Goal: Task Accomplishment & Management: Manage account settings

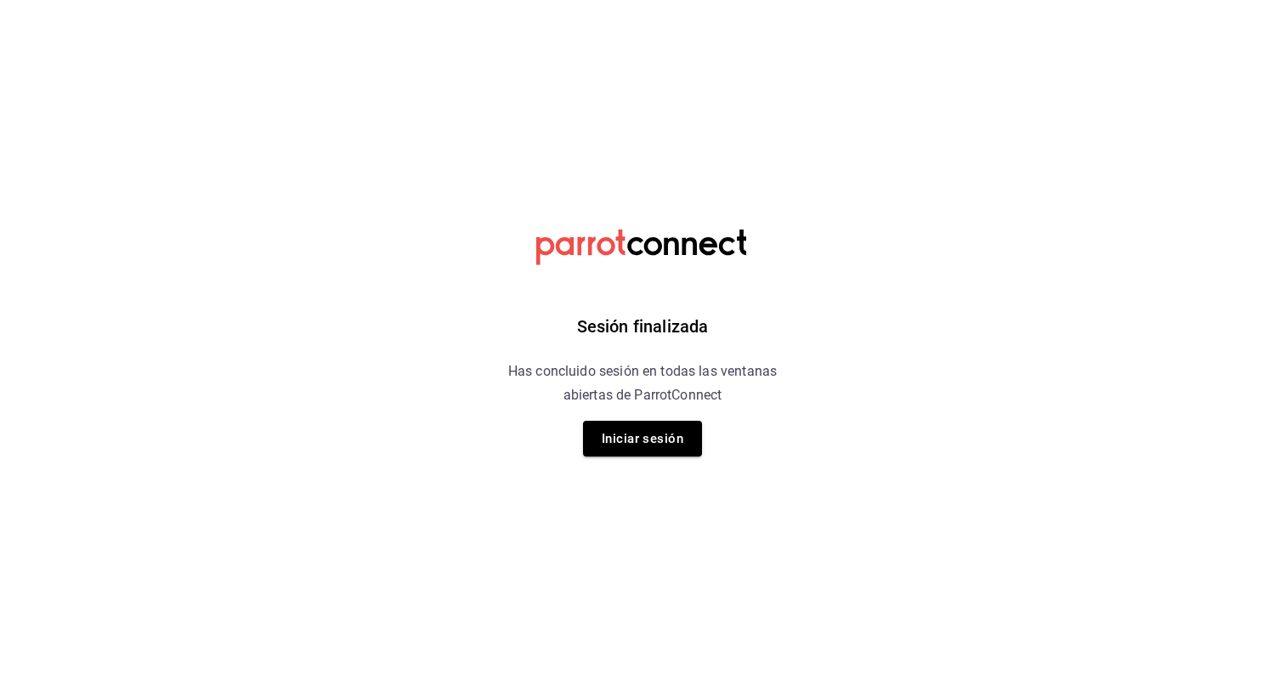
click at [631, 441] on button "Iniciar sesión" at bounding box center [642, 439] width 119 height 36
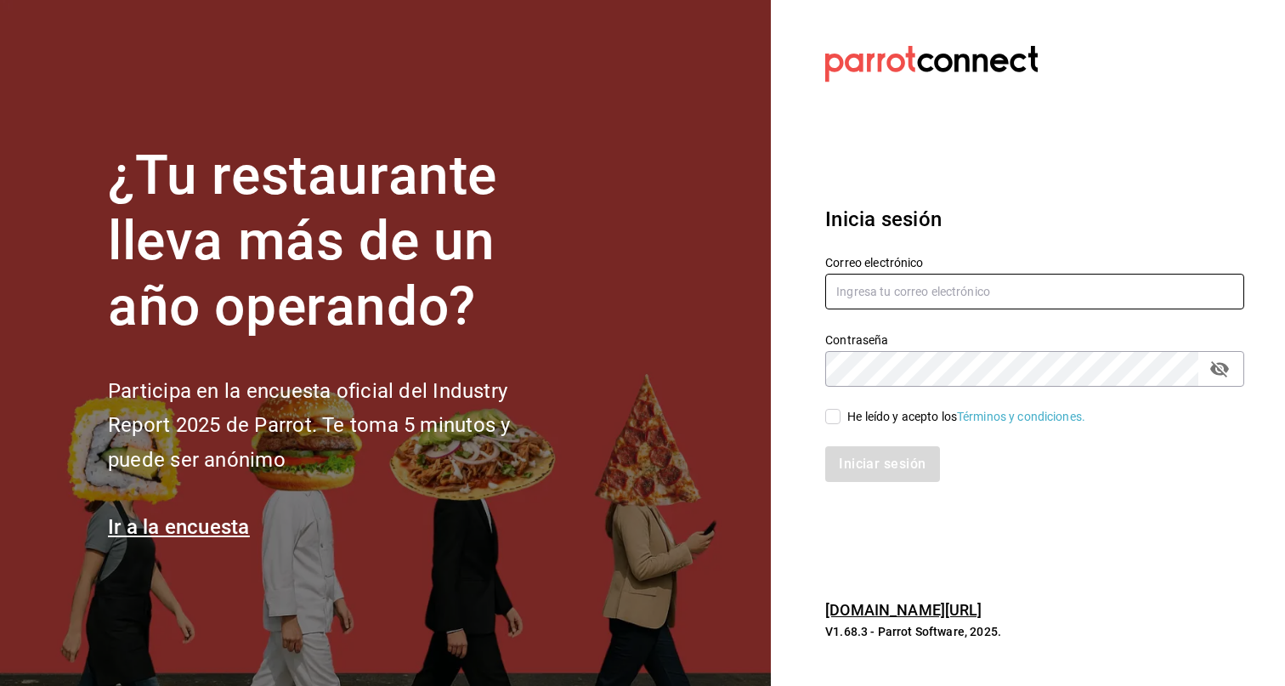
click at [953, 301] on input "text" at bounding box center [1034, 292] width 419 height 36
type input "[PERSON_NAME][EMAIL_ADDRESS][PERSON_NAME][DOMAIN_NAME]"
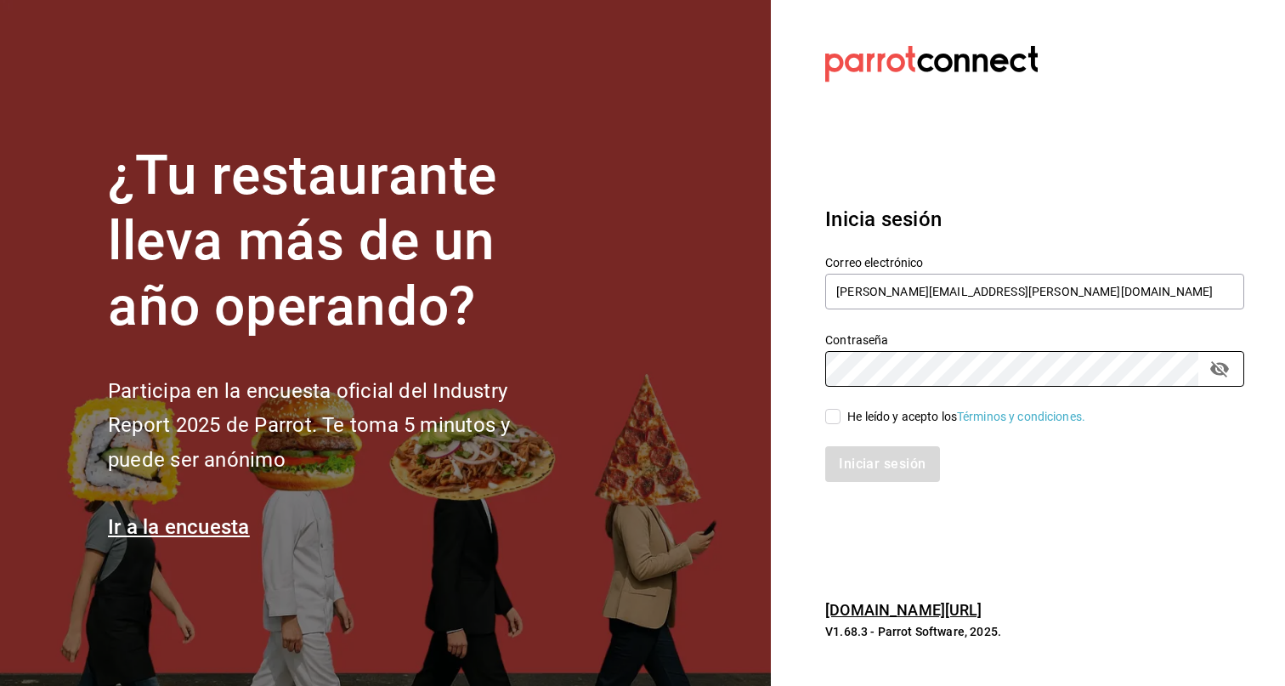
click at [884, 409] on div "He leído y acepto los Términos y condiciones." at bounding box center [966, 417] width 238 height 18
click at [840, 409] on input "He leído y acepto los Términos y condiciones." at bounding box center [832, 416] width 15 height 15
checkbox input "true"
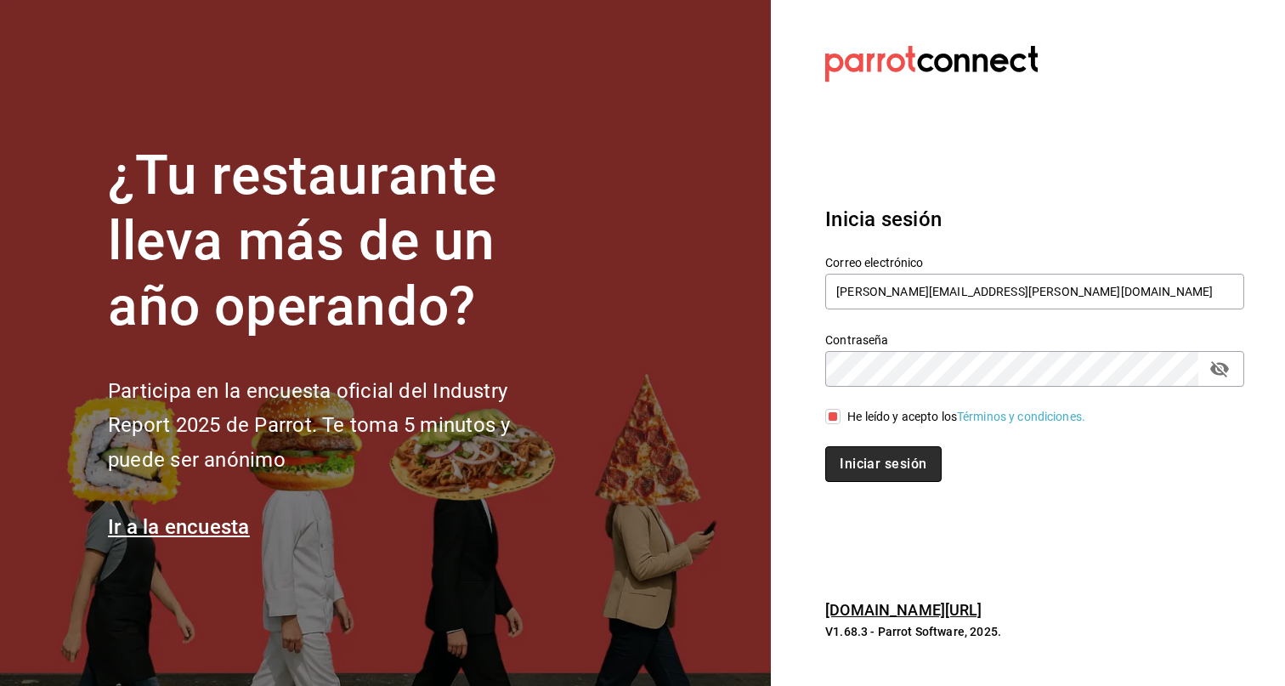
click at [898, 473] on button "Iniciar sesión" at bounding box center [883, 464] width 116 height 36
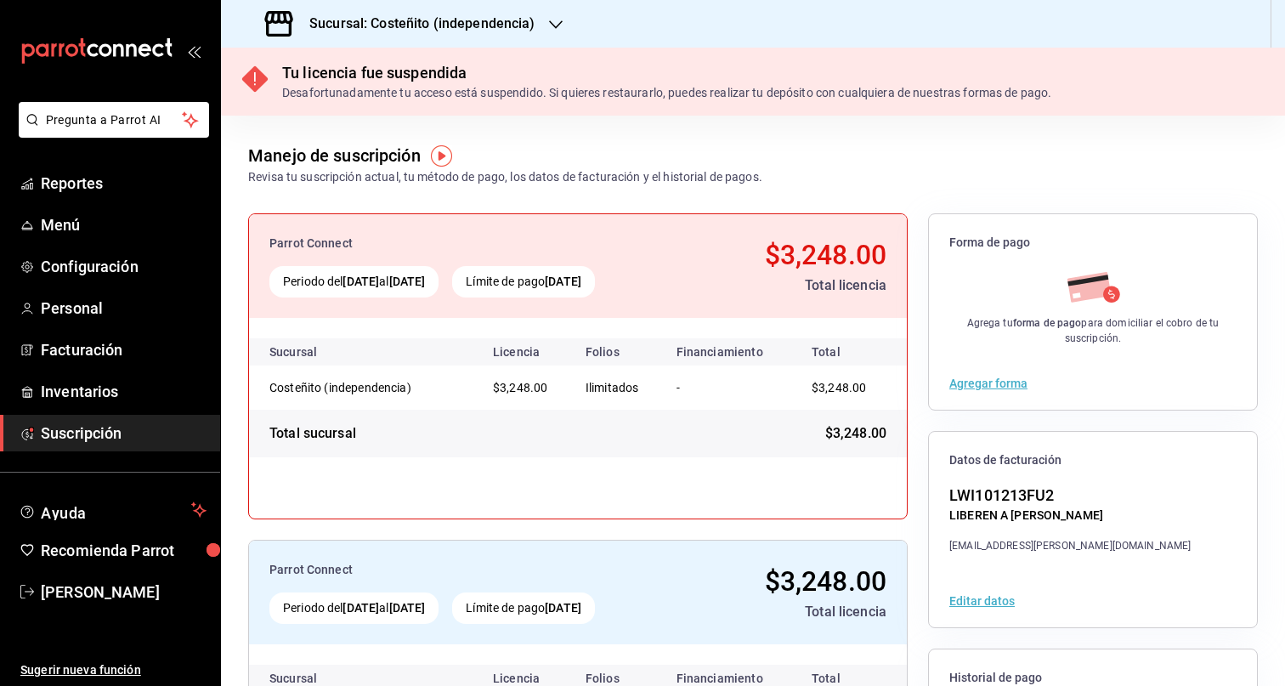
click at [530, 8] on div "Sucursal: Costeñito (independencia)" at bounding box center [402, 24] width 335 height 48
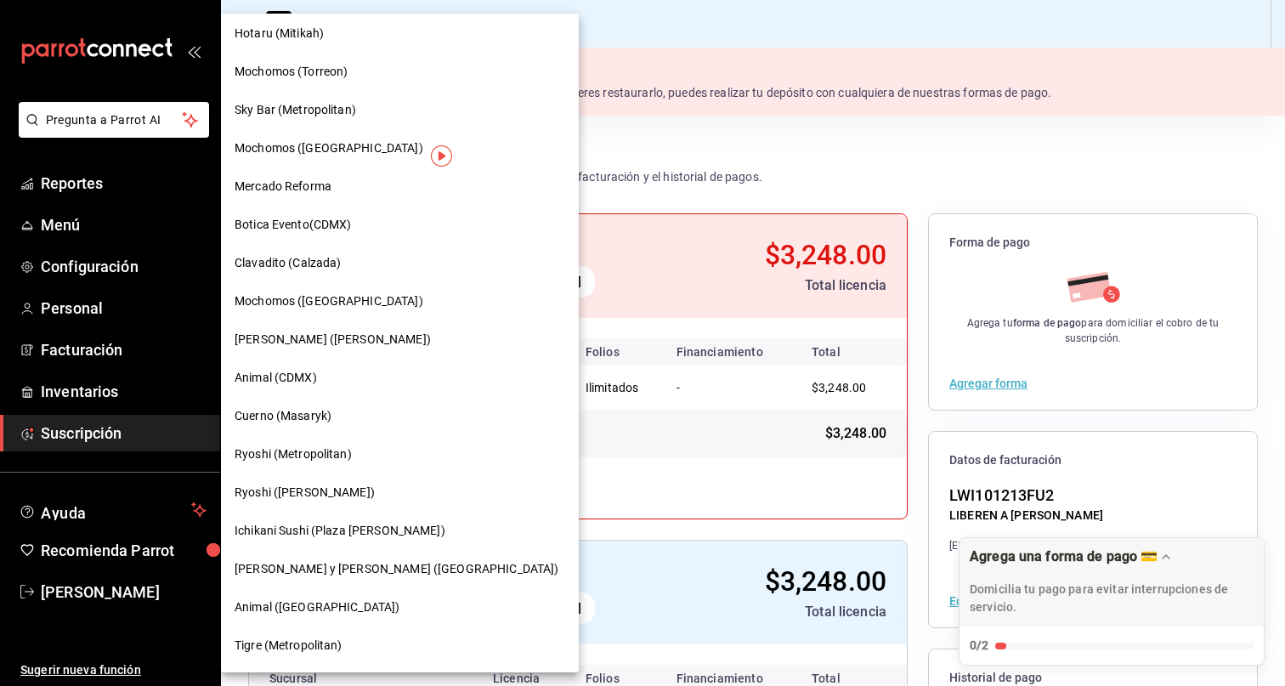
scroll to position [804, 0]
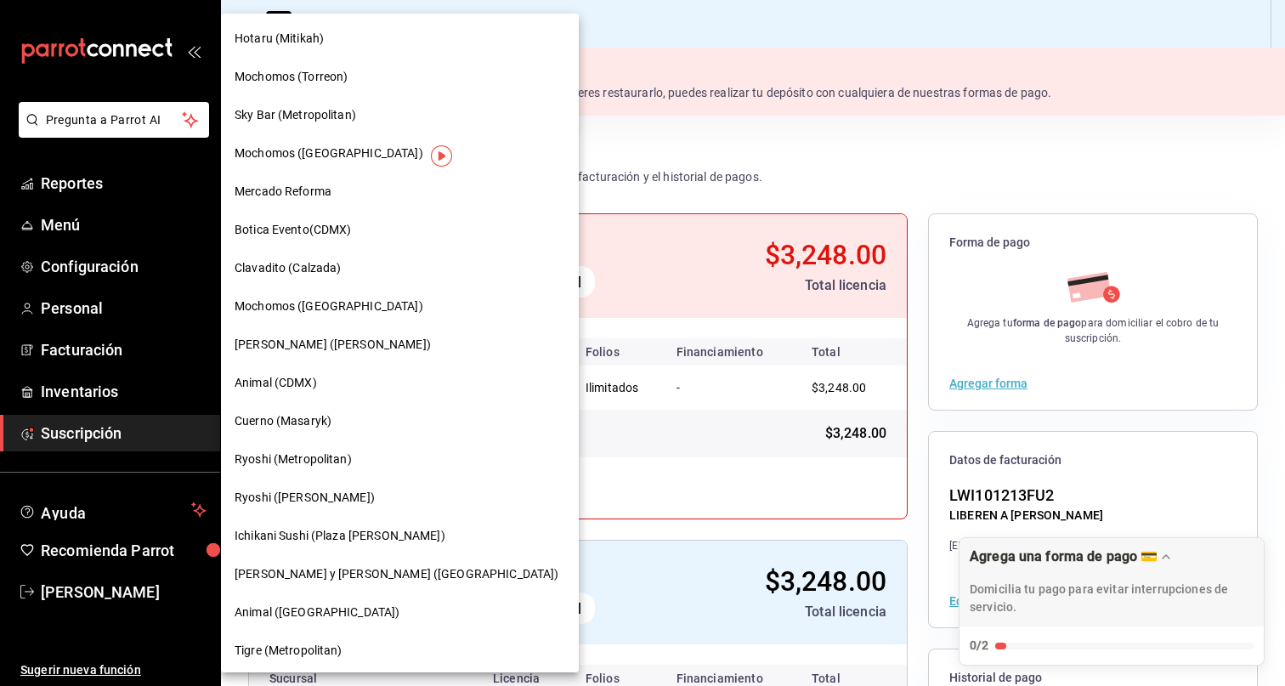
click at [301, 417] on span "Cuerno (Masaryk)" at bounding box center [283, 421] width 97 height 18
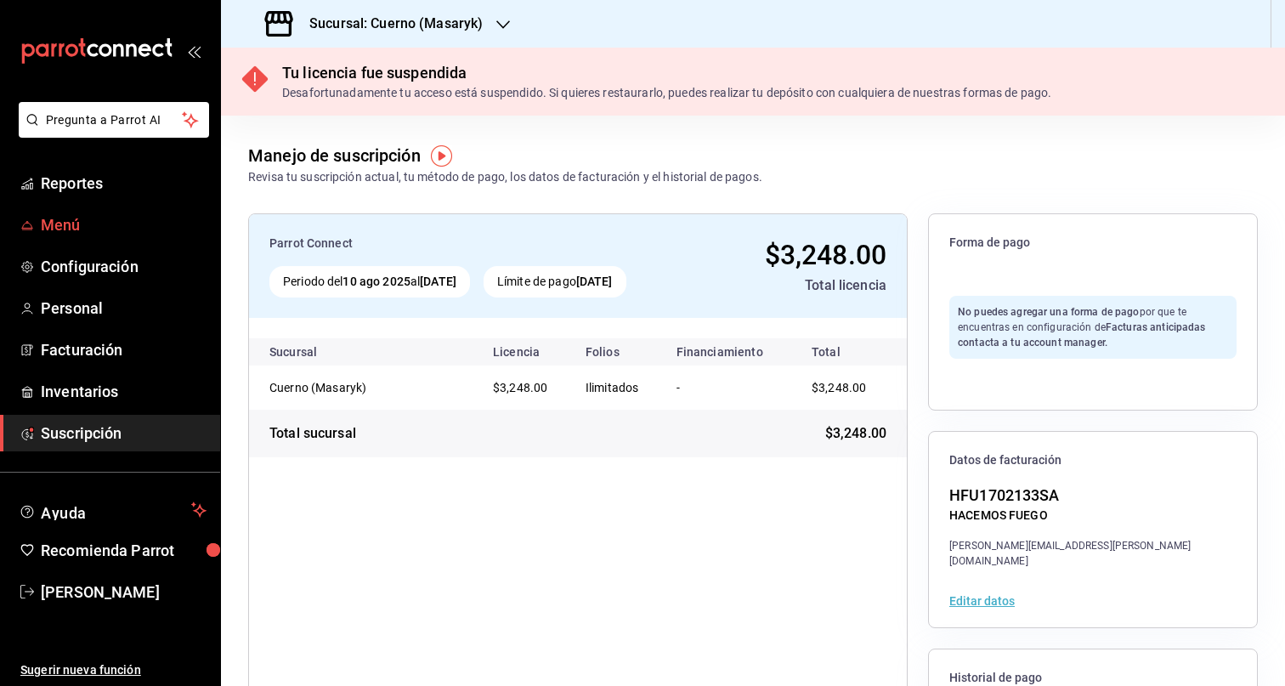
click at [58, 232] on span "Menú" at bounding box center [124, 224] width 166 height 23
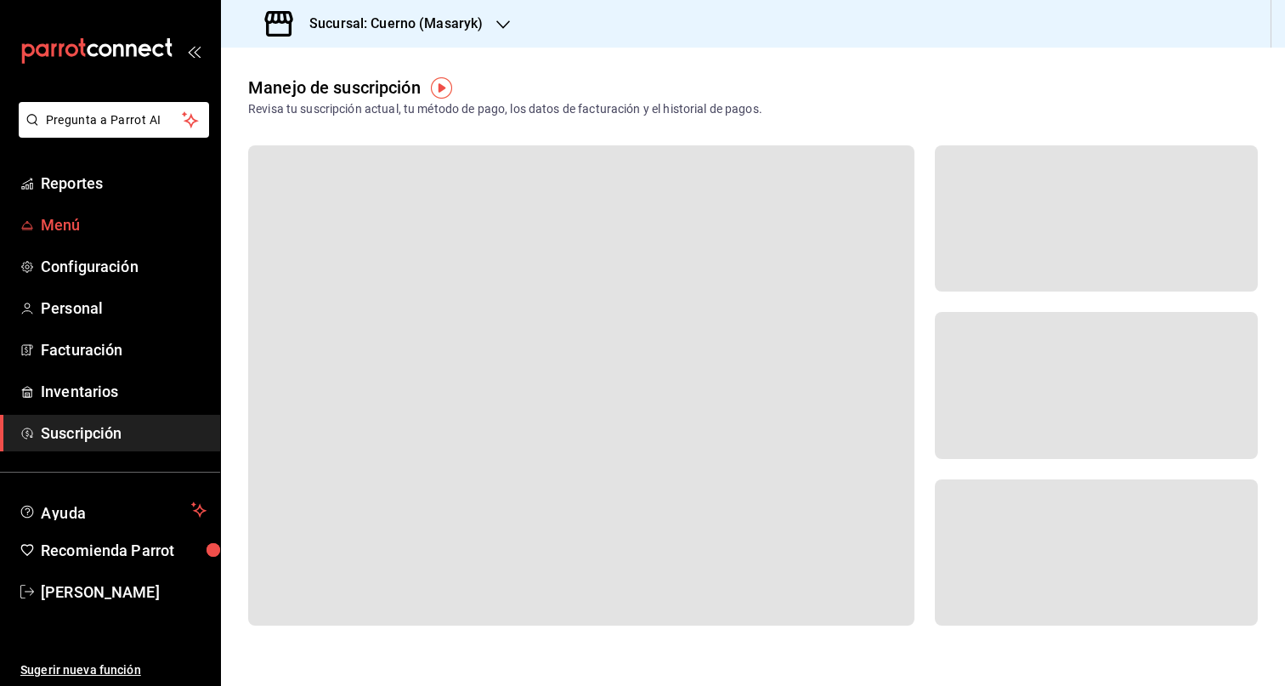
click at [86, 222] on span "Menú" at bounding box center [124, 224] width 166 height 23
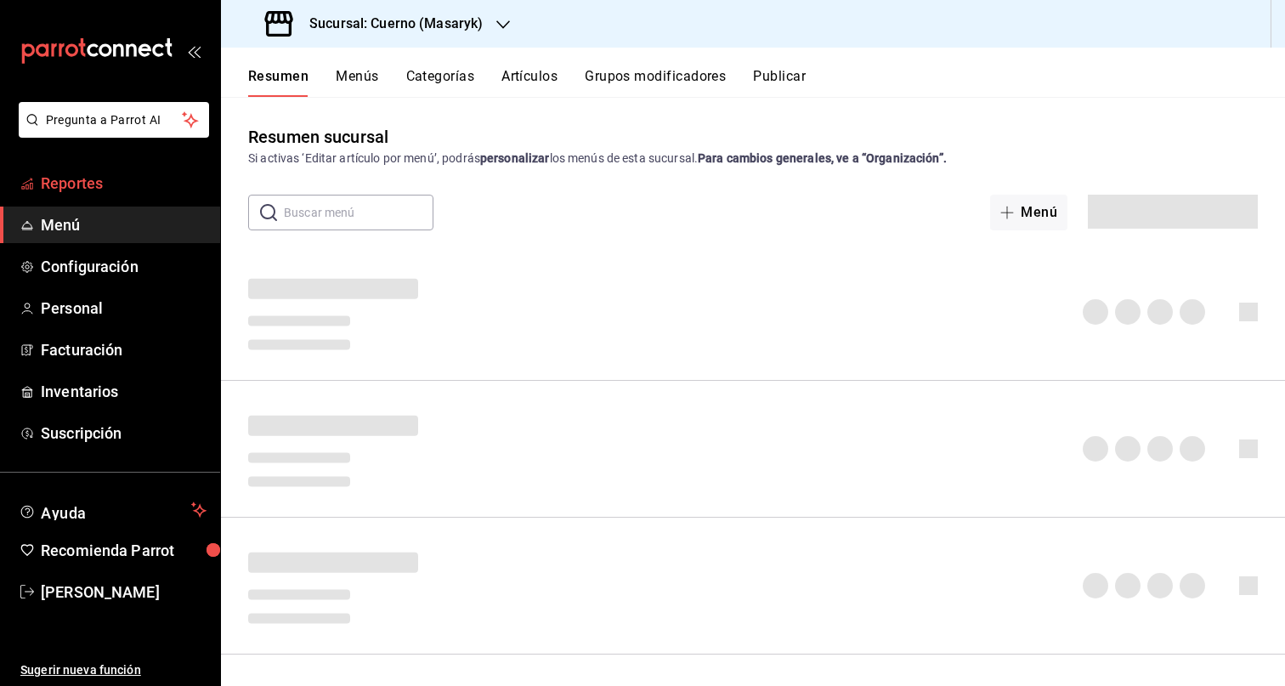
click at [126, 172] on span "Reportes" at bounding box center [124, 183] width 166 height 23
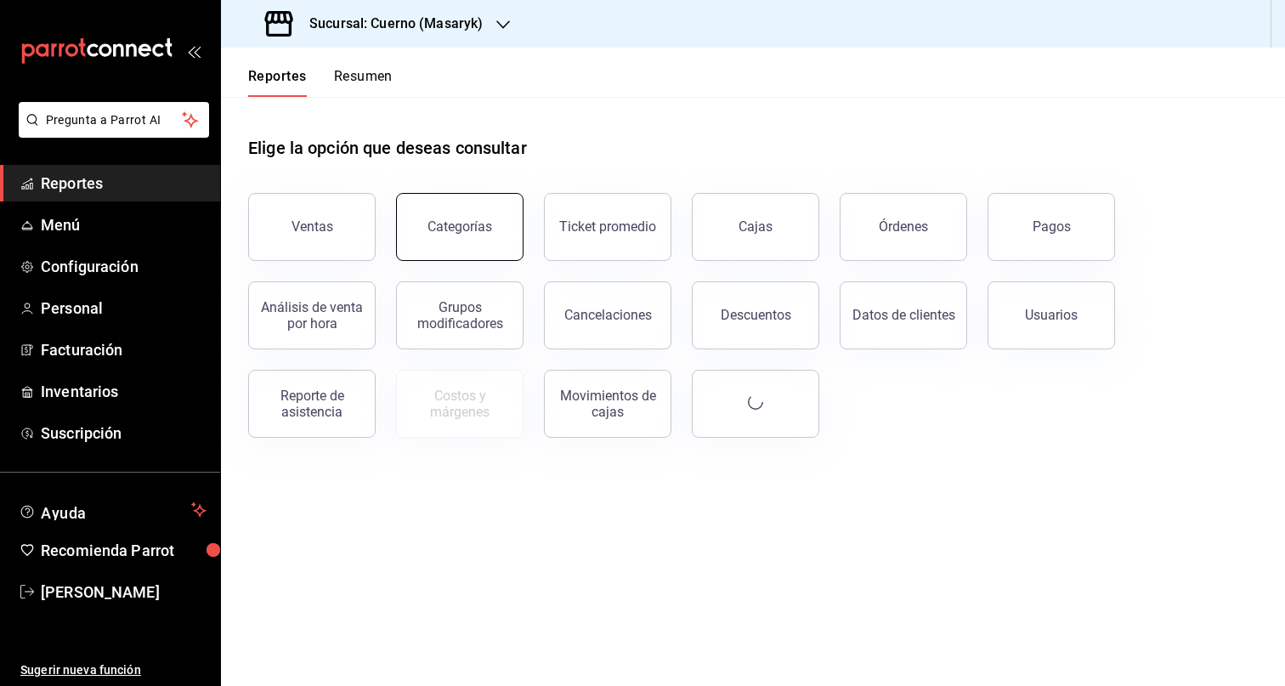
click at [486, 229] on div "Categorías" at bounding box center [459, 226] width 65 height 16
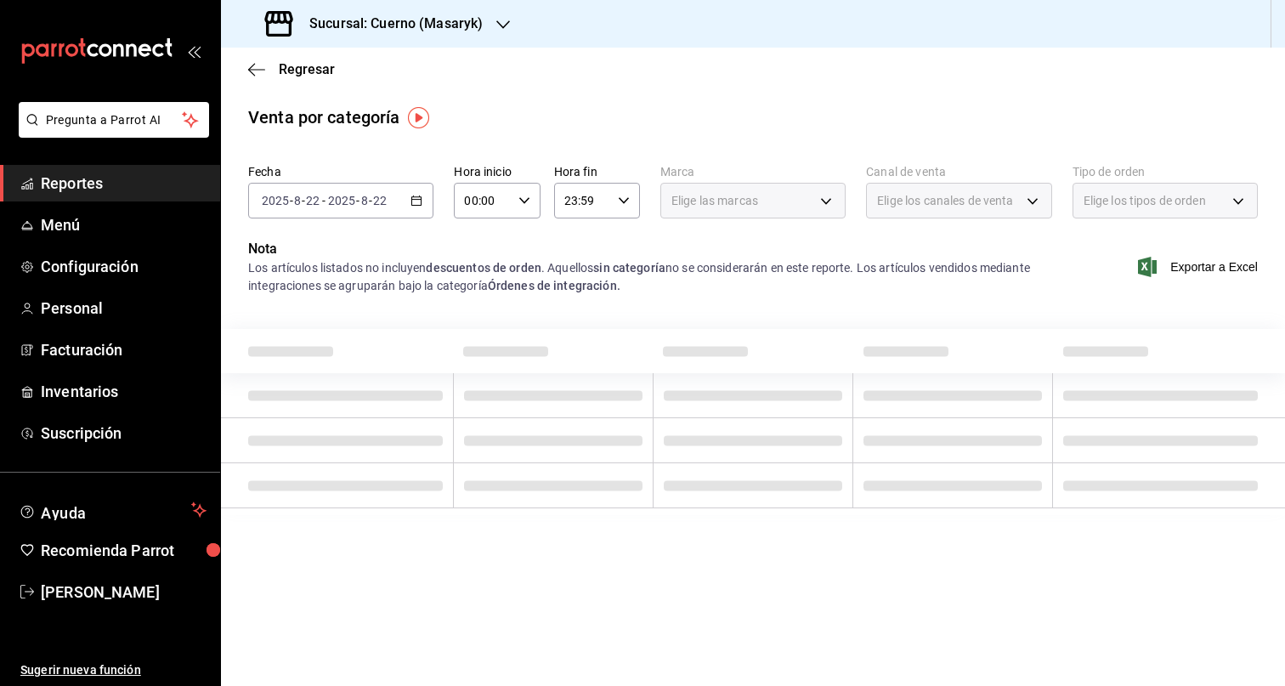
click at [416, 204] on icon "button" at bounding box center [416, 201] width 12 height 12
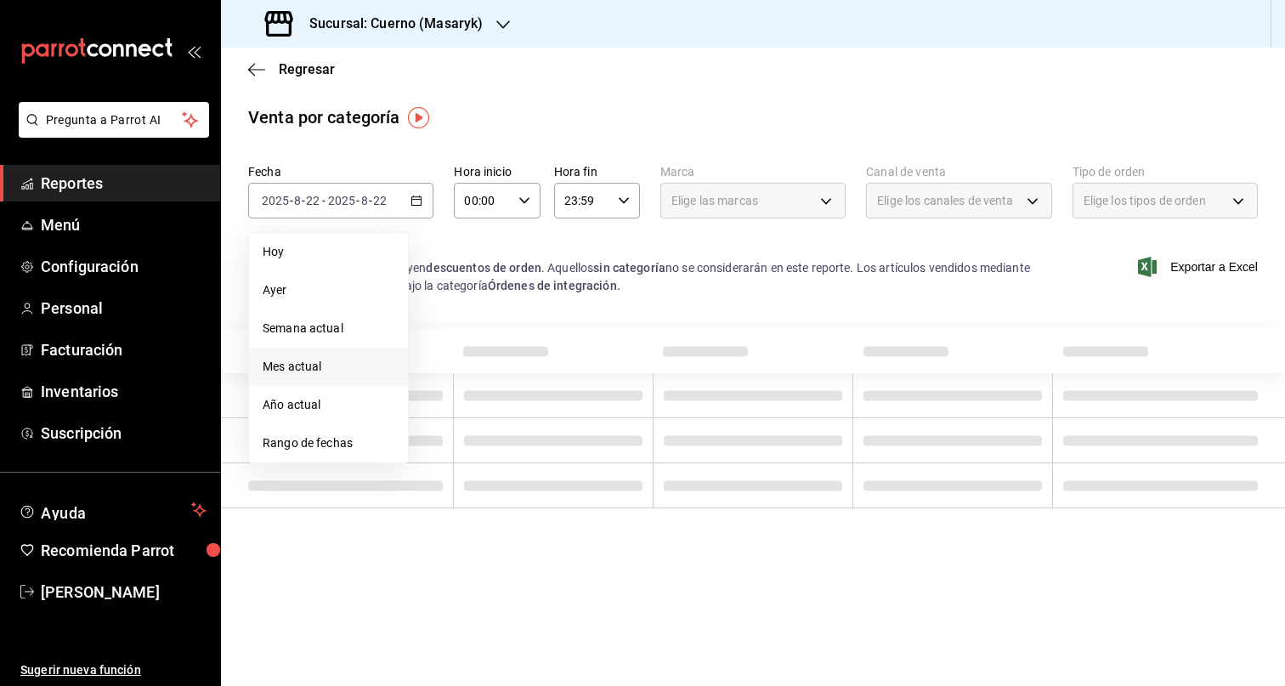
click at [300, 366] on span "Mes actual" at bounding box center [329, 367] width 132 height 18
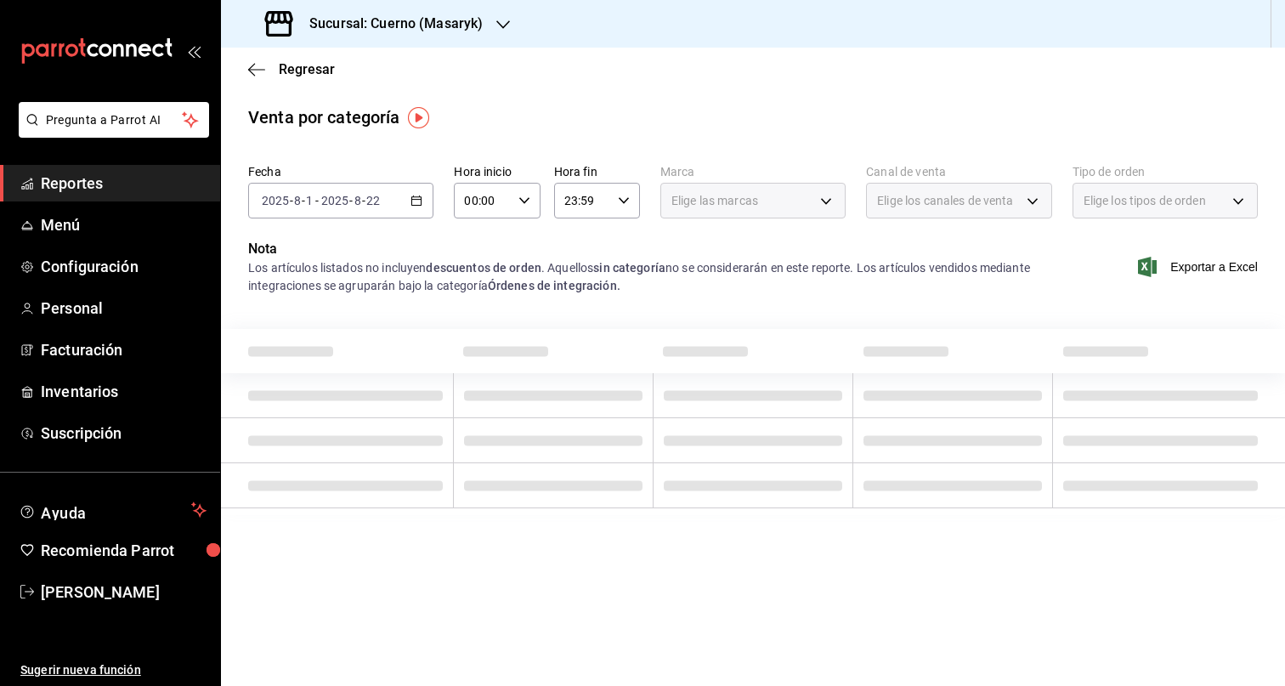
click at [540, 77] on div "Regresar" at bounding box center [753, 69] width 1064 height 43
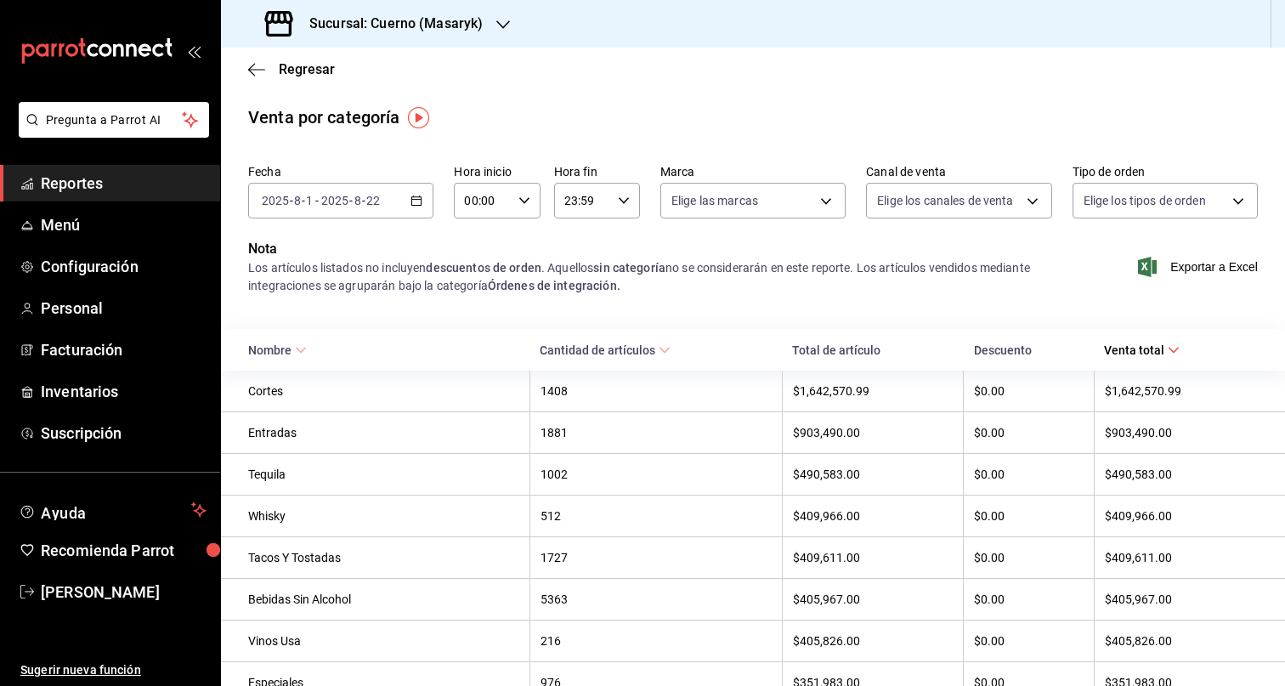
click at [485, 25] on div "Sucursal: Cuerno (Masaryk)" at bounding box center [376, 24] width 282 height 48
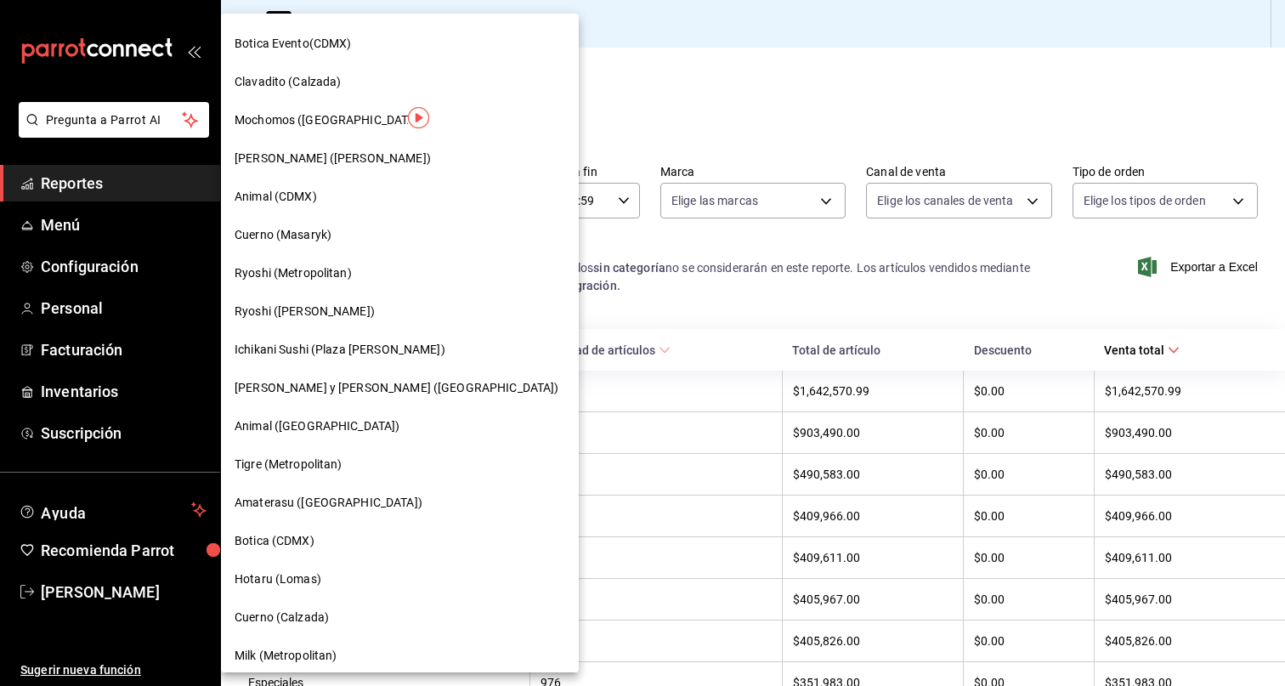
scroll to position [999, 0]
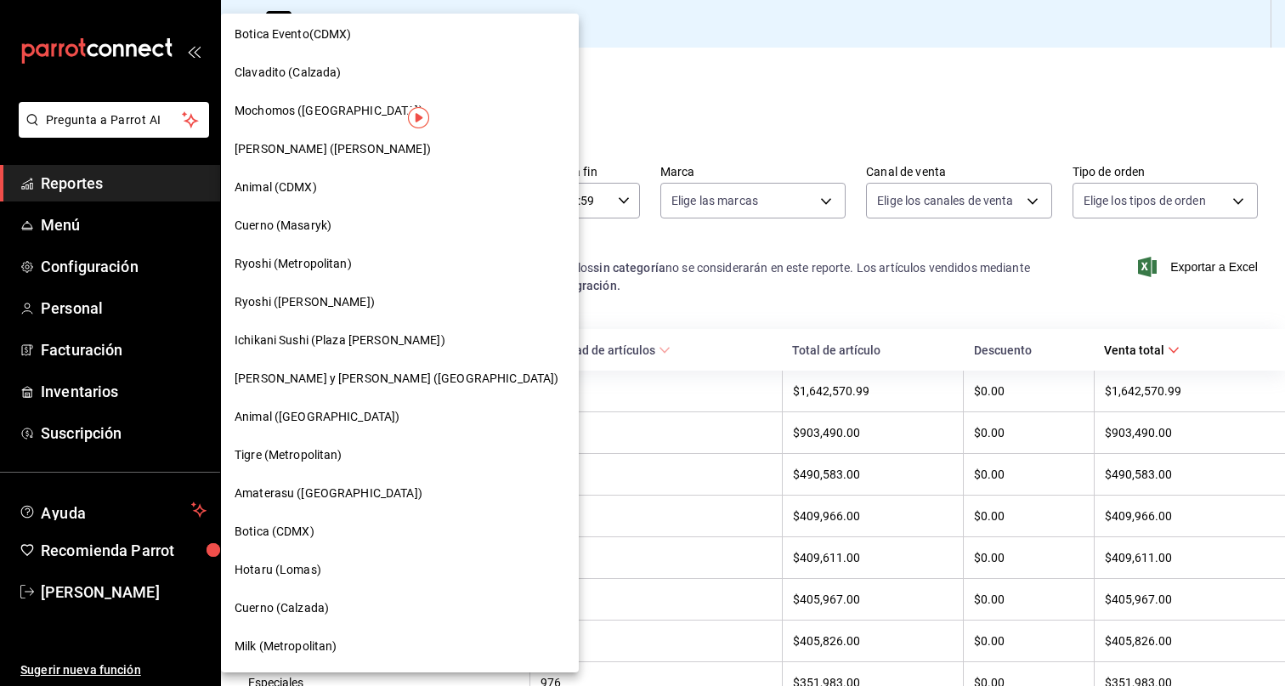
click at [325, 265] on span "Ryoshi (Metropolitan)" at bounding box center [293, 264] width 117 height 18
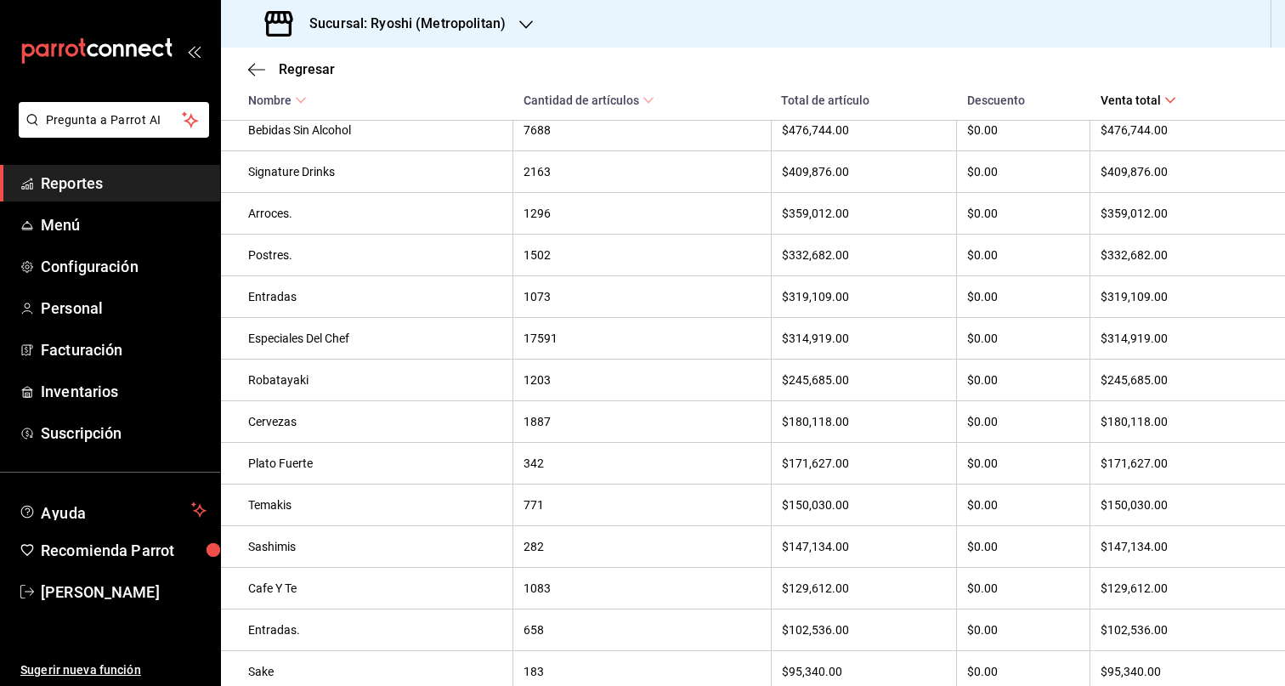
scroll to position [0, 0]
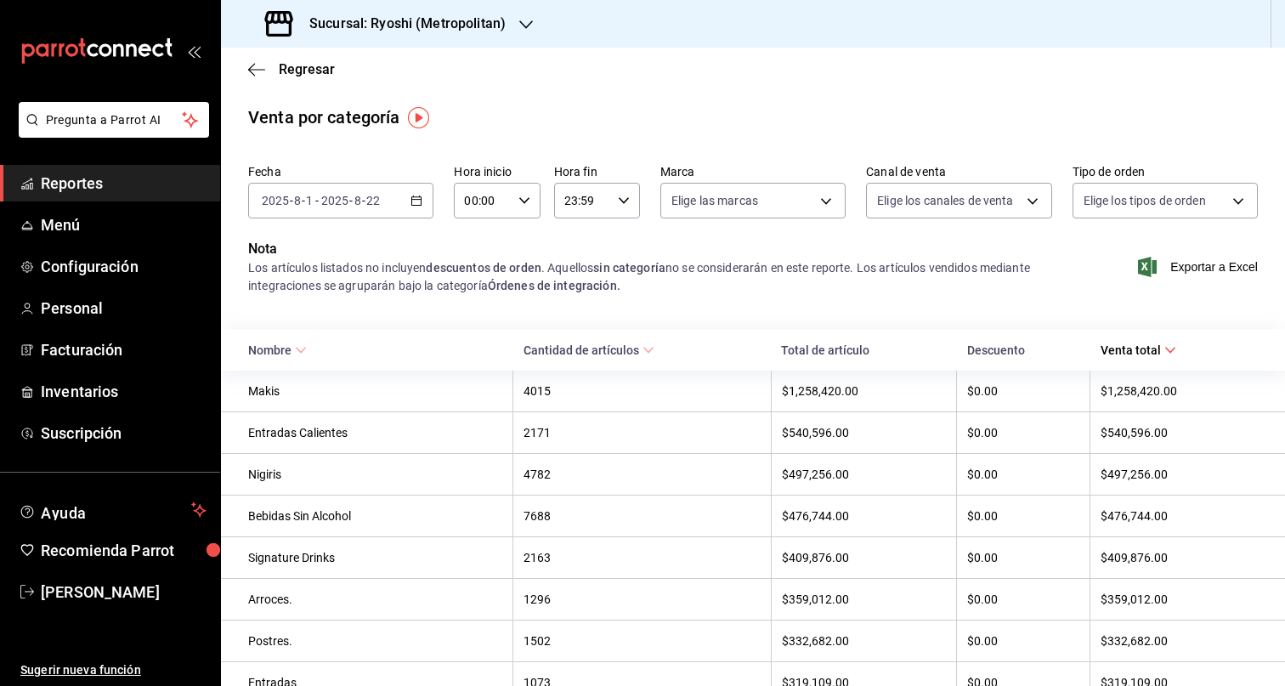
click at [557, 267] on div "Los artículos listados no incluyen descuentos de orden . Aquellos sin categoría…" at bounding box center [650, 277] width 804 height 36
click at [951, 213] on body "Pregunta a Parrot AI Reportes Menú Configuración Personal Facturación Inventari…" at bounding box center [642, 343] width 1285 height 686
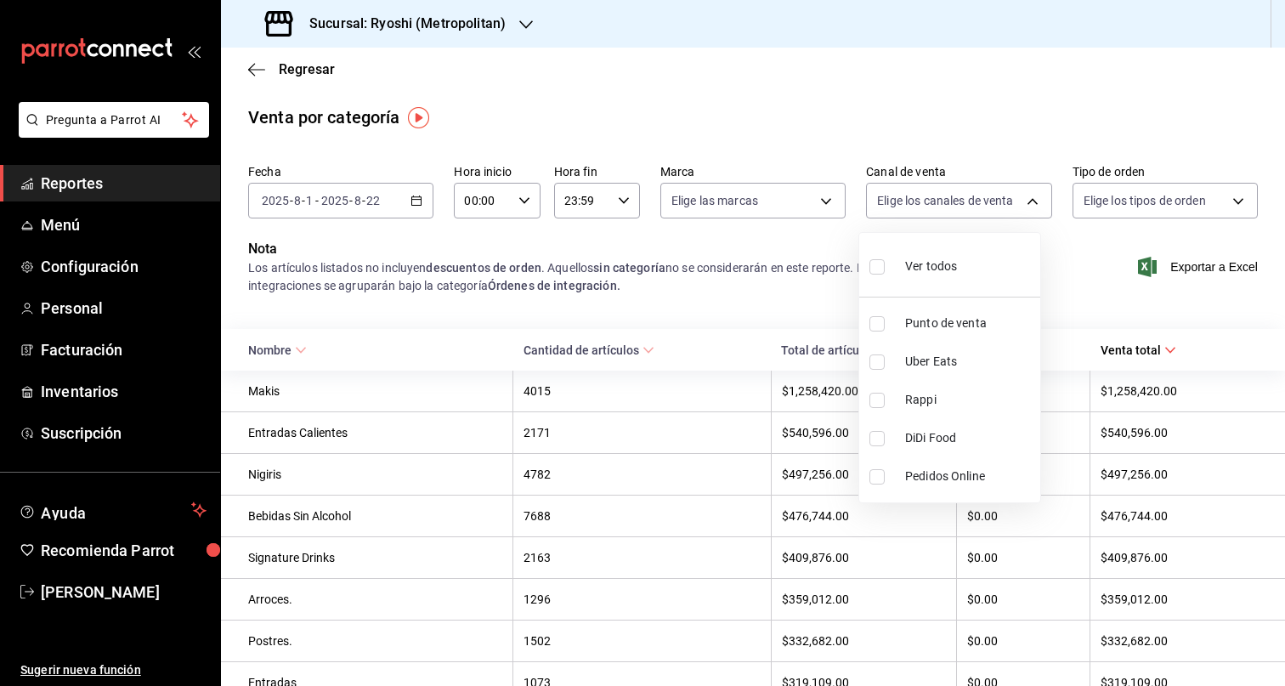
click at [941, 396] on span "Rappi" at bounding box center [969, 400] width 128 height 18
type input "RAPPI"
checkbox input "true"
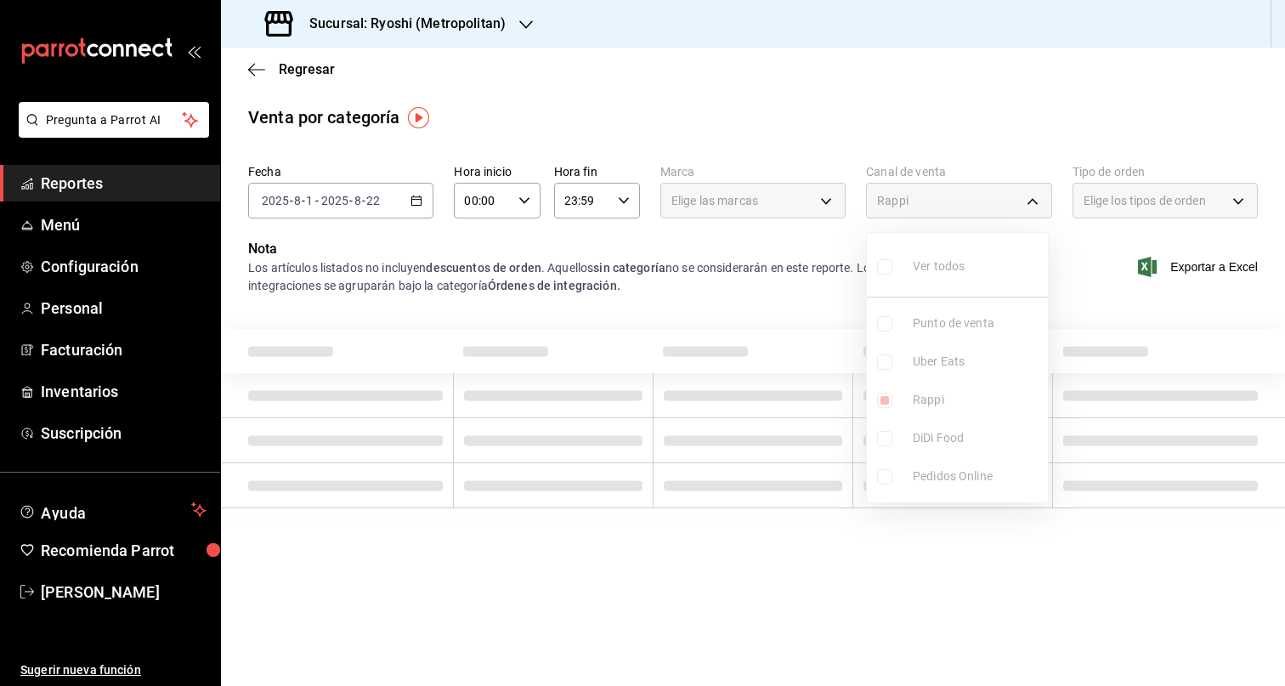
drag, startPoint x: 1001, startPoint y: 118, endPoint x: 988, endPoint y: 128, distance: 16.3
click at [999, 118] on div at bounding box center [642, 343] width 1285 height 686
click at [367, 204] on input "22" at bounding box center [372, 201] width 15 height 14
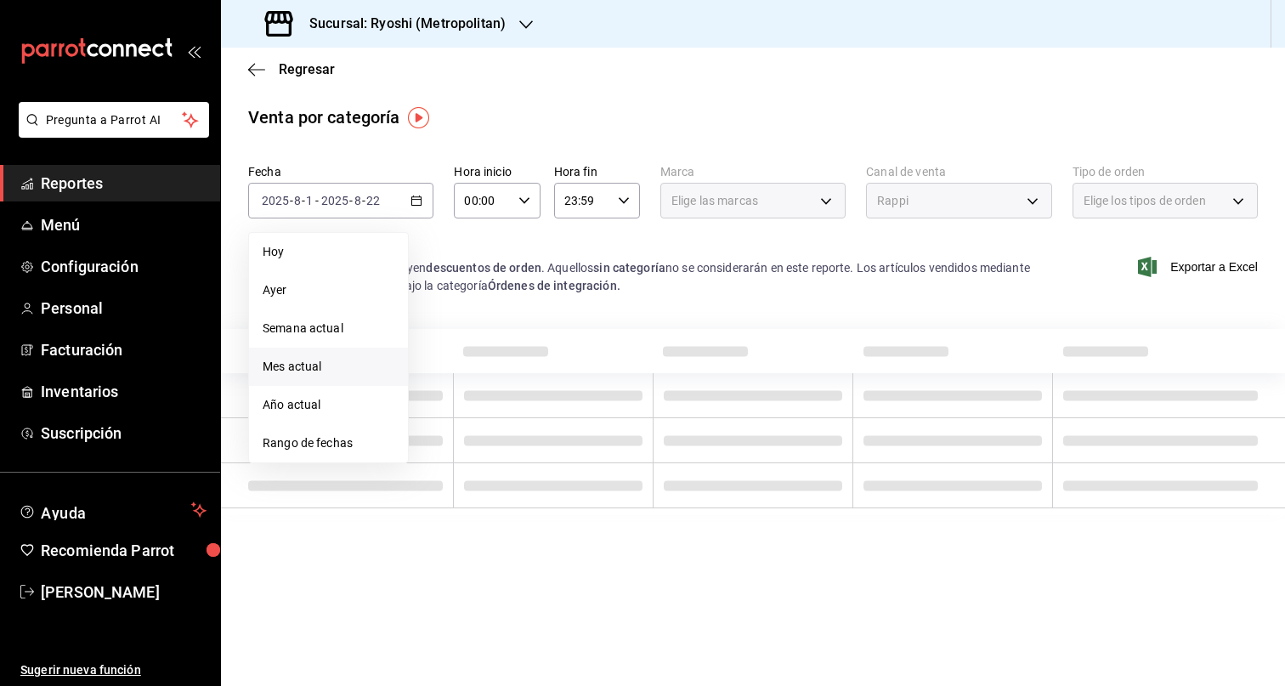
click at [303, 375] on span "Mes actual" at bounding box center [329, 367] width 132 height 18
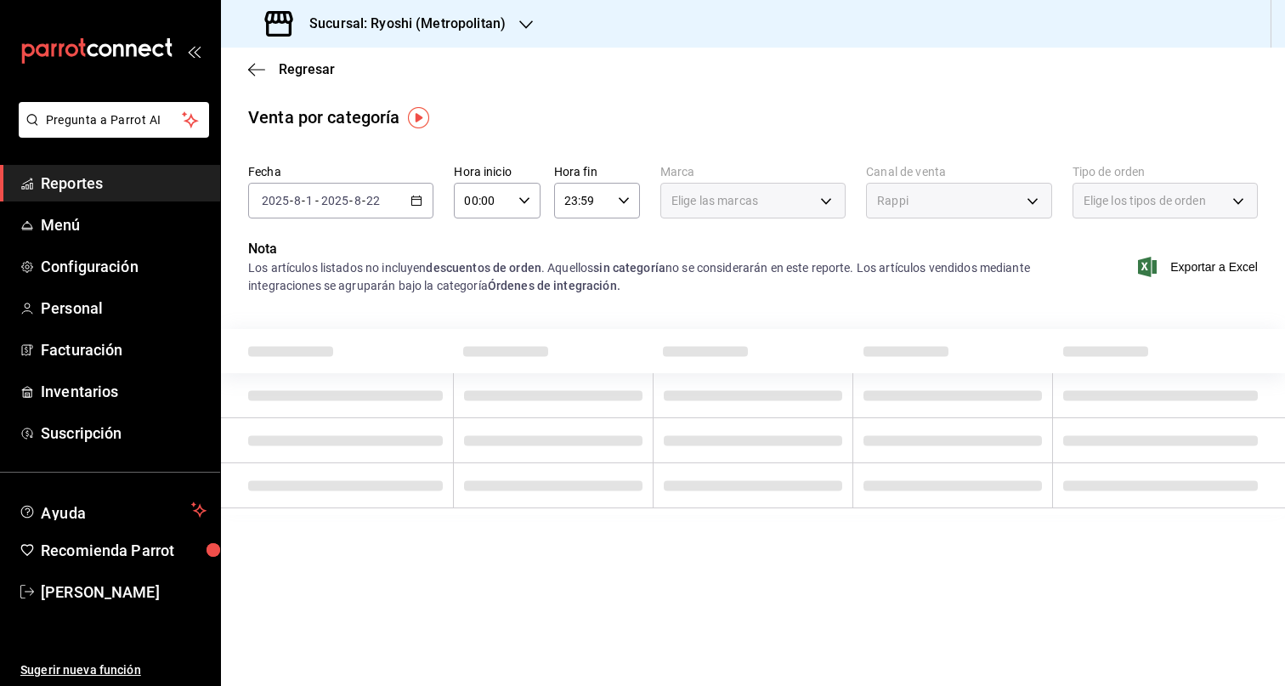
drag, startPoint x: 961, startPoint y: 274, endPoint x: 950, endPoint y: 276, distance: 11.2
click at [961, 275] on div "Los artículos listados no incluyen descuentos de orden . Aquellos sin categoría…" at bounding box center [650, 277] width 804 height 36
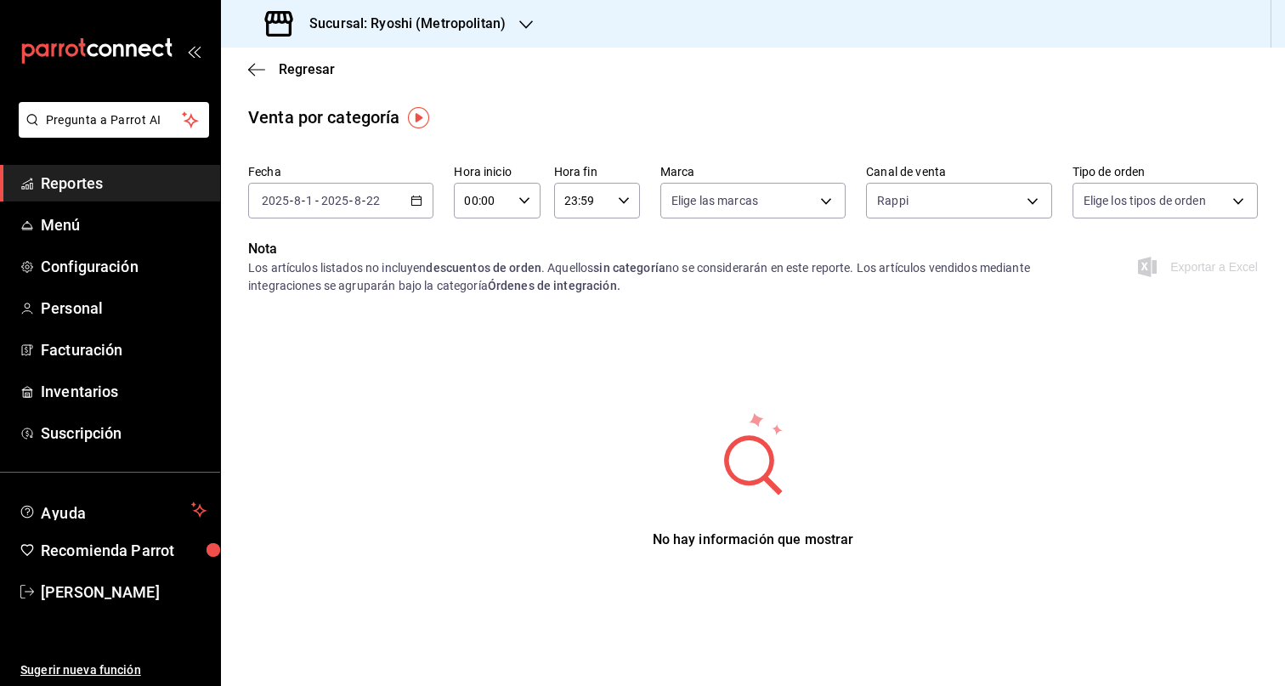
click at [70, 183] on span "Reportes" at bounding box center [124, 183] width 166 height 23
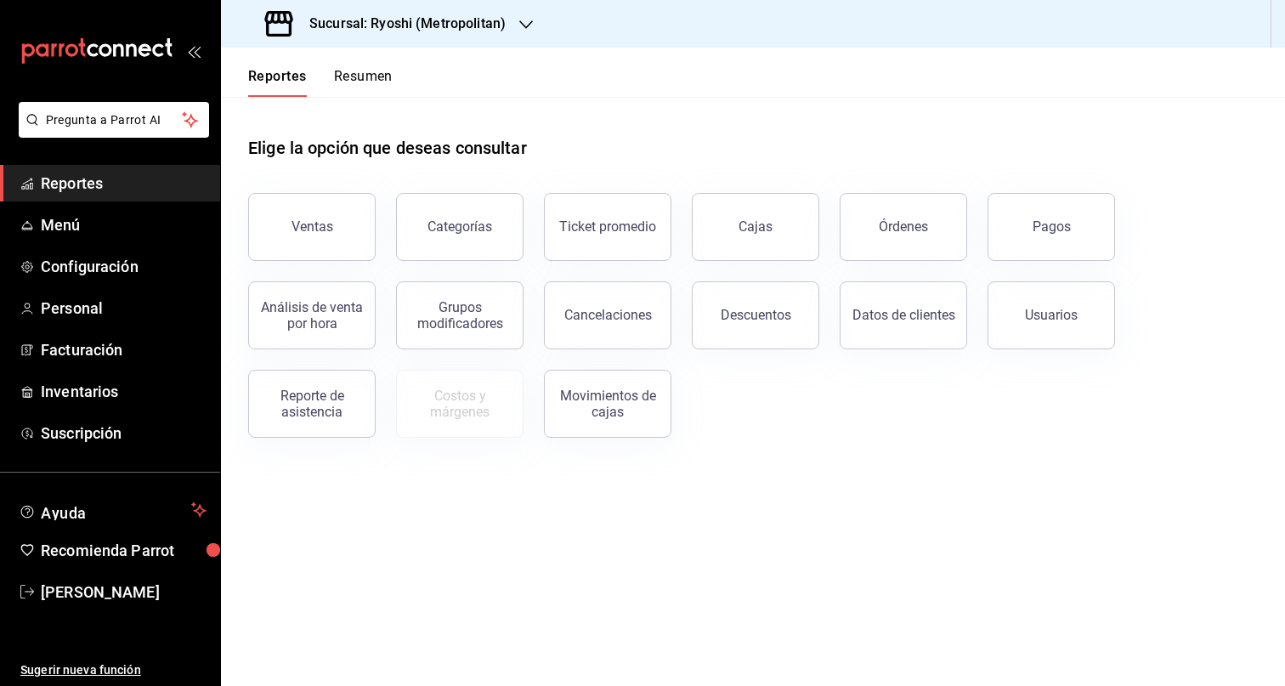
click at [524, 20] on icon "button" at bounding box center [526, 25] width 14 height 14
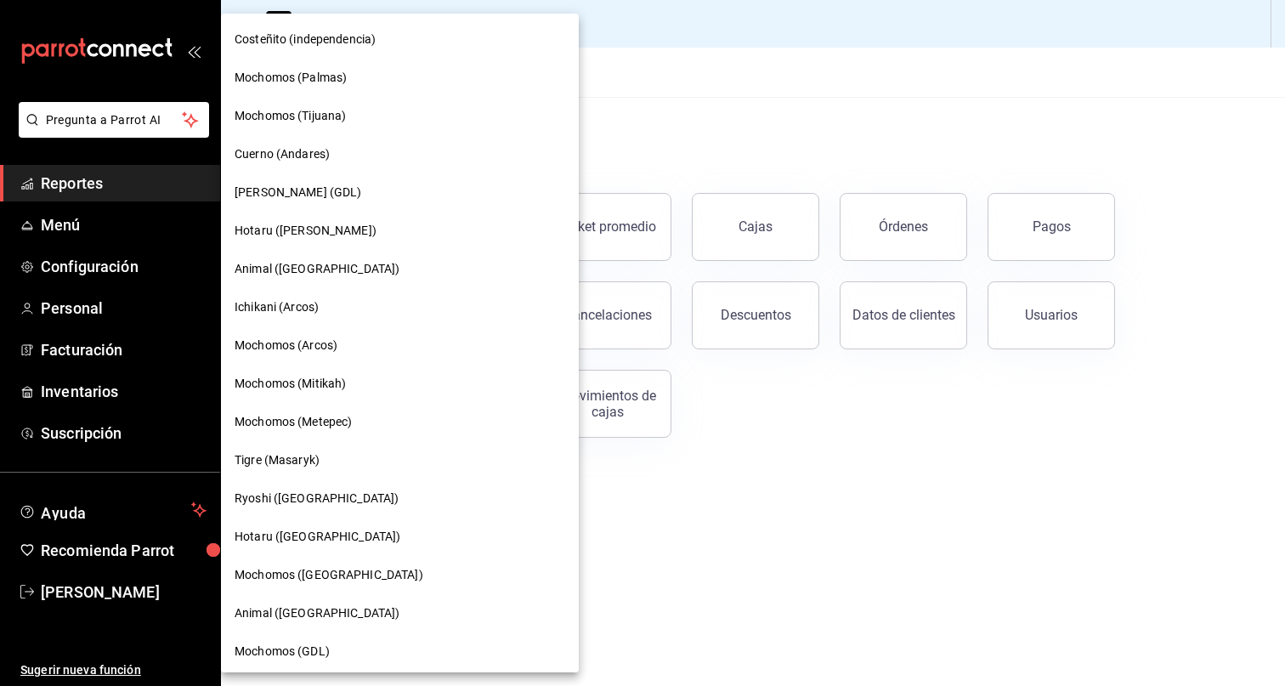
click at [348, 84] on div "Mochomos (Palmas)" at bounding box center [400, 78] width 331 height 18
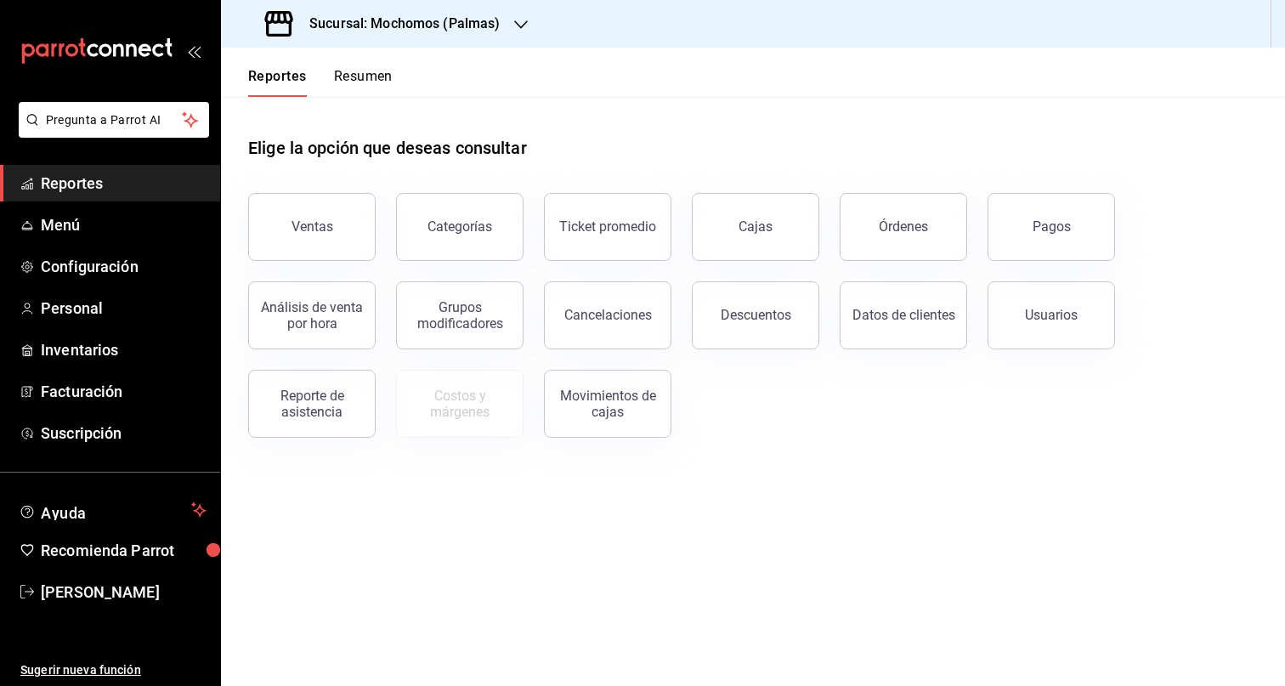
click at [547, 138] on div "Elige la opción que deseas consultar" at bounding box center [753, 135] width 1010 height 76
click at [360, 70] on button "Resumen" at bounding box center [363, 82] width 59 height 29
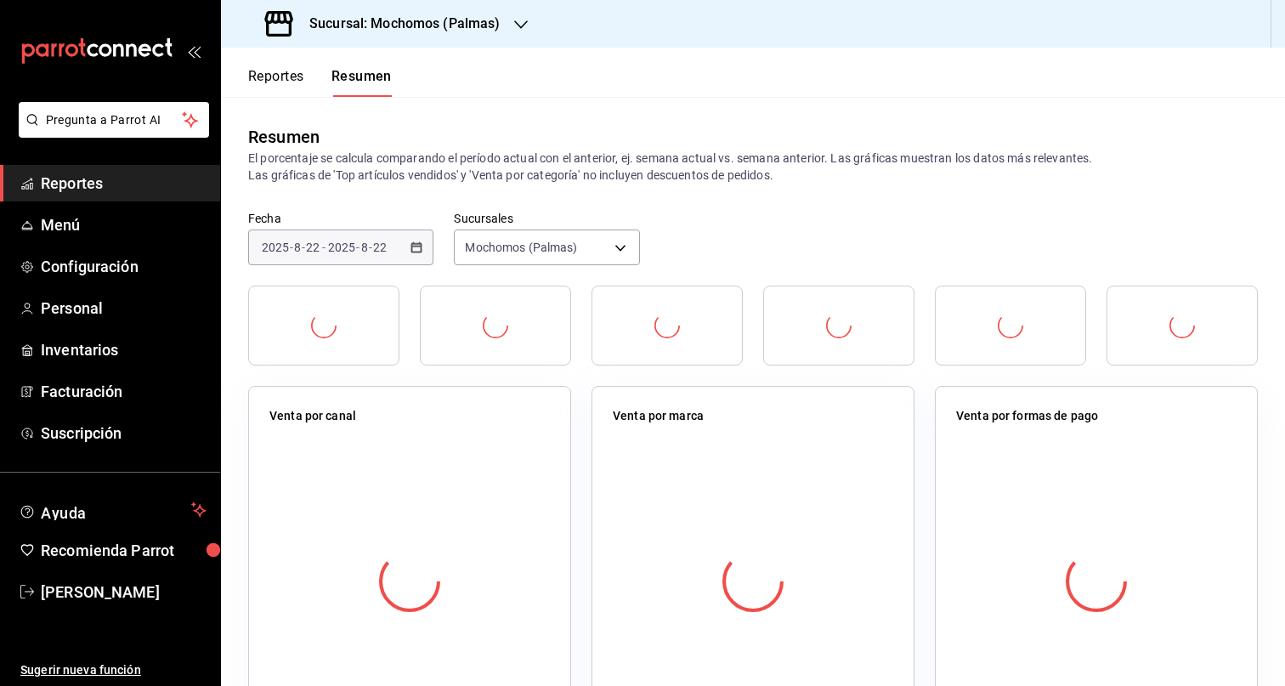
click at [291, 79] on button "Reportes" at bounding box center [276, 82] width 56 height 29
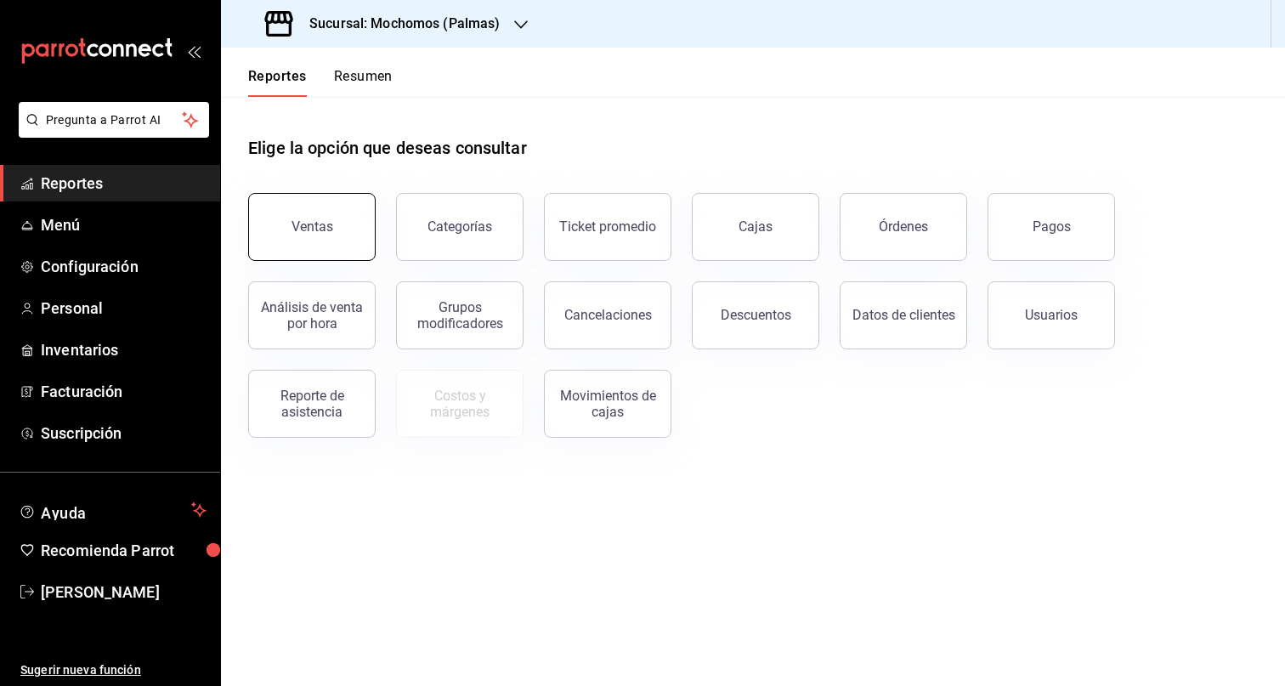
click at [325, 247] on button "Ventas" at bounding box center [311, 227] width 127 height 68
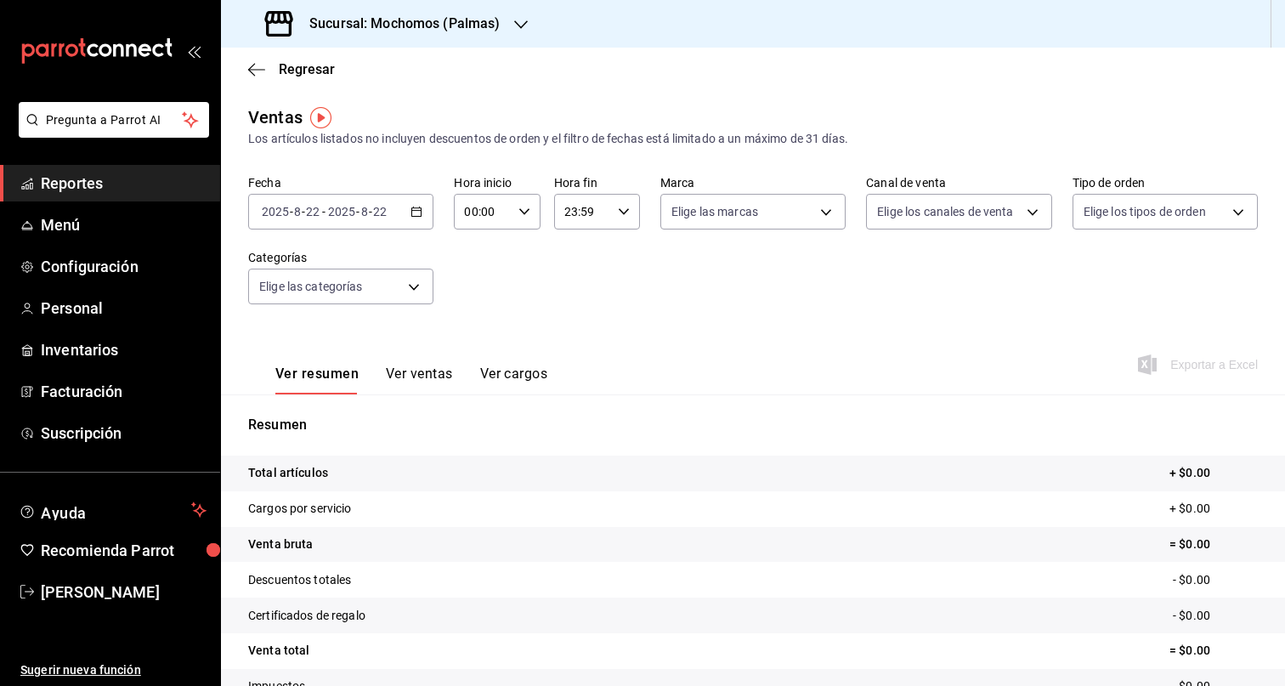
click at [413, 214] on icon "button" at bounding box center [416, 212] width 12 height 12
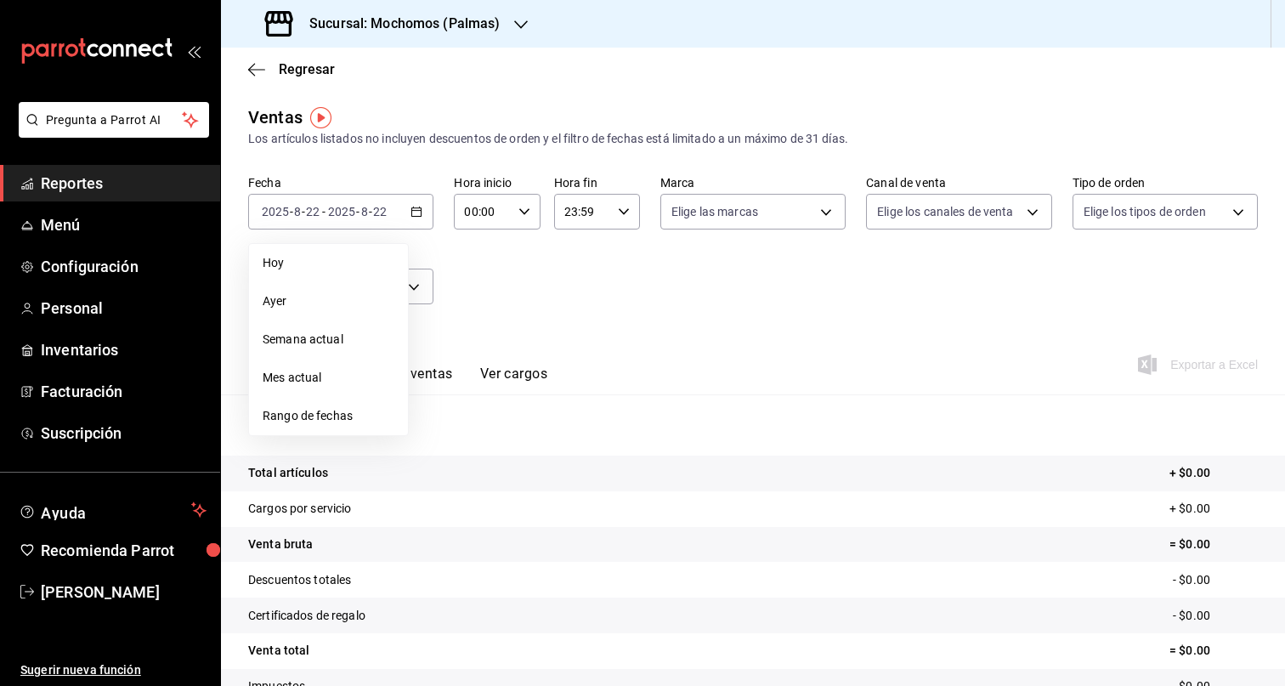
click at [329, 384] on span "Mes actual" at bounding box center [329, 378] width 132 height 18
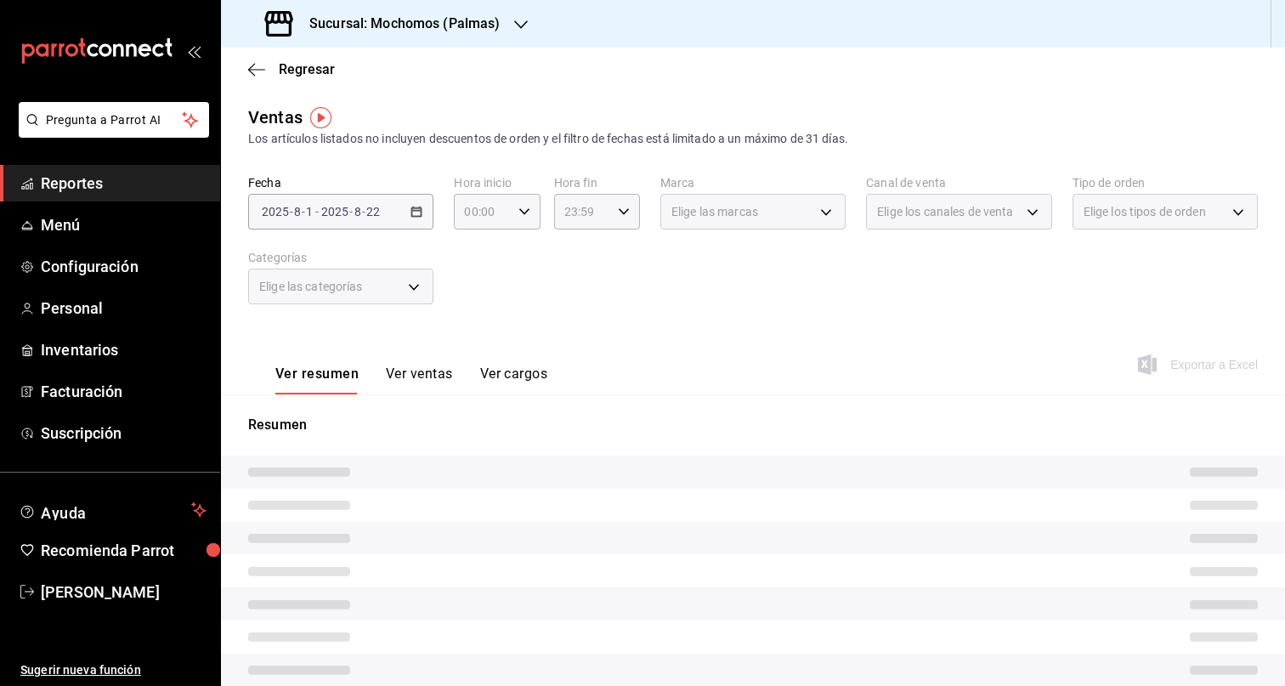
click at [745, 301] on div "Fecha 2025-08-01 2025 - 8 - 1 - 2025-08-22 2025 - 8 - 22 Hora inicio 00:00 Hora…" at bounding box center [753, 250] width 1010 height 150
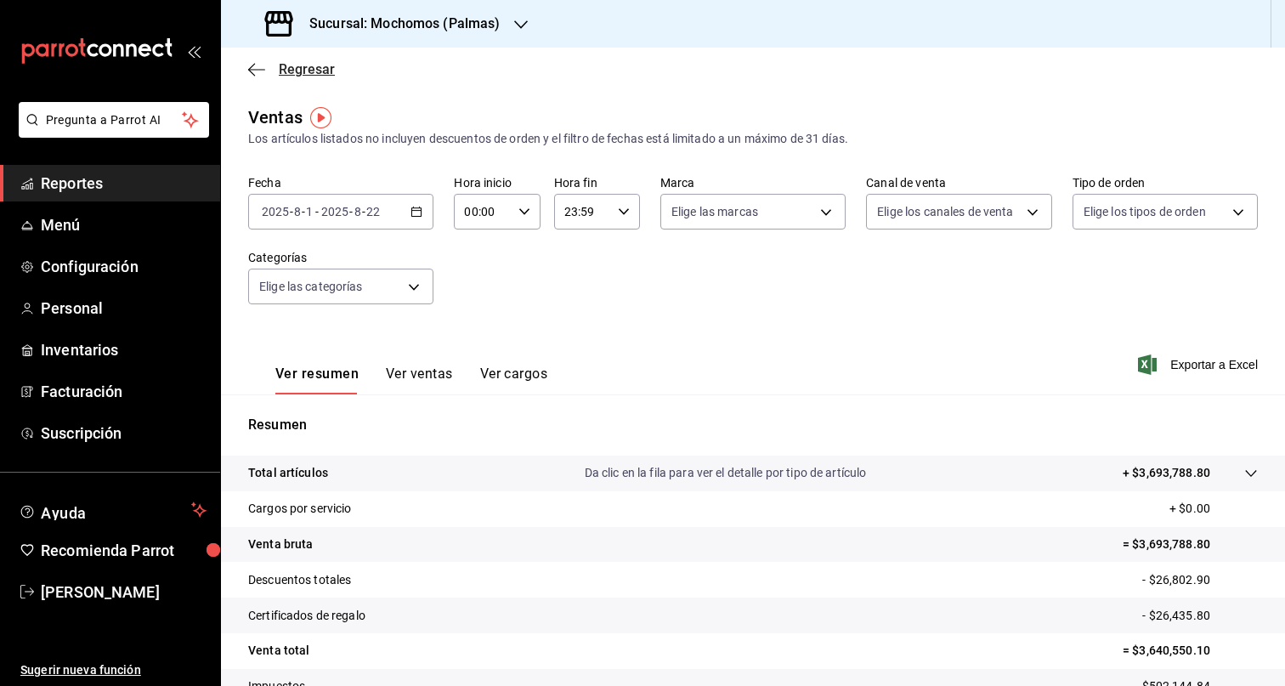
click at [268, 68] on span "Regresar" at bounding box center [291, 69] width 87 height 16
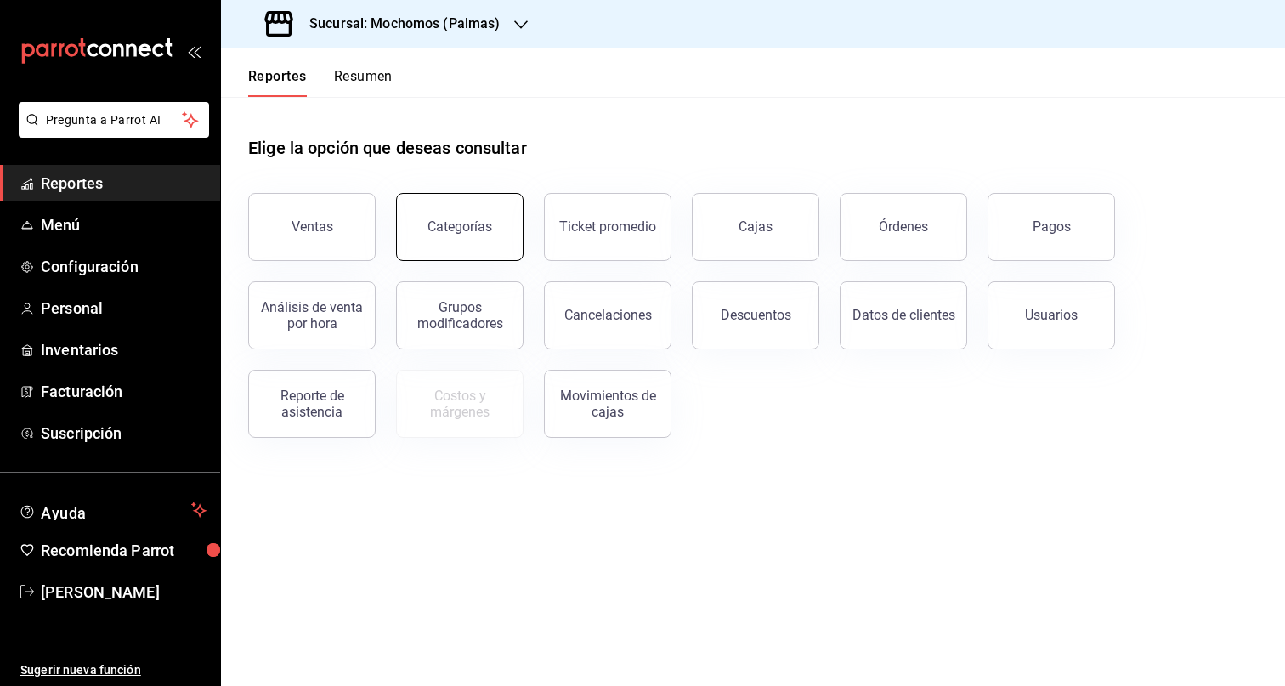
click at [462, 202] on button "Categorías" at bounding box center [459, 227] width 127 height 68
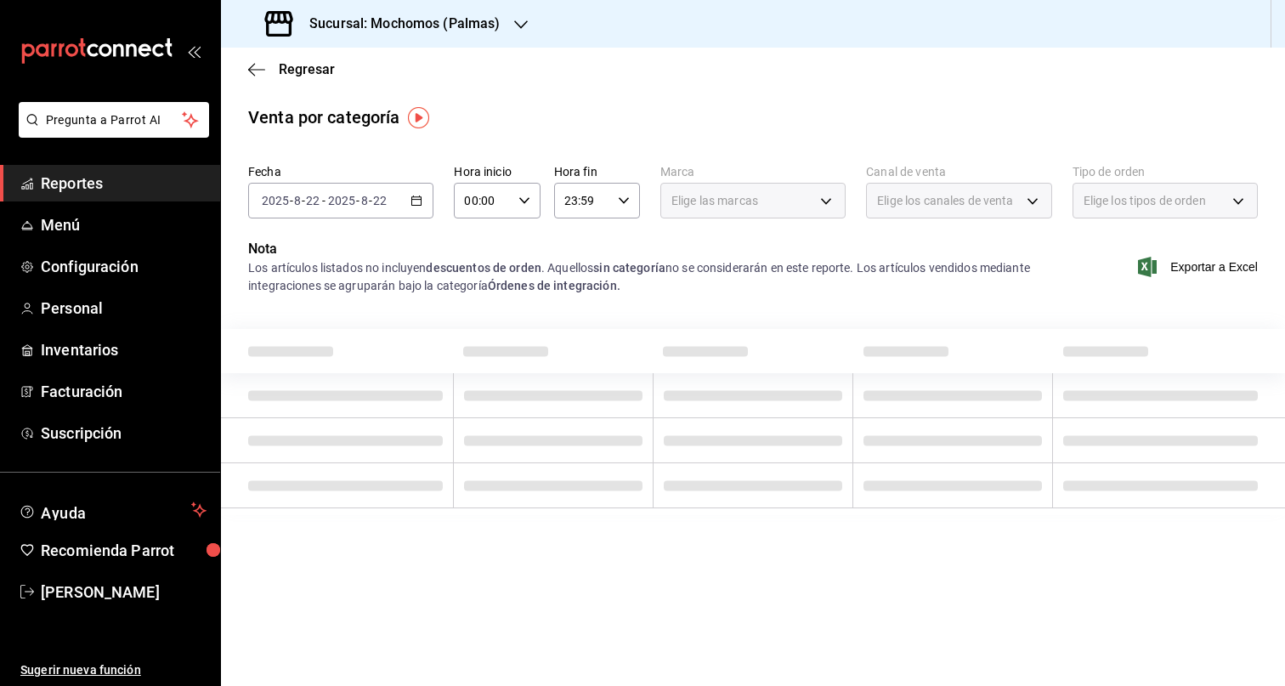
click at [418, 195] on icon "button" at bounding box center [416, 201] width 12 height 12
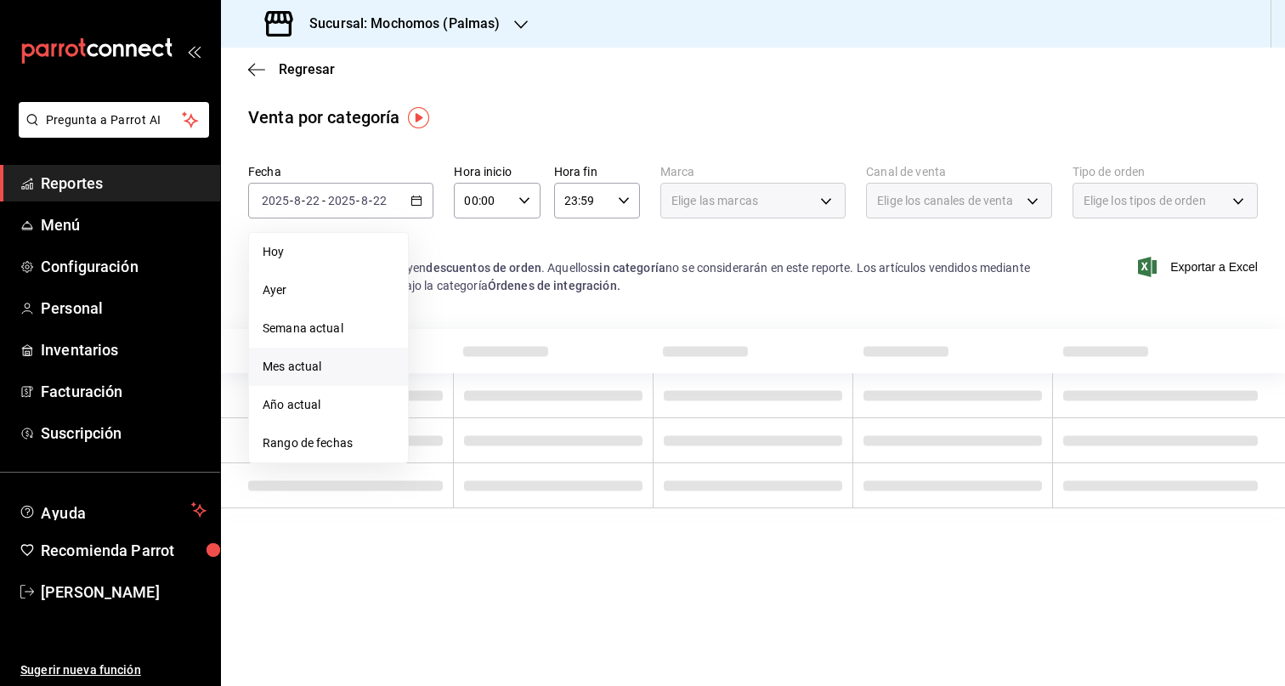
click at [293, 370] on span "Mes actual" at bounding box center [329, 367] width 132 height 18
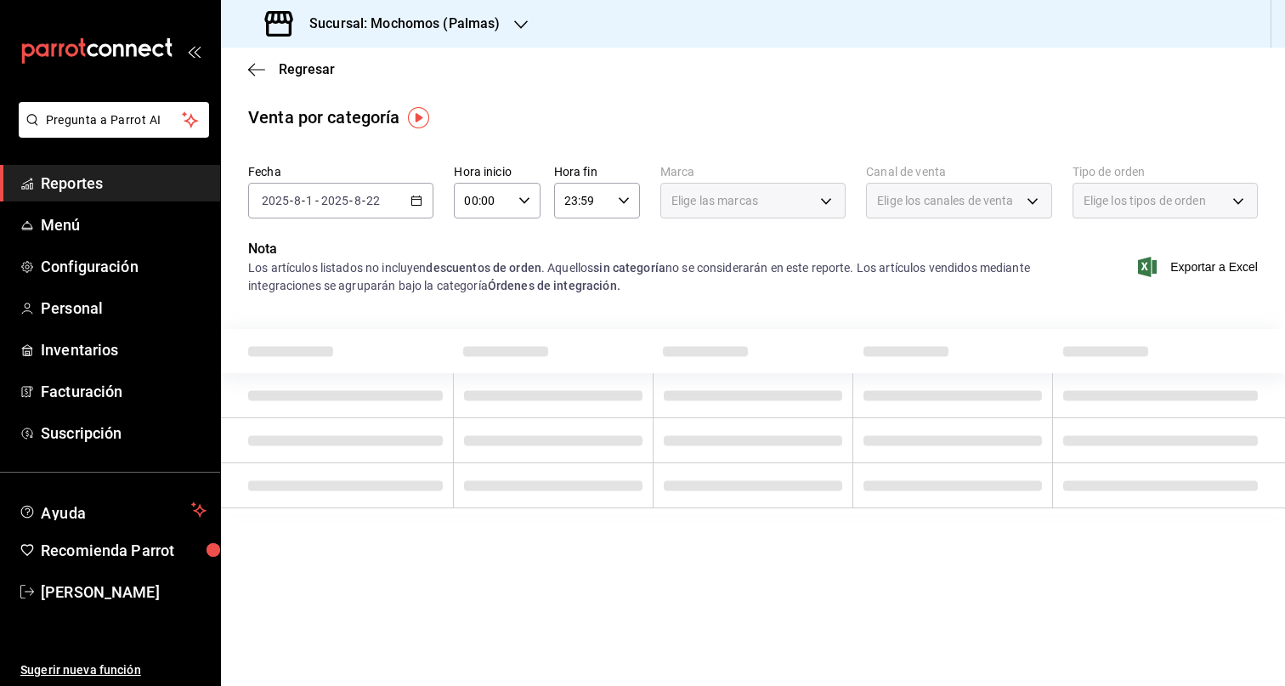
click at [862, 255] on p "Nota" at bounding box center [650, 249] width 804 height 20
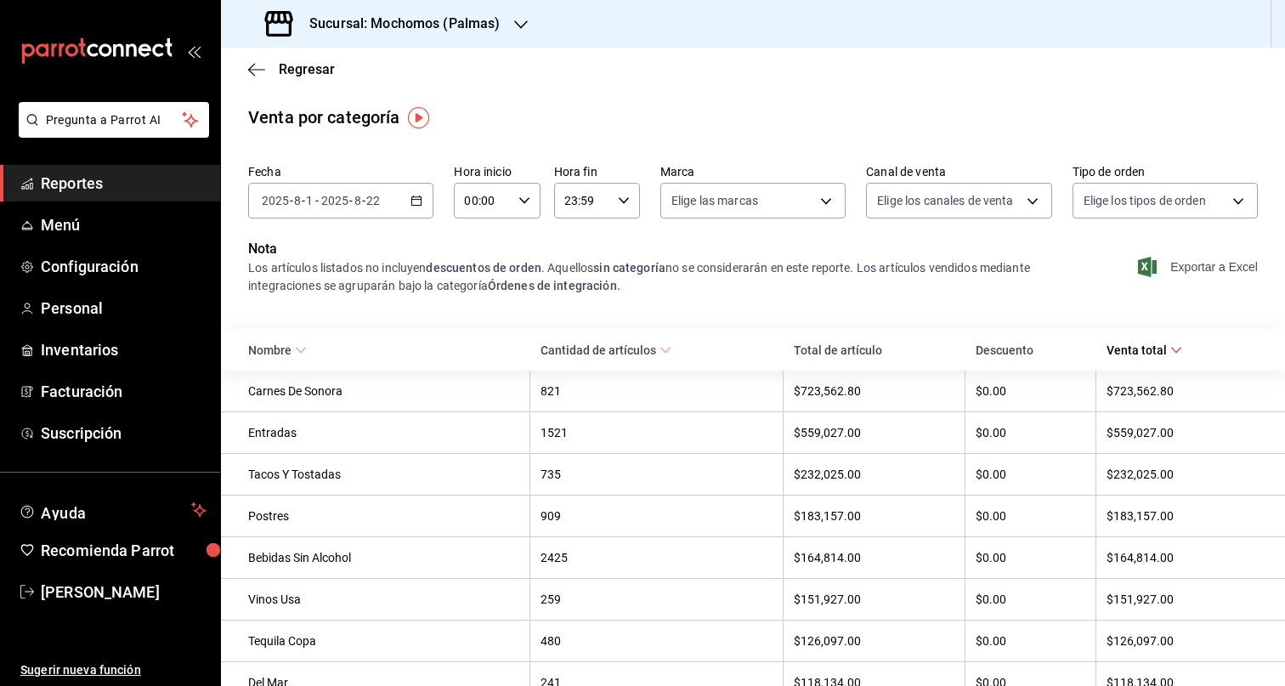
click at [1213, 263] on span "Exportar a Excel" at bounding box center [1199, 267] width 116 height 20
click at [73, 230] on span "Menú" at bounding box center [124, 224] width 166 height 23
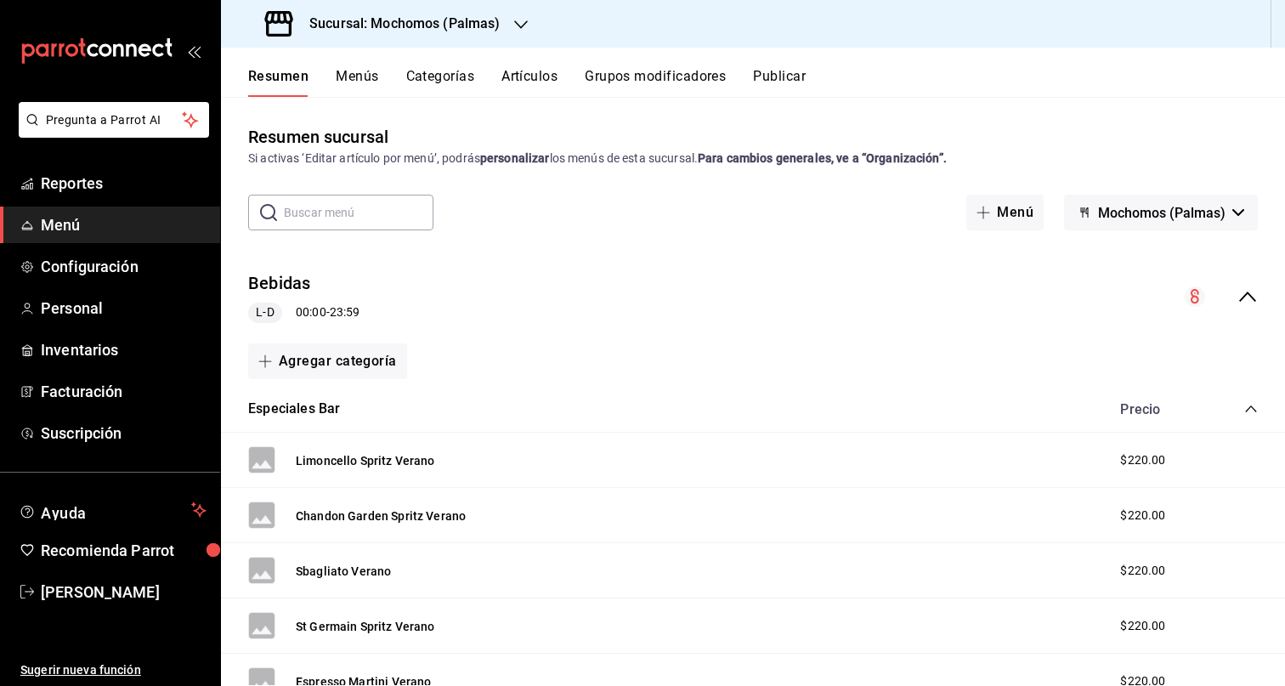
click at [1239, 297] on icon "collapse-menu-row" at bounding box center [1247, 296] width 17 height 10
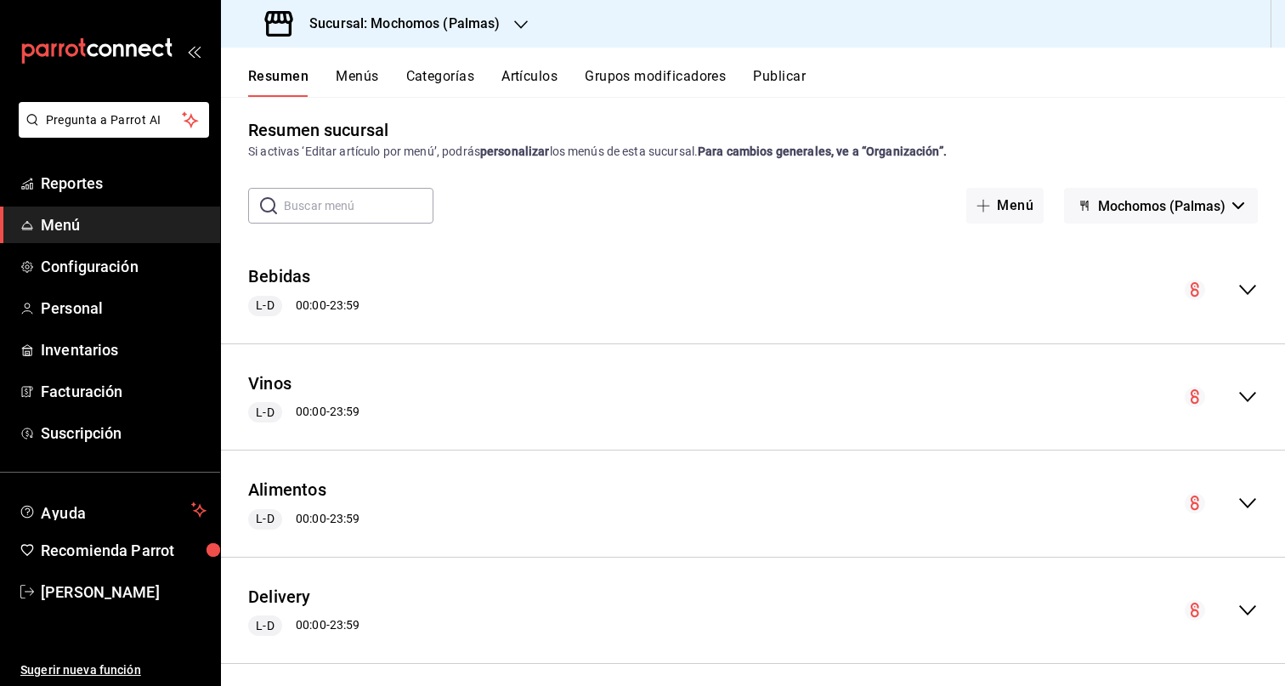
scroll to position [20, 0]
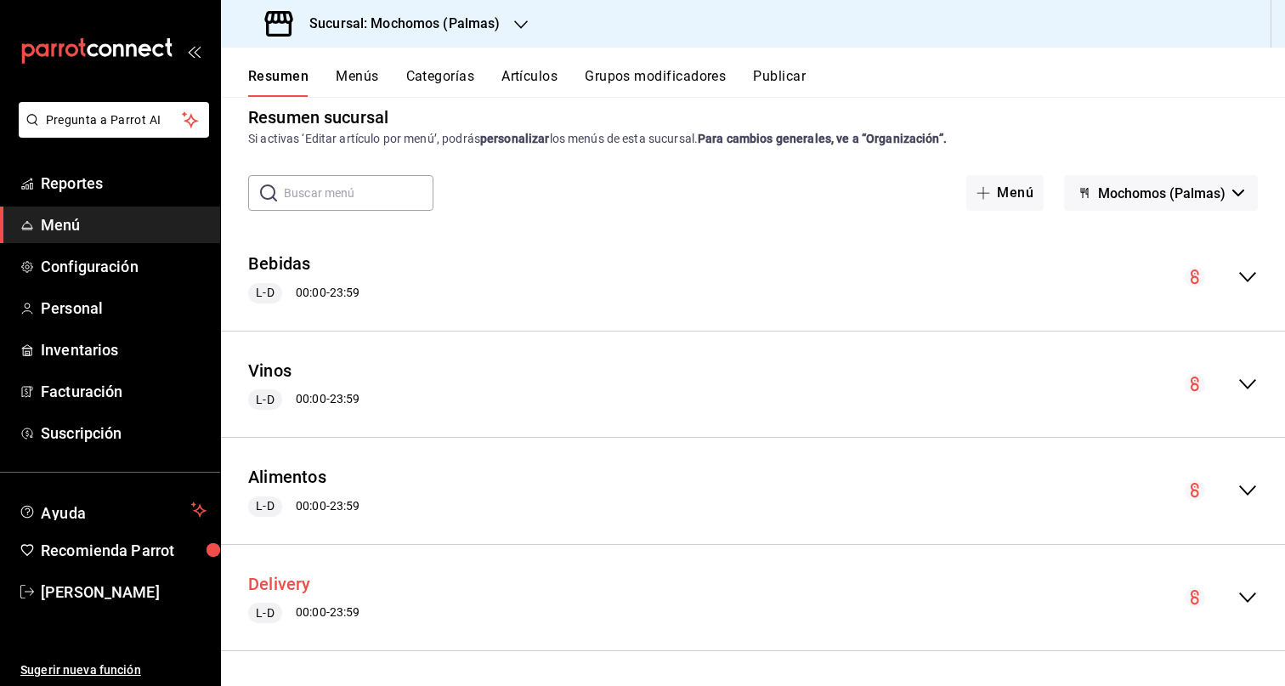
click at [296, 579] on button "Delivery" at bounding box center [279, 584] width 63 height 25
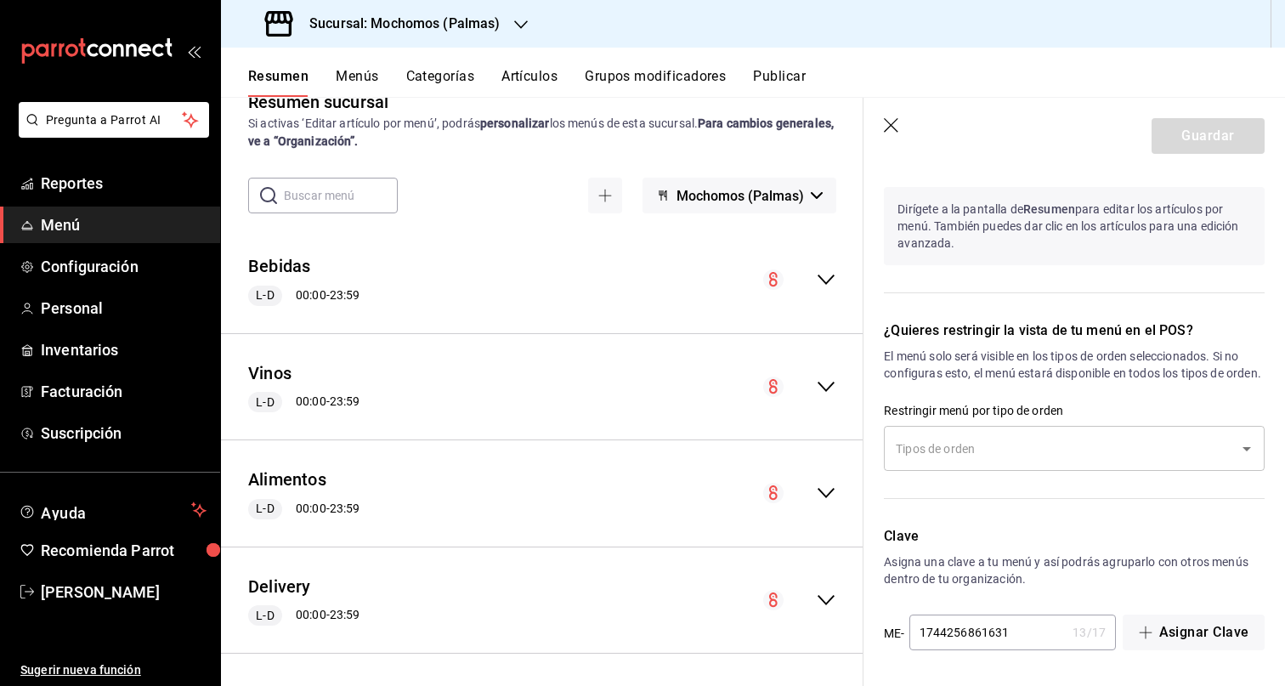
scroll to position [37, 0]
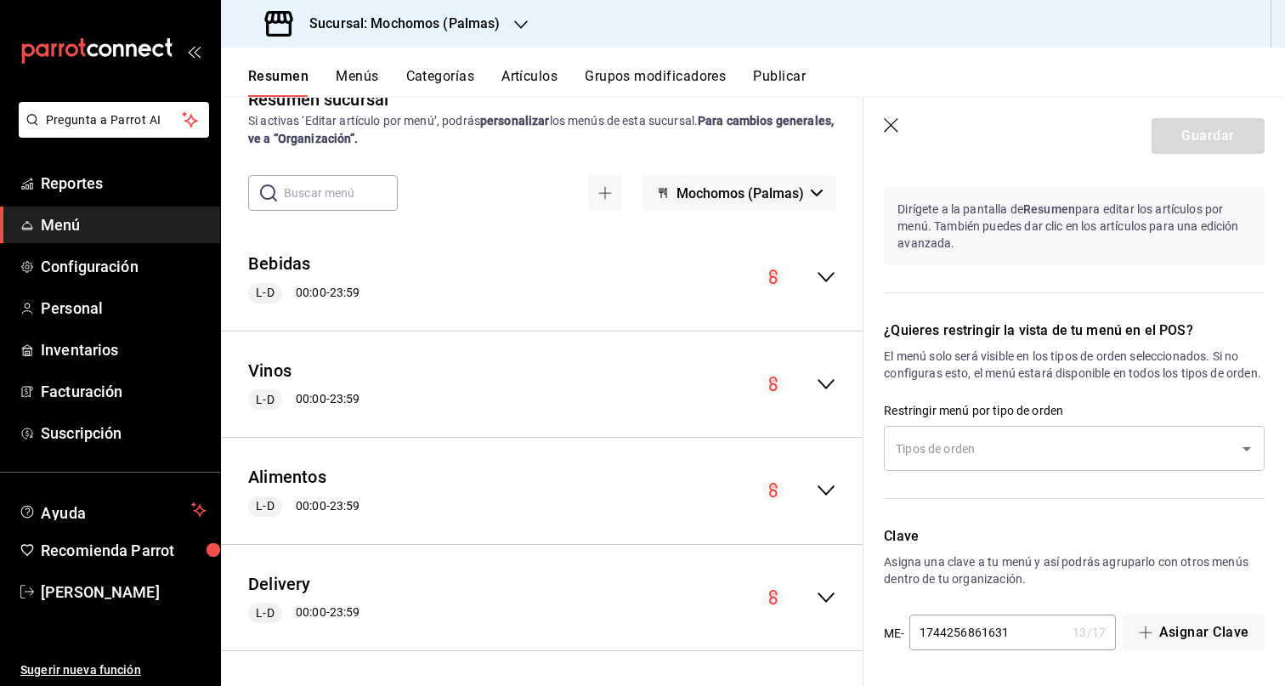
click at [893, 129] on icon "button" at bounding box center [892, 126] width 17 height 17
checkbox input "false"
type input "1755893716455"
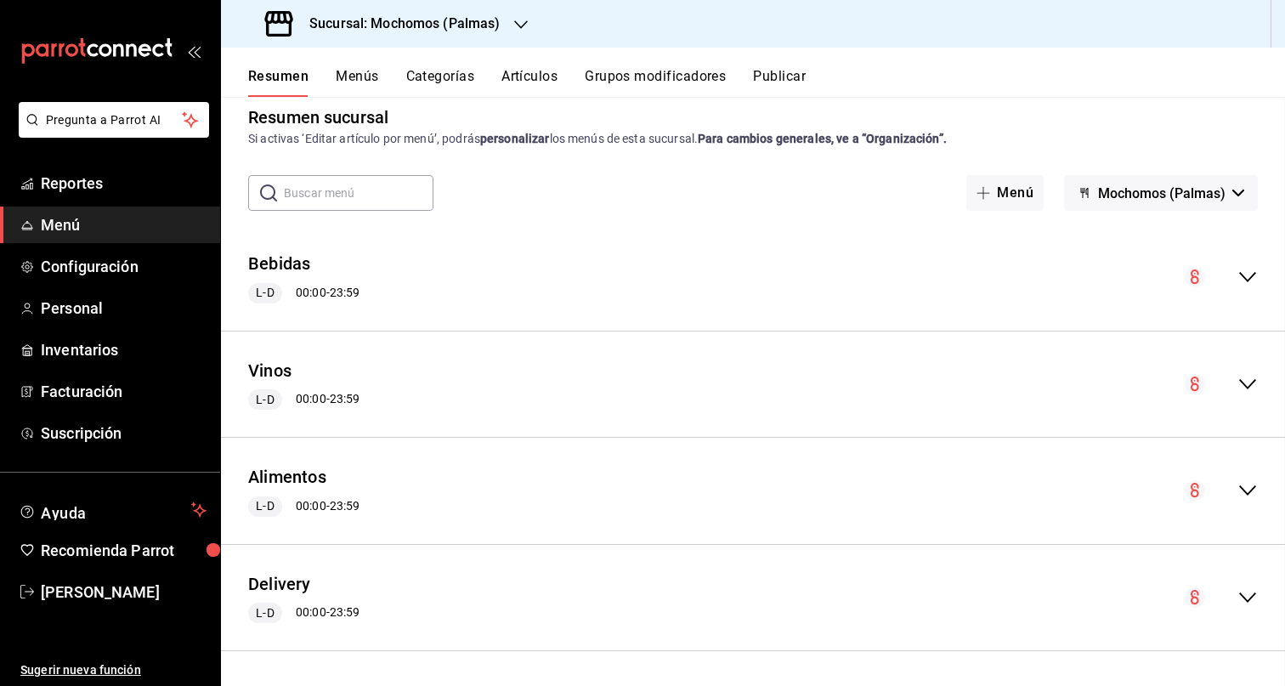
checkbox input "false"
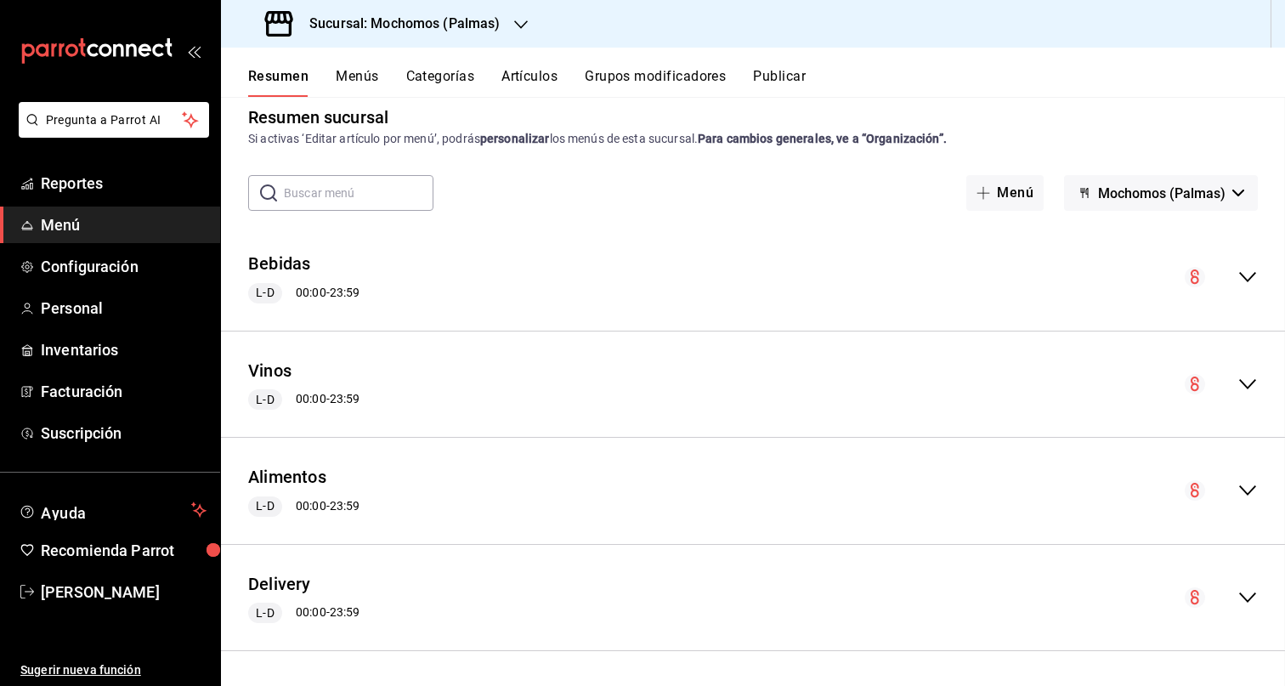
checkbox input "false"
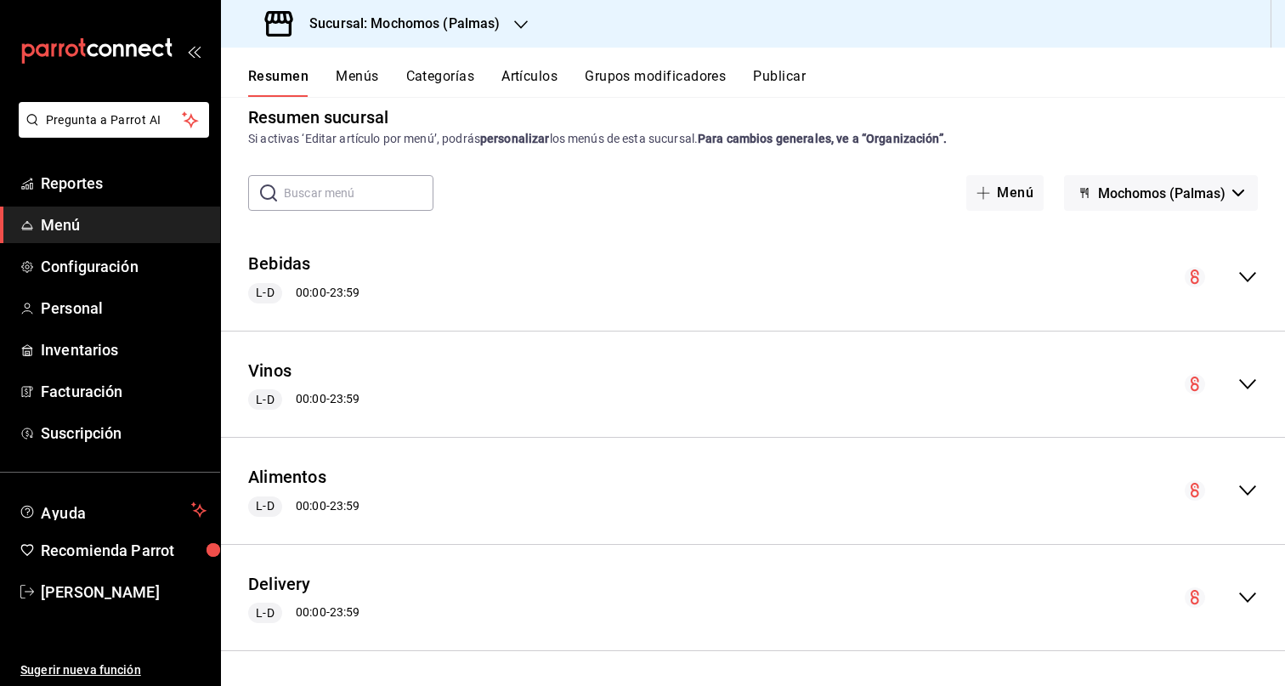
click at [533, 33] on div "Sucursal: Mochomos (Palmas)" at bounding box center [385, 24] width 300 height 48
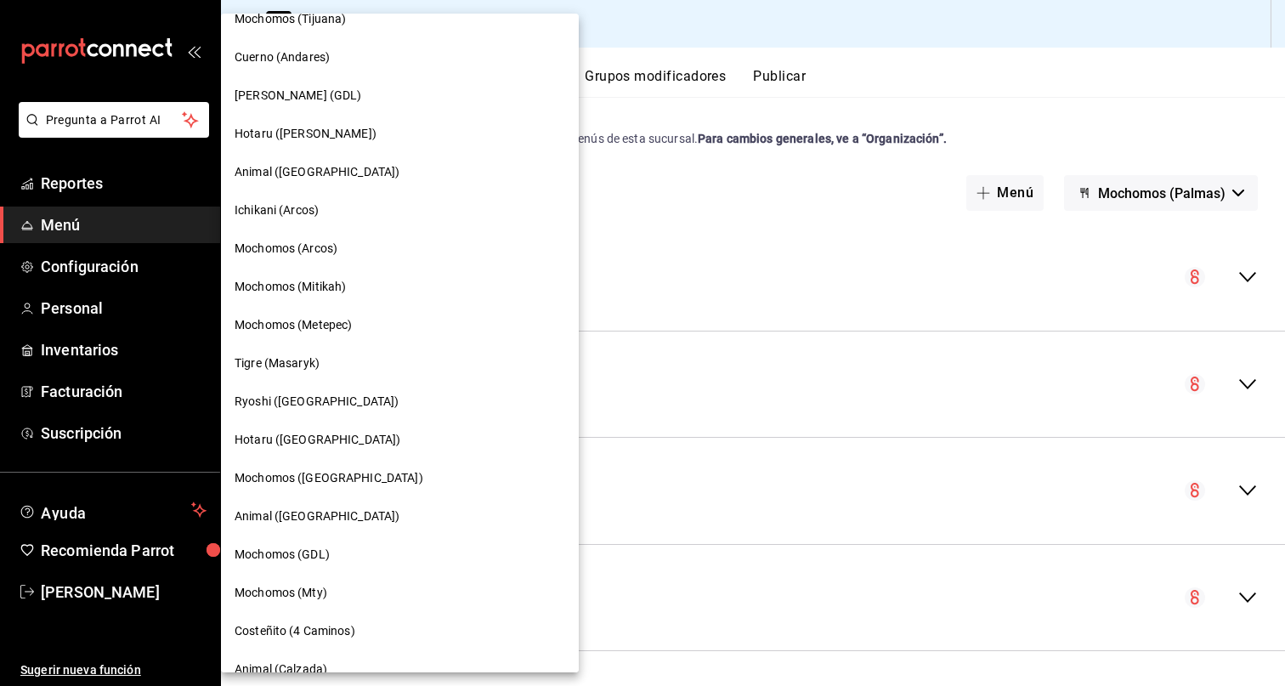
scroll to position [117, 0]
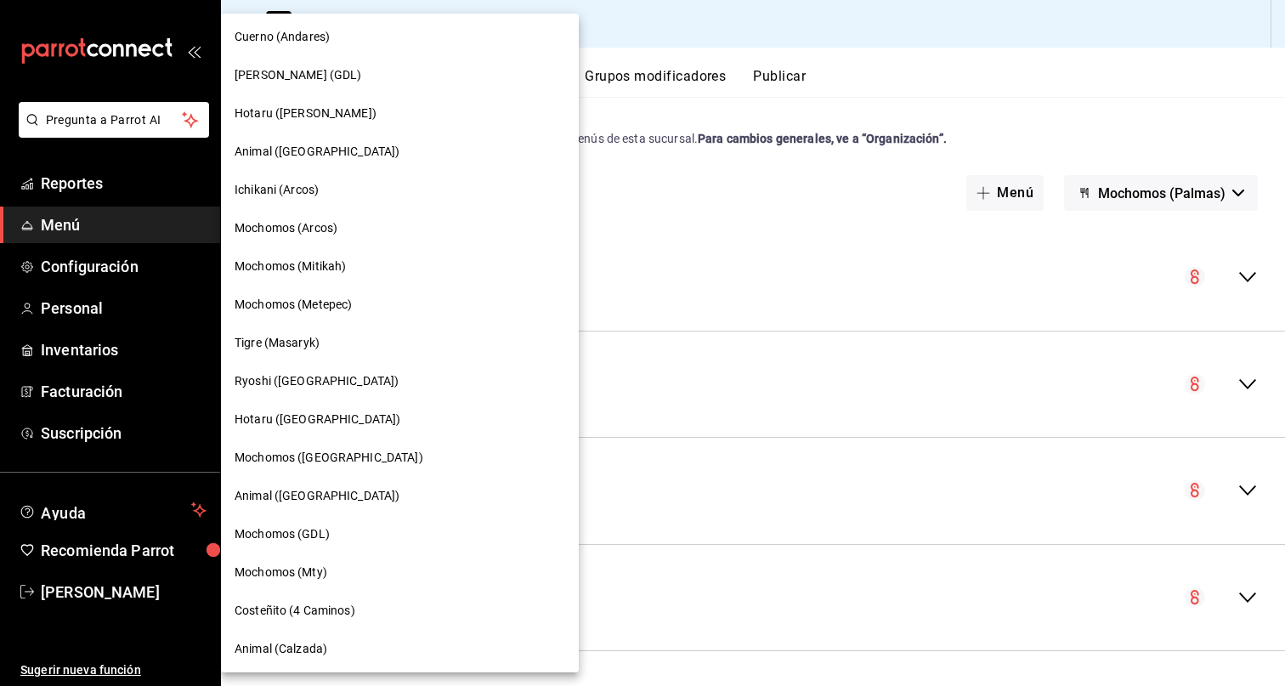
click at [320, 341] on div "Tigre (Masaryk)" at bounding box center [400, 343] width 331 height 18
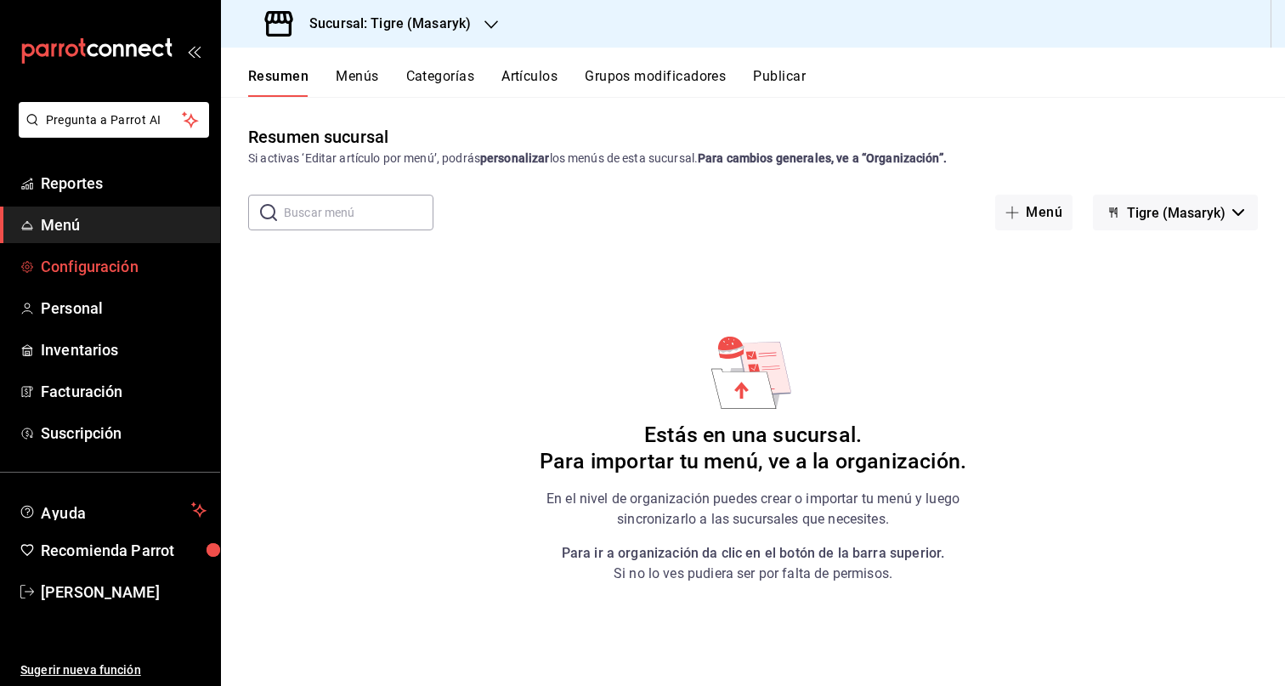
click at [87, 265] on span "Configuración" at bounding box center [124, 266] width 166 height 23
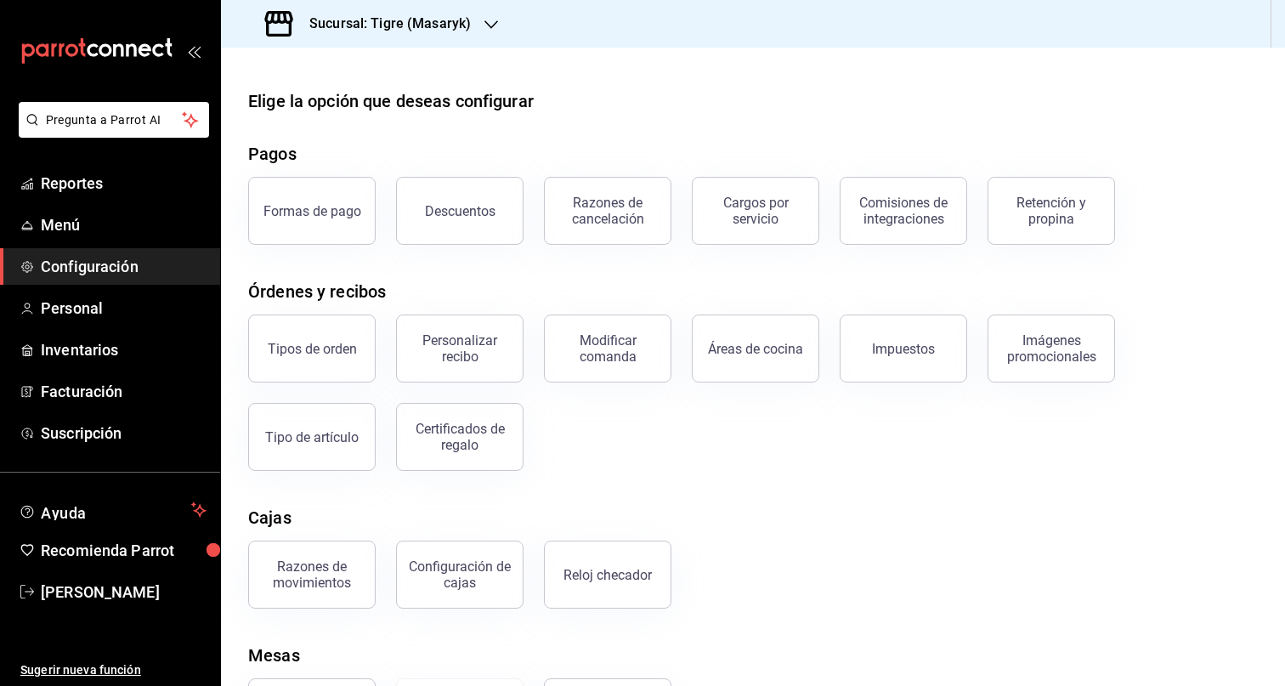
click at [610, 265] on div "Elige la opción que deseas configurar Pagos Formas de pago Descuentos Razones d…" at bounding box center [753, 417] width 1064 height 658
click at [345, 354] on div "Tipos de orden" at bounding box center [312, 349] width 89 height 16
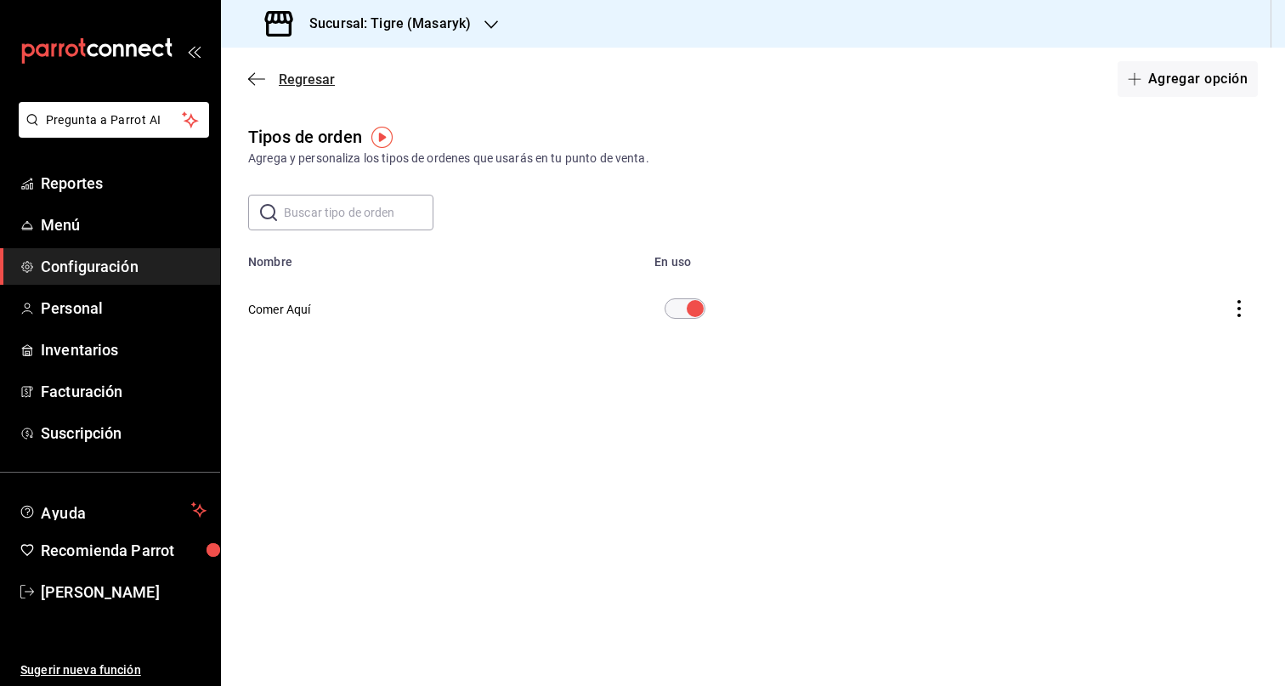
click at [308, 83] on span "Regresar" at bounding box center [307, 79] width 56 height 16
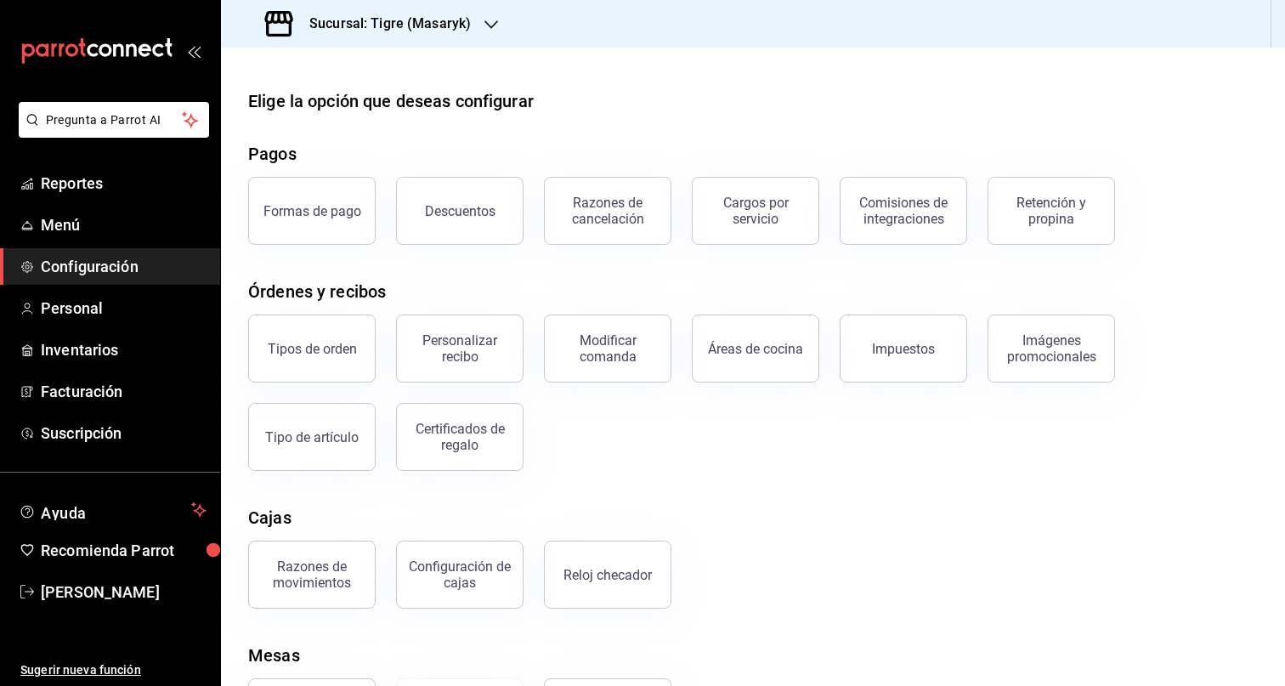
click at [485, 355] on div "Personalizar recibo" at bounding box center [459, 348] width 105 height 32
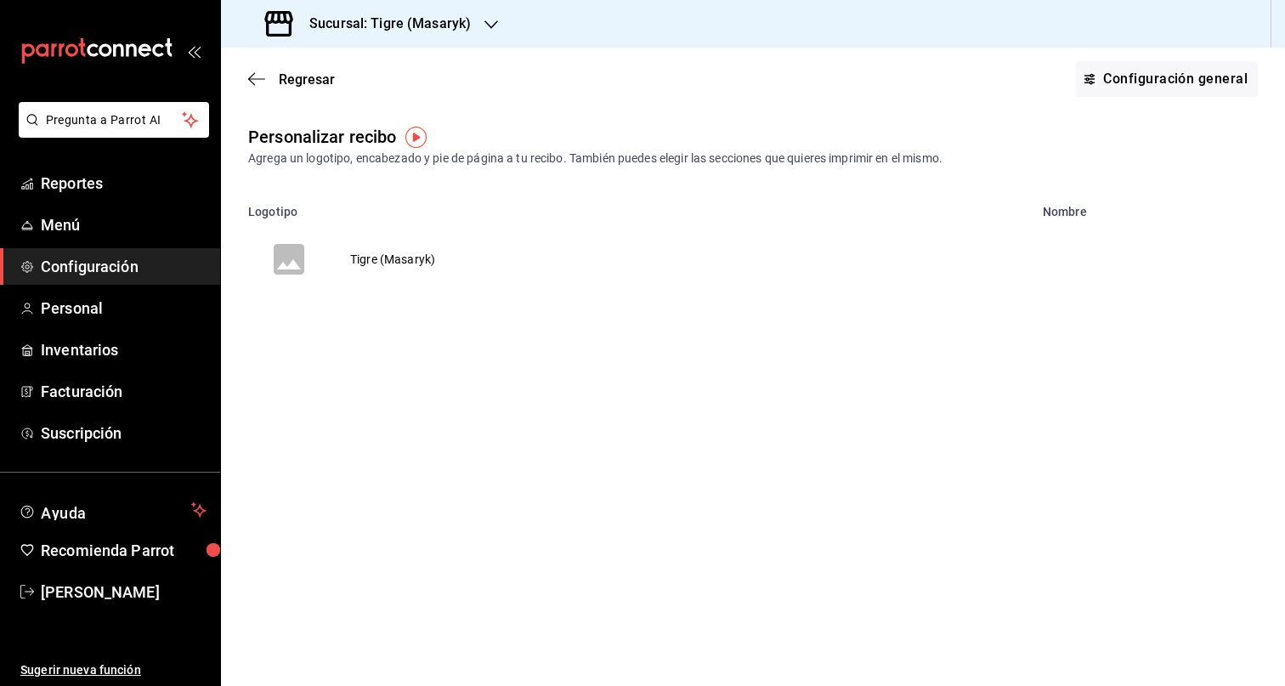
click at [389, 245] on td "Tigre (Masaryk)" at bounding box center [393, 259] width 126 height 82
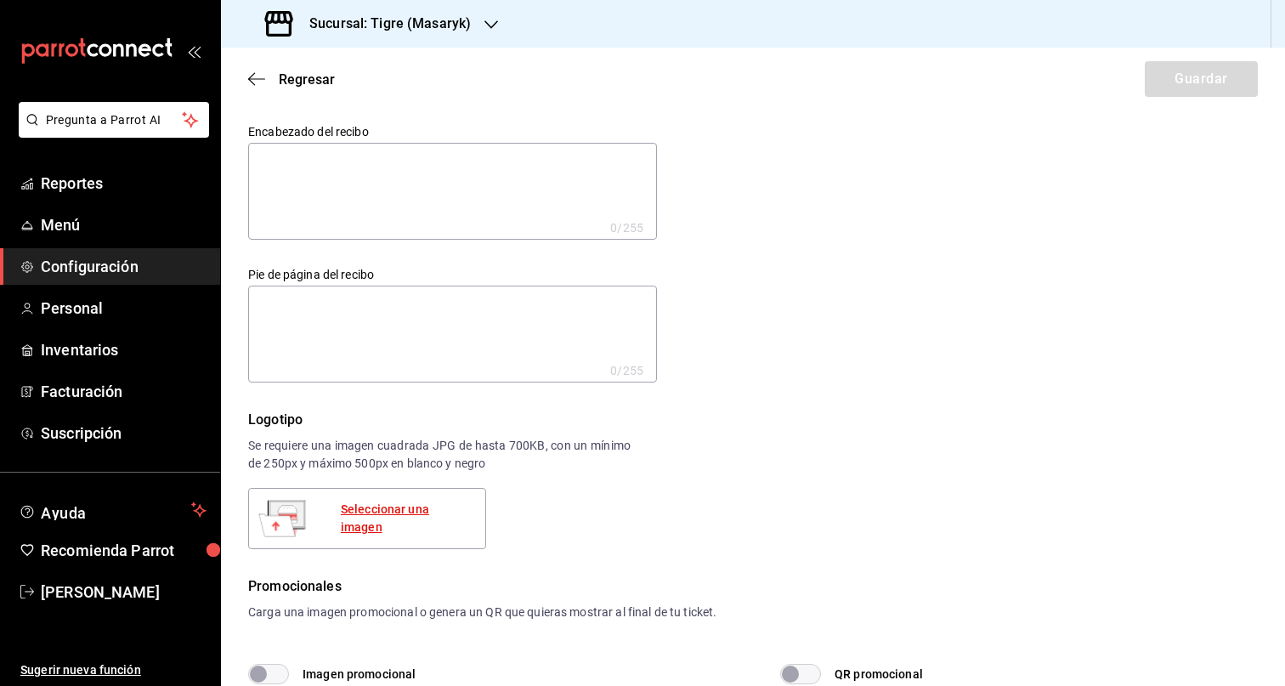
click at [446, 514] on div "Seleccionar una imagen" at bounding box center [406, 519] width 131 height 36
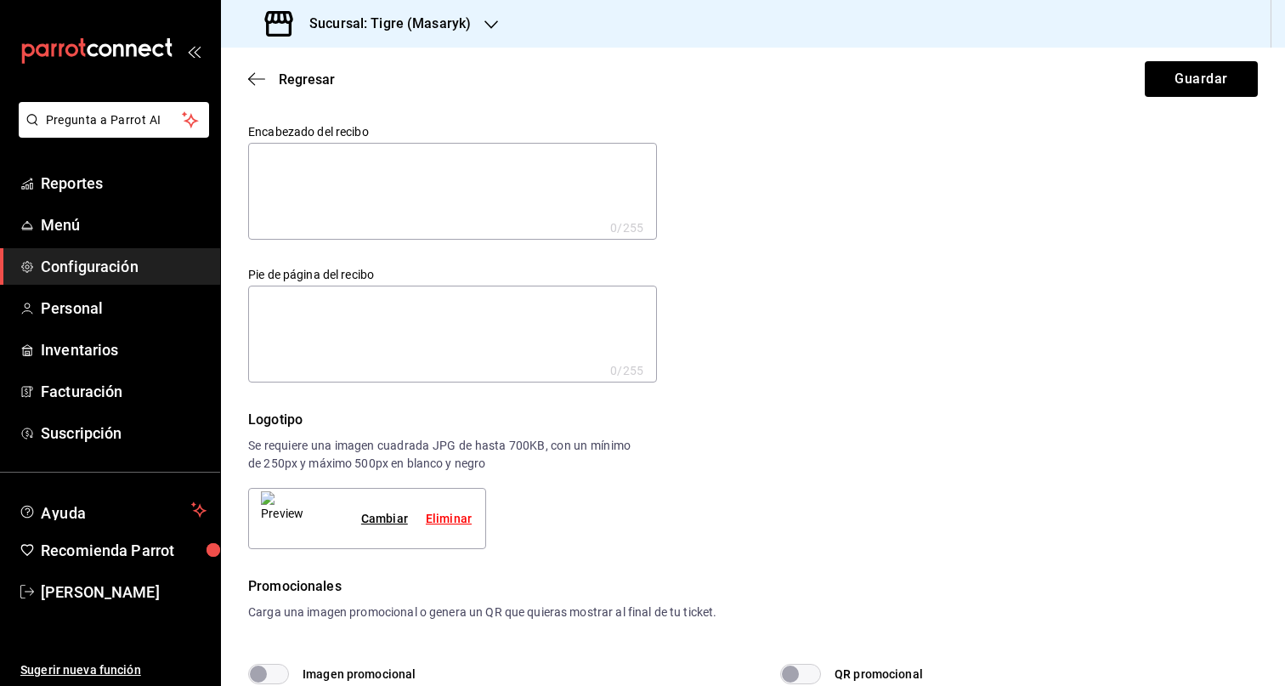
click at [344, 179] on textarea at bounding box center [452, 191] width 409 height 97
paste textarea "MERCADO DE EXPERIENCIAS RFC:MEX170116MC1 AVENIDA PASE DE LOS TAMARINDOS 90 INTE…"
type textarea "MERCADO DE EXPERIENCIAS RFC:MEX170116MC1 AVENIDA PASE DE LOS TAMARINDOS 90 INTE…"
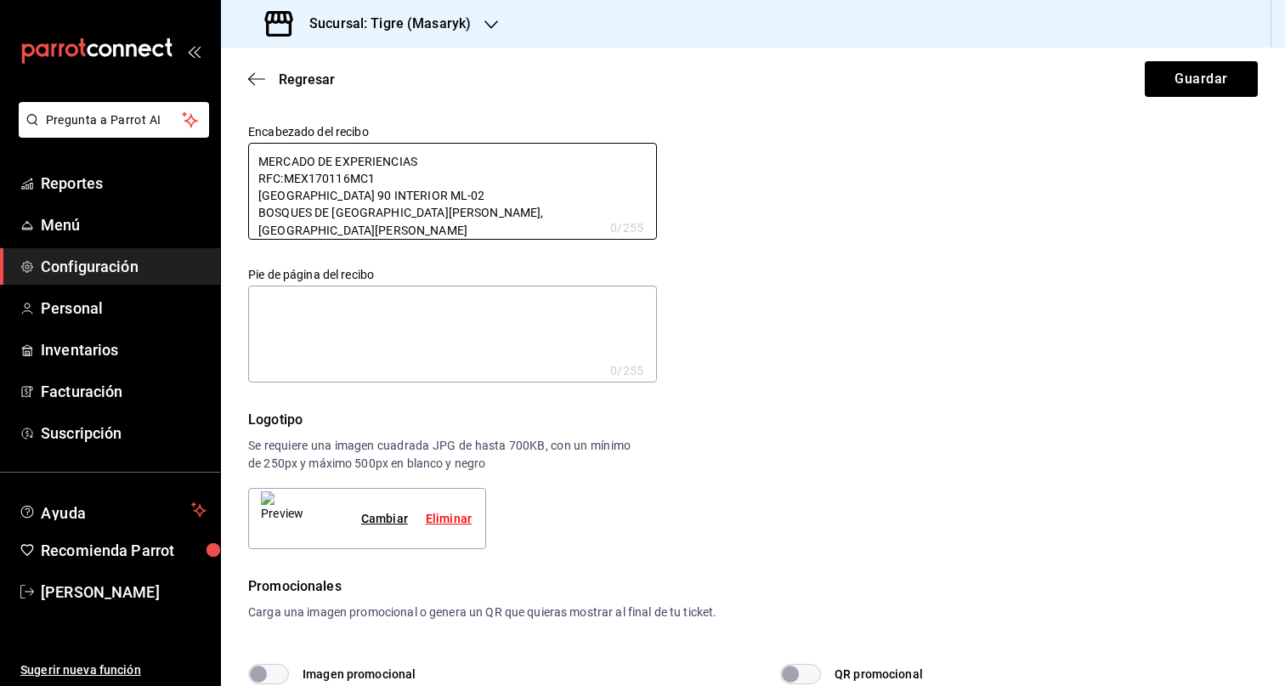
type textarea "x"
type textarea "MERCADO DE EXPERIENCIAS RFC:MEX170116MC1 AVENIDA PASE DE LOS TAMARINDOS 90 INTE…"
type textarea "x"
drag, startPoint x: 471, startPoint y: 334, endPoint x: 545, endPoint y: 333, distance: 73.9
click at [471, 334] on textarea at bounding box center [452, 334] width 409 height 97
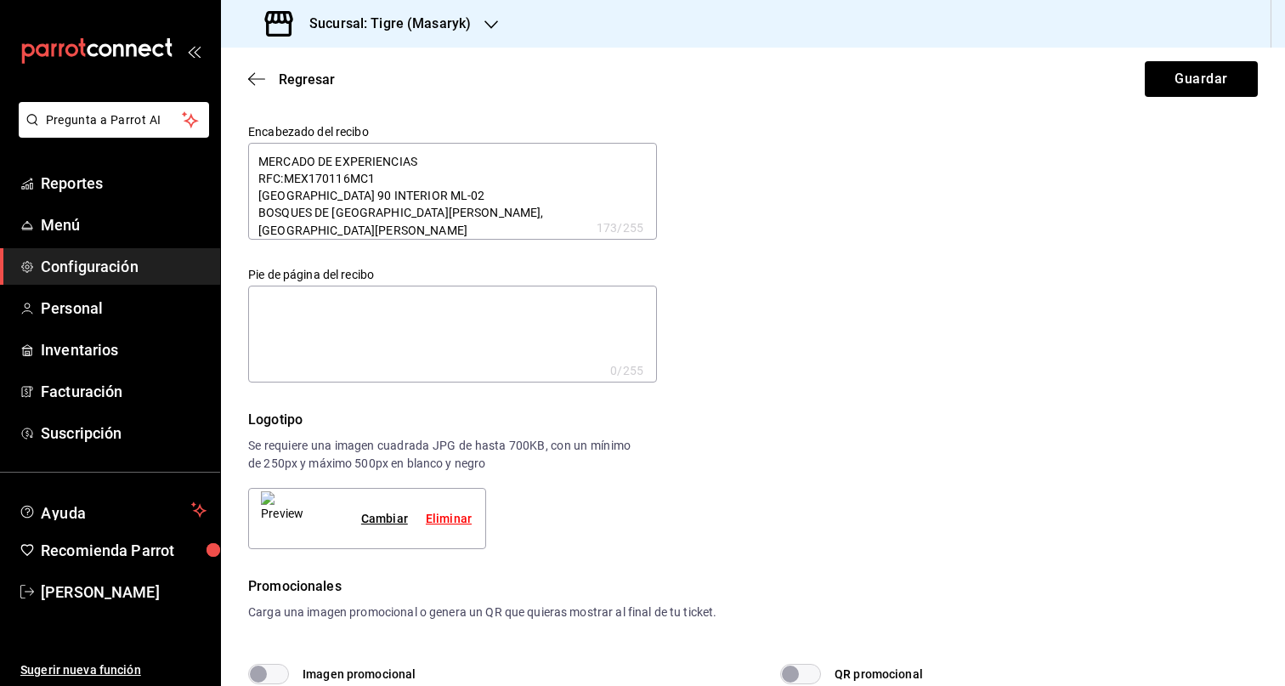
click at [334, 336] on textarea at bounding box center [452, 334] width 409 height 97
paste textarea "GRACIAS POR SU PREFERENCIA. SIN CARGO DE COMISIONES BANCARIAS POR EL USO DE LAS…"
type textarea "GRACIAS POR SU PREFERENCIA. SIN CARGO DE COMISIONES BANCARIAS POR EL USO DE LAS…"
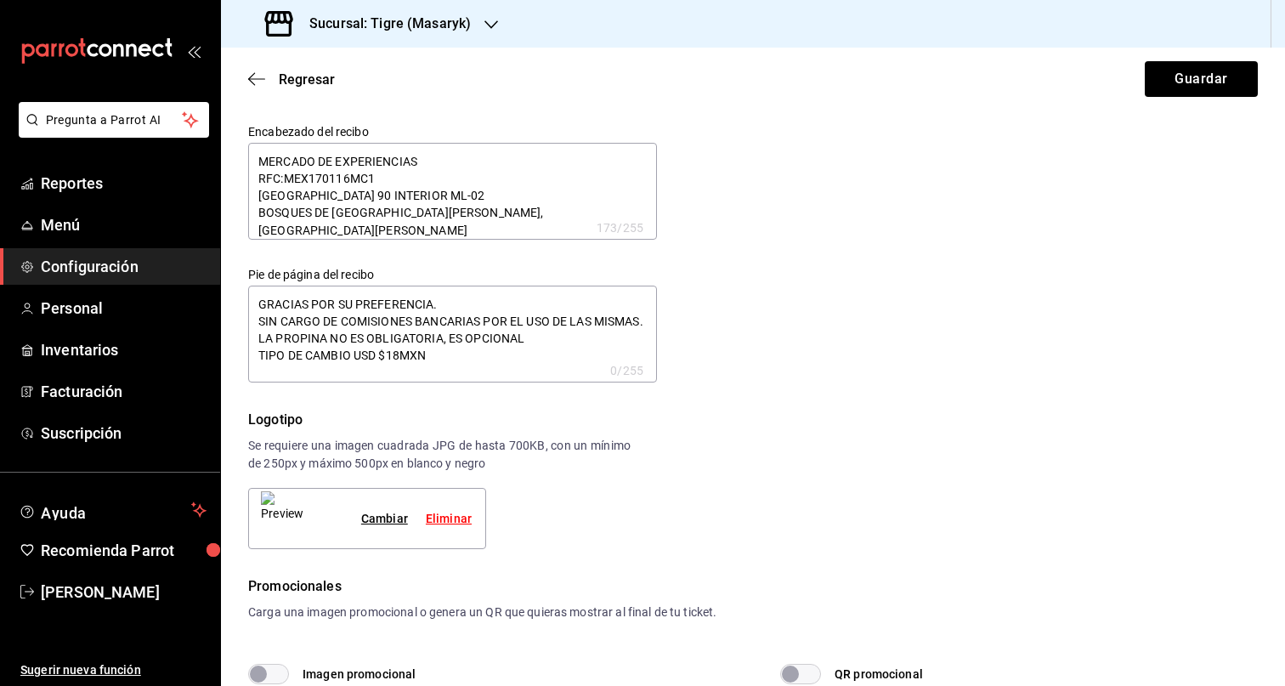
type textarea "x"
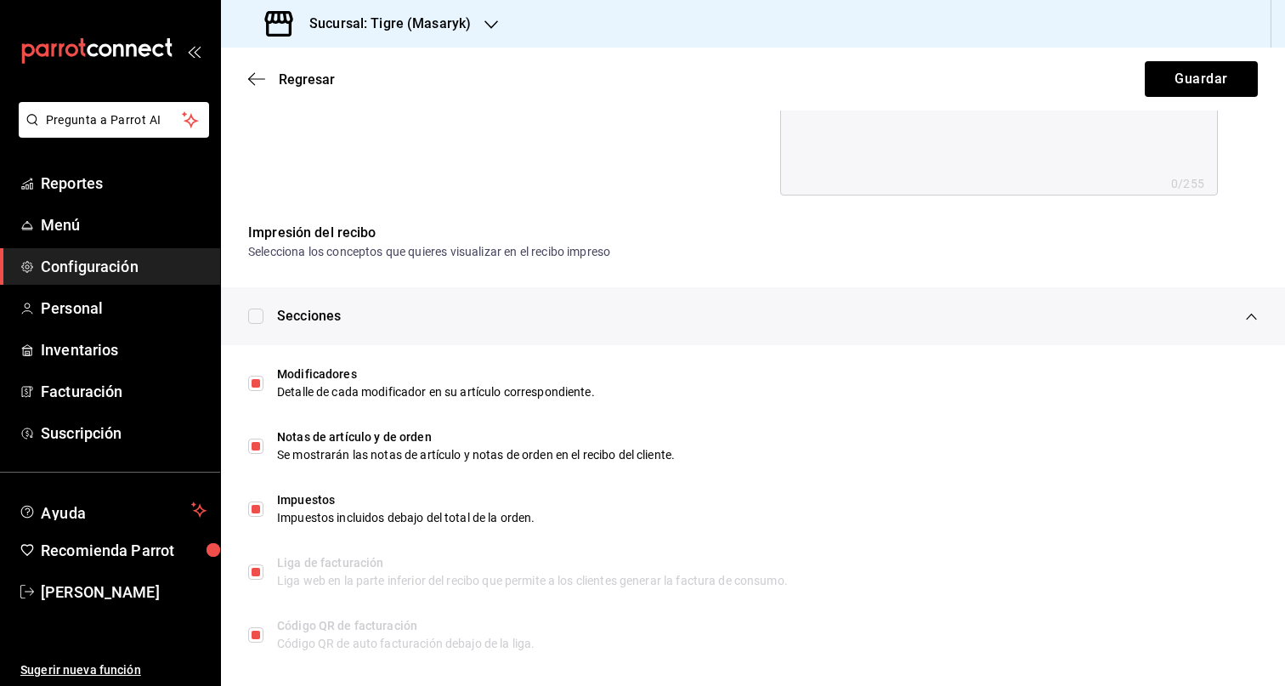
scroll to position [749, 0]
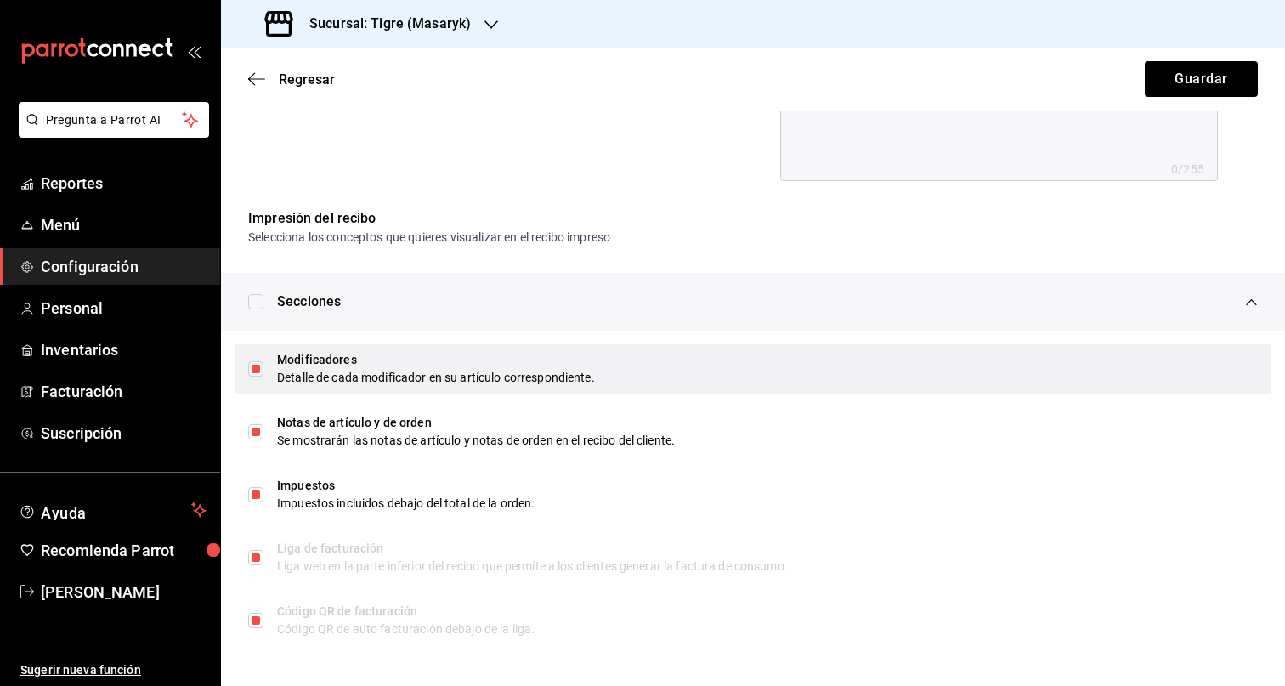
type textarea "GRACIAS POR SU PREFERENCIA. SIN CARGO DE COMISIONES BANCARIAS POR EL USO DE LAS…"
type textarea "x"
click at [269, 377] on div "Modificadores Detalle de cada modificador en su artículo correspondiente." at bounding box center [753, 368] width 1037 height 49
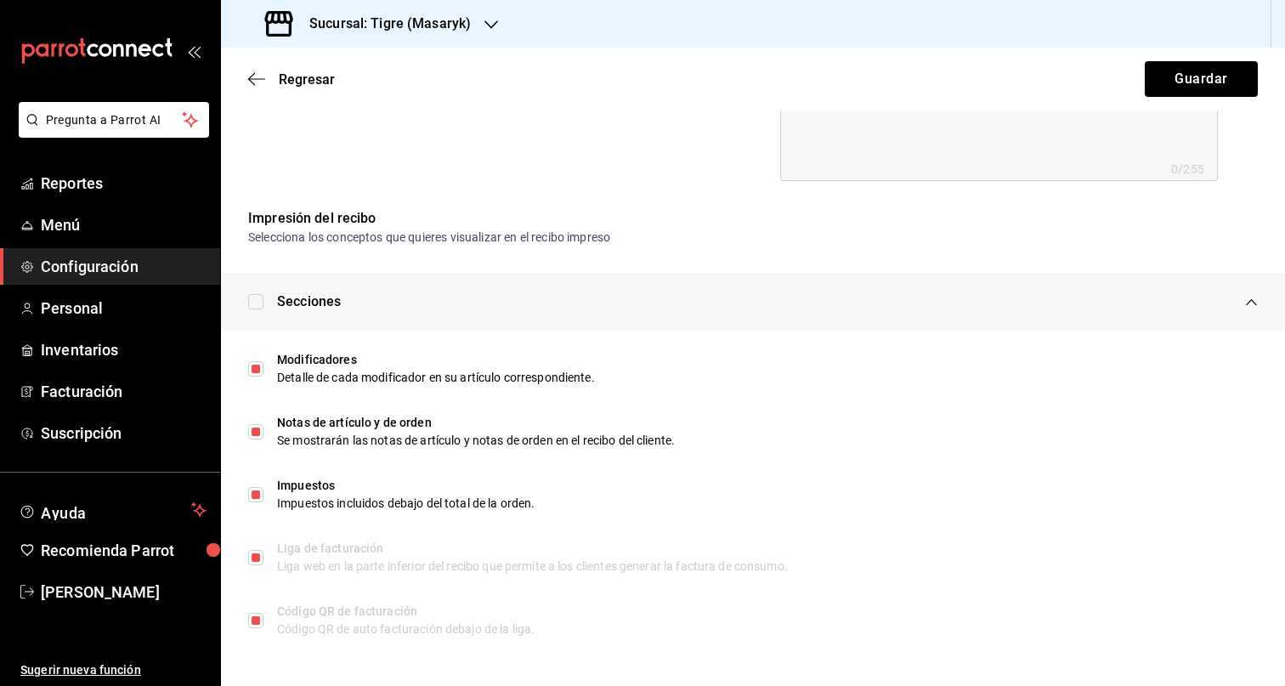
type textarea "x"
checkbox input "false"
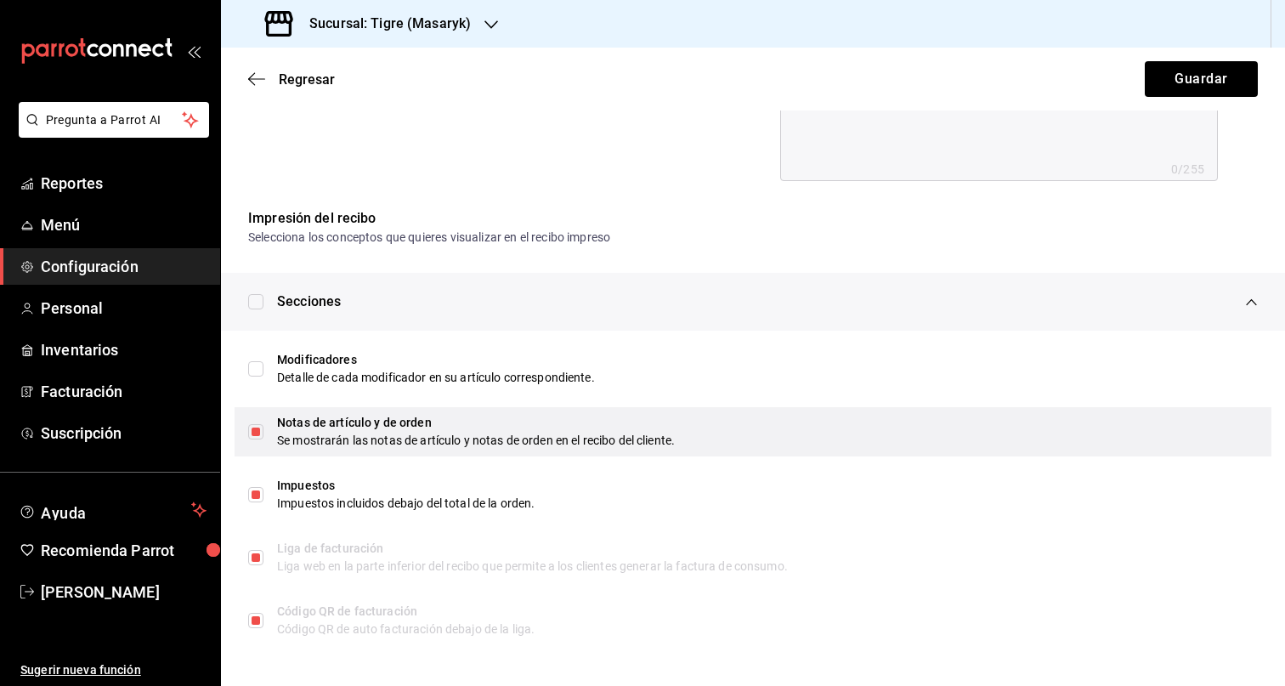
click at [265, 425] on div "Notas de artículo y de orden Se mostrarán las notas de artículo y notas de orde…" at bounding box center [753, 431] width 1037 height 49
type textarea "x"
checkbox input "true"
checkbox input "false"
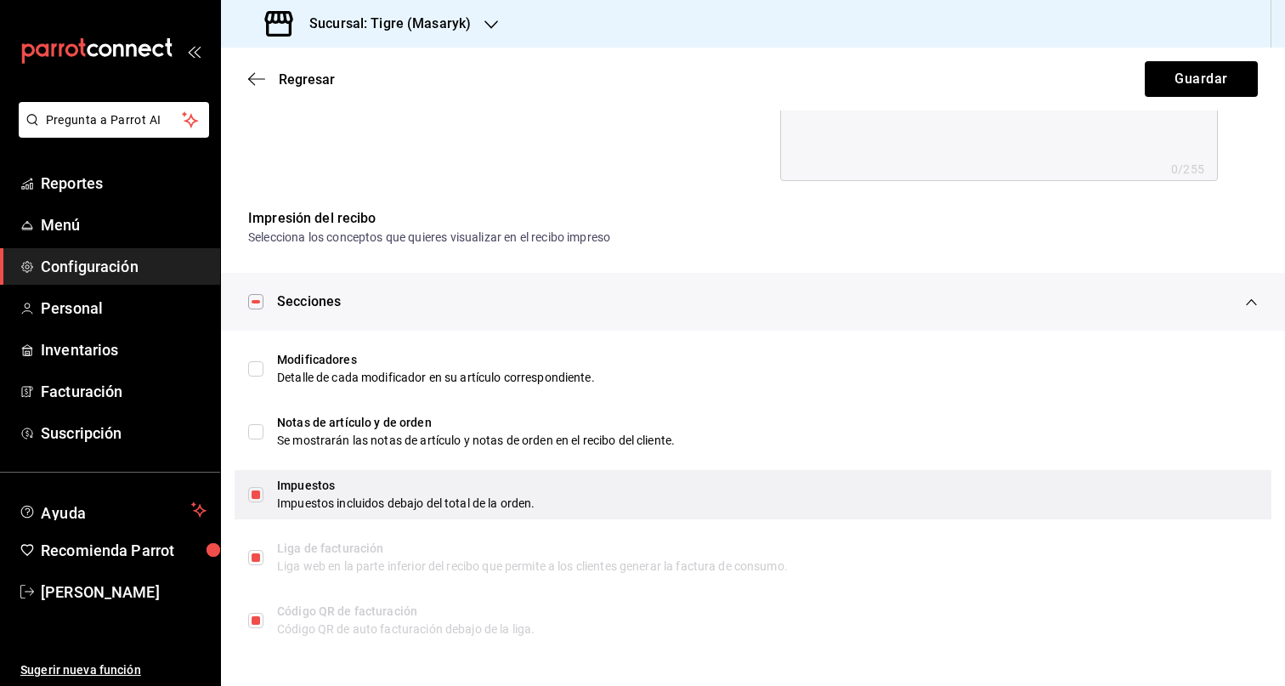
scroll to position [0, 0]
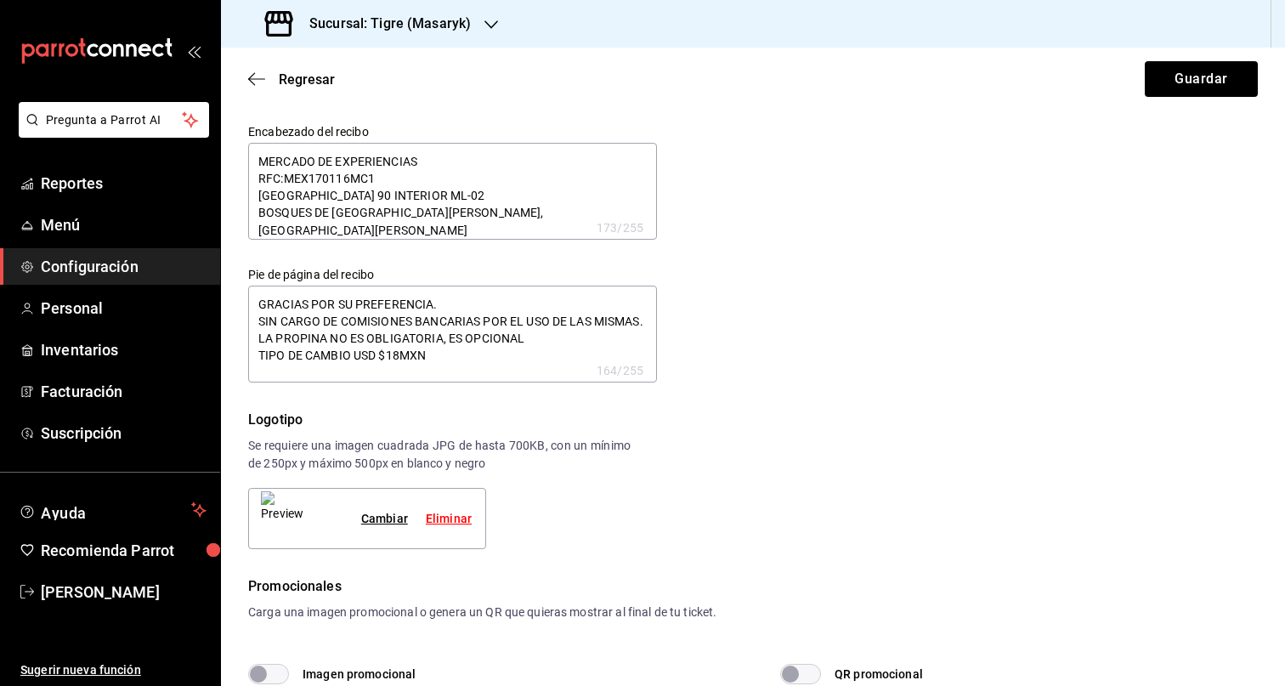
click at [1127, 104] on div "Regresar Guardar" at bounding box center [753, 79] width 1064 height 63
click at [1167, 82] on button "Guardar" at bounding box center [1201, 79] width 113 height 36
type textarea "x"
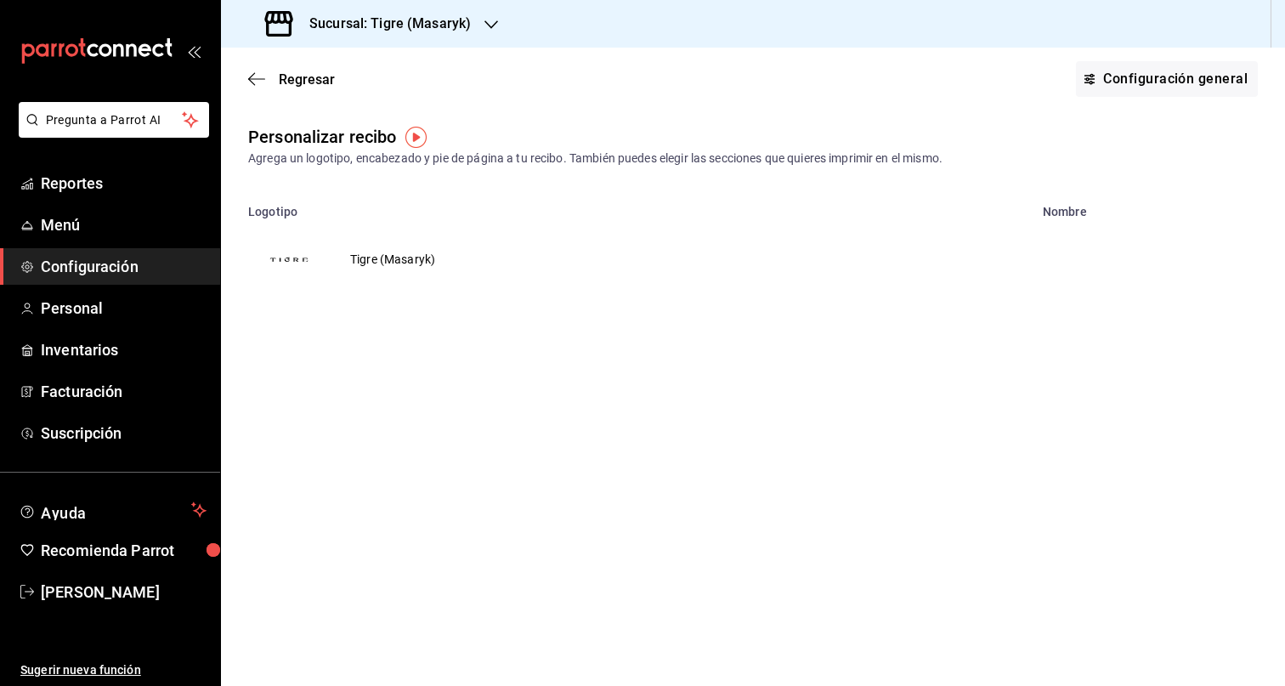
click at [105, 270] on span "Configuración" at bounding box center [124, 266] width 166 height 23
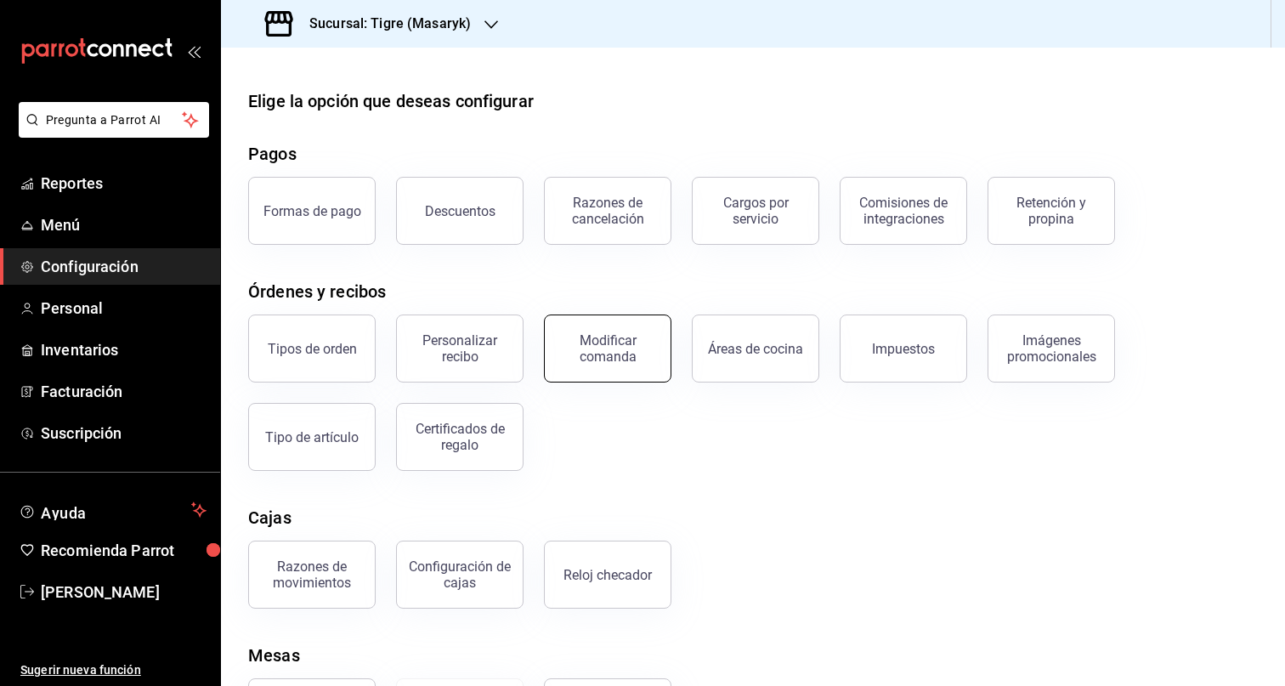
click at [627, 355] on div "Modificar comanda" at bounding box center [607, 348] width 105 height 32
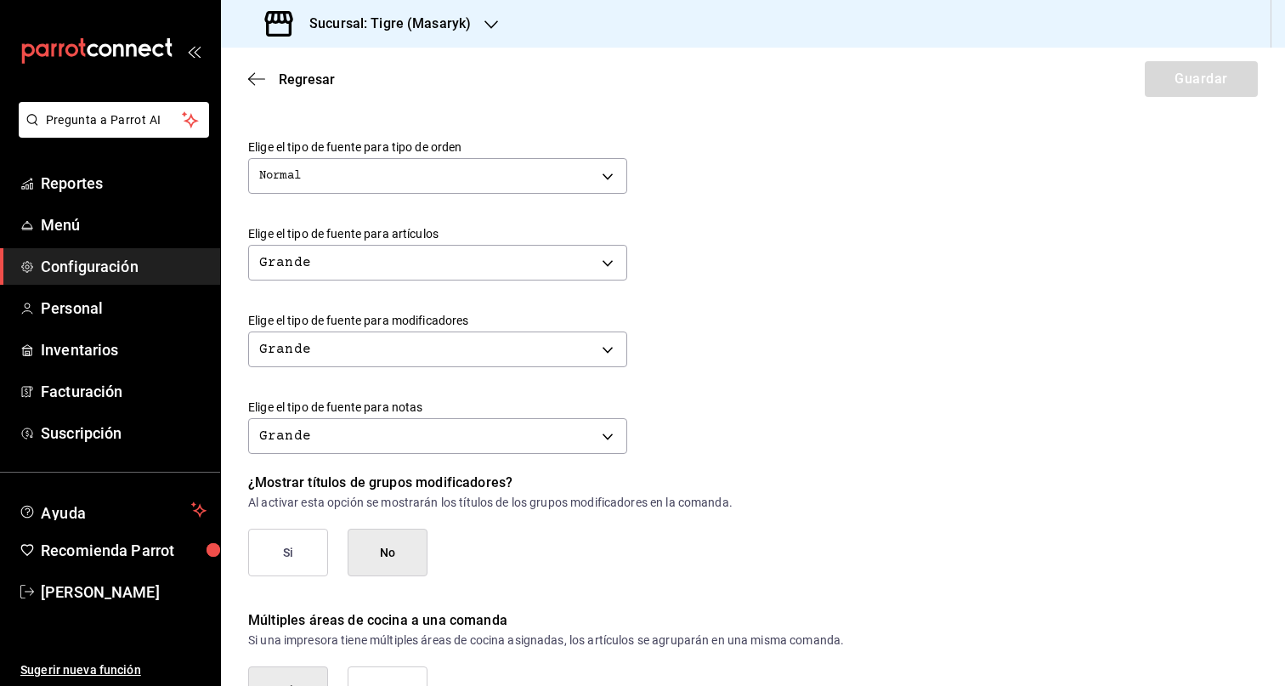
scroll to position [672, 0]
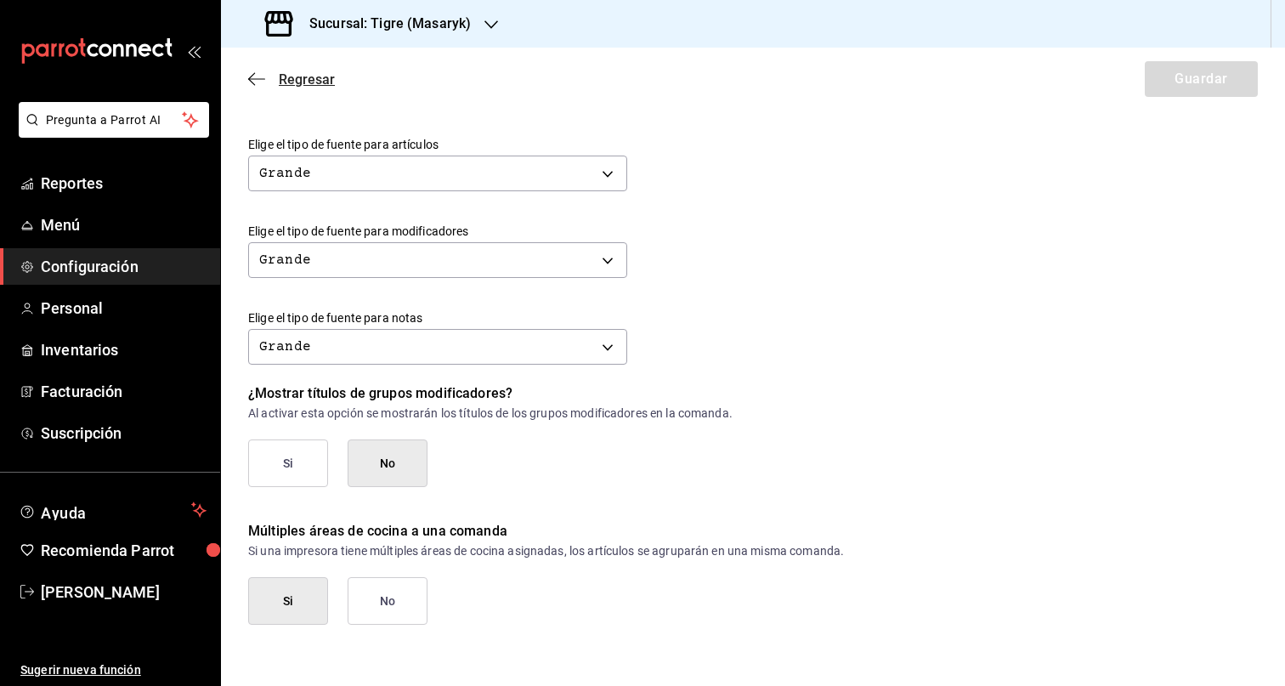
click at [262, 80] on icon "button" at bounding box center [256, 78] width 17 height 15
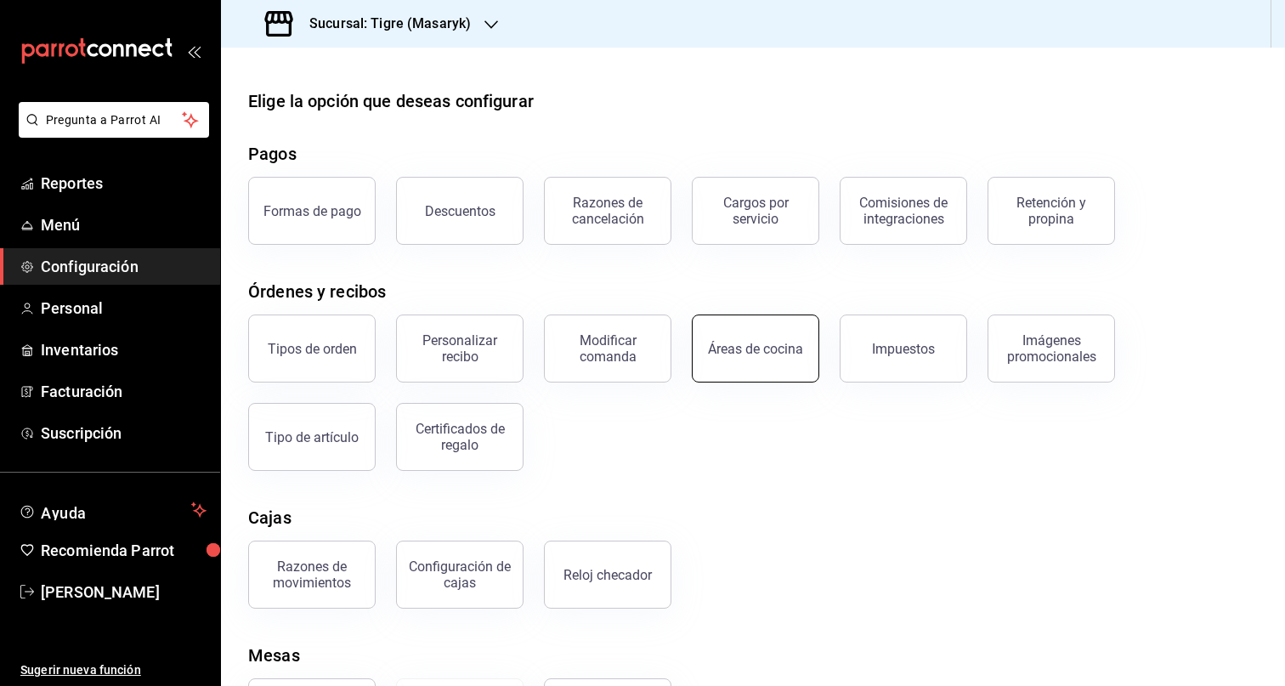
click at [783, 359] on button "Áreas de cocina" at bounding box center [755, 348] width 127 height 68
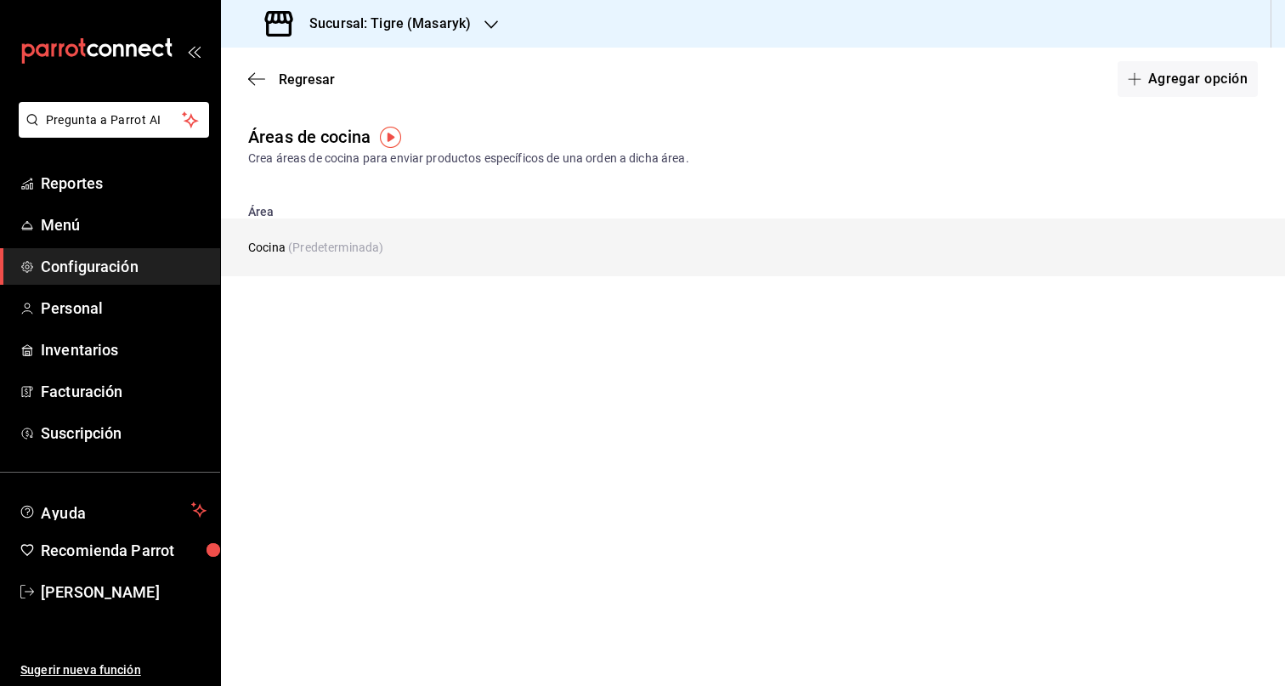
click at [318, 232] on td "Cocina (Predeterminada)" at bounding box center [643, 247] width 845 height 58
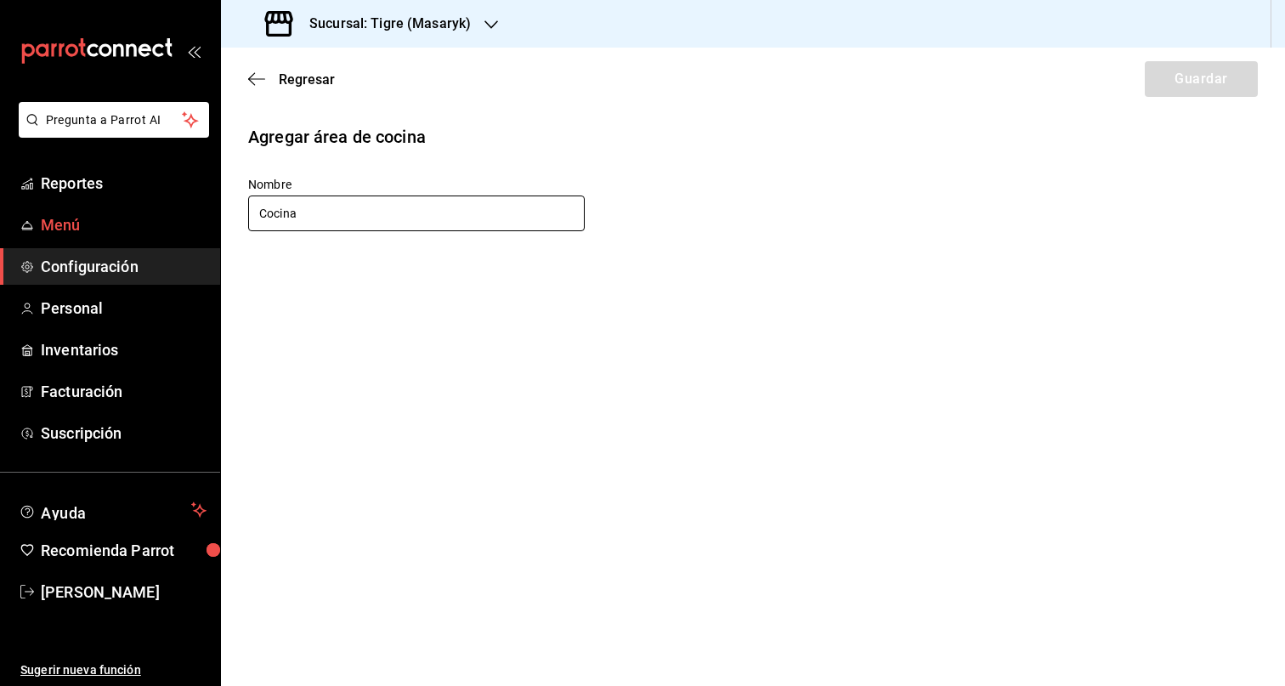
drag, startPoint x: 386, startPoint y: 217, endPoint x: 168, endPoint y: 218, distance: 217.6
click at [168, 218] on div "Pregunta a Parrot AI Reportes Menú Configuración Personal Inventarios Facturaci…" at bounding box center [642, 343] width 1285 height 686
type input "Josper"
click at [1222, 78] on button "Guardar" at bounding box center [1201, 79] width 113 height 36
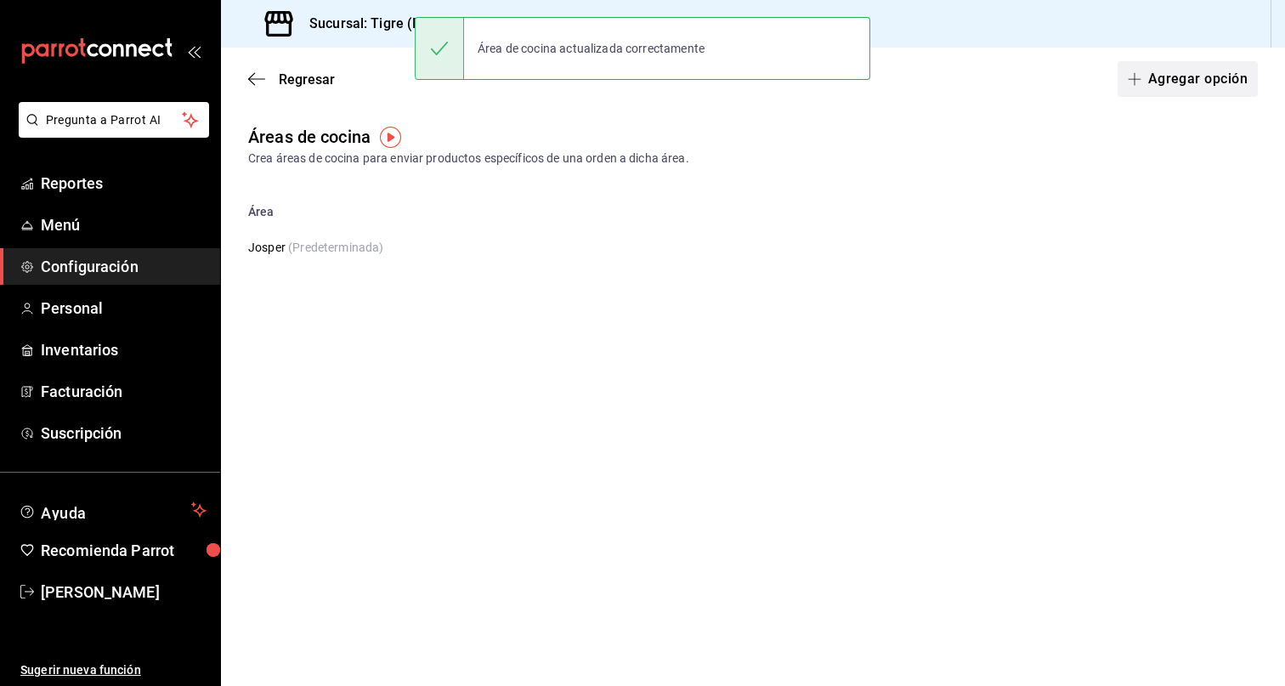
click at [1209, 80] on button "Agregar opción" at bounding box center [1187, 79] width 140 height 36
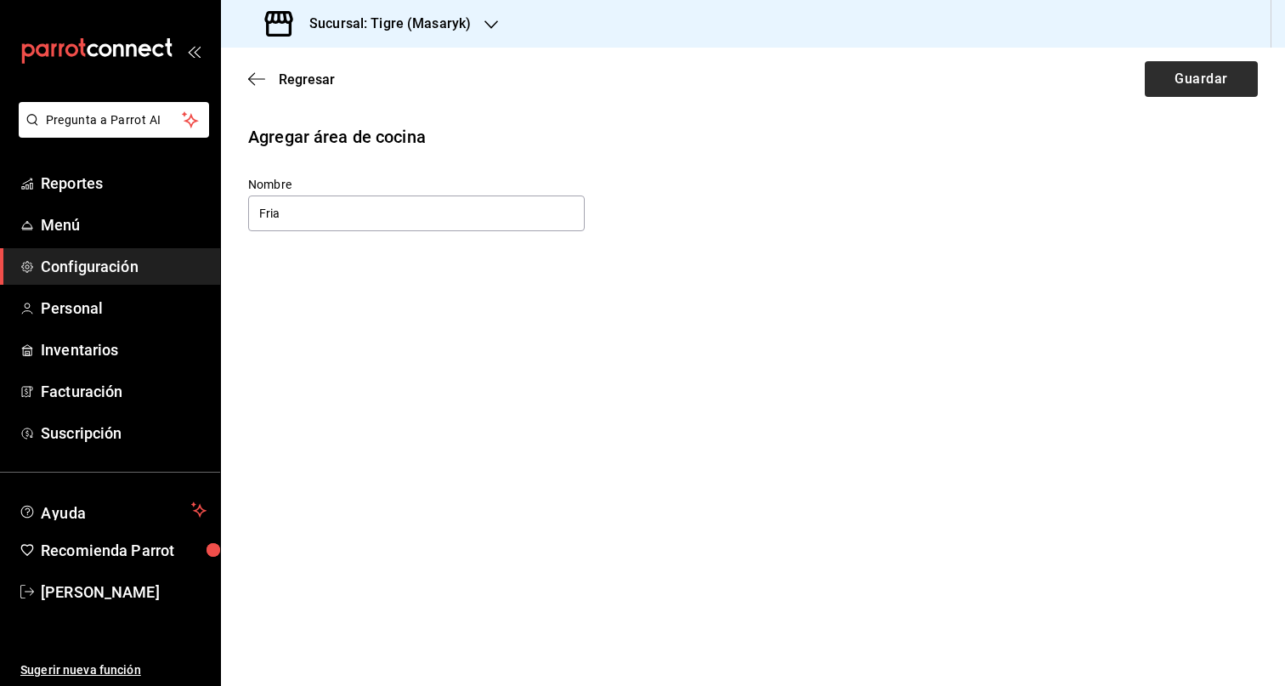
type input "Fria"
click at [1174, 82] on button "Guardar" at bounding box center [1201, 79] width 113 height 36
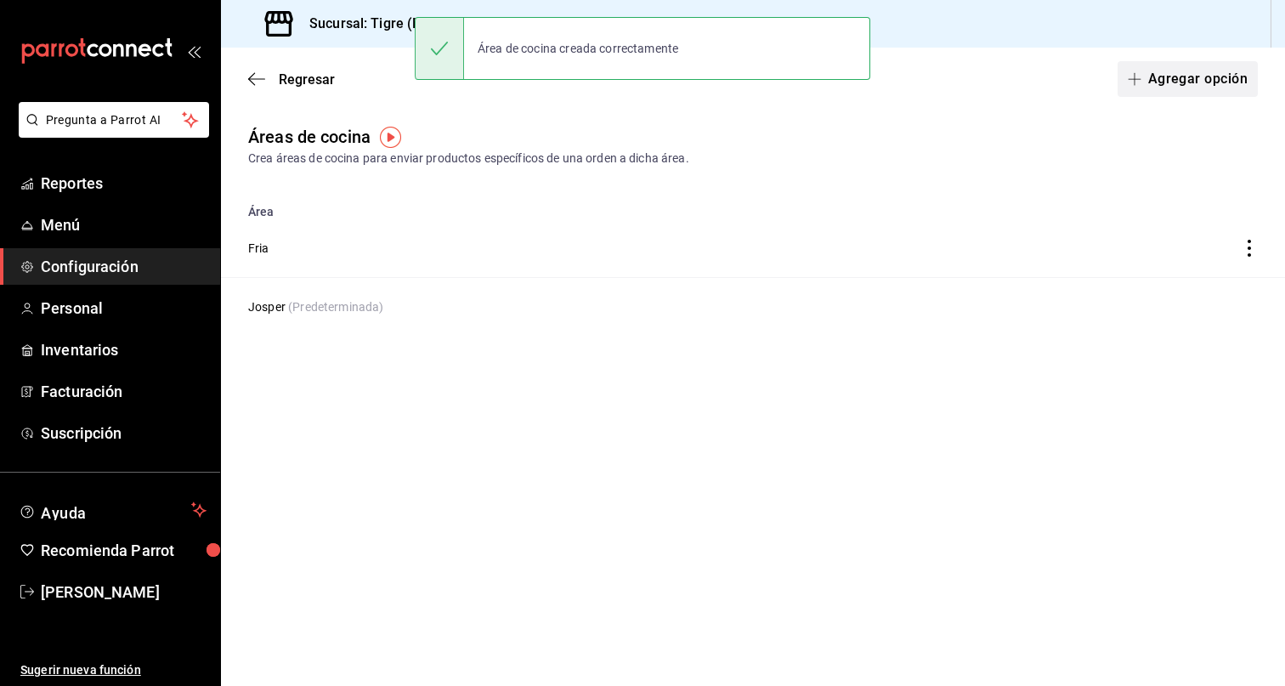
click at [1196, 72] on button "Agregar opción" at bounding box center [1187, 79] width 140 height 36
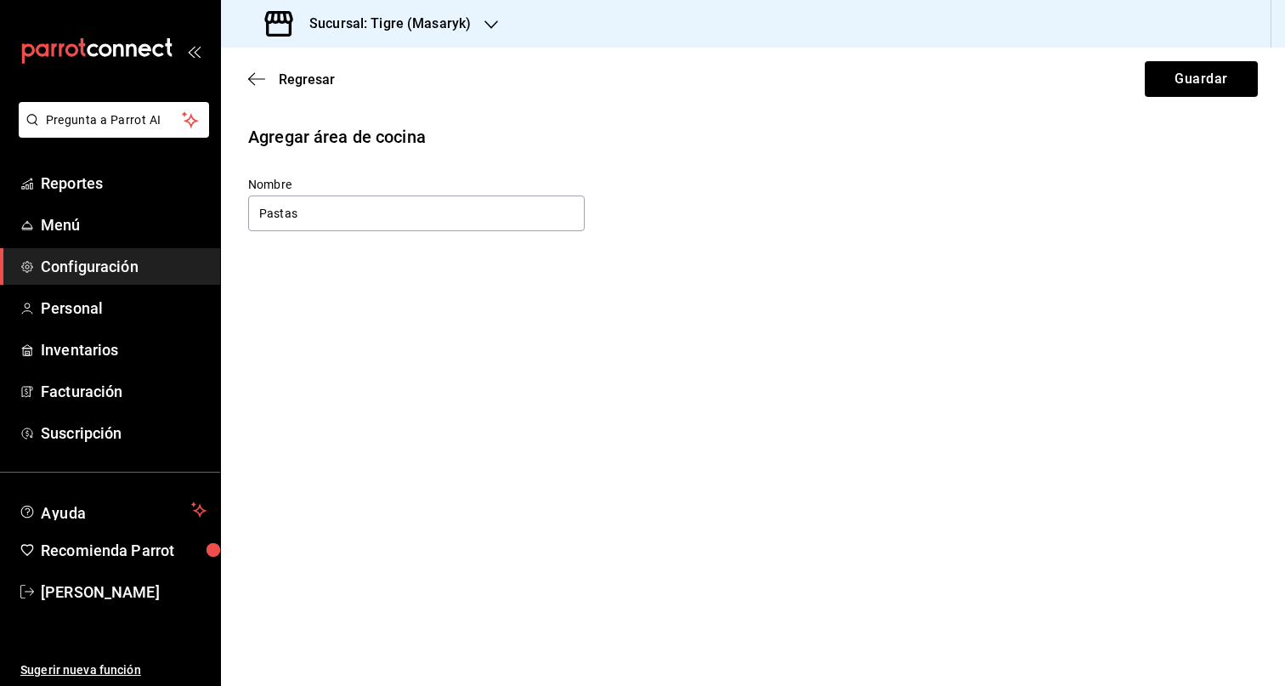
type input "Pastas"
click at [1197, 72] on button "Guardar" at bounding box center [1201, 79] width 113 height 36
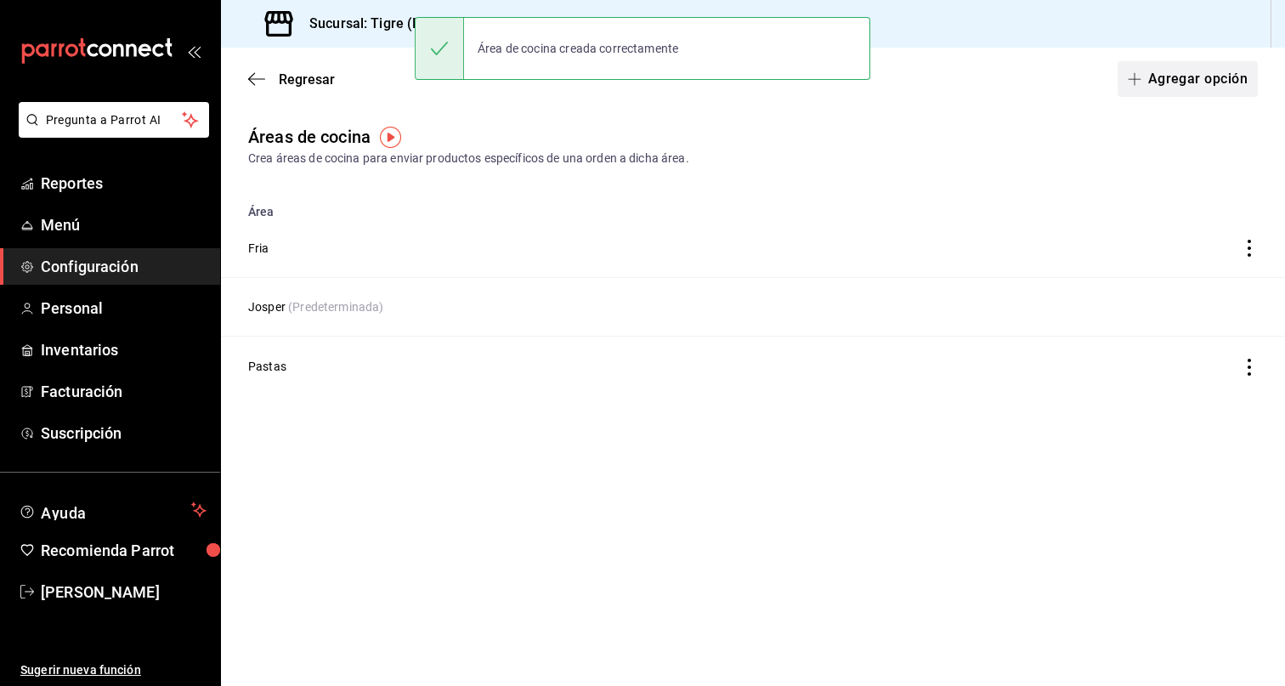
click at [1202, 74] on button "Agregar opción" at bounding box center [1187, 79] width 140 height 36
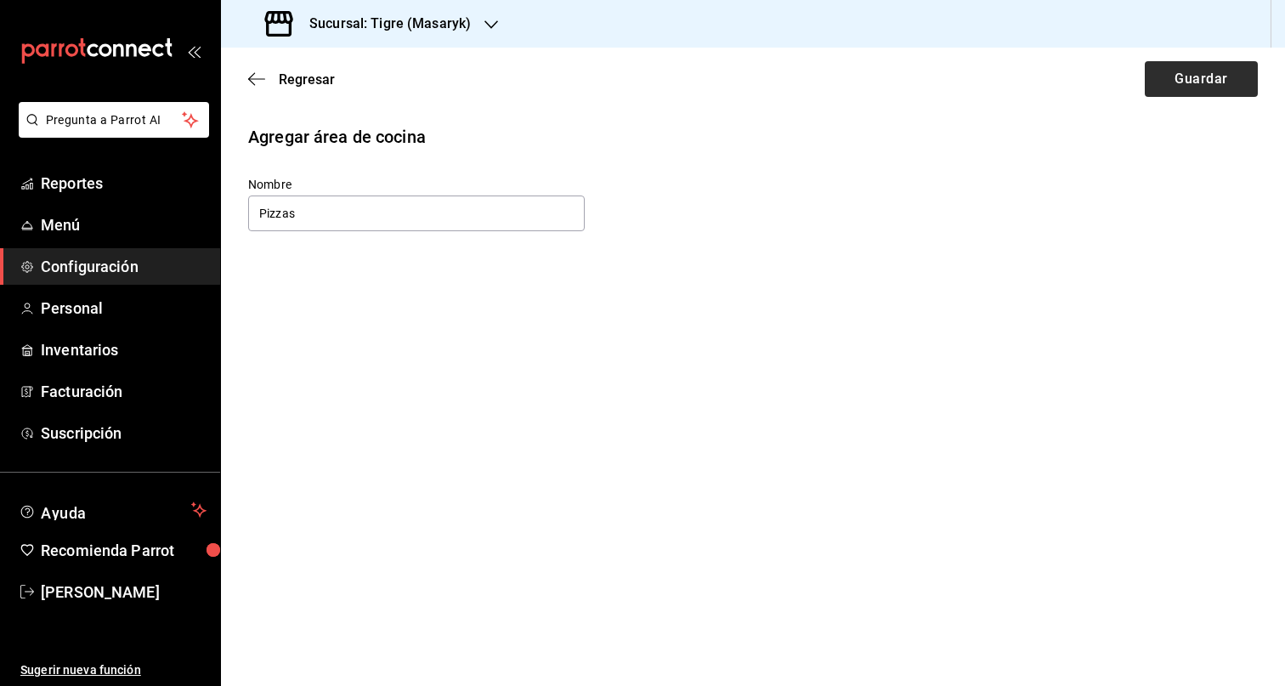
type input "Pizzas"
click at [1190, 81] on button "Guardar" at bounding box center [1201, 79] width 113 height 36
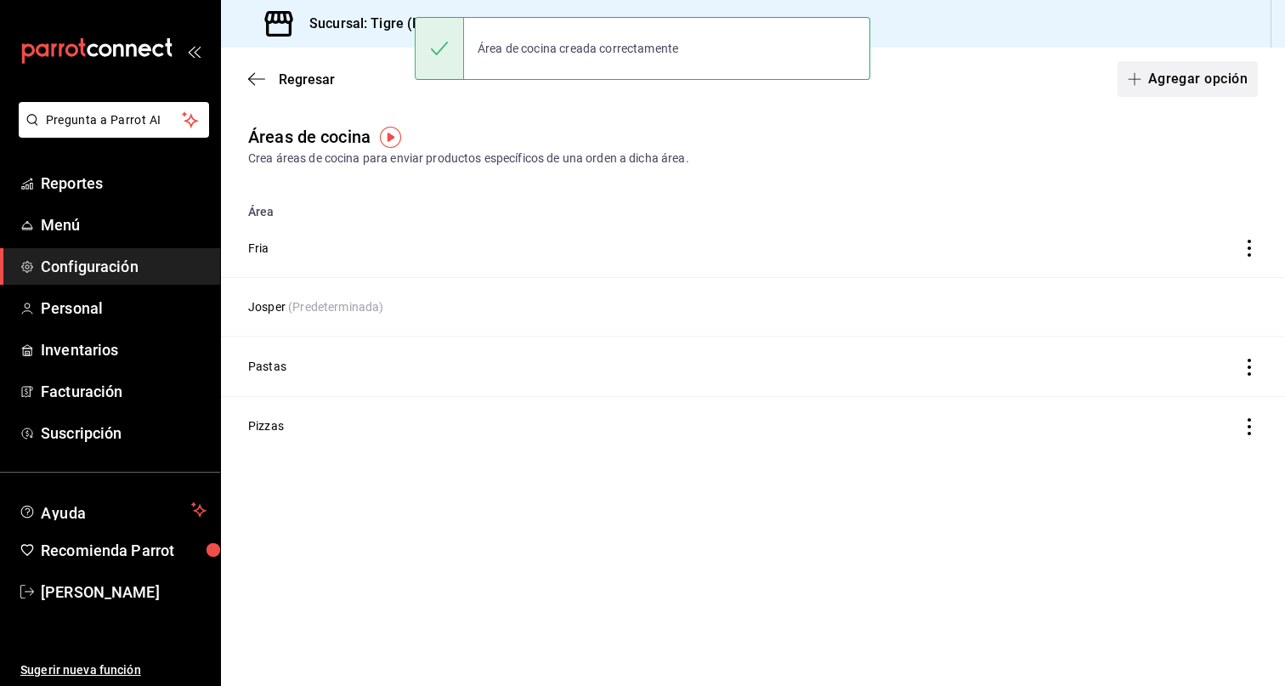
click at [1183, 86] on button "Agregar opción" at bounding box center [1187, 79] width 140 height 36
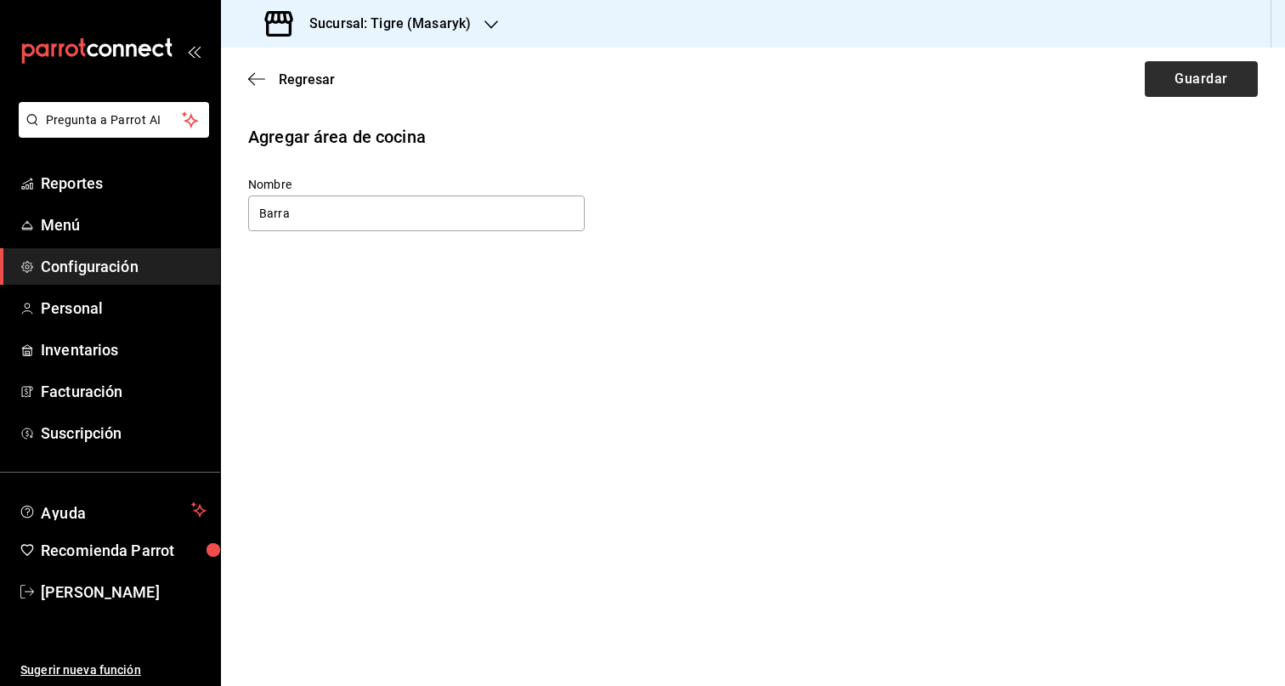
type input "Barra"
click at [1211, 75] on button "Guardar" at bounding box center [1201, 79] width 113 height 36
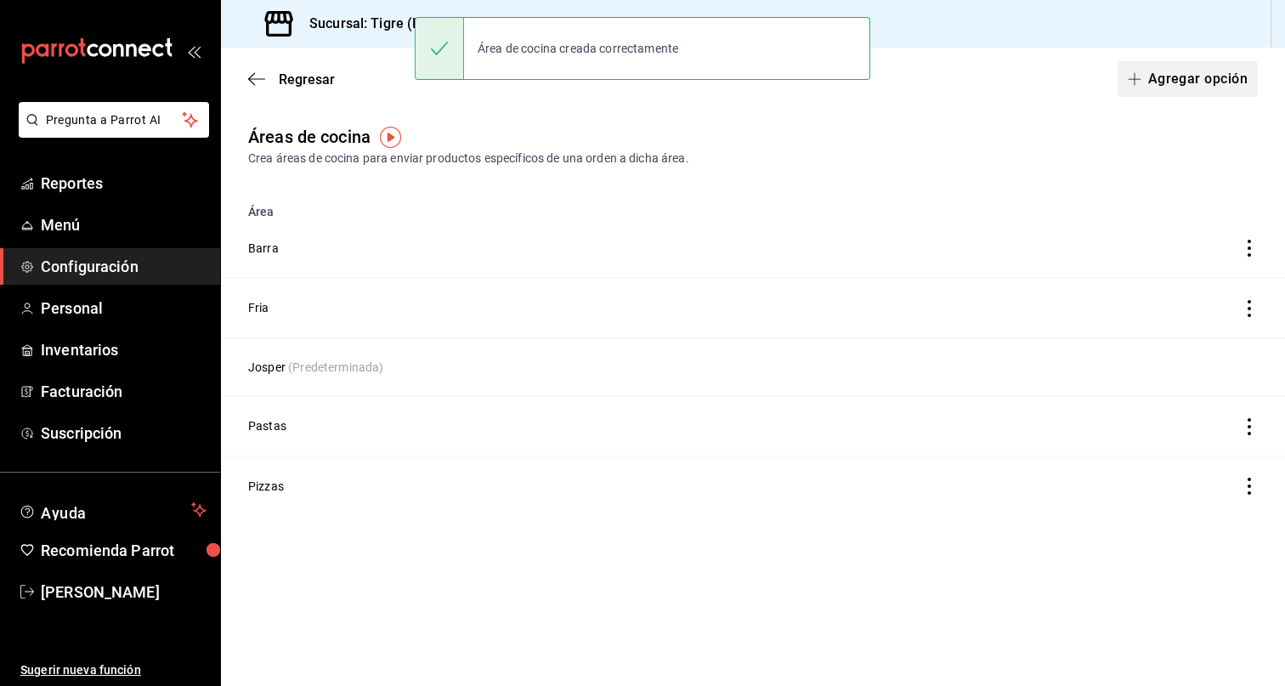
click at [1205, 77] on button "Agregar opción" at bounding box center [1187, 79] width 140 height 36
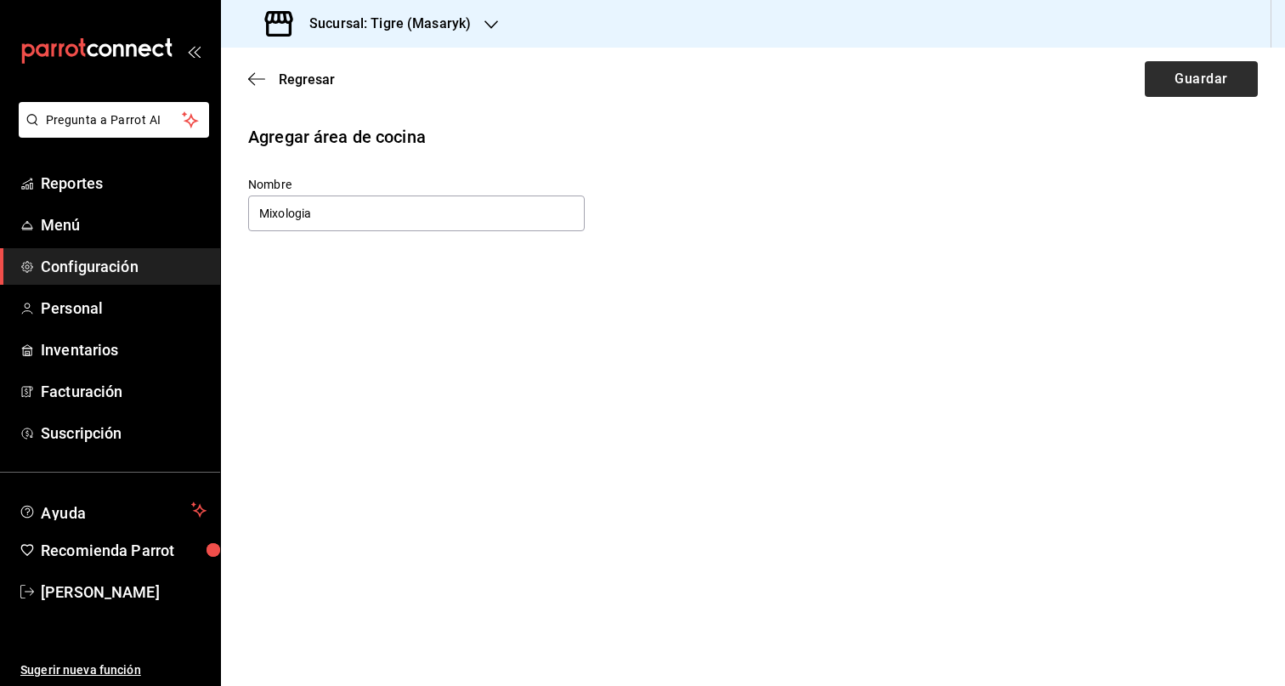
type input "Mixologia"
click at [1207, 83] on button "Guardar" at bounding box center [1201, 79] width 113 height 36
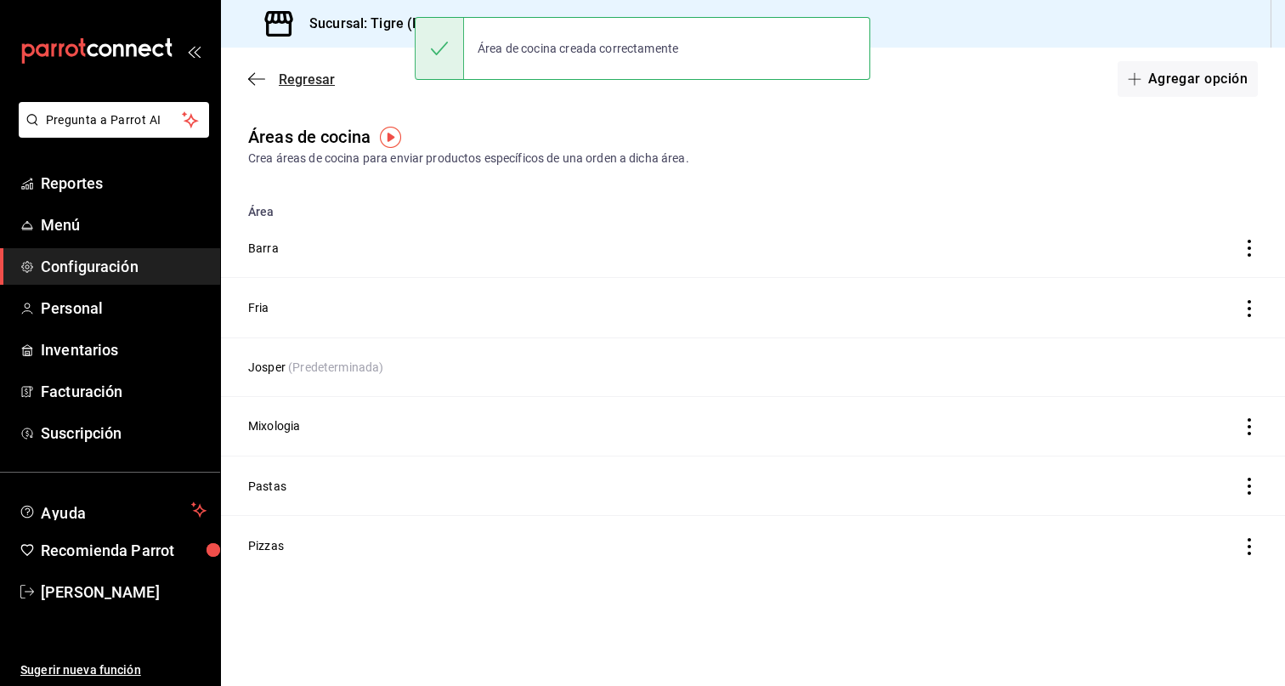
click at [318, 74] on span "Regresar" at bounding box center [307, 79] width 56 height 16
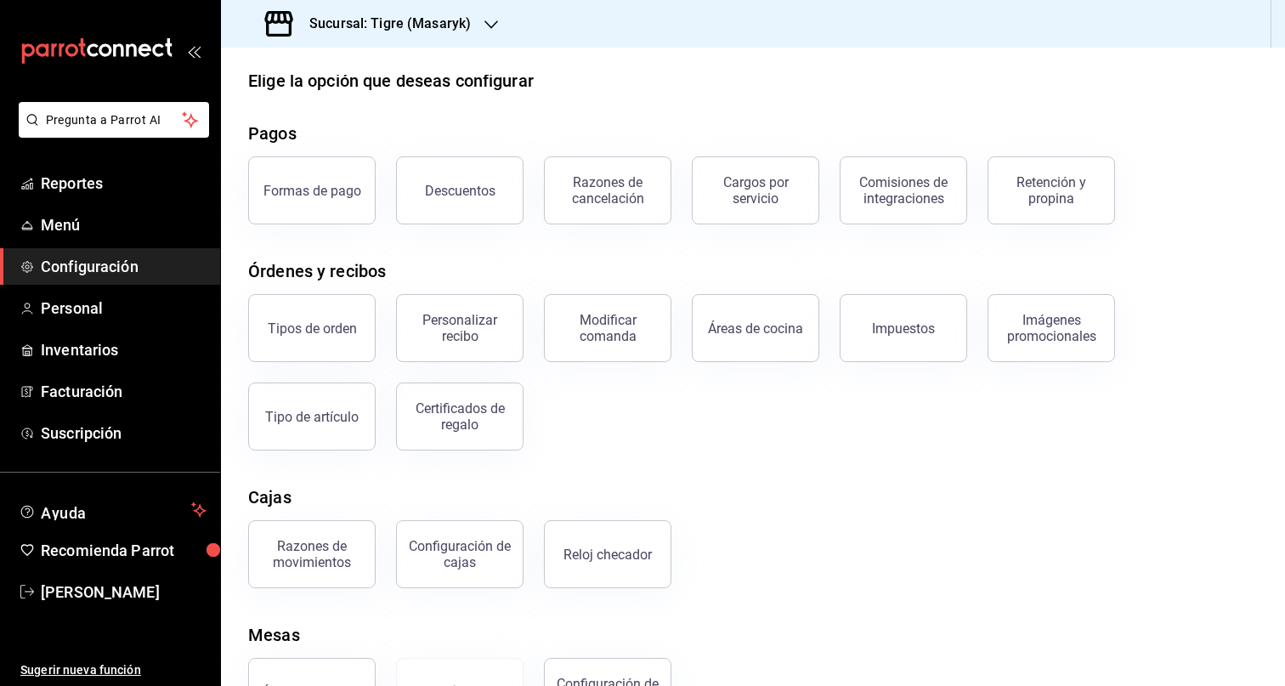
scroll to position [25, 0]
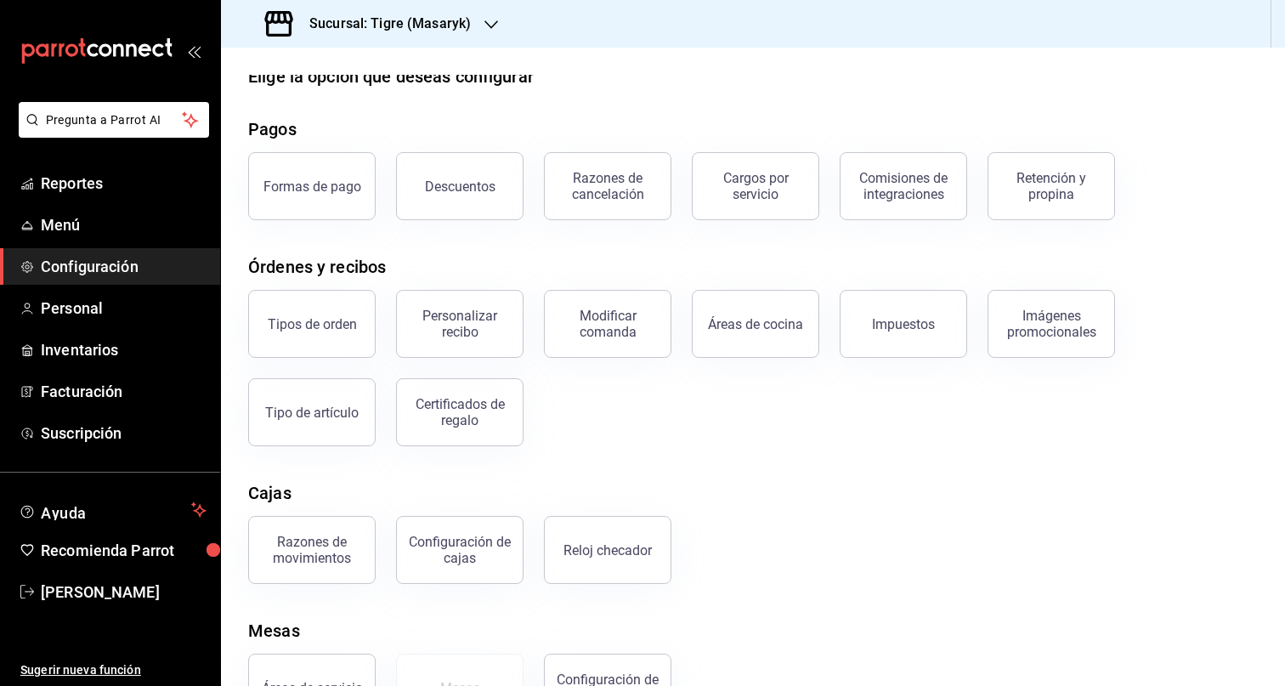
click at [1006, 393] on div "Tipos de orden Personalizar recibo Modificar comanda Áreas de cocina Impuestos …" at bounding box center [743, 357] width 1030 height 177
click at [457, 419] on div "Certificados de regalo" at bounding box center [459, 412] width 105 height 32
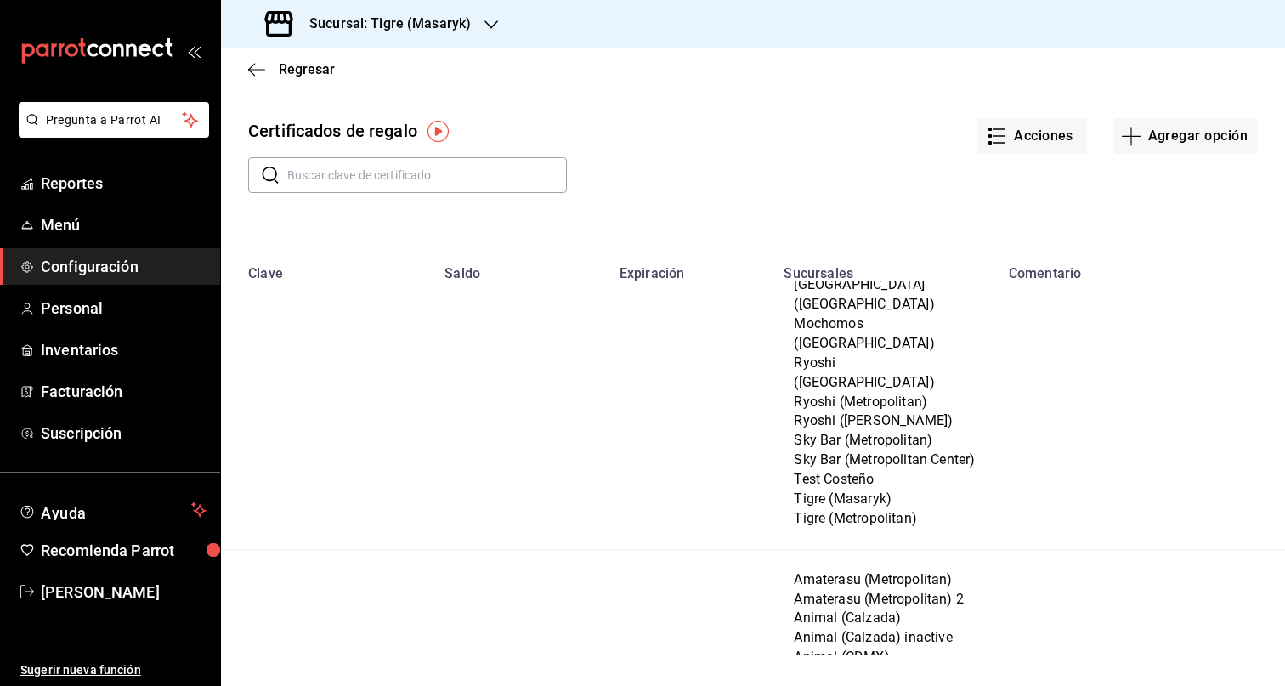
scroll to position [1043, 0]
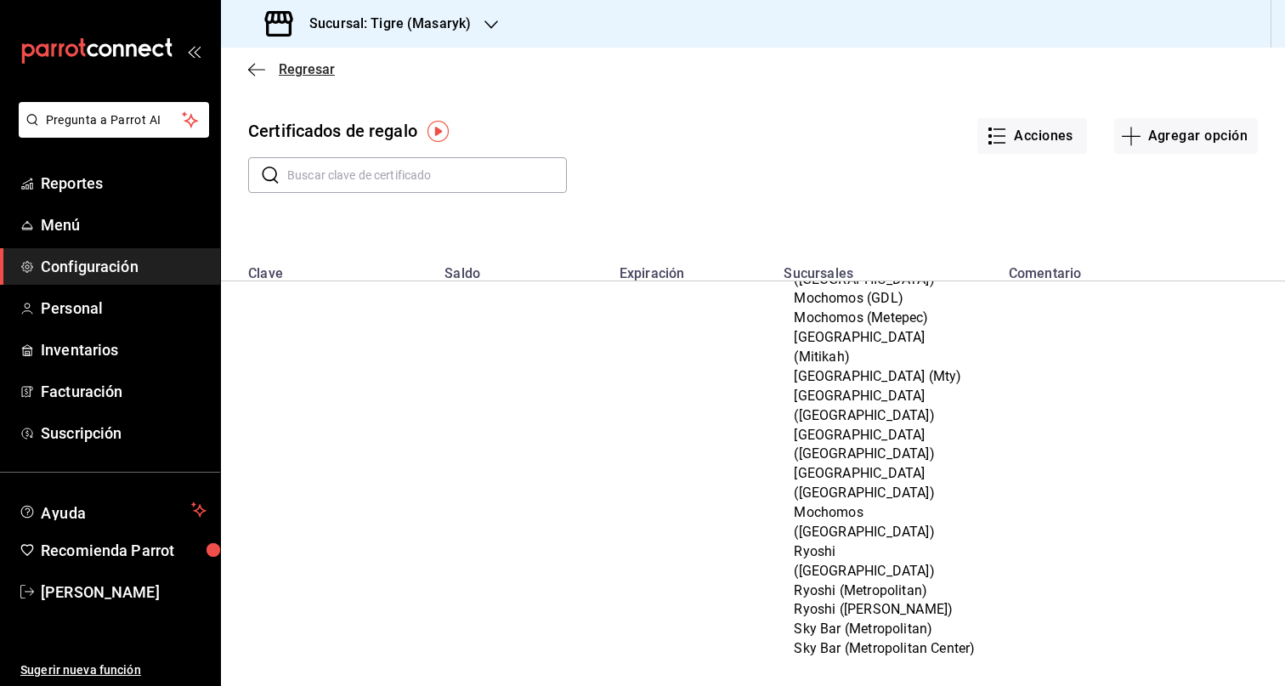
click at [275, 67] on span "Regresar" at bounding box center [291, 69] width 87 height 16
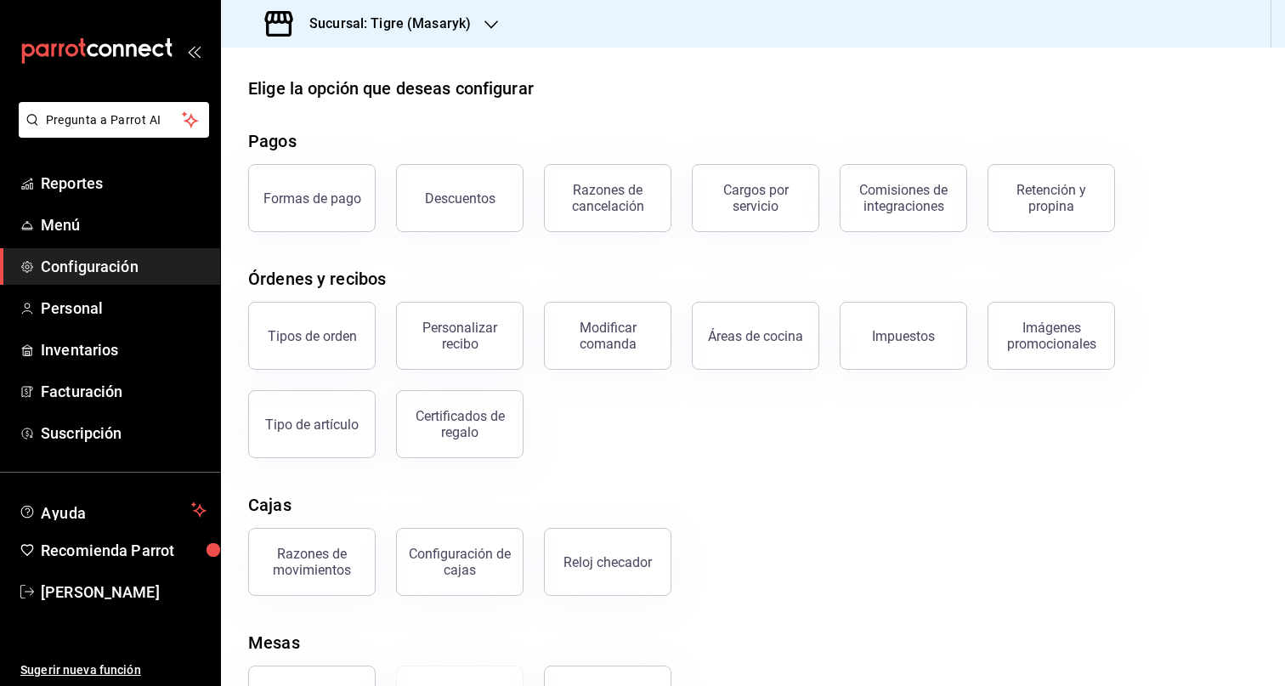
scroll to position [35, 0]
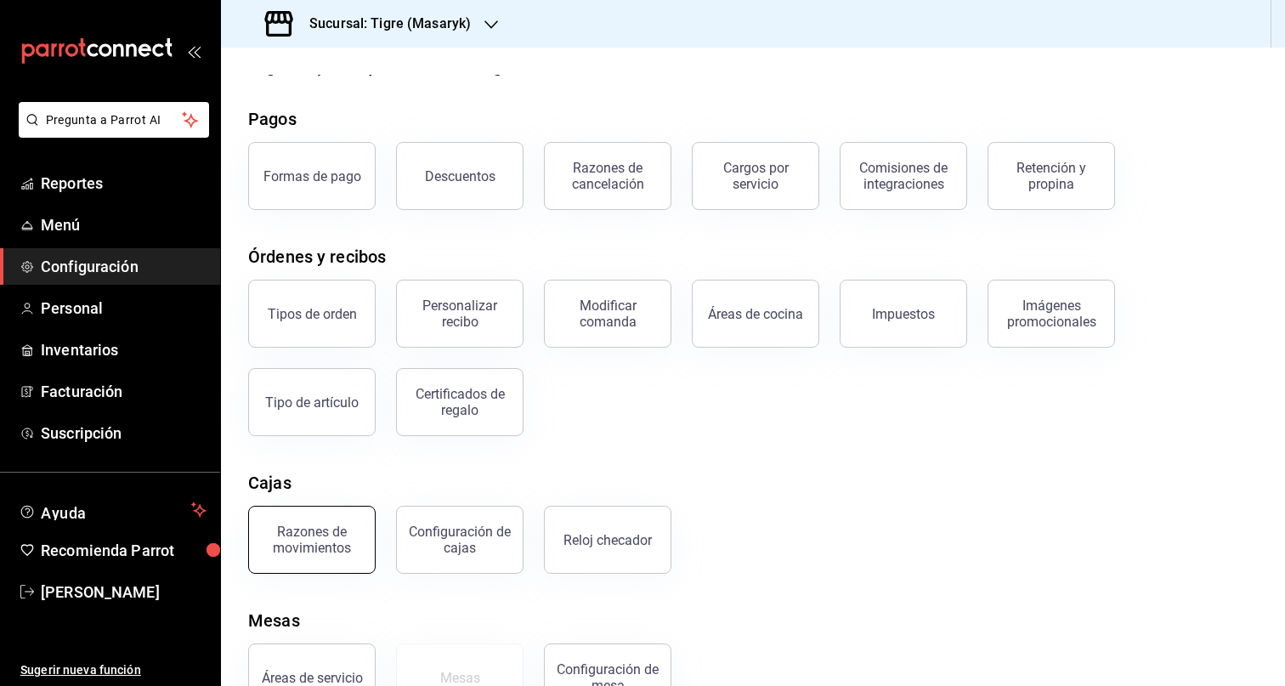
click at [308, 549] on div "Razones de movimientos" at bounding box center [311, 539] width 105 height 32
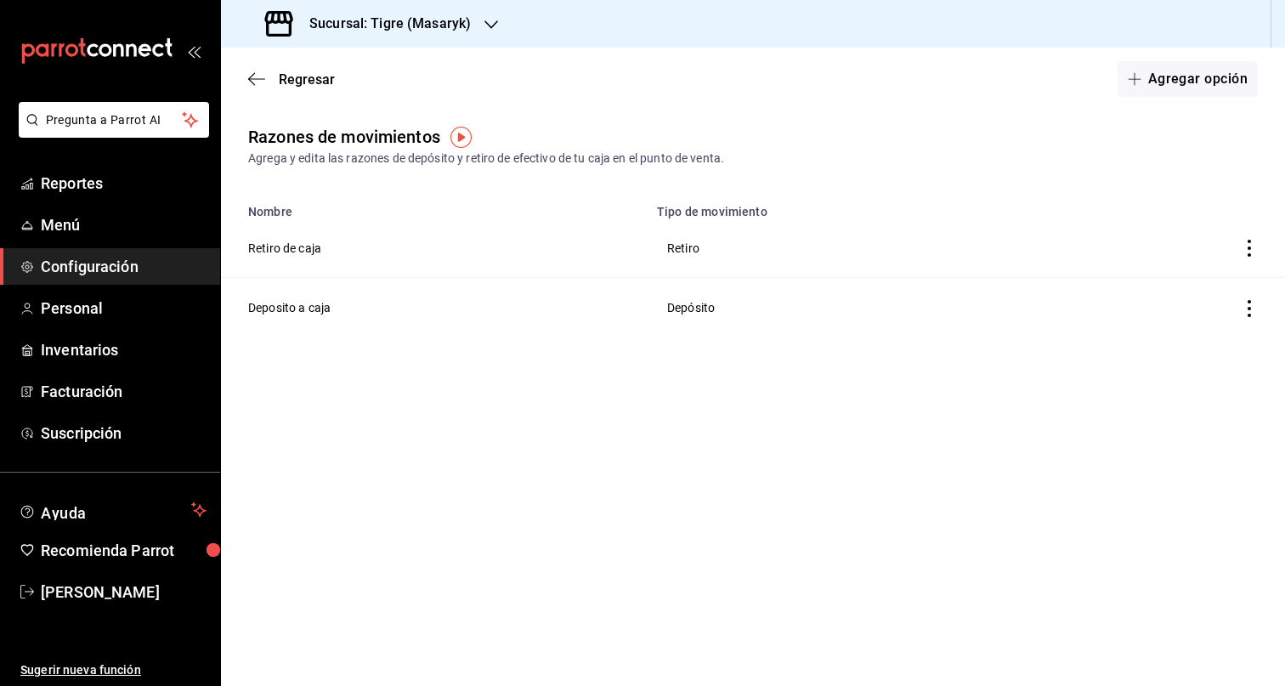
click at [304, 64] on div "Regresar Agregar opción" at bounding box center [753, 79] width 1064 height 63
click at [303, 74] on span "Regresar" at bounding box center [307, 79] width 56 height 16
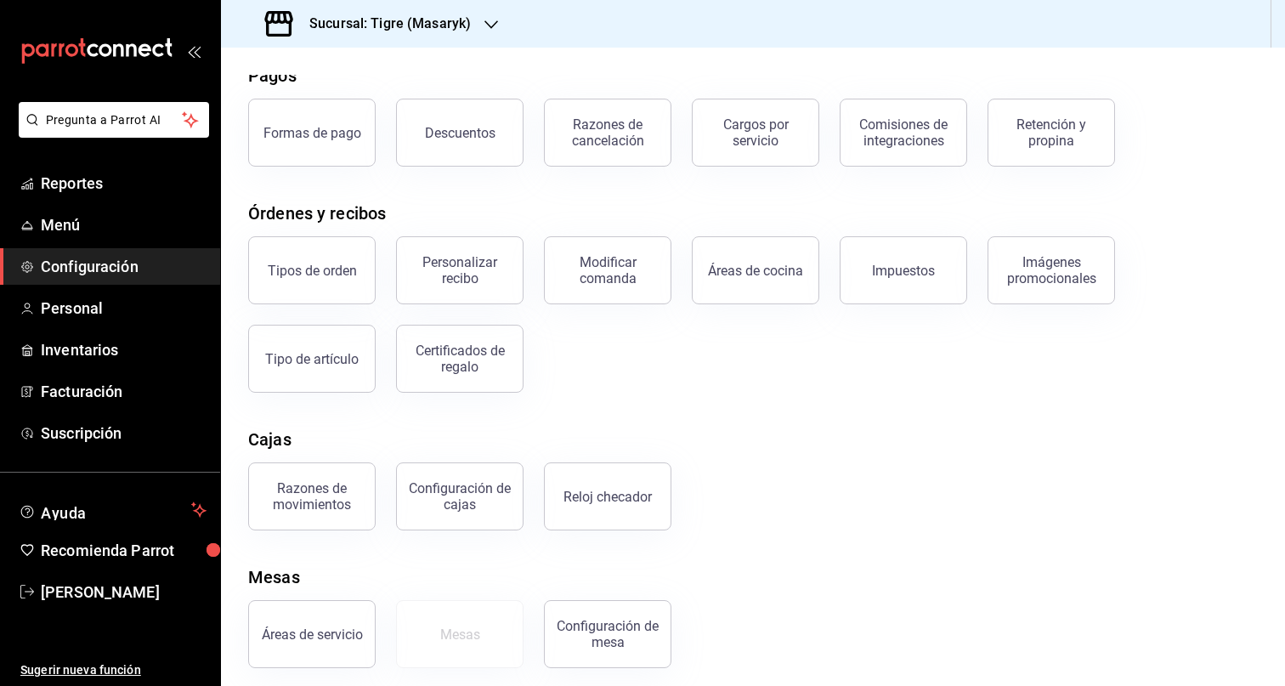
scroll to position [88, 0]
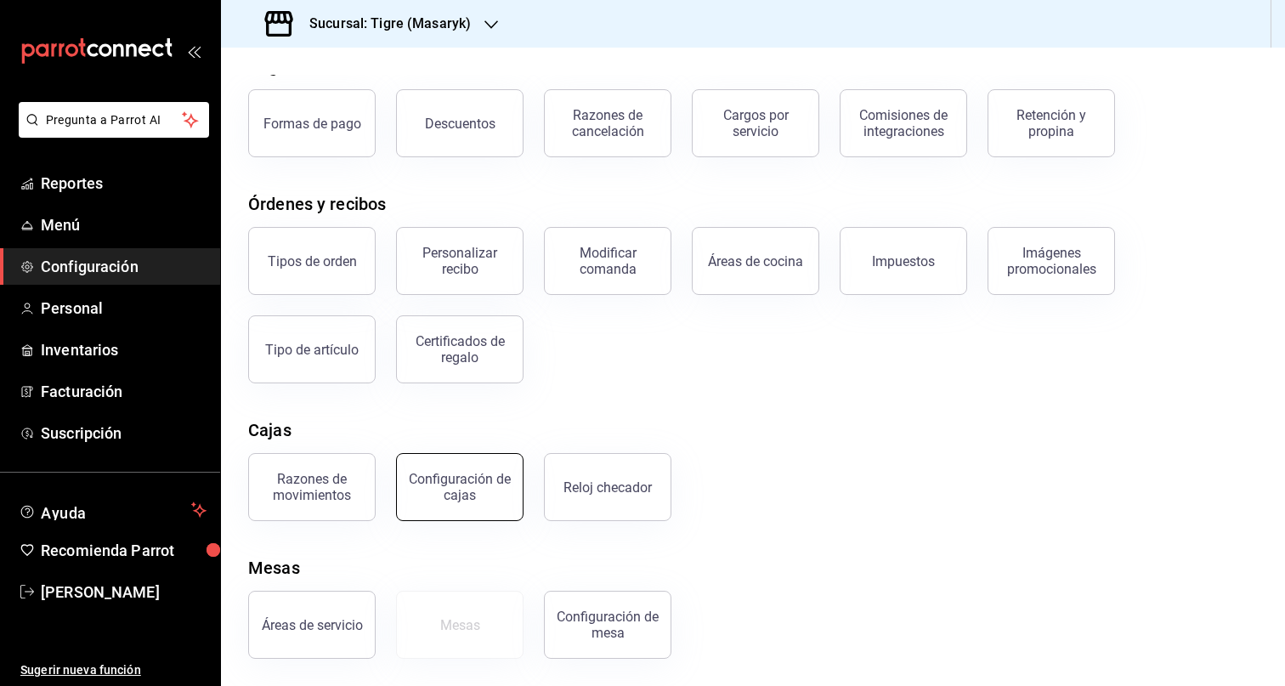
click at [455, 489] on div "Configuración de cajas" at bounding box center [459, 487] width 105 height 32
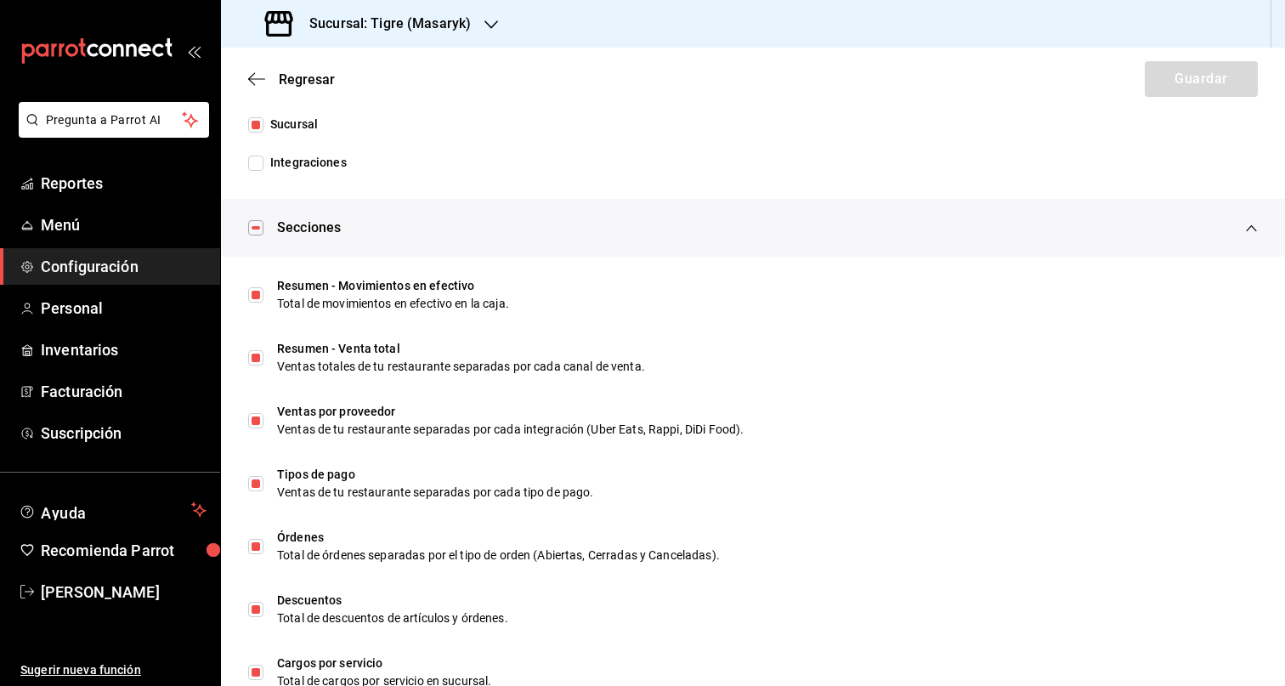
scroll to position [120, 0]
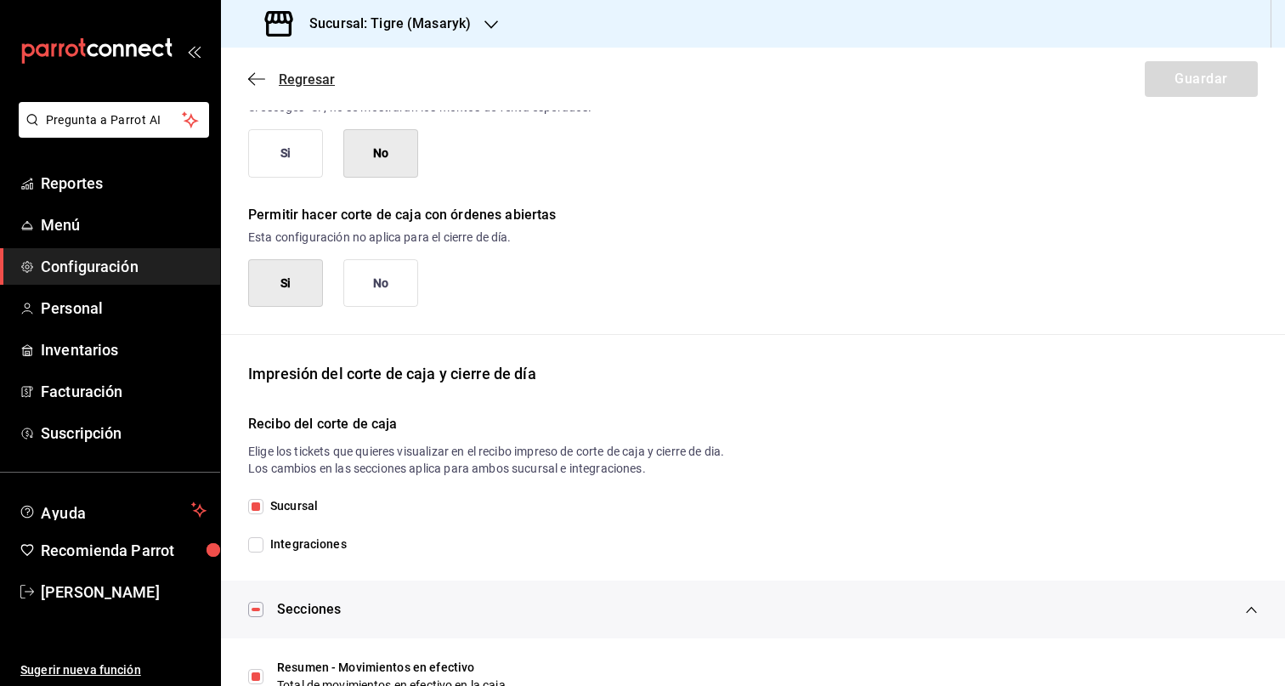
click at [270, 82] on span "Regresar" at bounding box center [291, 79] width 87 height 16
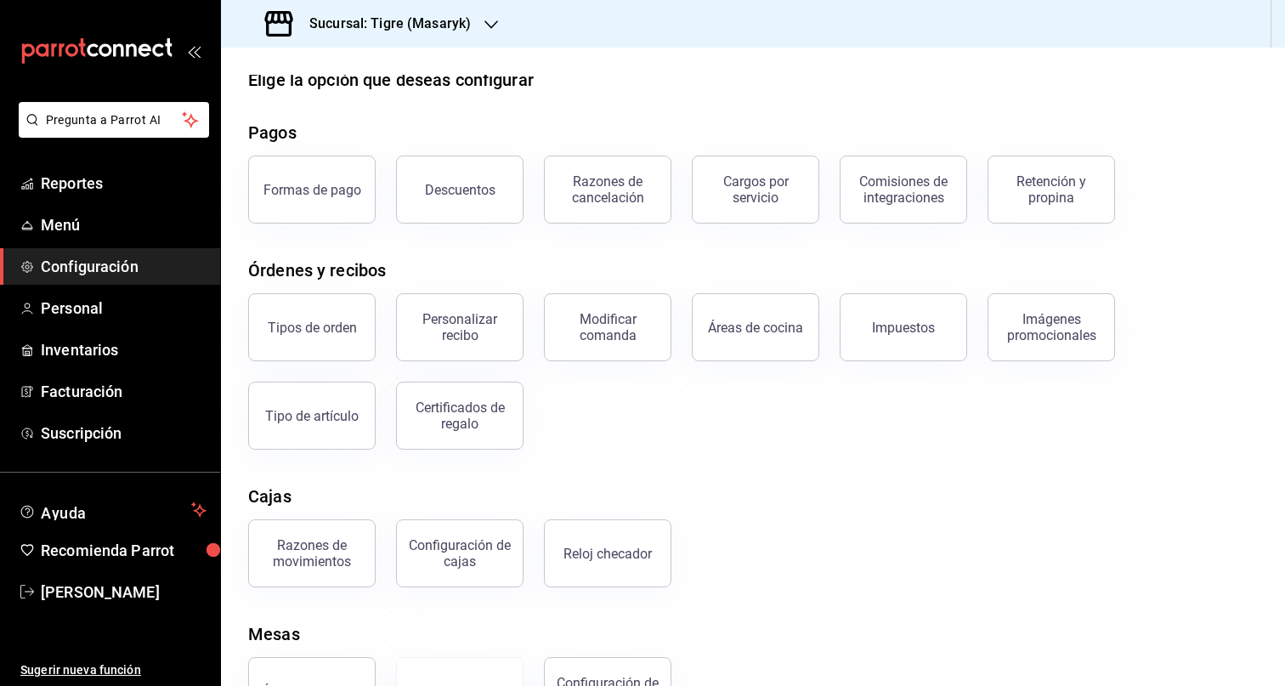
scroll to position [88, 0]
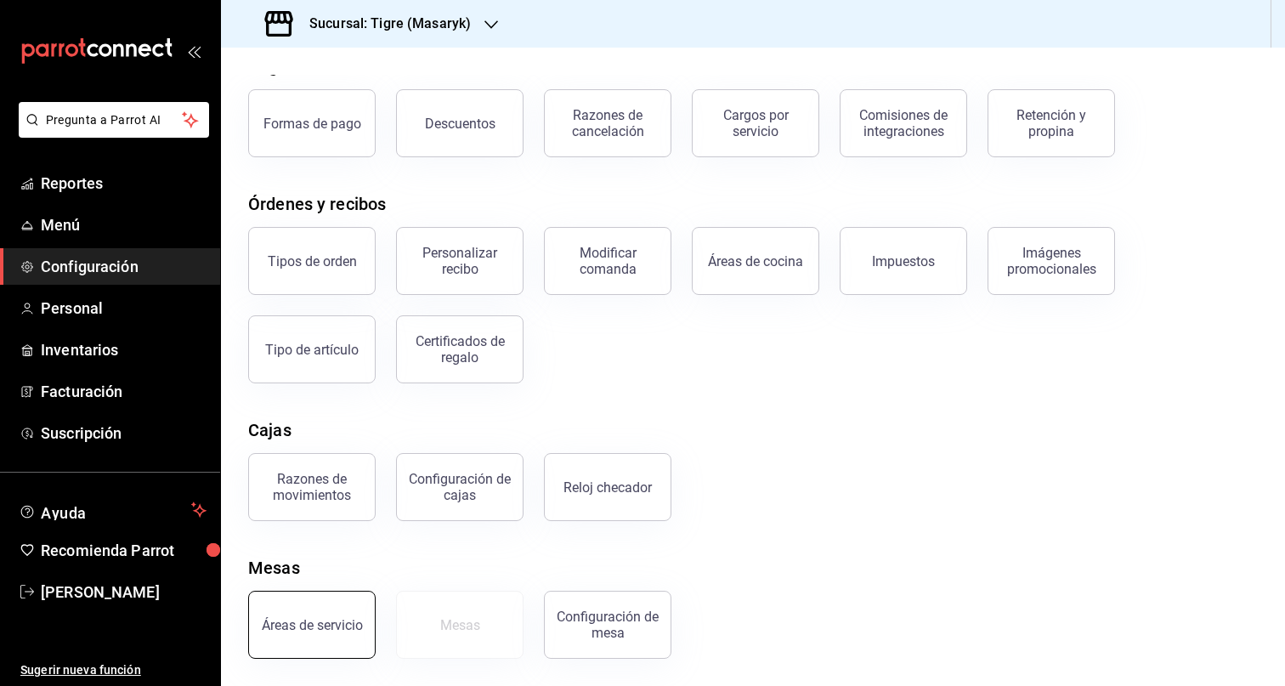
click at [276, 637] on button "Áreas de servicio" at bounding box center [311, 625] width 127 height 68
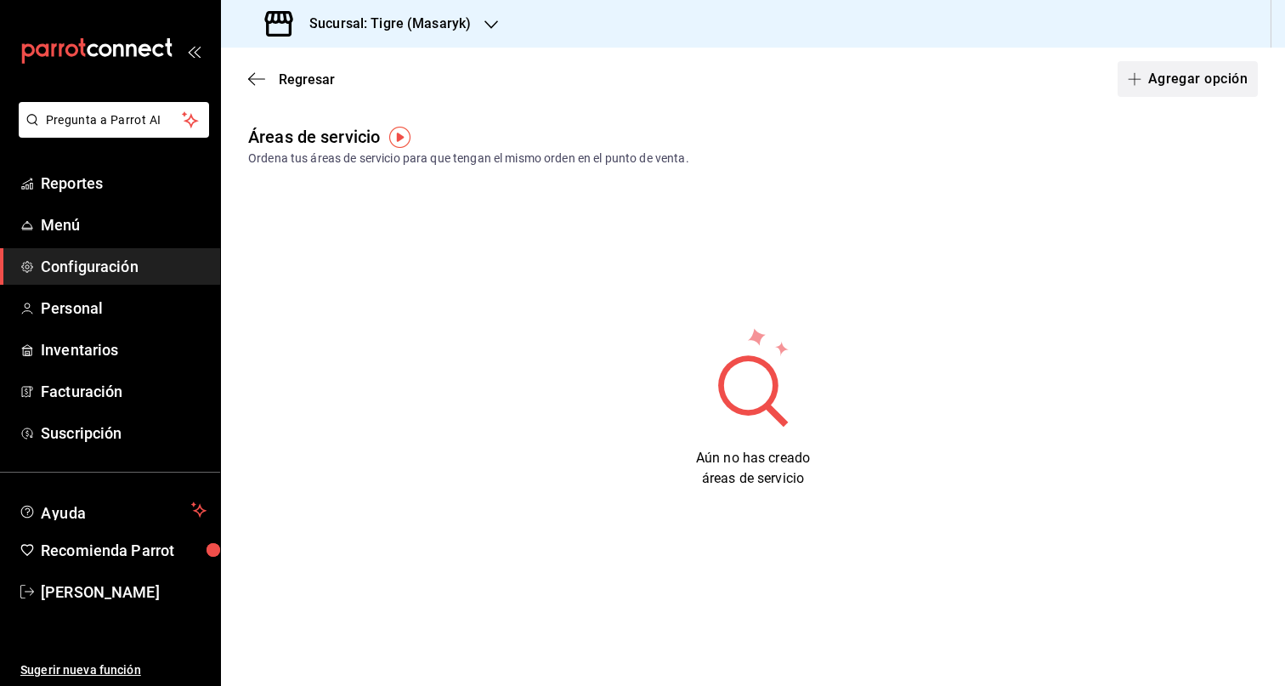
click at [1167, 89] on button "Agregar opción" at bounding box center [1187, 79] width 140 height 36
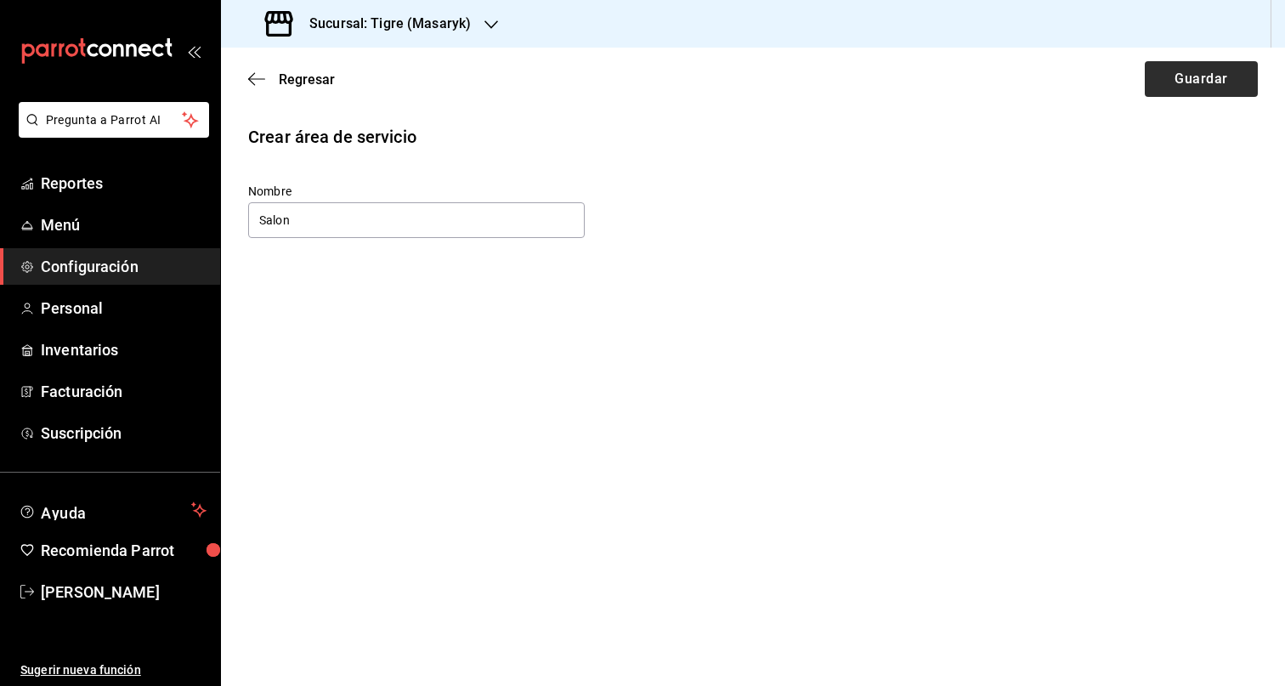
type input "Salon"
click at [1185, 76] on button "Guardar" at bounding box center [1201, 79] width 113 height 36
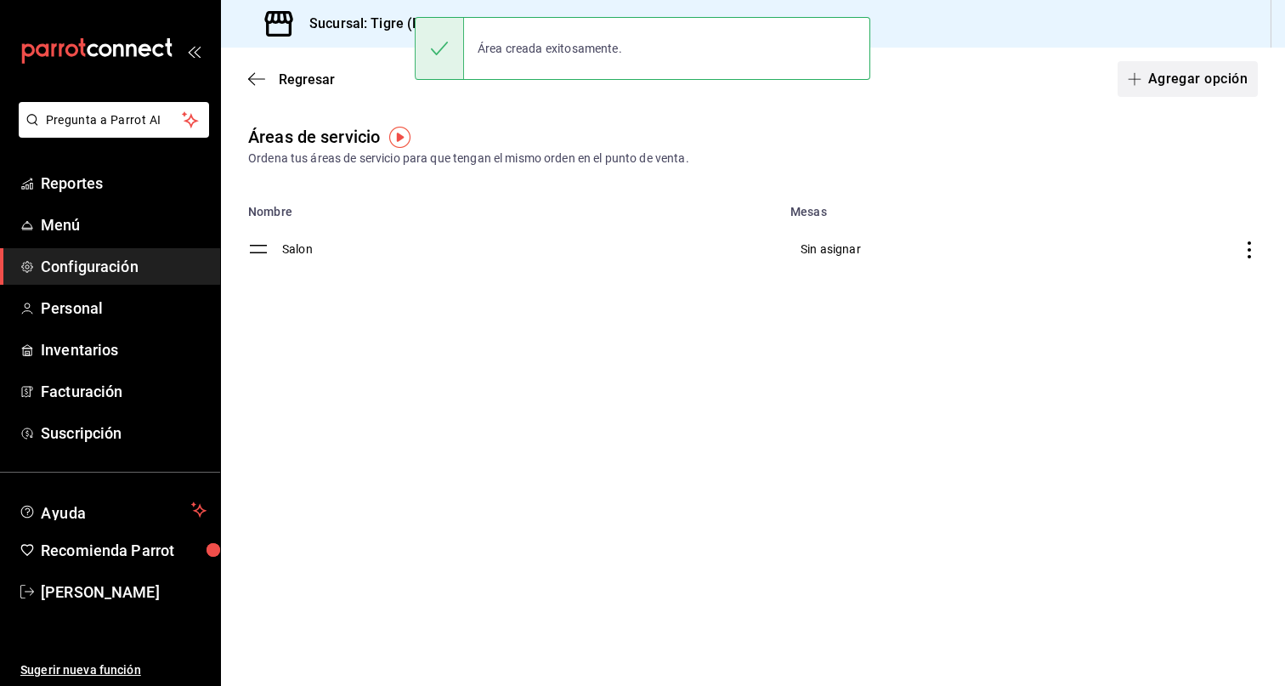
click at [1183, 82] on button "Agregar opción" at bounding box center [1187, 79] width 140 height 36
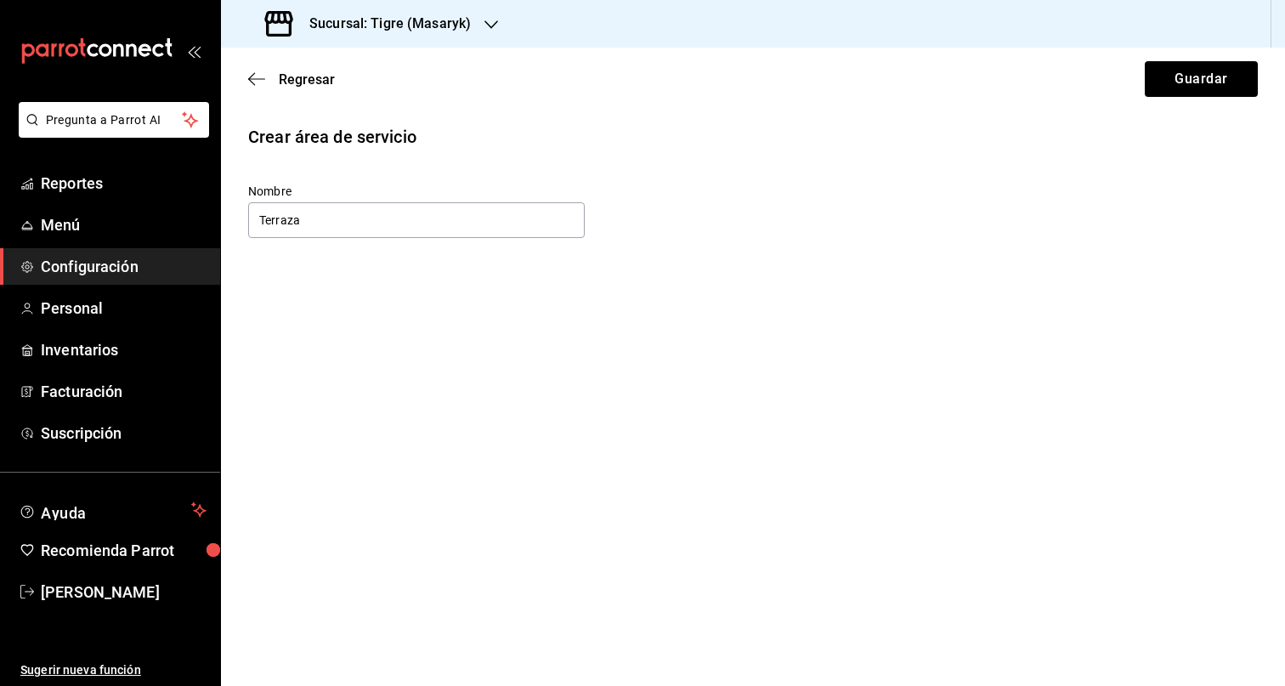
type input "Terraza"
click at [1148, 82] on button "Guardar" at bounding box center [1201, 79] width 113 height 36
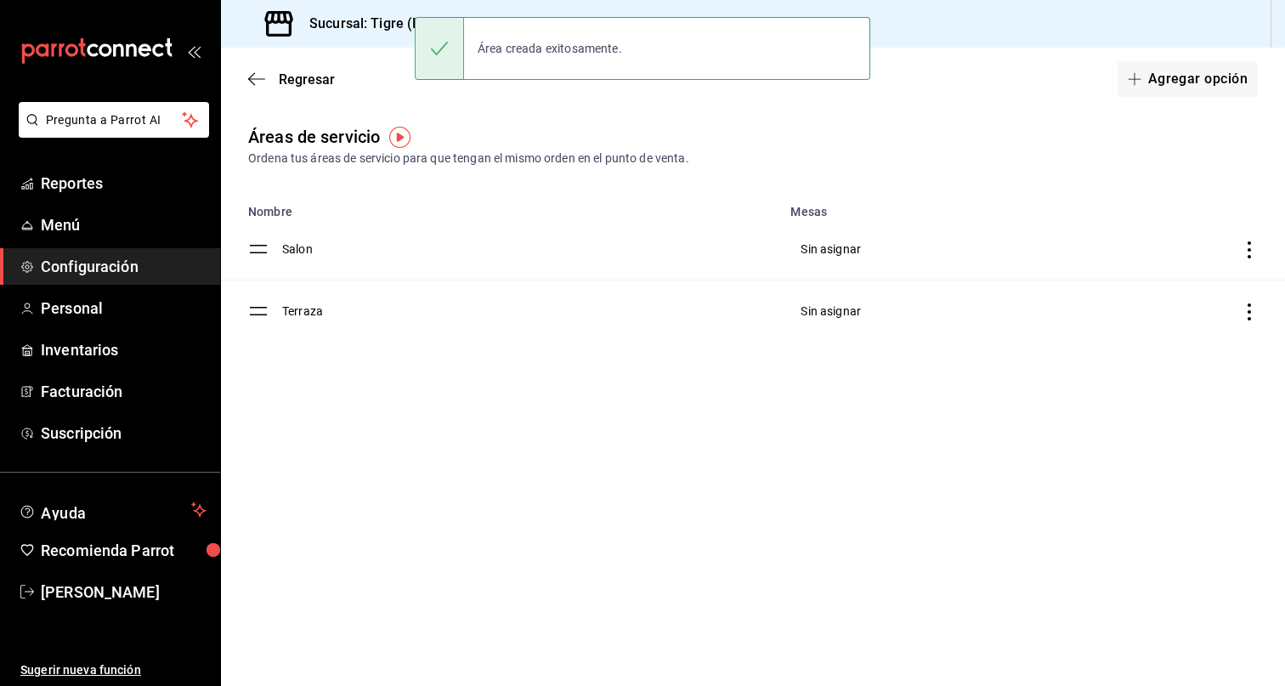
click at [1187, 59] on div "Regresar Agregar opción" at bounding box center [753, 79] width 1064 height 63
click at [1188, 70] on button "Agregar opción" at bounding box center [1187, 79] width 140 height 36
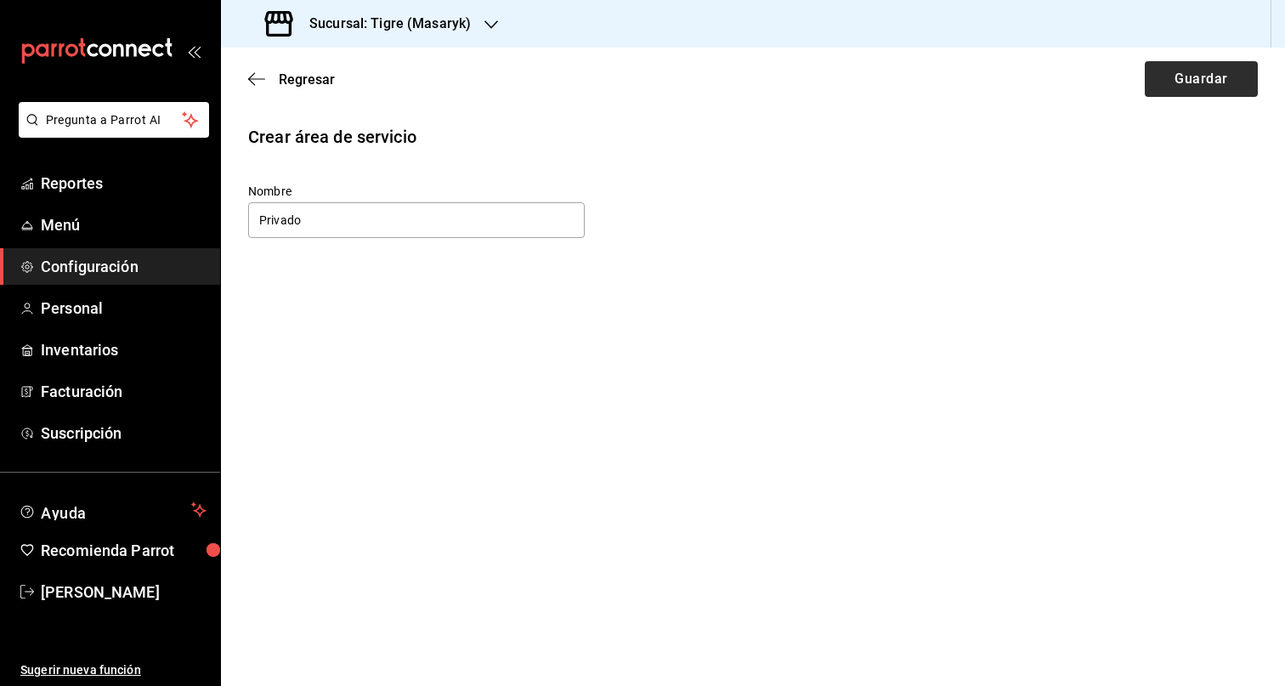
type input "Privado"
click at [1208, 78] on button "Guardar" at bounding box center [1201, 79] width 113 height 36
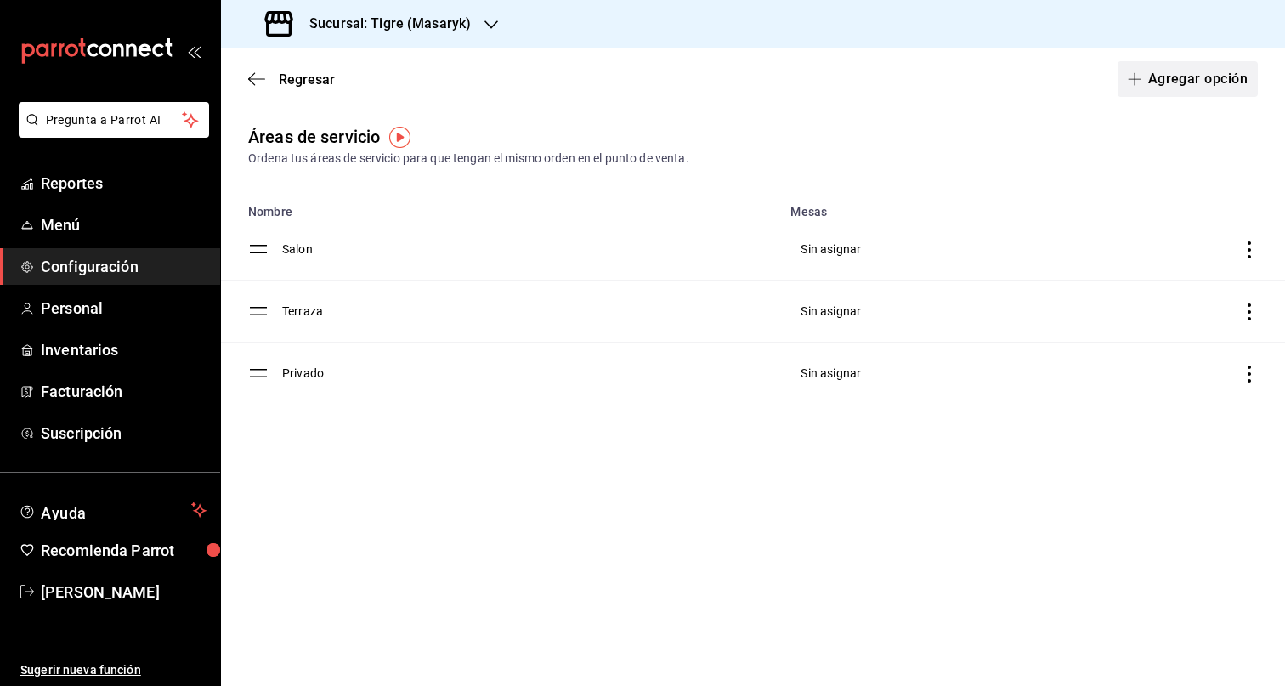
click at [1211, 76] on button "Agregar opción" at bounding box center [1187, 79] width 140 height 36
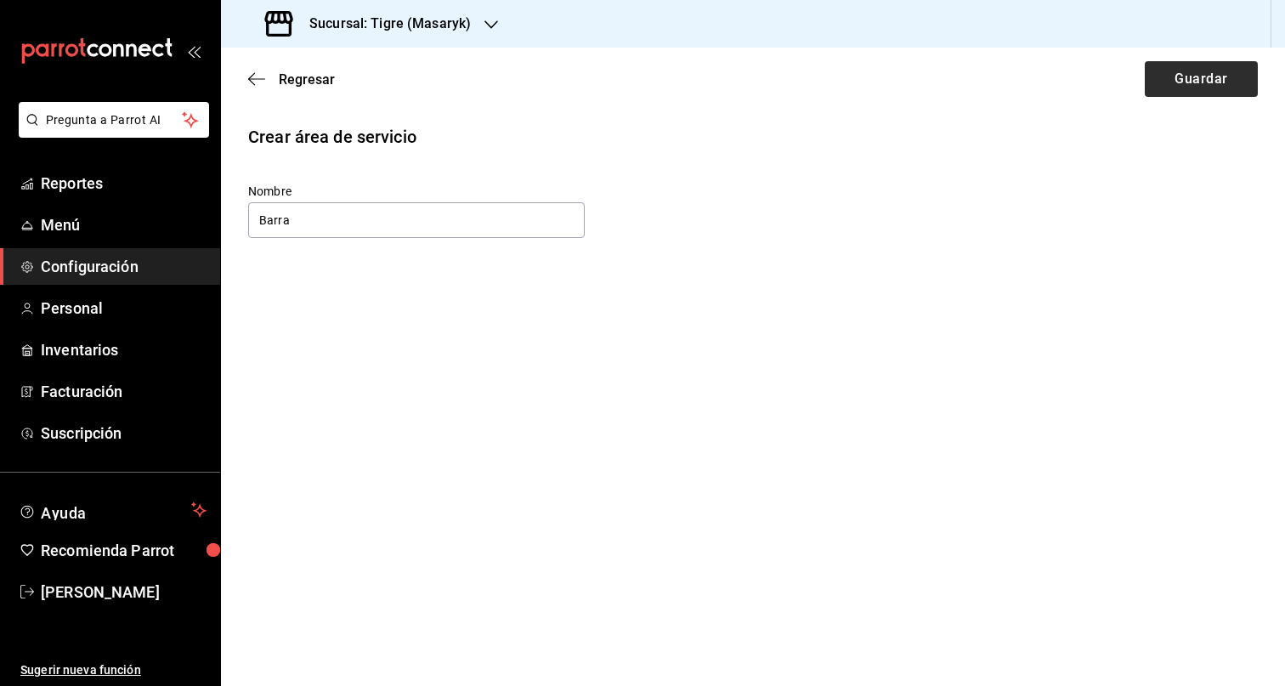
type input "Barra"
click at [1166, 93] on button "Guardar" at bounding box center [1201, 79] width 113 height 36
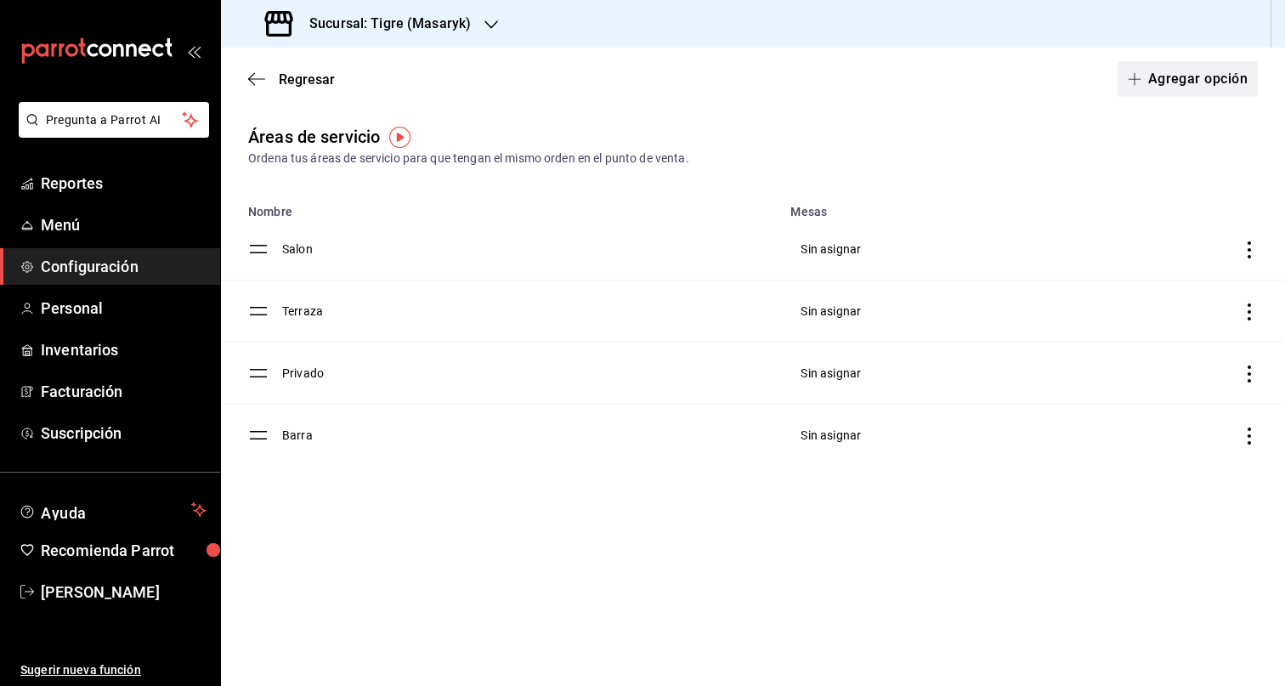
click at [1193, 80] on button "Agregar opción" at bounding box center [1187, 79] width 140 height 36
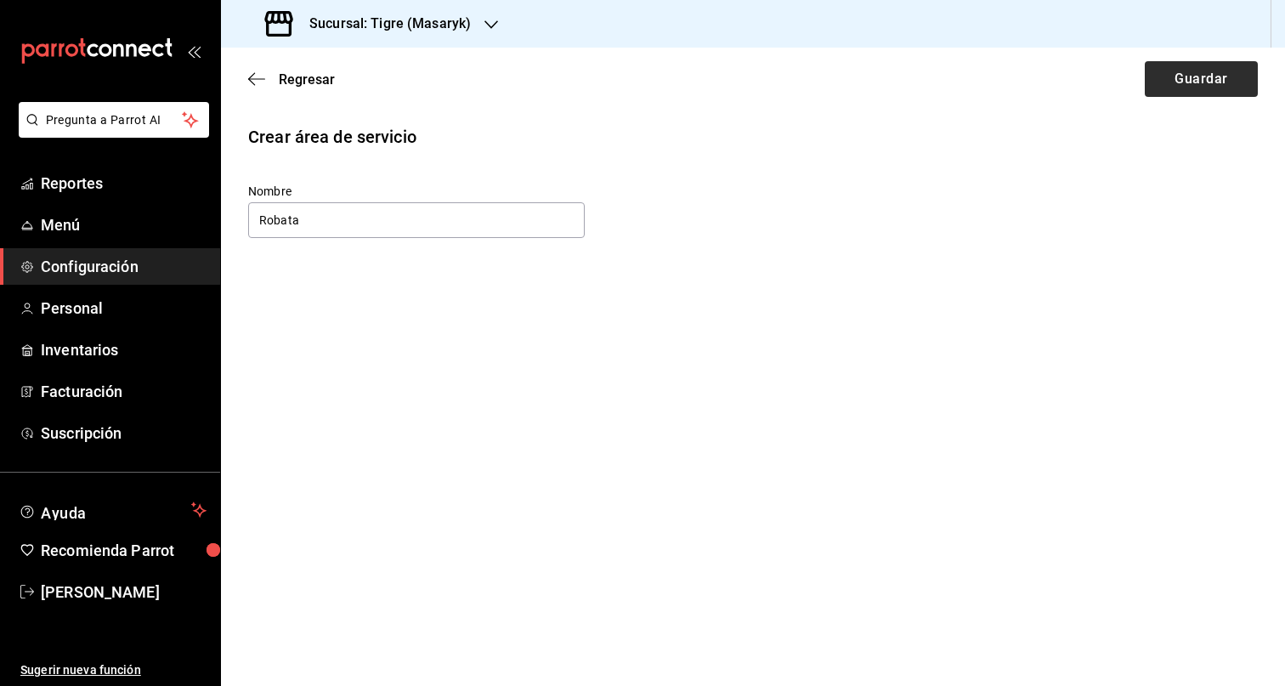
type input "Robata"
click at [1165, 61] on button "Guardar" at bounding box center [1201, 79] width 113 height 36
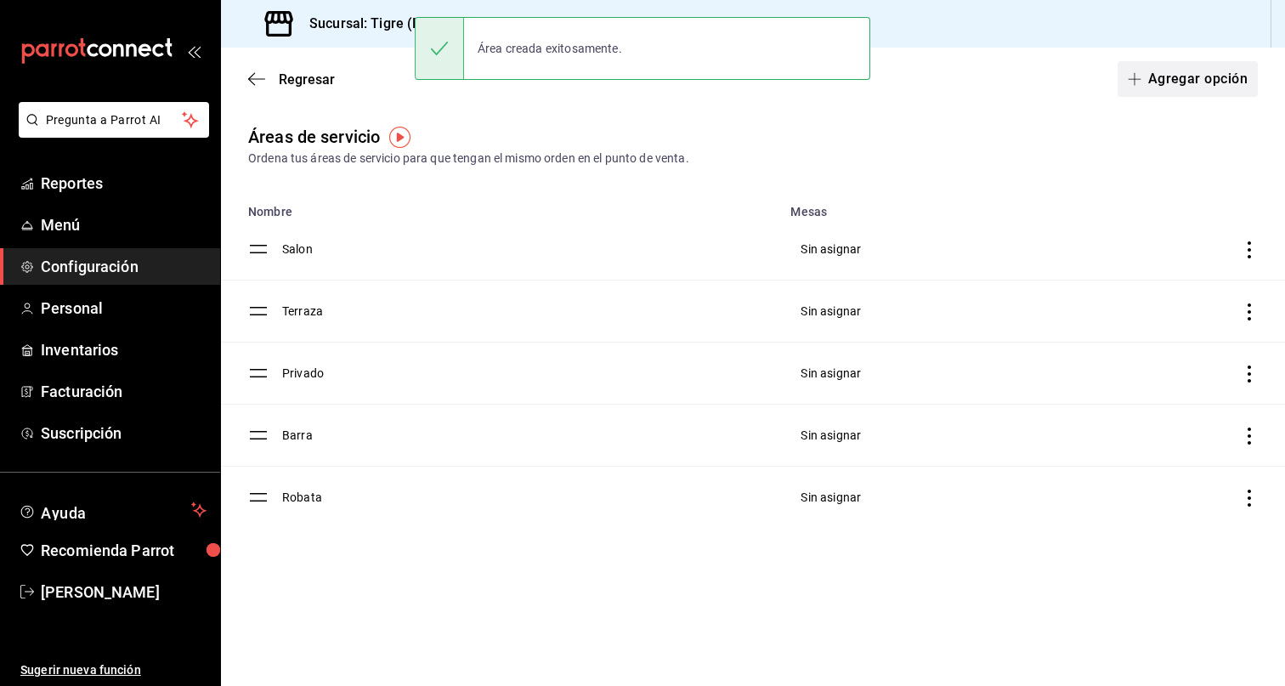
click at [1193, 80] on button "Agregar opción" at bounding box center [1187, 79] width 140 height 36
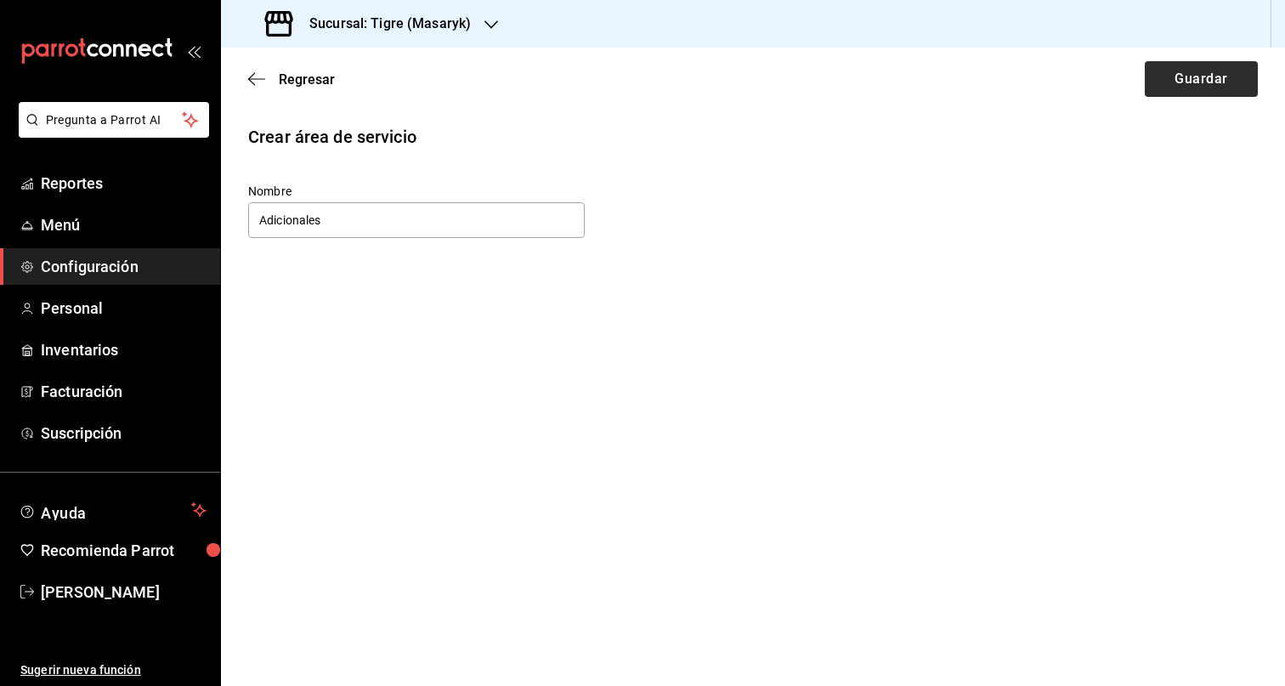
type input "Adicionales"
click at [1229, 82] on button "Guardar" at bounding box center [1201, 79] width 113 height 36
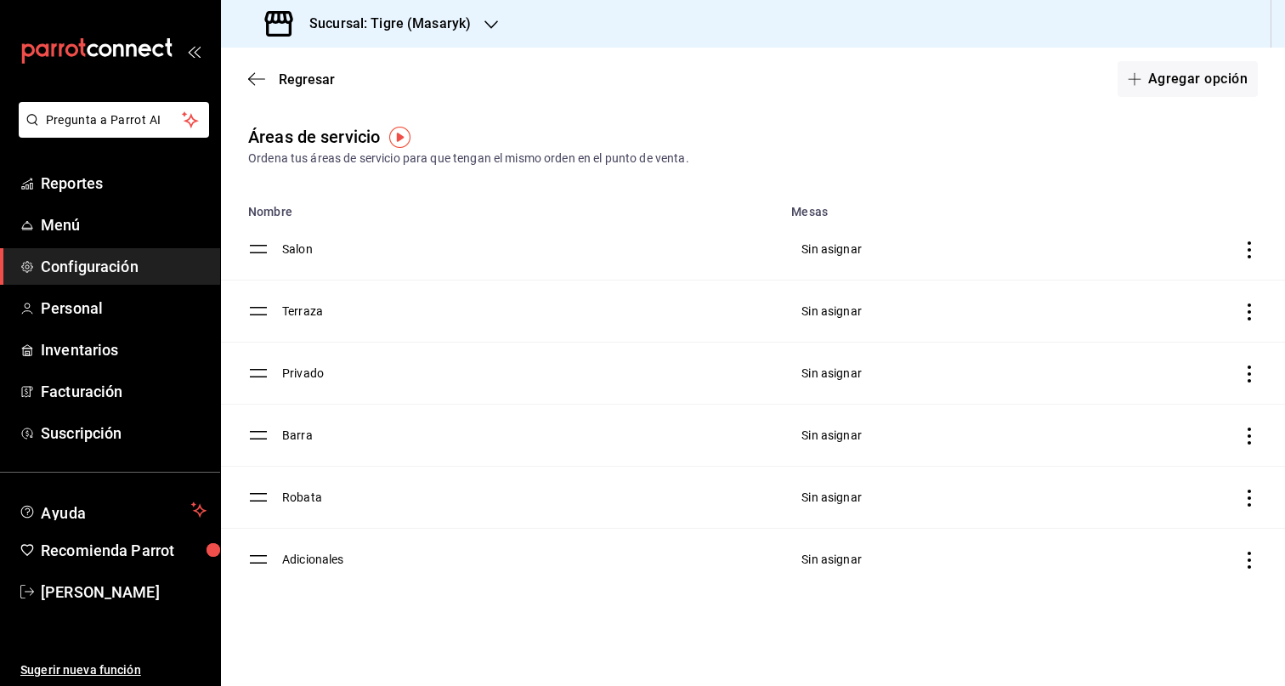
click at [301, 500] on td "Robata" at bounding box center [531, 498] width 499 height 62
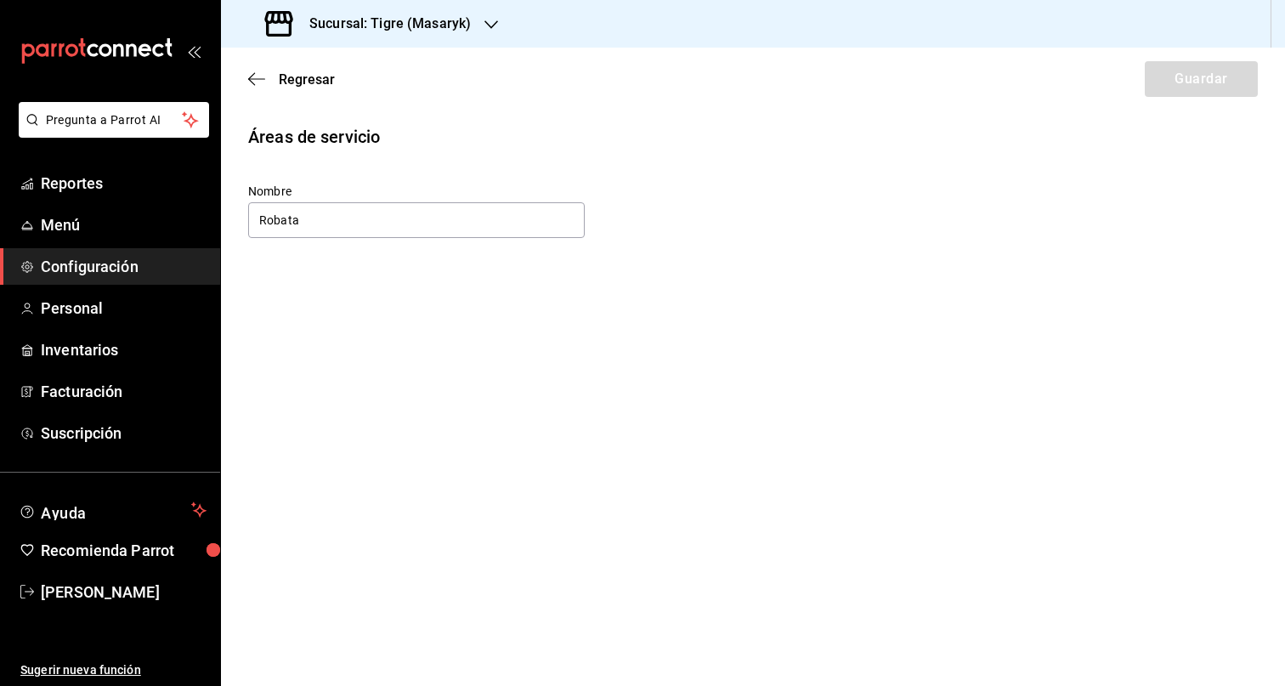
click at [285, 70] on div "Regresar Guardar" at bounding box center [753, 79] width 1064 height 63
click at [267, 82] on span "Regresar" at bounding box center [291, 79] width 87 height 16
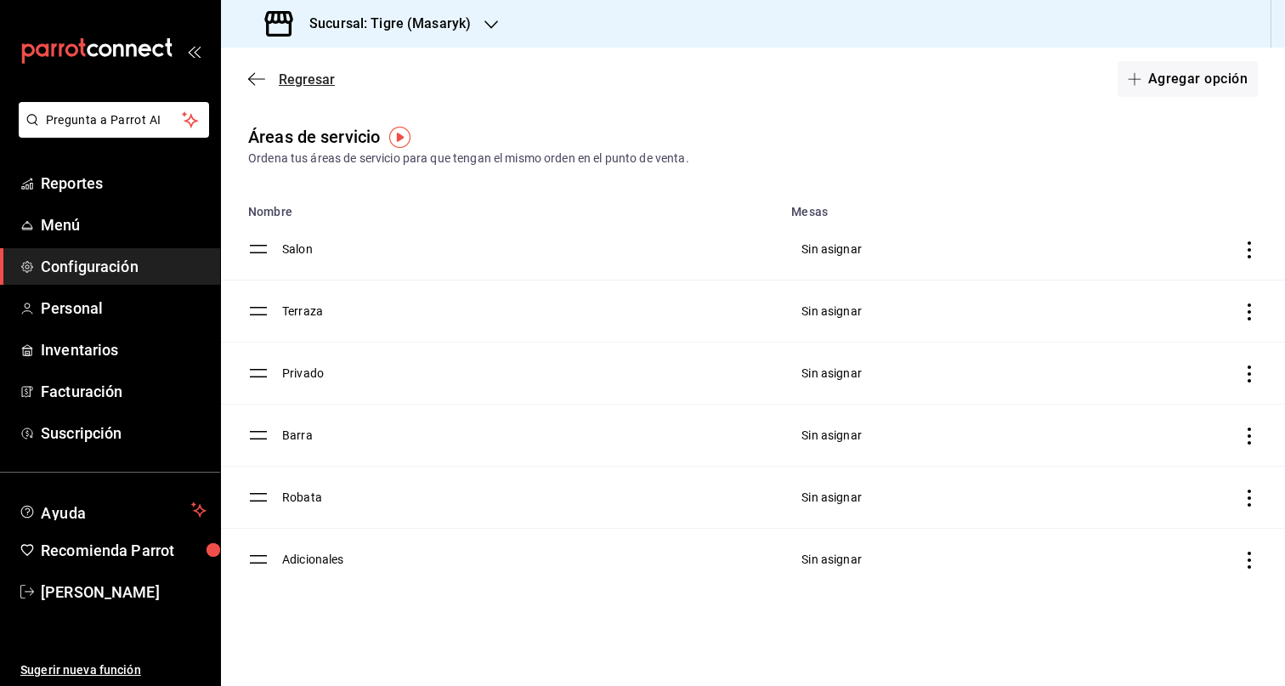
click at [280, 80] on span "Regresar" at bounding box center [307, 79] width 56 height 16
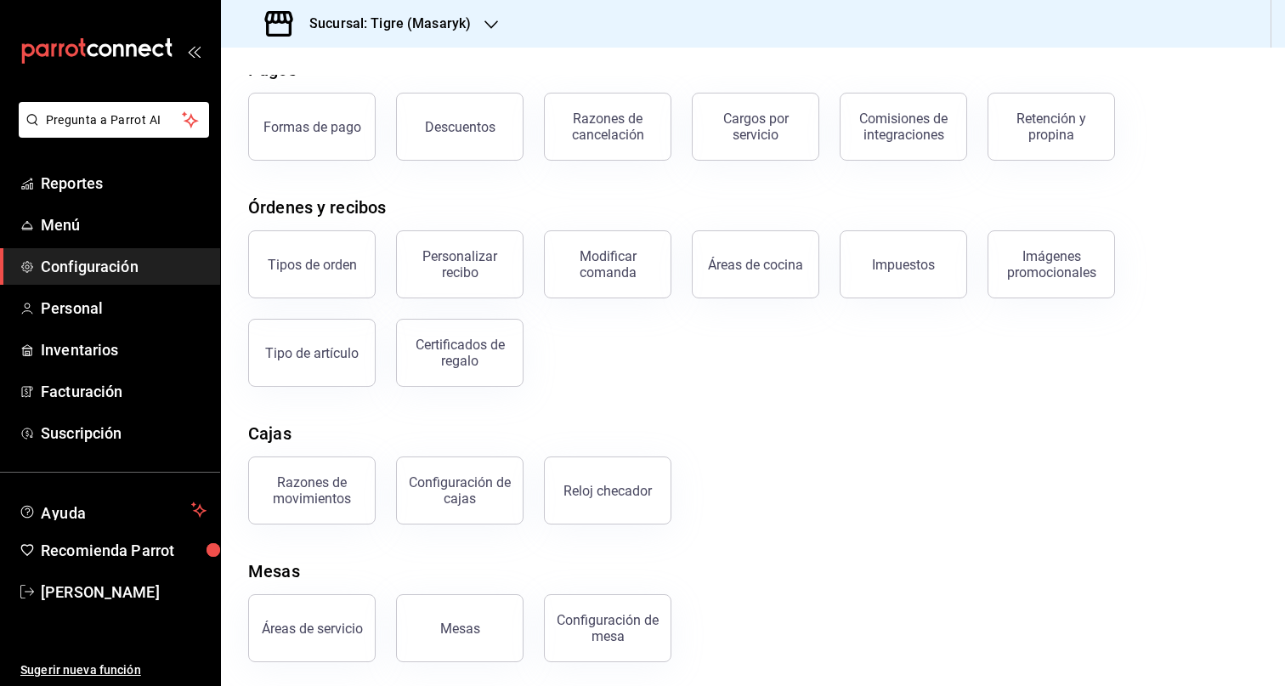
scroll to position [88, 0]
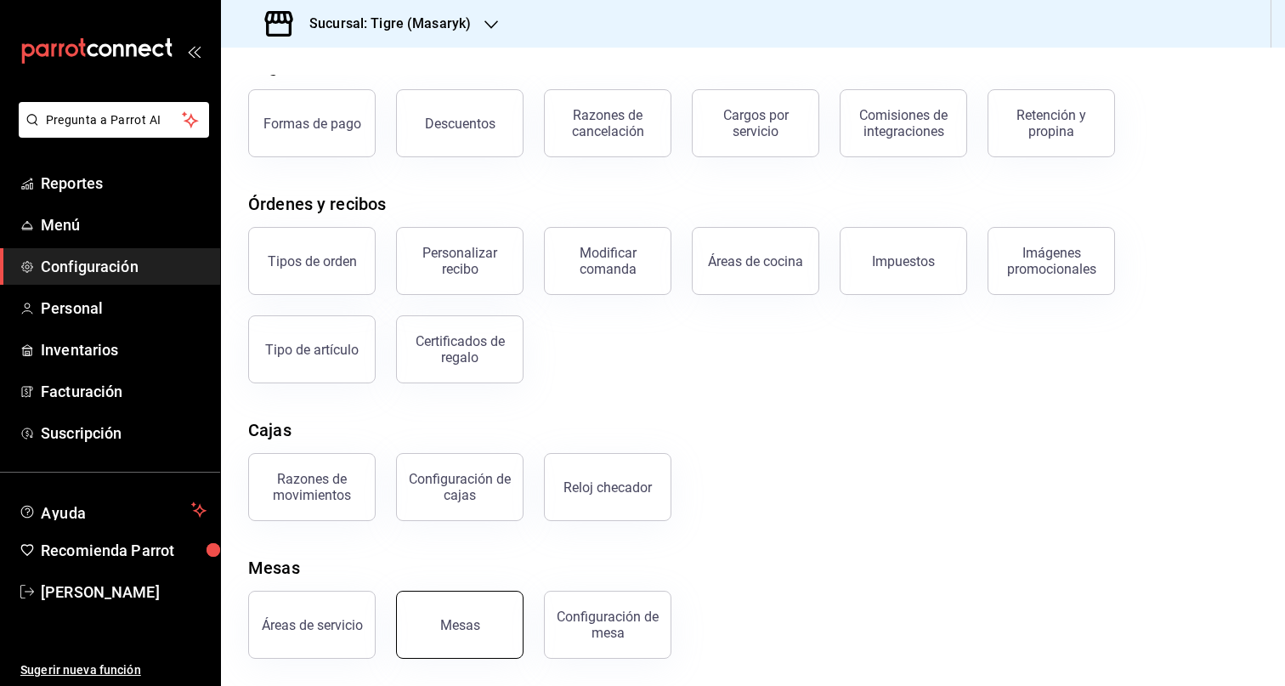
click at [478, 619] on div "Mesas" at bounding box center [460, 625] width 40 height 16
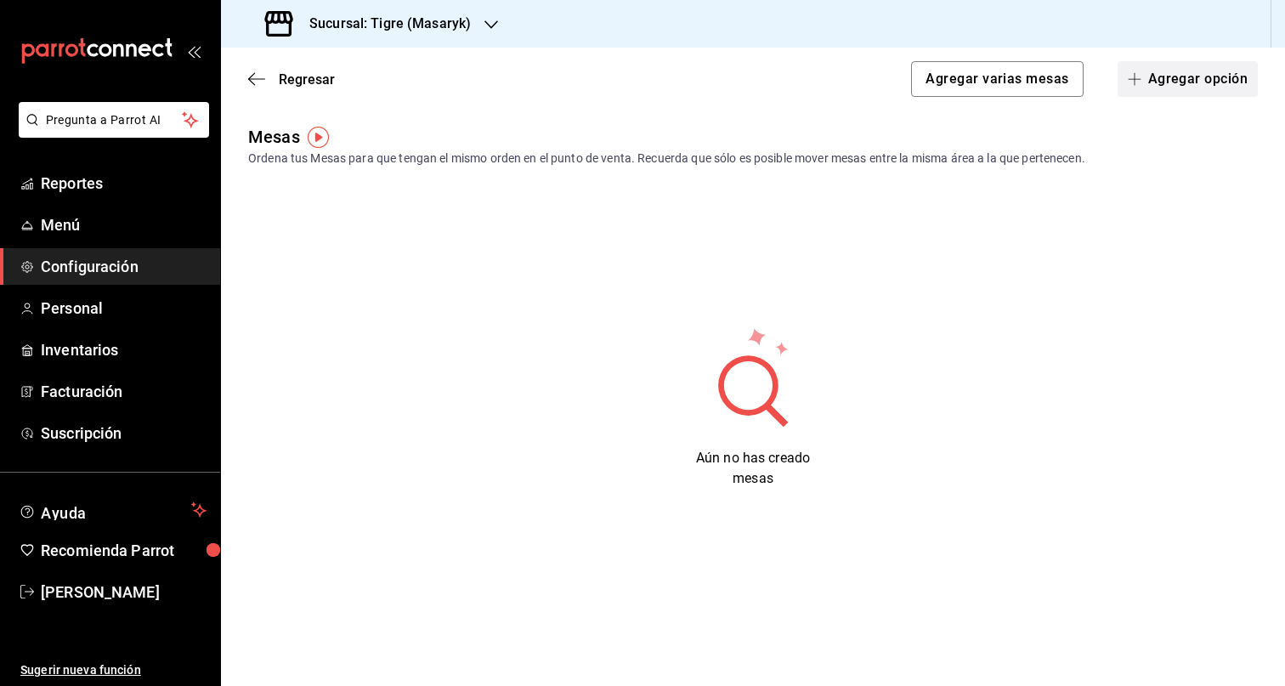
click at [1168, 85] on button "Agregar opción" at bounding box center [1187, 79] width 140 height 36
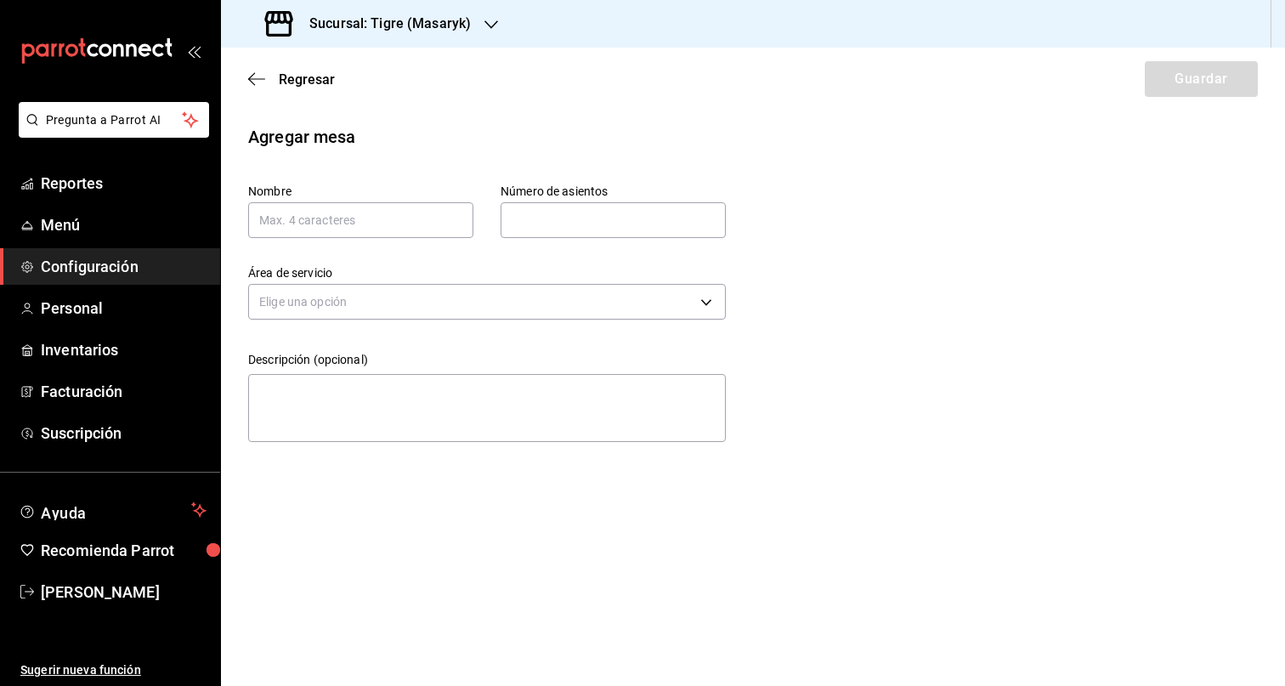
click at [326, 240] on div "Área de servicio Elige una opción" at bounding box center [473, 281] width 505 height 87
click at [376, 210] on input "text" at bounding box center [360, 220] width 225 height 36
type input "70"
click at [693, 237] on div "Nombre 70 Número de asientos Número de asientos Área de servicio Elige una opci…" at bounding box center [473, 302] width 505 height 292
drag, startPoint x: 681, startPoint y: 233, endPoint x: 649, endPoint y: 245, distance: 33.6
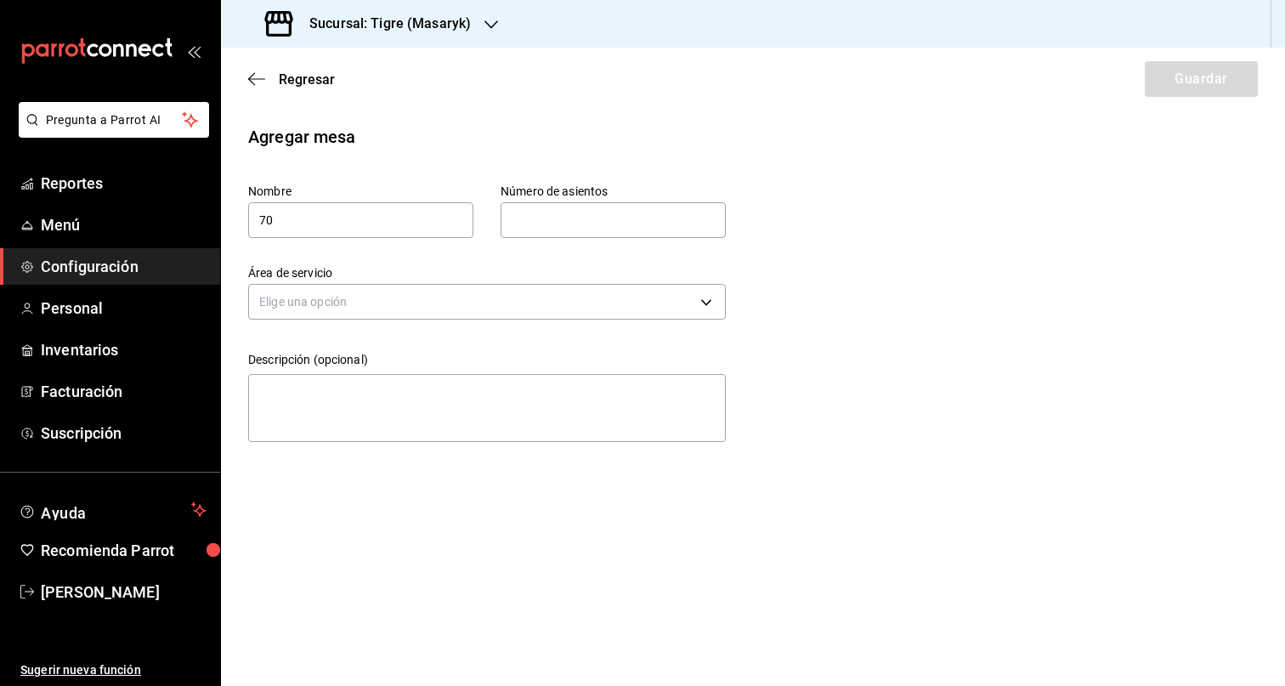
click at [681, 232] on input "text" at bounding box center [613, 220] width 225 height 34
click at [601, 204] on input "text" at bounding box center [613, 220] width 225 height 34
type input "5"
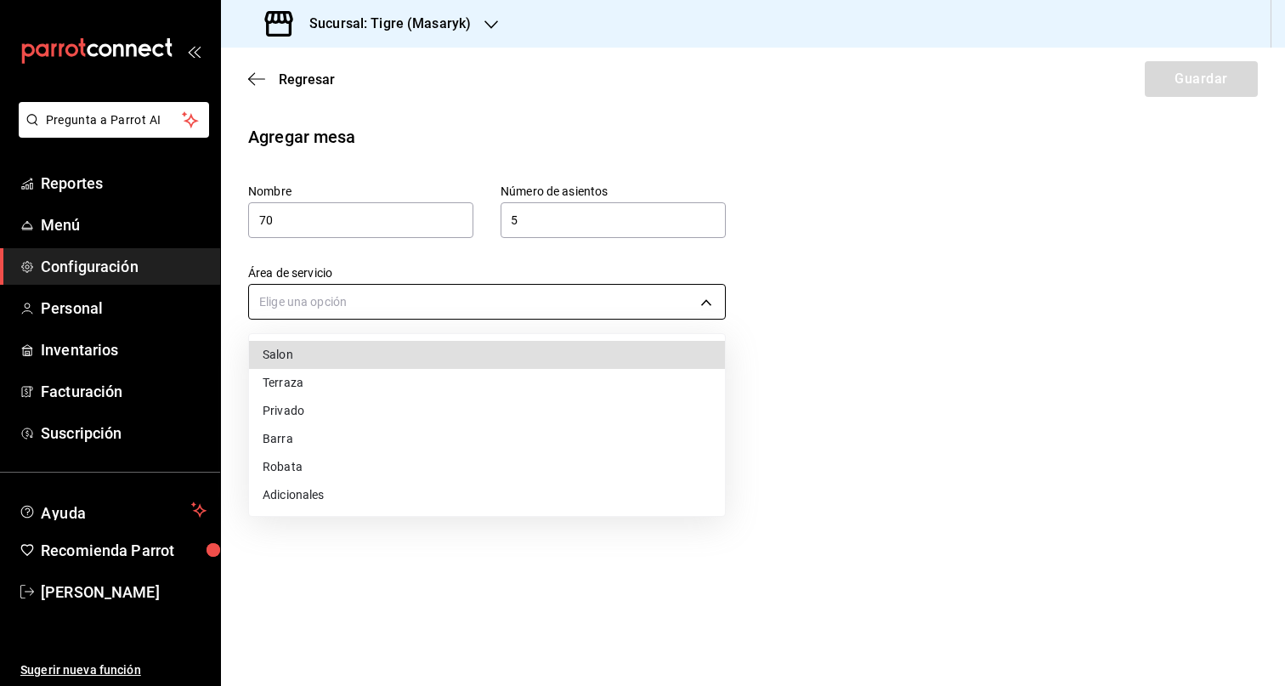
click at [527, 304] on body "Pregunta a Parrot AI Reportes Menú Configuración Personal Inventarios Facturaci…" at bounding box center [642, 343] width 1285 height 686
click at [388, 468] on li "Robata" at bounding box center [487, 467] width 476 height 28
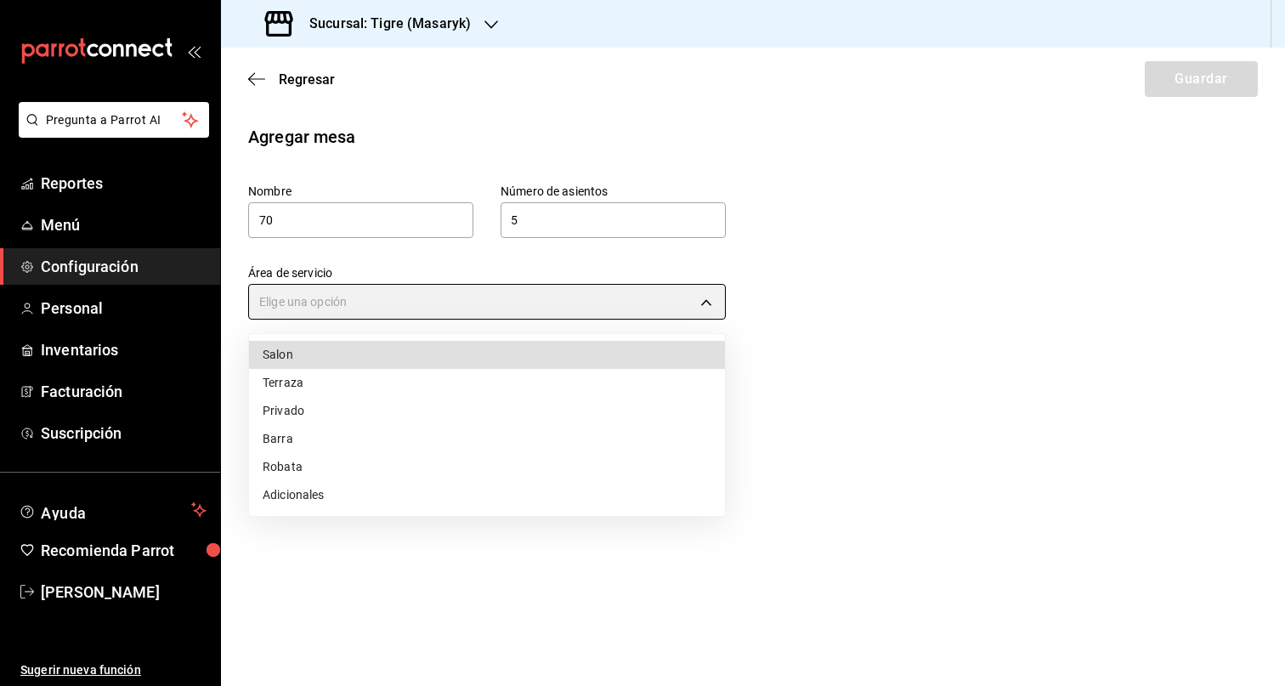
type input "ee582a4f-c93d-43bd-aec7-643434c8b0b1"
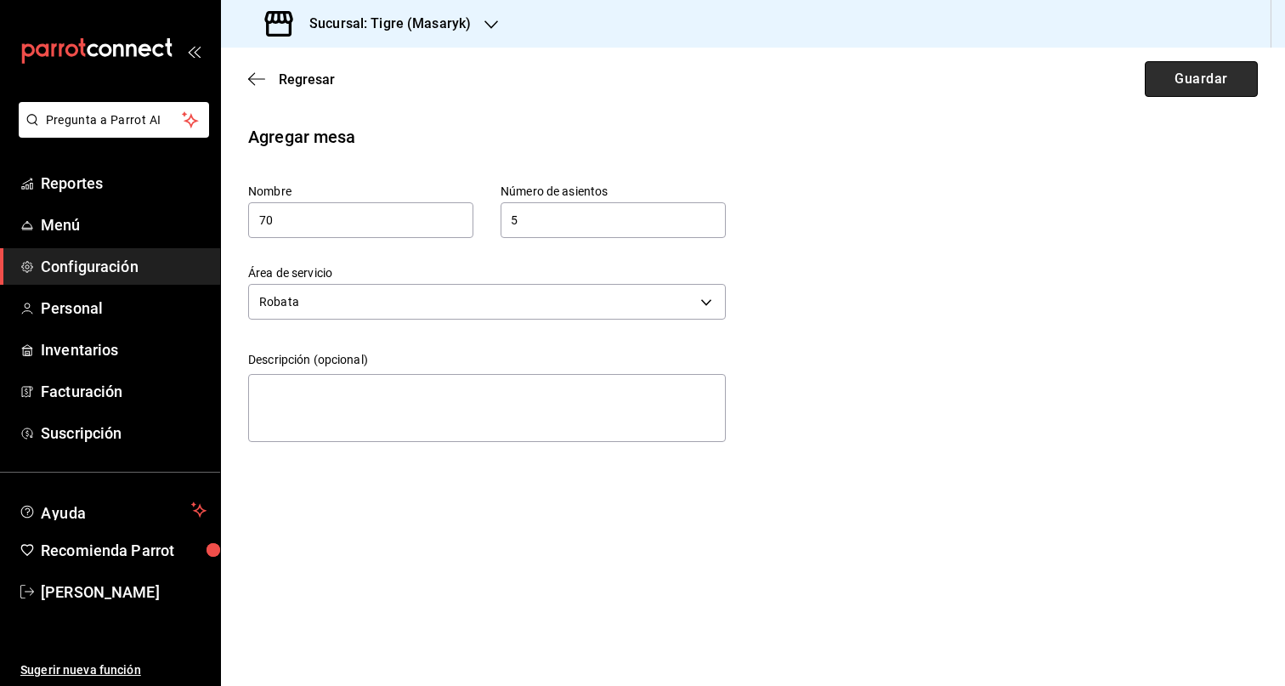
click at [1207, 89] on button "Guardar" at bounding box center [1201, 79] width 113 height 36
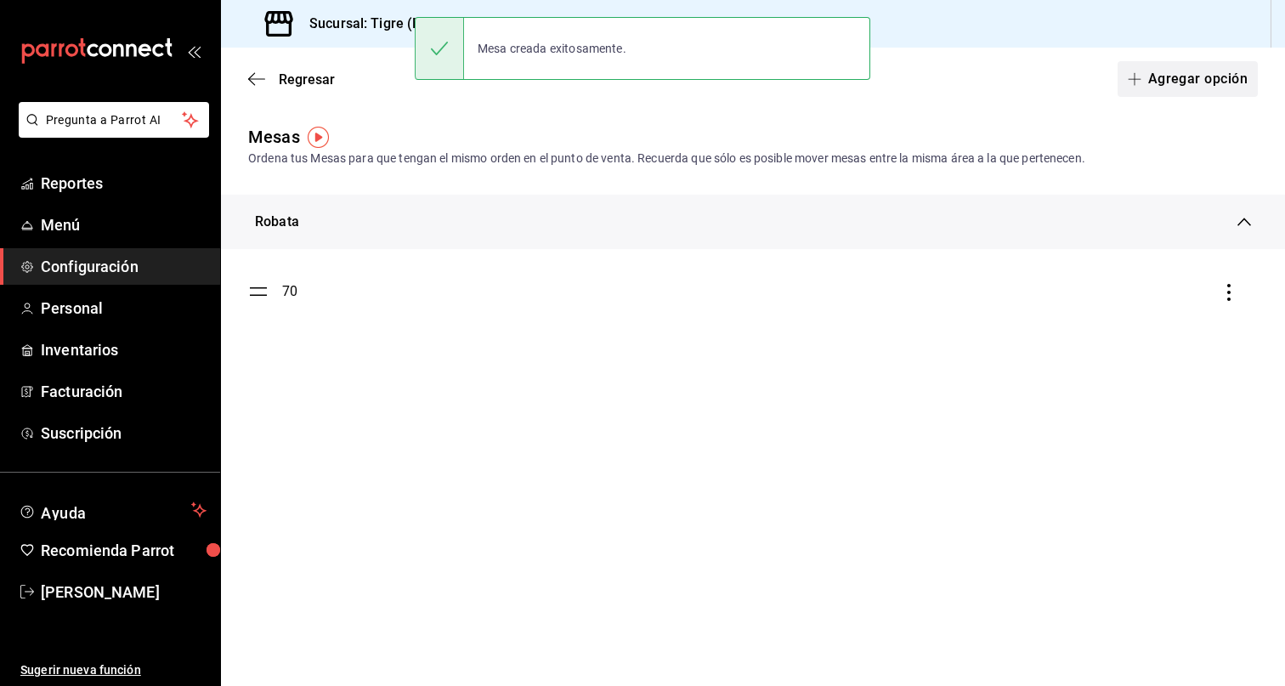
click at [1189, 88] on button "Agregar opción" at bounding box center [1187, 79] width 140 height 36
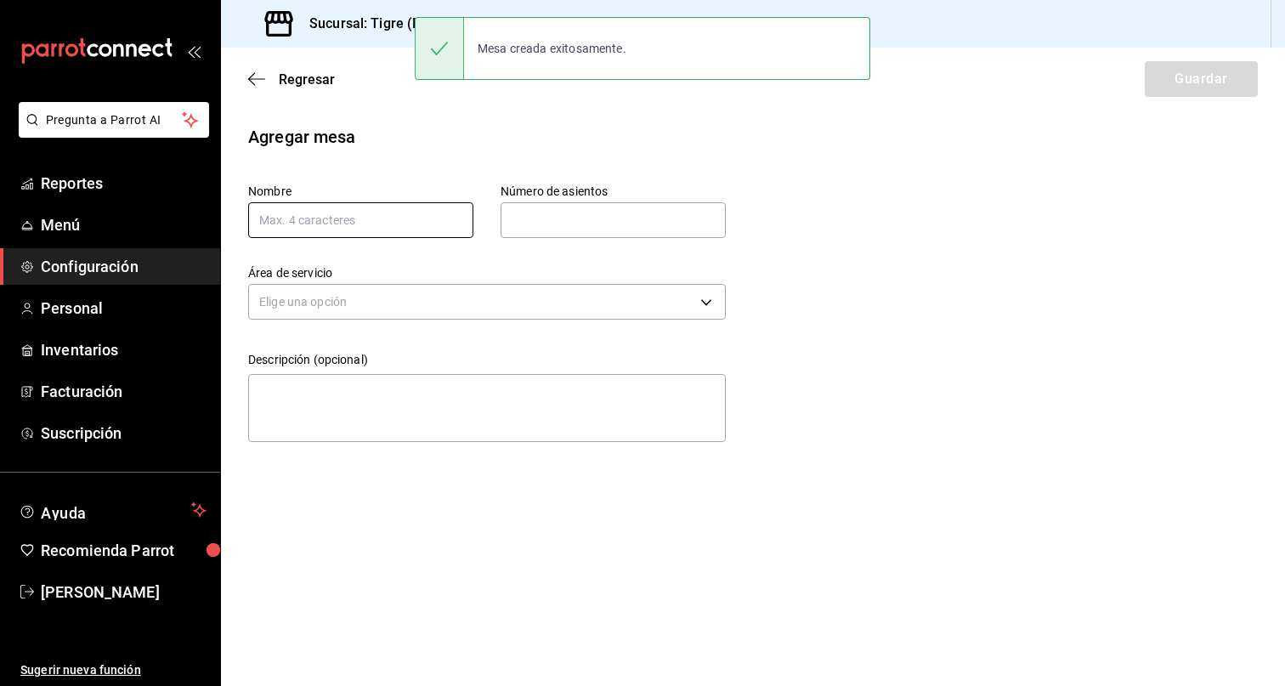
click at [393, 220] on input "text" at bounding box center [360, 220] width 225 height 36
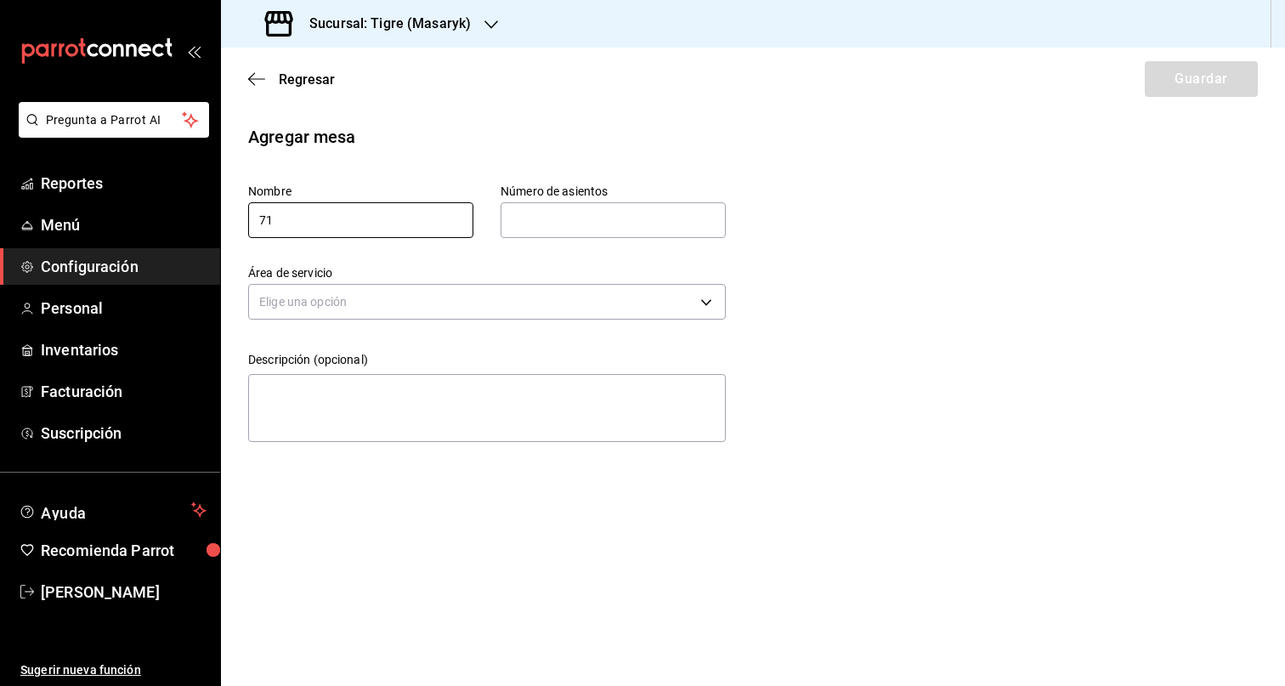
type input "71"
click at [616, 226] on input "text" at bounding box center [613, 220] width 225 height 34
type input "5"
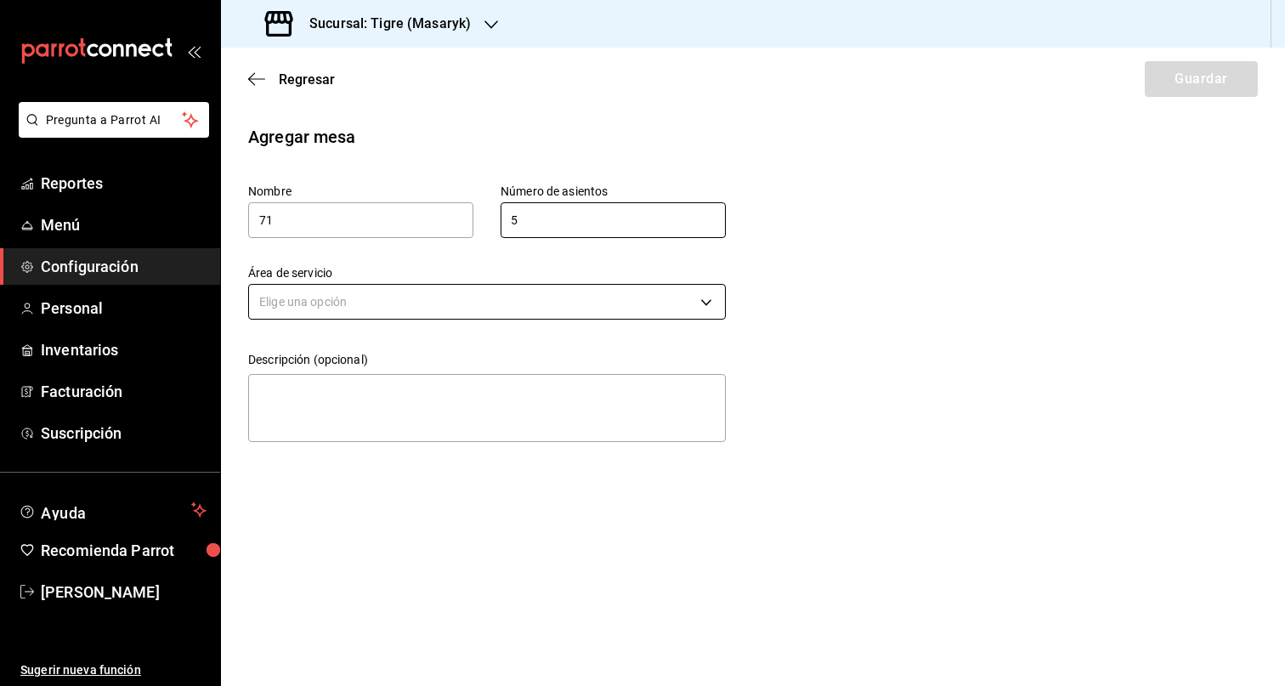
click at [523, 311] on body "Pregunta a Parrot AI Reportes Menú Configuración Personal Inventarios Facturaci…" at bounding box center [642, 343] width 1285 height 686
click at [347, 461] on li "Robata" at bounding box center [487, 467] width 476 height 28
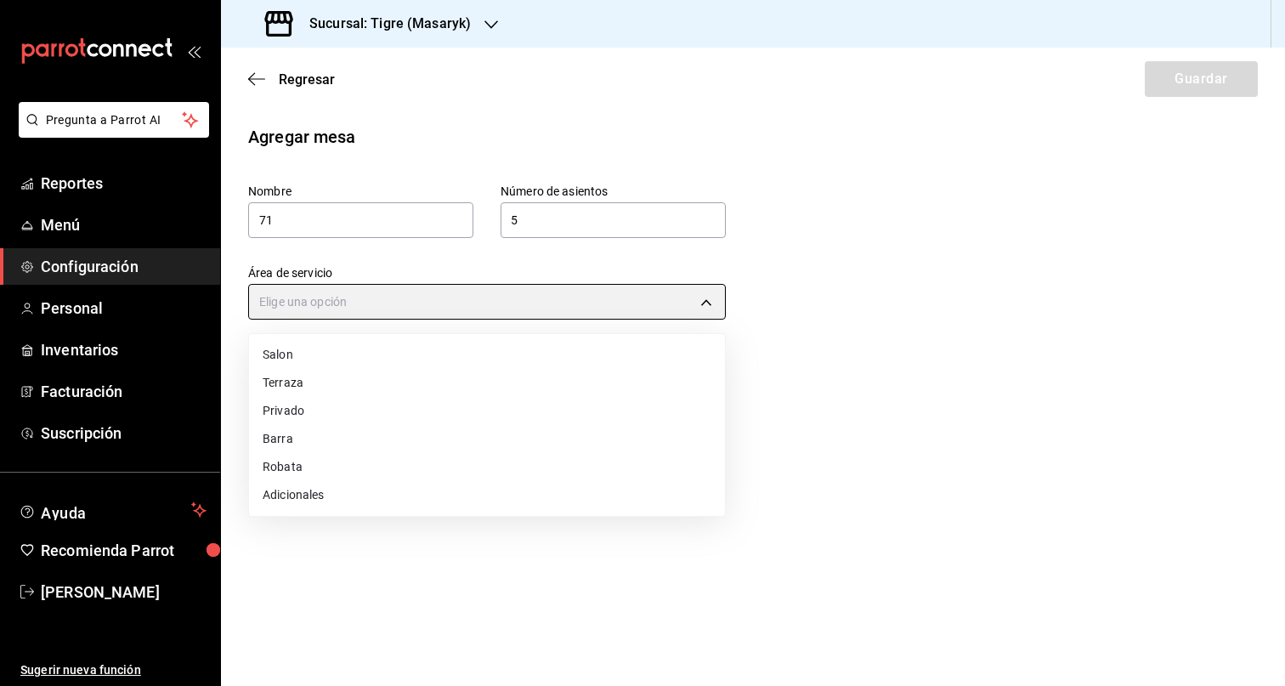
type input "ee582a4f-c93d-43bd-aec7-643434c8b0b1"
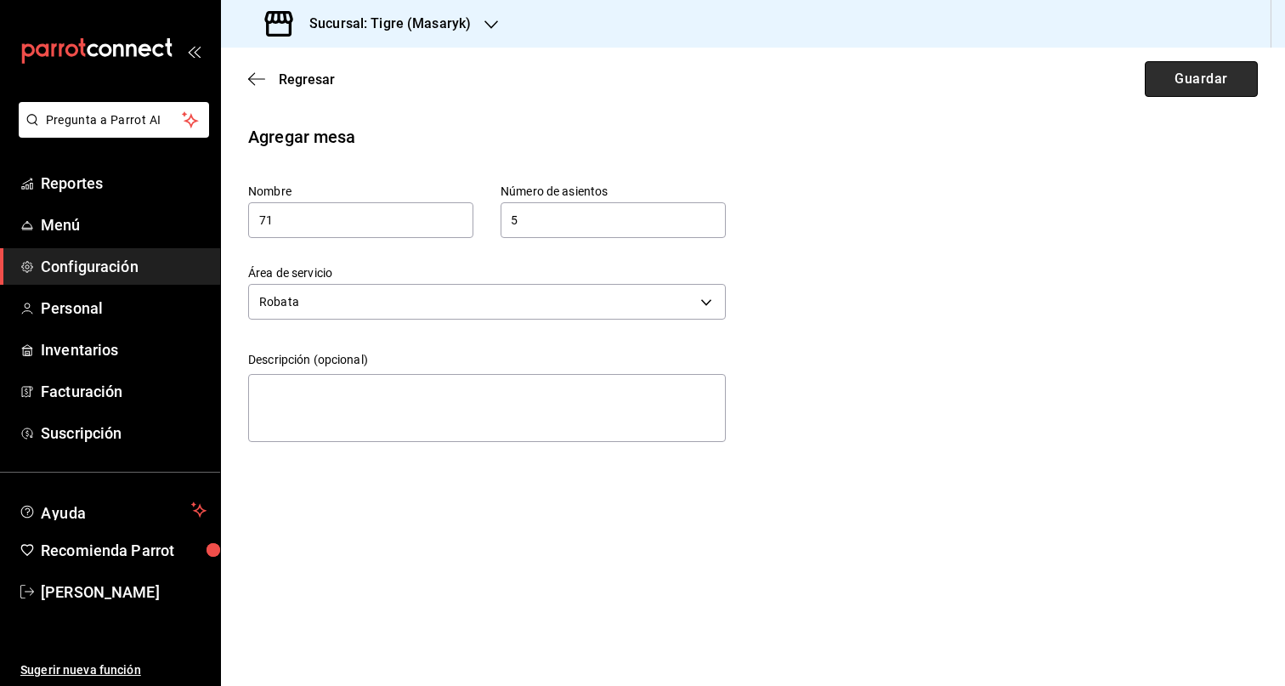
click at [1188, 78] on button "Guardar" at bounding box center [1201, 79] width 113 height 36
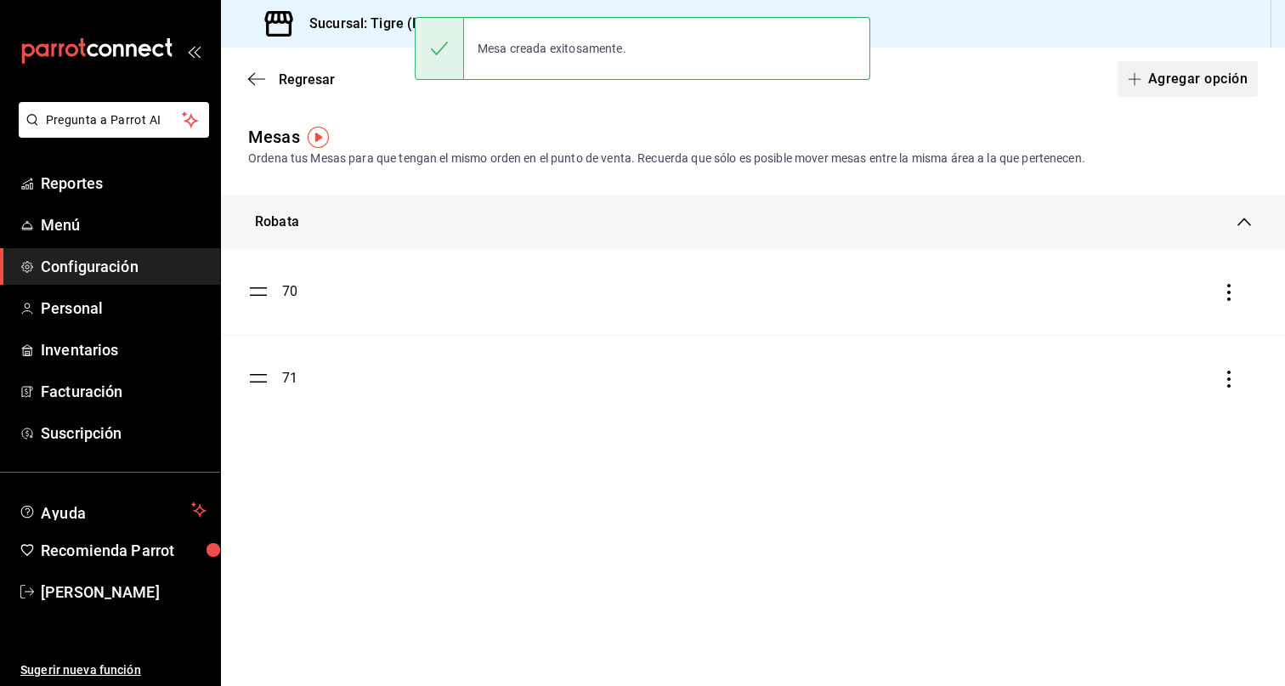
click at [1220, 80] on button "Agregar opción" at bounding box center [1187, 79] width 140 height 36
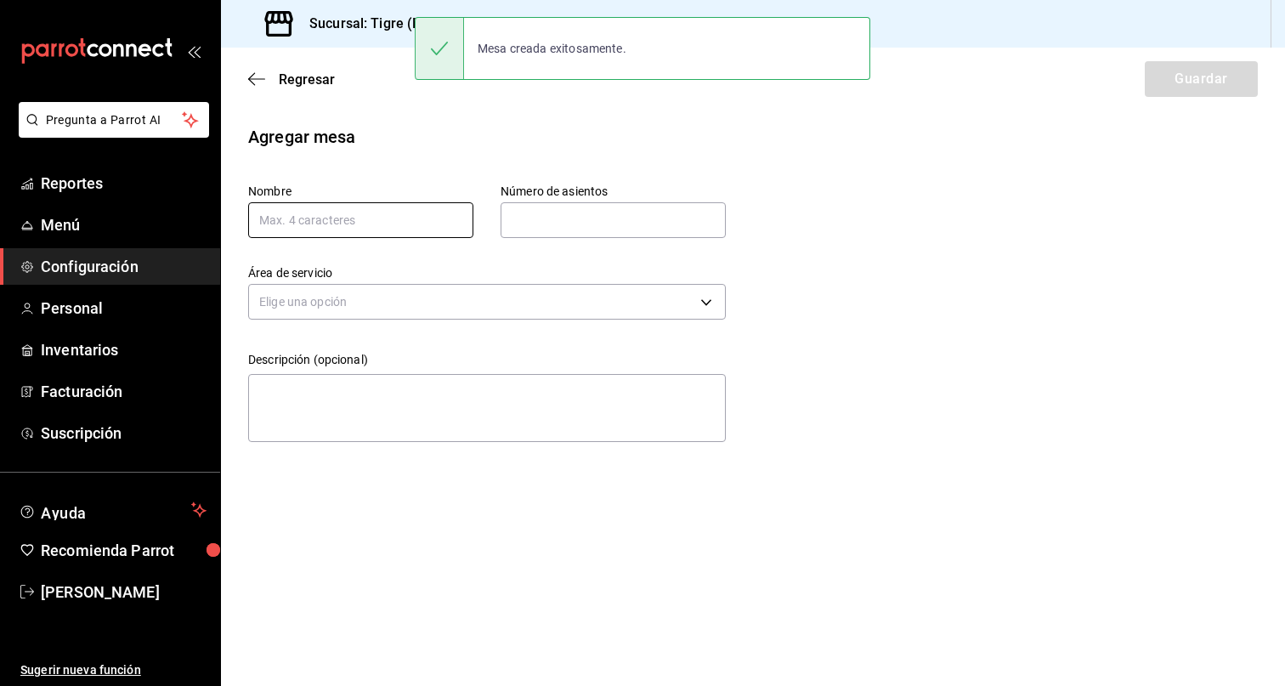
click at [338, 221] on input "text" at bounding box center [360, 220] width 225 height 36
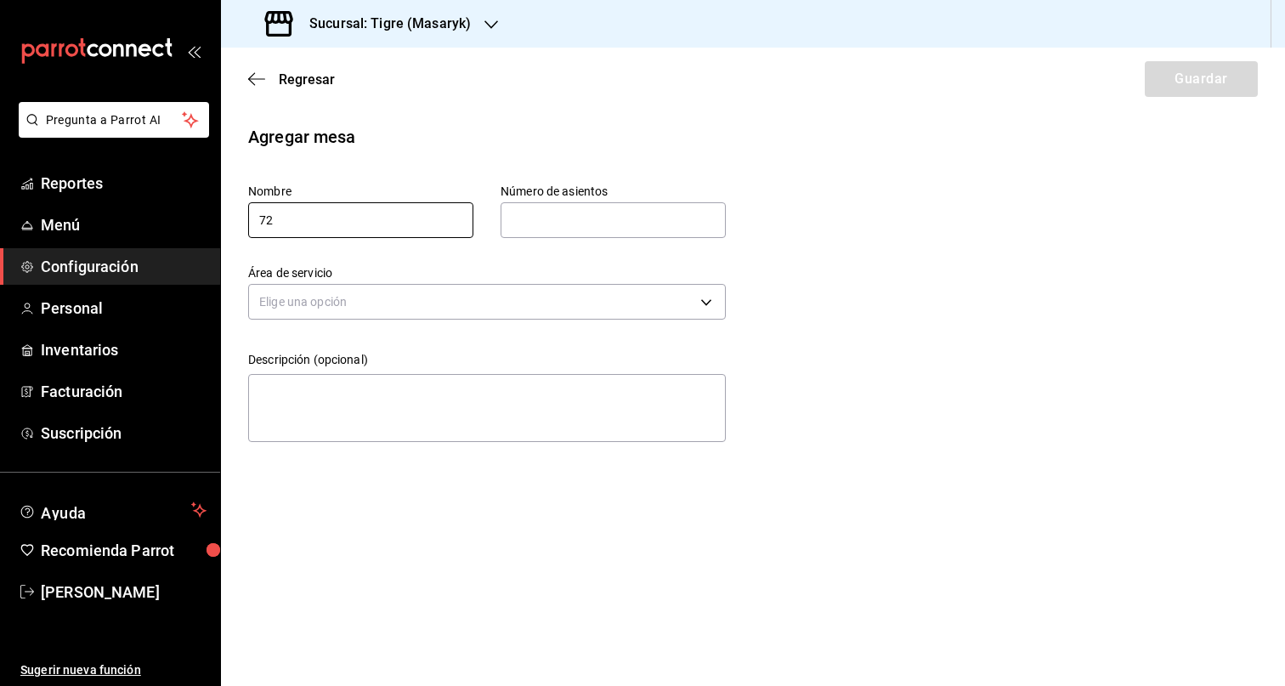
type input "72"
click at [588, 219] on input "text" at bounding box center [613, 220] width 225 height 34
type input "5"
click at [472, 330] on div "Descripción (opcional) x" at bounding box center [473, 387] width 505 height 124
click at [445, 308] on body "Pregunta a Parrot AI Reportes Menú Configuración Personal Inventarios Facturaci…" at bounding box center [642, 343] width 1285 height 686
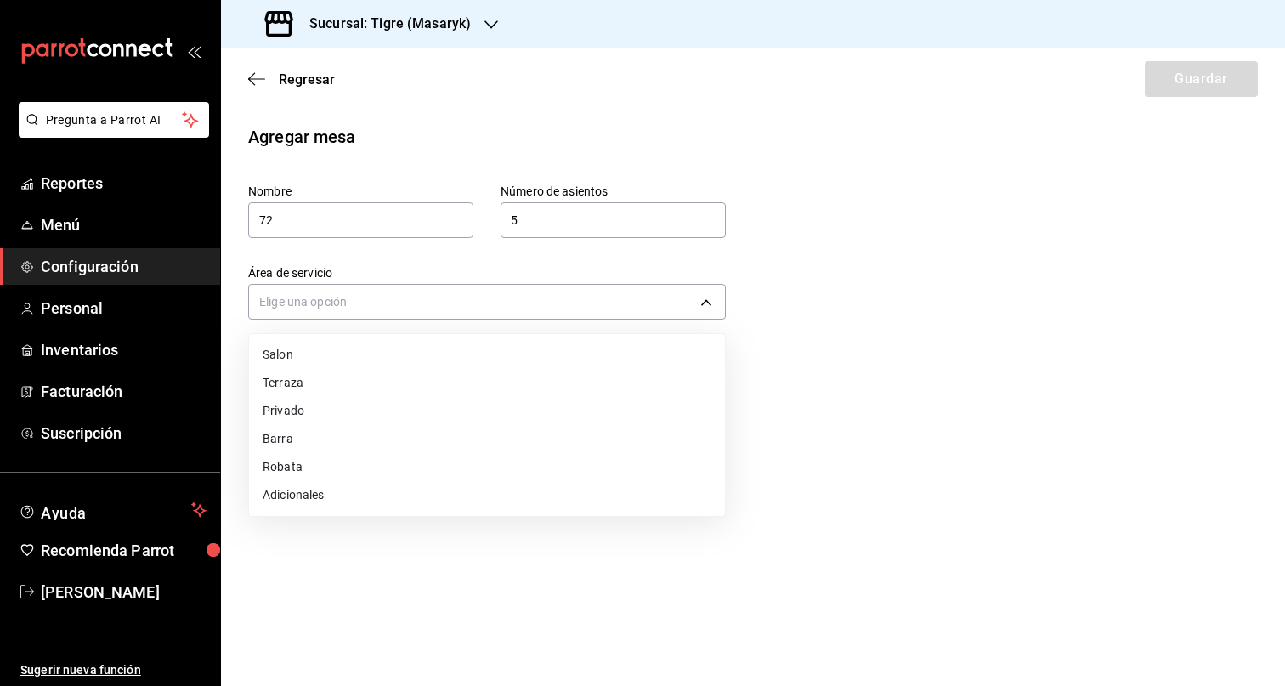
click at [387, 467] on li "Robata" at bounding box center [487, 467] width 476 height 28
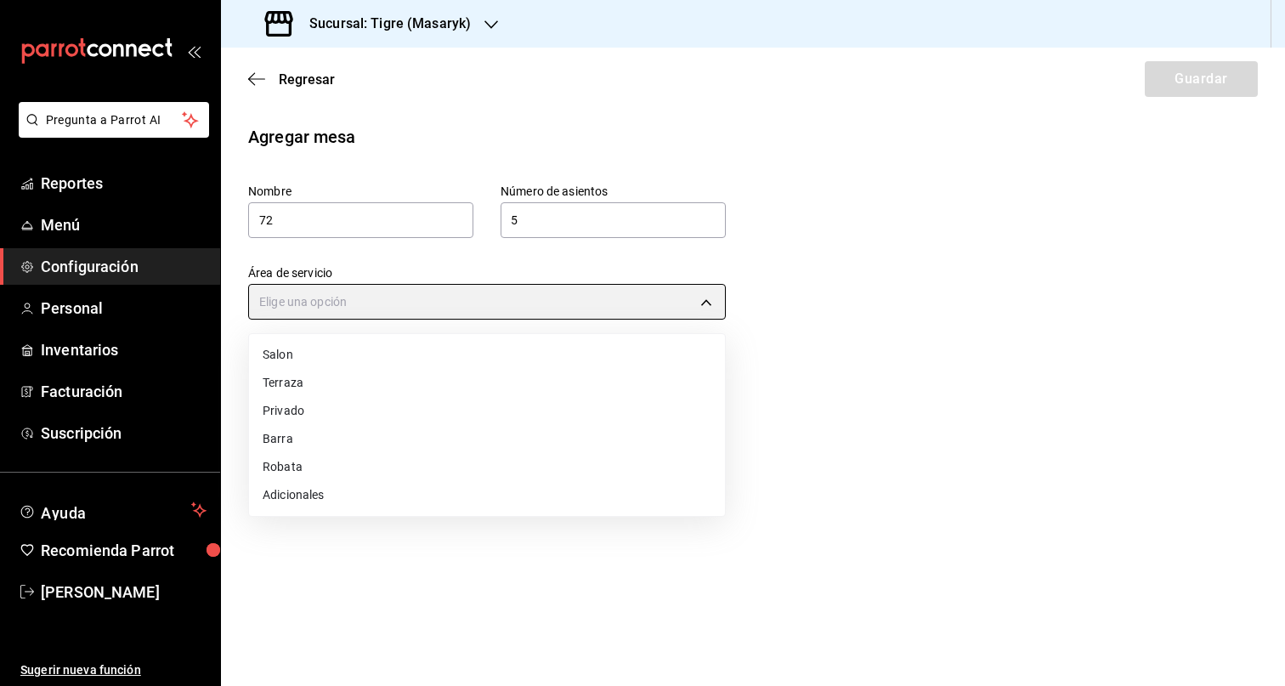
type input "ee582a4f-c93d-43bd-aec7-643434c8b0b1"
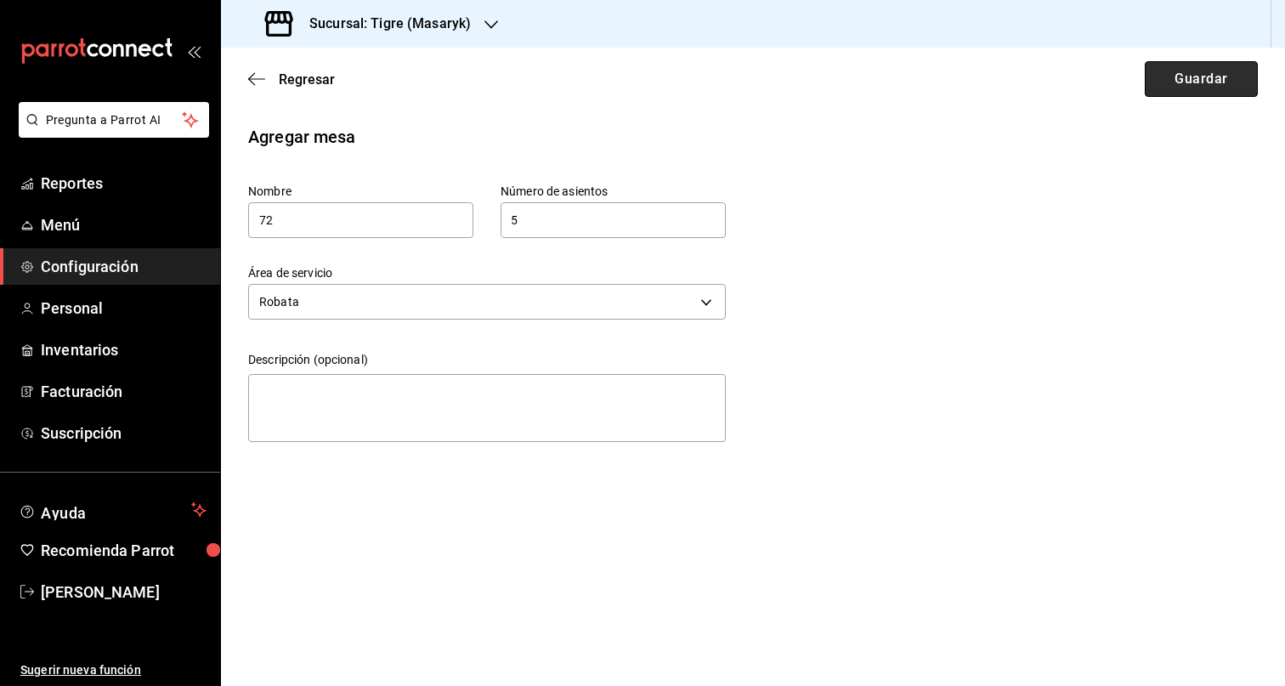
click at [1191, 82] on button "Guardar" at bounding box center [1201, 79] width 113 height 36
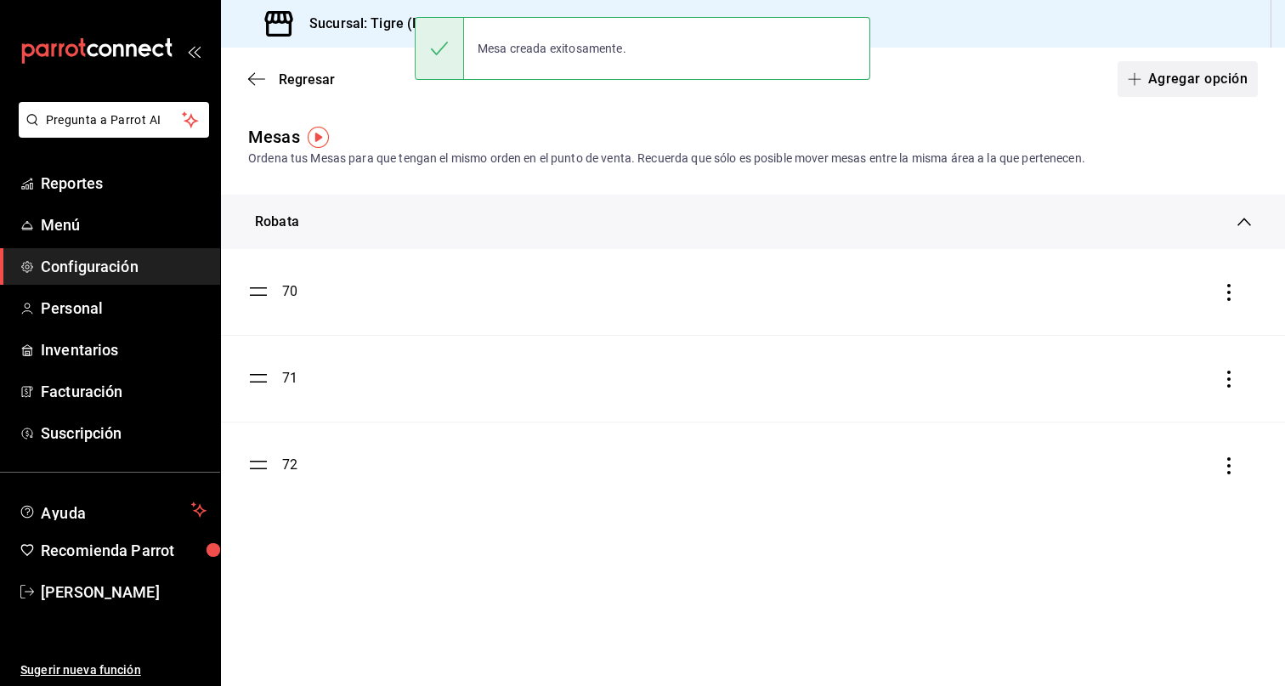
click at [1206, 76] on button "Agregar opción" at bounding box center [1187, 79] width 140 height 36
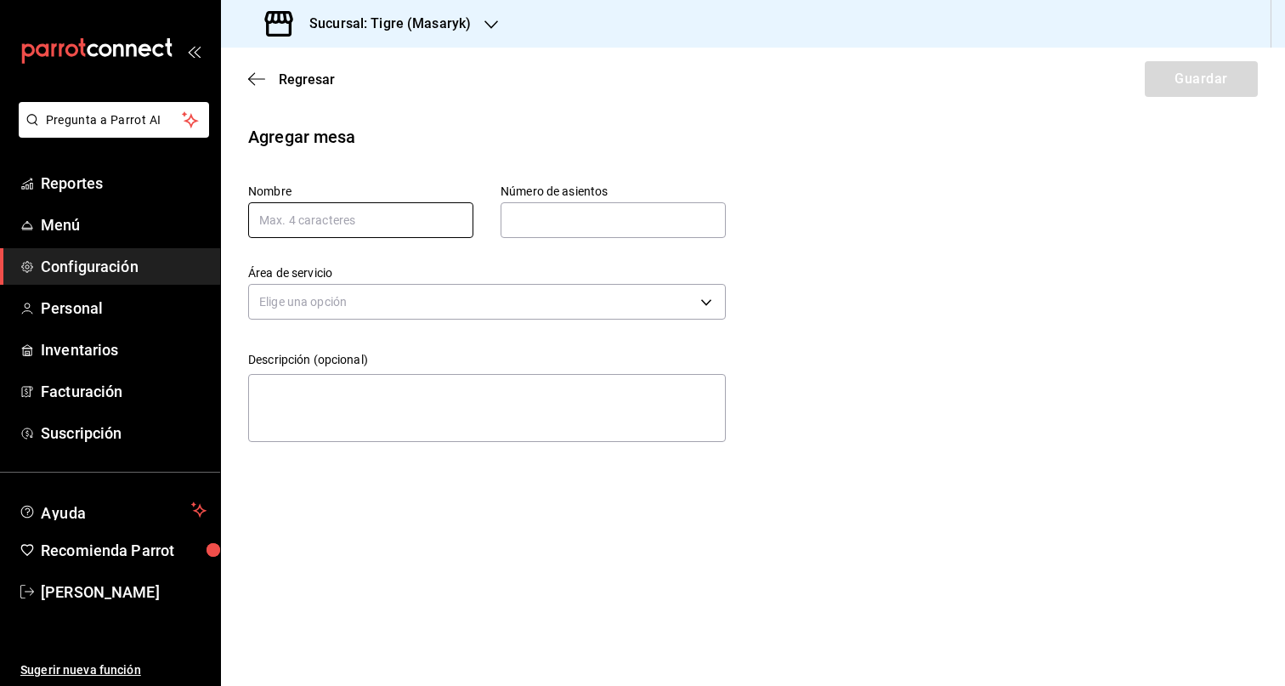
click at [382, 208] on input "text" at bounding box center [360, 220] width 225 height 36
type input "73"
drag, startPoint x: 581, startPoint y: 222, endPoint x: 590, endPoint y: 236, distance: 16.8
click at [581, 222] on input "text" at bounding box center [613, 220] width 225 height 34
type input "5"
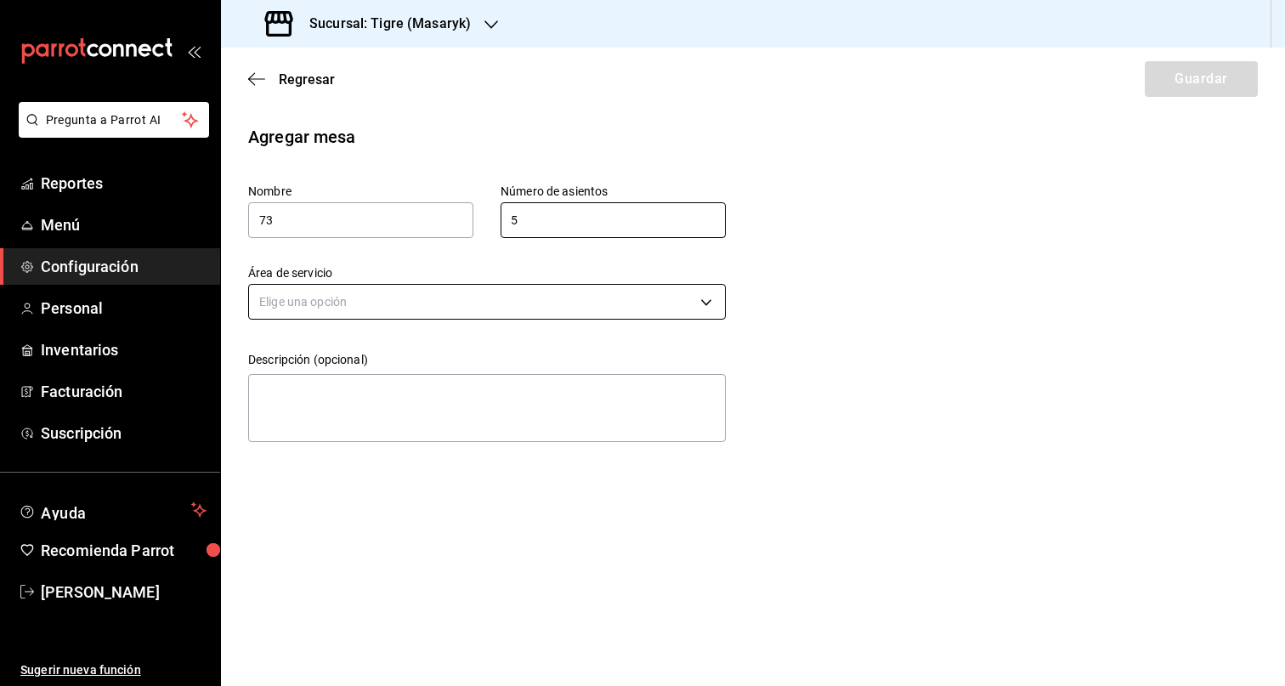
click at [518, 293] on body "Pregunta a Parrot AI Reportes Menú Configuración Personal Inventarios Facturaci…" at bounding box center [642, 343] width 1285 height 686
click at [331, 458] on li "Robata" at bounding box center [487, 467] width 476 height 28
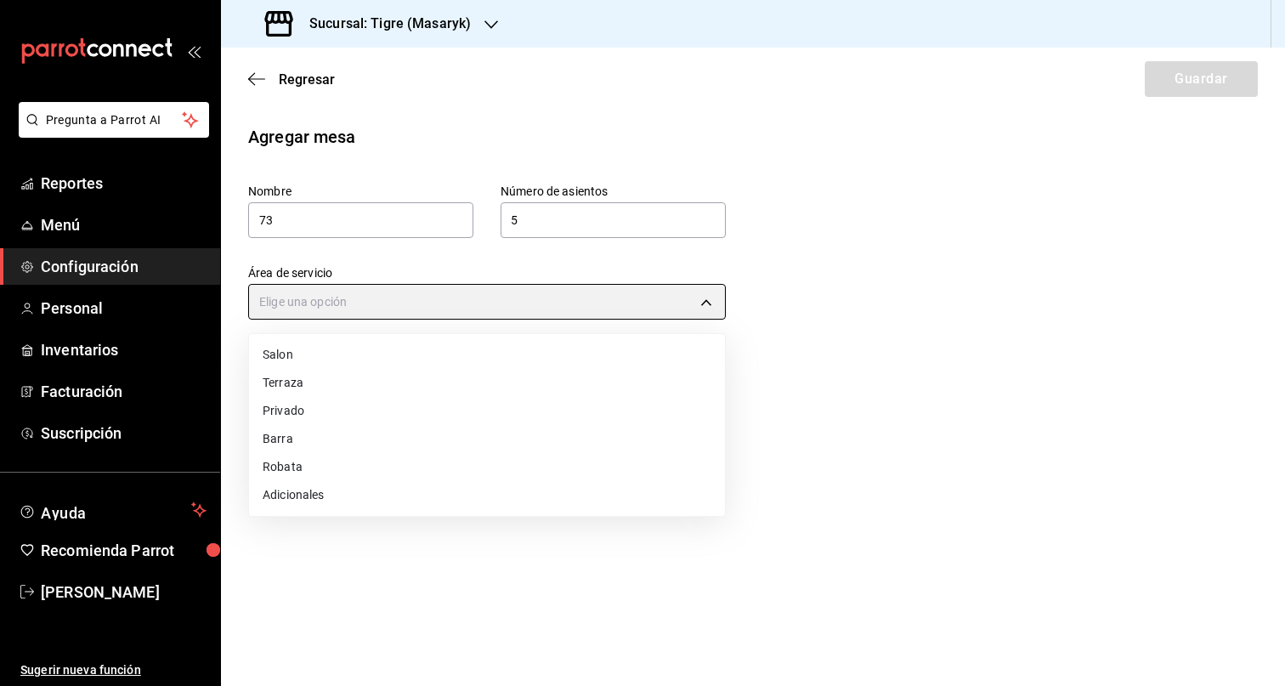
type input "ee582a4f-c93d-43bd-aec7-643434c8b0b1"
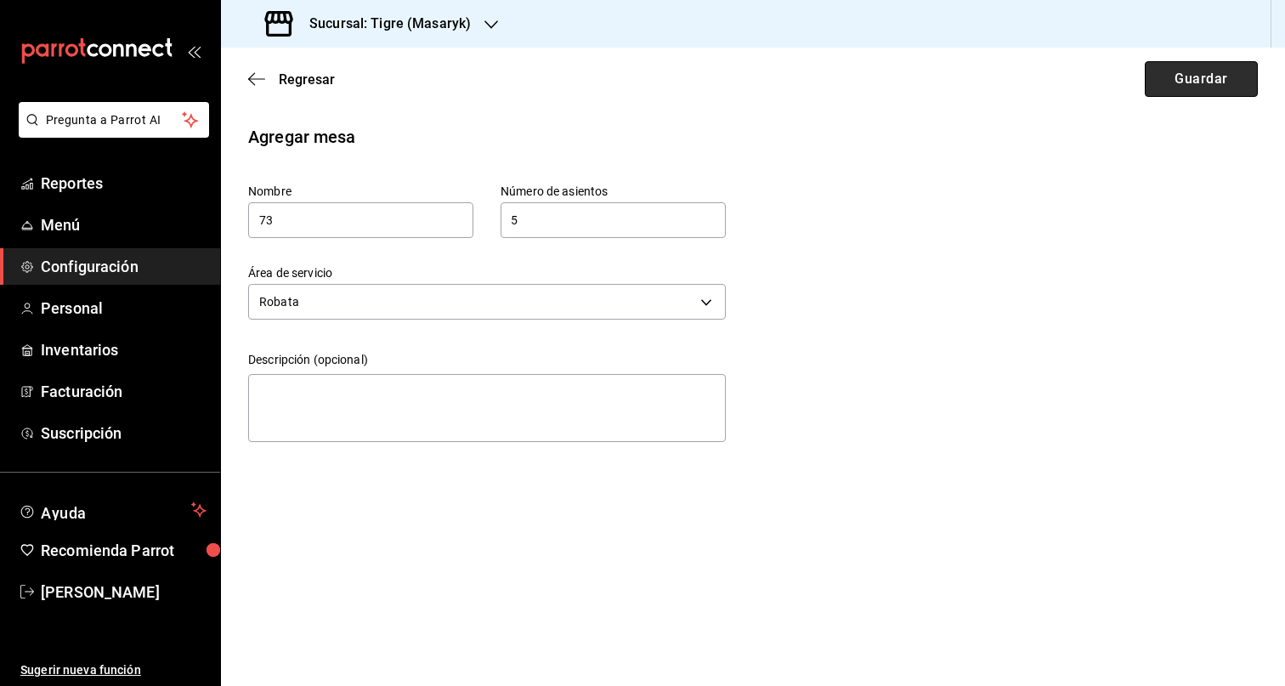
click at [1196, 63] on button "Guardar" at bounding box center [1201, 79] width 113 height 36
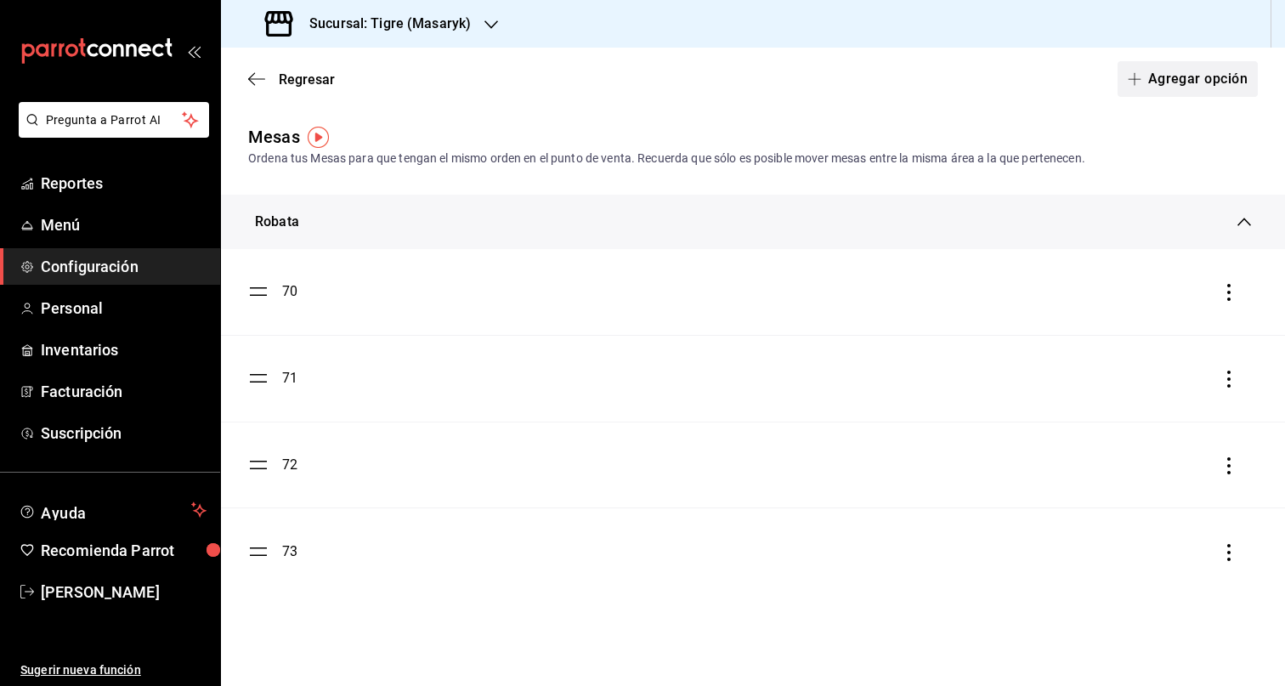
click at [1183, 82] on button "Agregar opción" at bounding box center [1187, 79] width 140 height 36
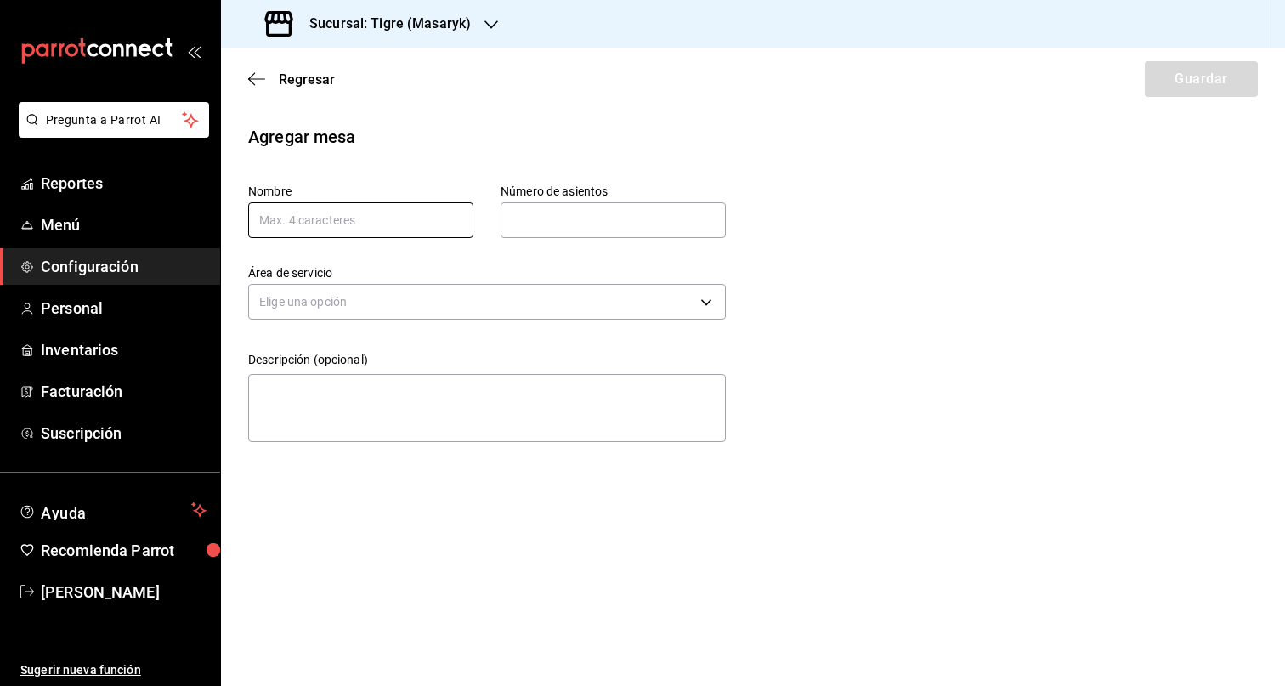
click at [359, 223] on input "text" at bounding box center [360, 220] width 225 height 36
type input "100"
click at [670, 222] on input "text" at bounding box center [613, 220] width 225 height 34
type input "5"
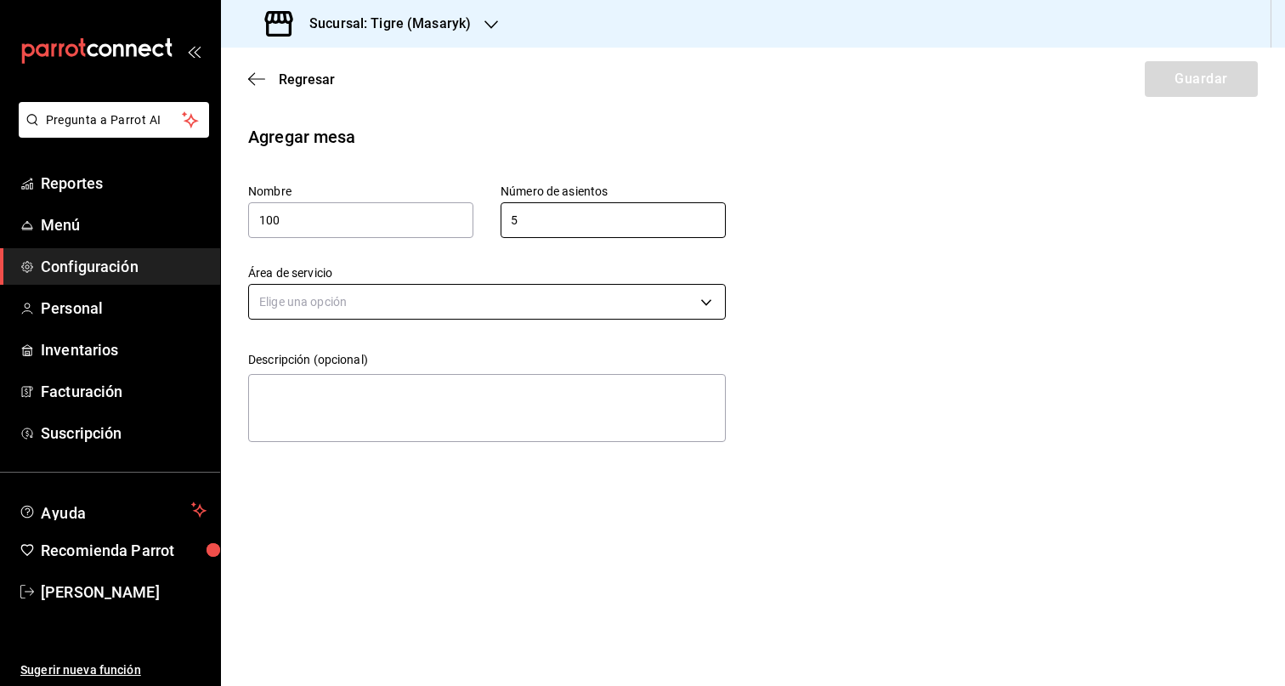
click at [552, 303] on body "Pregunta a Parrot AI Reportes Menú Configuración Personal Inventarios Facturaci…" at bounding box center [642, 343] width 1285 height 686
click at [388, 404] on li "Privado" at bounding box center [487, 411] width 476 height 28
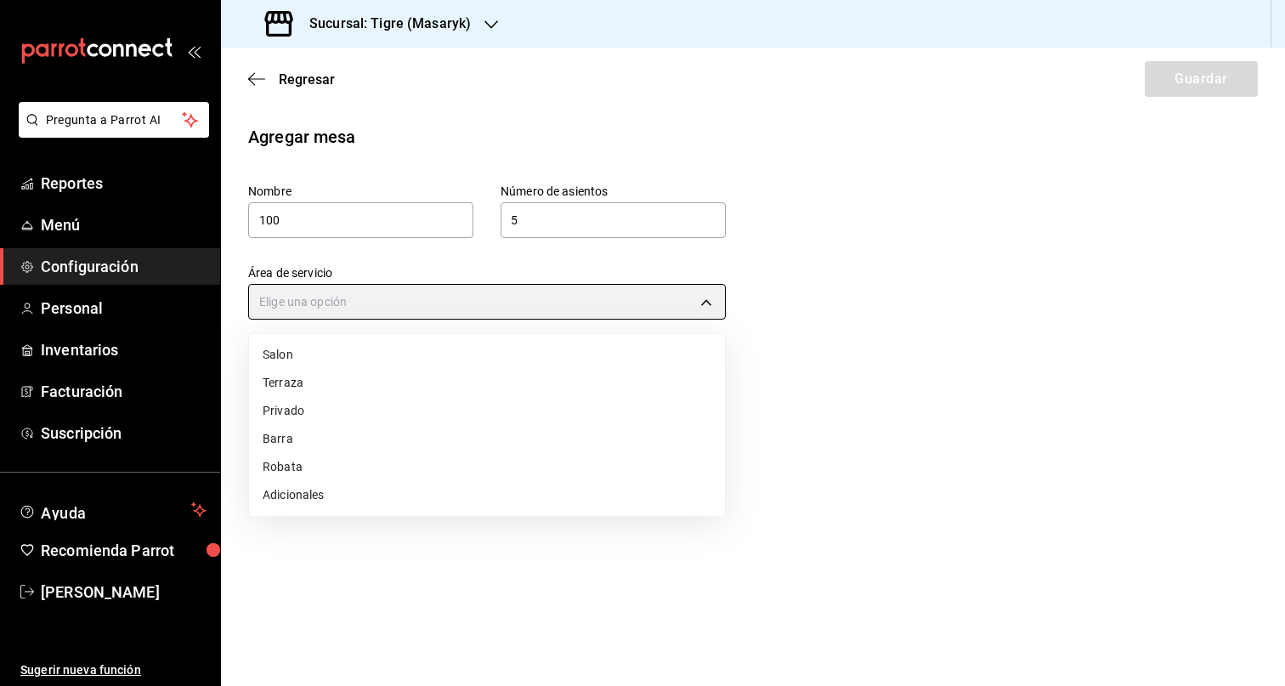
type input "71d2998a-5bbc-4a8c-b528-deeab948121f"
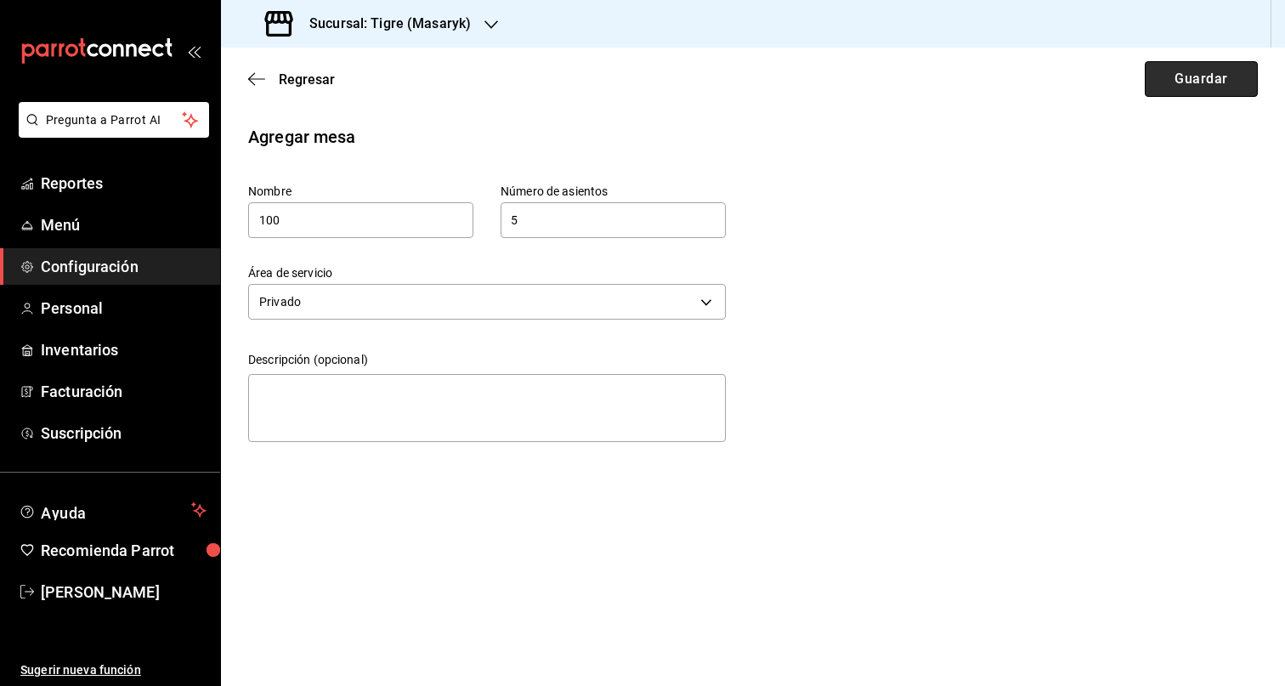
click at [1239, 84] on button "Guardar" at bounding box center [1201, 79] width 113 height 36
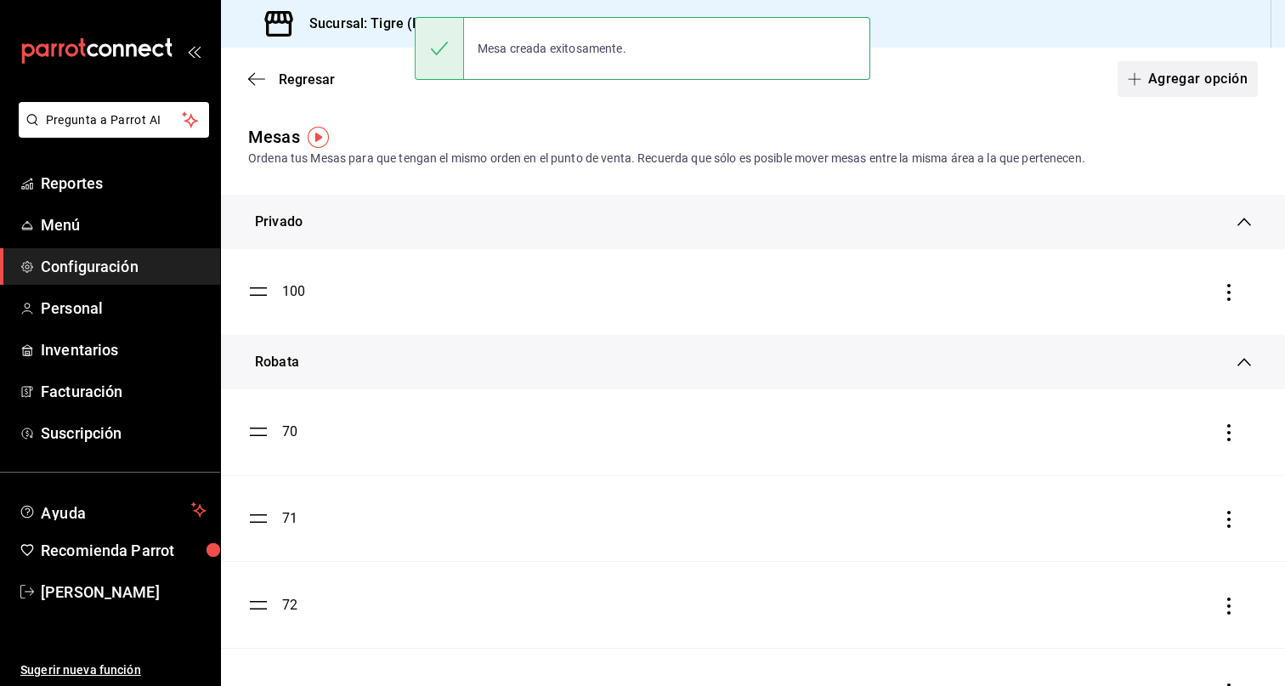
click at [1191, 81] on button "Agregar opción" at bounding box center [1187, 79] width 140 height 36
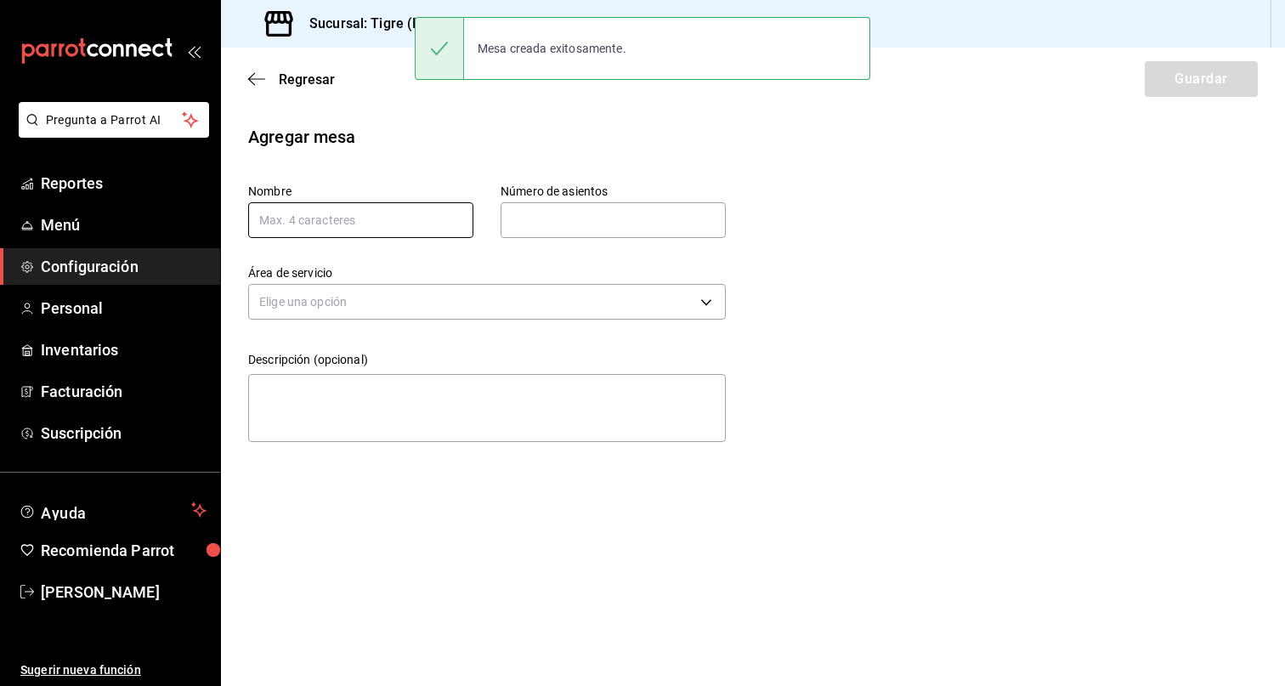
click at [329, 228] on input "text" at bounding box center [360, 220] width 225 height 36
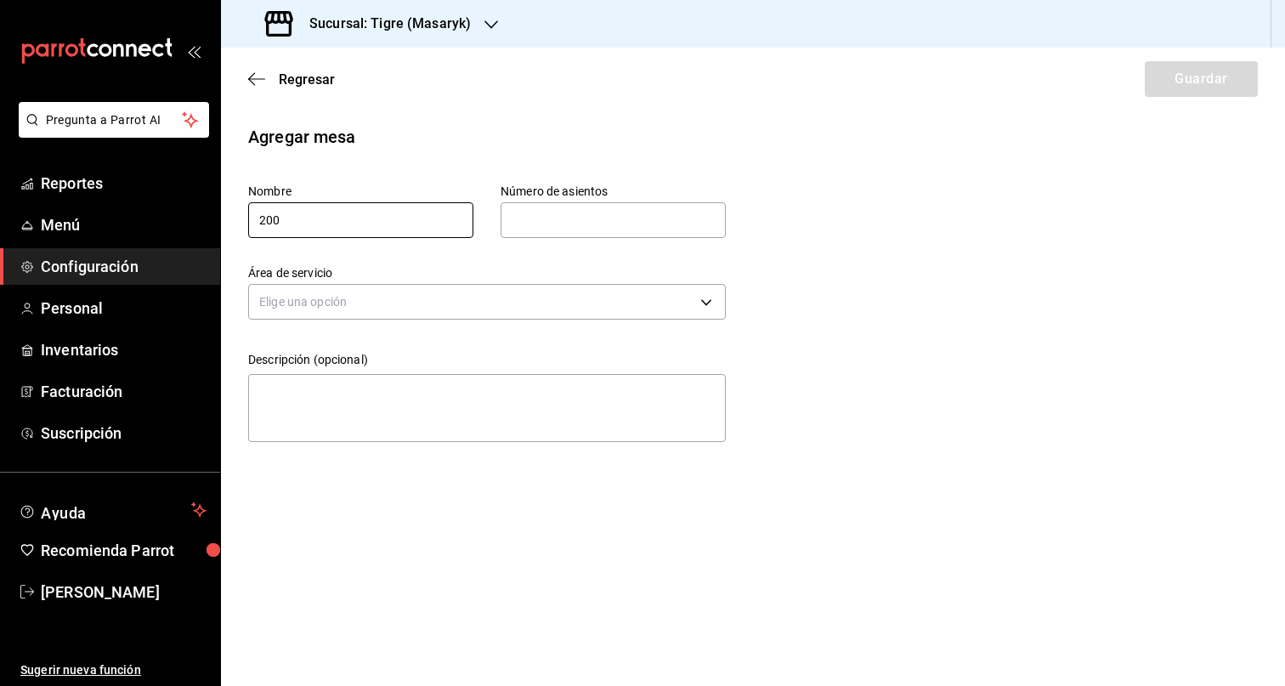
type input "200"
click at [597, 212] on input "text" at bounding box center [613, 220] width 225 height 34
type input "5"
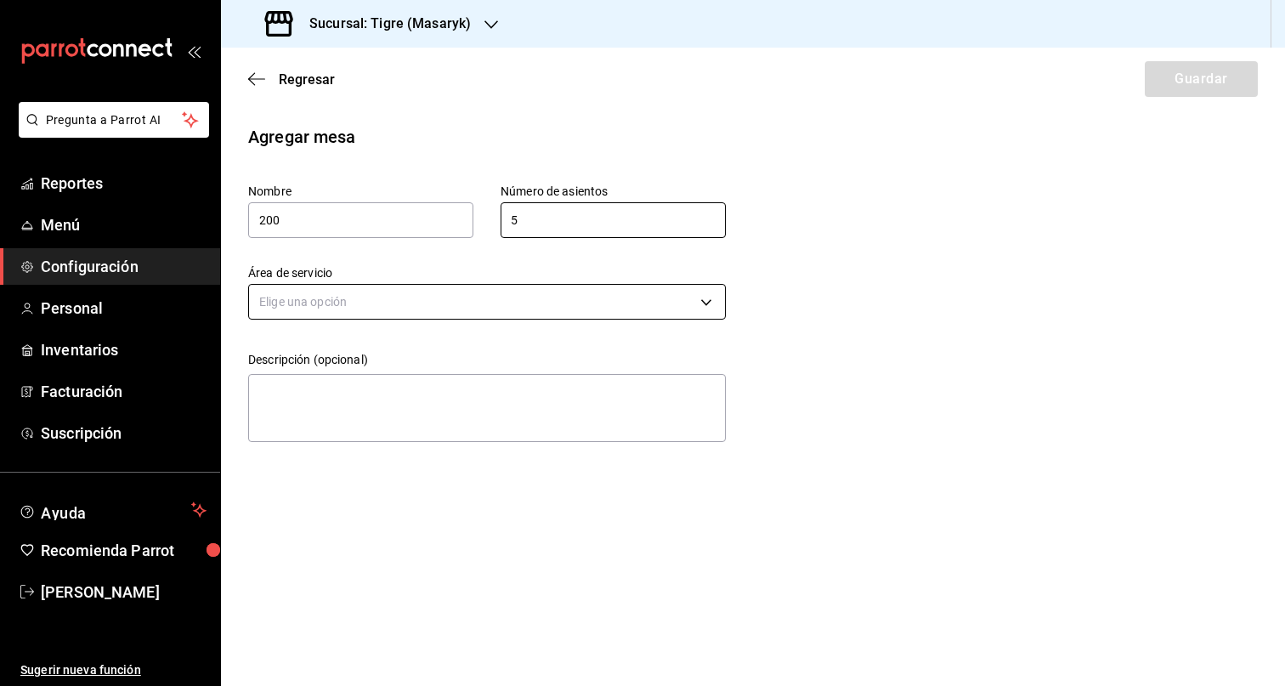
click at [456, 292] on body "Pregunta a Parrot AI Reportes Menú Configuración Personal Inventarios Facturaci…" at bounding box center [642, 343] width 1285 height 686
click at [354, 425] on li "Barra" at bounding box center [487, 439] width 476 height 28
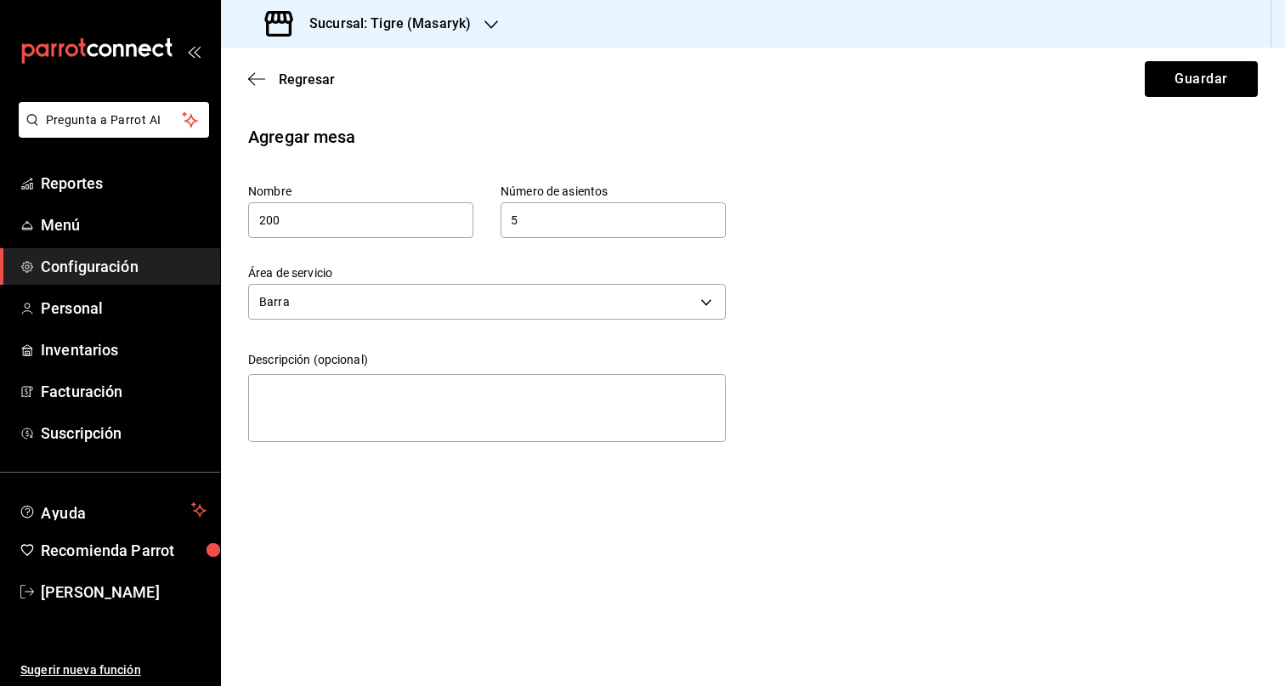
click at [431, 282] on div "Barra 32a13997-d177-44f4-8104-863ff688685d" at bounding box center [487, 299] width 478 height 45
click at [423, 300] on body "Pregunta a Parrot AI Reportes Menú Configuración Personal Inventarios Facturaci…" at bounding box center [642, 343] width 1285 height 686
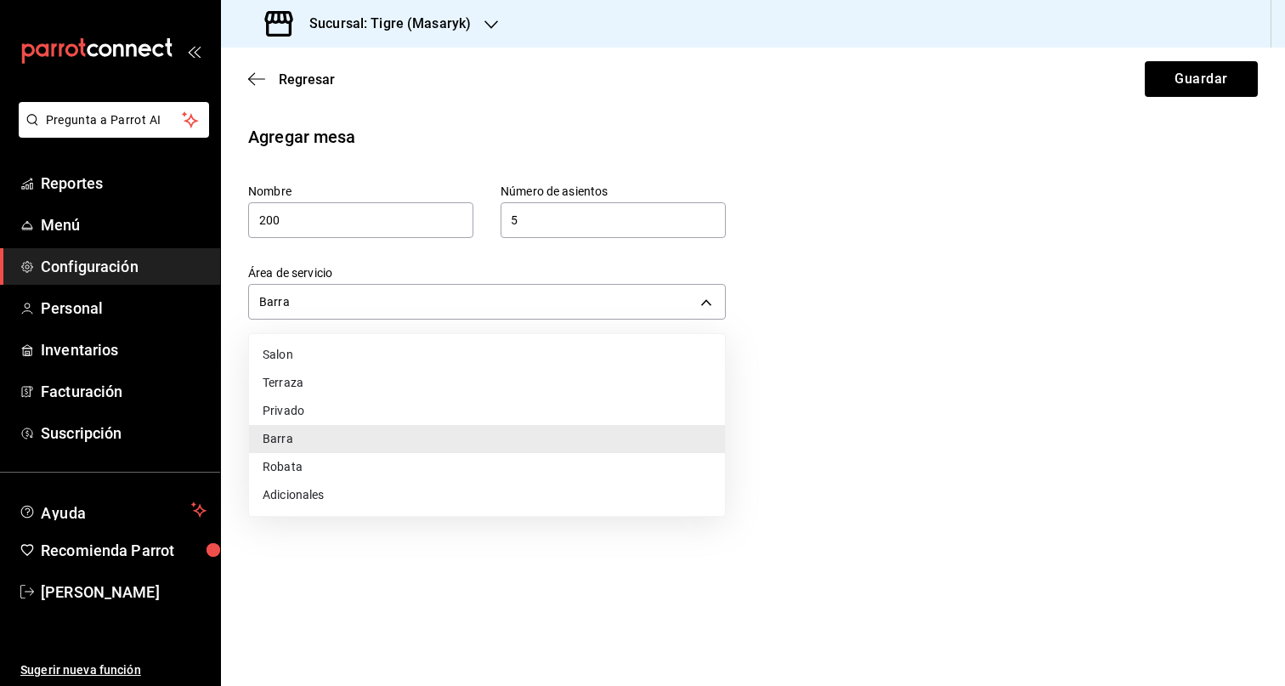
click at [359, 407] on li "Privado" at bounding box center [487, 411] width 476 height 28
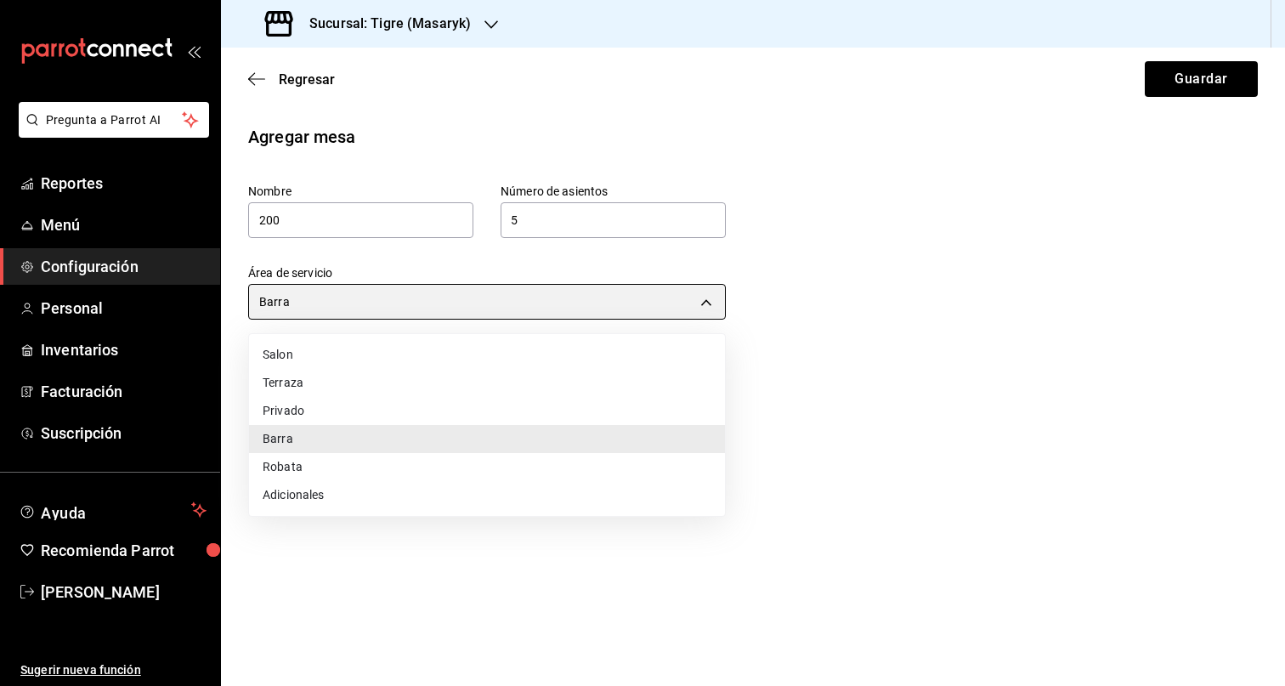
type input "71d2998a-5bbc-4a8c-b528-deeab948121f"
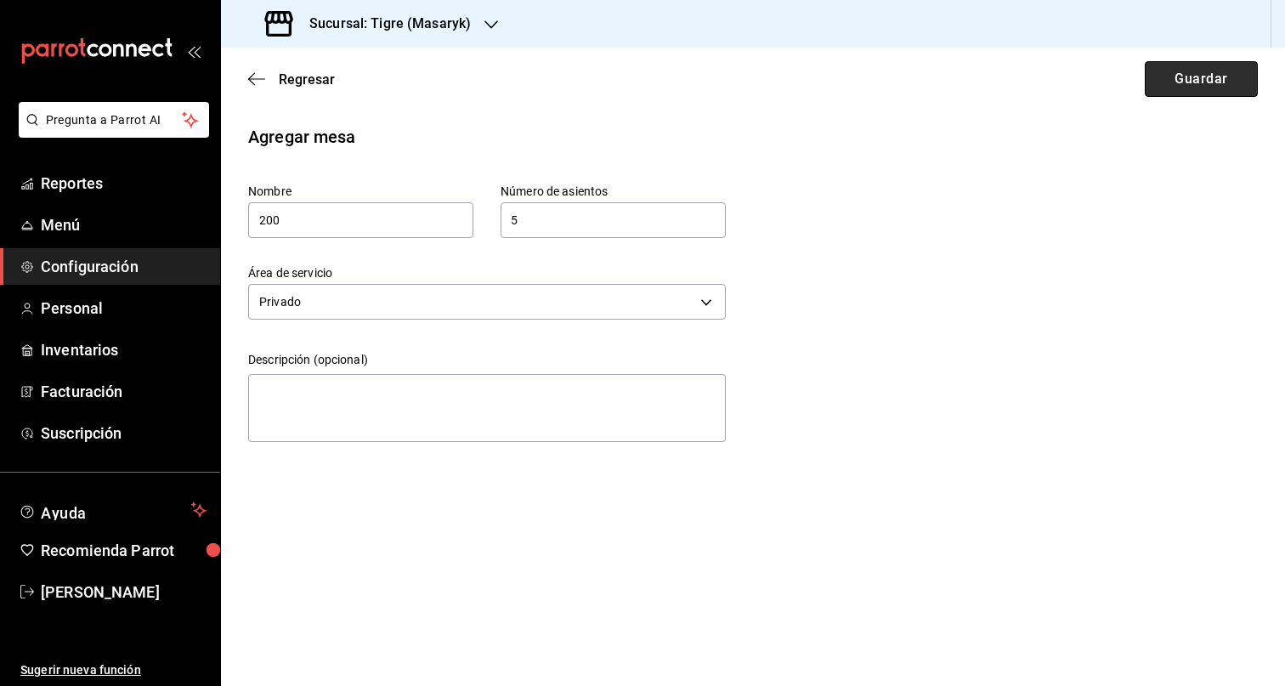
click at [1230, 83] on button "Guardar" at bounding box center [1201, 79] width 113 height 36
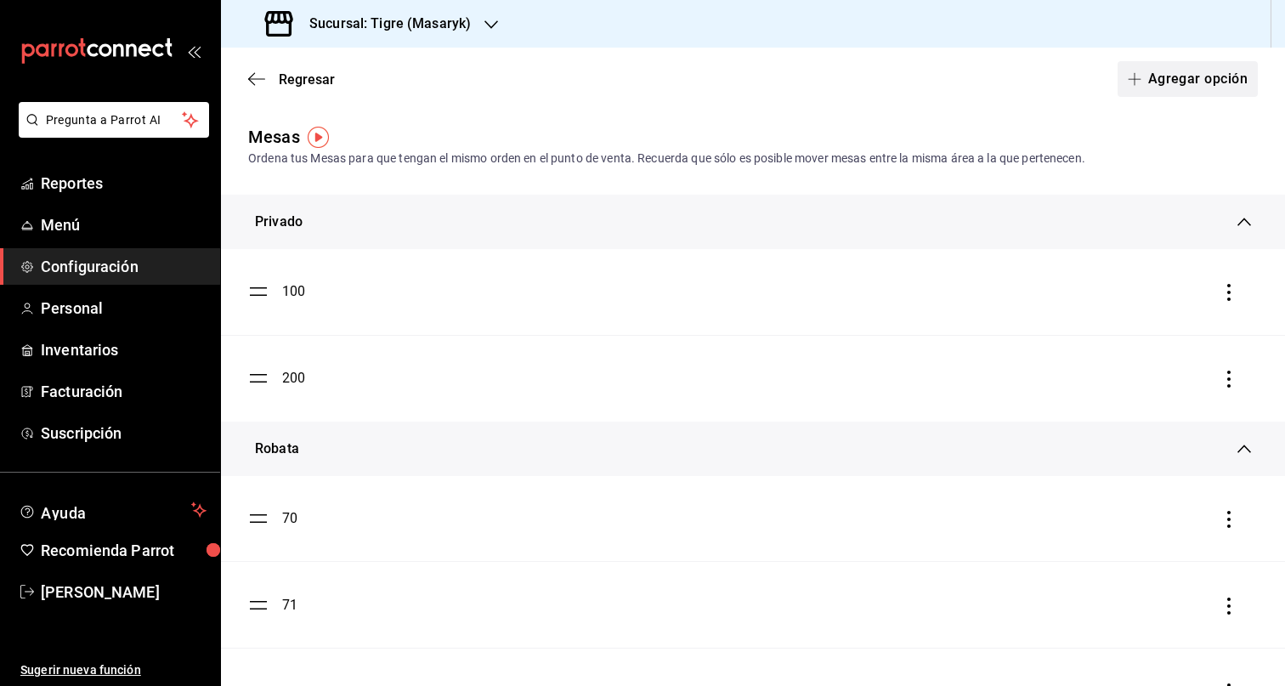
click at [1191, 84] on button "Agregar opción" at bounding box center [1187, 79] width 140 height 36
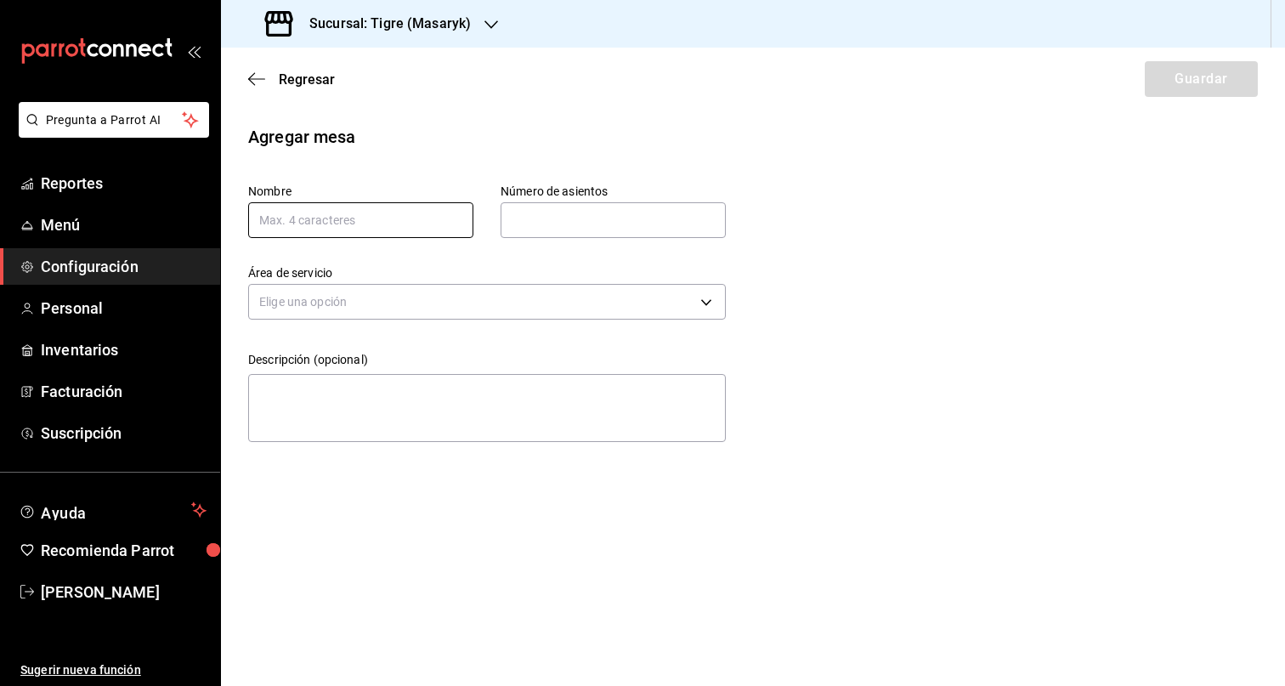
click at [323, 223] on input "text" at bounding box center [360, 220] width 225 height 36
type input "300"
drag, startPoint x: 635, startPoint y: 225, endPoint x: 624, endPoint y: 227, distance: 11.2
click at [635, 225] on input "text" at bounding box center [613, 220] width 225 height 34
type input "5"
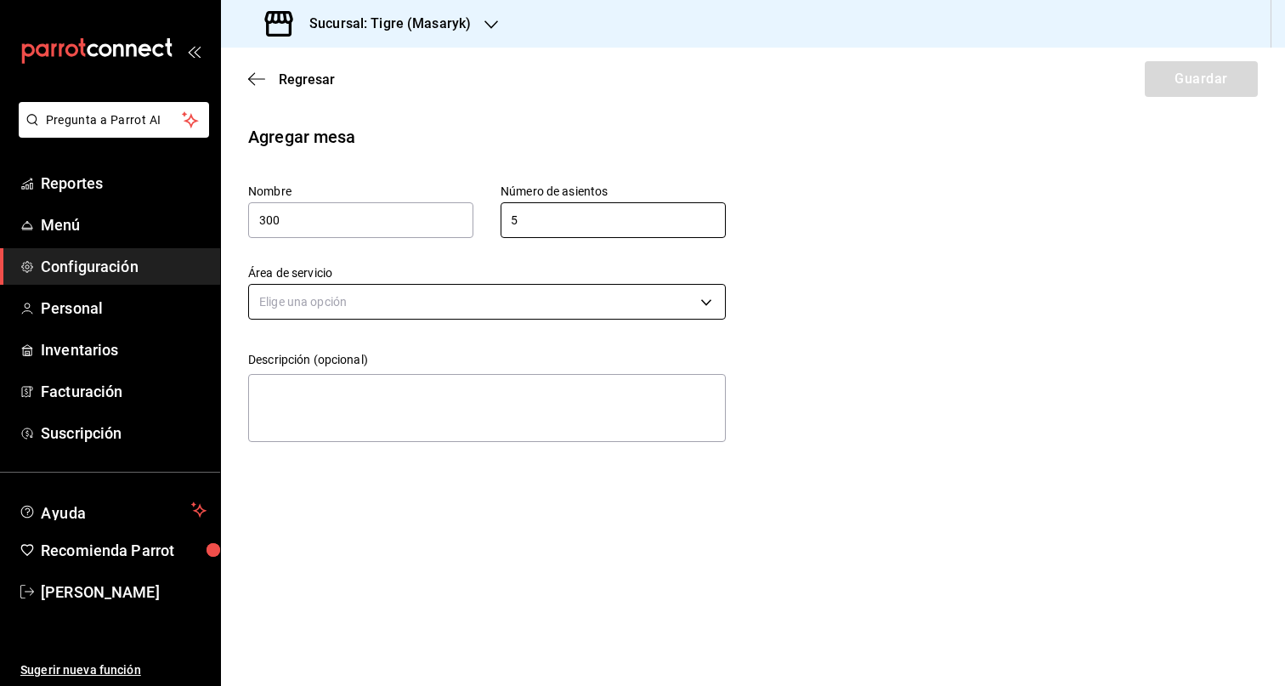
click at [501, 319] on body "Pregunta a Parrot AI Reportes Menú Configuración Personal Inventarios Facturaci…" at bounding box center [642, 343] width 1285 height 686
click at [473, 307] on div at bounding box center [642, 343] width 1285 height 686
click at [349, 296] on body "Pregunta a Parrot AI Reportes Menú Configuración Personal Inventarios Facturaci…" at bounding box center [642, 343] width 1285 height 686
click at [321, 416] on li "Privado" at bounding box center [487, 411] width 476 height 28
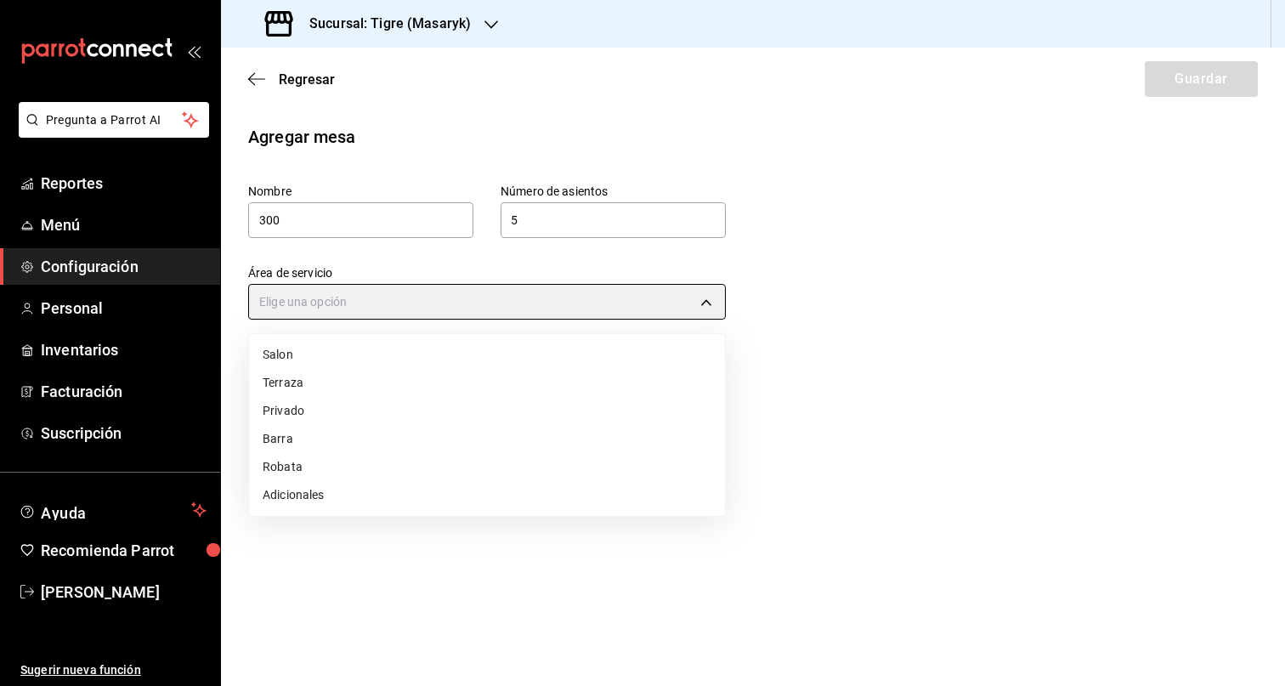
type input "71d2998a-5bbc-4a8c-b528-deeab948121f"
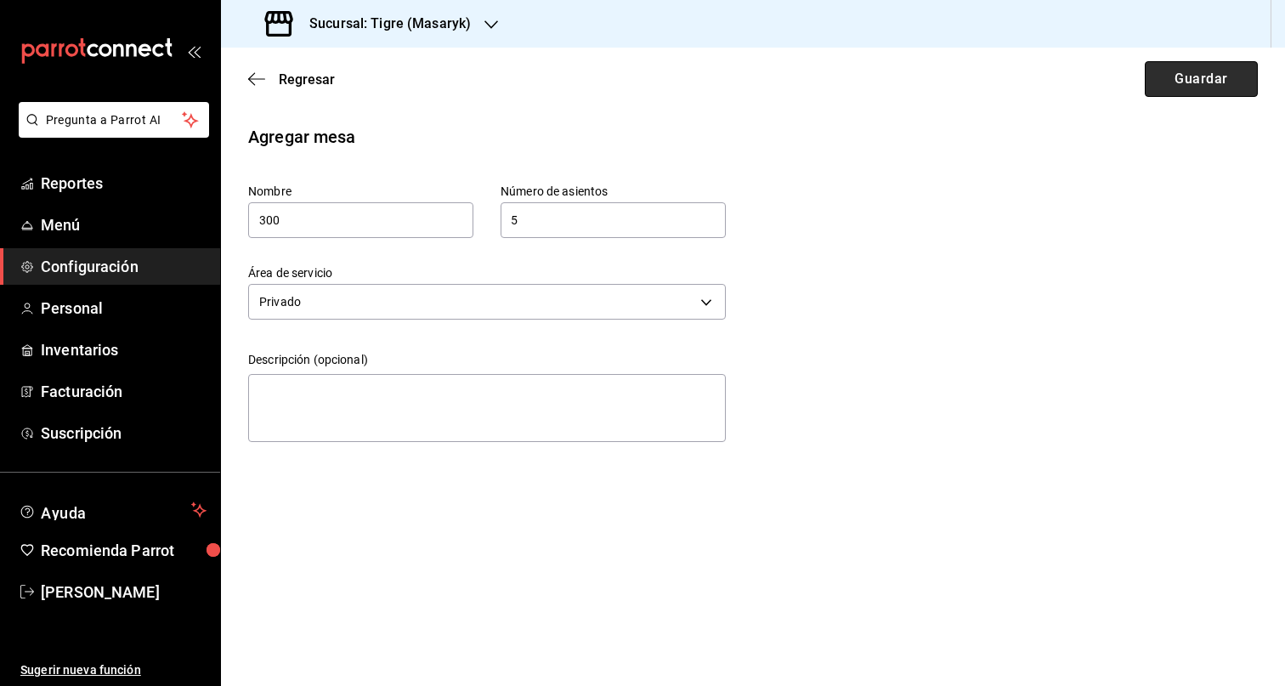
click at [1173, 86] on button "Guardar" at bounding box center [1201, 79] width 113 height 36
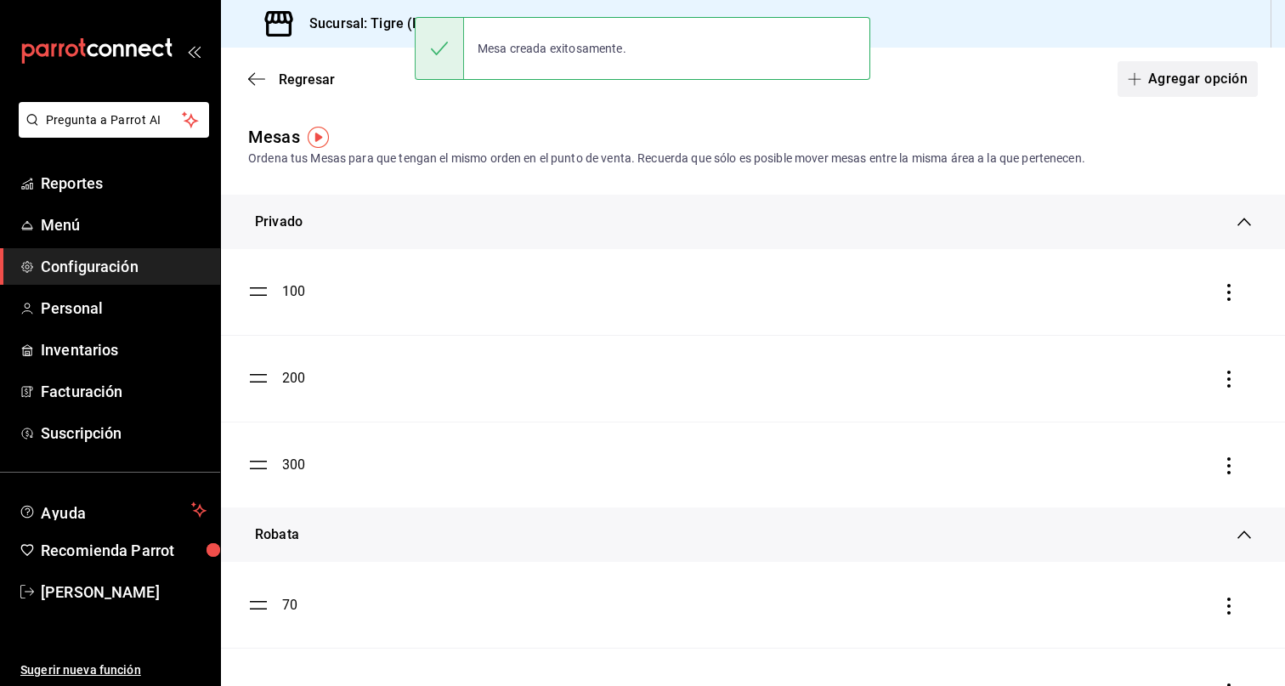
click at [1211, 77] on button "Agregar opción" at bounding box center [1187, 79] width 140 height 36
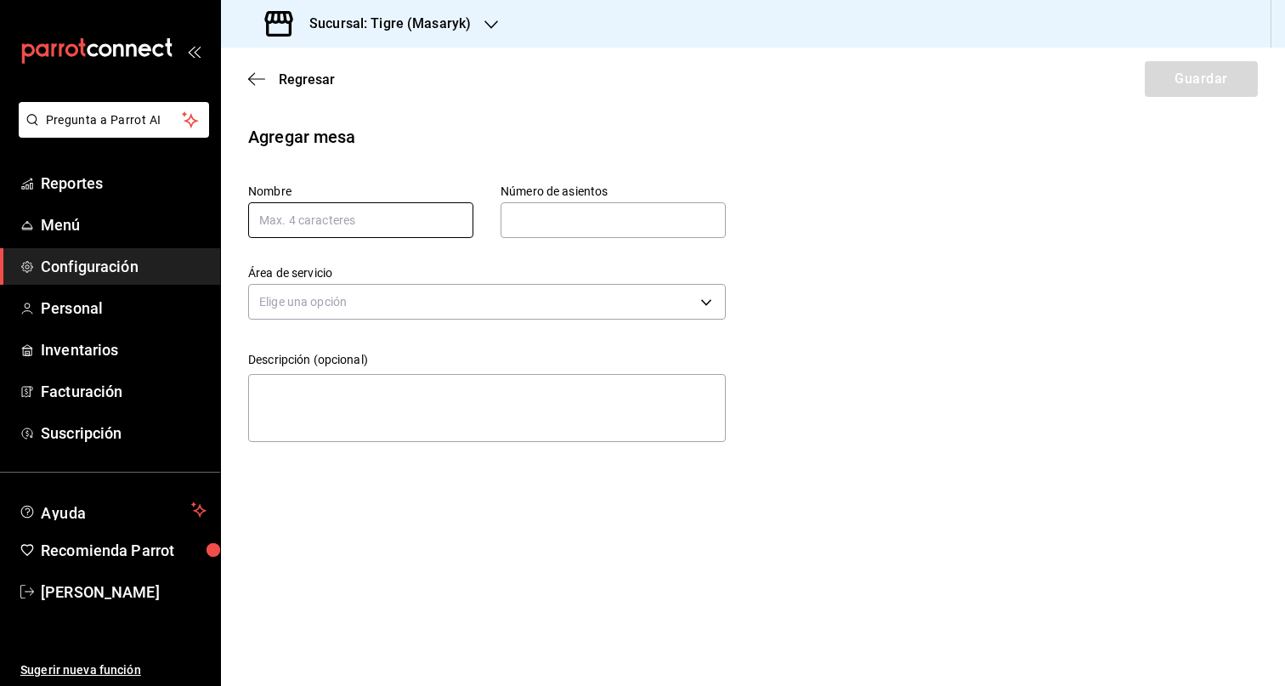
click at [337, 203] on input "text" at bounding box center [360, 220] width 225 height 36
type input "301"
click at [595, 226] on input "text" at bounding box center [613, 220] width 225 height 34
type input "5"
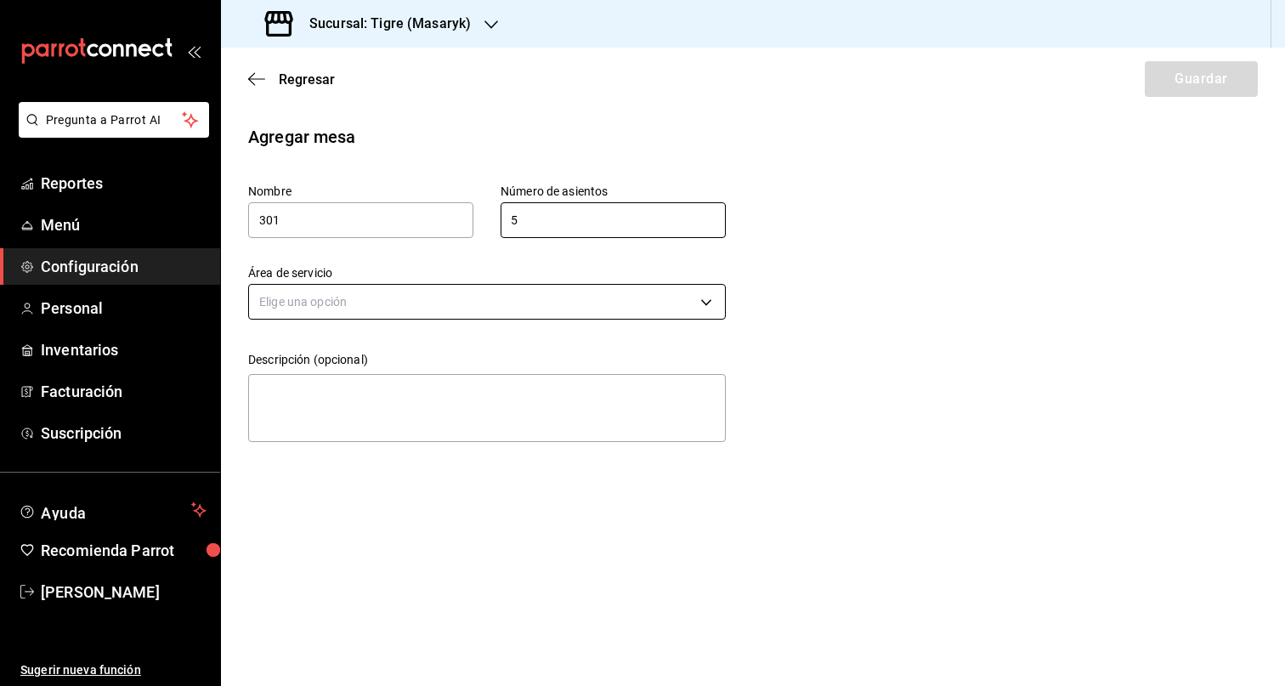
click at [510, 313] on body "Pregunta a Parrot AI Reportes Menú Configuración Personal Inventarios Facturaci…" at bounding box center [642, 343] width 1285 height 686
click at [443, 412] on li "Privado" at bounding box center [487, 411] width 476 height 28
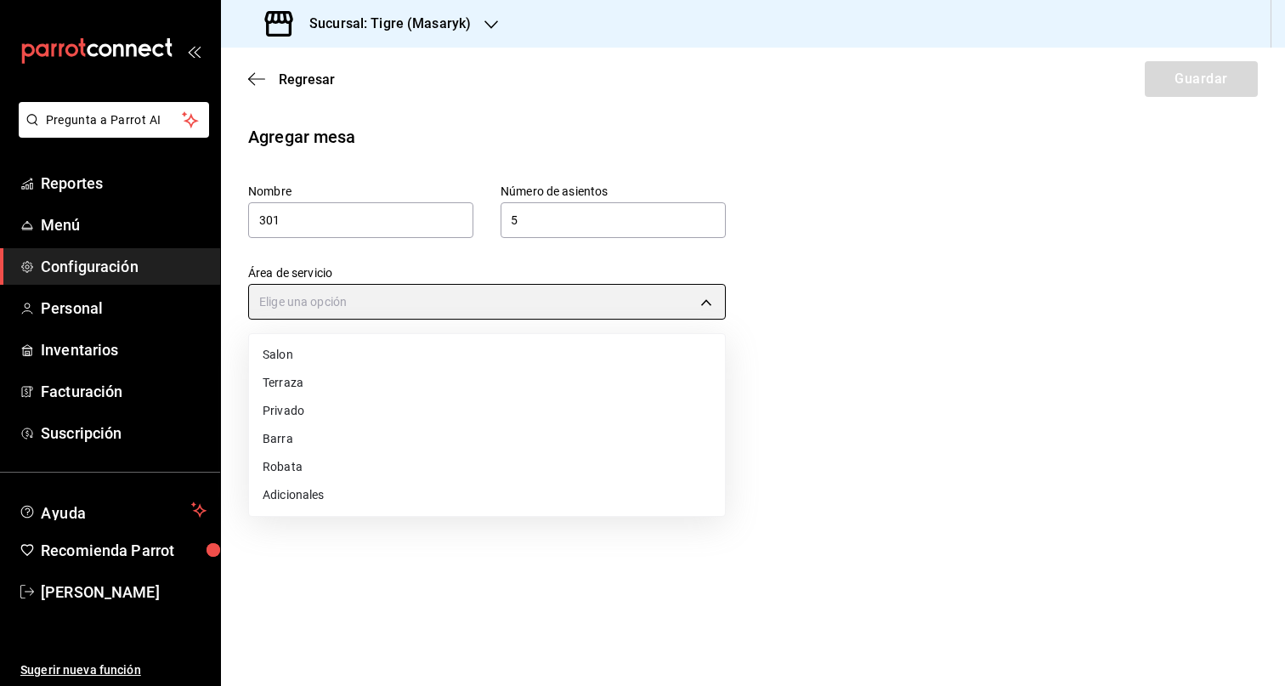
type input "71d2998a-5bbc-4a8c-b528-deeab948121f"
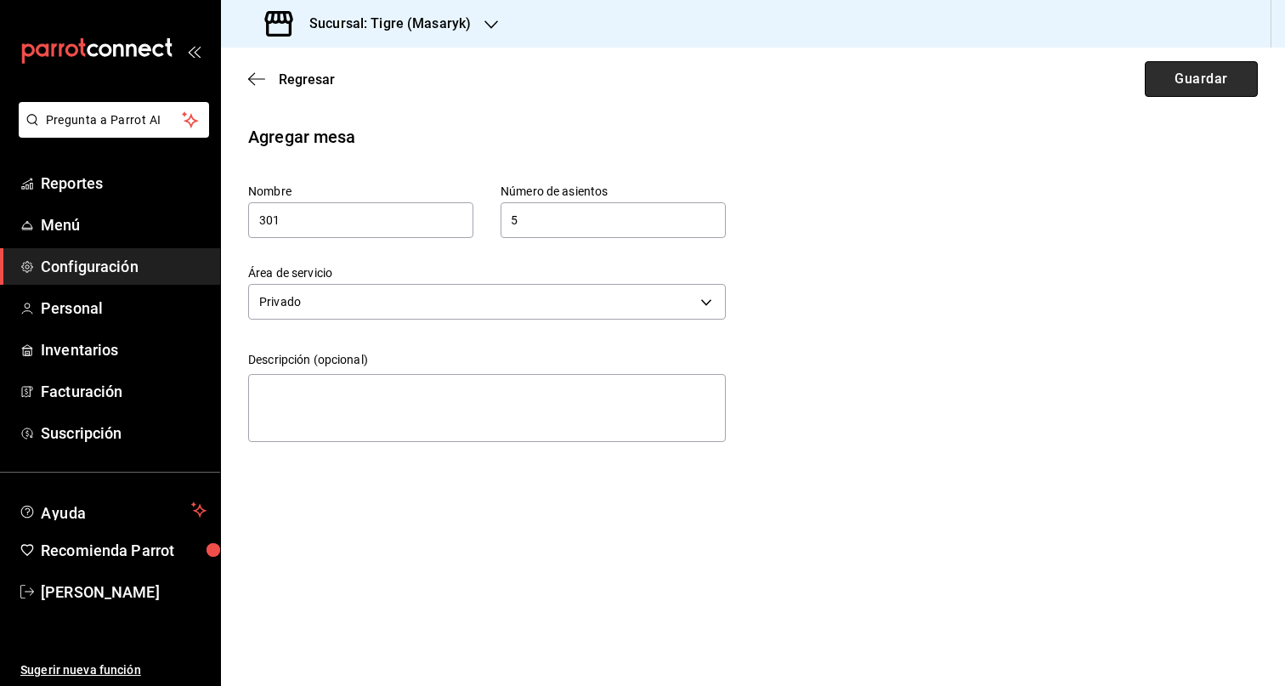
click at [1205, 68] on button "Guardar" at bounding box center [1201, 79] width 113 height 36
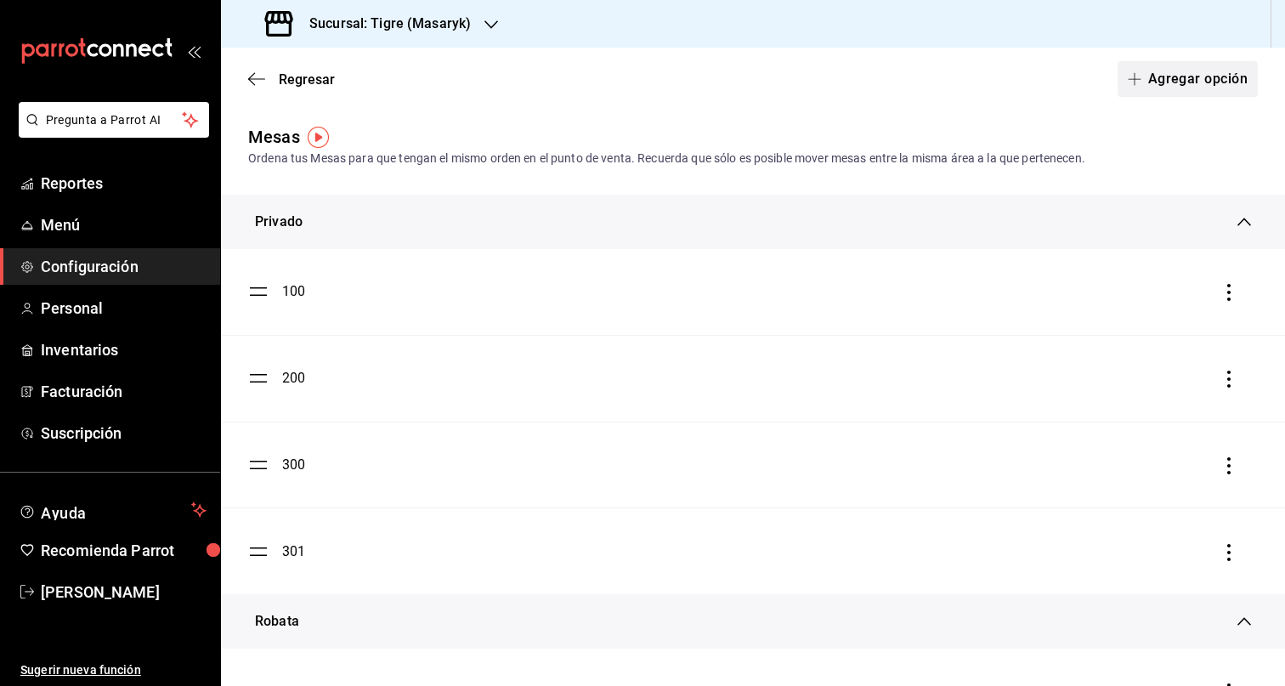
click at [1231, 77] on button "Agregar opción" at bounding box center [1187, 79] width 140 height 36
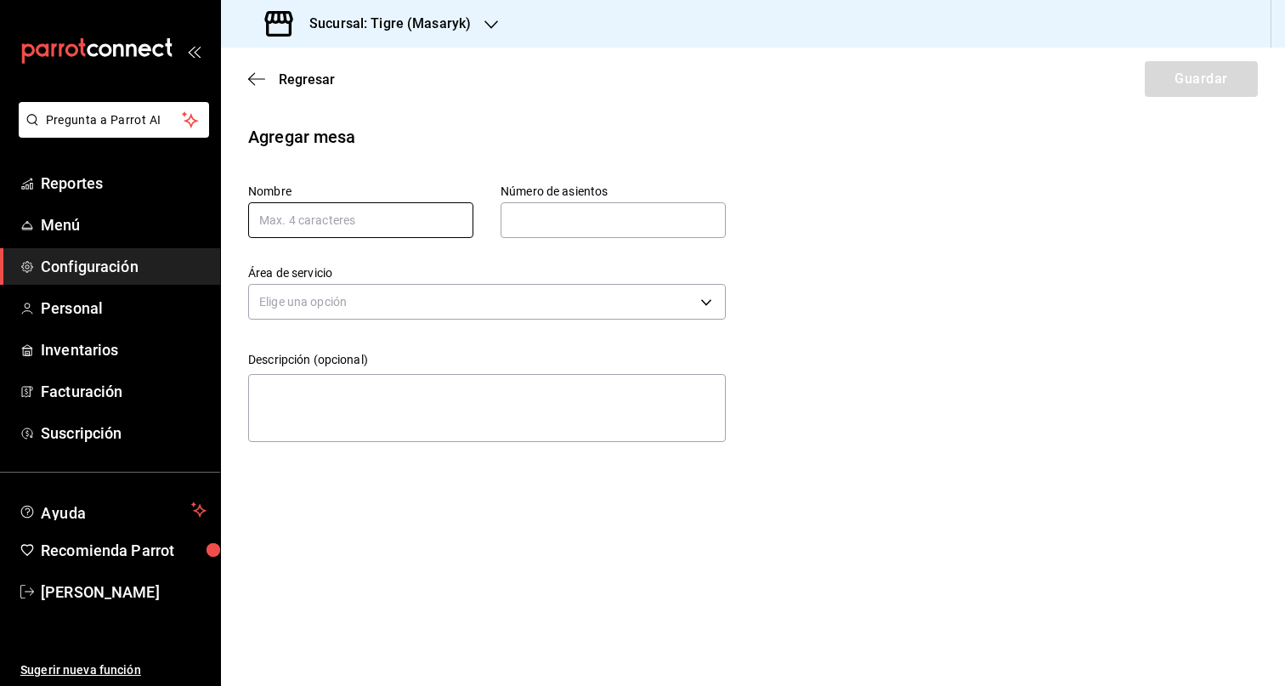
click at [402, 207] on input "text" at bounding box center [360, 220] width 225 height 36
type input "B1"
click at [574, 228] on input "text" at bounding box center [613, 220] width 225 height 34
type input "5"
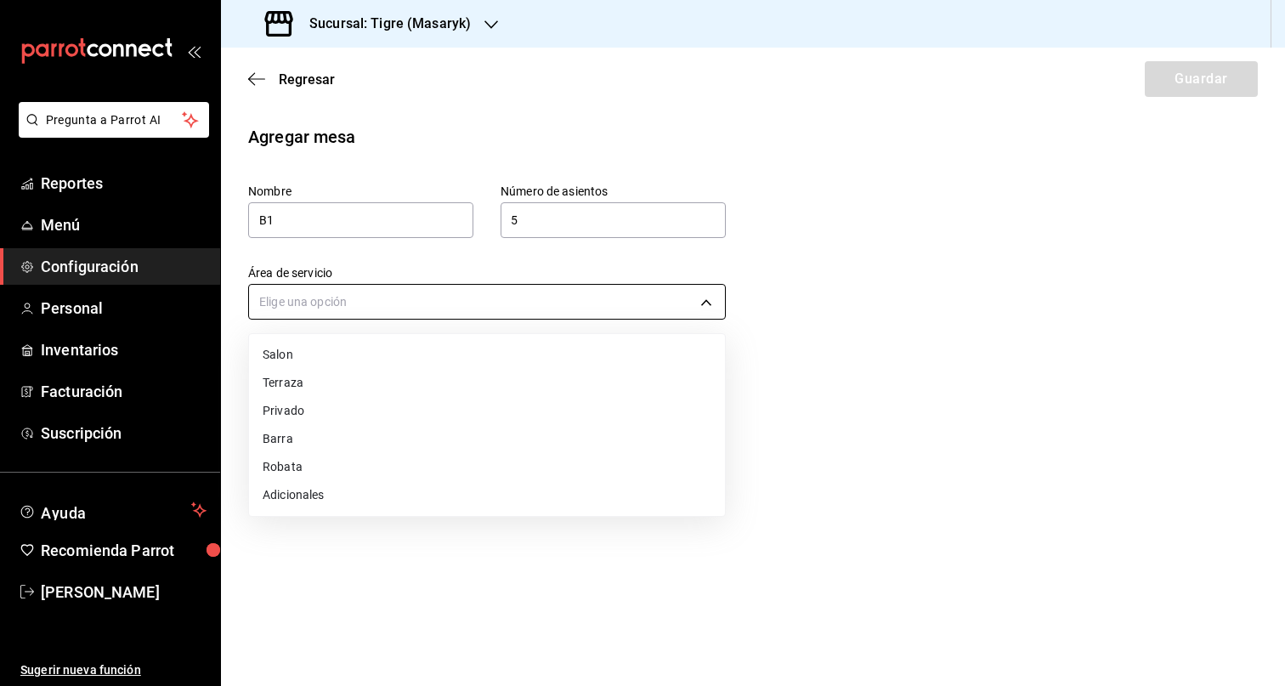
click at [485, 303] on body "Pregunta a Parrot AI Reportes Menú Configuración Personal Inventarios Facturaci…" at bounding box center [642, 343] width 1285 height 686
click at [380, 450] on li "Barra" at bounding box center [487, 439] width 476 height 28
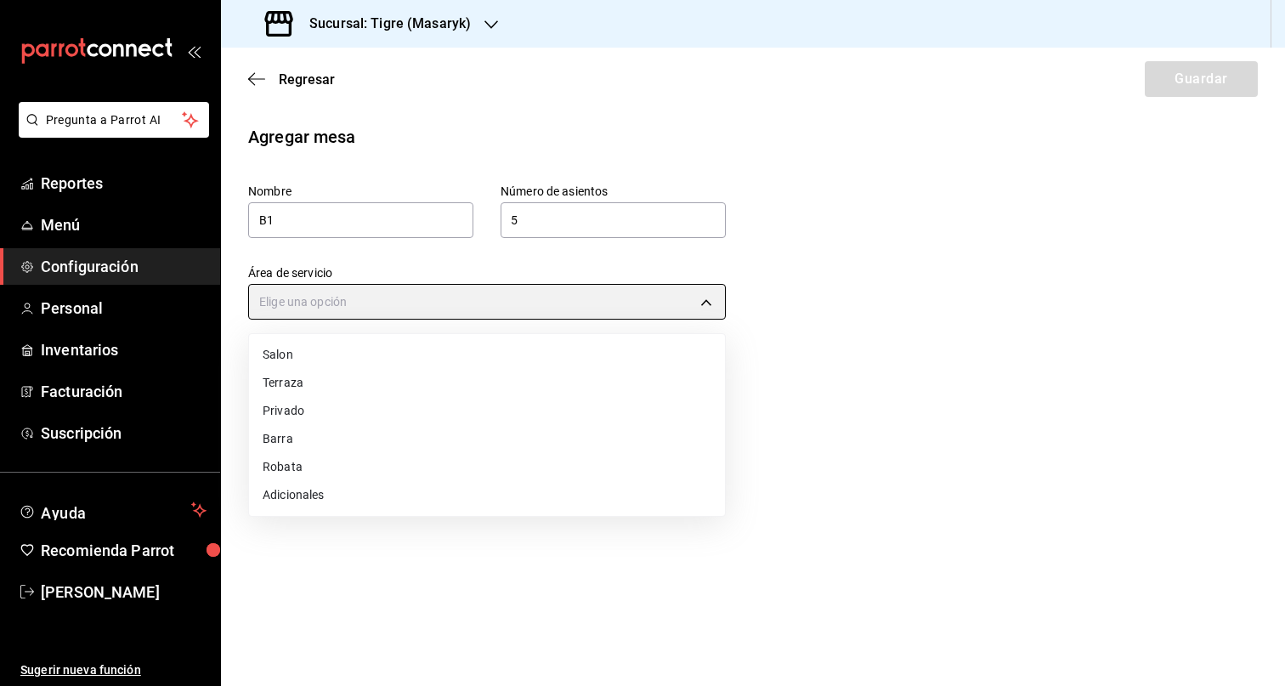
type input "32a13997-d177-44f4-8104-863ff688685d"
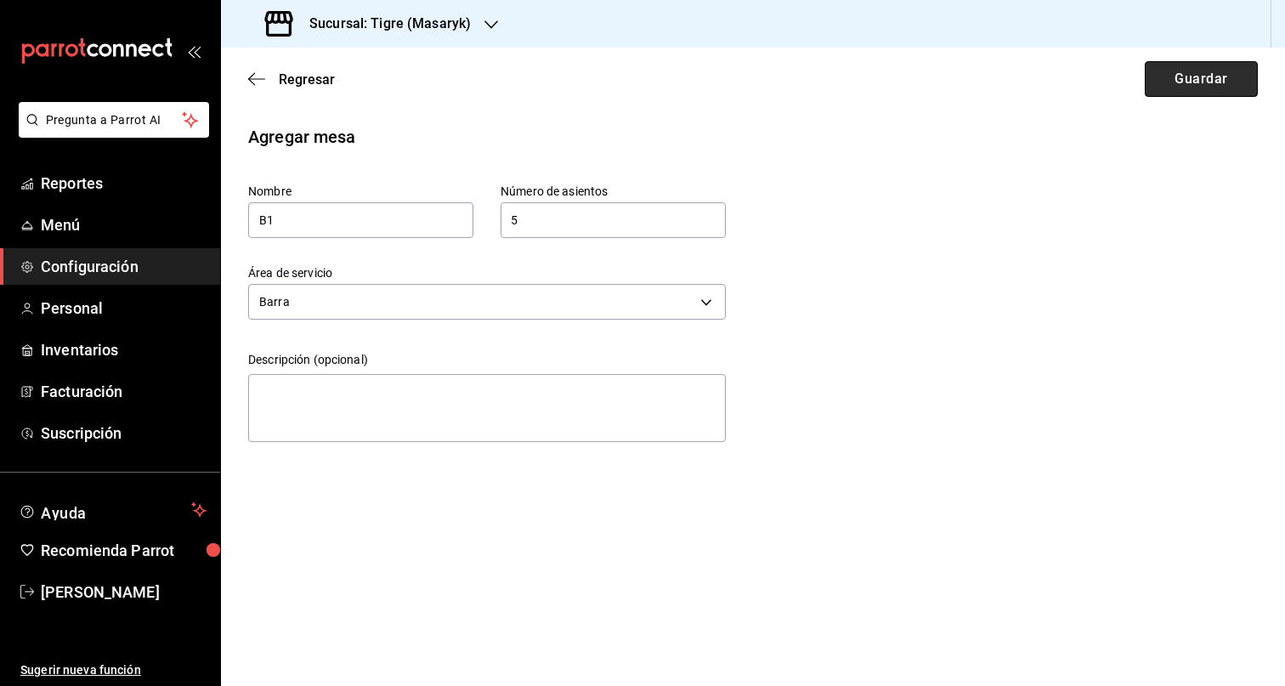
click at [1158, 87] on button "Guardar" at bounding box center [1201, 79] width 113 height 36
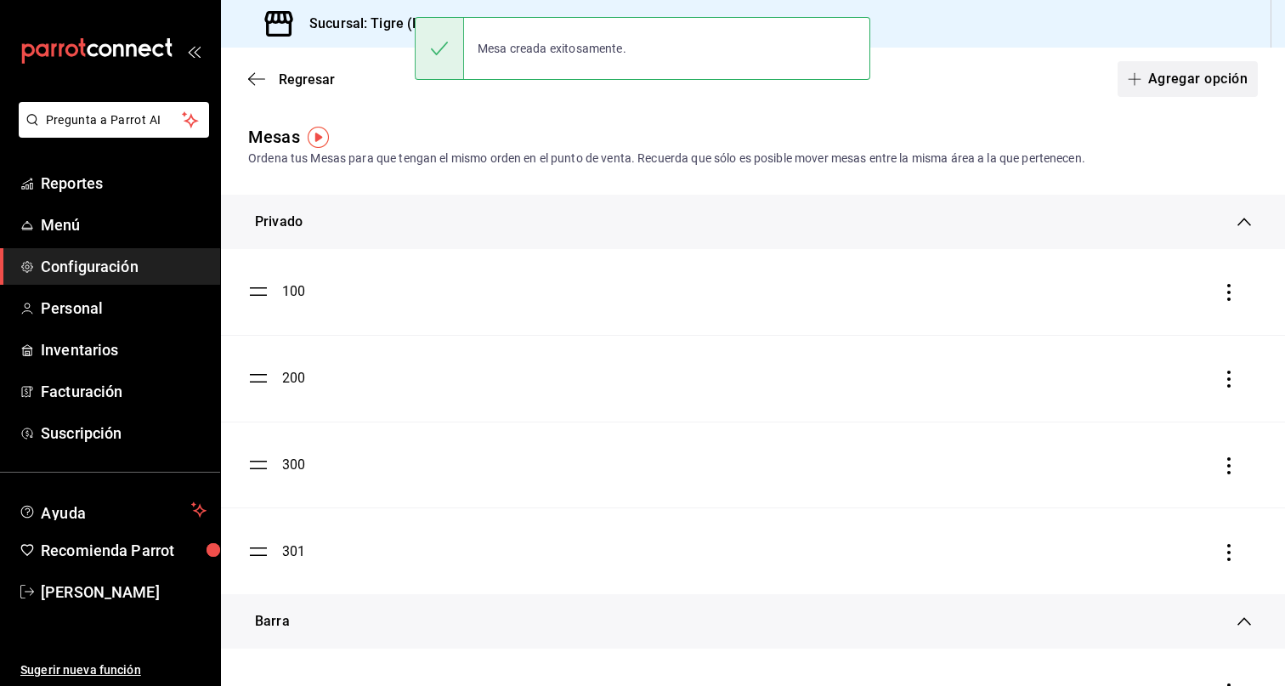
click at [1183, 76] on button "Agregar opción" at bounding box center [1187, 79] width 140 height 36
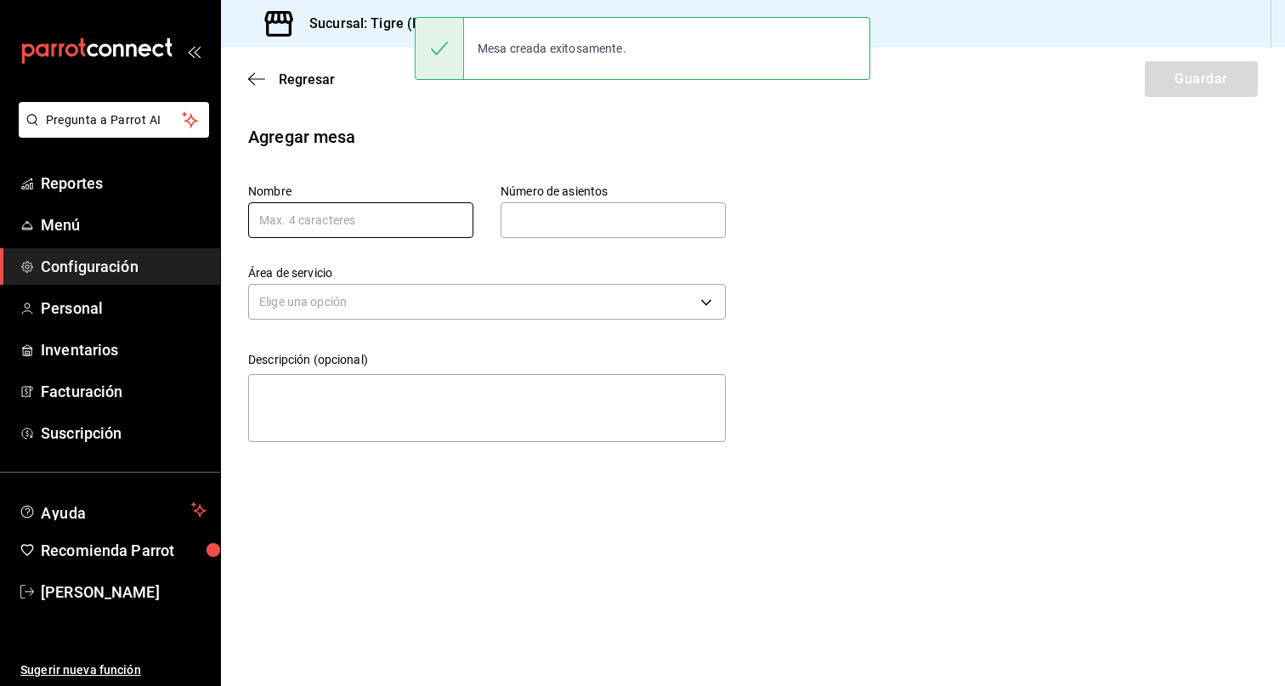
click at [339, 212] on input "text" at bounding box center [360, 220] width 225 height 36
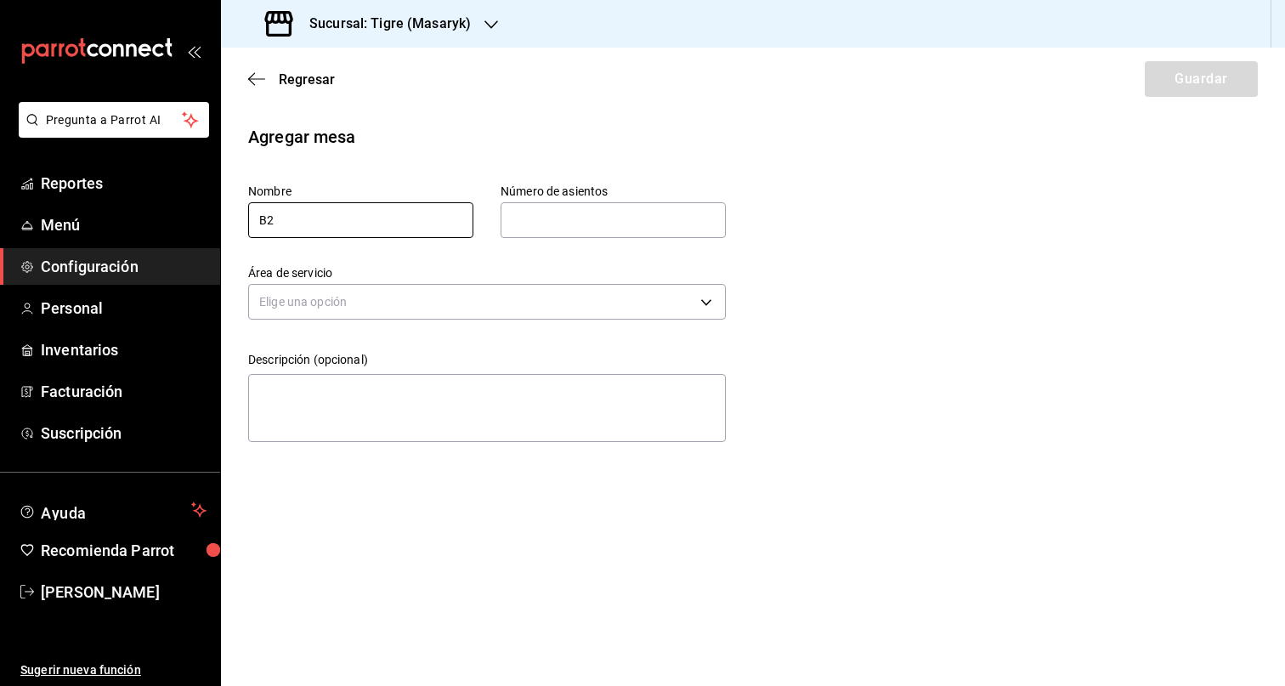
type input "B2"
click at [636, 206] on input "text" at bounding box center [613, 220] width 225 height 34
type input "5"
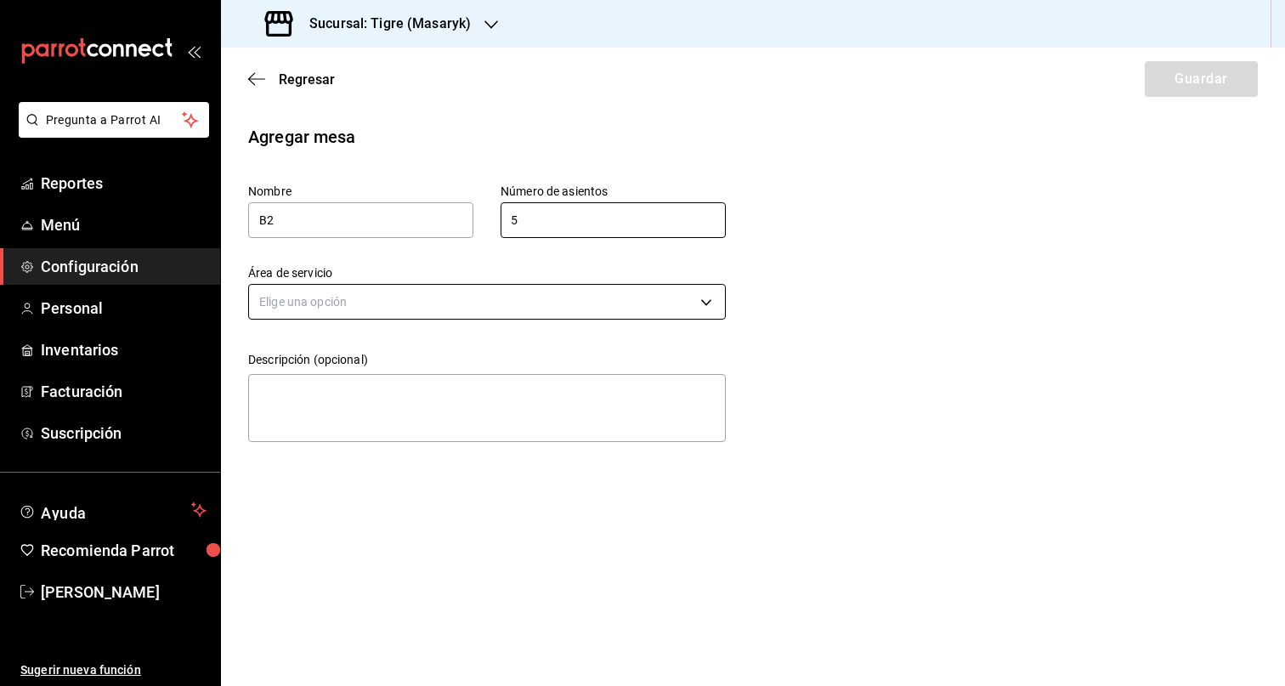
click at [538, 298] on body "Pregunta a Parrot AI Reportes Menú Configuración Personal Inventarios Facturaci…" at bounding box center [642, 343] width 1285 height 686
click at [350, 453] on li "Robata" at bounding box center [487, 467] width 476 height 28
click at [356, 314] on body "Pregunta a Parrot AI Reportes Menú Configuración Personal Inventarios Facturaci…" at bounding box center [642, 343] width 1285 height 686
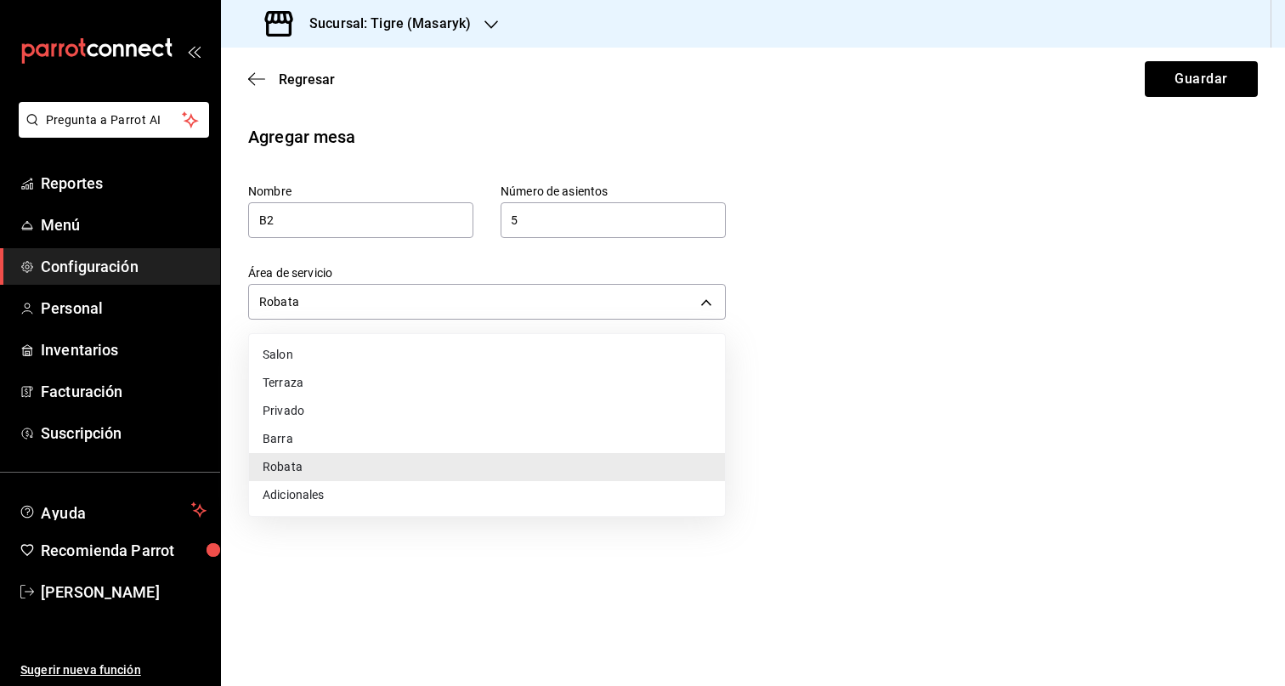
click at [337, 433] on li "Barra" at bounding box center [487, 439] width 476 height 28
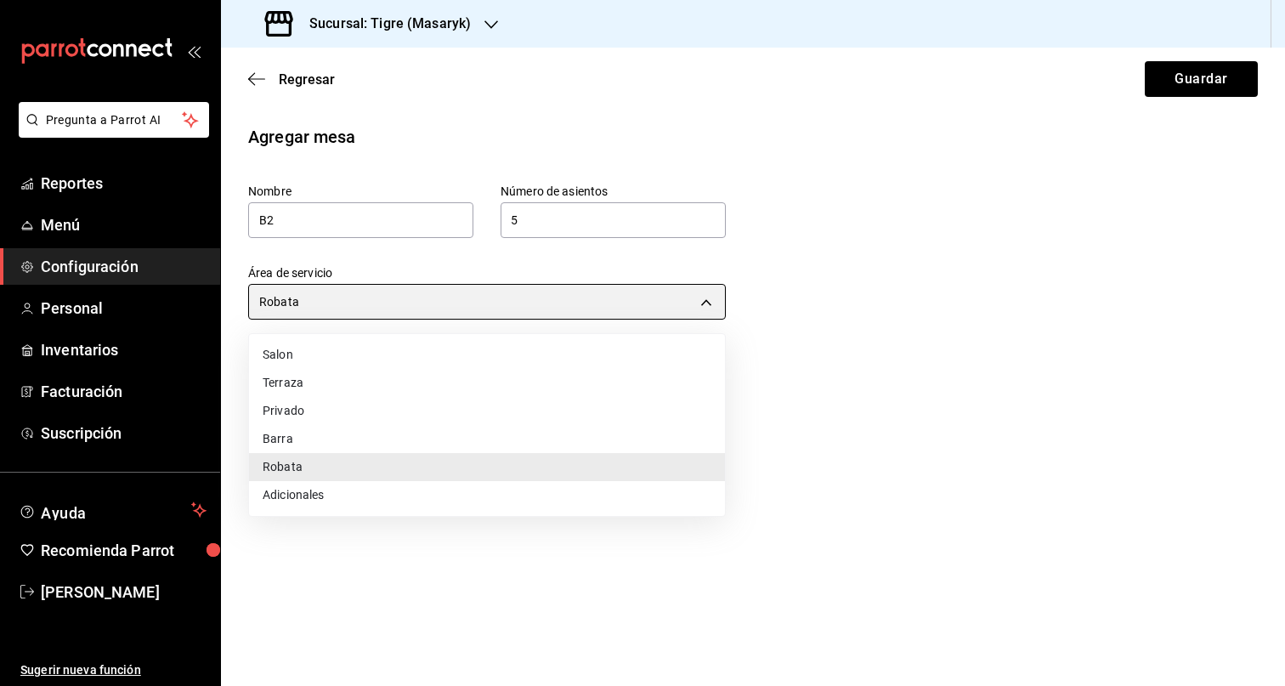
type input "32a13997-d177-44f4-8104-863ff688685d"
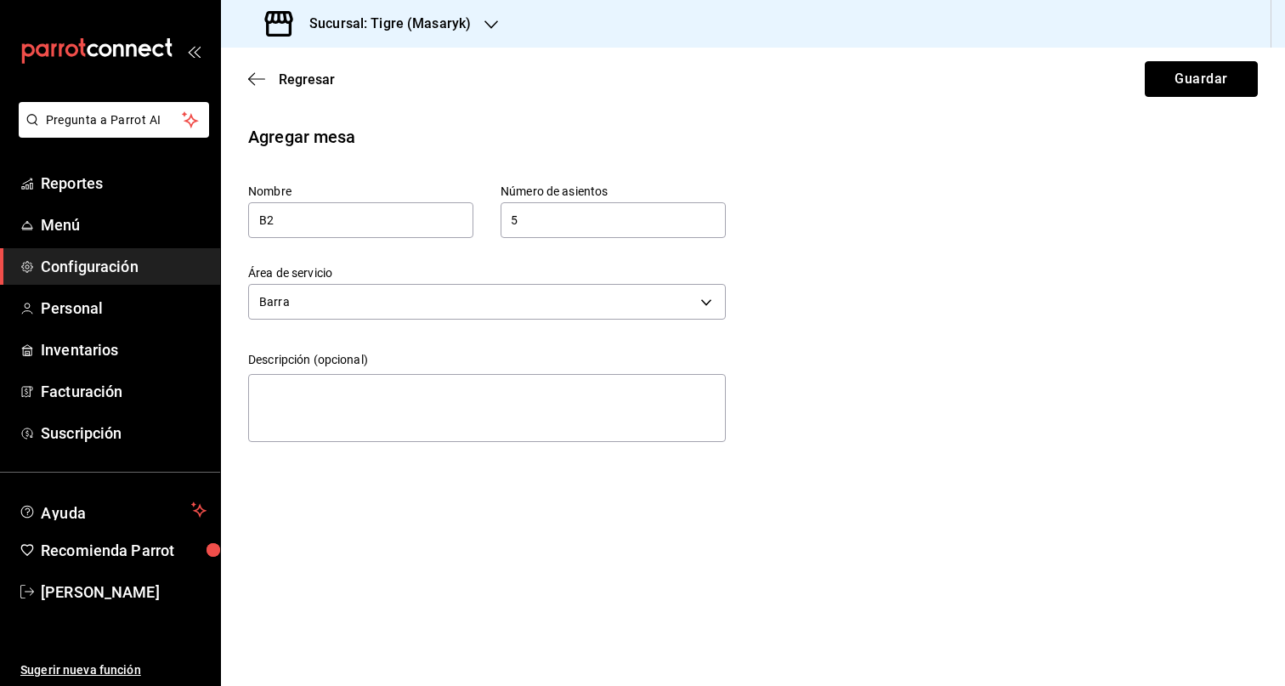
click at [1236, 62] on button "Guardar" at bounding box center [1201, 79] width 113 height 36
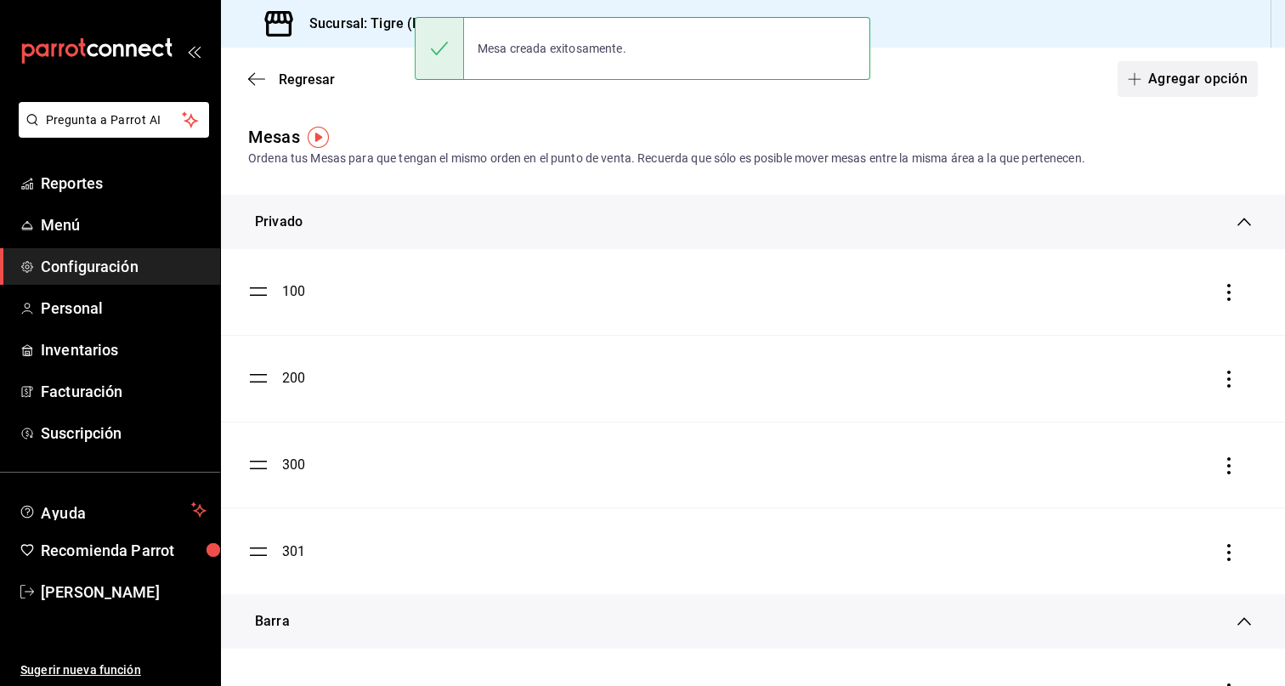
click at [1187, 78] on button "Agregar opción" at bounding box center [1187, 79] width 140 height 36
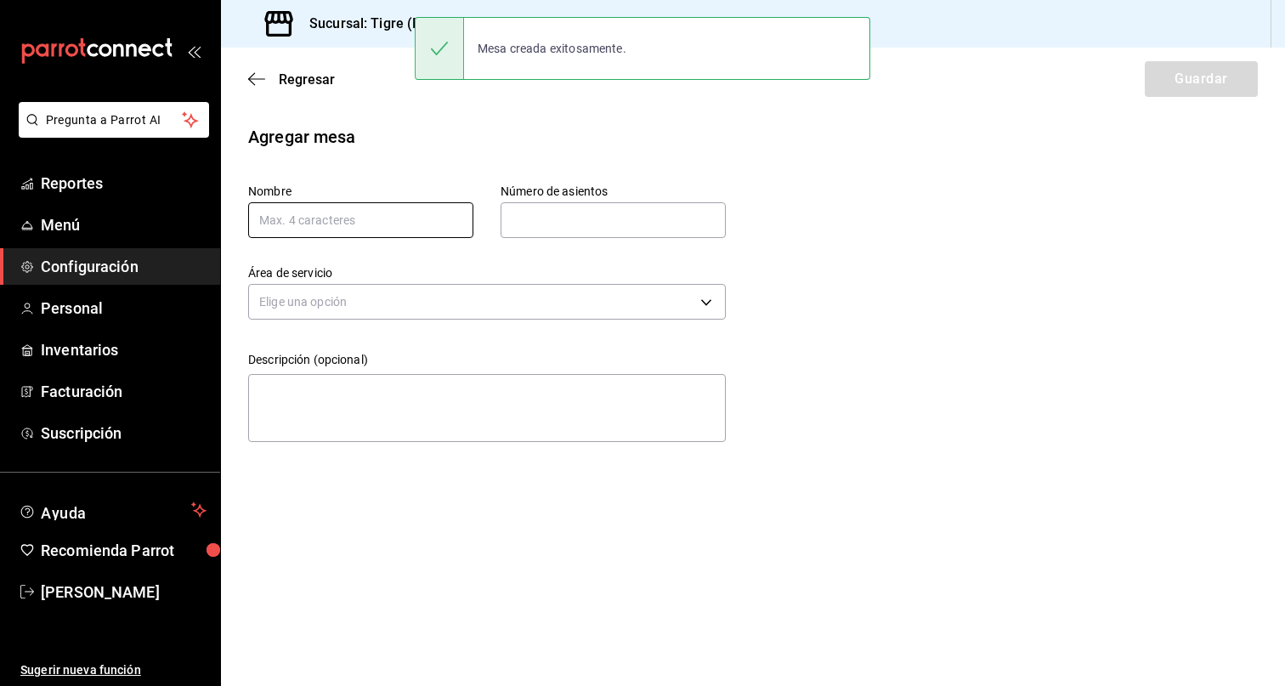
click at [398, 235] on input "text" at bounding box center [360, 220] width 225 height 36
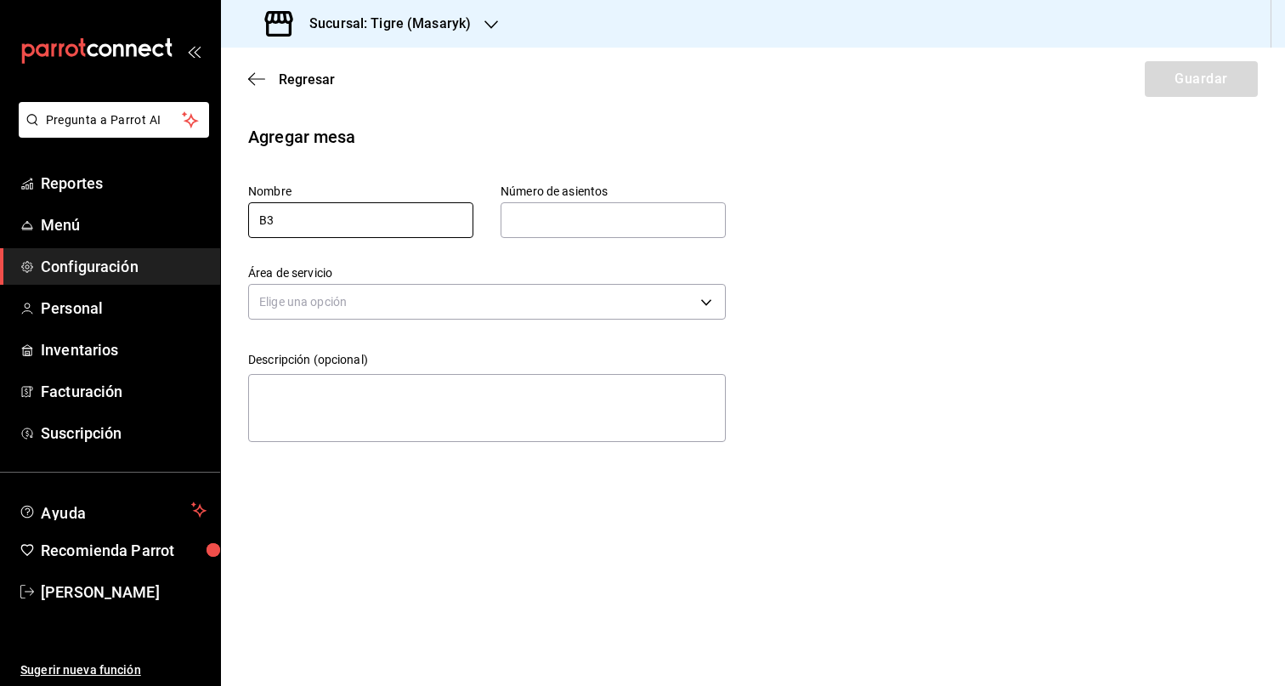
type input "B3"
click at [553, 205] on input "text" at bounding box center [613, 220] width 225 height 34
type input "5"
click at [516, 306] on body "Pregunta a Parrot AI Reportes Menú Configuración Personal Inventarios Facturaci…" at bounding box center [642, 343] width 1285 height 686
click at [340, 432] on li "Barra" at bounding box center [487, 439] width 476 height 28
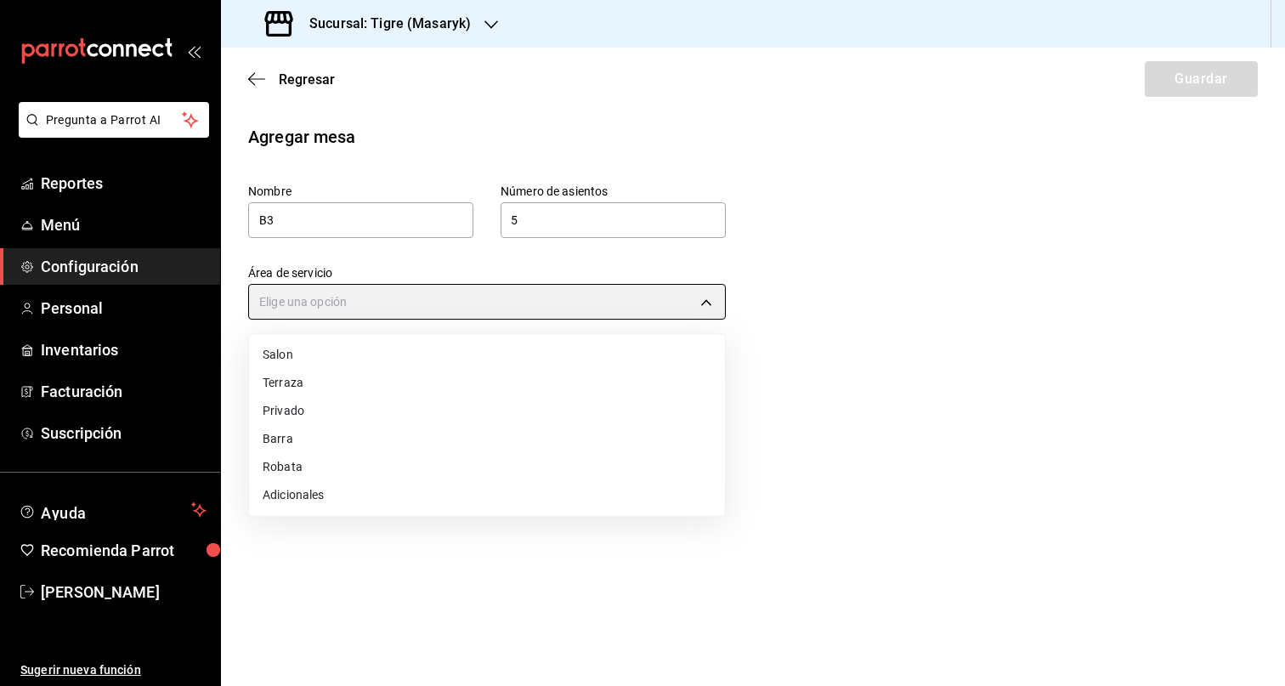
type input "32a13997-d177-44f4-8104-863ff688685d"
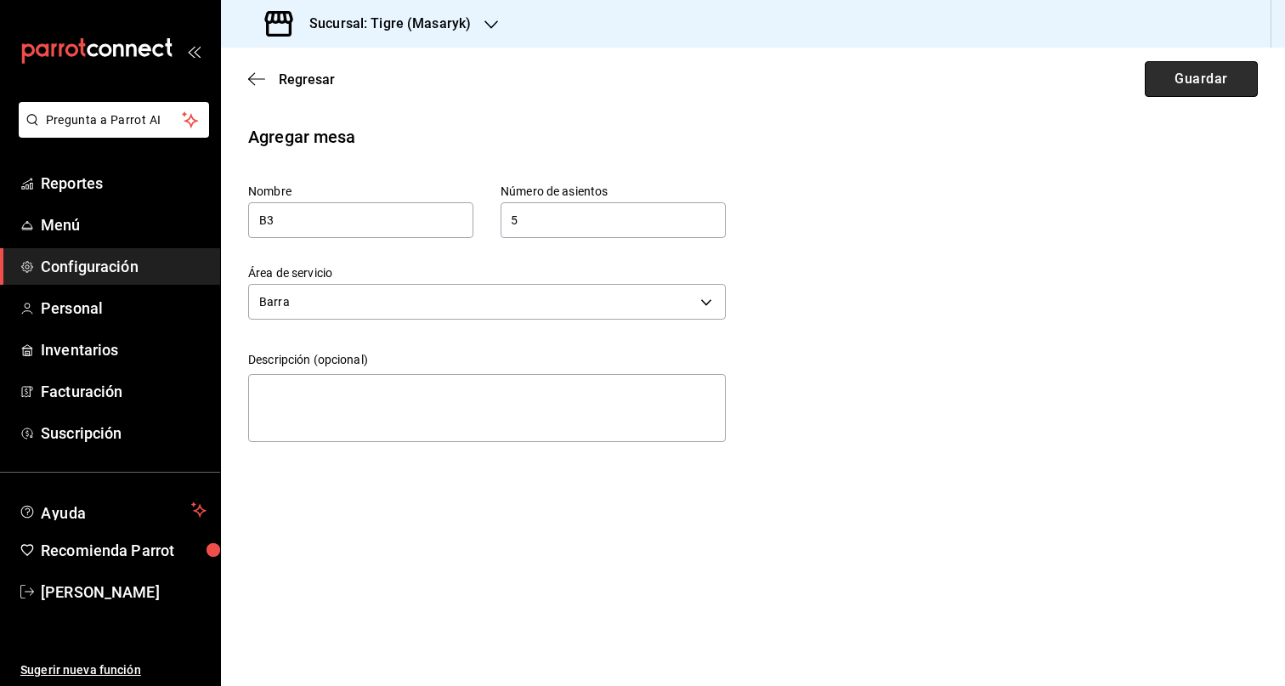
click at [1191, 69] on button "Guardar" at bounding box center [1201, 79] width 113 height 36
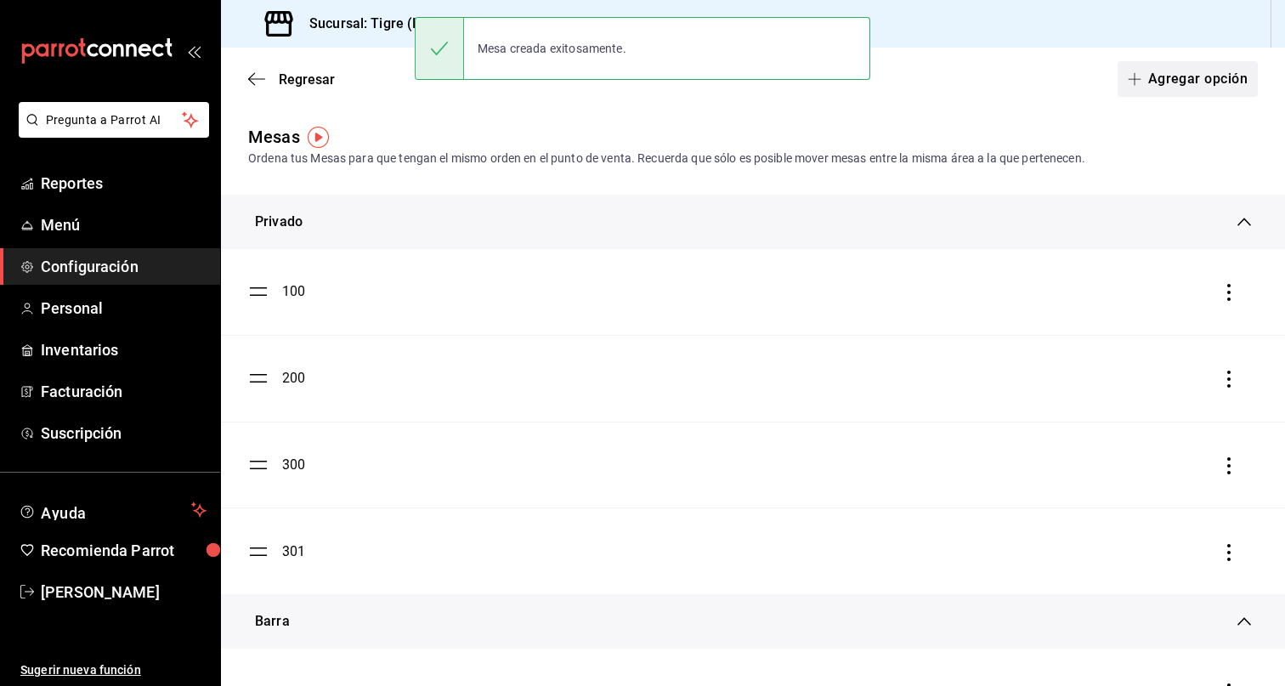
click at [1168, 89] on button "Agregar opción" at bounding box center [1187, 79] width 140 height 36
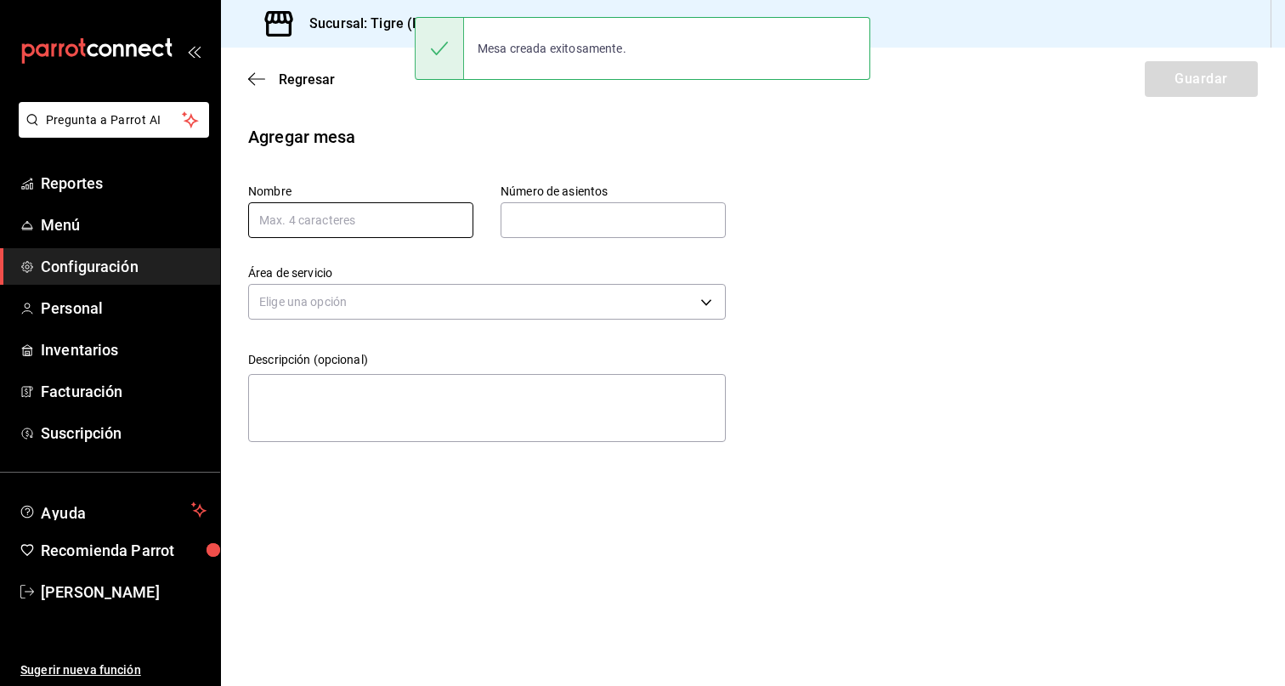
click at [377, 228] on input "text" at bounding box center [360, 220] width 225 height 36
type input "B4"
click at [571, 222] on input "text" at bounding box center [613, 220] width 225 height 34
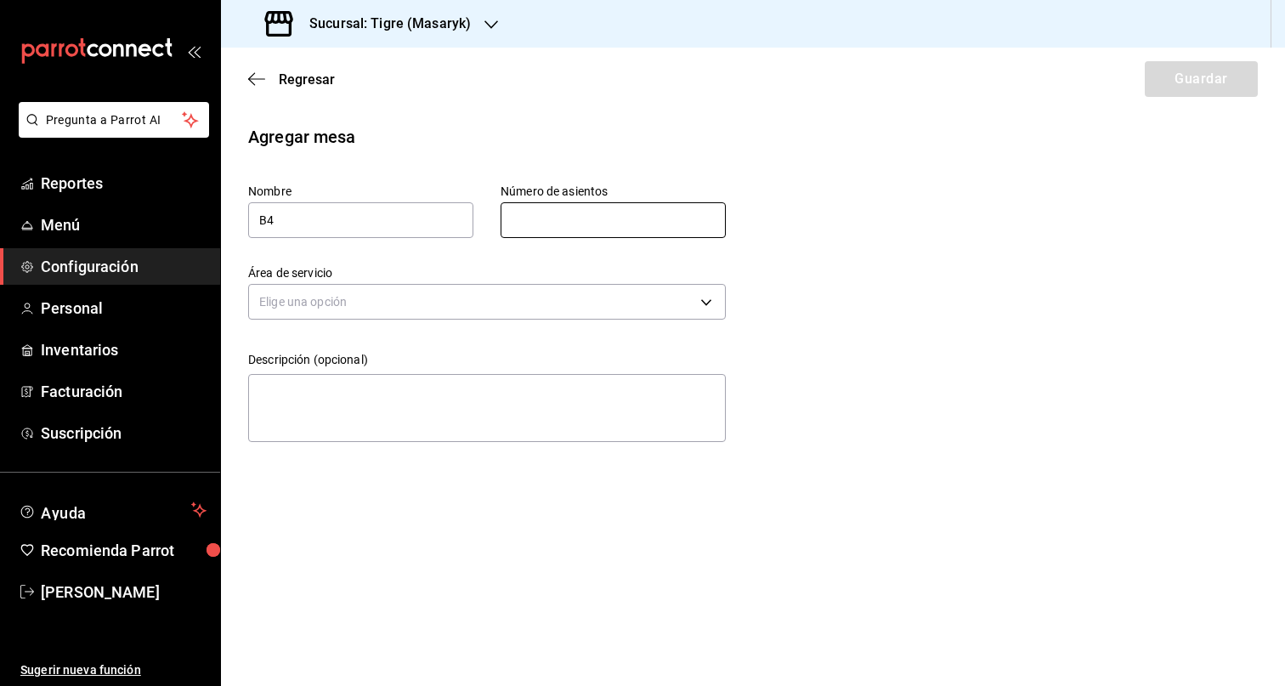
type input "5"
click at [551, 301] on body "Pregunta a Parrot AI Reportes Menú Configuración Personal Inventarios Facturaci…" at bounding box center [642, 343] width 1285 height 686
click at [358, 441] on li "Barra" at bounding box center [487, 439] width 476 height 28
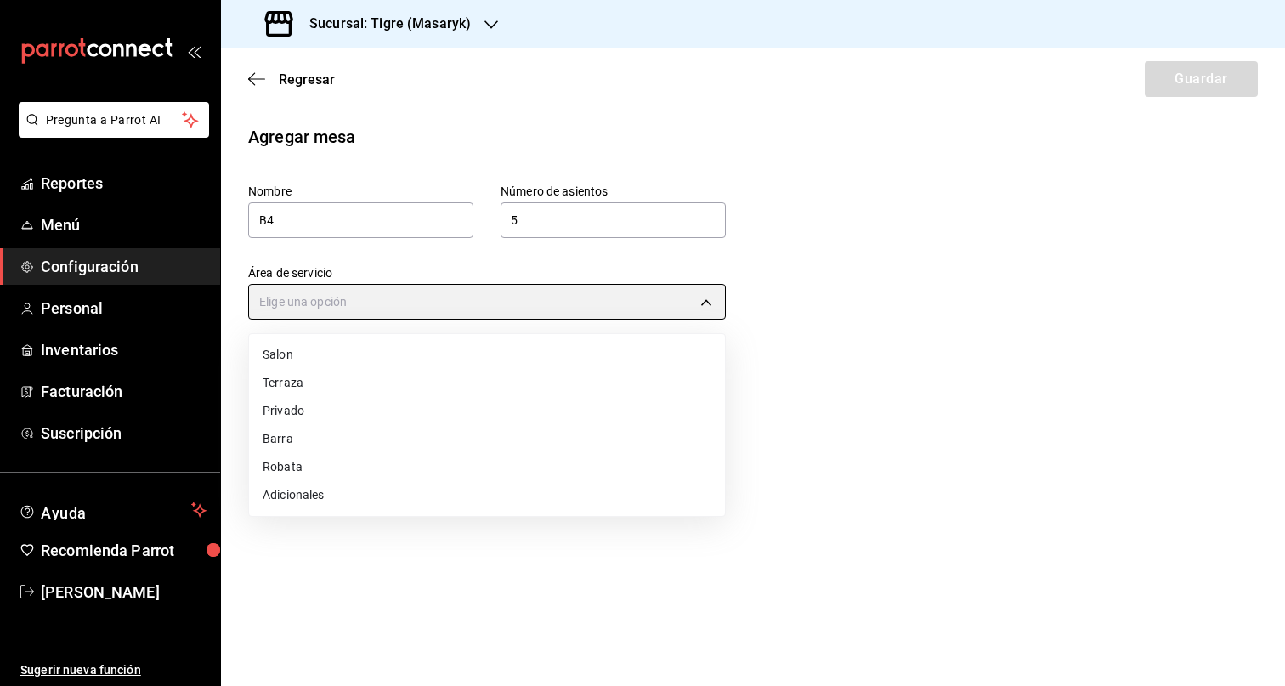
type input "32a13997-d177-44f4-8104-863ff688685d"
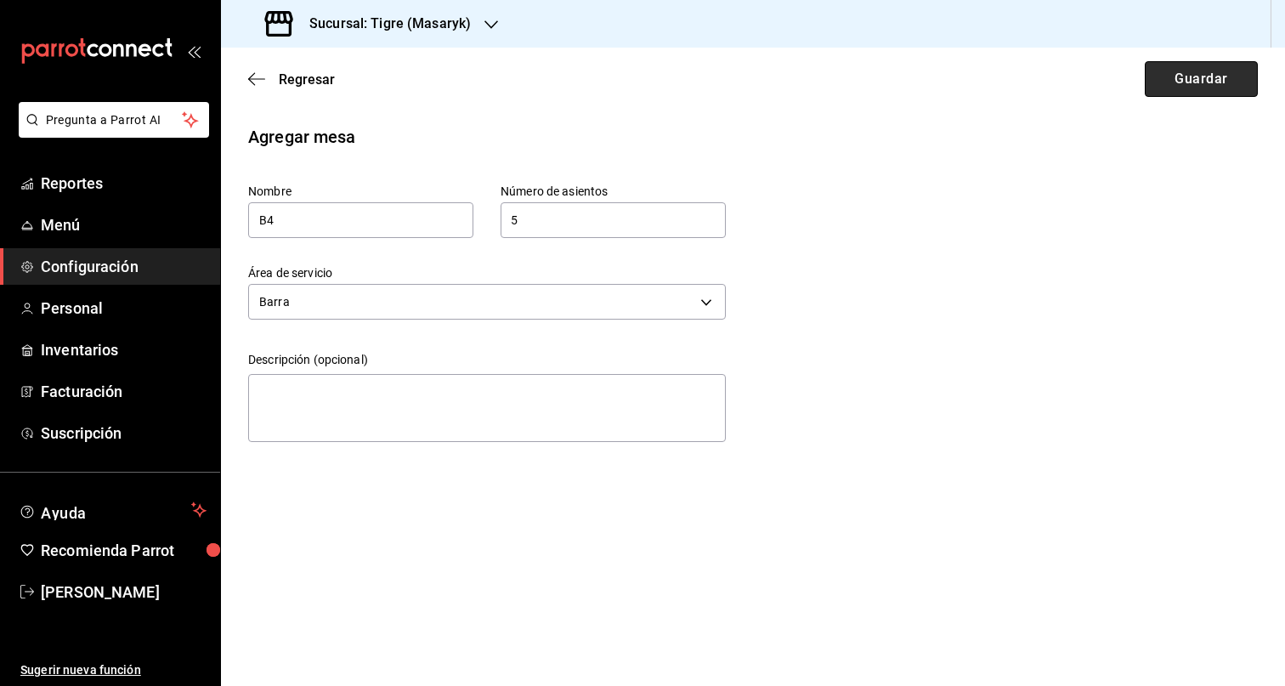
click at [1194, 75] on button "Guardar" at bounding box center [1201, 79] width 113 height 36
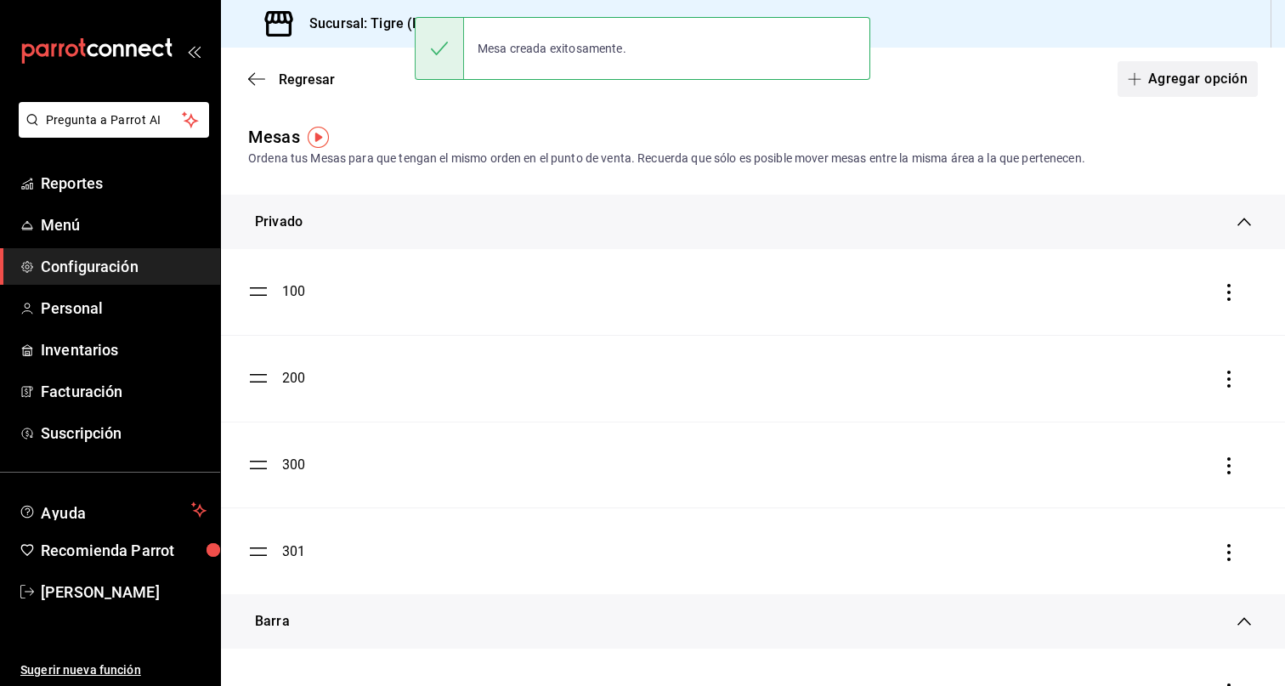
click at [1197, 82] on button "Agregar opción" at bounding box center [1187, 79] width 140 height 36
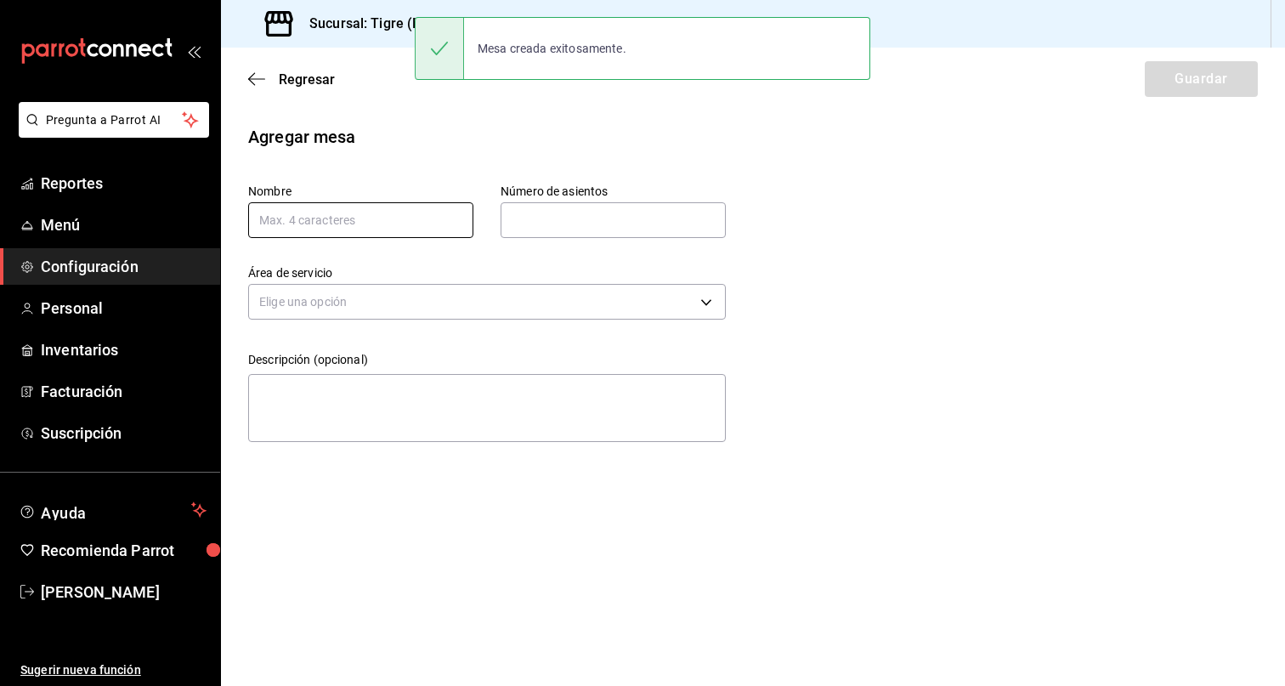
click at [352, 214] on input "text" at bounding box center [360, 220] width 225 height 36
type input "B5"
click at [554, 207] on input "text" at bounding box center [613, 220] width 225 height 34
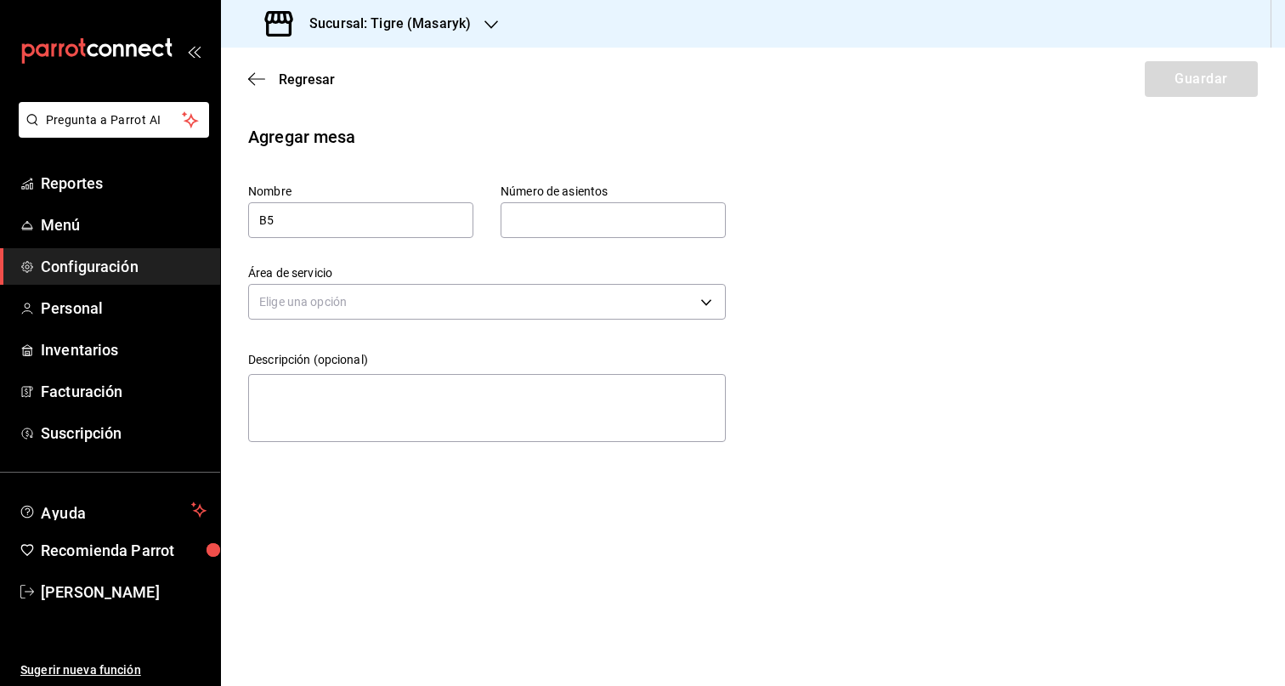
type input "5"
click at [533, 291] on body "Pregunta a Parrot AI Reportes Menú Configuración Personal Inventarios Facturaci…" at bounding box center [642, 343] width 1285 height 686
click at [356, 428] on li "Barra" at bounding box center [487, 439] width 476 height 28
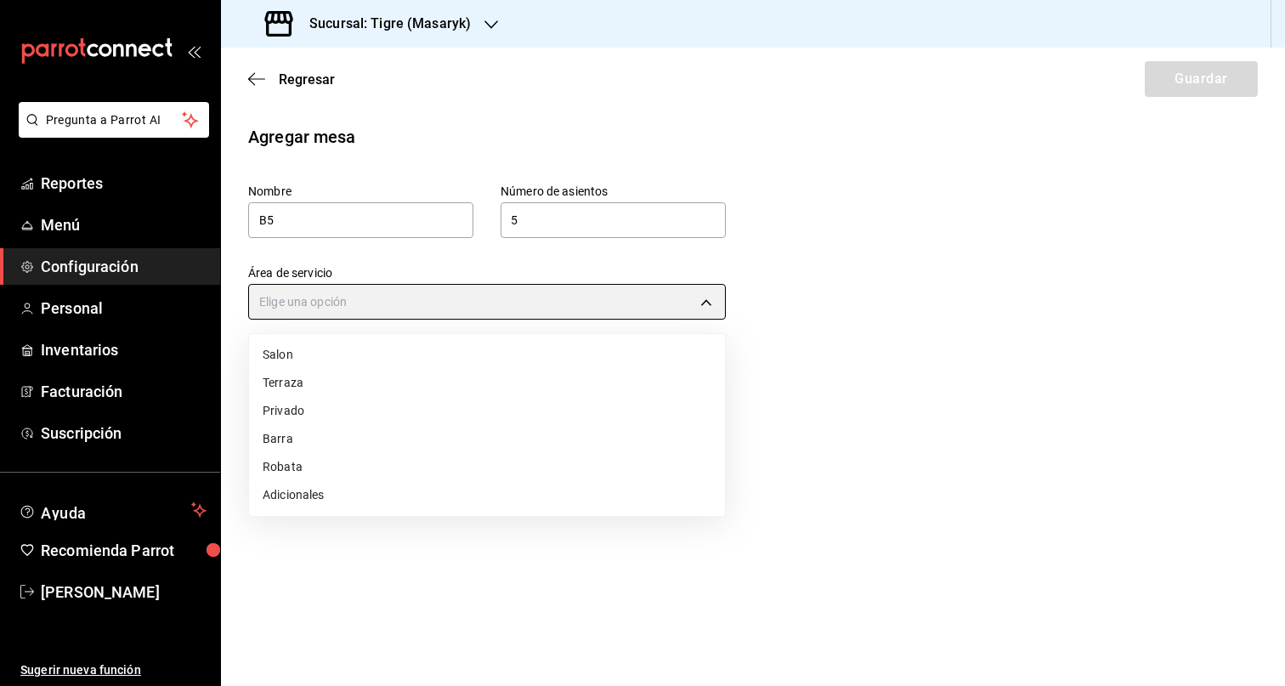
type input "32a13997-d177-44f4-8104-863ff688685d"
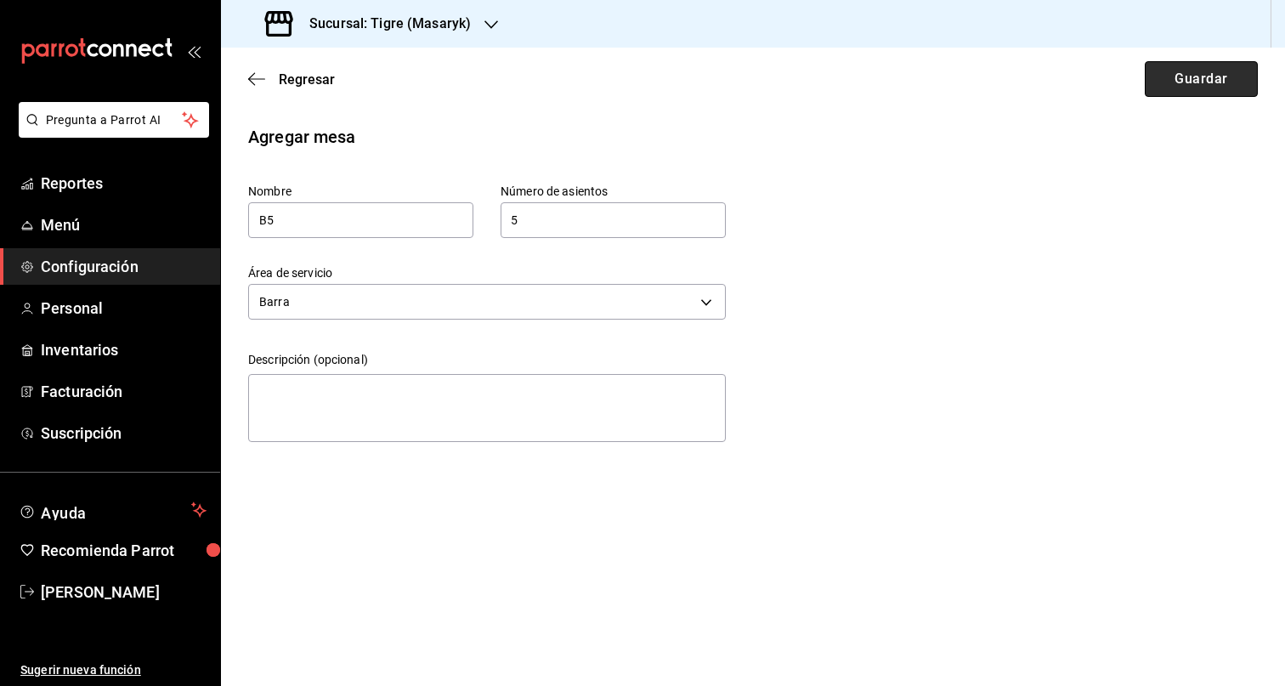
click at [1228, 64] on button "Guardar" at bounding box center [1201, 79] width 113 height 36
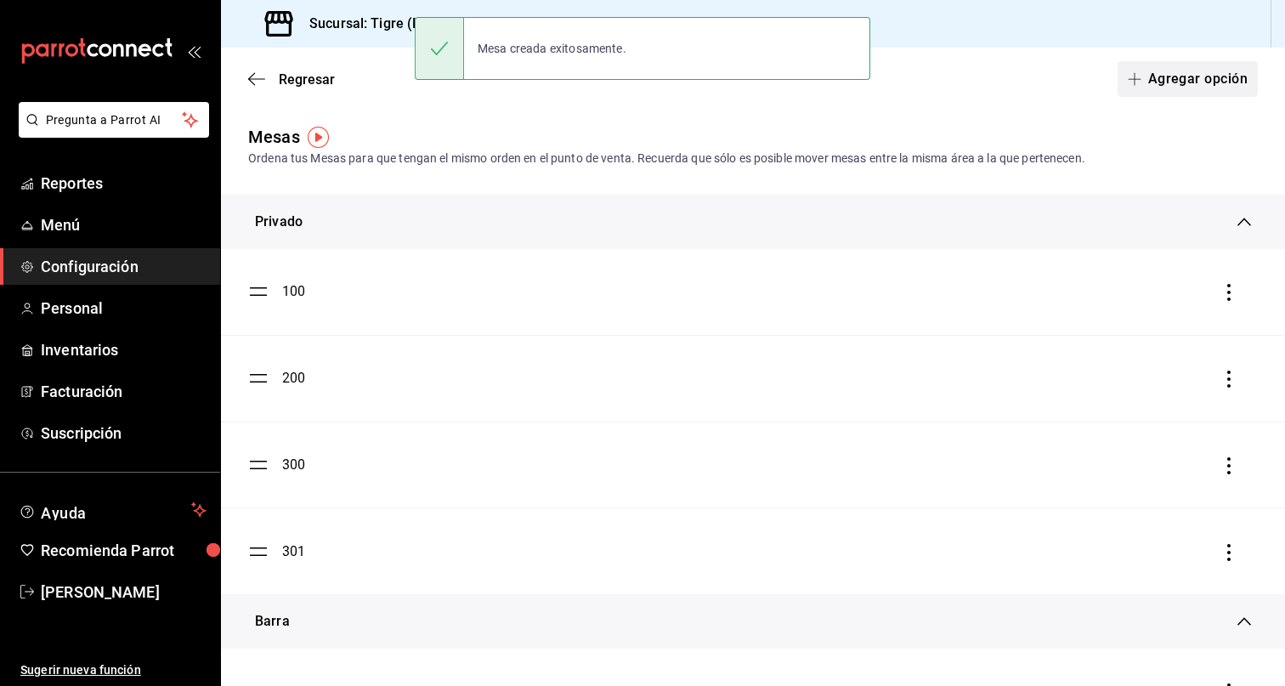
click at [1202, 71] on button "Agregar opción" at bounding box center [1187, 79] width 140 height 36
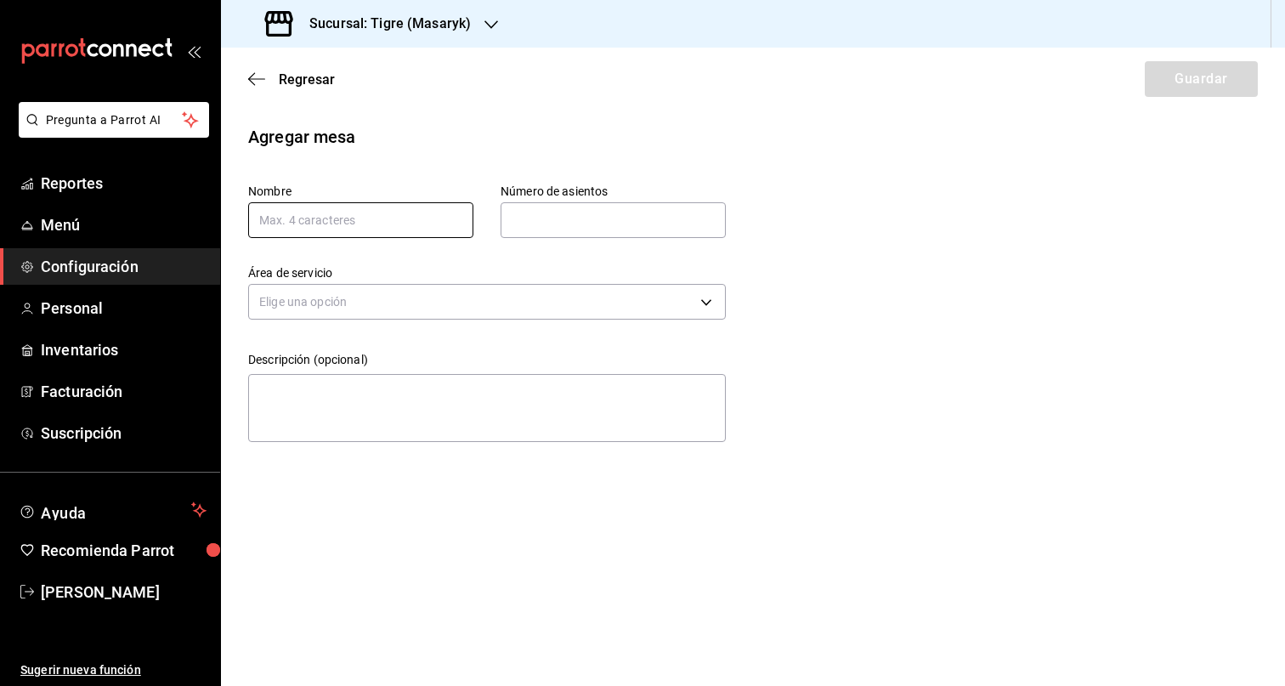
click at [350, 228] on input "text" at bounding box center [360, 220] width 225 height 36
type input "B6"
click at [572, 213] on input "text" at bounding box center [613, 220] width 225 height 34
type input "5"
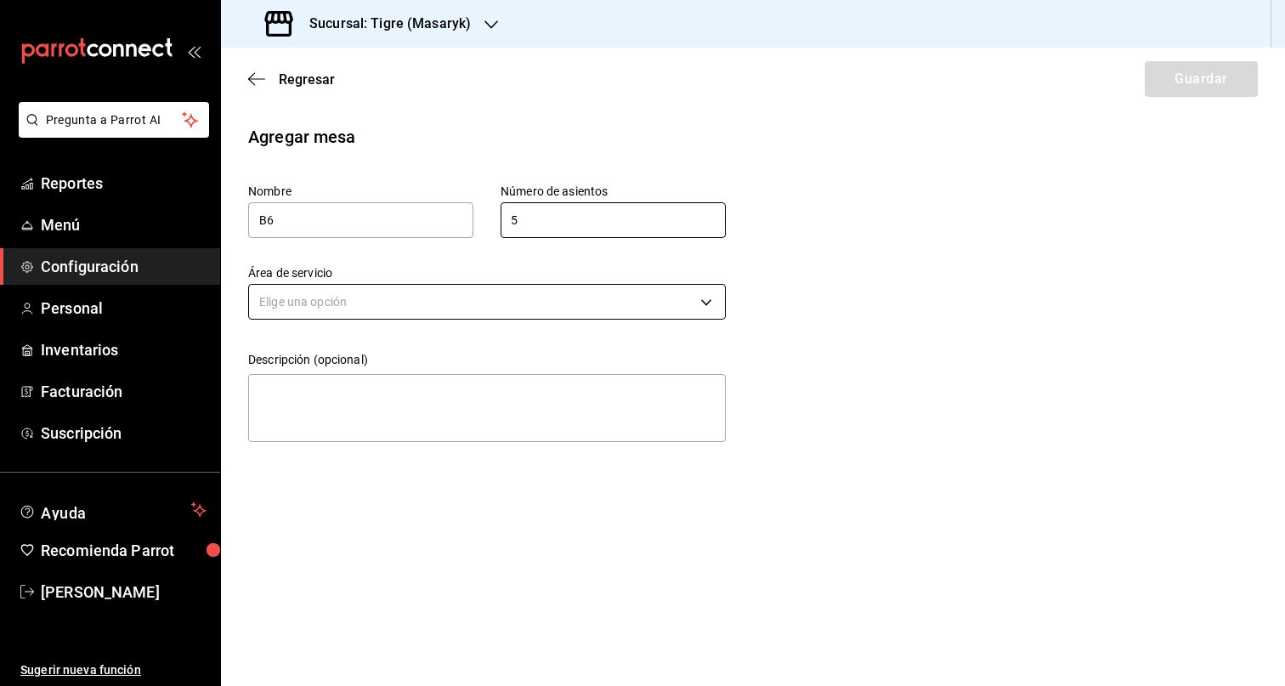
click at [465, 301] on body "Pregunta a Parrot AI Reportes Menú Configuración Personal Inventarios Facturaci…" at bounding box center [642, 343] width 1285 height 686
click at [314, 438] on li "Barra" at bounding box center [487, 439] width 476 height 28
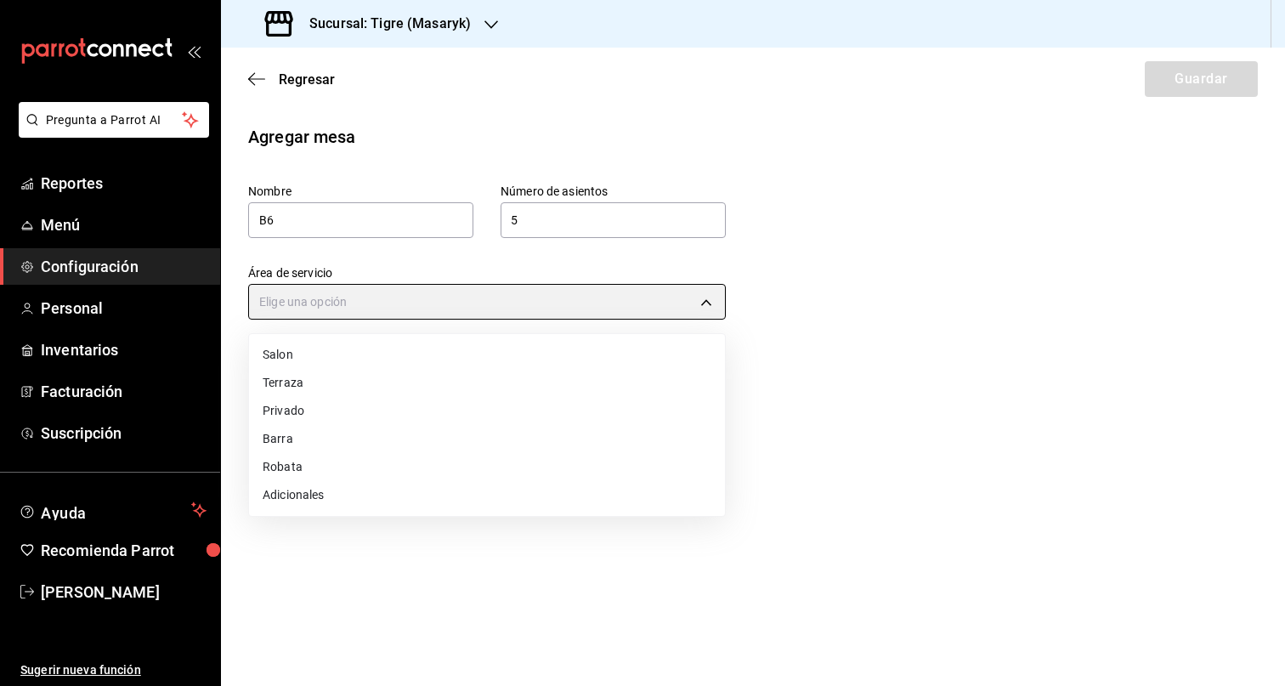
type input "32a13997-d177-44f4-8104-863ff688685d"
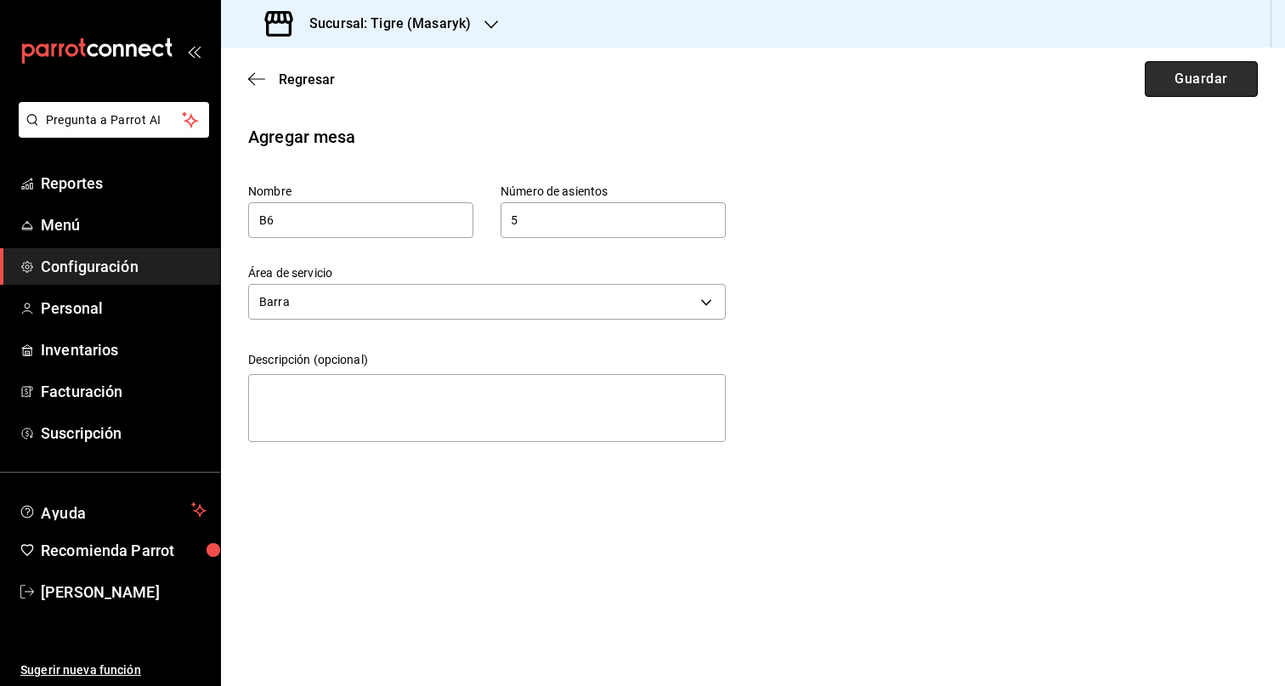
click at [1183, 94] on button "Guardar" at bounding box center [1201, 79] width 113 height 36
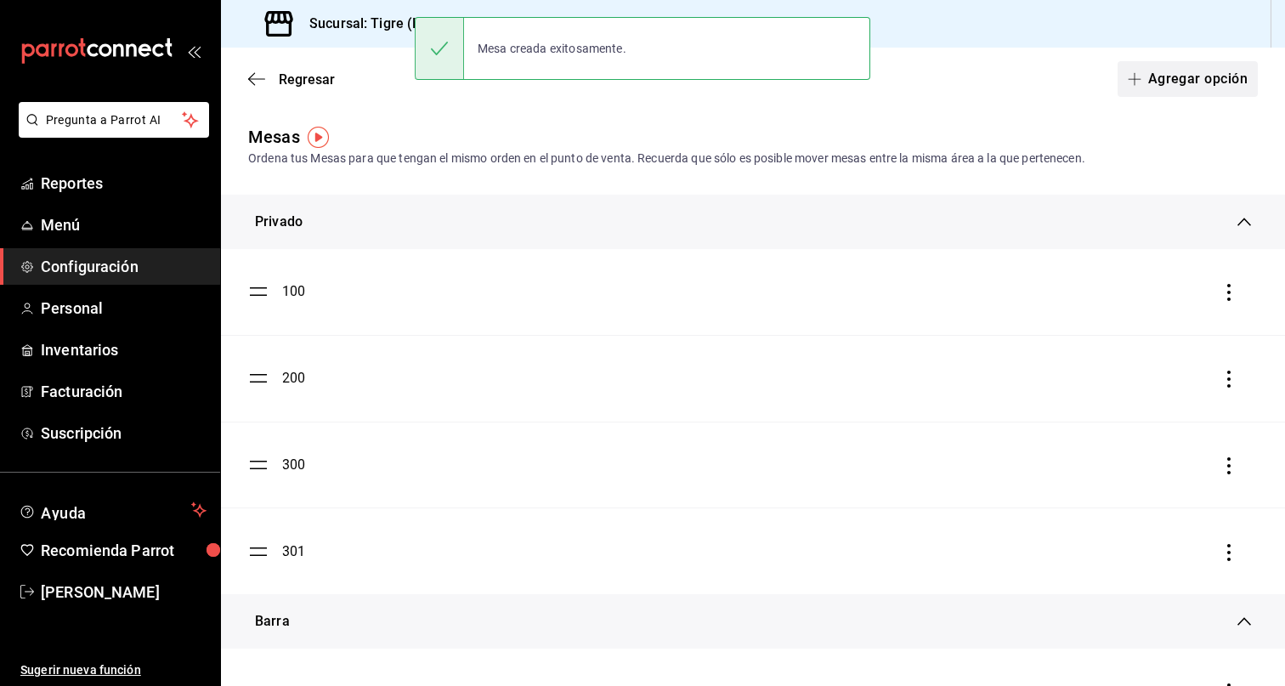
click at [1217, 82] on button "Agregar opción" at bounding box center [1187, 79] width 140 height 36
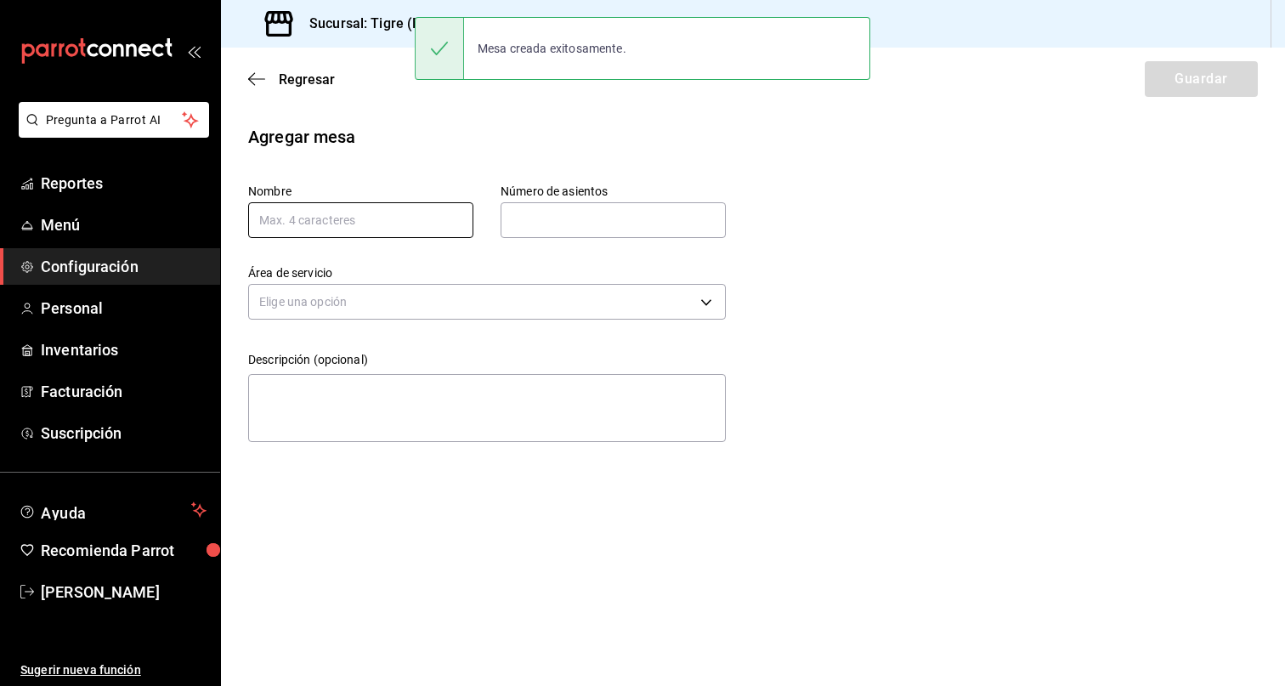
click at [431, 232] on input "text" at bounding box center [360, 220] width 225 height 36
type input "B7"
drag, startPoint x: 569, startPoint y: 215, endPoint x: 588, endPoint y: 237, distance: 29.5
click at [569, 215] on input "text" at bounding box center [613, 220] width 225 height 34
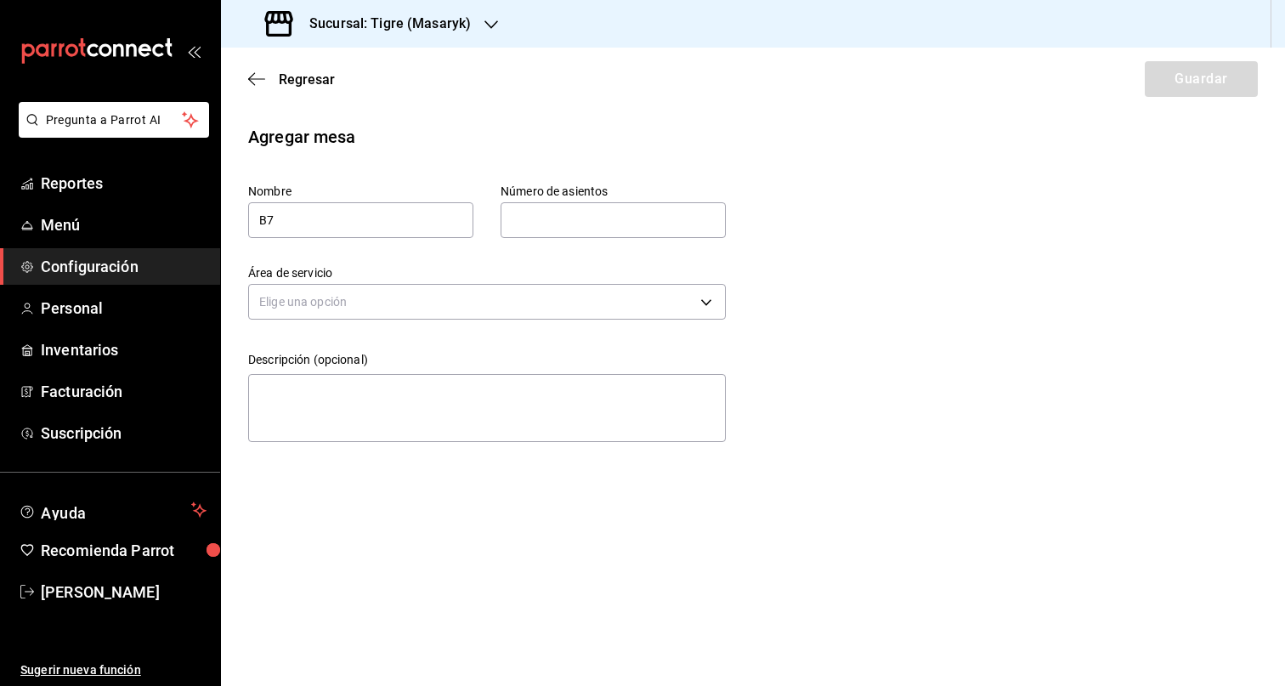
type input "5"
click at [507, 303] on body "Pregunta a Parrot AI Reportes Menú Configuración Personal Inventarios Facturaci…" at bounding box center [642, 343] width 1285 height 686
click at [333, 438] on li "Barra" at bounding box center [487, 439] width 476 height 28
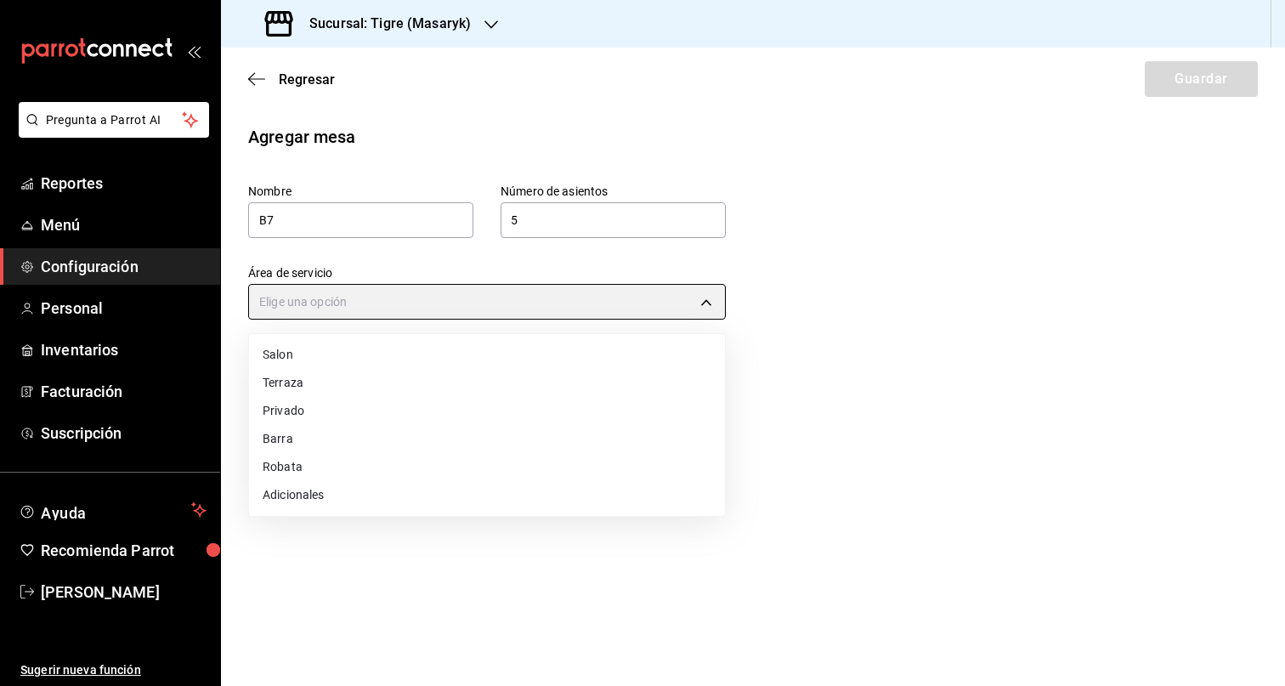
type input "32a13997-d177-44f4-8104-863ff688685d"
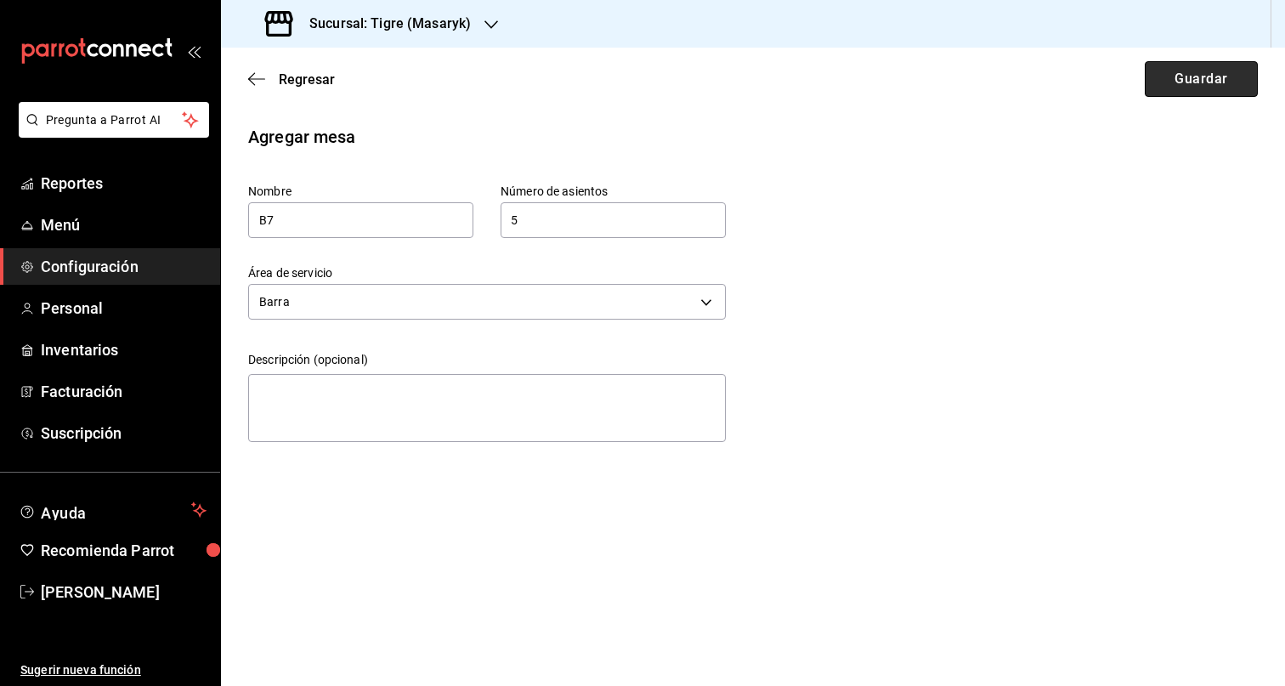
click at [1209, 62] on button "Guardar" at bounding box center [1201, 79] width 113 height 36
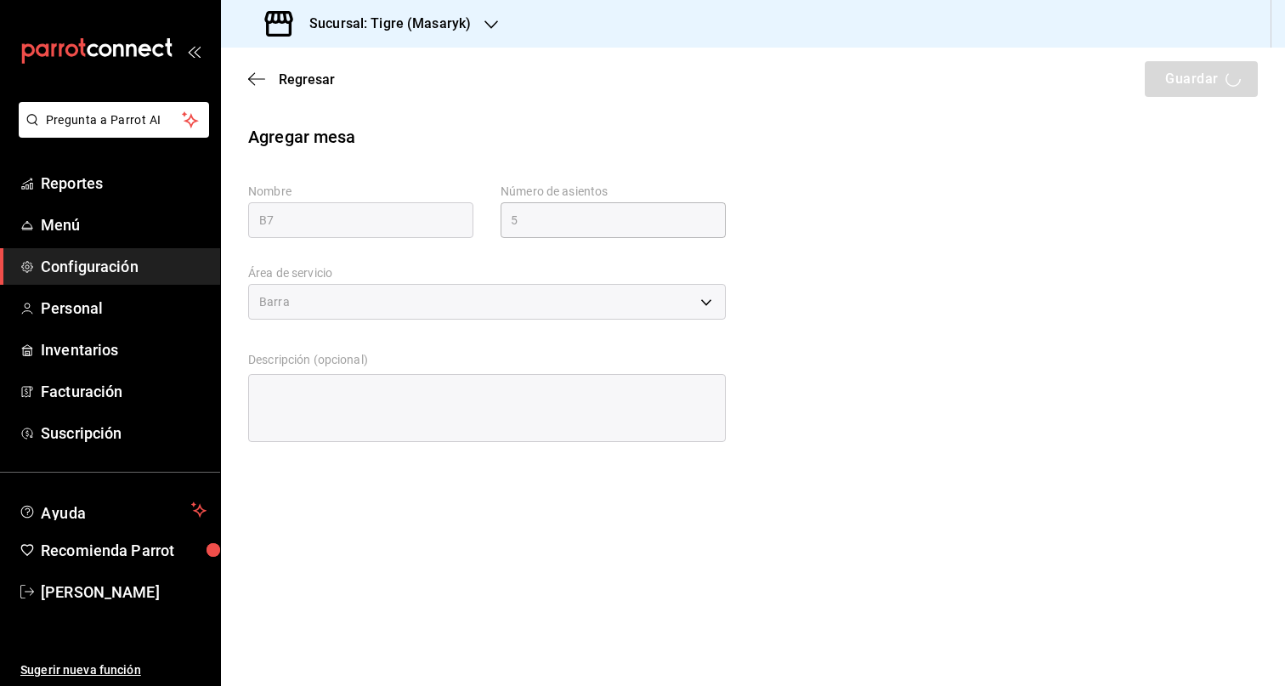
click at [1198, 80] on div "Regresar Guardar" at bounding box center [753, 79] width 1064 height 63
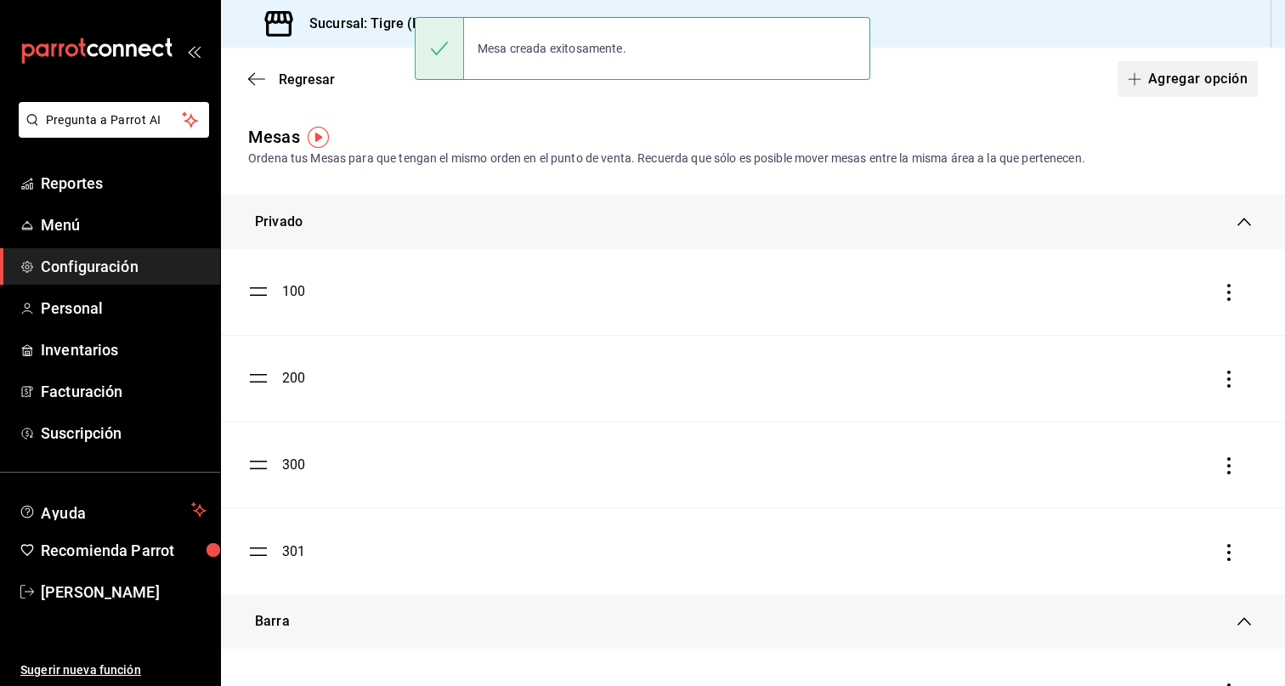
click at [1157, 80] on button "Agregar opción" at bounding box center [1187, 79] width 140 height 36
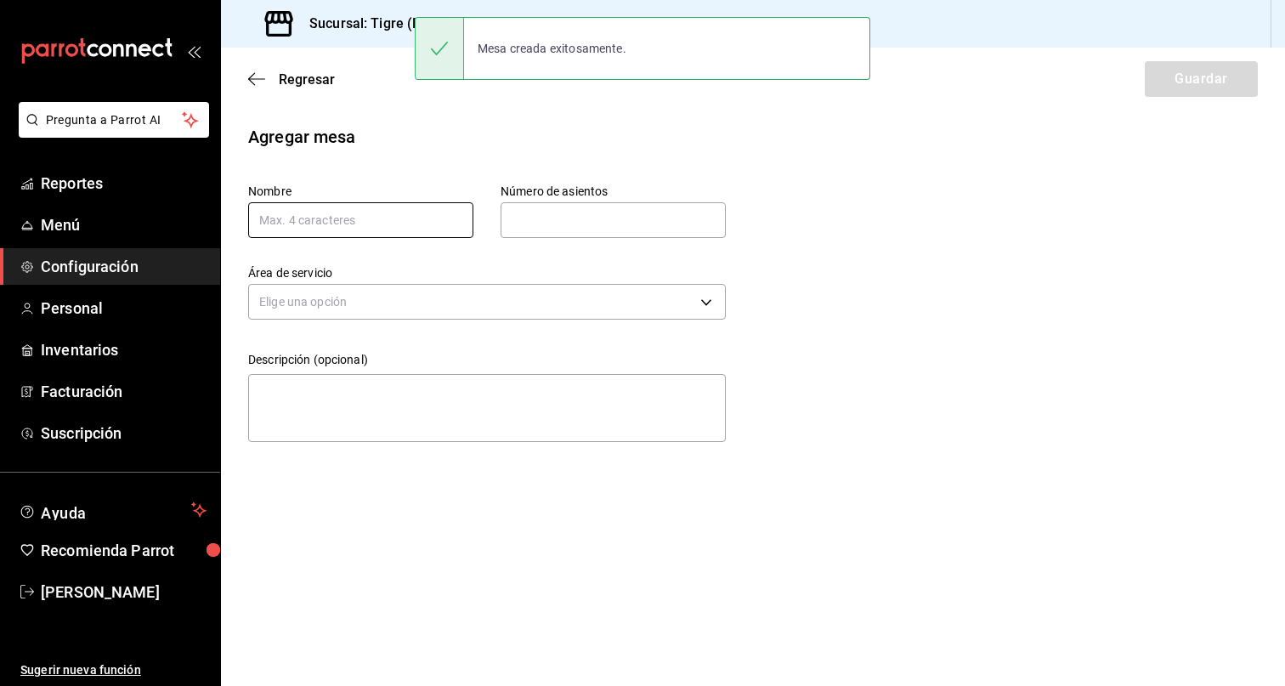
click at [337, 235] on input "text" at bounding box center [360, 220] width 225 height 36
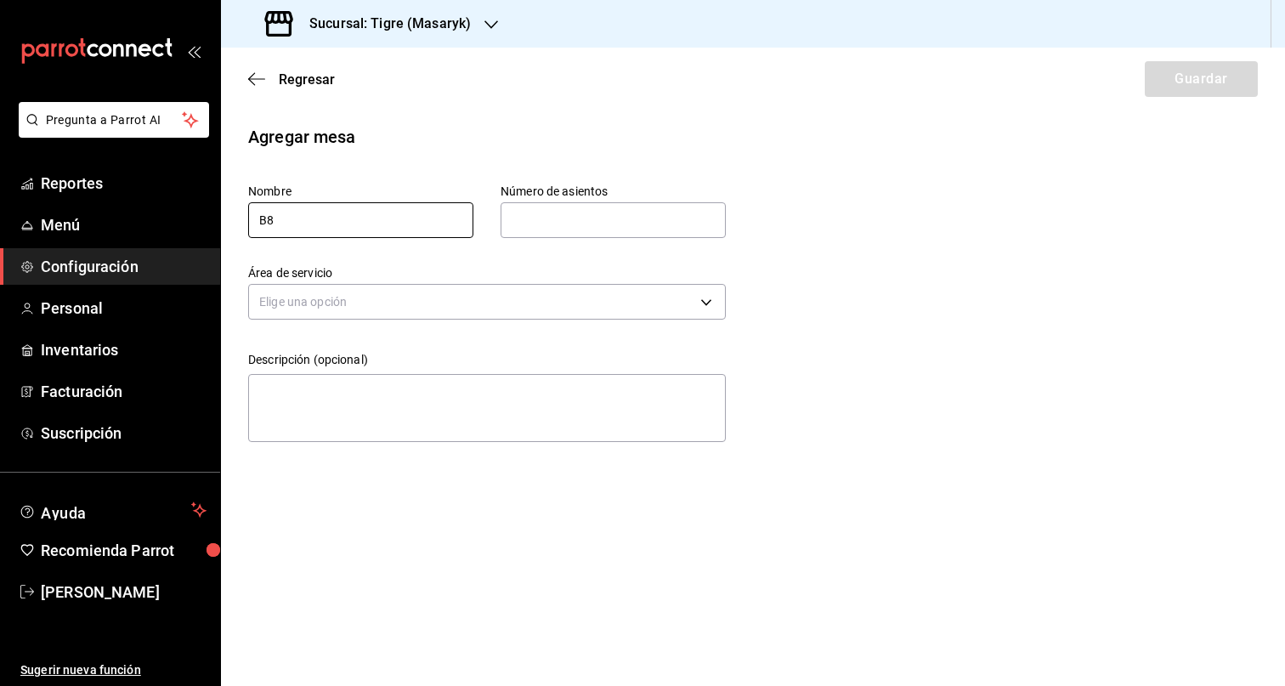
type input "B8"
click at [618, 210] on input "text" at bounding box center [613, 220] width 225 height 34
type input "5"
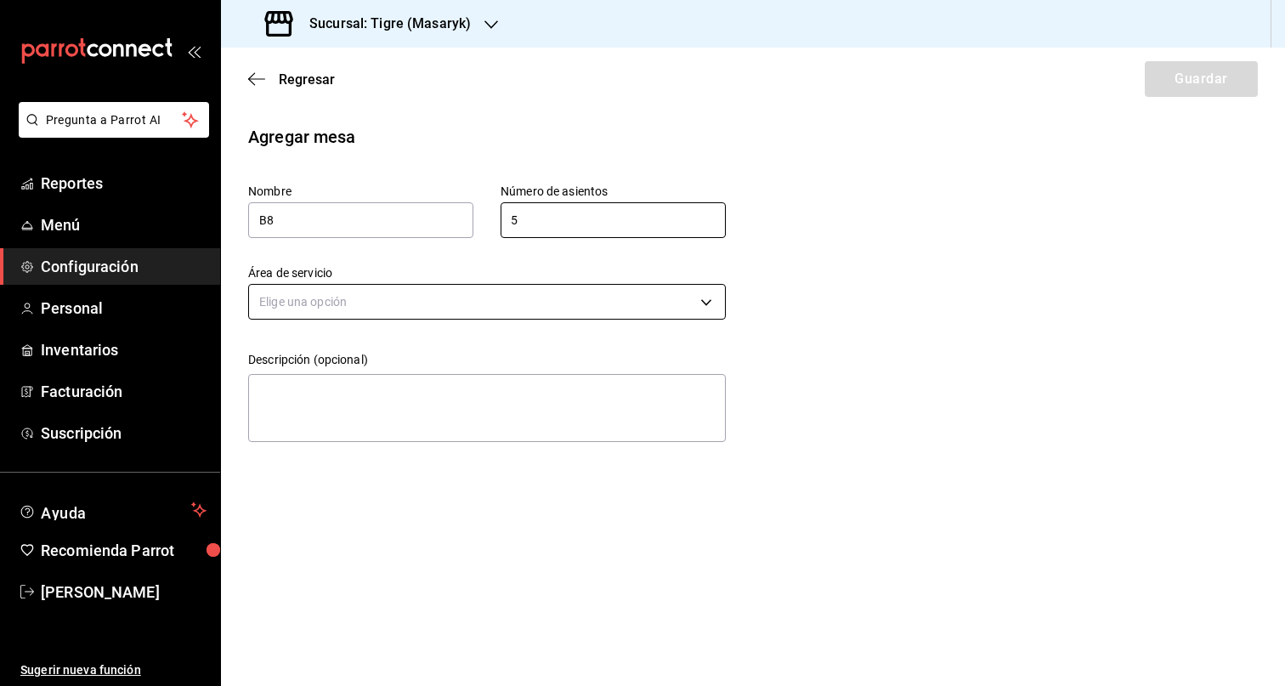
click at [480, 308] on body "Pregunta a Parrot AI Reportes Menú Configuración Personal Inventarios Facturaci…" at bounding box center [642, 343] width 1285 height 686
click at [347, 441] on li "Barra" at bounding box center [487, 439] width 476 height 28
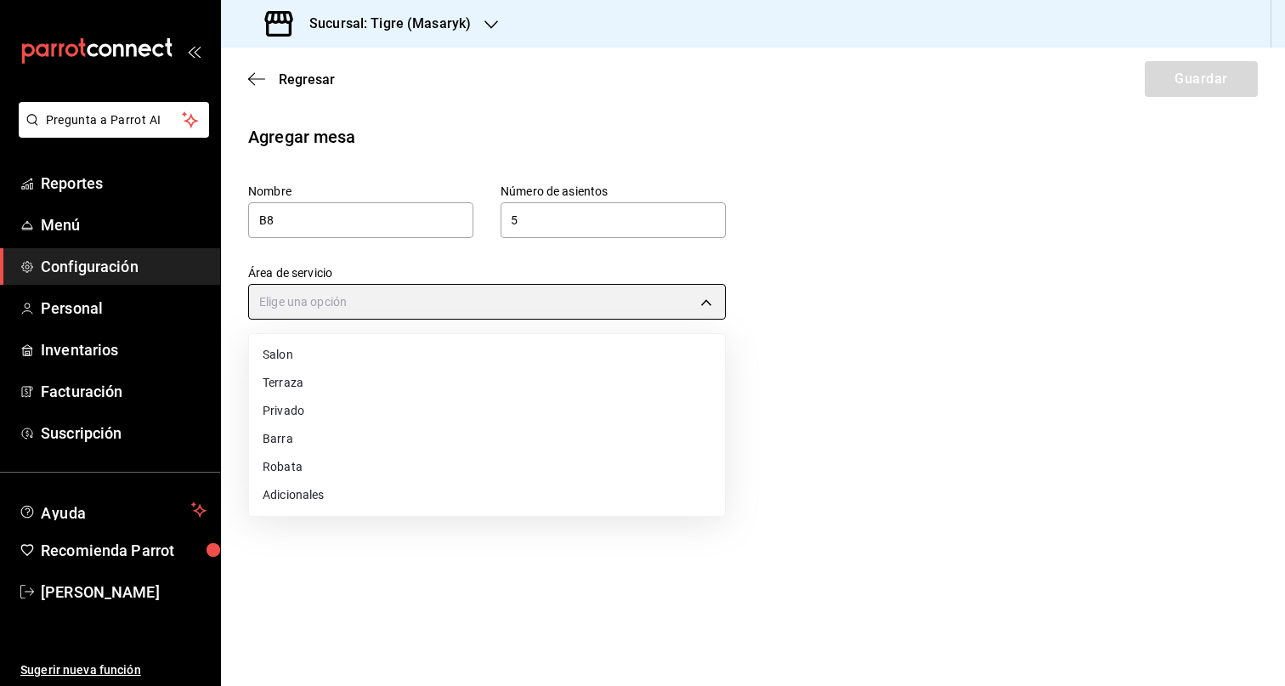
type input "32a13997-d177-44f4-8104-863ff688685d"
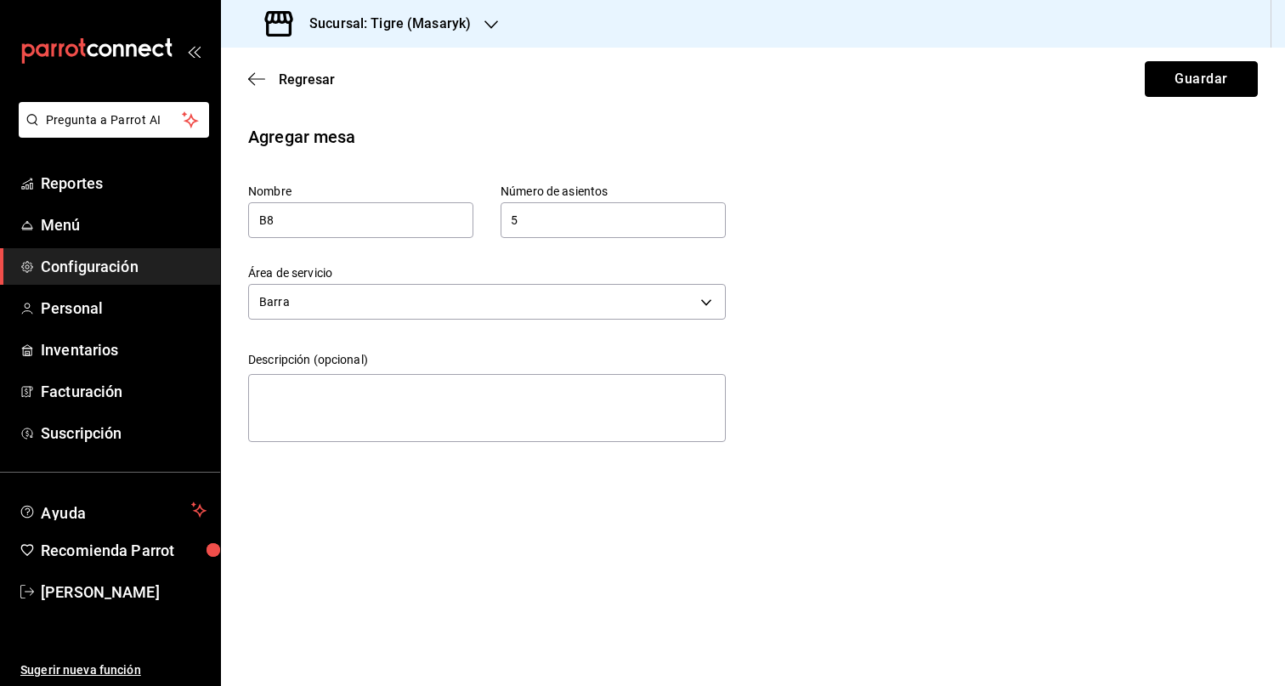
click at [1207, 72] on button "Guardar" at bounding box center [1201, 79] width 113 height 36
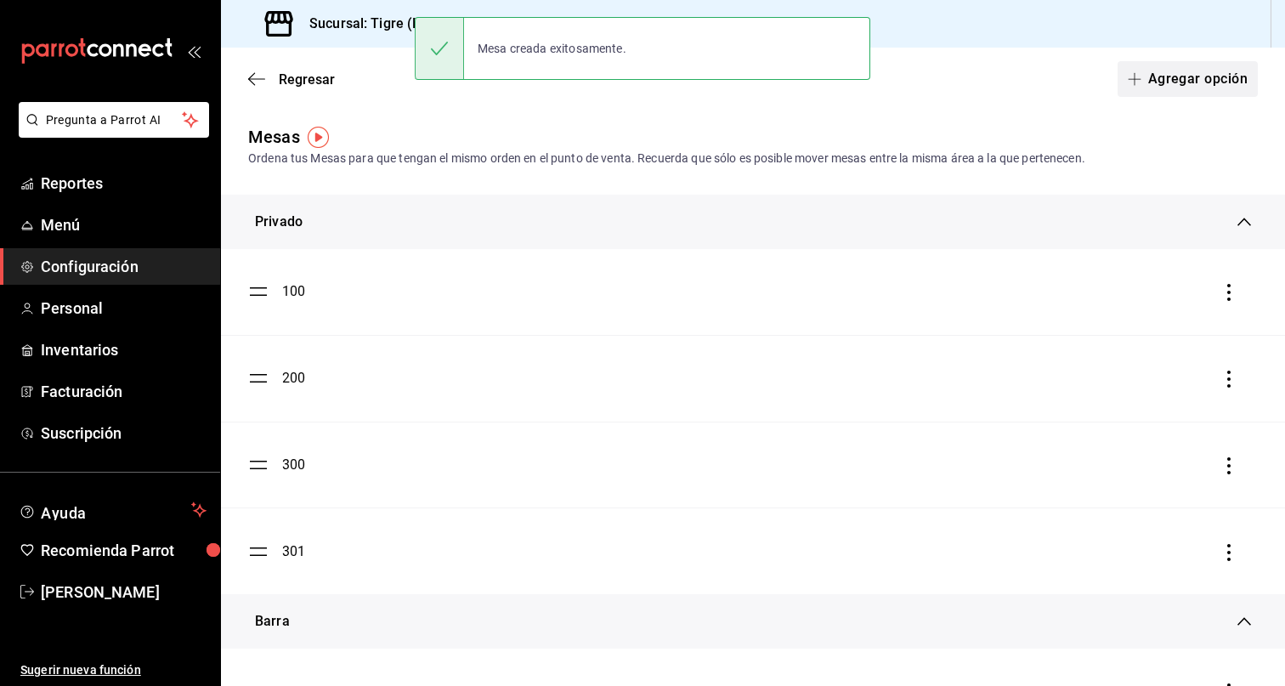
click at [1203, 61] on button "Agregar opción" at bounding box center [1187, 79] width 140 height 36
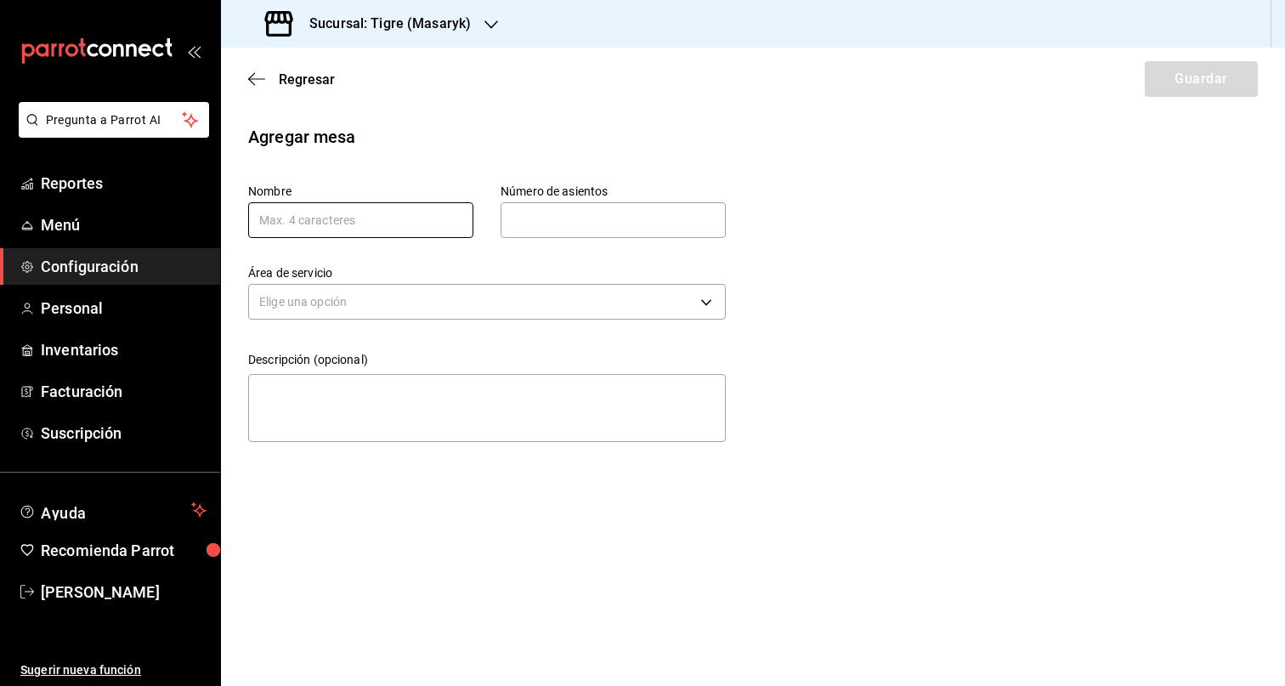
click at [376, 228] on input "text" at bounding box center [360, 220] width 225 height 36
type input "B9"
click at [574, 212] on input "text" at bounding box center [613, 220] width 225 height 34
type input "5"
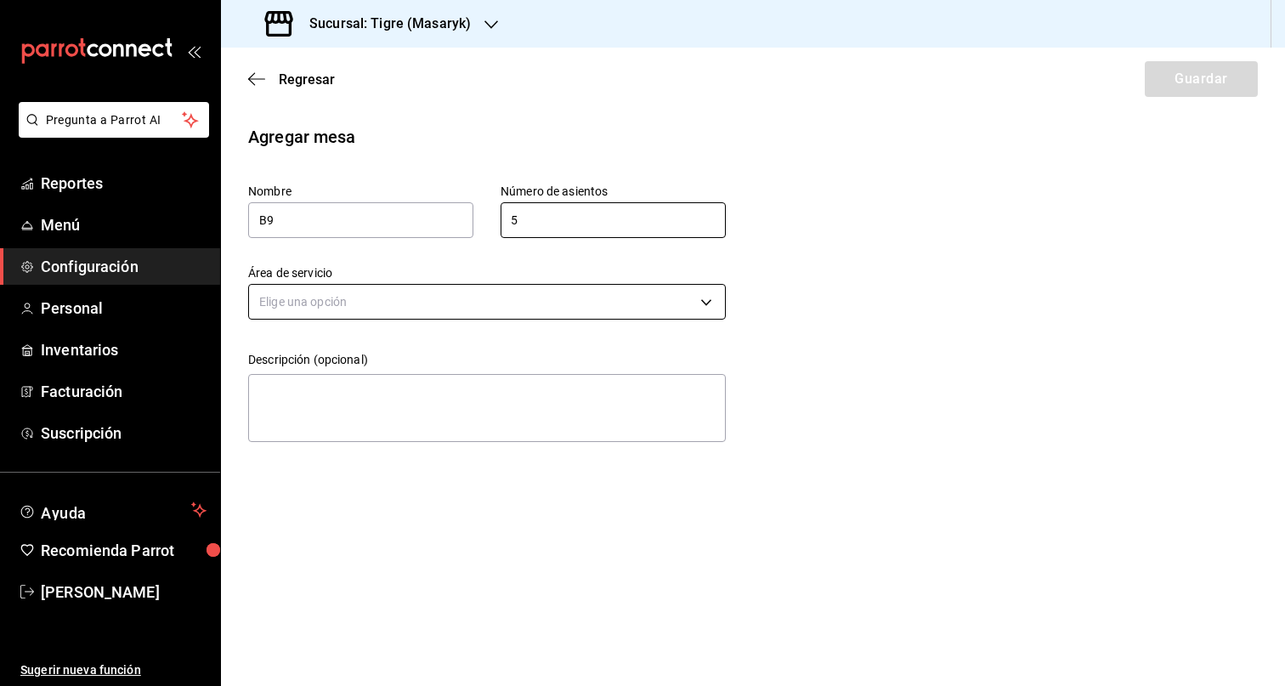
click at [493, 319] on body "Pregunta a Parrot AI Reportes Menú Configuración Personal Inventarios Facturaci…" at bounding box center [642, 343] width 1285 height 686
click at [318, 436] on li "Barra" at bounding box center [487, 439] width 476 height 28
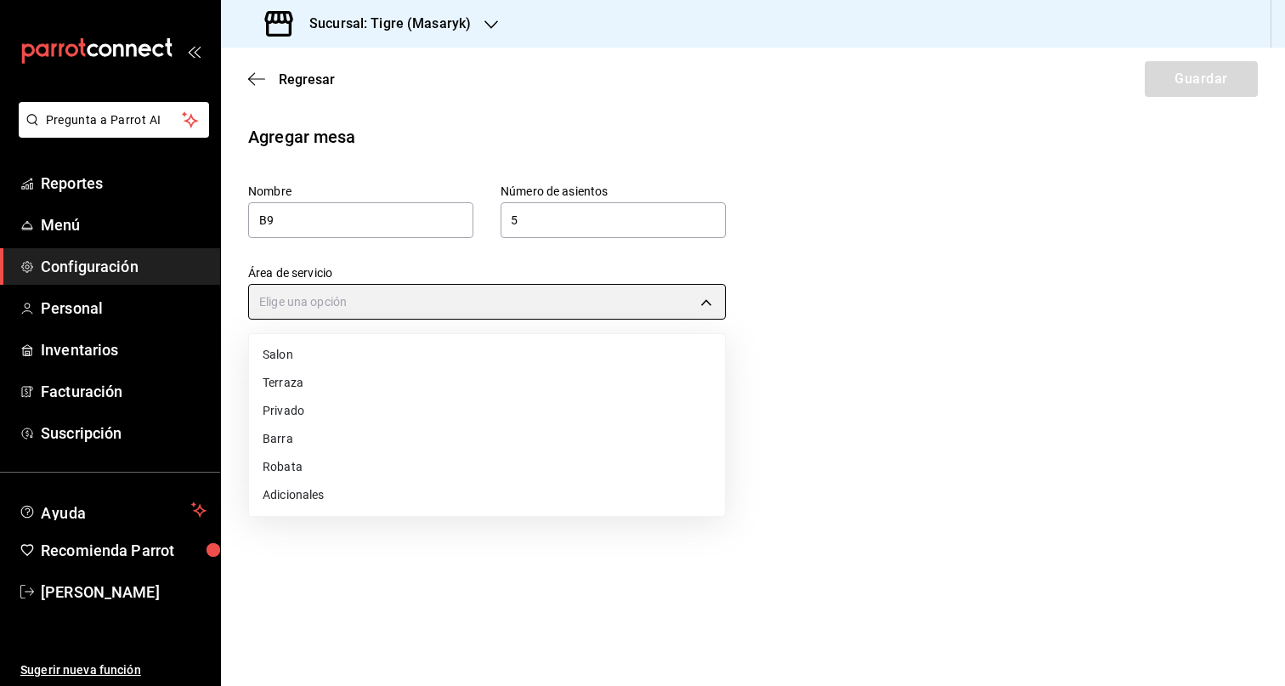
type input "32a13997-d177-44f4-8104-863ff688685d"
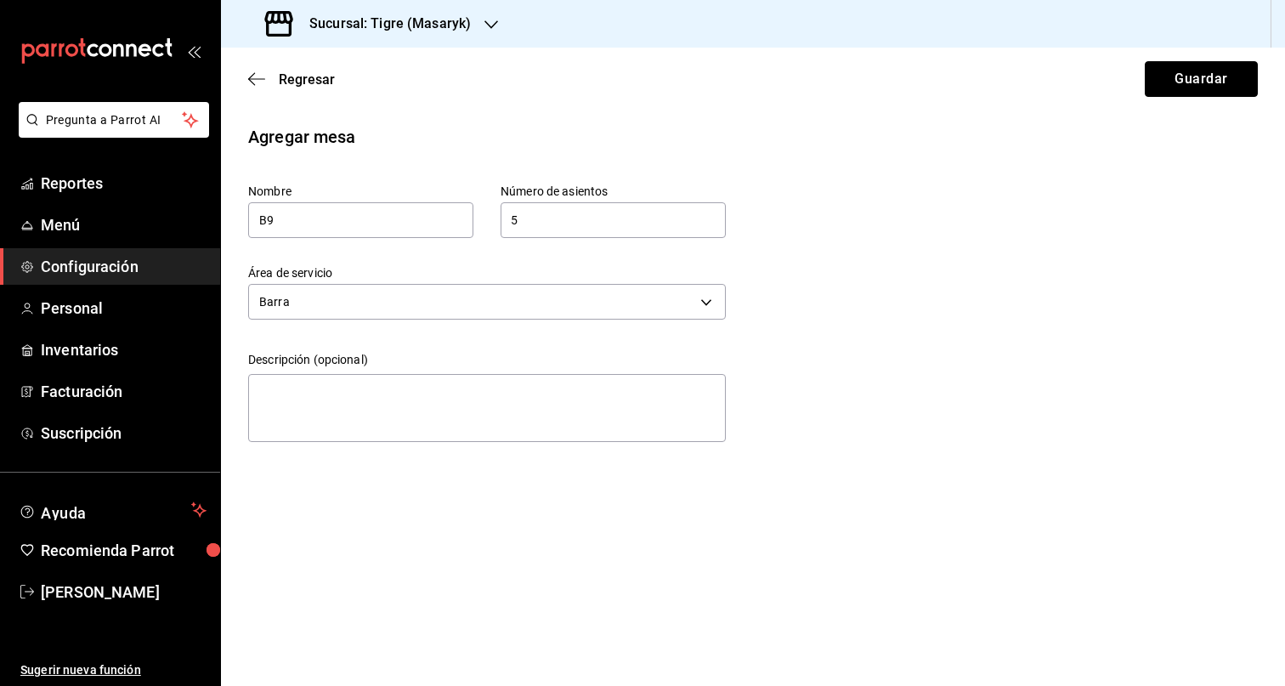
click at [1182, 81] on button "Guardar" at bounding box center [1201, 79] width 113 height 36
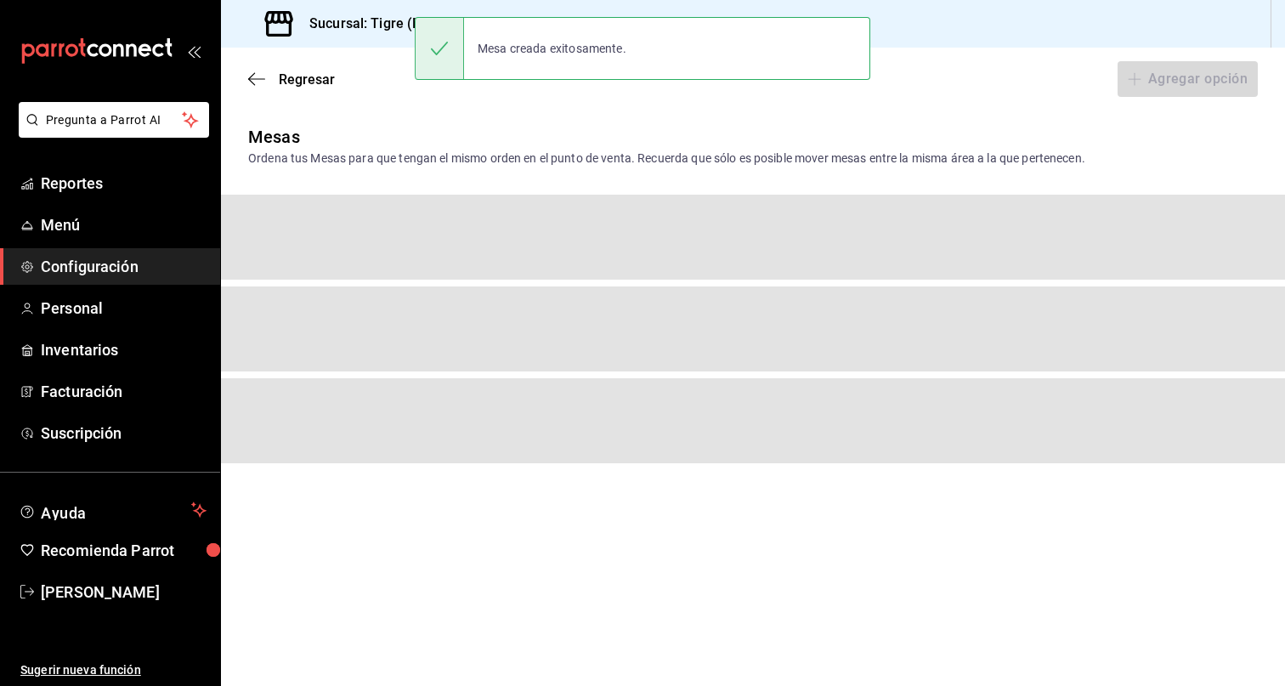
click at [1188, 79] on div "Agregar opción" at bounding box center [1187, 79] width 140 height 36
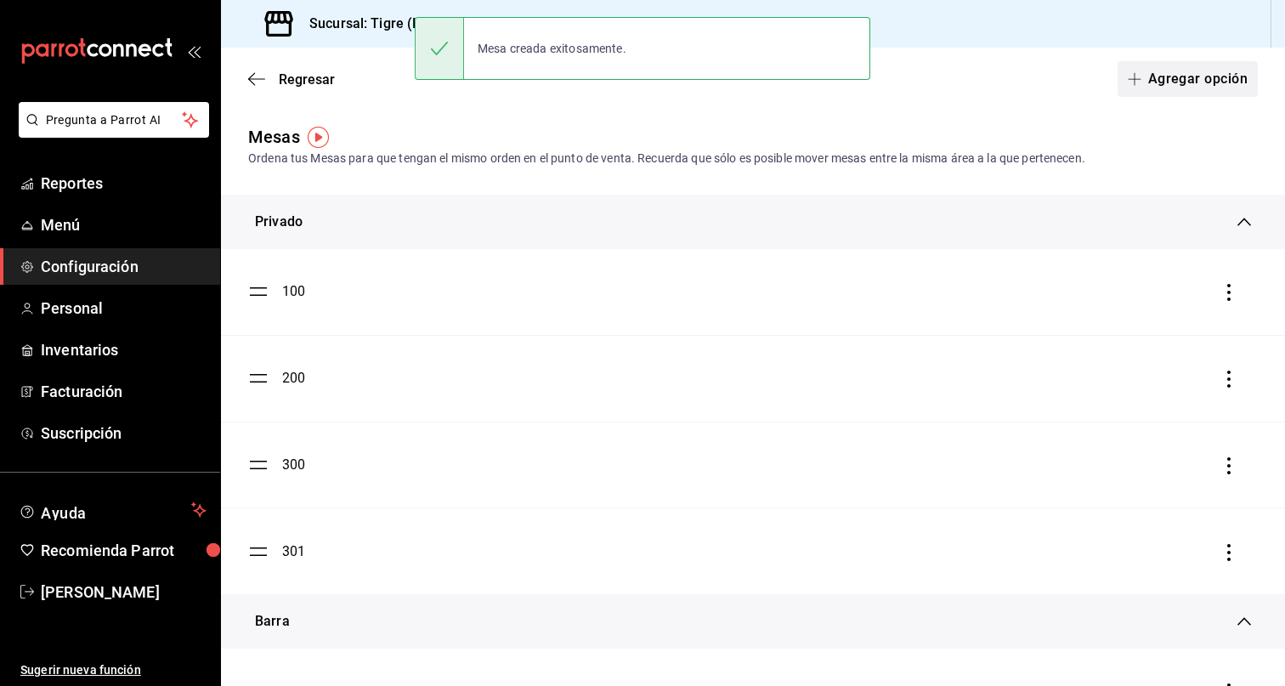
click at [1188, 79] on button "Agregar opción" at bounding box center [1187, 79] width 140 height 36
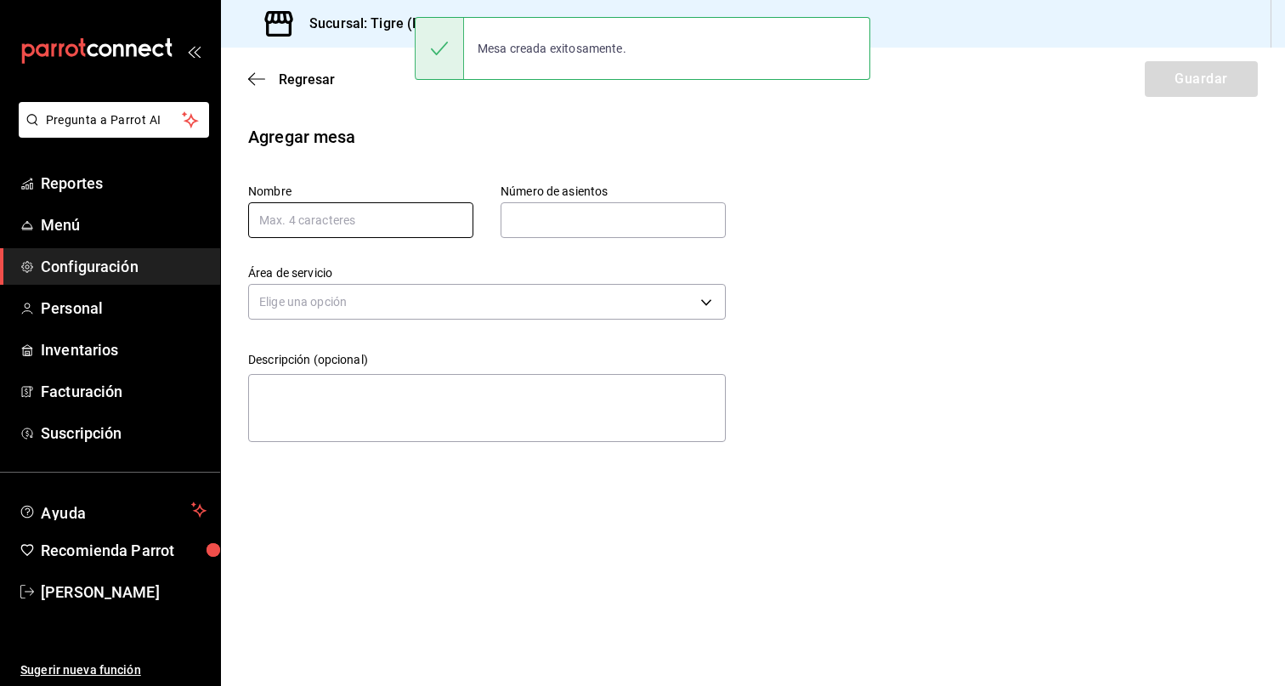
click at [401, 231] on input "text" at bounding box center [360, 220] width 225 height 36
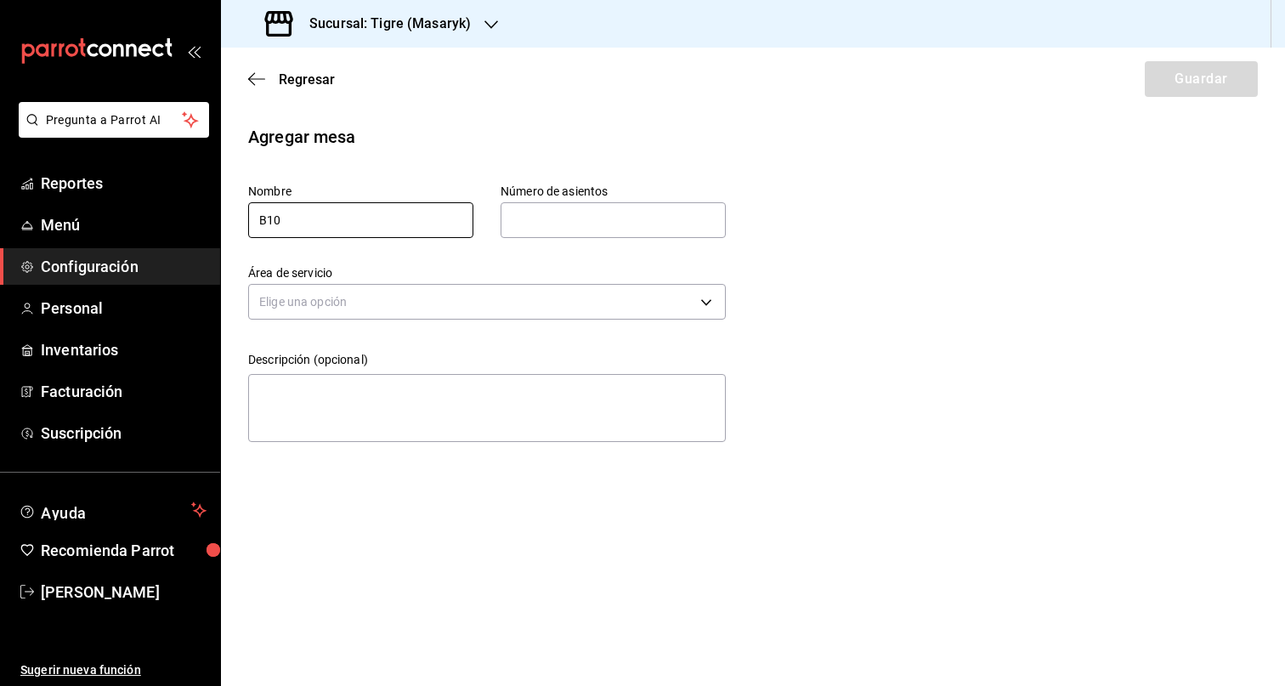
type input "B10"
drag, startPoint x: 591, startPoint y: 232, endPoint x: 597, endPoint y: 223, distance: 9.9
click at [591, 231] on input "text" at bounding box center [613, 220] width 225 height 34
type input "5"
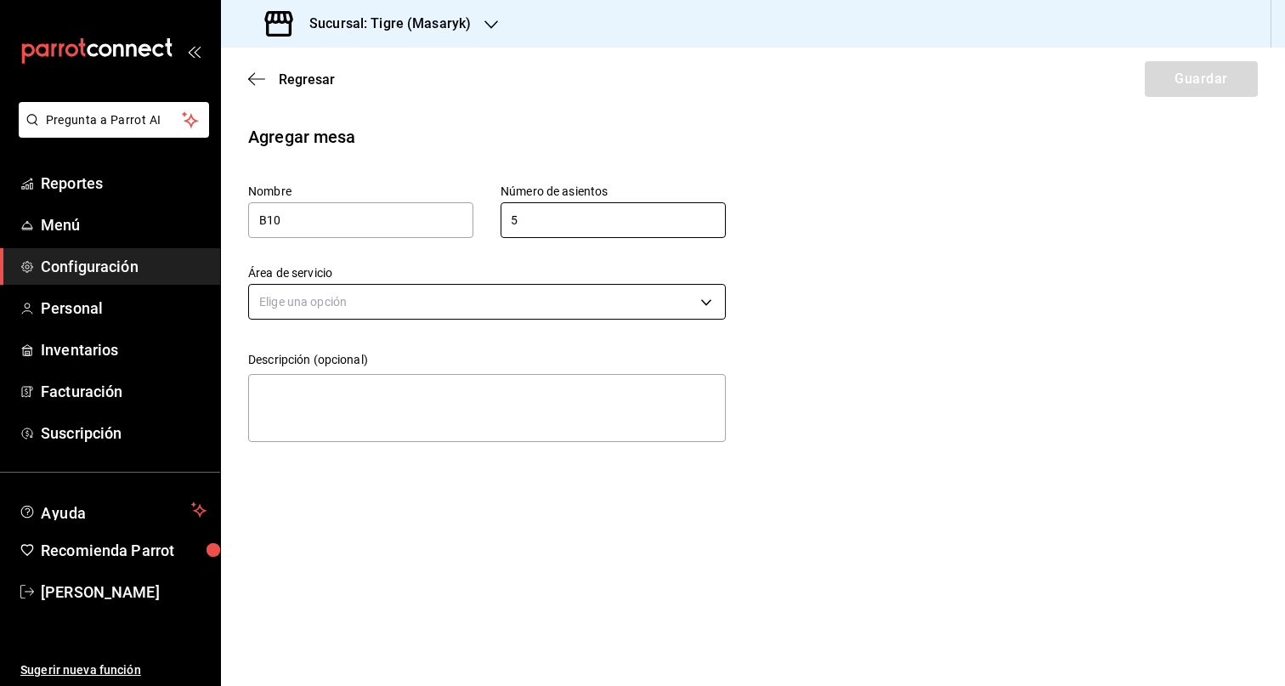
click at [530, 309] on body "Pregunta a Parrot AI Reportes Menú Configuración Personal Inventarios Facturaci…" at bounding box center [642, 343] width 1285 height 686
click at [280, 442] on li "Barra" at bounding box center [487, 439] width 476 height 28
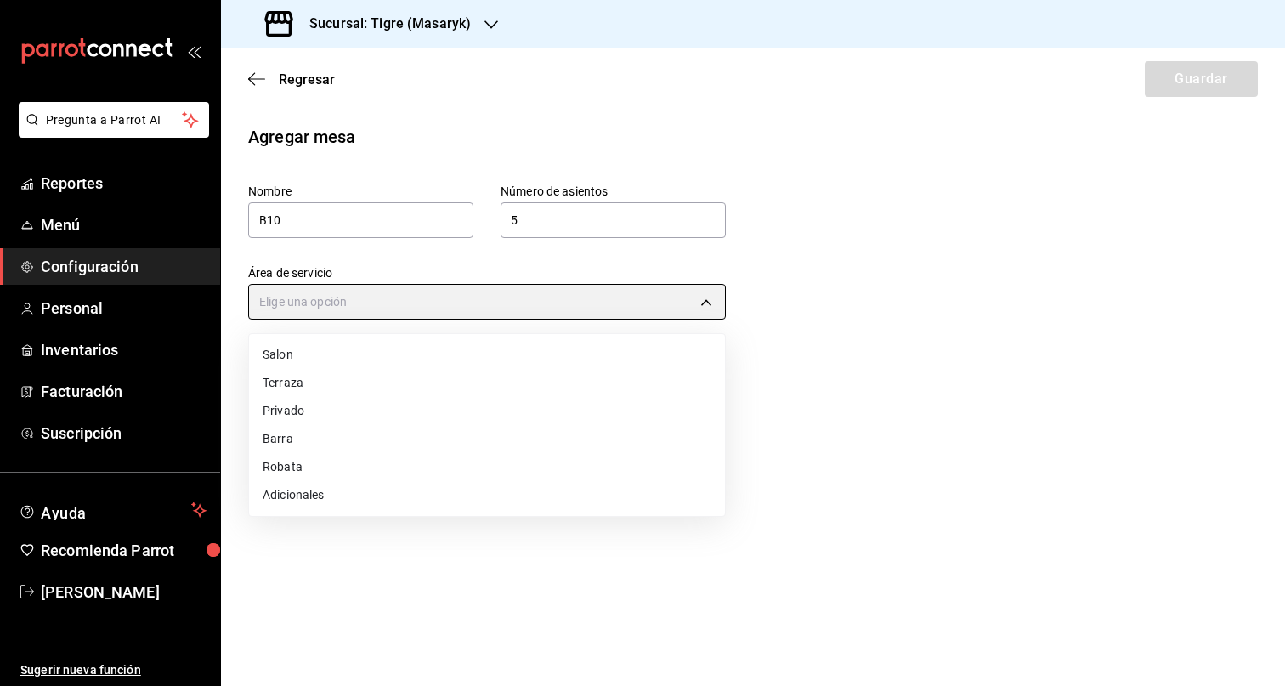
type input "32a13997-d177-44f4-8104-863ff688685d"
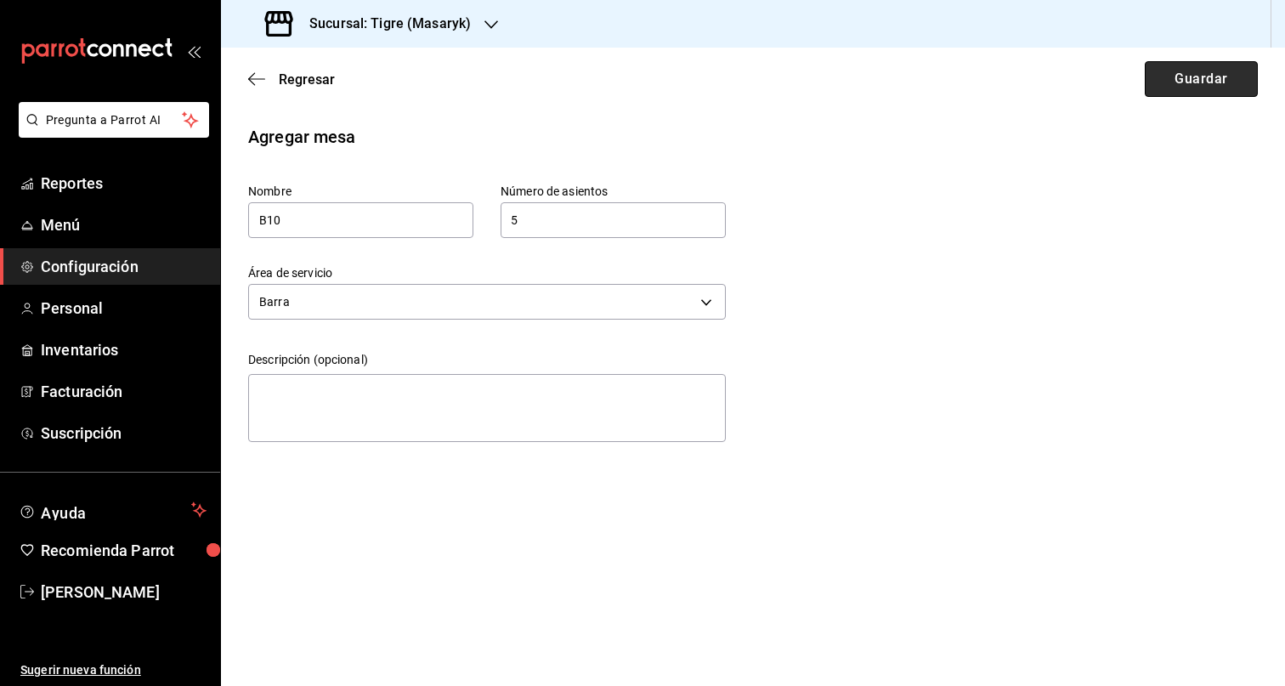
click at [1204, 87] on button "Guardar" at bounding box center [1201, 79] width 113 height 36
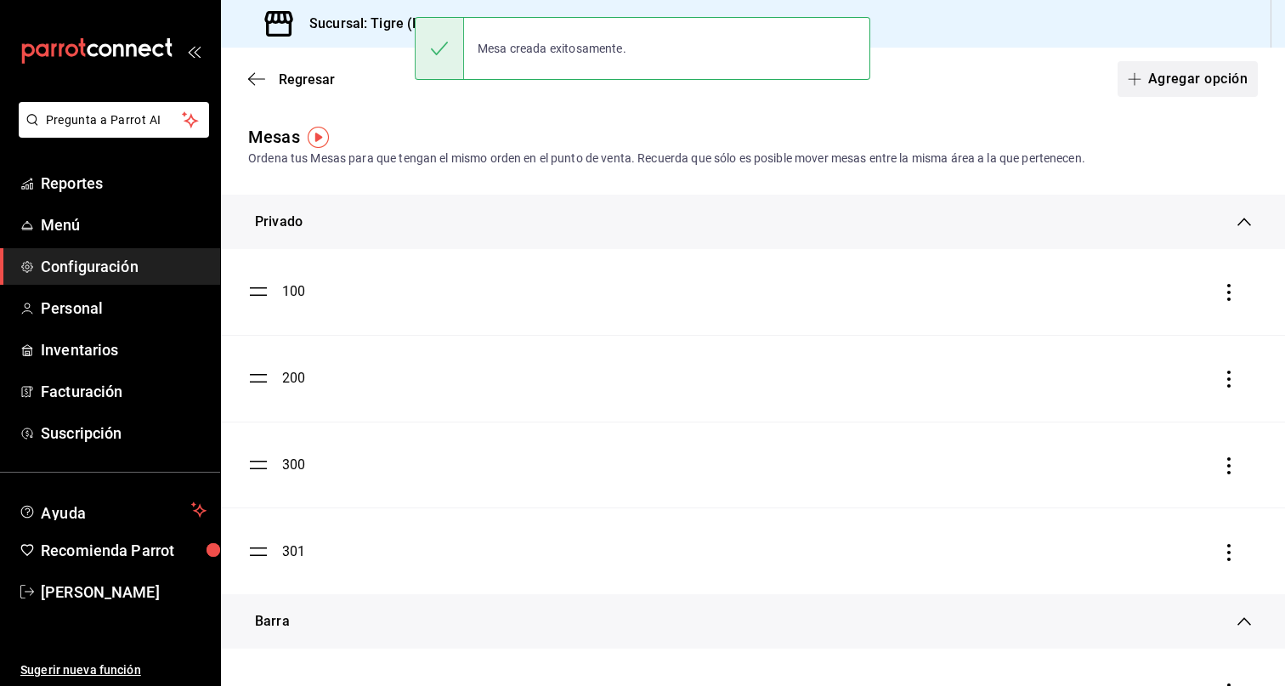
click at [1197, 88] on button "Agregar opción" at bounding box center [1187, 79] width 140 height 36
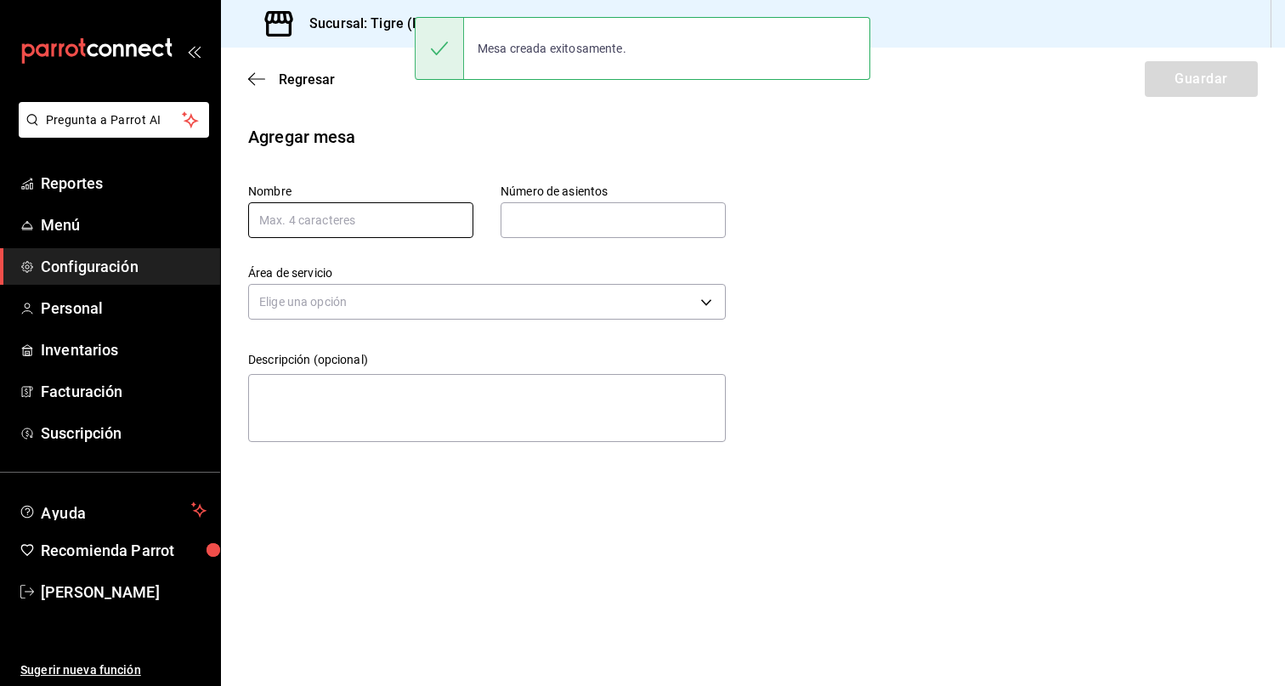
click at [368, 218] on input "text" at bounding box center [360, 220] width 225 height 36
type input "B11"
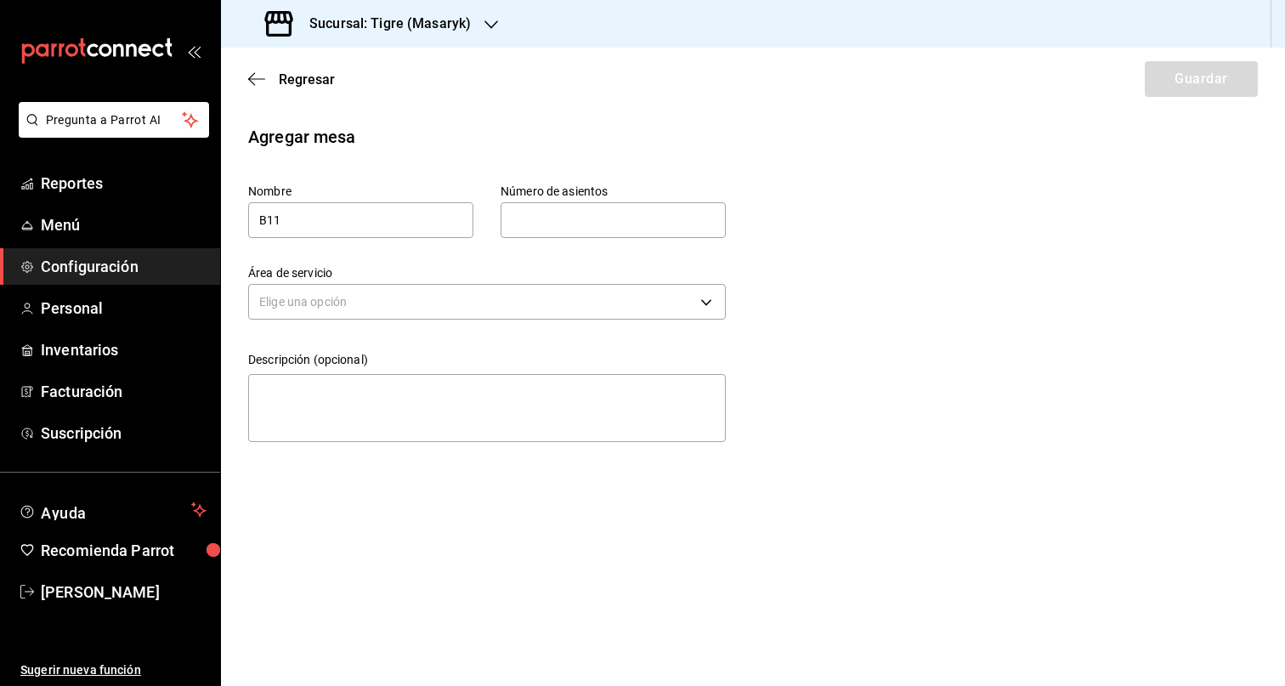
click at [569, 219] on input "text" at bounding box center [613, 220] width 225 height 34
type input "5"
click at [504, 299] on body "Pregunta a Parrot AI Reportes Menú Configuración Personal Inventarios Facturaci…" at bounding box center [642, 343] width 1285 height 686
click at [348, 452] on li "Barra" at bounding box center [487, 439] width 476 height 28
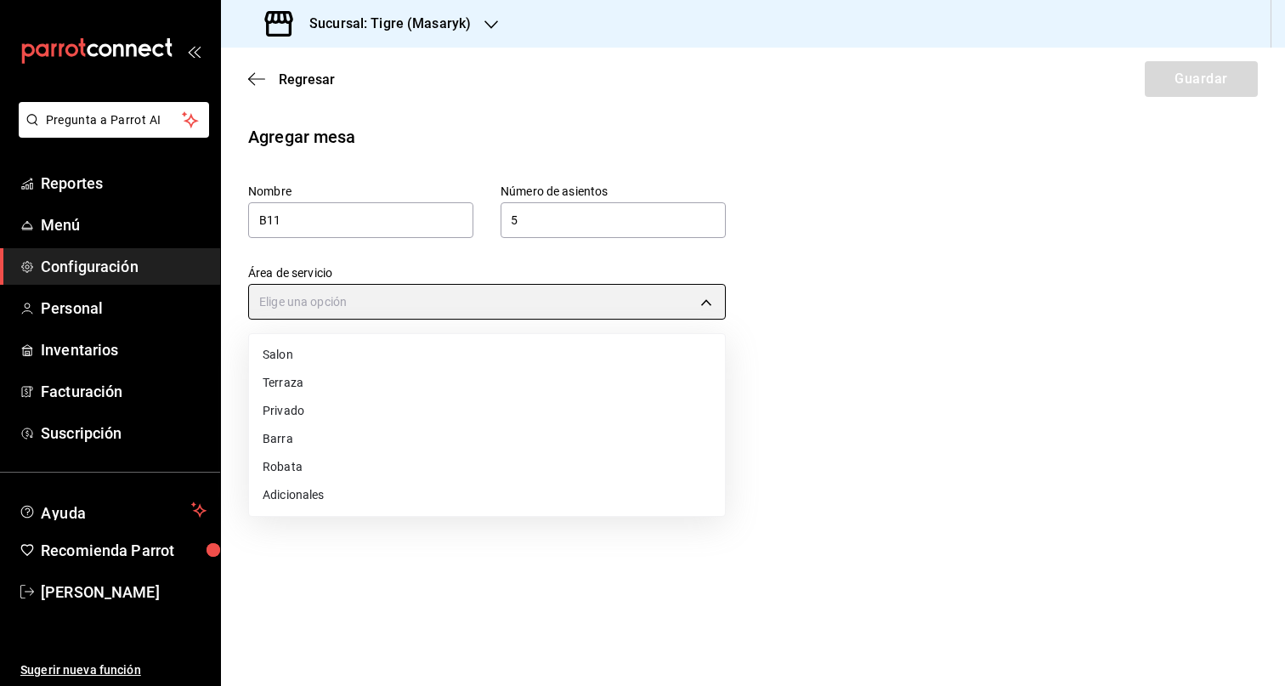
type input "32a13997-d177-44f4-8104-863ff688685d"
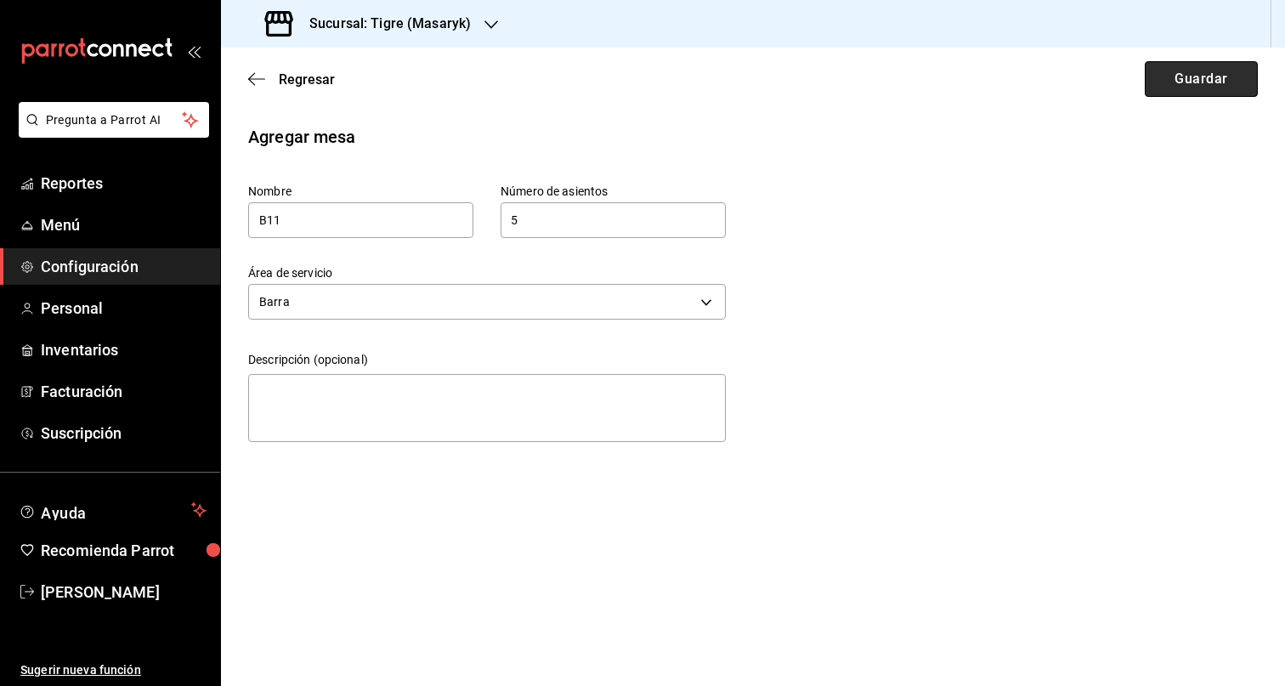
click at [1177, 96] on button "Guardar" at bounding box center [1201, 79] width 113 height 36
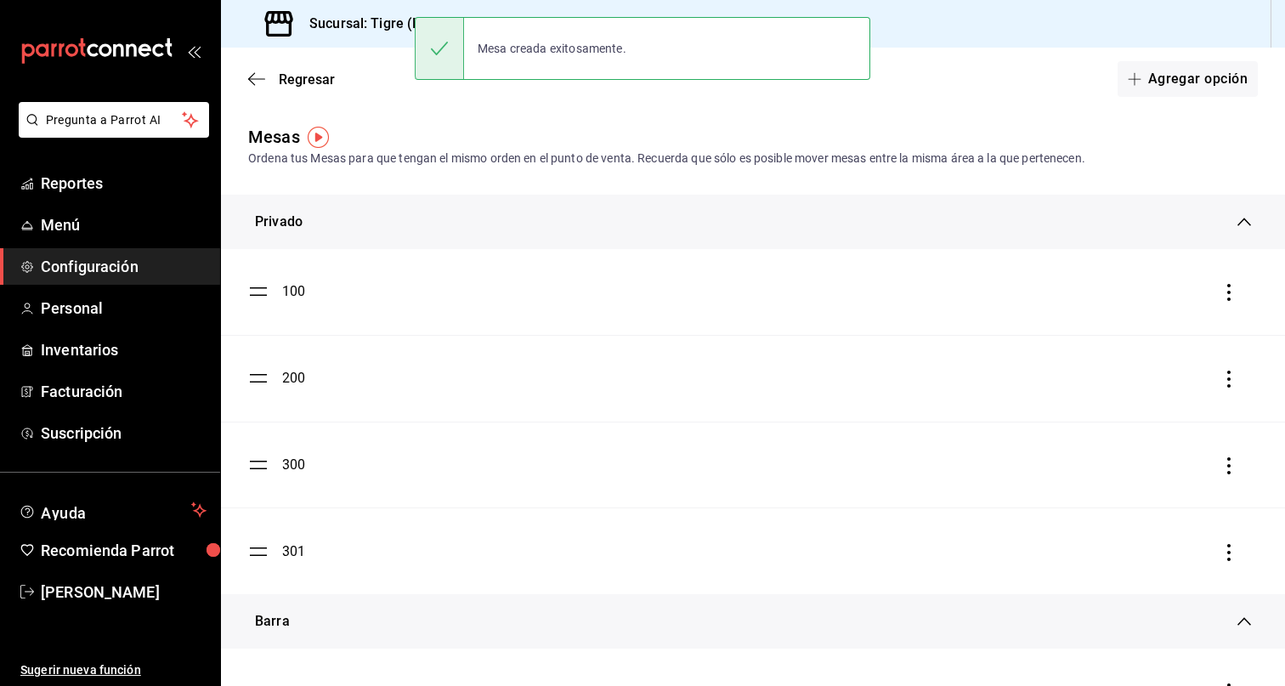
click at [1195, 101] on div "Regresar Agregar opción" at bounding box center [753, 79] width 1064 height 63
click at [1193, 80] on button "Agregar opción" at bounding box center [1187, 79] width 140 height 36
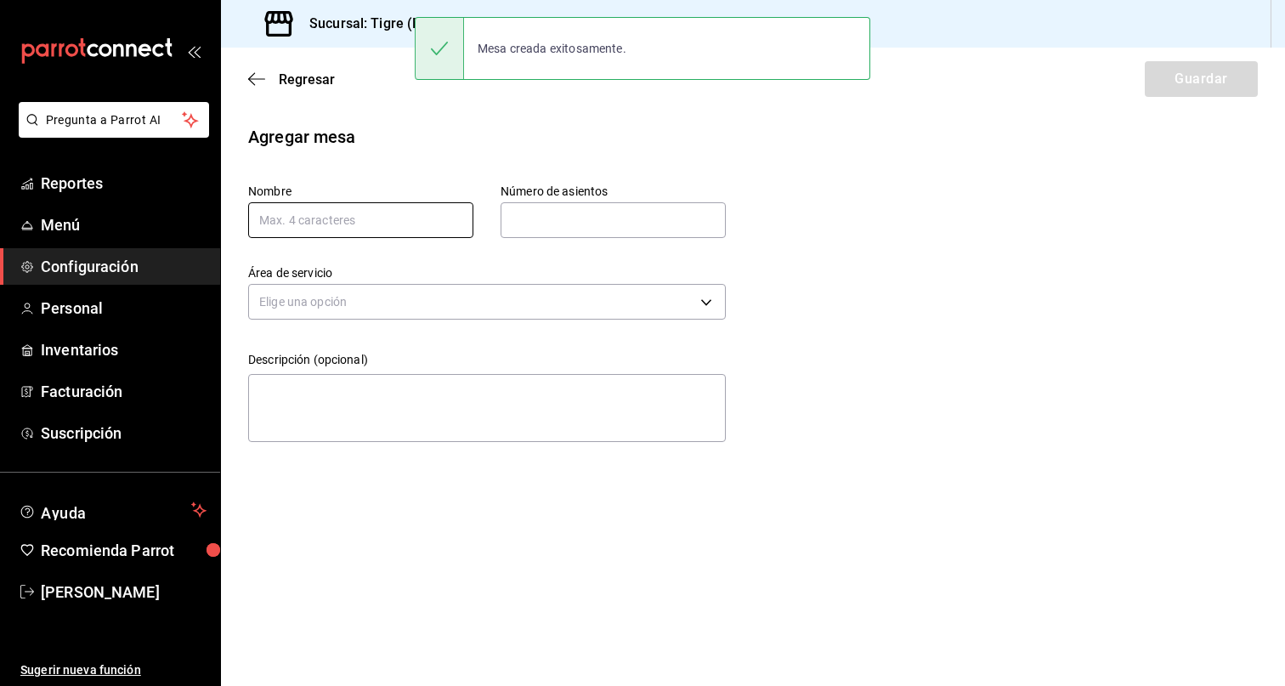
click at [421, 212] on input "text" at bounding box center [360, 220] width 225 height 36
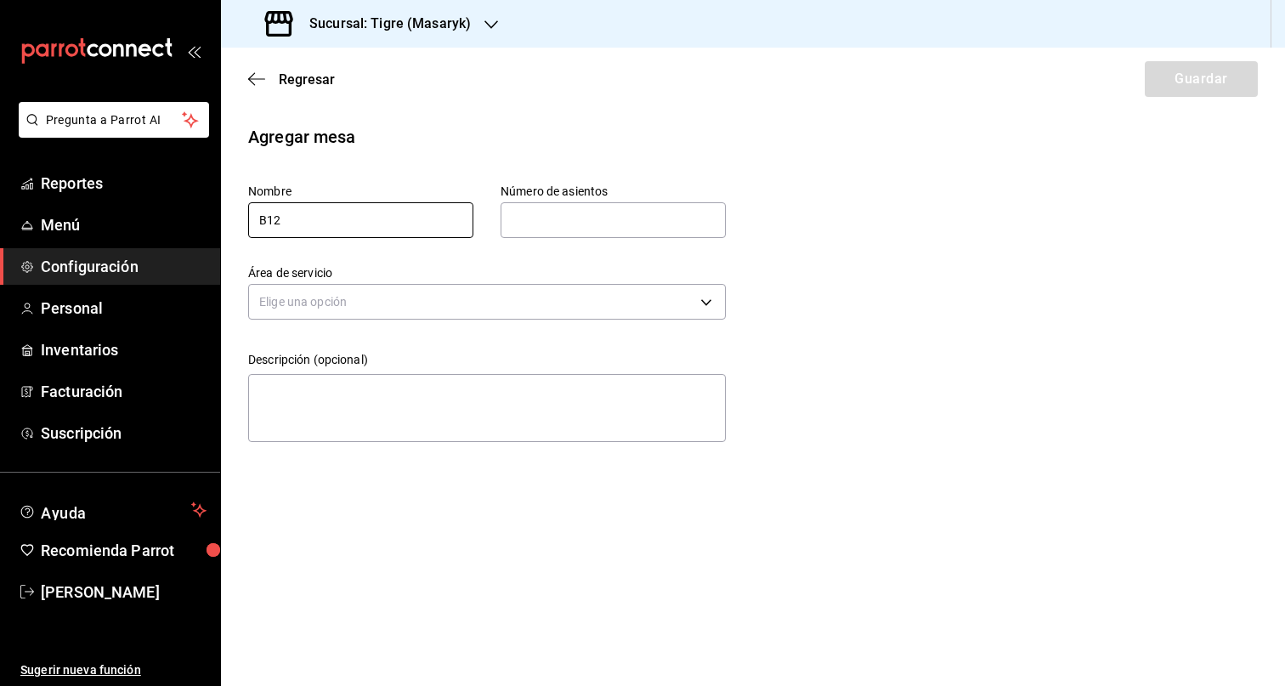
type input "B12"
click at [620, 223] on input "text" at bounding box center [613, 220] width 225 height 34
type input "5"
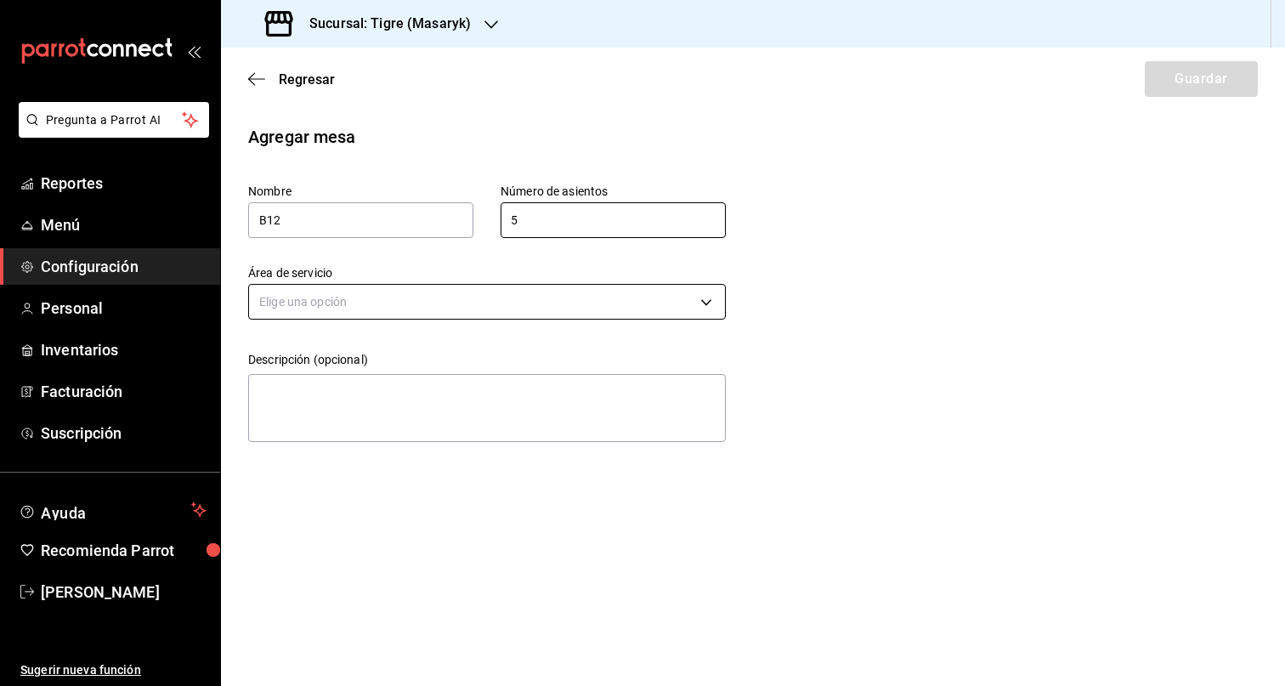
click at [475, 308] on body "Pregunta a Parrot AI Reportes Menú Configuración Personal Inventarios Facturaci…" at bounding box center [642, 343] width 1285 height 686
click at [358, 444] on li "Barra" at bounding box center [487, 439] width 476 height 28
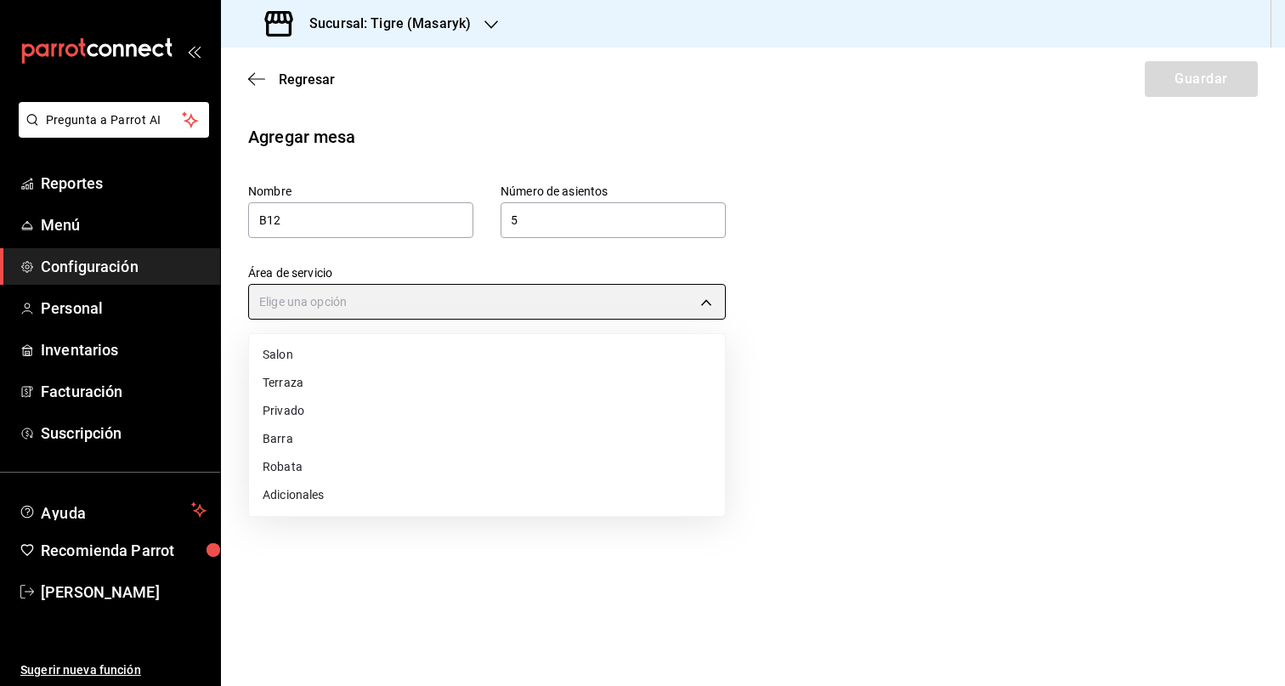
type input "32a13997-d177-44f4-8104-863ff688685d"
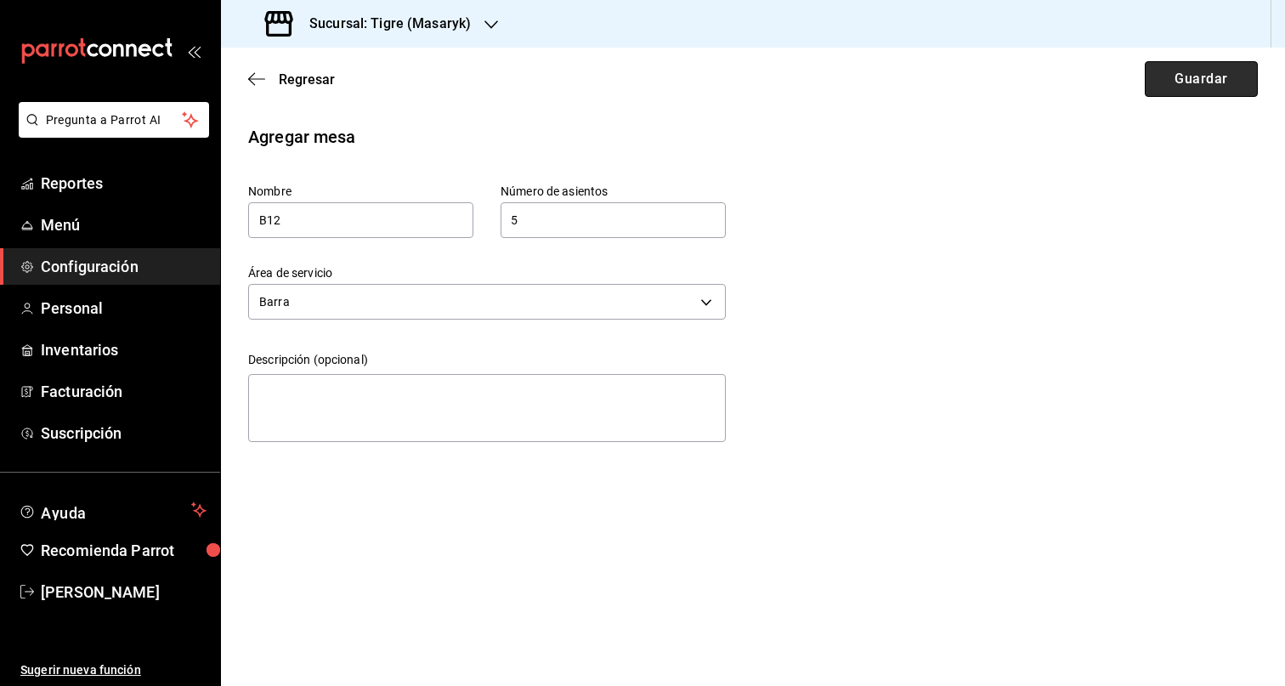
click at [1214, 81] on button "Guardar" at bounding box center [1201, 79] width 113 height 36
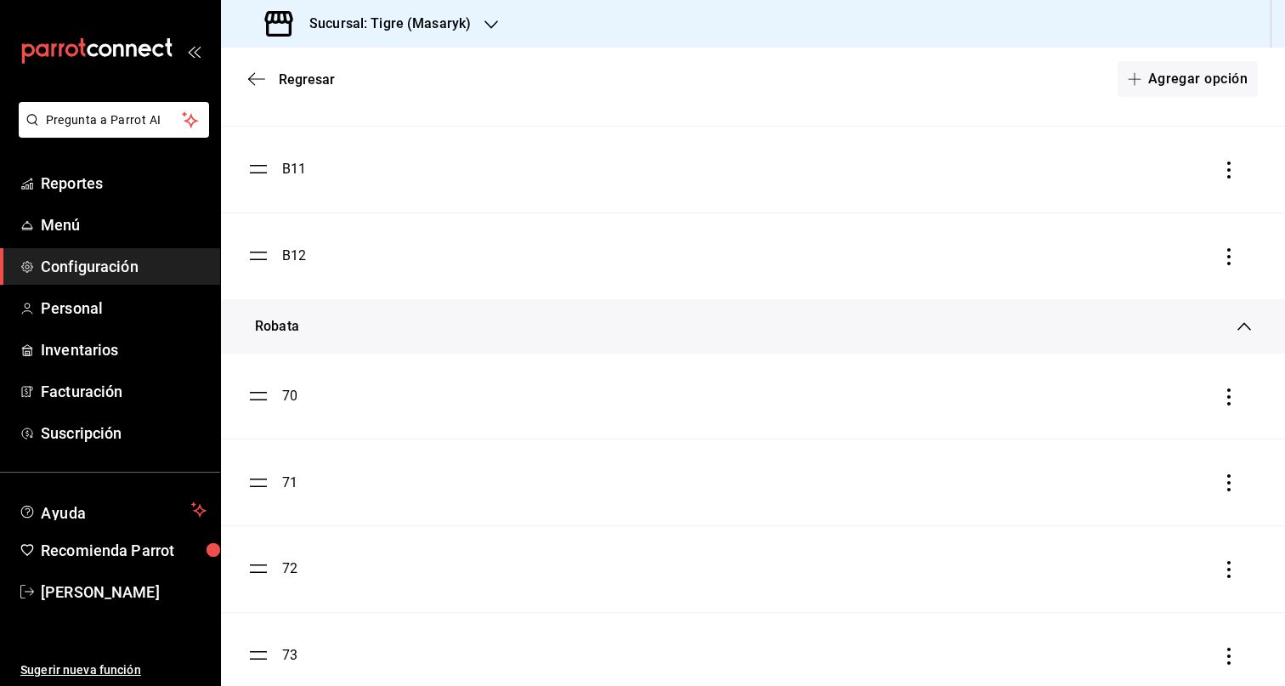
scroll to position [1427, 0]
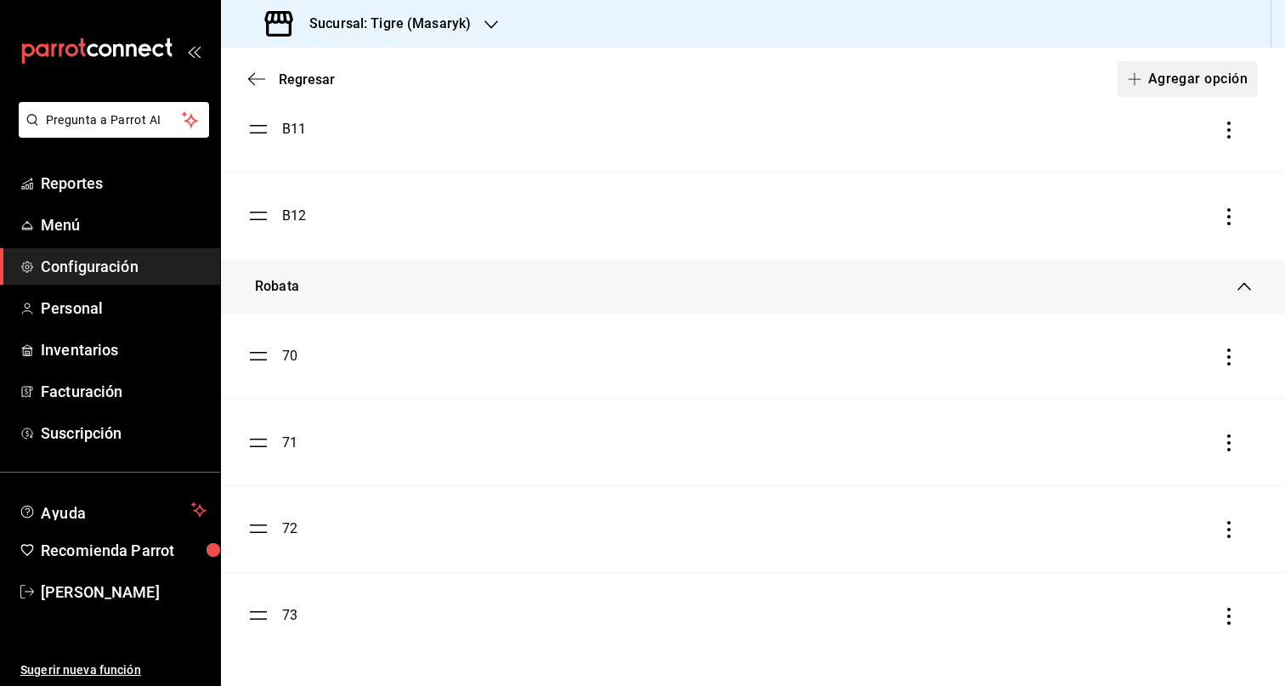
click at [1182, 80] on button "Agregar opción" at bounding box center [1187, 79] width 140 height 36
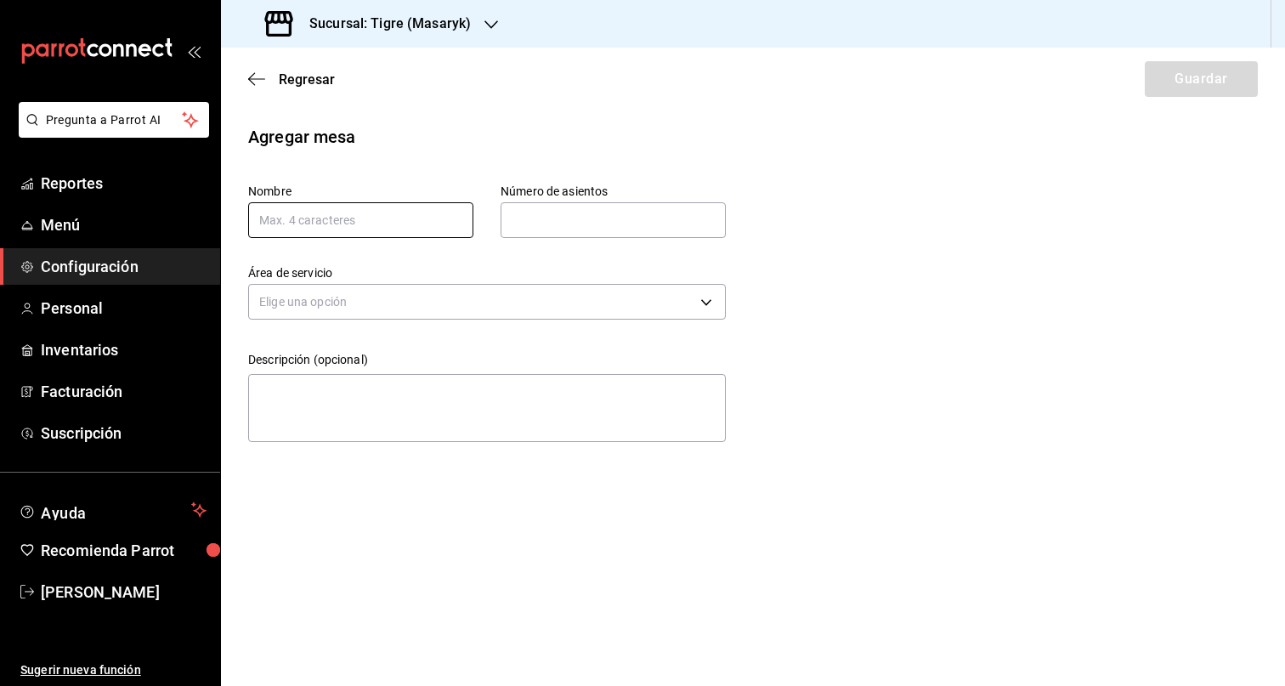
click at [351, 218] on input "text" at bounding box center [360, 220] width 225 height 36
type input "B13"
click at [582, 218] on input "text" at bounding box center [613, 220] width 225 height 34
type input "5"
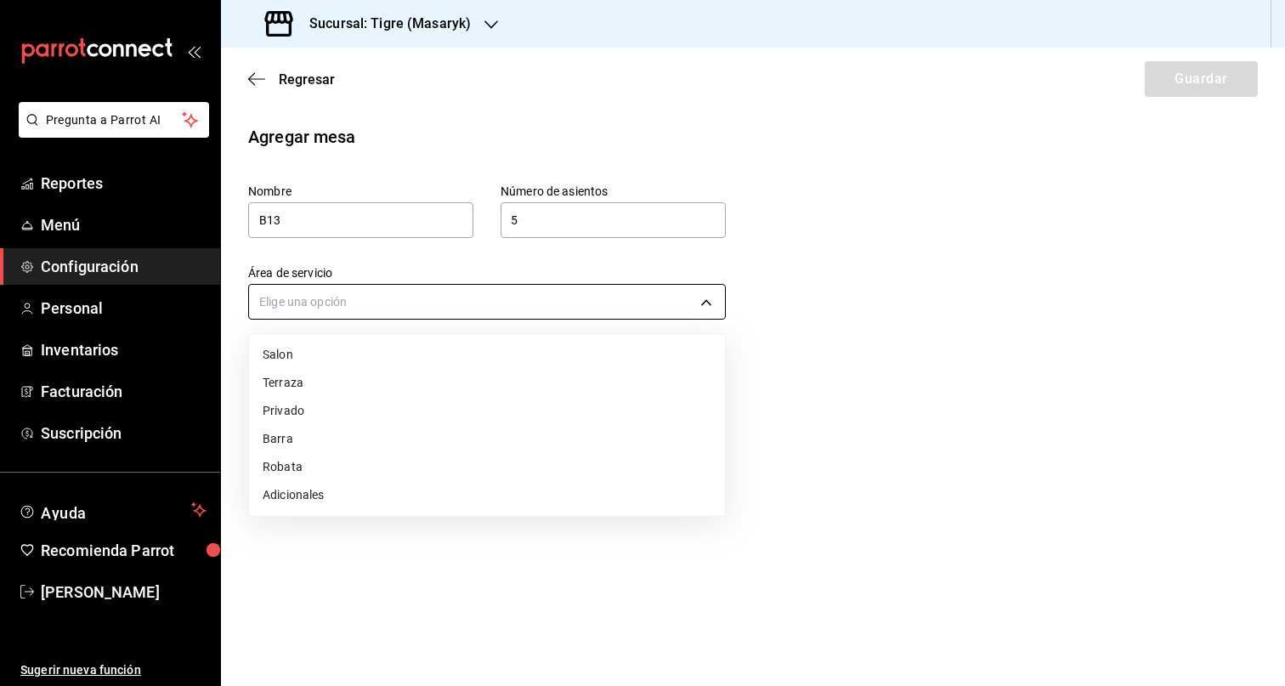
click at [541, 309] on body "Pregunta a Parrot AI Reportes Menú Configuración Personal Inventarios Facturaci…" at bounding box center [642, 343] width 1285 height 686
click at [347, 445] on li "Barra" at bounding box center [487, 439] width 476 height 28
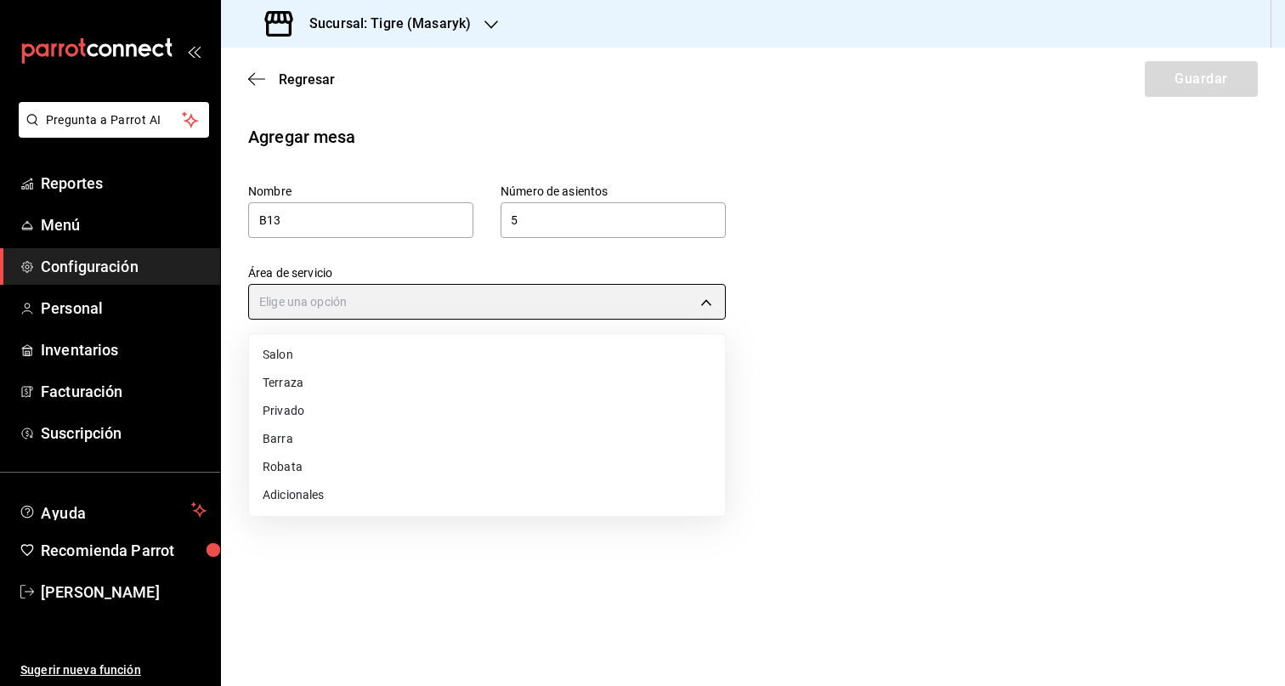
type input "32a13997-d177-44f4-8104-863ff688685d"
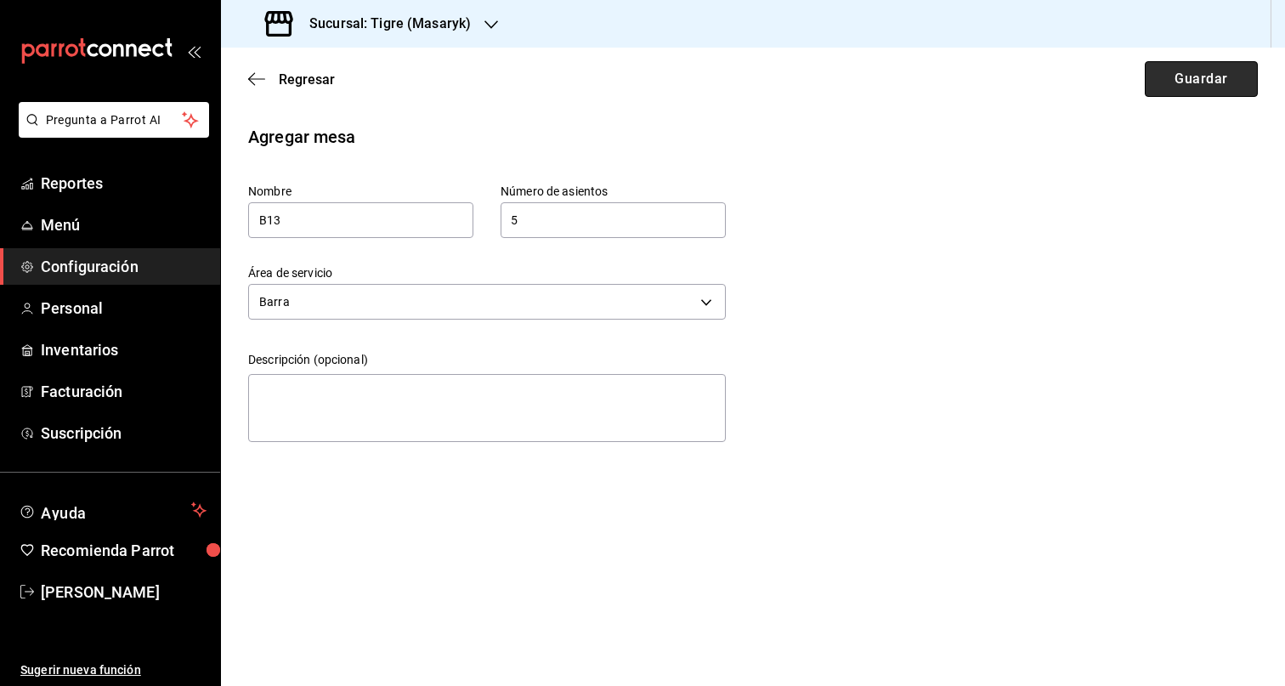
click at [1182, 90] on button "Guardar" at bounding box center [1201, 79] width 113 height 36
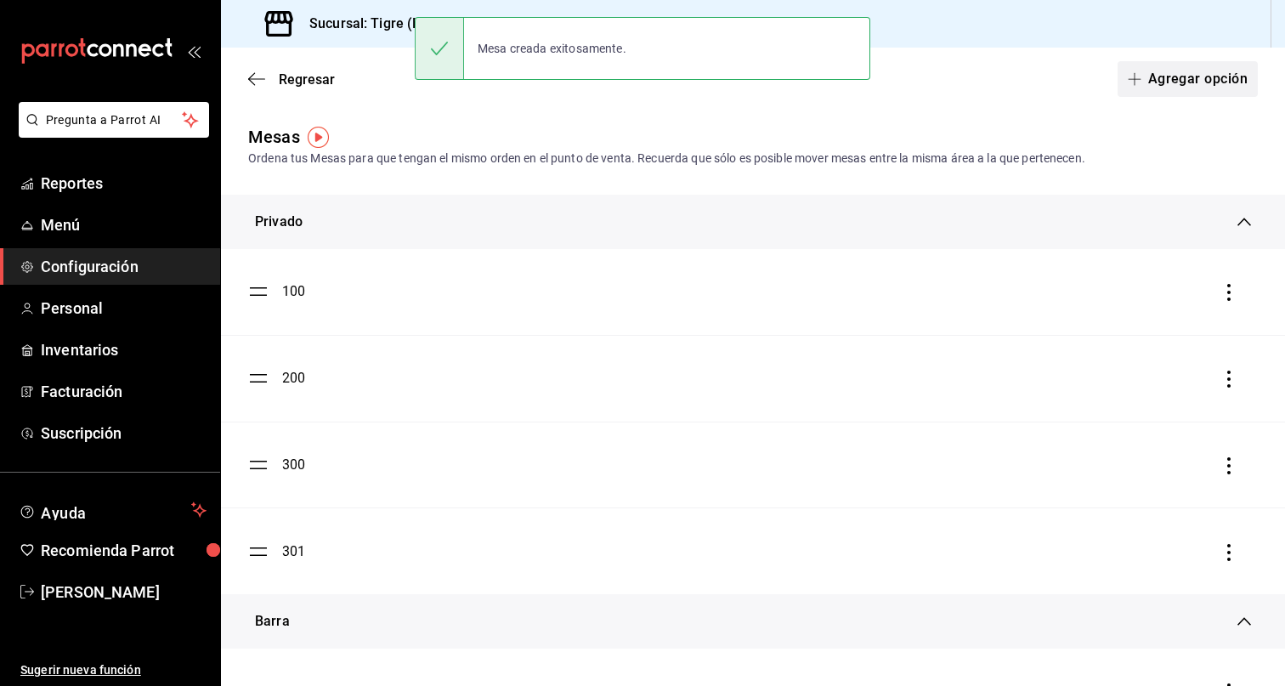
click at [1191, 73] on button "Agregar opción" at bounding box center [1187, 79] width 140 height 36
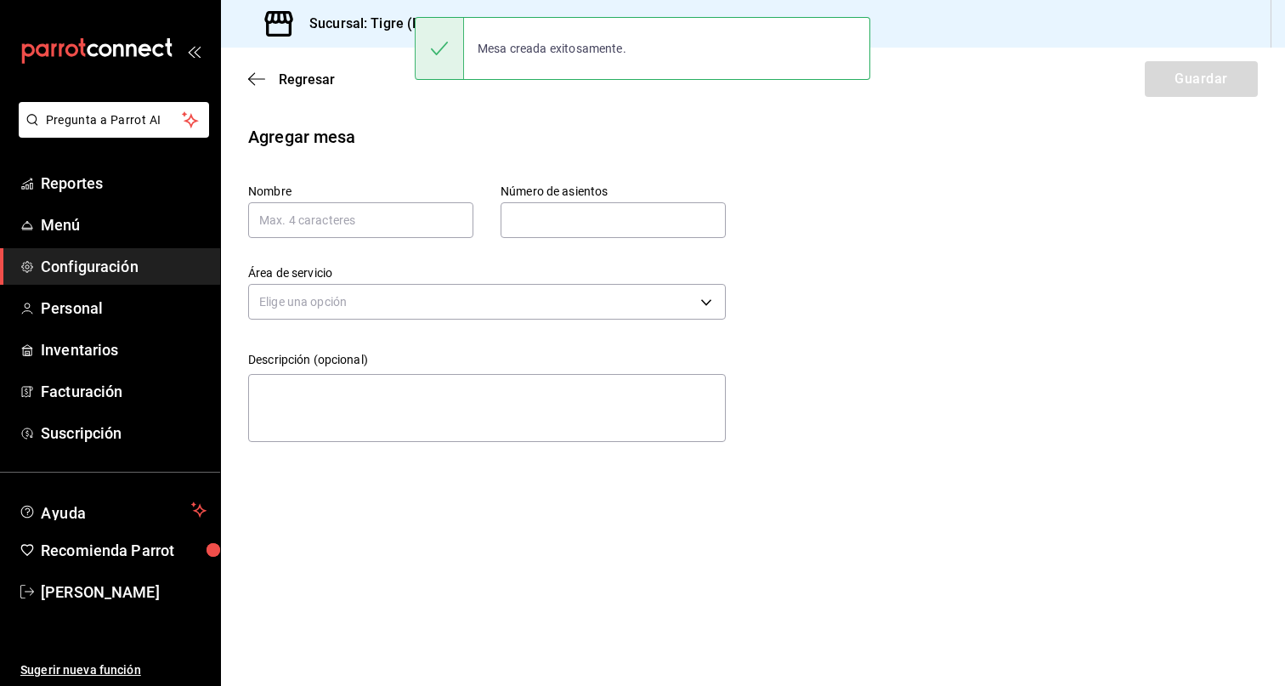
click at [392, 197] on div "Nombre" at bounding box center [360, 211] width 225 height 54
click at [382, 213] on input "text" at bounding box center [360, 220] width 225 height 36
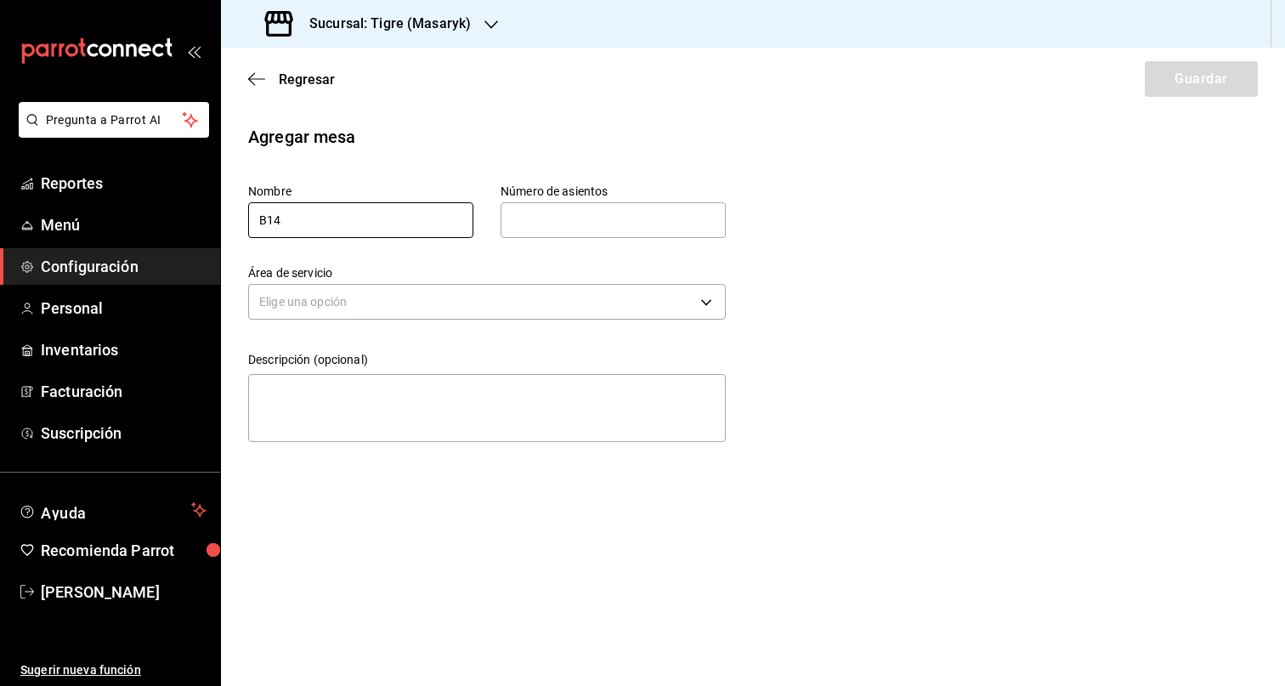
type input "B14"
drag, startPoint x: 557, startPoint y: 217, endPoint x: 577, endPoint y: 234, distance: 26.5
click at [557, 217] on input "text" at bounding box center [613, 220] width 225 height 34
type input "5"
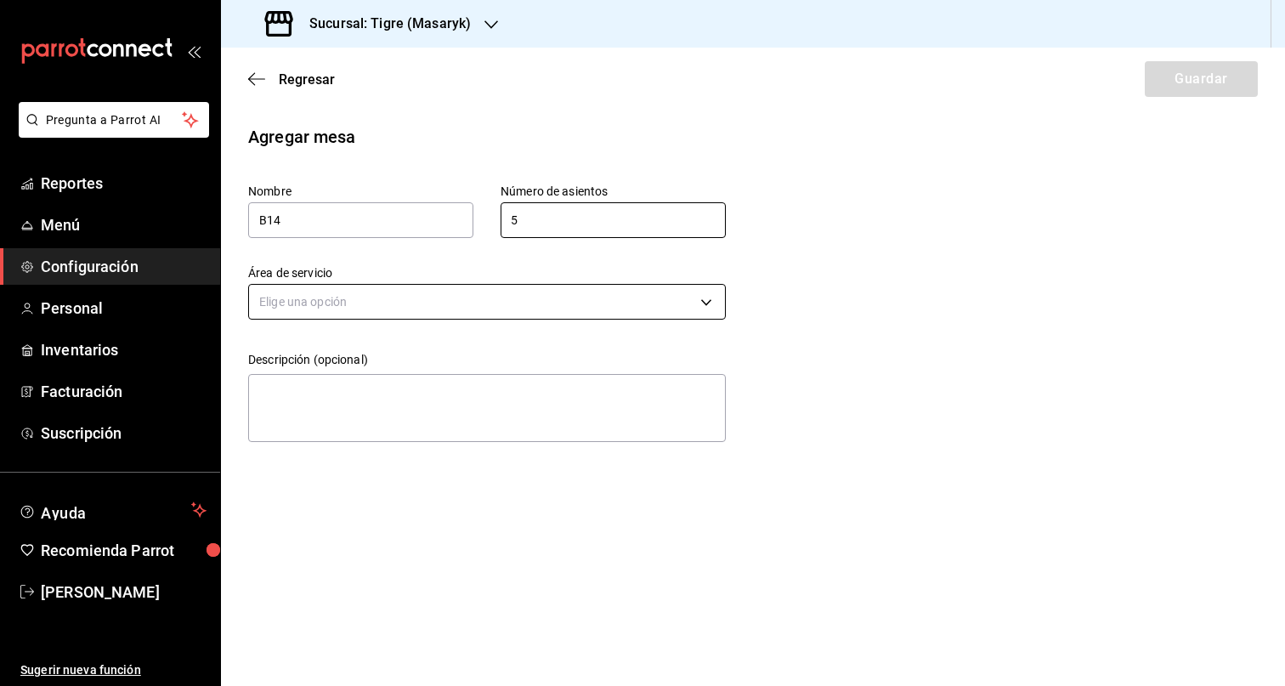
click at [535, 298] on body "Pregunta a Parrot AI Reportes Menú Configuración Personal Inventarios Facturaci…" at bounding box center [642, 343] width 1285 height 686
click at [394, 440] on li "Barra" at bounding box center [487, 439] width 476 height 28
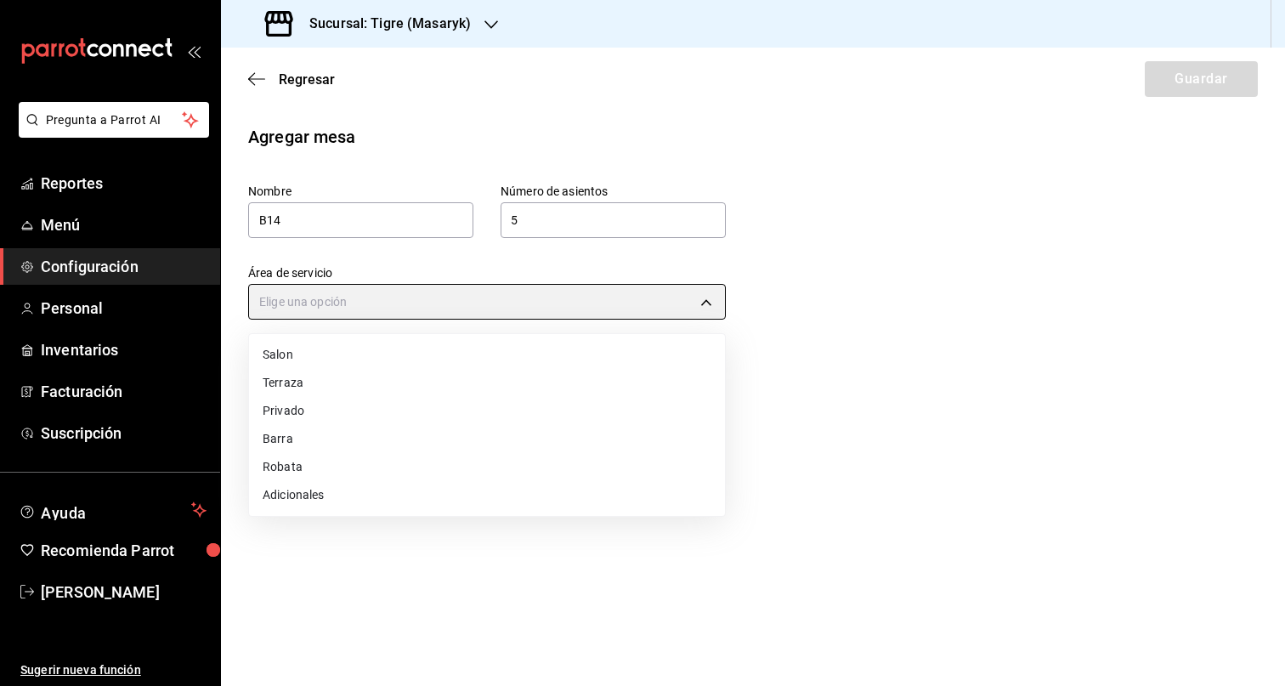
type input "32a13997-d177-44f4-8104-863ff688685d"
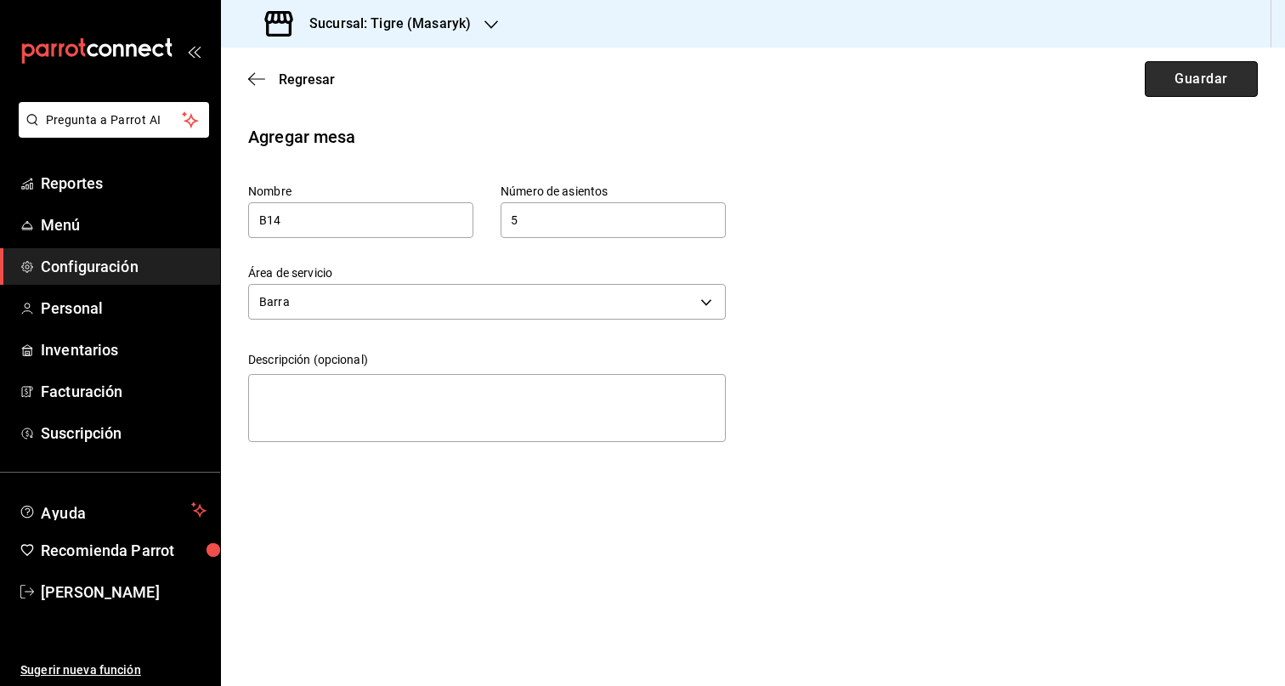
click at [1194, 71] on button "Guardar" at bounding box center [1201, 79] width 113 height 36
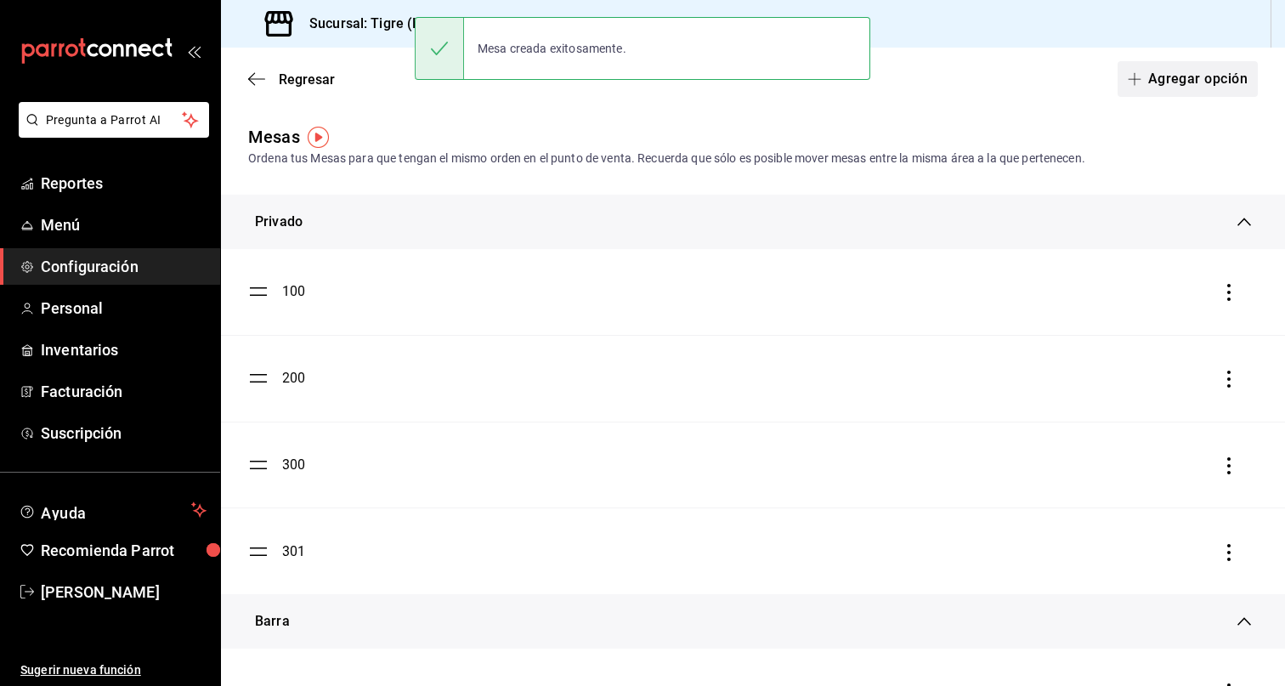
click at [1224, 92] on button "Agregar opción" at bounding box center [1187, 79] width 140 height 36
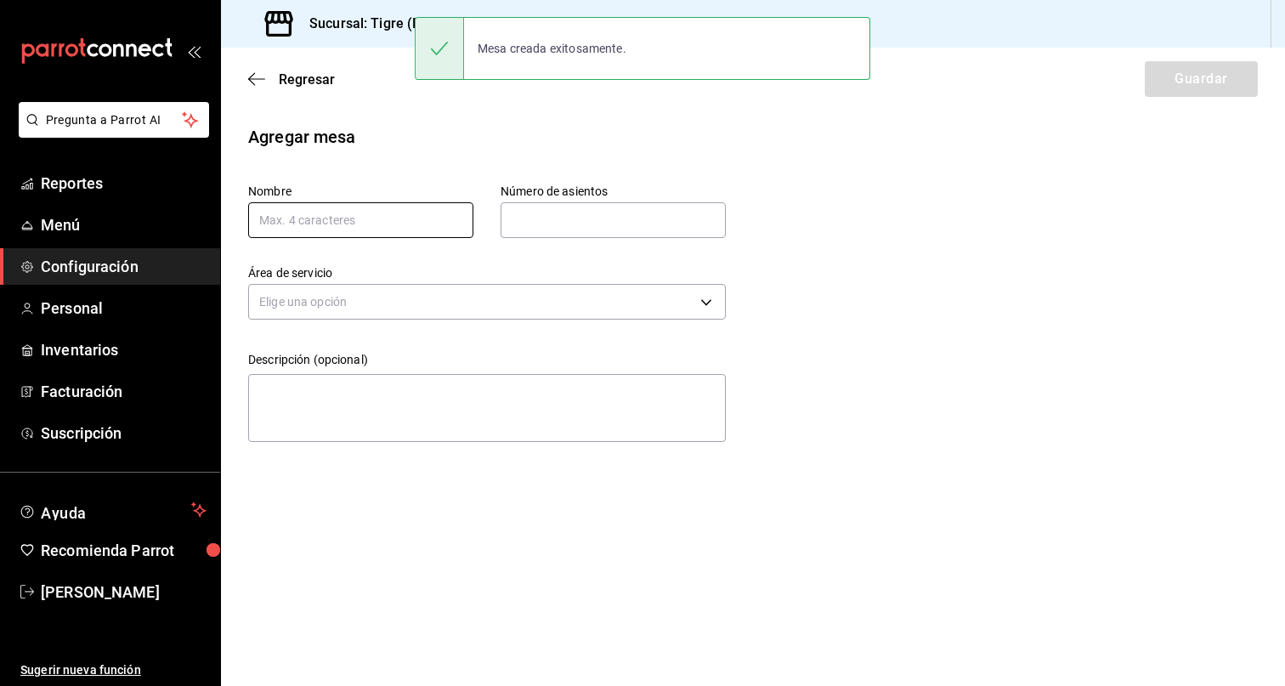
click at [363, 219] on input "text" at bounding box center [360, 220] width 225 height 36
type input "B15"
click at [555, 223] on input "text" at bounding box center [613, 220] width 225 height 34
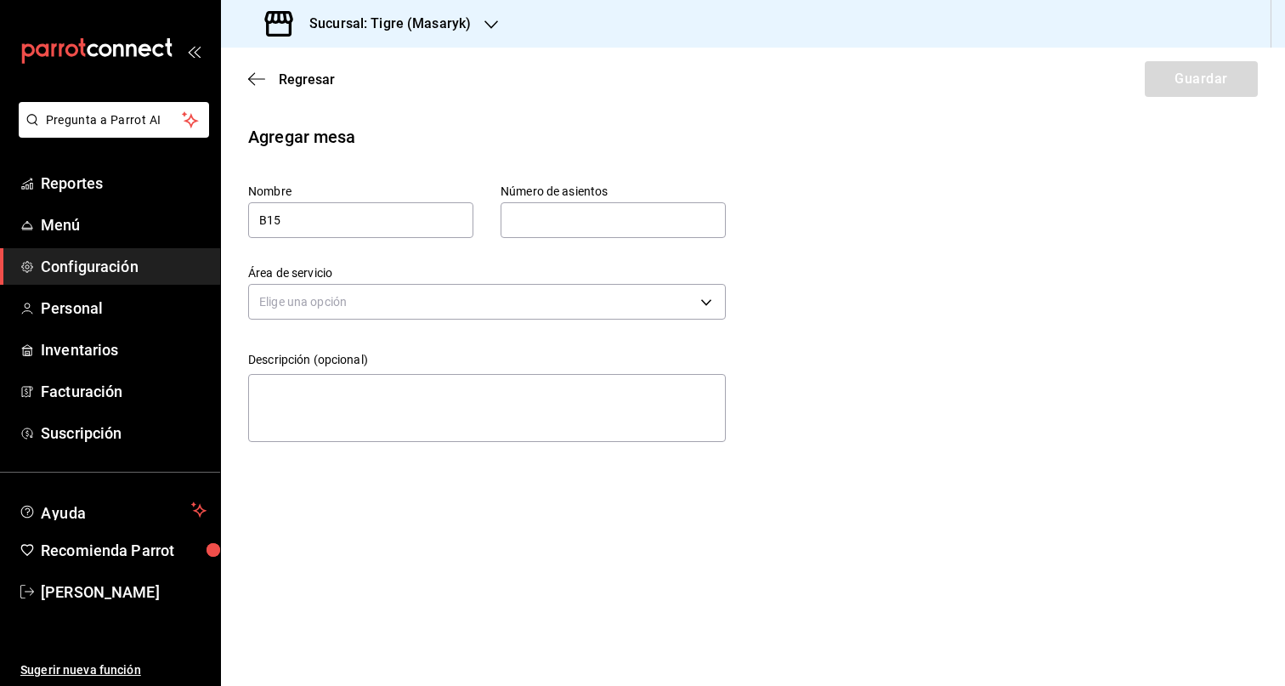
type input "5"
click at [480, 300] on body "Pregunta a Parrot AI Reportes Menú Configuración Personal Inventarios Facturaci…" at bounding box center [642, 343] width 1285 height 686
click at [358, 444] on li "Barra" at bounding box center [487, 439] width 476 height 28
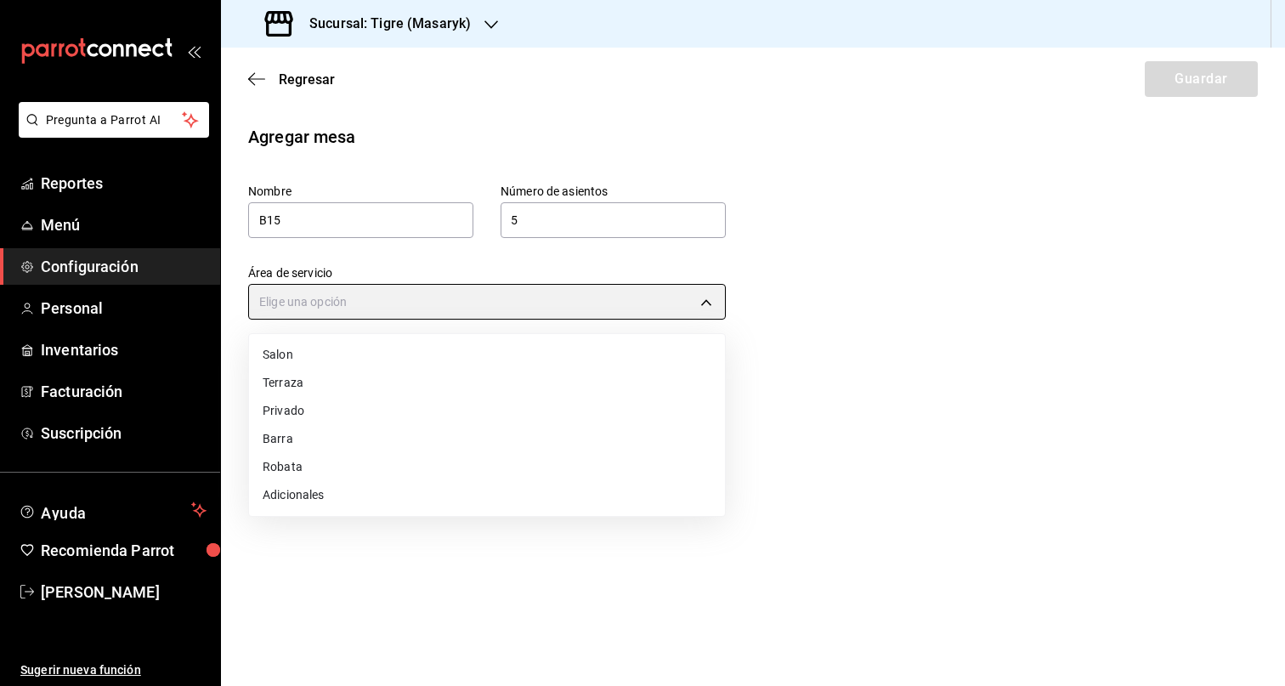
type input "32a13997-d177-44f4-8104-863ff688685d"
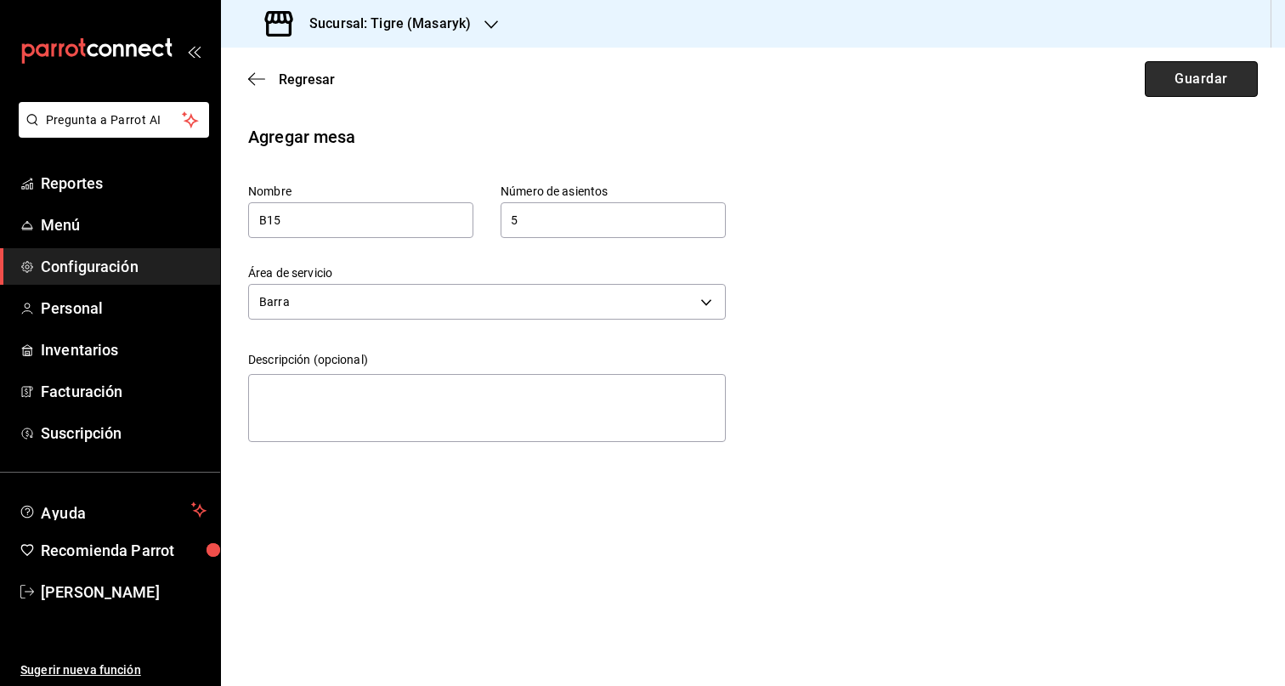
click at [1211, 84] on button "Guardar" at bounding box center [1201, 79] width 113 height 36
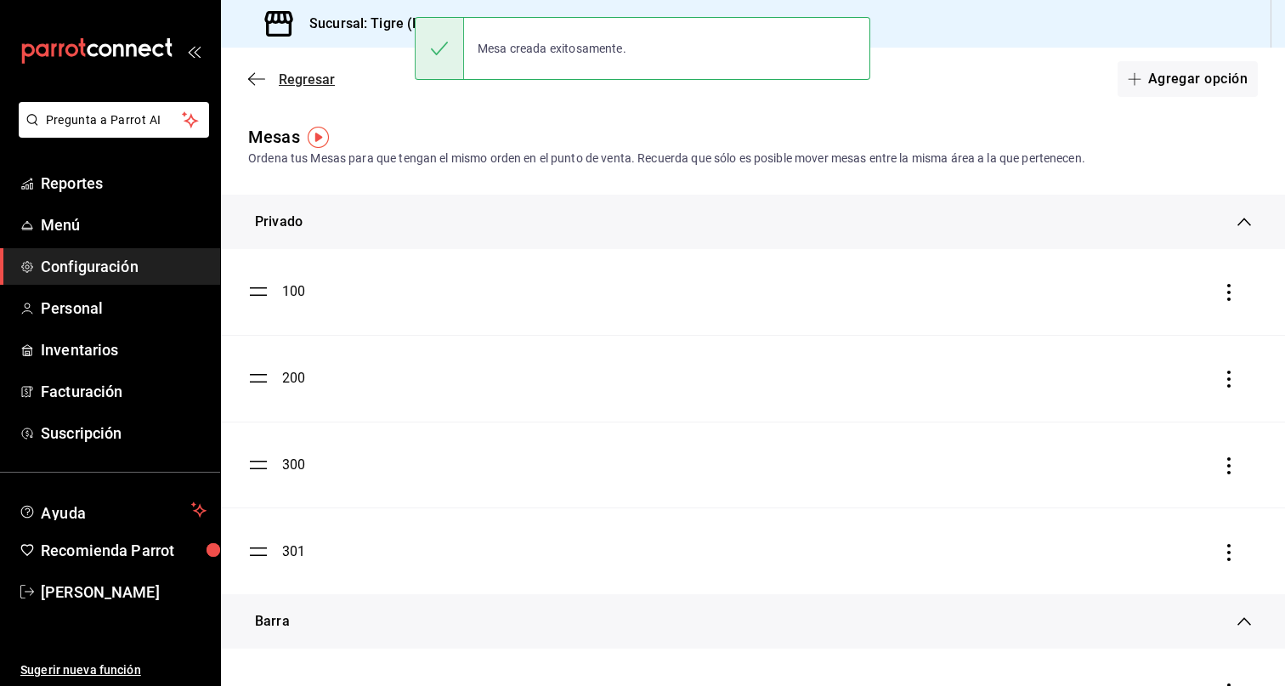
click at [271, 86] on span "Regresar" at bounding box center [291, 79] width 87 height 16
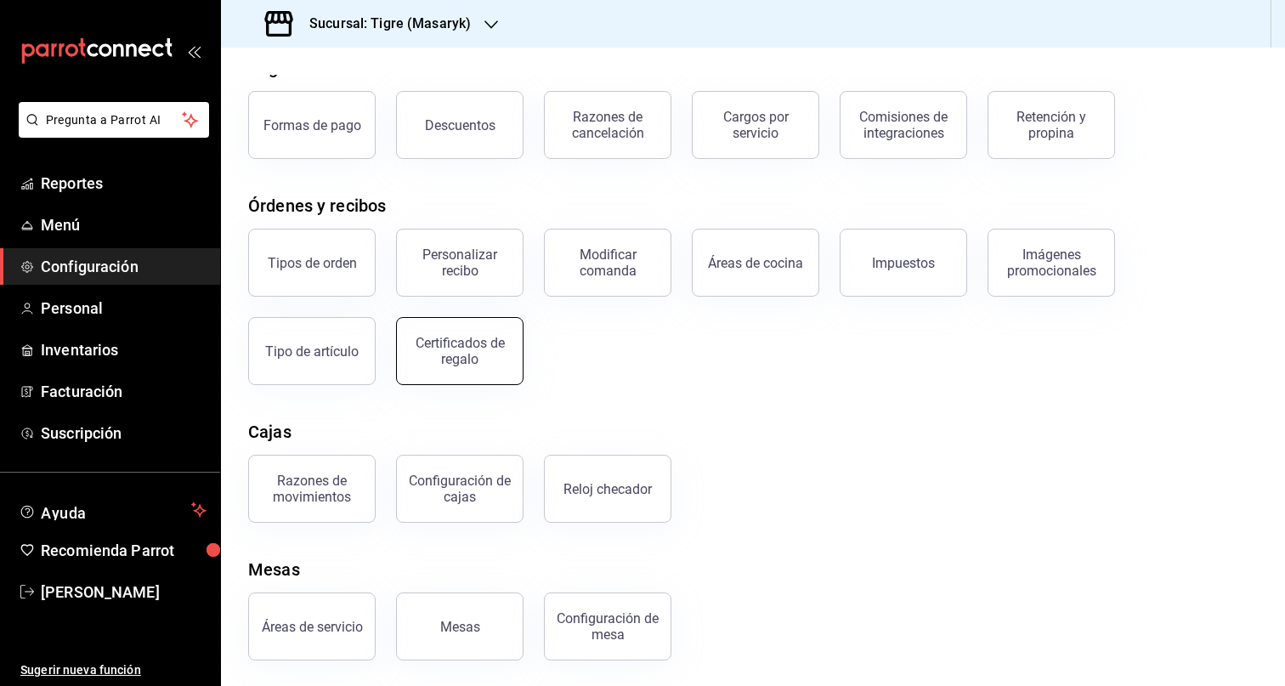
scroll to position [88, 0]
click at [478, 631] on button "Mesas" at bounding box center [459, 625] width 127 height 68
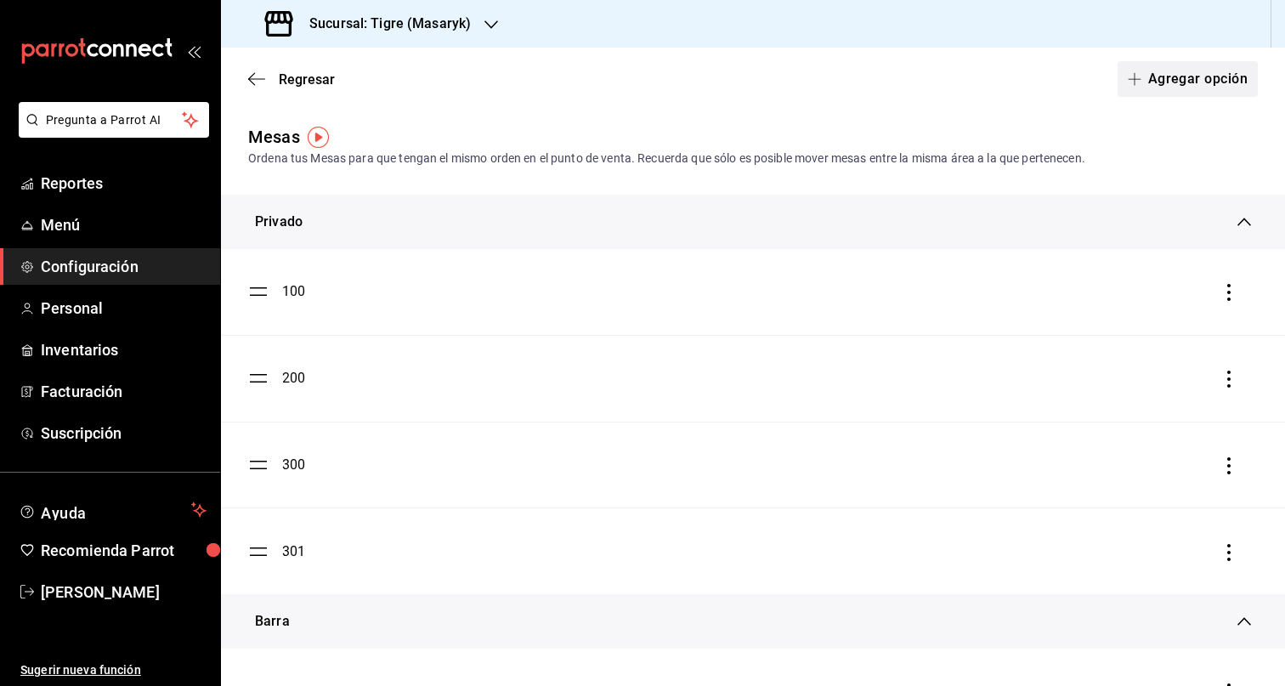
click at [1208, 72] on button "Agregar opción" at bounding box center [1187, 79] width 140 height 36
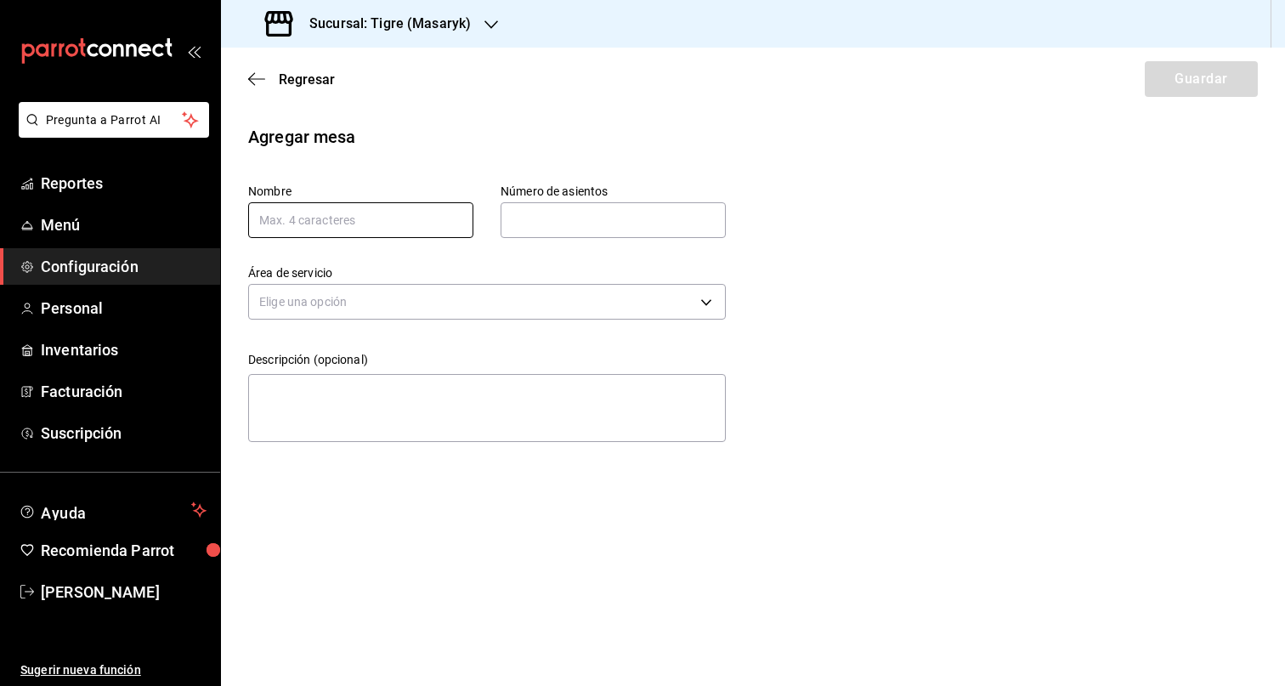
click at [362, 232] on input "text" at bounding box center [360, 220] width 225 height 36
type input "10"
click at [601, 211] on input "text" at bounding box center [613, 220] width 225 height 34
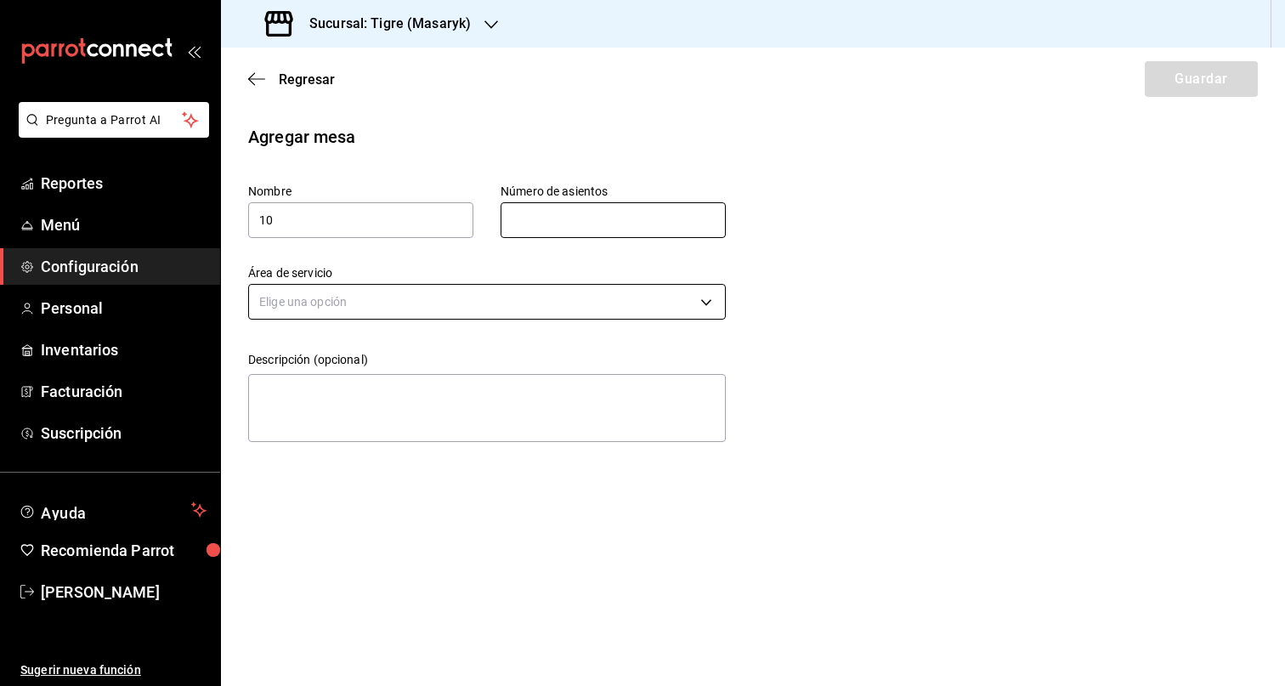
type input "5"
click at [564, 307] on body "Pregunta a Parrot AI Reportes Menú Configuración Personal Inventarios Facturaci…" at bounding box center [642, 343] width 1285 height 686
click at [349, 358] on li "Salon" at bounding box center [487, 355] width 476 height 28
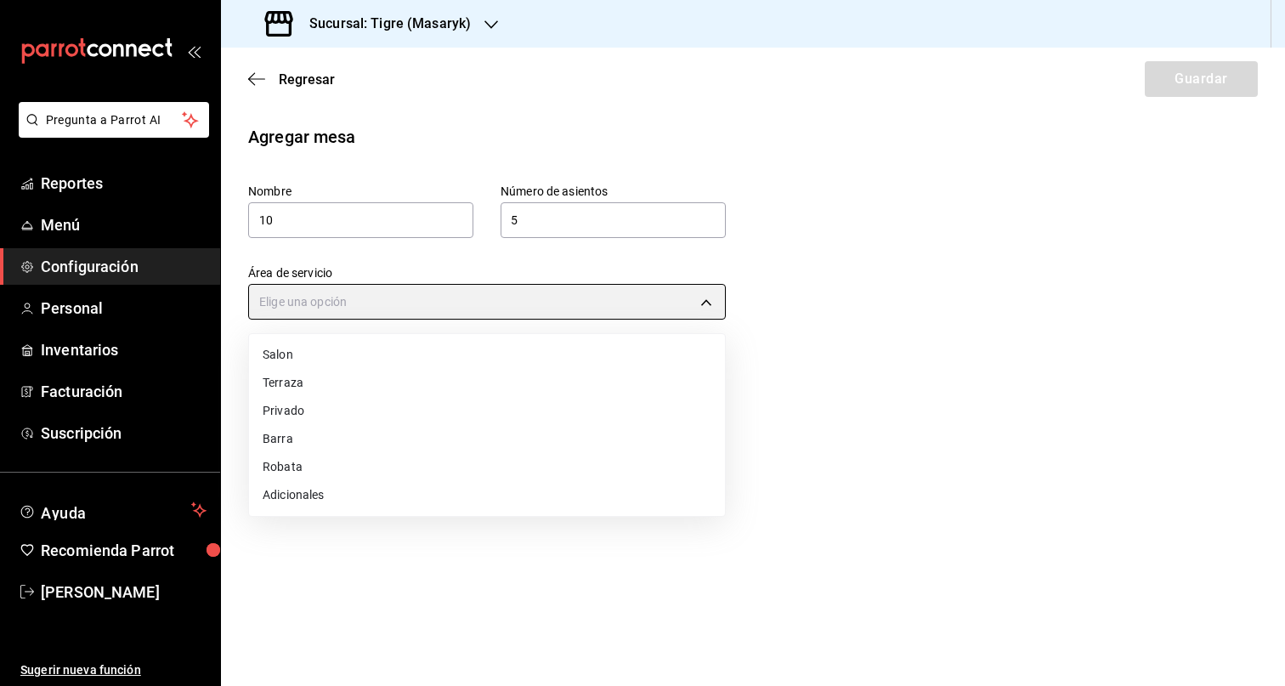
type input "7e30a31d-35ad-4b5c-80c4-a8bf064b31d2"
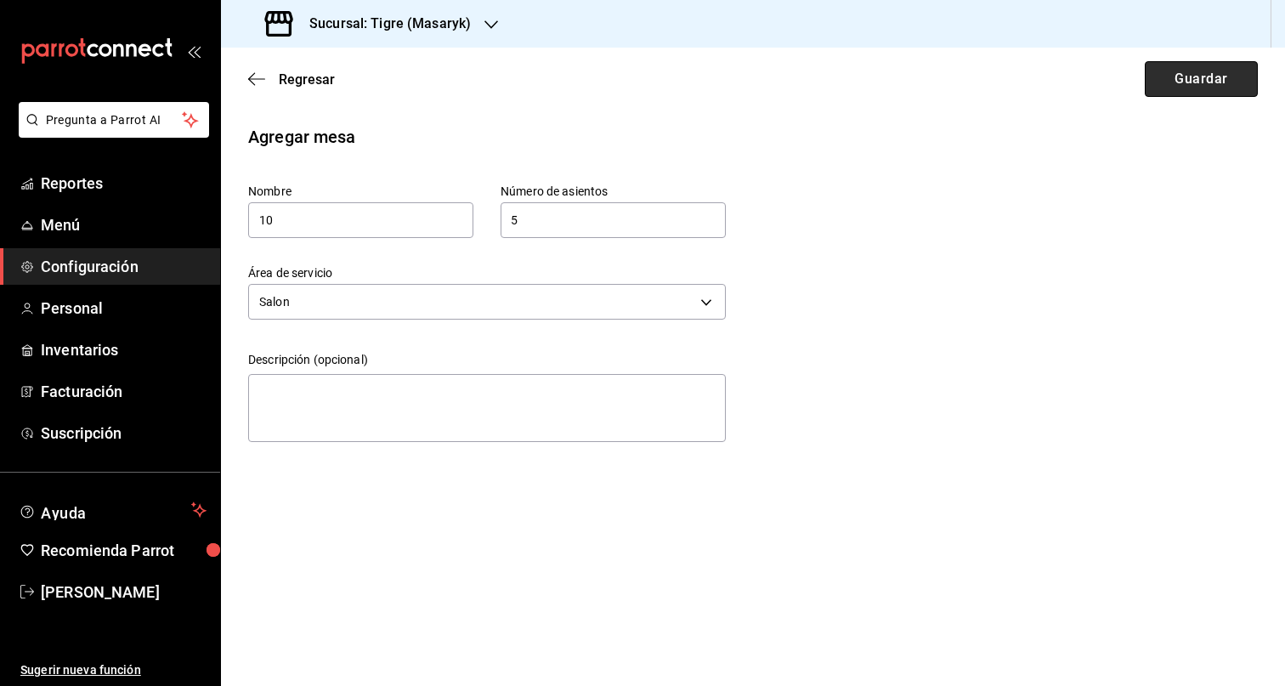
click at [1208, 80] on button "Guardar" at bounding box center [1201, 79] width 113 height 36
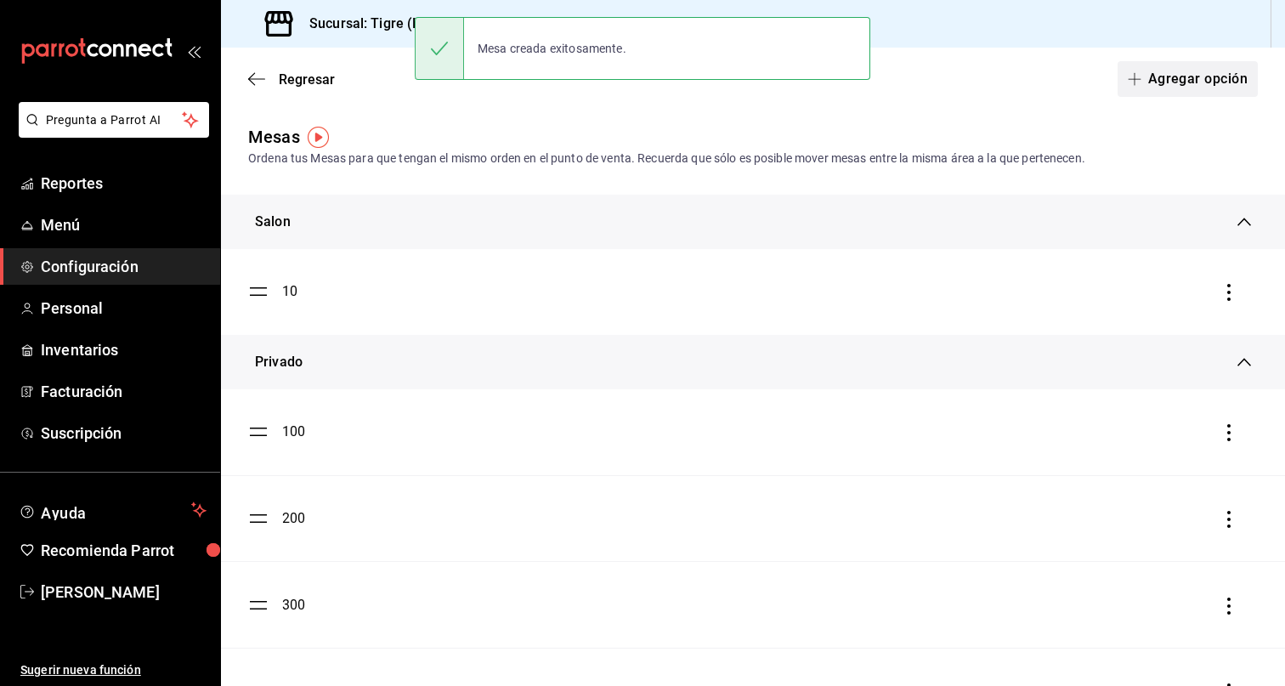
click at [1196, 67] on button "Agregar opción" at bounding box center [1187, 79] width 140 height 36
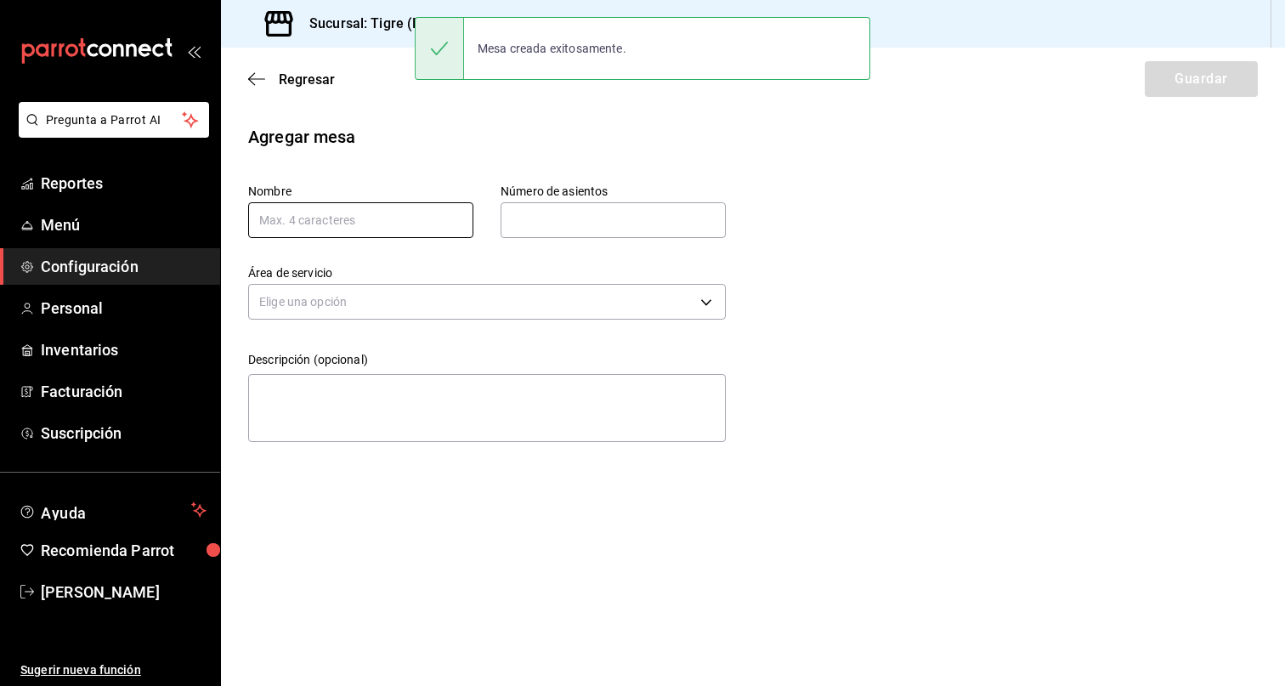
click at [349, 221] on input "text" at bounding box center [360, 220] width 225 height 36
type input "11"
click at [550, 216] on input "text" at bounding box center [613, 220] width 225 height 34
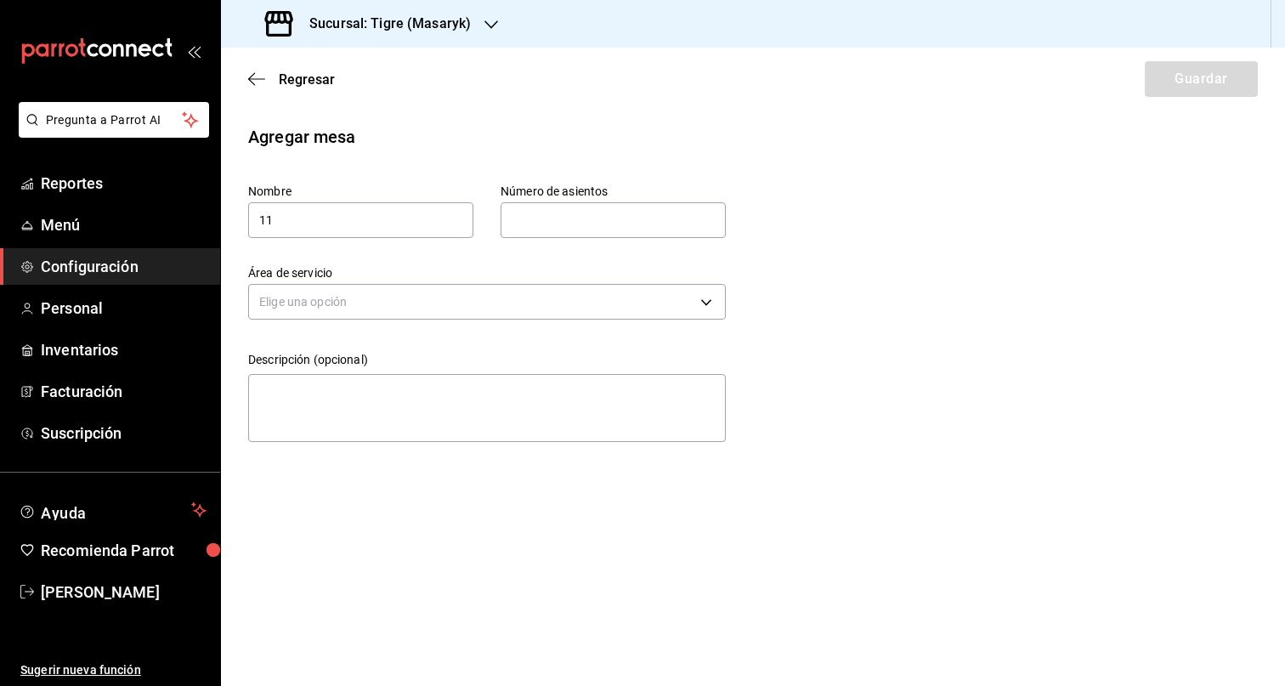
type input "5"
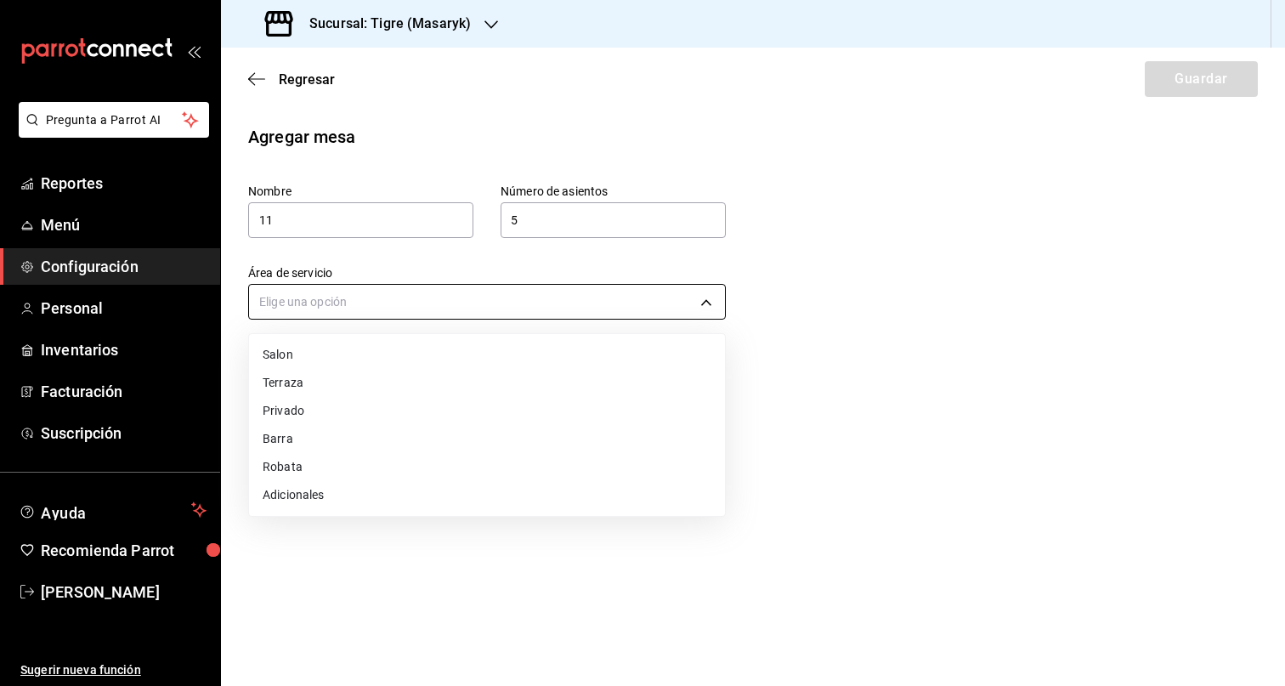
click at [541, 303] on body "Pregunta a Parrot AI Reportes Menú Configuración Personal Inventarios Facturaci…" at bounding box center [642, 343] width 1285 height 686
click at [393, 369] on li "Terraza" at bounding box center [487, 383] width 476 height 28
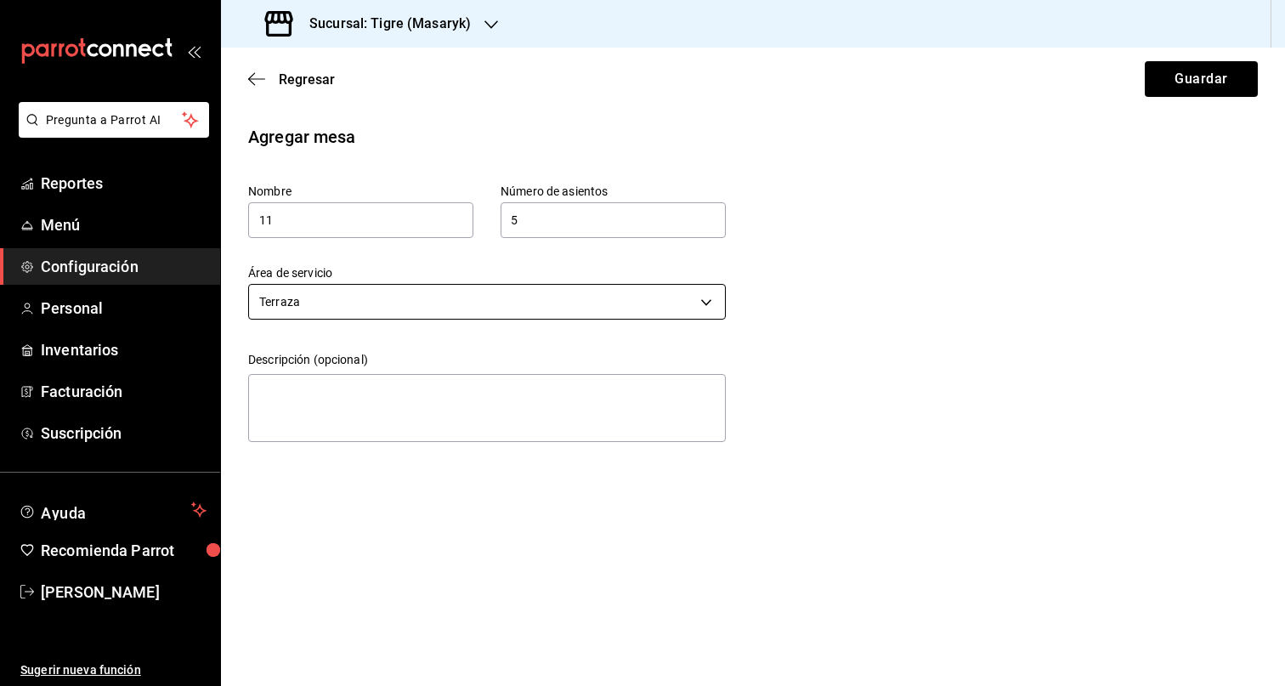
click at [390, 305] on body "Pregunta a Parrot AI Reportes Menú Configuración Personal Inventarios Facturaci…" at bounding box center [642, 343] width 1285 height 686
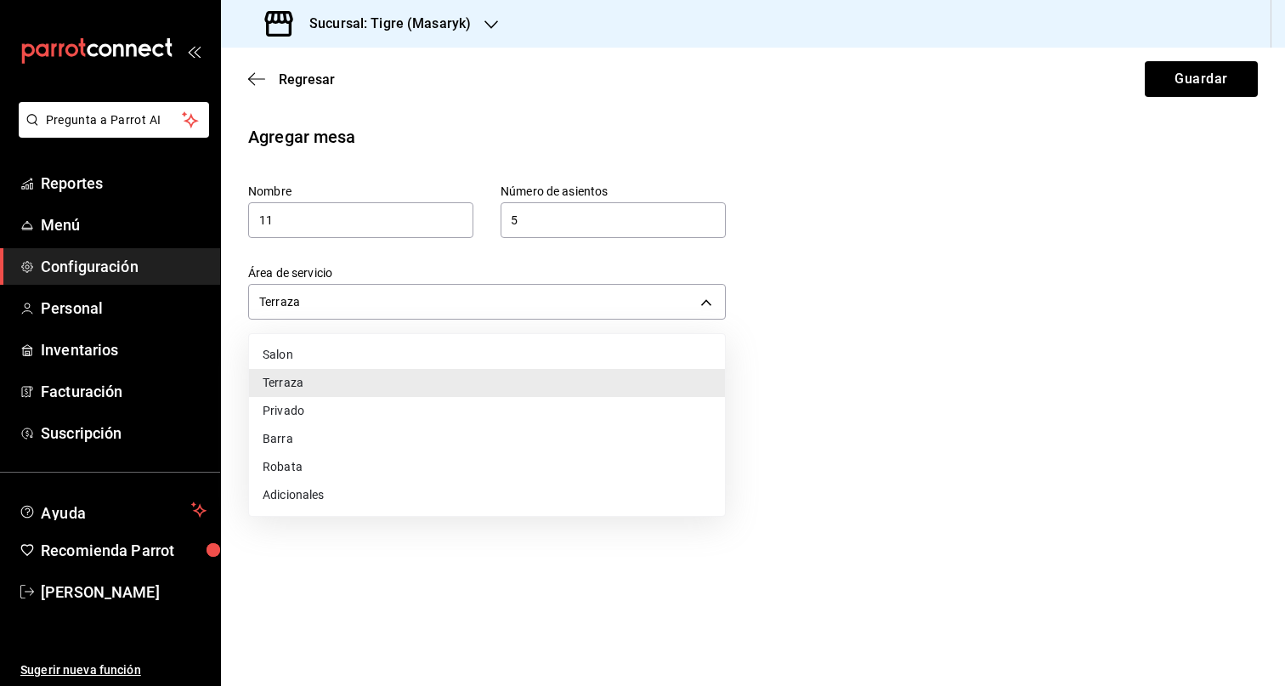
click at [339, 359] on li "Salon" at bounding box center [487, 355] width 476 height 28
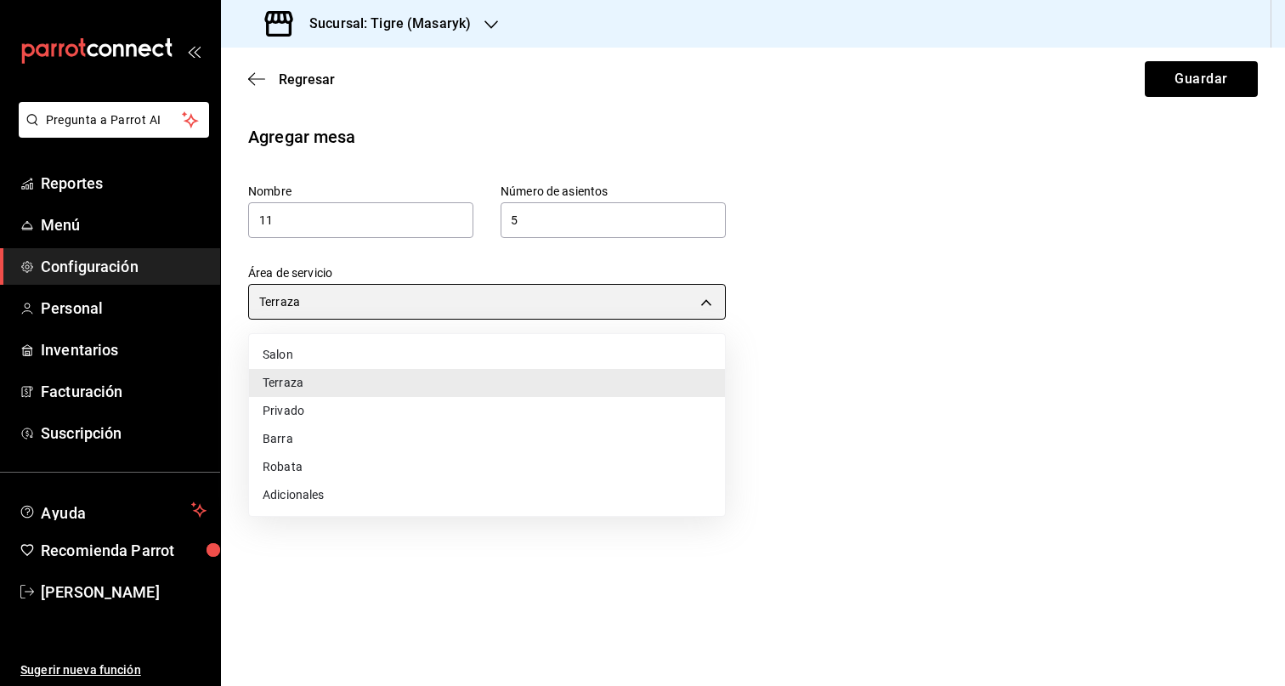
type input "7e30a31d-35ad-4b5c-80c4-a8bf064b31d2"
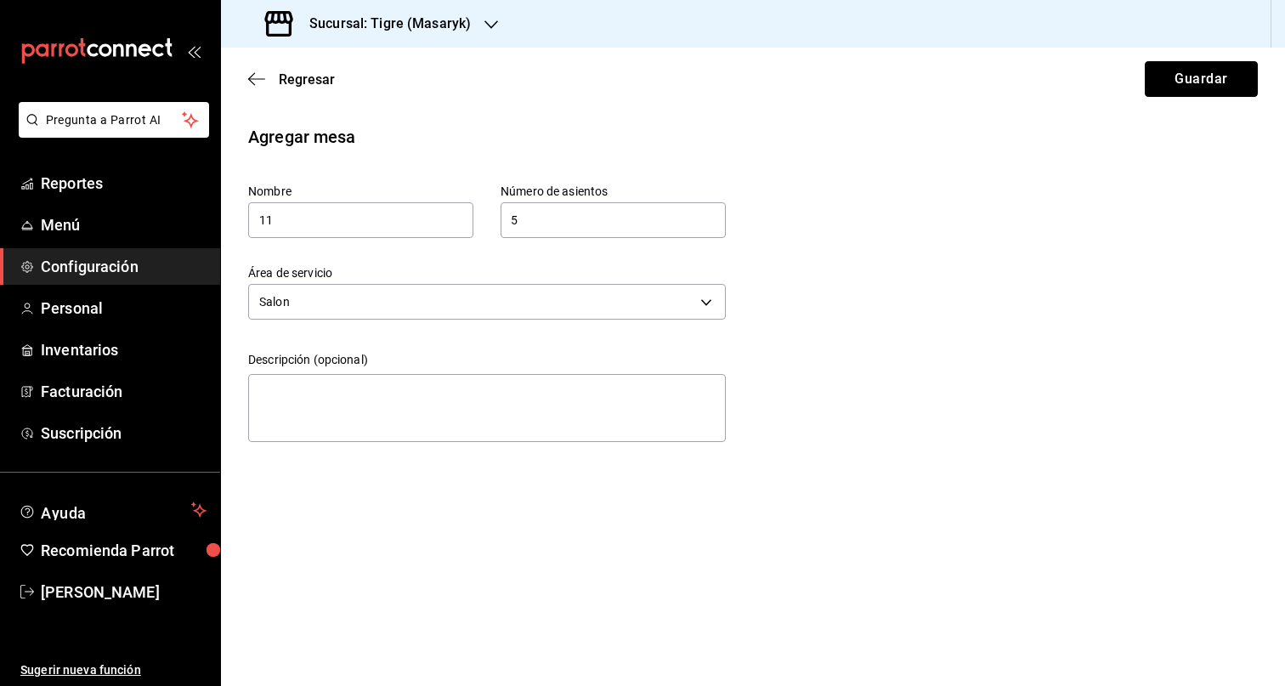
click at [1182, 74] on button "Guardar" at bounding box center [1201, 79] width 113 height 36
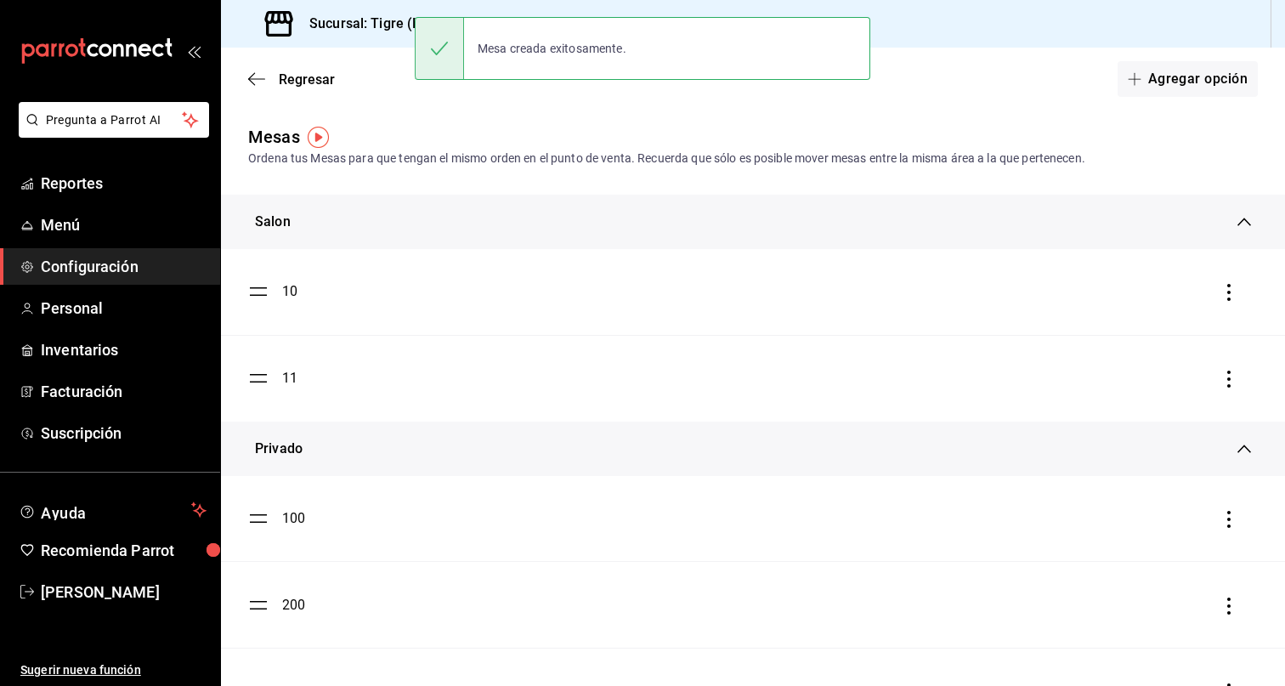
click at [1180, 80] on button "Agregar opción" at bounding box center [1187, 79] width 140 height 36
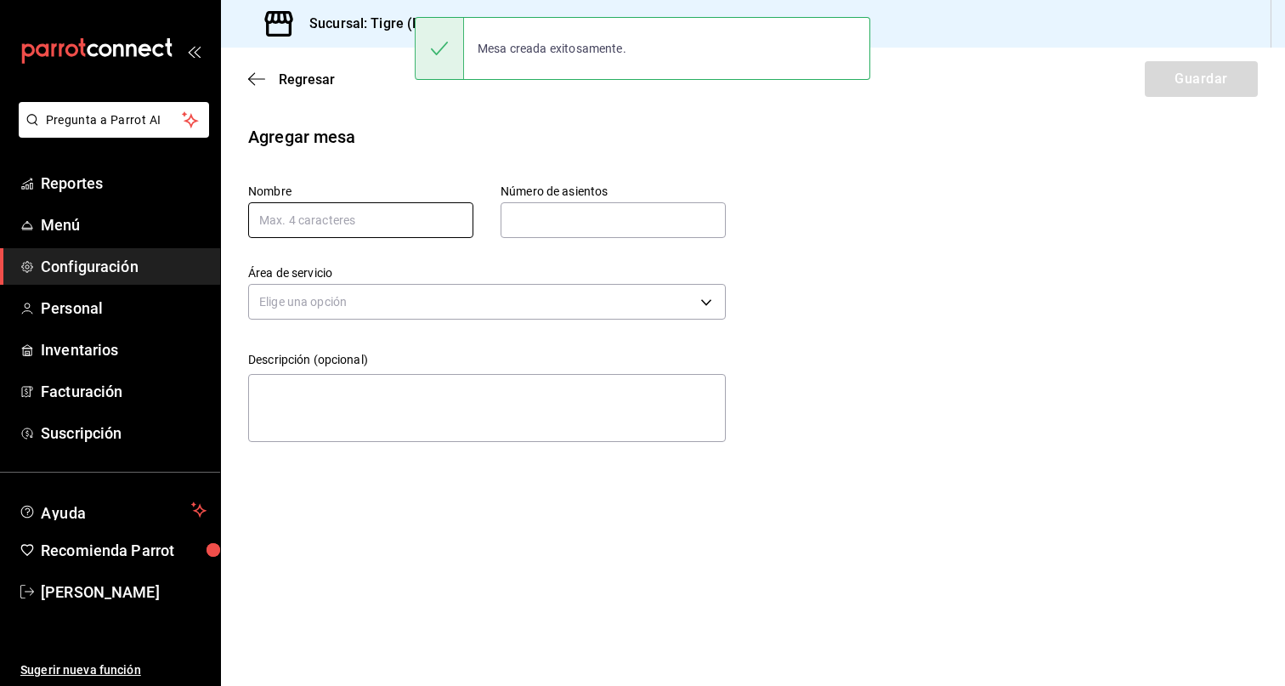
click at [399, 210] on input "text" at bounding box center [360, 220] width 225 height 36
type input "12"
click at [630, 212] on input "text" at bounding box center [613, 220] width 225 height 34
type input "5"
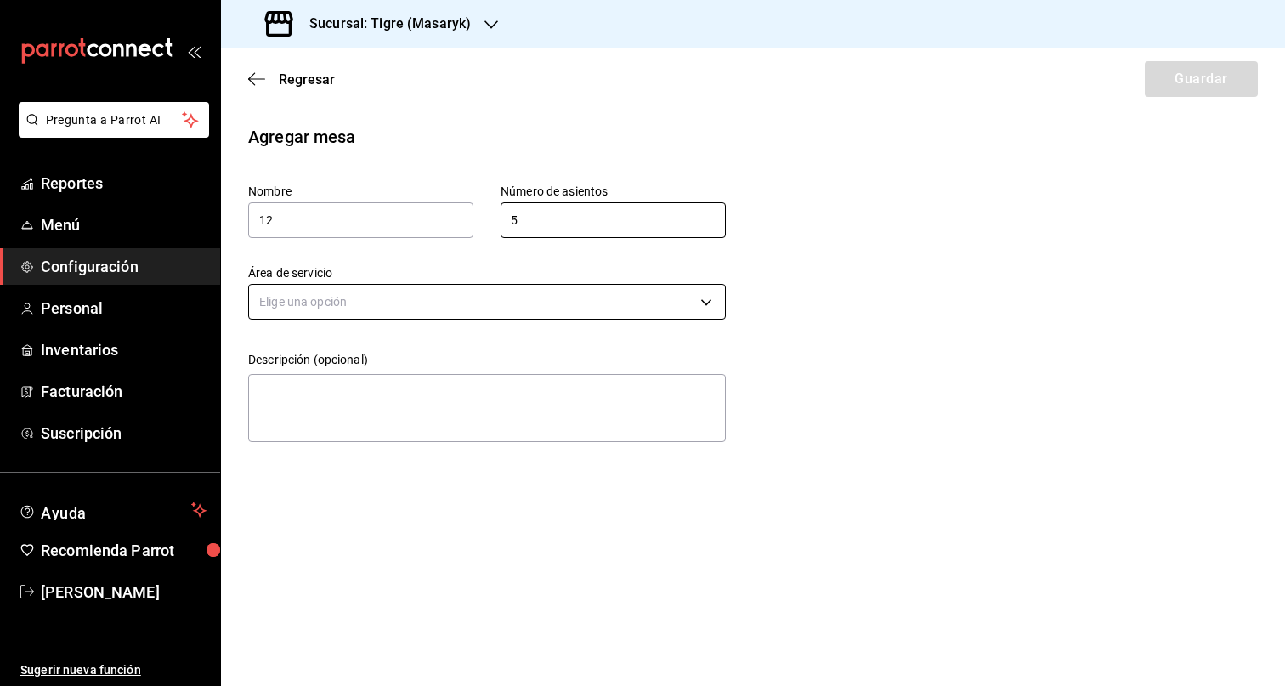
click at [492, 312] on body "Pregunta a Parrot AI Reportes Menú Configuración Personal Inventarios Facturaci…" at bounding box center [642, 343] width 1285 height 686
click at [377, 358] on li "Salon" at bounding box center [487, 355] width 476 height 28
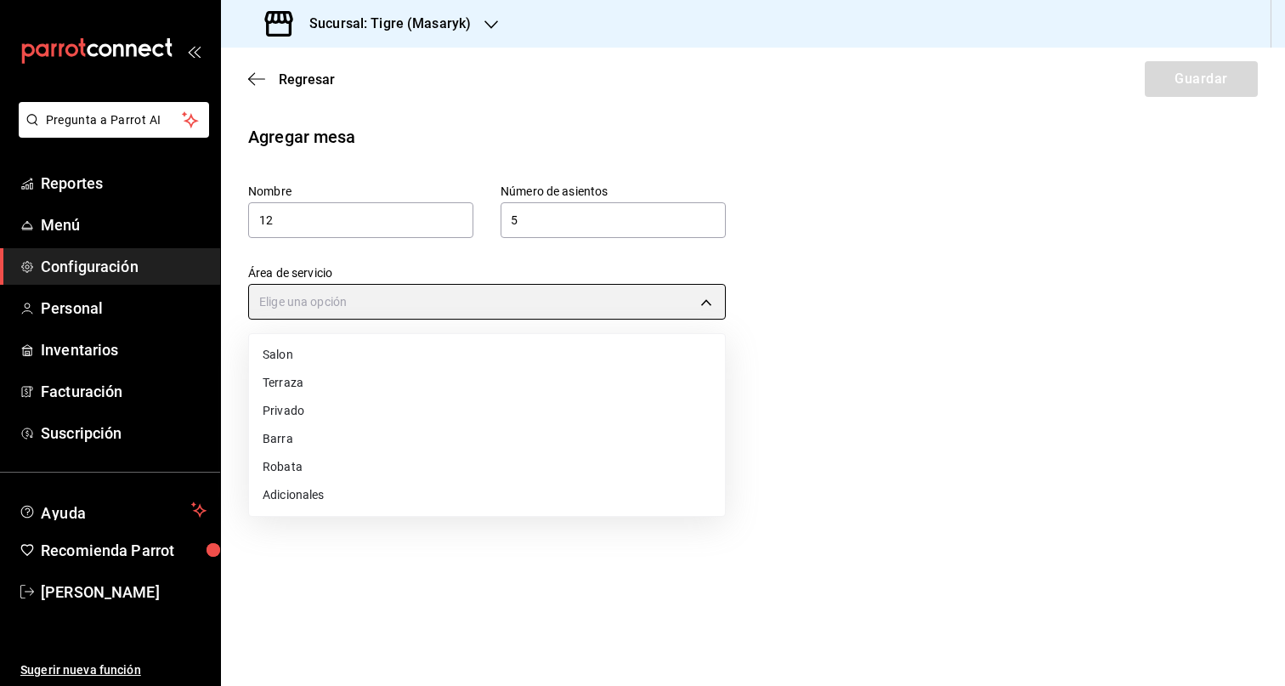
type input "7e30a31d-35ad-4b5c-80c4-a8bf064b31d2"
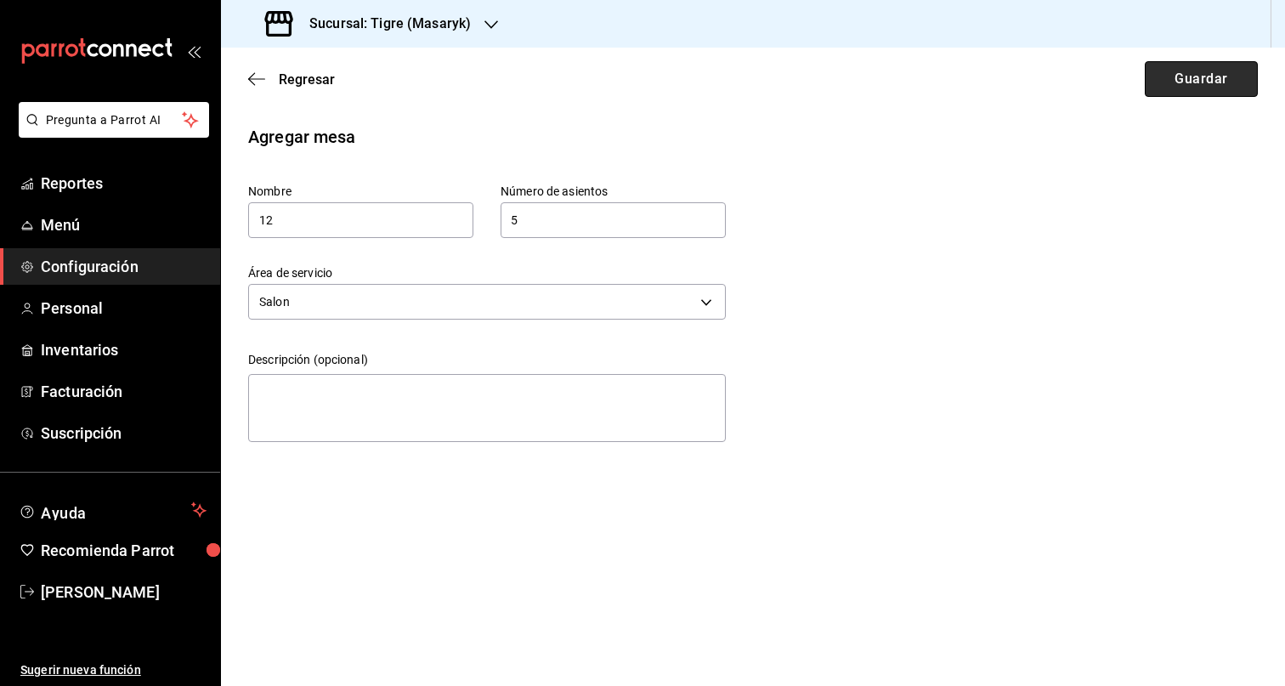
click at [1206, 71] on button "Guardar" at bounding box center [1201, 79] width 113 height 36
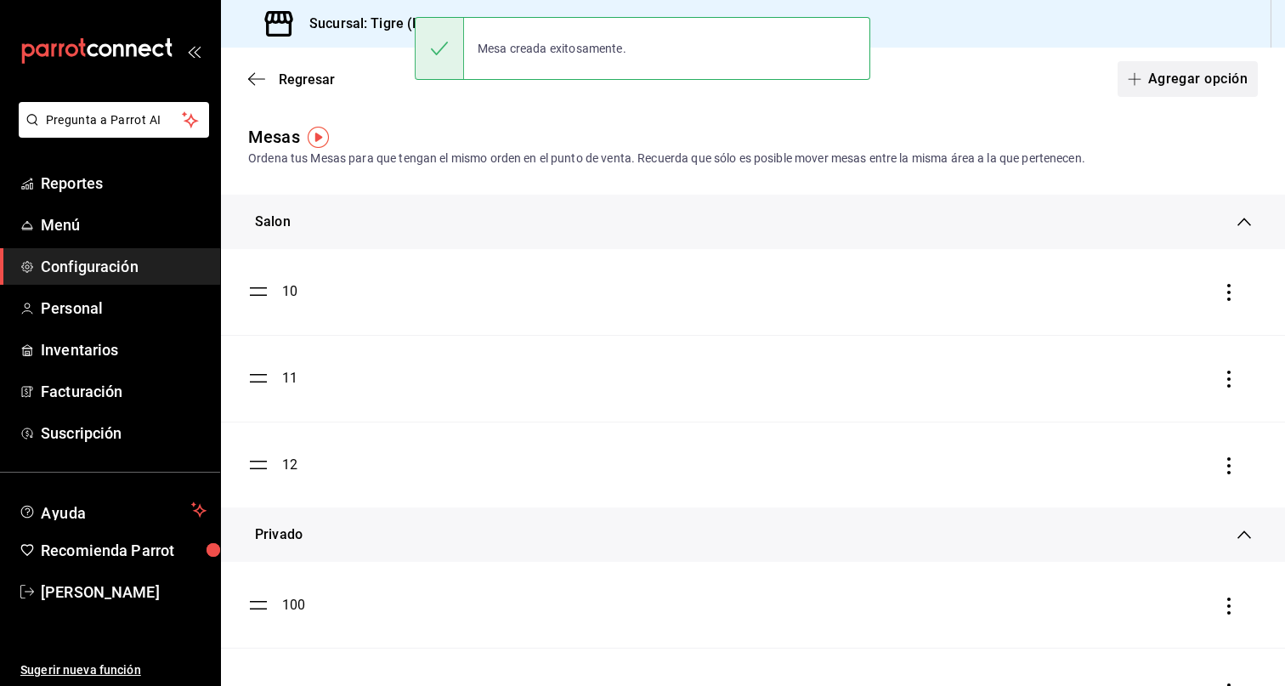
click at [1170, 83] on button "Agregar opción" at bounding box center [1187, 79] width 140 height 36
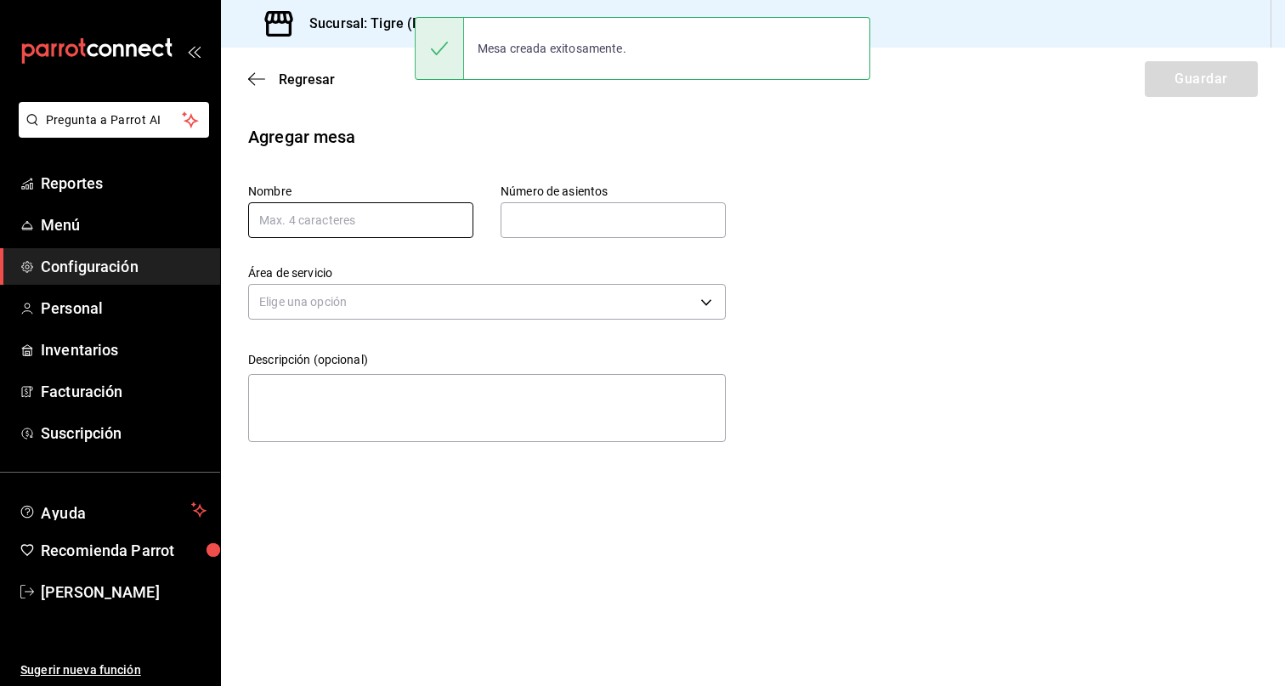
click at [308, 222] on input "text" at bounding box center [360, 220] width 225 height 36
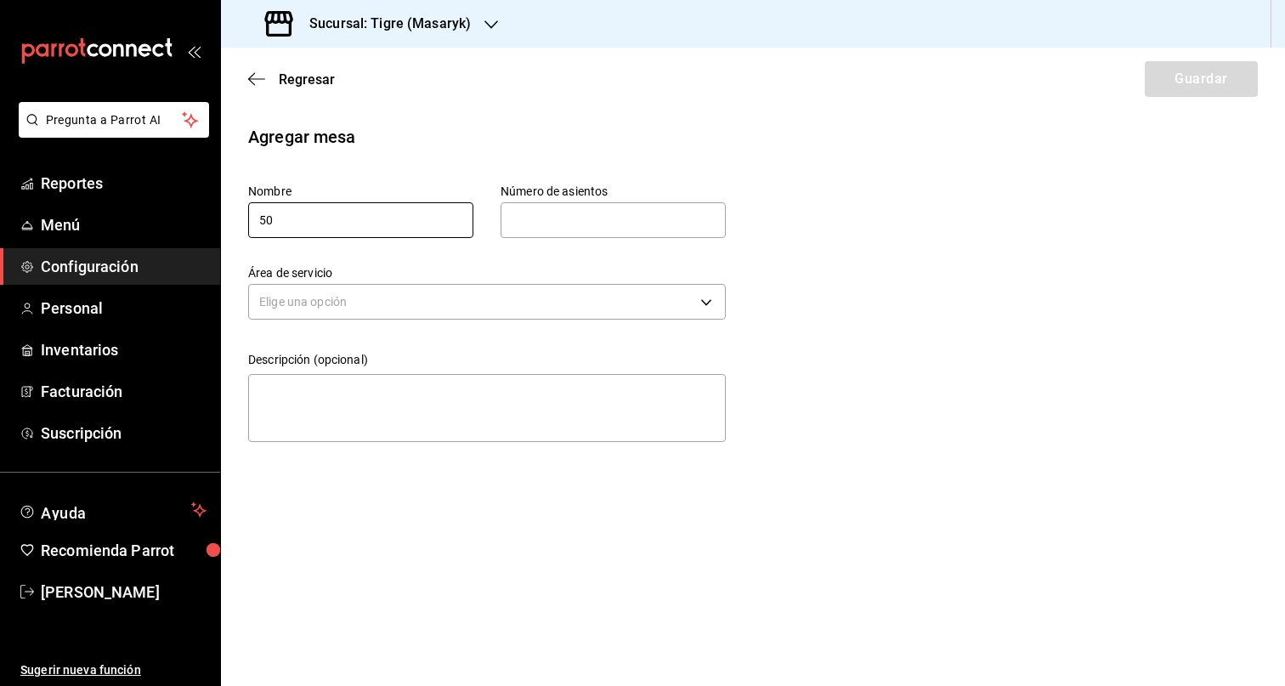
type input "50"
click at [544, 237] on div "Número de asientos" at bounding box center [613, 220] width 225 height 36
click at [574, 231] on input "text" at bounding box center [613, 220] width 225 height 34
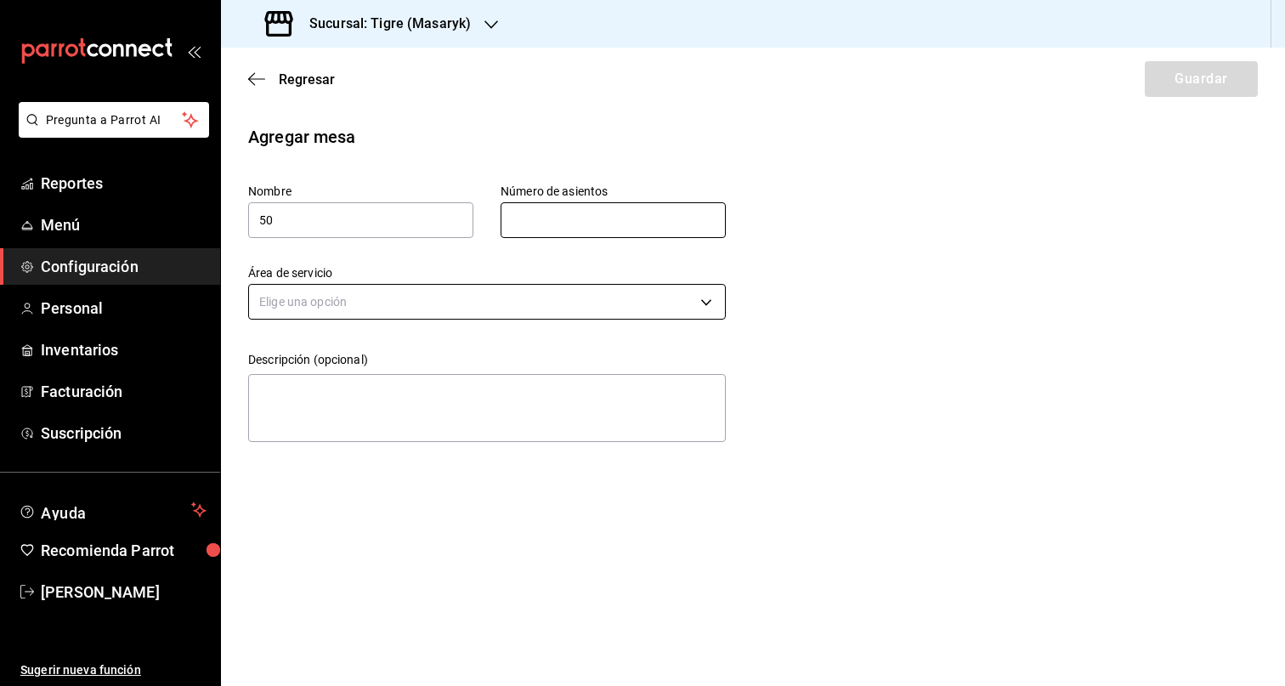
type input "5"
click at [560, 308] on body "Pregunta a Parrot AI Reportes Menú Configuración Personal Inventarios Facturaci…" at bounding box center [642, 343] width 1285 height 686
click at [414, 359] on li "Salon" at bounding box center [487, 355] width 476 height 28
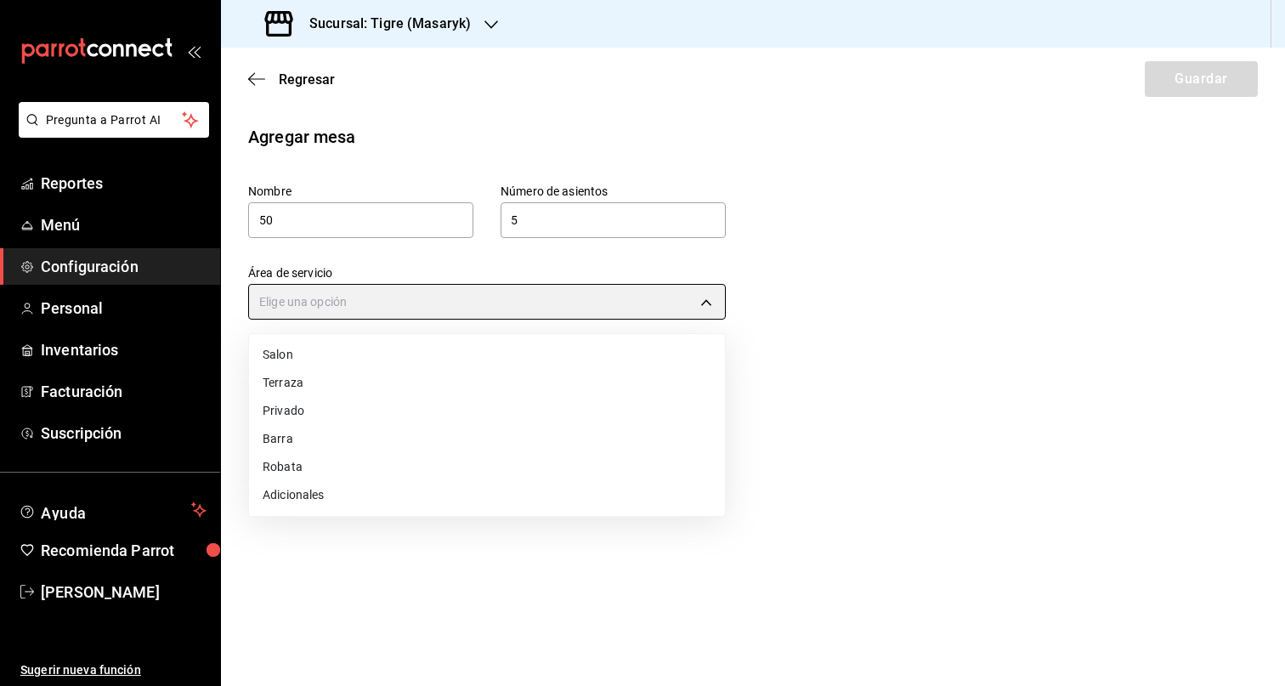
type input "7e30a31d-35ad-4b5c-80c4-a8bf064b31d2"
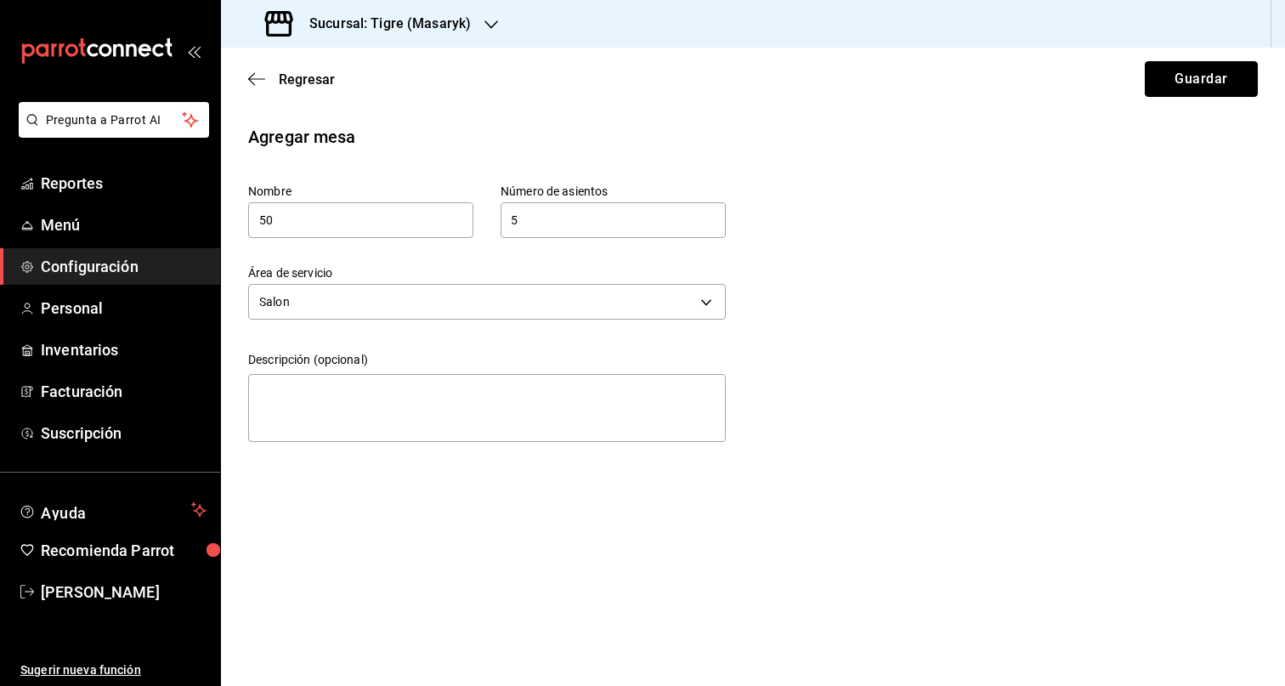
click at [1208, 74] on button "Guardar" at bounding box center [1201, 79] width 113 height 36
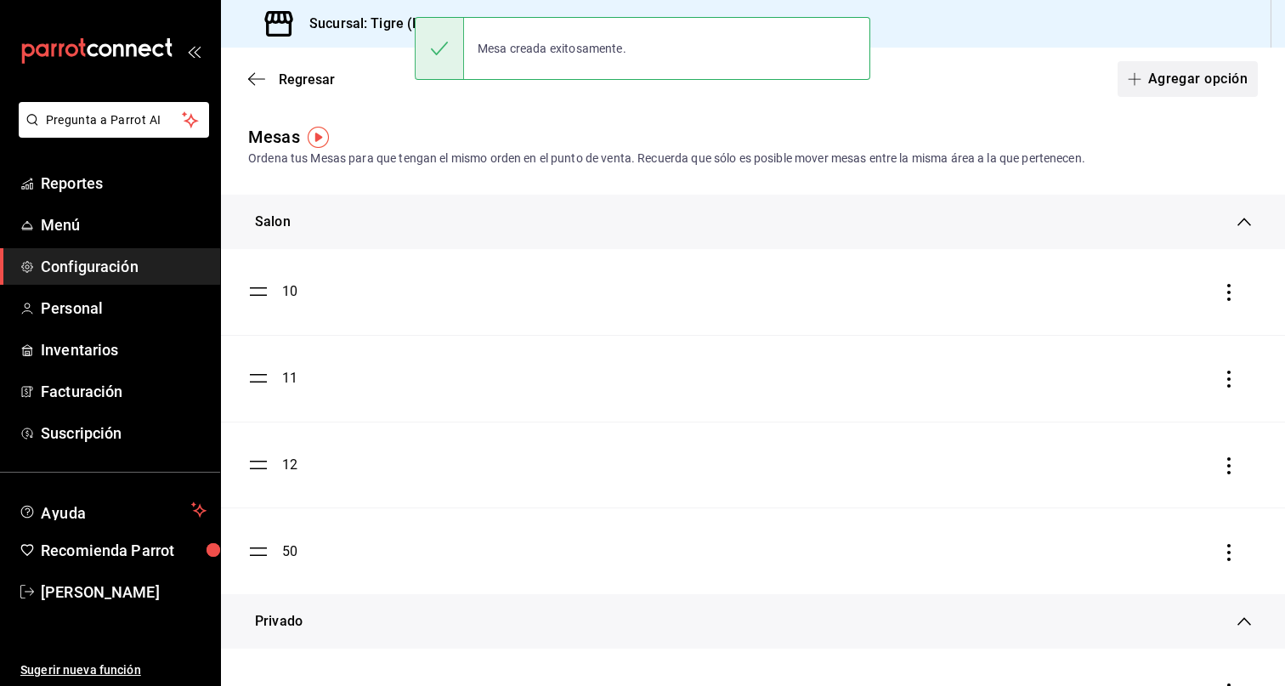
click at [1198, 79] on button "Agregar opción" at bounding box center [1187, 79] width 140 height 36
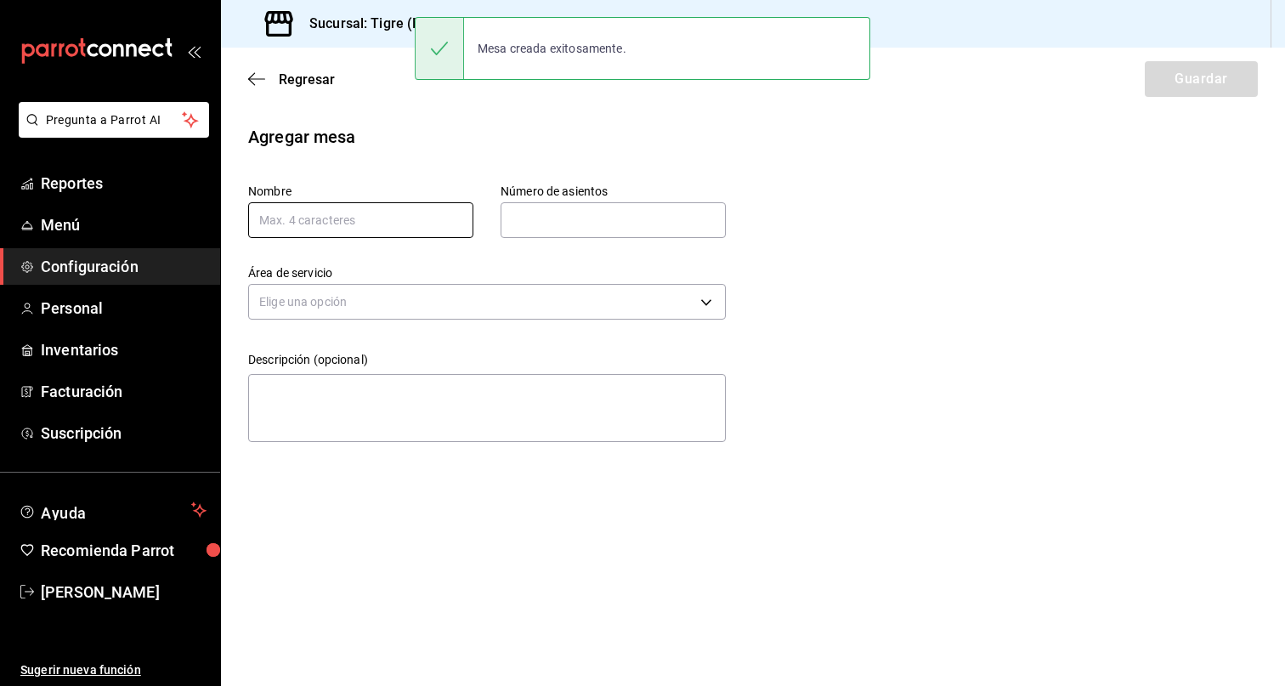
click at [388, 223] on input "text" at bounding box center [360, 220] width 225 height 36
type input "51"
click at [587, 218] on input "text" at bounding box center [613, 220] width 225 height 34
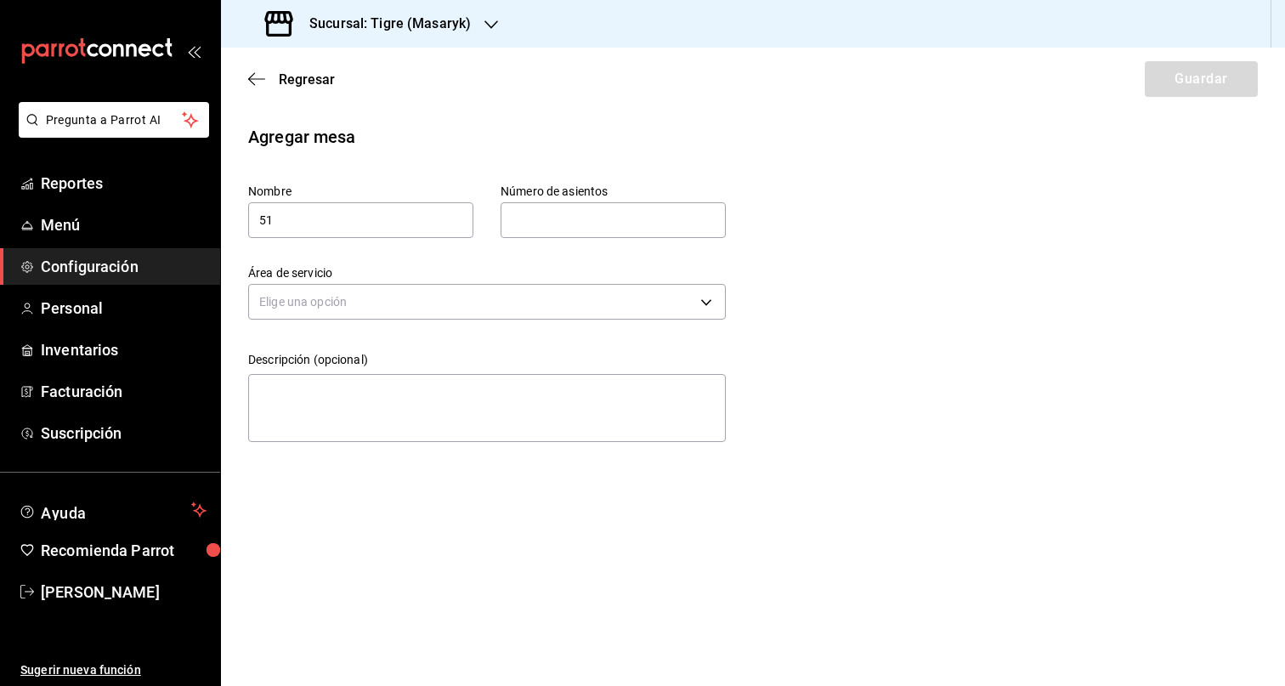
type input "5"
click at [570, 302] on body "Pregunta a Parrot AI Reportes Menú Configuración Personal Inventarios Facturaci…" at bounding box center [642, 343] width 1285 height 686
click at [431, 359] on li "Salon" at bounding box center [487, 355] width 476 height 28
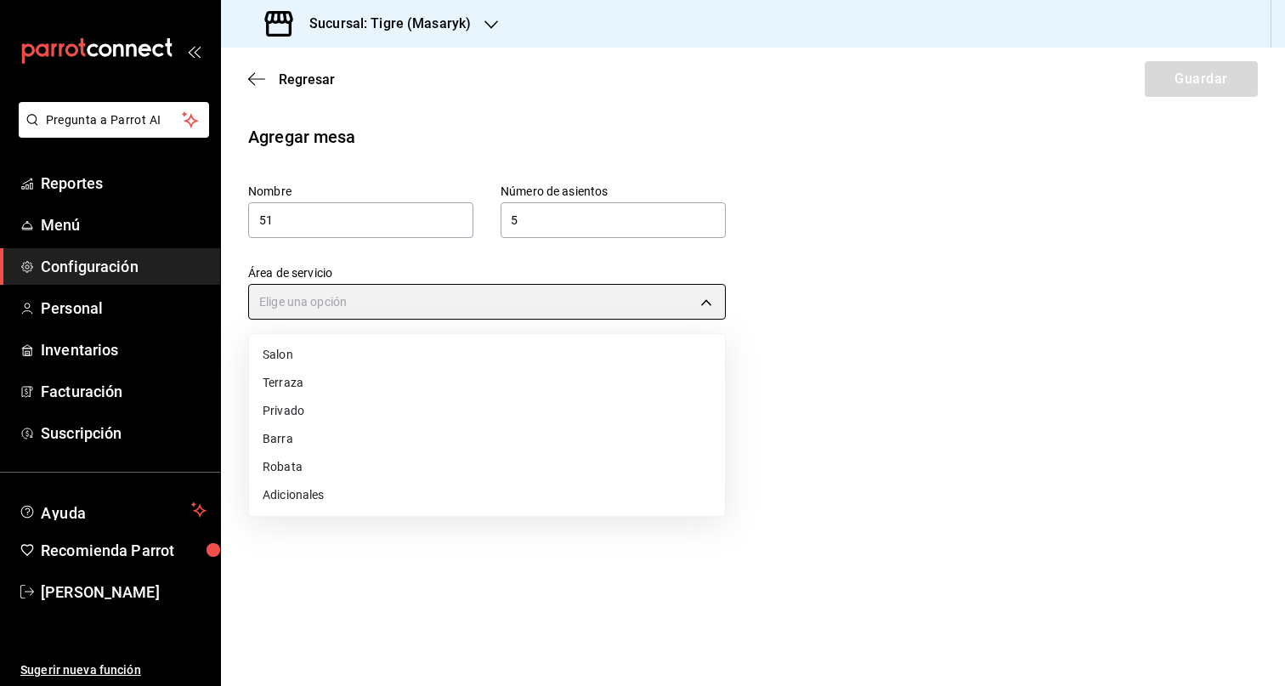
type input "7e30a31d-35ad-4b5c-80c4-a8bf064b31d2"
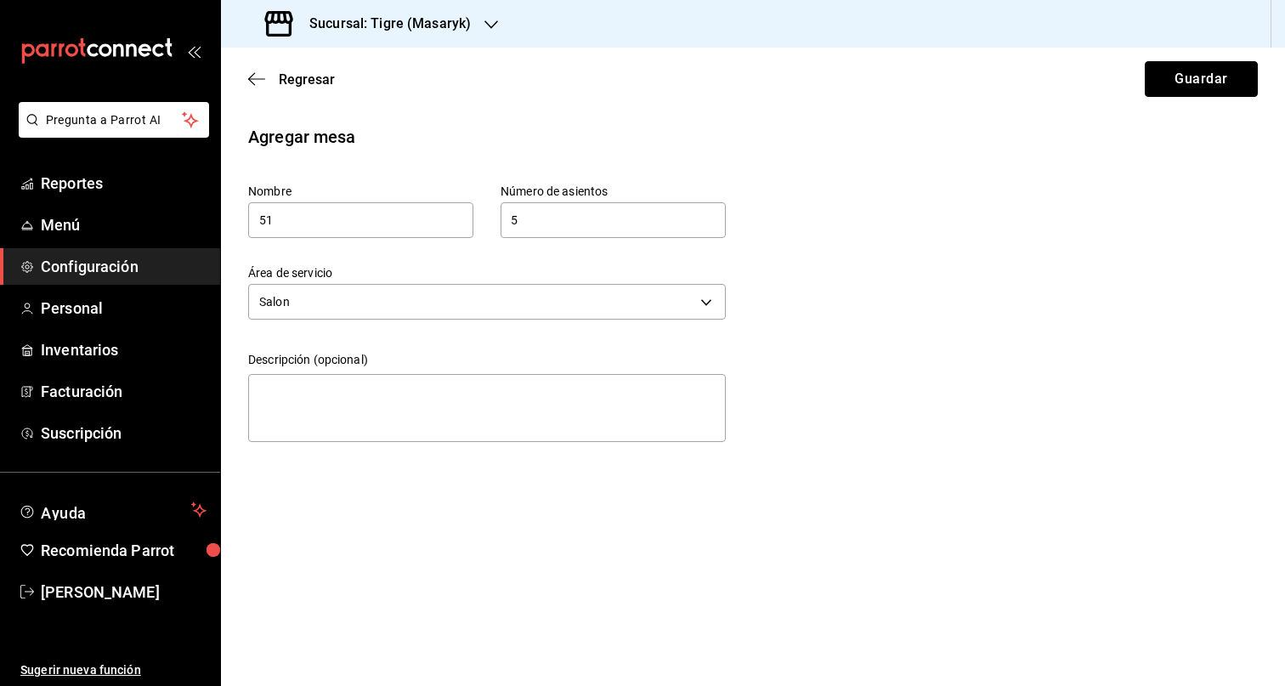
click at [1189, 87] on button "Guardar" at bounding box center [1201, 79] width 113 height 36
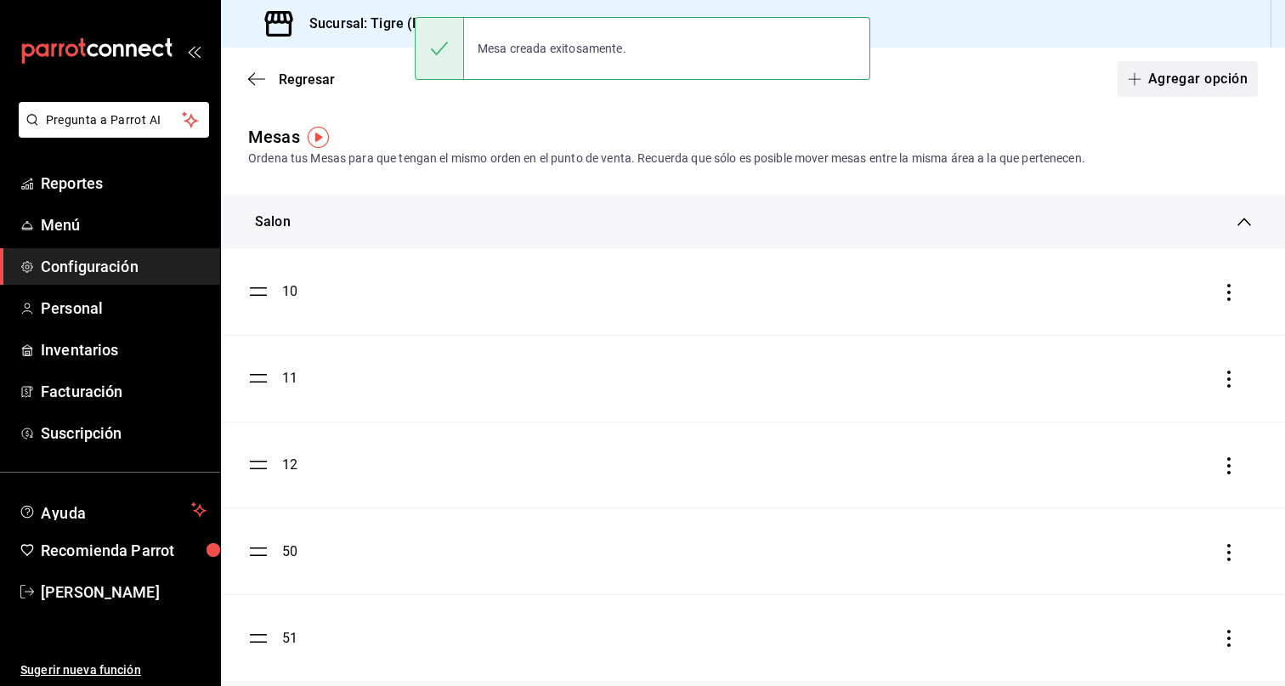
click at [1178, 78] on button "Agregar opción" at bounding box center [1187, 79] width 140 height 36
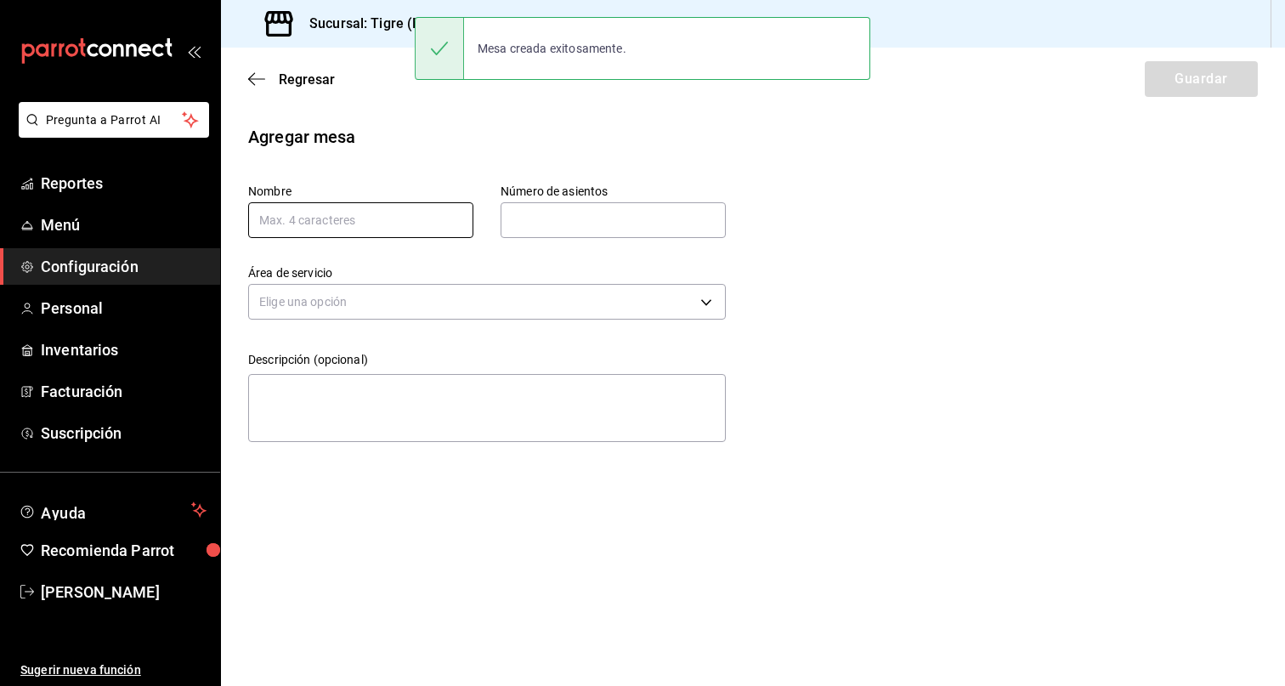
click at [428, 212] on input "text" at bounding box center [360, 220] width 225 height 36
type input "52"
click at [591, 230] on input "text" at bounding box center [613, 220] width 225 height 34
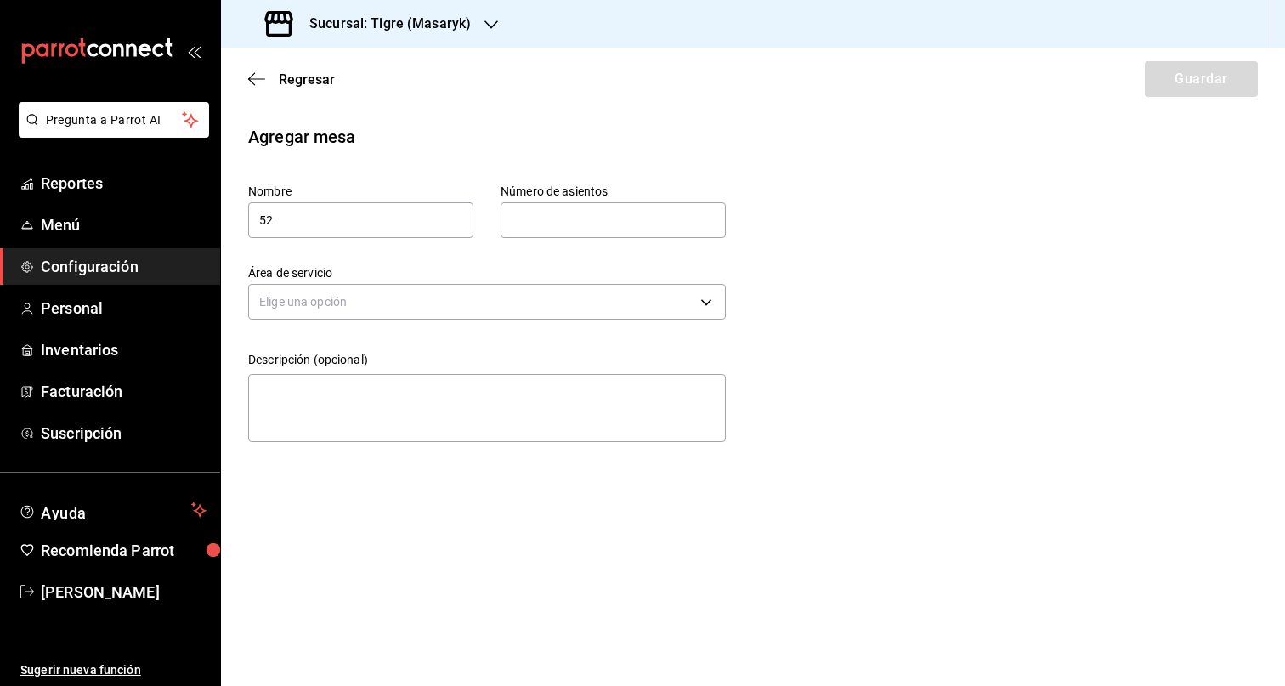
type input "5"
click at [574, 310] on body "Pregunta a Parrot AI Reportes Menú Configuración Personal Inventarios Facturaci…" at bounding box center [642, 343] width 1285 height 686
click at [450, 355] on li "Salon" at bounding box center [487, 355] width 476 height 28
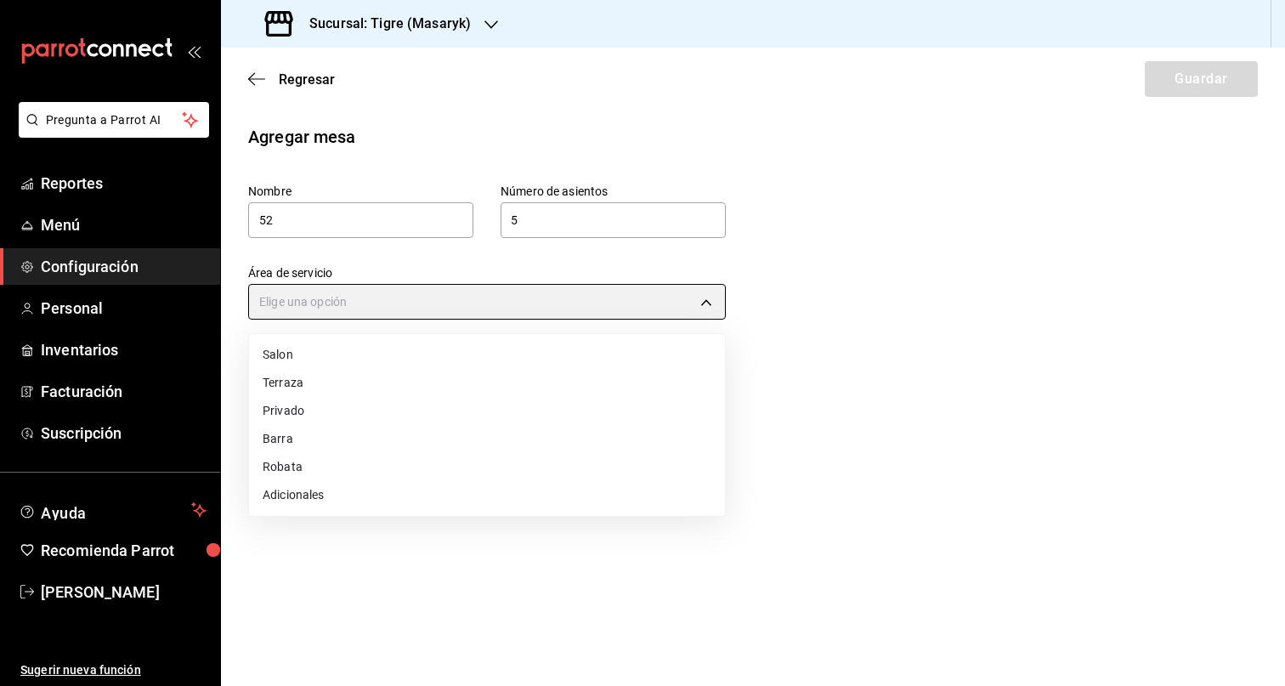
type input "7e30a31d-35ad-4b5c-80c4-a8bf064b31d2"
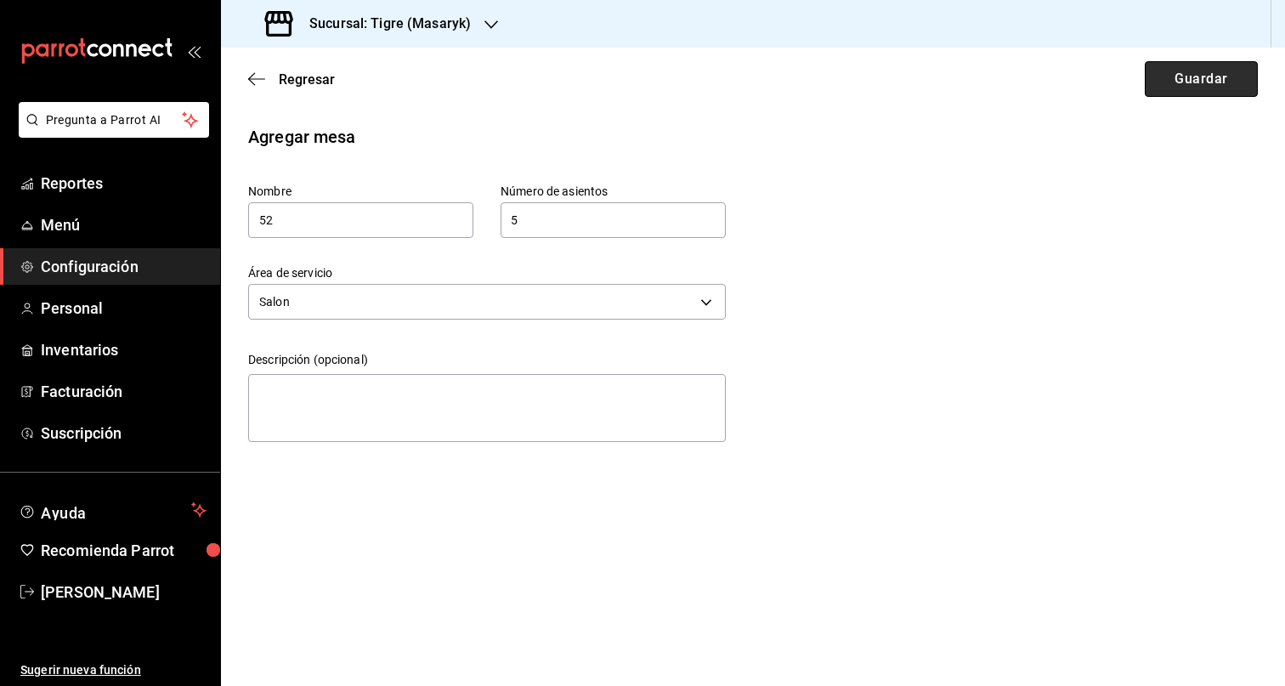
click at [1162, 88] on button "Guardar" at bounding box center [1201, 79] width 113 height 36
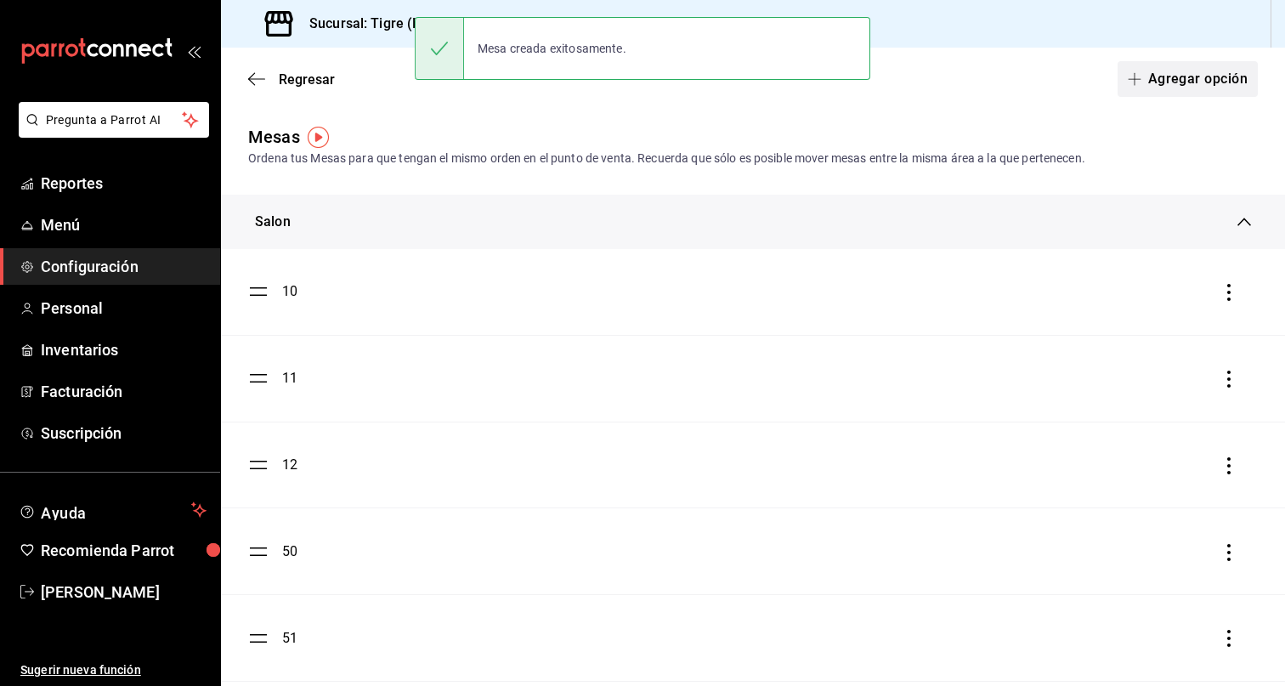
click at [1185, 65] on button "Agregar opción" at bounding box center [1187, 79] width 140 height 36
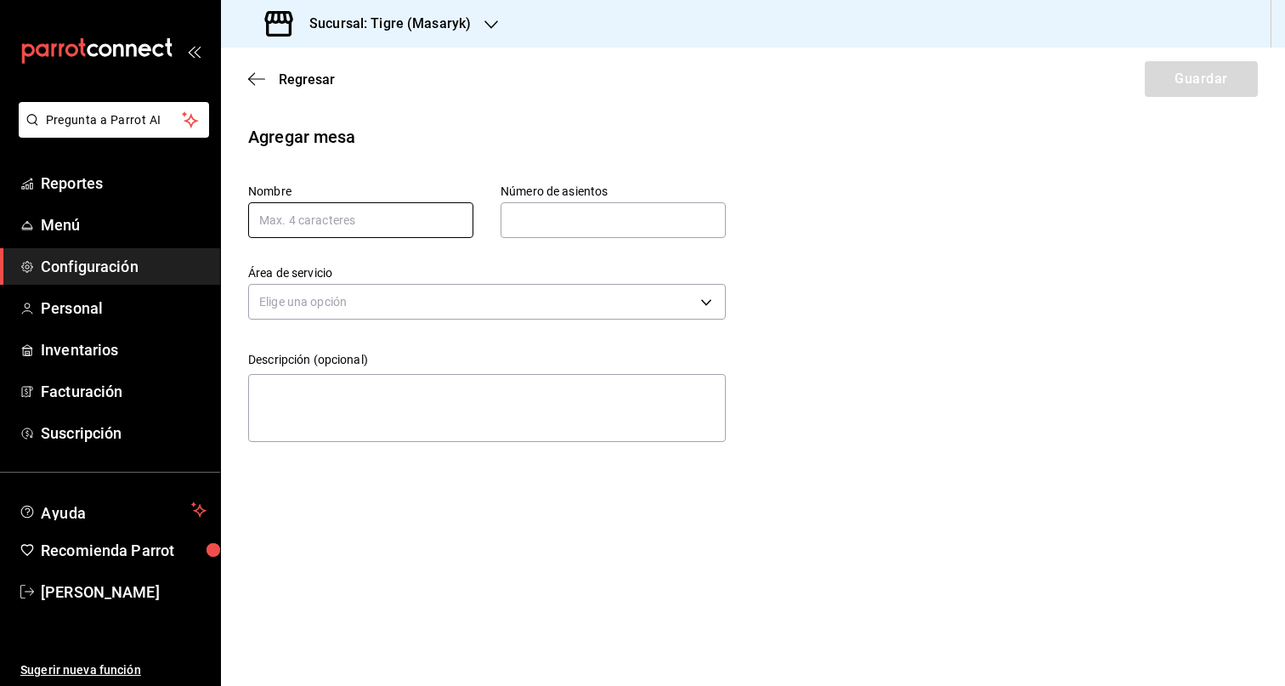
click at [333, 215] on input "text" at bounding box center [360, 220] width 225 height 36
type input "53"
click at [650, 218] on input "text" at bounding box center [613, 220] width 225 height 34
type input "5"
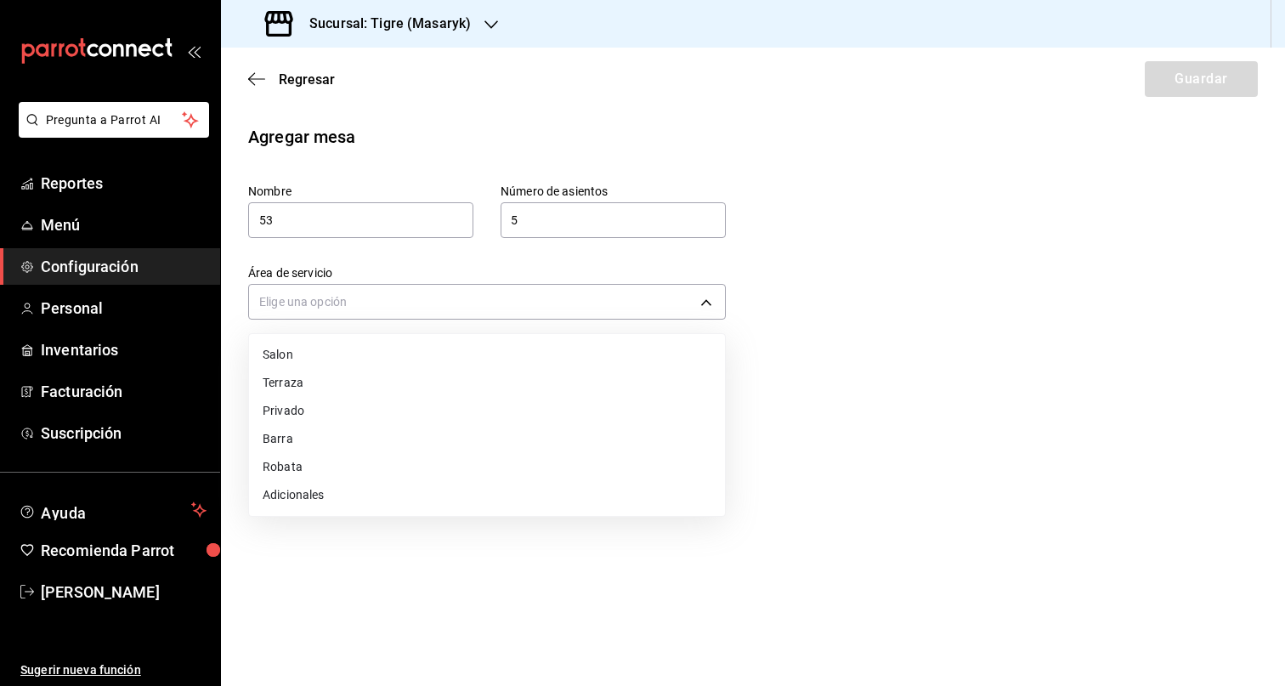
click at [516, 309] on body "Pregunta a Parrot AI Reportes Menú Configuración Personal Inventarios Facturaci…" at bounding box center [642, 343] width 1285 height 686
click at [412, 358] on li "Salon" at bounding box center [487, 355] width 476 height 28
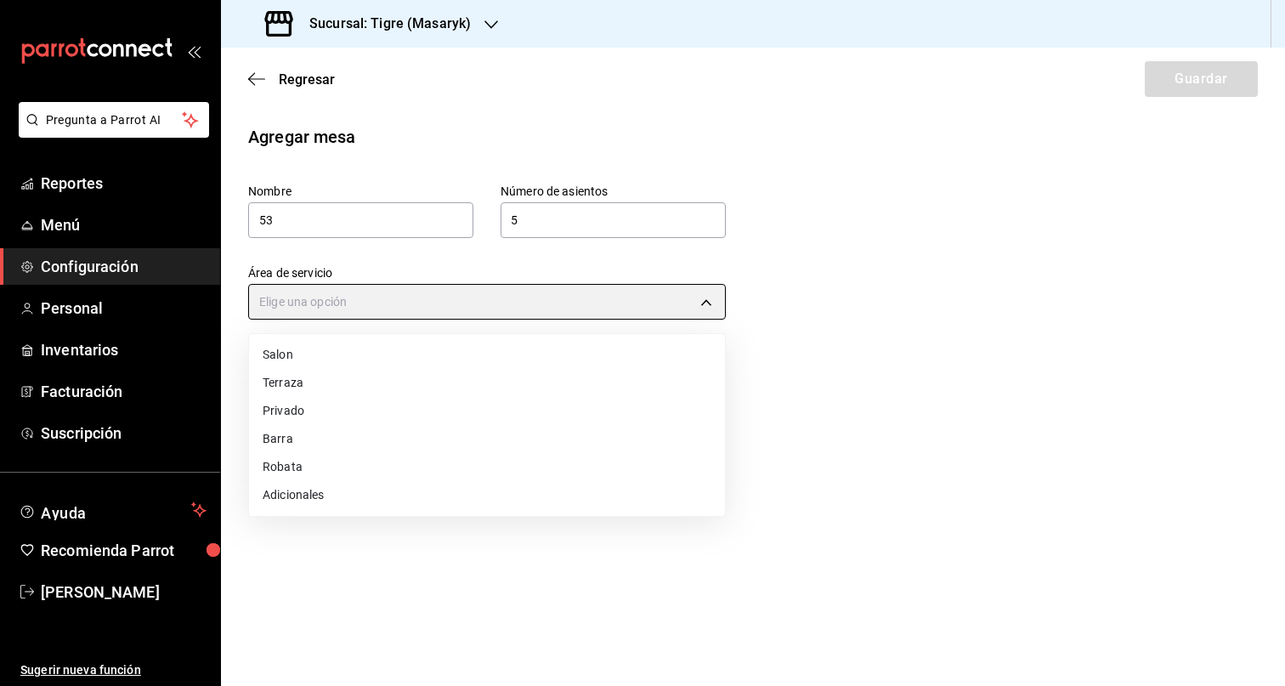
type input "7e30a31d-35ad-4b5c-80c4-a8bf064b31d2"
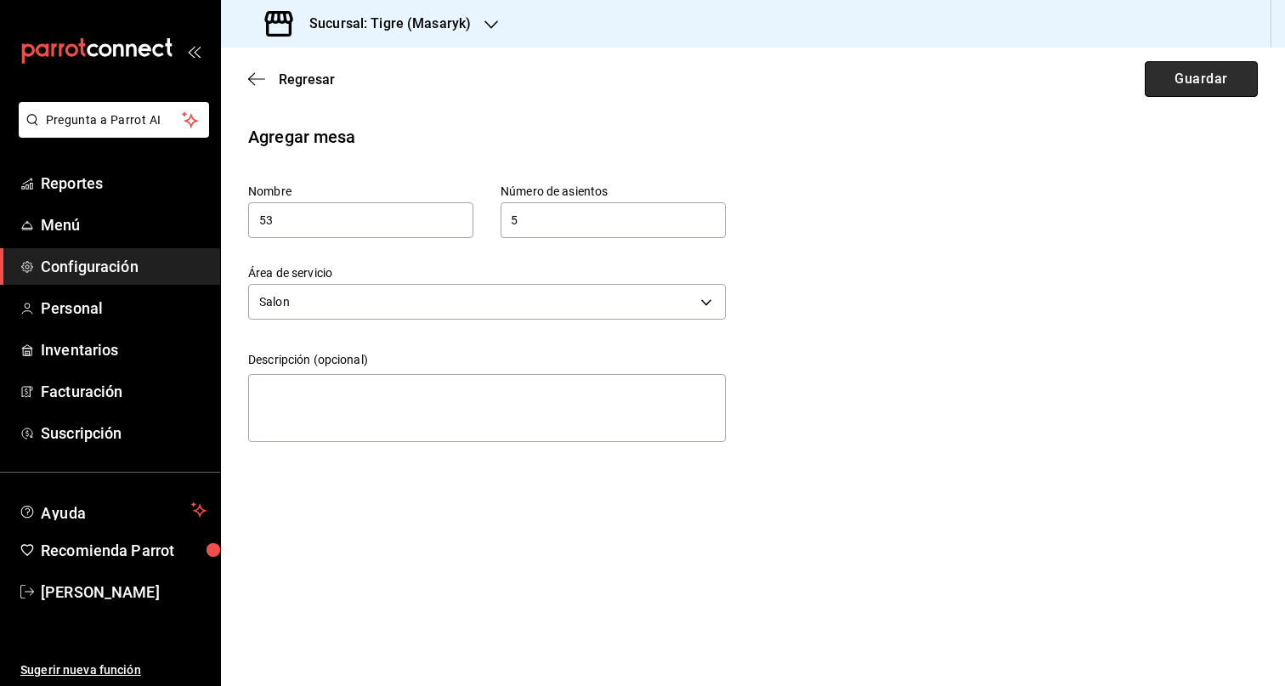
click at [1208, 92] on button "Guardar" at bounding box center [1201, 79] width 113 height 36
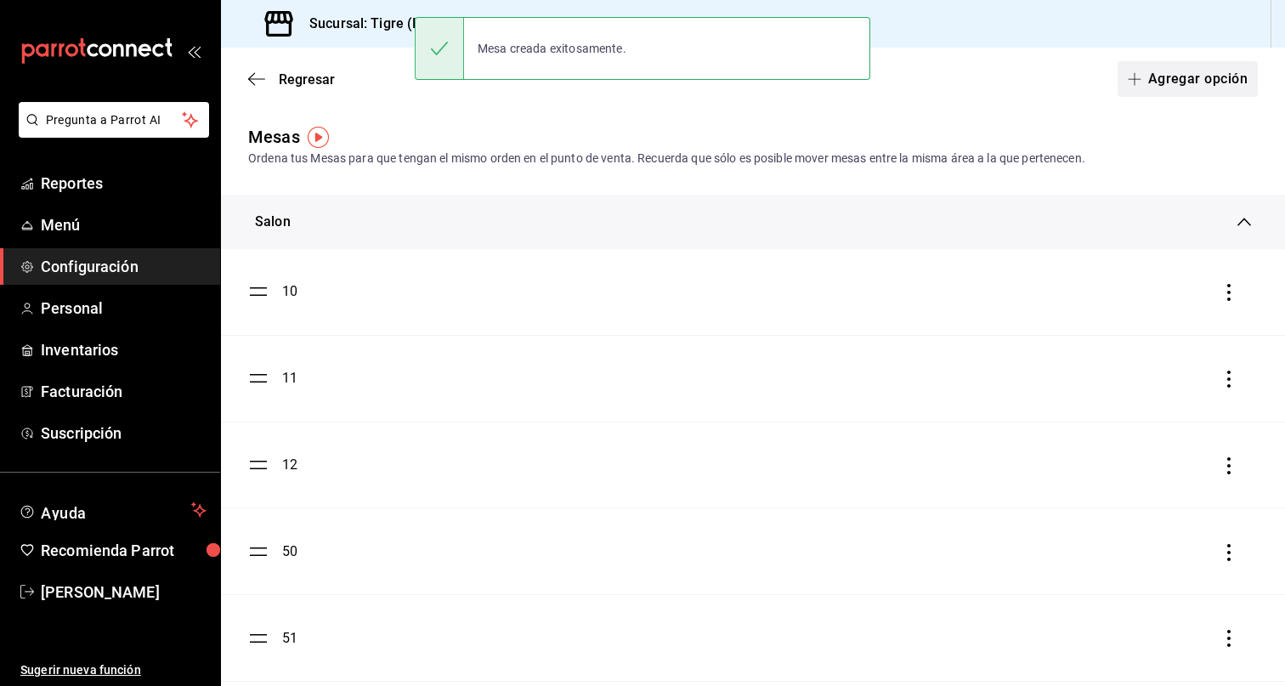
click at [1193, 73] on button "Agregar opción" at bounding box center [1187, 79] width 140 height 36
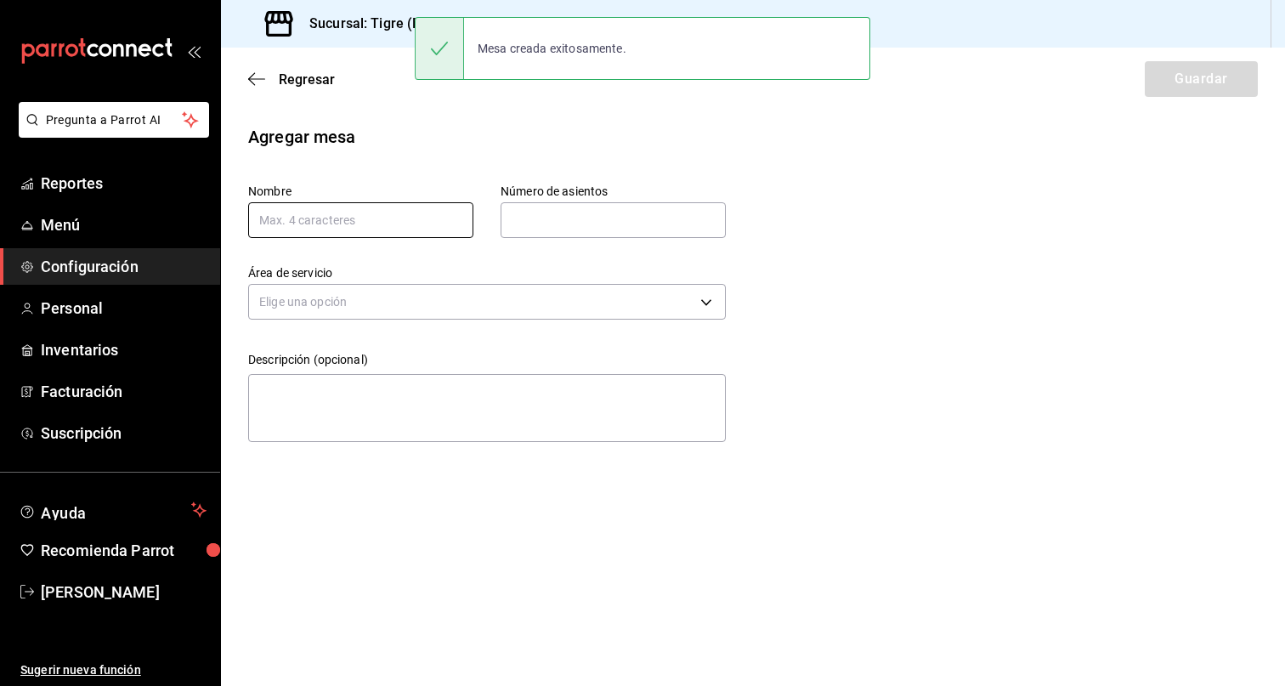
click at [351, 215] on input "text" at bounding box center [360, 220] width 225 height 36
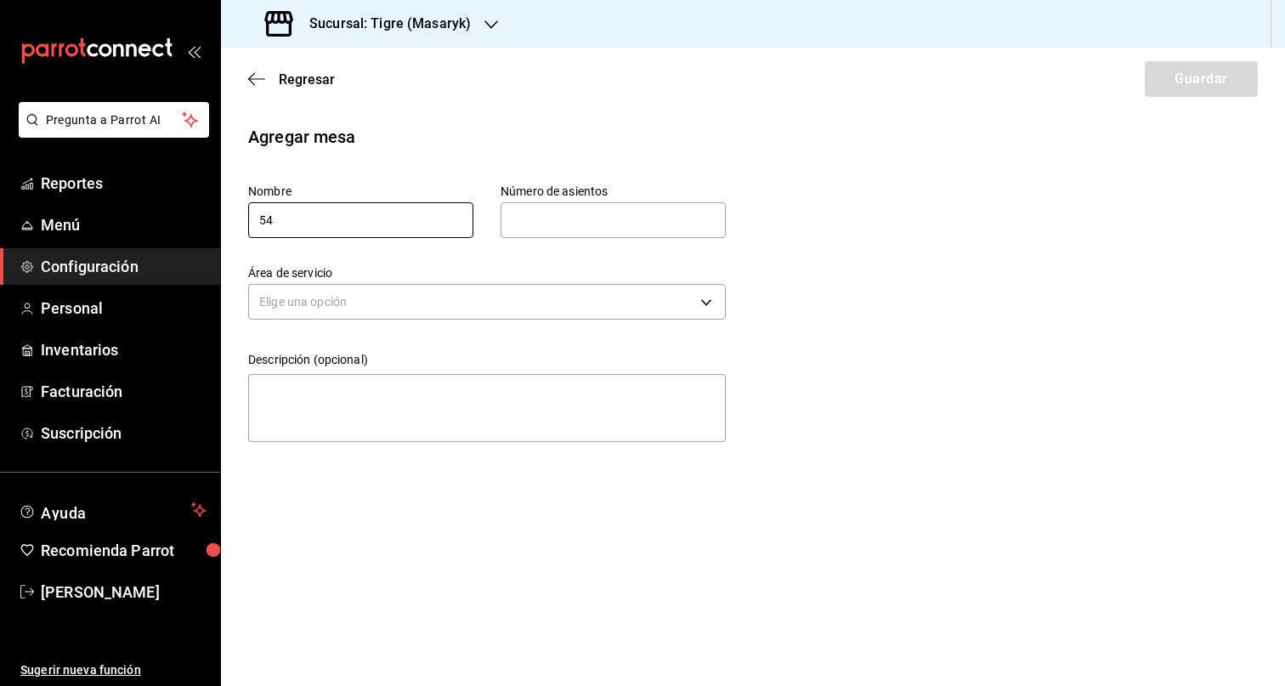
type input "54"
click at [538, 219] on input "text" at bounding box center [613, 220] width 225 height 34
type input "5"
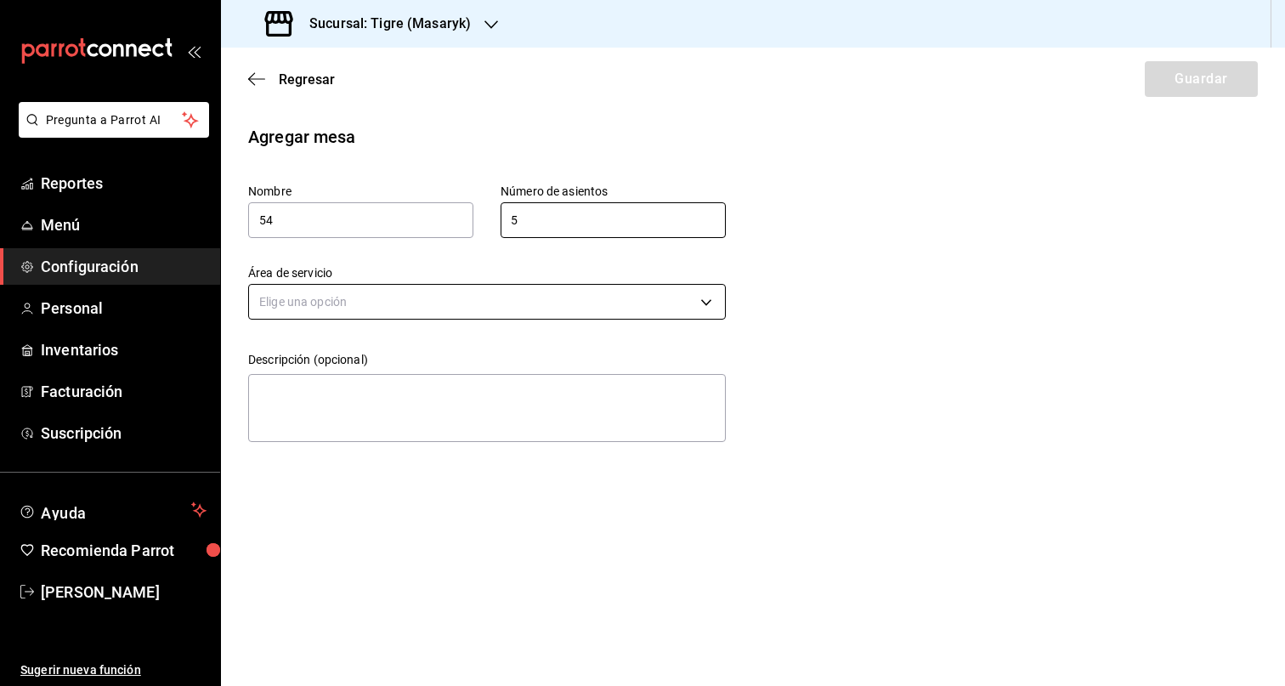
click at [584, 292] on body "Pregunta a Parrot AI Reportes Menú Configuración Personal Inventarios Facturaci…" at bounding box center [642, 343] width 1285 height 686
click at [466, 350] on li "Salon" at bounding box center [487, 355] width 476 height 28
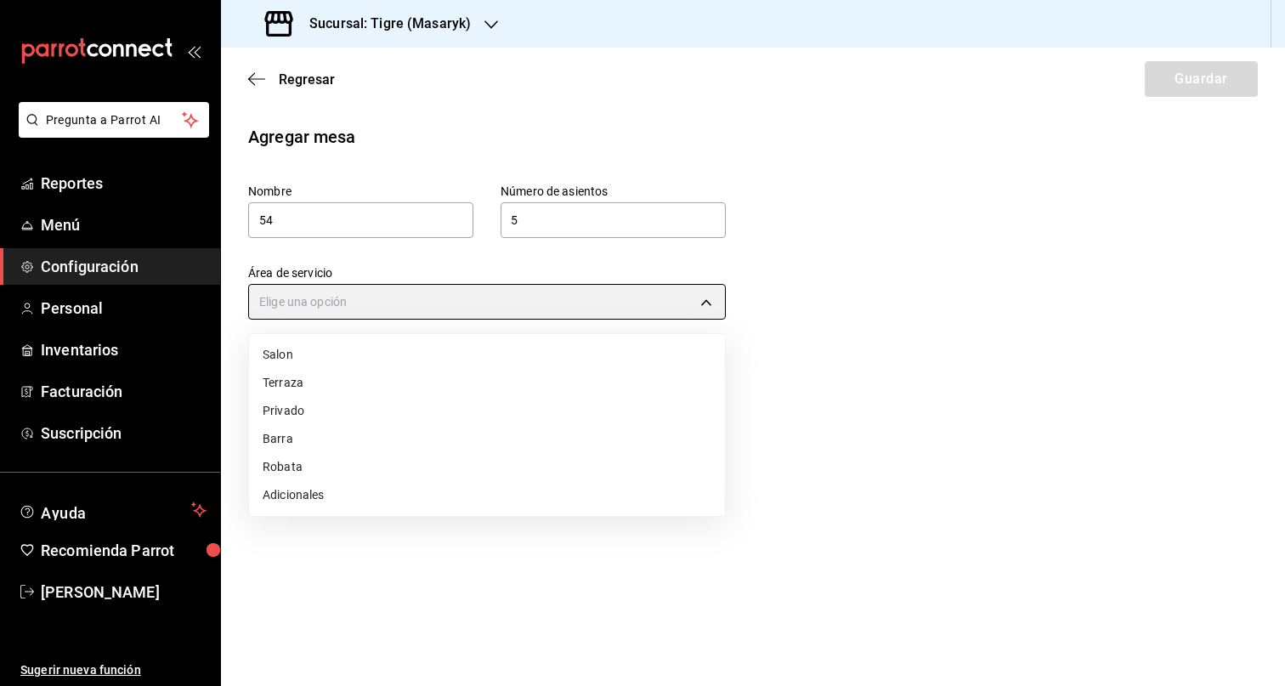
type input "7e30a31d-35ad-4b5c-80c4-a8bf064b31d2"
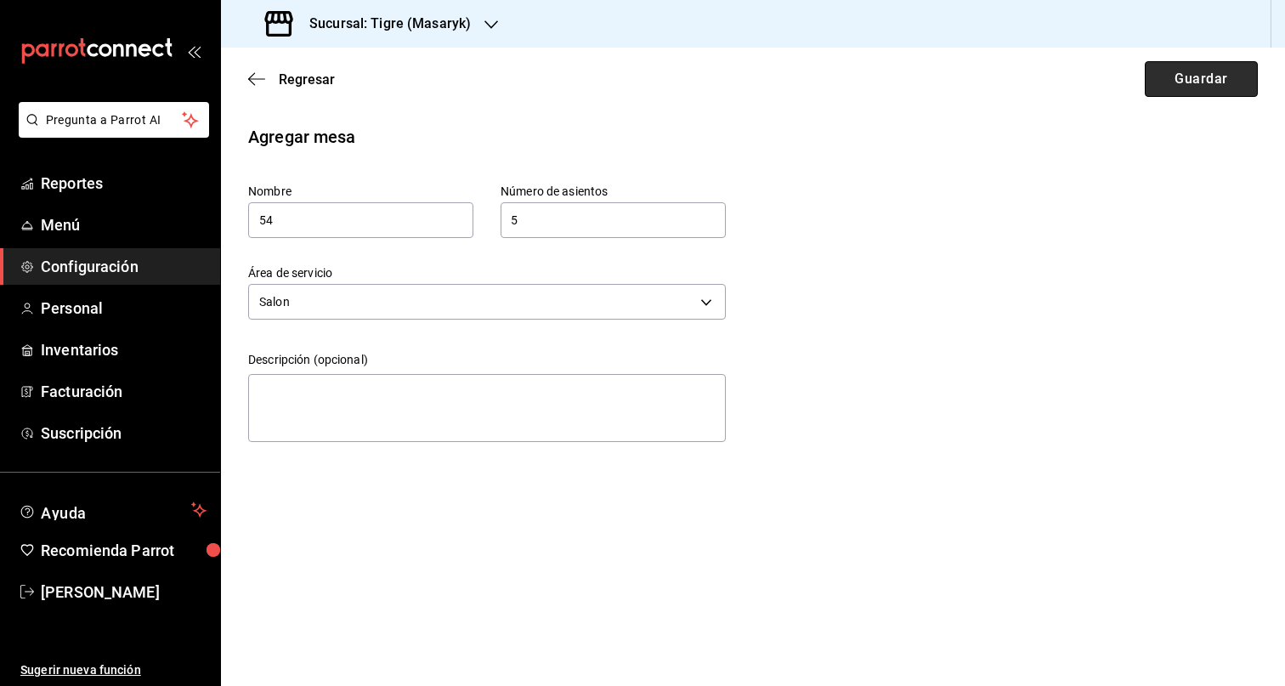
click at [1202, 80] on button "Guardar" at bounding box center [1201, 79] width 113 height 36
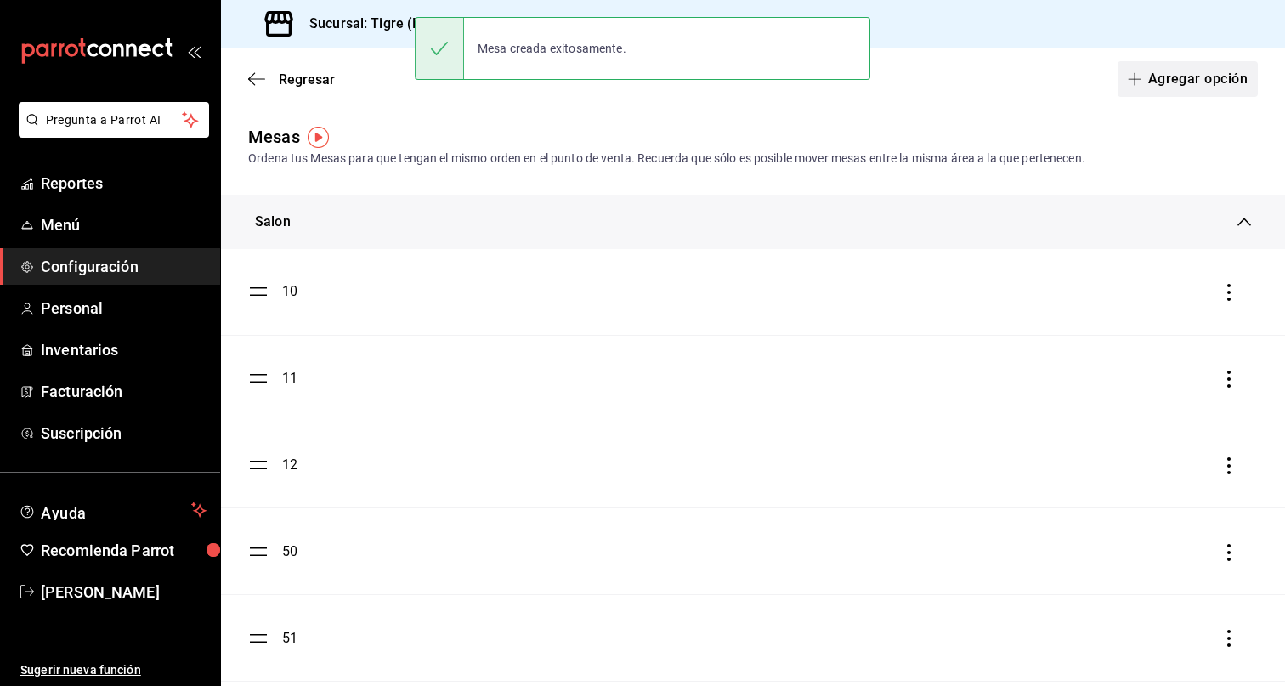
click at [1151, 91] on button "Agregar opción" at bounding box center [1187, 79] width 140 height 36
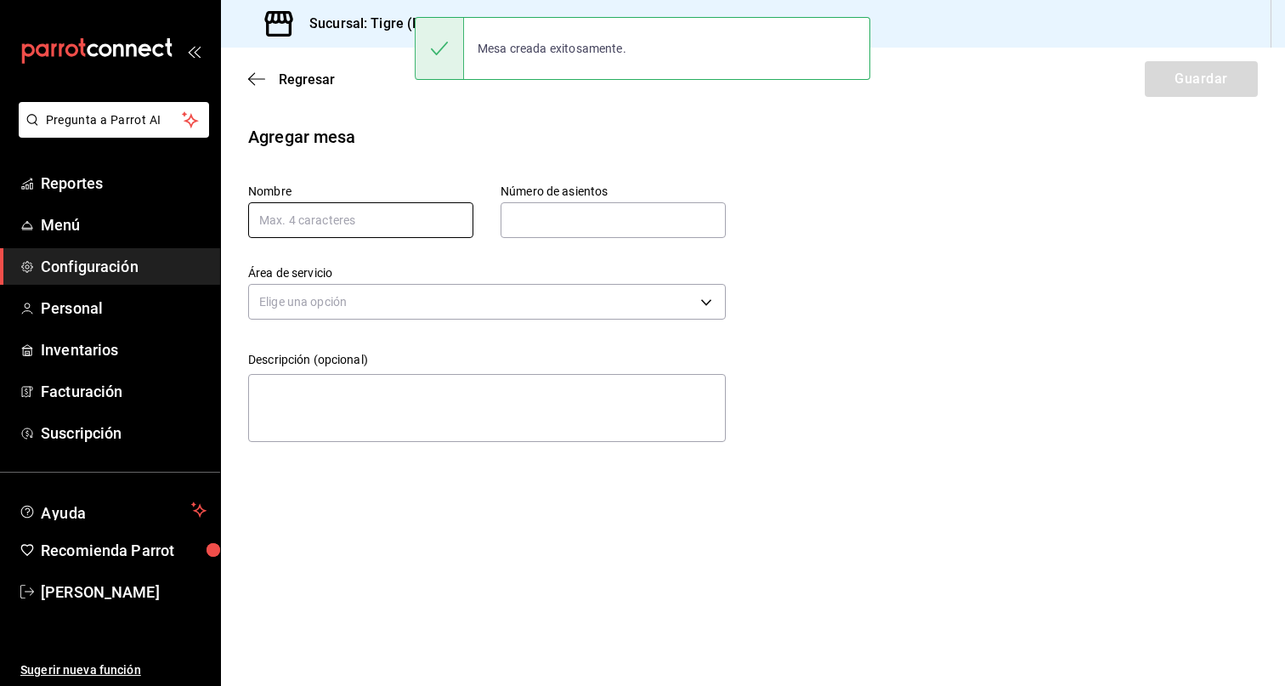
click at [362, 218] on input "text" at bounding box center [360, 220] width 225 height 36
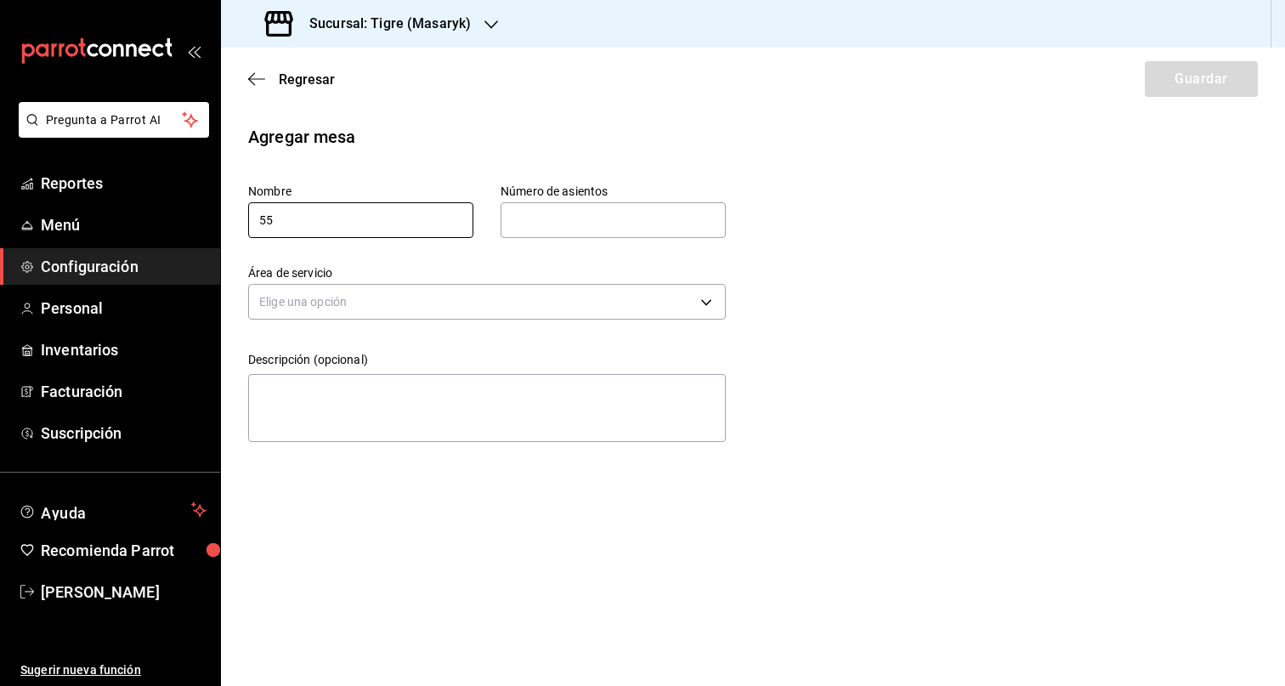
type input "55"
click at [610, 217] on input "text" at bounding box center [613, 220] width 225 height 34
type input "5"
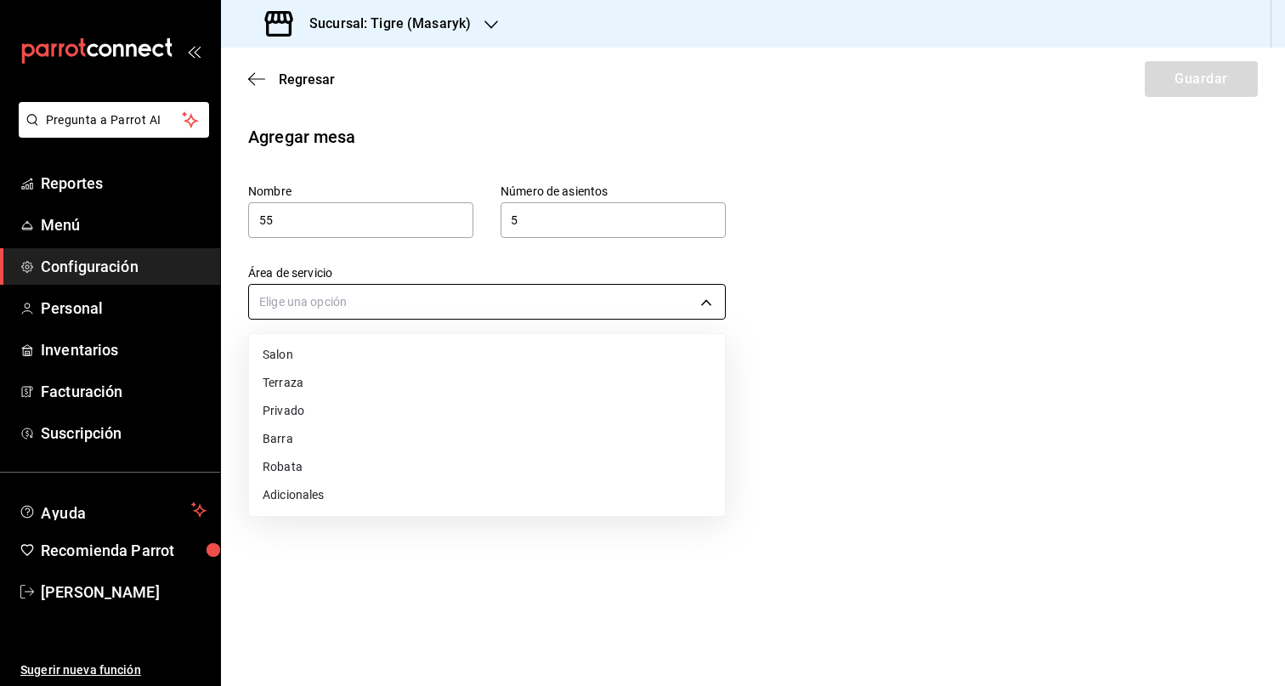
click at [541, 308] on body "Pregunta a Parrot AI Reportes Menú Configuración Personal Inventarios Facturaci…" at bounding box center [642, 343] width 1285 height 686
drag, startPoint x: 376, startPoint y: 357, endPoint x: 520, endPoint y: 333, distance: 146.4
click at [376, 357] on li "Salon" at bounding box center [487, 355] width 476 height 28
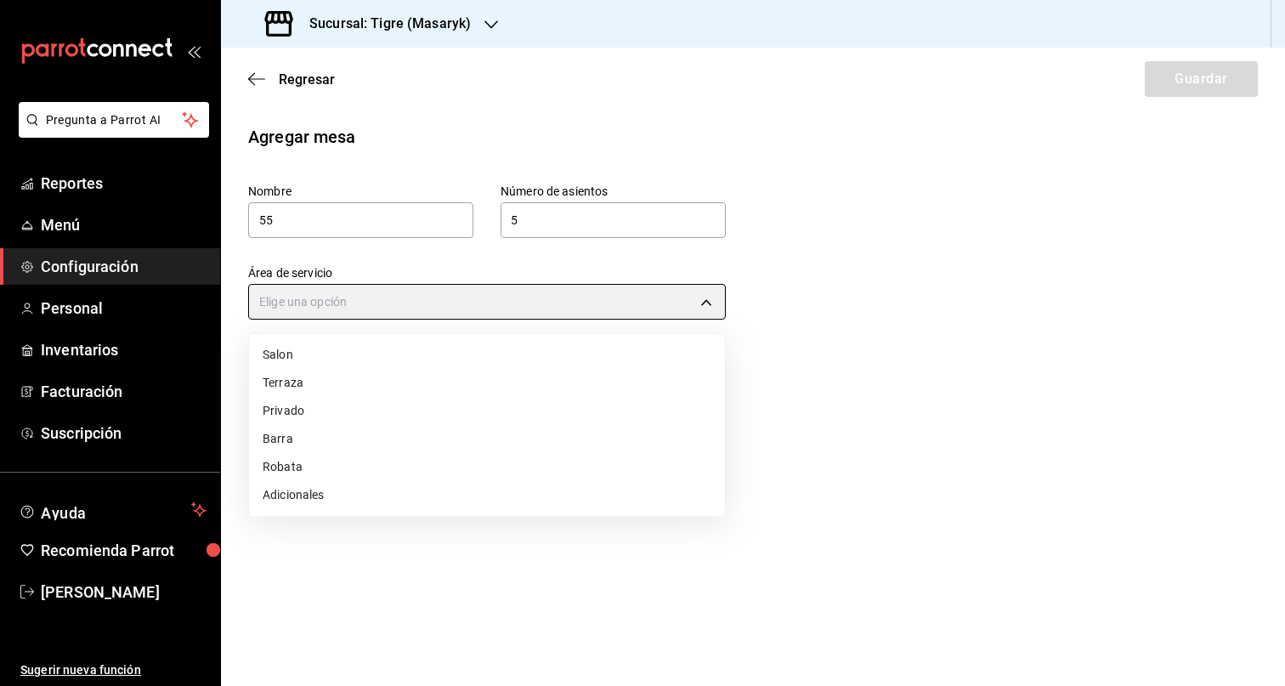
type input "7e30a31d-35ad-4b5c-80c4-a8bf064b31d2"
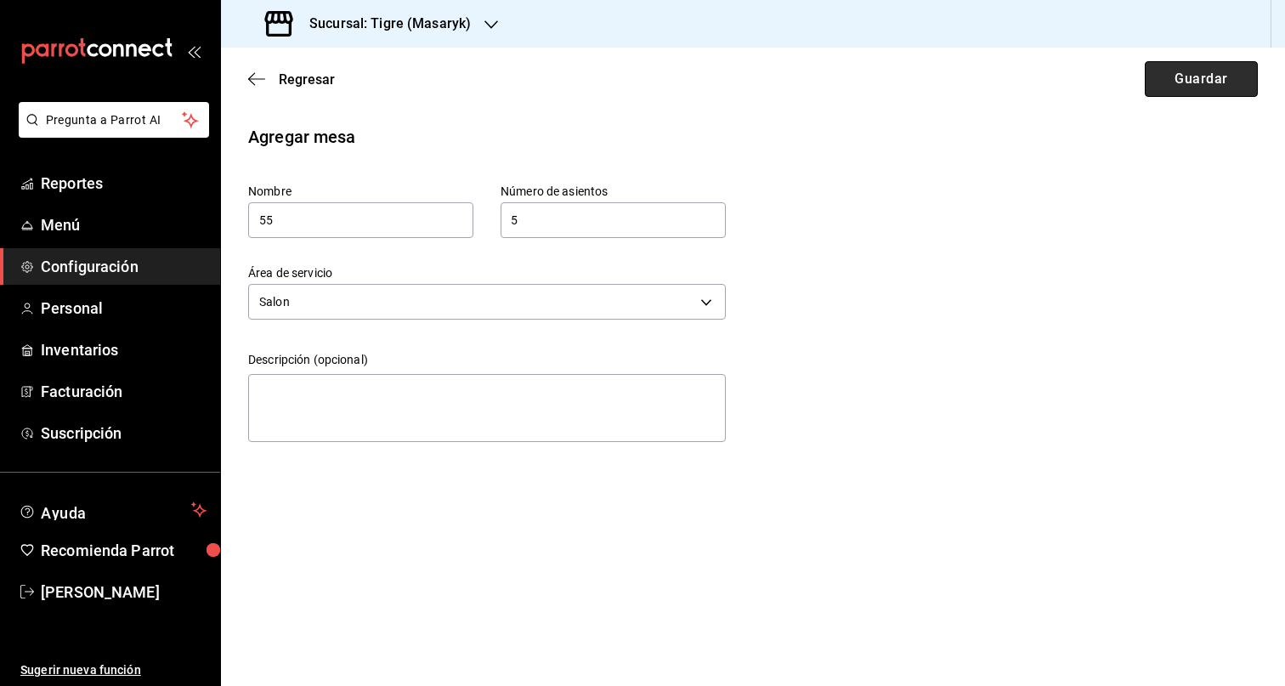
click at [1225, 92] on button "Guardar" at bounding box center [1201, 79] width 113 height 36
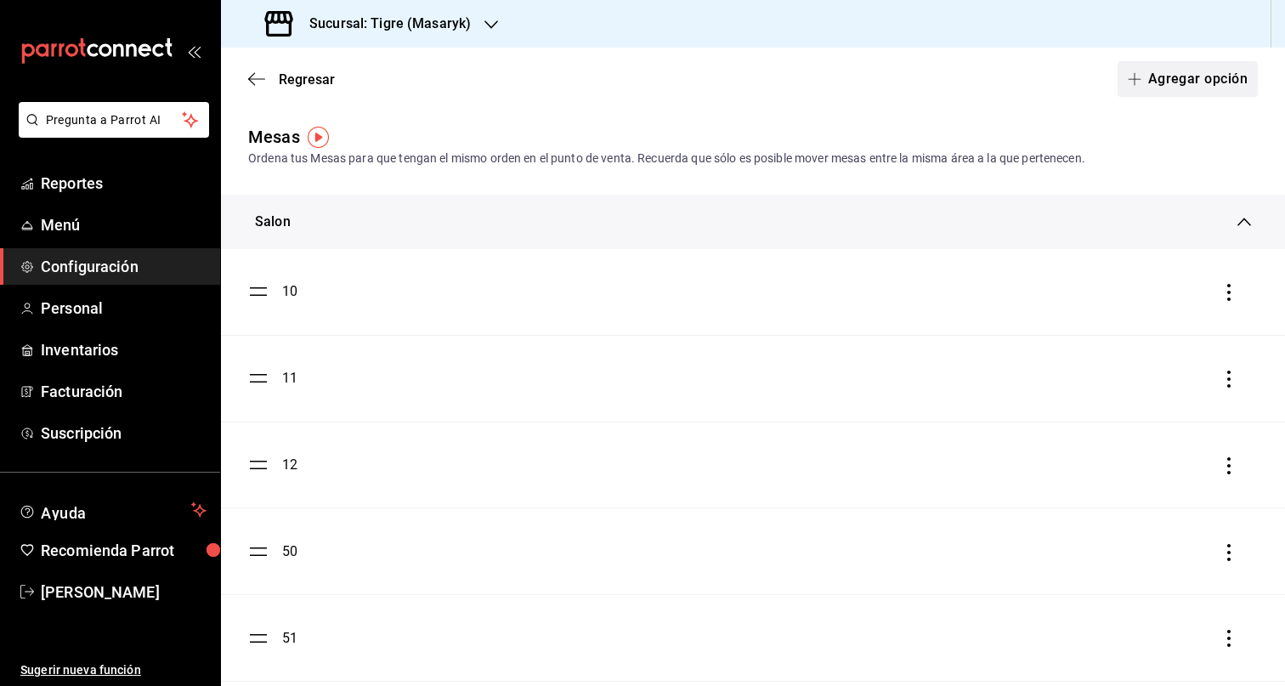
click at [1179, 71] on button "Agregar opción" at bounding box center [1187, 79] width 140 height 36
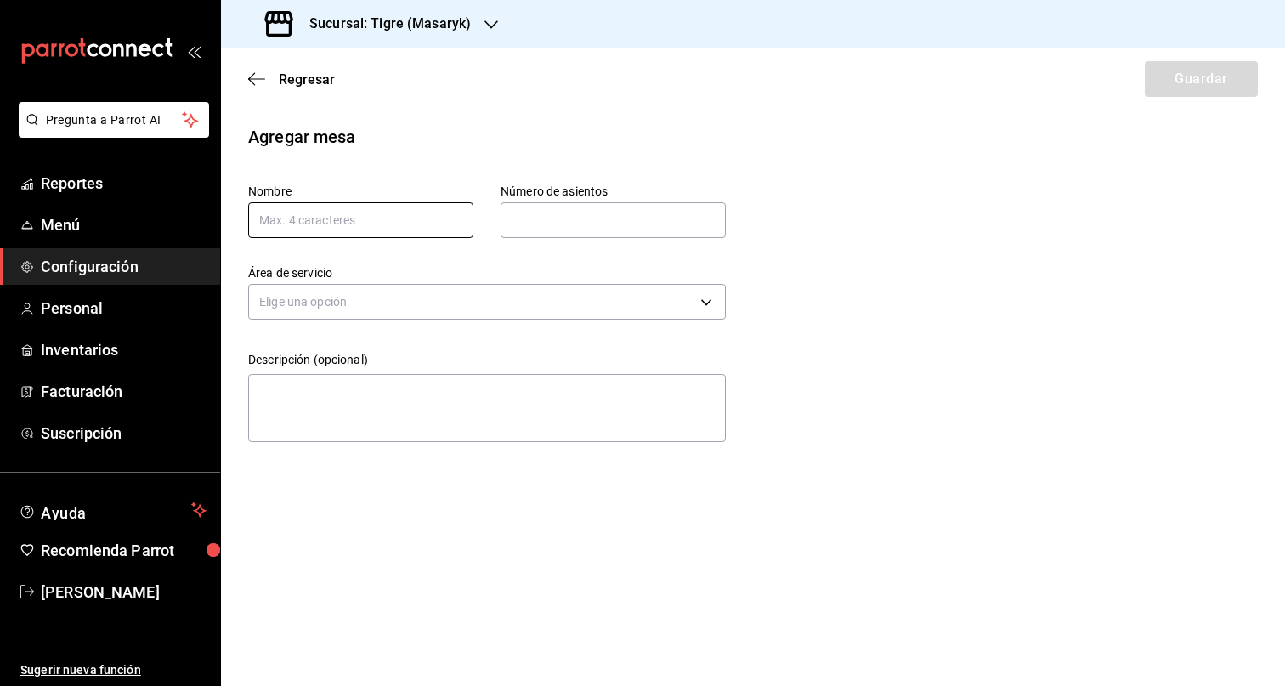
click at [343, 227] on input "text" at bounding box center [360, 220] width 225 height 36
type input "60"
click at [589, 224] on input "text" at bounding box center [613, 220] width 225 height 34
type input "5"
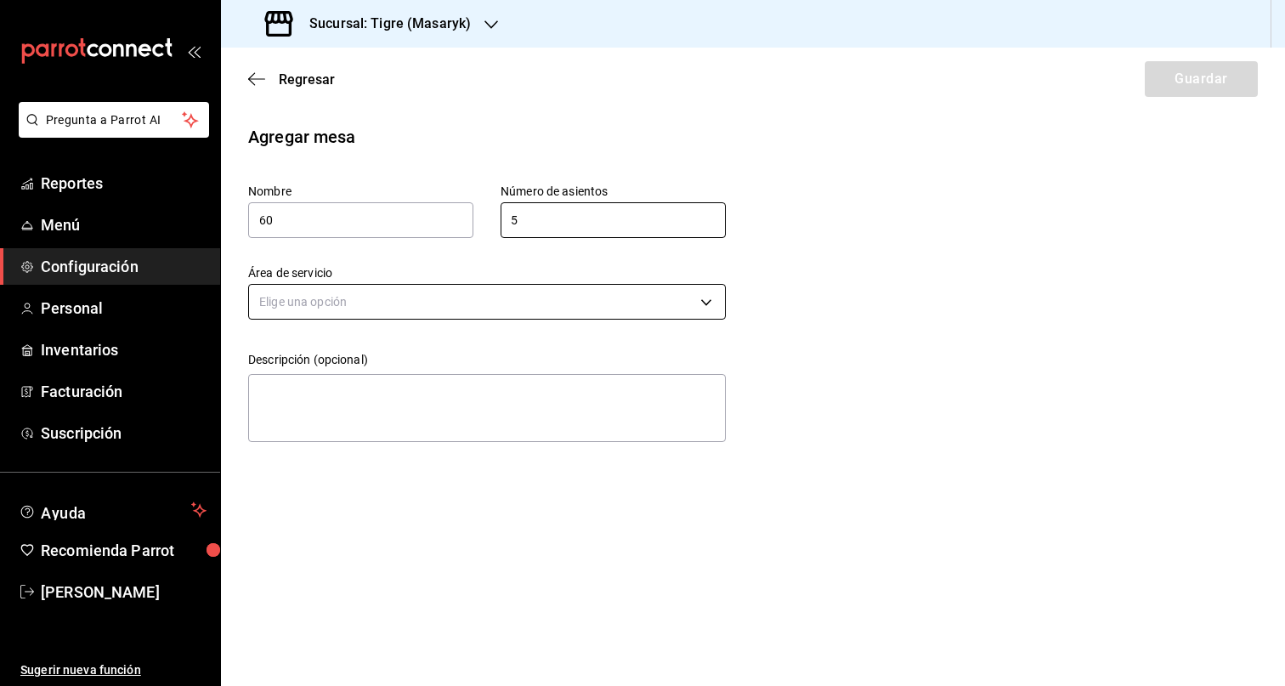
click at [516, 289] on body "Pregunta a Parrot AI Reportes Menú Configuración Personal Inventarios Facturaci…" at bounding box center [642, 343] width 1285 height 686
click at [382, 367] on li "Salon" at bounding box center [487, 355] width 476 height 28
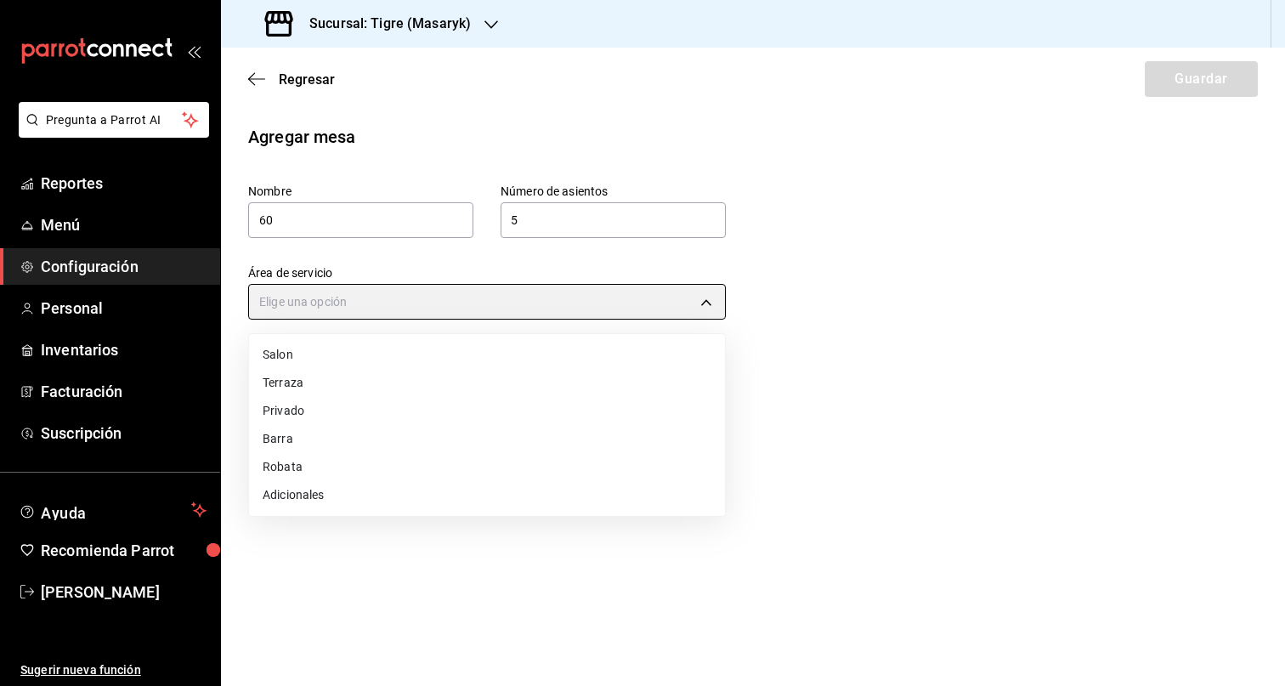
type input "7e30a31d-35ad-4b5c-80c4-a8bf064b31d2"
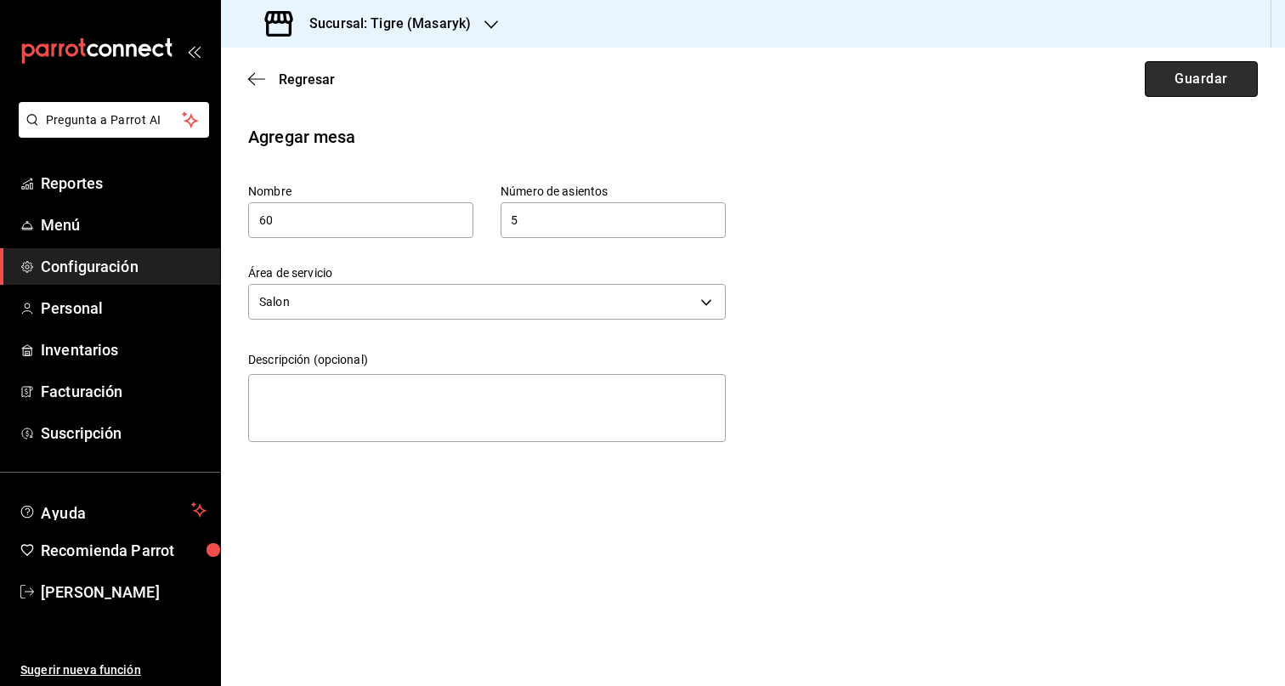
click at [1214, 86] on button "Guardar" at bounding box center [1201, 79] width 113 height 36
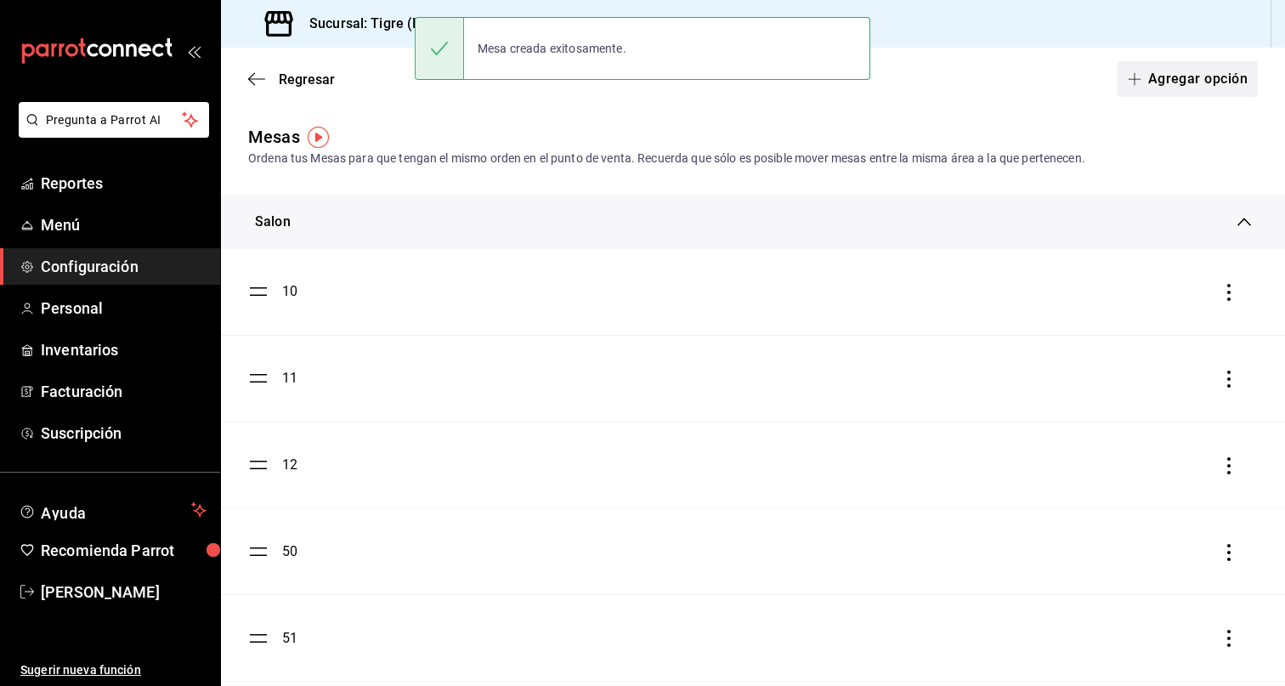
click at [1191, 79] on button "Agregar opción" at bounding box center [1187, 79] width 140 height 36
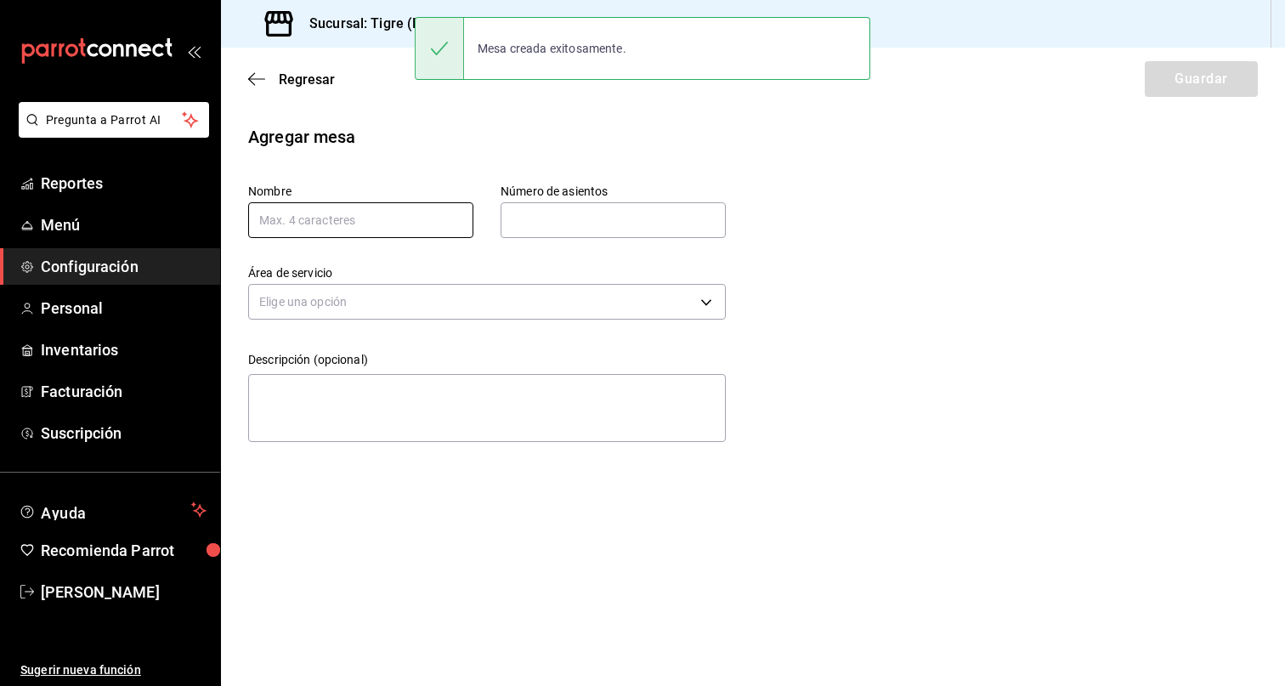
click at [349, 209] on input "text" at bounding box center [360, 220] width 225 height 36
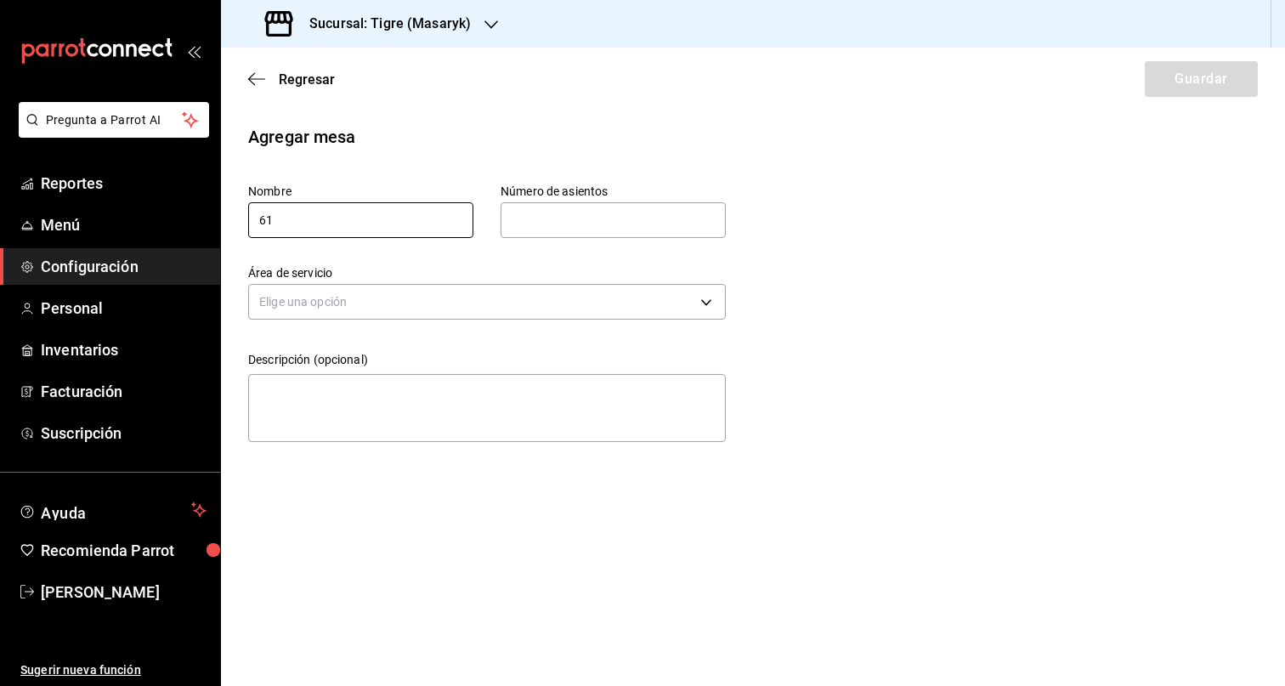
type input "61"
click at [614, 214] on input "text" at bounding box center [613, 220] width 225 height 34
type input "5"
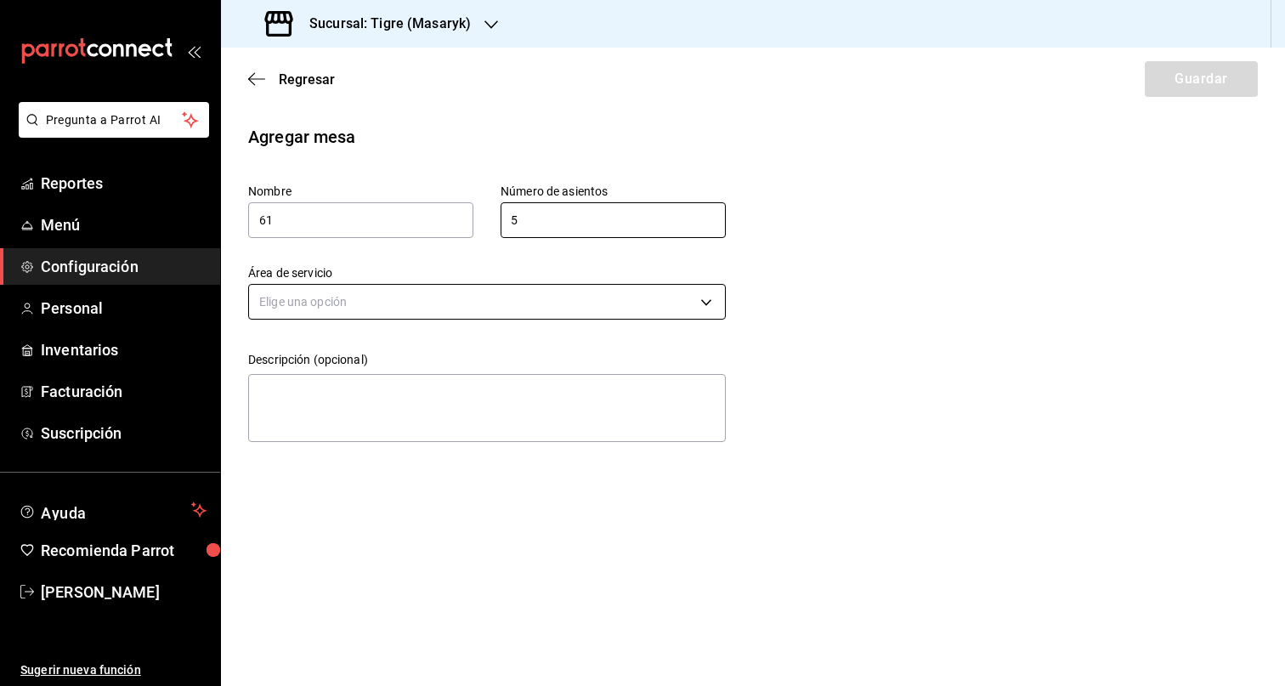
click at [527, 316] on body "Pregunta a Parrot AI Reportes Menú Configuración Personal Inventarios Facturaci…" at bounding box center [642, 343] width 1285 height 686
click at [444, 355] on li "Salon" at bounding box center [487, 355] width 476 height 28
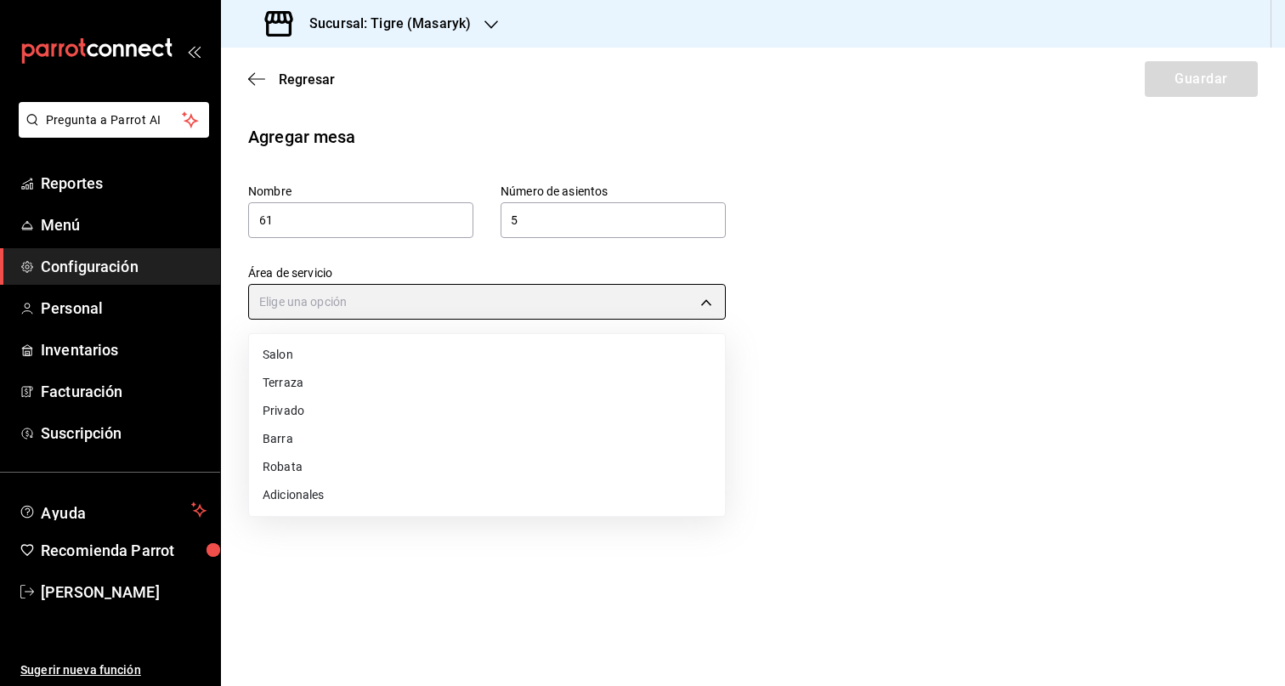
type input "7e30a31d-35ad-4b5c-80c4-a8bf064b31d2"
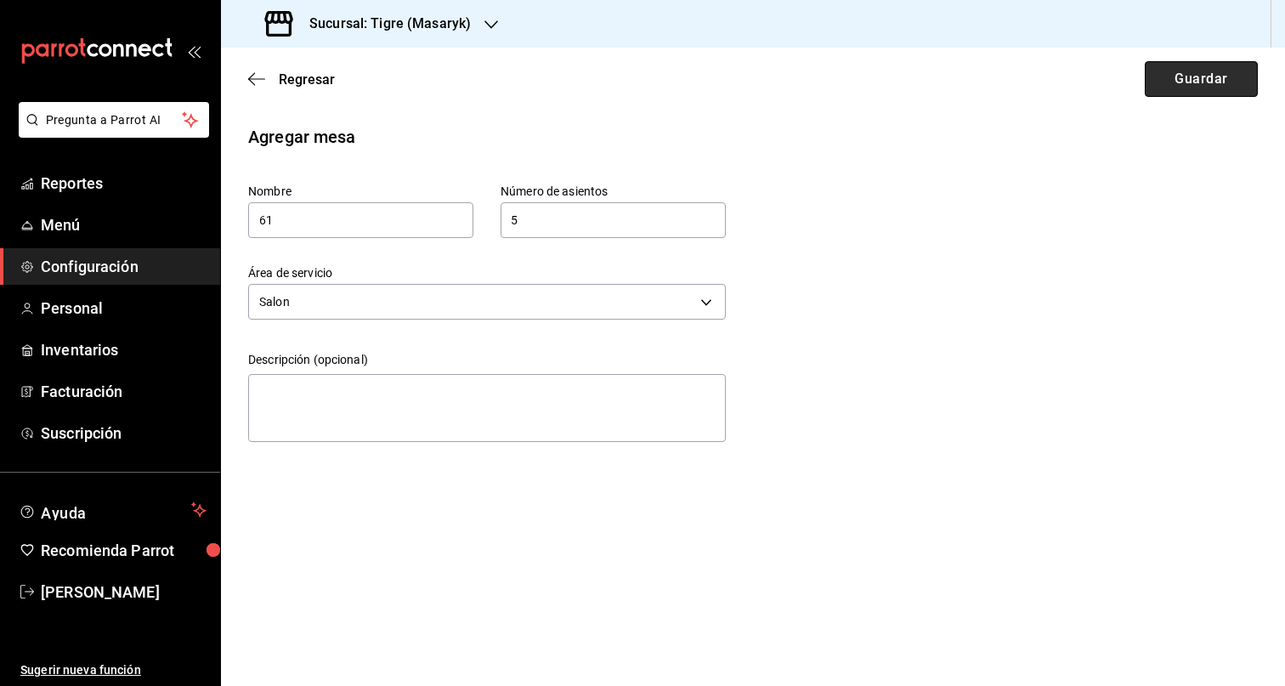
click at [1186, 83] on button "Guardar" at bounding box center [1201, 79] width 113 height 36
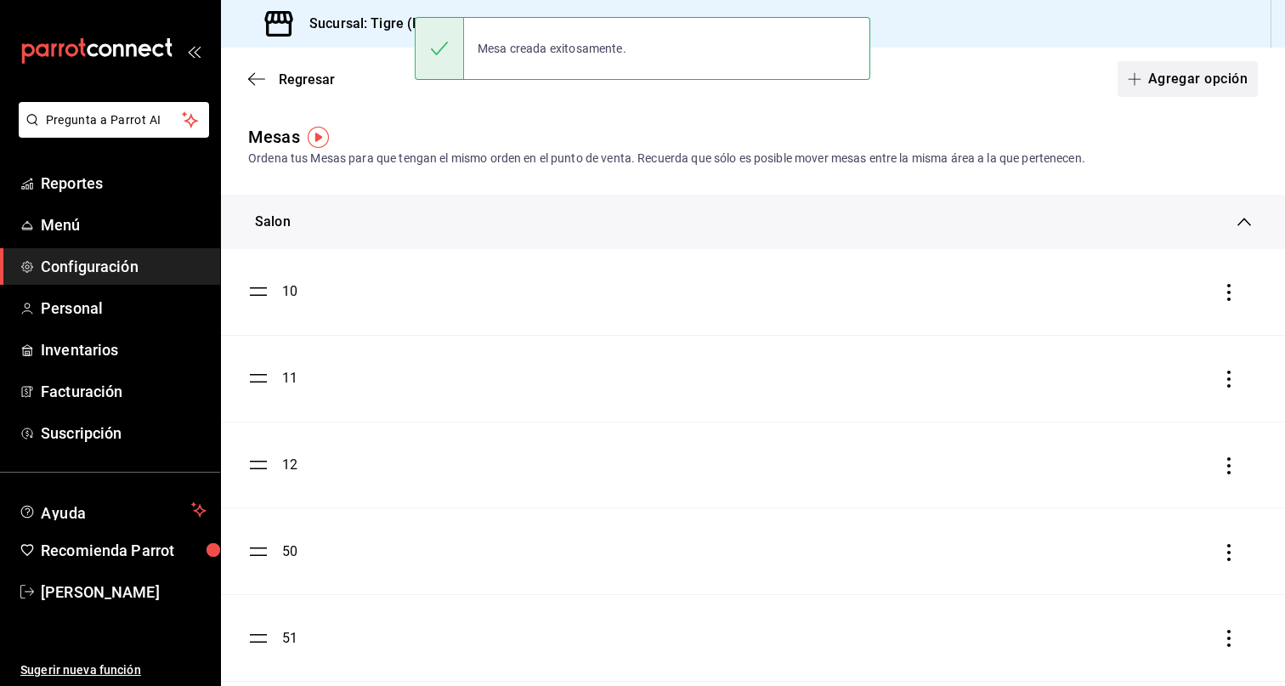
click at [1187, 81] on button "Agregar opción" at bounding box center [1187, 79] width 140 height 36
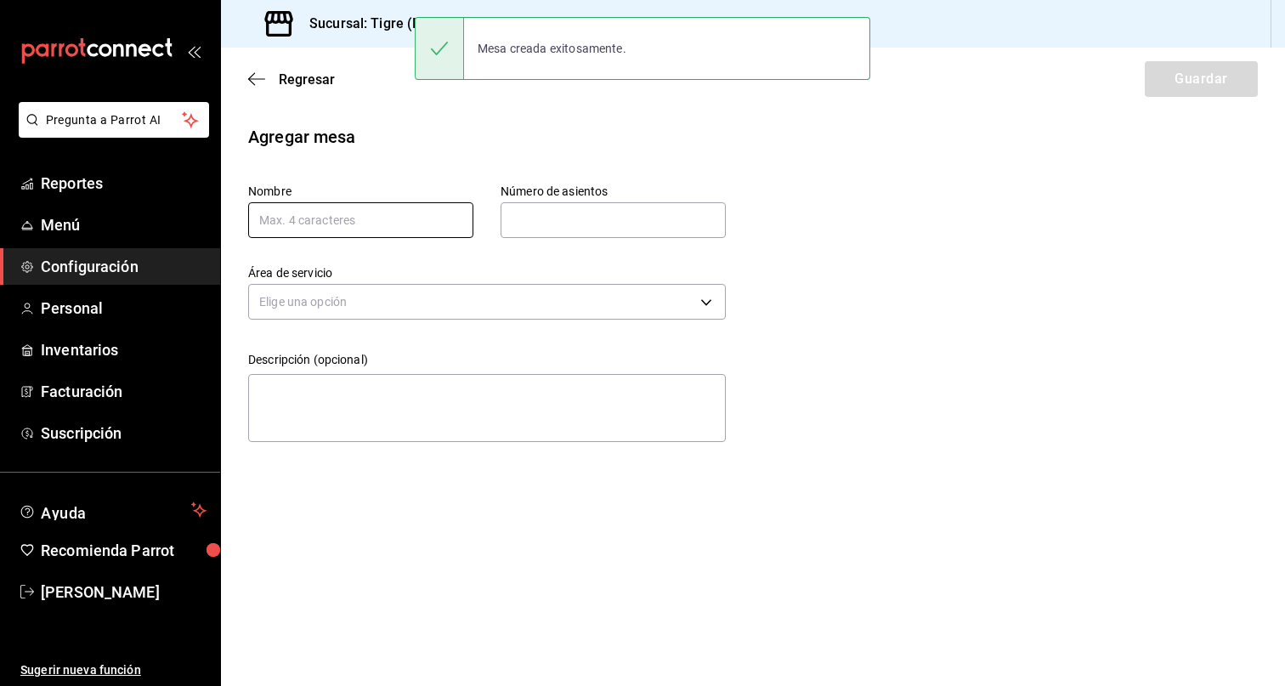
click at [391, 219] on input "text" at bounding box center [360, 220] width 225 height 36
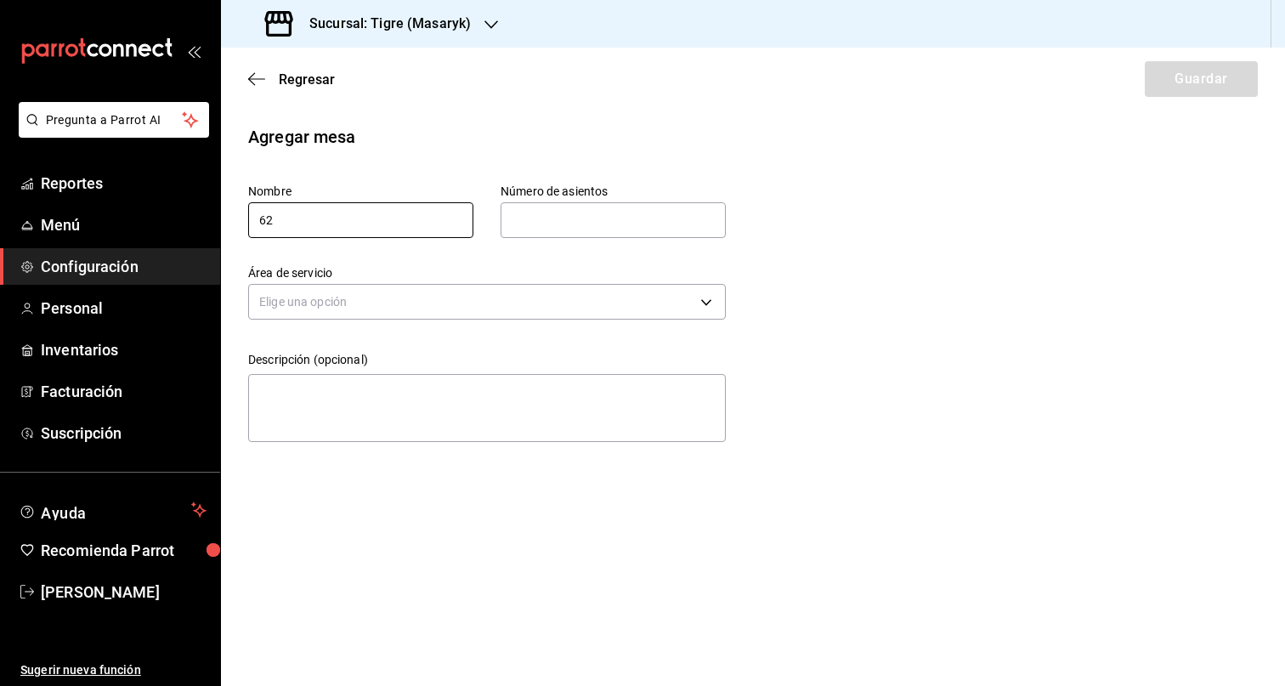
type input "62"
click at [597, 221] on input "text" at bounding box center [613, 220] width 225 height 34
type input "5"
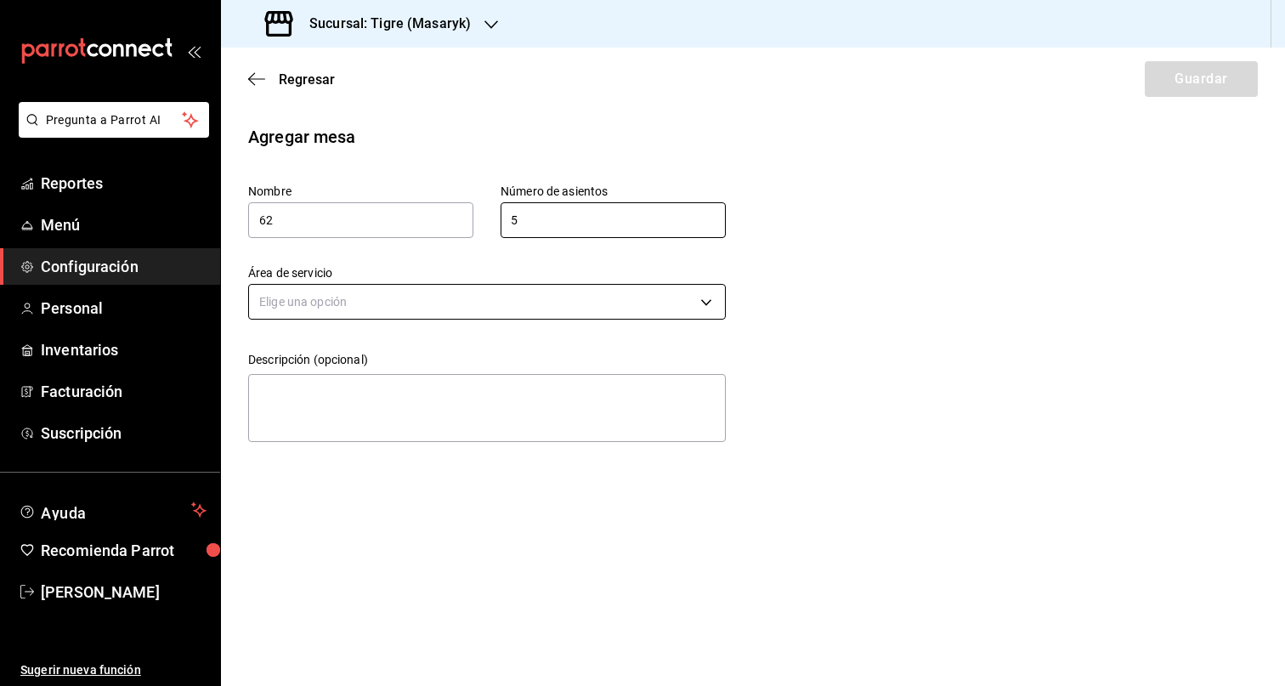
click at [561, 297] on body "Pregunta a Parrot AI Reportes Menú Configuración Personal Inventarios Facturaci…" at bounding box center [642, 343] width 1285 height 686
drag, startPoint x: 314, startPoint y: 361, endPoint x: 383, endPoint y: 346, distance: 70.5
click at [314, 362] on li "Salon" at bounding box center [487, 355] width 476 height 28
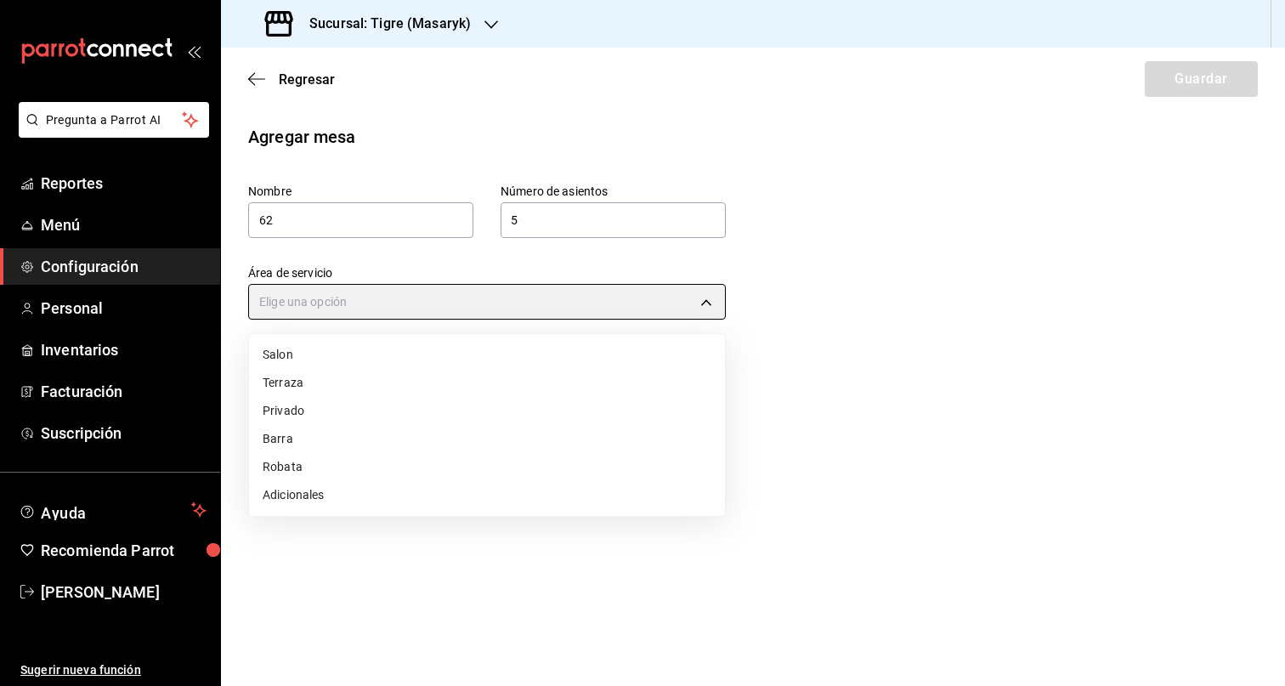
type input "7e30a31d-35ad-4b5c-80c4-a8bf064b31d2"
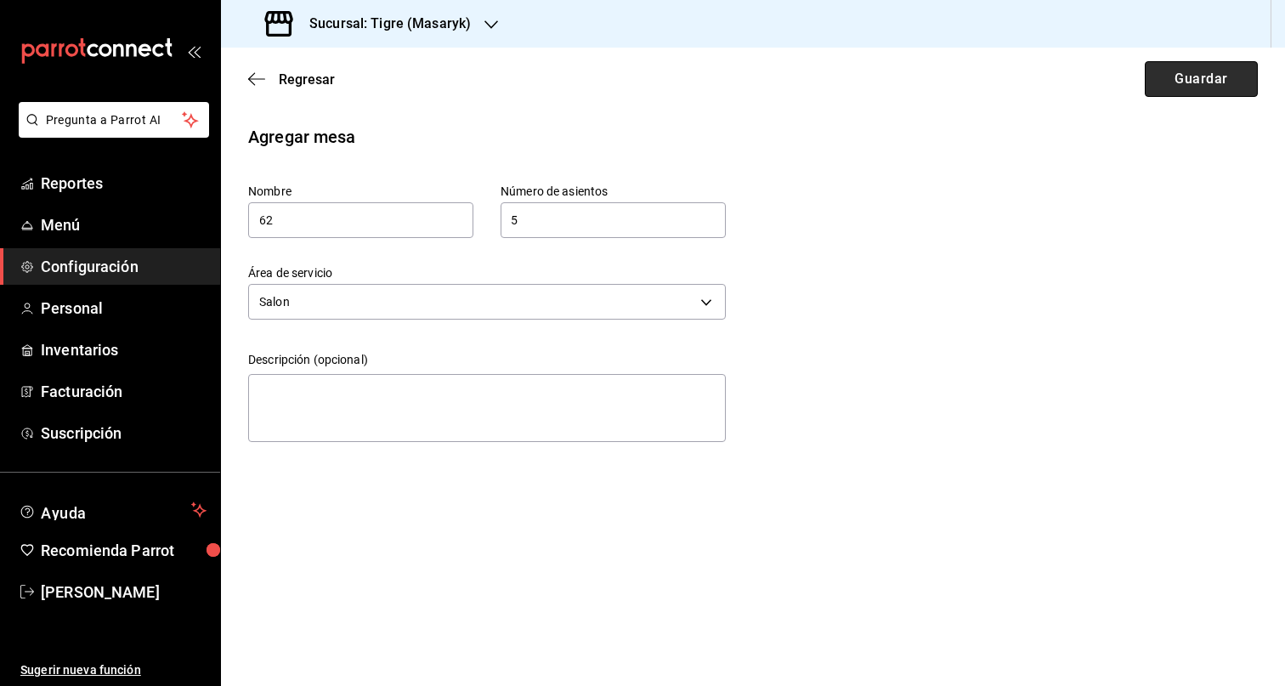
click at [1209, 70] on button "Guardar" at bounding box center [1201, 79] width 113 height 36
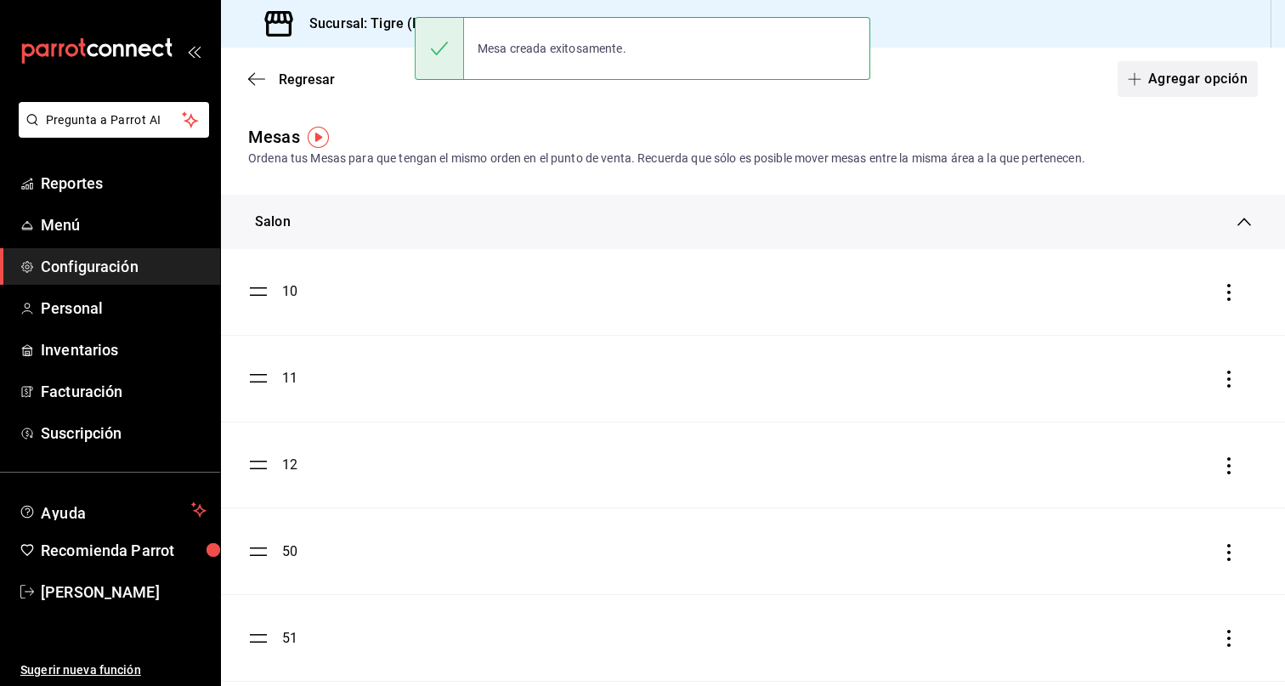
click at [1168, 83] on button "Agregar opción" at bounding box center [1187, 79] width 140 height 36
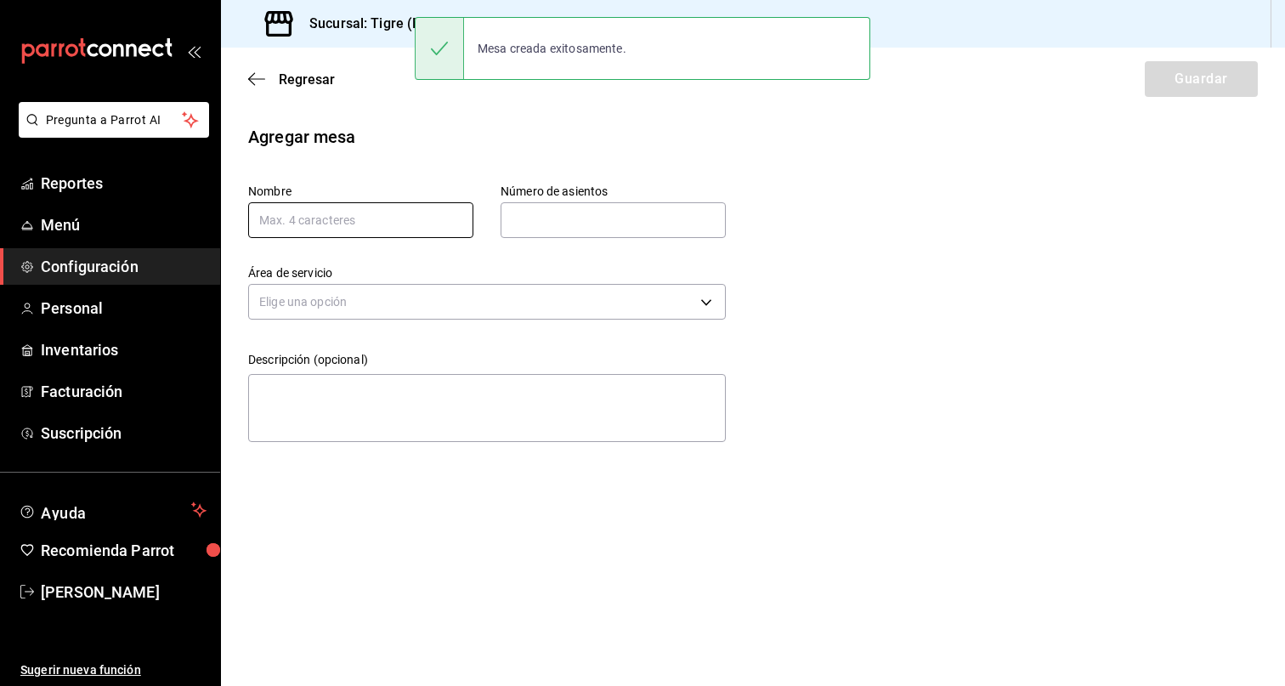
click at [357, 223] on input "text" at bounding box center [360, 220] width 225 height 36
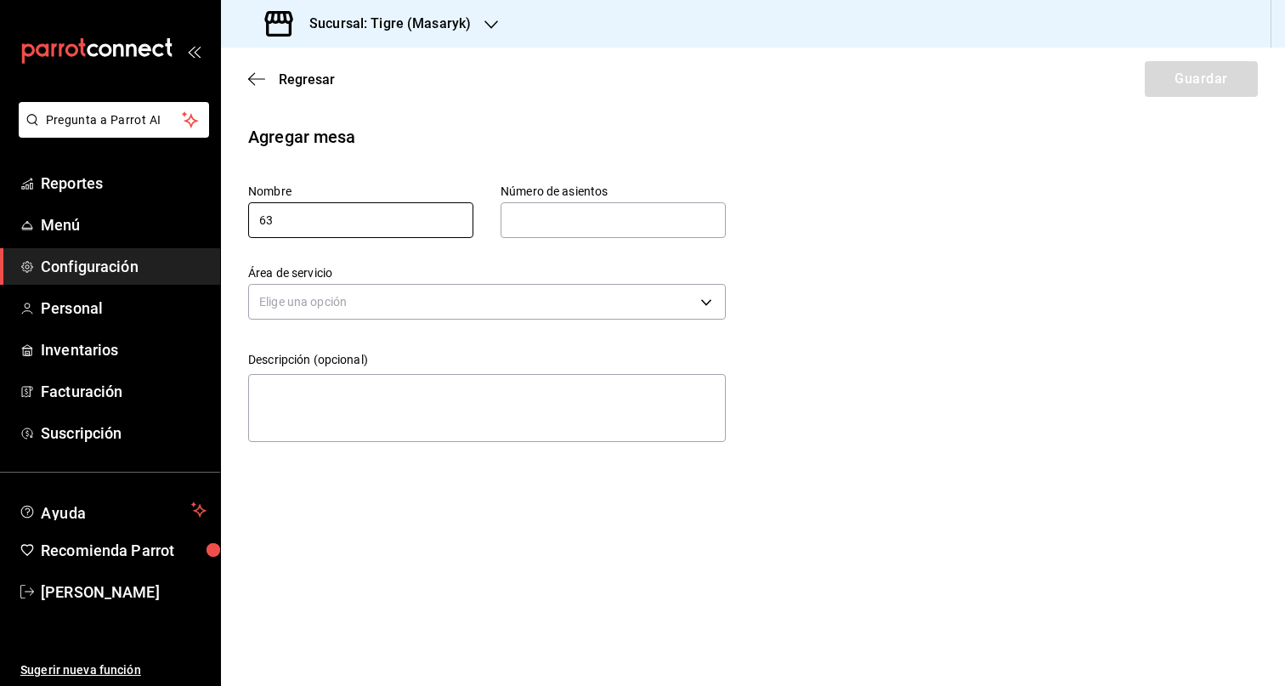
type input "63"
click at [550, 219] on input "text" at bounding box center [613, 220] width 225 height 34
type input "5"
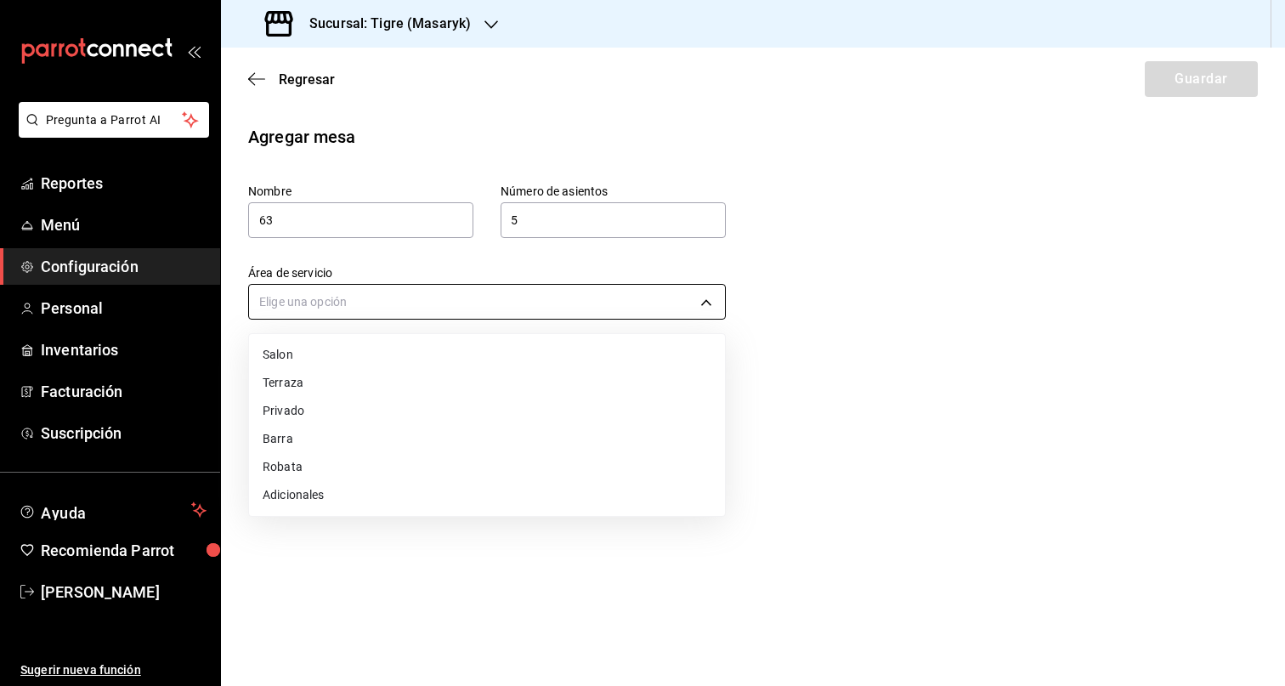
click at [497, 305] on body "Pregunta a Parrot AI Reportes Menú Configuración Personal Inventarios Facturaci…" at bounding box center [642, 343] width 1285 height 686
drag, startPoint x: 376, startPoint y: 359, endPoint x: 696, endPoint y: 300, distance: 324.9
click at [376, 359] on li "Salon" at bounding box center [487, 355] width 476 height 28
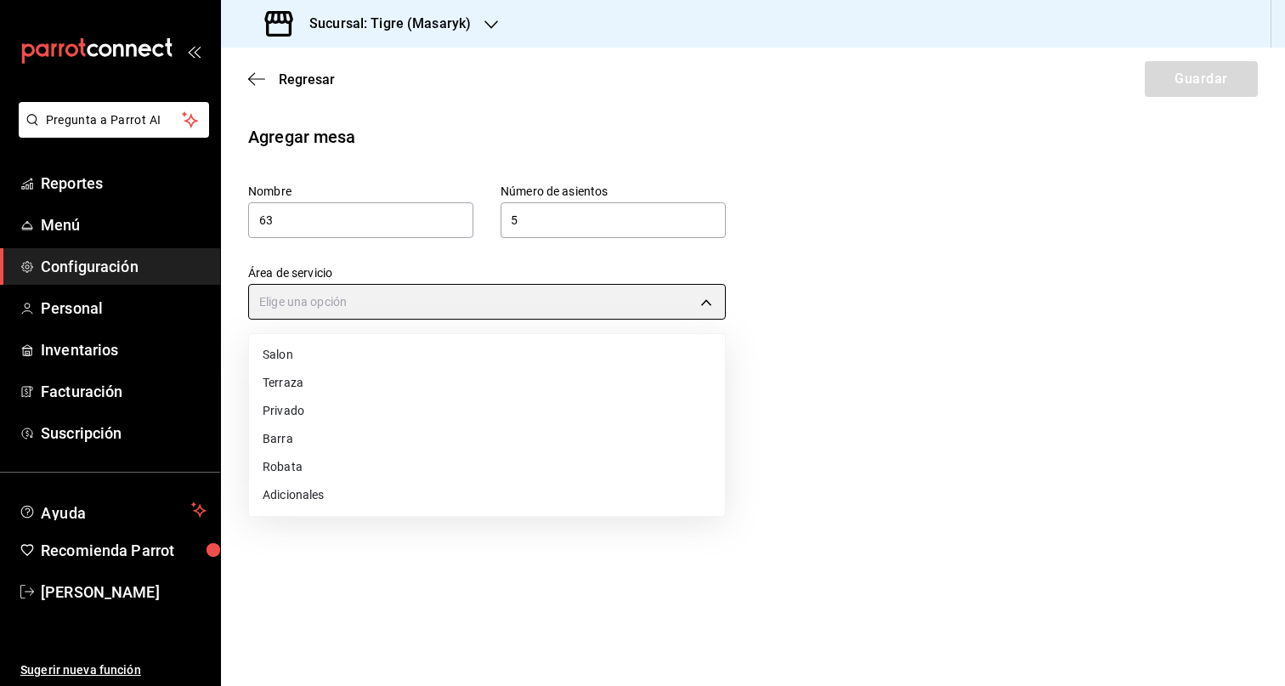
type input "7e30a31d-35ad-4b5c-80c4-a8bf064b31d2"
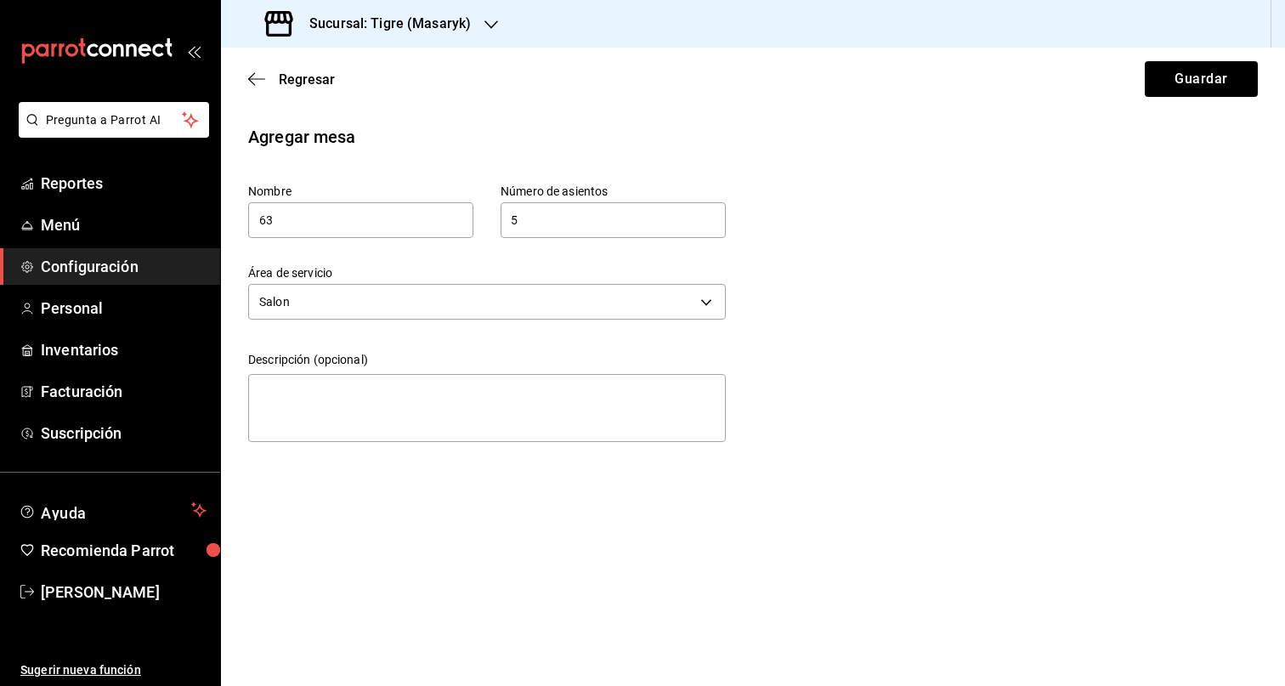
click at [1215, 105] on div "Regresar Guardar" at bounding box center [753, 79] width 1064 height 63
click at [1213, 91] on button "Guardar" at bounding box center [1201, 79] width 113 height 36
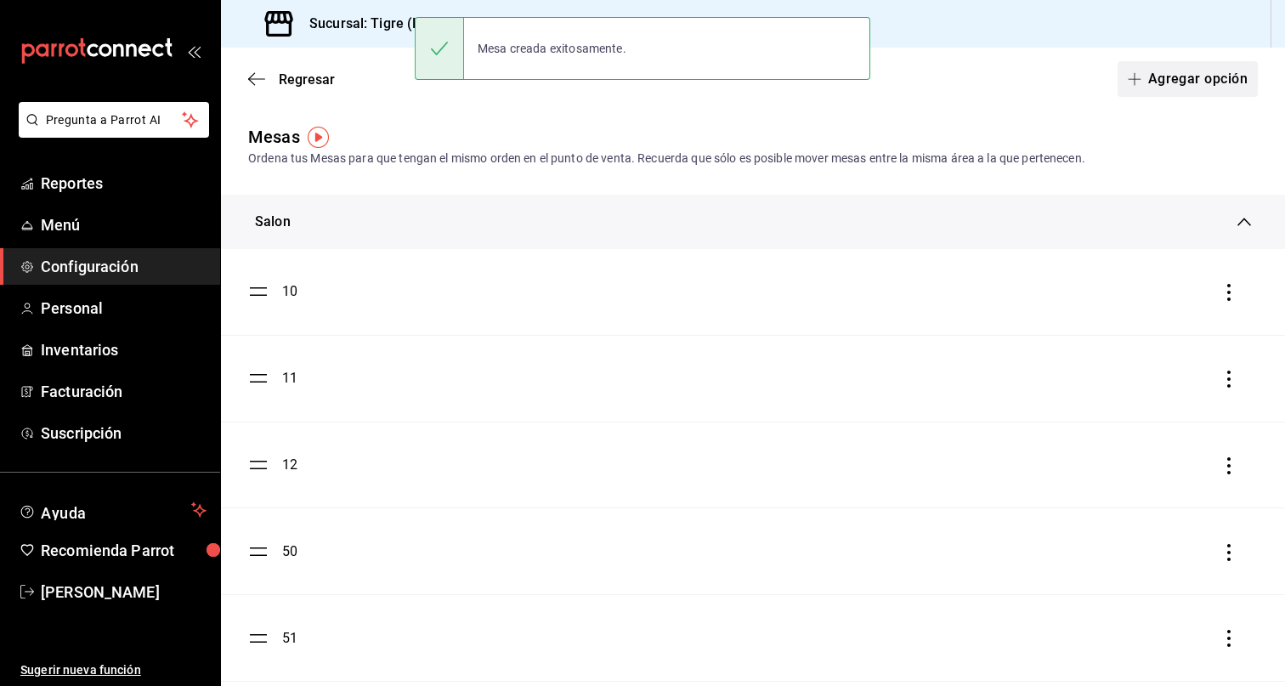
click at [1194, 93] on button "Agregar opción" at bounding box center [1187, 79] width 140 height 36
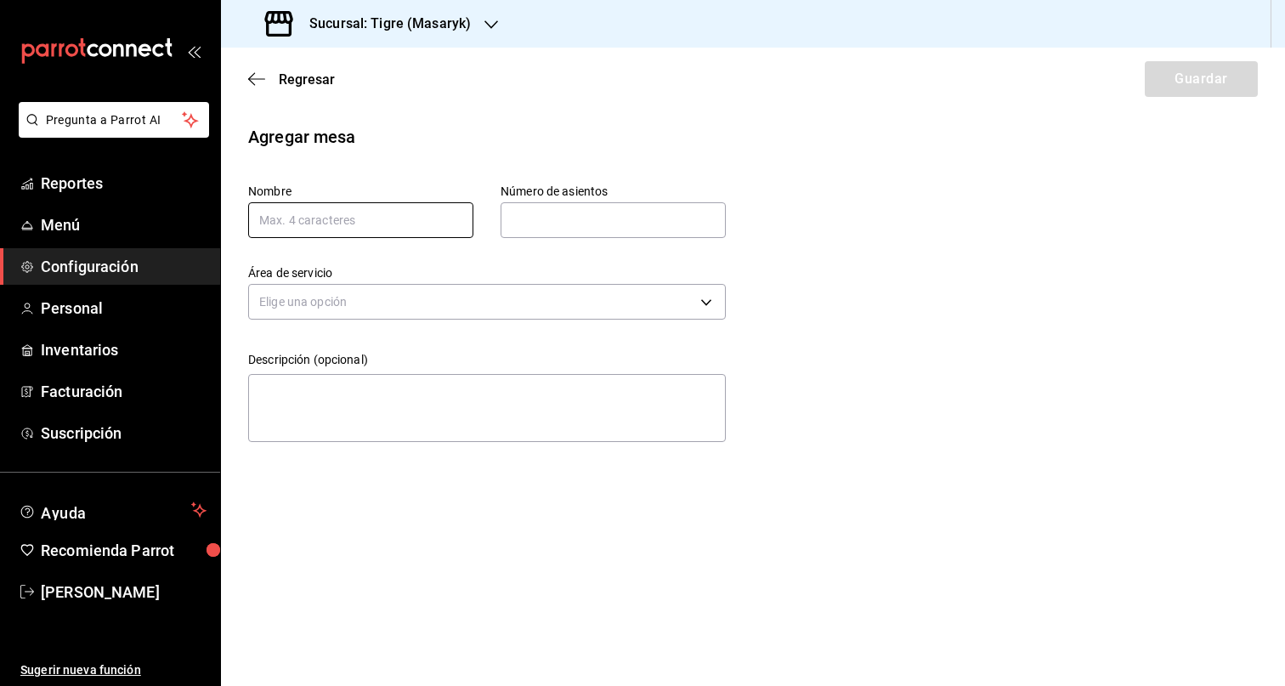
click at [380, 212] on input "text" at bounding box center [360, 220] width 225 height 36
type input "64"
click at [580, 210] on input "text" at bounding box center [613, 220] width 225 height 34
type input "5"
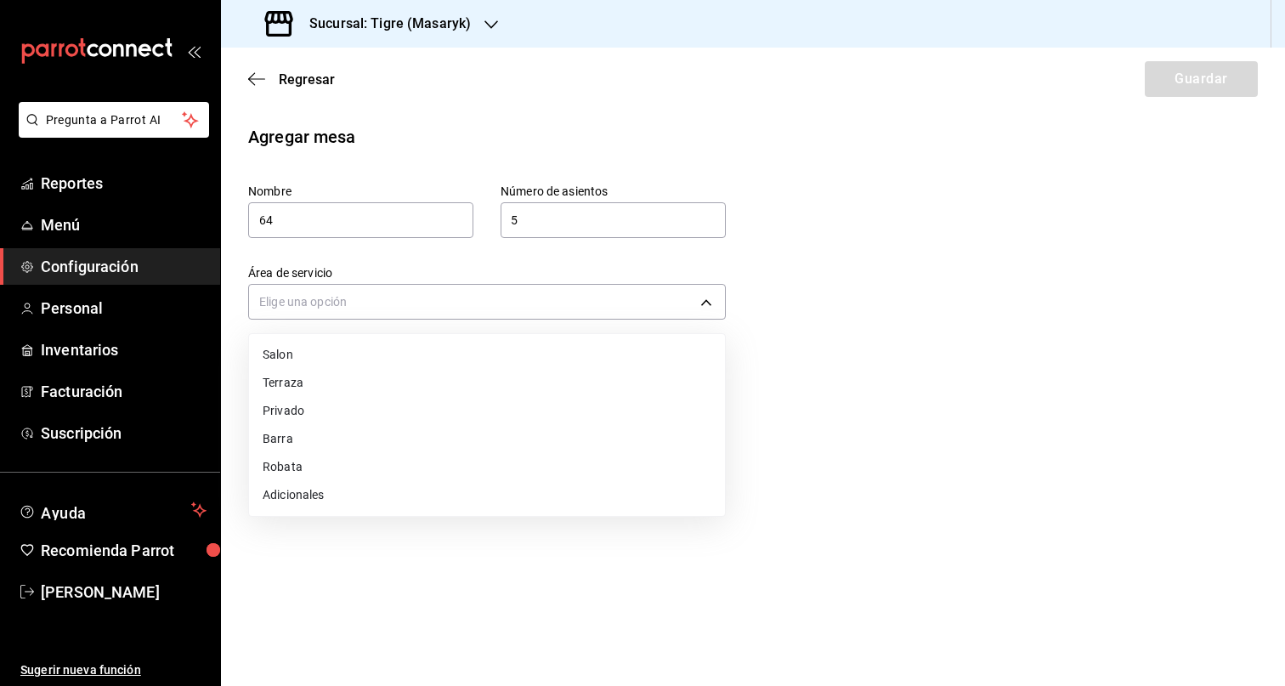
click at [547, 290] on body "Pregunta a Parrot AI Reportes Menú Configuración Personal Inventarios Facturaci…" at bounding box center [642, 343] width 1285 height 686
click at [428, 347] on li "Salon" at bounding box center [487, 355] width 476 height 28
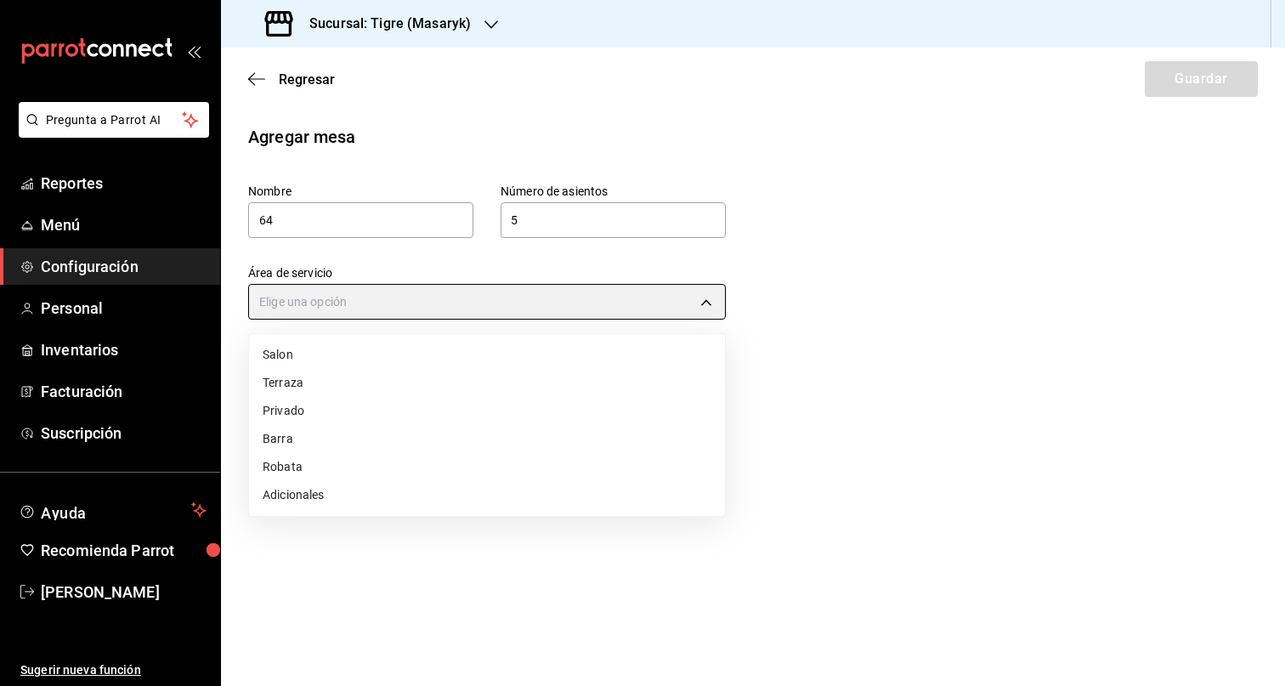
type input "7e30a31d-35ad-4b5c-80c4-a8bf064b31d2"
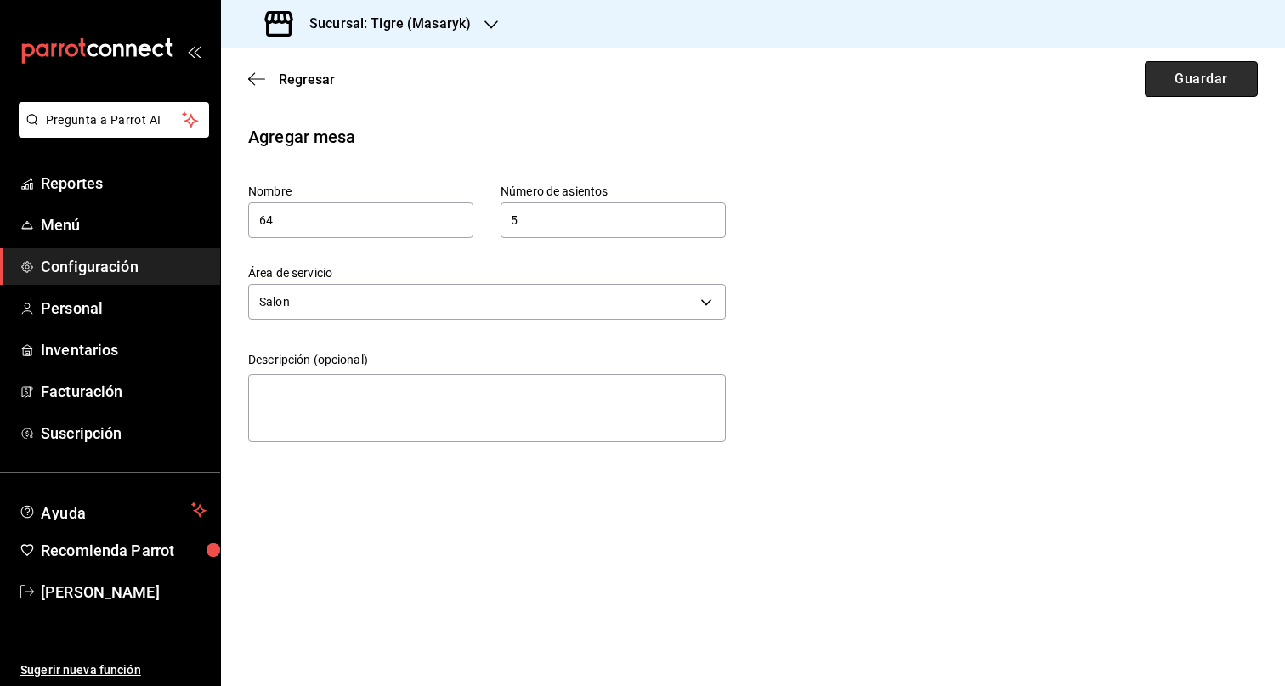
click at [1186, 82] on button "Guardar" at bounding box center [1201, 79] width 113 height 36
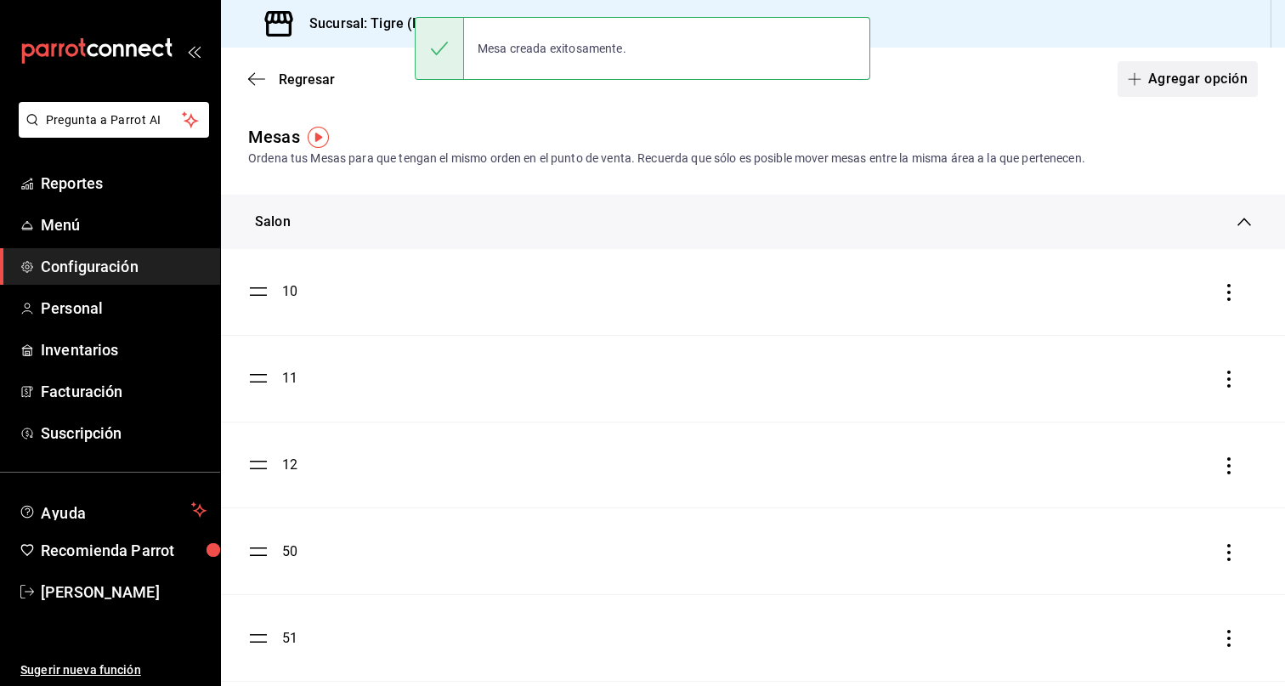
click at [1205, 72] on button "Agregar opción" at bounding box center [1187, 79] width 140 height 36
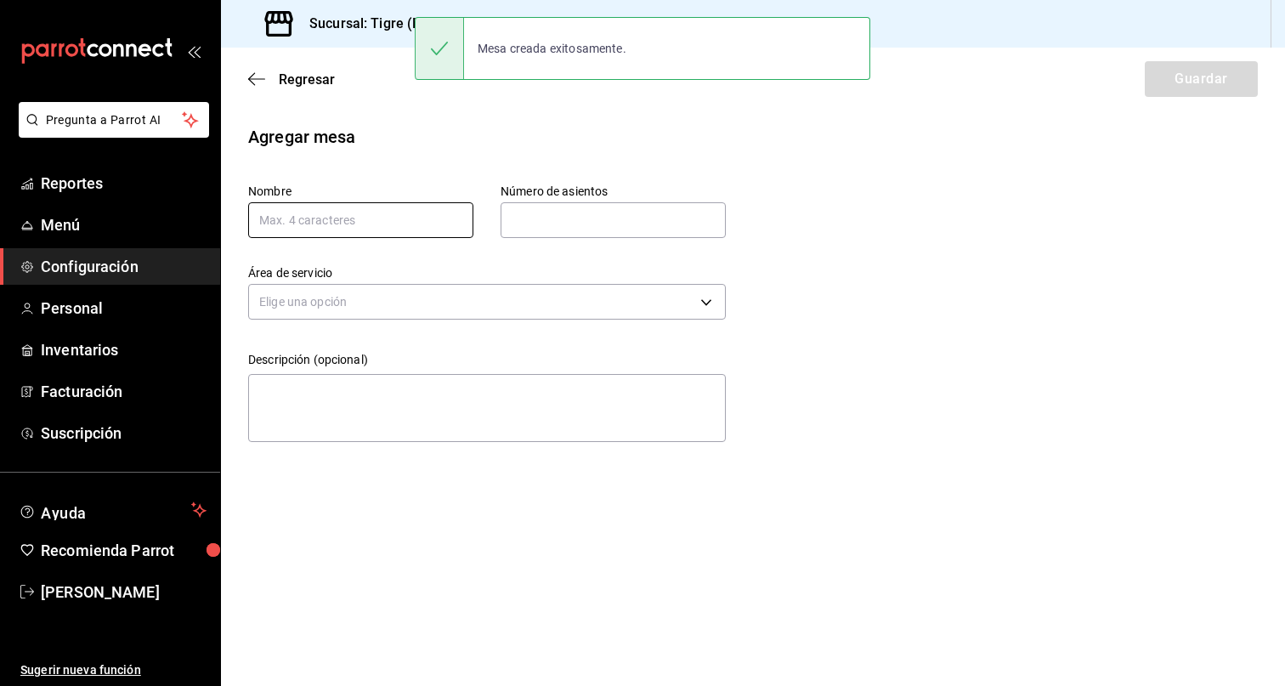
drag, startPoint x: 345, startPoint y: 228, endPoint x: 405, endPoint y: 227, distance: 60.3
click at [345, 228] on input "text" at bounding box center [360, 220] width 225 height 36
type input "65"
click at [602, 213] on input "text" at bounding box center [613, 220] width 225 height 34
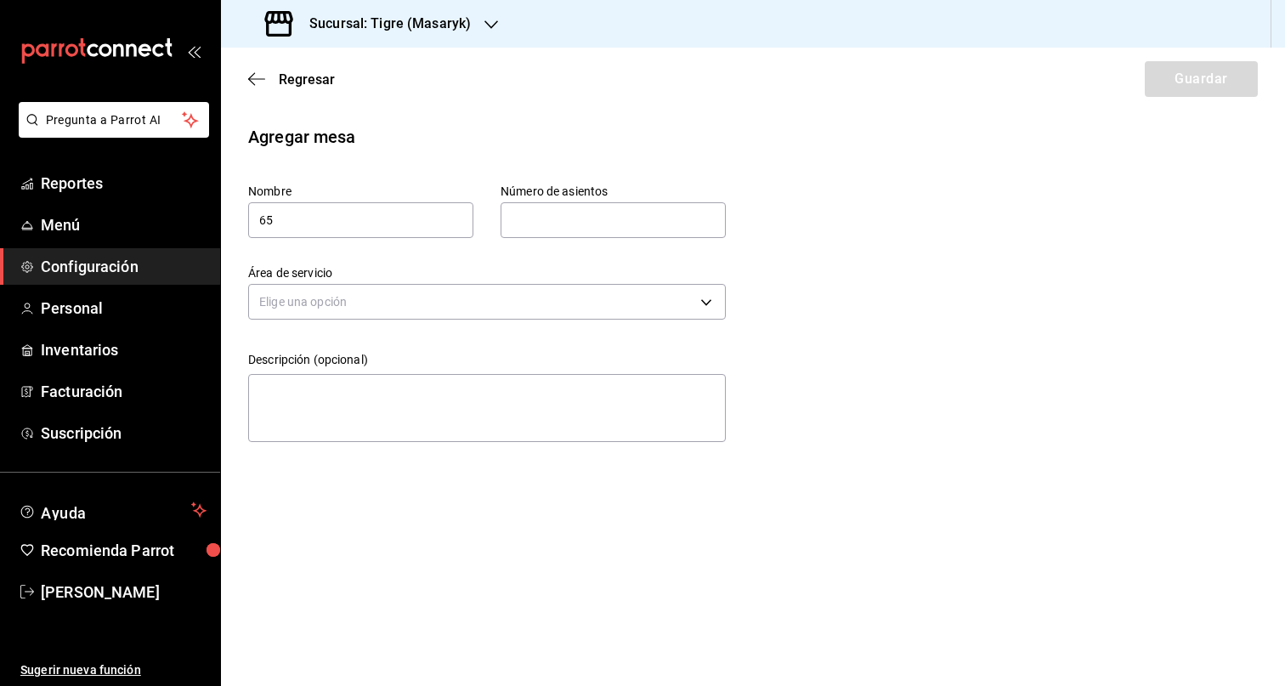
type input "5"
click at [523, 303] on body "Pregunta a Parrot AI Reportes Menú Configuración Personal Inventarios Facturaci…" at bounding box center [642, 343] width 1285 height 686
click at [359, 367] on li "Salon" at bounding box center [487, 355] width 476 height 28
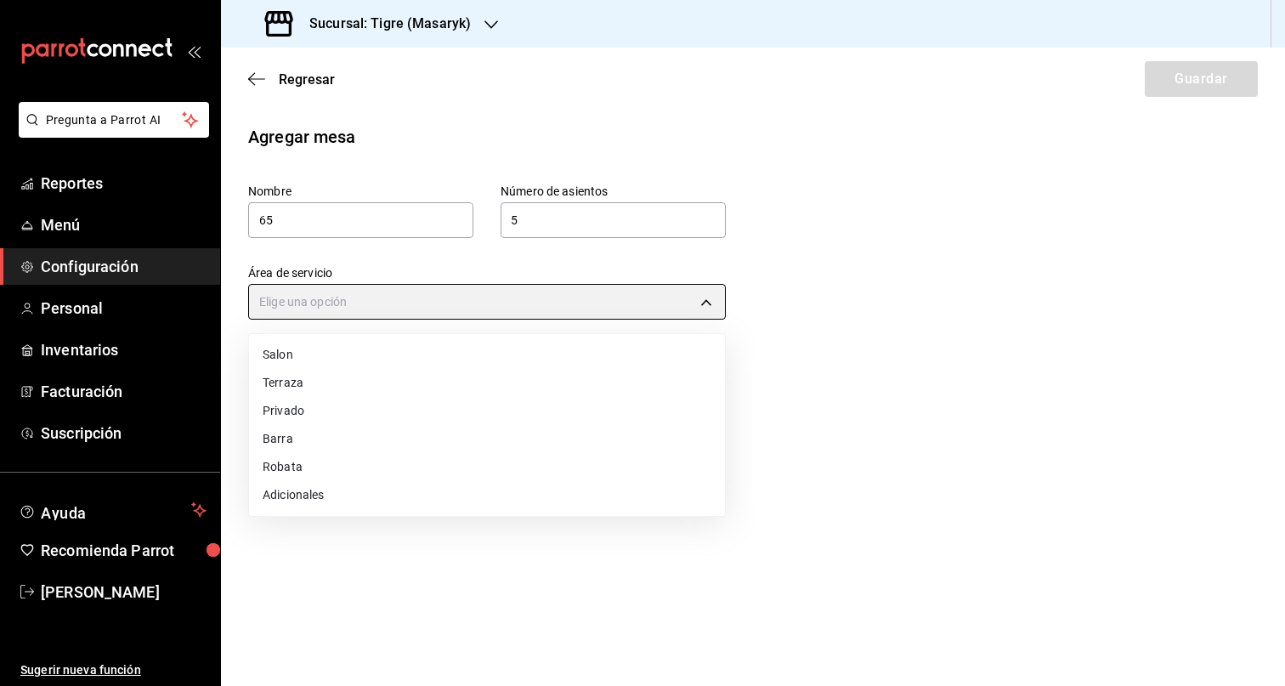
type input "7e30a31d-35ad-4b5c-80c4-a8bf064b31d2"
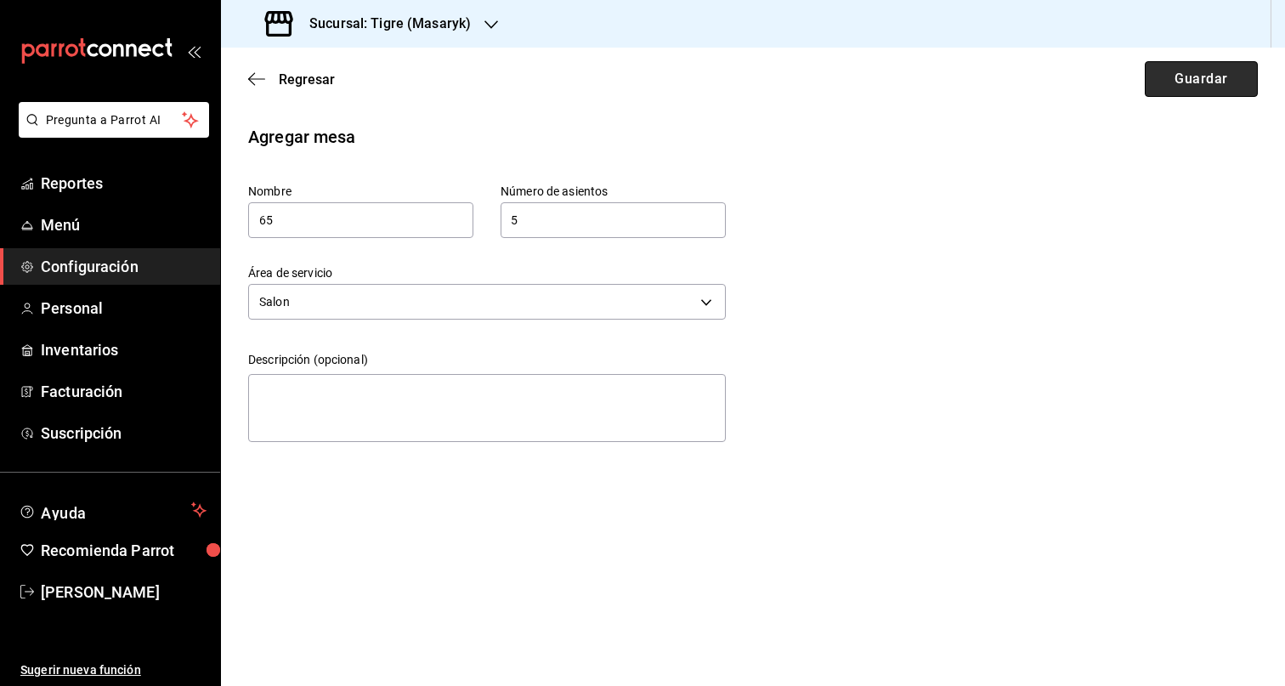
click at [1203, 75] on button "Guardar" at bounding box center [1201, 79] width 113 height 36
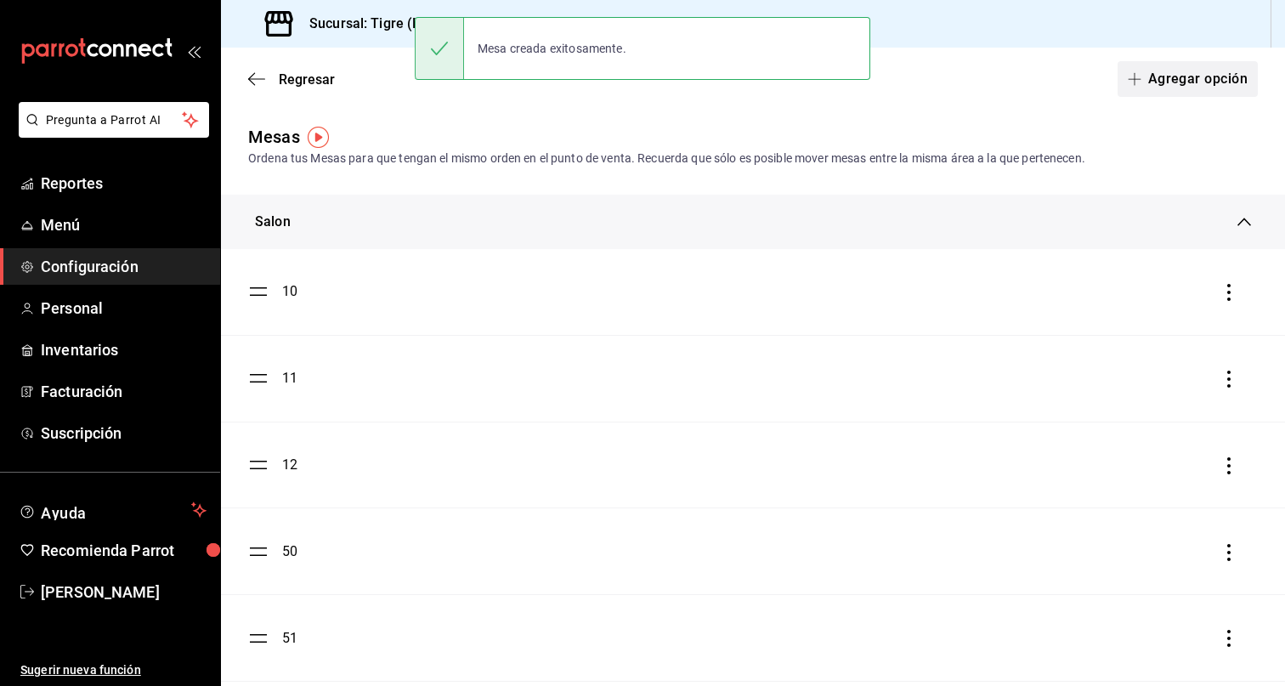
click at [1128, 85] on icon "button" at bounding box center [1135, 79] width 14 height 14
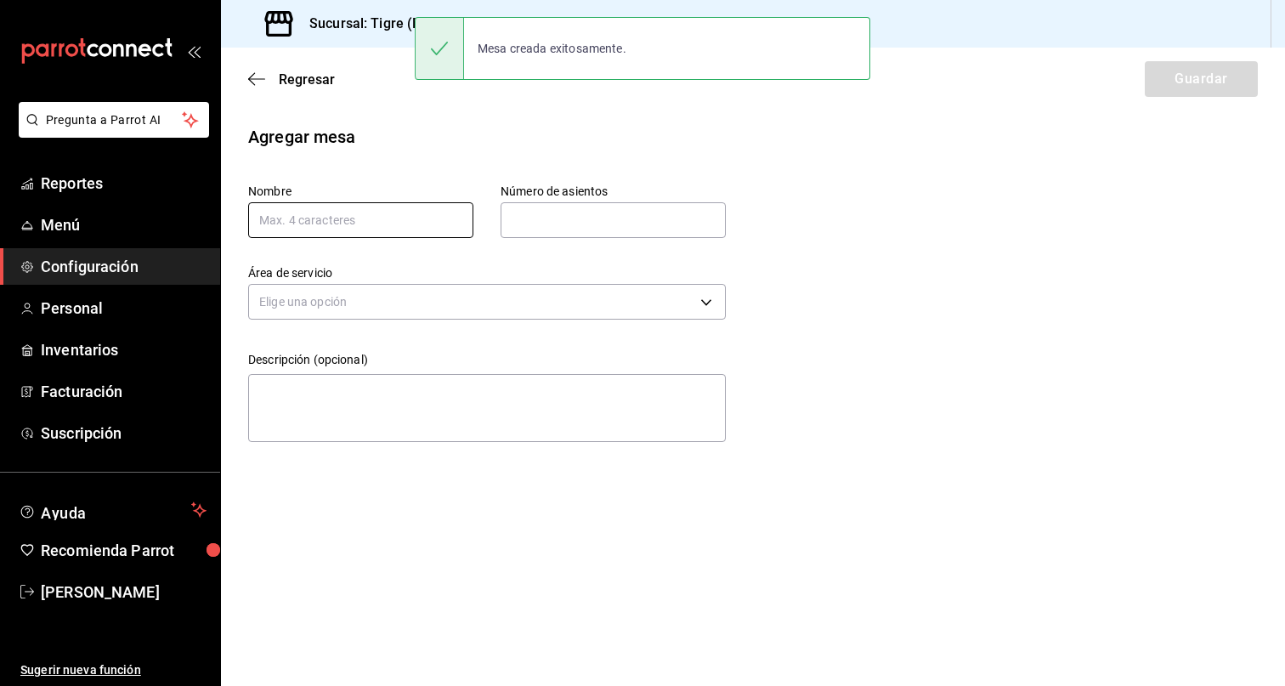
drag, startPoint x: 379, startPoint y: 221, endPoint x: 455, endPoint y: 224, distance: 75.7
click at [380, 221] on input "text" at bounding box center [360, 220] width 225 height 36
type input "66"
click at [602, 223] on input "text" at bounding box center [613, 220] width 225 height 34
type input "5"
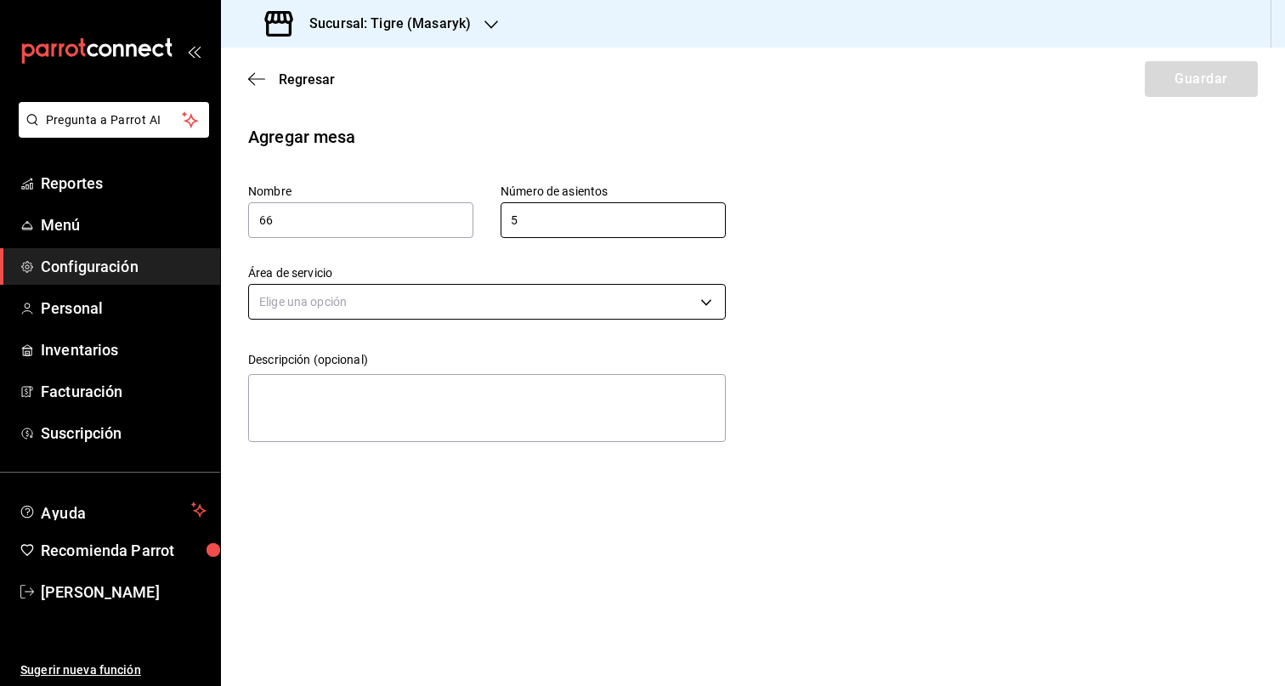
click at [552, 296] on body "Pregunta a Parrot AI Reportes Menú Configuración Personal Inventarios Facturaci…" at bounding box center [642, 343] width 1285 height 686
click at [342, 355] on li "Salon" at bounding box center [487, 355] width 476 height 28
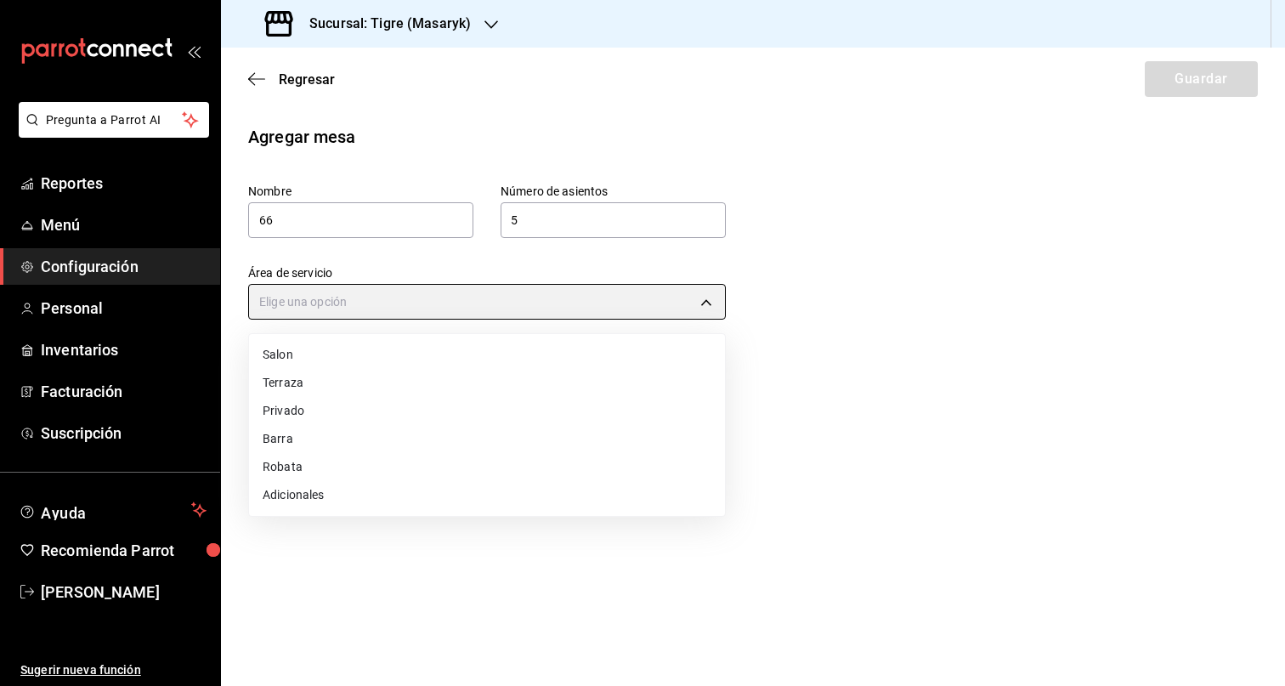
type input "7e30a31d-35ad-4b5c-80c4-a8bf064b31d2"
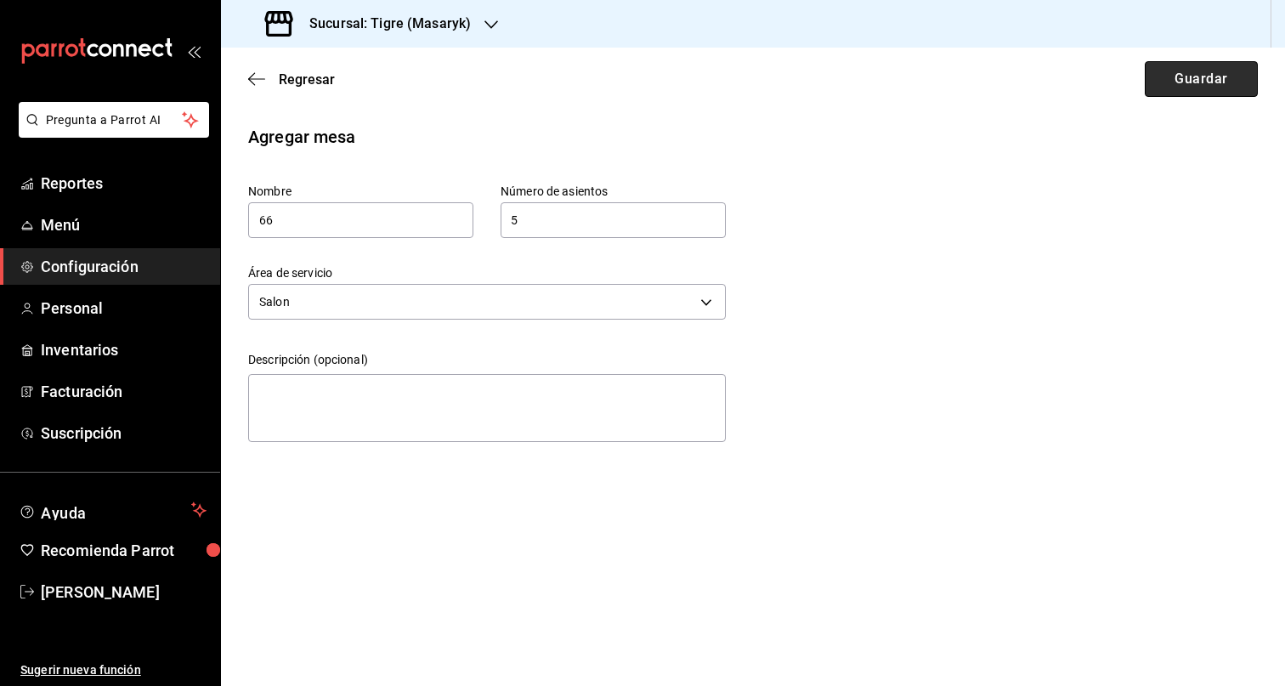
click at [1218, 93] on button "Guardar" at bounding box center [1201, 79] width 113 height 36
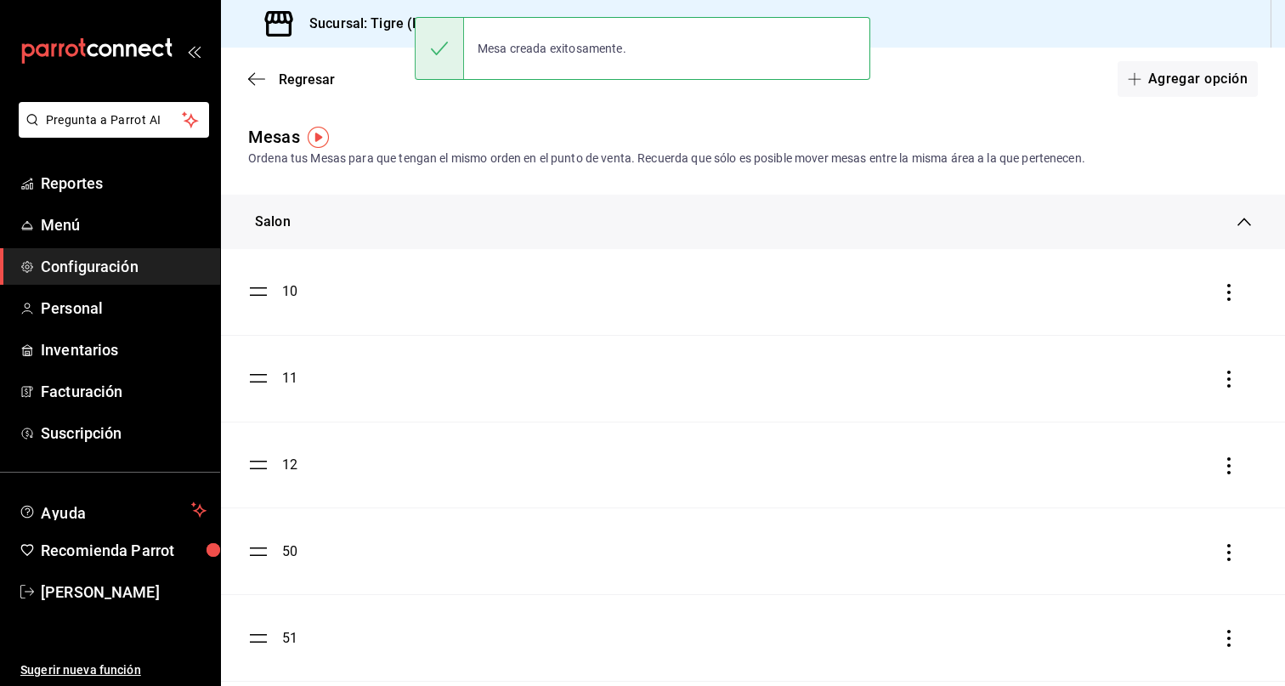
click at [473, 219] on div "Salon" at bounding box center [746, 222] width 982 height 20
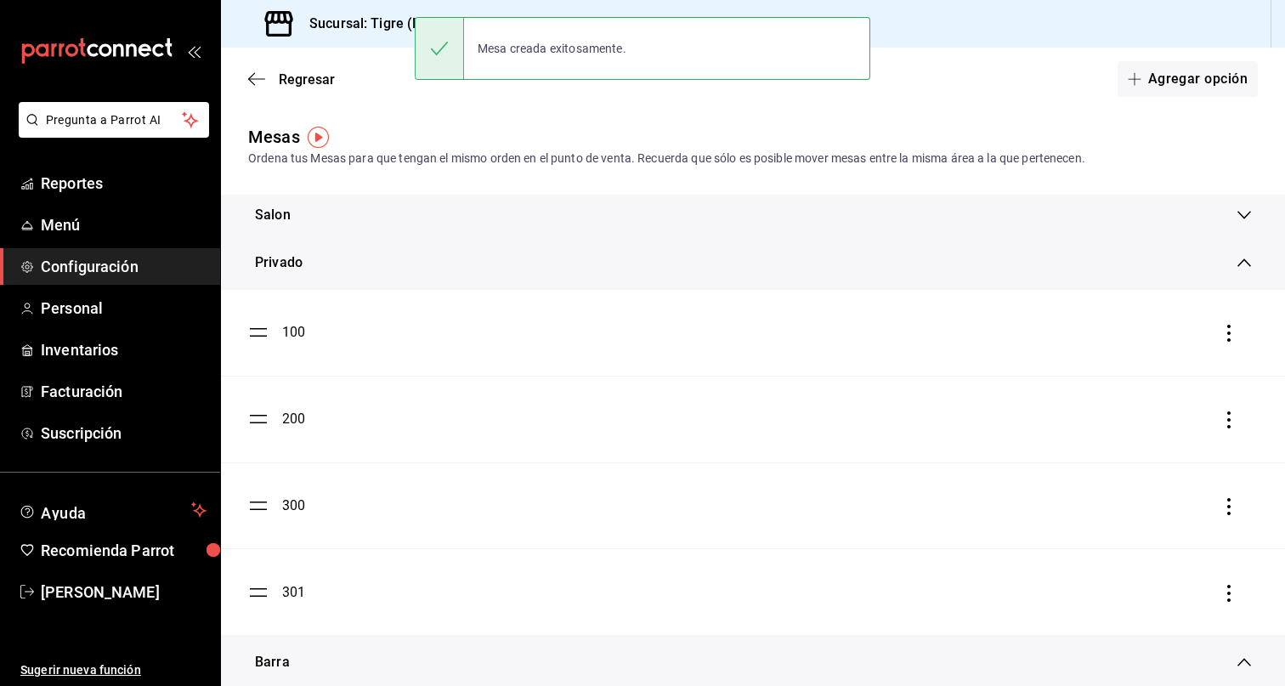
click at [436, 274] on div "Privado" at bounding box center [753, 262] width 1064 height 54
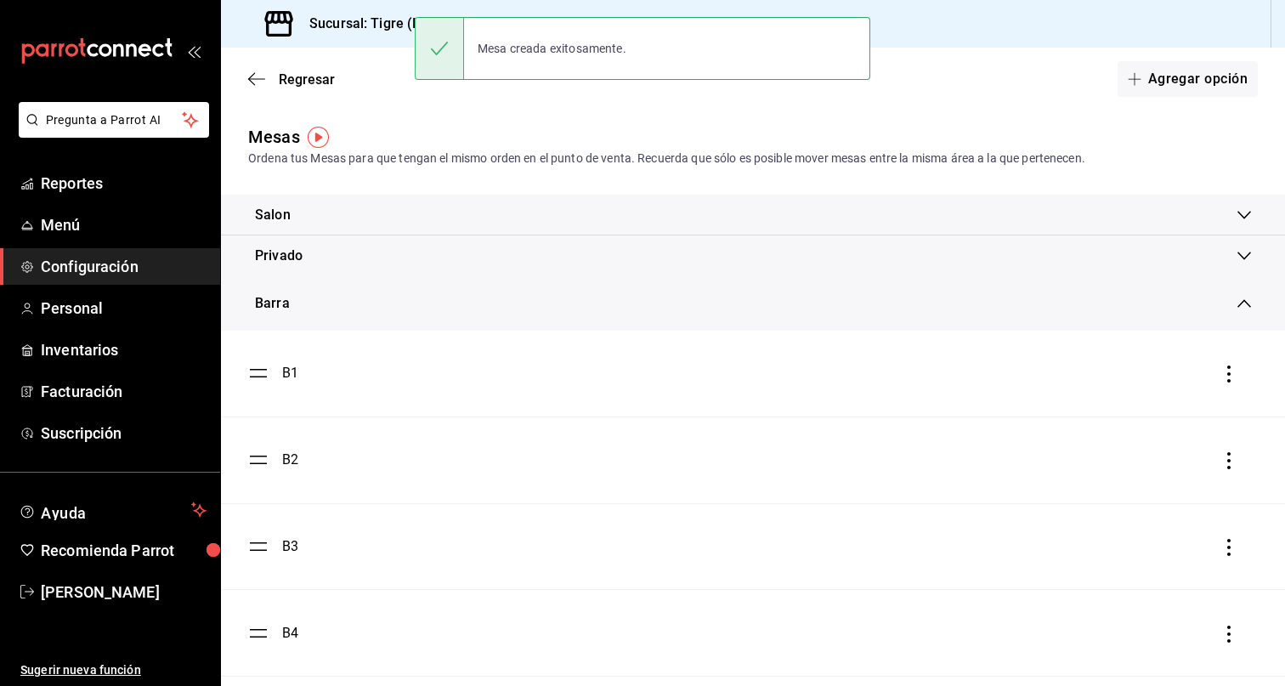
click at [421, 308] on div "Barra" at bounding box center [746, 303] width 982 height 20
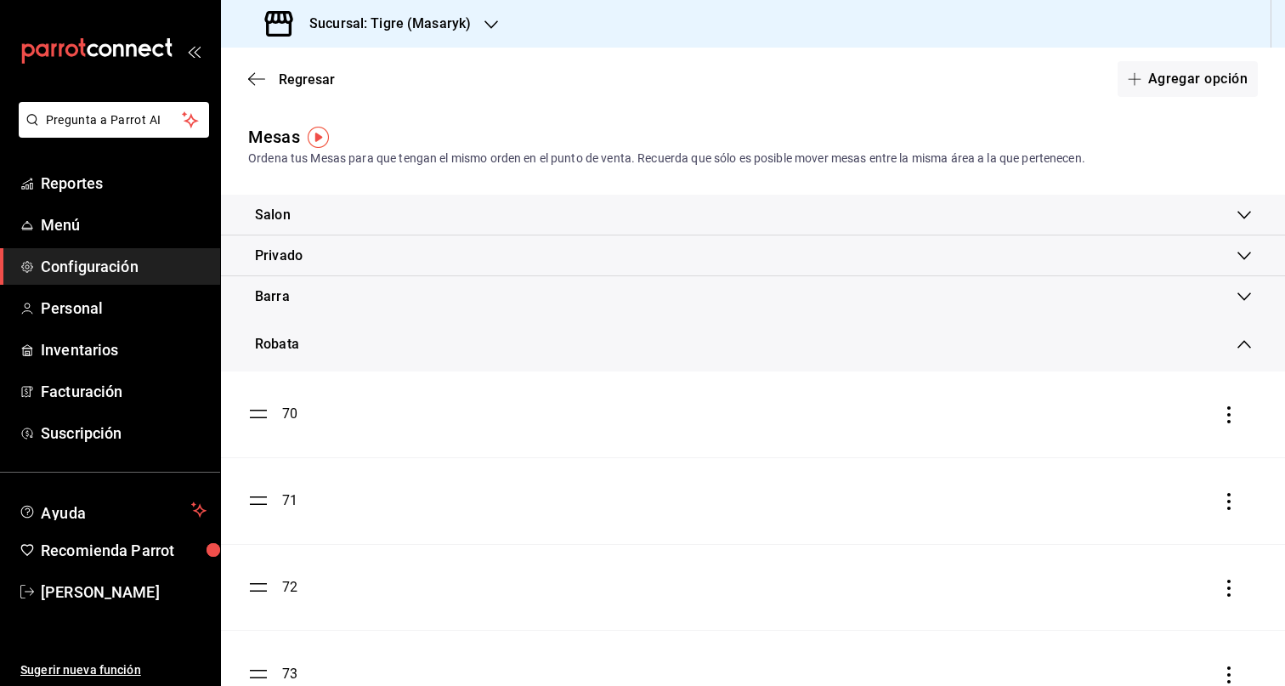
click at [436, 341] on div "Robata" at bounding box center [746, 344] width 982 height 20
click at [1168, 82] on button "Agregar opción" at bounding box center [1187, 79] width 140 height 36
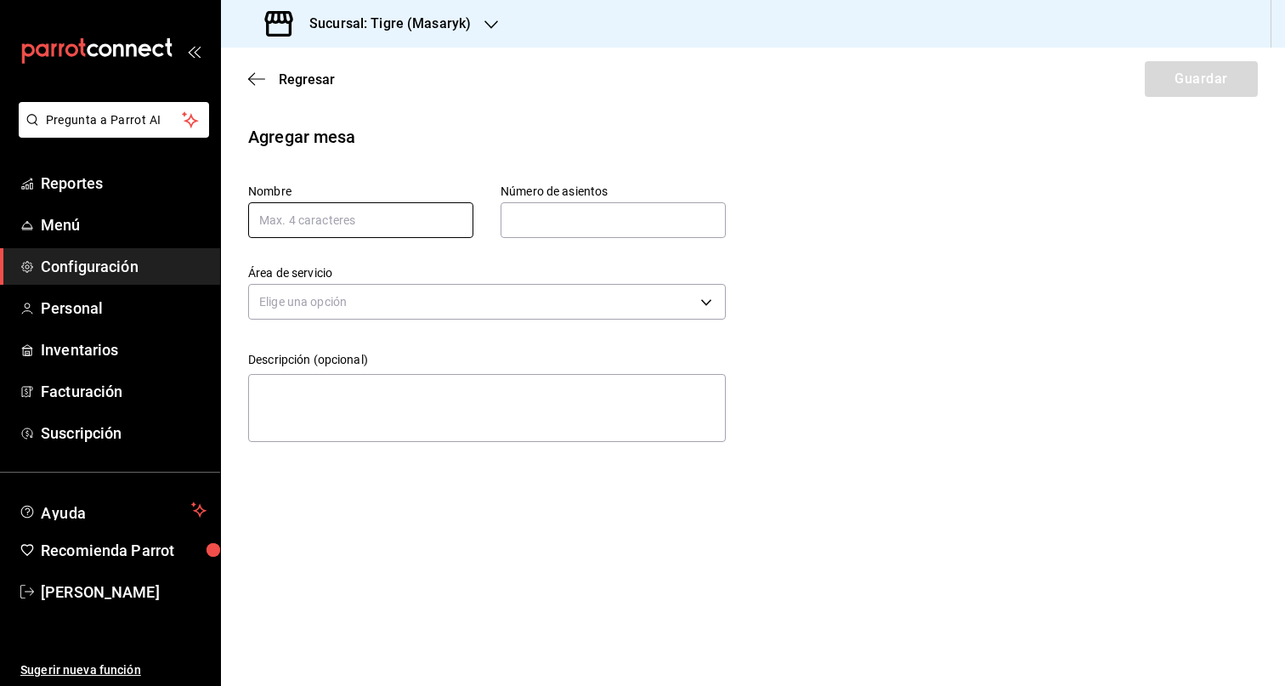
click at [426, 217] on input "text" at bounding box center [360, 220] width 225 height 36
type input "20"
click at [608, 223] on input "text" at bounding box center [613, 220] width 225 height 34
type input "5"
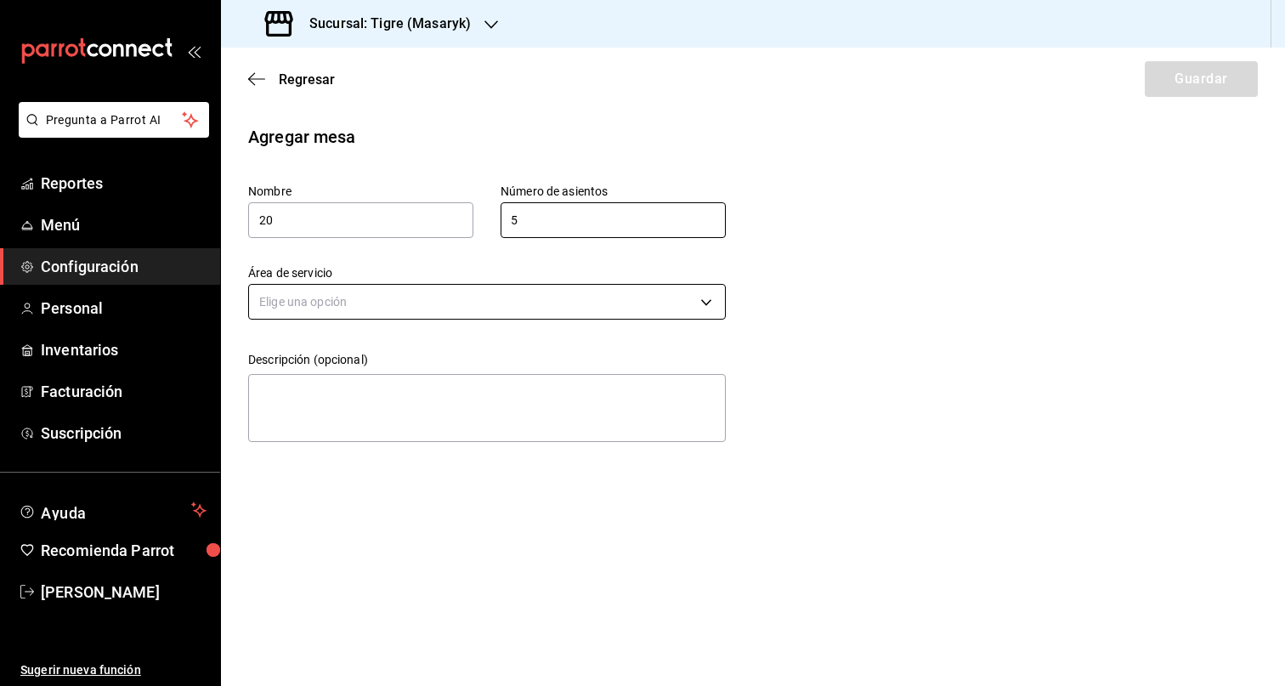
click at [540, 298] on body "Pregunta a Parrot AI Reportes Menú Configuración Personal Inventarios Facturaci…" at bounding box center [642, 343] width 1285 height 686
click at [394, 392] on li "Terraza" at bounding box center [487, 383] width 476 height 28
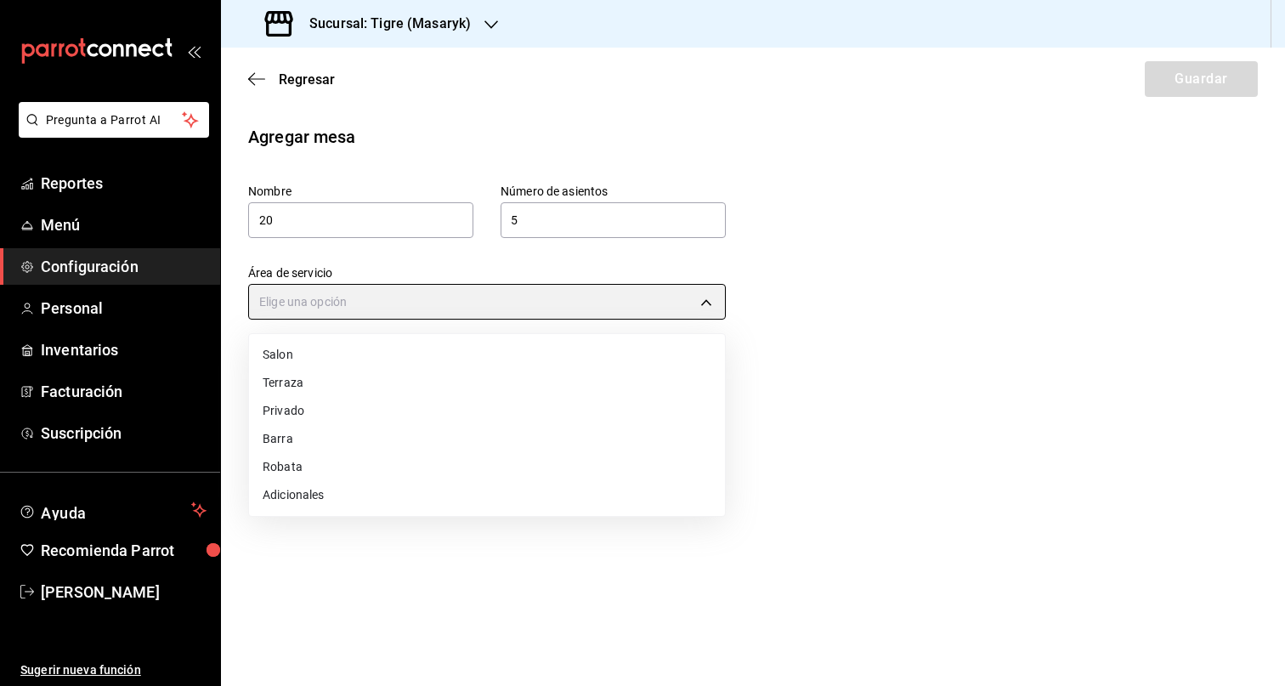
type input "249da2aa-9e5c-47f4-991d-ed9dc53d13e4"
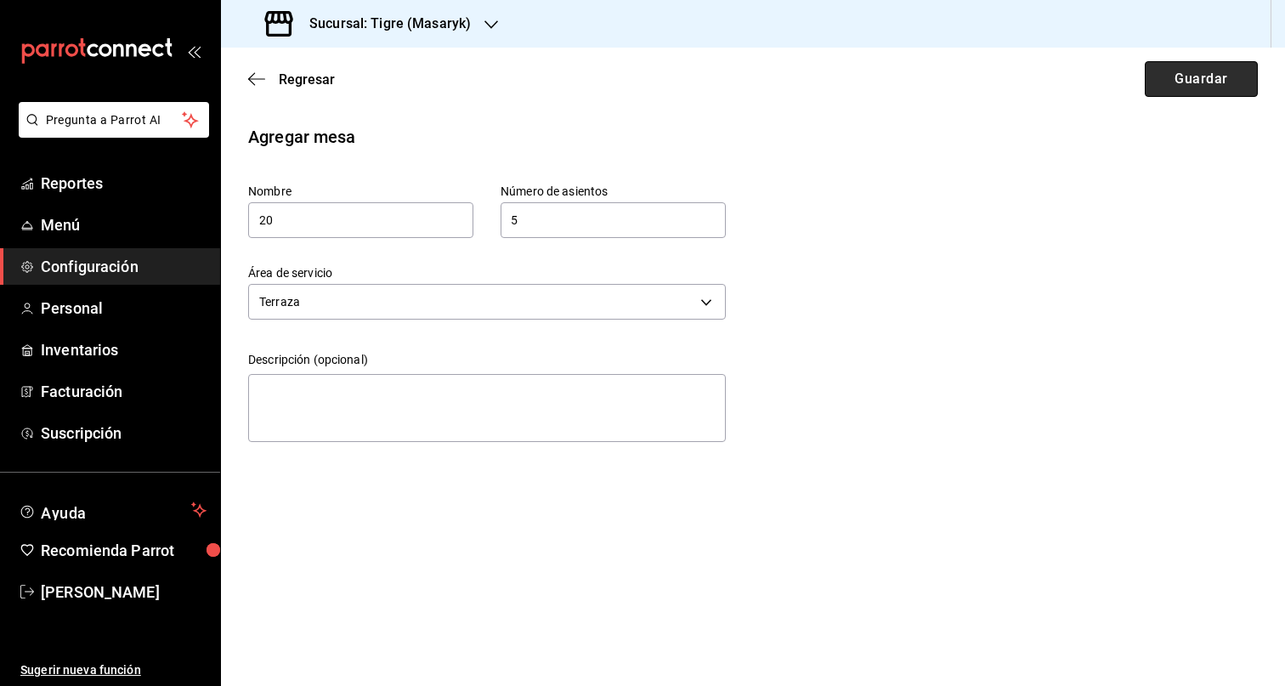
click at [1203, 88] on button "Guardar" at bounding box center [1201, 79] width 113 height 36
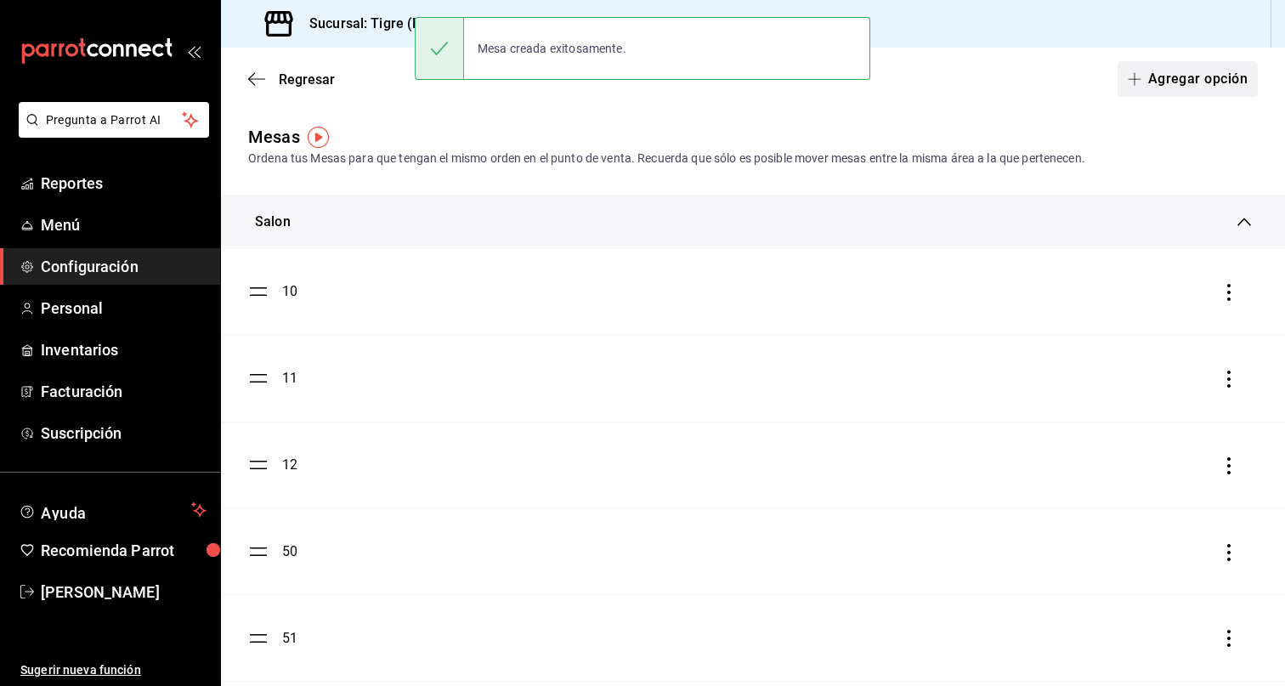
click at [1202, 82] on button "Agregar opción" at bounding box center [1187, 79] width 140 height 36
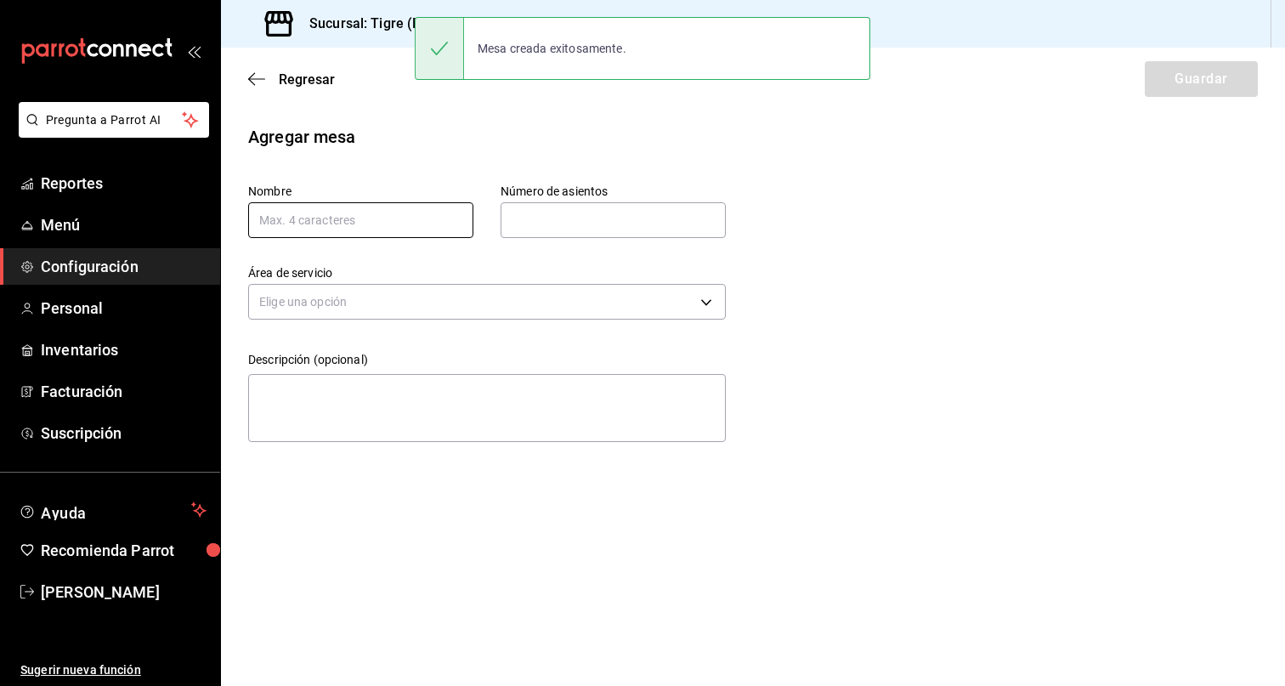
click at [353, 219] on input "text" at bounding box center [360, 220] width 225 height 36
type input "21"
click at [595, 204] on input "text" at bounding box center [613, 220] width 225 height 34
type input "5"
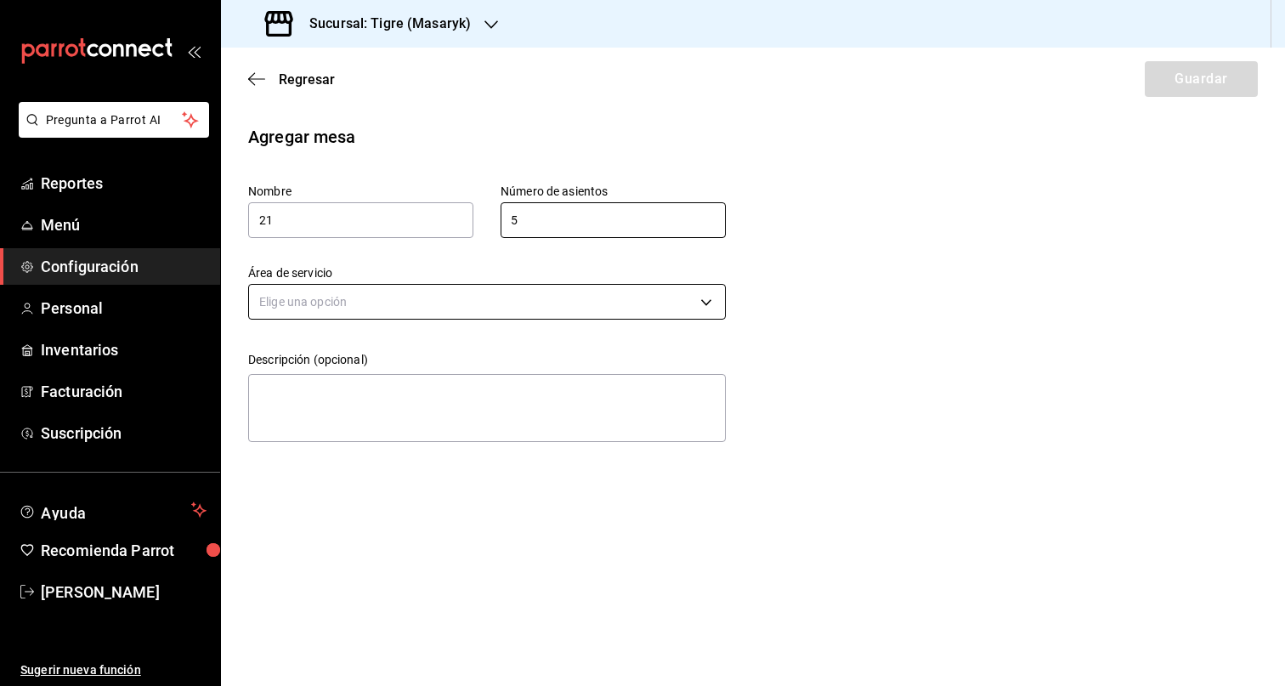
click at [546, 305] on body "Pregunta a Parrot AI Reportes Menú Configuración Personal Inventarios Facturaci…" at bounding box center [642, 343] width 1285 height 686
click at [392, 388] on li "Terraza" at bounding box center [487, 383] width 476 height 28
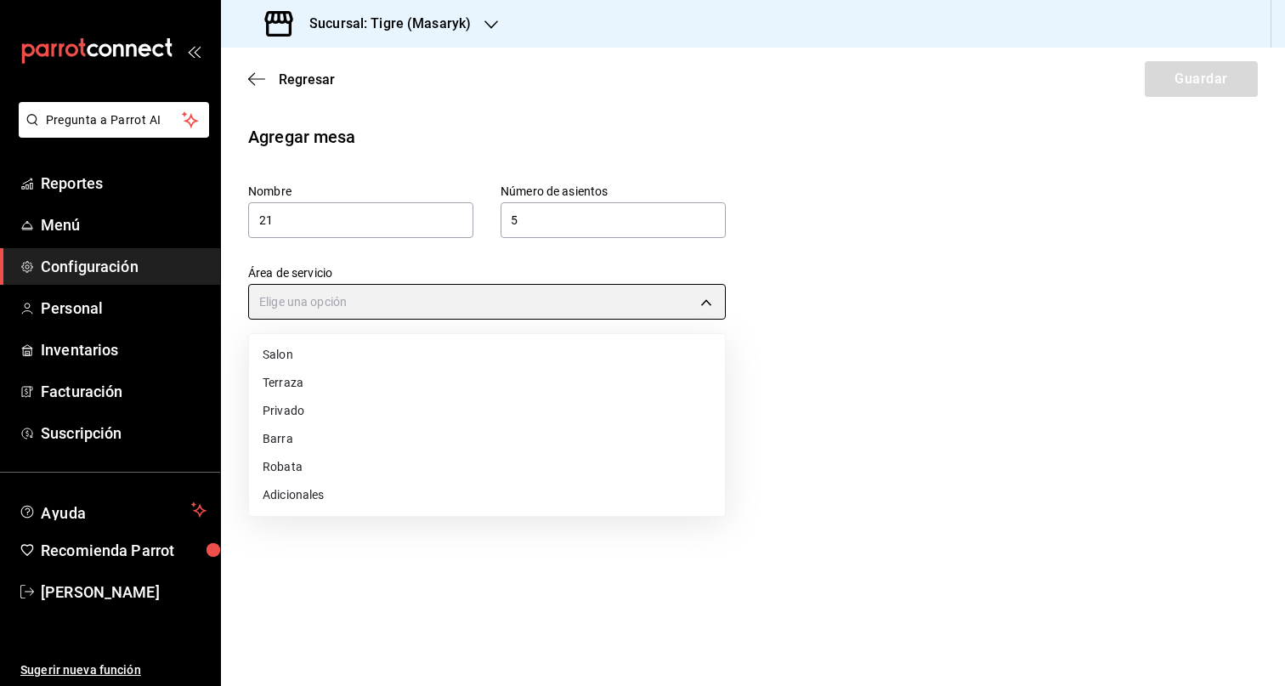
type input "249da2aa-9e5c-47f4-991d-ed9dc53d13e4"
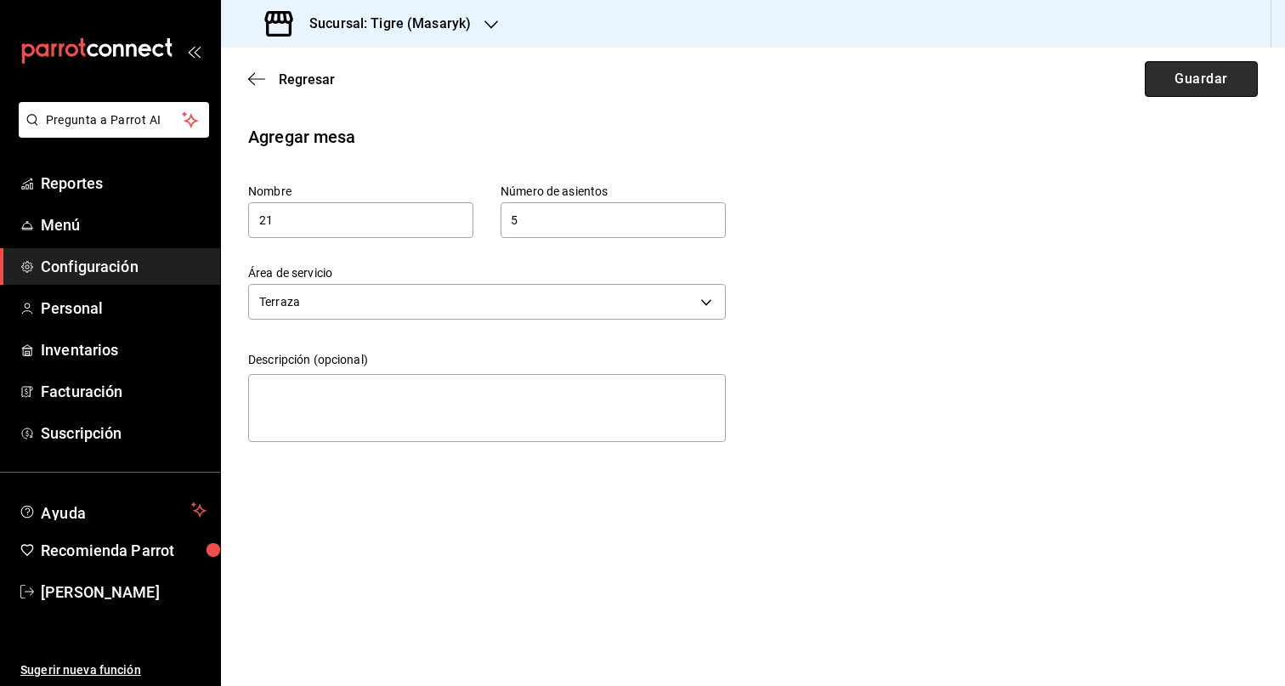
click at [1197, 70] on button "Guardar" at bounding box center [1201, 79] width 113 height 36
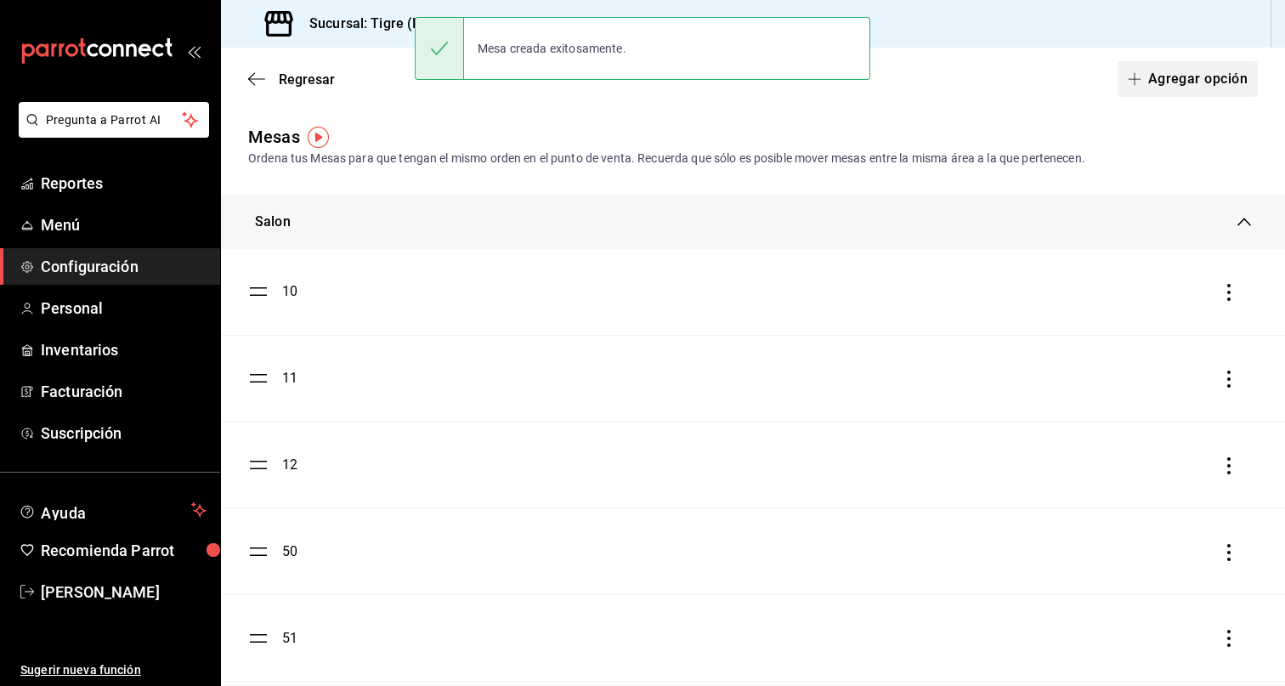
click at [1216, 76] on button "Agregar opción" at bounding box center [1187, 79] width 140 height 36
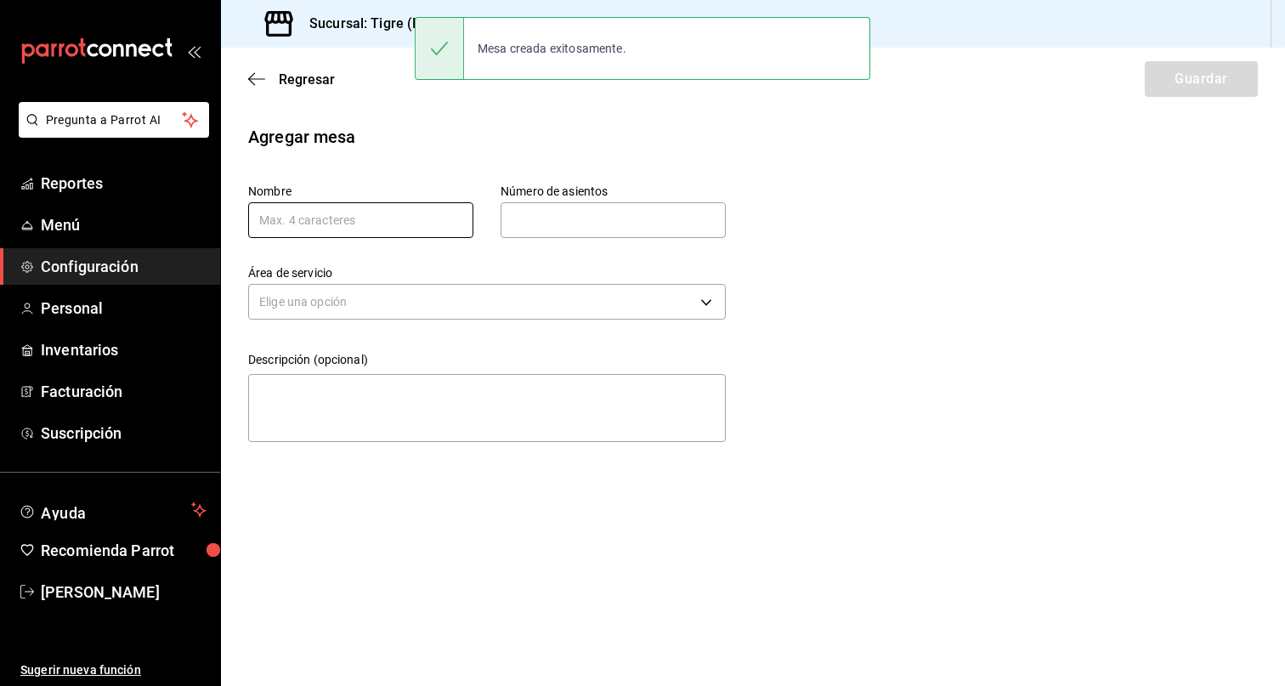
click at [388, 210] on input "text" at bounding box center [360, 220] width 225 height 36
type input "22"
click at [598, 211] on input "text" at bounding box center [613, 220] width 225 height 34
type input "5"
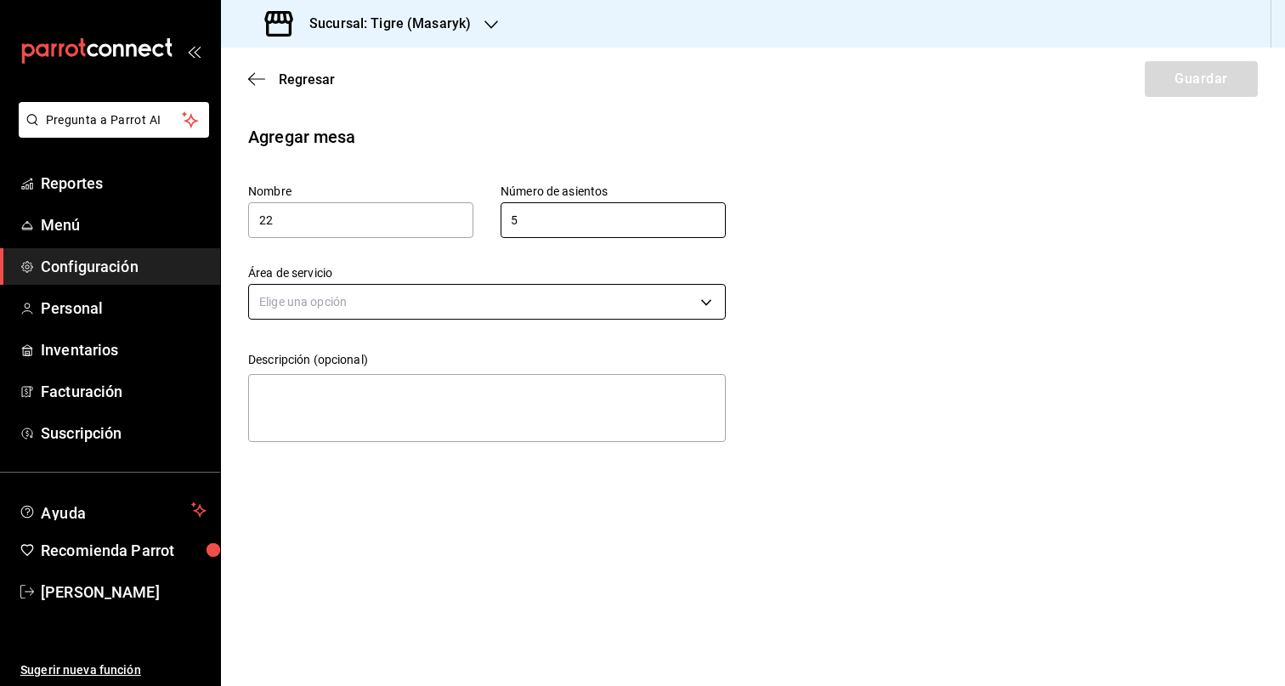
click at [550, 298] on body "Pregunta a Parrot AI Reportes Menú Configuración Personal Inventarios Facturaci…" at bounding box center [642, 343] width 1285 height 686
click at [350, 390] on li "Terraza" at bounding box center [487, 383] width 476 height 28
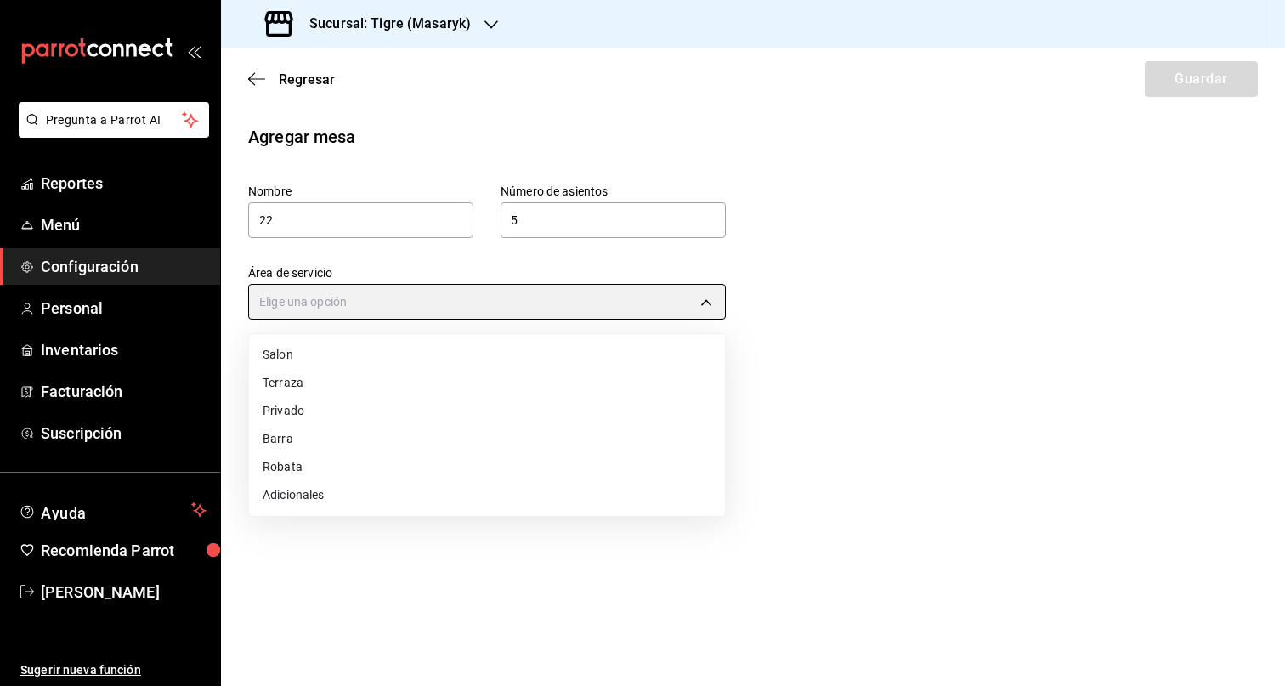
type input "249da2aa-9e5c-47f4-991d-ed9dc53d13e4"
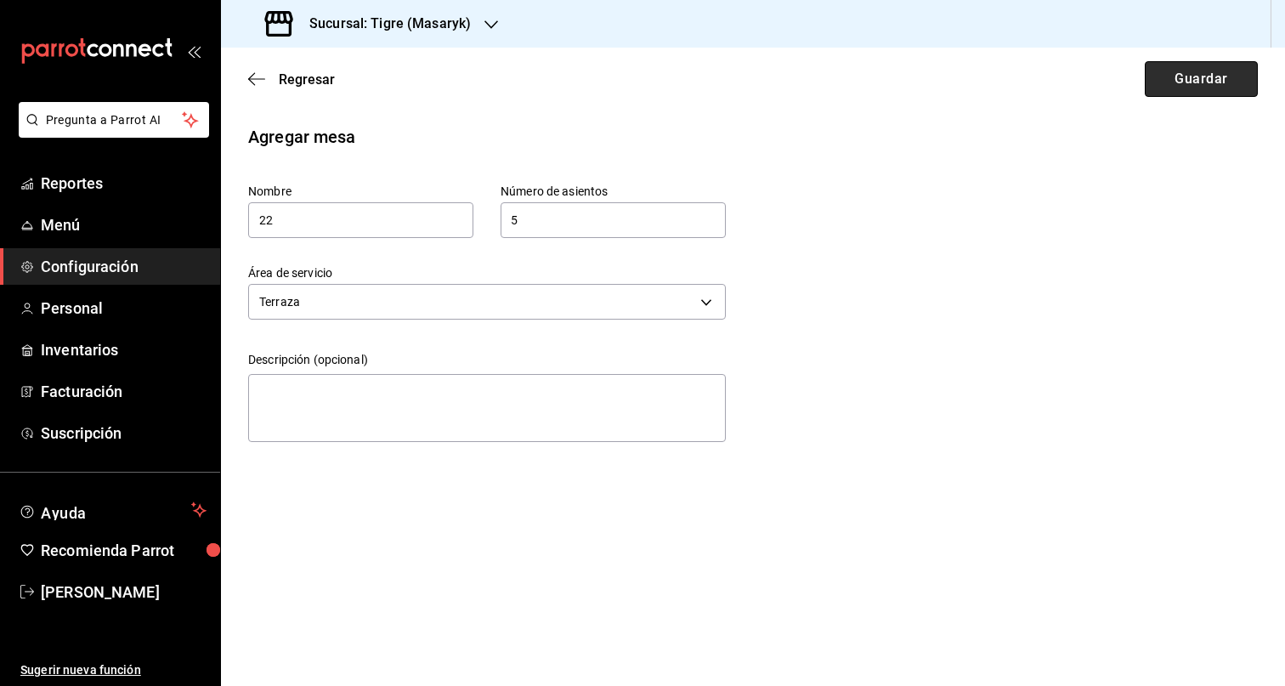
click at [1206, 70] on button "Guardar" at bounding box center [1201, 79] width 113 height 36
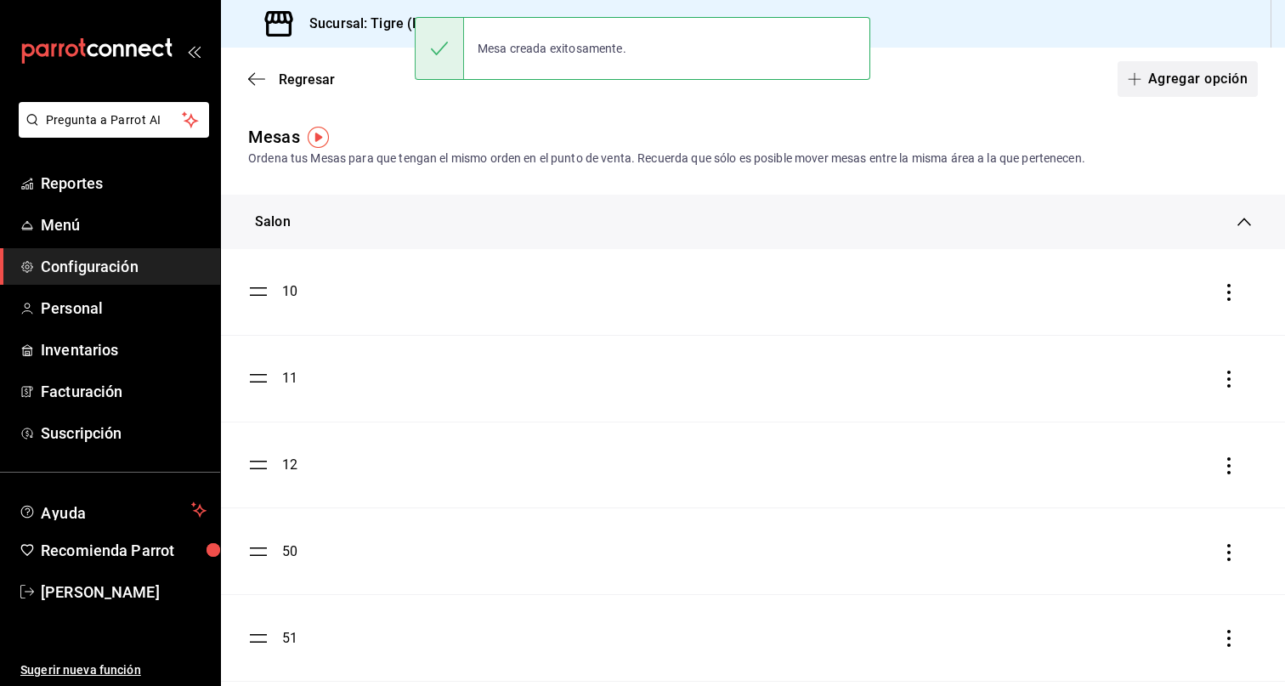
click at [1177, 78] on button "Agregar opción" at bounding box center [1187, 79] width 140 height 36
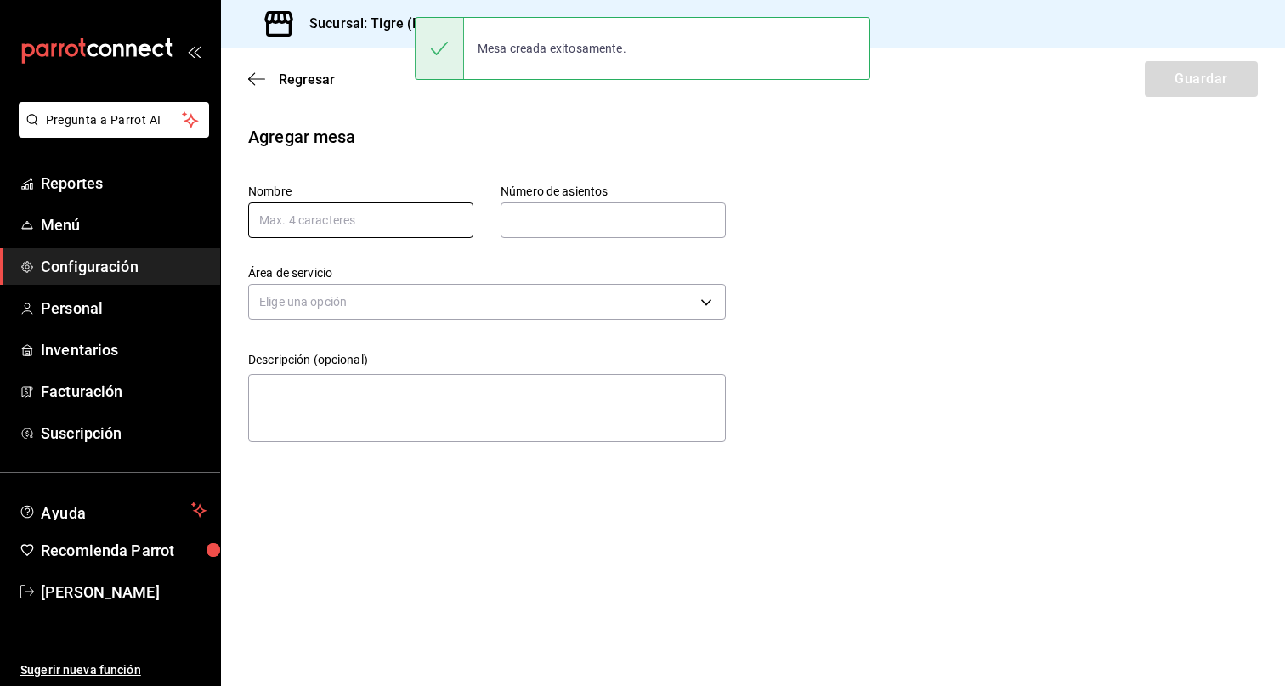
click at [349, 211] on input "text" at bounding box center [360, 220] width 225 height 36
type input "23"
click at [596, 201] on div "Número de asientos Número de asientos" at bounding box center [613, 211] width 225 height 54
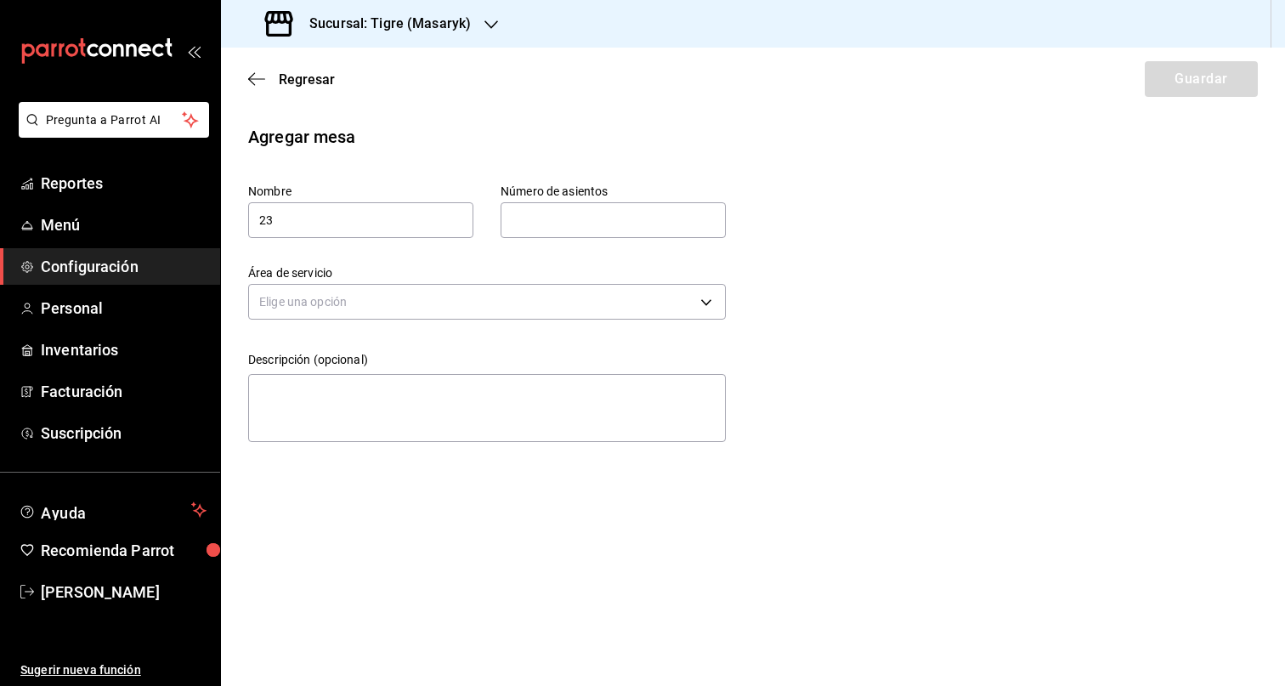
click at [581, 228] on input "text" at bounding box center [613, 220] width 225 height 34
type input "5"
click at [600, 299] on body "Pregunta a Parrot AI Reportes Menú Configuración Personal Inventarios Facturaci…" at bounding box center [642, 343] width 1285 height 686
click at [445, 388] on li "Terraza" at bounding box center [487, 383] width 476 height 28
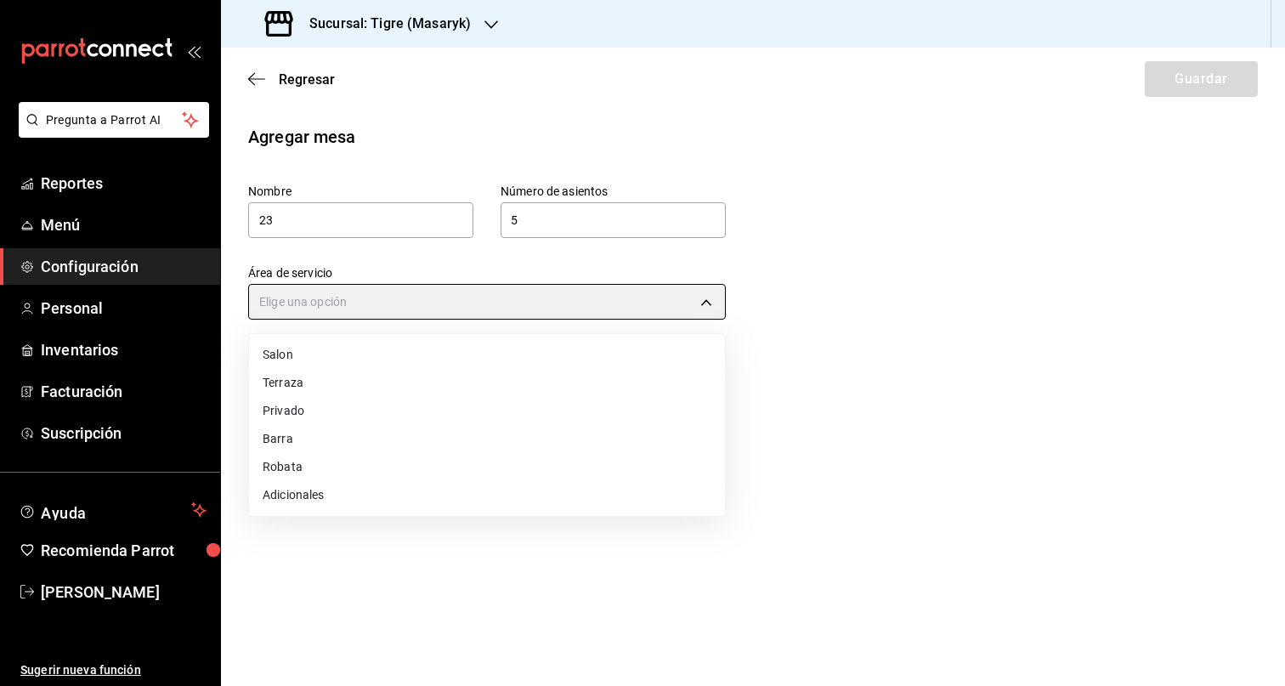
type input "249da2aa-9e5c-47f4-991d-ed9dc53d13e4"
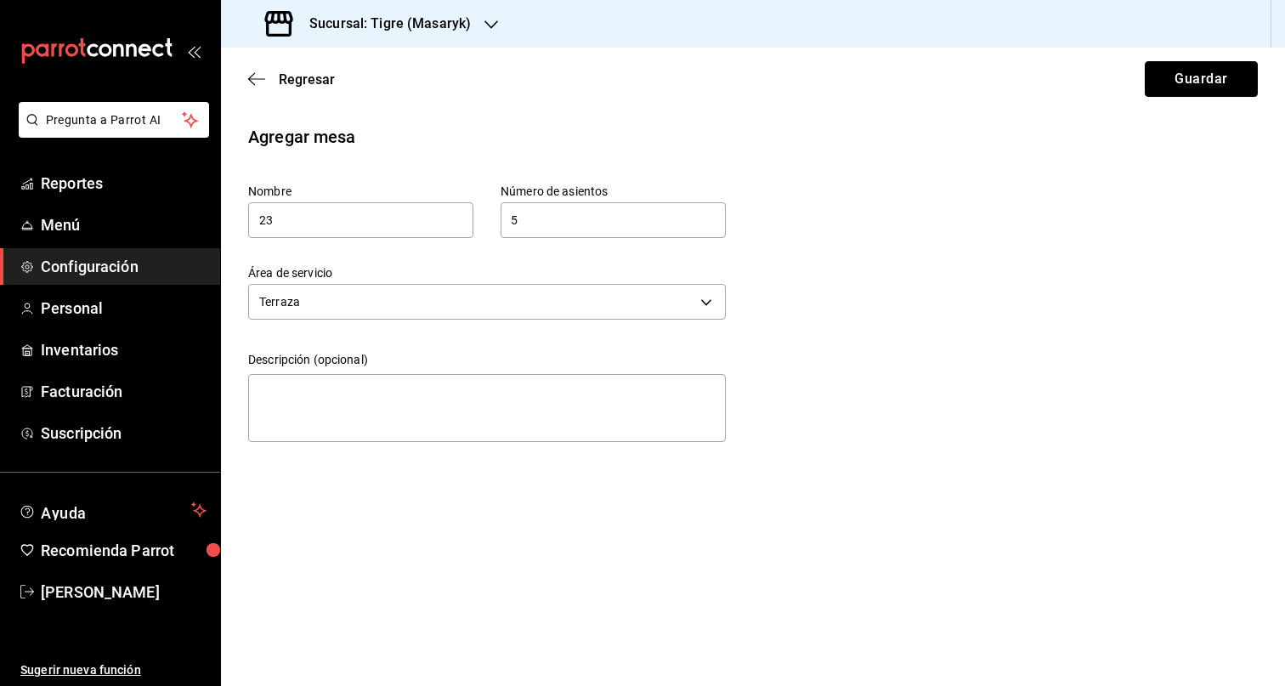
click at [1210, 61] on button "Guardar" at bounding box center [1201, 79] width 113 height 36
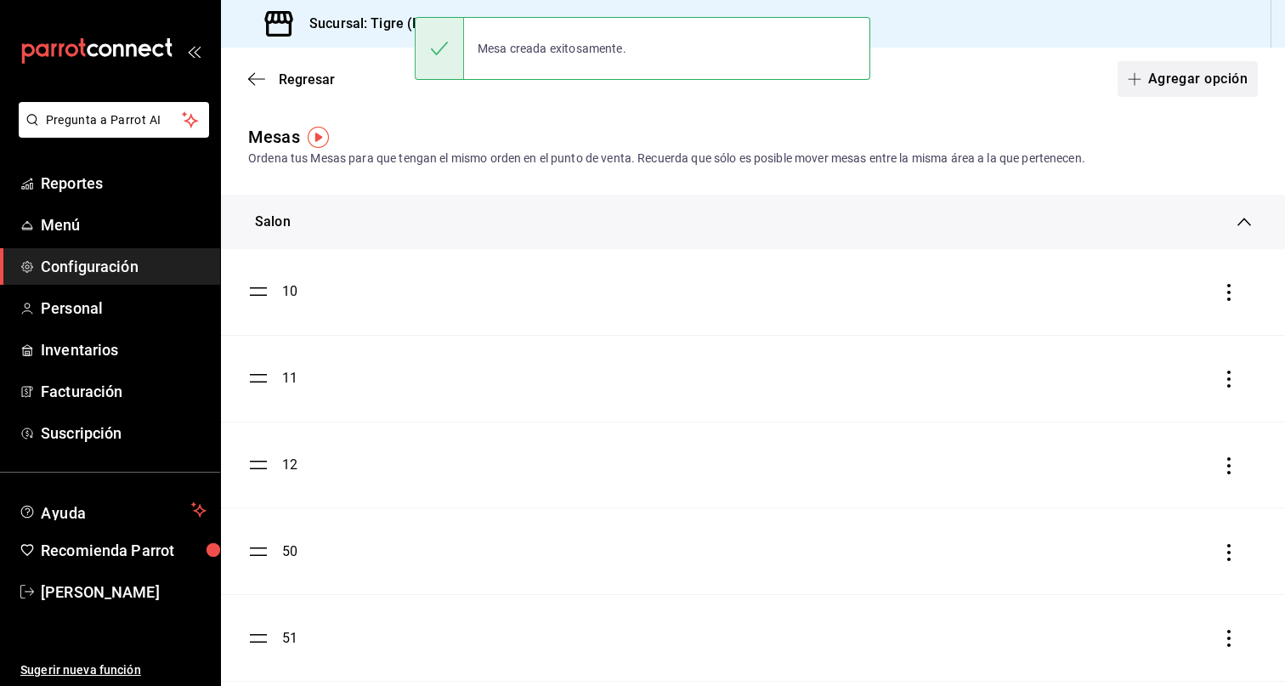
click at [1174, 91] on button "Agregar opción" at bounding box center [1187, 79] width 140 height 36
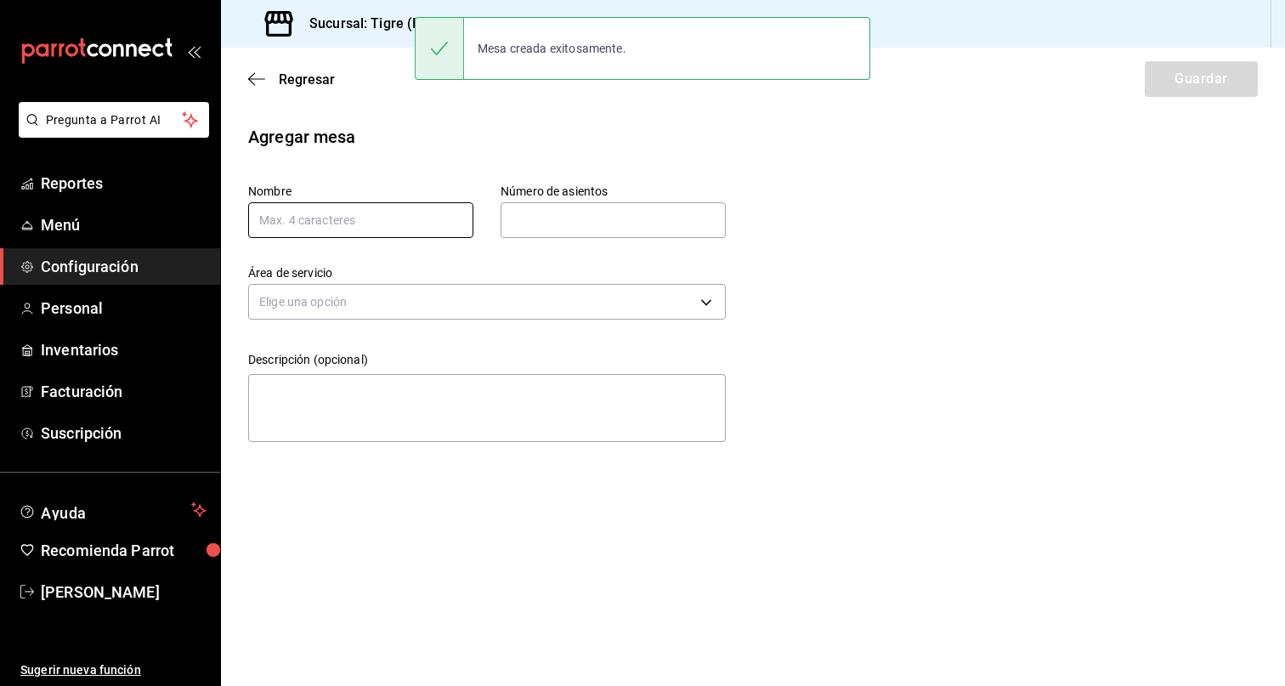
click at [358, 218] on input "text" at bounding box center [360, 220] width 225 height 36
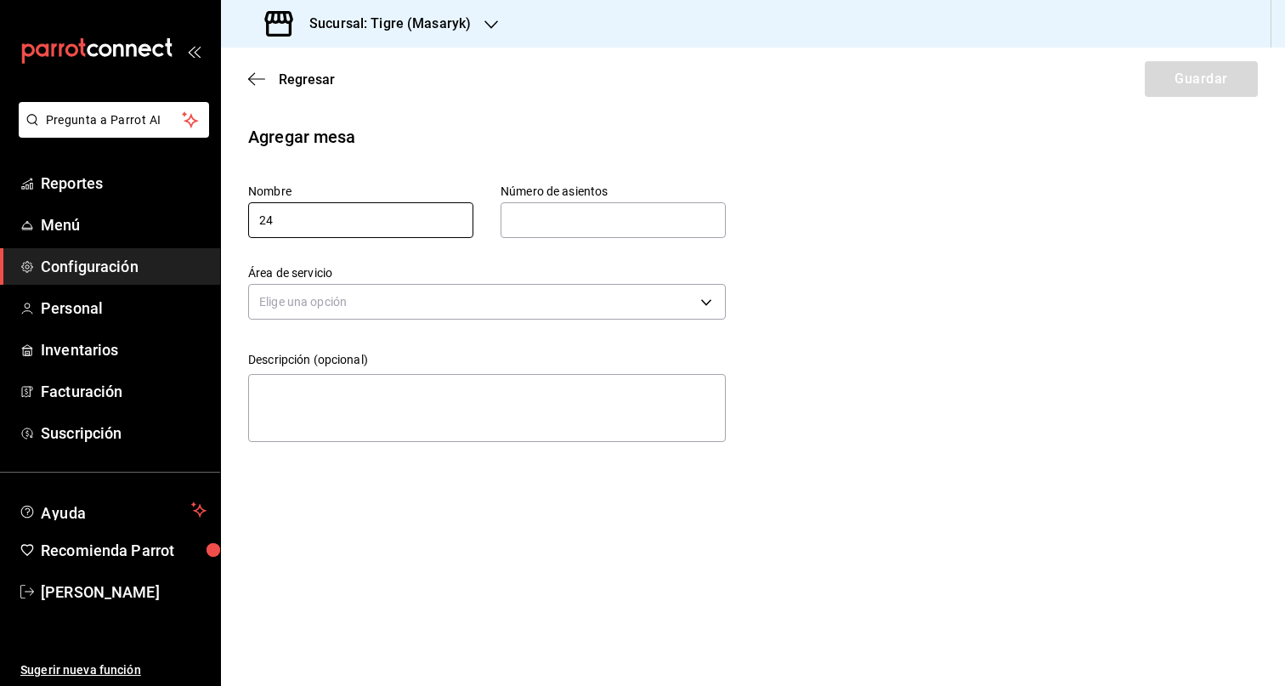
type input "24"
click at [585, 212] on input "text" at bounding box center [613, 220] width 225 height 34
type input "5"
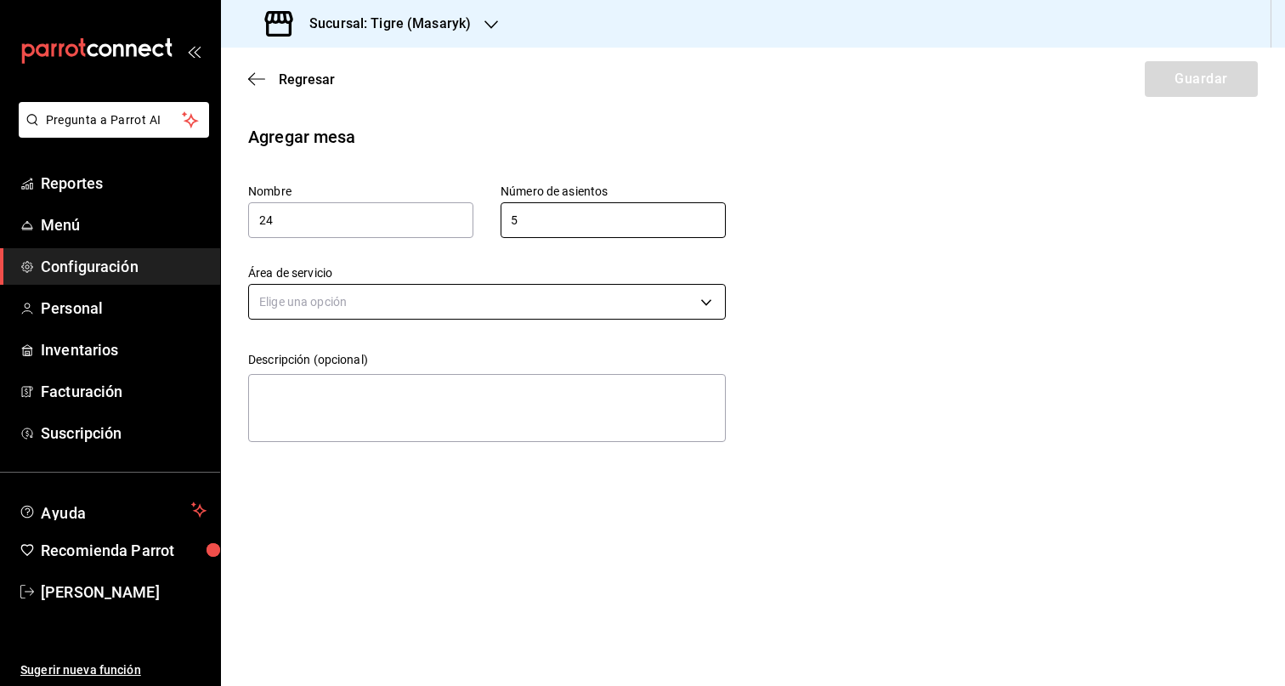
click at [600, 313] on body "Pregunta a Parrot AI Reportes Menú Configuración Personal Inventarios Facturaci…" at bounding box center [642, 343] width 1285 height 686
drag, startPoint x: 393, startPoint y: 381, endPoint x: 580, endPoint y: 346, distance: 190.2
click at [393, 381] on li "Terraza" at bounding box center [487, 383] width 476 height 28
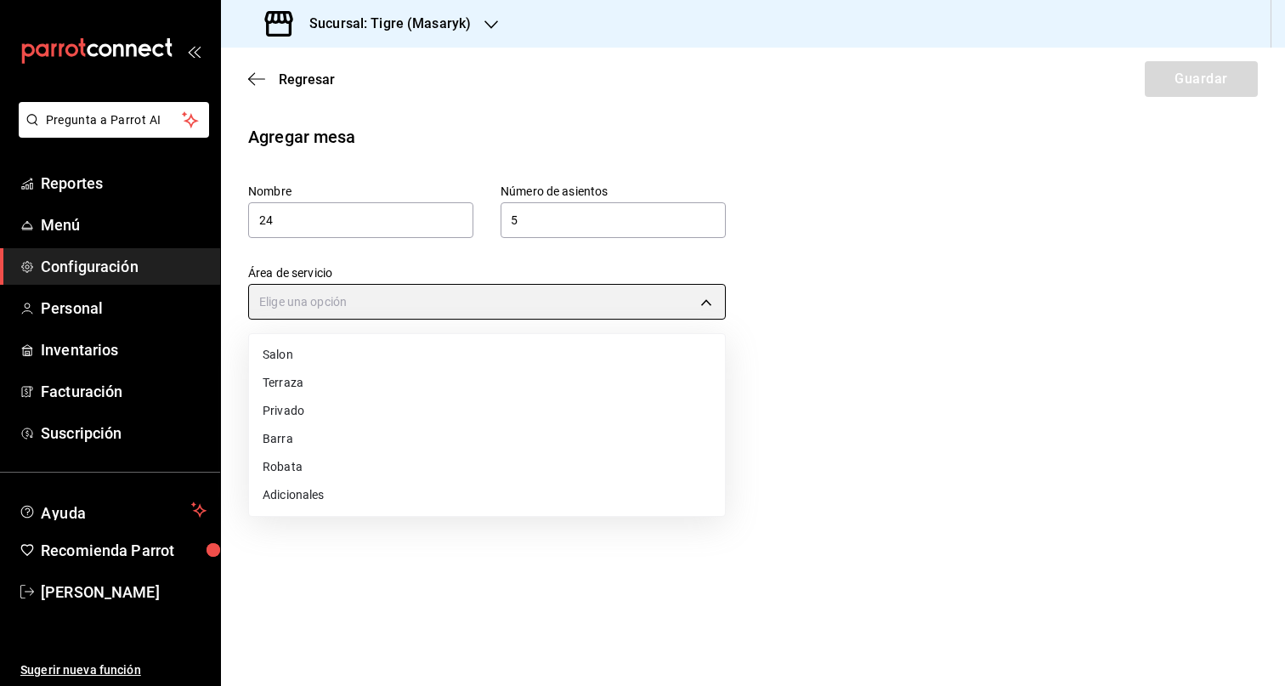
type input "249da2aa-9e5c-47f4-991d-ed9dc53d13e4"
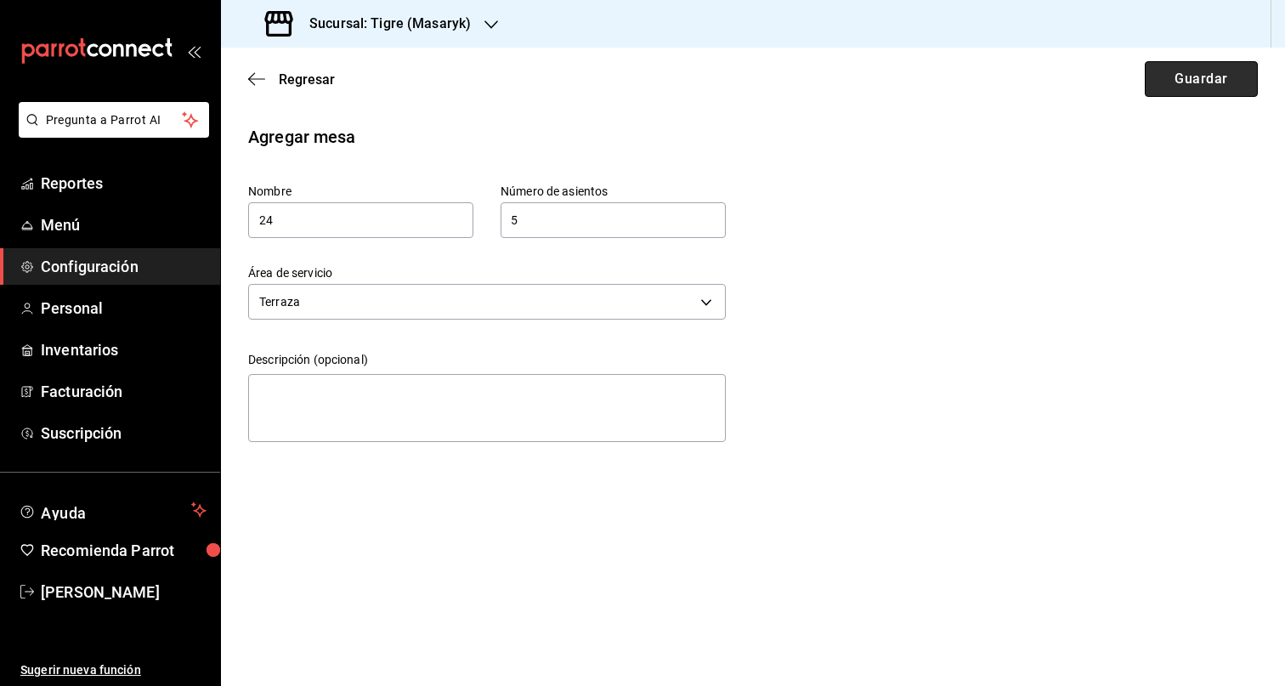
click at [1202, 89] on button "Guardar" at bounding box center [1201, 79] width 113 height 36
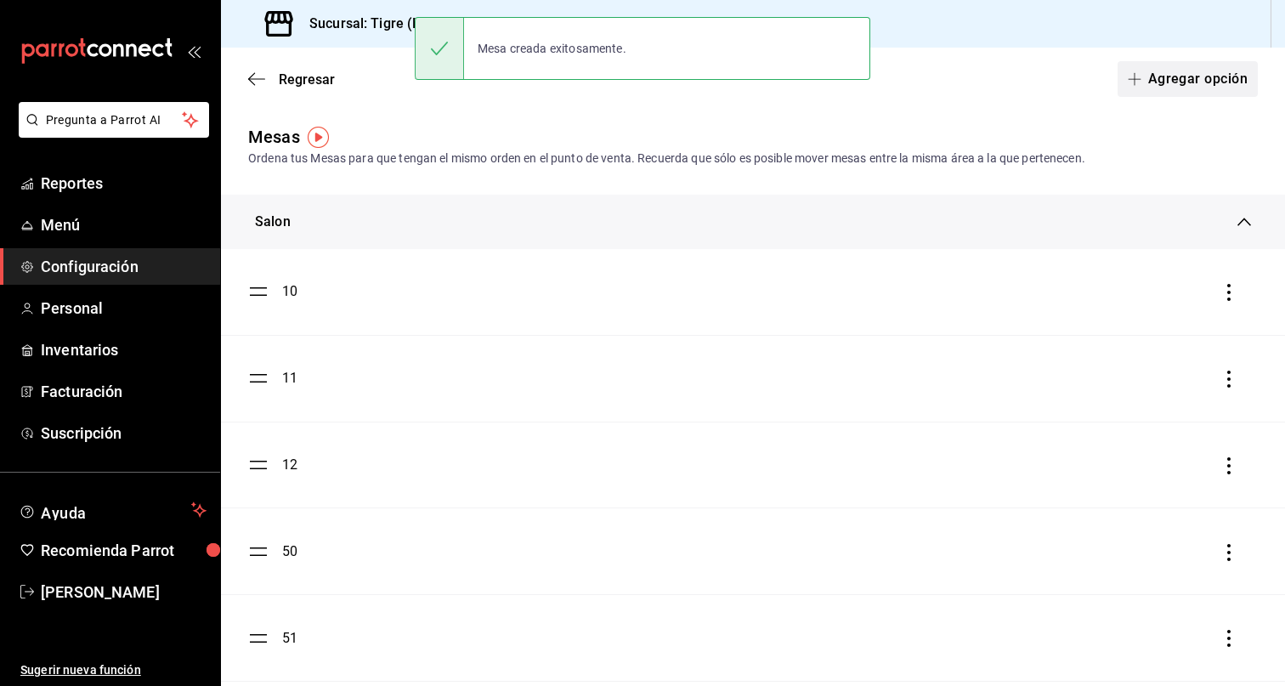
click at [1201, 78] on button "Agregar opción" at bounding box center [1187, 79] width 140 height 36
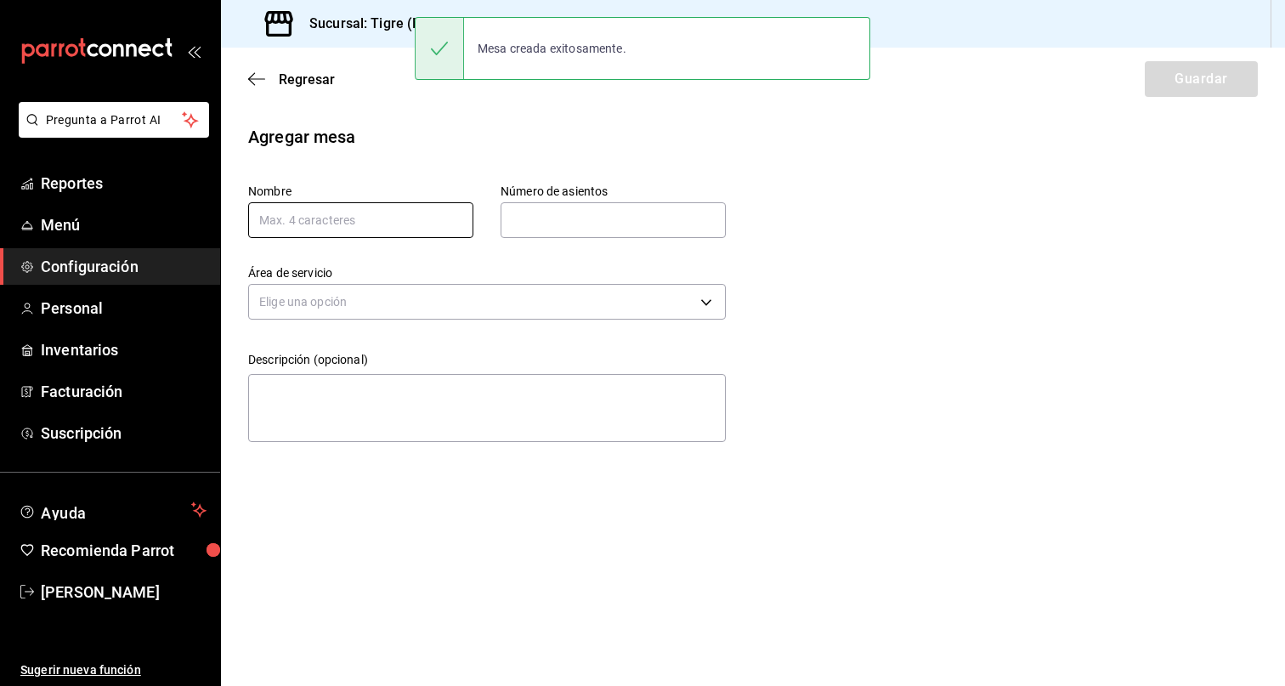
click at [376, 212] on input "text" at bounding box center [360, 220] width 225 height 36
type input "25"
click at [584, 210] on input "text" at bounding box center [613, 220] width 225 height 34
type input "5"
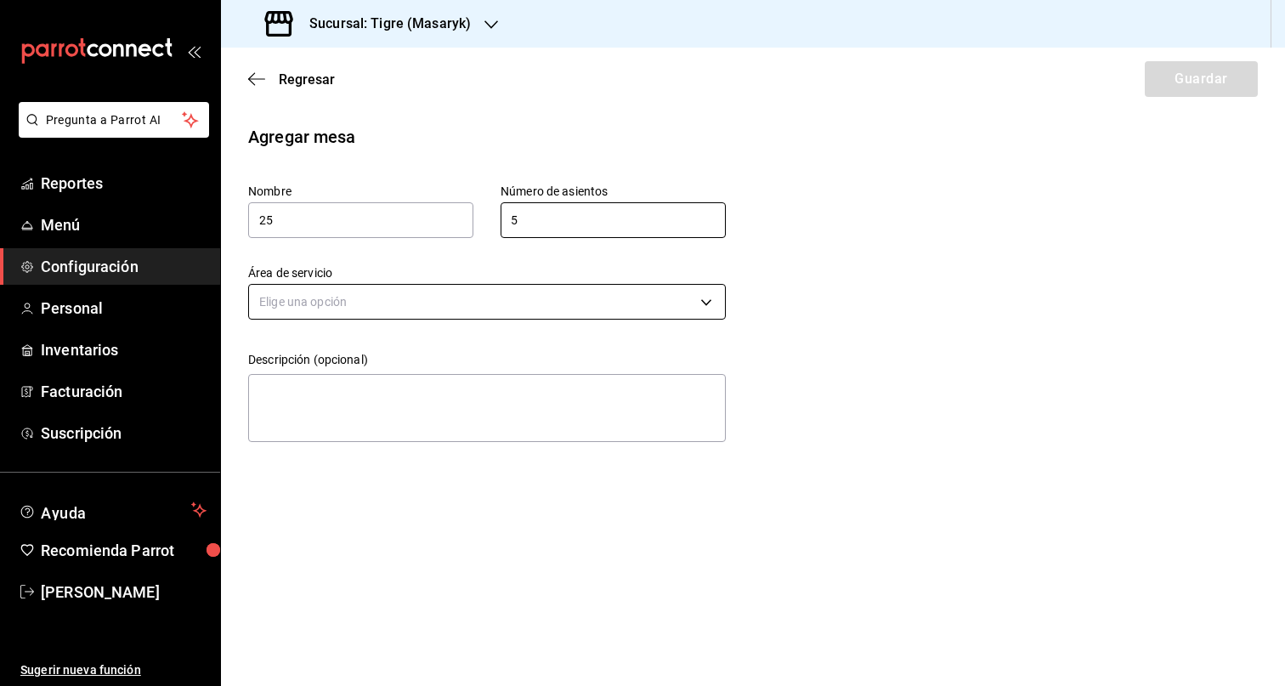
click at [584, 303] on body "Pregunta a Parrot AI Reportes Menú Configuración Personal Inventarios Facturaci…" at bounding box center [642, 343] width 1285 height 686
click at [417, 377] on li "Terraza" at bounding box center [487, 383] width 476 height 28
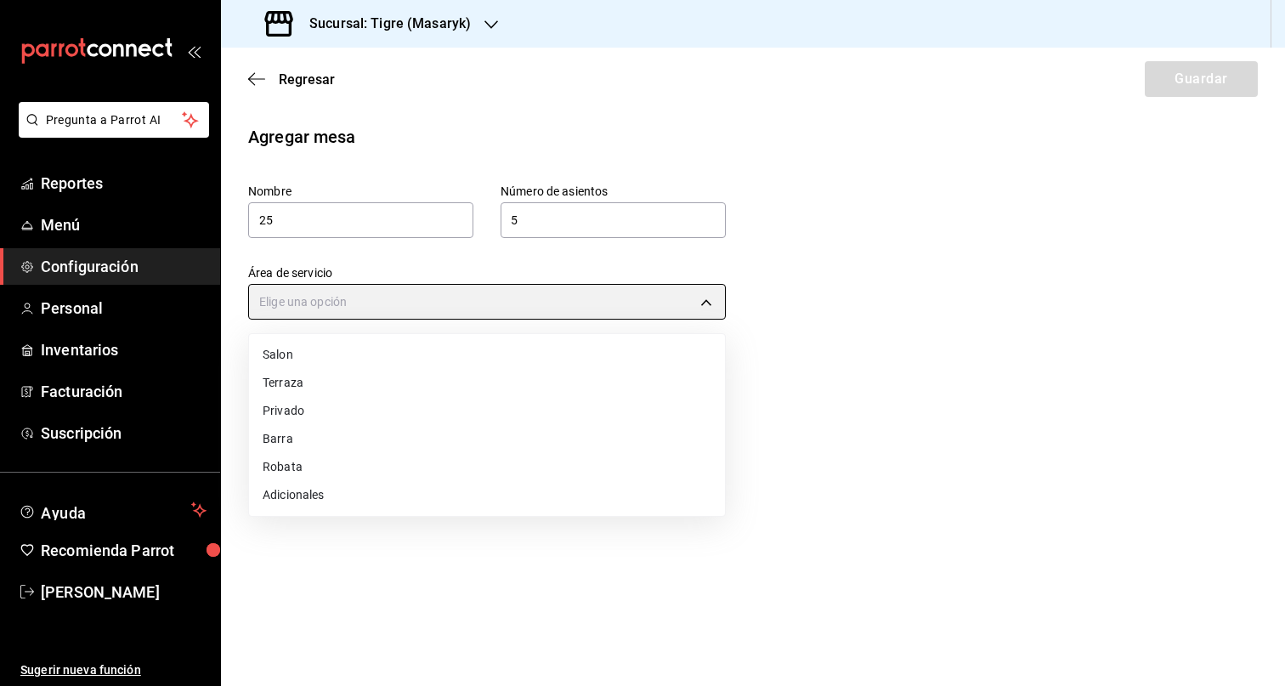
type input "249da2aa-9e5c-47f4-991d-ed9dc53d13e4"
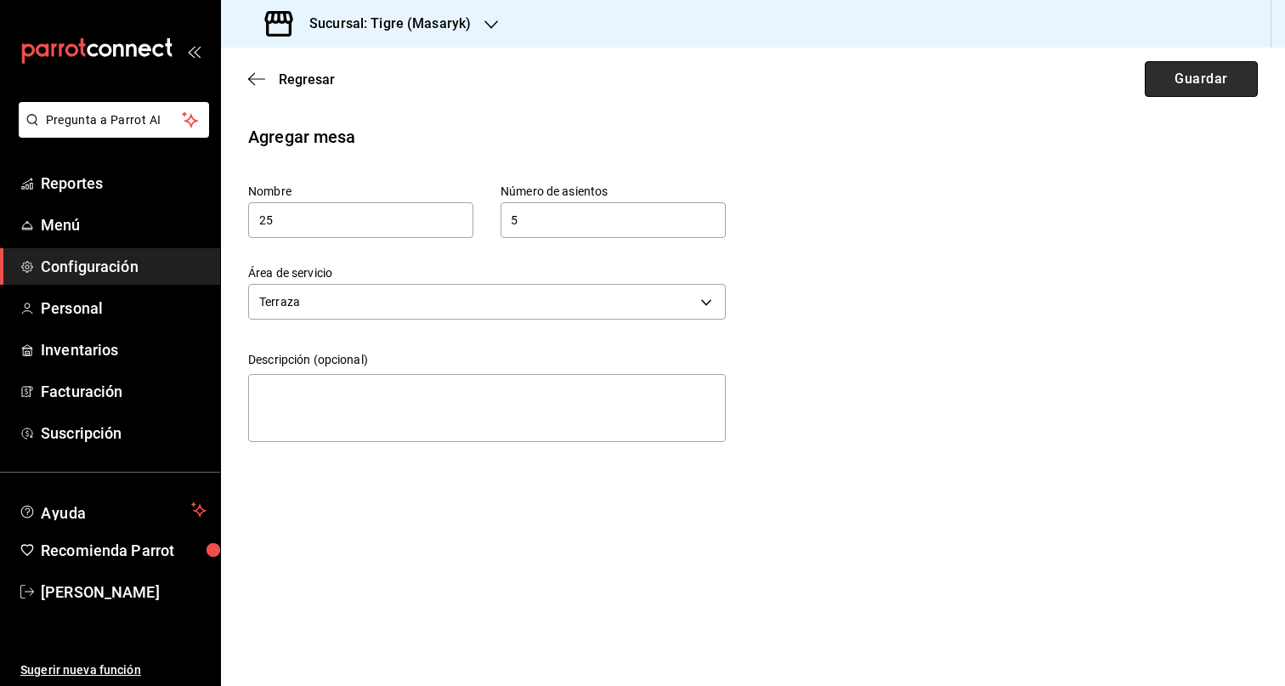
click at [1172, 78] on button "Guardar" at bounding box center [1201, 79] width 113 height 36
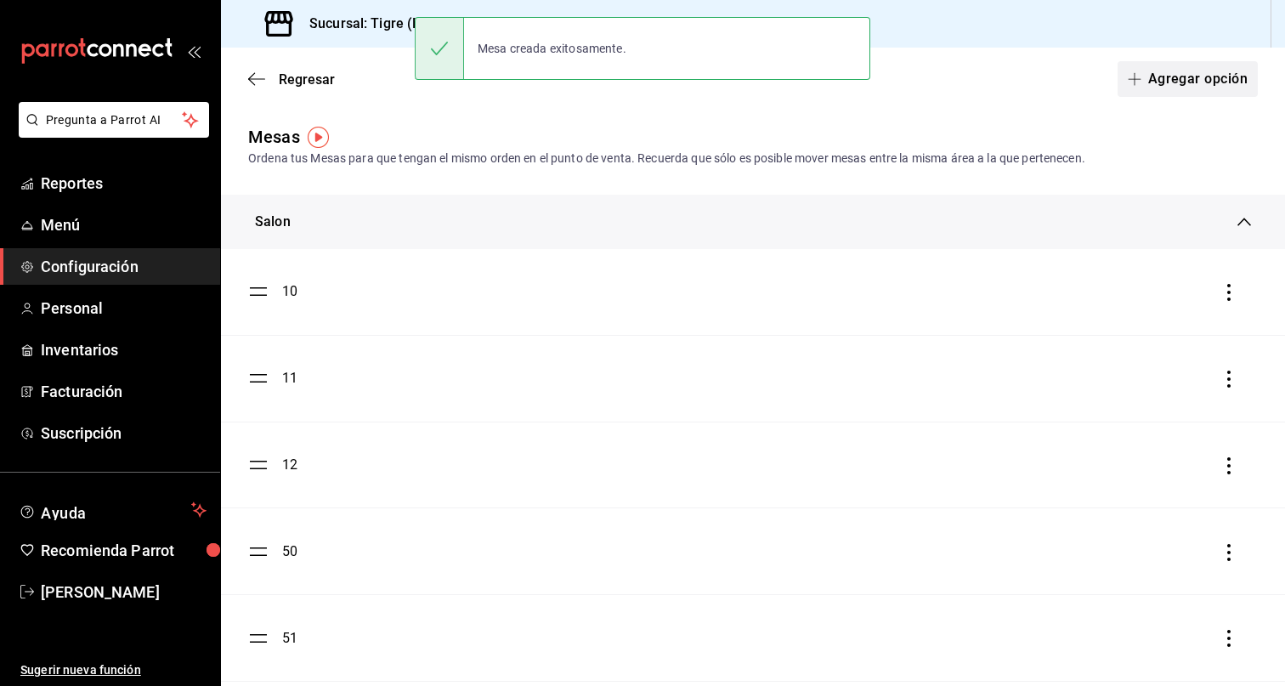
click at [1205, 75] on button "Agregar opción" at bounding box center [1187, 79] width 140 height 36
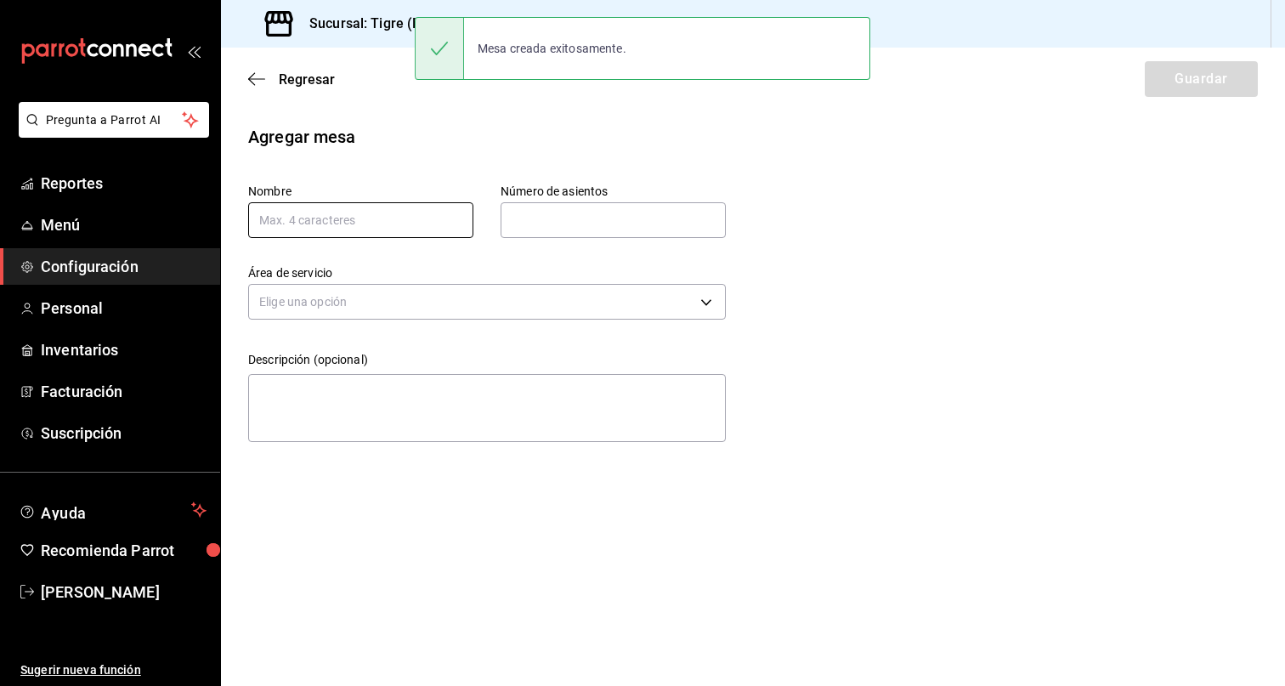
click at [416, 220] on input "text" at bounding box center [360, 220] width 225 height 36
type input "26"
click at [541, 215] on input "text" at bounding box center [613, 220] width 225 height 34
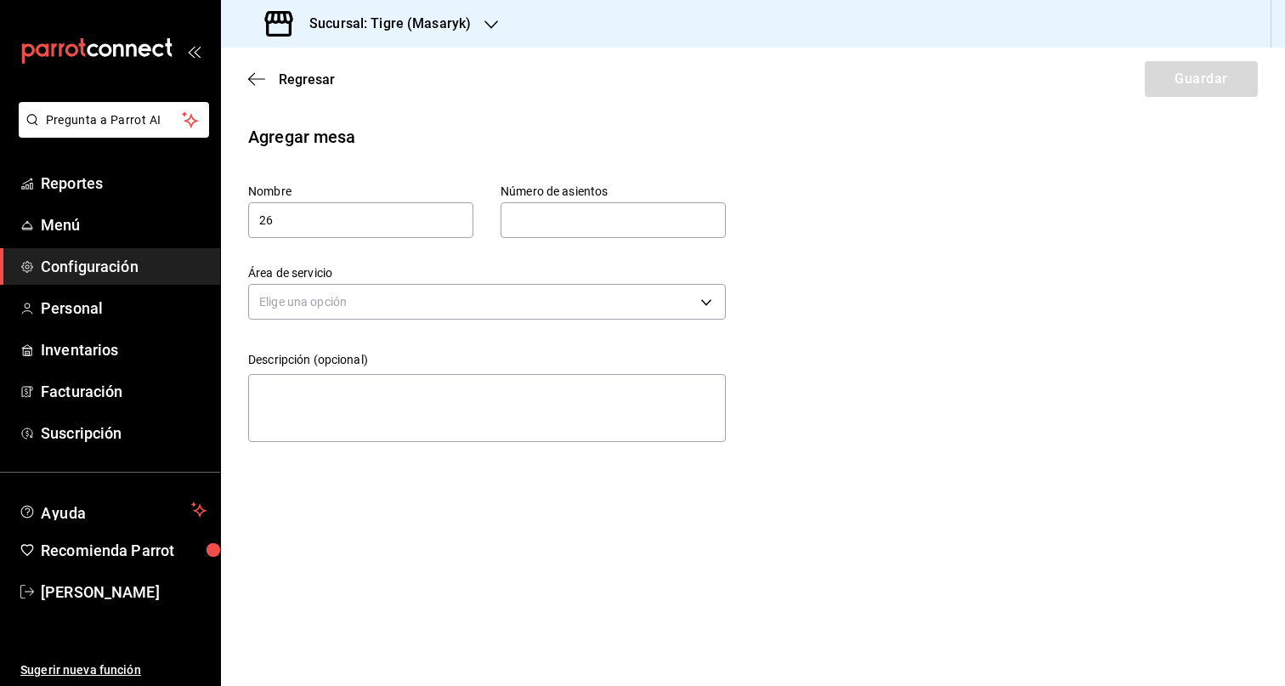
type input "5"
click at [549, 305] on body "Pregunta a Parrot AI Reportes Menú Configuración Personal Inventarios Facturaci…" at bounding box center [642, 343] width 1285 height 686
drag, startPoint x: 411, startPoint y: 383, endPoint x: 478, endPoint y: 380, distance: 67.2
click at [411, 383] on li "Terraza" at bounding box center [487, 383] width 476 height 28
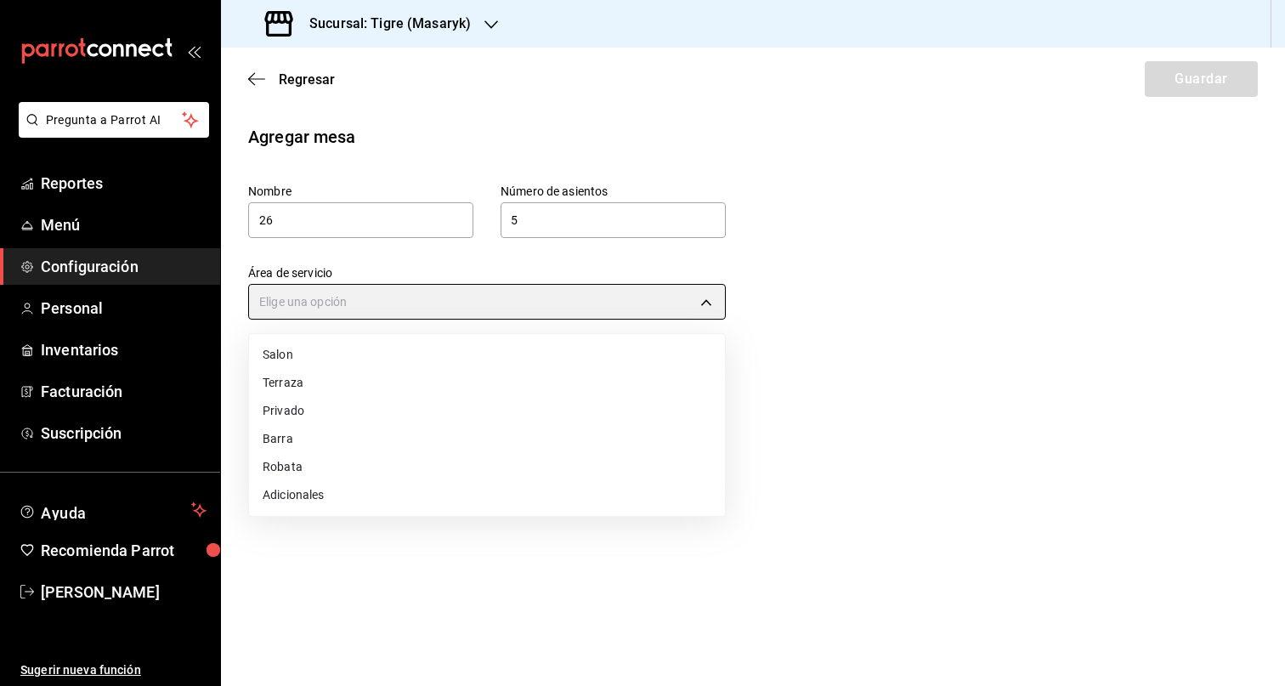
type input "249da2aa-9e5c-47f4-991d-ed9dc53d13e4"
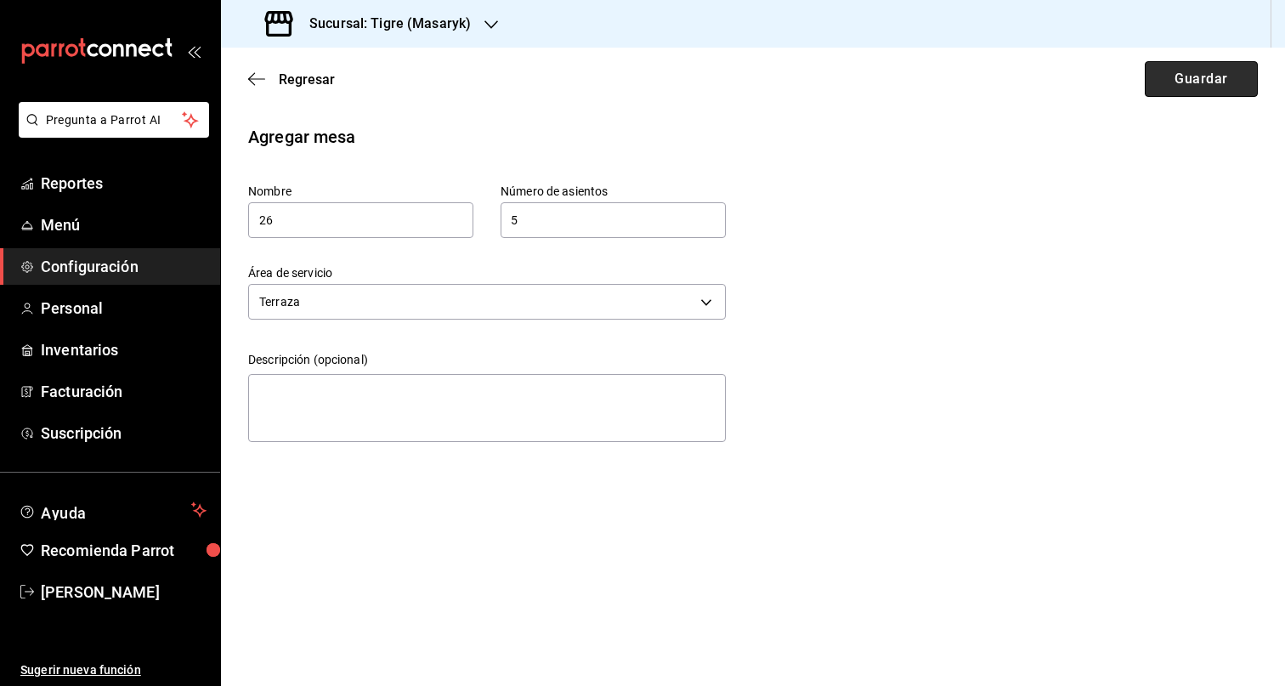
click at [1222, 84] on button "Guardar" at bounding box center [1201, 79] width 113 height 36
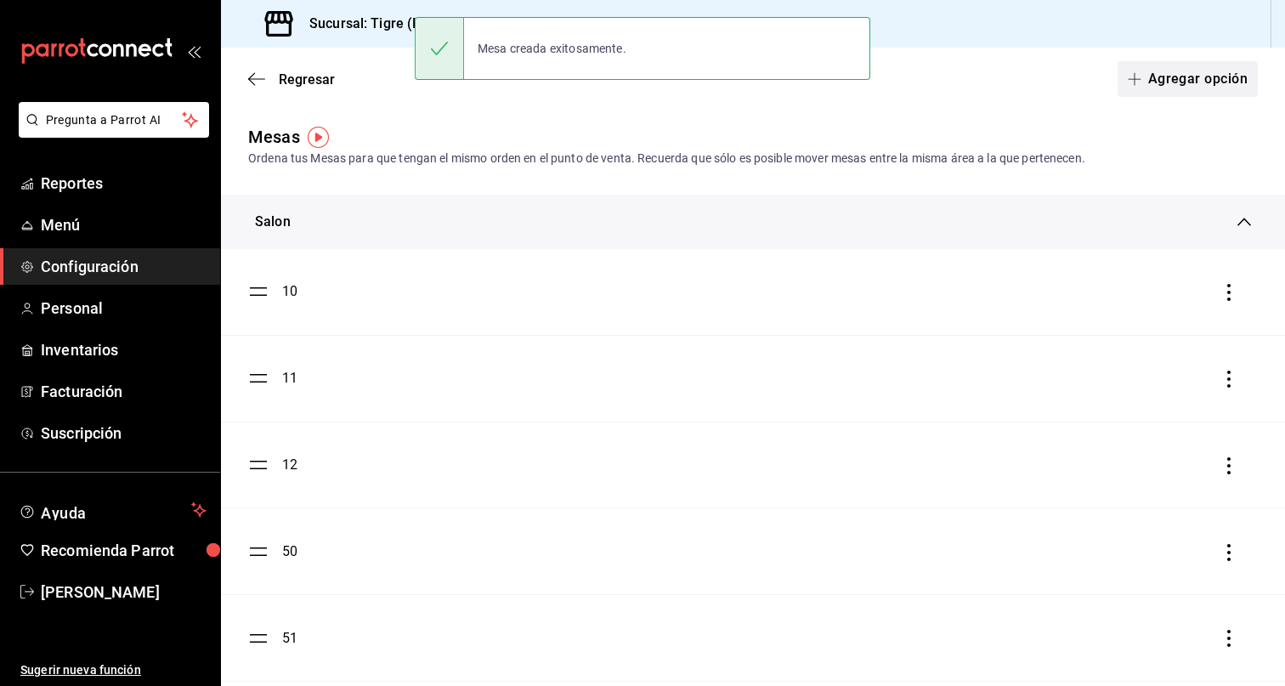
click at [1192, 86] on button "Agregar opción" at bounding box center [1187, 79] width 140 height 36
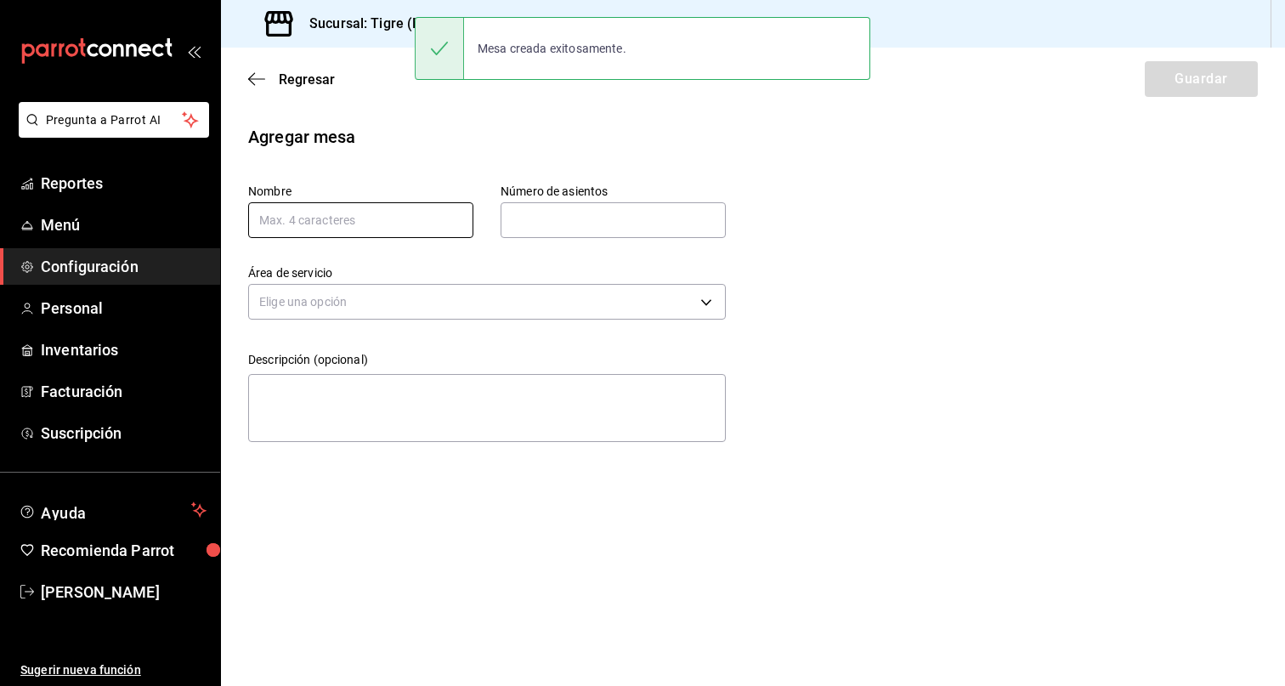
click at [357, 211] on input "text" at bounding box center [360, 220] width 225 height 36
type input "27"
click at [595, 212] on input "text" at bounding box center [613, 220] width 225 height 34
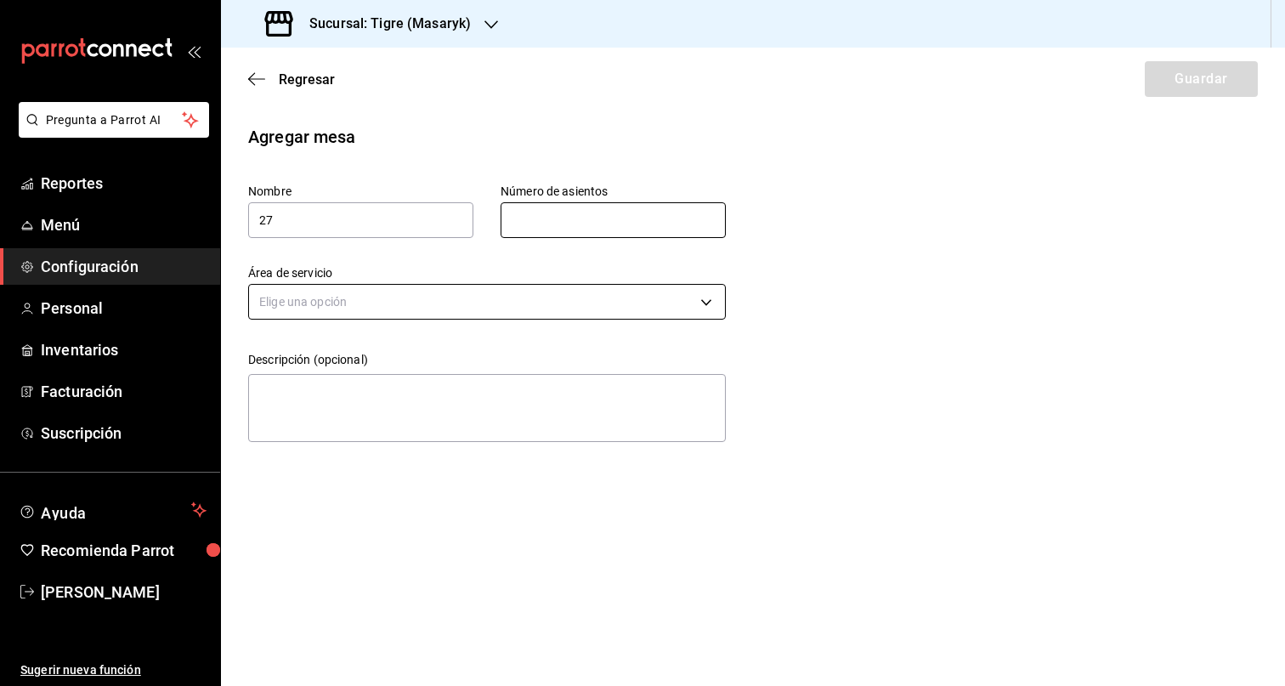
type input "5"
click at [565, 306] on body "Pregunta a Parrot AI Reportes Menú Configuración Personal Inventarios Facturaci…" at bounding box center [642, 343] width 1285 height 686
click at [408, 380] on li "Terraza" at bounding box center [487, 383] width 476 height 28
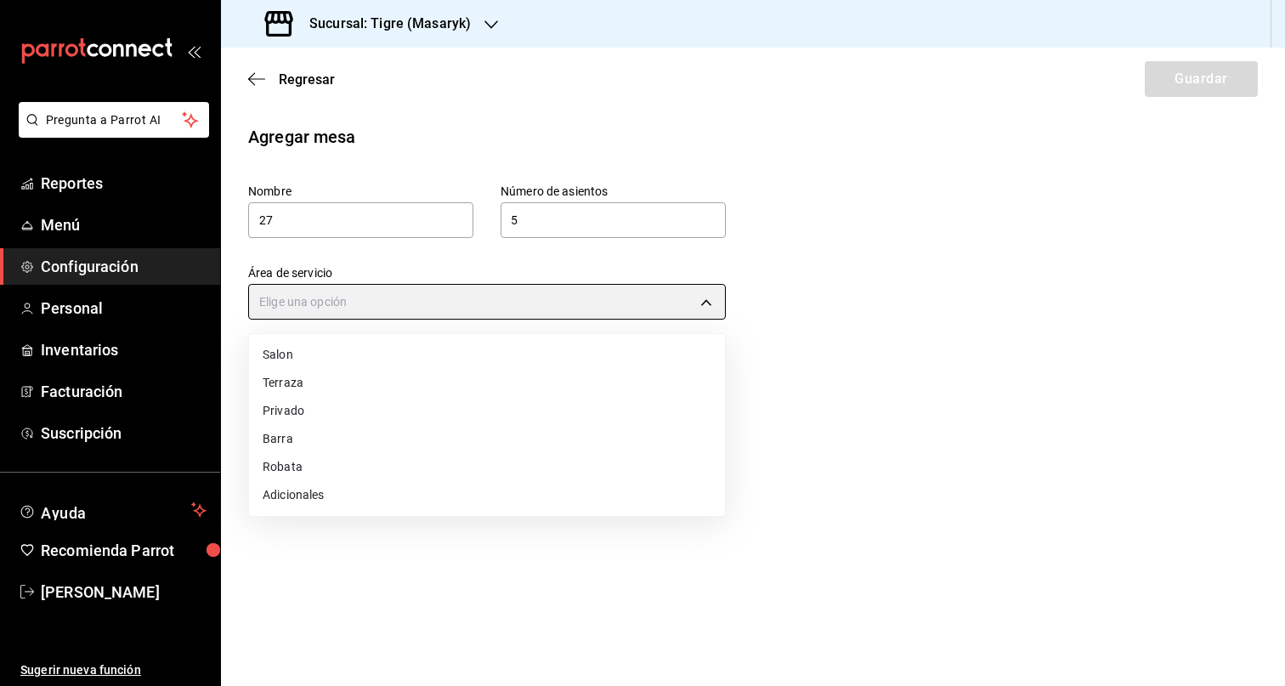
type input "249da2aa-9e5c-47f4-991d-ed9dc53d13e4"
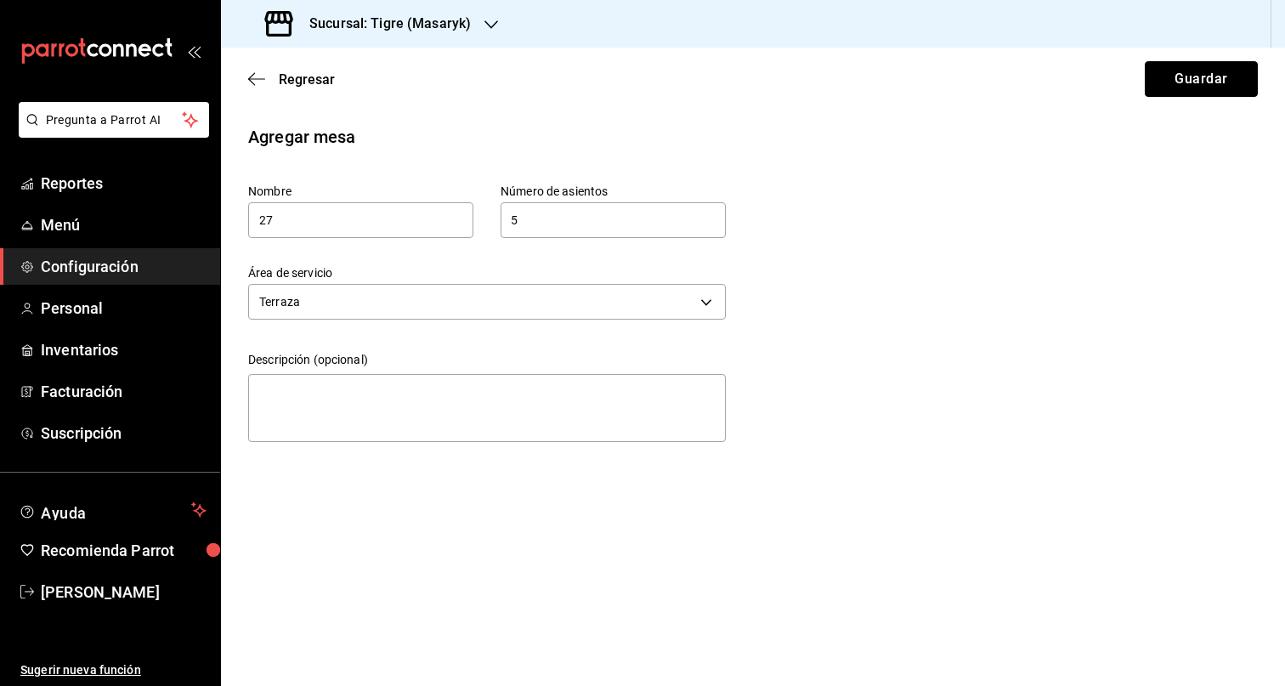
click at [1196, 61] on button "Guardar" at bounding box center [1201, 79] width 113 height 36
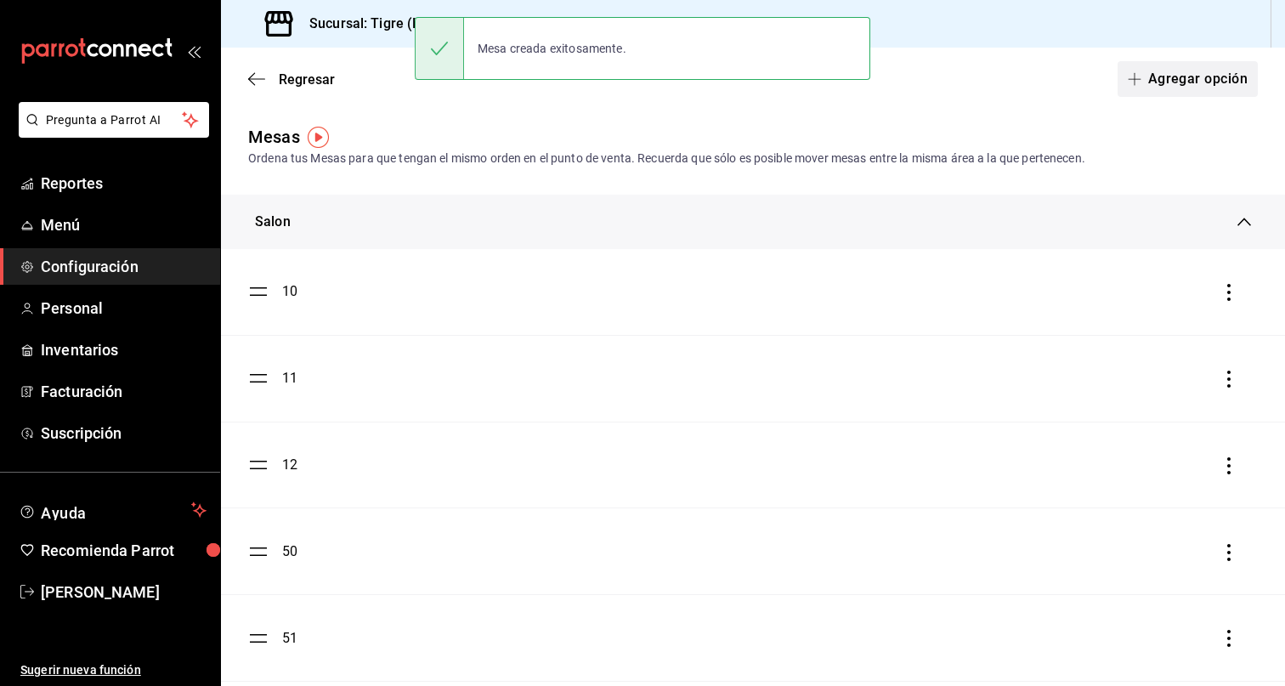
click at [1182, 61] on button "Agregar opción" at bounding box center [1187, 79] width 140 height 36
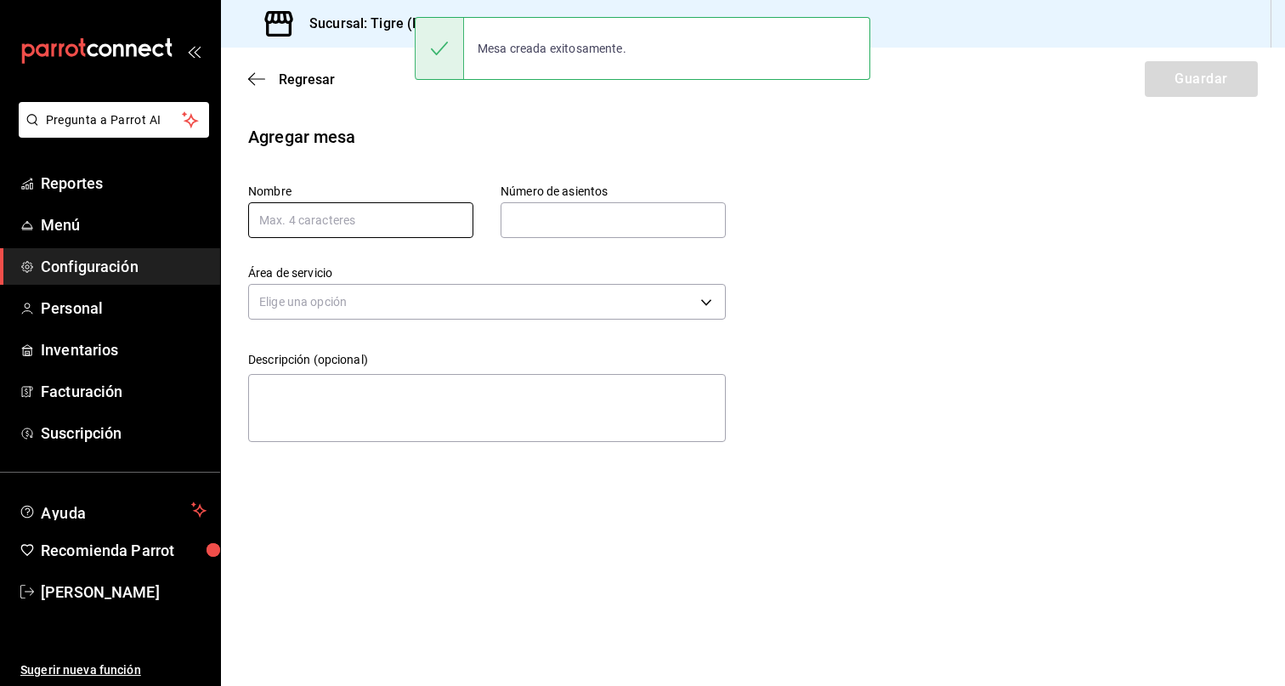
click at [363, 225] on input "text" at bounding box center [360, 220] width 225 height 36
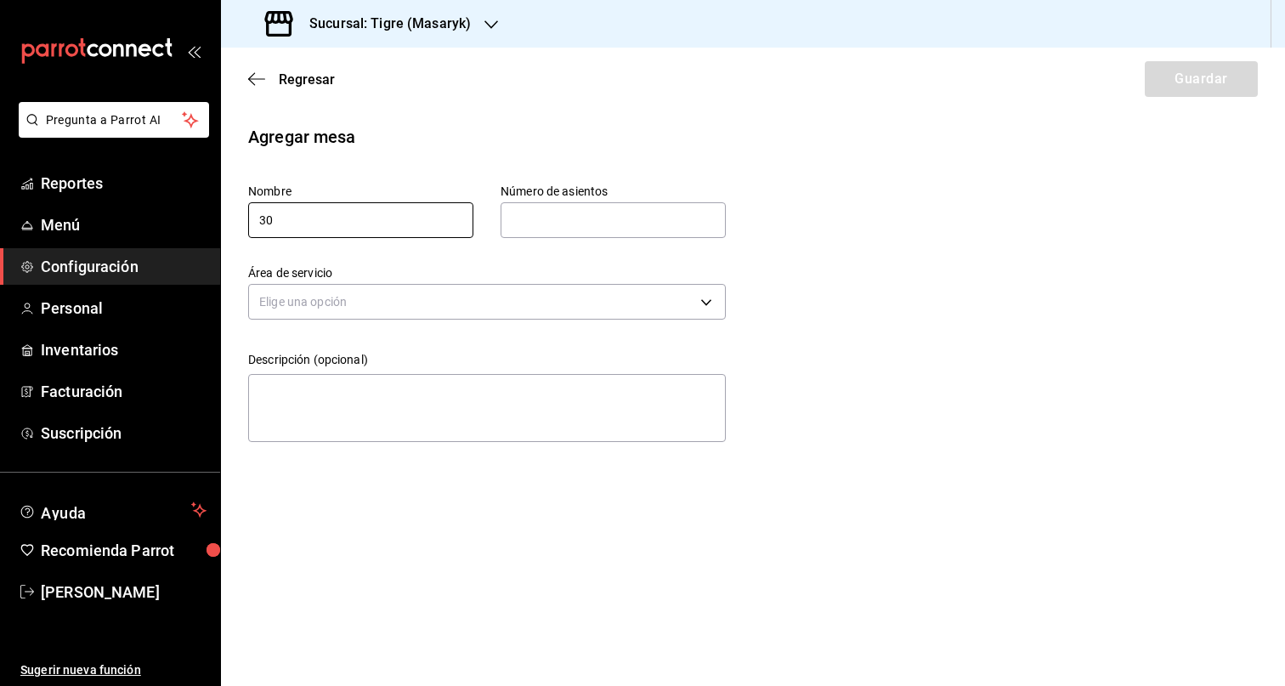
type input "30"
click at [580, 225] on input "text" at bounding box center [613, 220] width 225 height 34
type input "5"
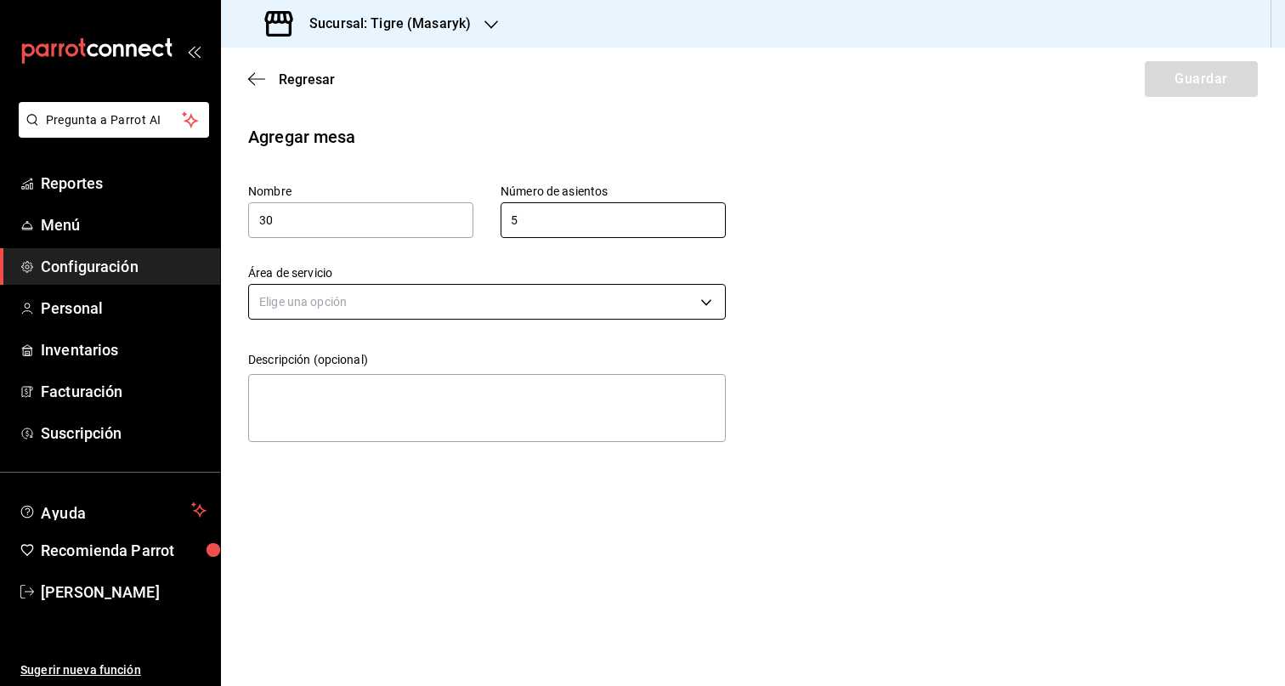
click at [455, 312] on body "Pregunta a Parrot AI Reportes Menú Configuración Personal Inventarios Facturaci…" at bounding box center [642, 343] width 1285 height 686
click at [358, 388] on li "Terraza" at bounding box center [487, 383] width 476 height 28
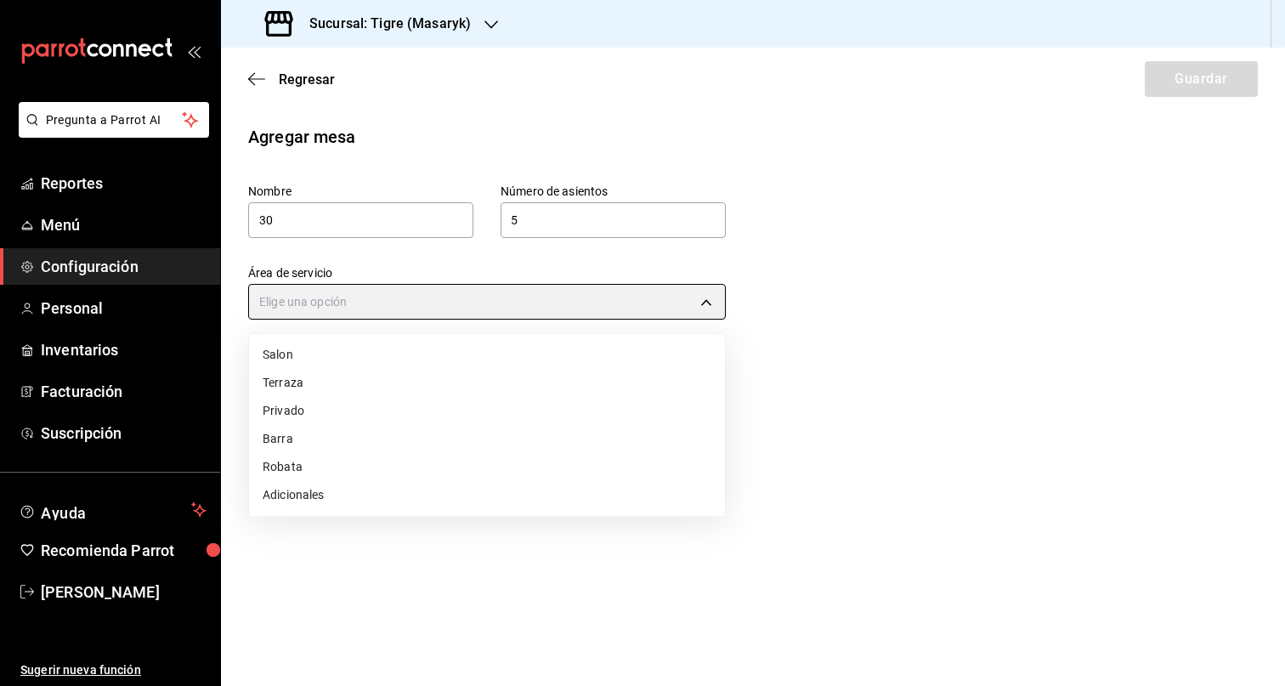
type input "249da2aa-9e5c-47f4-991d-ed9dc53d13e4"
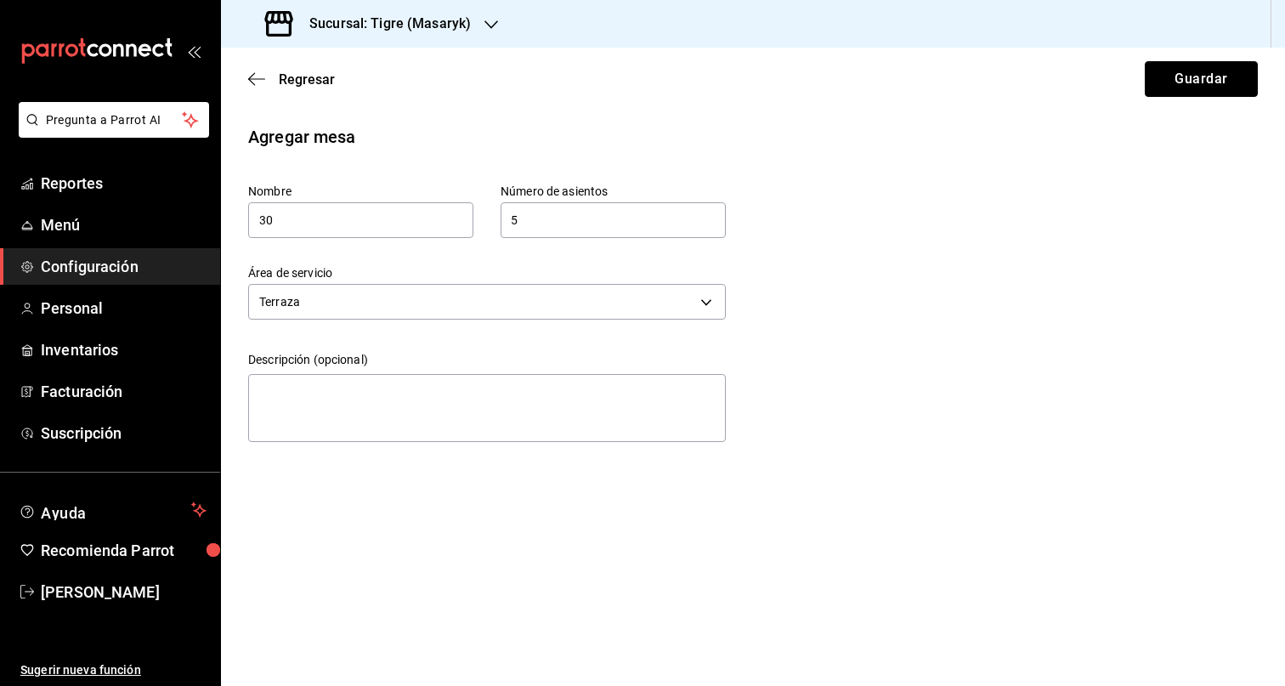
click at [1215, 87] on button "Guardar" at bounding box center [1201, 79] width 113 height 36
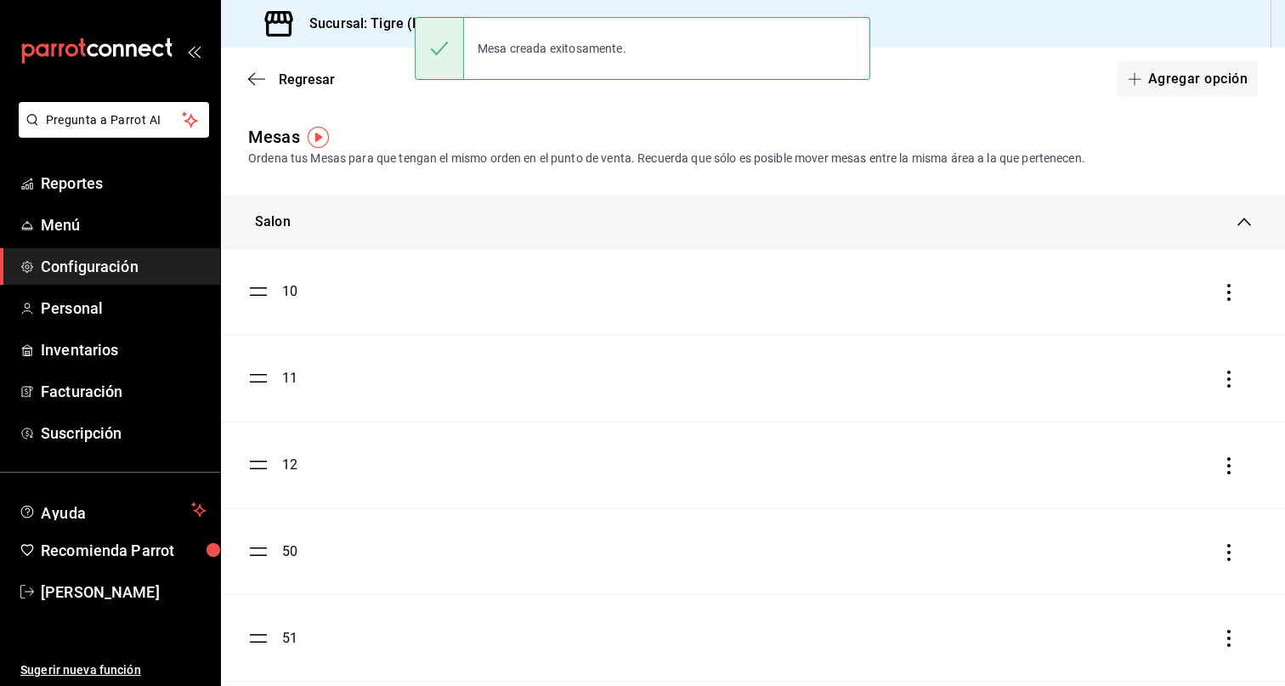
click at [1205, 85] on button "Agregar opción" at bounding box center [1187, 79] width 140 height 36
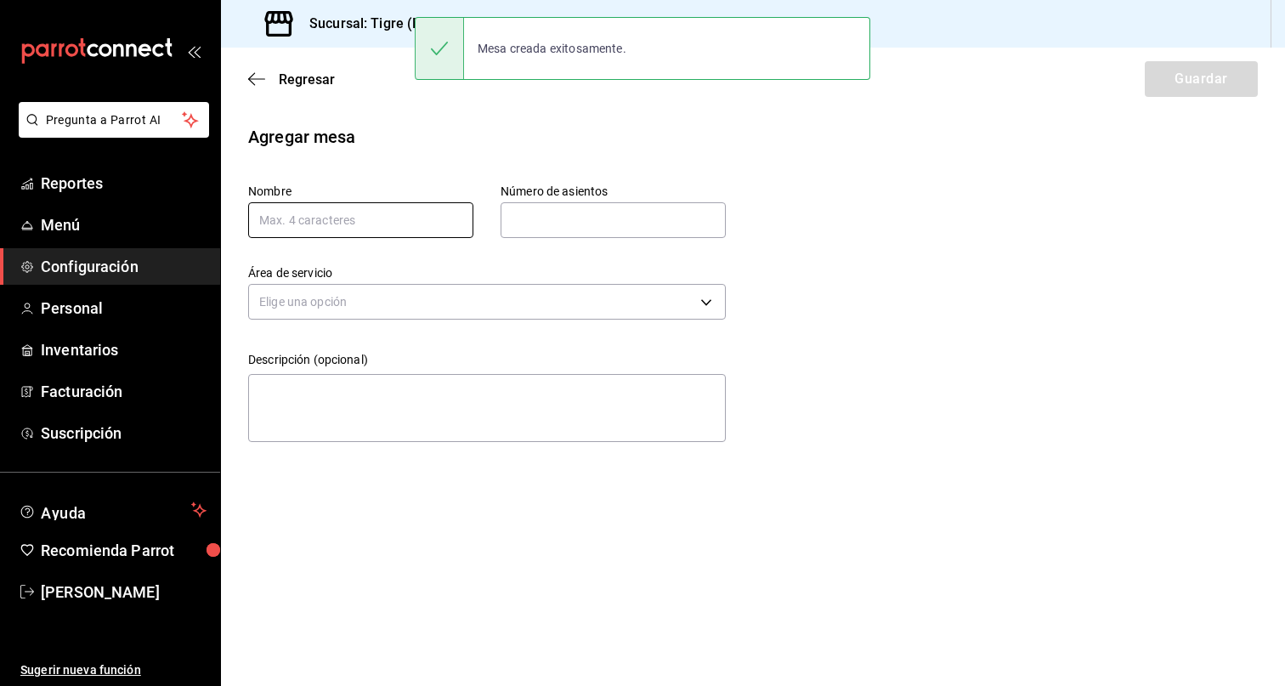
click at [354, 218] on input "text" at bounding box center [360, 220] width 225 height 36
type input "31"
click at [591, 215] on input "text" at bounding box center [613, 220] width 225 height 34
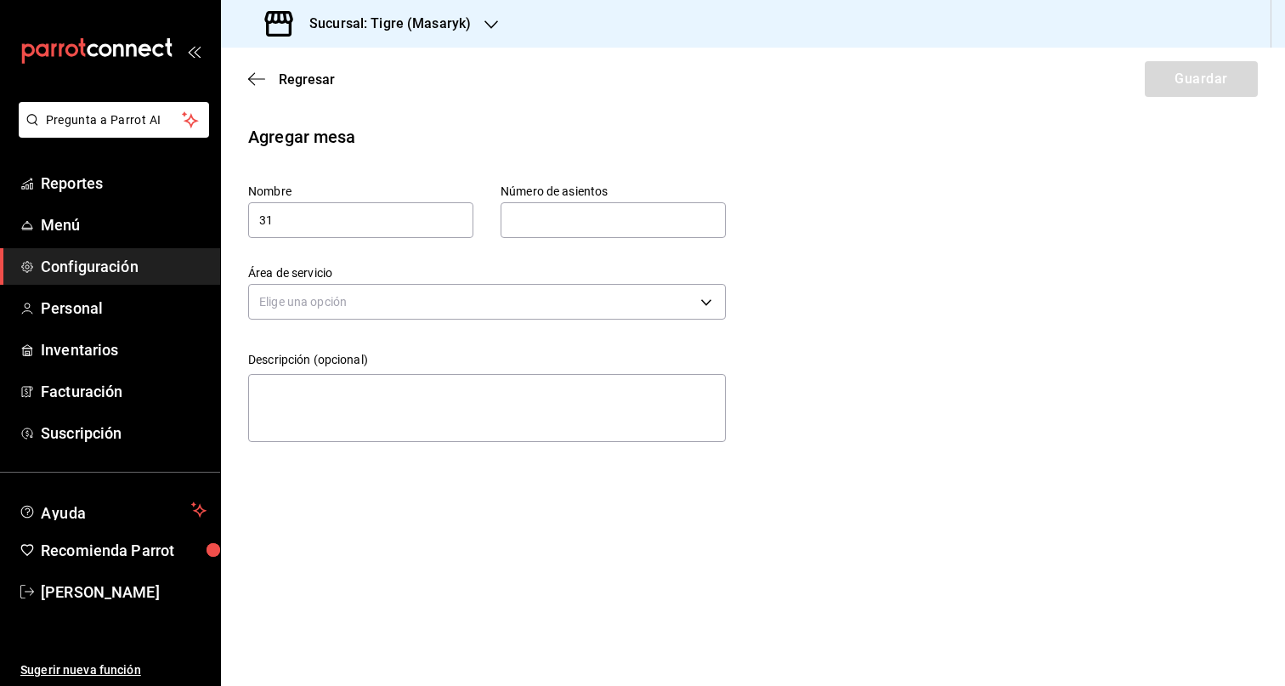
type input "5"
click at [586, 294] on body "Pregunta a Parrot AI Reportes Menú Configuración Personal Inventarios Facturaci…" at bounding box center [642, 343] width 1285 height 686
click at [390, 373] on li "Terraza" at bounding box center [487, 383] width 476 height 28
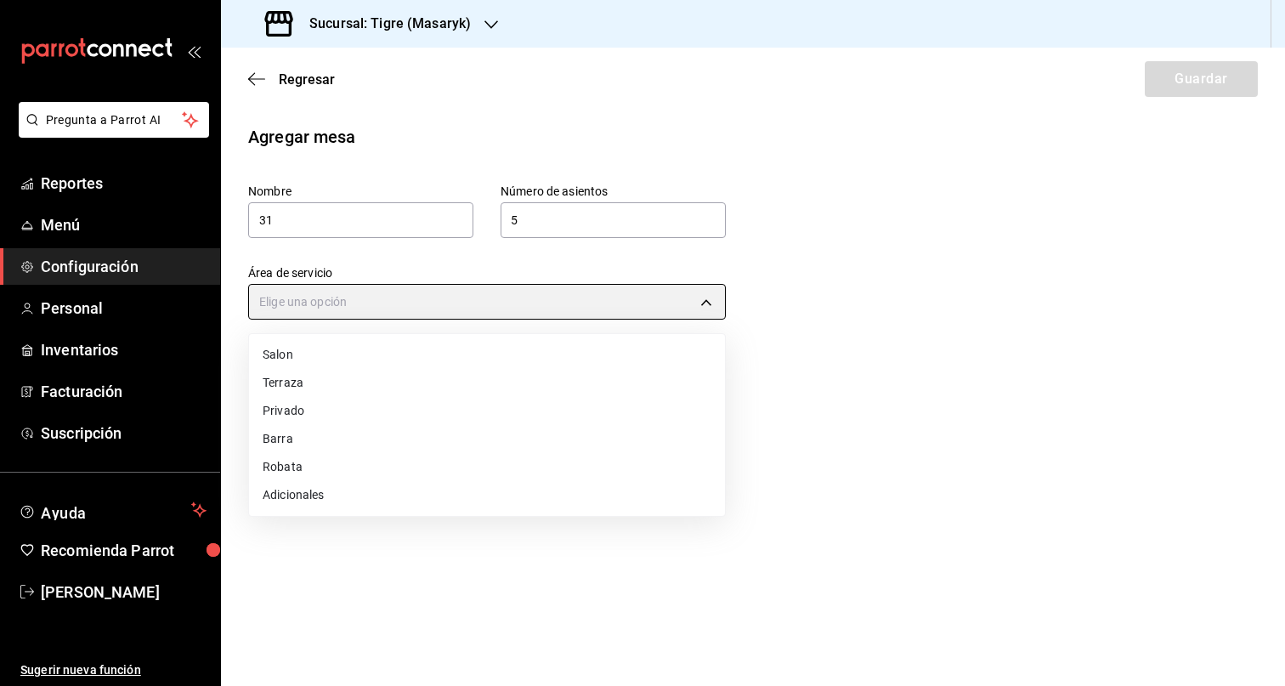
type input "249da2aa-9e5c-47f4-991d-ed9dc53d13e4"
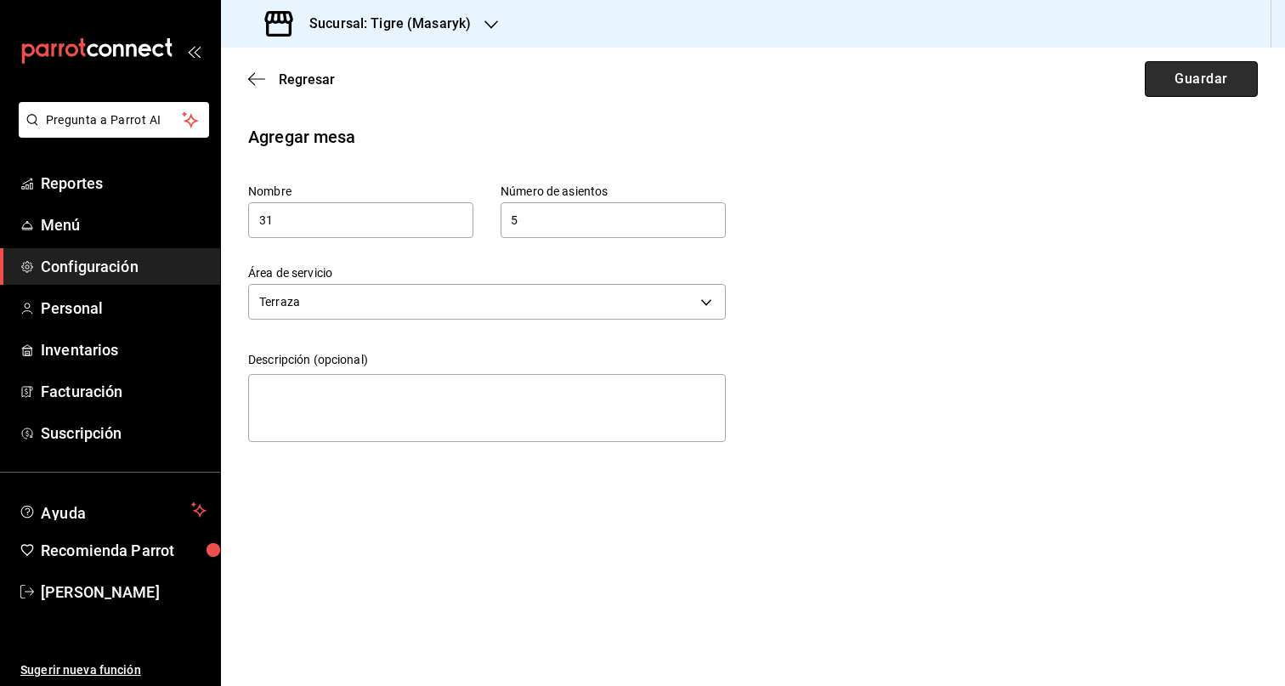
click at [1192, 84] on button "Guardar" at bounding box center [1201, 79] width 113 height 36
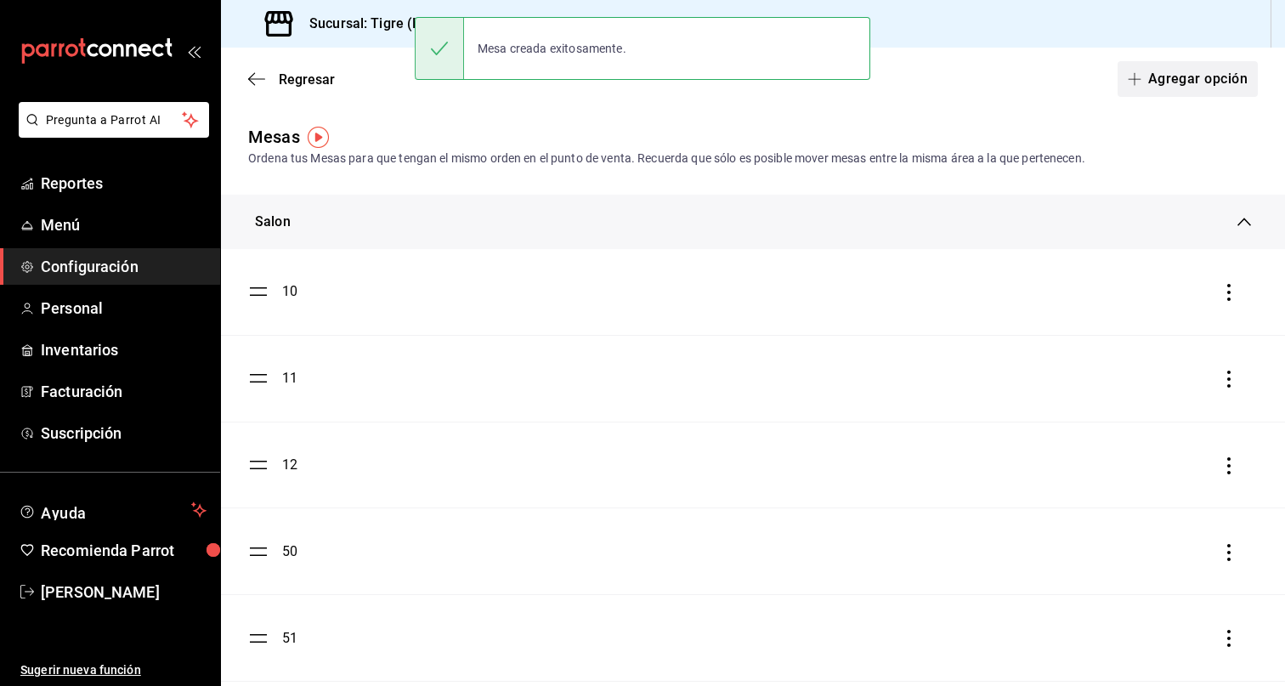
drag, startPoint x: 1174, startPoint y: 86, endPoint x: 1168, endPoint y: 105, distance: 20.2
click at [1168, 105] on div "Regresar Agregar opción" at bounding box center [753, 79] width 1064 height 63
click at [1169, 83] on button "Agregar opción" at bounding box center [1187, 79] width 140 height 36
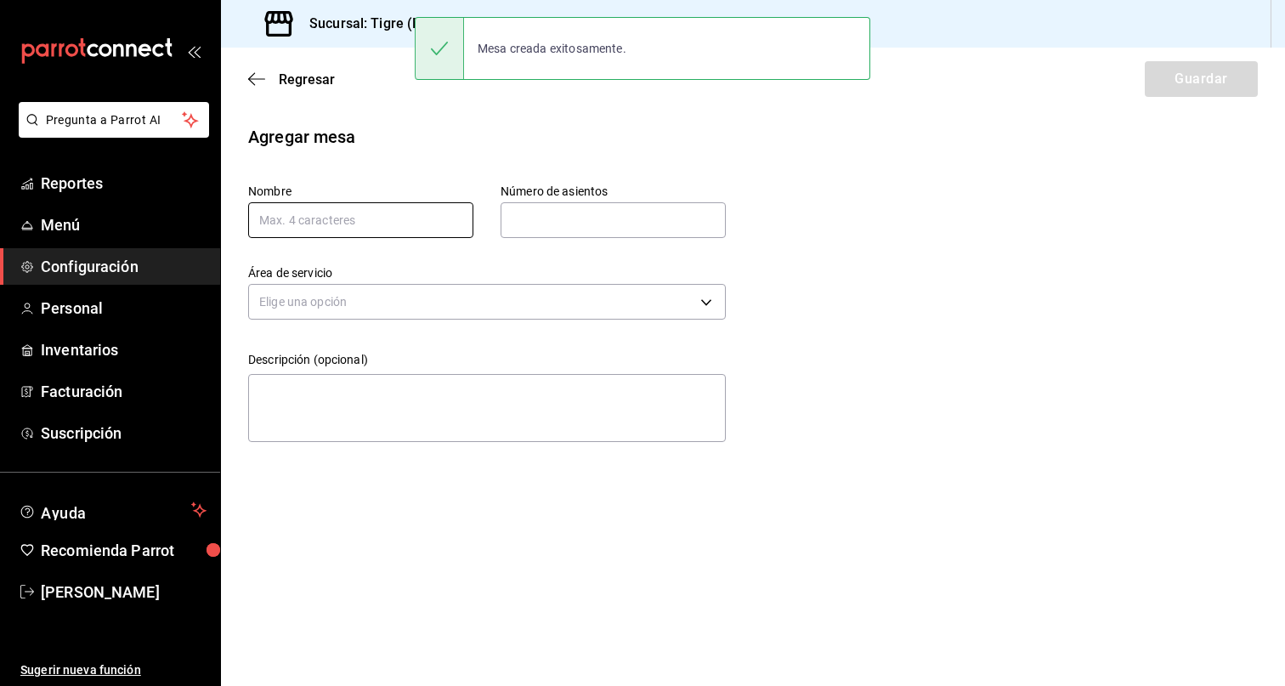
drag, startPoint x: 397, startPoint y: 220, endPoint x: 444, endPoint y: 218, distance: 46.8
click at [397, 220] on input "text" at bounding box center [360, 220] width 225 height 36
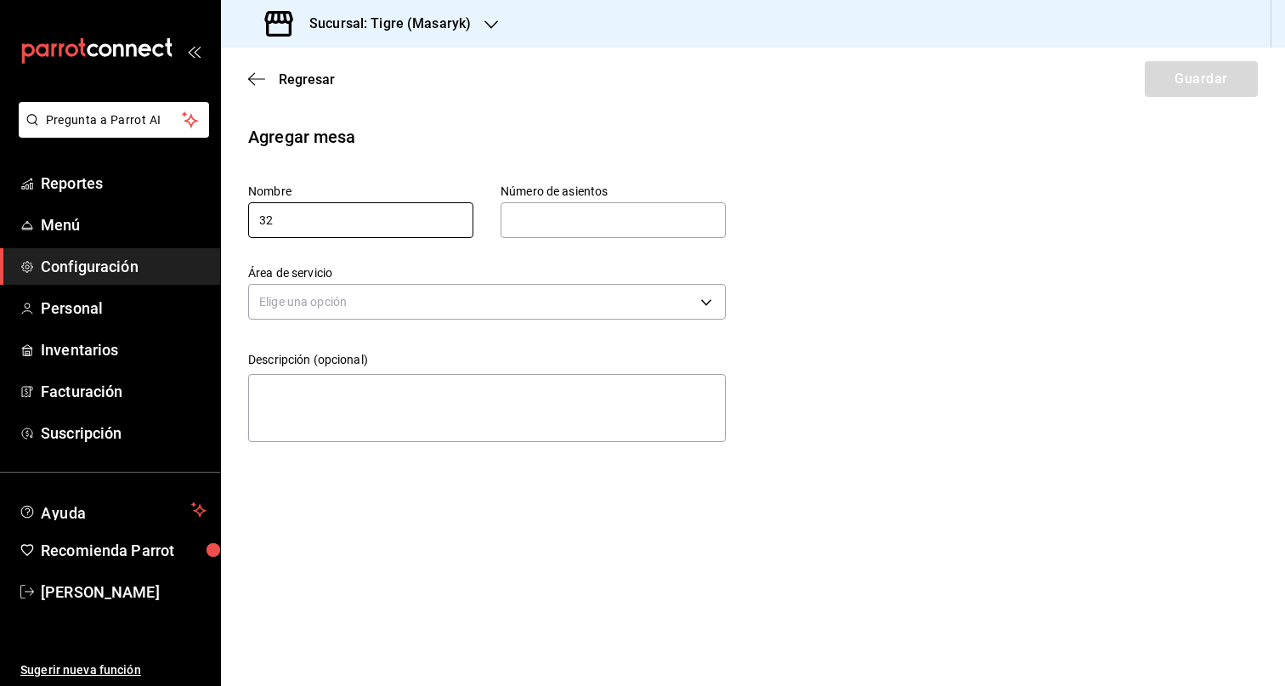
type input "32"
click at [575, 223] on input "text" at bounding box center [613, 220] width 225 height 34
type input "5"
click at [532, 309] on body "Pregunta a Parrot AI Reportes Menú Configuración Personal Inventarios Facturaci…" at bounding box center [642, 343] width 1285 height 686
click at [373, 393] on li "Terraza" at bounding box center [487, 383] width 476 height 28
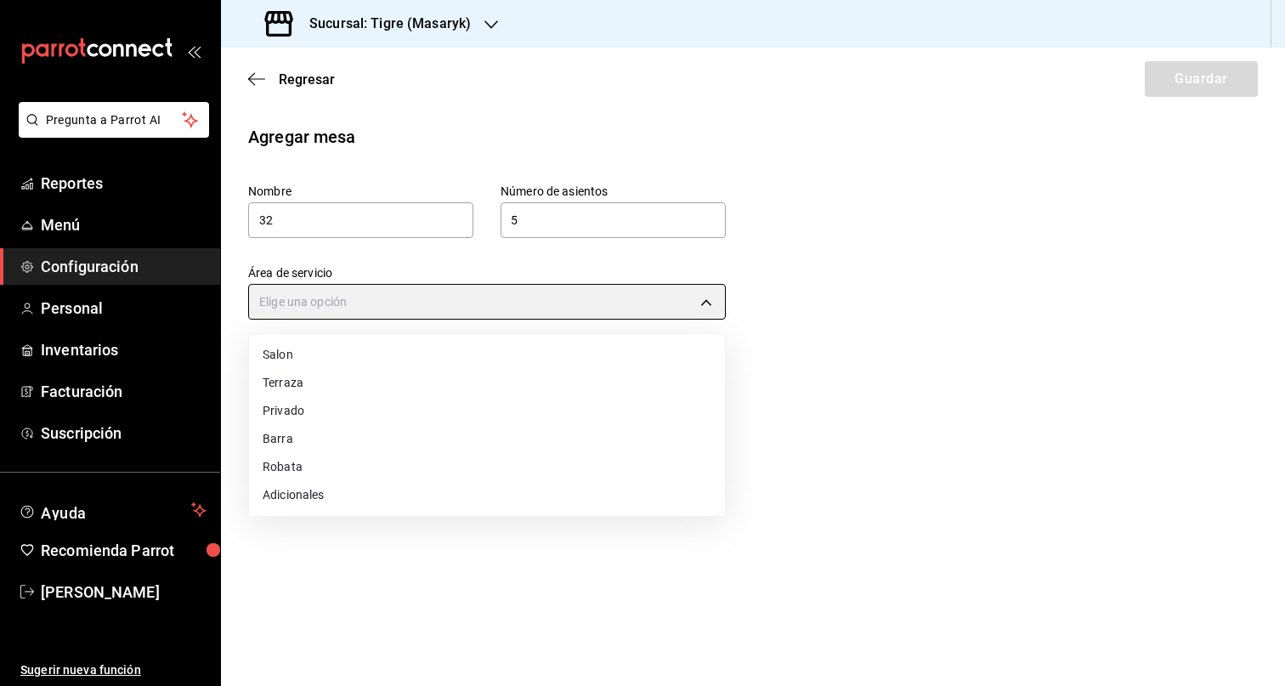
type input "249da2aa-9e5c-47f4-991d-ed9dc53d13e4"
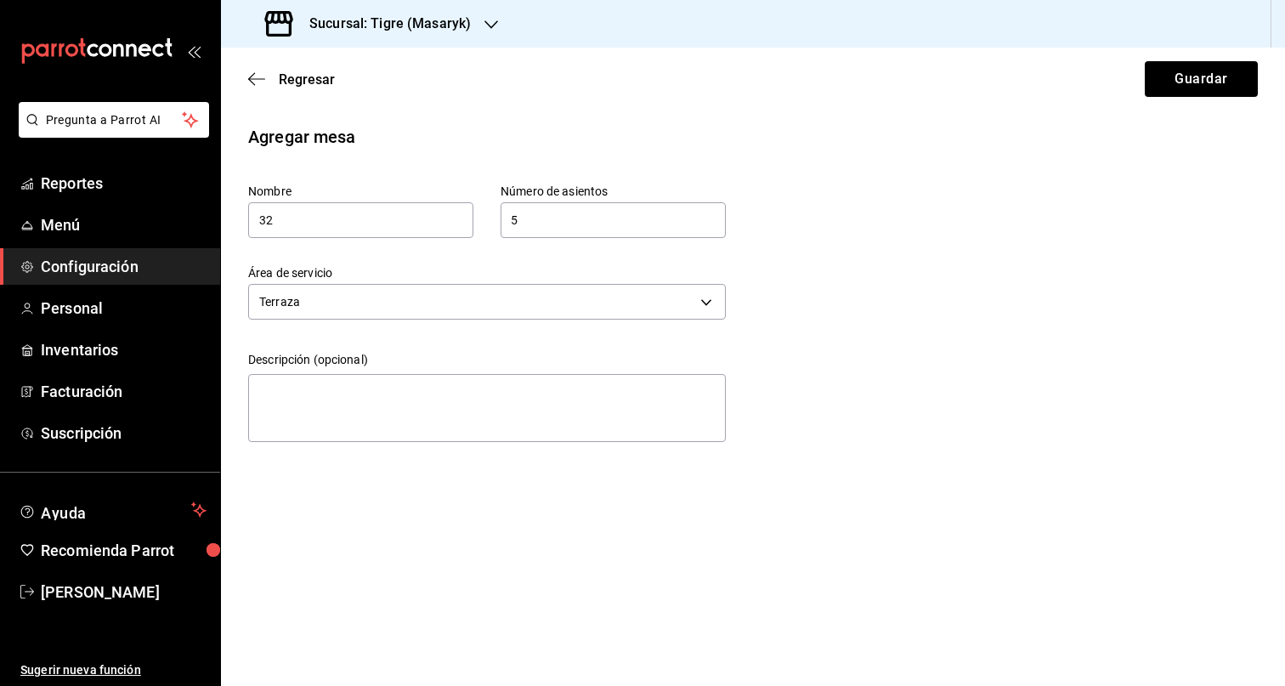
click at [1170, 99] on div "Regresar Guardar" at bounding box center [753, 79] width 1064 height 63
click at [1203, 82] on button "Guardar" at bounding box center [1201, 79] width 113 height 36
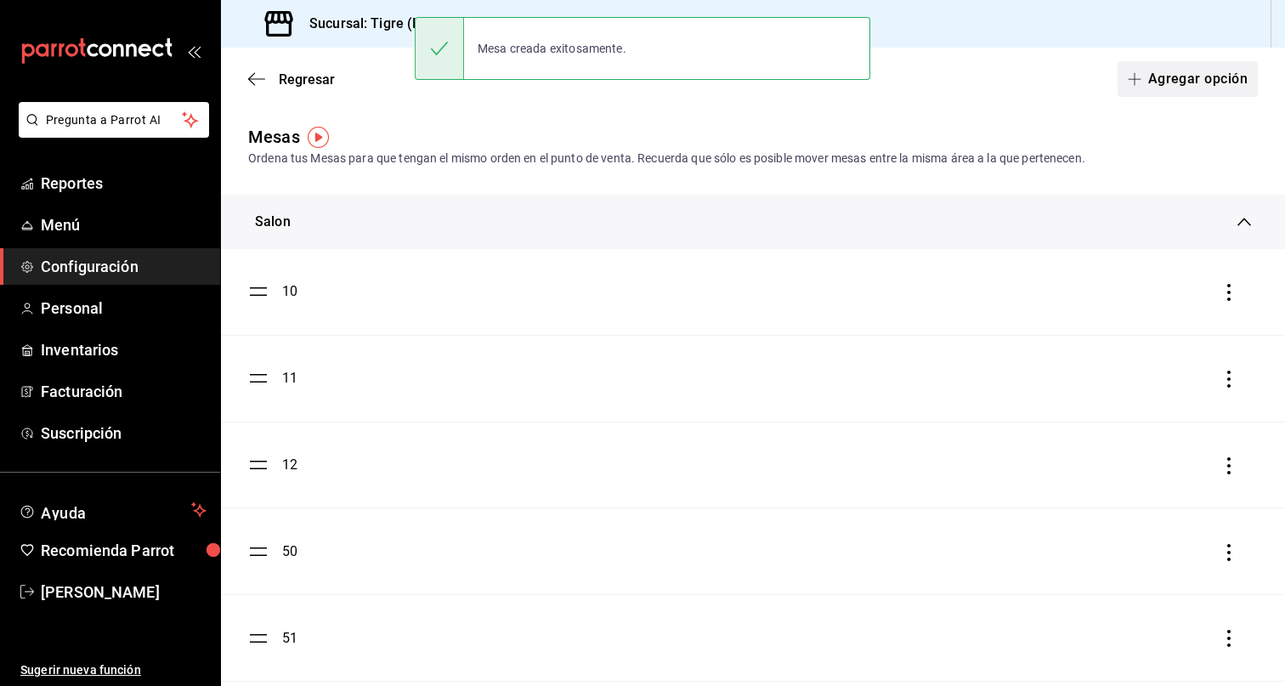
click at [1186, 77] on button "Agregar opción" at bounding box center [1187, 79] width 140 height 36
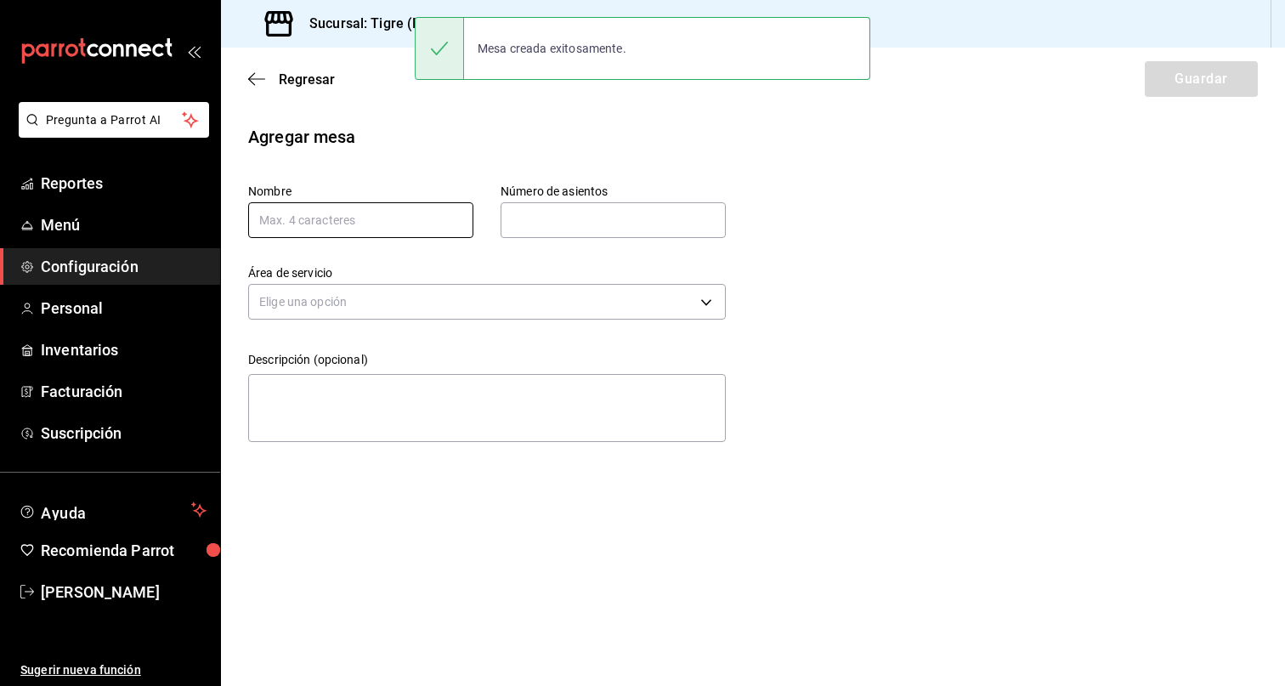
click at [354, 218] on input "text" at bounding box center [360, 220] width 225 height 36
type input "33"
click at [569, 226] on input "text" at bounding box center [613, 220] width 225 height 34
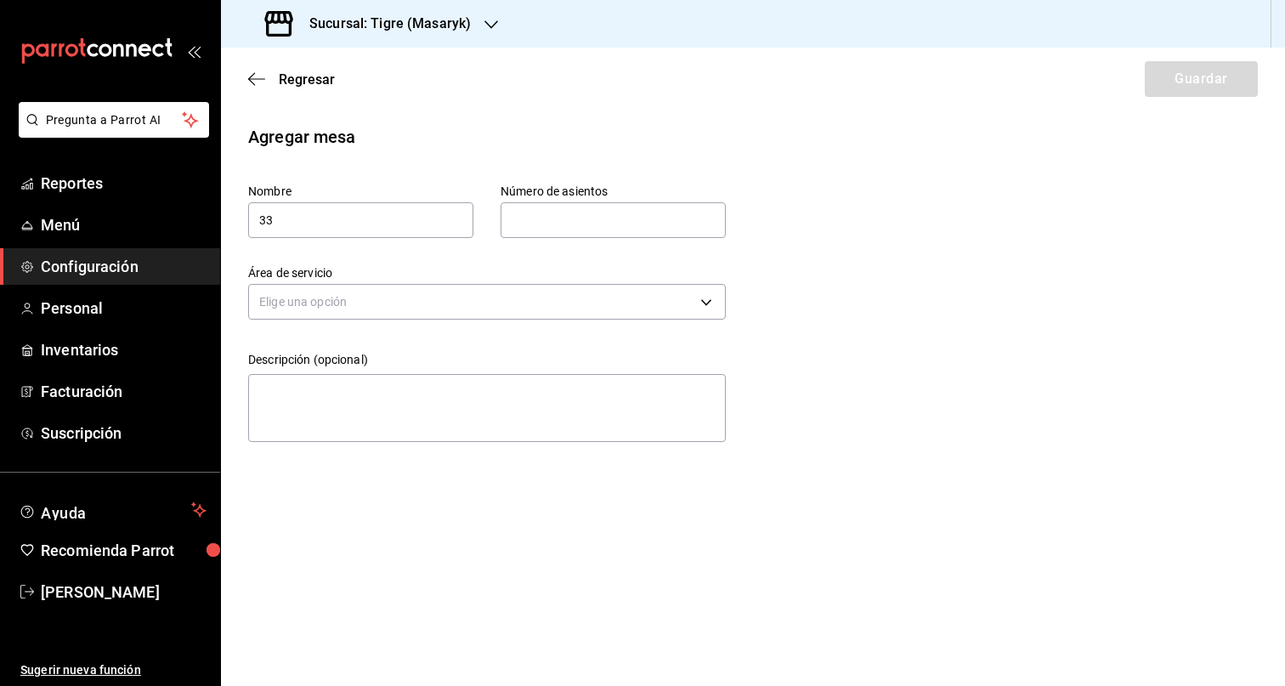
type input "5"
click at [591, 297] on body "Pregunta a Parrot AI Reportes Menú Configuración Personal Inventarios Facturaci…" at bounding box center [642, 343] width 1285 height 686
click at [377, 385] on li "Terraza" at bounding box center [487, 383] width 476 height 28
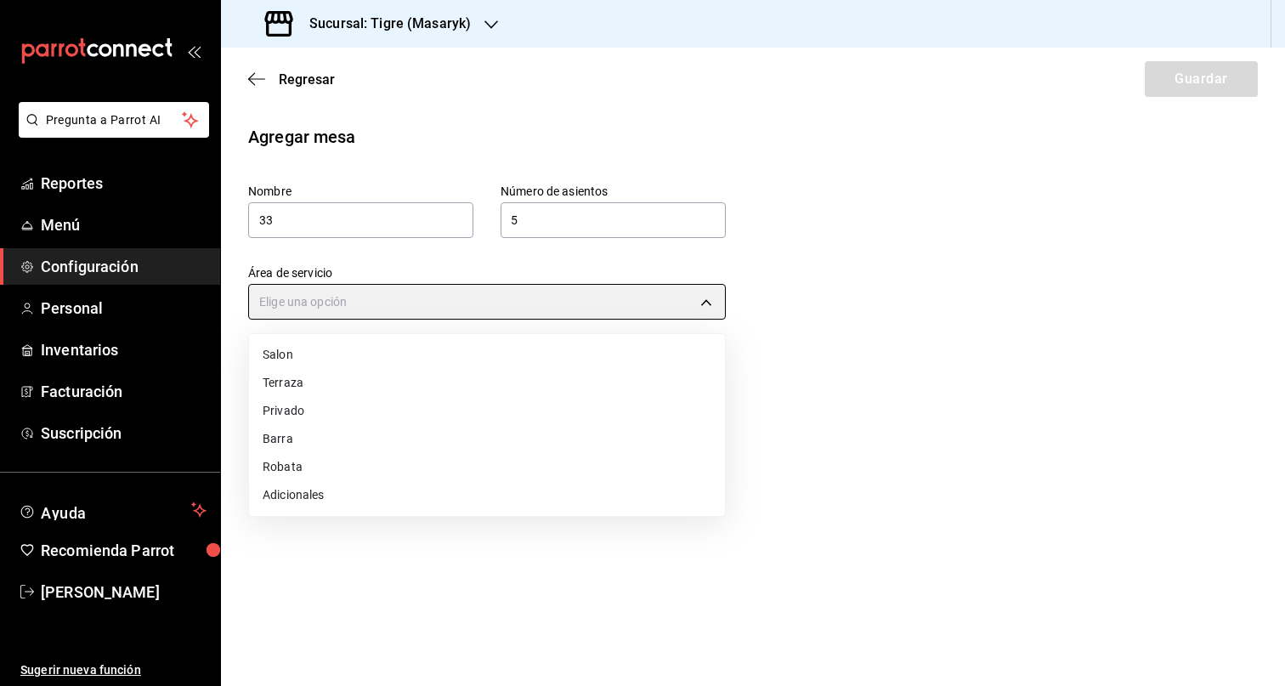
type input "249da2aa-9e5c-47f4-991d-ed9dc53d13e4"
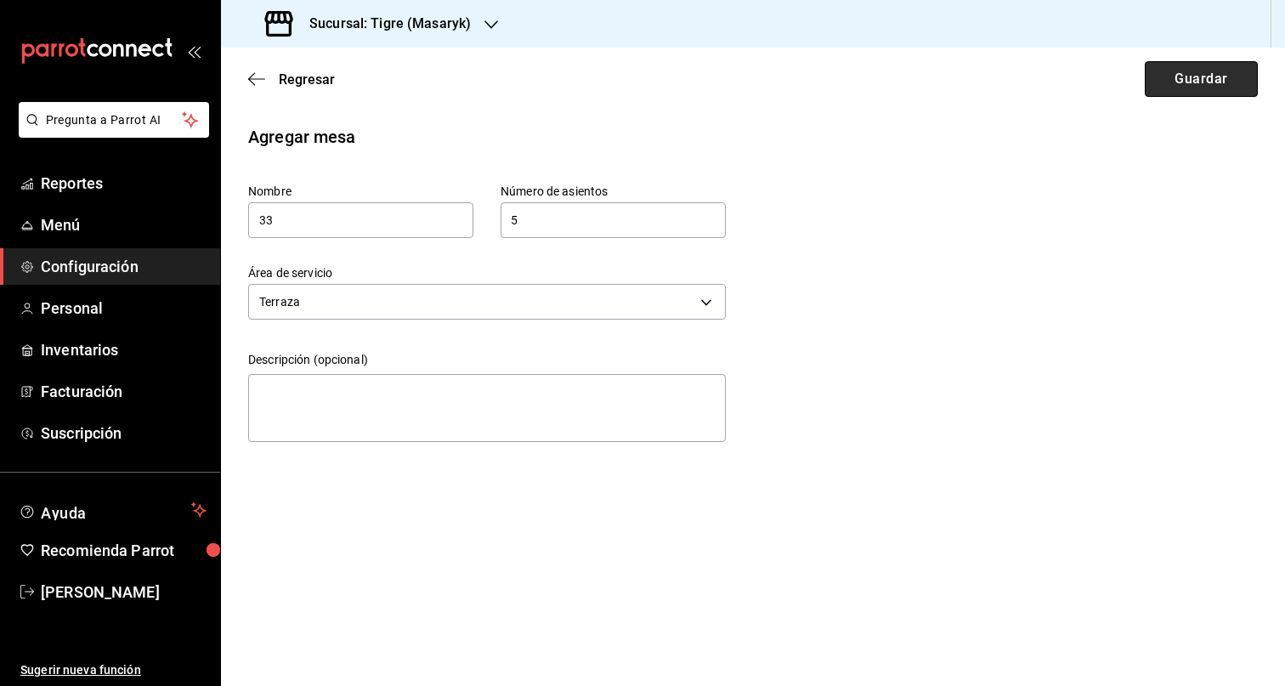
click at [1202, 70] on button "Guardar" at bounding box center [1201, 79] width 113 height 36
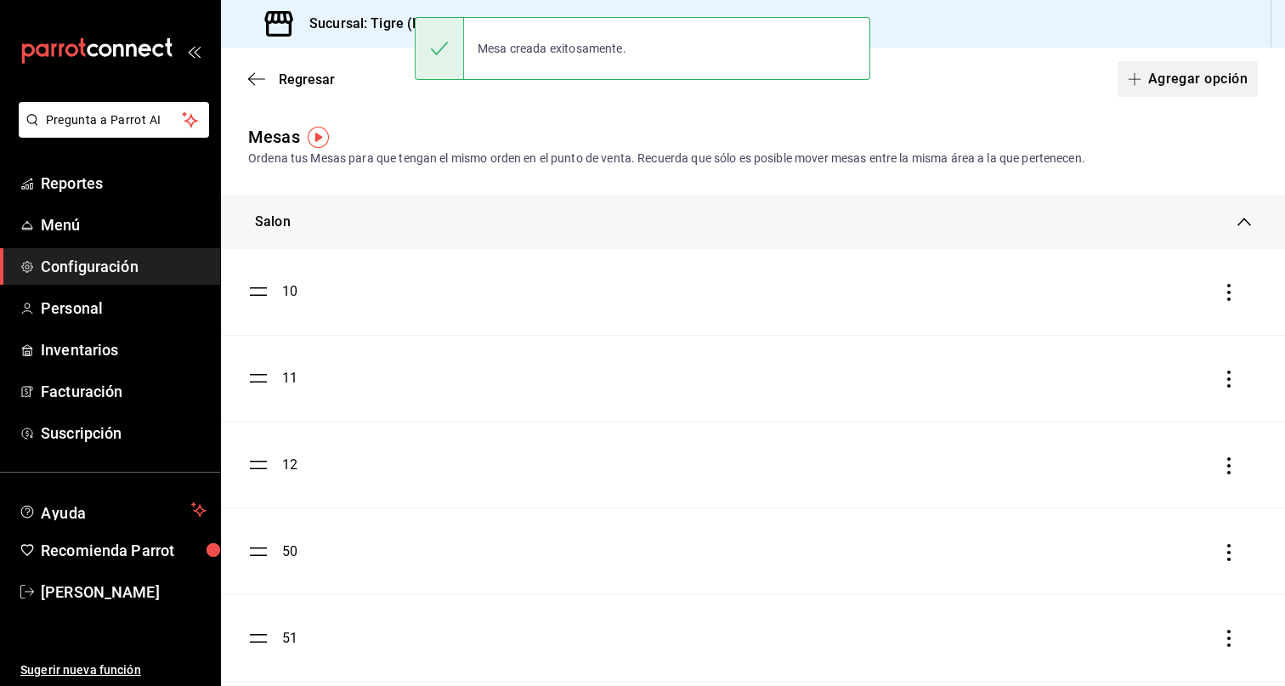
click at [1209, 80] on button "Agregar opción" at bounding box center [1187, 79] width 140 height 36
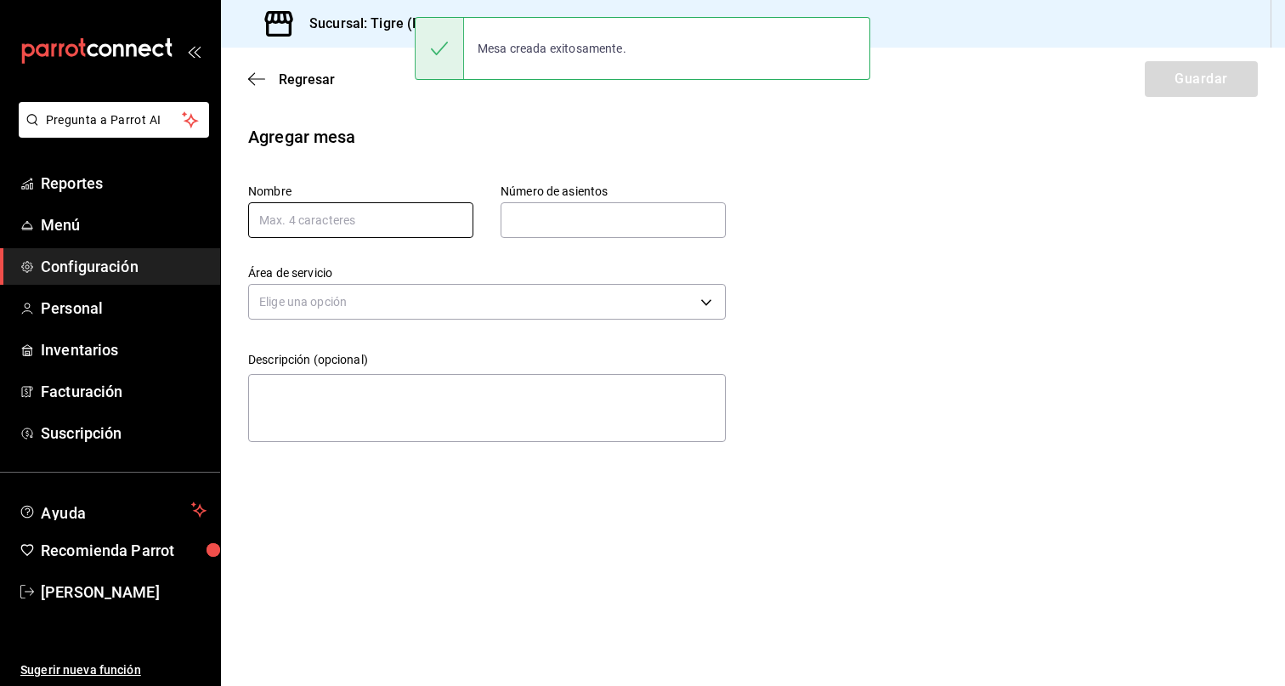
click at [339, 207] on input "text" at bounding box center [360, 220] width 225 height 36
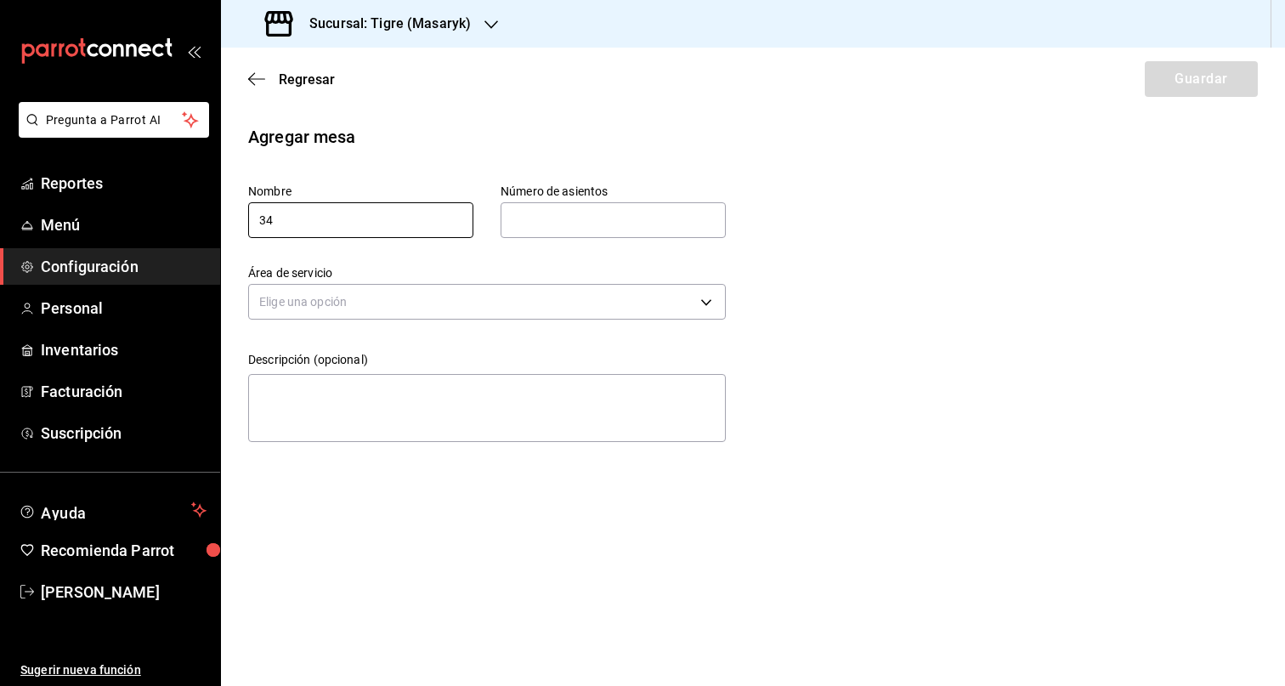
type input "34"
click at [629, 199] on div "Número de asientos Número de asientos" at bounding box center [613, 211] width 225 height 54
click at [591, 219] on input "text" at bounding box center [613, 220] width 225 height 34
type input "5"
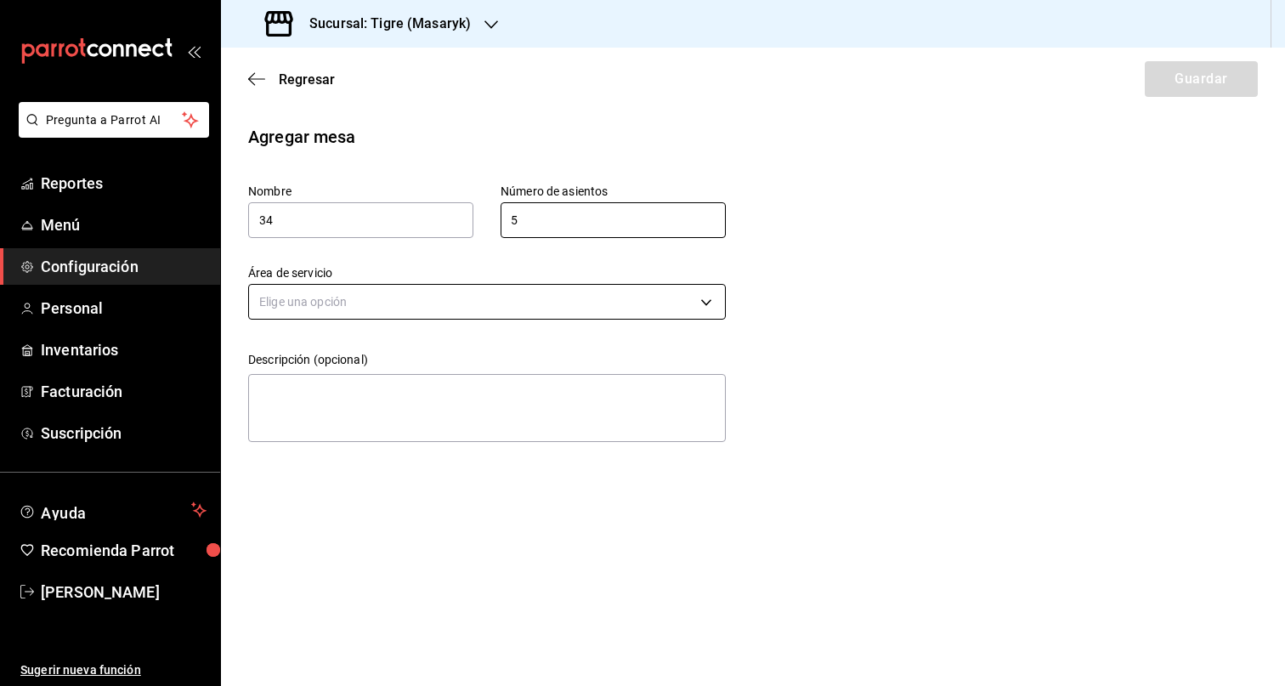
click at [563, 298] on body "Pregunta a Parrot AI Reportes Menú Configuración Personal Inventarios Facturaci…" at bounding box center [642, 343] width 1285 height 686
click at [406, 380] on li "Terraza" at bounding box center [487, 383] width 476 height 28
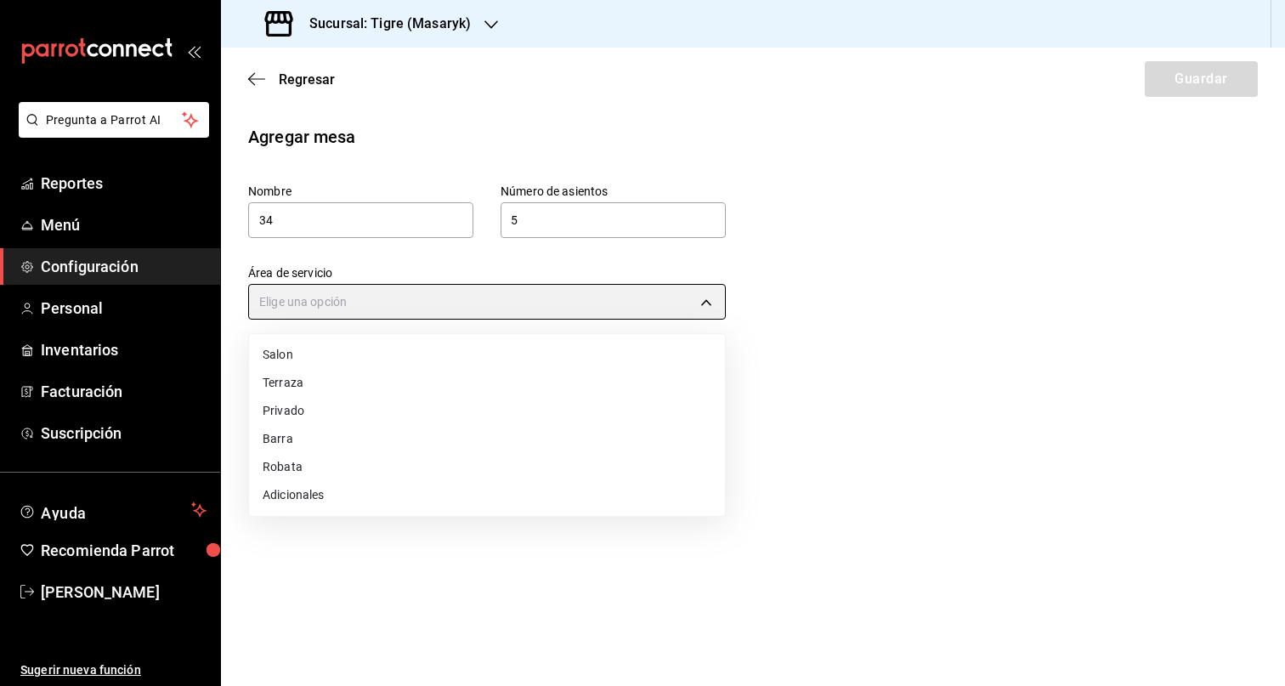
type input "249da2aa-9e5c-47f4-991d-ed9dc53d13e4"
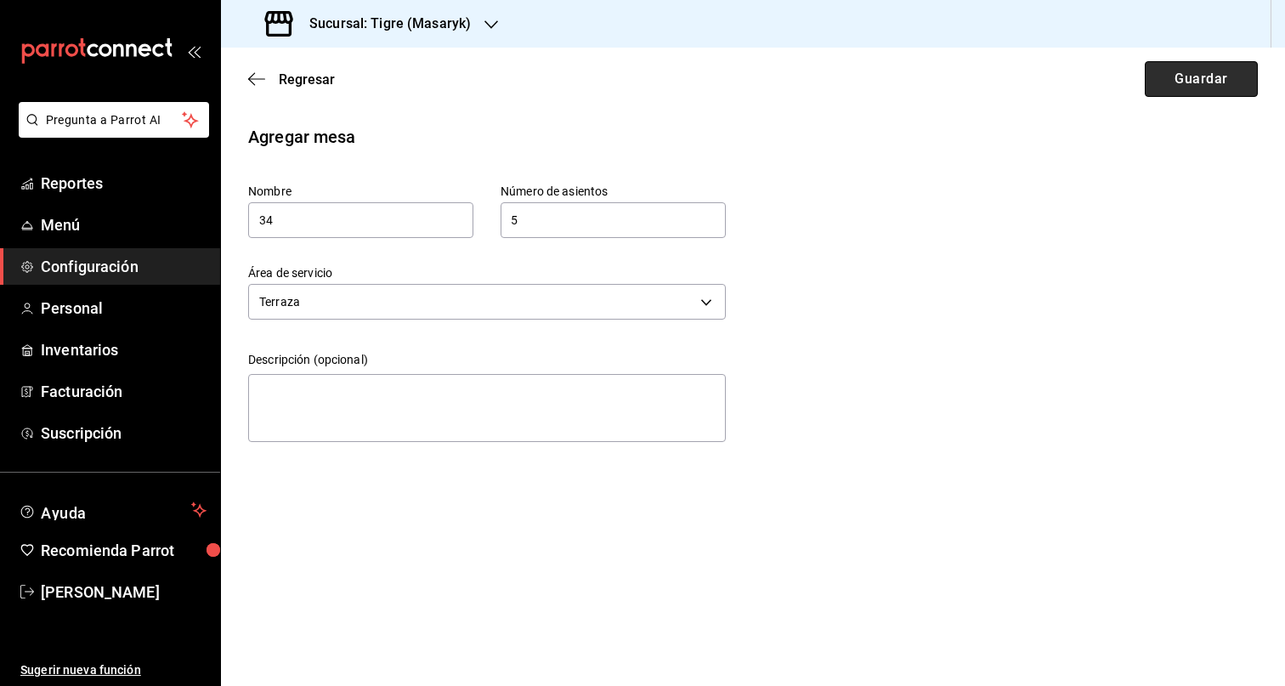
click at [1187, 88] on button "Guardar" at bounding box center [1201, 79] width 113 height 36
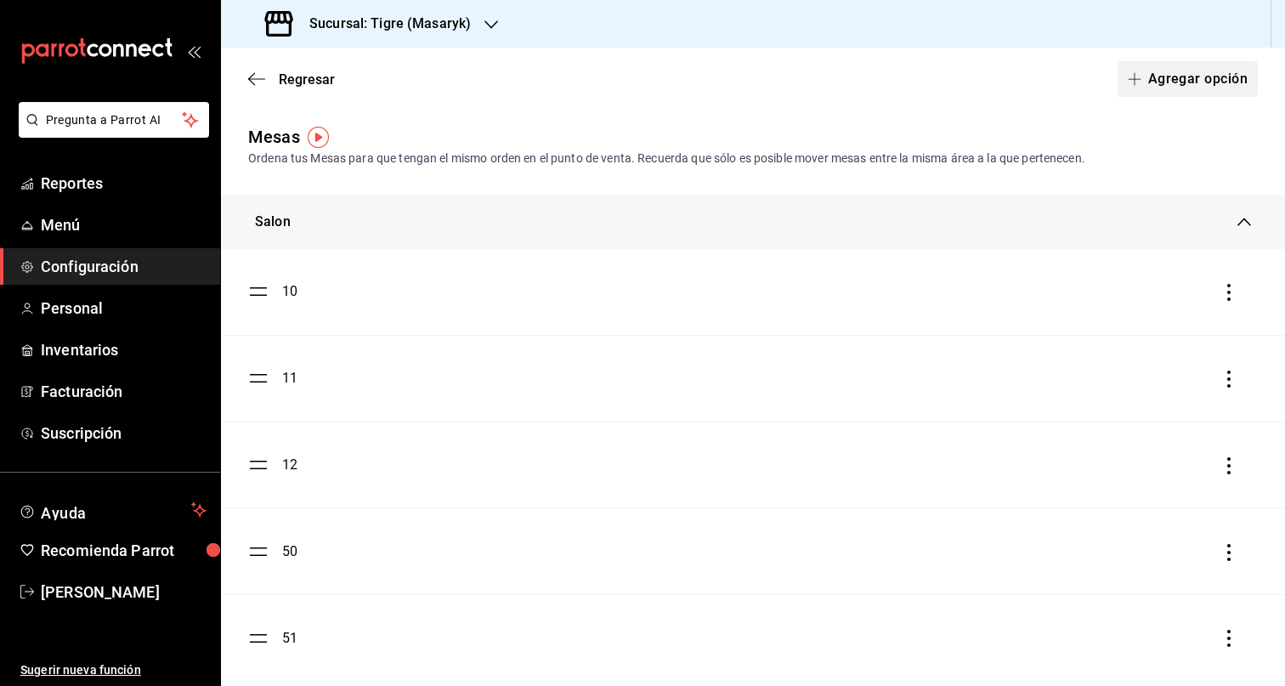
click at [1184, 63] on button "Agregar opción" at bounding box center [1187, 79] width 140 height 36
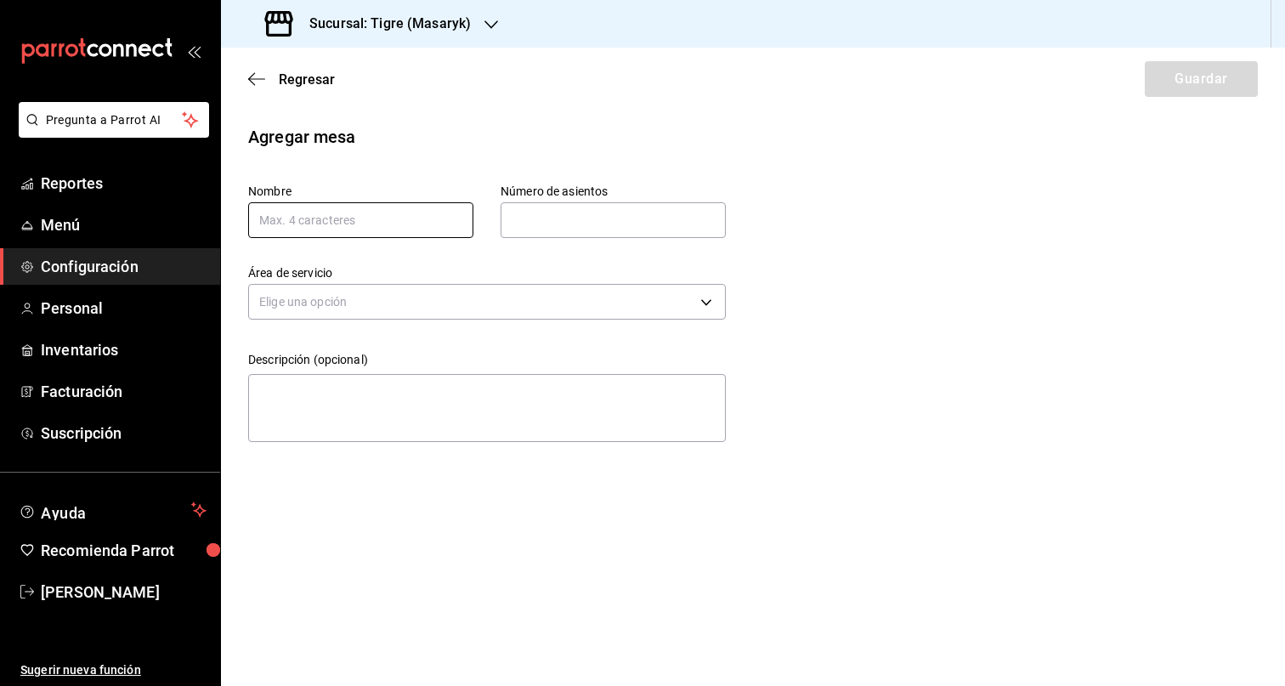
click at [352, 229] on input "text" at bounding box center [360, 220] width 225 height 36
type input "40"
click at [653, 222] on input "text" at bounding box center [613, 220] width 225 height 34
type input "5"
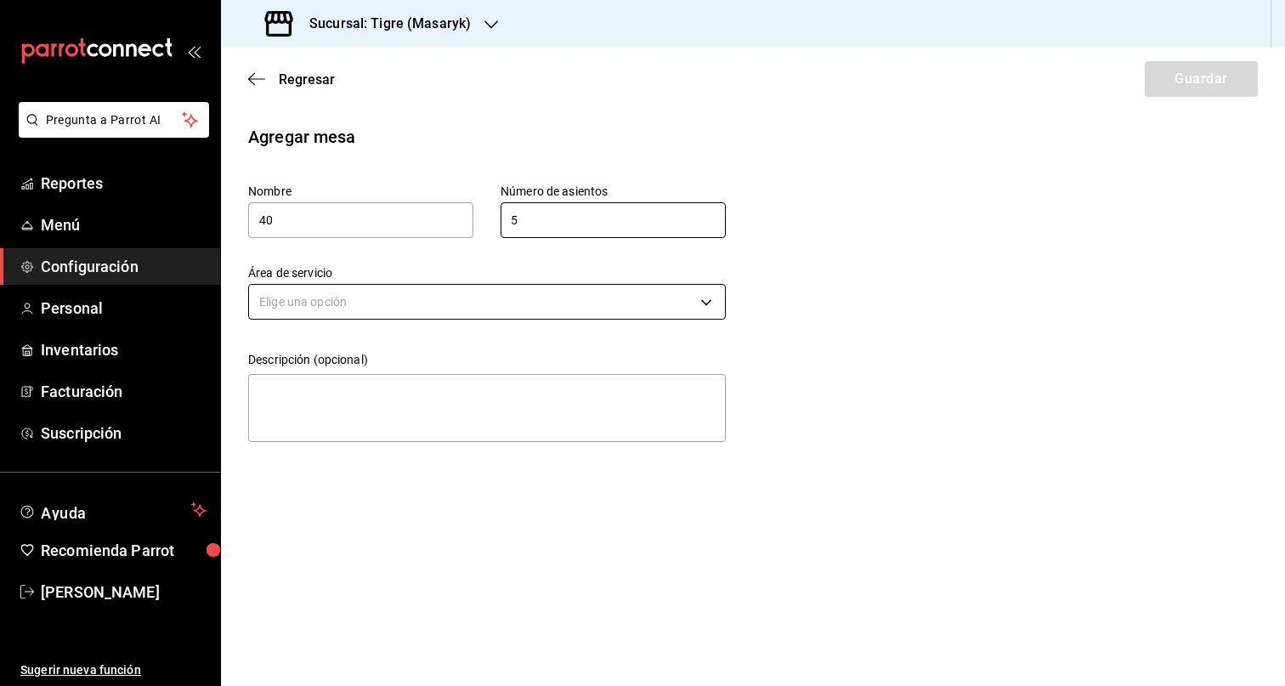
click at [504, 301] on body "Pregunta a Parrot AI Reportes Menú Configuración Personal Inventarios Facturaci…" at bounding box center [642, 343] width 1285 height 686
click at [361, 380] on li "Terraza" at bounding box center [487, 383] width 476 height 28
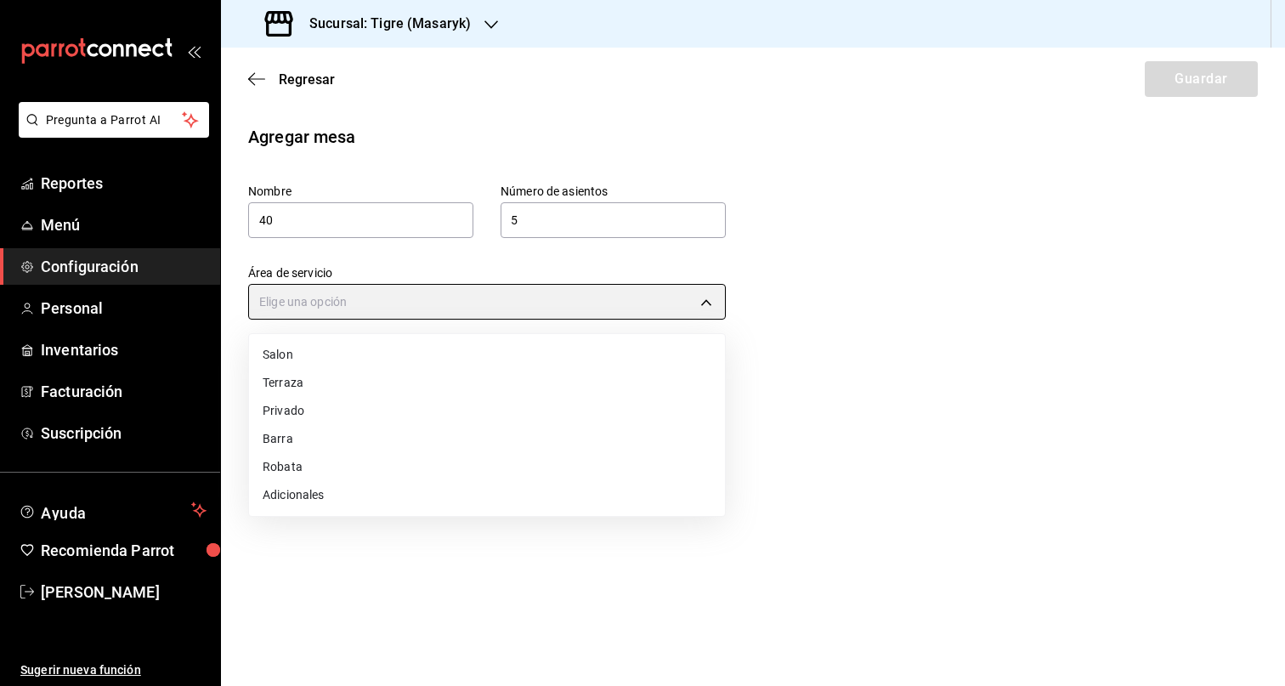
type input "249da2aa-9e5c-47f4-991d-ed9dc53d13e4"
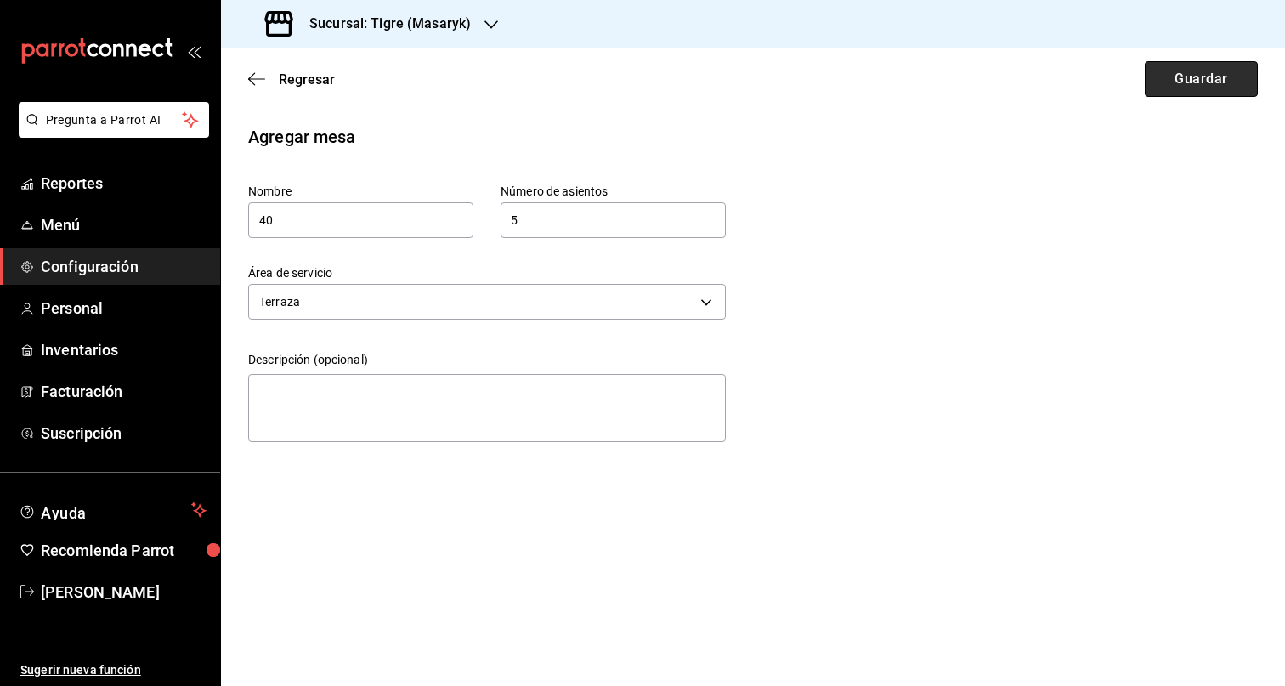
click at [1202, 76] on button "Guardar" at bounding box center [1201, 79] width 113 height 36
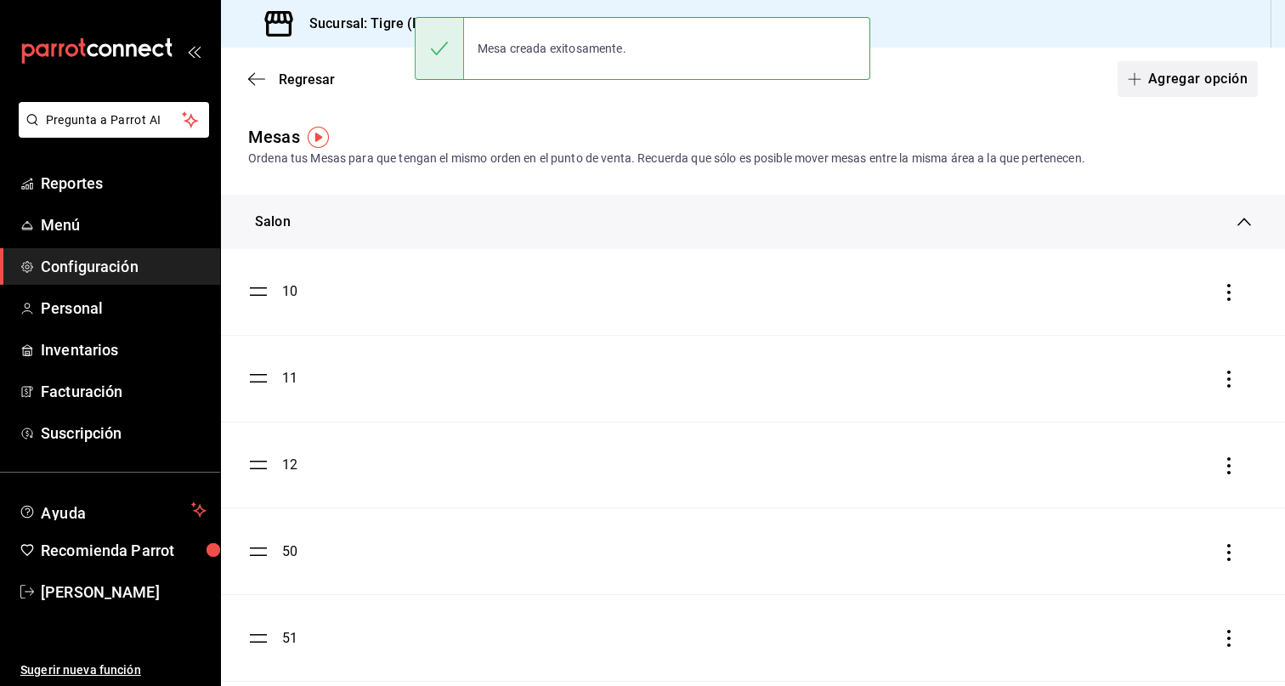
click at [1185, 82] on button "Agregar opción" at bounding box center [1187, 79] width 140 height 36
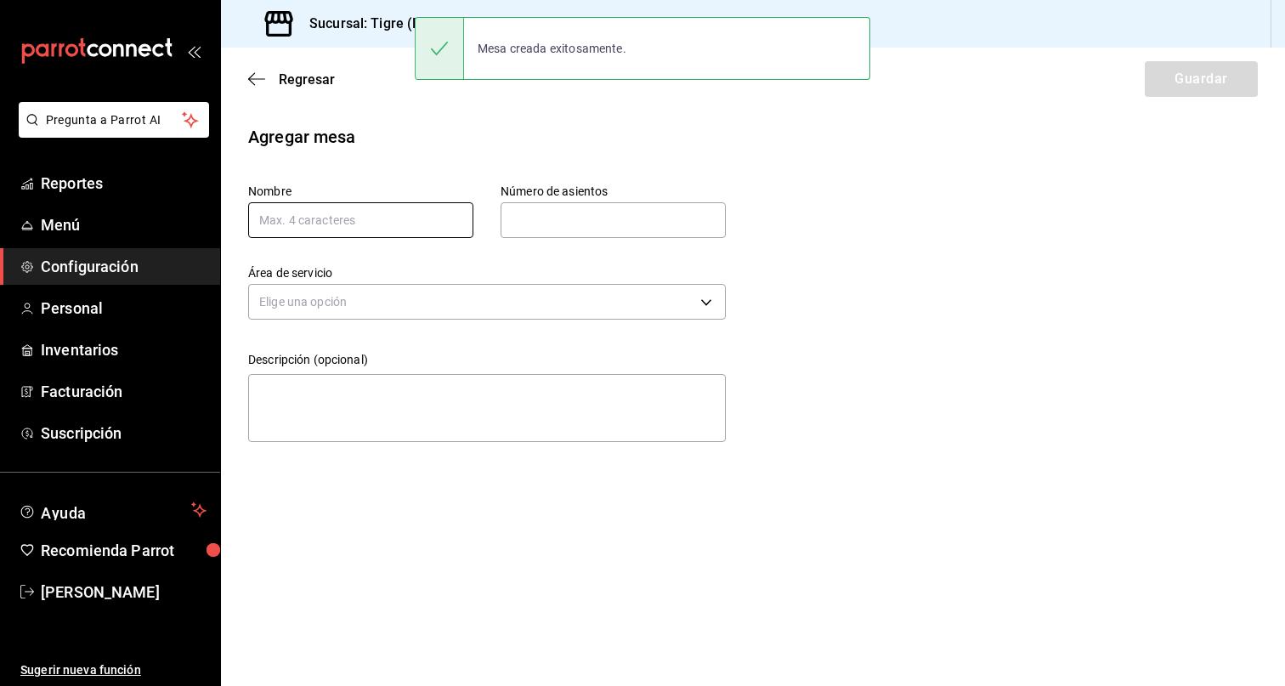
click at [340, 229] on input "text" at bounding box center [360, 220] width 225 height 36
type input "41"
click at [614, 216] on input "text" at bounding box center [613, 220] width 225 height 34
type input "5"
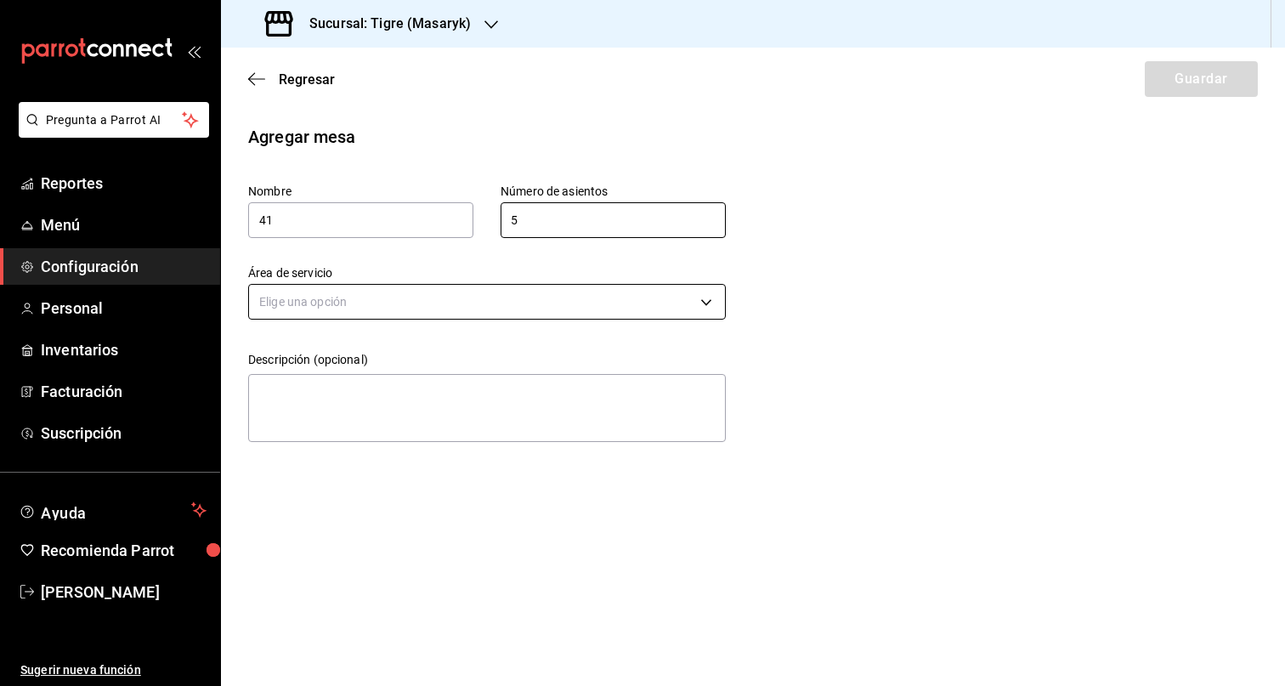
click at [507, 317] on body "Pregunta a Parrot AI Reportes Menú Configuración Personal Inventarios Facturaci…" at bounding box center [642, 343] width 1285 height 686
click at [330, 394] on li "Terraza" at bounding box center [487, 383] width 476 height 28
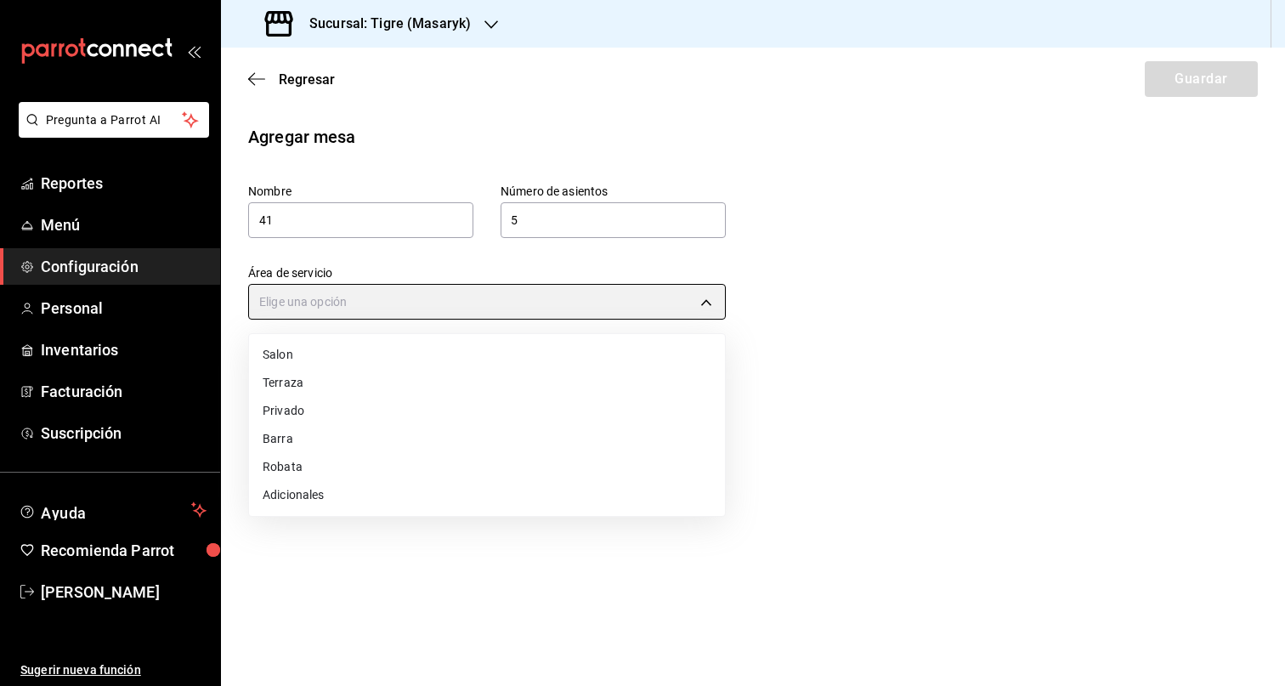
type input "249da2aa-9e5c-47f4-991d-ed9dc53d13e4"
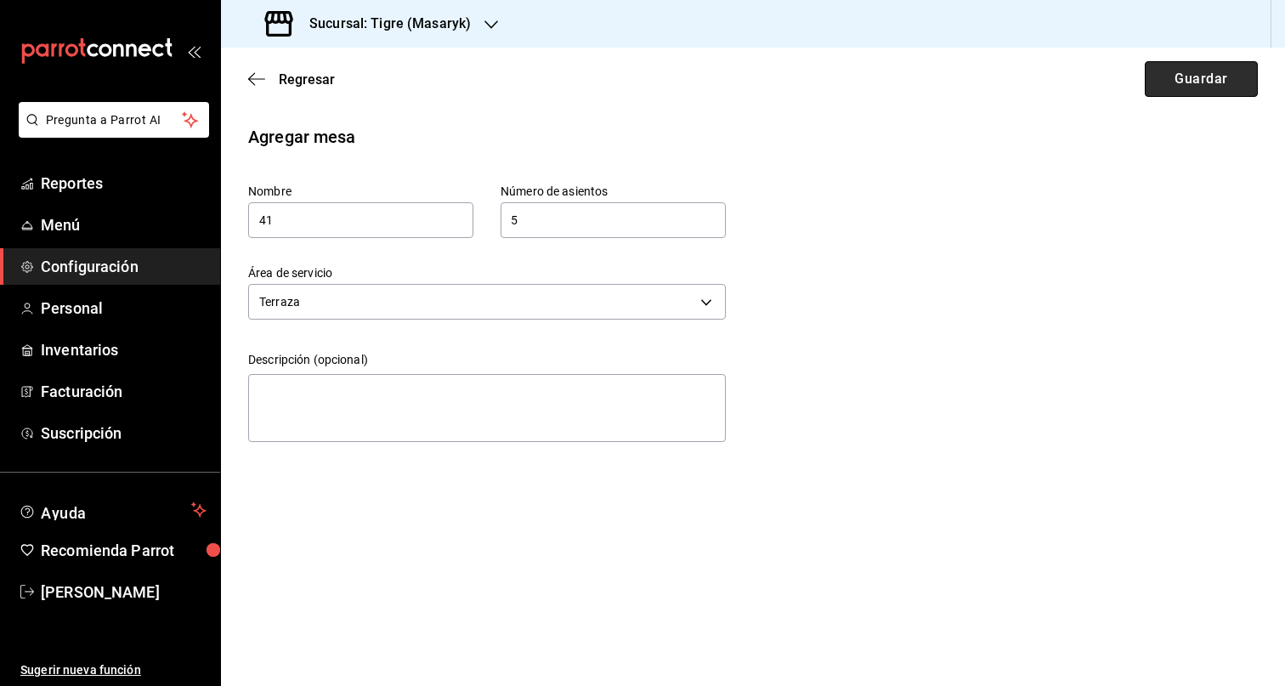
click at [1184, 79] on button "Guardar" at bounding box center [1201, 79] width 113 height 36
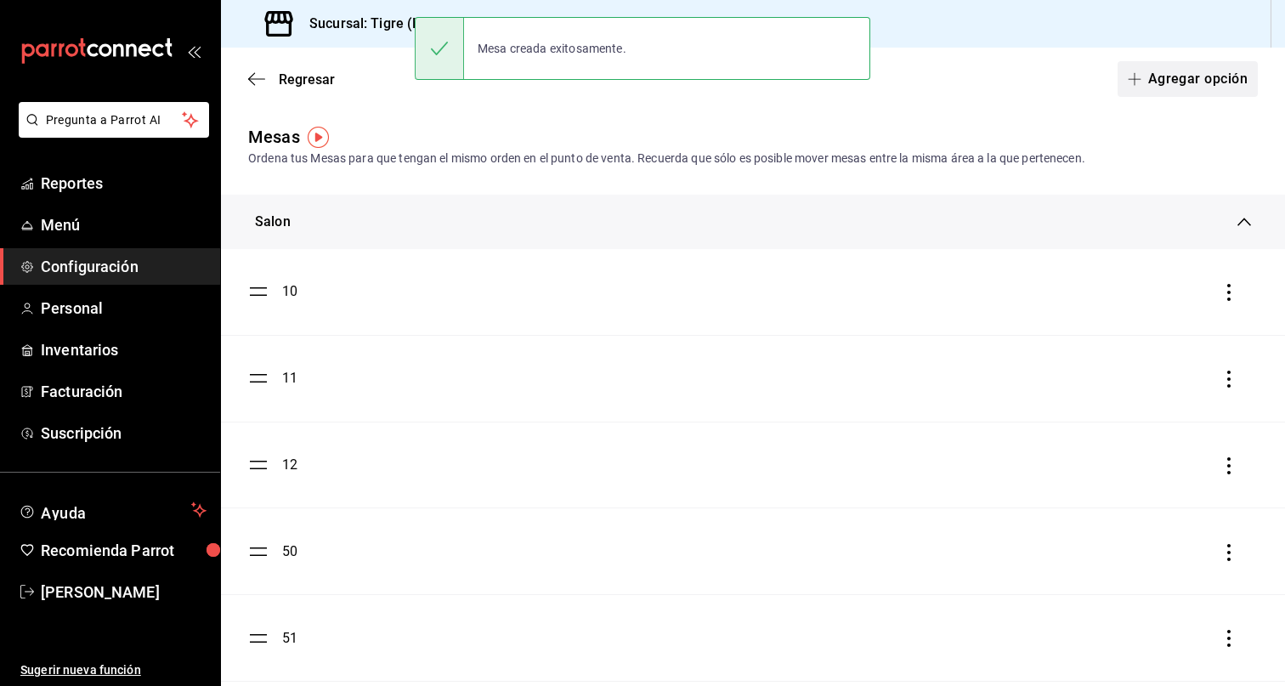
click at [1188, 76] on button "Agregar opción" at bounding box center [1187, 79] width 140 height 36
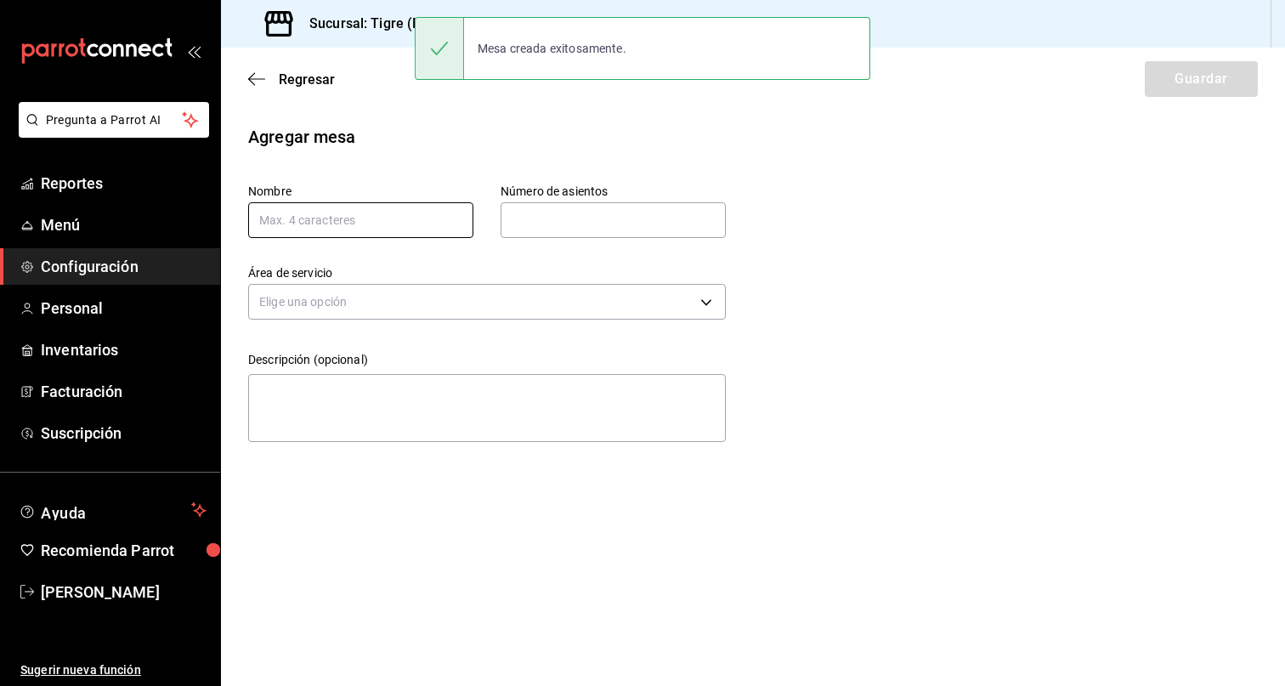
click at [354, 229] on input "text" at bounding box center [360, 220] width 225 height 36
type input "42"
click at [560, 206] on input "text" at bounding box center [613, 220] width 225 height 34
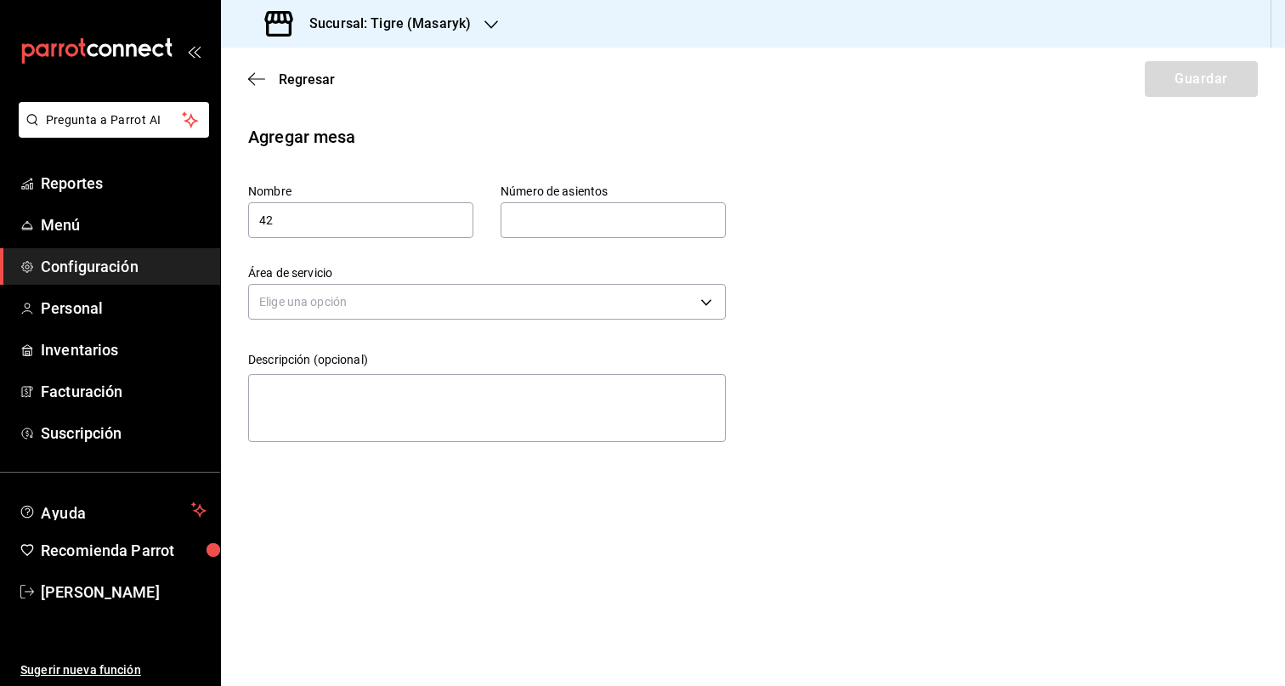
type input "5"
click at [537, 303] on body "Pregunta a Parrot AI Reportes Menú Configuración Personal Inventarios Facturaci…" at bounding box center [642, 343] width 1285 height 686
click at [410, 388] on li "Terraza" at bounding box center [487, 383] width 476 height 28
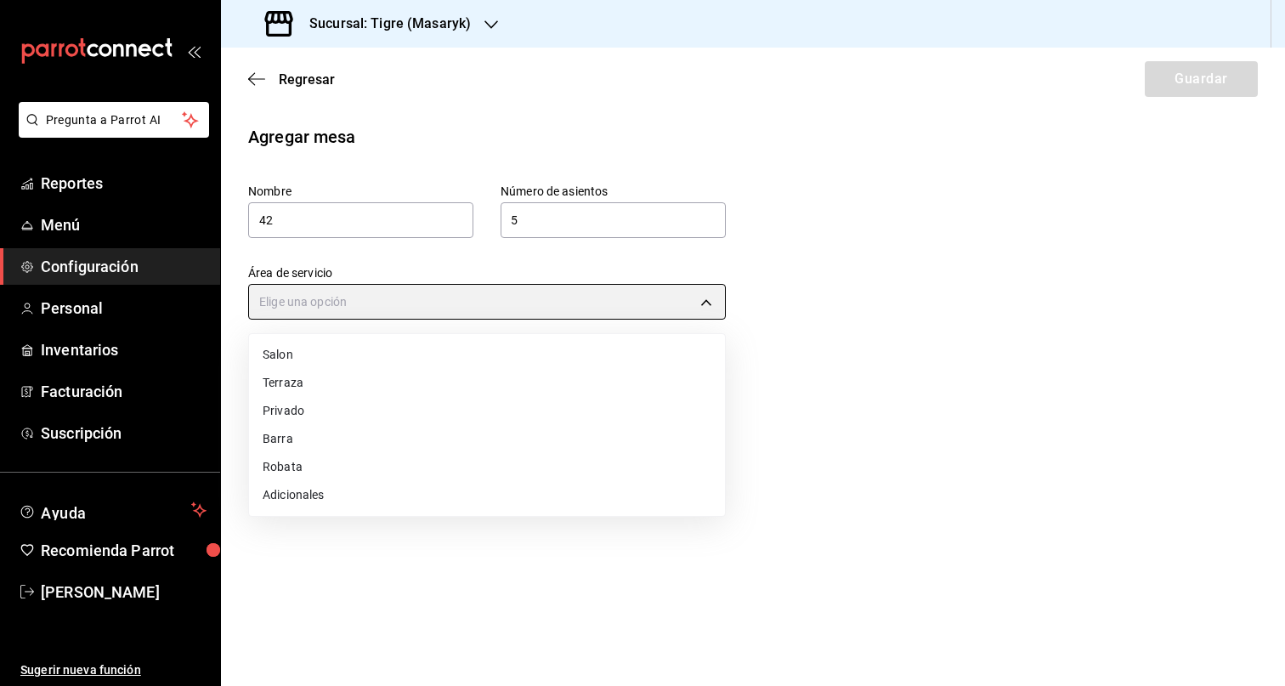
type input "249da2aa-9e5c-47f4-991d-ed9dc53d13e4"
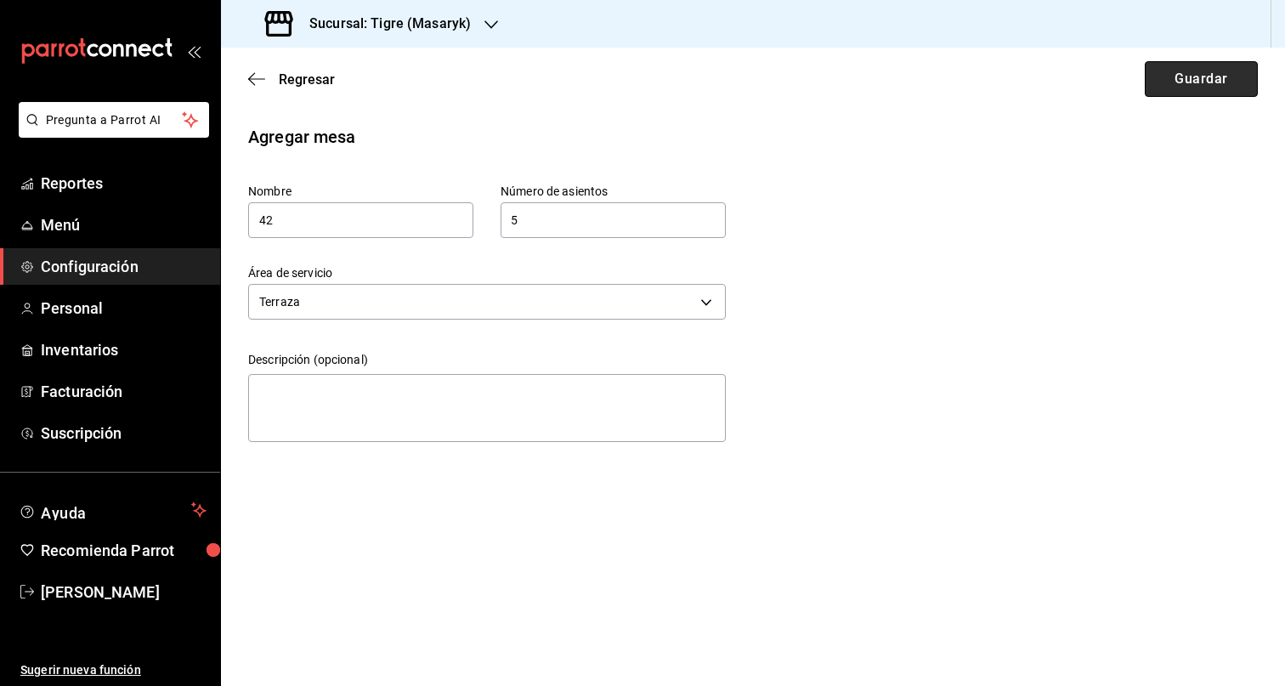
click at [1211, 87] on button "Guardar" at bounding box center [1201, 79] width 113 height 36
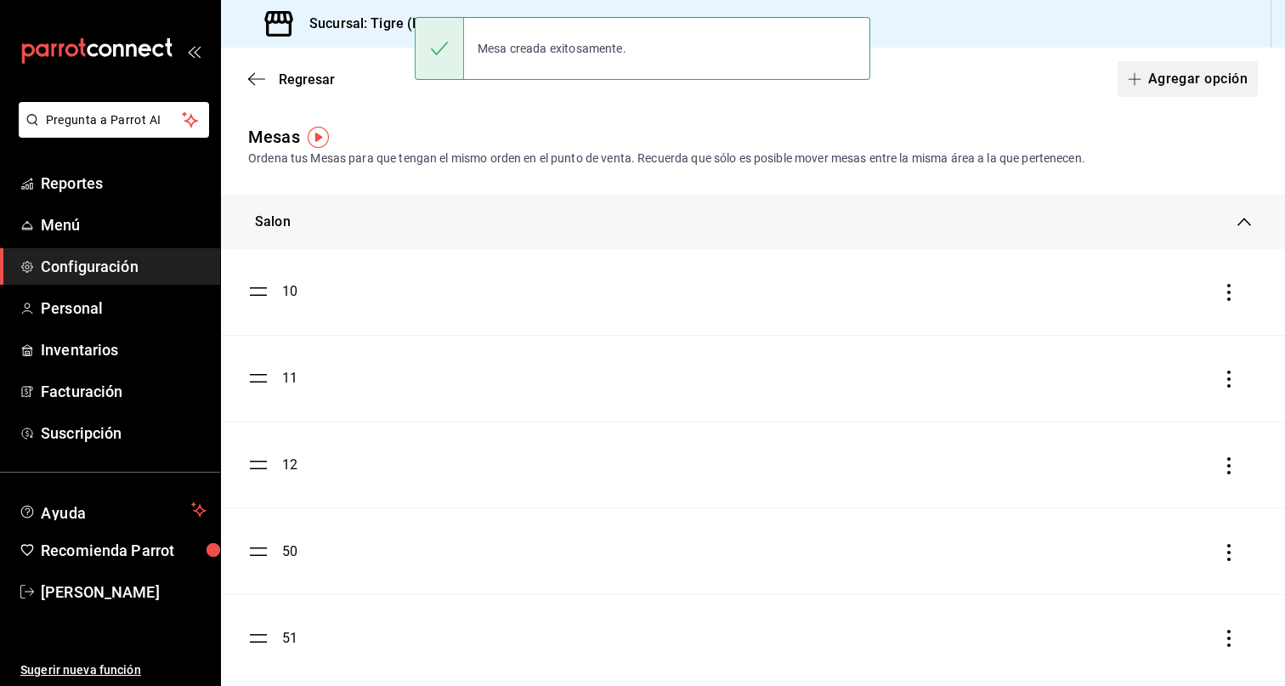
click at [1156, 82] on button "Agregar opción" at bounding box center [1187, 79] width 140 height 36
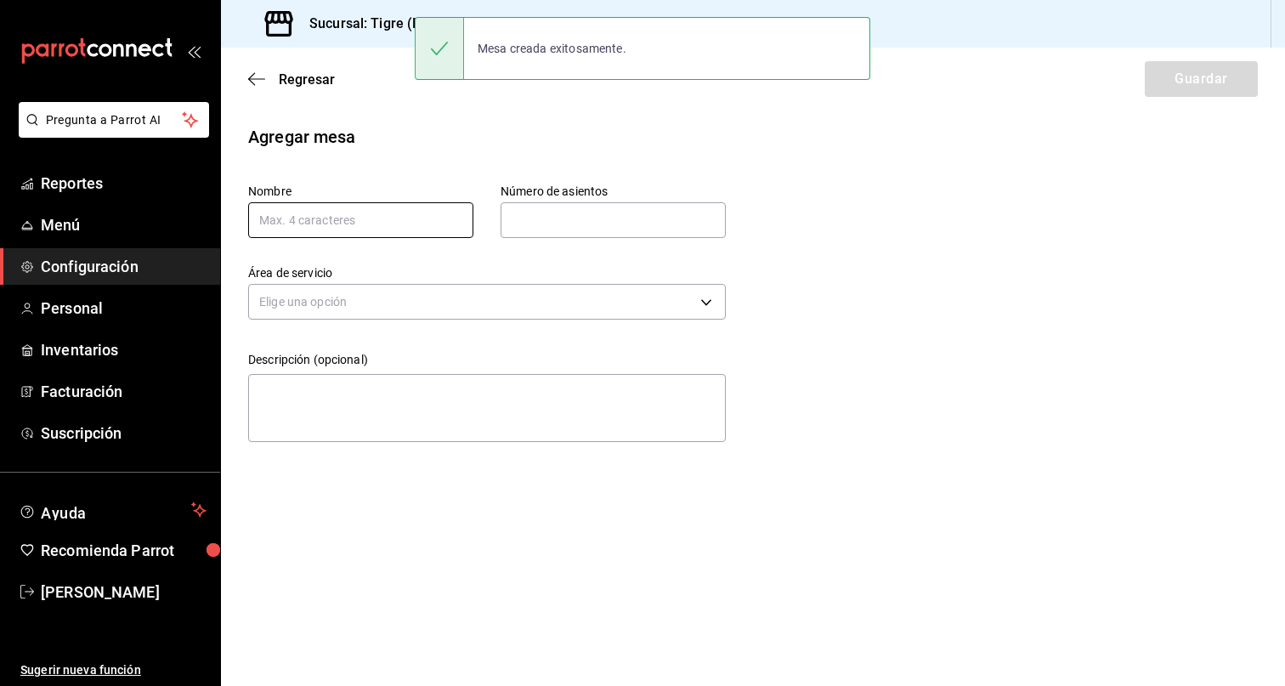
click at [429, 233] on input "text" at bounding box center [360, 220] width 225 height 36
type input "43"
click at [568, 227] on input "text" at bounding box center [613, 220] width 225 height 34
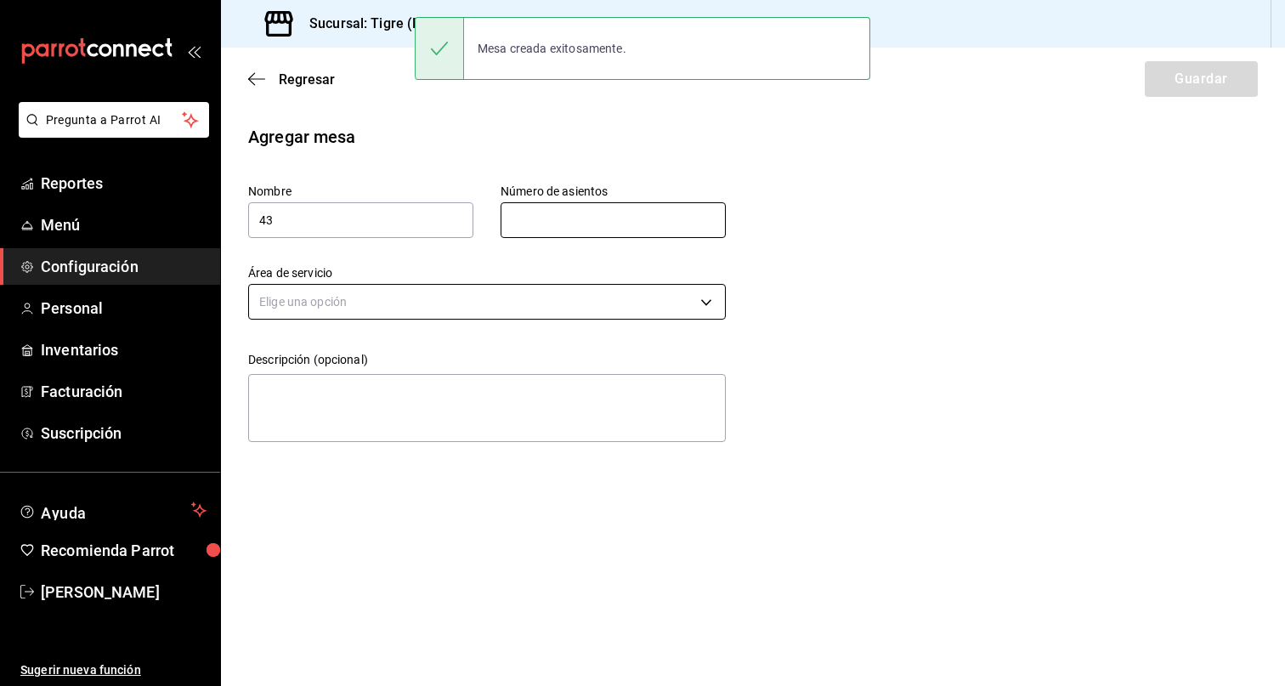
type input "5"
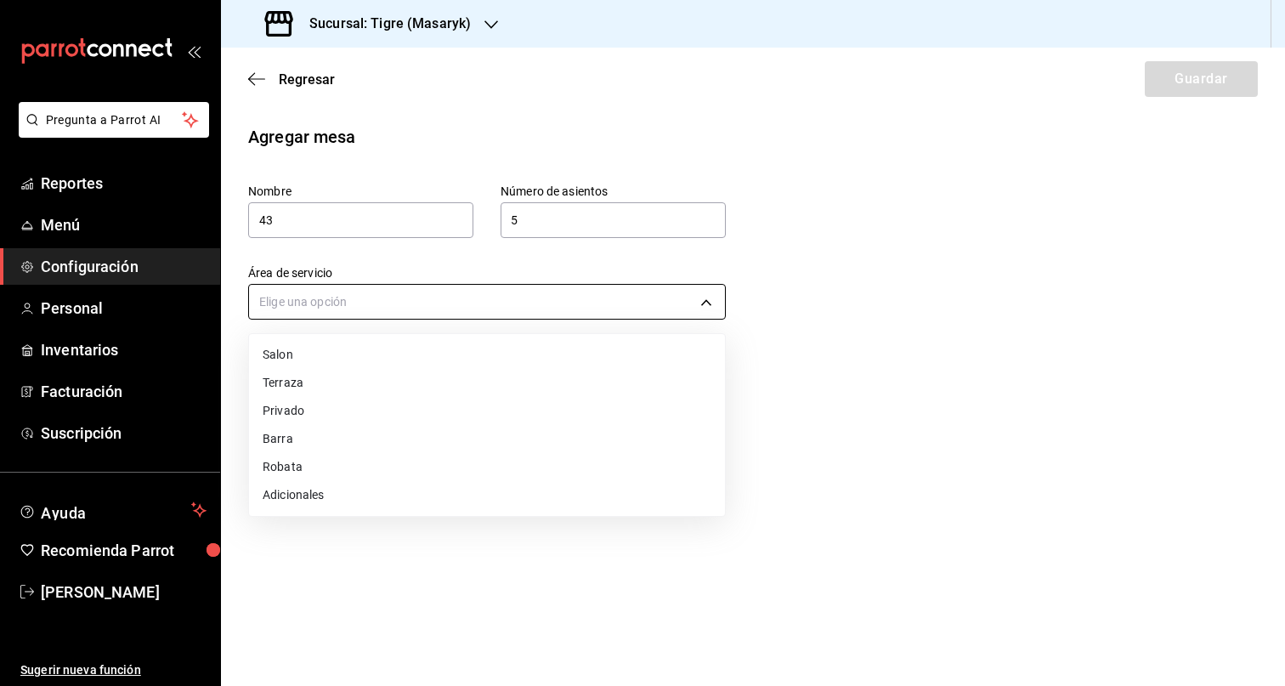
click at [534, 315] on body "Pregunta a Parrot AI Reportes Menú Configuración Personal Inventarios Facturaci…" at bounding box center [642, 343] width 1285 height 686
click at [349, 386] on li "Terraza" at bounding box center [487, 383] width 476 height 28
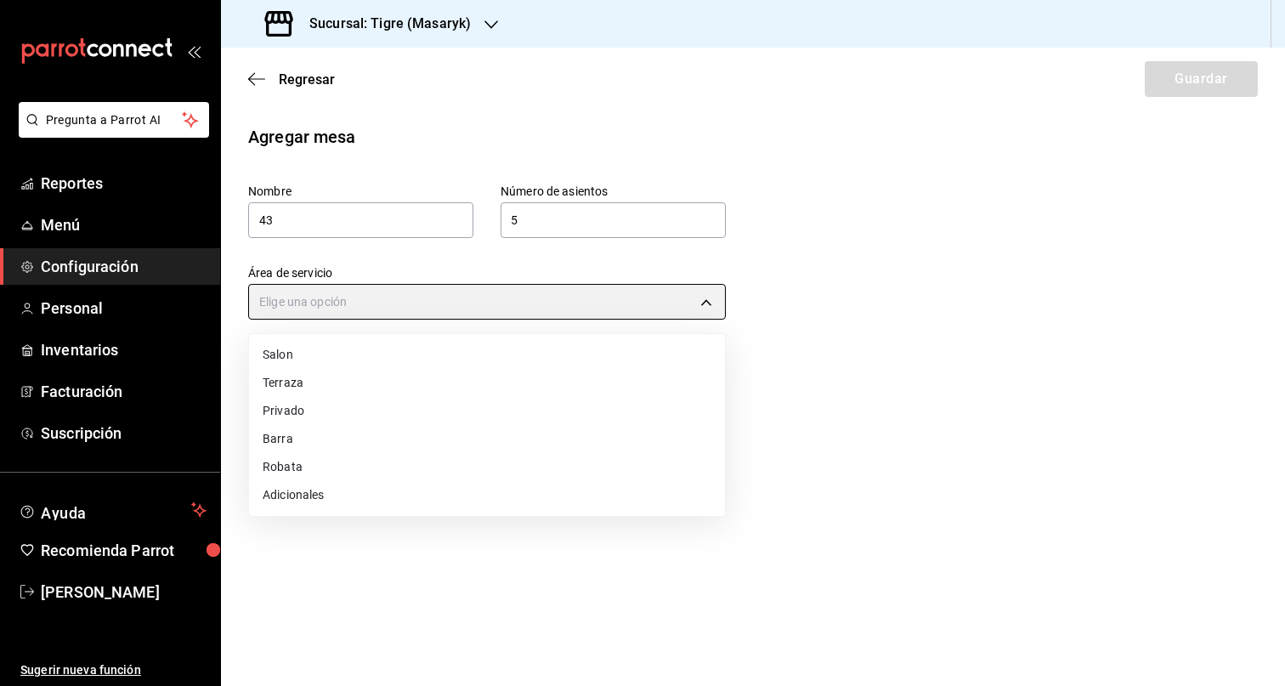
type input "249da2aa-9e5c-47f4-991d-ed9dc53d13e4"
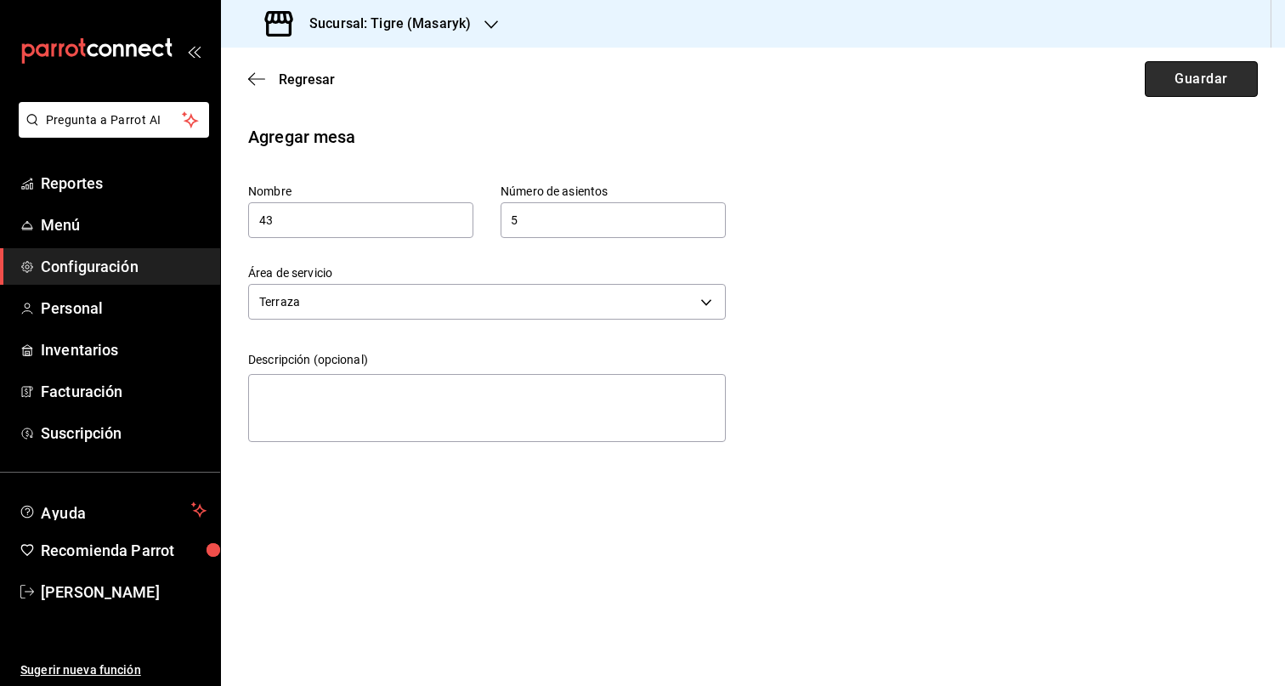
click at [1172, 87] on button "Guardar" at bounding box center [1201, 79] width 113 height 36
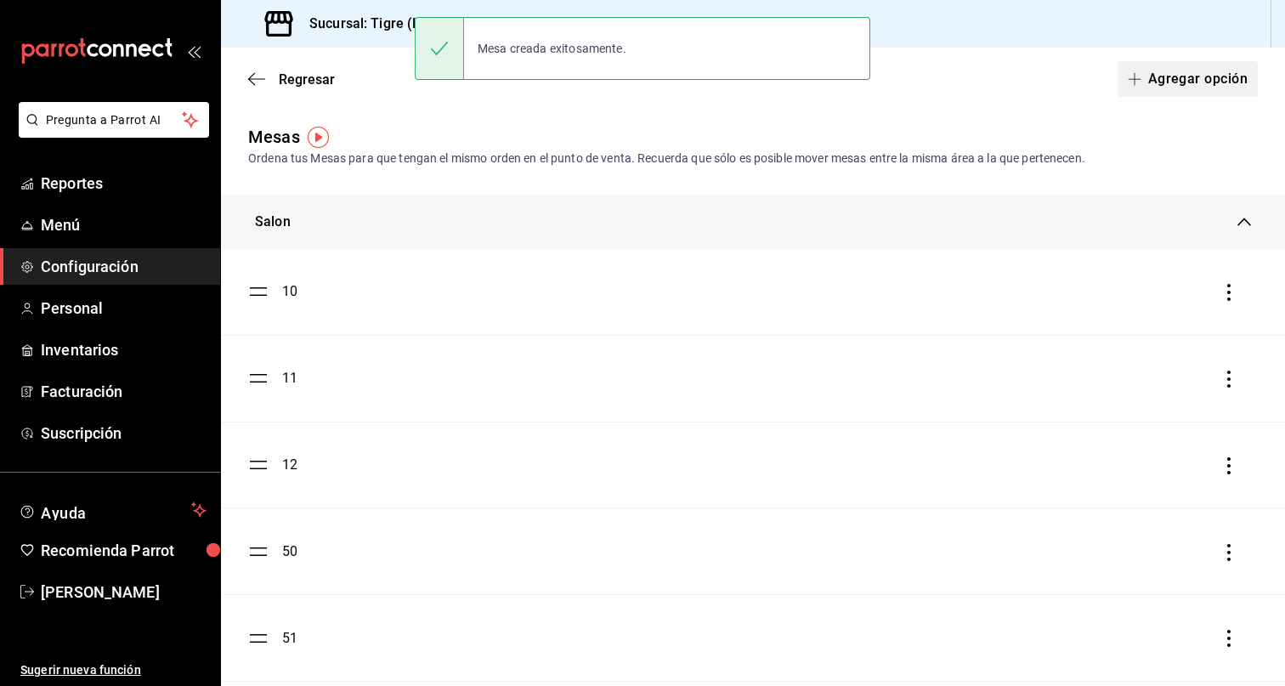
click at [1188, 77] on button "Agregar opción" at bounding box center [1187, 79] width 140 height 36
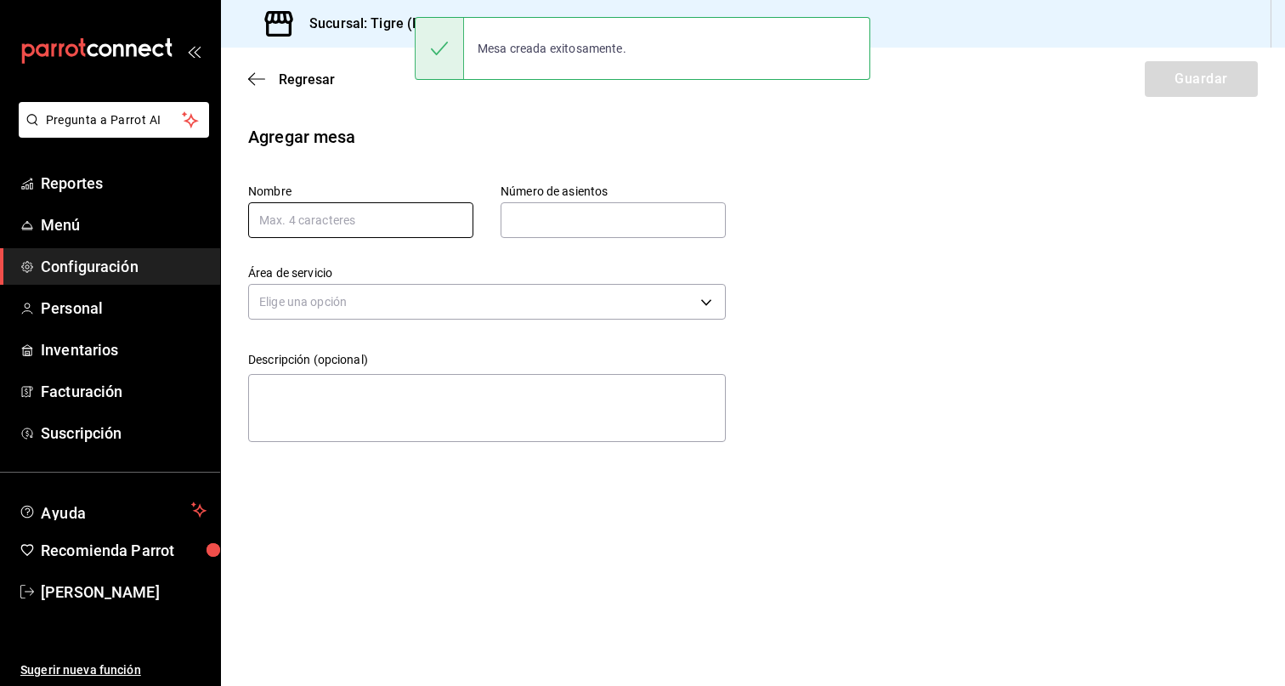
click at [388, 218] on input "text" at bounding box center [360, 220] width 225 height 36
type input "44"
click at [577, 213] on input "text" at bounding box center [613, 220] width 225 height 34
type input "5"
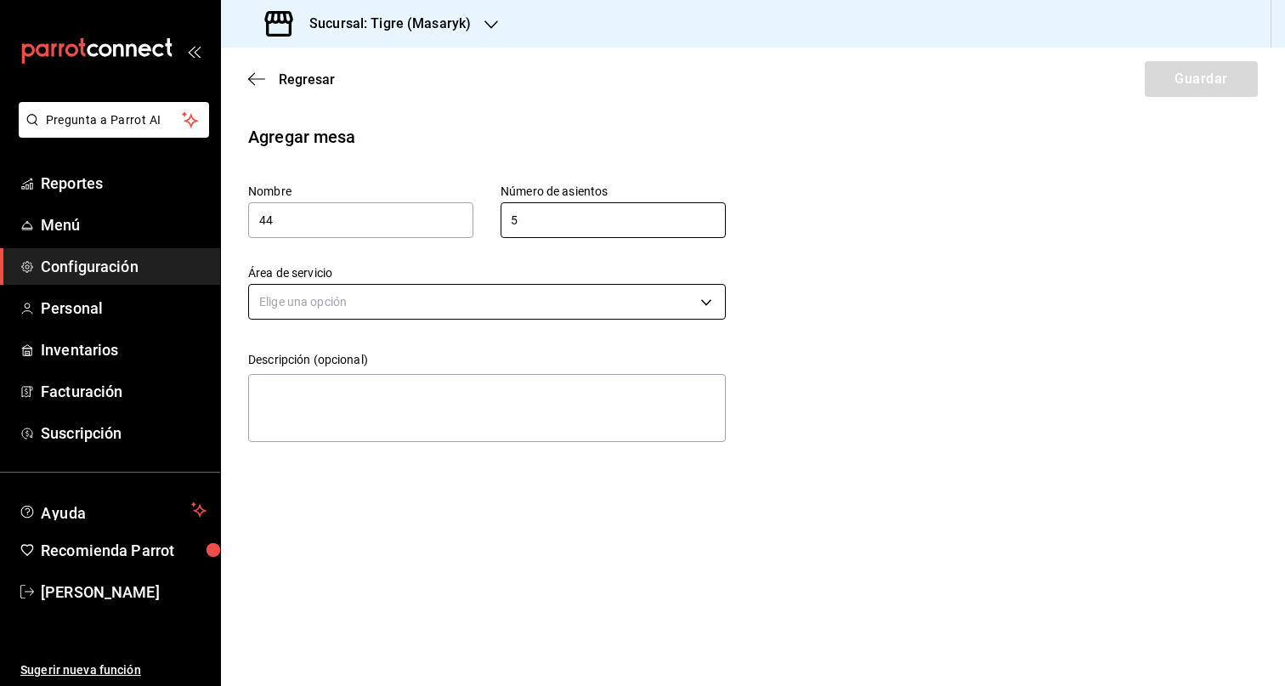
click at [531, 304] on body "Pregunta a Parrot AI Reportes Menú Configuración Personal Inventarios Facturaci…" at bounding box center [642, 343] width 1285 height 686
click at [388, 381] on li "Terraza" at bounding box center [487, 383] width 476 height 28
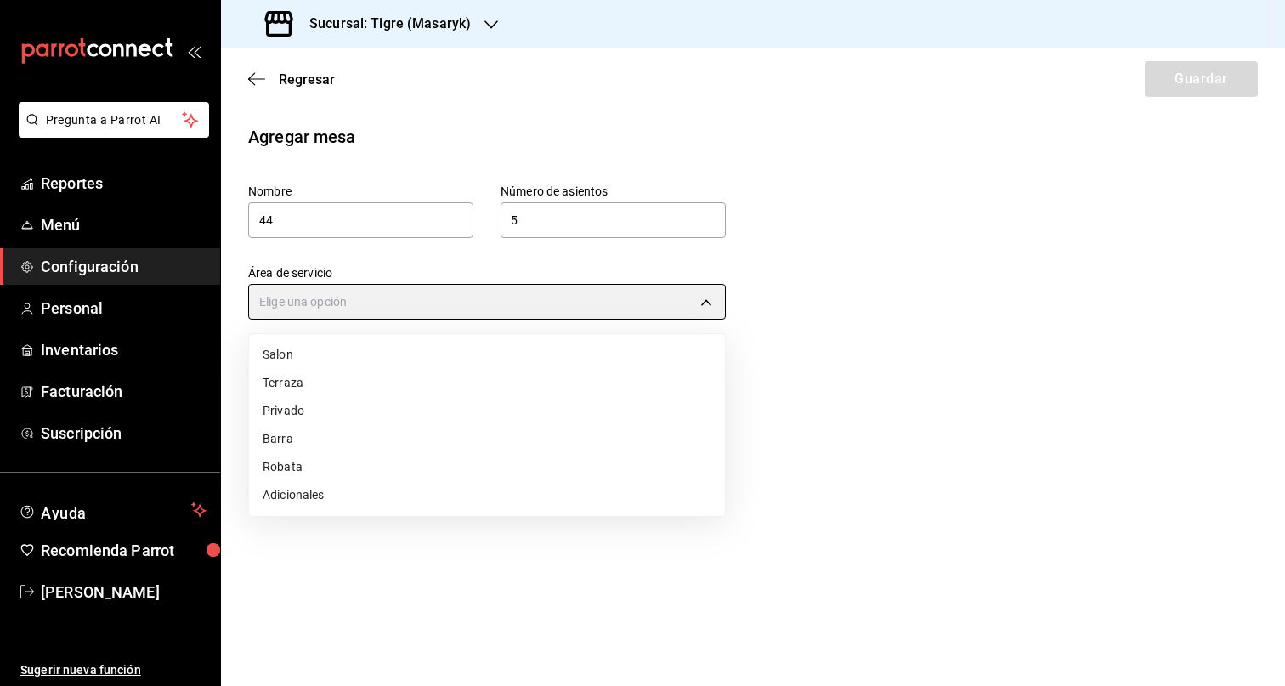
type input "249da2aa-9e5c-47f4-991d-ed9dc53d13e4"
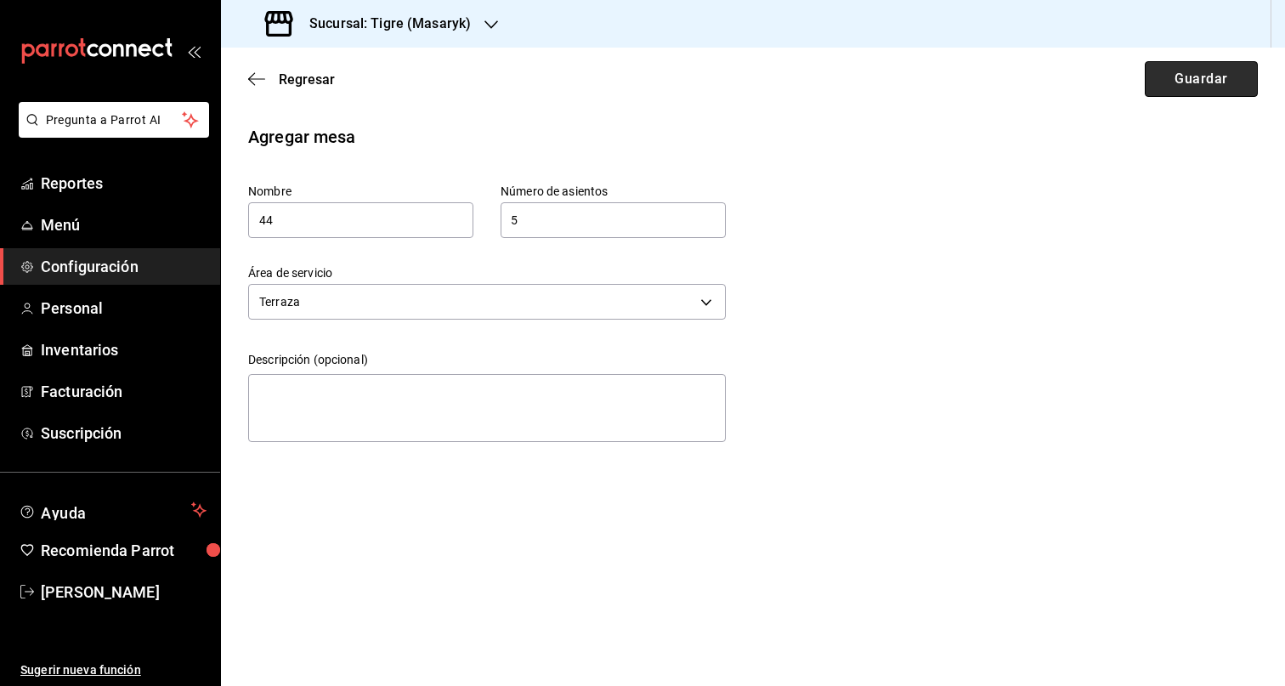
click at [1200, 76] on button "Guardar" at bounding box center [1201, 79] width 113 height 36
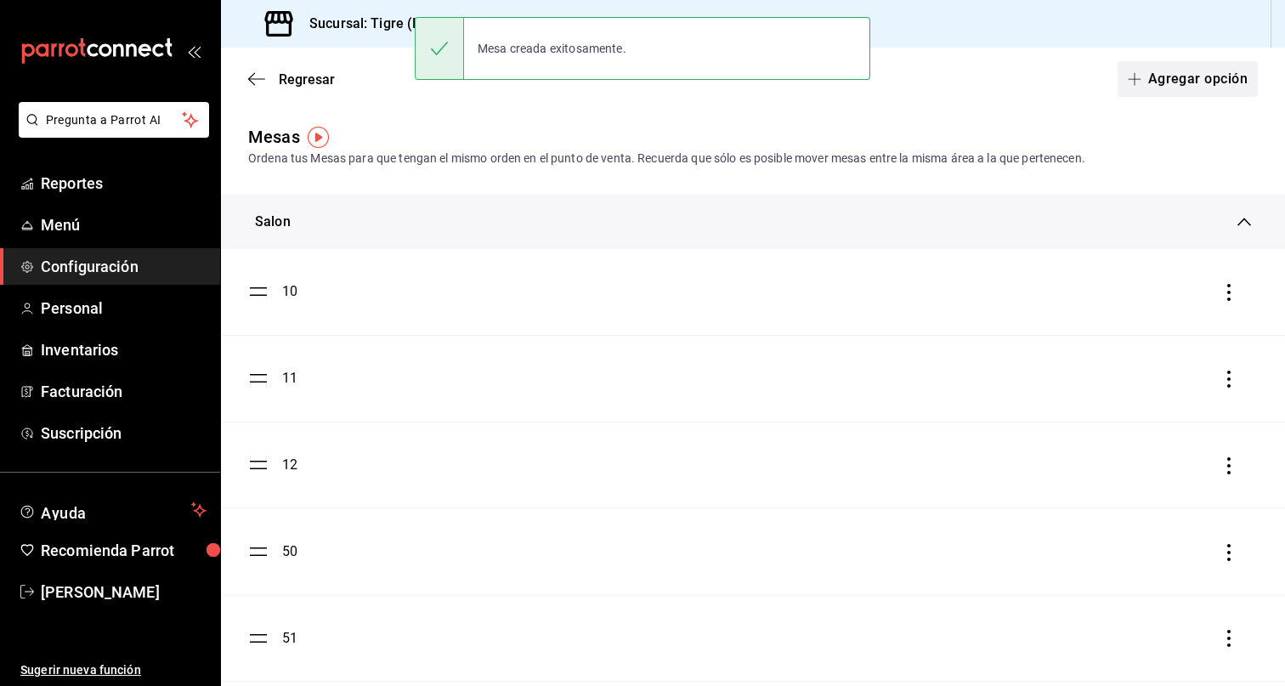
click at [1198, 72] on button "Agregar opción" at bounding box center [1187, 79] width 140 height 36
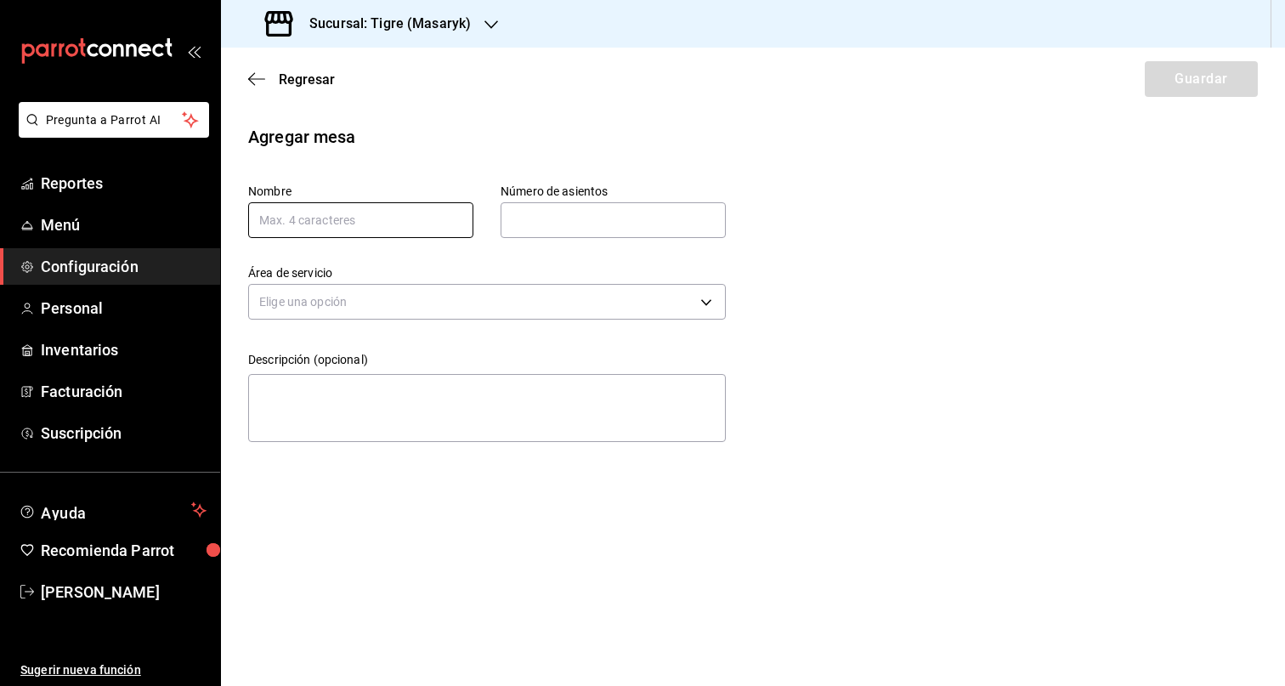
click at [370, 212] on input "text" at bounding box center [360, 220] width 225 height 36
type input "45"
drag, startPoint x: 558, startPoint y: 212, endPoint x: 605, endPoint y: 235, distance: 52.1
click at [558, 212] on input "text" at bounding box center [613, 220] width 225 height 34
type input "5"
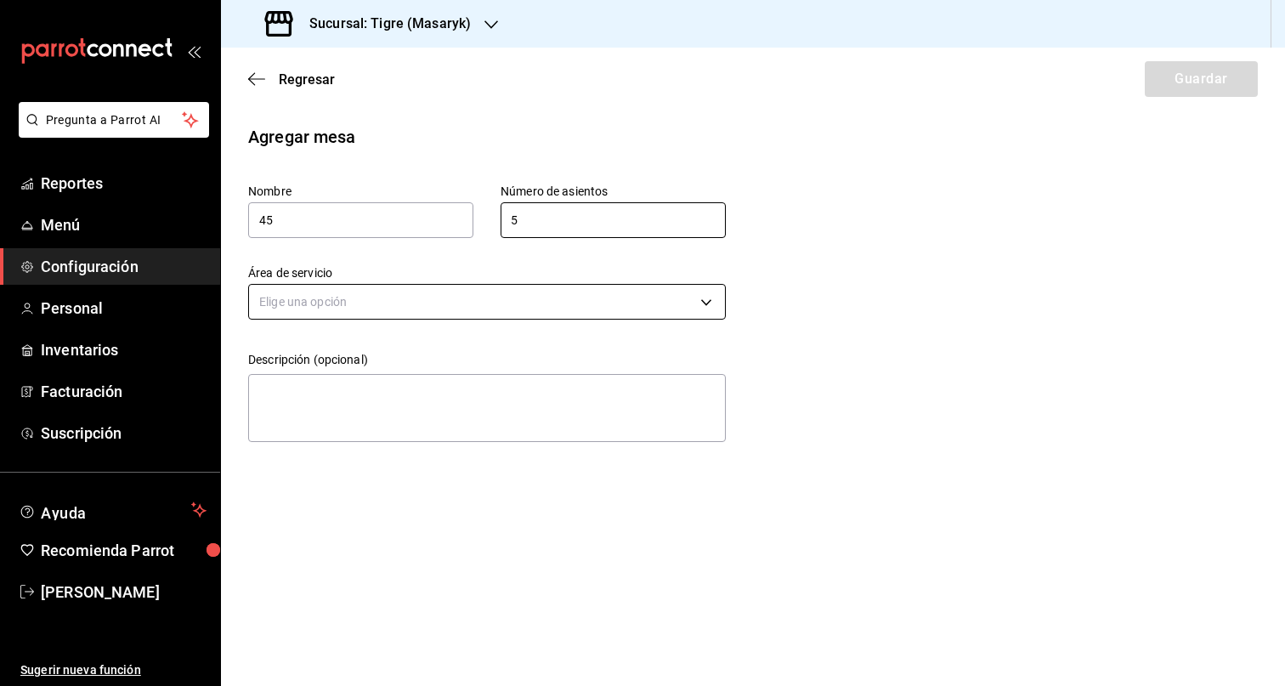
click at [572, 305] on body "Pregunta a Parrot AI Reportes Menú Configuración Personal Inventarios Facturaci…" at bounding box center [642, 343] width 1285 height 686
click at [359, 382] on li "Terraza" at bounding box center [487, 383] width 476 height 28
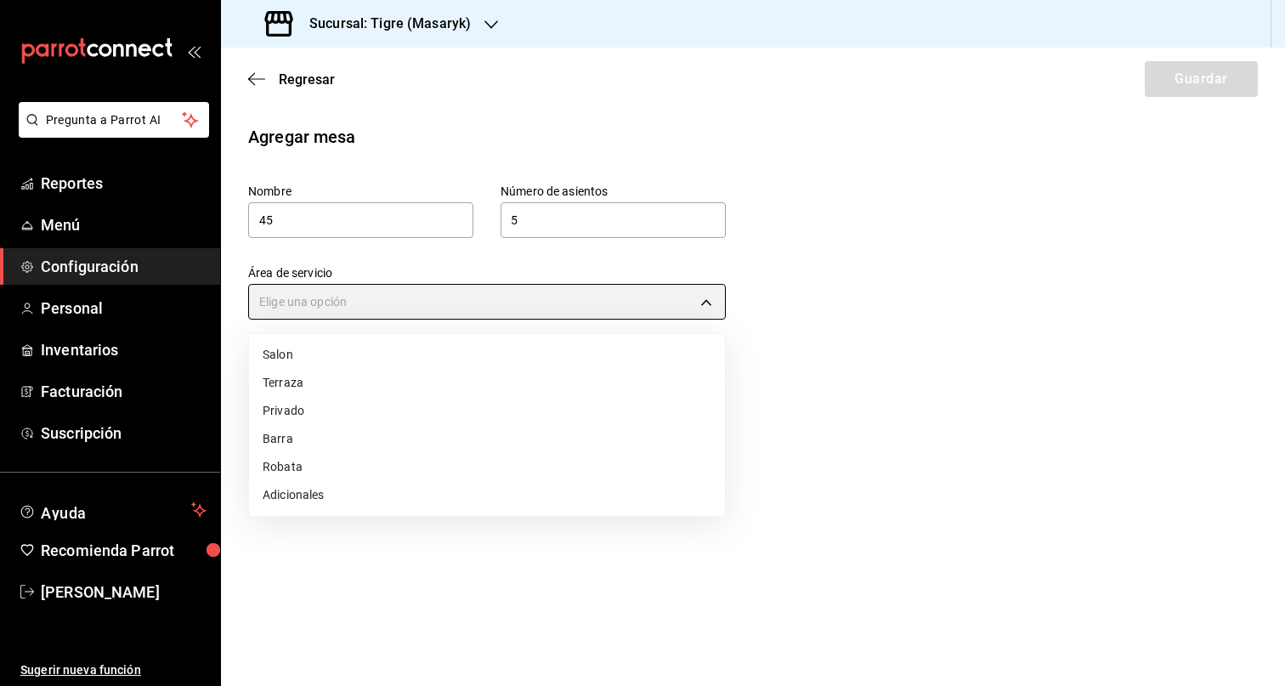
type input "249da2aa-9e5c-47f4-991d-ed9dc53d13e4"
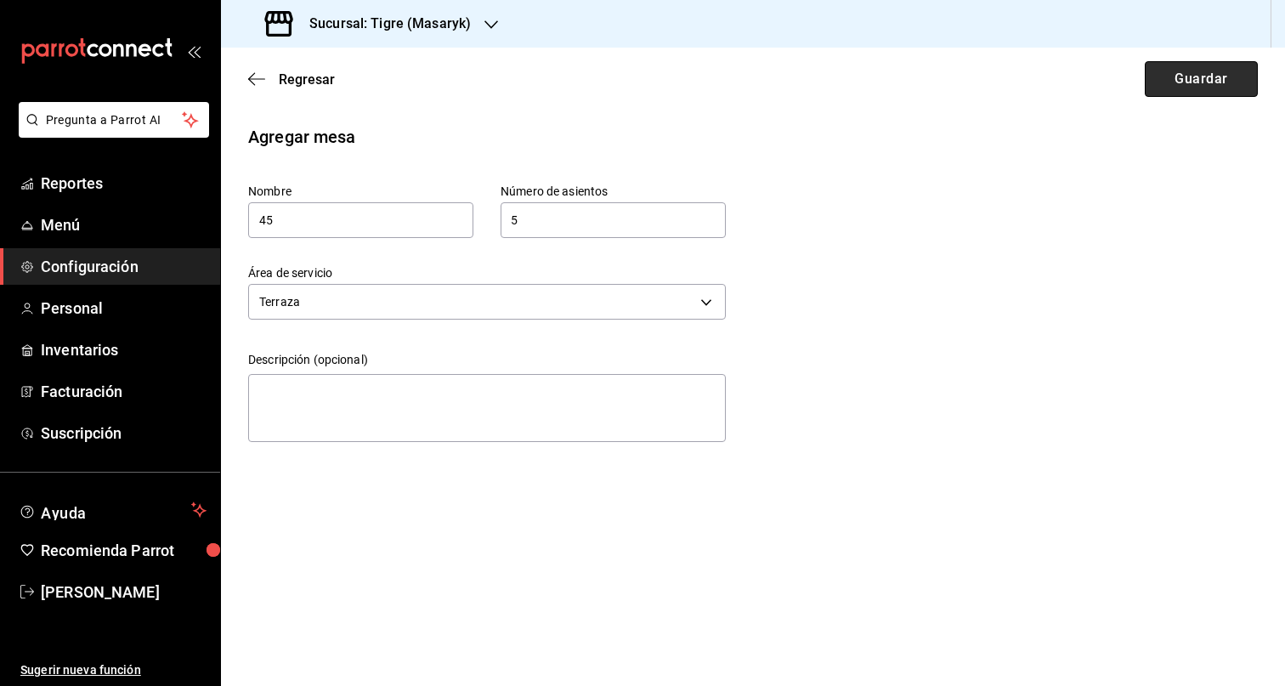
click at [1225, 82] on button "Guardar" at bounding box center [1201, 79] width 113 height 36
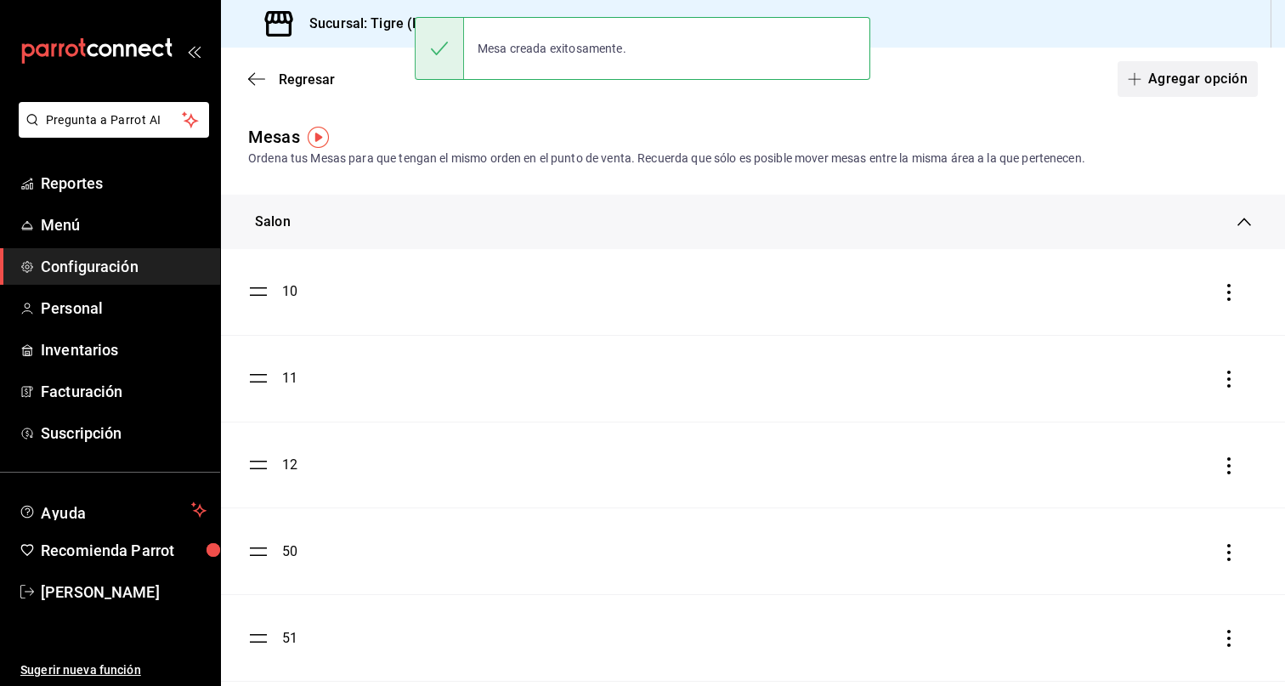
click at [1219, 85] on button "Agregar opción" at bounding box center [1187, 79] width 140 height 36
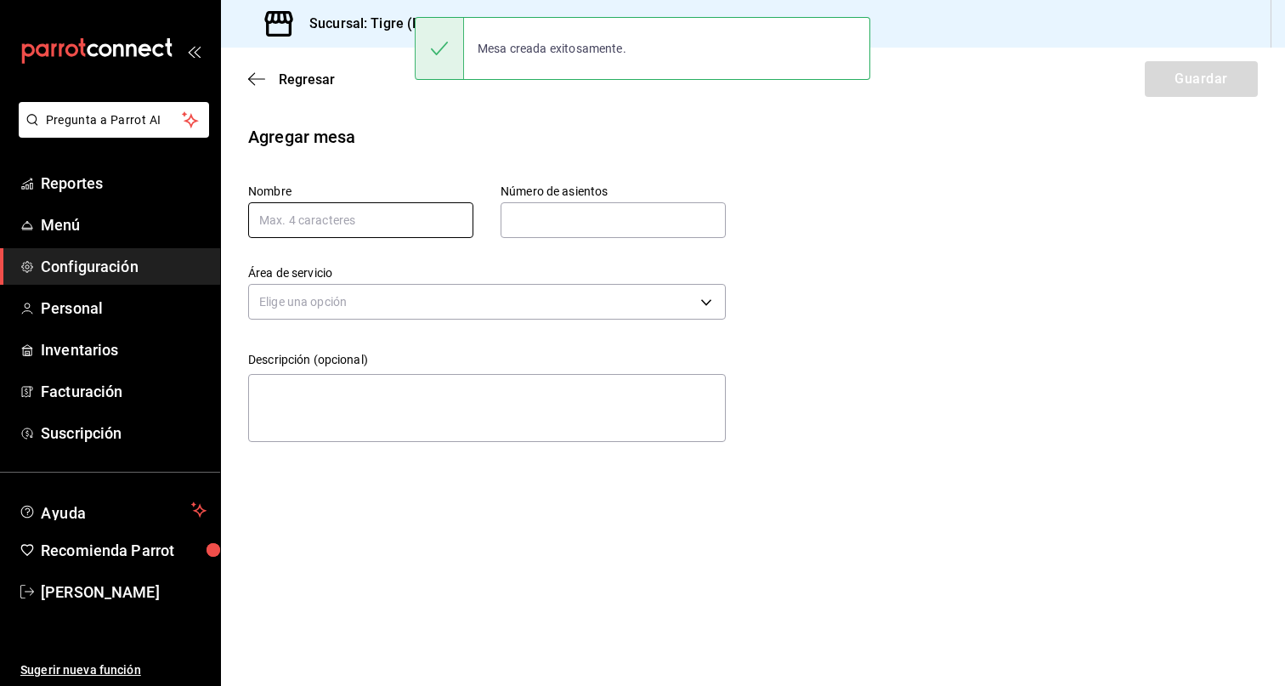
click at [415, 224] on input "text" at bounding box center [360, 220] width 225 height 36
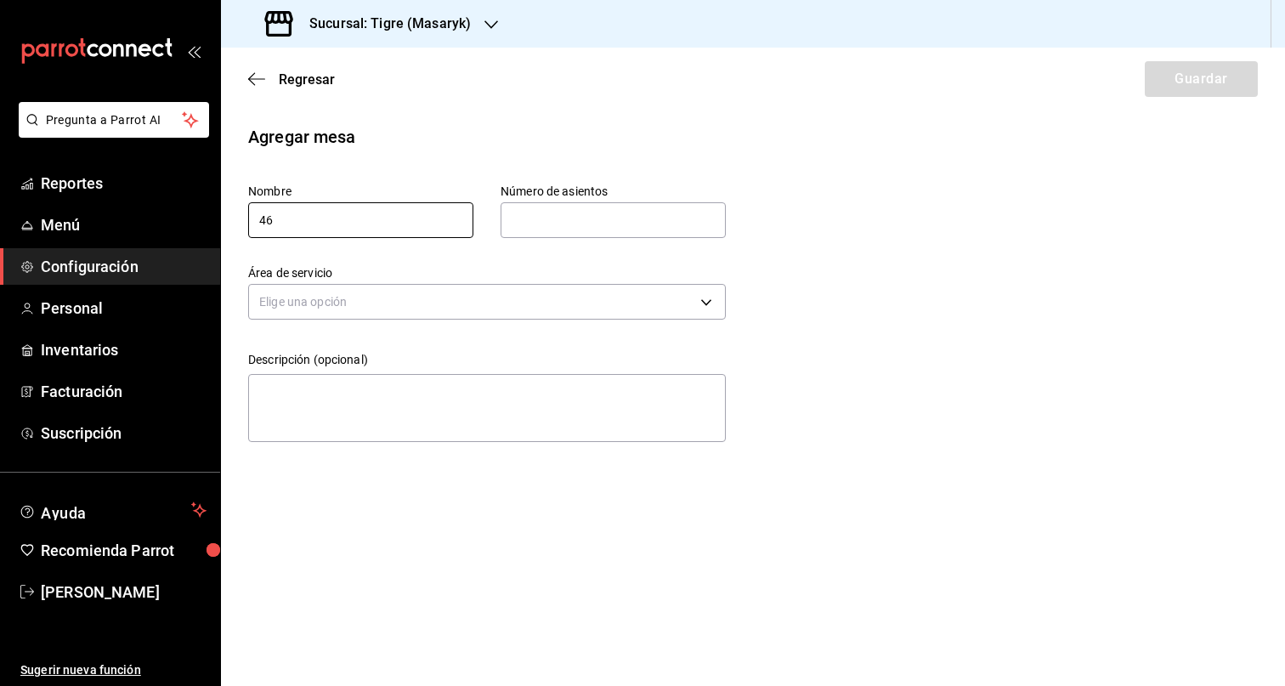
type input "46"
click at [563, 227] on input "text" at bounding box center [613, 220] width 225 height 34
type input "5"
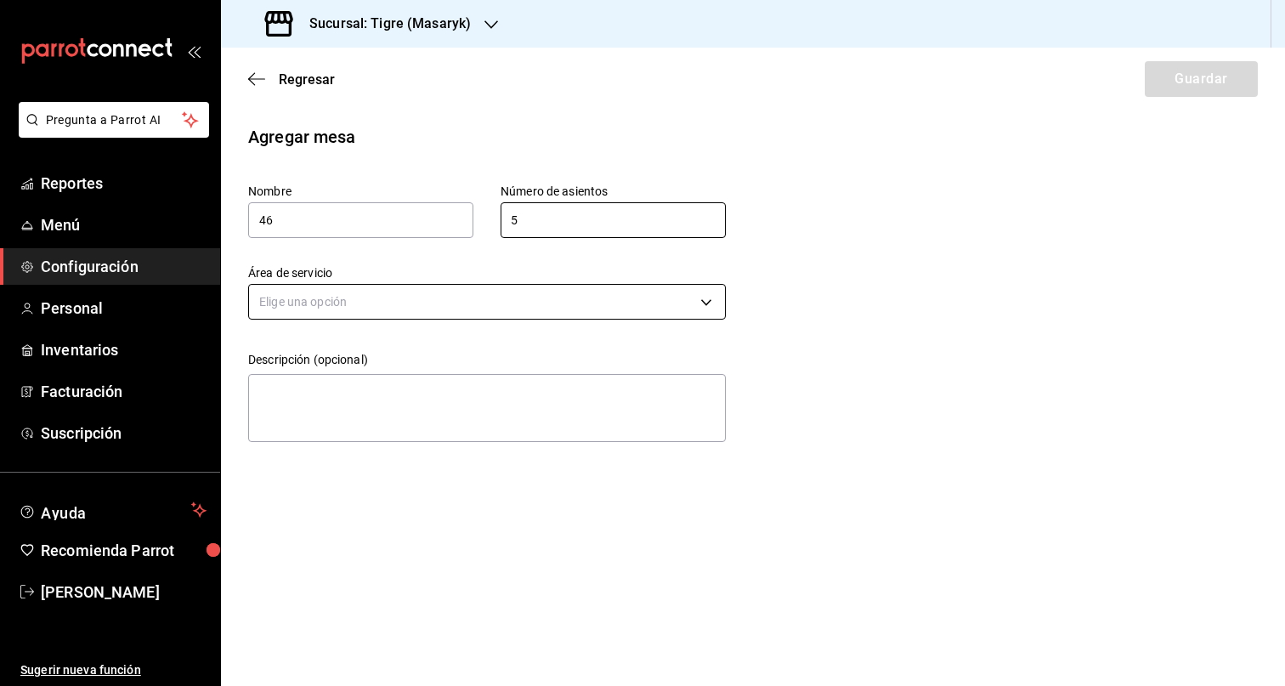
click at [580, 302] on body "Pregunta a Parrot AI Reportes Menú Configuración Personal Inventarios Facturaci…" at bounding box center [642, 343] width 1285 height 686
click at [448, 385] on li "Terraza" at bounding box center [487, 383] width 476 height 28
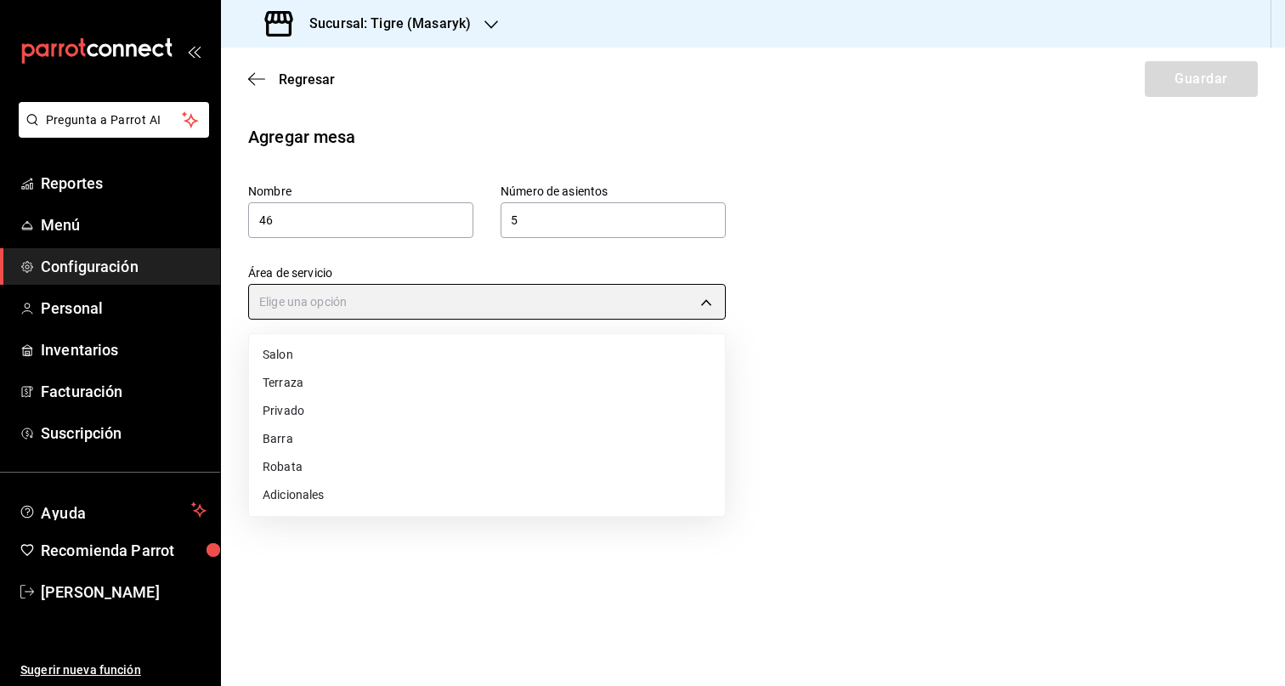
type input "249da2aa-9e5c-47f4-991d-ed9dc53d13e4"
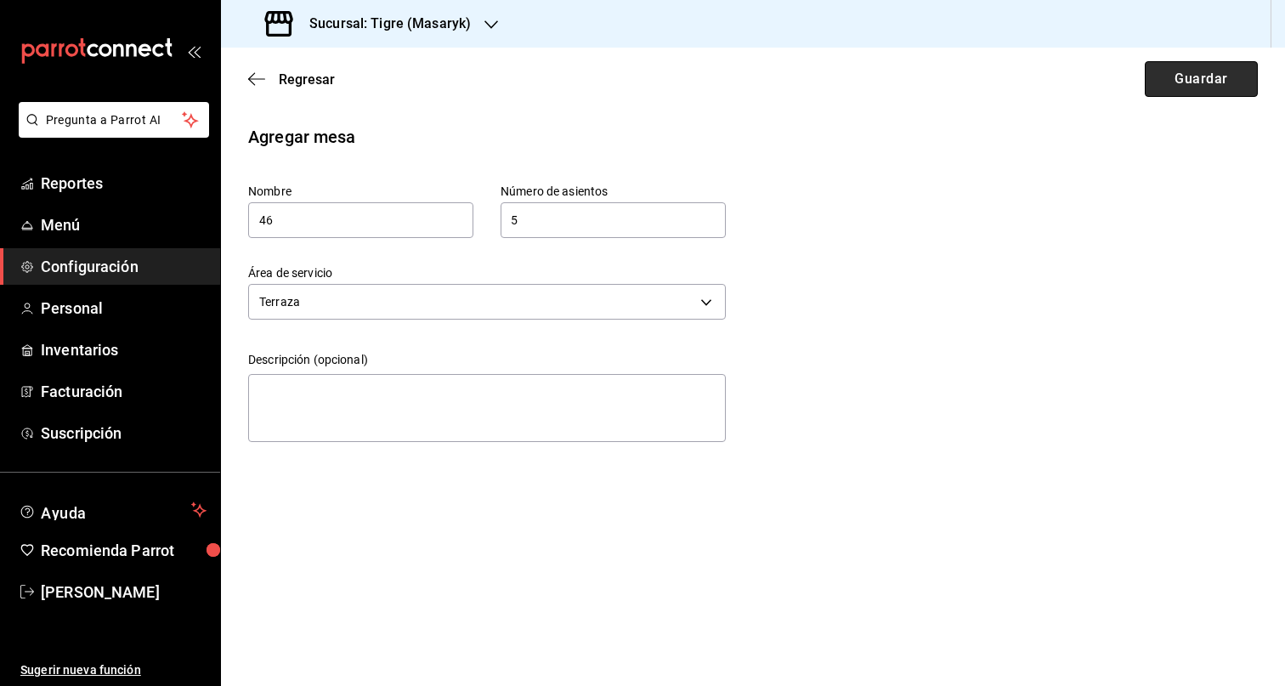
click at [1211, 69] on button "Guardar" at bounding box center [1201, 79] width 113 height 36
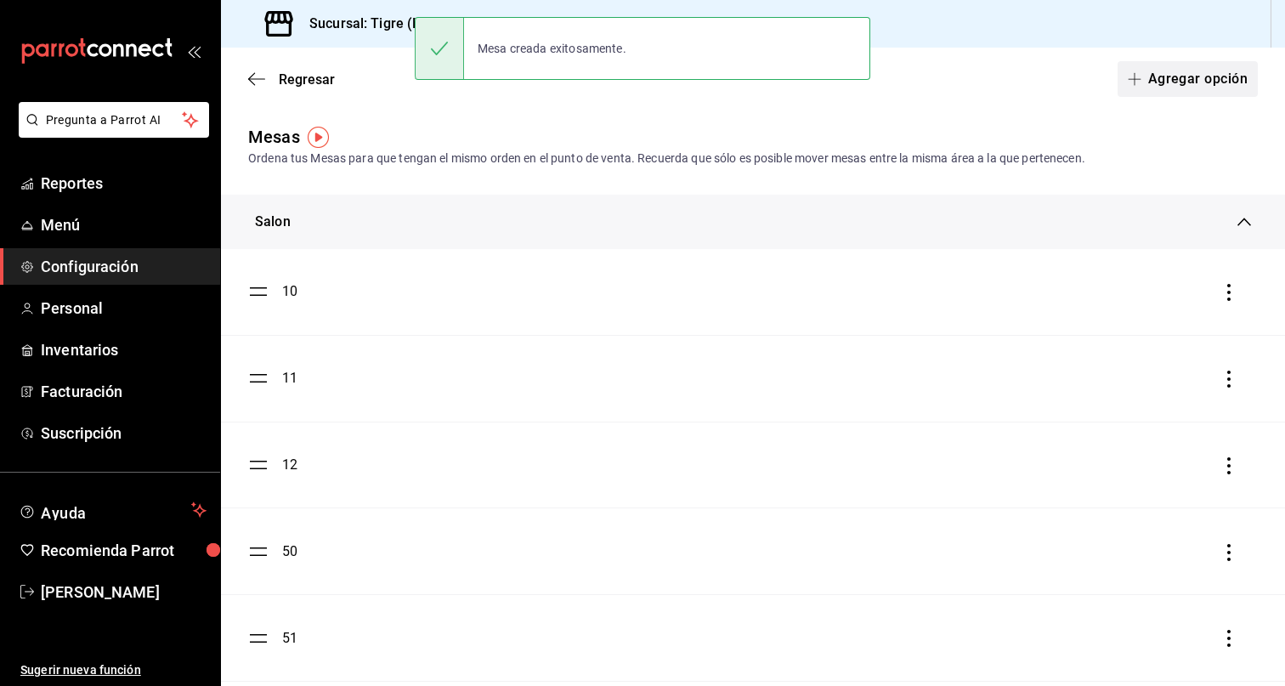
click at [1188, 80] on button "Agregar opción" at bounding box center [1187, 79] width 140 height 36
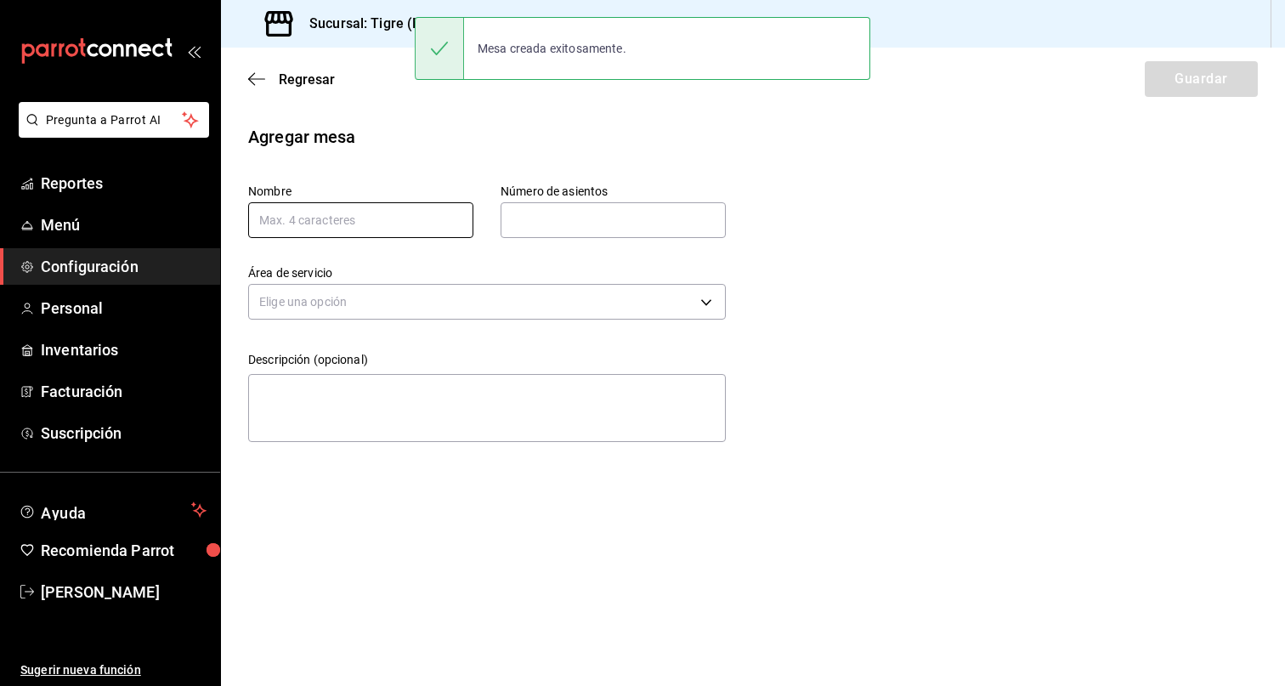
click at [335, 229] on input "text" at bounding box center [360, 220] width 225 height 36
type input "47"
click at [566, 197] on div "Número de asientos Número de asientos" at bounding box center [613, 211] width 225 height 54
click at [592, 219] on input "text" at bounding box center [613, 220] width 225 height 34
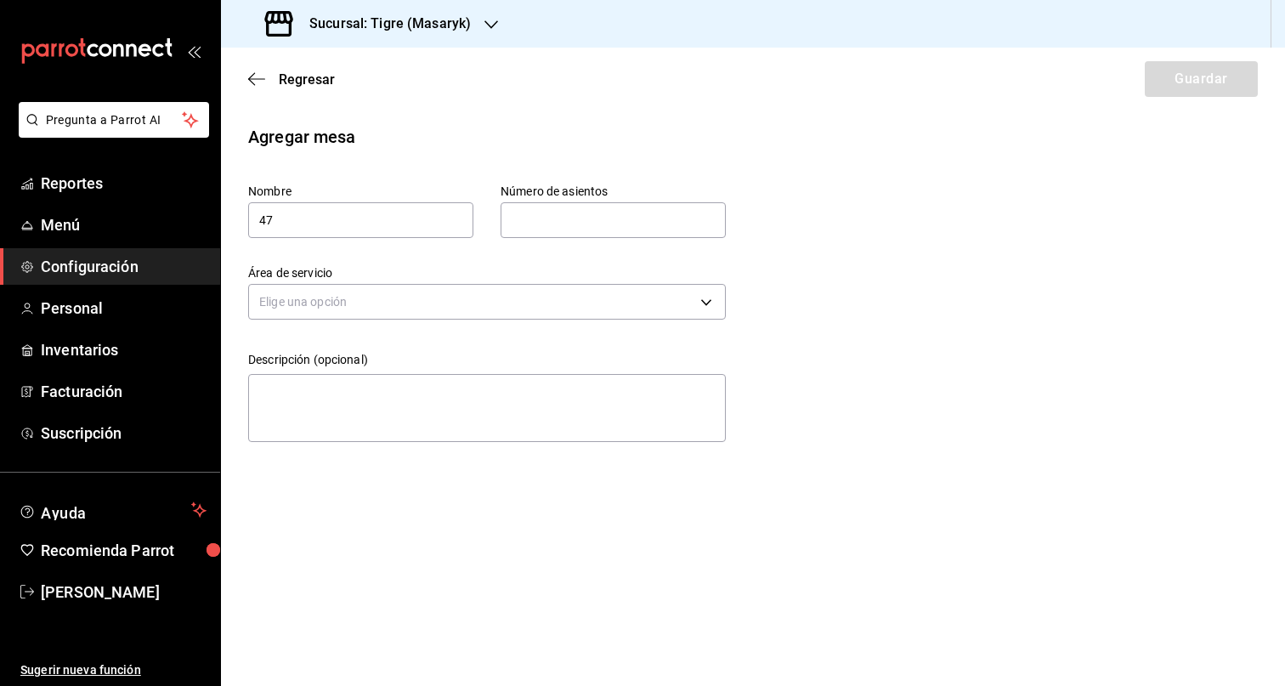
type input "5"
click at [501, 316] on body "Pregunta a Parrot AI Reportes Menú Configuración Personal Inventarios Facturaci…" at bounding box center [642, 343] width 1285 height 686
click at [327, 385] on li "Terraza" at bounding box center [487, 383] width 476 height 28
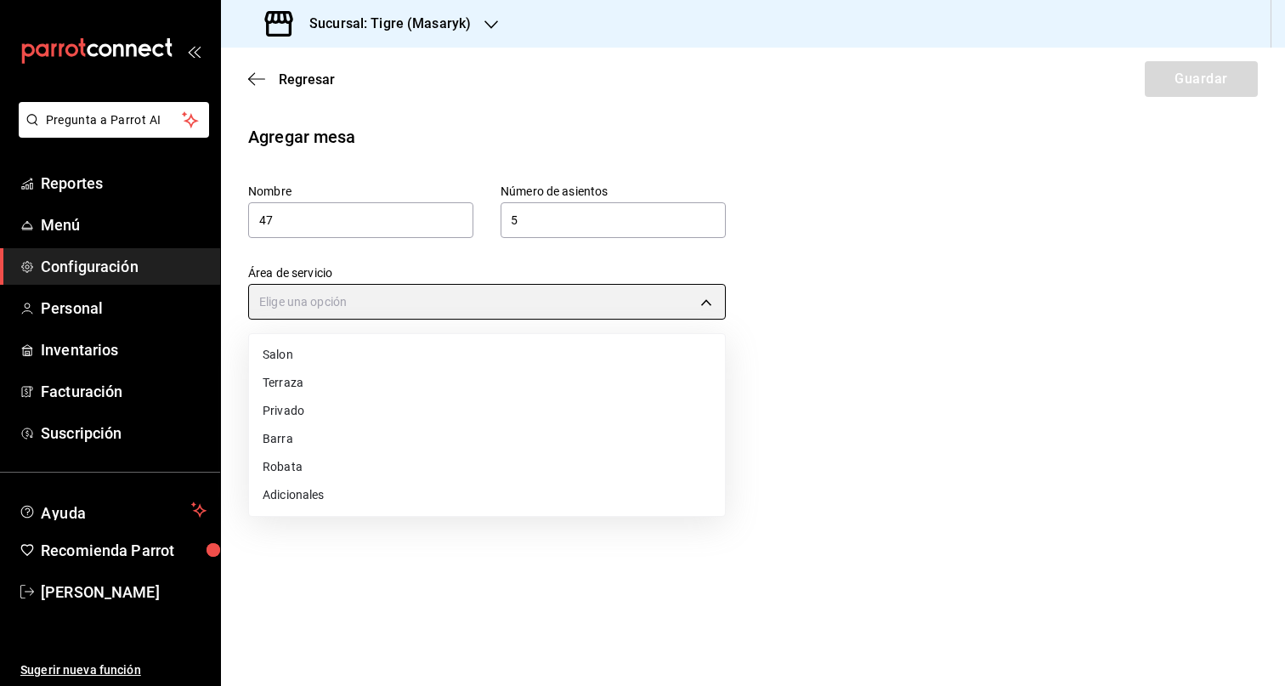
type input "249da2aa-9e5c-47f4-991d-ed9dc53d13e4"
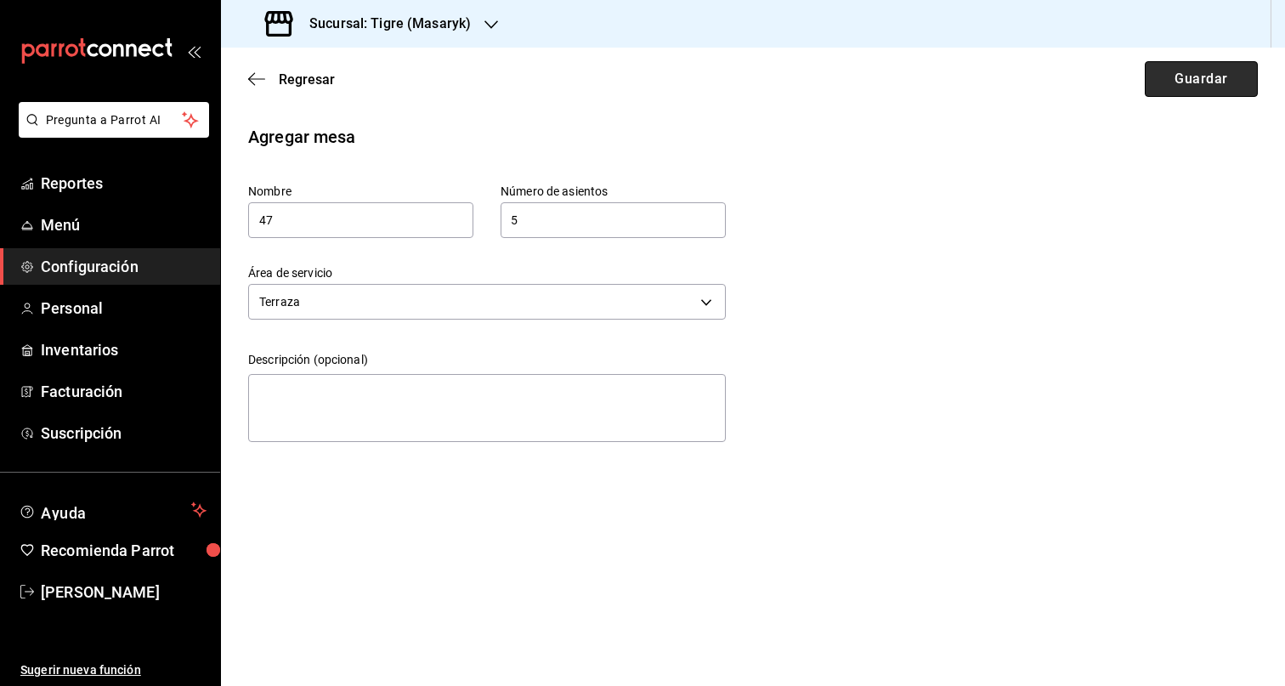
click at [1213, 87] on button "Guardar" at bounding box center [1201, 79] width 113 height 36
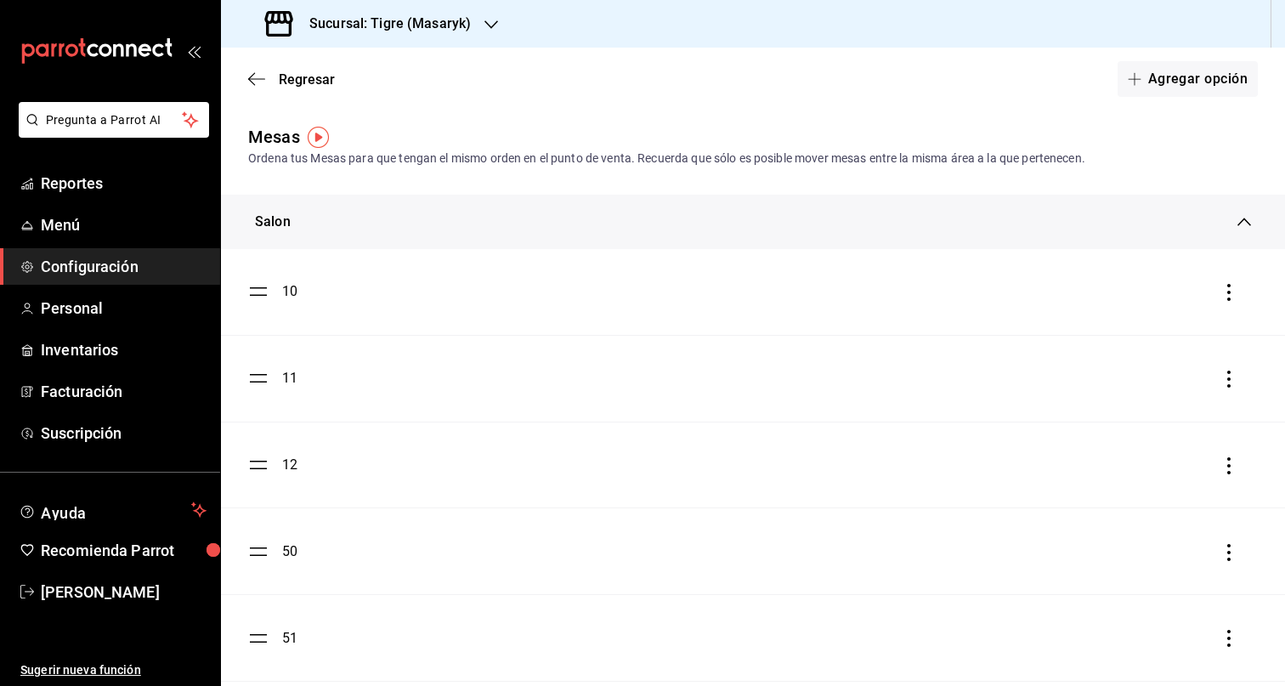
click at [118, 264] on span "Configuración" at bounding box center [124, 266] width 166 height 23
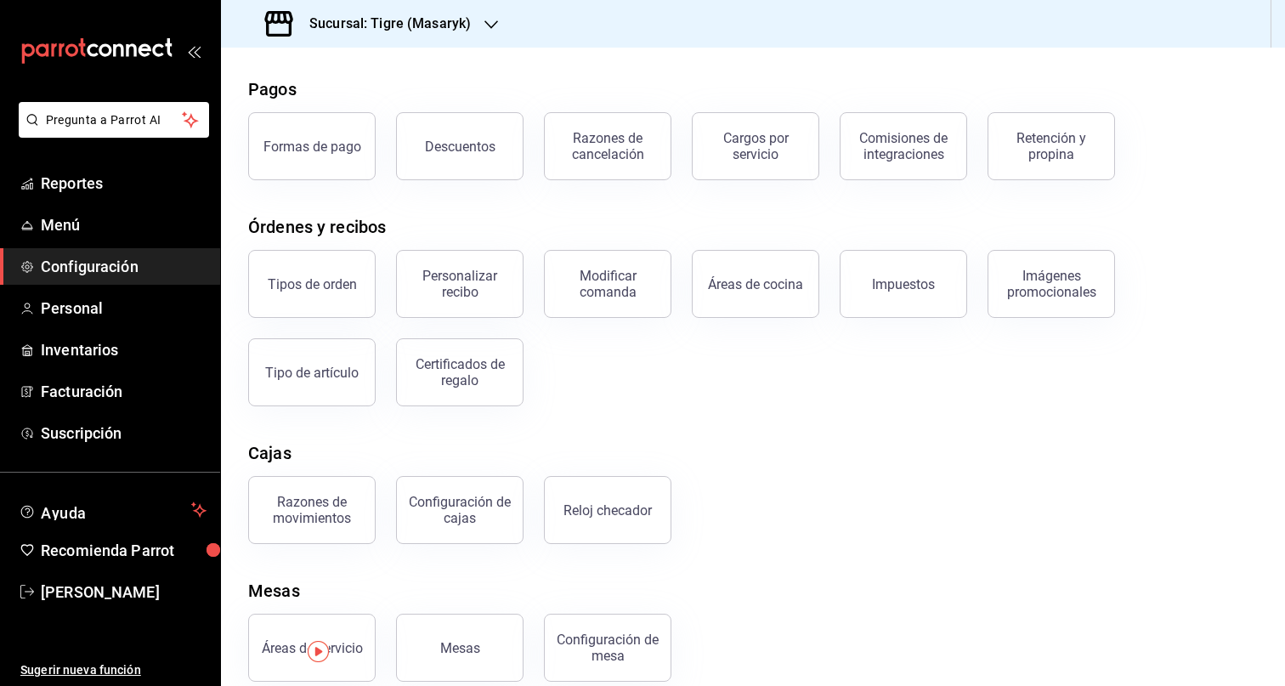
scroll to position [88, 0]
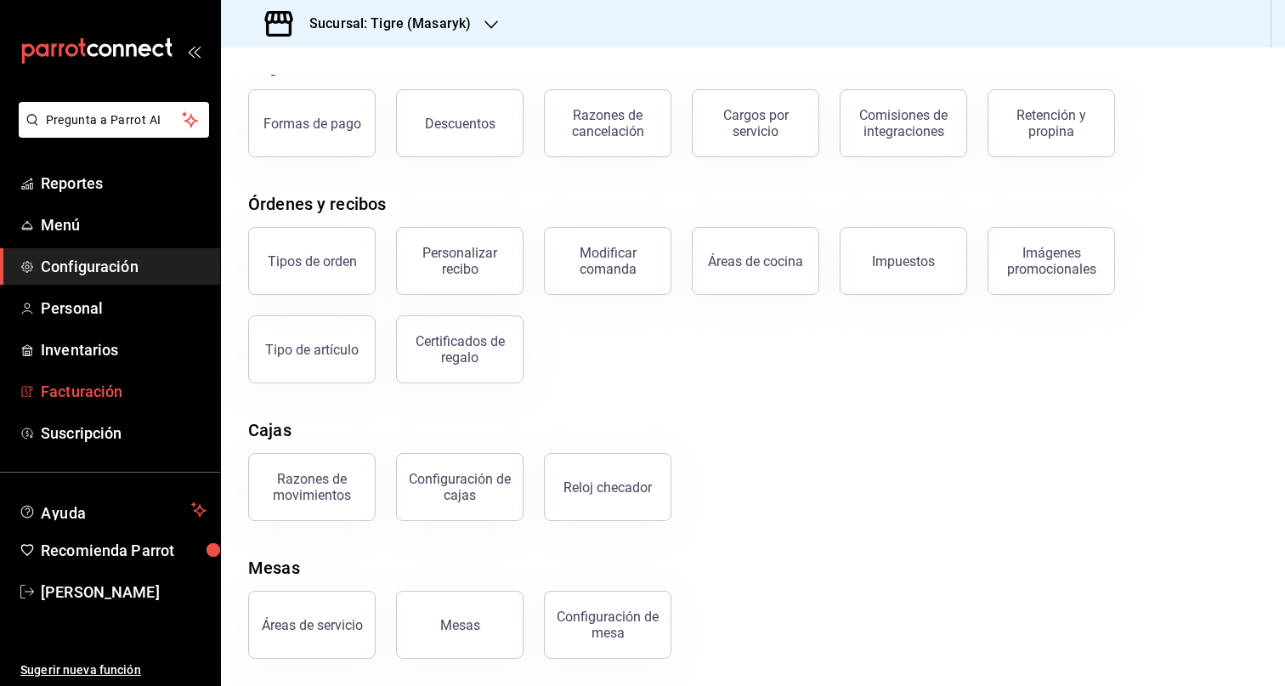
click at [105, 383] on span "Facturación" at bounding box center [124, 391] width 166 height 23
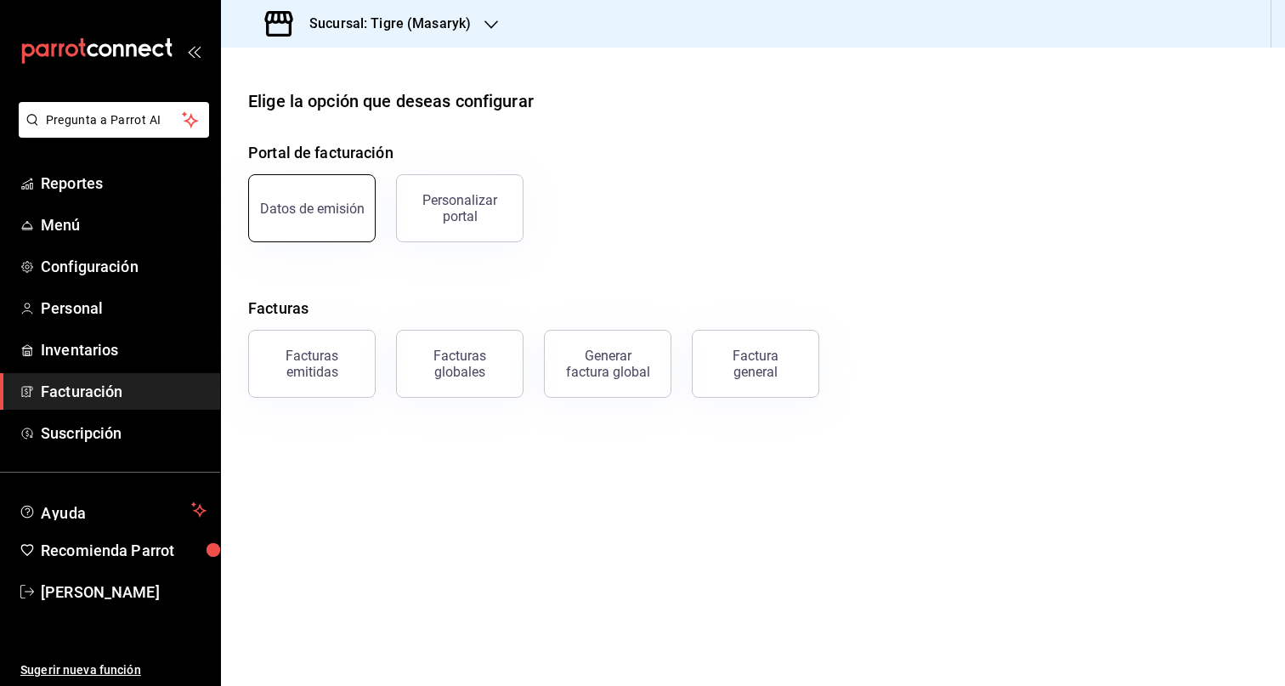
click at [367, 223] on button "Datos de emisión" at bounding box center [311, 208] width 127 height 68
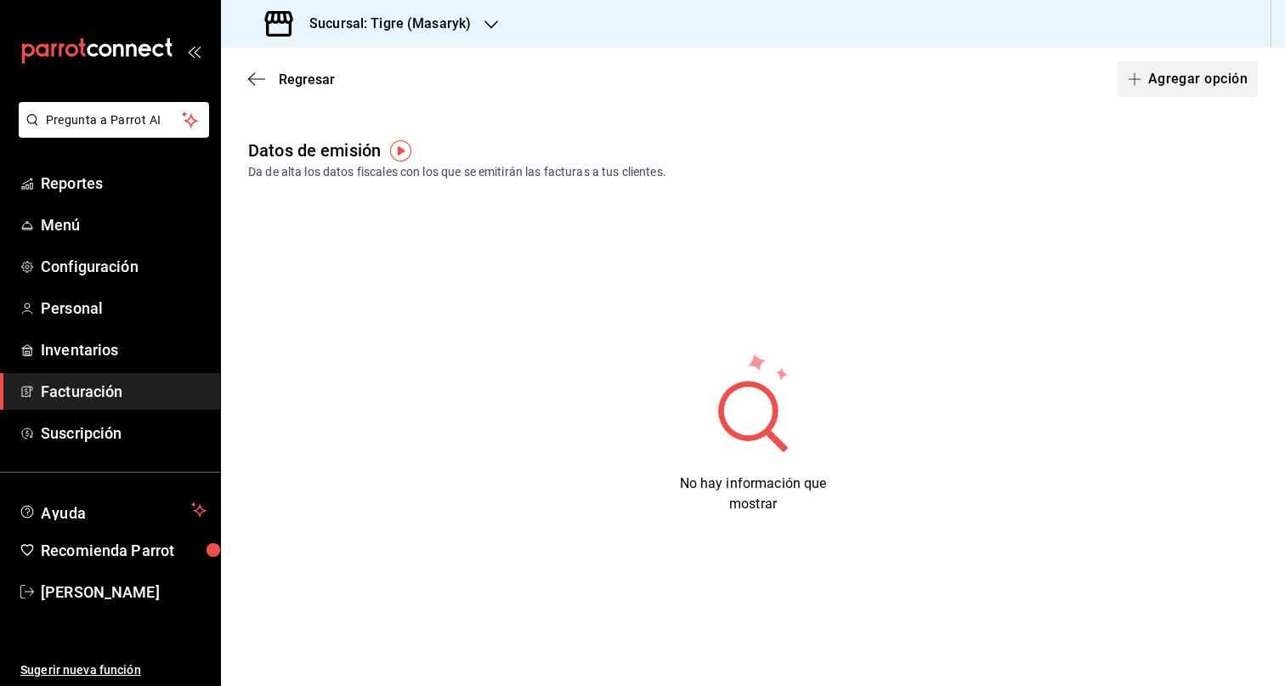
click at [1172, 76] on button "Agregar opción" at bounding box center [1187, 79] width 140 height 36
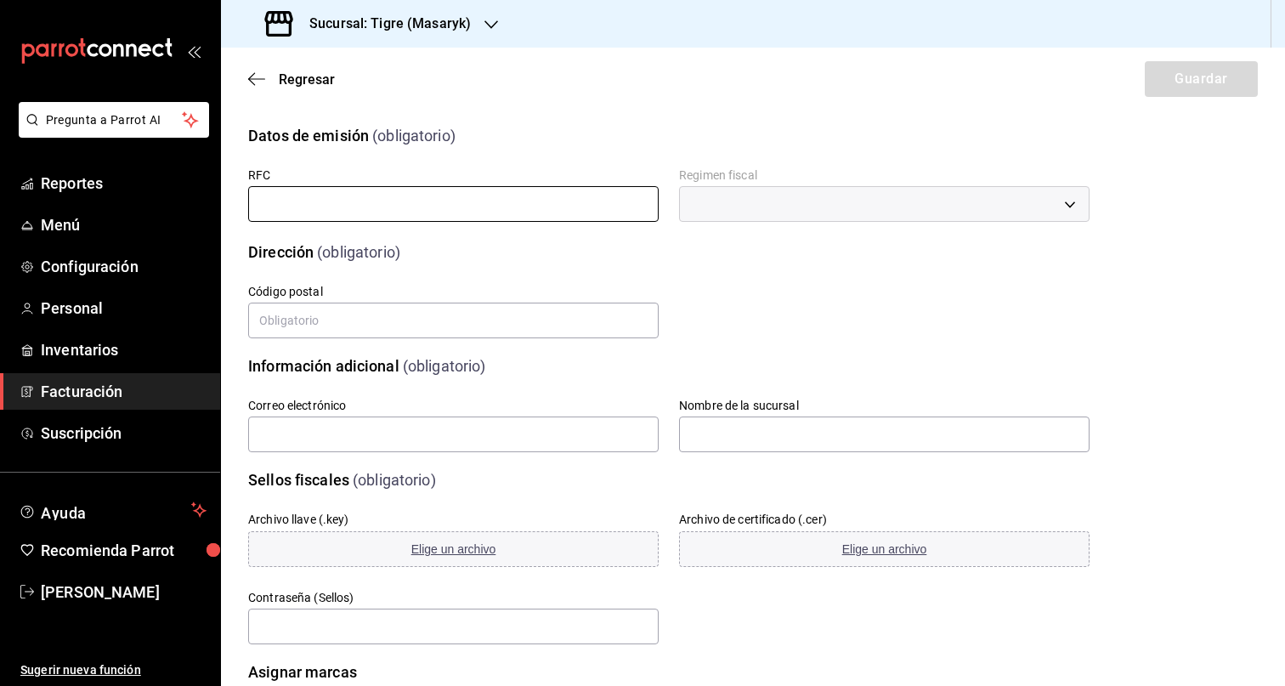
click at [458, 209] on input "text" at bounding box center [453, 204] width 410 height 36
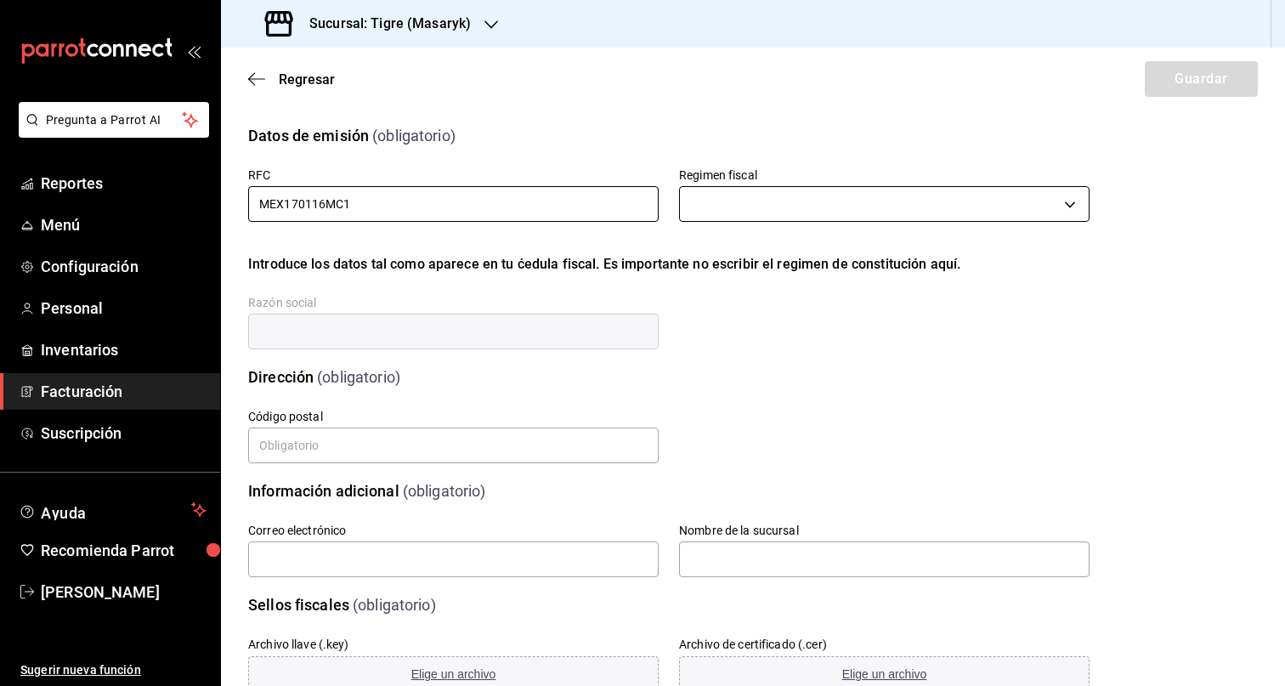
type input "MEX170116MC1"
click at [874, 216] on body "Pregunta a Parrot AI Reportes Menú Configuración Personal Inventarios Facturaci…" at bounding box center [642, 343] width 1285 height 686
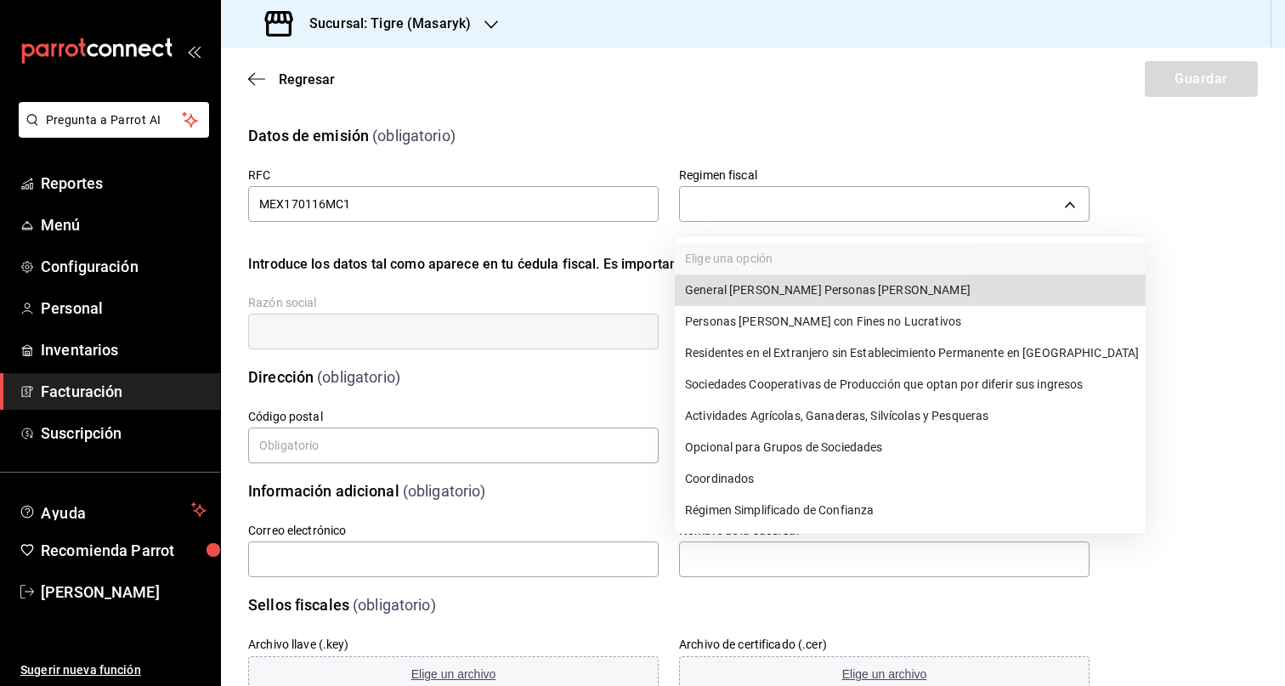
click at [918, 289] on li "General de Ley Personas Morales" at bounding box center [910, 289] width 471 height 31
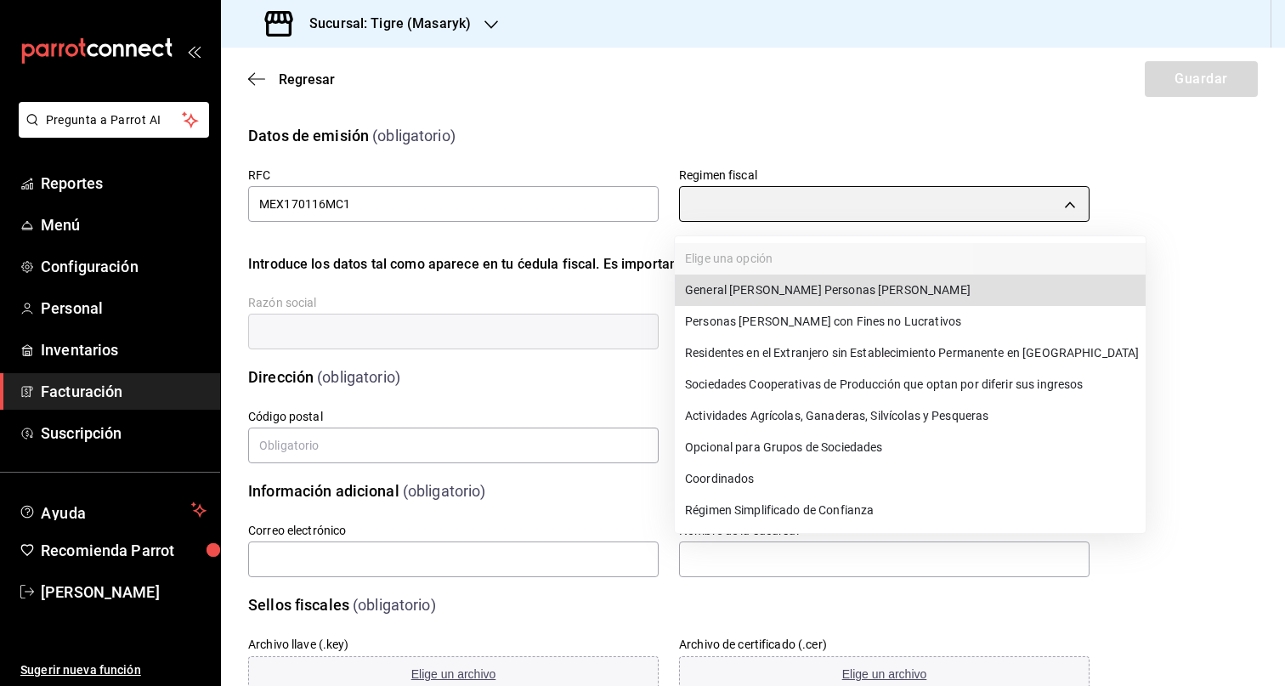
type input "601"
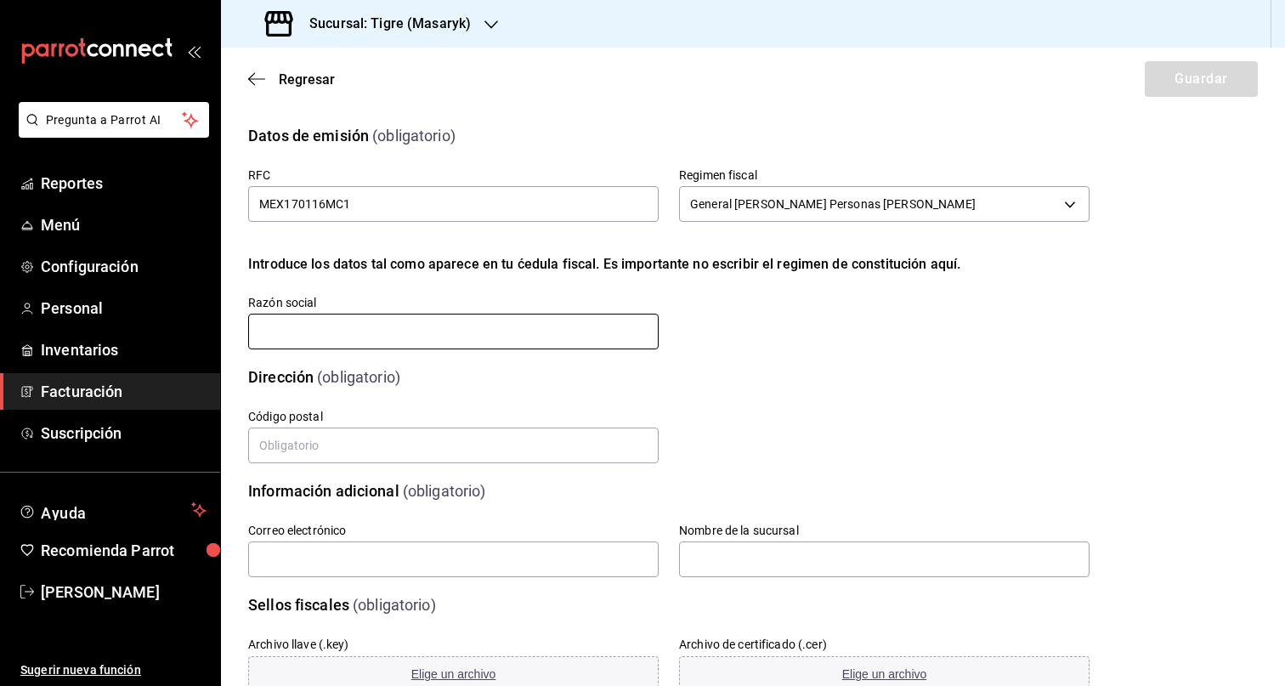
drag, startPoint x: 444, startPoint y: 326, endPoint x: 458, endPoint y: 326, distance: 13.6
click at [444, 325] on input "text" at bounding box center [453, 332] width 410 height 36
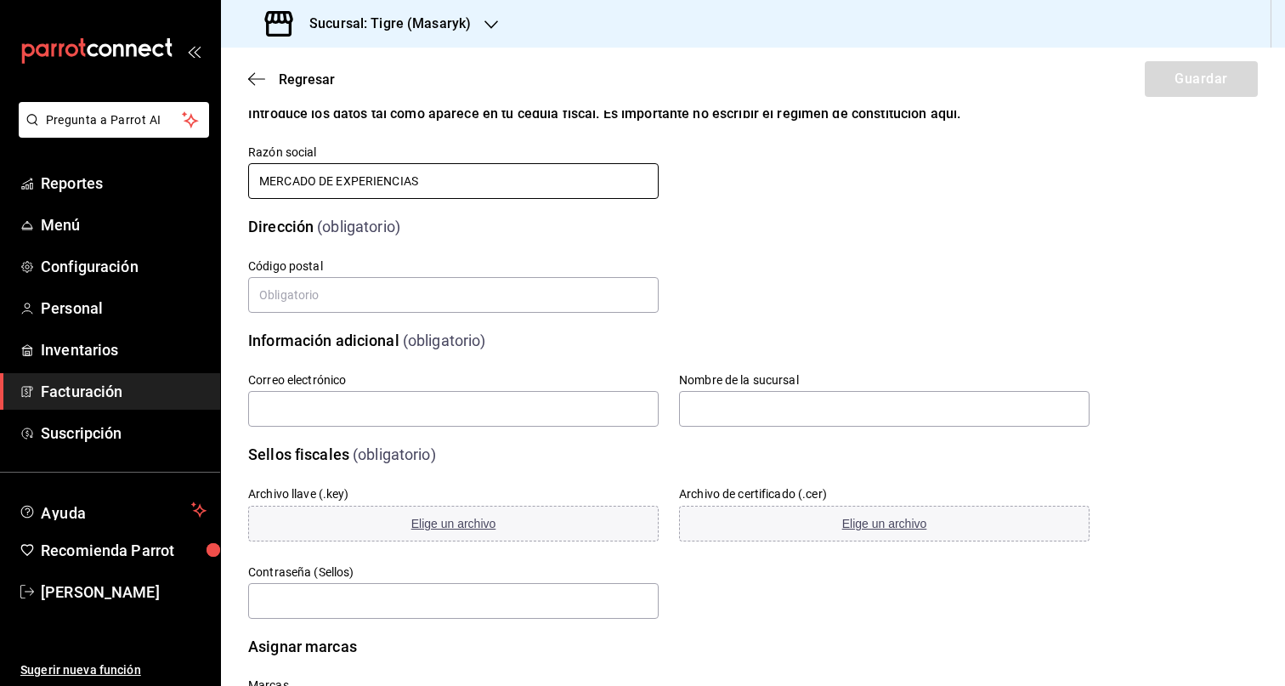
scroll to position [151, 0]
type input "MERCADO DE EXPERIENCIAS"
click at [768, 255] on div "Calle # exterior # interior Código postal Estado Elige una opción 0 Municipio E…" at bounding box center [648, 266] width 882 height 98
drag, startPoint x: 479, startPoint y: 293, endPoint x: 851, endPoint y: 285, distance: 371.5
click at [479, 293] on input "text" at bounding box center [453, 294] width 410 height 36
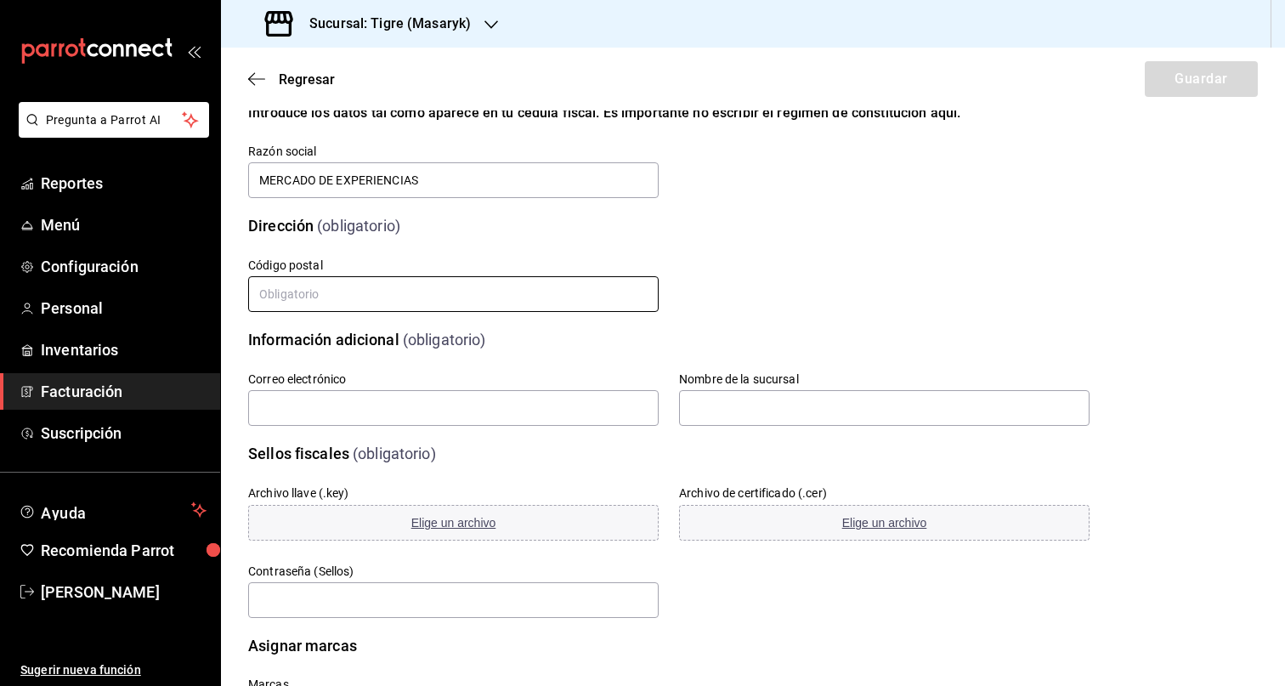
click at [439, 281] on input "text" at bounding box center [453, 294] width 410 height 36
type input "05120"
click at [525, 402] on input "text" at bounding box center [453, 408] width 410 height 36
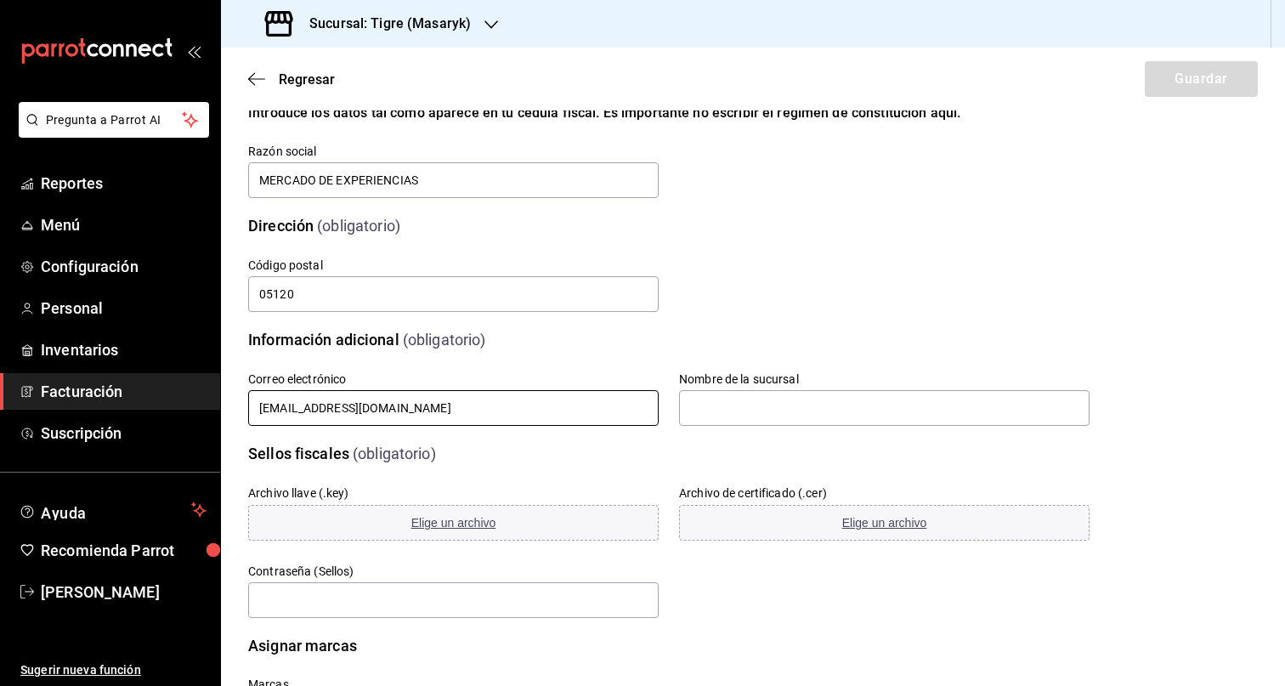
type input "tigre.masaryk@grupocosteno.com"
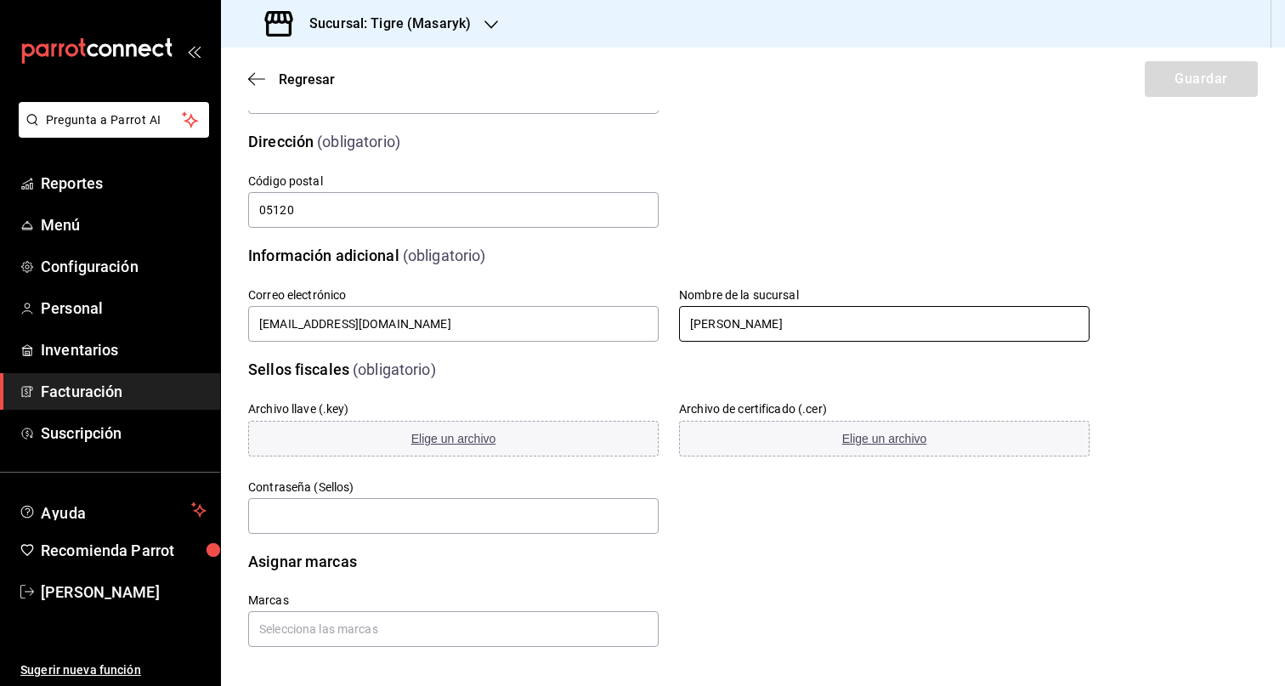
scroll to position [237, 0]
type input "Tigre Masaryk"
click at [460, 437] on span "Elige un archivo" at bounding box center [453, 437] width 85 height 14
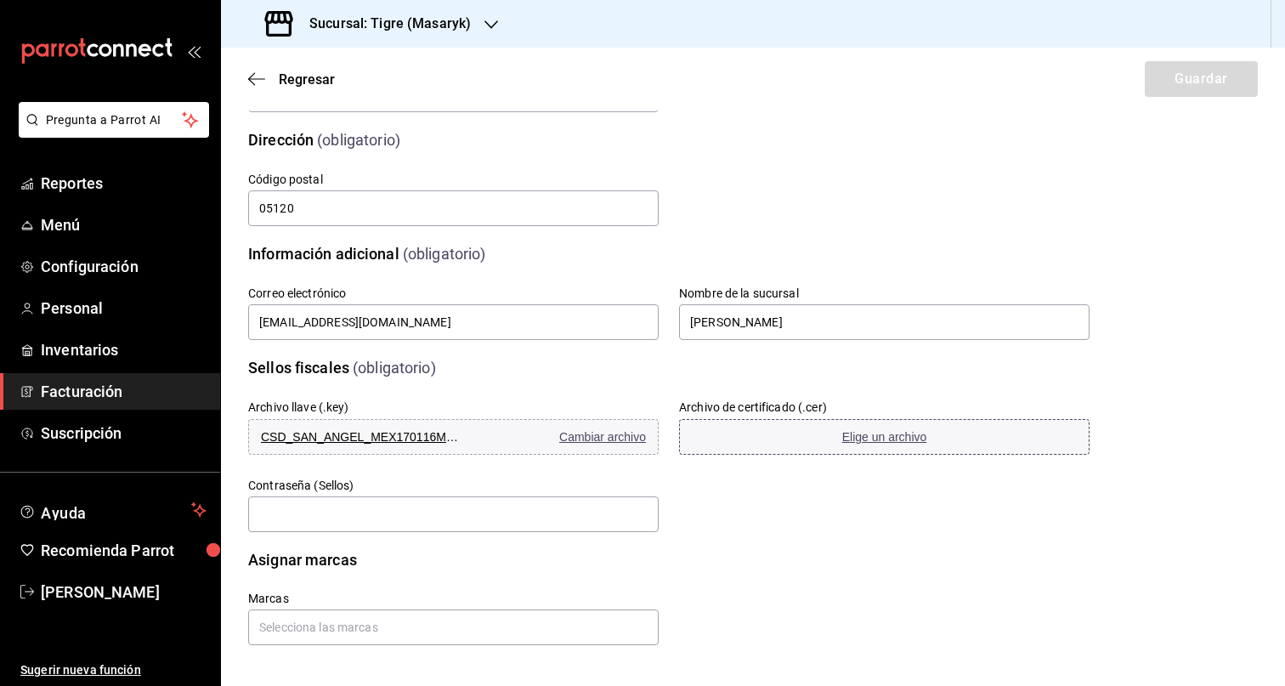
click at [891, 434] on span "Elige un archivo" at bounding box center [884, 437] width 85 height 14
click at [475, 525] on input "text" at bounding box center [453, 514] width 410 height 36
click at [515, 508] on input "text" at bounding box center [453, 514] width 410 height 36
paste input "Costeno01"
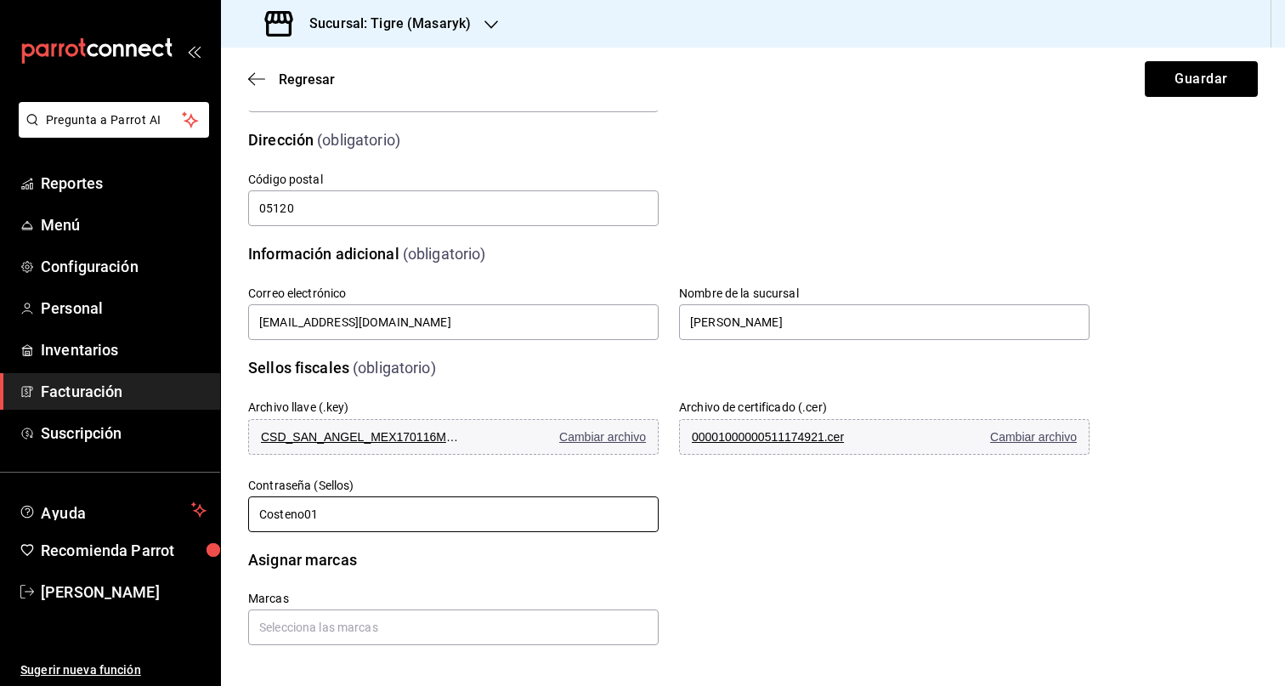
click at [260, 511] on input "Costeno01" at bounding box center [453, 514] width 410 height 36
type input "Costeno01"
click at [382, 616] on input "text" at bounding box center [453, 627] width 410 height 36
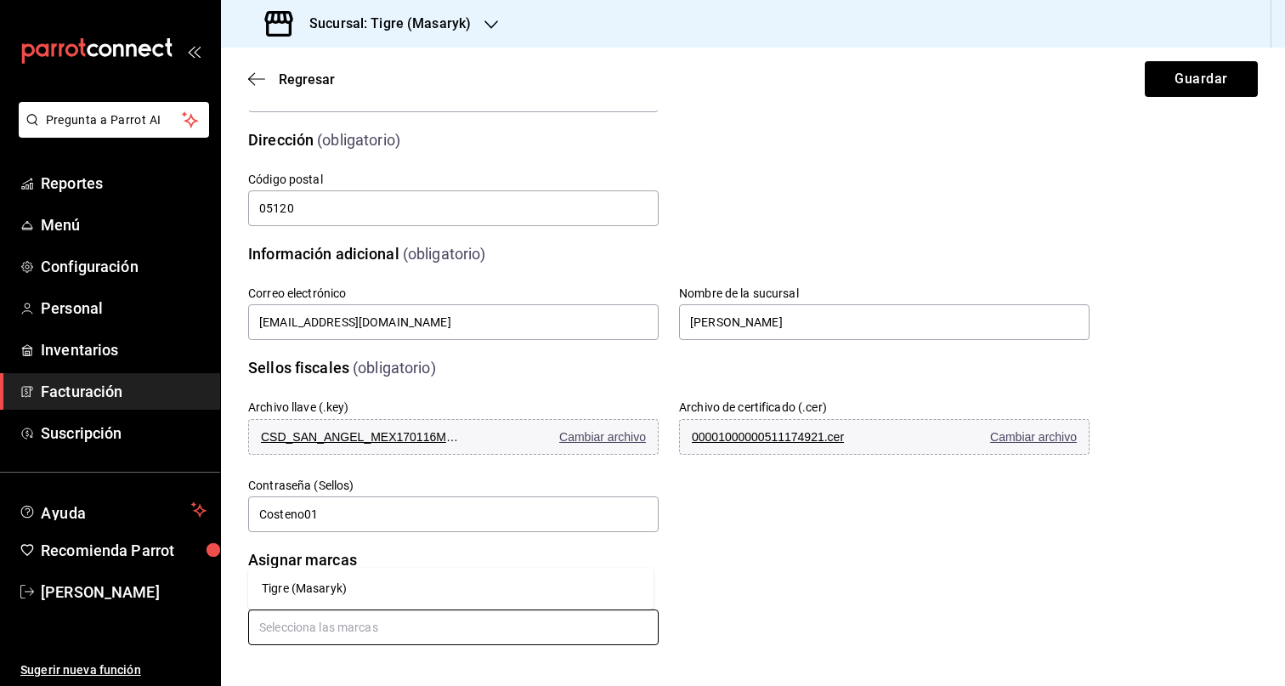
click at [325, 588] on li "Tigre (Masaryk)" at bounding box center [450, 588] width 405 height 28
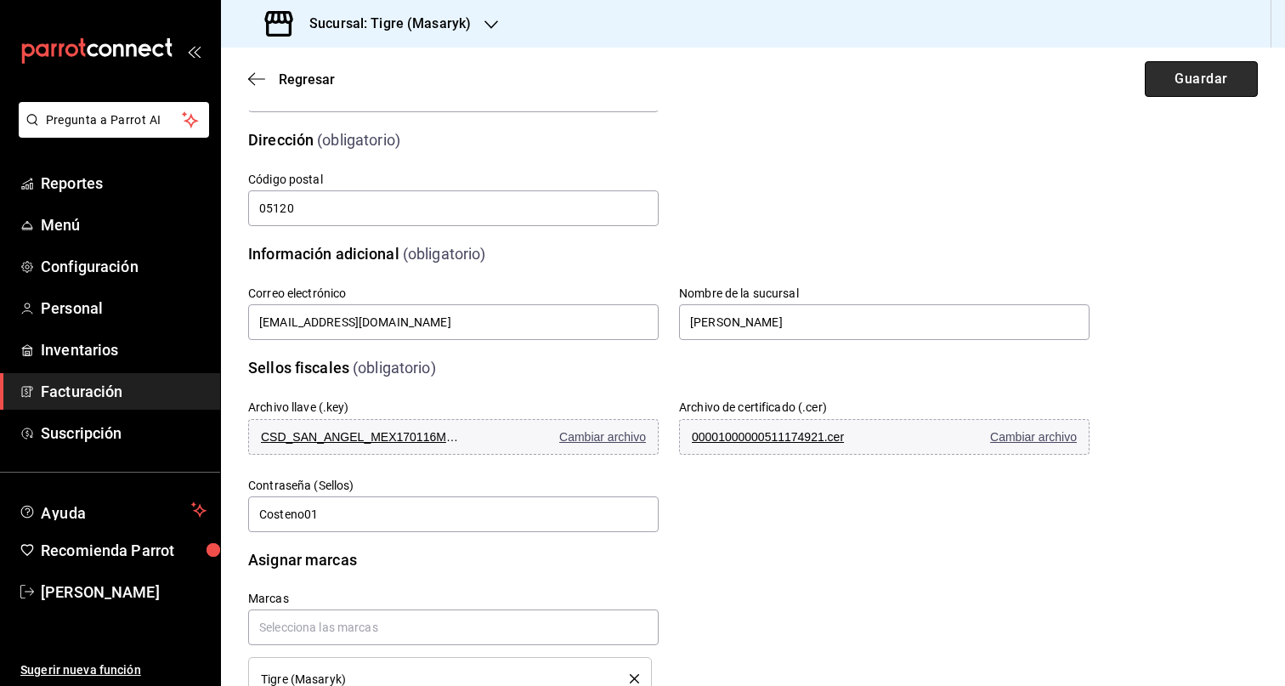
click at [1163, 78] on button "Guardar" at bounding box center [1201, 79] width 113 height 36
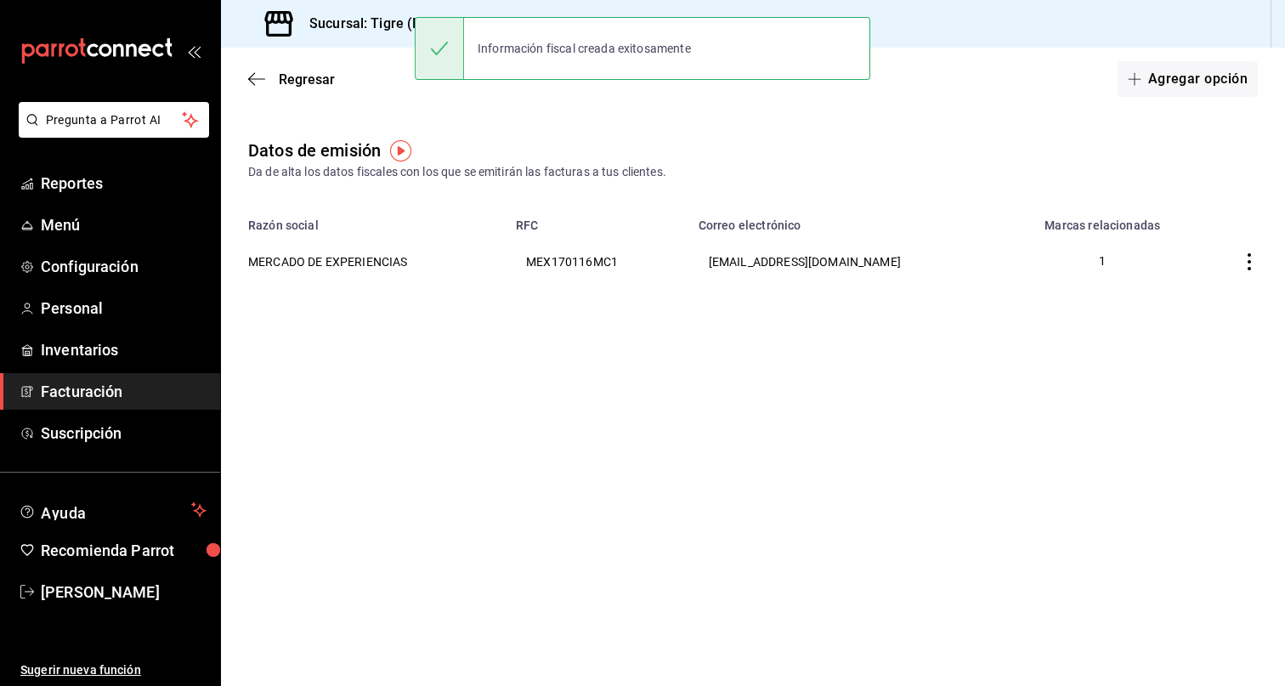
click at [101, 397] on span "Facturación" at bounding box center [124, 391] width 166 height 23
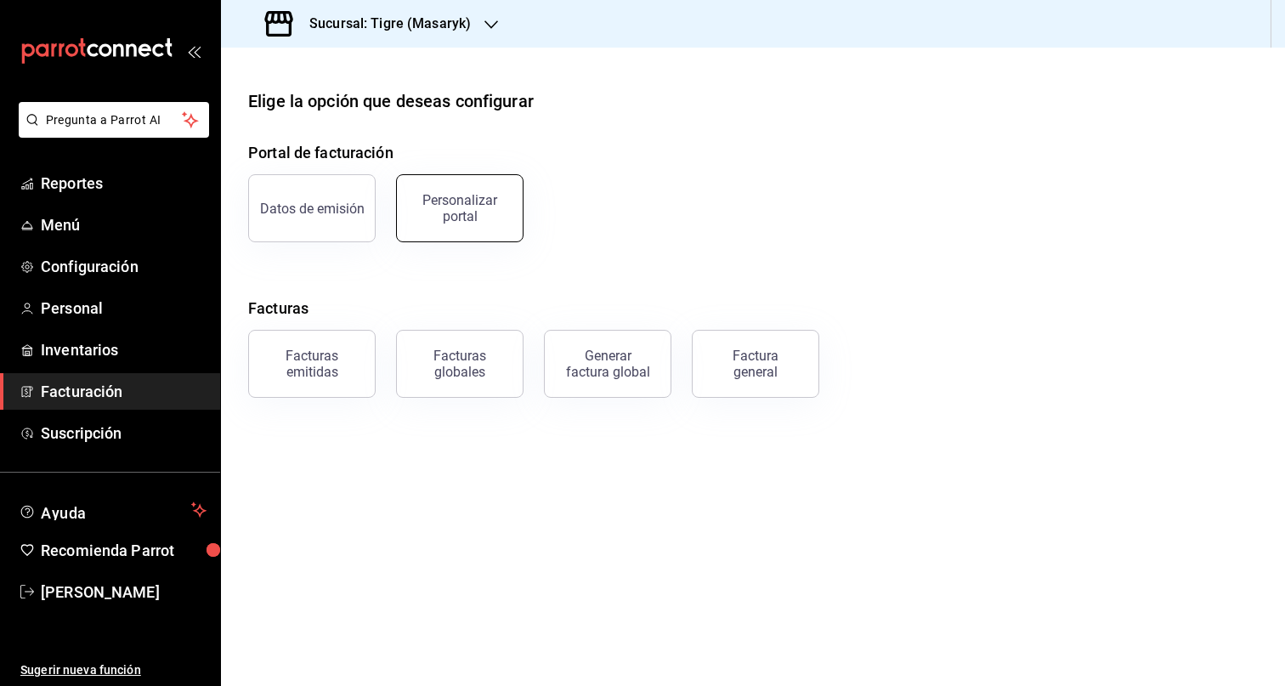
click at [439, 206] on div "Personalizar portal" at bounding box center [459, 208] width 105 height 32
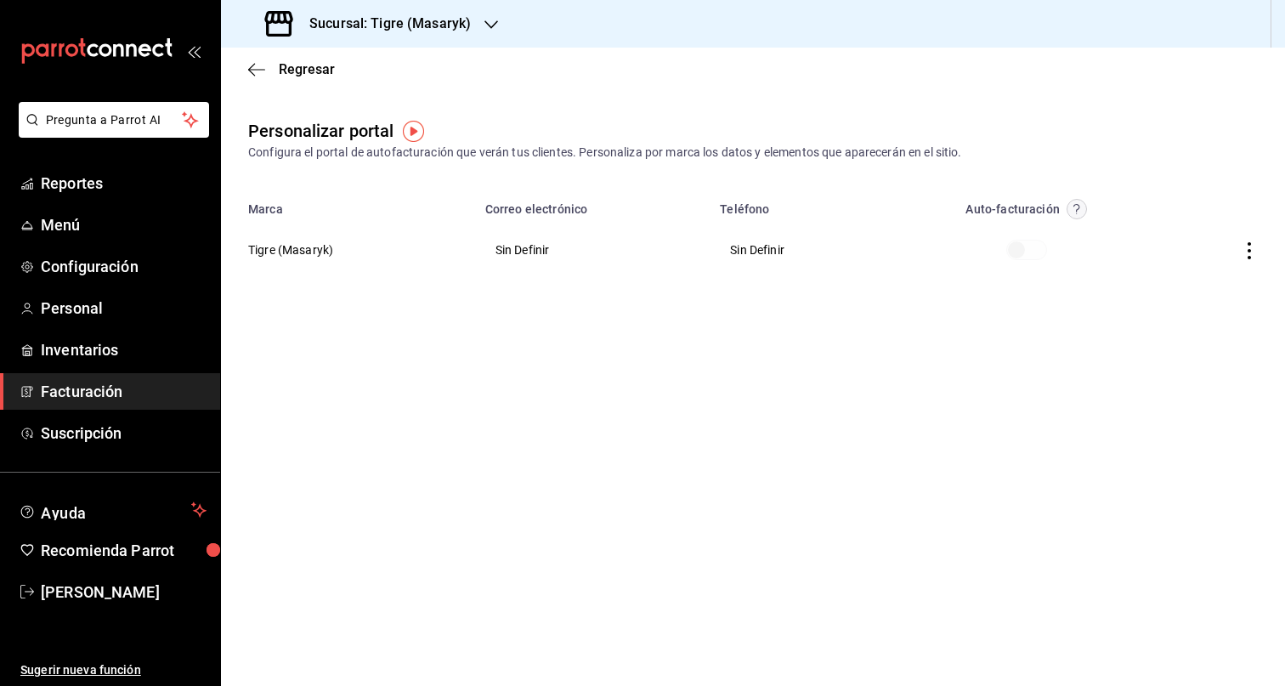
click at [280, 256] on th "Tigre (Masaryk)" at bounding box center [348, 249] width 254 height 61
click at [1247, 248] on icon "button" at bounding box center [1249, 250] width 17 height 17
click at [1185, 225] on li "Editar" at bounding box center [1173, 228] width 170 height 43
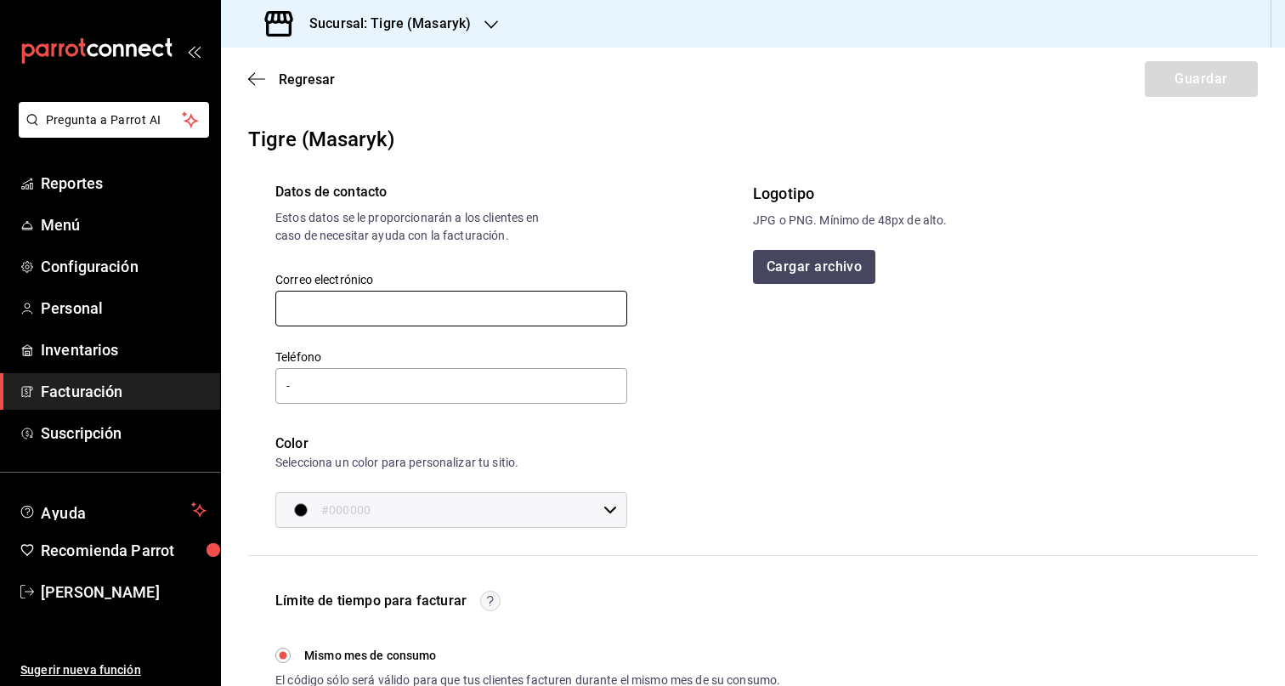
click at [501, 308] on input "text" at bounding box center [451, 309] width 352 height 36
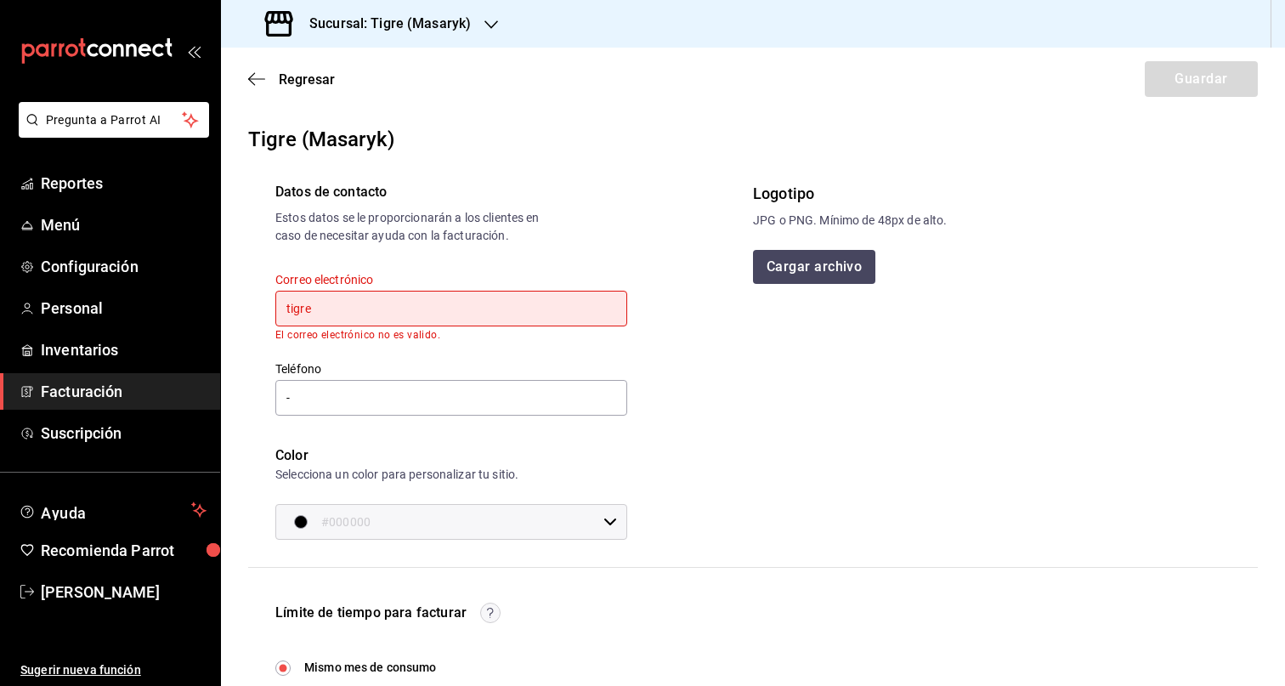
type input "tigre.masaryk@grupocosteno.com"
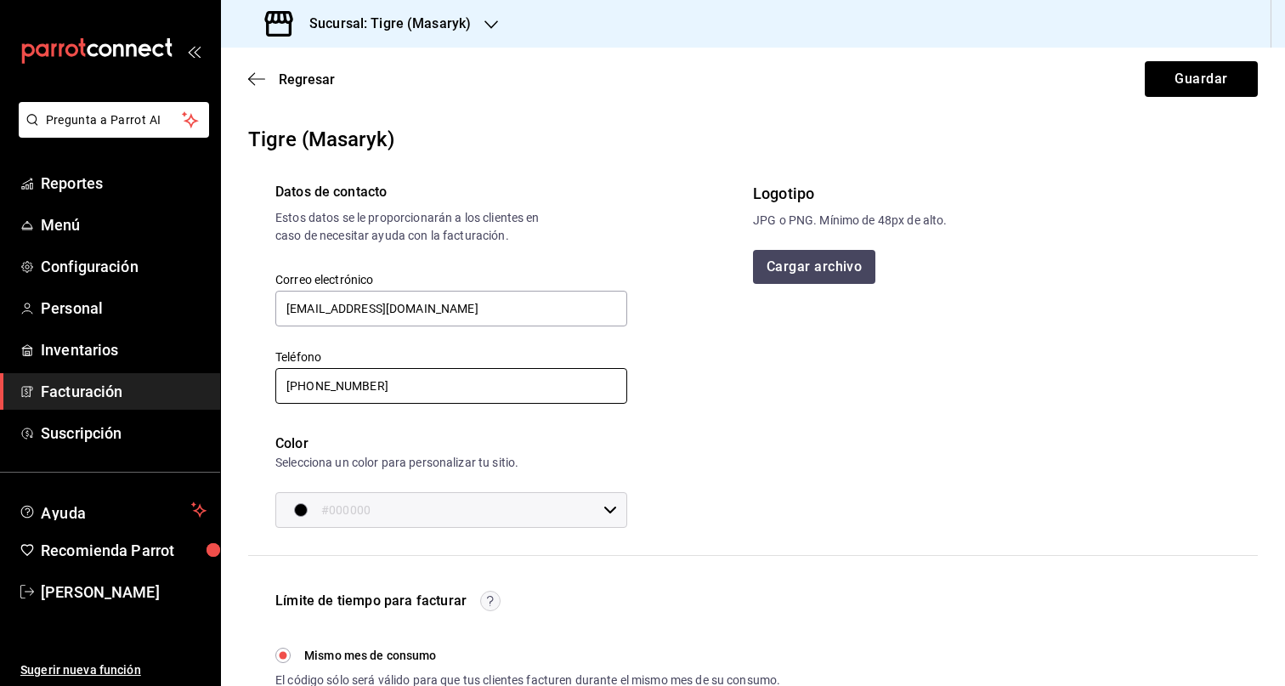
type input "55 4872-7317"
click at [829, 273] on button "Cargar archivo" at bounding box center [815, 267] width 124 height 34
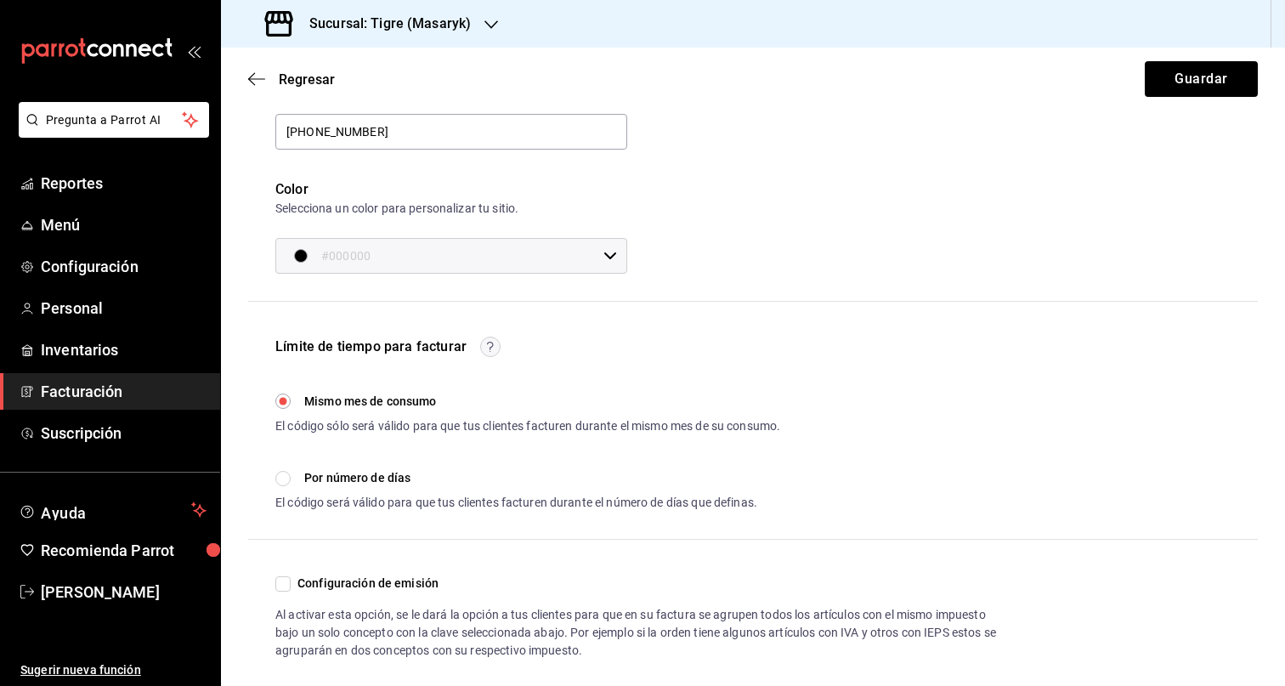
scroll to position [275, 0]
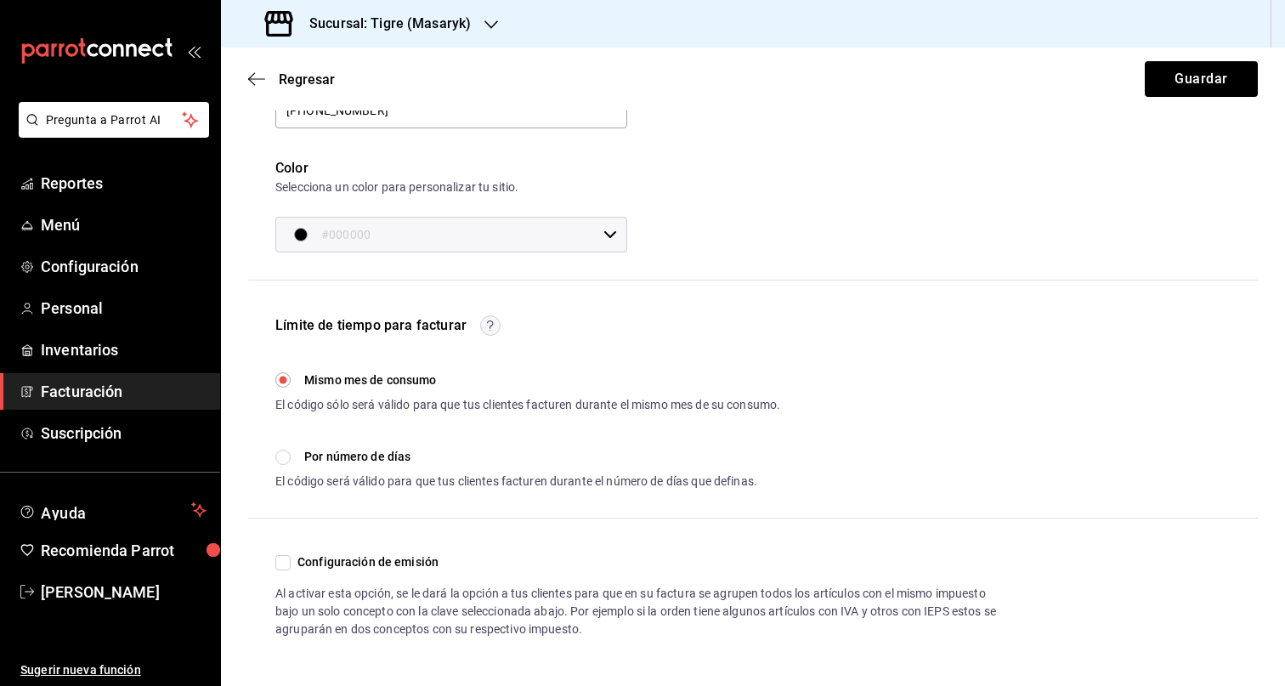
click at [284, 563] on input "Configuración de emisión" at bounding box center [282, 562] width 15 height 15
checkbox input "true"
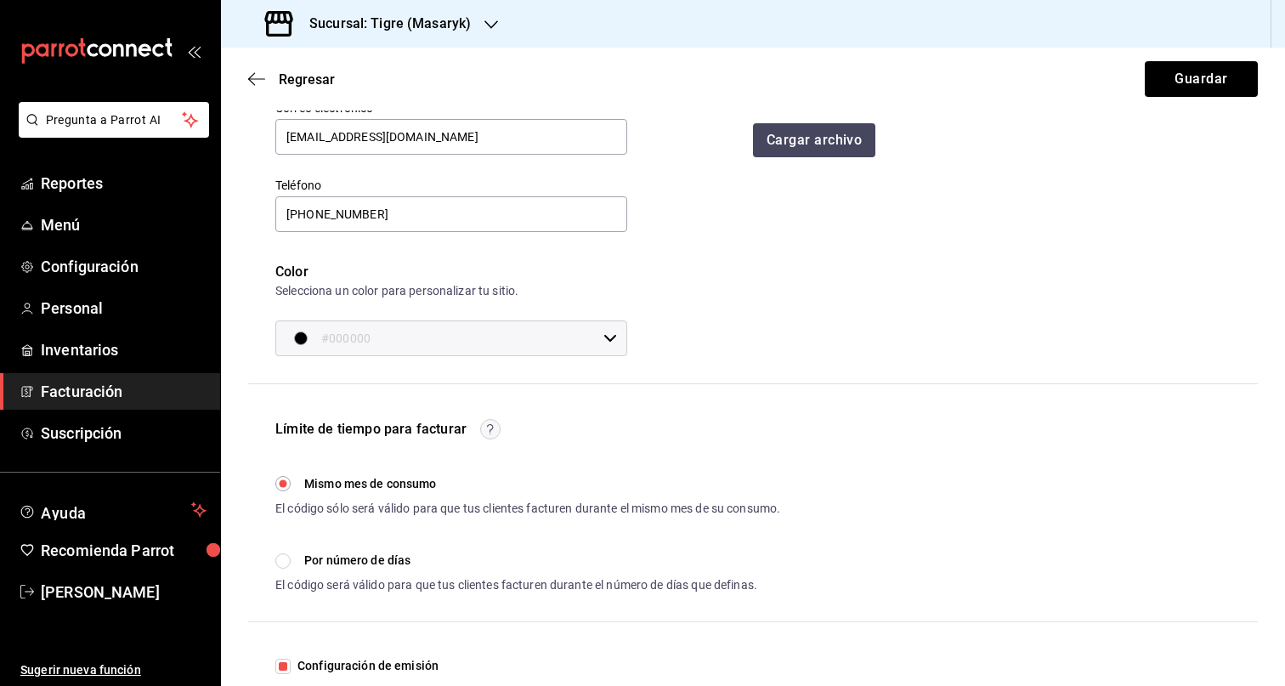
scroll to position [0, 0]
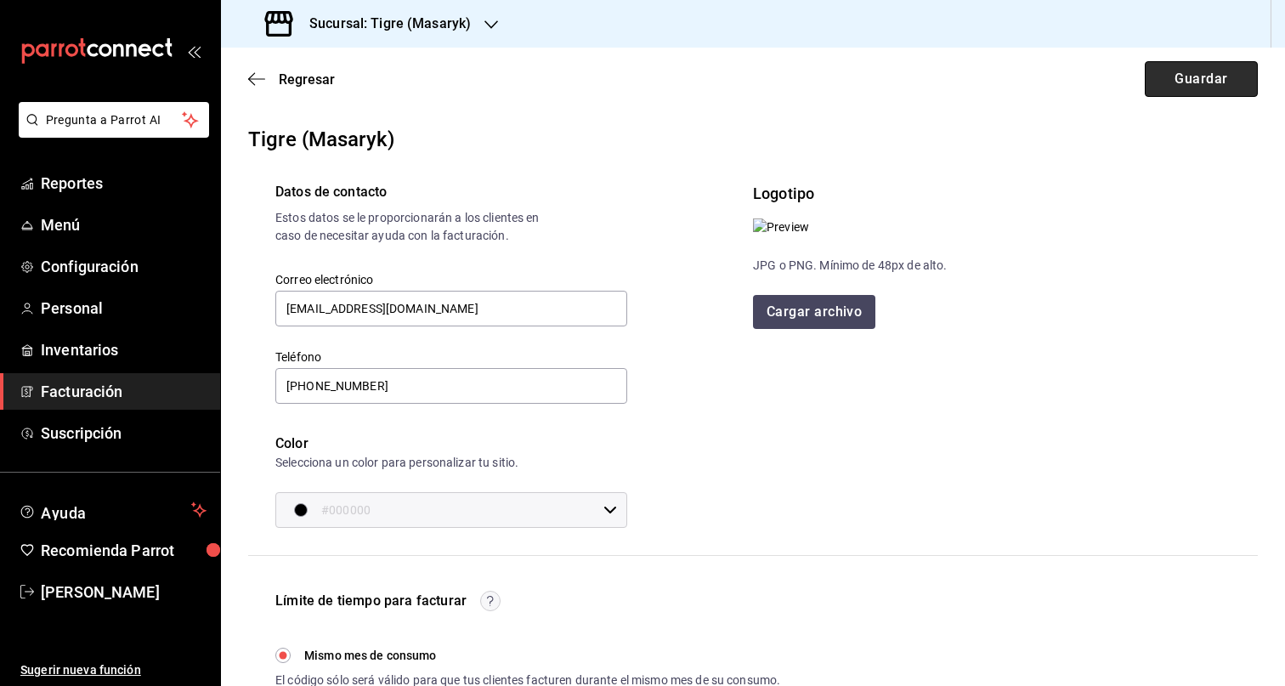
click at [1178, 75] on button "Guardar" at bounding box center [1201, 79] width 113 height 36
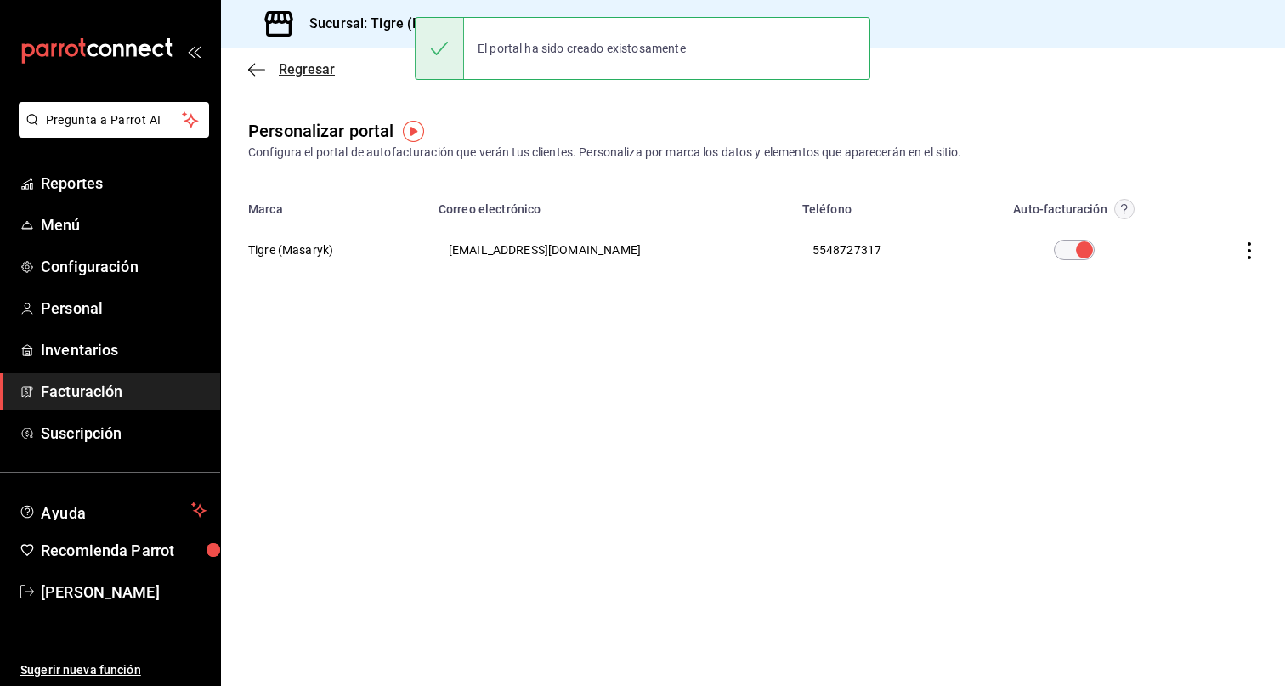
click at [288, 71] on span "Regresar" at bounding box center [307, 69] width 56 height 16
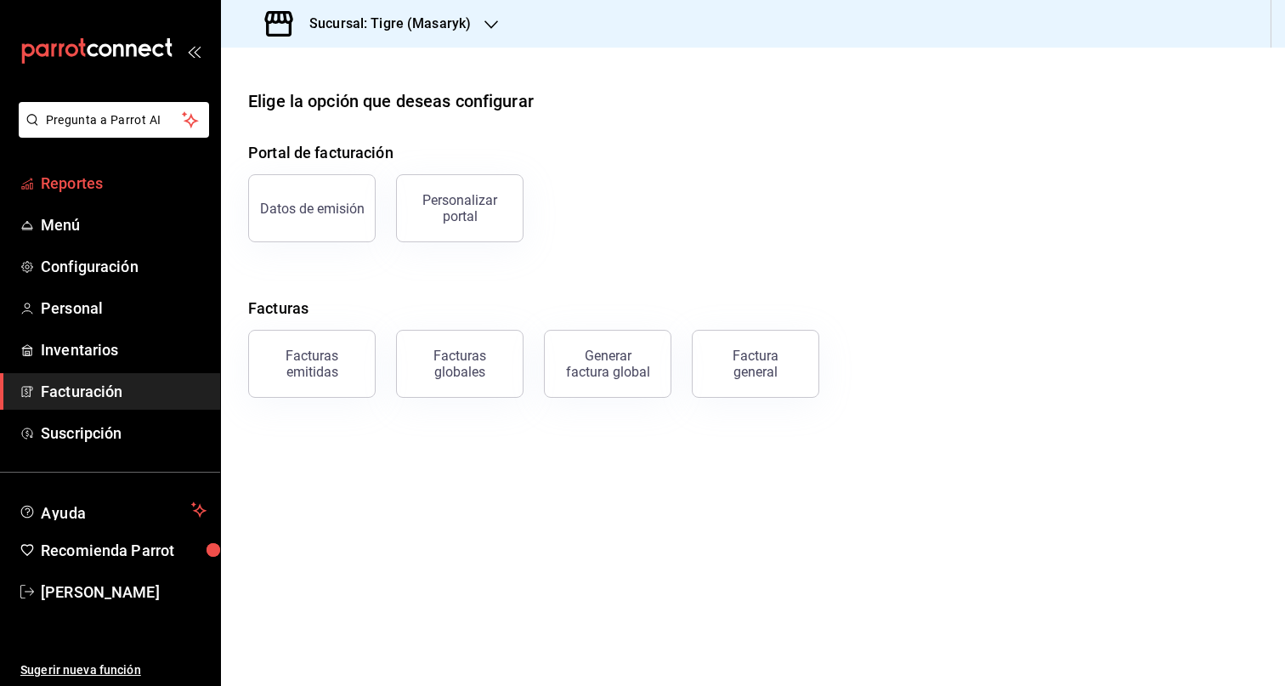
click at [96, 185] on span "Reportes" at bounding box center [124, 183] width 166 height 23
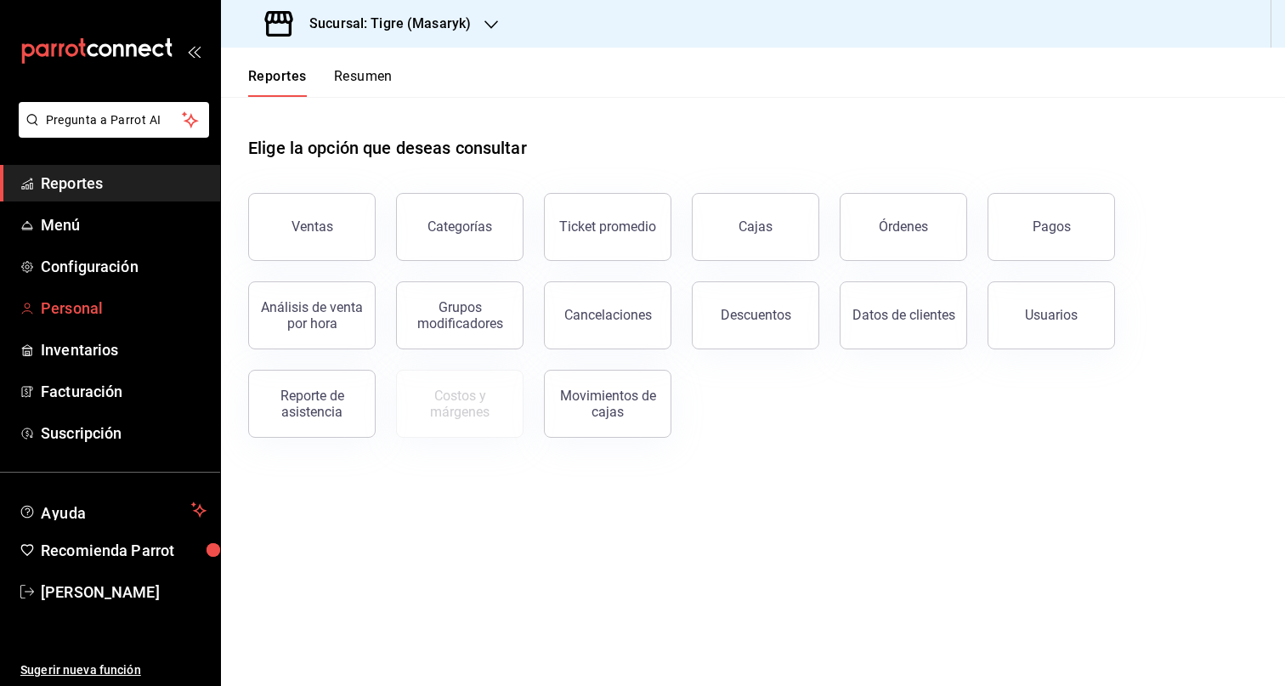
click at [79, 310] on span "Personal" at bounding box center [124, 308] width 166 height 23
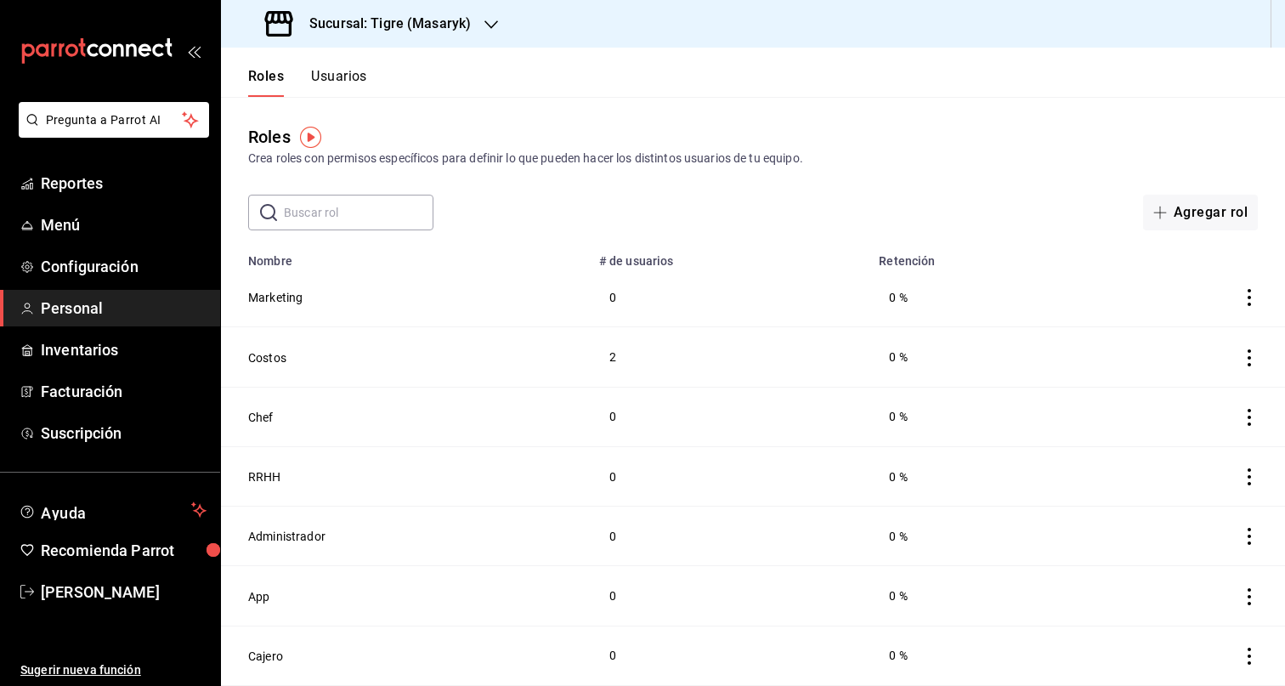
click at [324, 73] on button "Usuarios" at bounding box center [339, 82] width 56 height 29
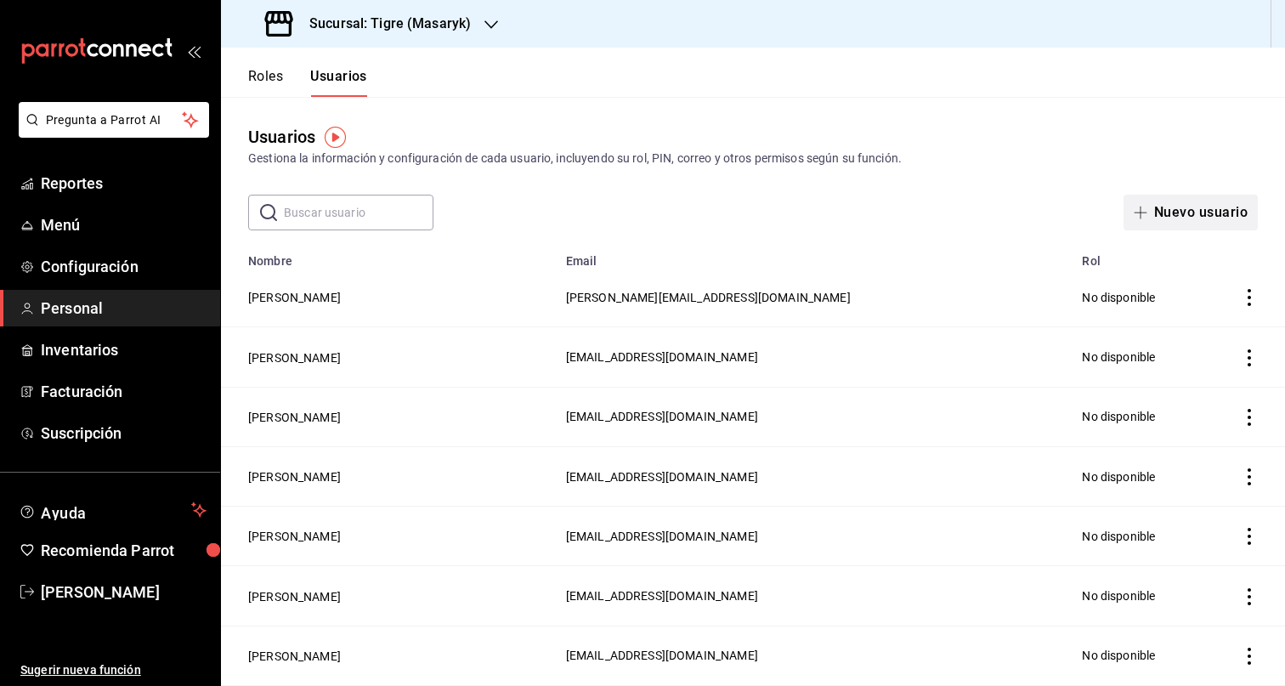
click at [1196, 206] on button "Nuevo usuario" at bounding box center [1190, 213] width 134 height 36
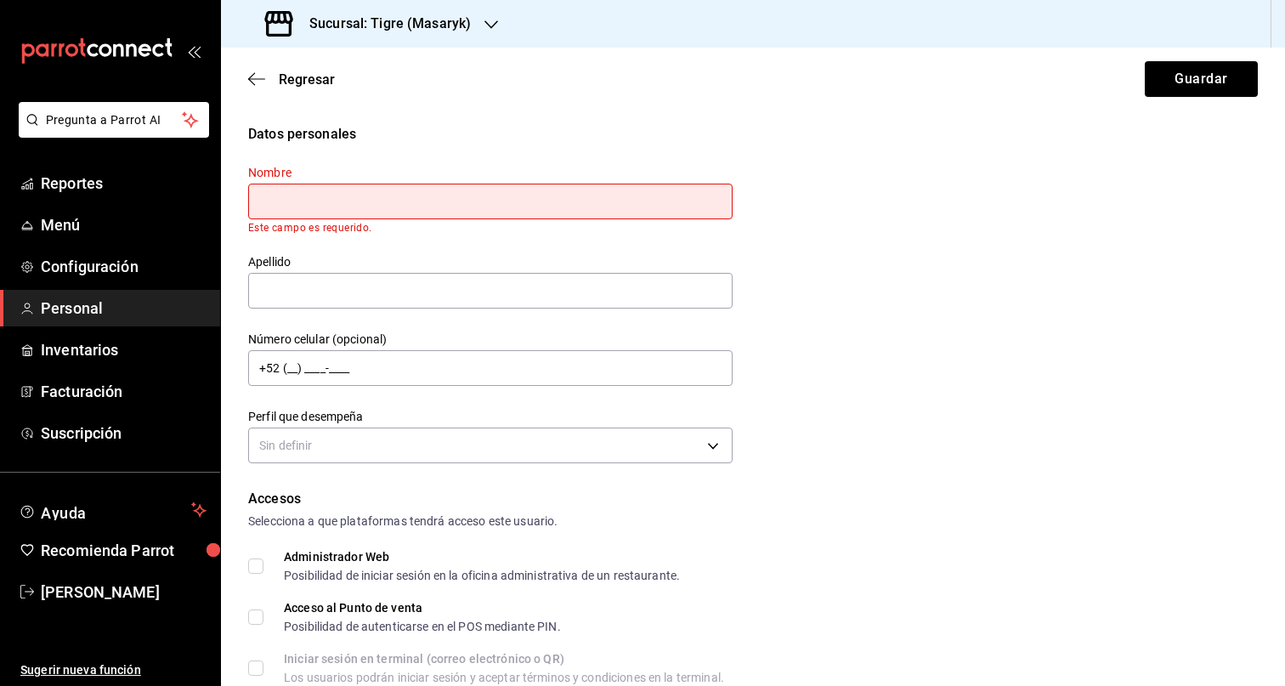
click at [382, 205] on input "text" at bounding box center [490, 202] width 484 height 36
paste input "CESAR IVAN"
type input "CESAR IVAN"
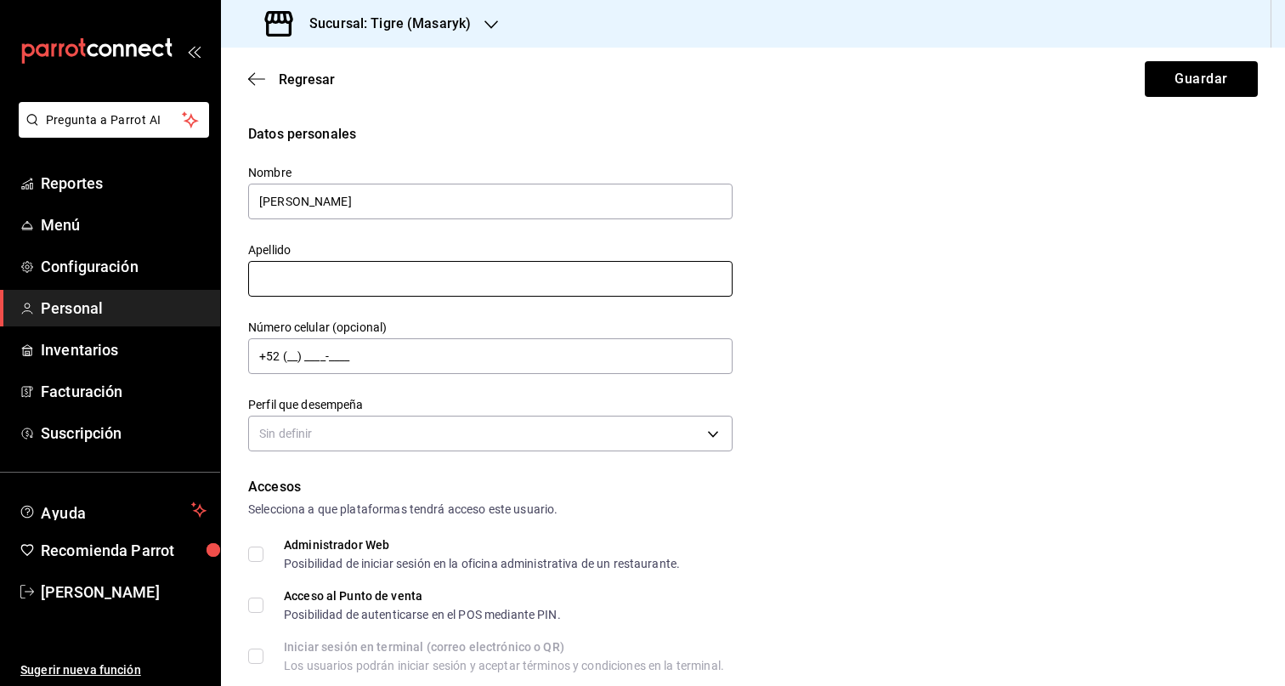
click at [322, 280] on input "text" at bounding box center [490, 279] width 484 height 36
paste input "SALAZAR ALVARADO"
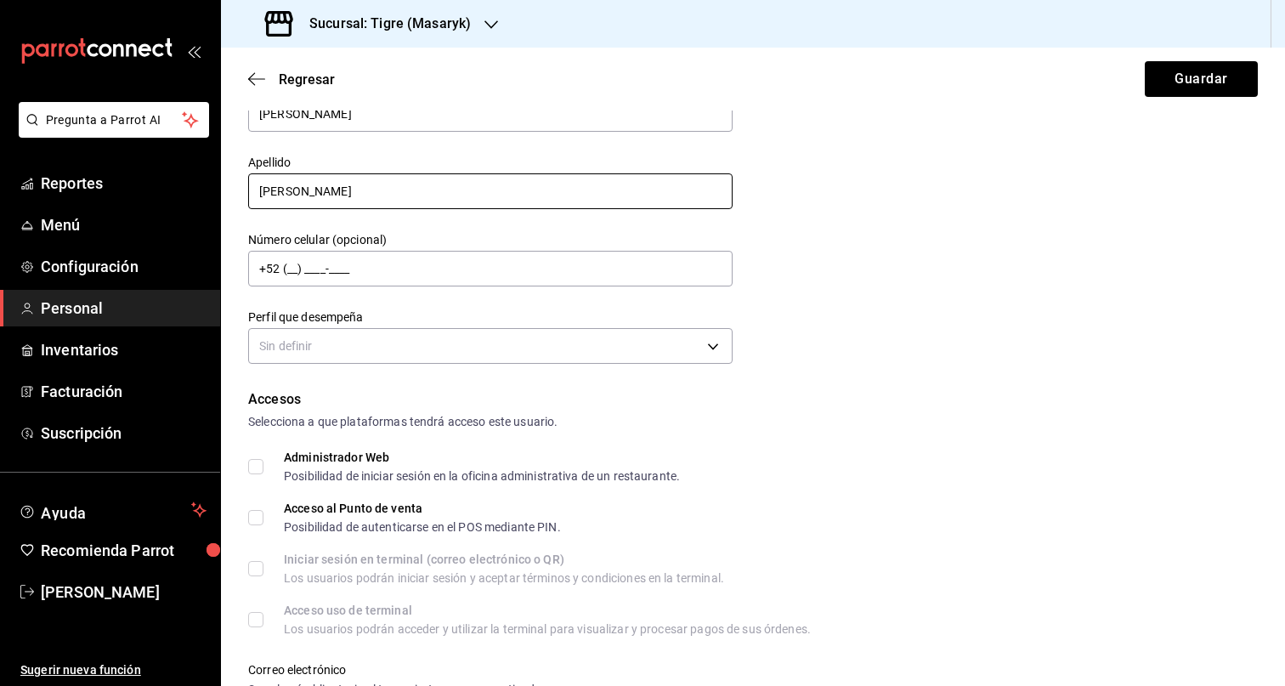
scroll to position [210, 0]
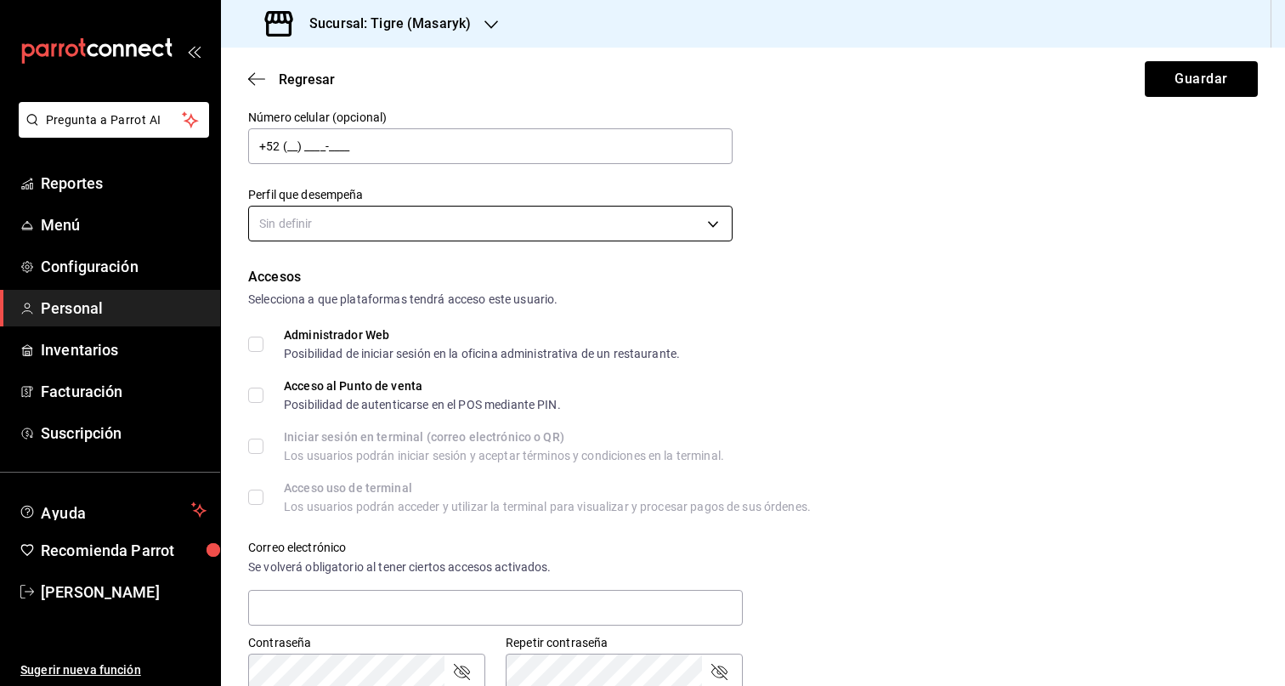
type input "SALAZAR ALVARADO"
click at [716, 229] on body "Pregunta a Parrot AI Reportes Menú Configuración Personal Inventarios Facturaci…" at bounding box center [642, 343] width 1285 height 686
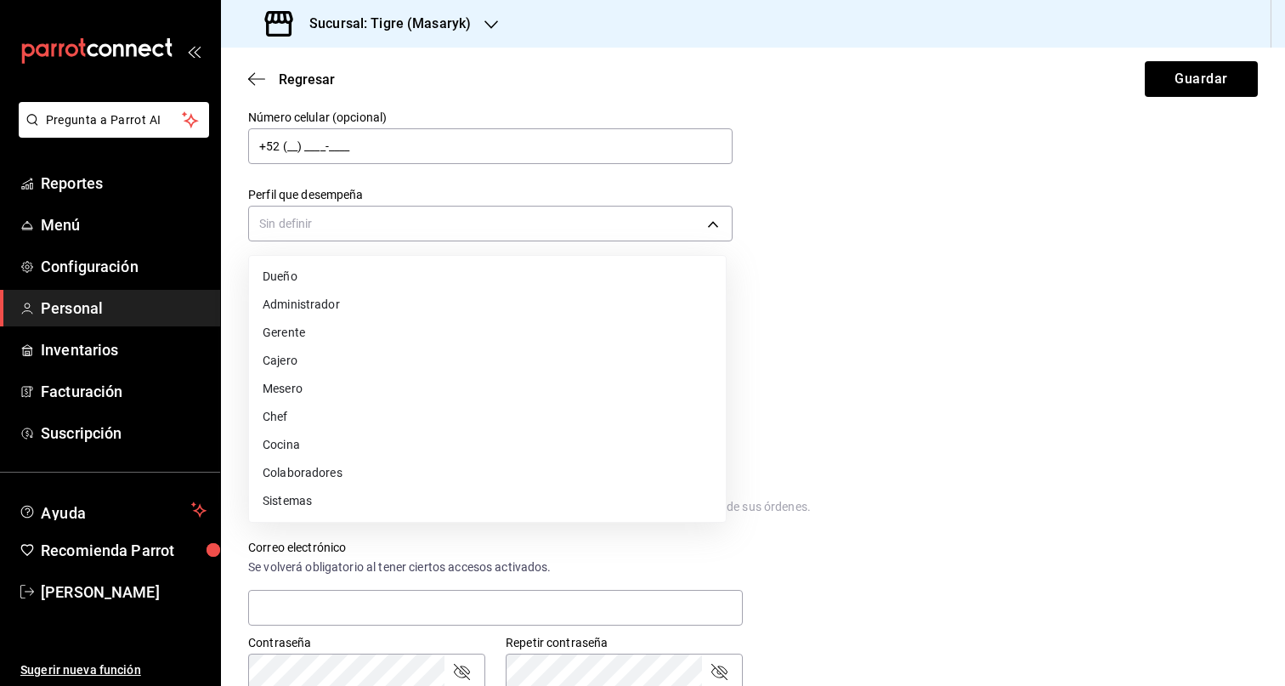
click at [394, 475] on li "Colaboradores" at bounding box center [487, 473] width 477 height 28
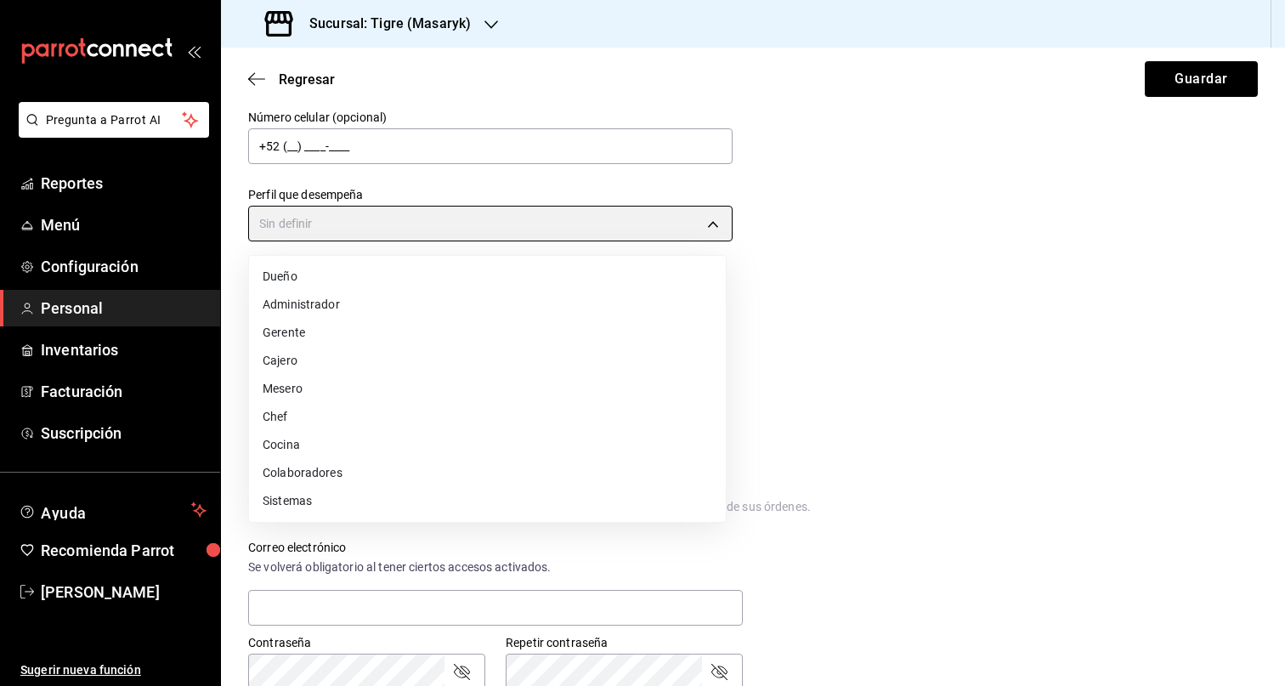
type input "STAFF"
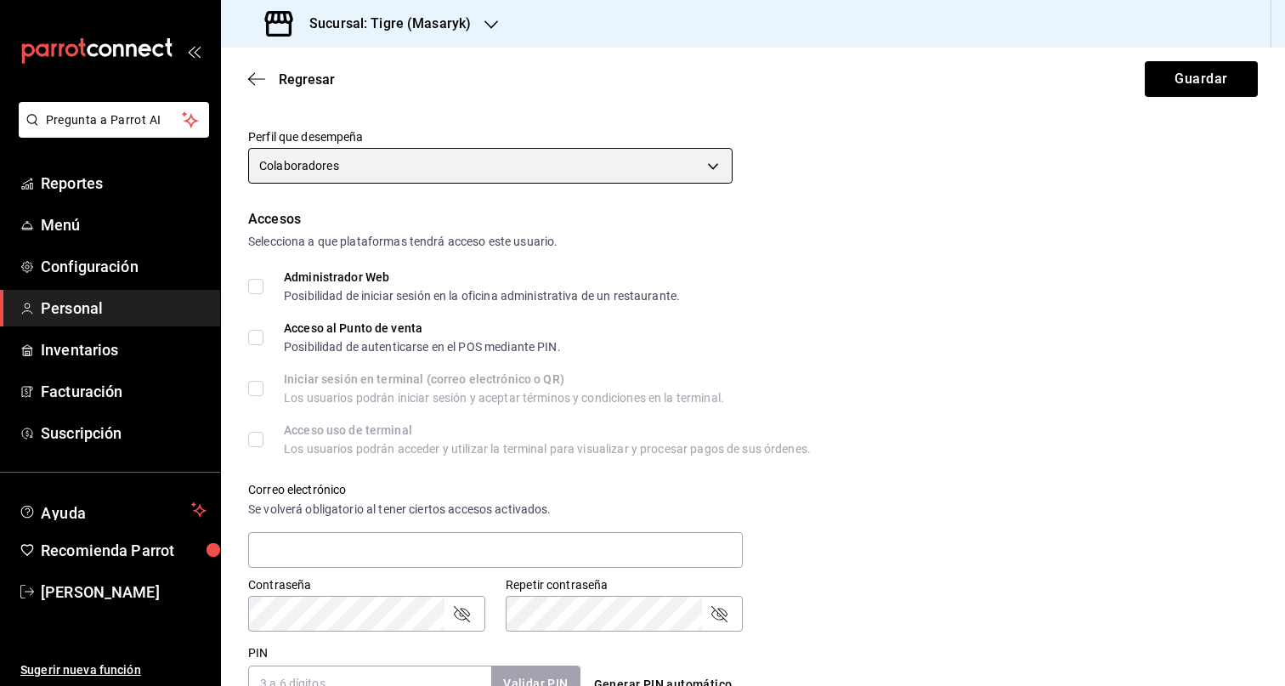
scroll to position [621, 0]
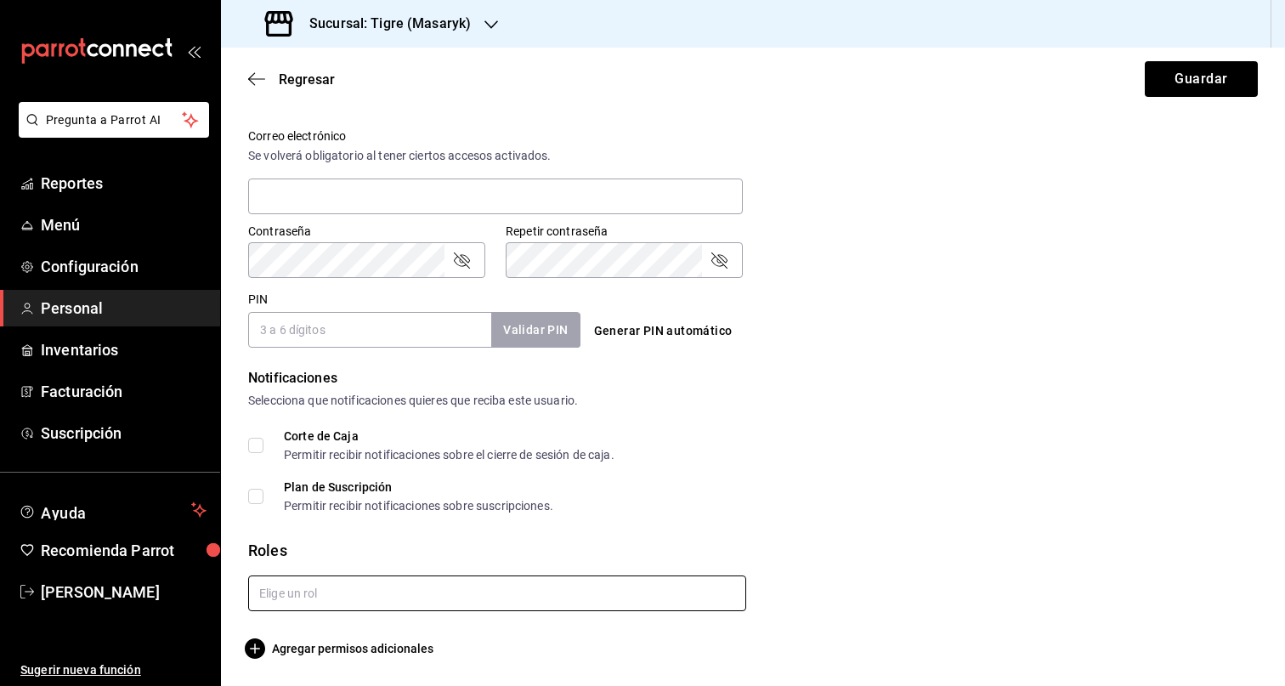
click at [391, 591] on input "text" at bounding box center [497, 593] width 498 height 36
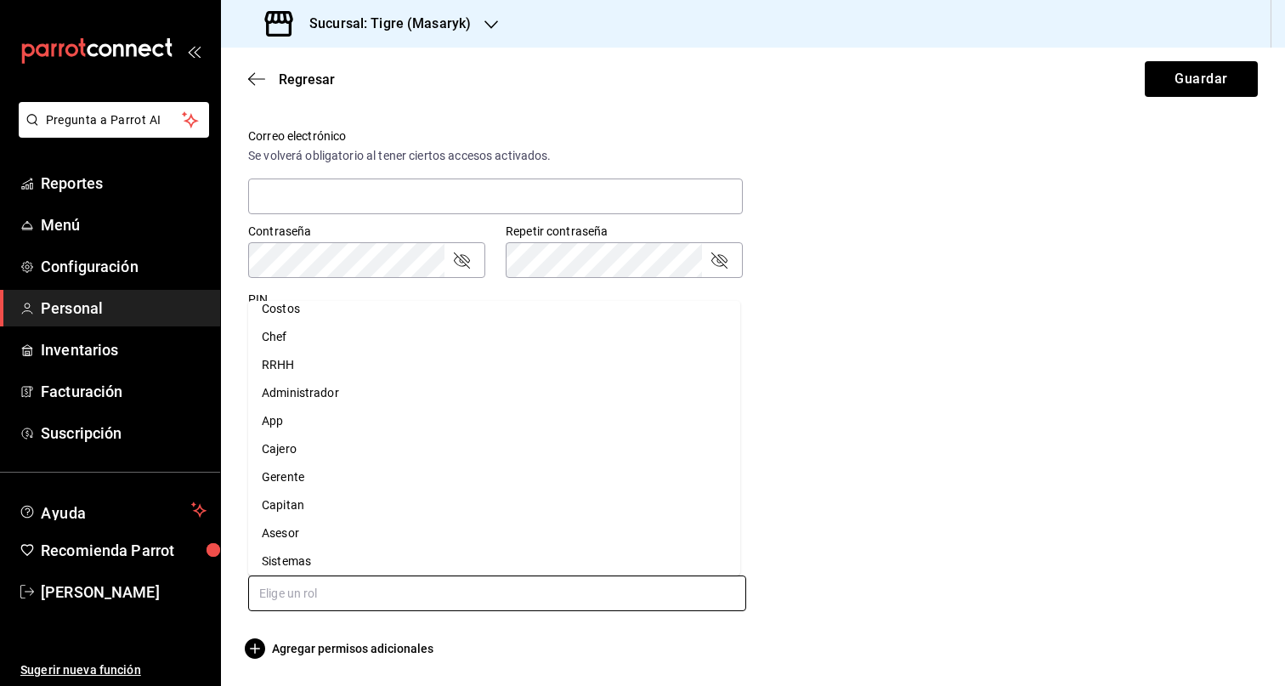
scroll to position [48, 0]
click at [321, 518] on li "Asesor" at bounding box center [494, 526] width 492 height 28
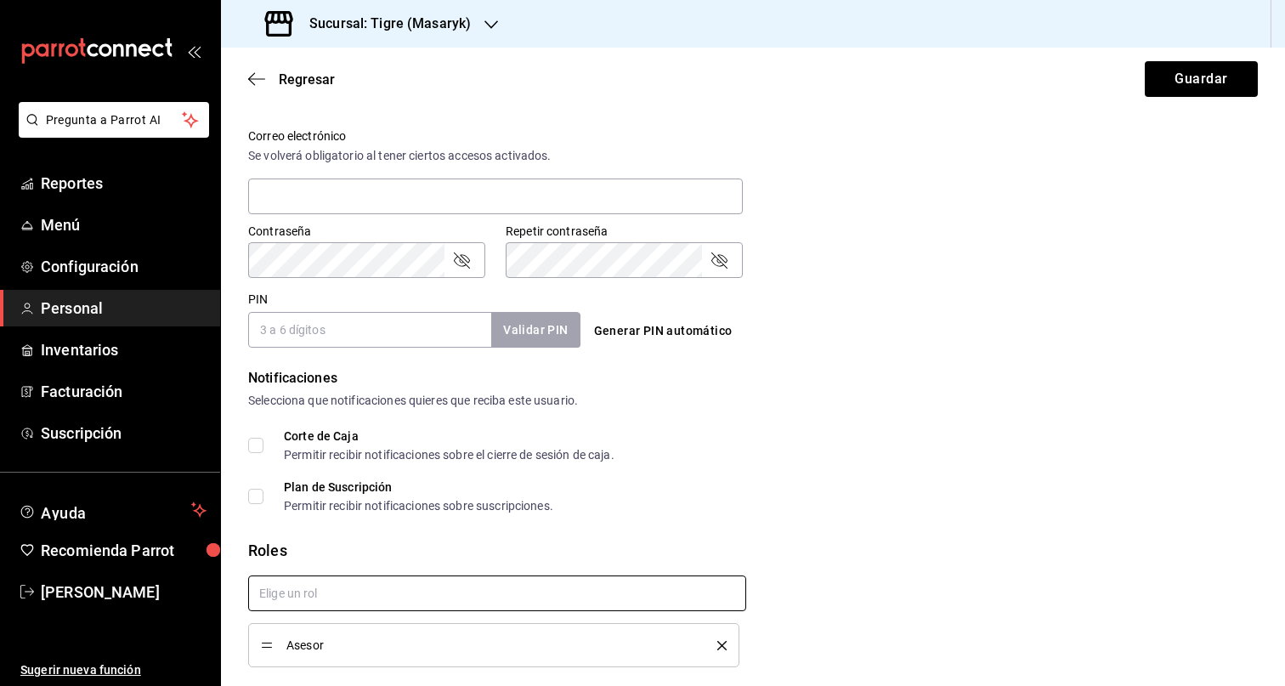
checkbox input "true"
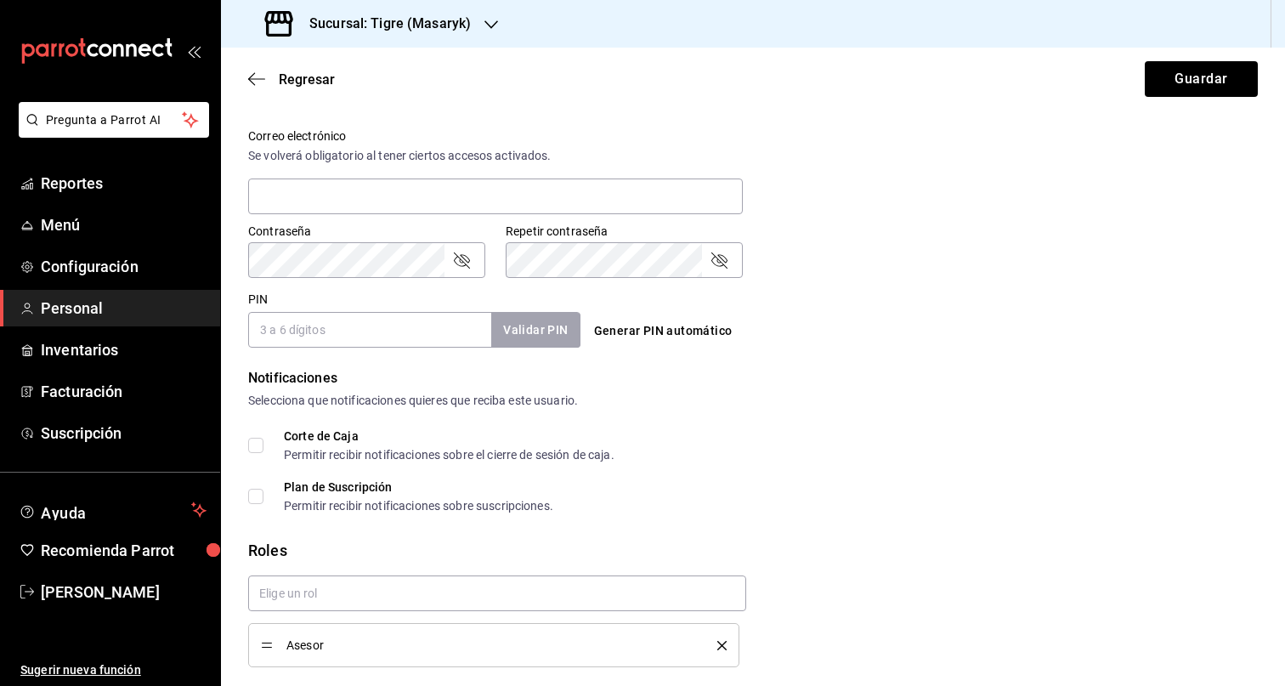
click at [377, 332] on input "PIN" at bounding box center [369, 330] width 243 height 36
paste input "14831"
type input "14831"
click at [884, 411] on div "Notificaciones Selecciona que notificaciones quieres que reciba este usuario. C…" at bounding box center [753, 440] width 1010 height 144
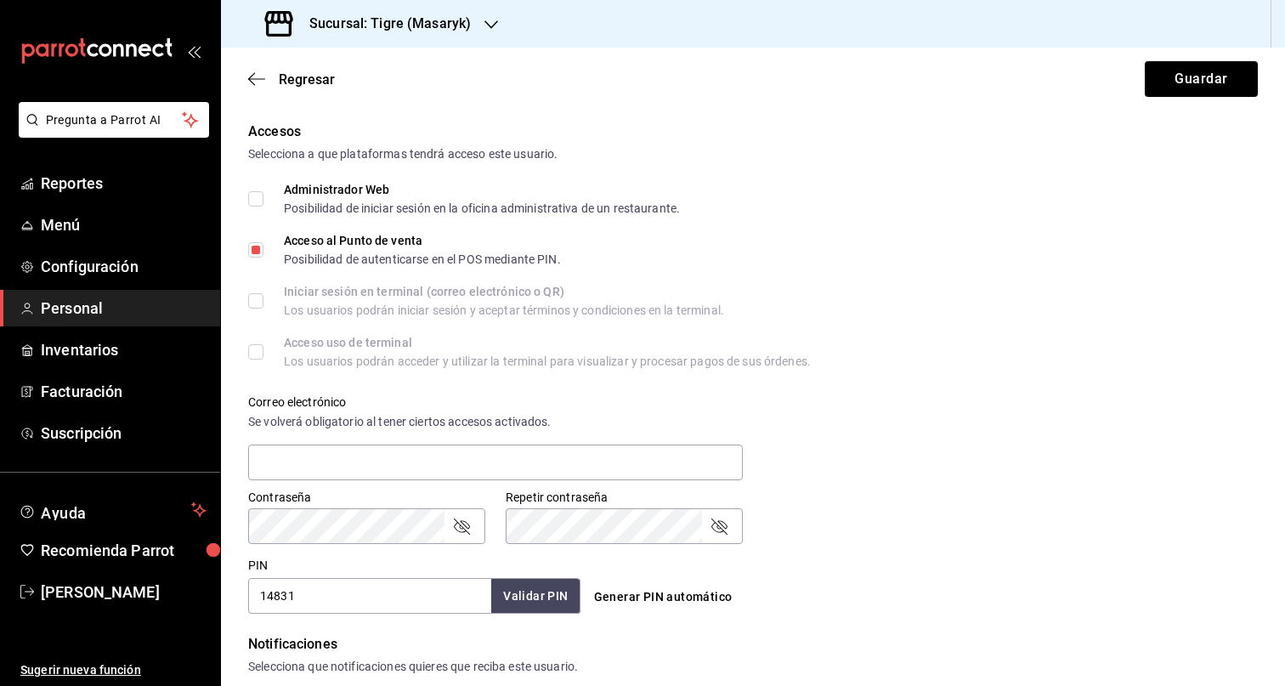
scroll to position [0, 0]
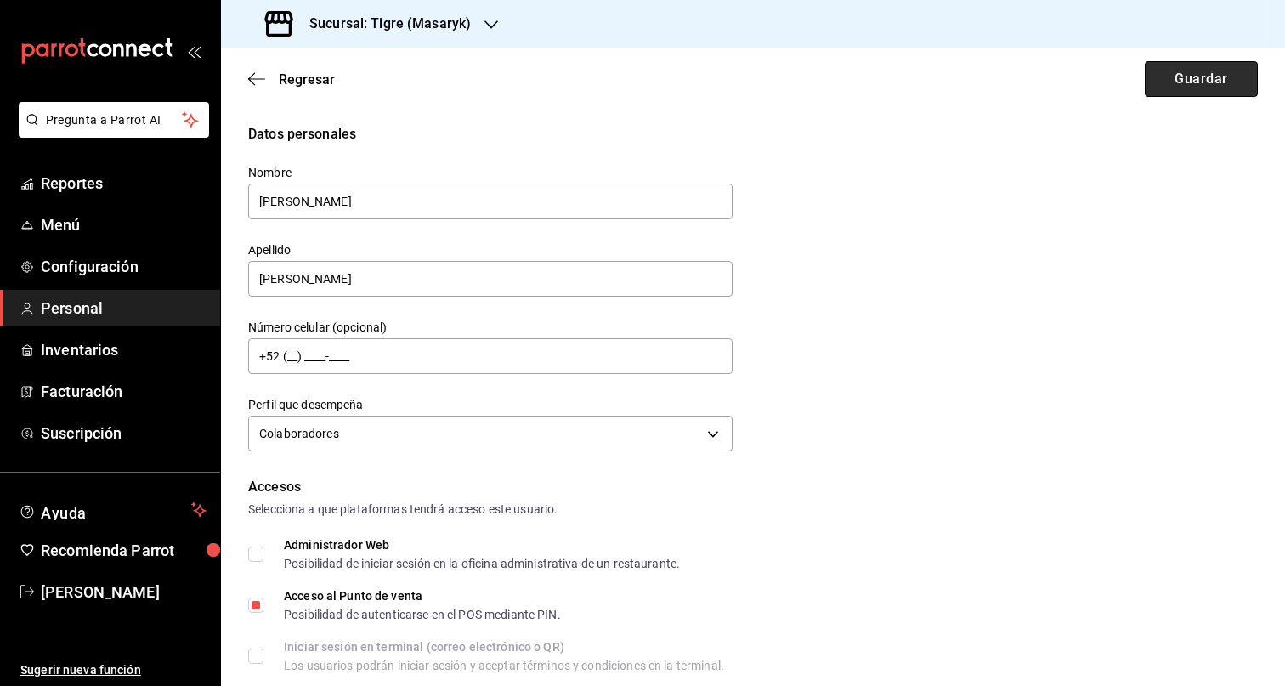
click at [1191, 95] on button "Guardar" at bounding box center [1201, 79] width 113 height 36
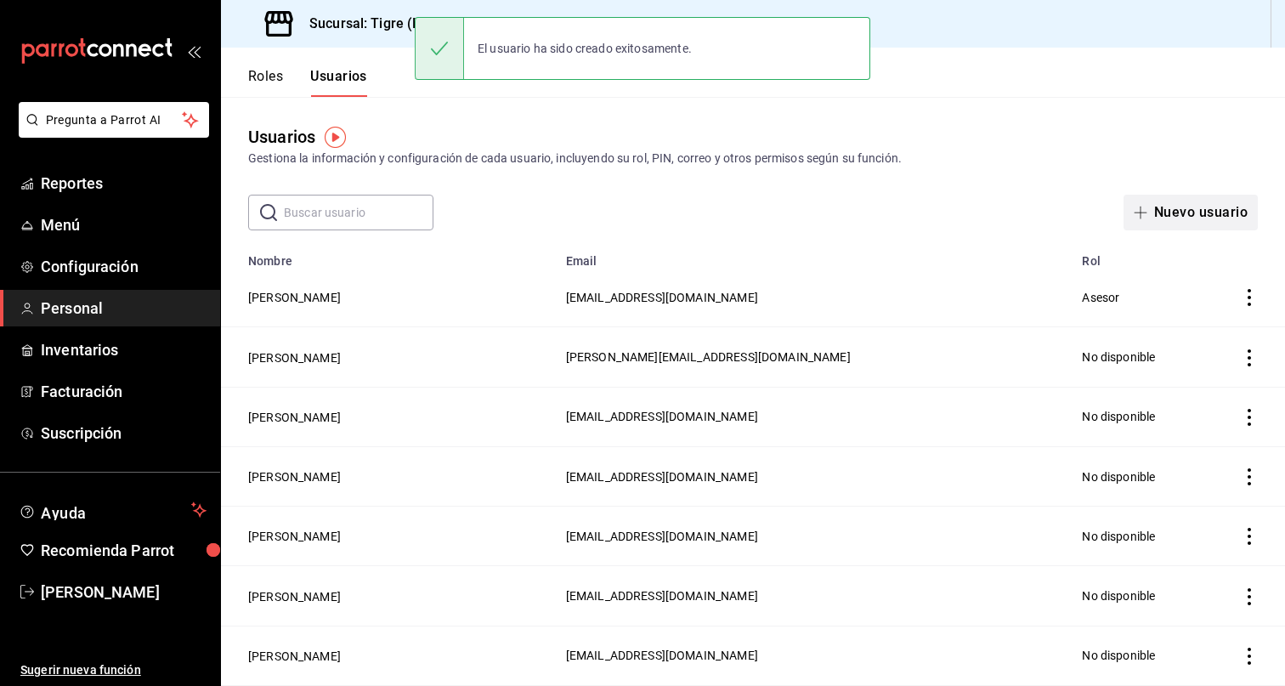
click at [1183, 225] on button "Nuevo usuario" at bounding box center [1190, 213] width 134 height 36
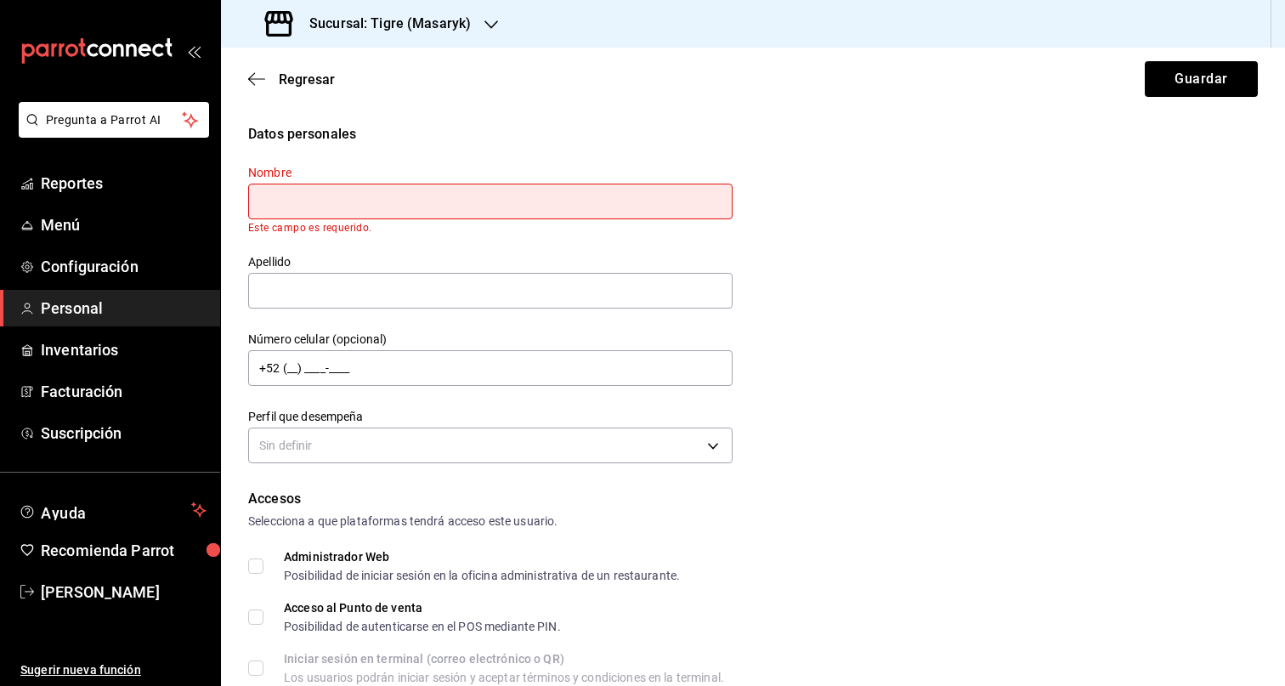
click at [398, 204] on input "text" at bounding box center [490, 202] width 484 height 36
paste input "EDGAR ISIDRO"
type input "EDGAR ISIDRO"
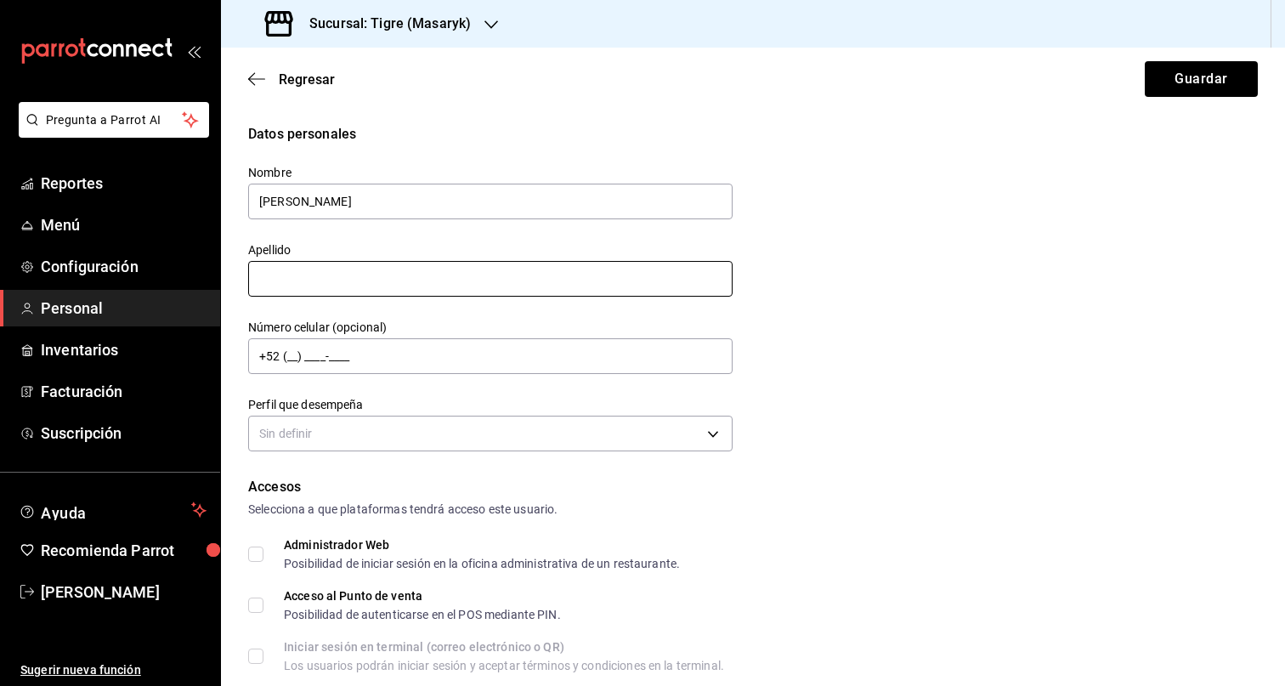
drag, startPoint x: 387, startPoint y: 276, endPoint x: 399, endPoint y: 277, distance: 12.8
click at [388, 276] on input "text" at bounding box center [490, 279] width 484 height 36
paste input "MARTINEZ VELAZQUEZ"
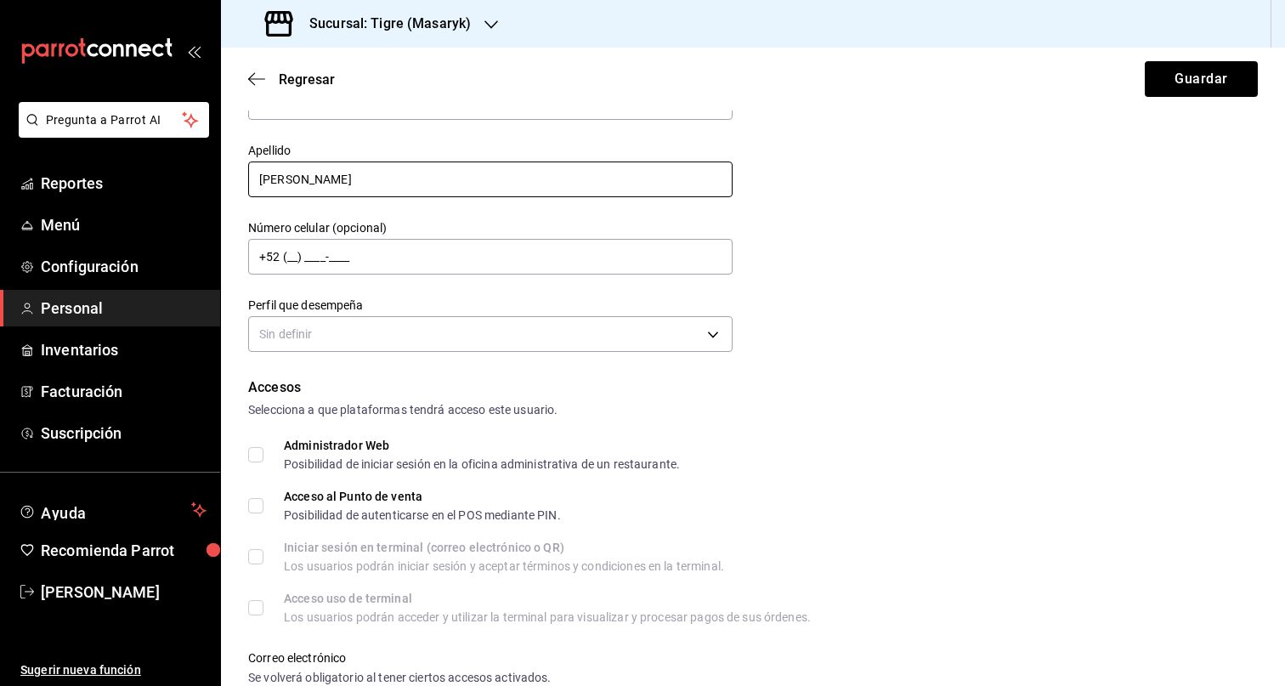
scroll to position [102, 0]
type input "MARTINEZ VELAZQUEZ"
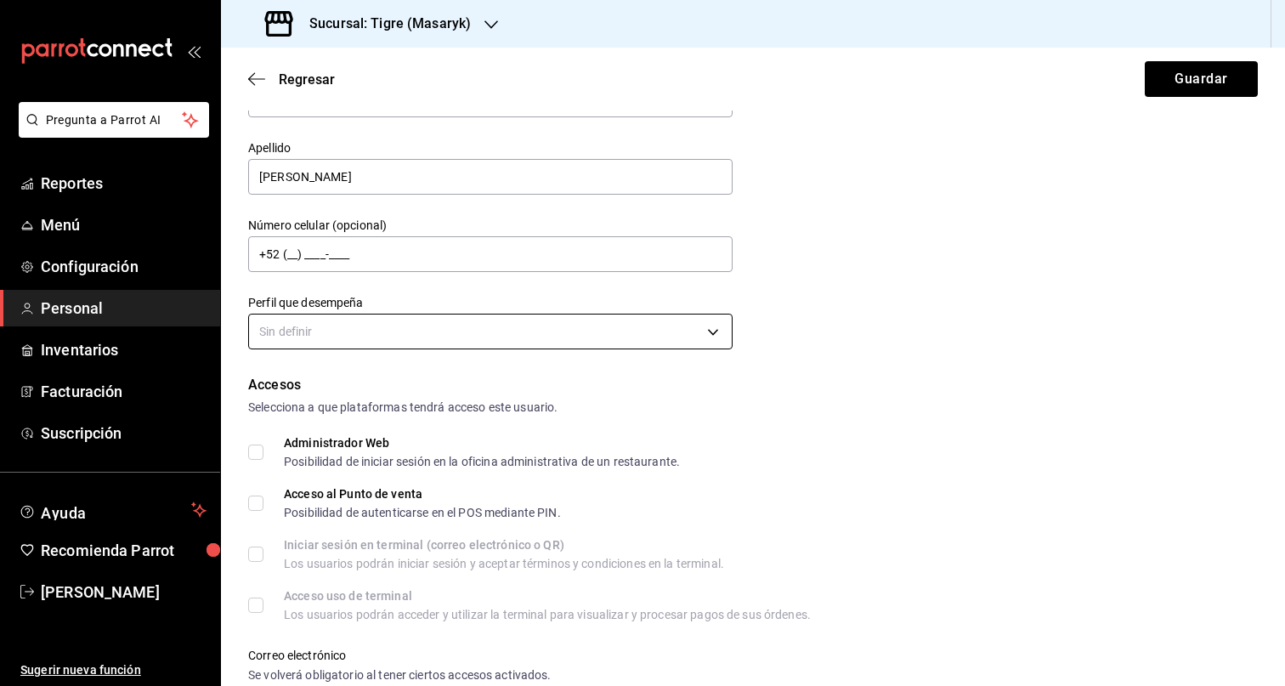
click at [646, 330] on body "Pregunta a Parrot AI Reportes Menú Configuración Personal Inventarios Facturaci…" at bounding box center [642, 343] width 1285 height 686
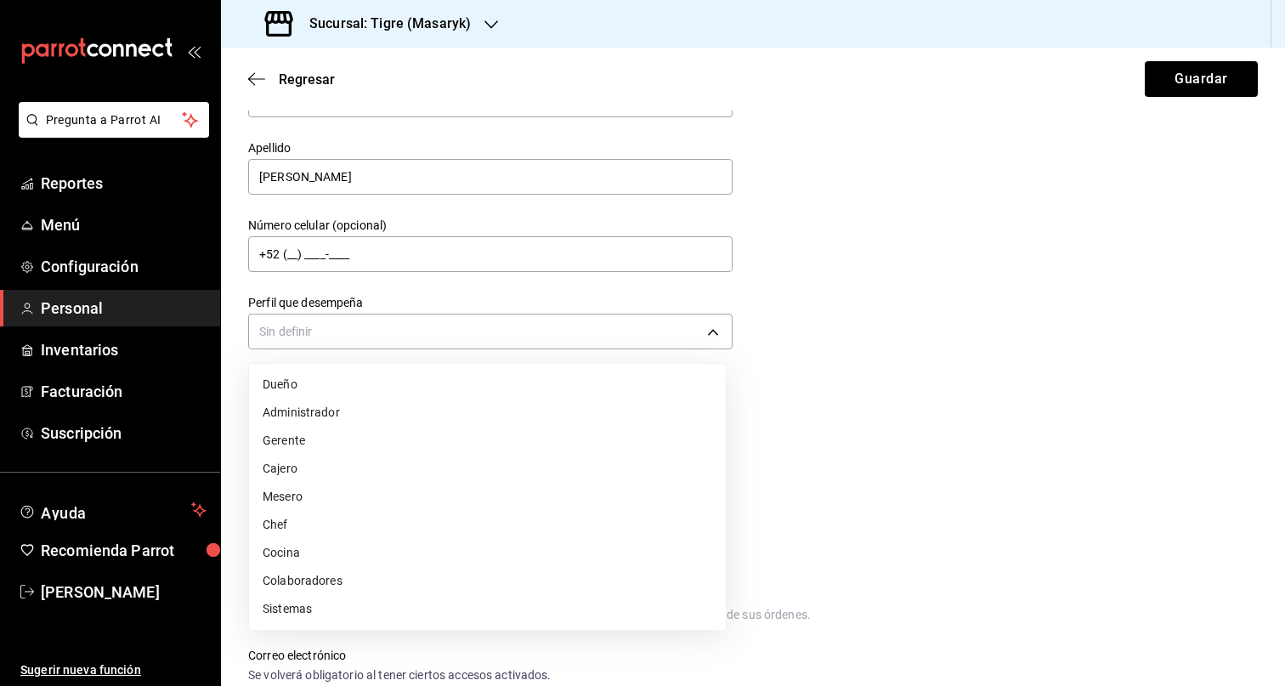
click at [420, 570] on li "Colaboradores" at bounding box center [487, 581] width 477 height 28
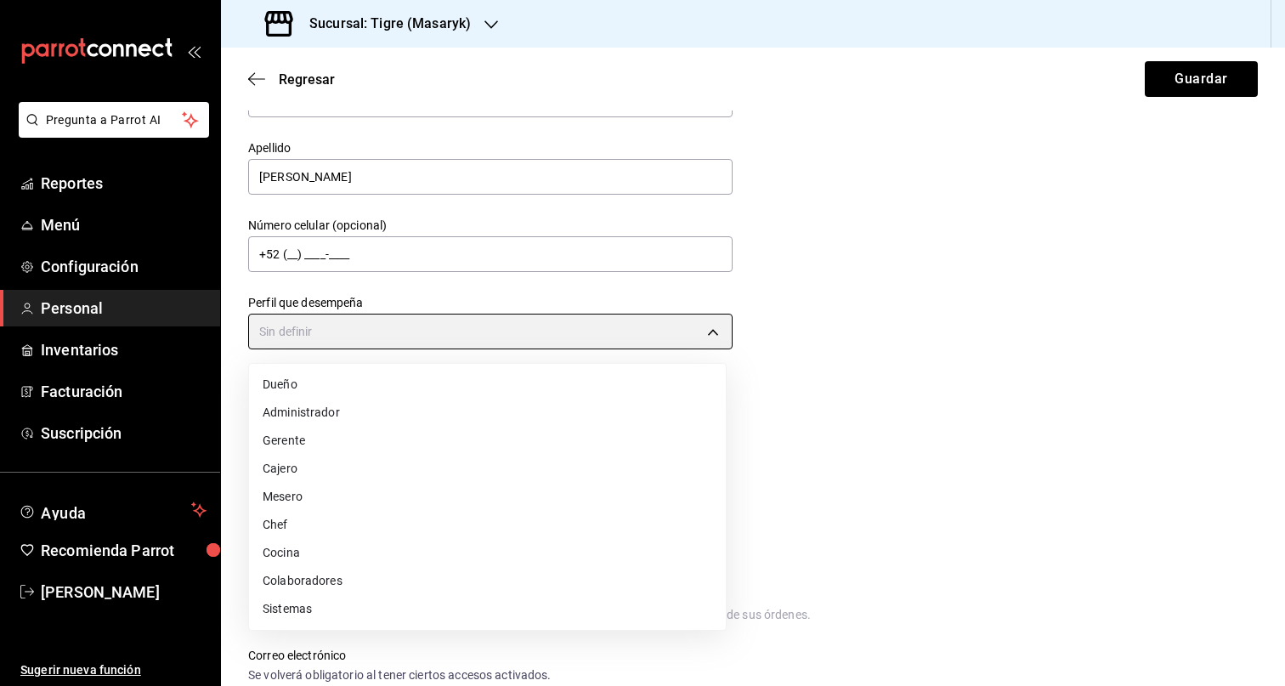
type input "STAFF"
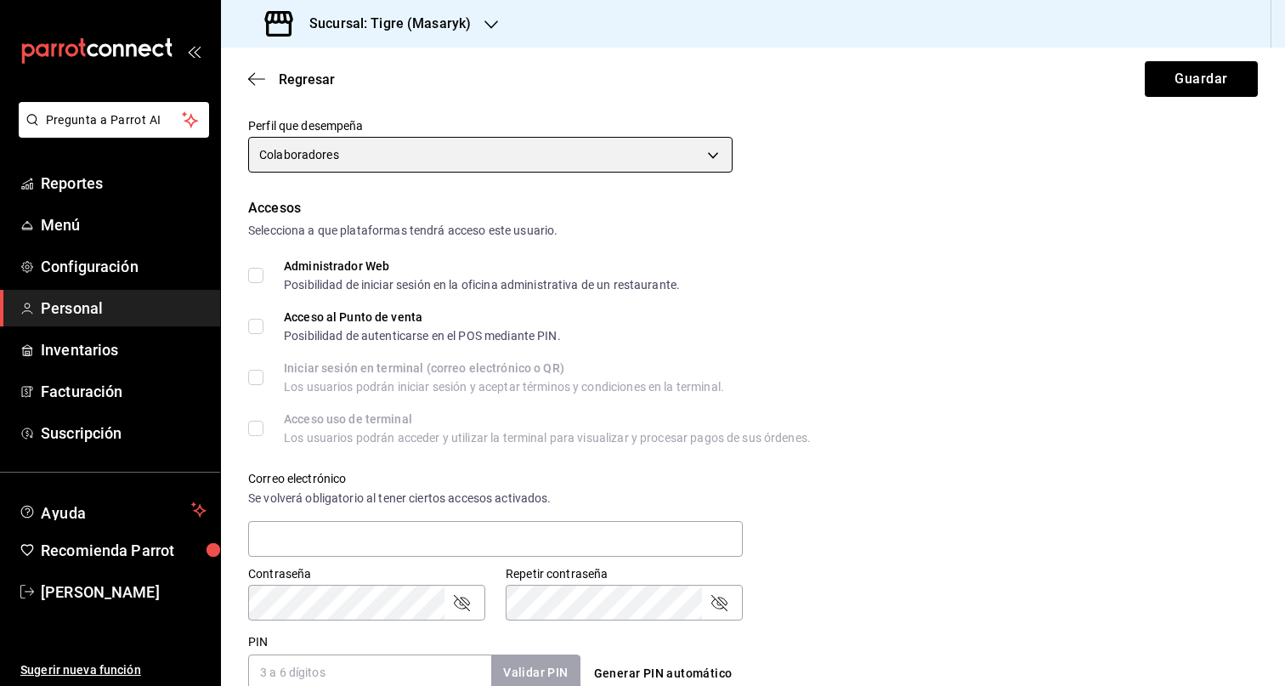
scroll to position [621, 0]
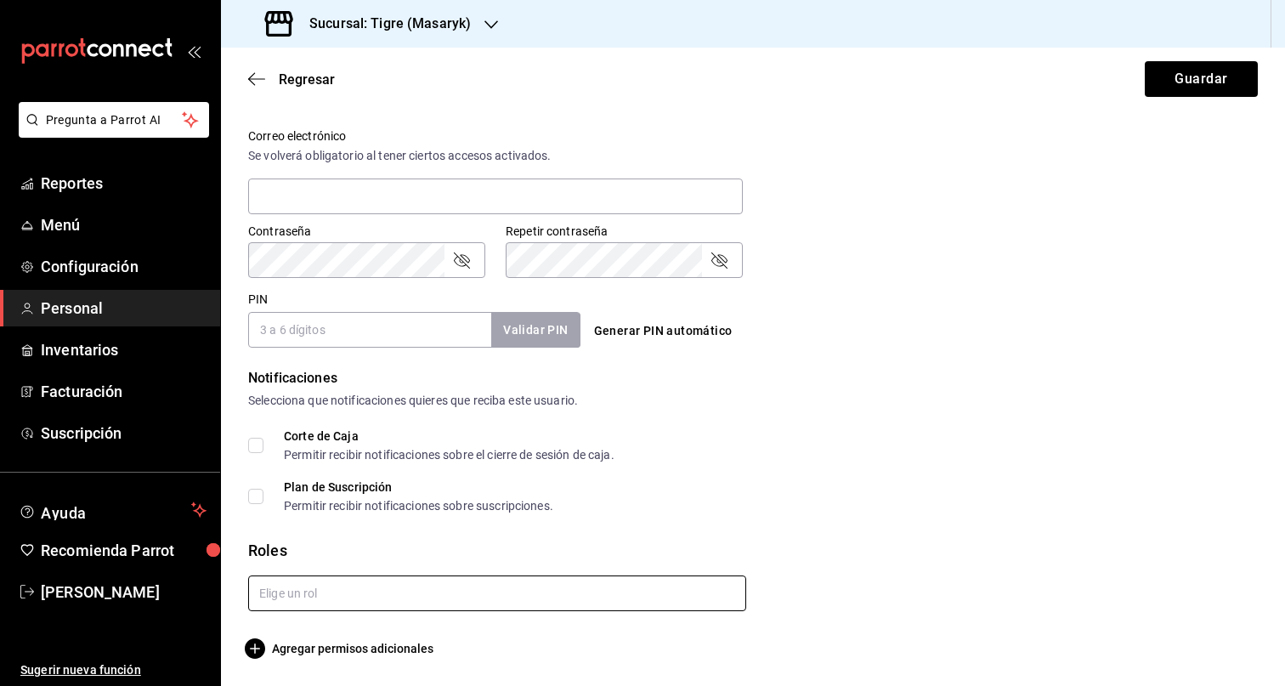
click at [378, 601] on input "text" at bounding box center [497, 593] width 498 height 36
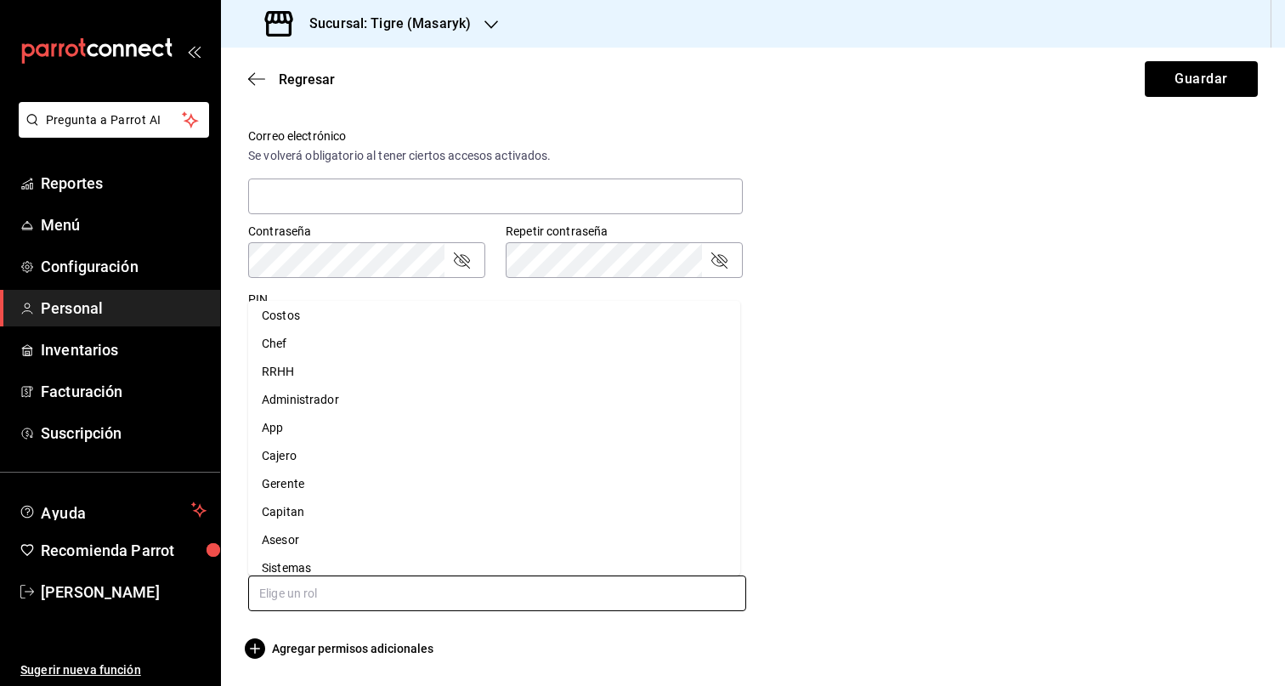
scroll to position [48, 0]
click at [311, 529] on li "Asesor" at bounding box center [494, 526] width 492 height 28
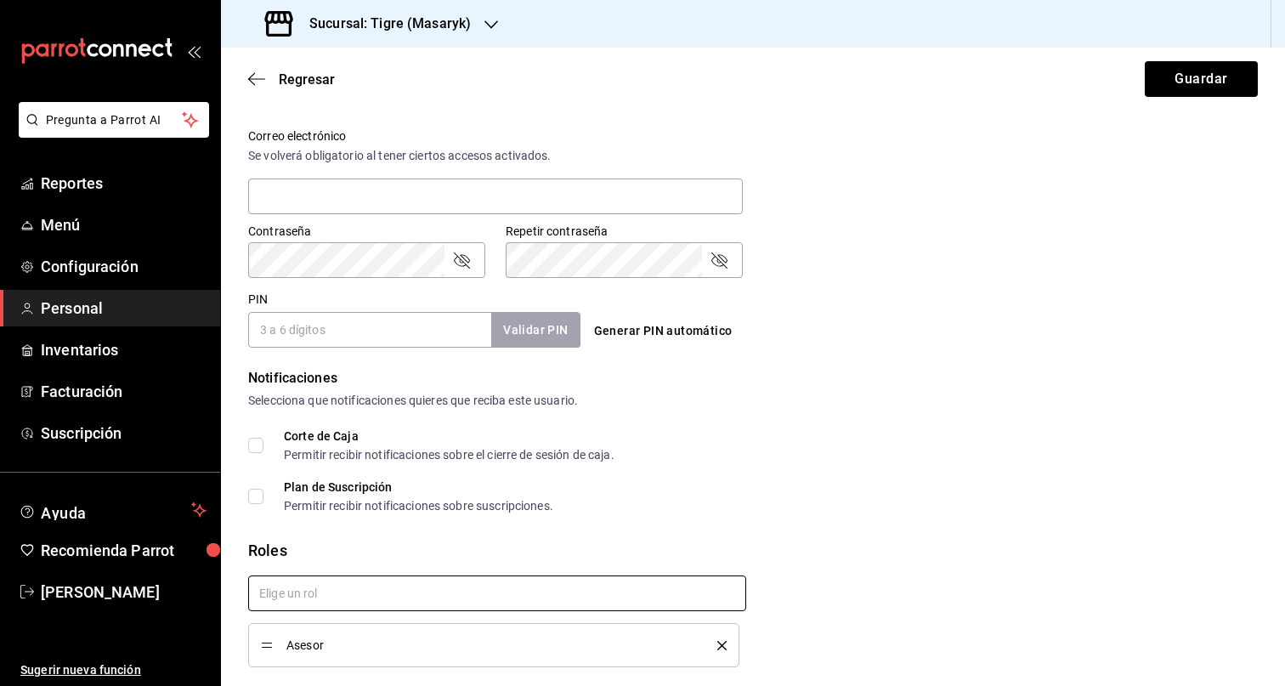
checkbox input "true"
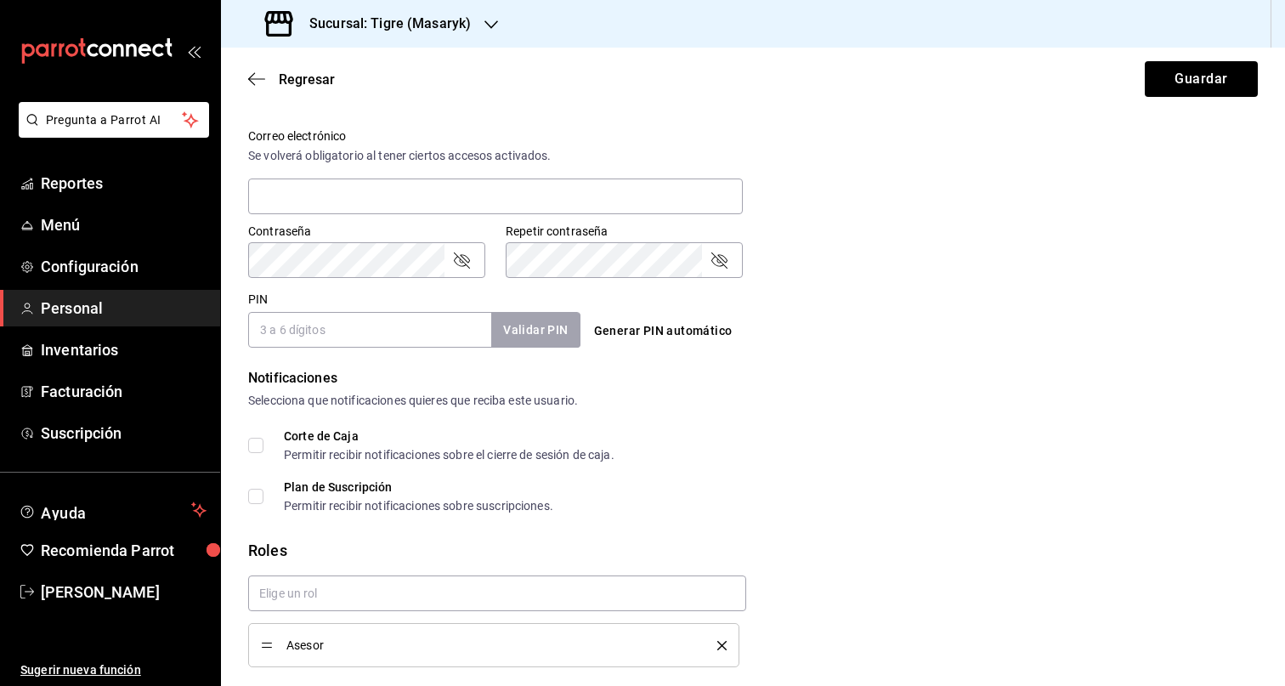
click at [334, 331] on input "PIN" at bounding box center [369, 330] width 243 height 36
paste input "25410"
type input "25410"
click at [951, 336] on div "PIN 25410 Validar PIN ​ Generar PIN automático" at bounding box center [749, 316] width 1016 height 63
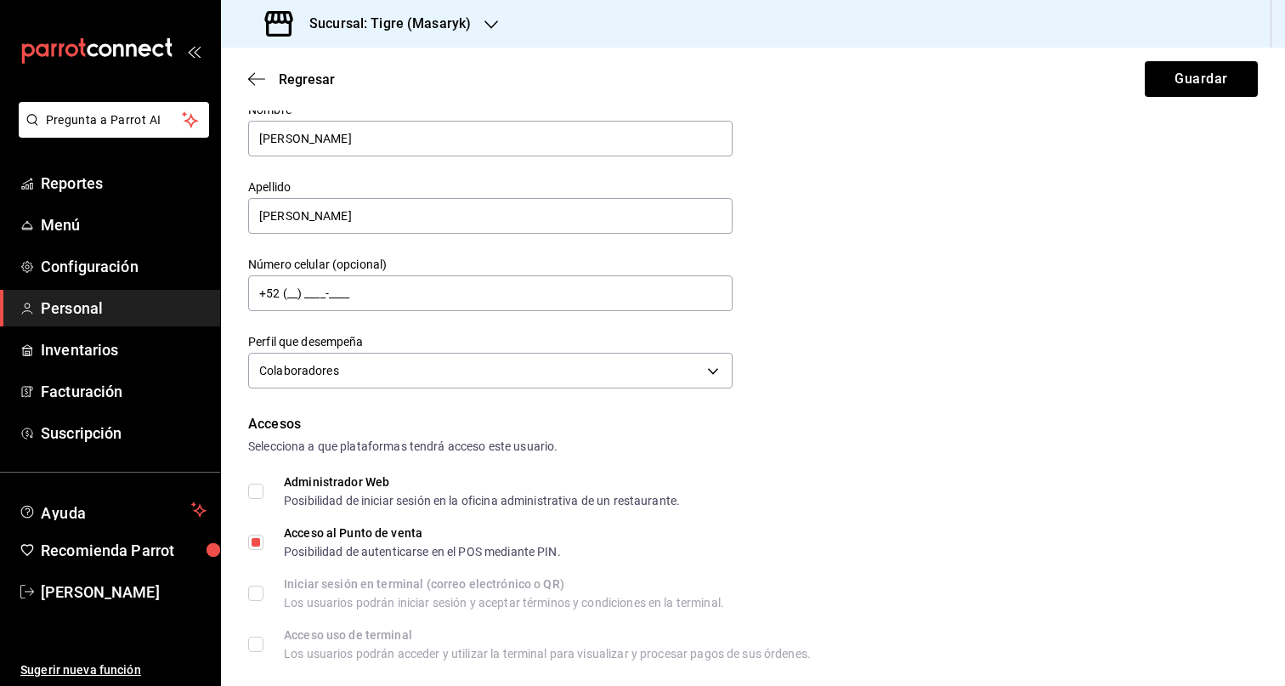
scroll to position [0, 0]
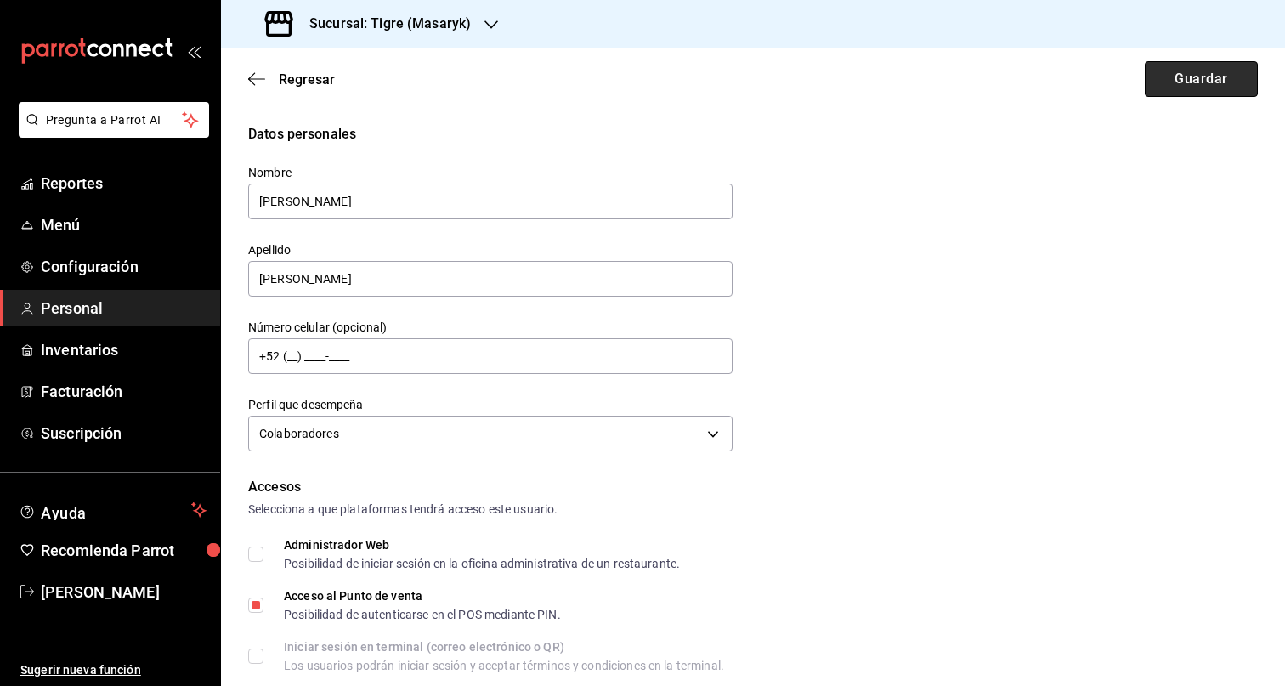
click at [1148, 85] on button "Guardar" at bounding box center [1201, 79] width 113 height 36
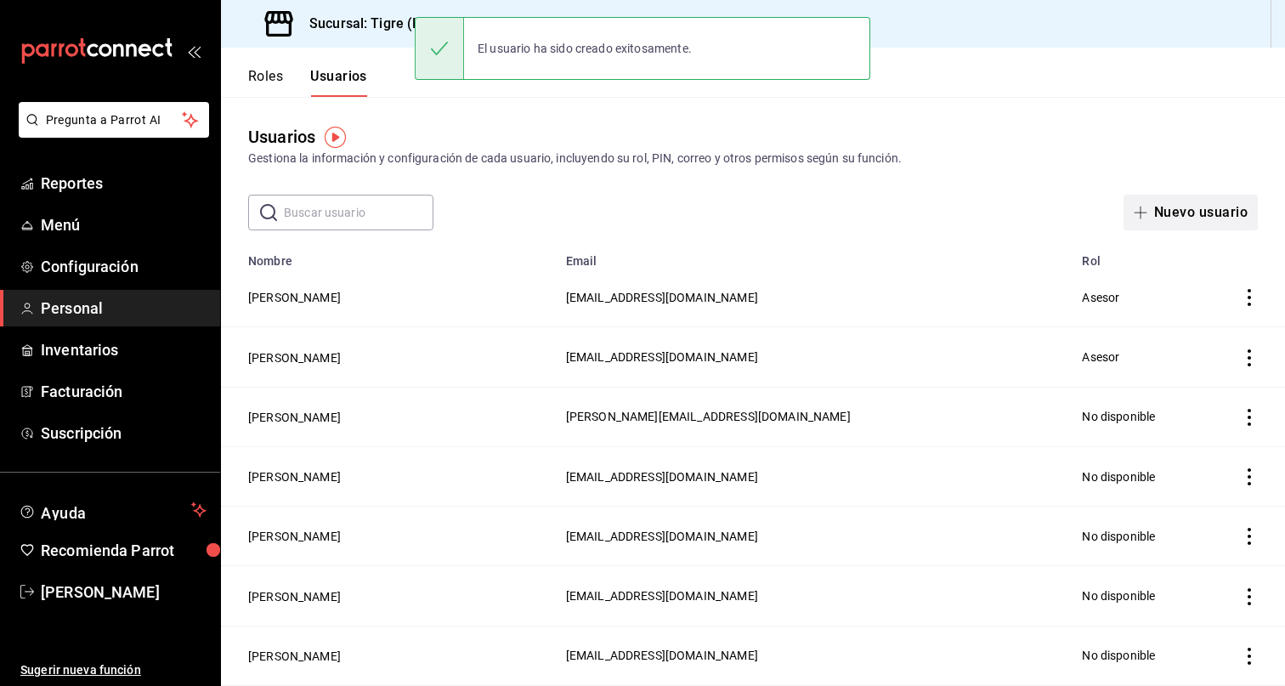
click at [1183, 217] on button "Nuevo usuario" at bounding box center [1190, 213] width 134 height 36
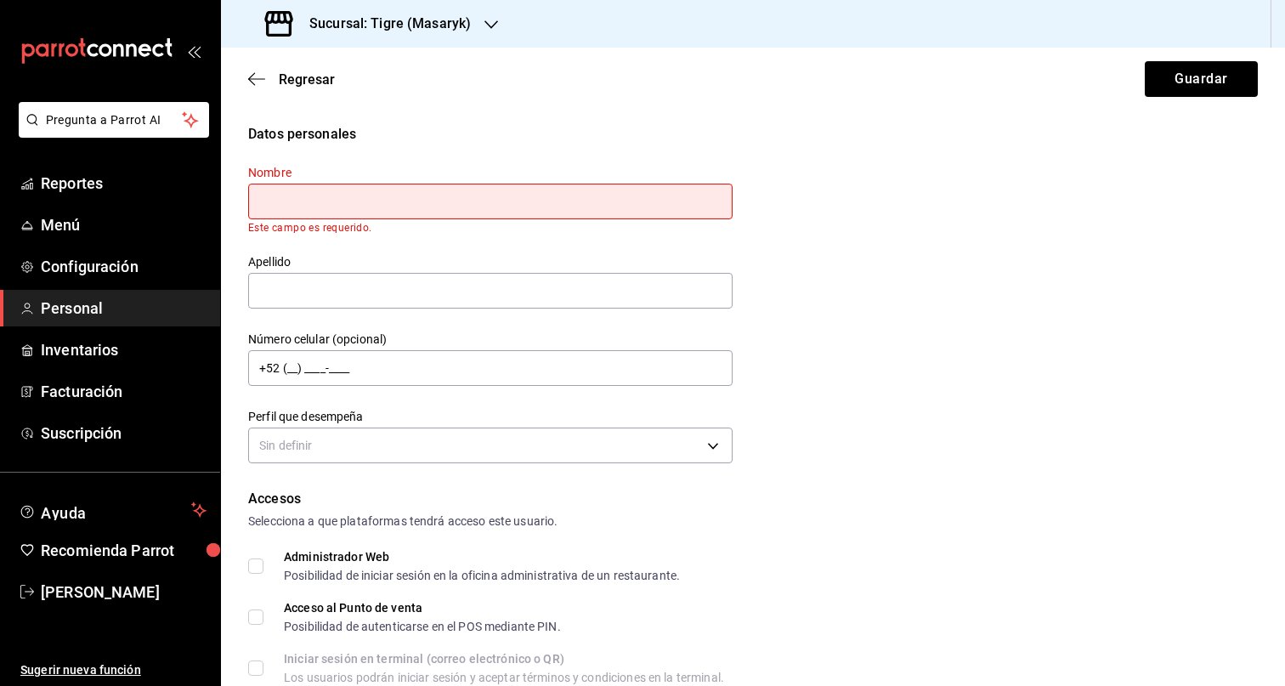
click at [336, 210] on input "text" at bounding box center [490, 202] width 484 height 36
paste input "DANIEL"
type input "DANIEL"
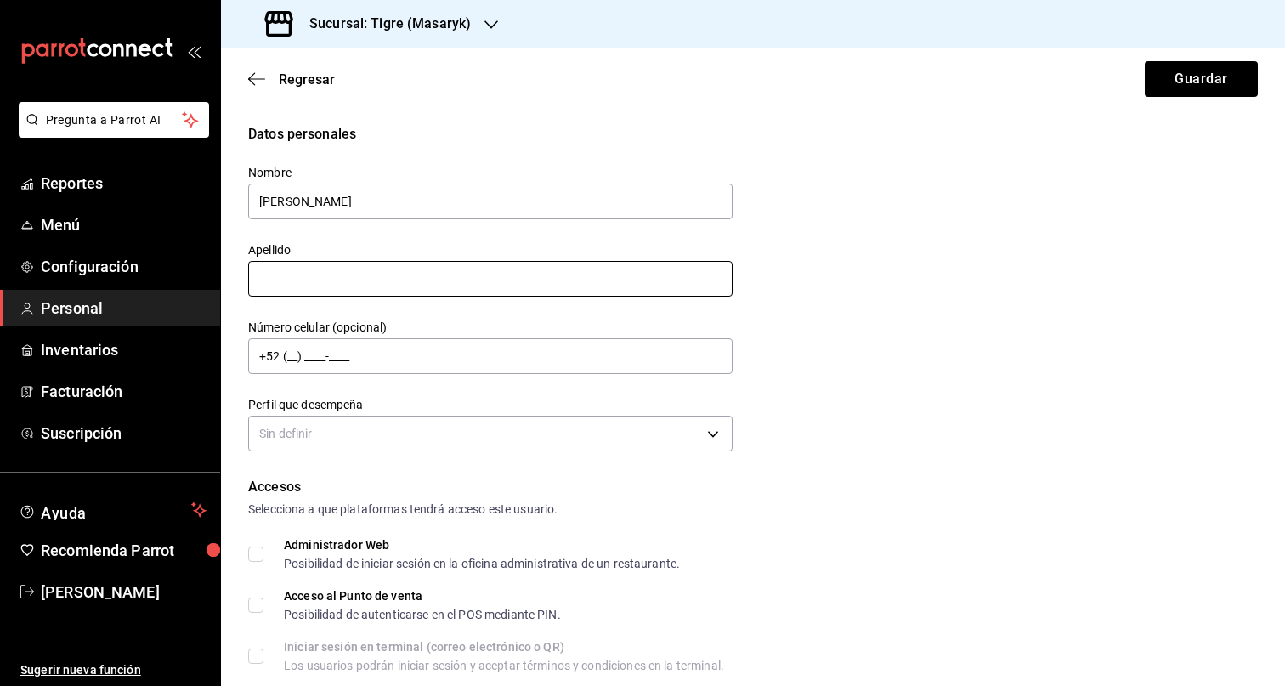
click at [350, 277] on input "text" at bounding box center [490, 279] width 484 height 36
paste input "FLORES TARAZONA"
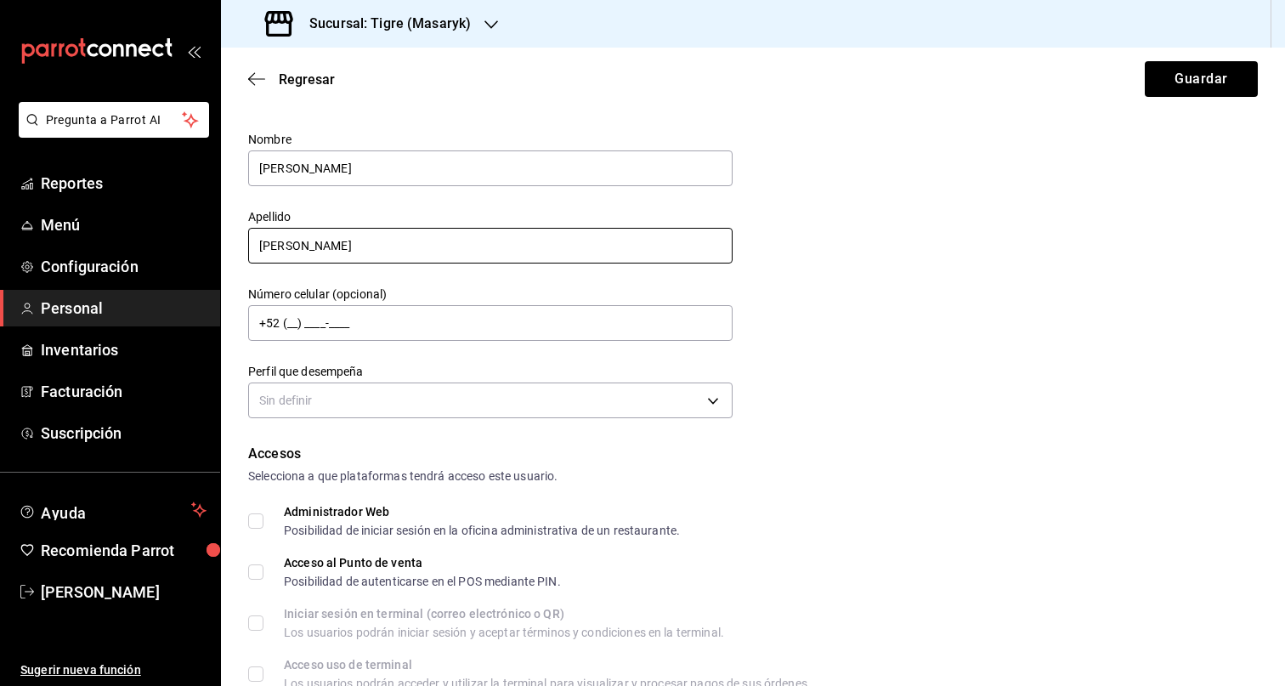
scroll to position [143, 0]
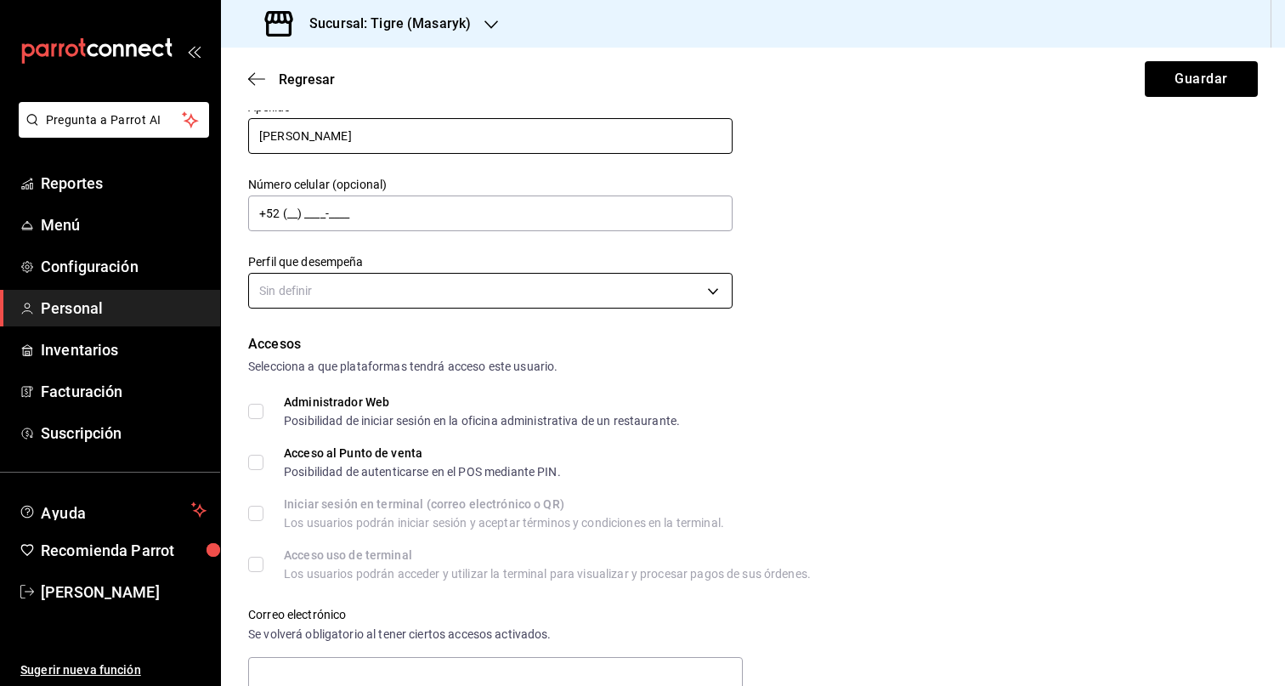
type input "FLORES TARAZONA"
click at [640, 293] on body "Pregunta a Parrot AI Reportes Menú Configuración Personal Inventarios Facturaci…" at bounding box center [642, 343] width 1285 height 686
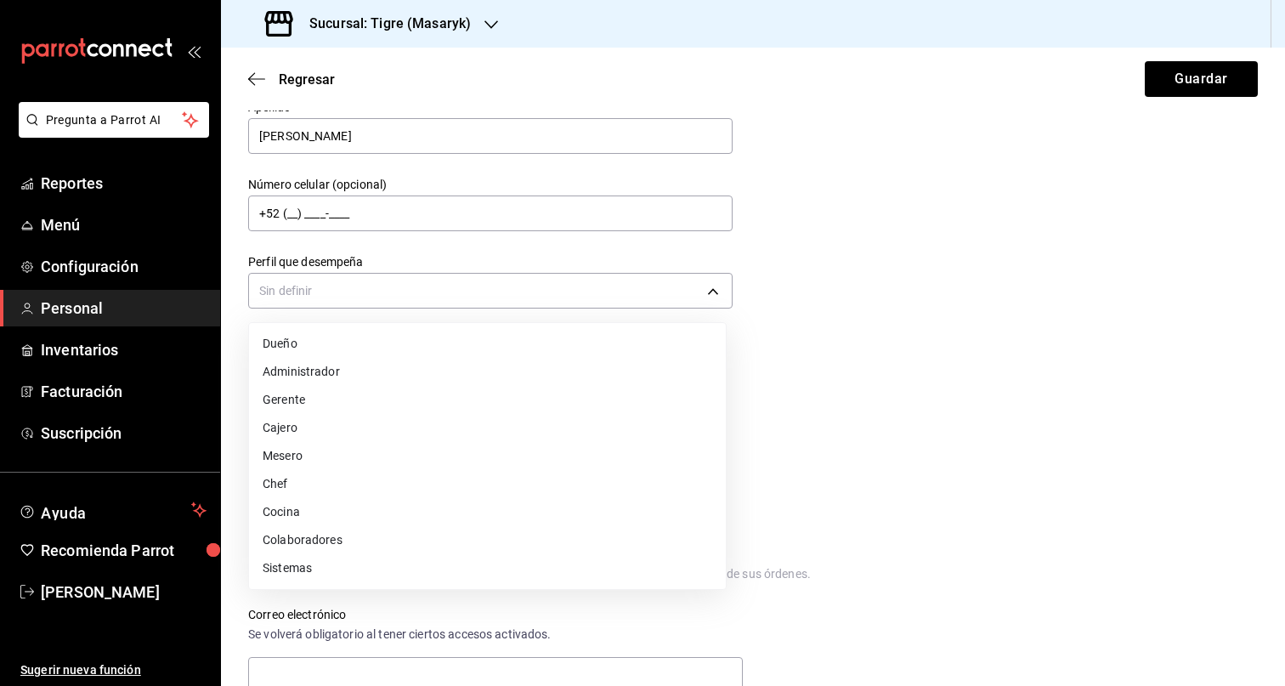
click at [382, 535] on li "Colaboradores" at bounding box center [487, 540] width 477 height 28
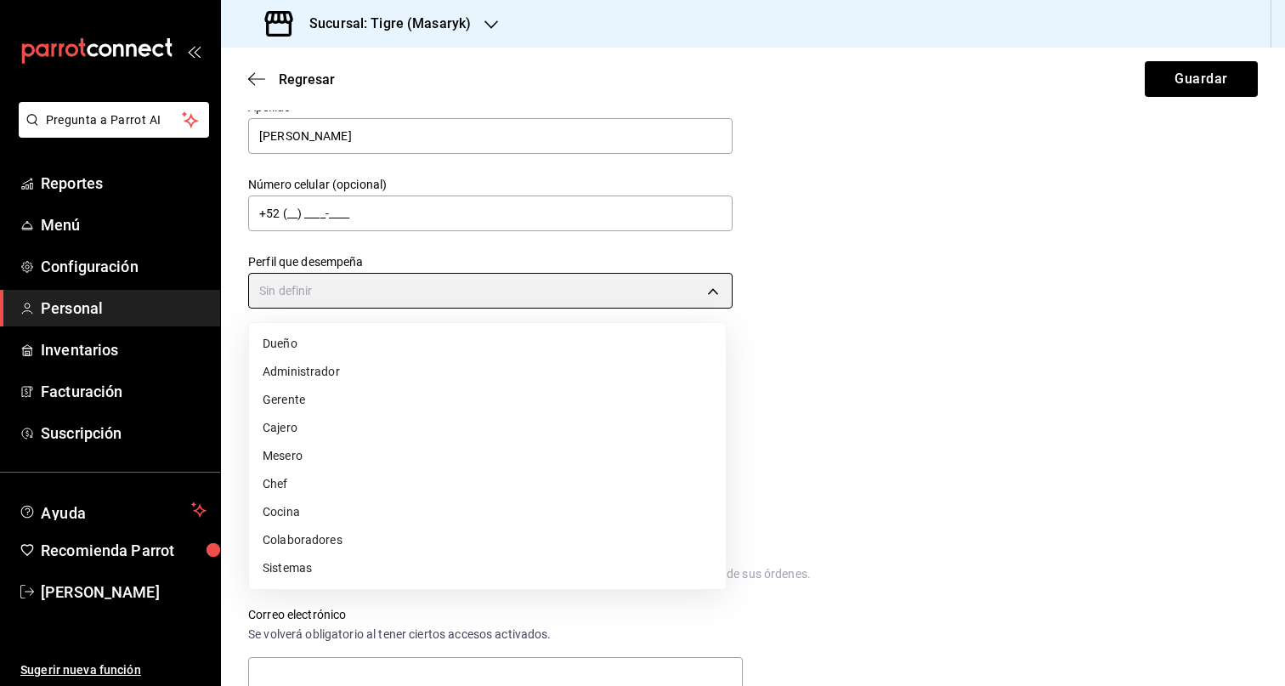
type input "STAFF"
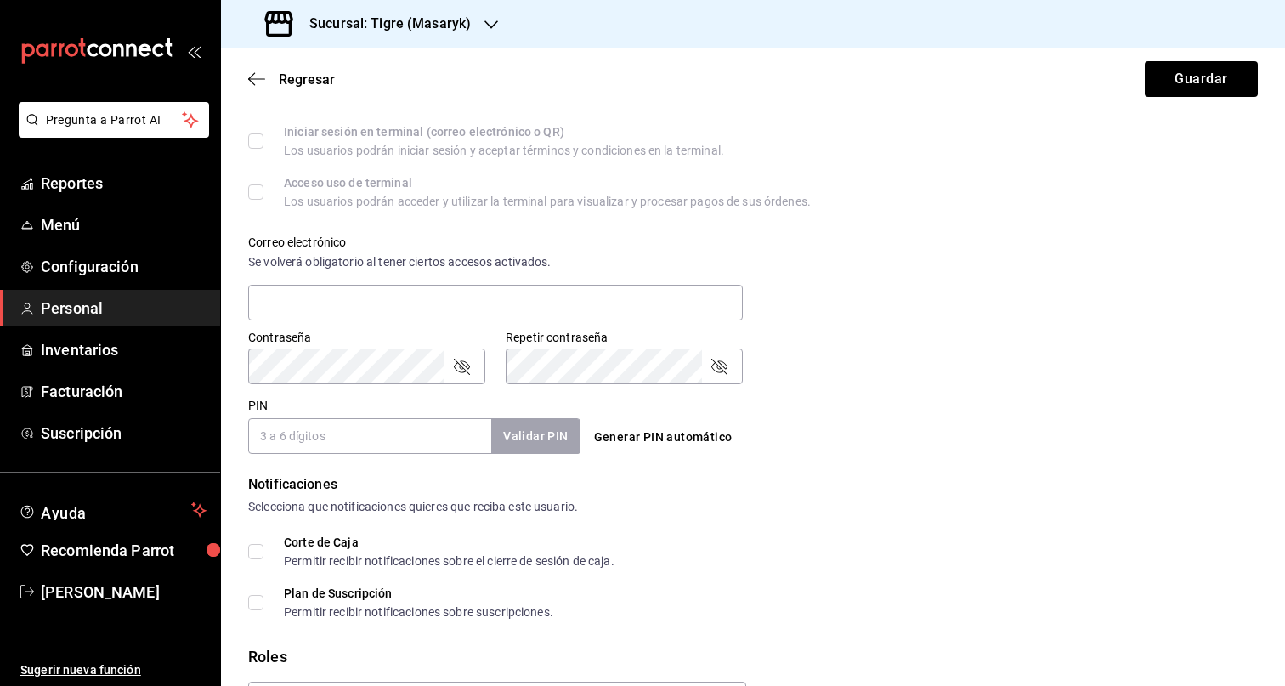
scroll to position [621, 0]
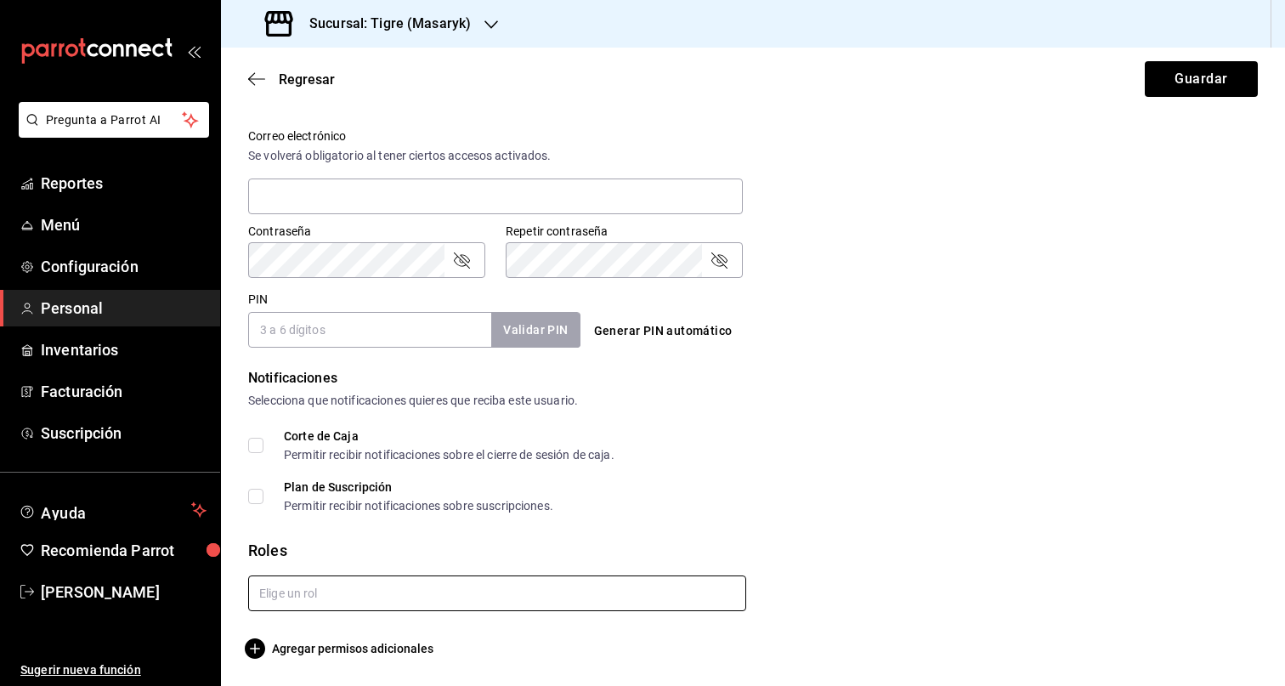
click at [554, 581] on input "text" at bounding box center [497, 593] width 498 height 36
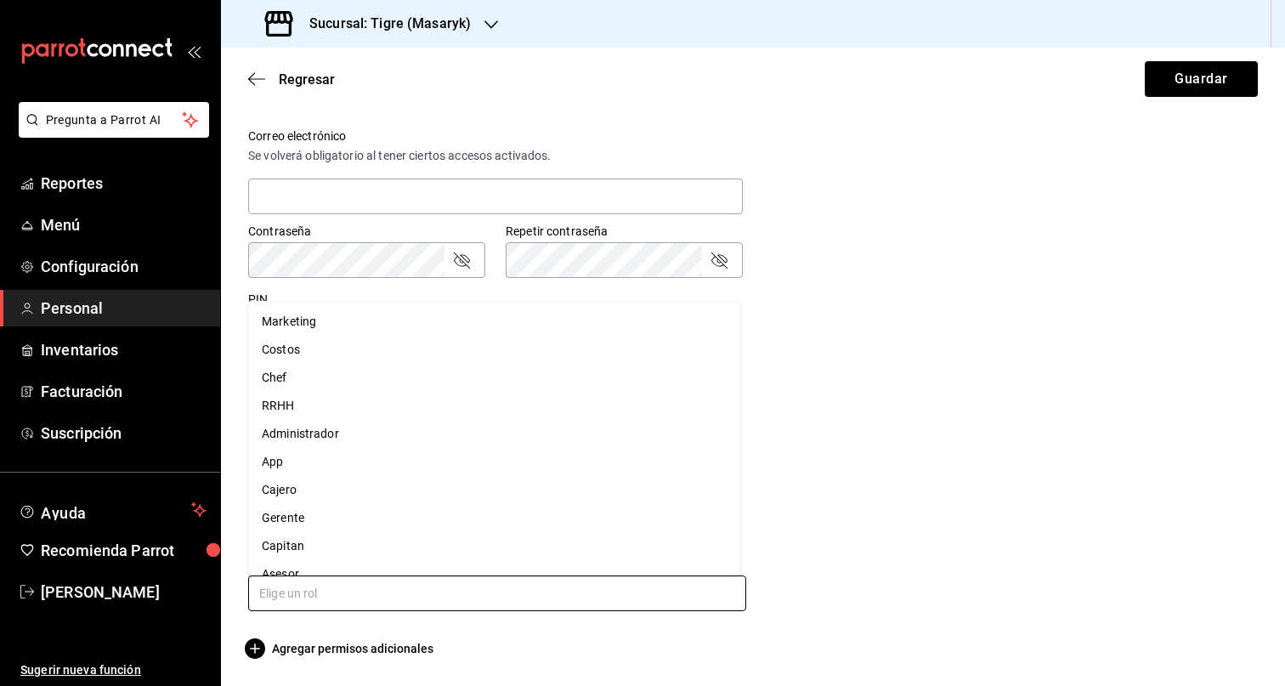
click at [353, 563] on li "Asesor" at bounding box center [494, 574] width 492 height 28
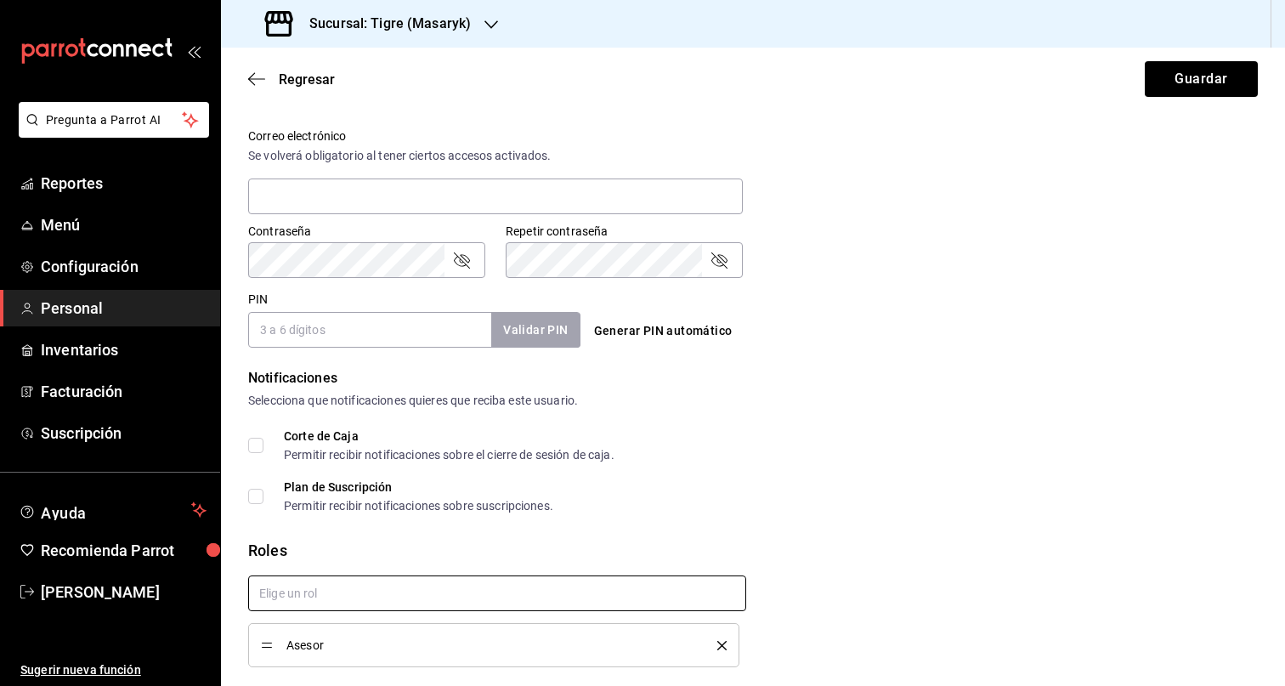
checkbox input "true"
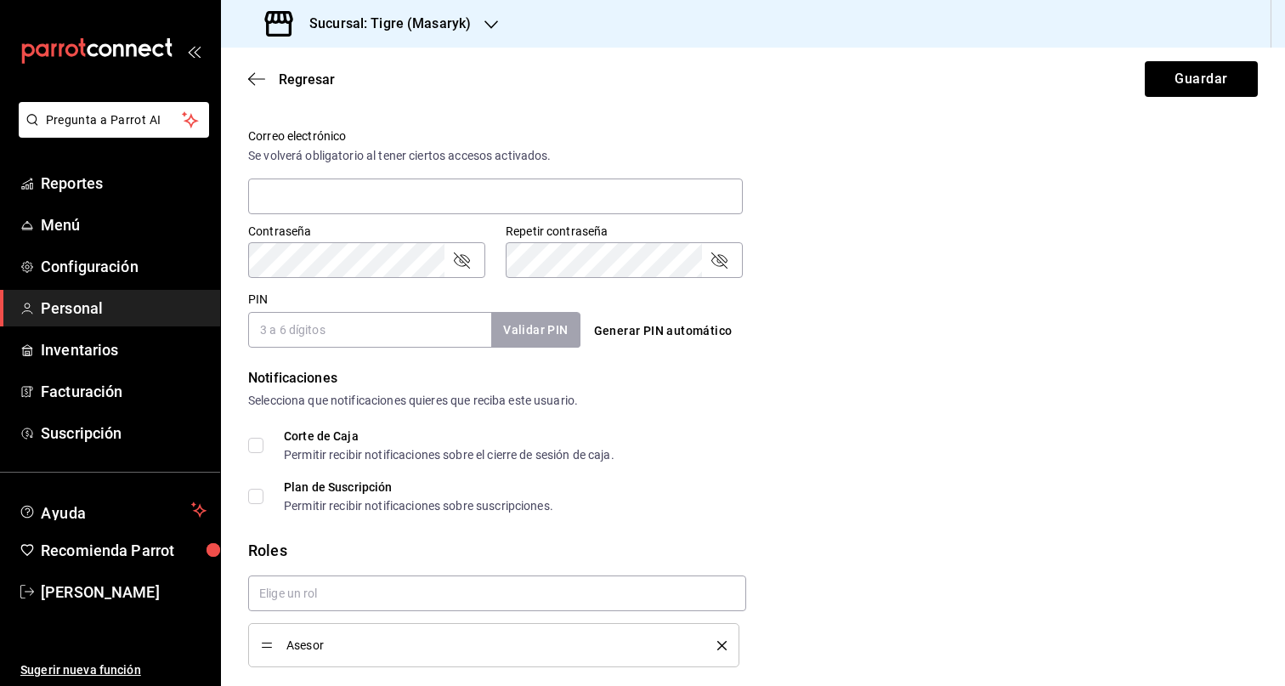
click at [365, 336] on input "PIN" at bounding box center [369, 330] width 243 height 36
paste input "27694"
type input "27694"
click at [900, 337] on div "Generar PIN automático" at bounding box center [753, 330] width 332 height 31
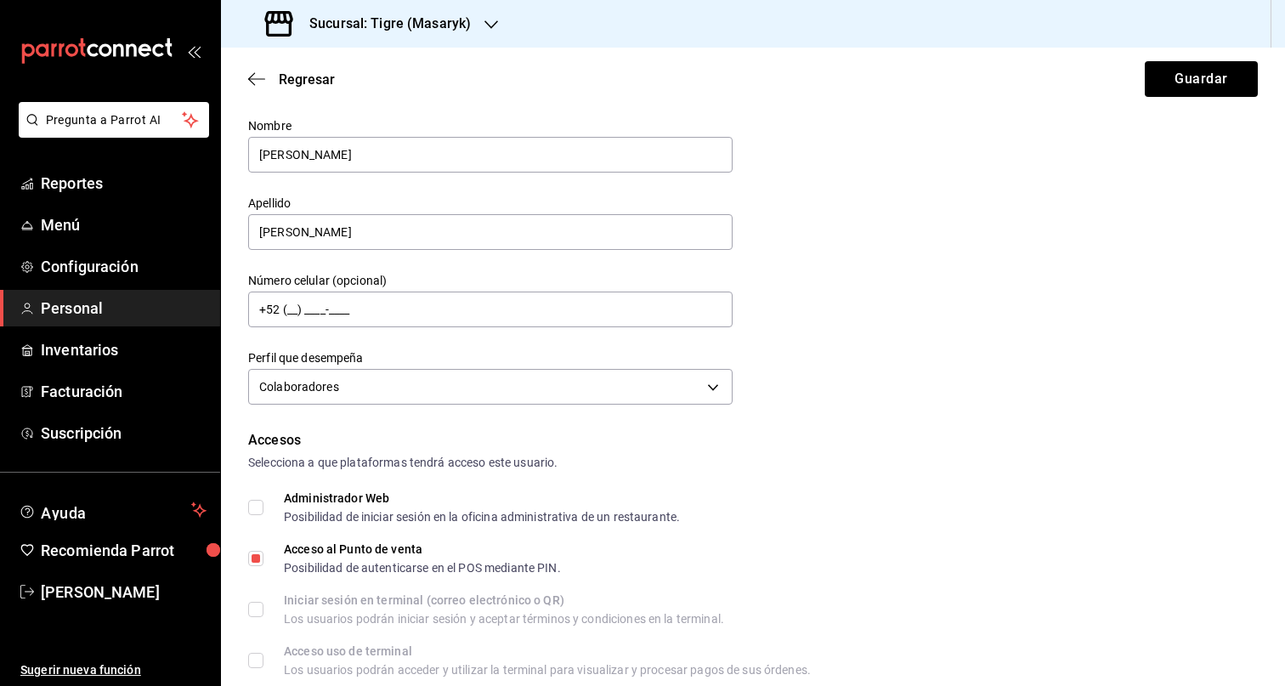
scroll to position [0, 0]
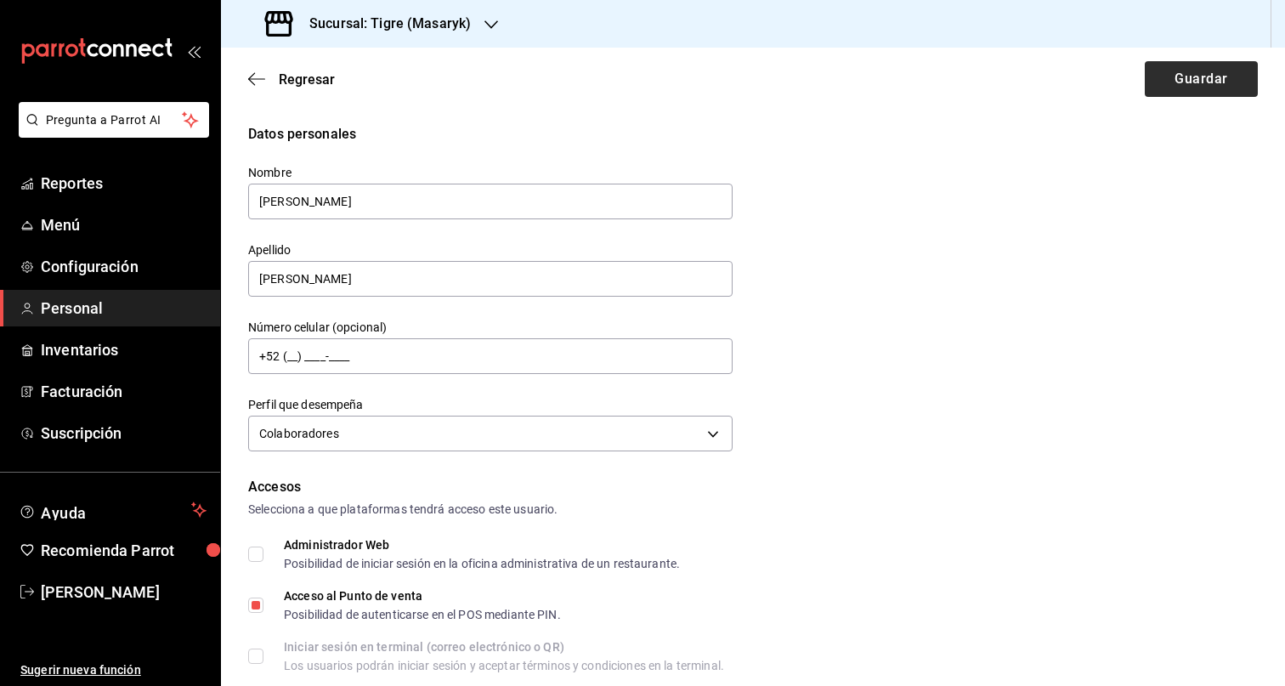
click at [1177, 56] on div "Regresar Guardar" at bounding box center [753, 79] width 1064 height 63
click at [1171, 85] on button "Guardar" at bounding box center [1201, 79] width 113 height 36
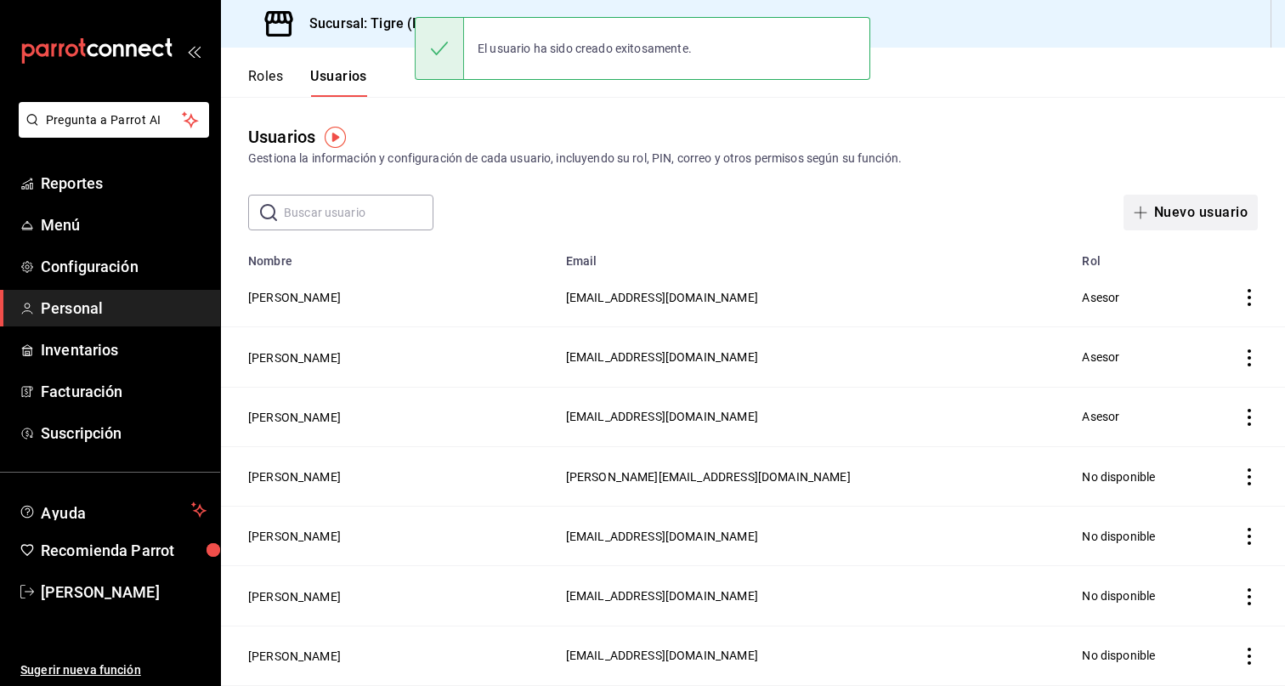
click at [1202, 218] on button "Nuevo usuario" at bounding box center [1190, 213] width 134 height 36
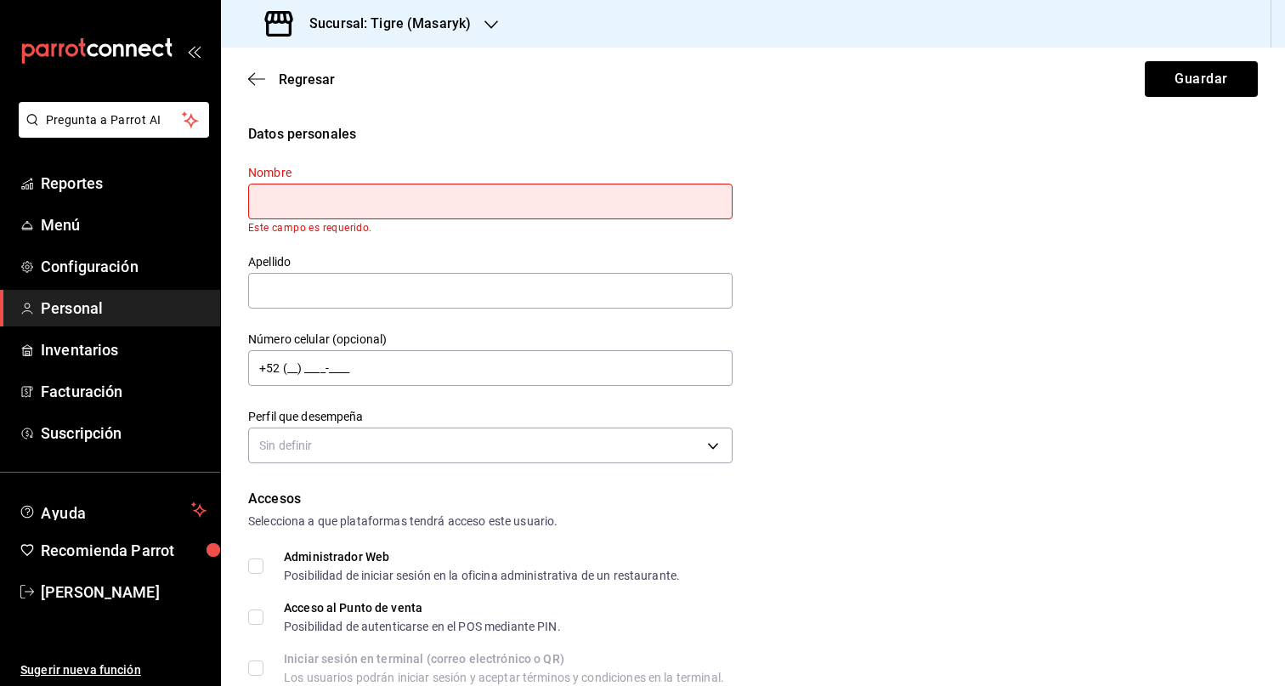
click at [316, 201] on input "text" at bounding box center [490, 202] width 484 height 36
paste input "AGUSTIN"
type input "AGUSTIN"
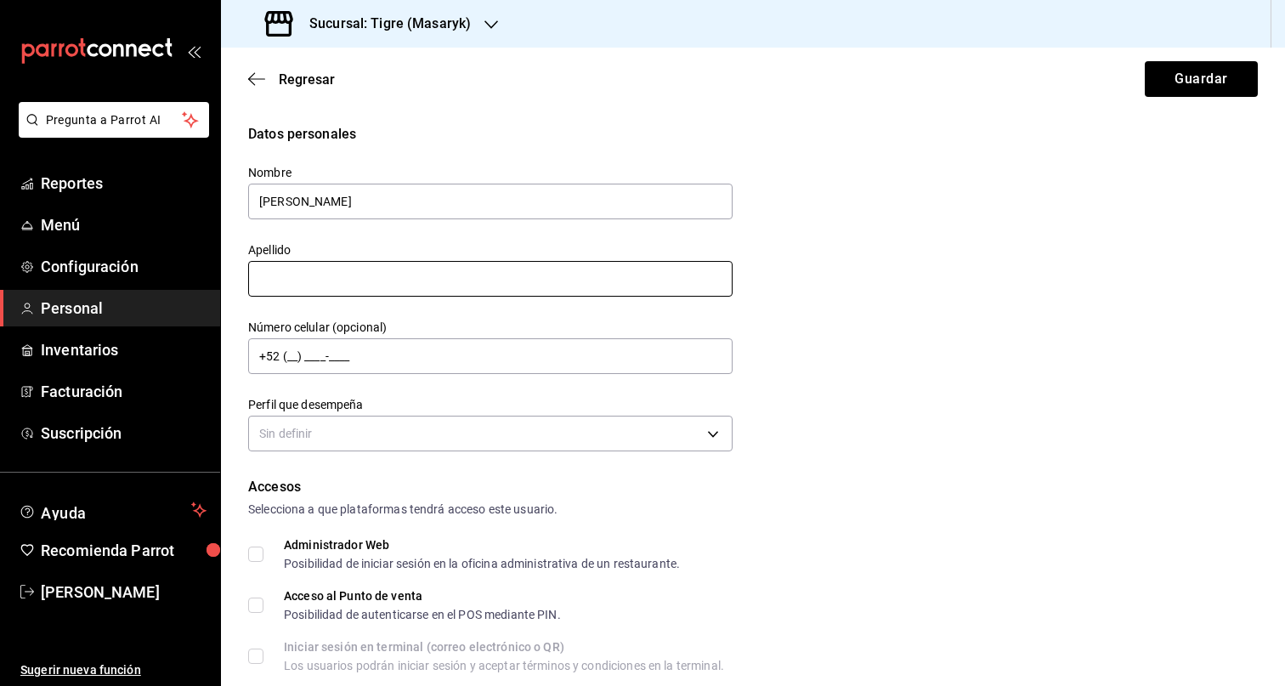
click at [348, 282] on input "text" at bounding box center [490, 279] width 484 height 36
paste input "PEDRO GARCIA"
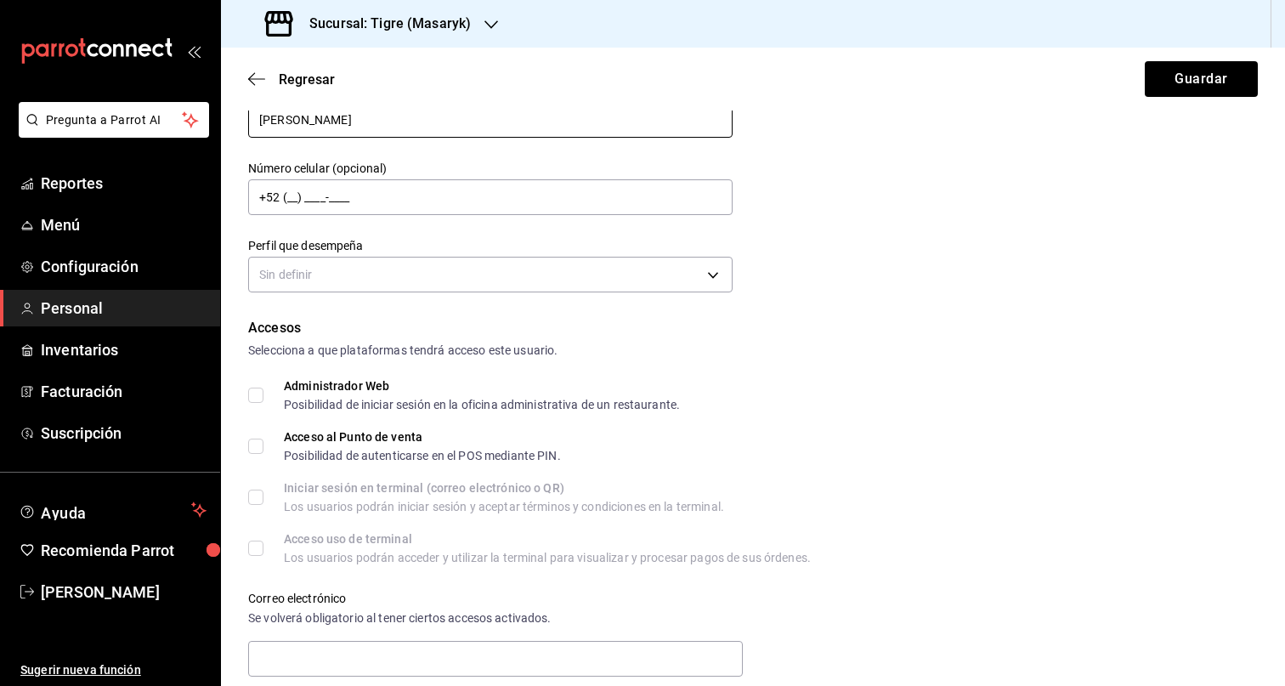
scroll to position [139, 0]
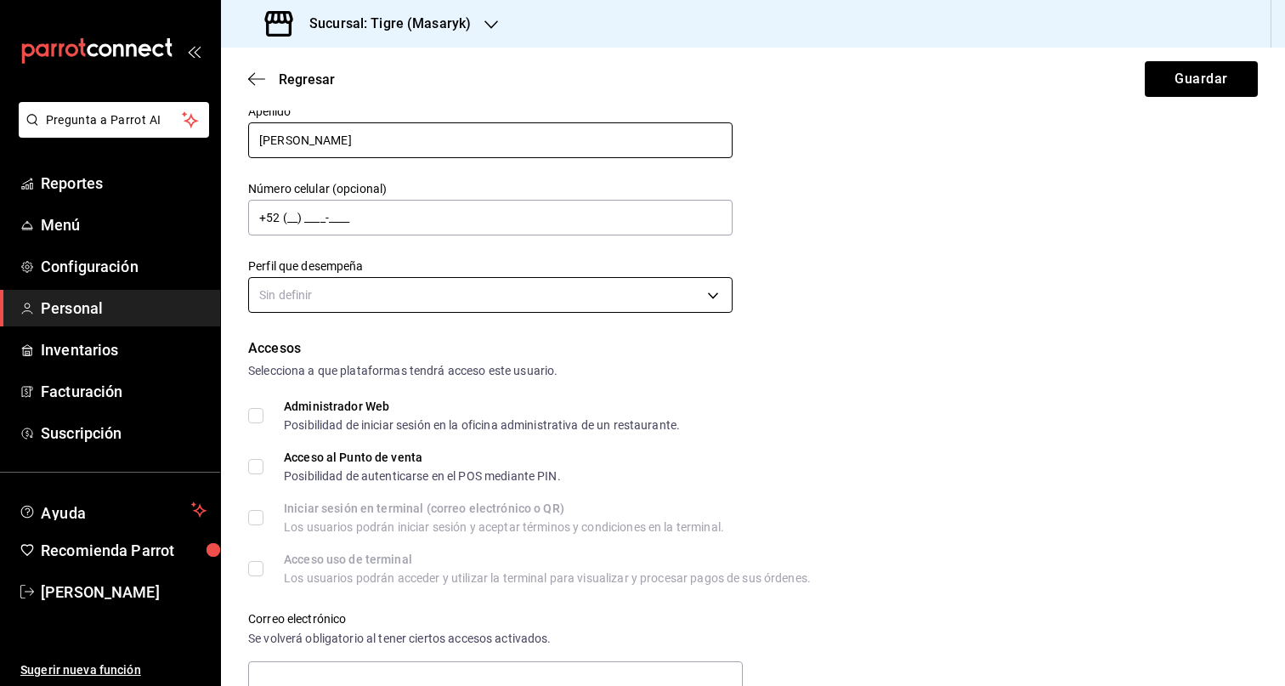
type input "PEDRO GARCIA"
click at [683, 289] on body "Pregunta a Parrot AI Reportes Menú Configuración Personal Inventarios Facturaci…" at bounding box center [642, 343] width 1285 height 686
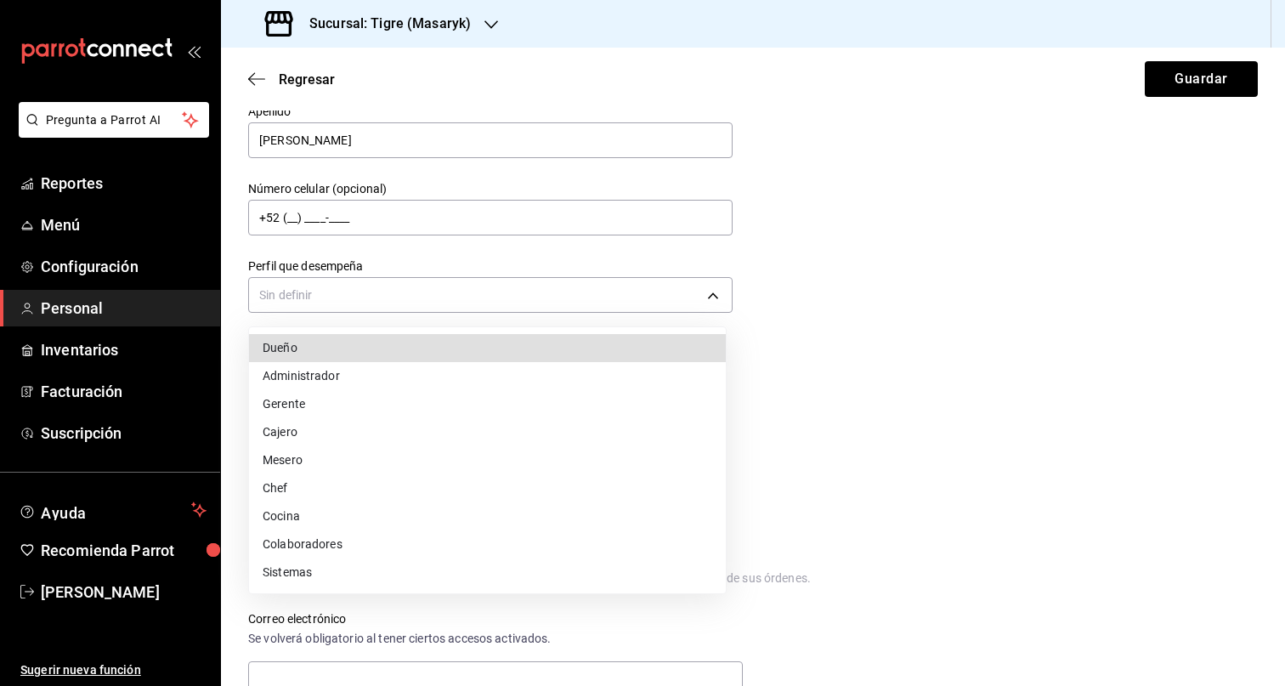
drag, startPoint x: 412, startPoint y: 540, endPoint x: 513, endPoint y: 537, distance: 101.2
click at [412, 540] on li "Colaboradores" at bounding box center [487, 544] width 477 height 28
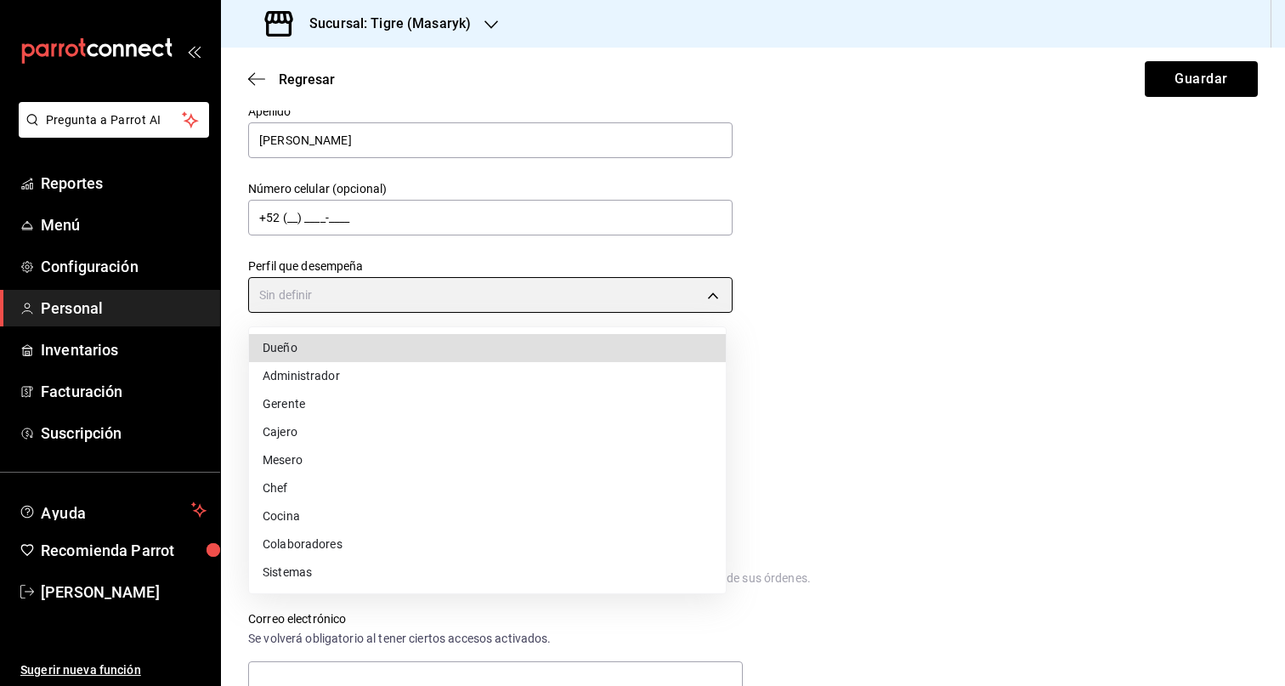
type input "STAFF"
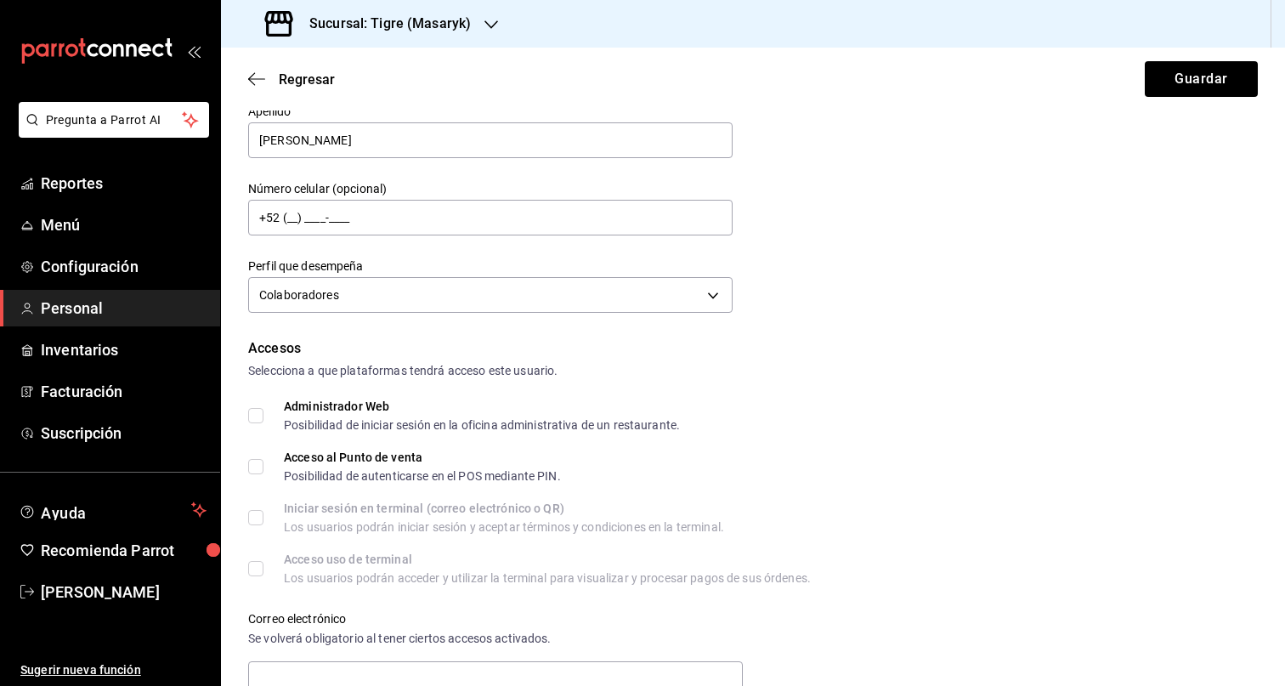
click at [948, 455] on div "Acceso al Punto de venta Posibilidad de autenticarse en el POS mediante PIN." at bounding box center [753, 466] width 1010 height 31
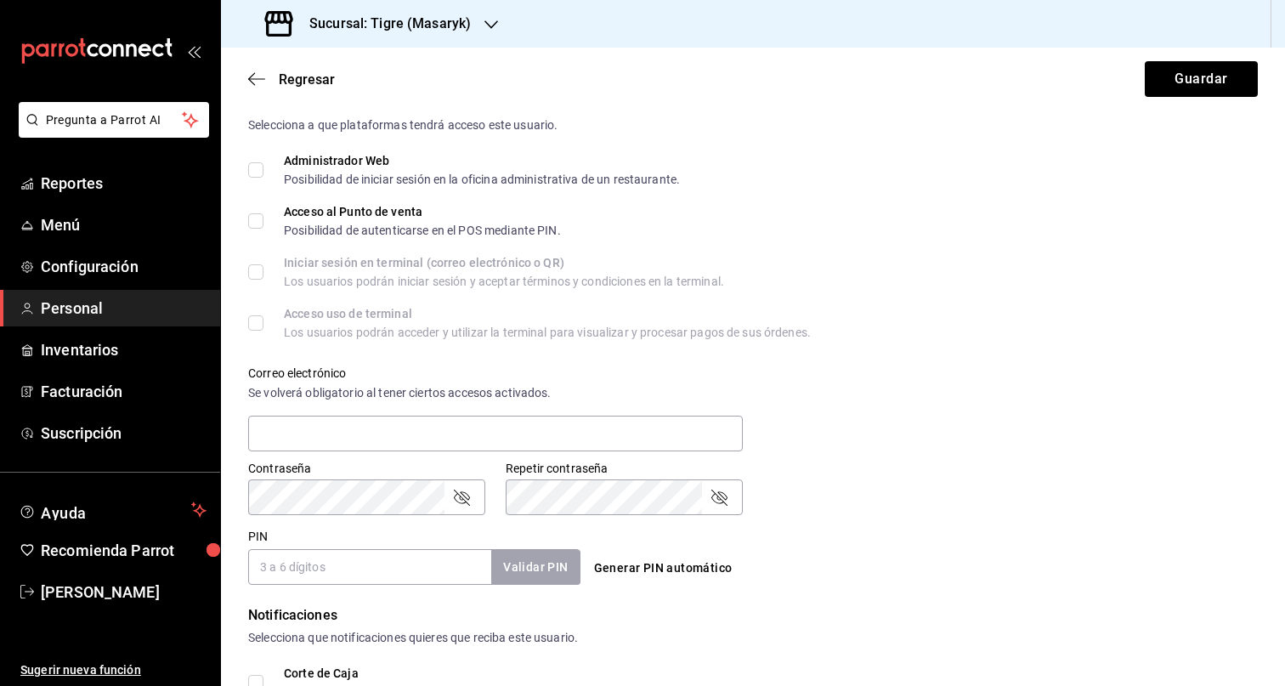
scroll to position [621, 0]
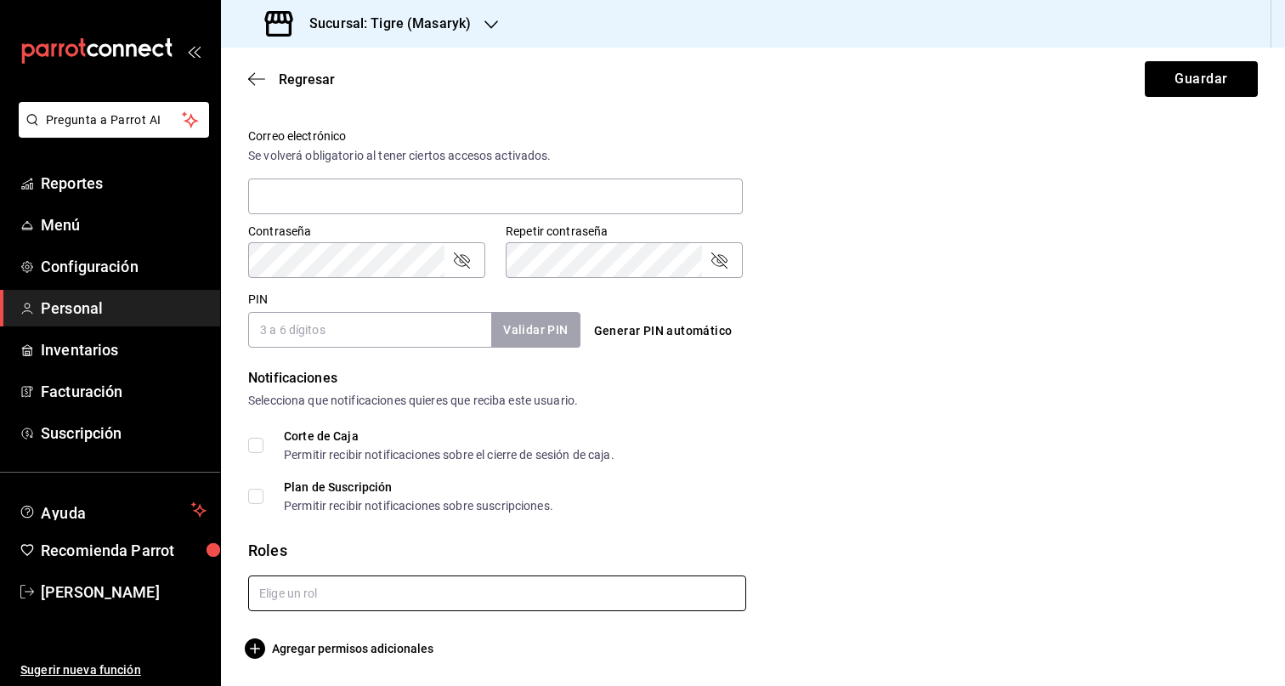
click at [460, 593] on input "text" at bounding box center [497, 593] width 498 height 36
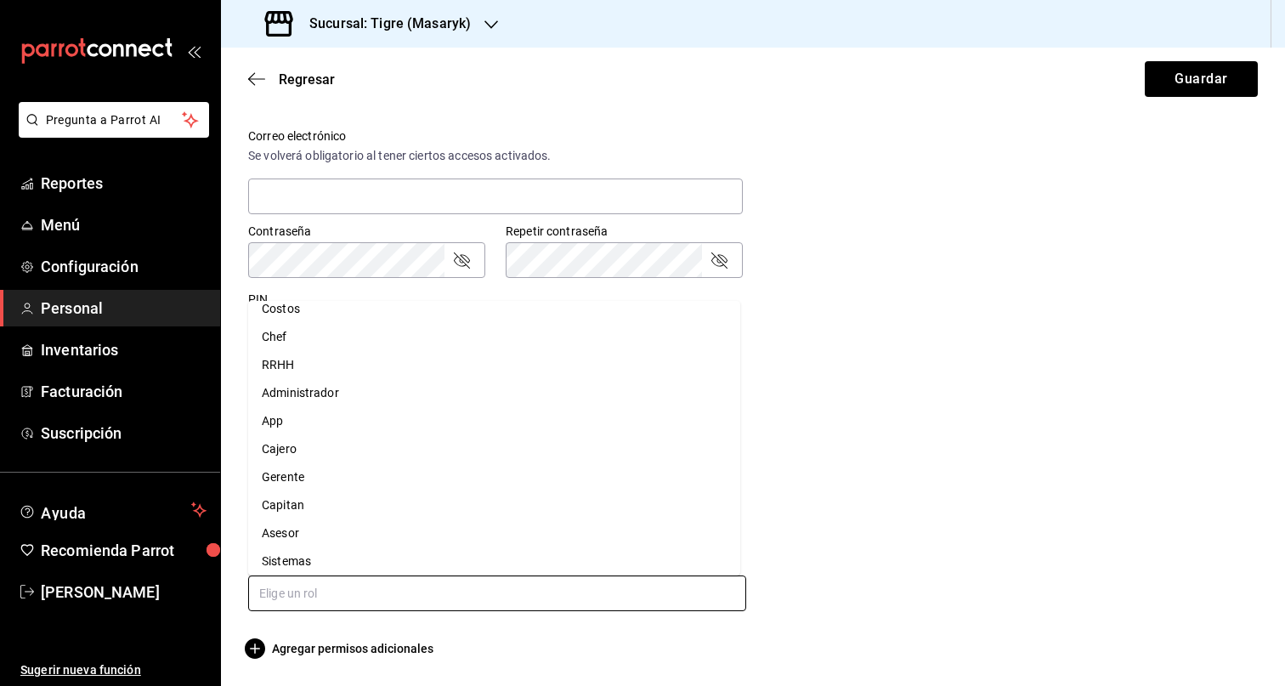
scroll to position [48, 0]
click at [416, 519] on li "Asesor" at bounding box center [494, 526] width 492 height 28
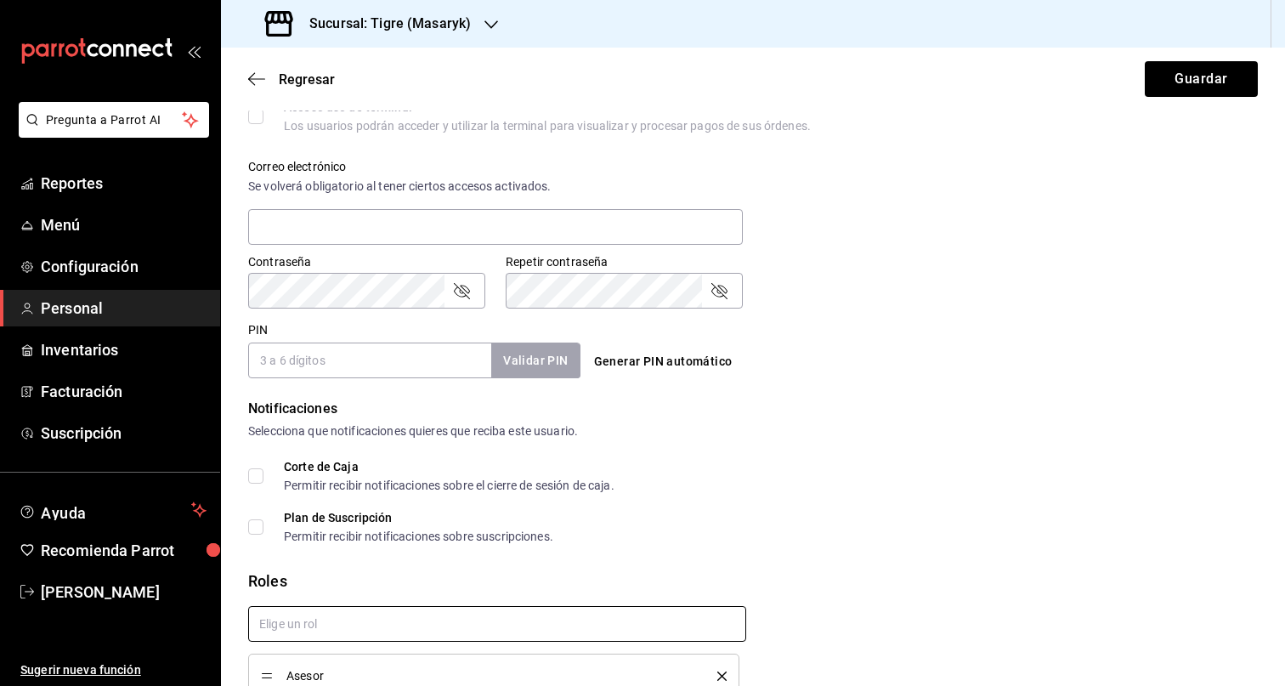
scroll to position [542, 0]
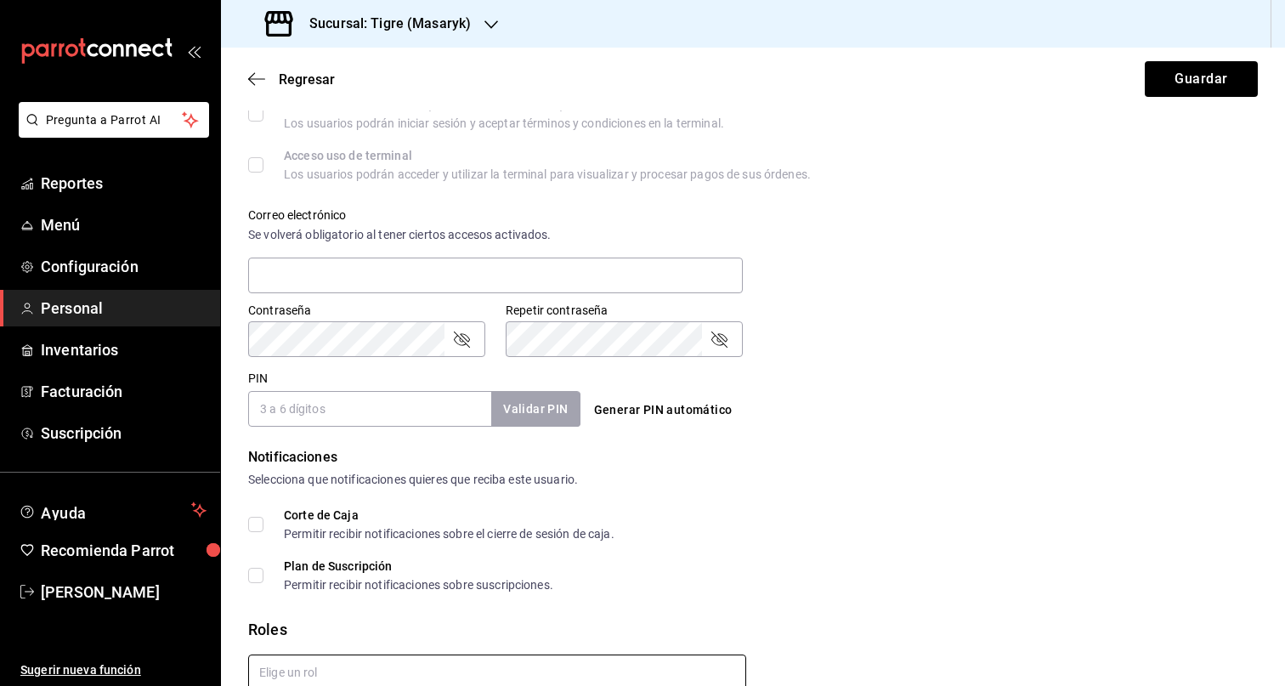
checkbox input "true"
click at [357, 404] on input "PIN" at bounding box center [369, 409] width 243 height 36
click at [357, 405] on input "PIN" at bounding box center [369, 409] width 243 height 36
paste input "27698"
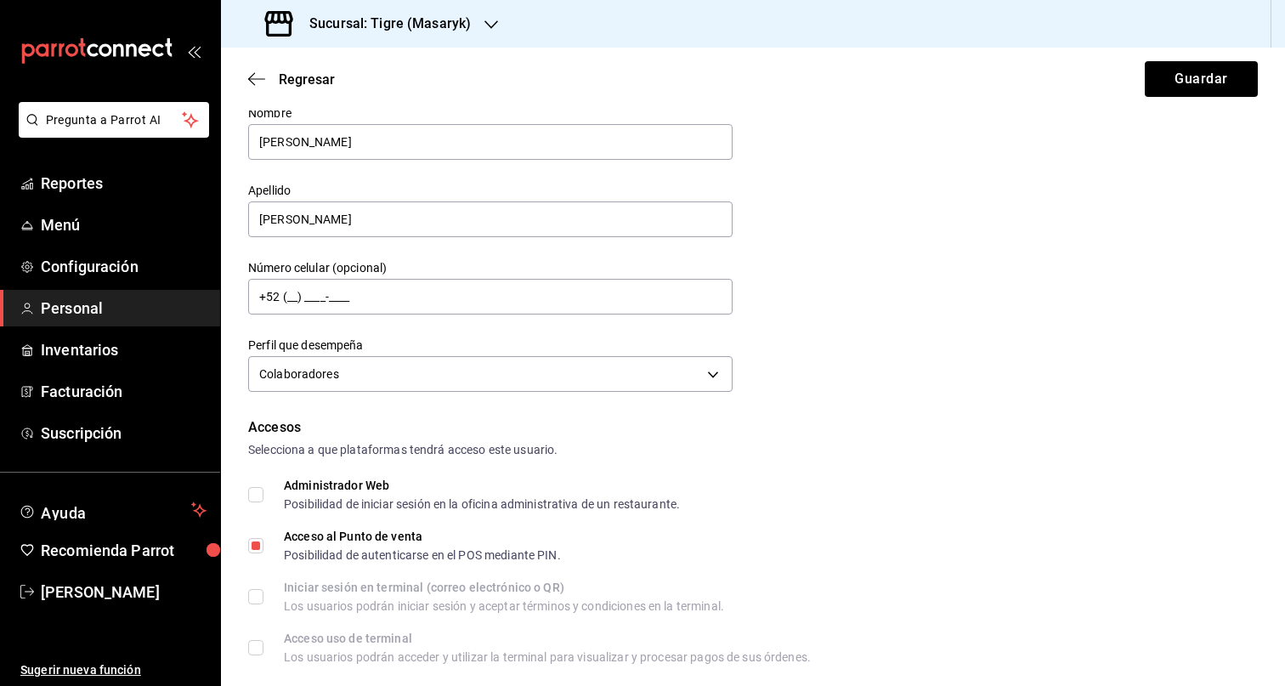
scroll to position [0, 0]
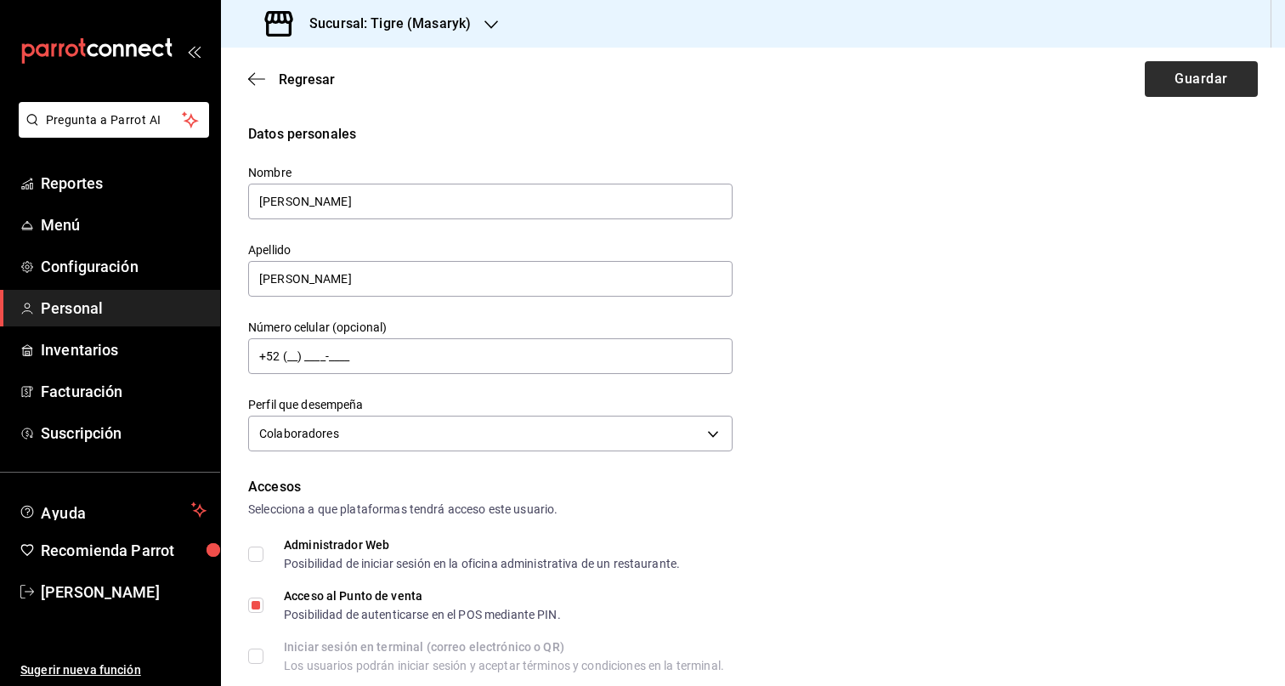
type input "27698"
click at [1160, 89] on button "Guardar" at bounding box center [1201, 79] width 113 height 36
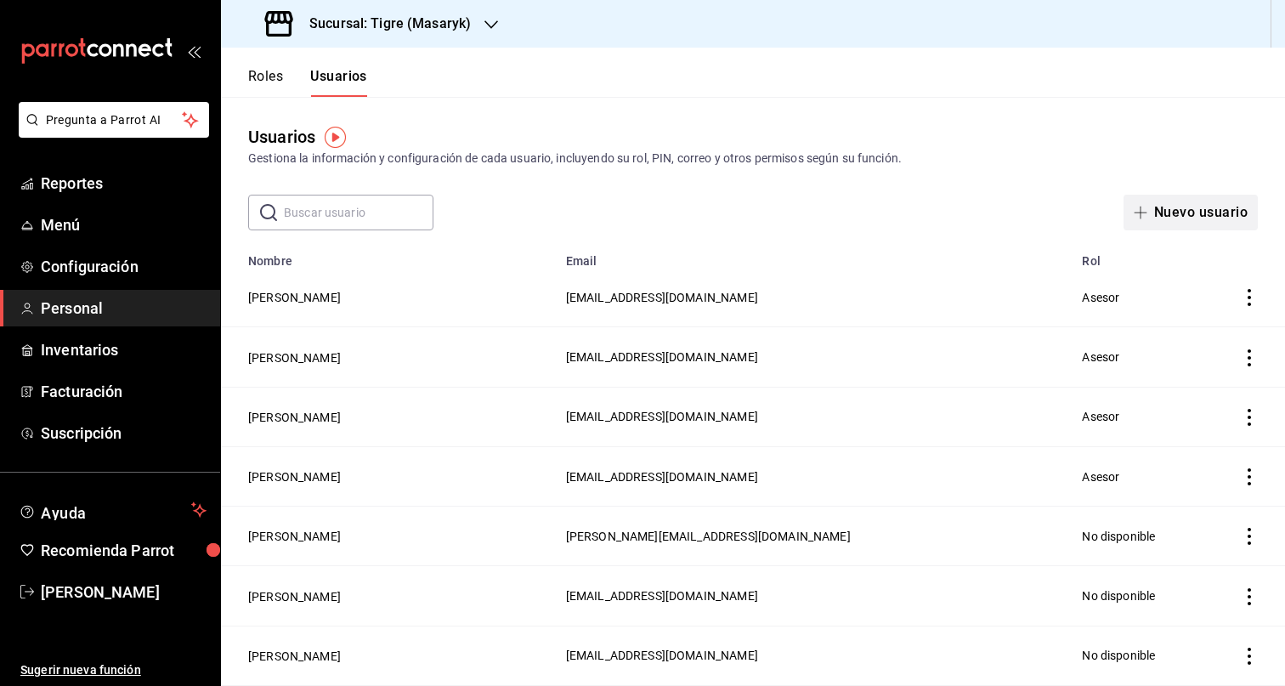
click at [1185, 210] on button "Nuevo usuario" at bounding box center [1190, 213] width 134 height 36
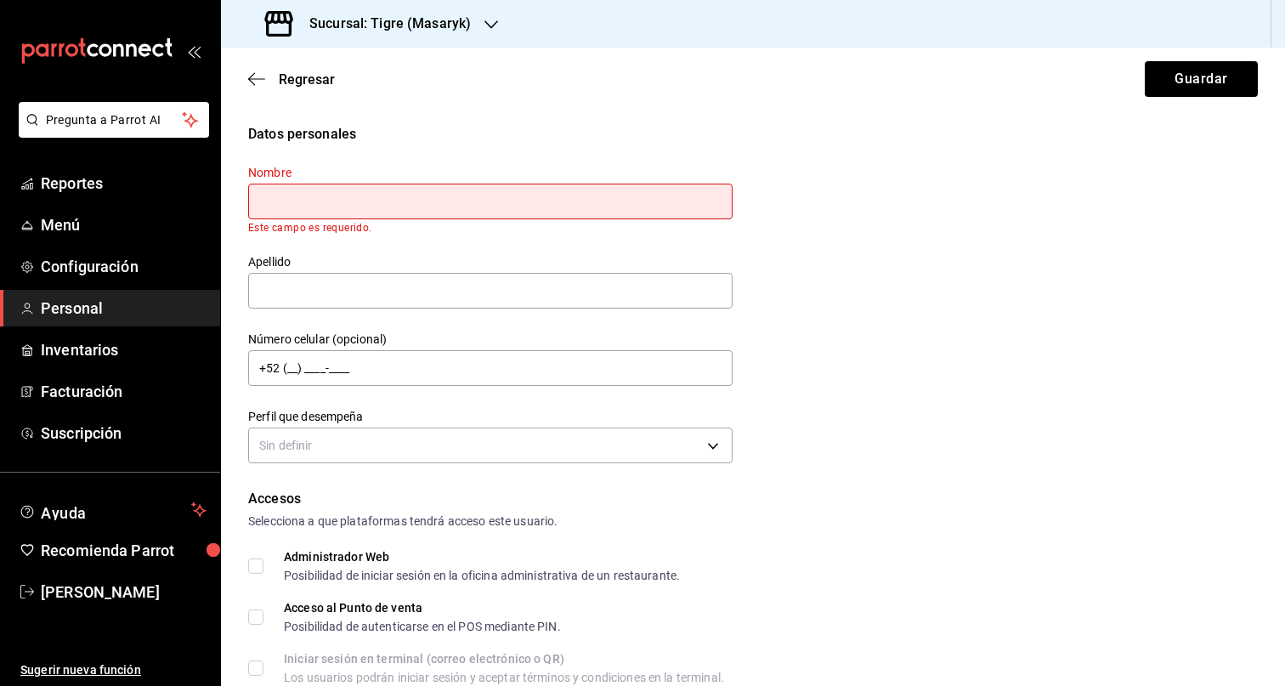
click at [362, 212] on input "text" at bounding box center [490, 202] width 484 height 36
paste input "PEDRO RAFAEL"
type input "PEDRO RAFAEL"
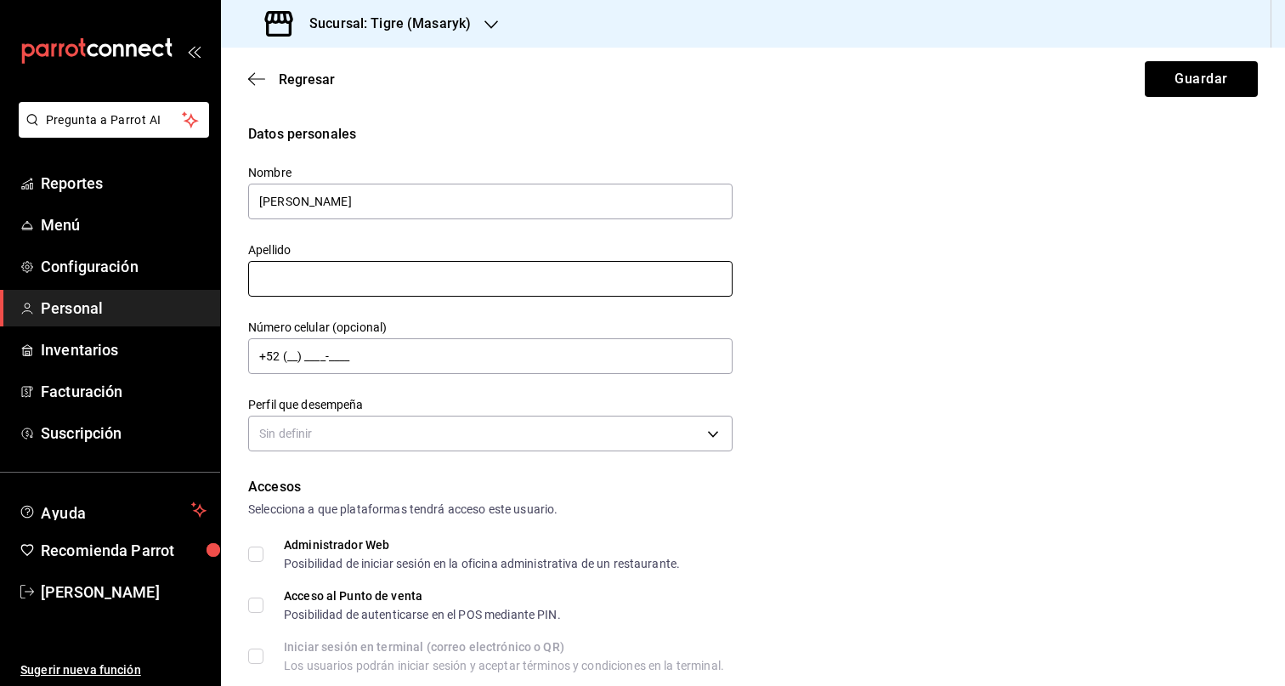
click at [311, 280] on input "text" at bounding box center [490, 279] width 484 height 36
paste input "ABAD LOPEZ"
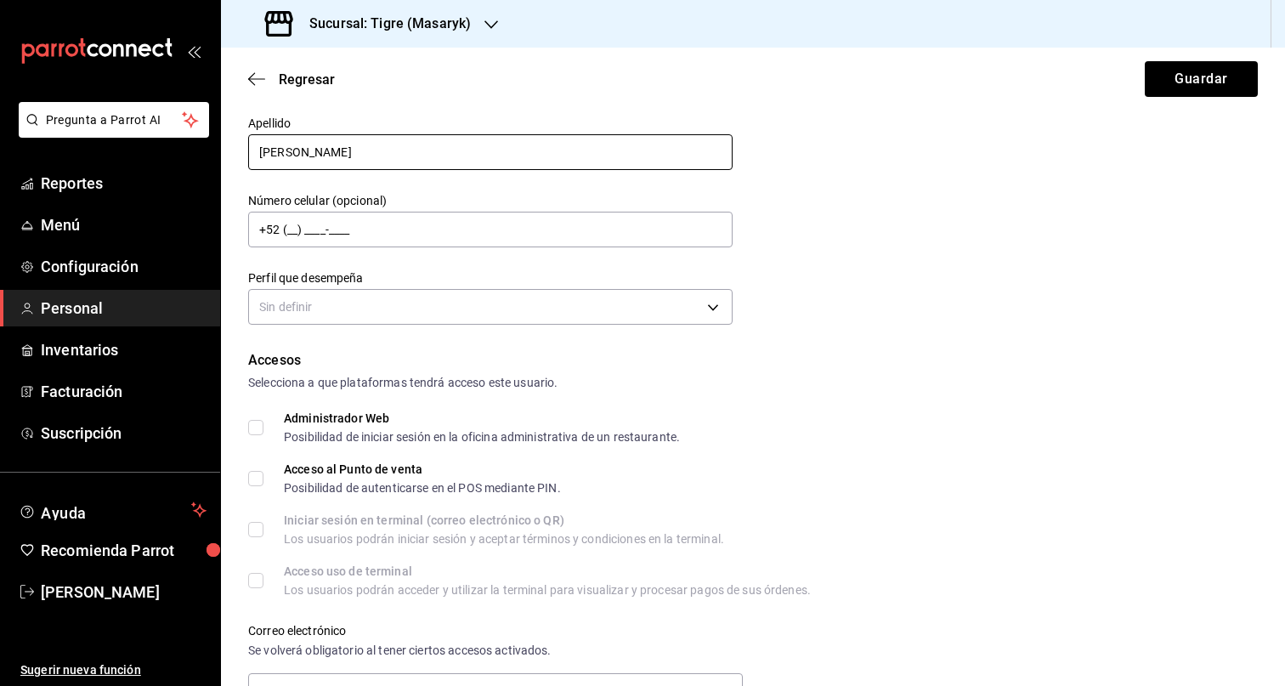
scroll to position [140, 0]
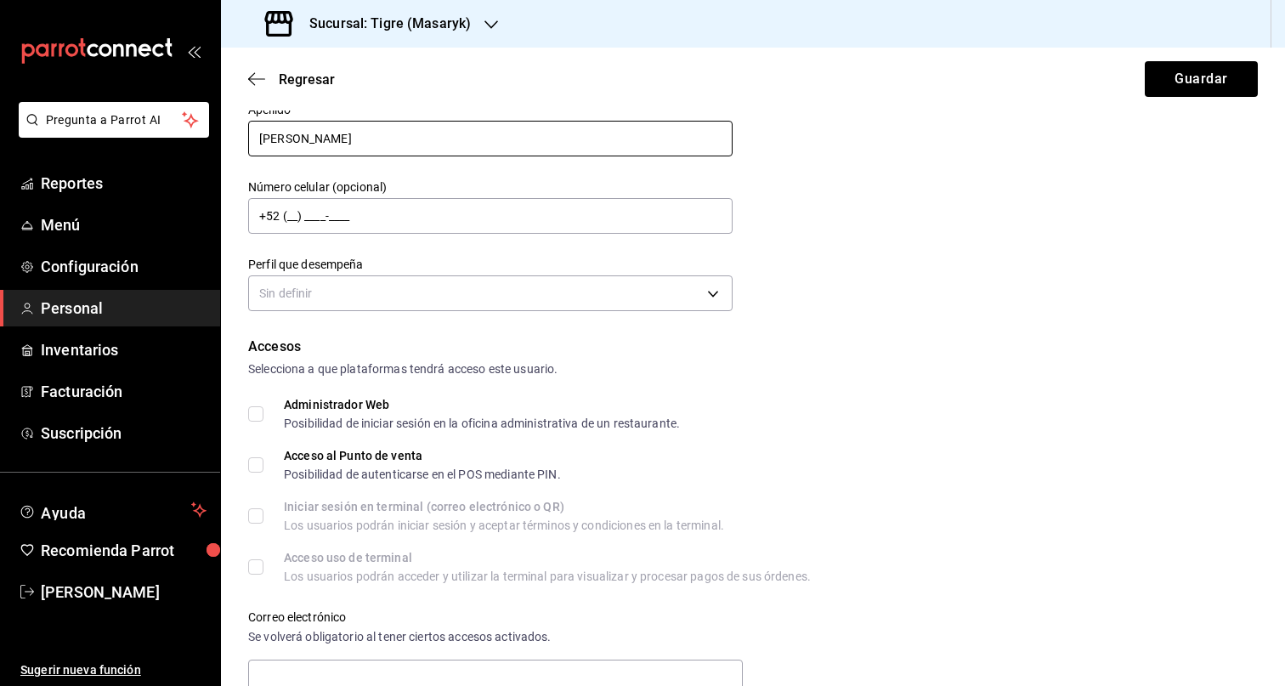
type input "ABAD LOPEZ"
click at [925, 339] on div "Accesos" at bounding box center [753, 347] width 1010 height 20
click at [593, 316] on form "Datos personales Nombre PEDRO RAFAEL Apellido ABAD LOPEZ Número celular (opcion…" at bounding box center [753, 562] width 1010 height 1156
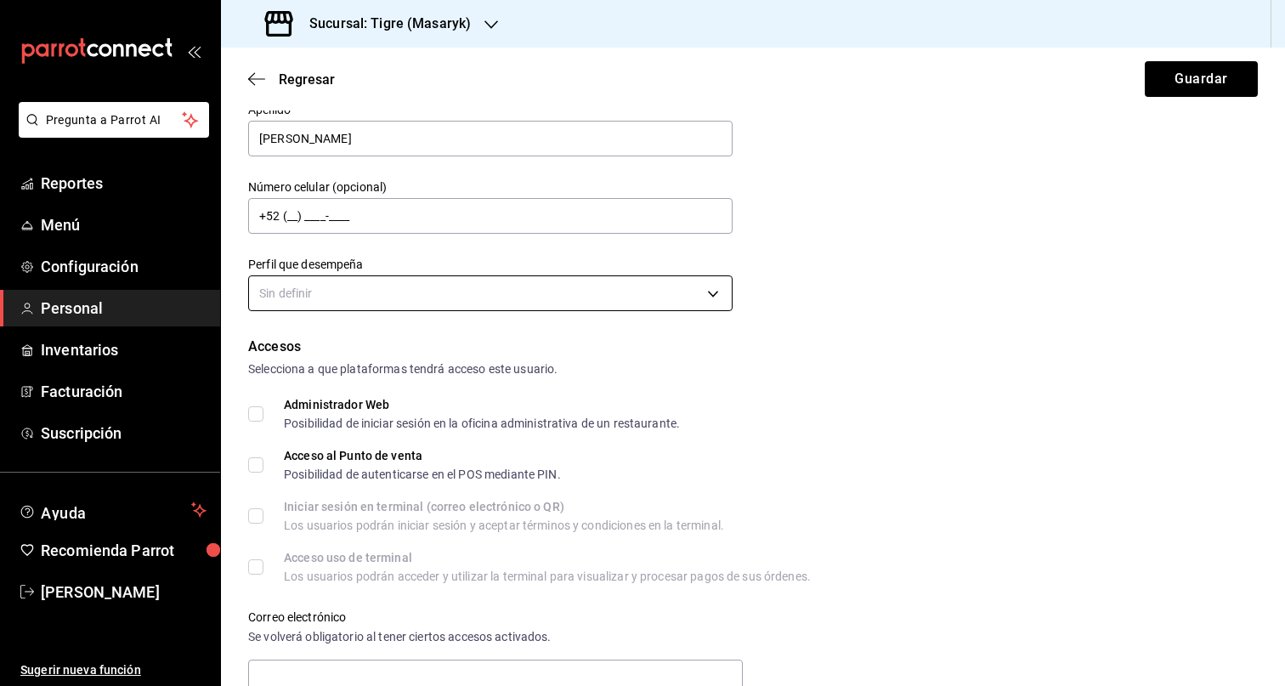
click at [594, 295] on body "Pregunta a Parrot AI Reportes Menú Configuración Personal Inventarios Facturaci…" at bounding box center [642, 343] width 1285 height 686
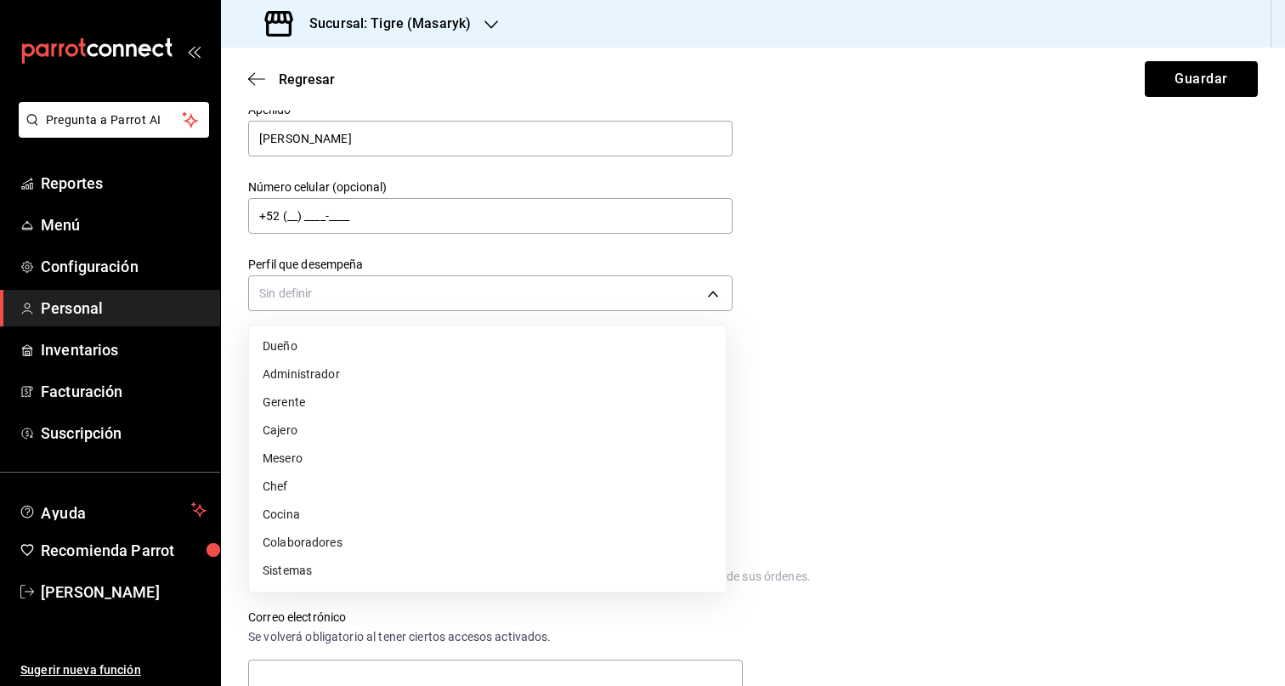
drag, startPoint x: 388, startPoint y: 540, endPoint x: 422, endPoint y: 543, distance: 34.2
click at [388, 540] on li "Colaboradores" at bounding box center [487, 543] width 477 height 28
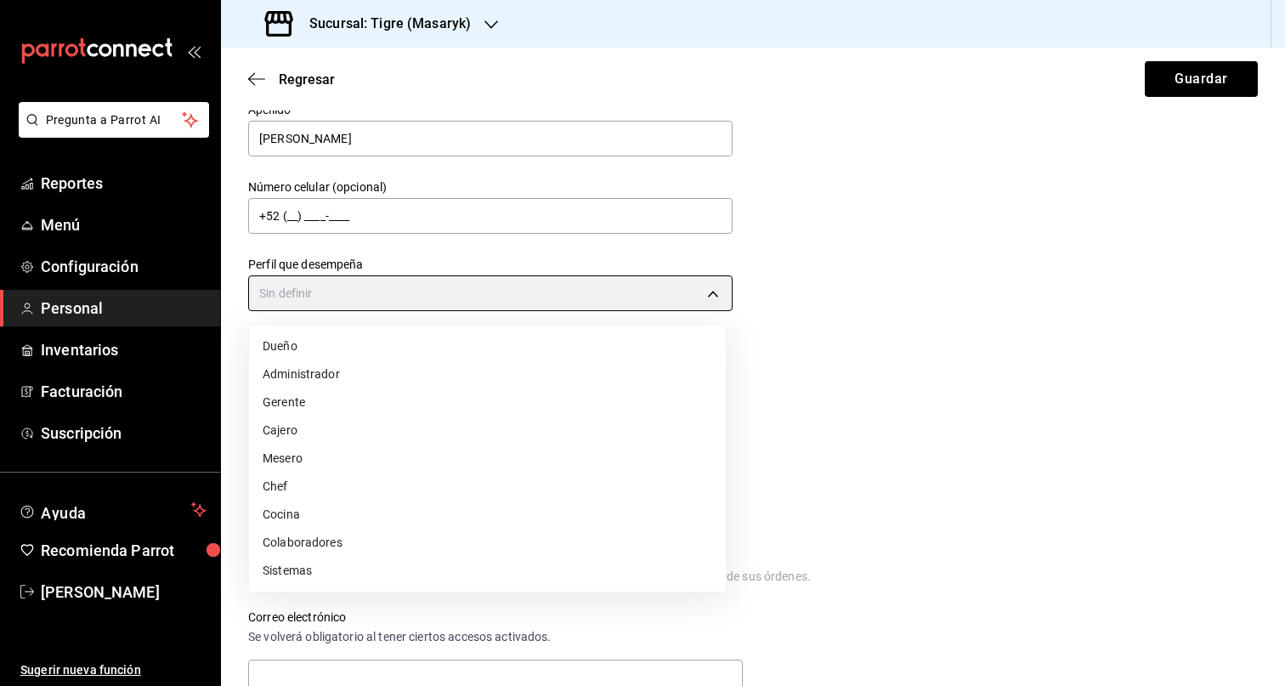
type input "STAFF"
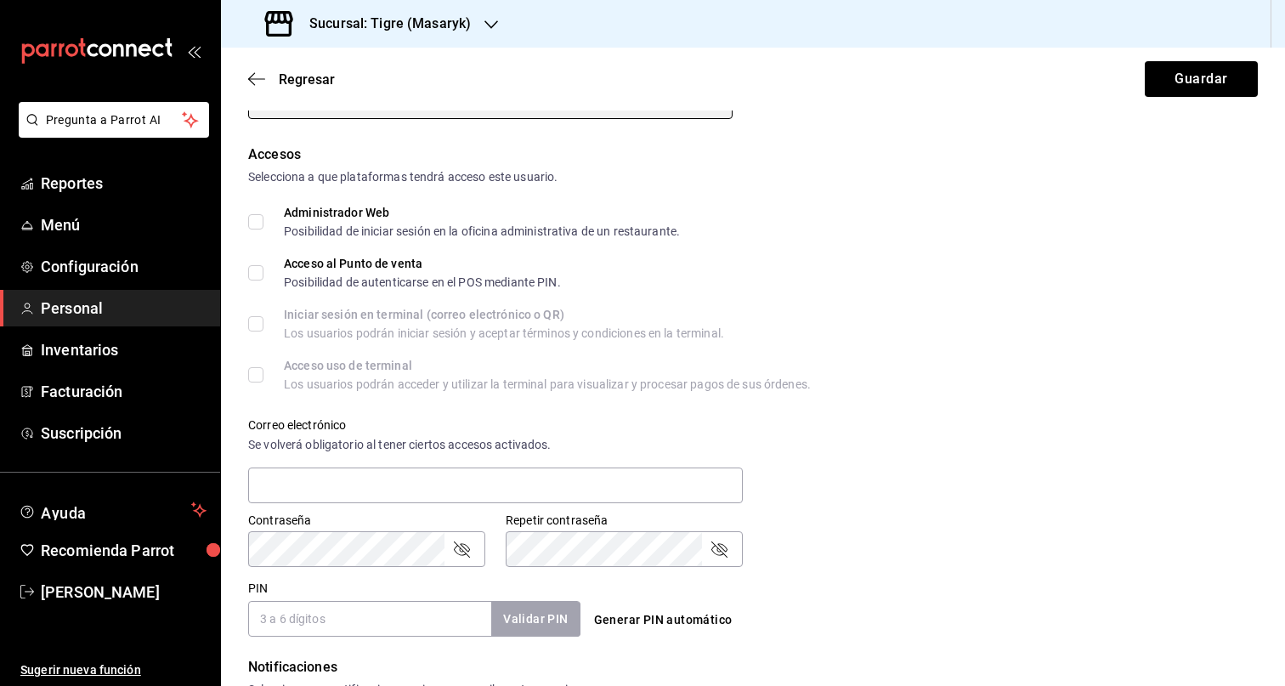
scroll to position [621, 0]
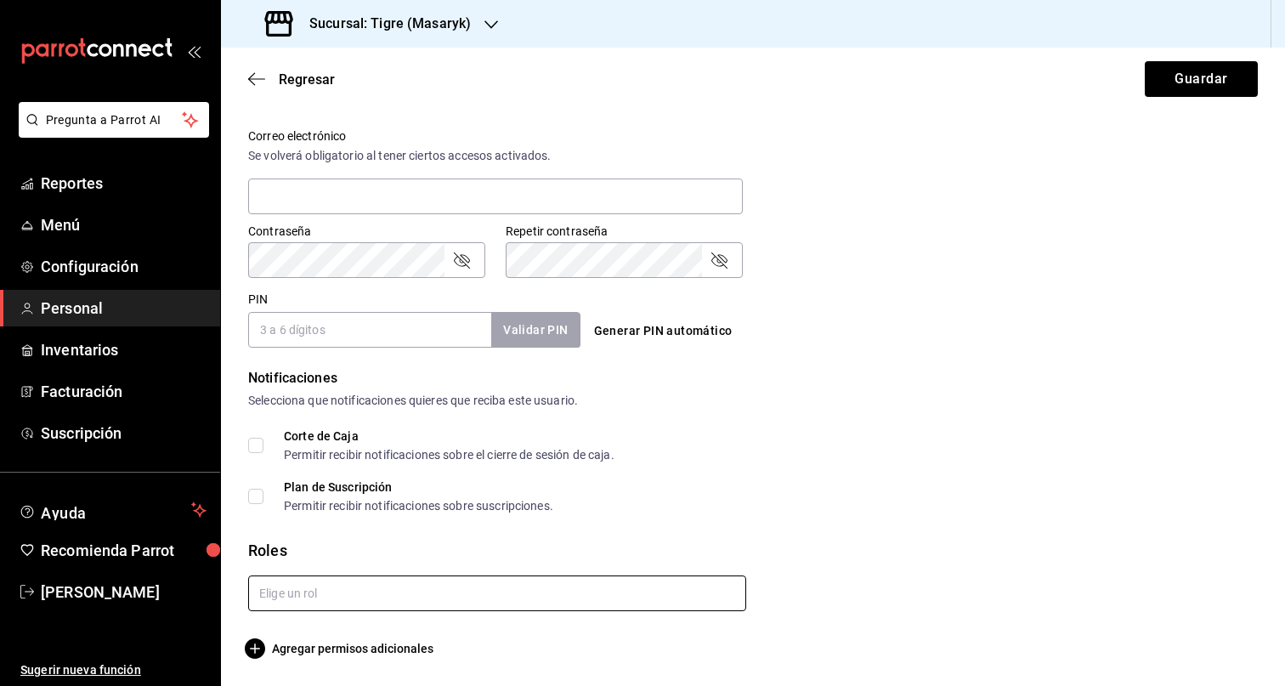
click at [467, 594] on input "text" at bounding box center [497, 593] width 498 height 36
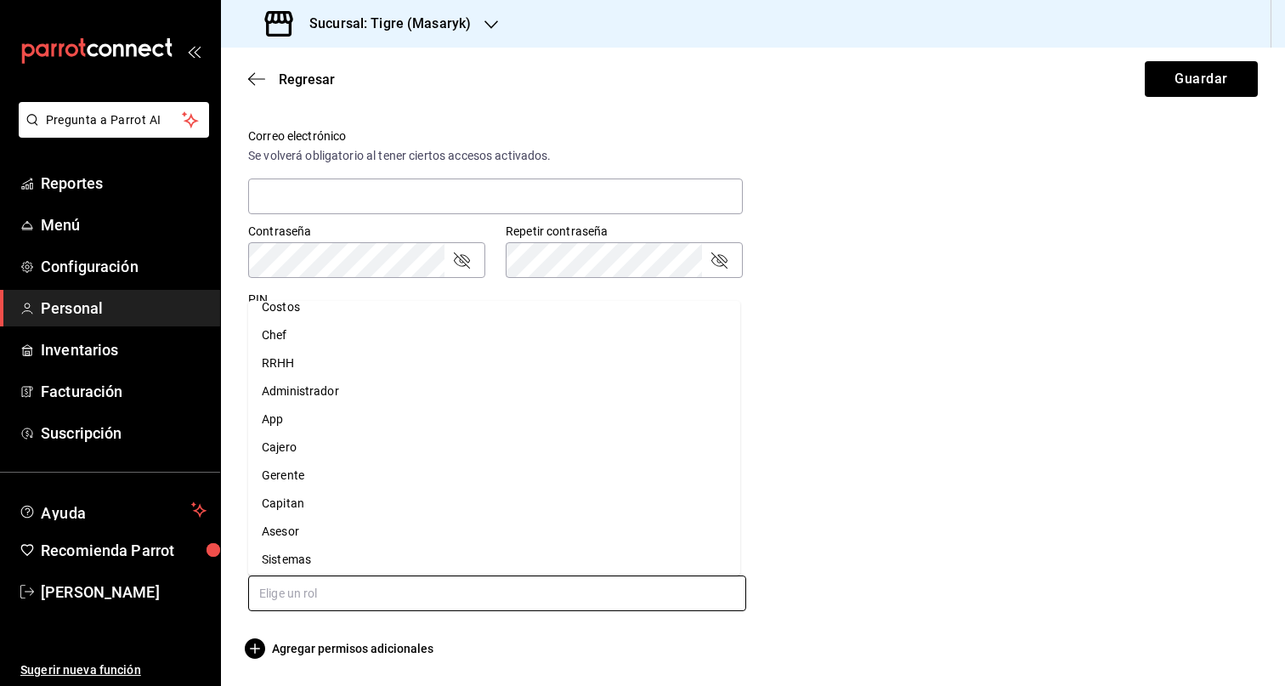
scroll to position [48, 0]
click at [319, 516] on li "Asesor" at bounding box center [494, 526] width 492 height 28
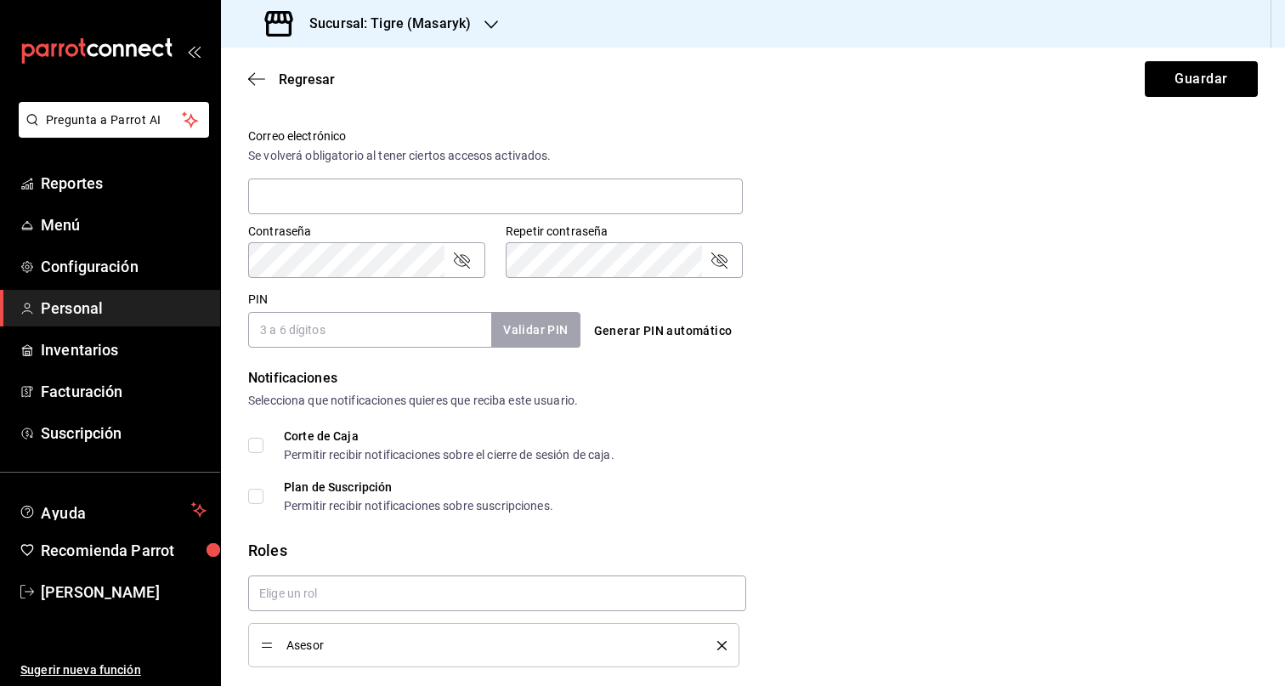
click at [1027, 423] on div "Notificaciones Selecciona que notificaciones quieres que reciba este usuario. C…" at bounding box center [753, 440] width 1010 height 144
checkbox input "true"
click at [322, 329] on input "PIN" at bounding box center [369, 330] width 243 height 36
paste input "27699"
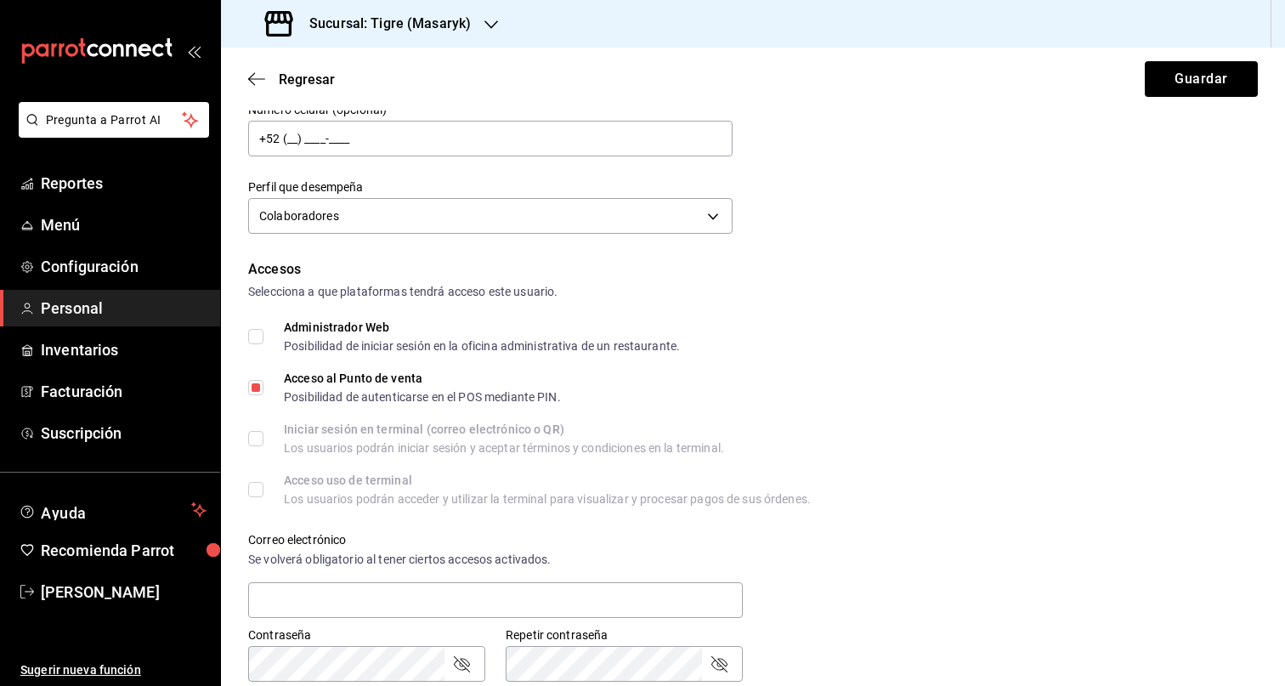
scroll to position [0, 0]
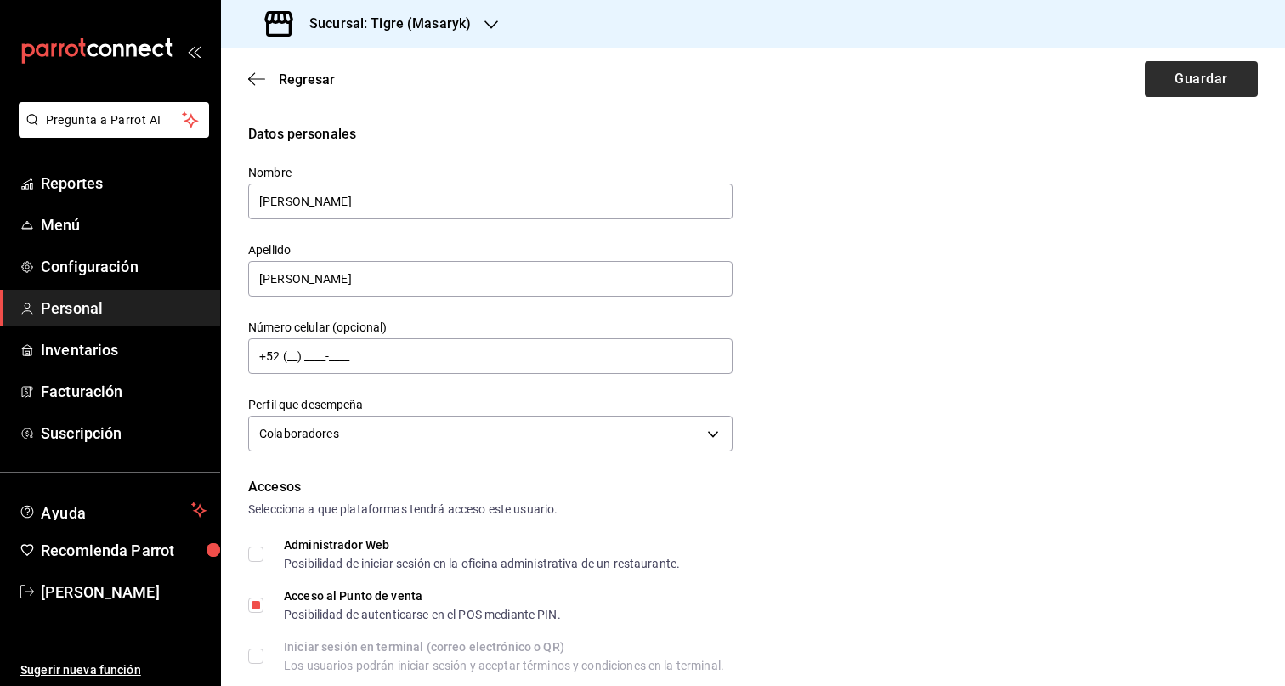
type input "27699"
click at [1199, 76] on button "Guardar" at bounding box center [1201, 79] width 113 height 36
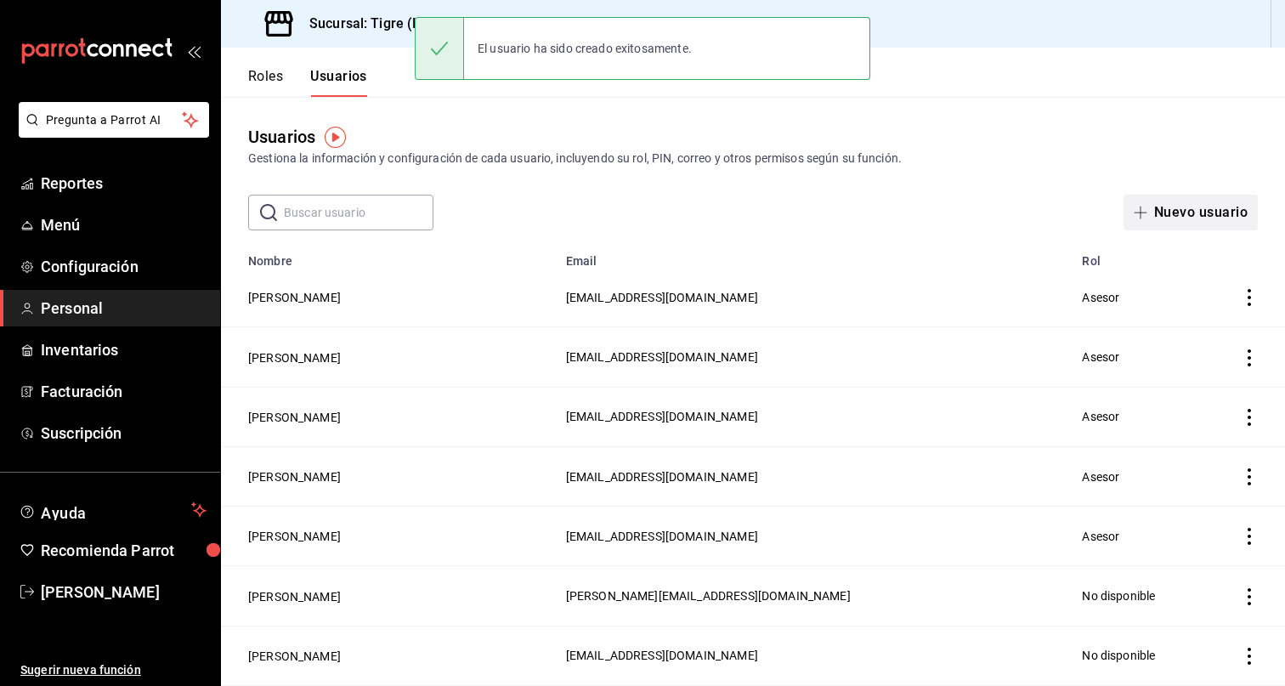
click at [1202, 223] on button "Nuevo usuario" at bounding box center [1190, 213] width 134 height 36
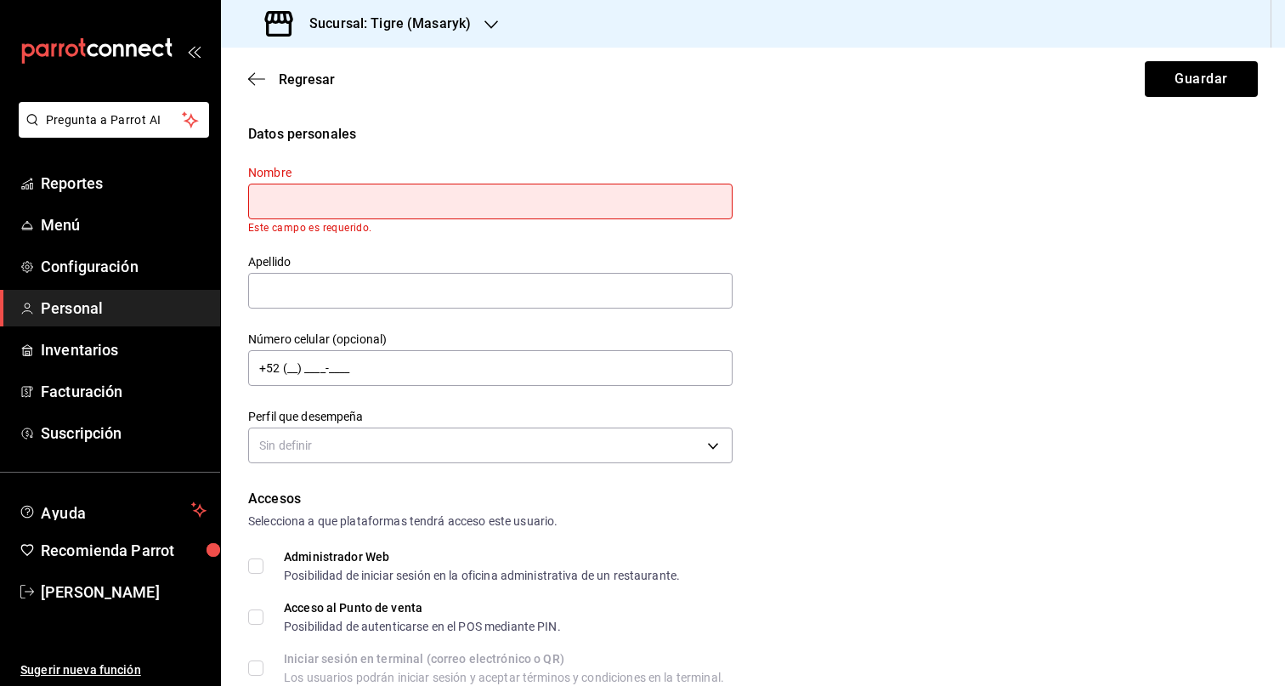
click at [366, 214] on input "text" at bounding box center [490, 202] width 484 height 36
paste input "MICHEL ALEJANDRO"
type input "MICHEL ALEJANDRO"
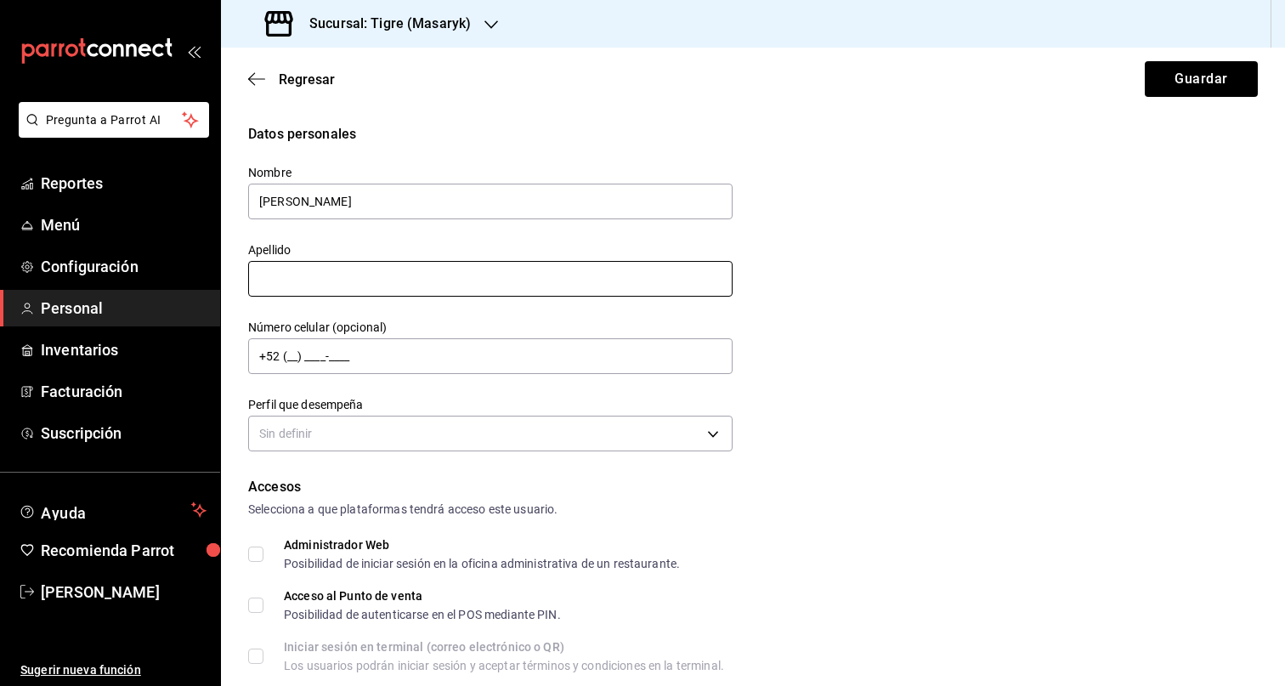
click at [295, 280] on input "text" at bounding box center [490, 279] width 484 height 36
paste input "LOPEZ GAZAL"
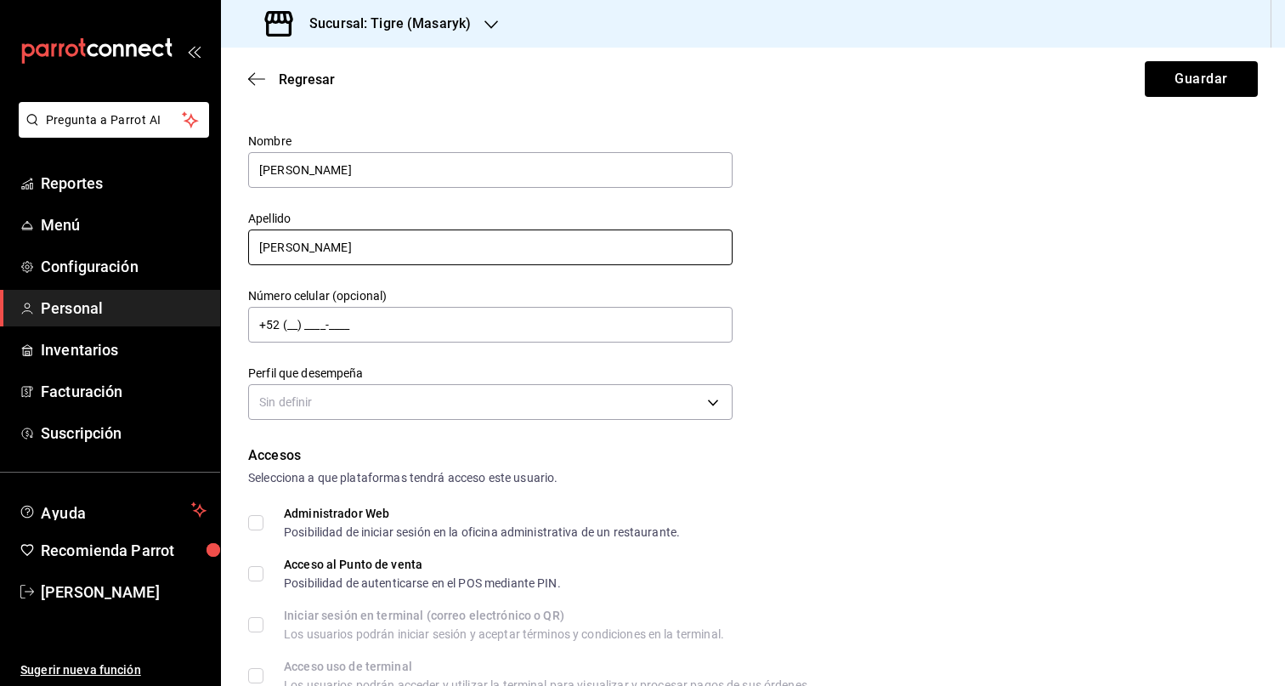
scroll to position [156, 0]
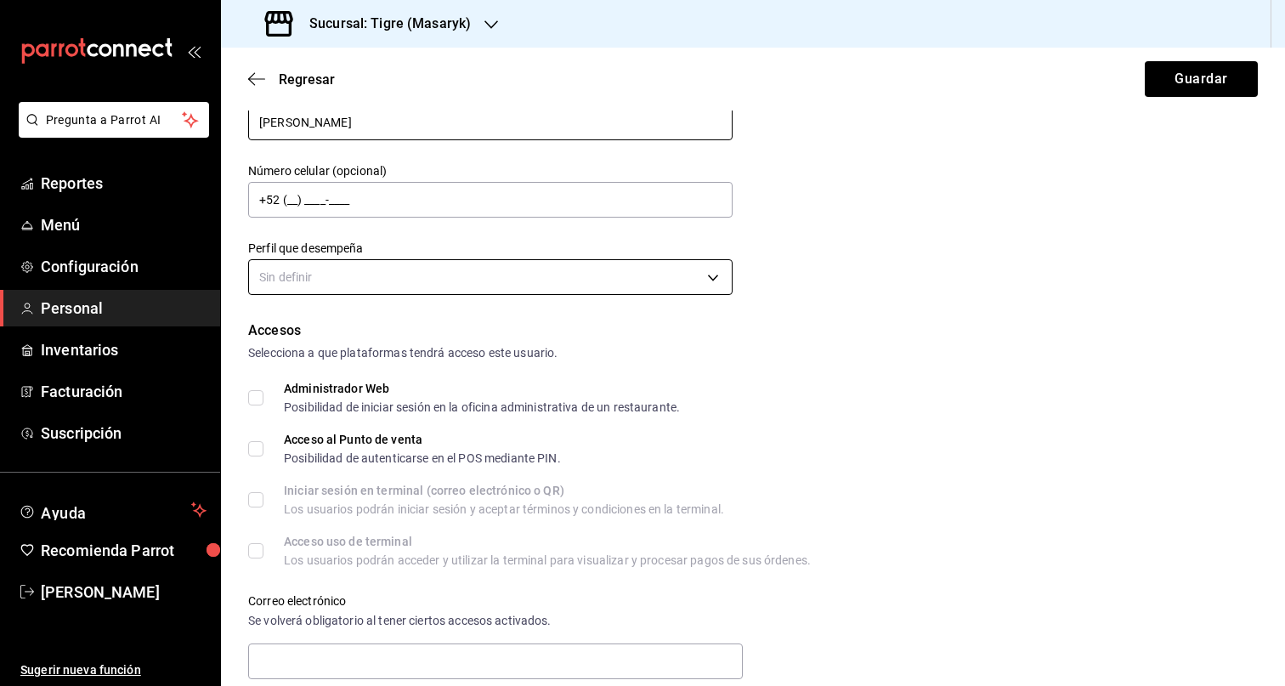
type input "LOPEZ GAZAL"
click at [535, 287] on body "Pregunta a Parrot AI Reportes Menú Configuración Personal Inventarios Facturaci…" at bounding box center [642, 343] width 1285 height 686
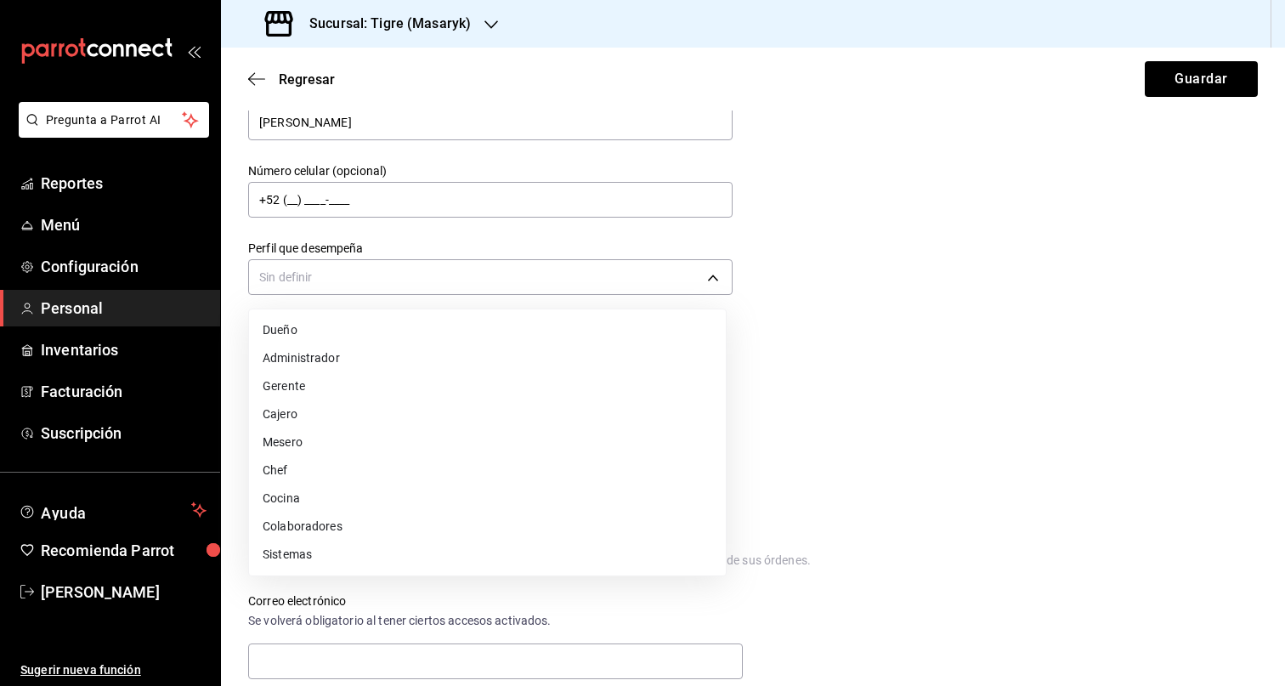
click at [343, 527] on li "Colaboradores" at bounding box center [487, 526] width 477 height 28
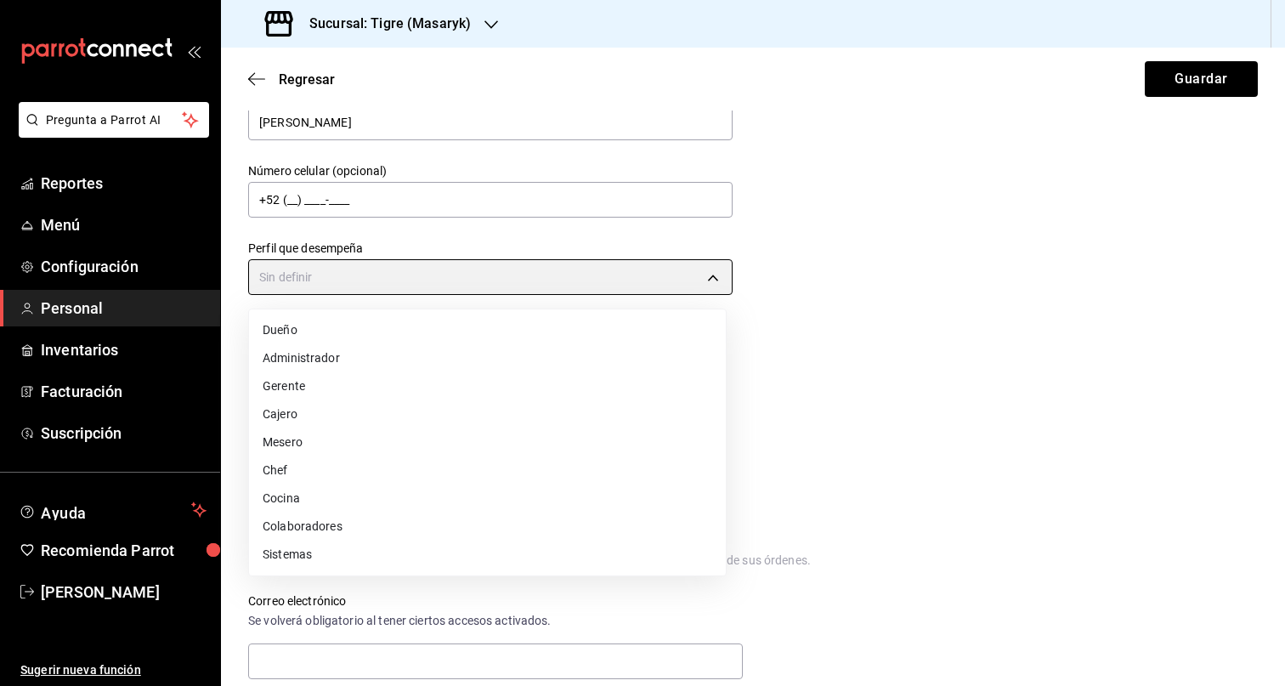
type input "STAFF"
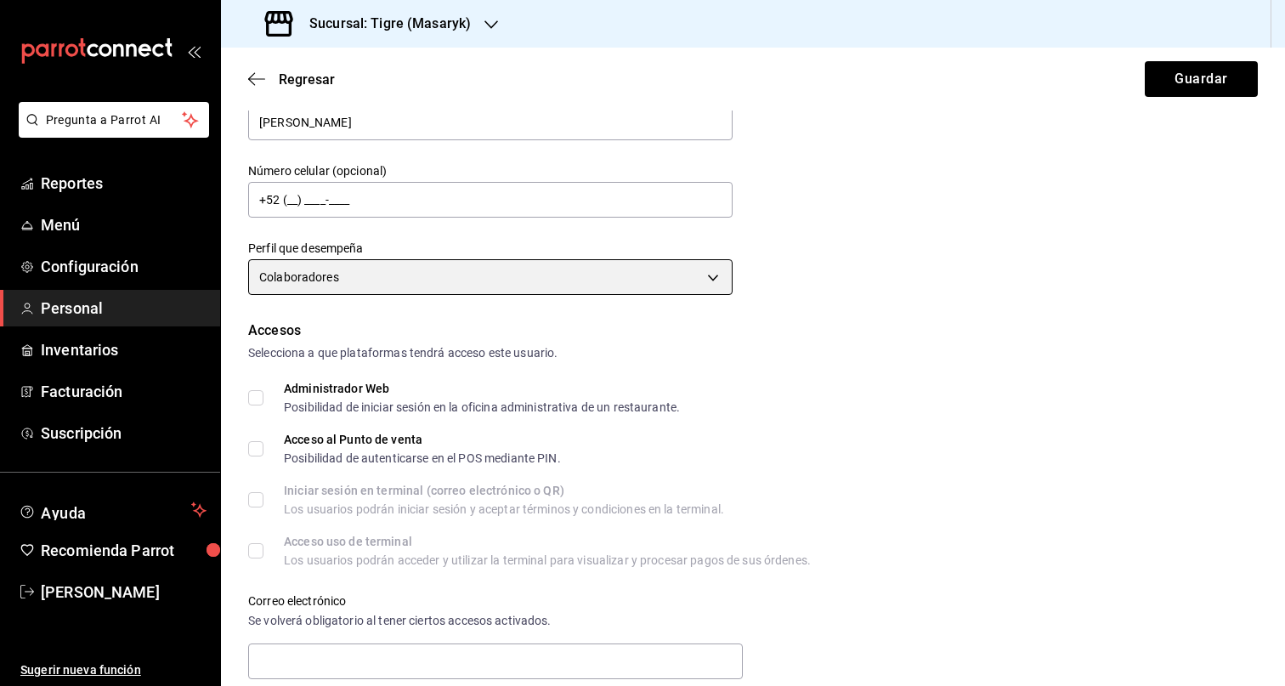
scroll to position [621, 0]
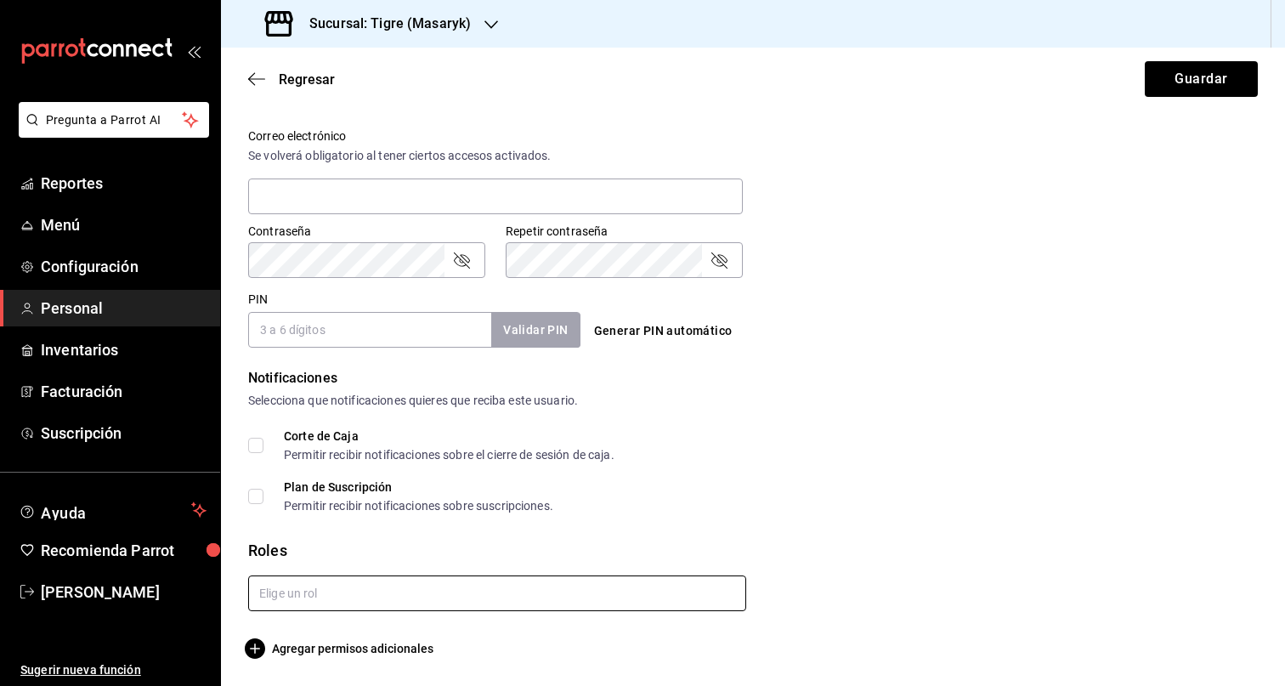
click at [419, 578] on input "text" at bounding box center [497, 593] width 498 height 36
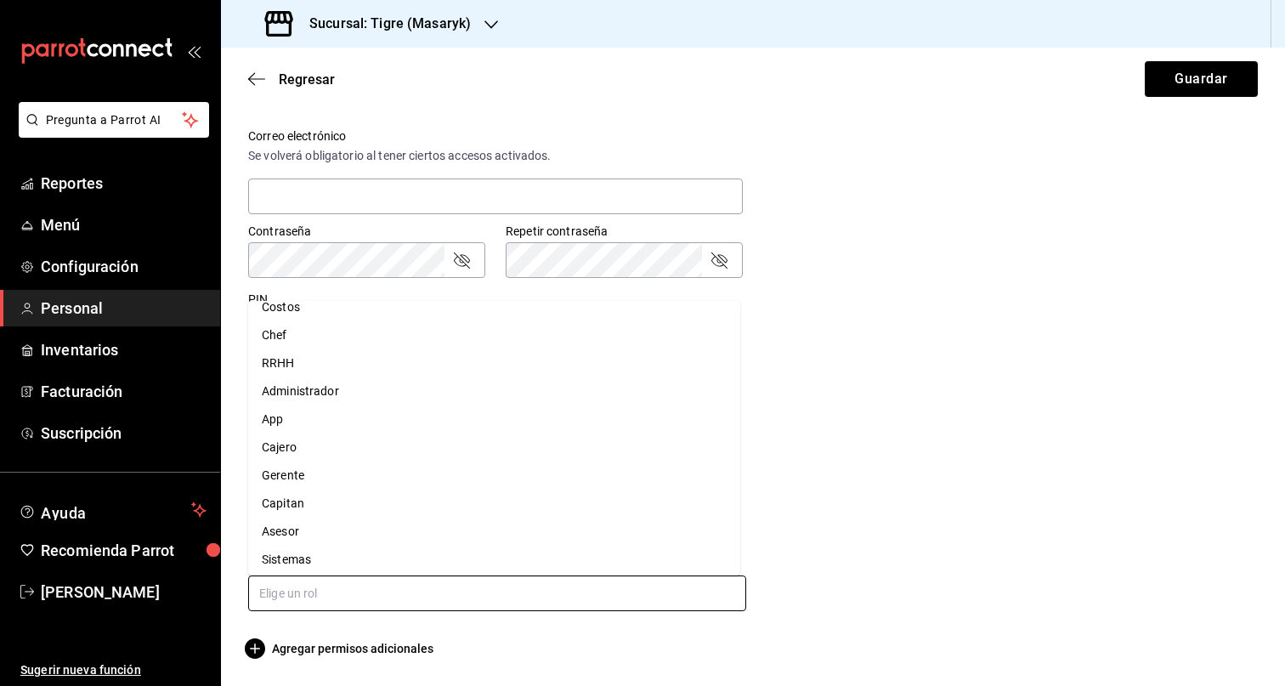
scroll to position [48, 0]
click at [355, 535] on li "Asesor" at bounding box center [494, 526] width 492 height 28
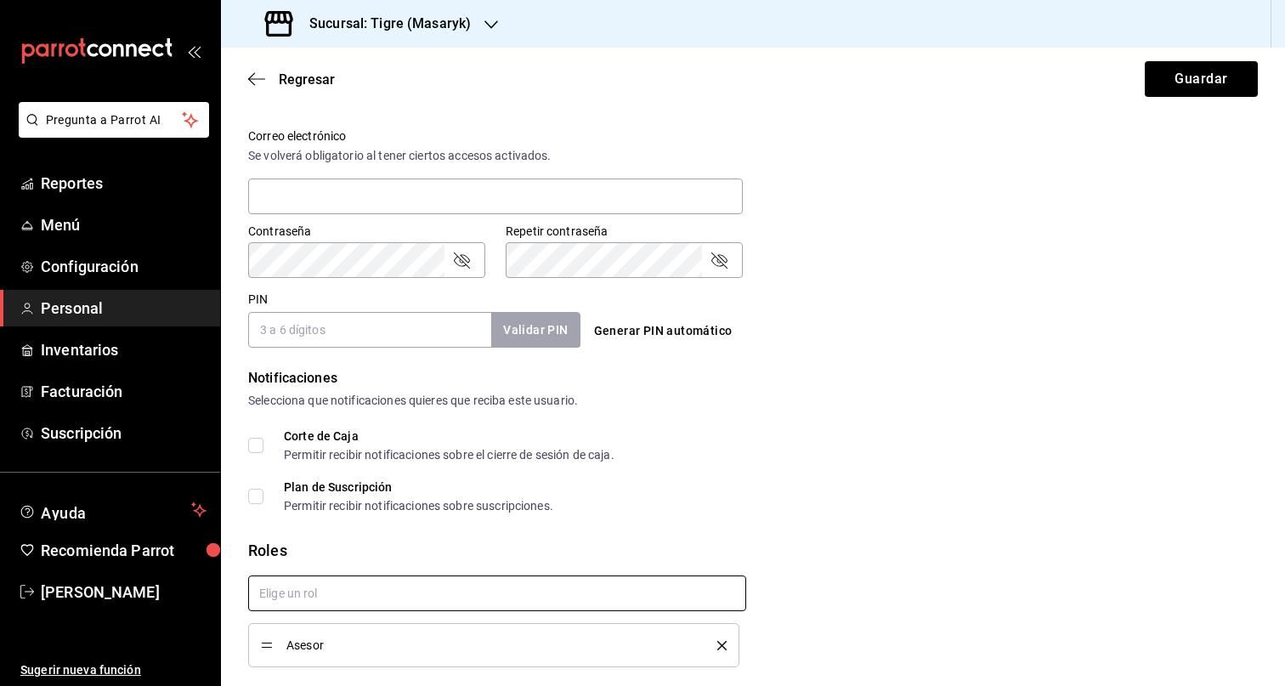
checkbox input "true"
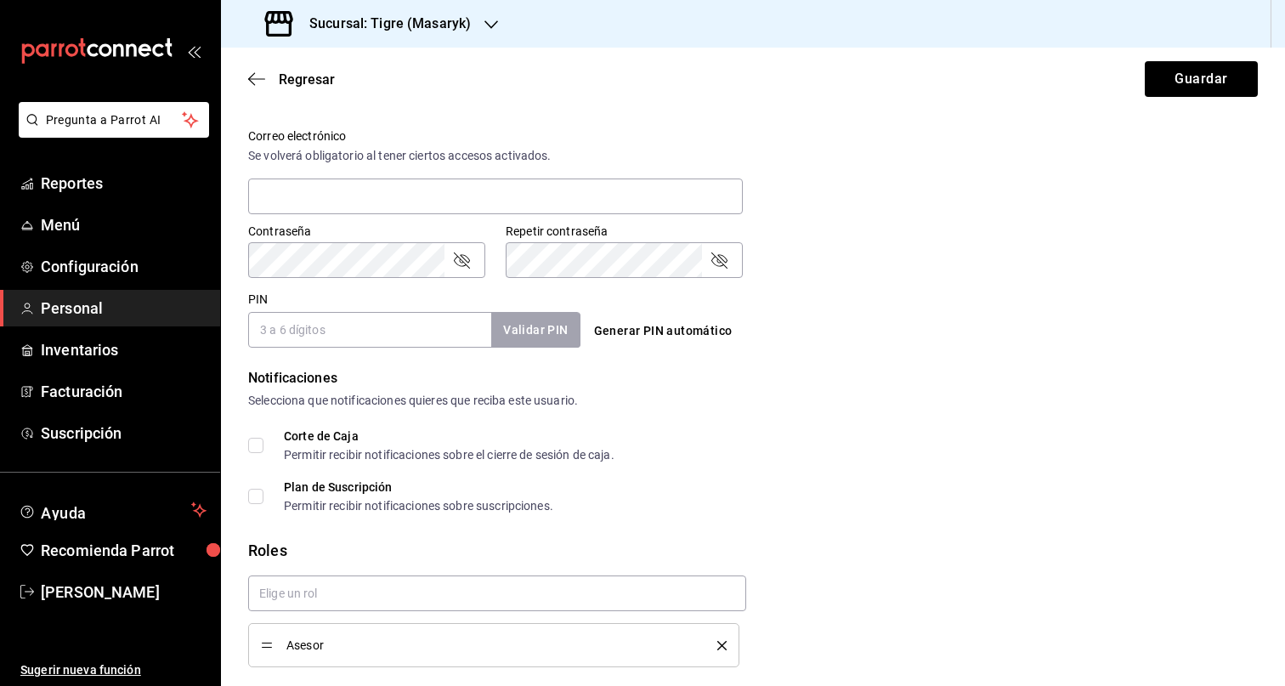
click at [359, 328] on input "PIN" at bounding box center [369, 330] width 243 height 36
paste input "27702"
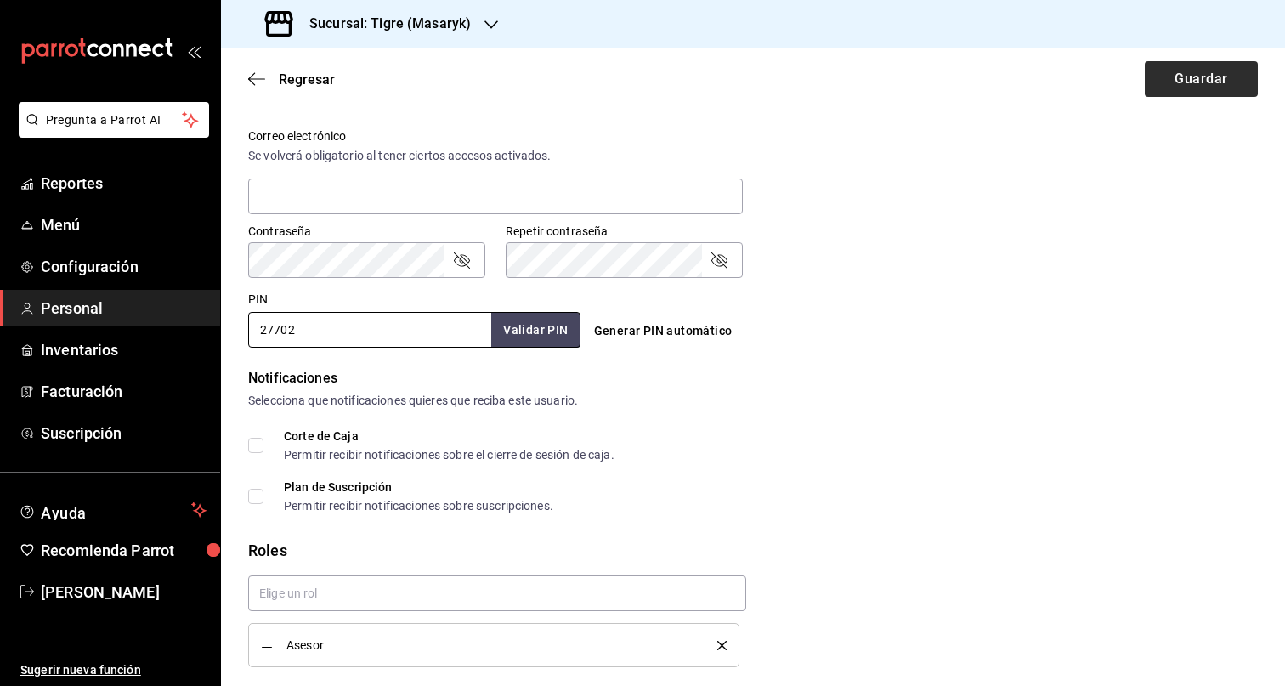
type input "27702"
click at [1153, 85] on button "Guardar" at bounding box center [1201, 79] width 113 height 36
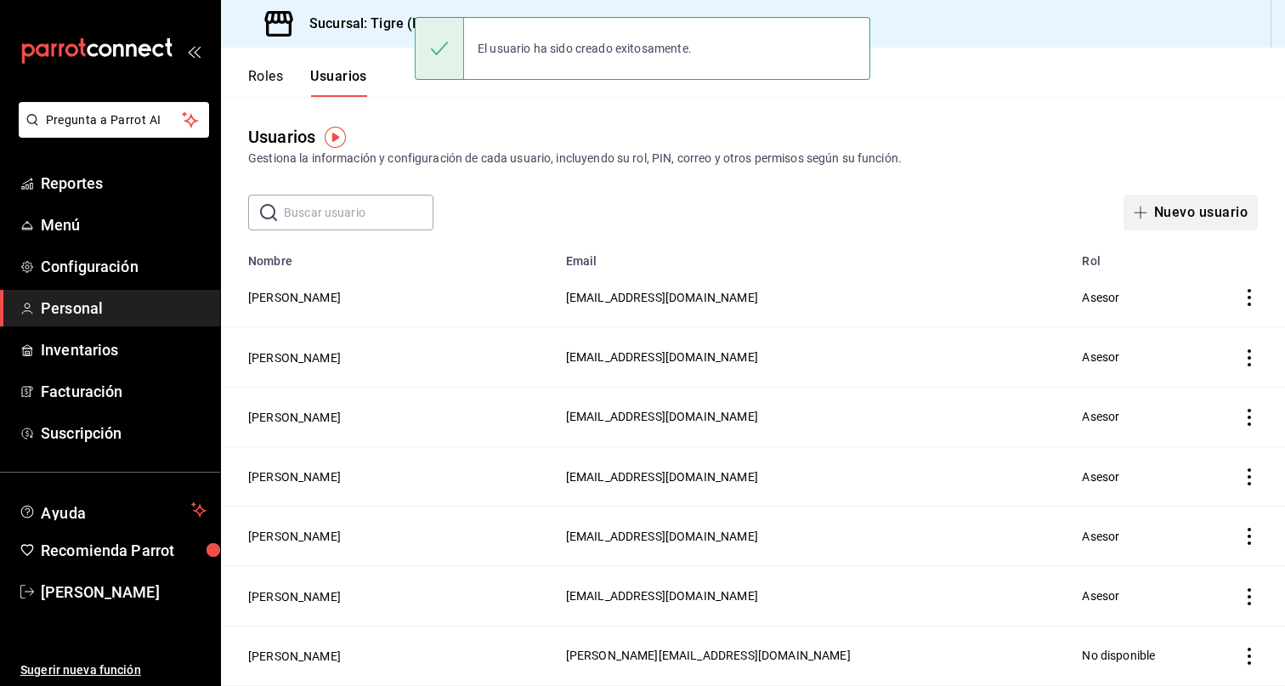
click at [1179, 213] on button "Nuevo usuario" at bounding box center [1190, 213] width 134 height 36
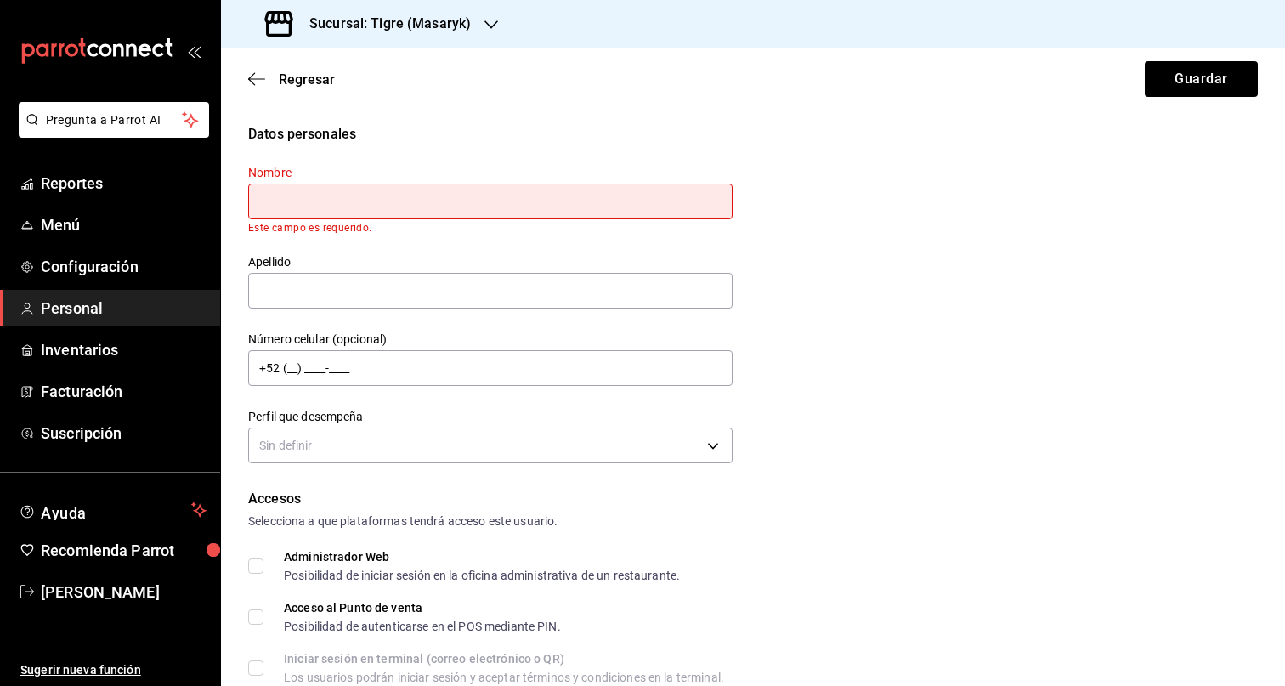
click at [367, 206] on input "text" at bounding box center [490, 202] width 484 height 36
paste input "VICTOR MANUEL"
type input "VICTOR MANUEL"
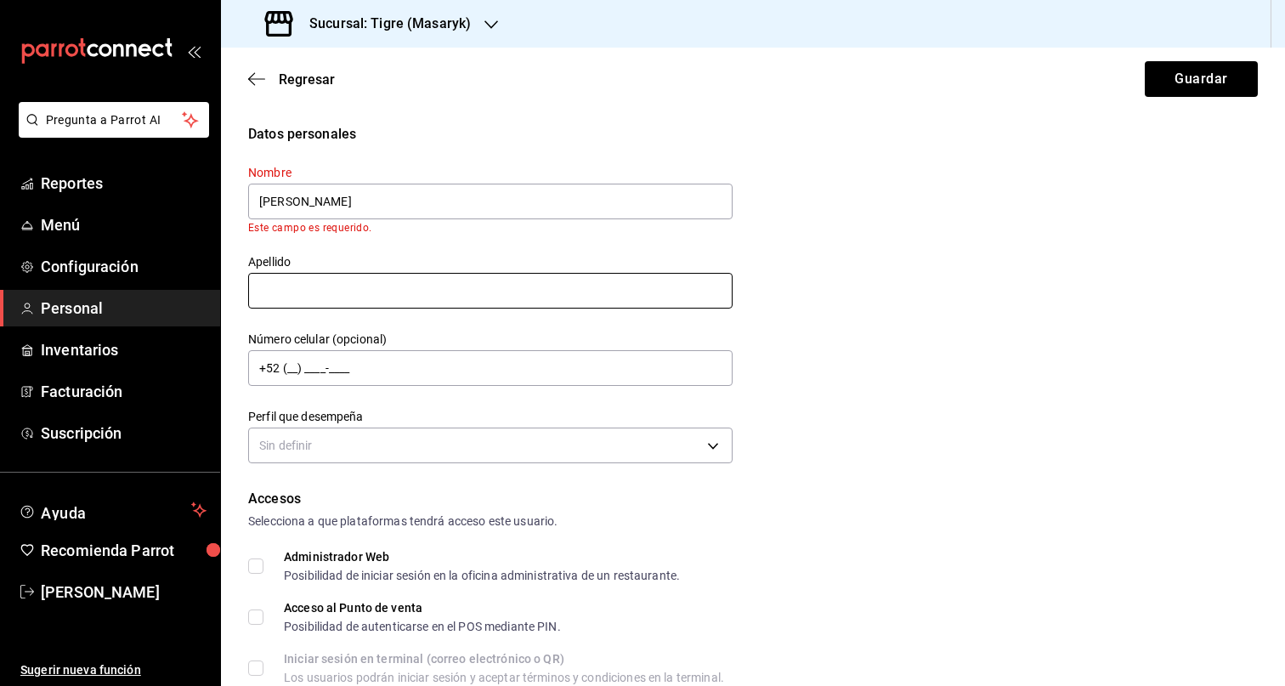
drag, startPoint x: 361, startPoint y: 303, endPoint x: 382, endPoint y: 297, distance: 21.2
click at [361, 302] on div "Nombre VICTOR MANUEL Este campo es requerido. Apellido Número celular (opcional…" at bounding box center [480, 306] width 505 height 324
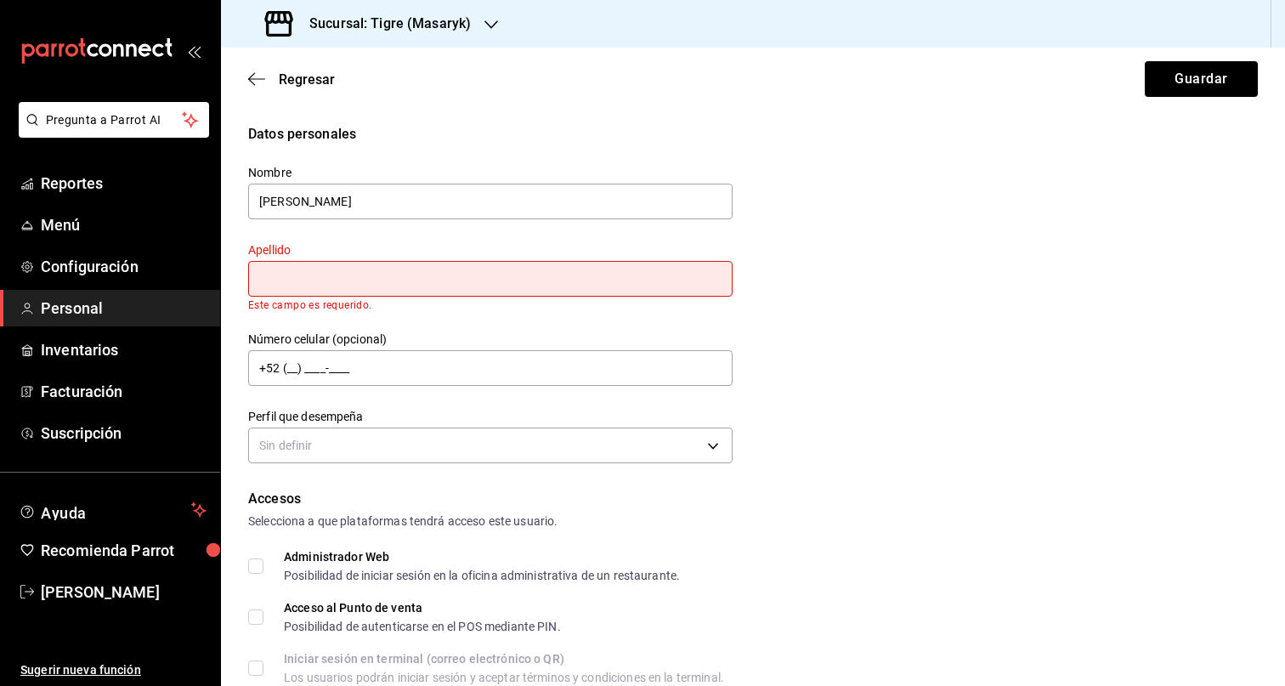
click at [336, 273] on input "text" at bounding box center [490, 279] width 484 height 36
paste input "GARCIA NAVARRO"
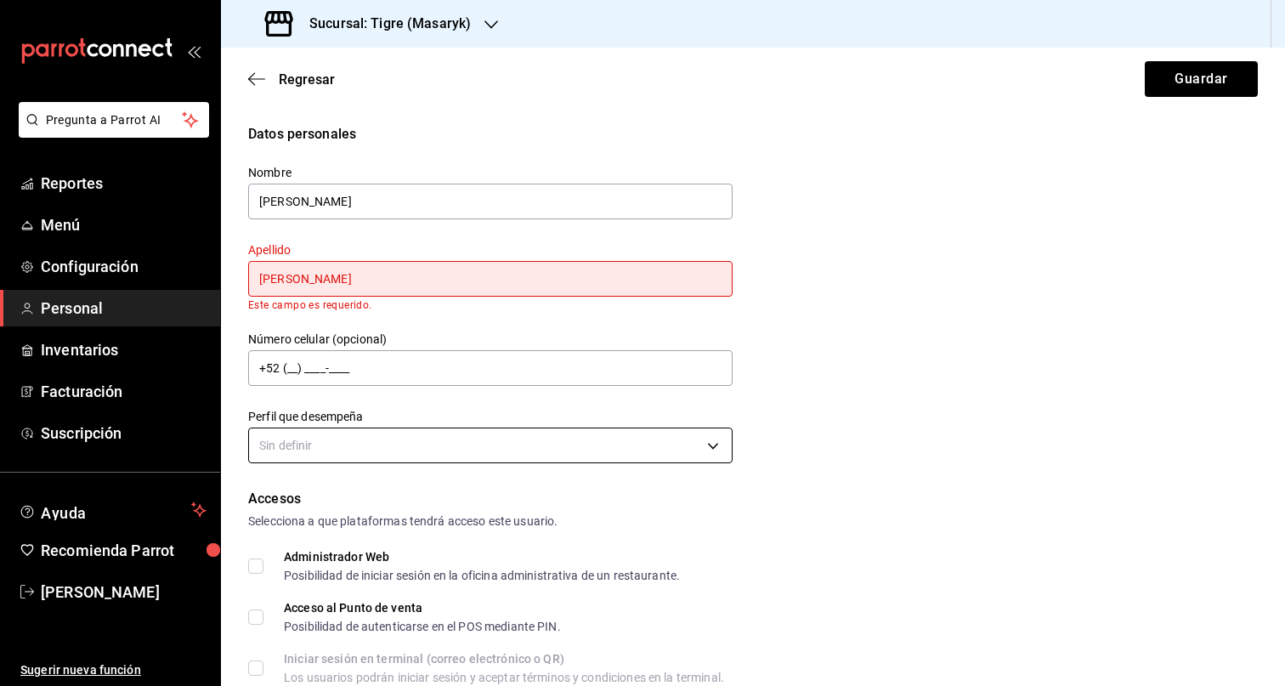
type input "GARCIA NAVARRO"
click at [430, 446] on body "Pregunta a Parrot AI Reportes Menú Configuración Personal Inventarios Facturaci…" at bounding box center [642, 343] width 1285 height 686
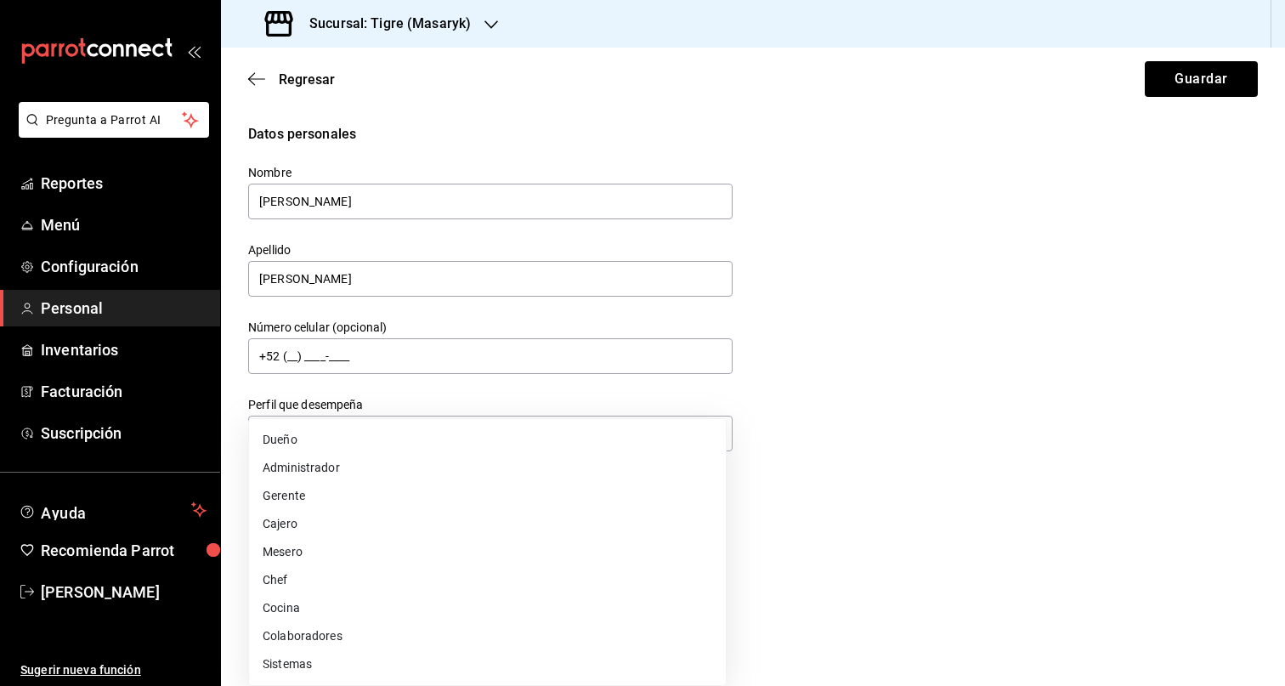
click at [369, 627] on li "Colaboradores" at bounding box center [487, 636] width 477 height 28
type input "STAFF"
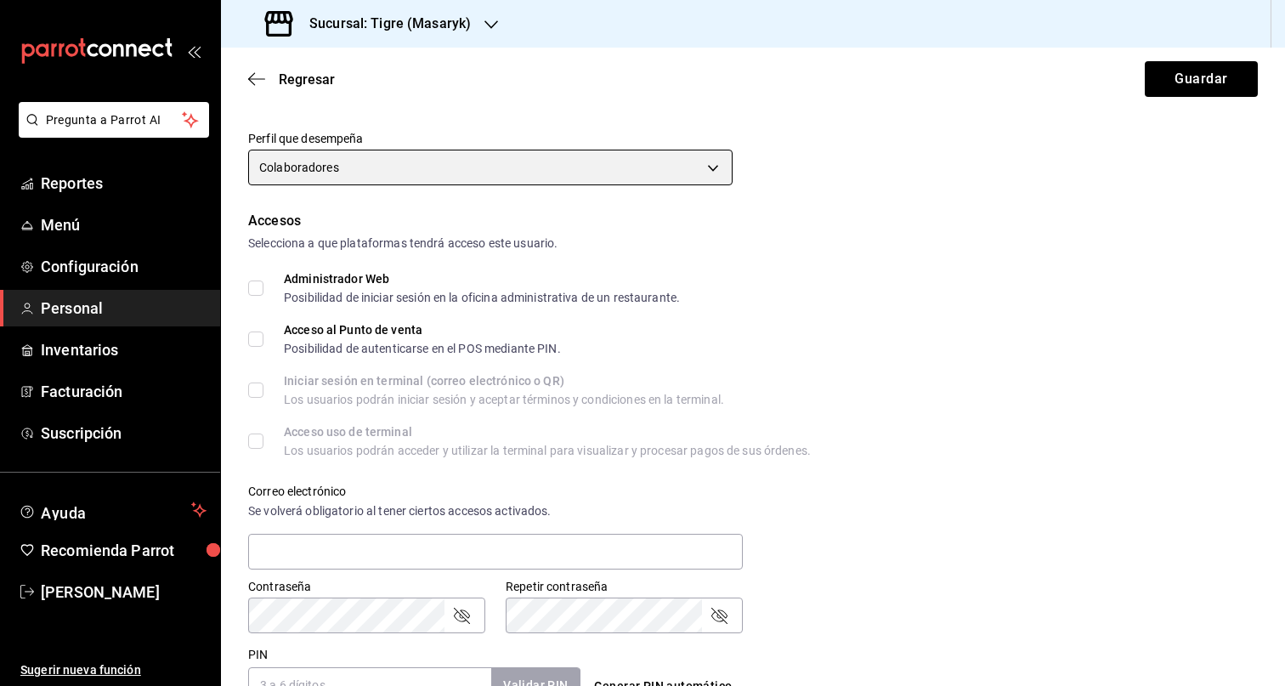
scroll to position [621, 0]
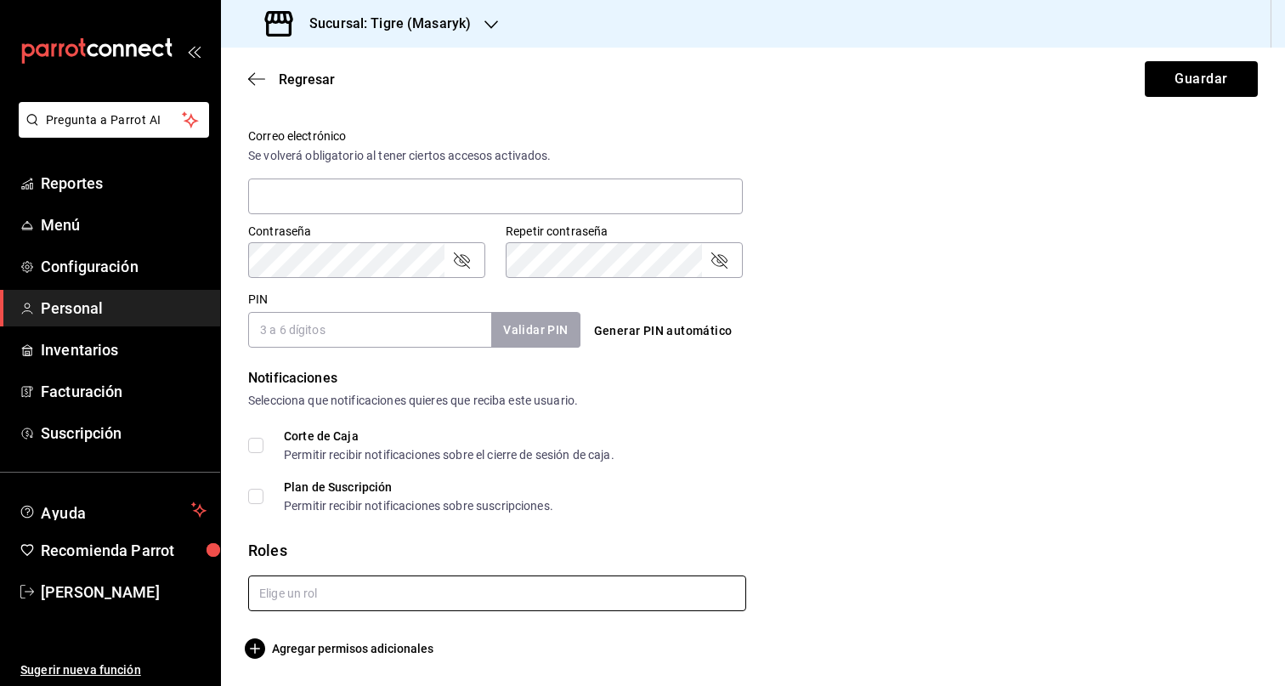
click at [451, 585] on input "text" at bounding box center [497, 593] width 498 height 36
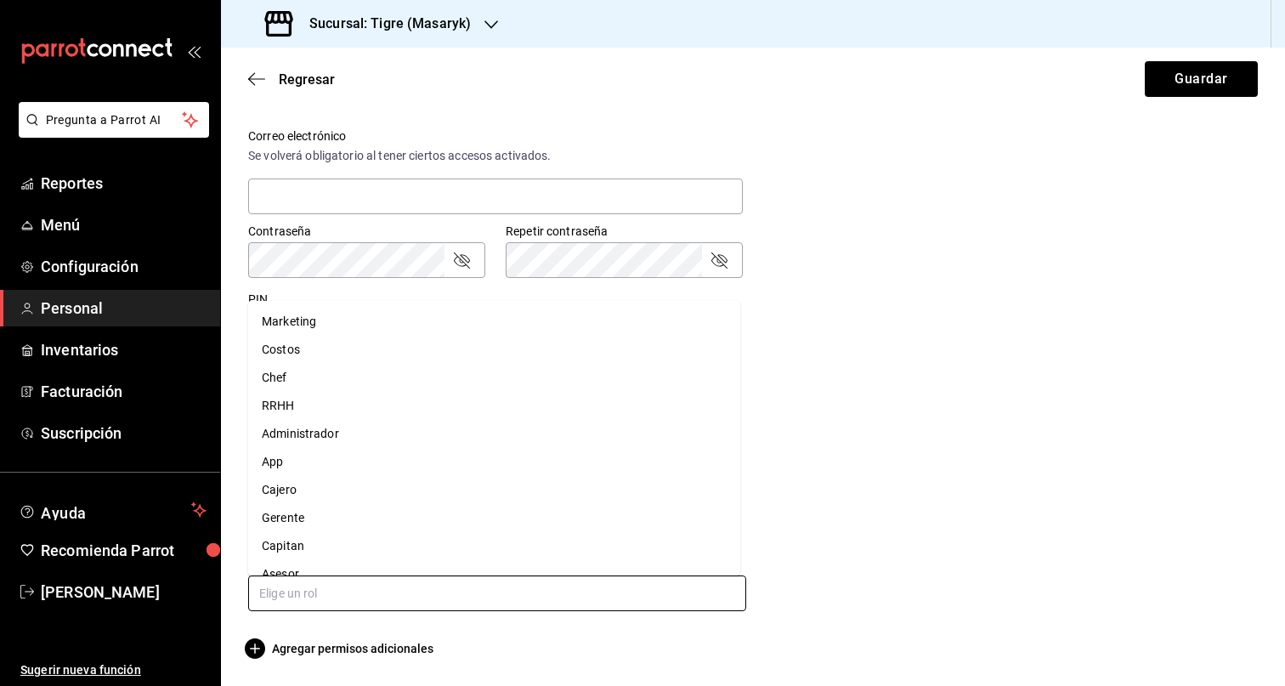
click at [320, 565] on li "Asesor" at bounding box center [494, 574] width 492 height 28
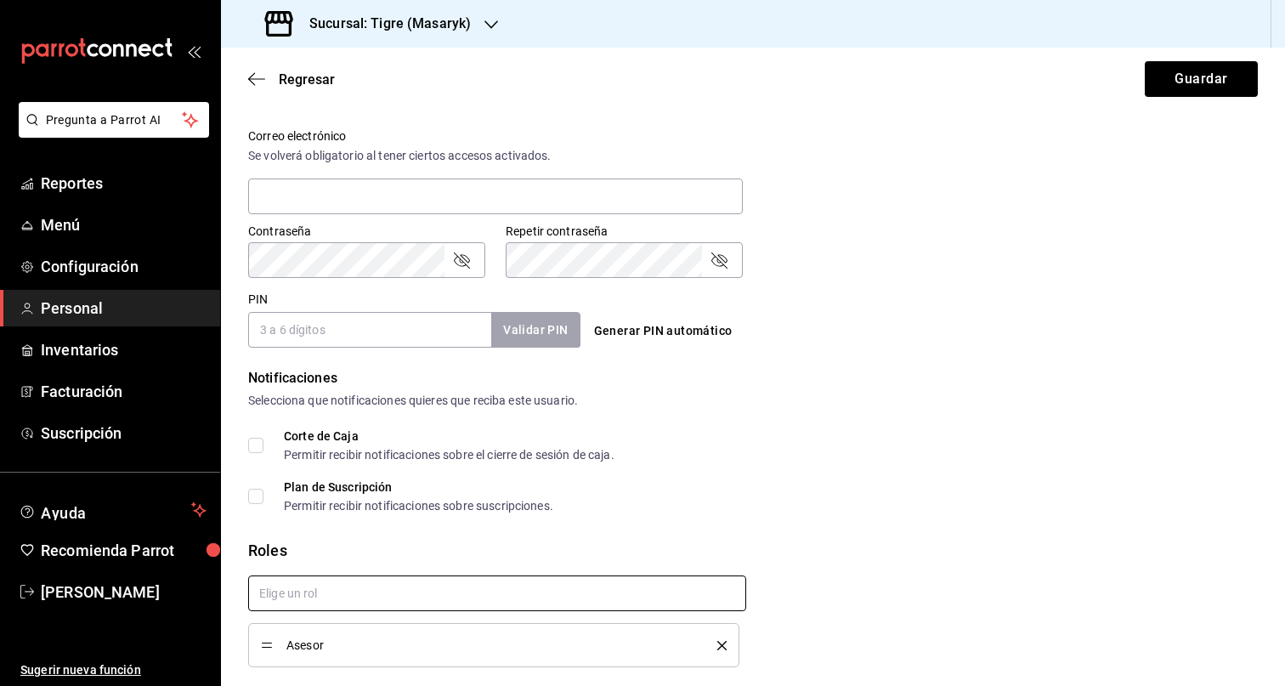
scroll to position [625, 0]
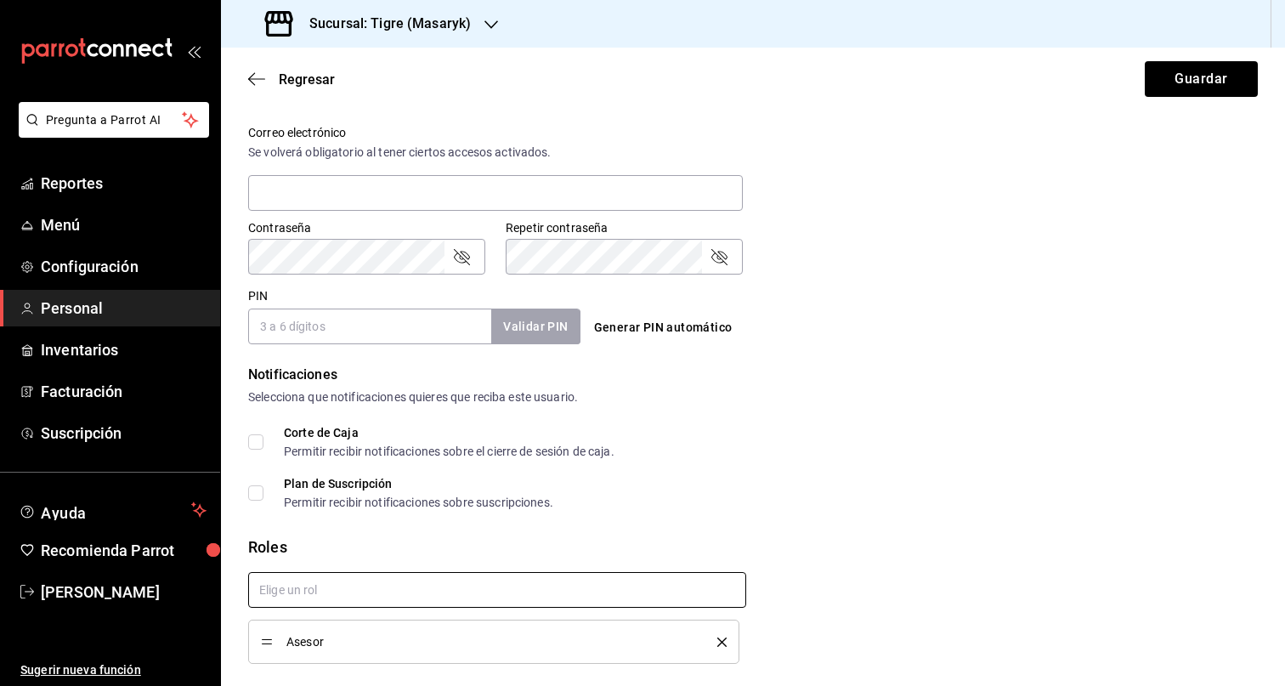
checkbox input "true"
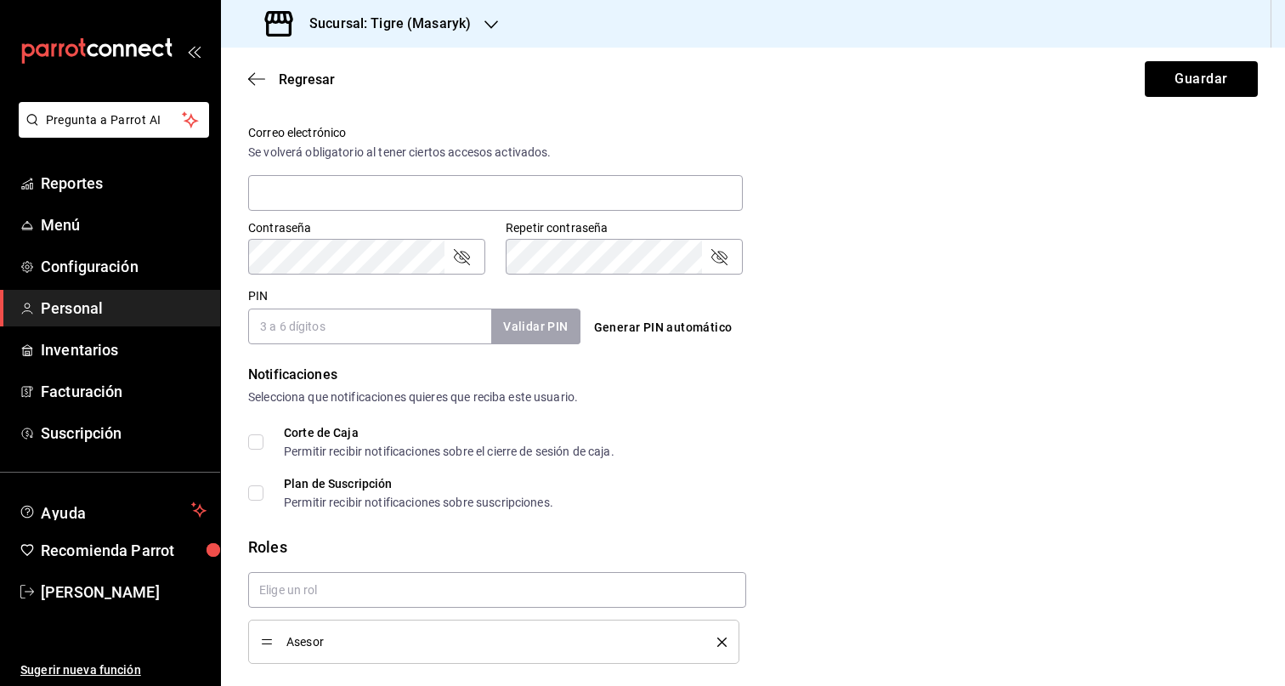
click at [352, 336] on input "PIN" at bounding box center [369, 326] width 243 height 36
paste input "27703"
type input "27703"
drag, startPoint x: 840, startPoint y: 361, endPoint x: 777, endPoint y: 352, distance: 64.4
click at [840, 360] on form "Datos personales Nombre VICTOR MANUEL Apellido GARCIA NAVARRO Número celular (o…" at bounding box center [753, 105] width 1010 height 1212
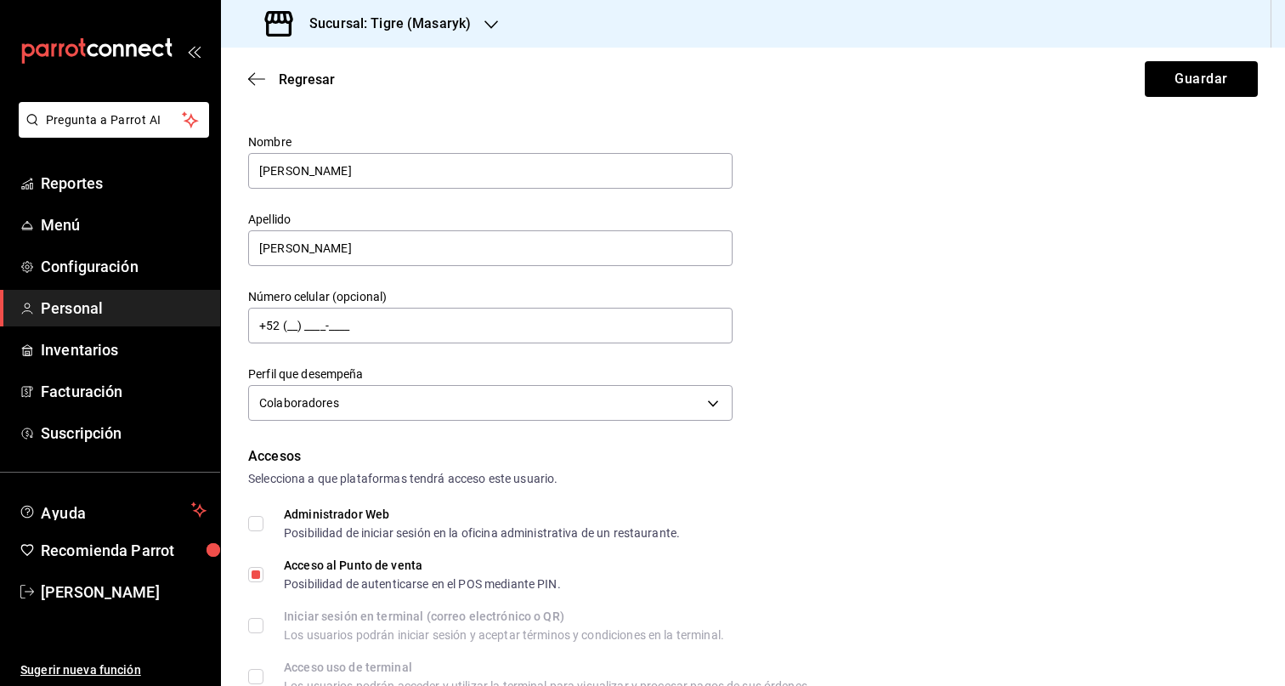
scroll to position [0, 0]
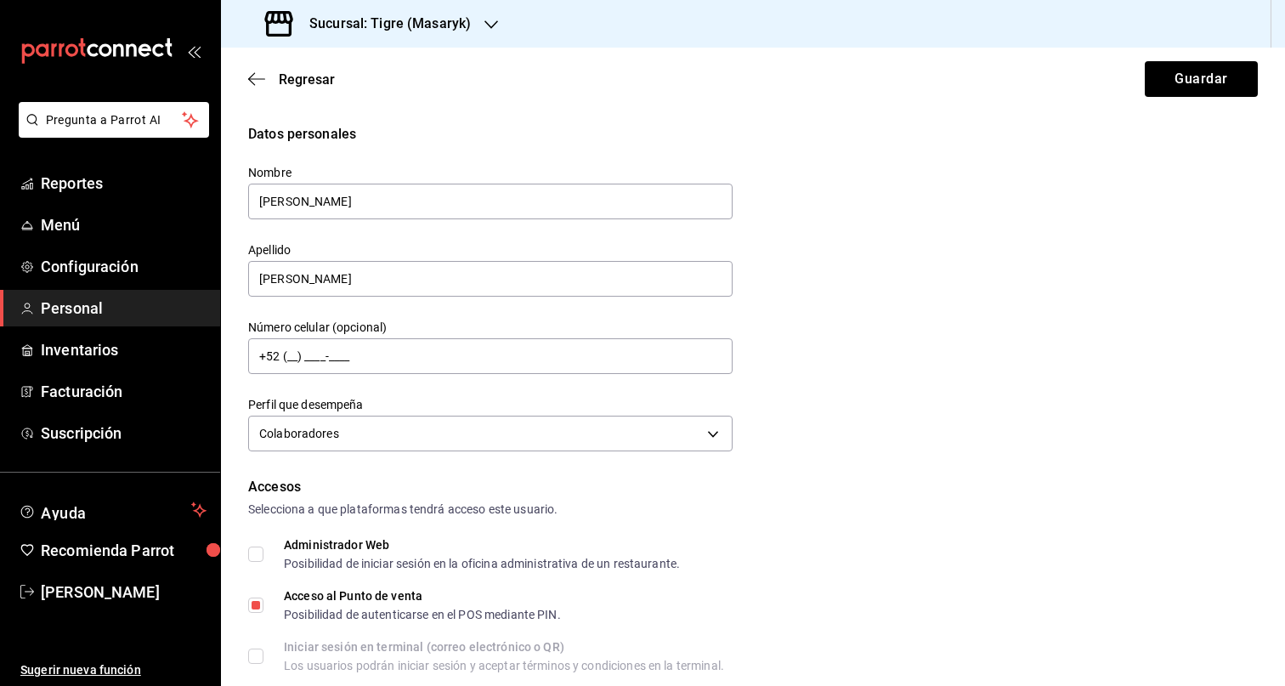
click at [1157, 107] on div "Regresar Guardar" at bounding box center [753, 79] width 1064 height 63
click at [1172, 82] on button "Guardar" at bounding box center [1201, 79] width 113 height 36
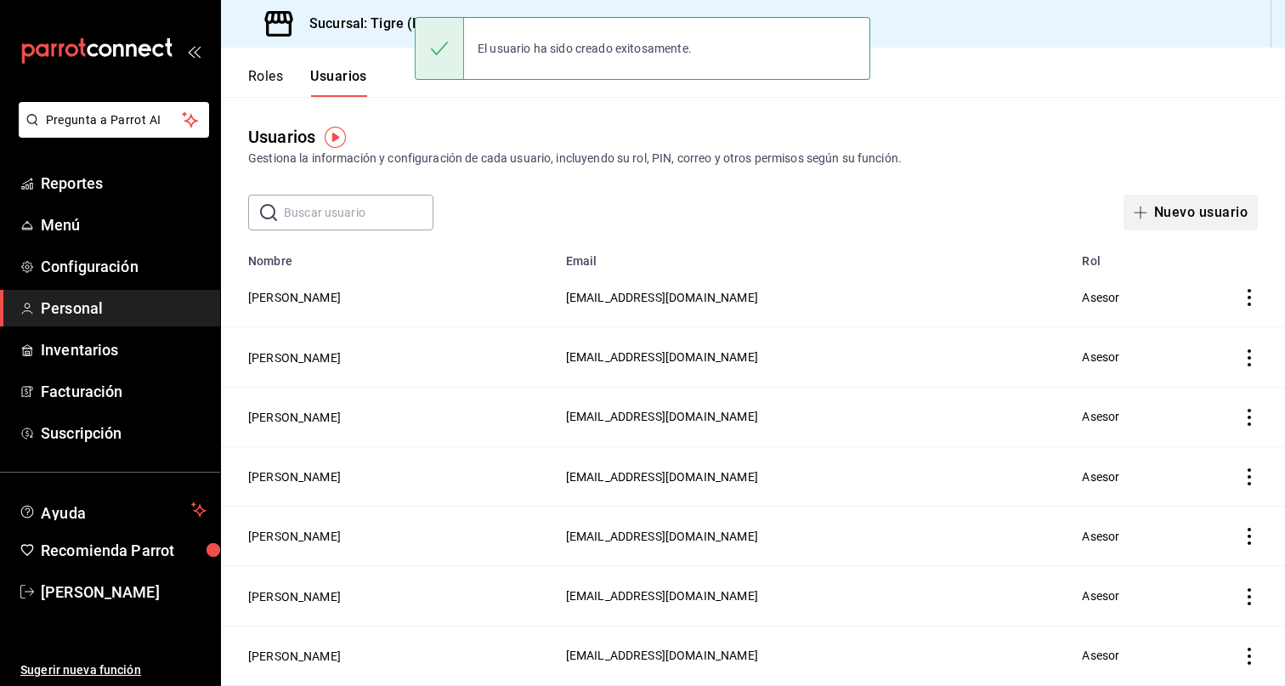
click at [1194, 220] on button "Nuevo usuario" at bounding box center [1190, 213] width 134 height 36
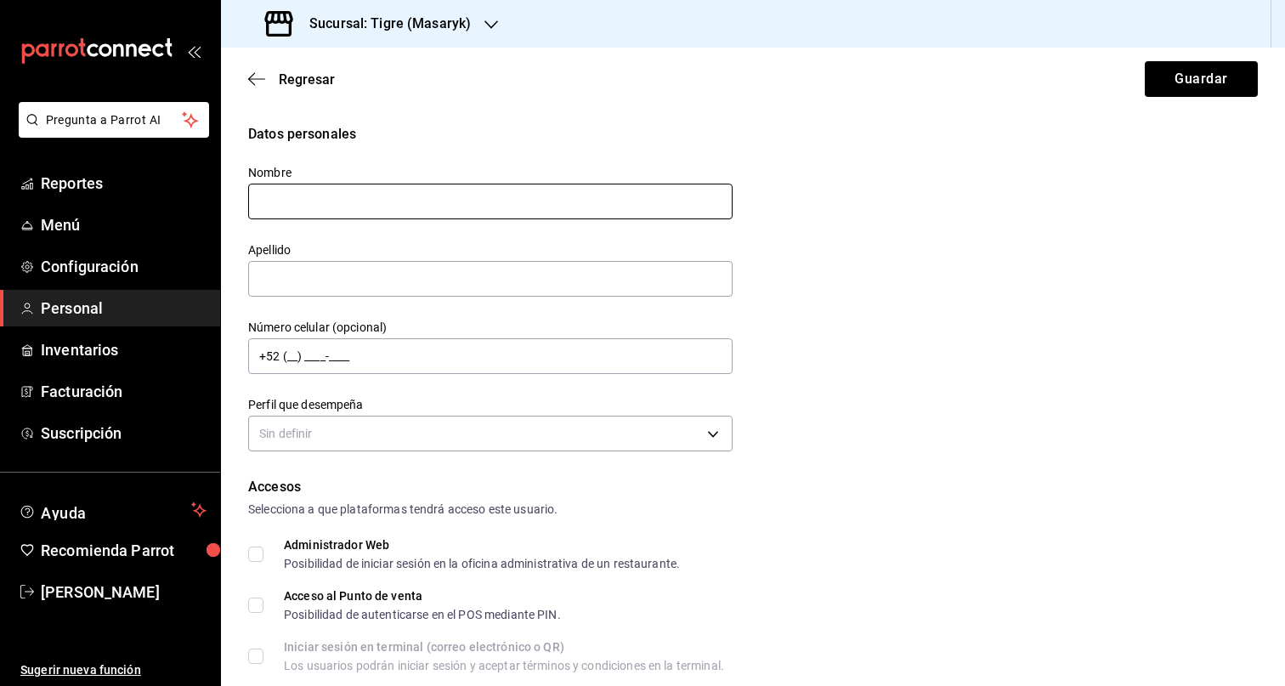
click at [433, 199] on input "text" at bounding box center [490, 202] width 484 height 36
type input "JORGE ARMANDO"
click at [327, 268] on input "text" at bounding box center [490, 279] width 484 height 36
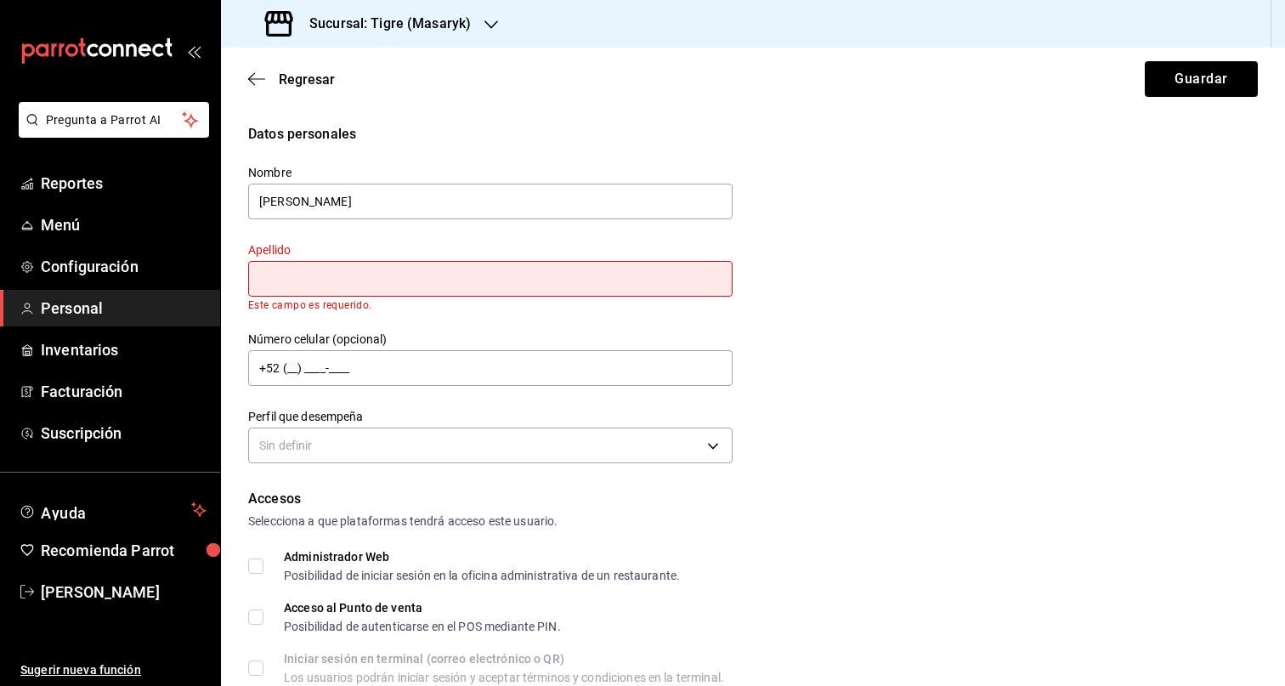
click at [381, 296] on input "text" at bounding box center [490, 279] width 484 height 36
paste input "VARGAS NORIEGA"
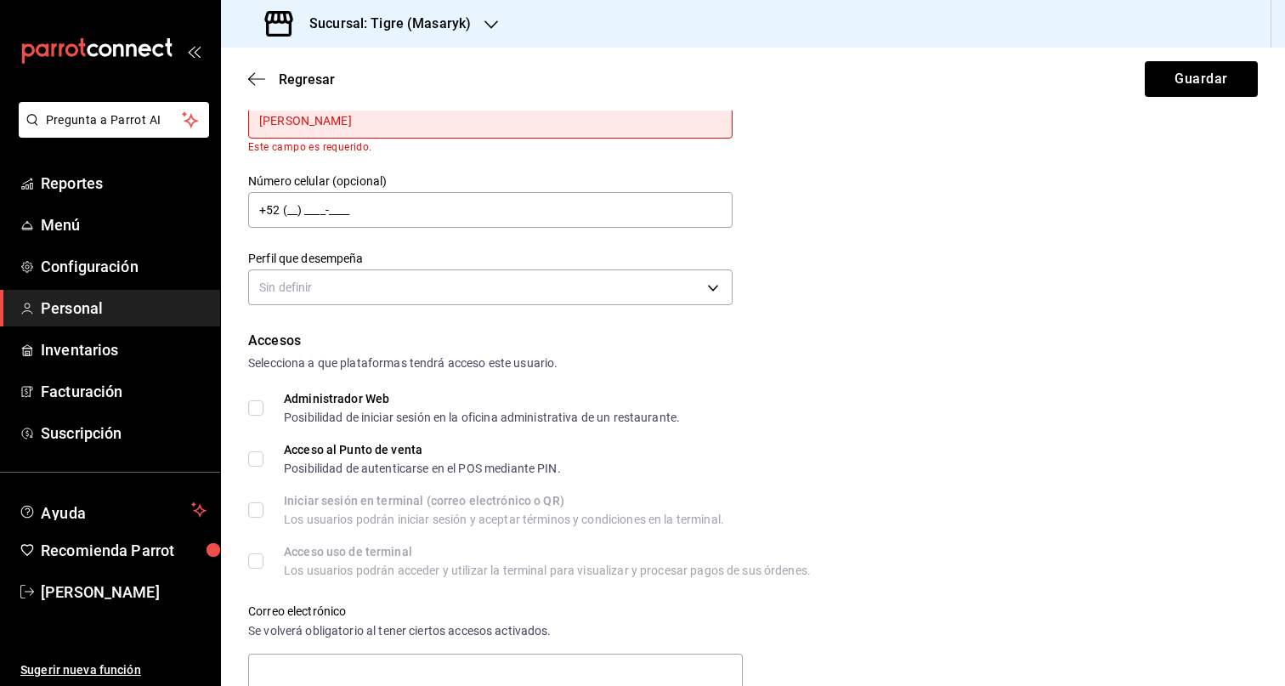
scroll to position [133, 0]
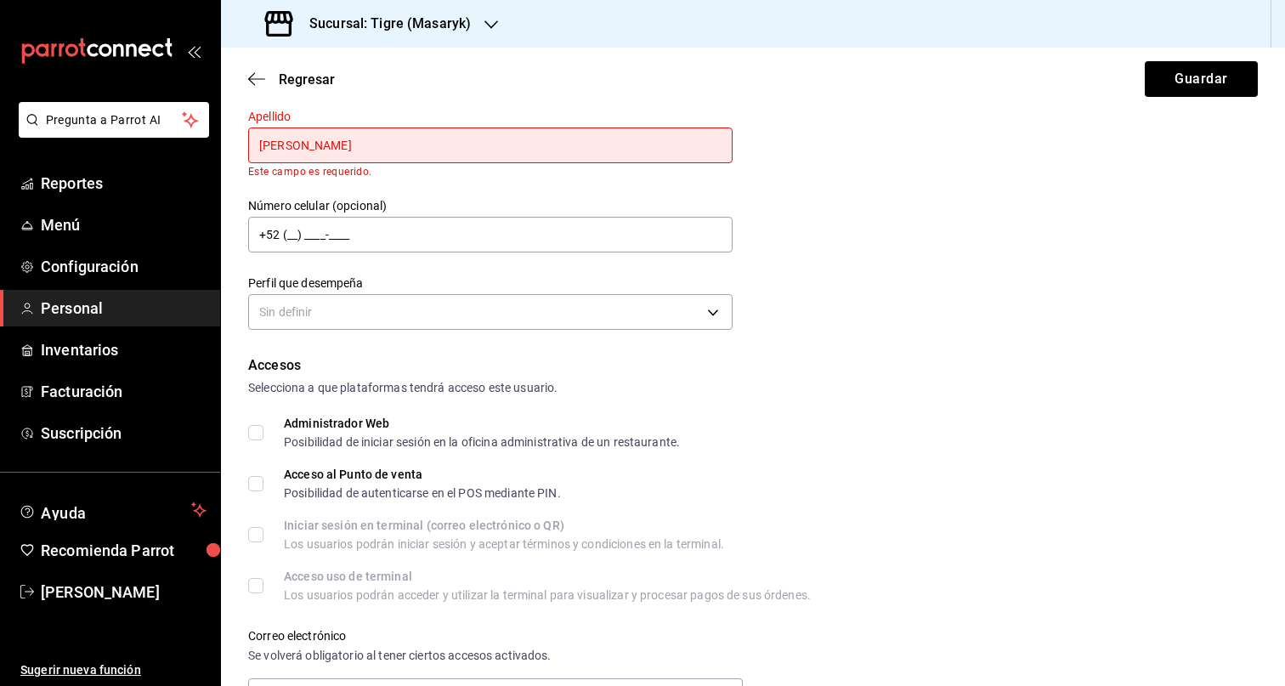
type input "VARGAS NORIEGA"
click at [870, 274] on div "Datos personales Nombre JORGE ARMANDO Apellido VARGAS NORIEGA Este campo es req…" at bounding box center [753, 163] width 1010 height 344
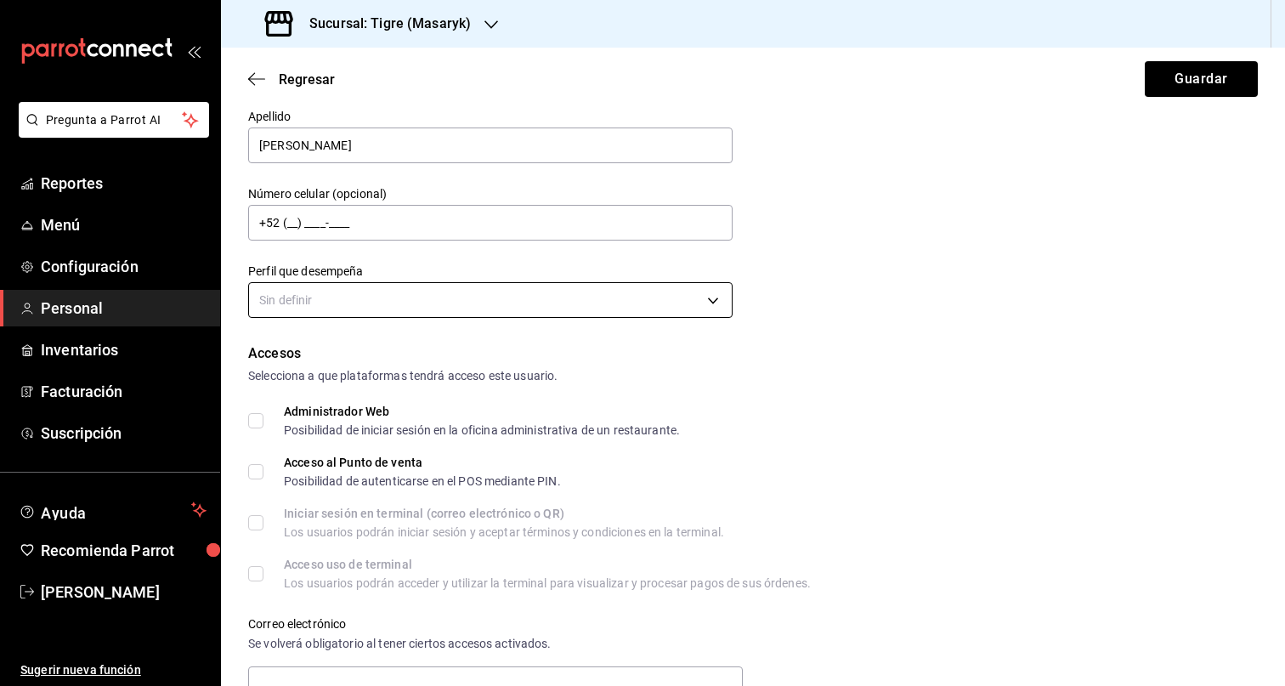
click at [685, 286] on body "Pregunta a Parrot AI Reportes Menú Configuración Personal Inventarios Facturaci…" at bounding box center [642, 343] width 1285 height 686
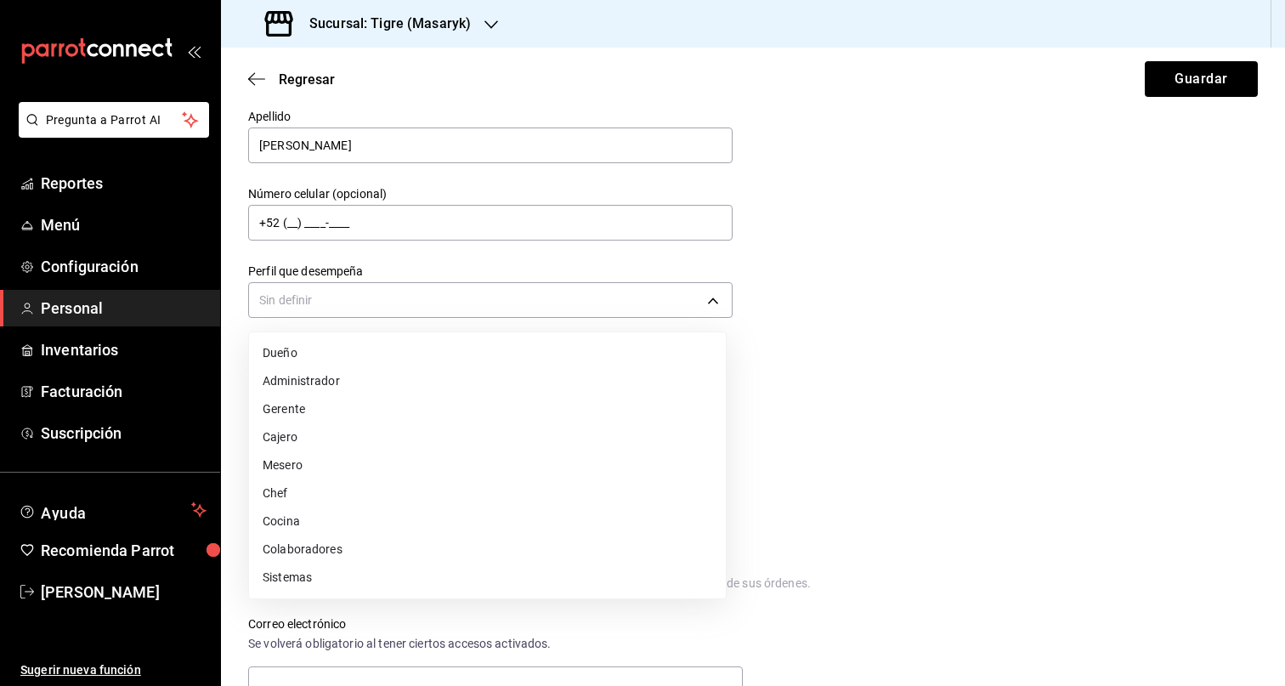
click at [449, 545] on li "Colaboradores" at bounding box center [487, 549] width 477 height 28
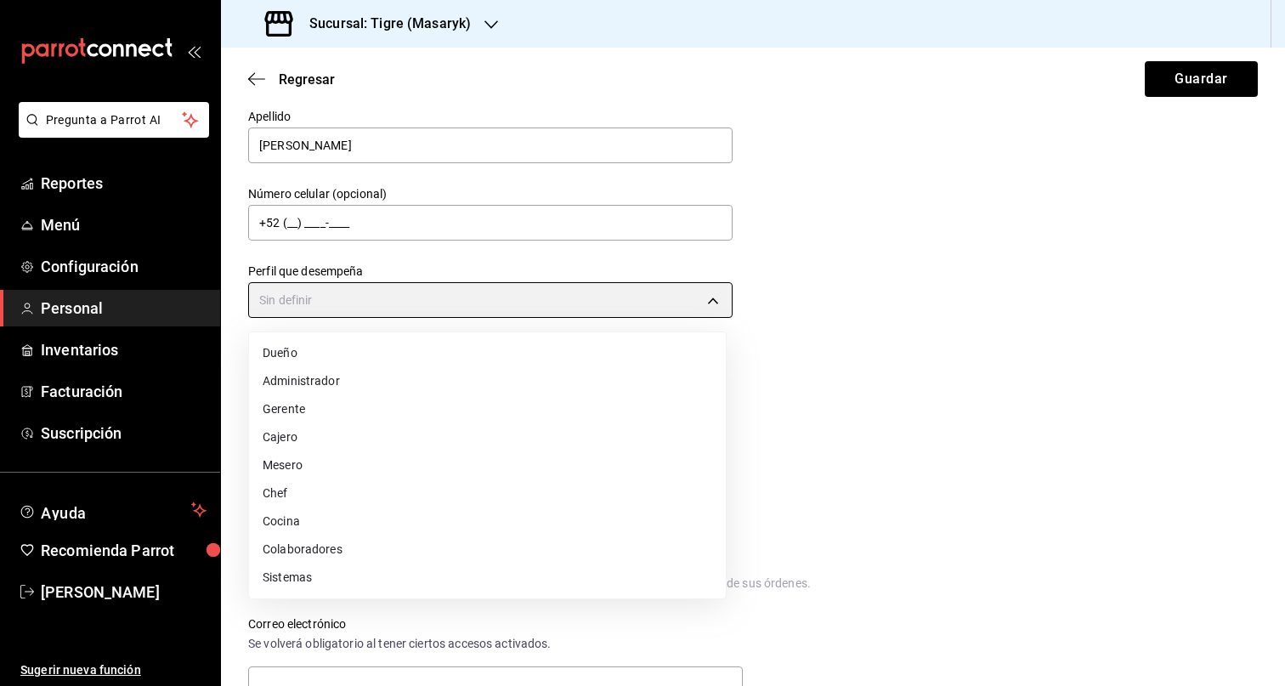
type input "STAFF"
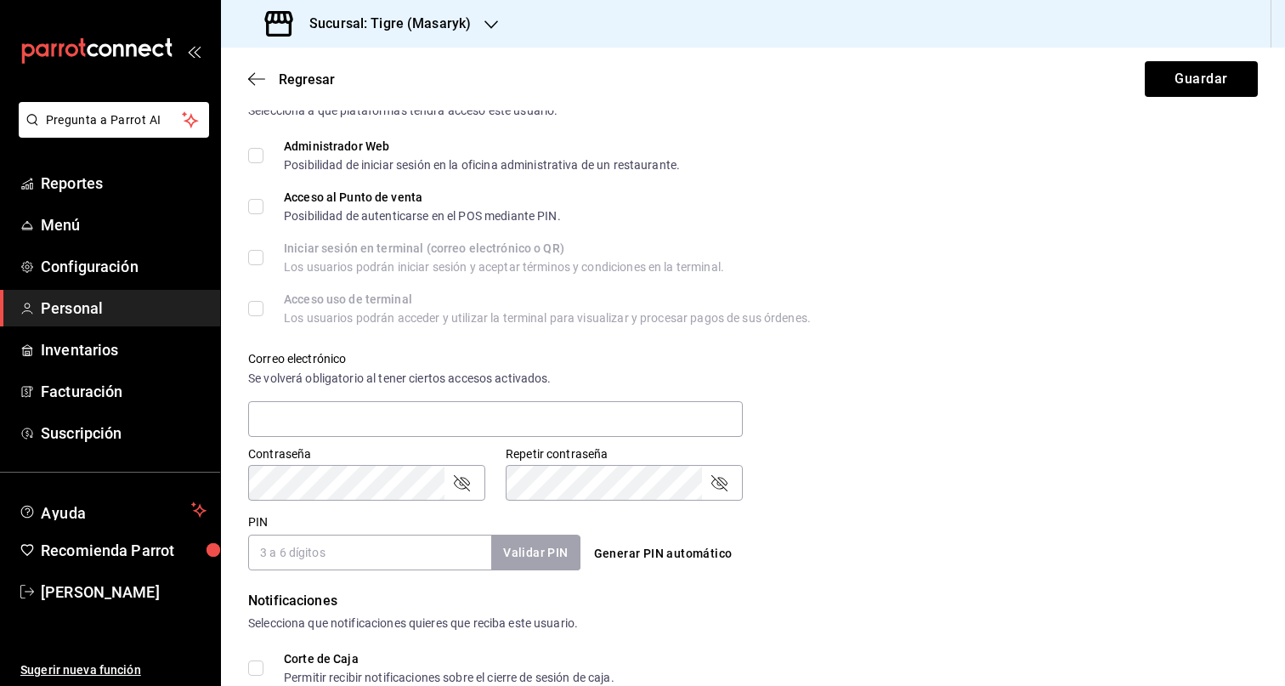
scroll to position [621, 0]
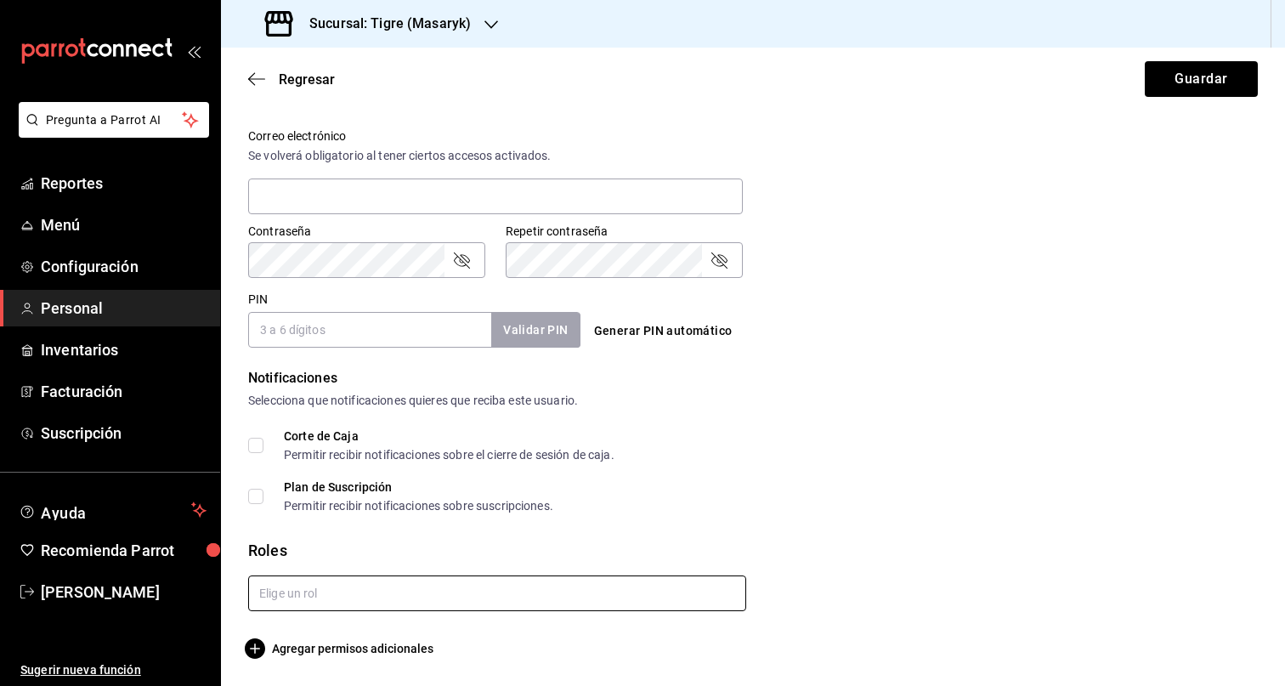
click at [380, 595] on input "text" at bounding box center [497, 593] width 498 height 36
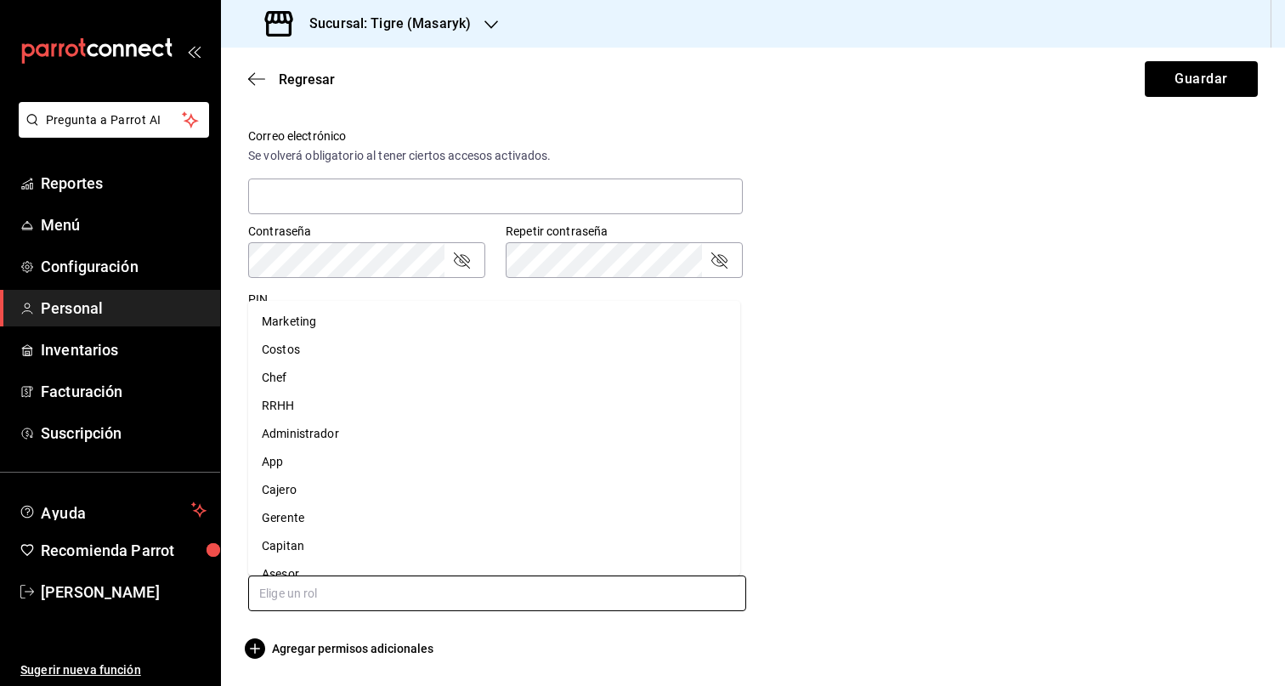
click at [348, 564] on li "Asesor" at bounding box center [494, 574] width 492 height 28
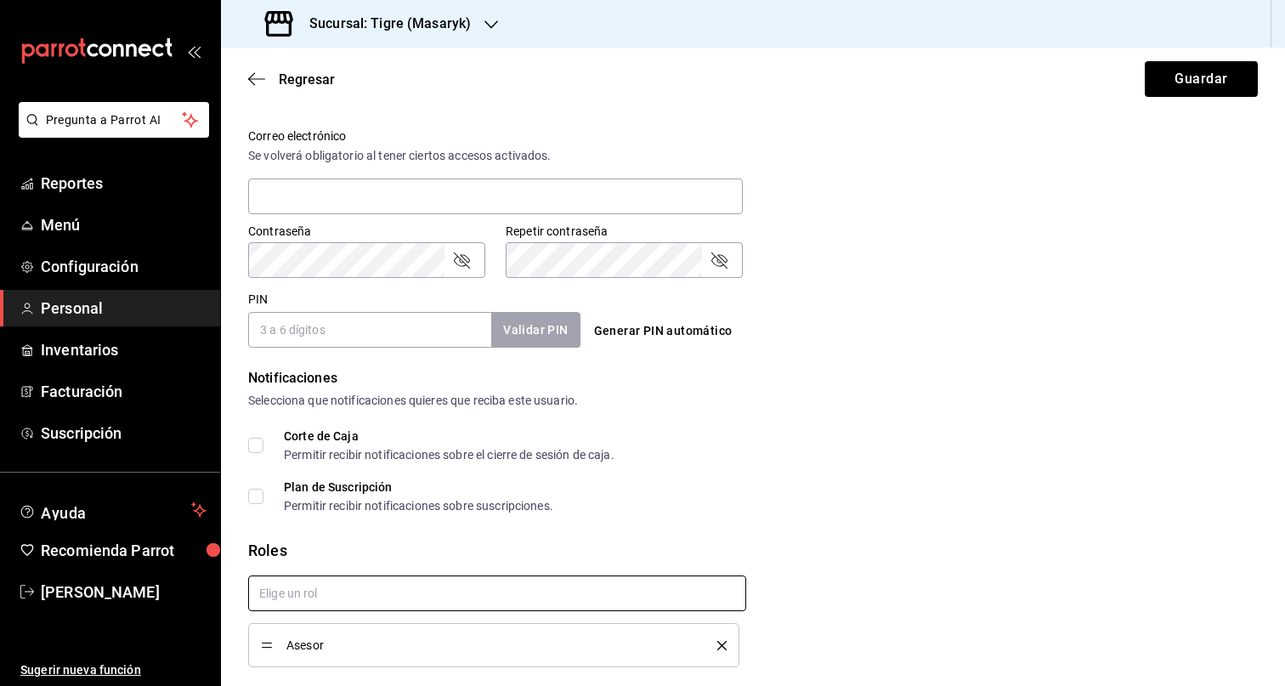
checkbox input "true"
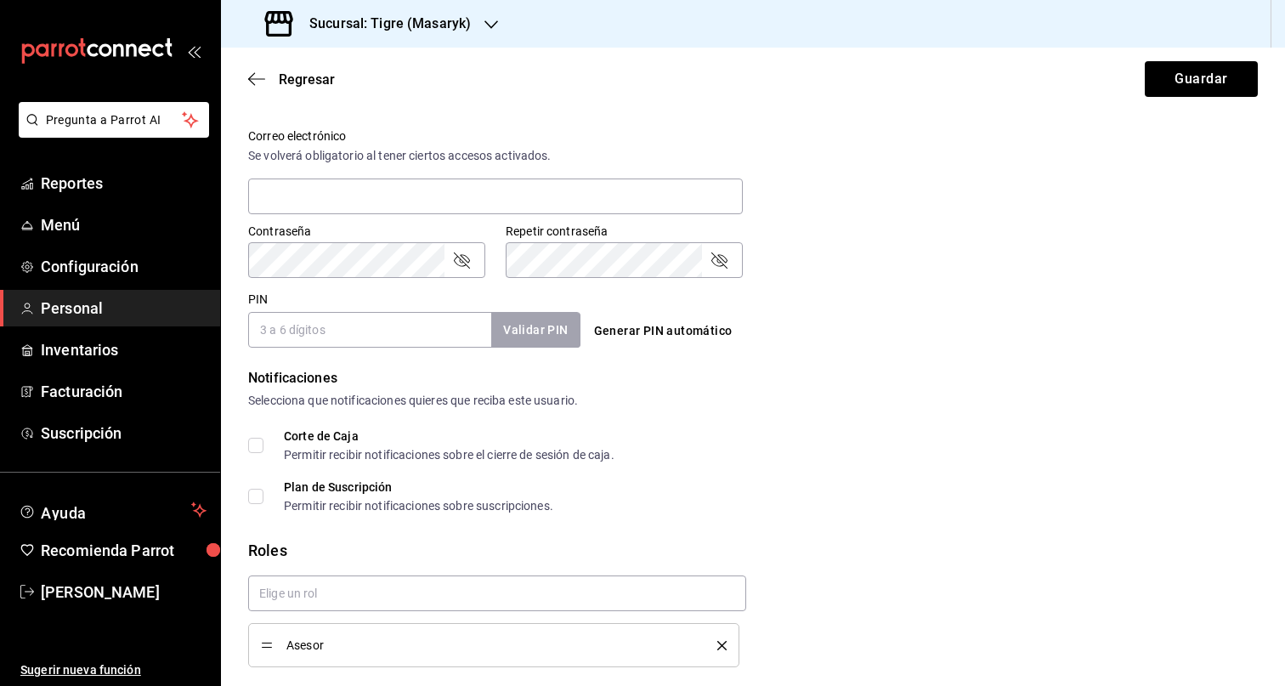
click at [354, 337] on input "PIN" at bounding box center [369, 330] width 243 height 36
paste input "27707"
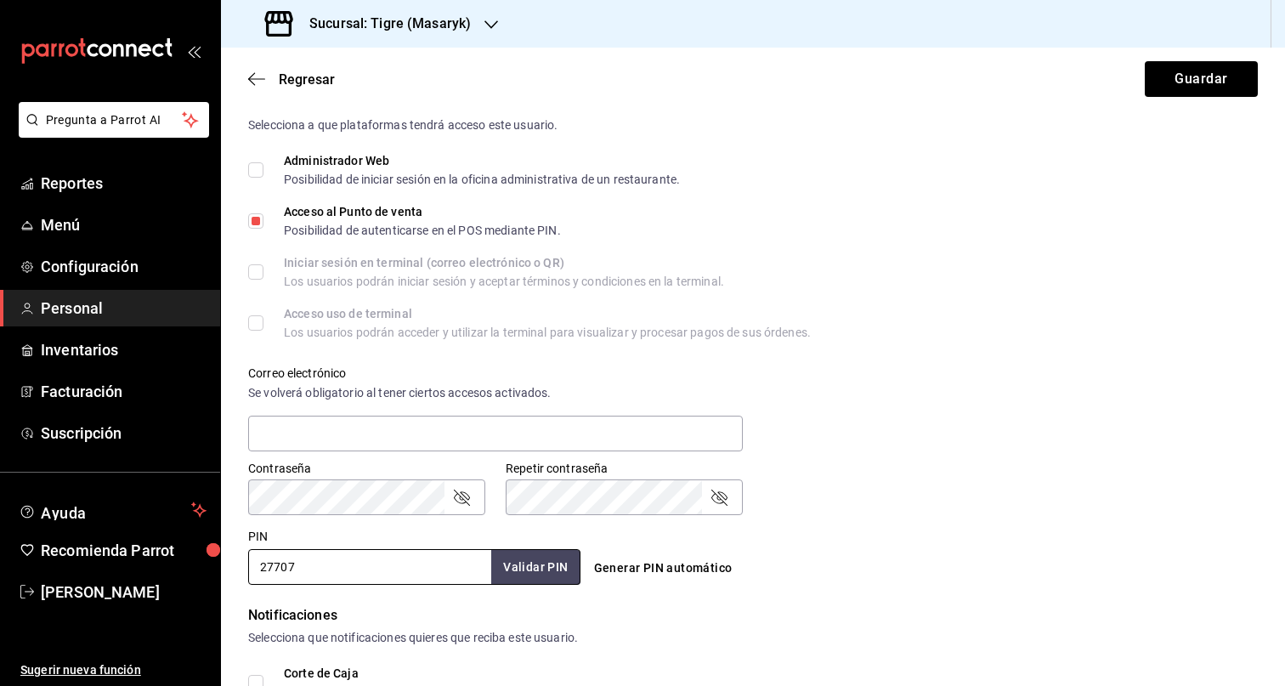
scroll to position [41, 0]
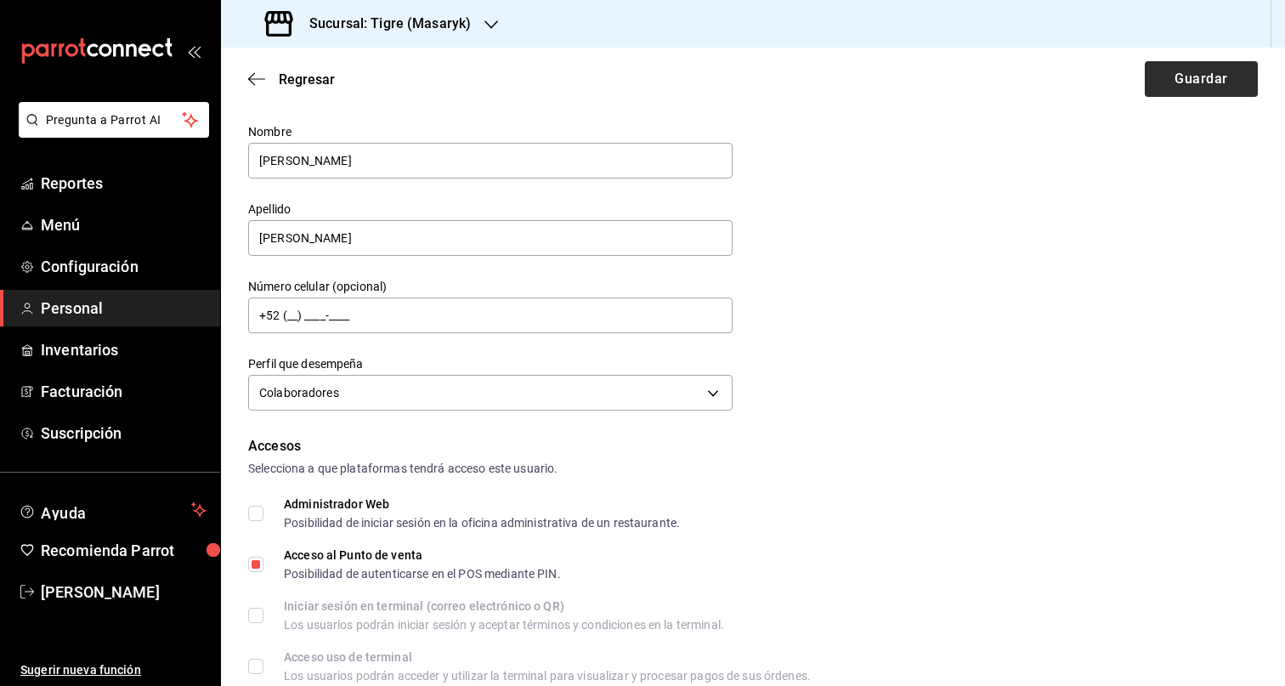
type input "27707"
click at [1187, 77] on button "Guardar" at bounding box center [1201, 79] width 113 height 36
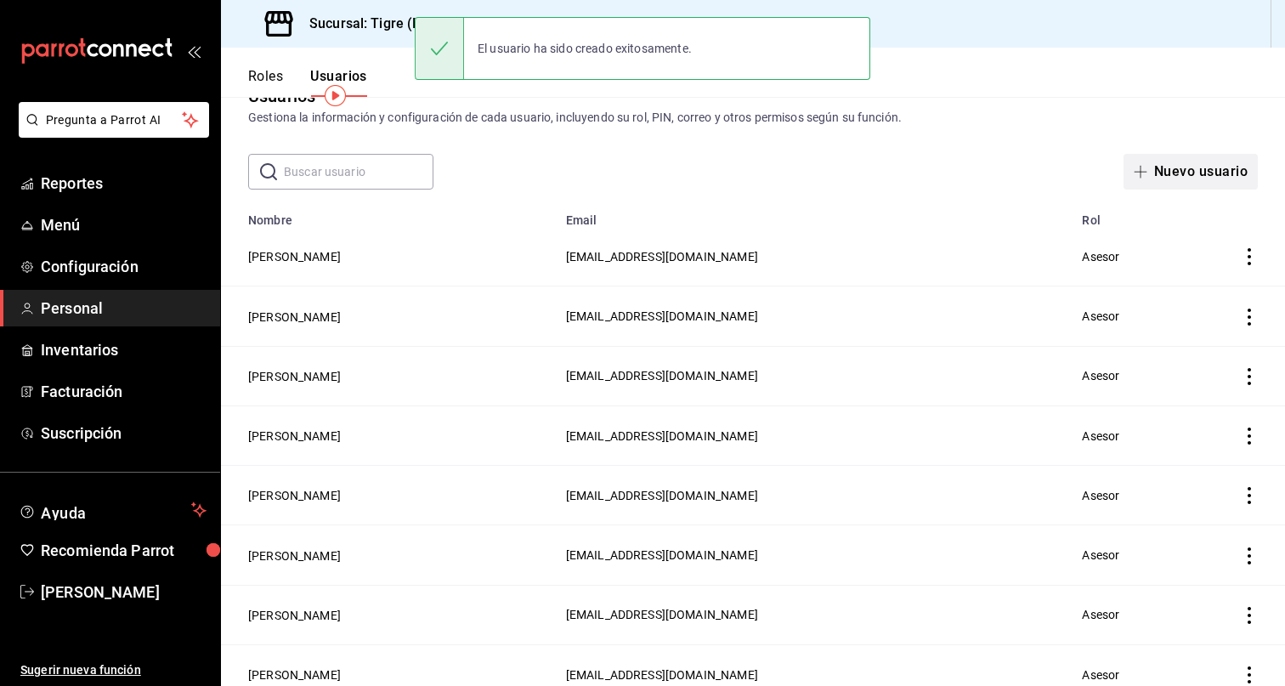
click at [1191, 168] on button "Nuevo usuario" at bounding box center [1190, 172] width 134 height 36
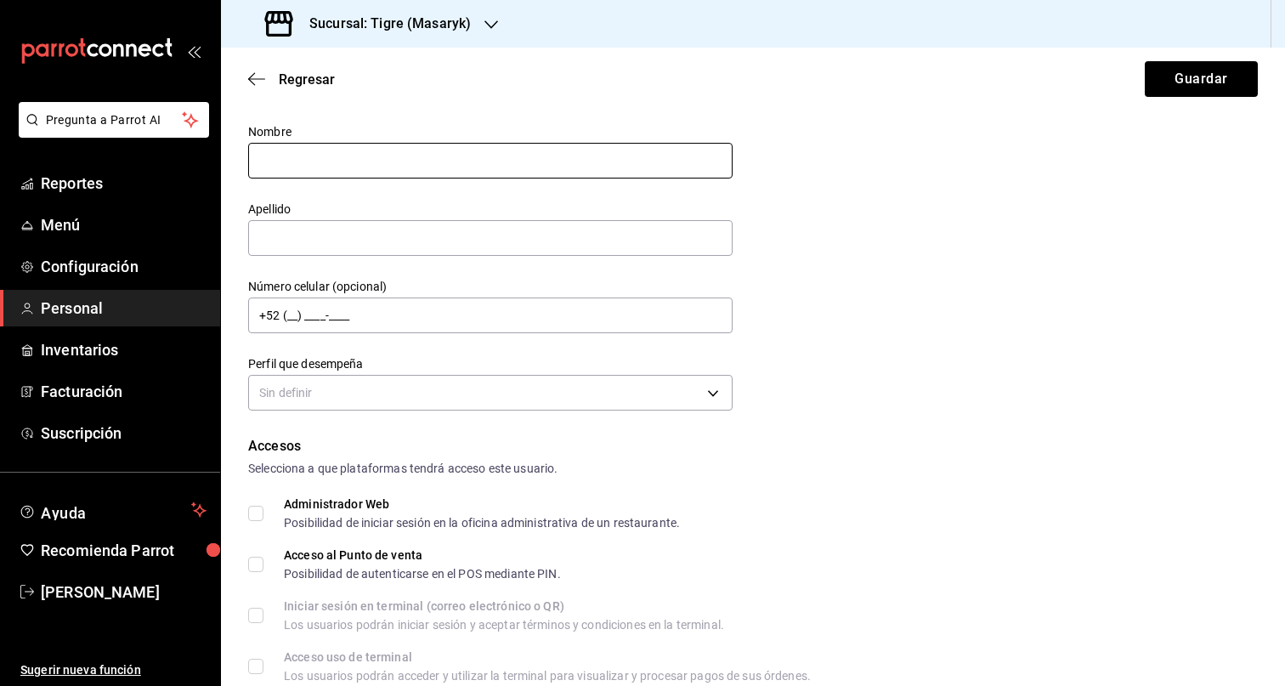
click at [463, 173] on input "text" at bounding box center [490, 161] width 484 height 36
type input "ANGEL ALEXIS"
click at [447, 227] on input "text" at bounding box center [490, 238] width 484 height 36
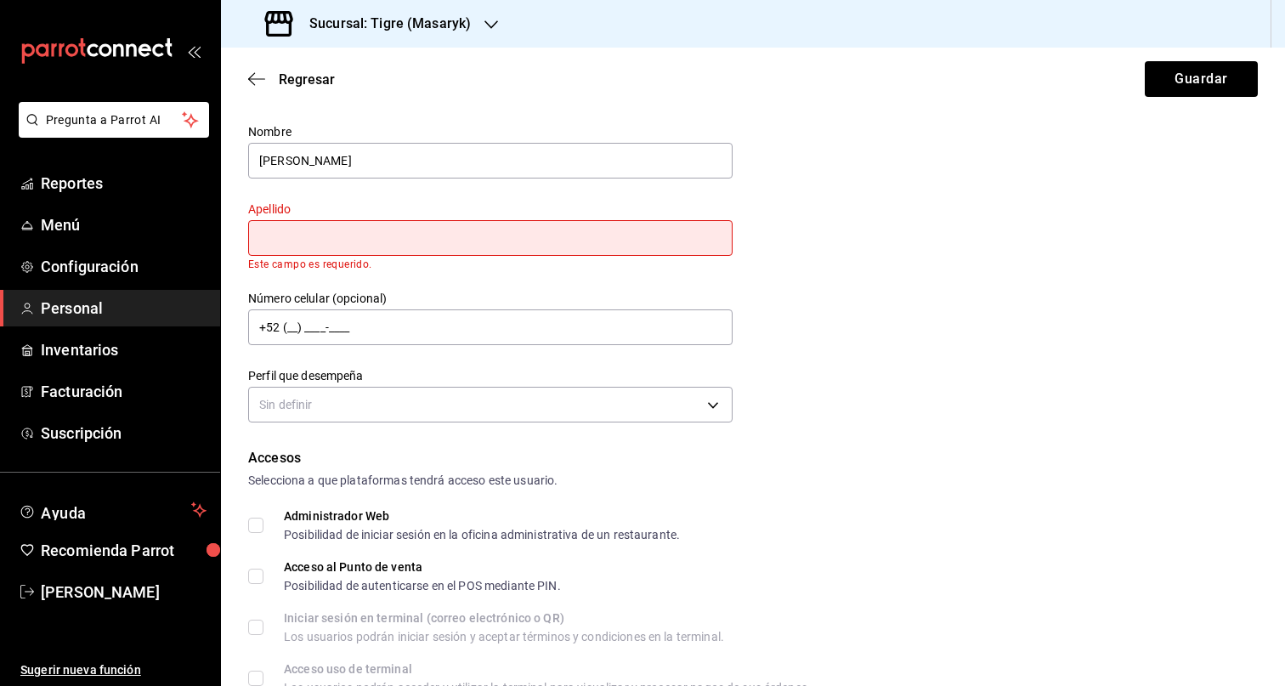
click at [410, 235] on input "text" at bounding box center [490, 238] width 484 height 36
paste input "SANTANA VENTURA"
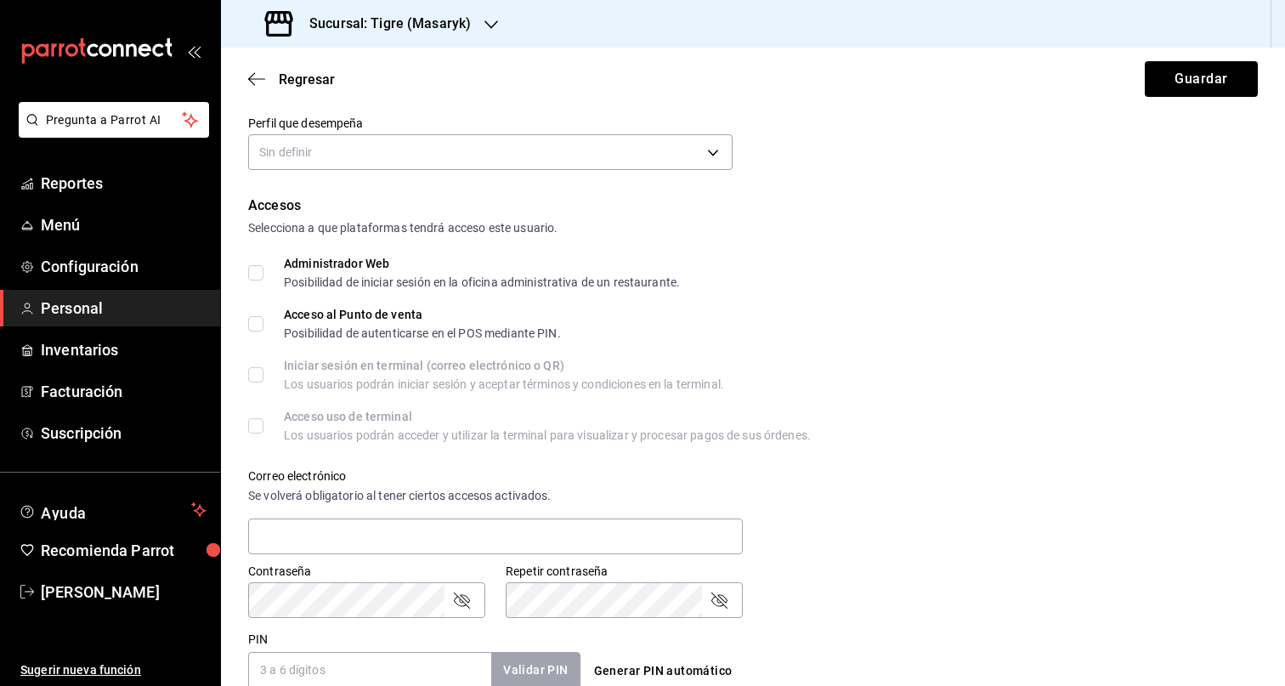
scroll to position [220, 0]
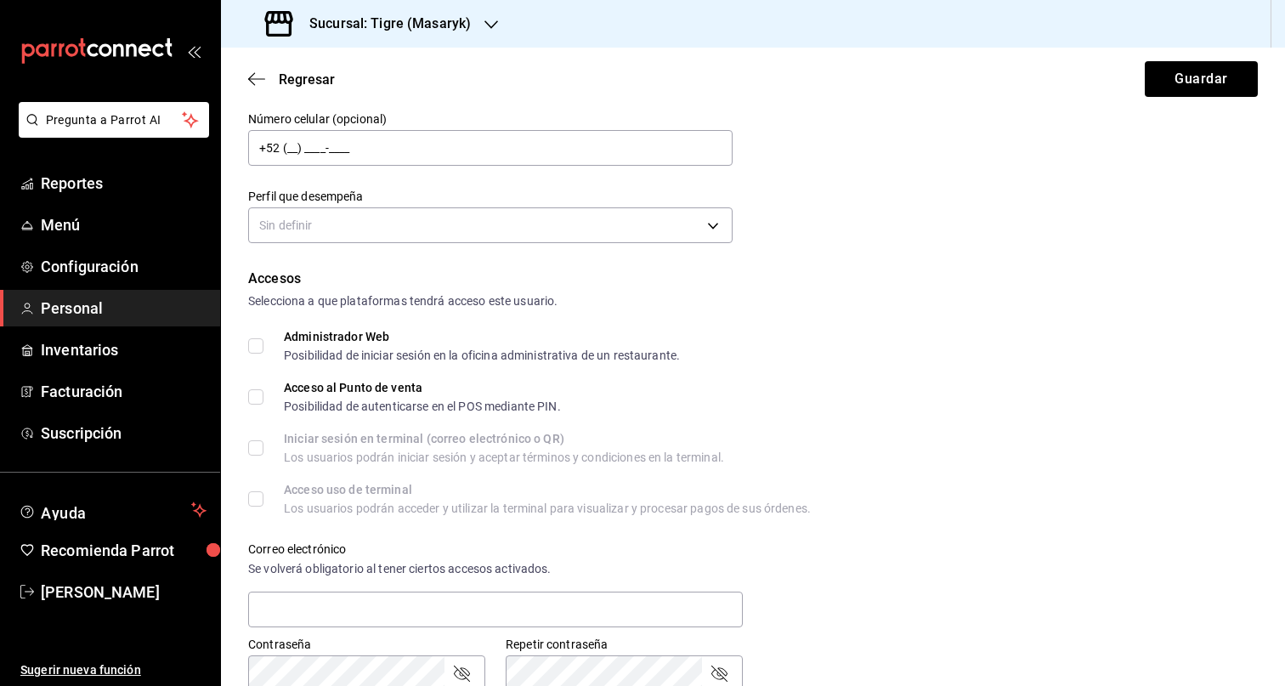
type input "SANTANA VENTURA"
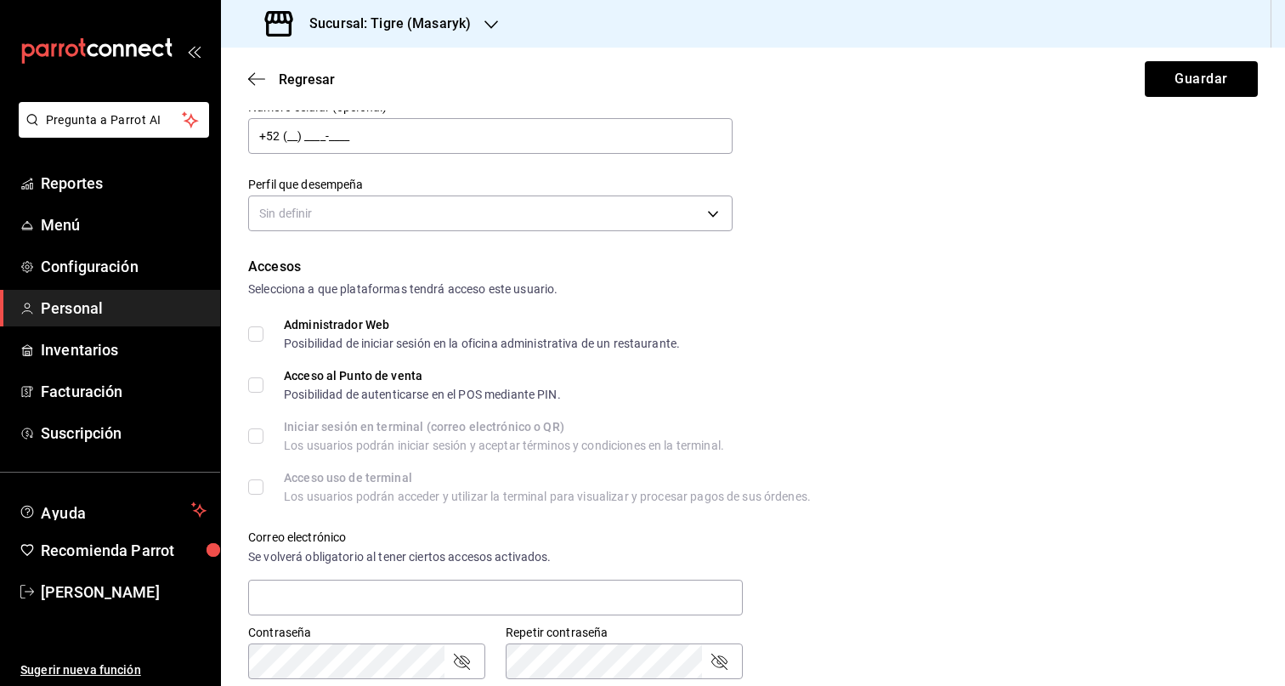
click at [446, 250] on form "Datos personales Nombre ANGEL ALEXIS Apellido SANTANA VENTURA Número celular (o…" at bounding box center [753, 482] width 1010 height 1156
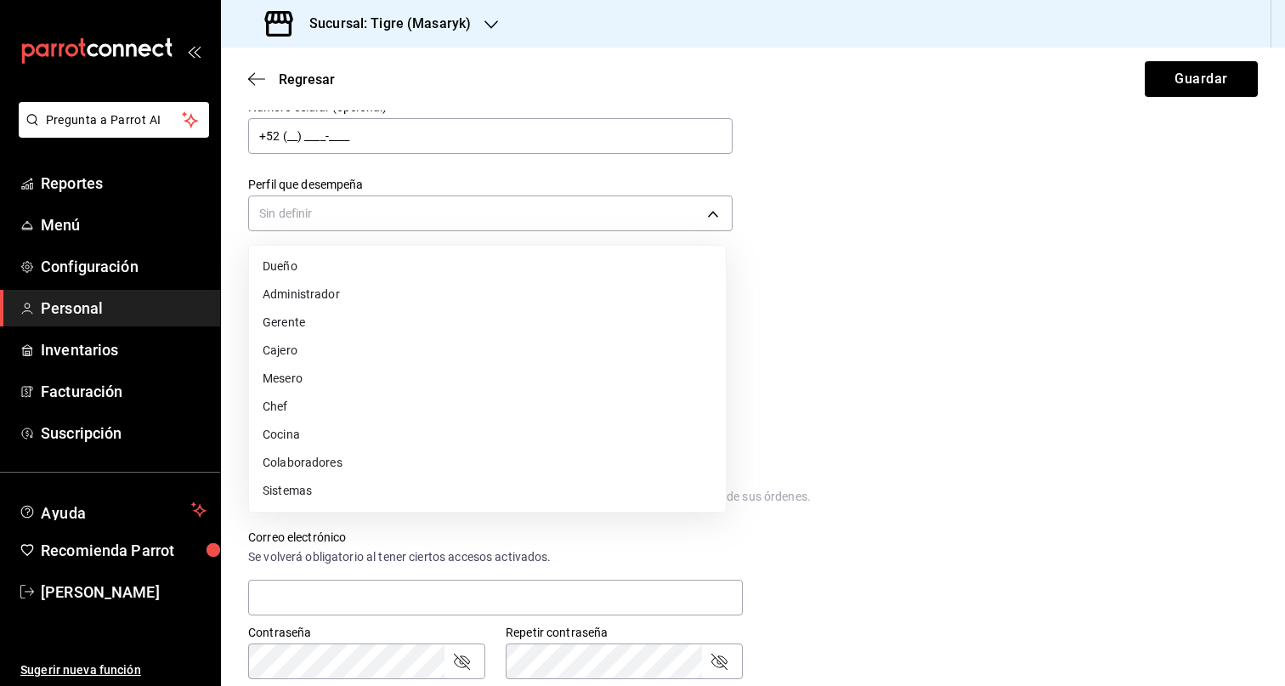
click at [441, 225] on body "Pregunta a Parrot AI Reportes Menú Configuración Personal Inventarios Facturaci…" at bounding box center [642, 343] width 1285 height 686
click at [402, 465] on li "Colaboradores" at bounding box center [487, 463] width 477 height 28
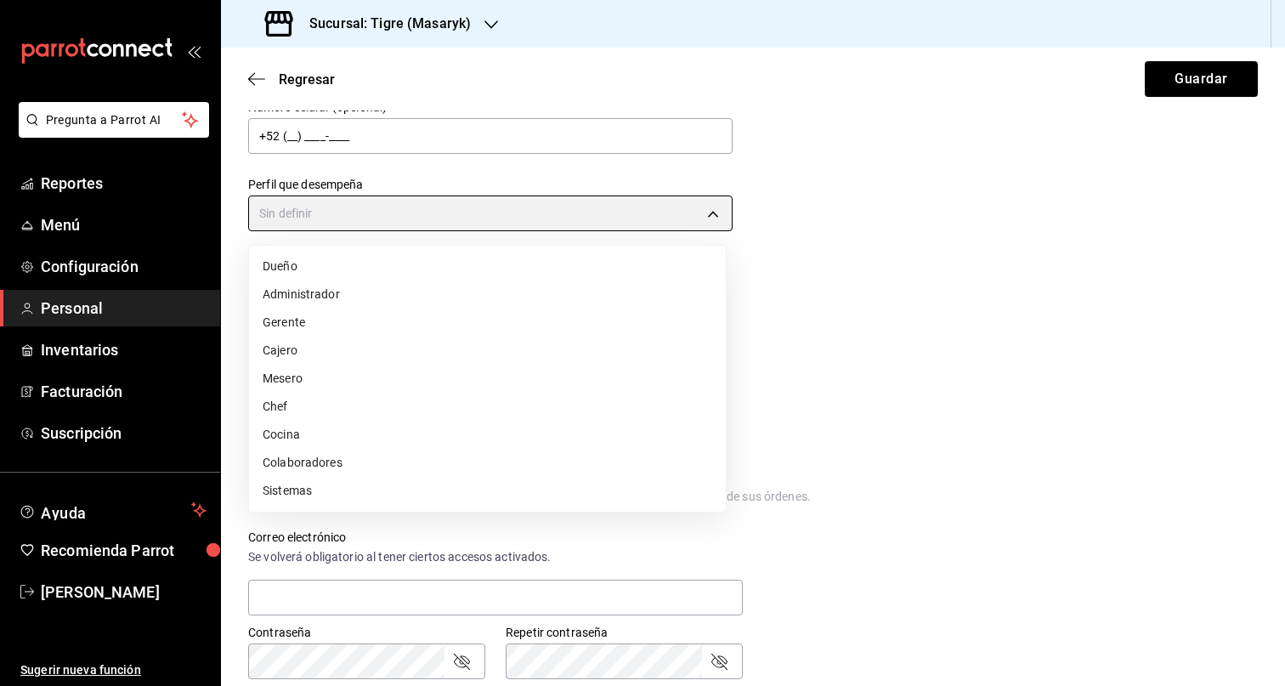
type input "STAFF"
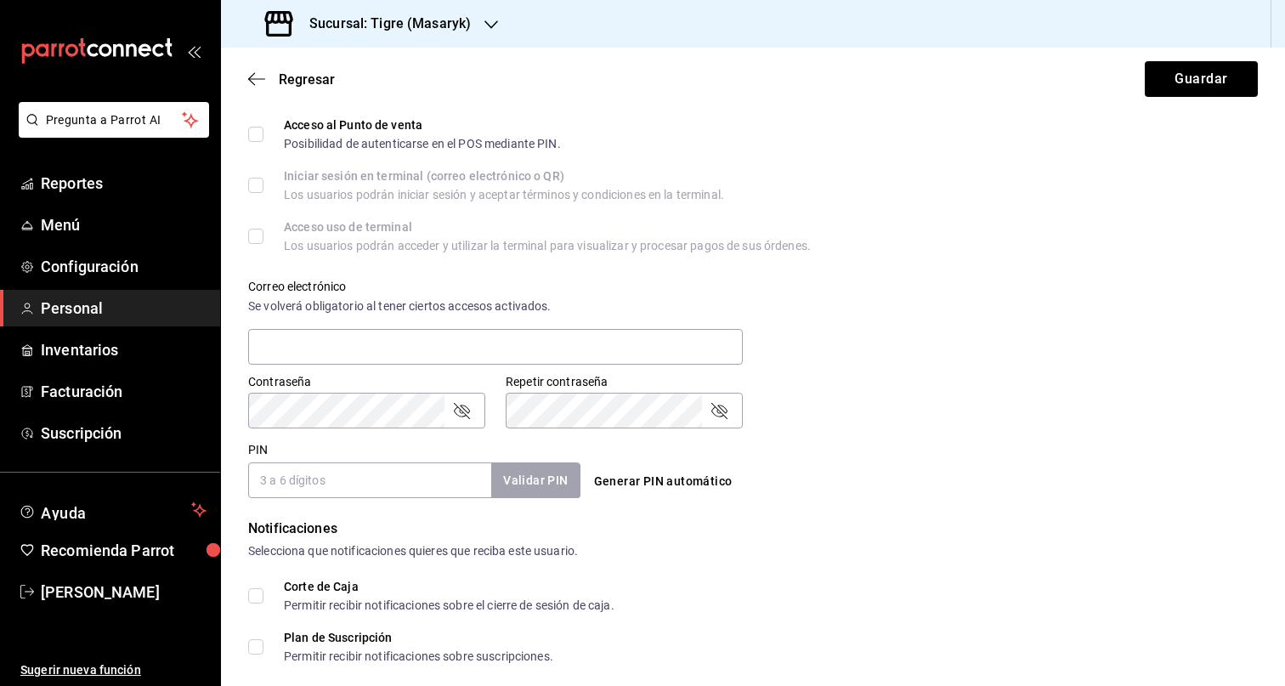
scroll to position [621, 0]
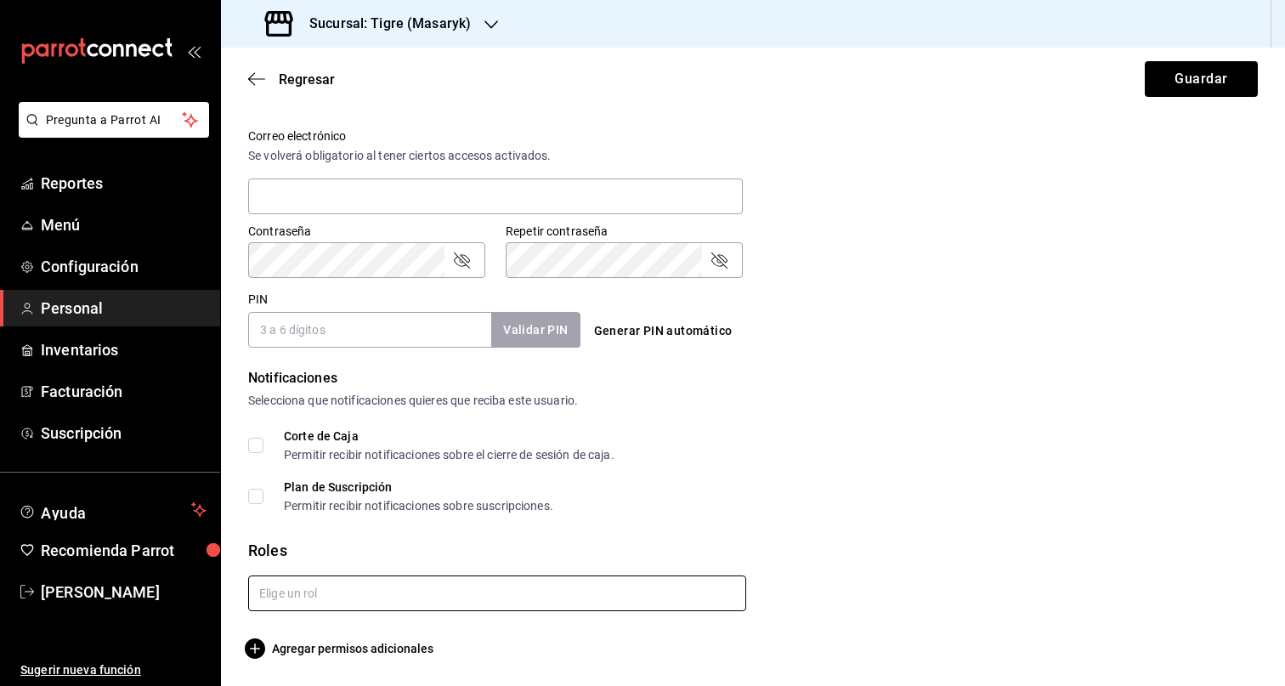
click at [439, 586] on input "text" at bounding box center [497, 593] width 498 height 36
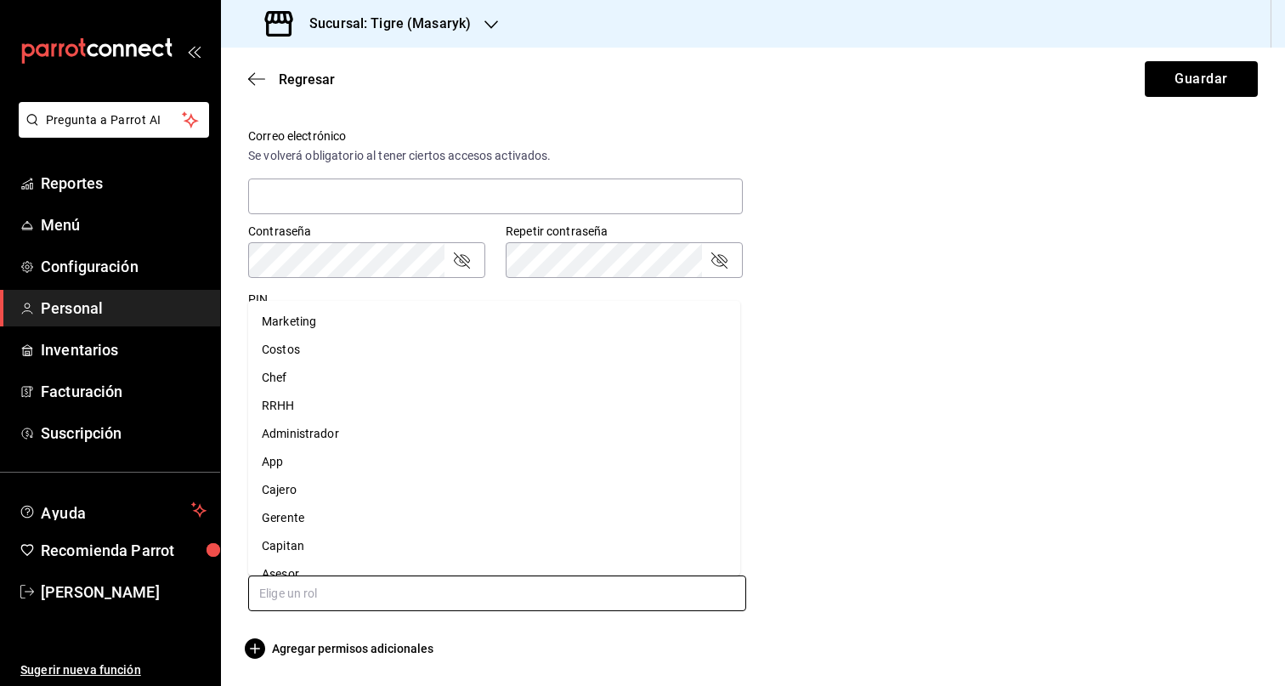
click at [353, 570] on li "Asesor" at bounding box center [494, 574] width 492 height 28
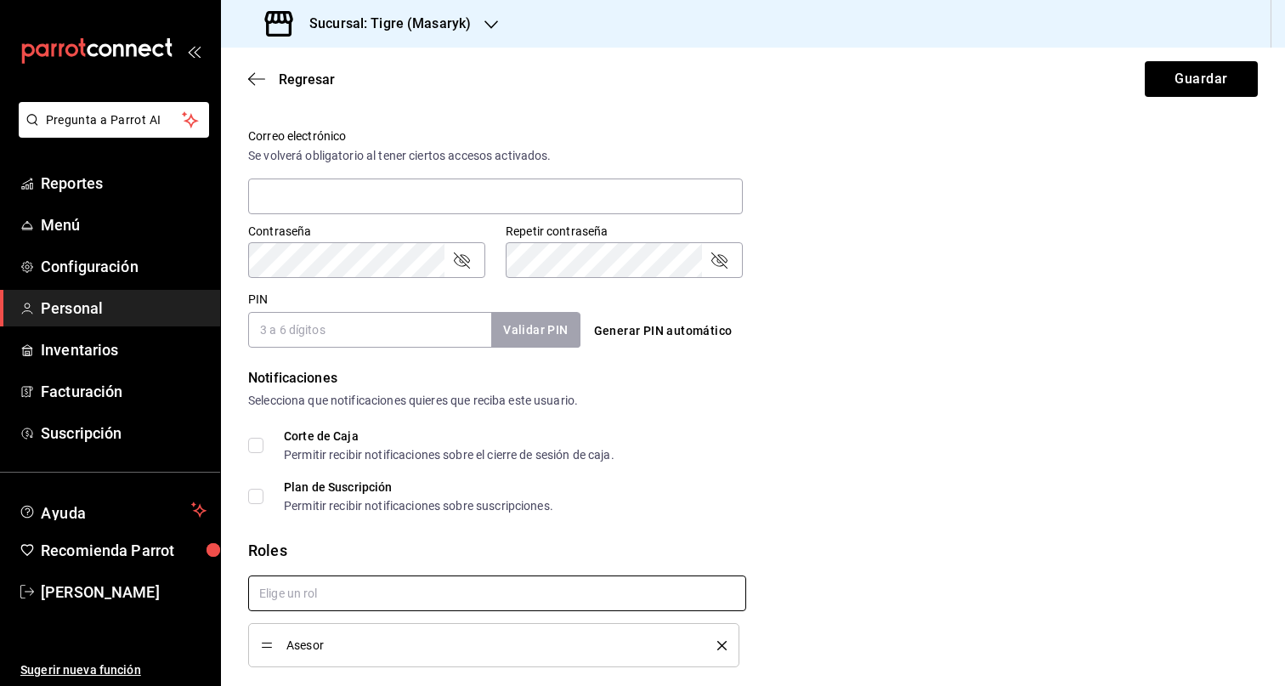
checkbox input "true"
paste input "27708"
type input "27708"
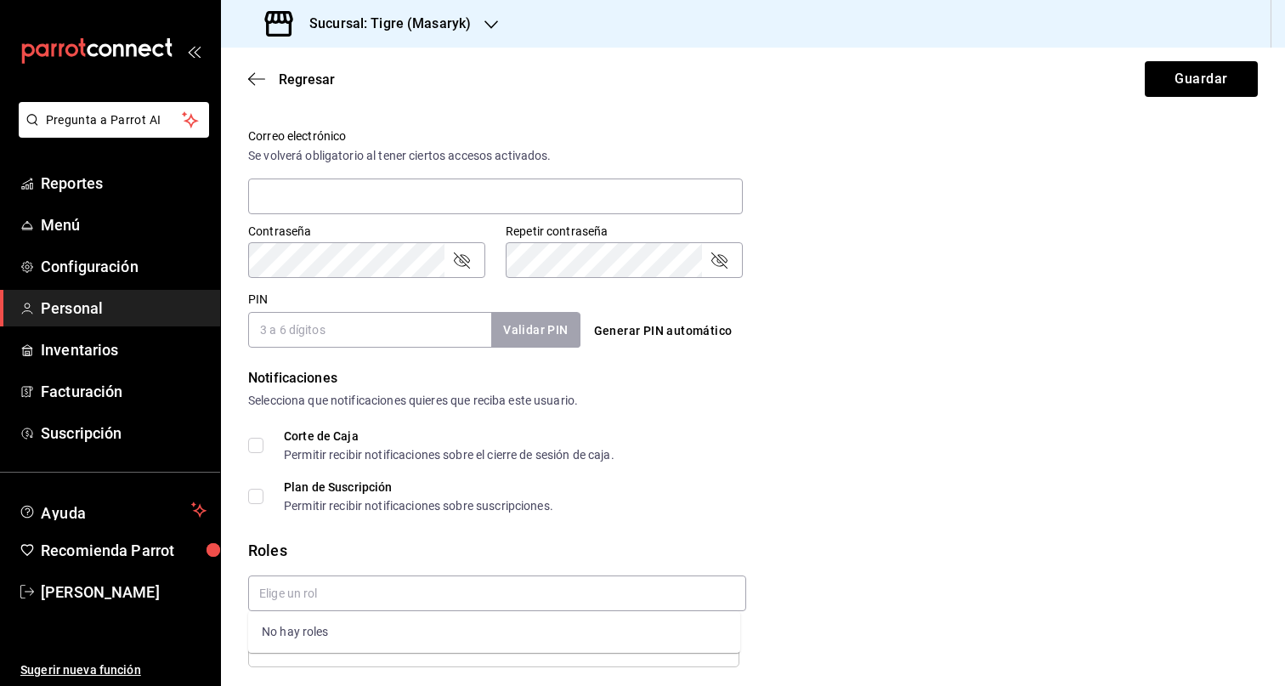
click at [381, 339] on input "PIN" at bounding box center [369, 330] width 243 height 36
paste input "27708"
type input "27708"
click at [885, 342] on div "Generar PIN automático" at bounding box center [753, 330] width 332 height 31
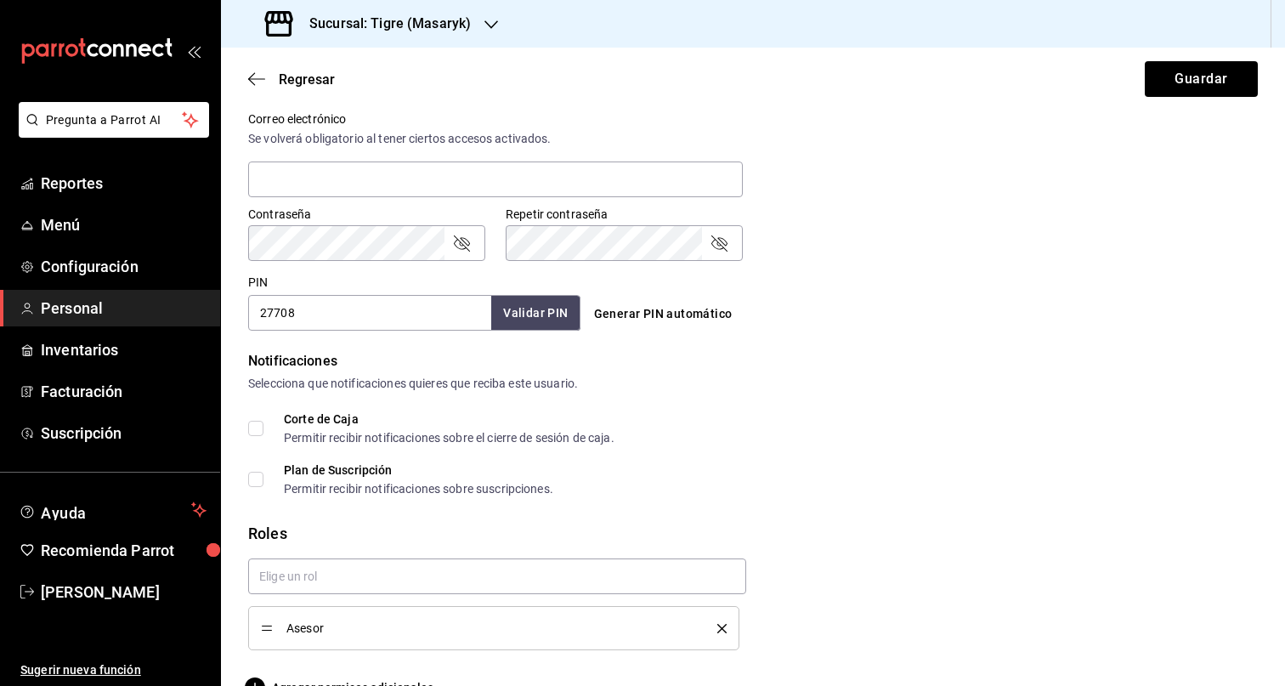
scroll to position [677, 0]
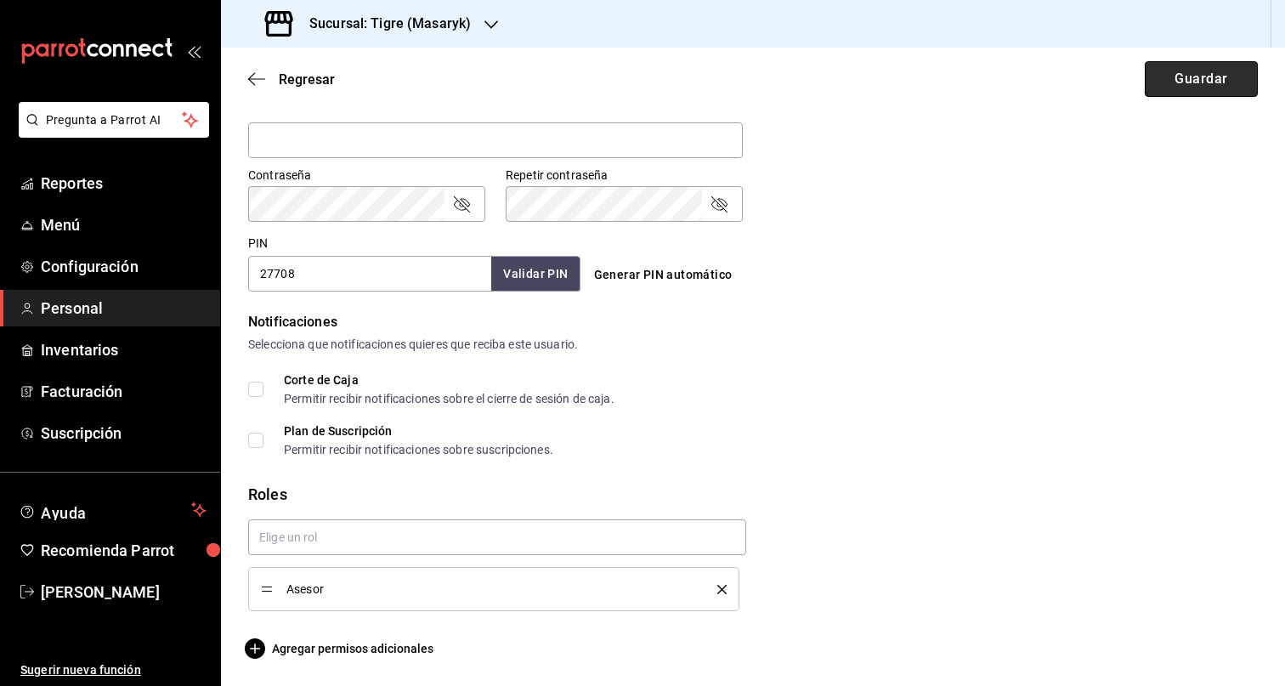
click at [1150, 77] on button "Guardar" at bounding box center [1201, 79] width 113 height 36
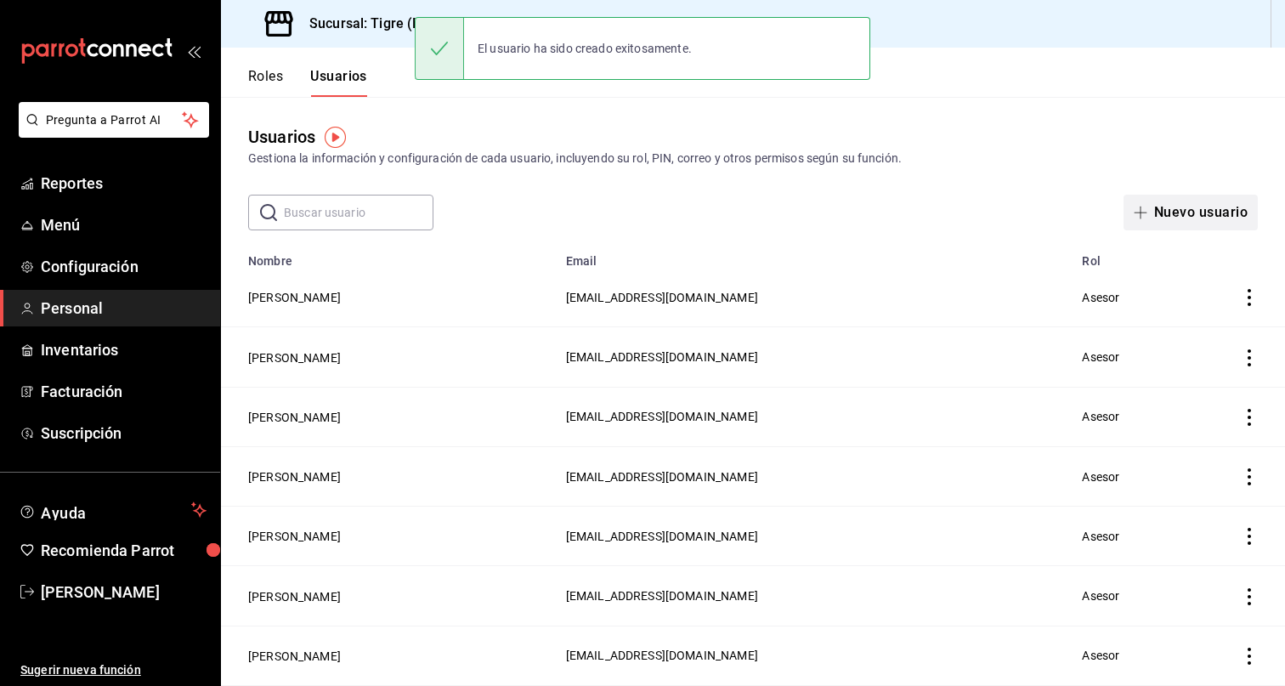
click at [1170, 216] on button "Nuevo usuario" at bounding box center [1190, 213] width 134 height 36
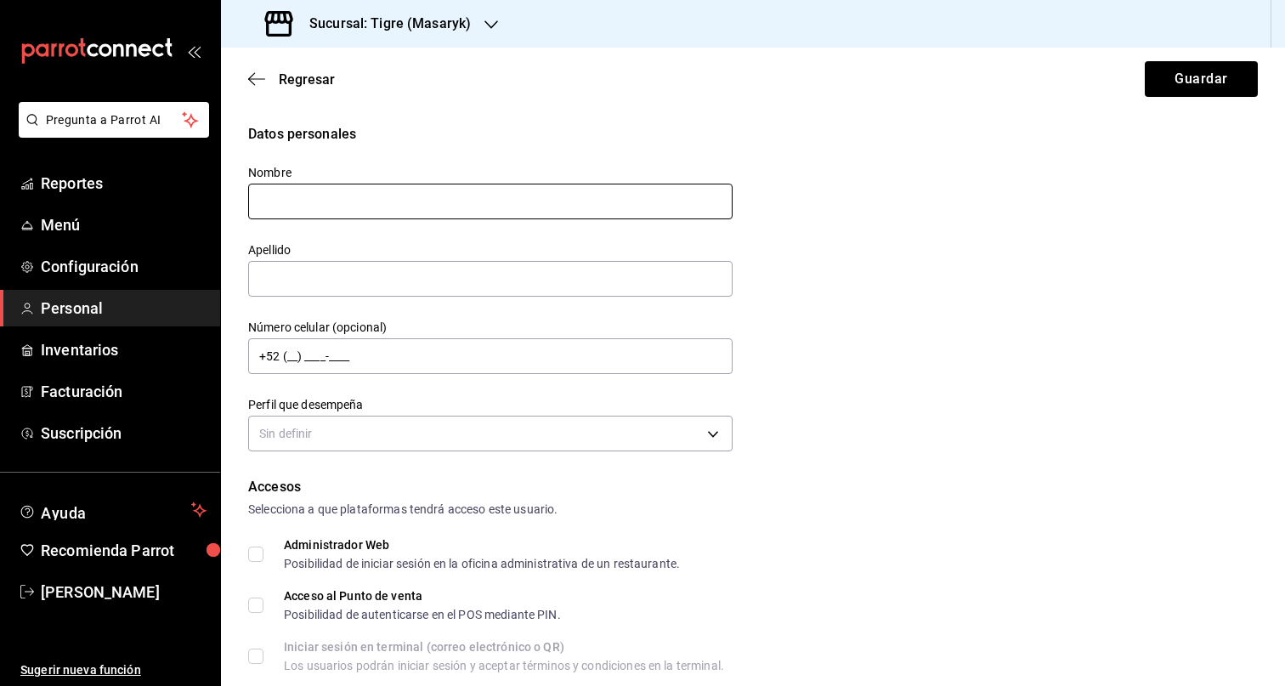
click at [447, 210] on input "text" at bounding box center [490, 202] width 484 height 36
type input "MARIA DOLORES"
click at [313, 266] on input "text" at bounding box center [490, 279] width 484 height 36
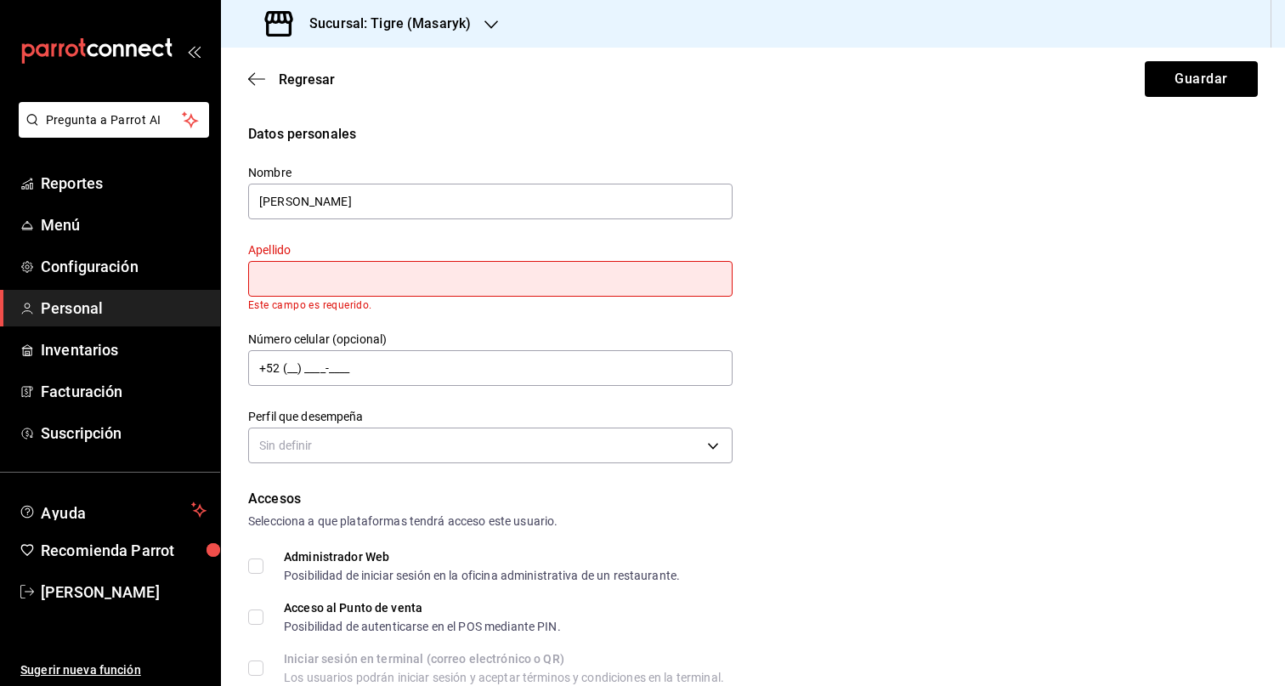
click at [428, 271] on input "text" at bounding box center [490, 279] width 484 height 36
paste input "ESTRADA FLORES"
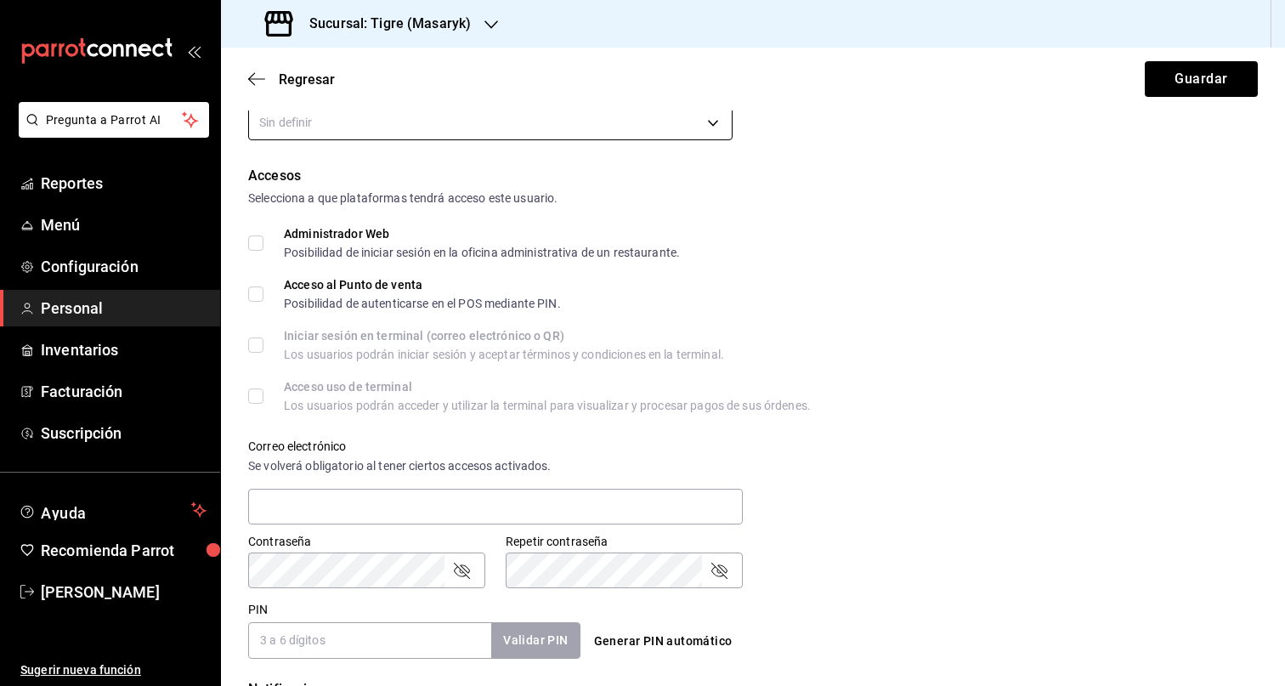
type input "ESTRADA FLORES"
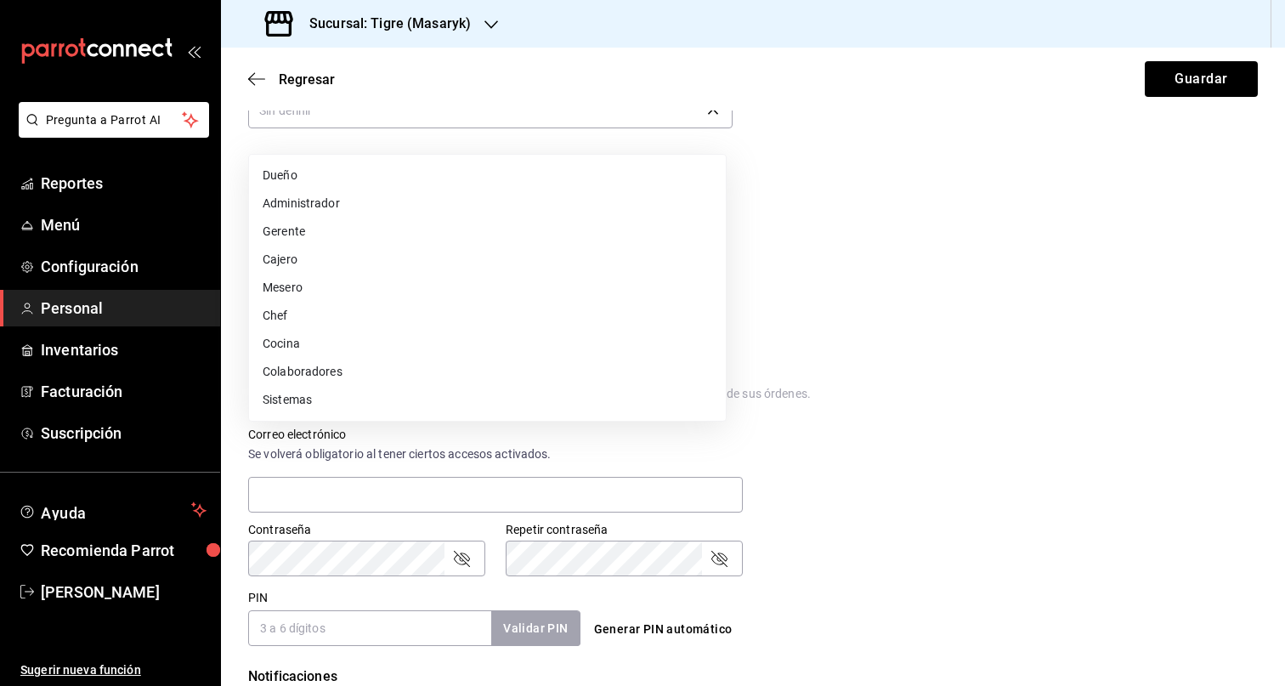
click at [353, 133] on body "Pregunta a Parrot AI Reportes Menú Configuración Personal Inventarios Facturaci…" at bounding box center [642, 343] width 1285 height 686
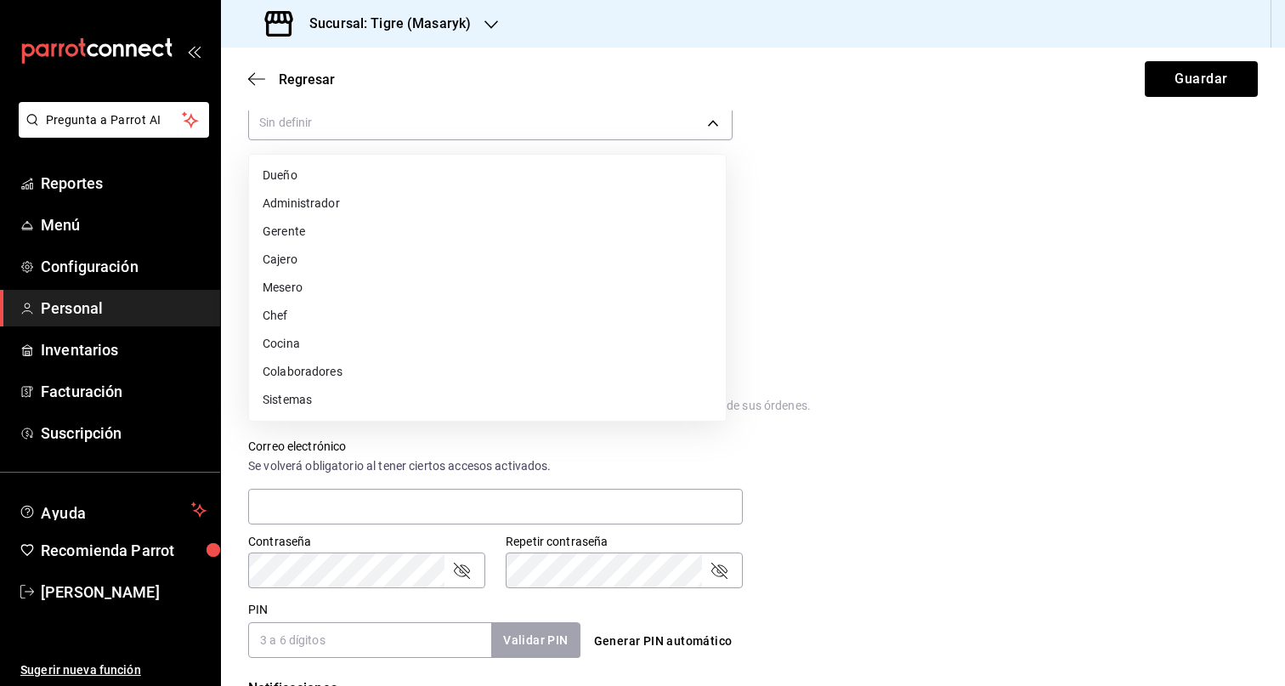
click at [404, 367] on li "Colaboradores" at bounding box center [487, 372] width 477 height 28
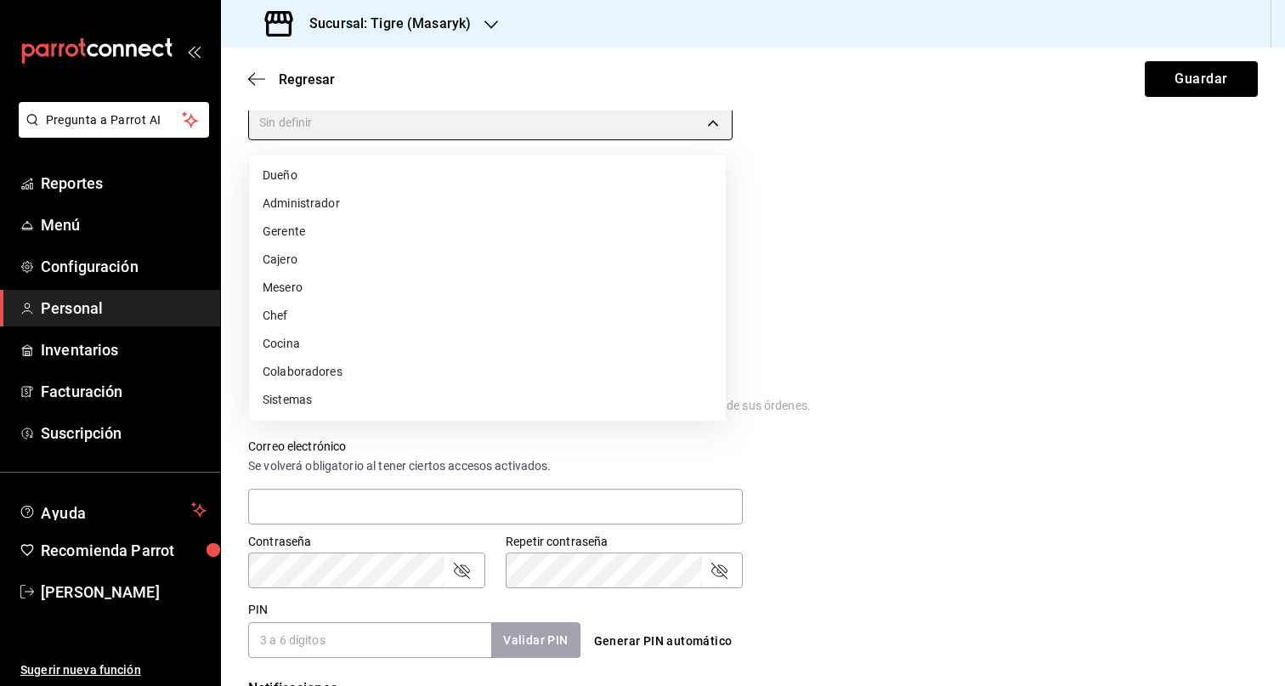
type input "STAFF"
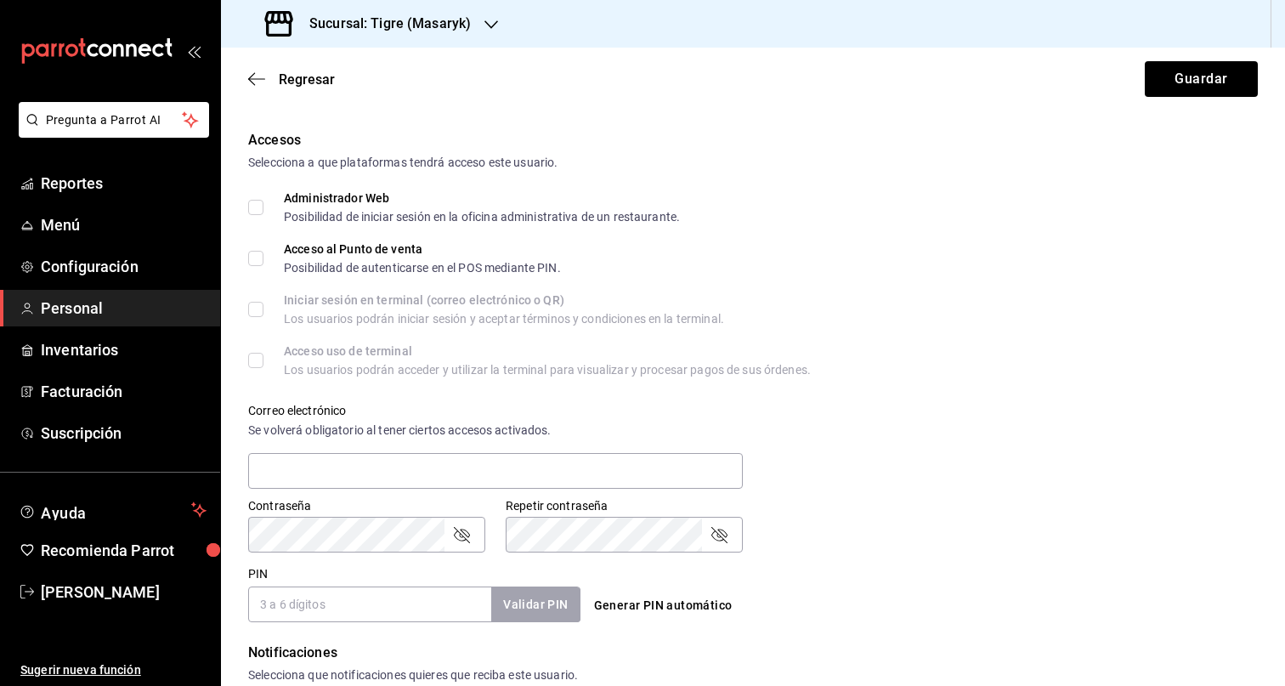
scroll to position [621, 0]
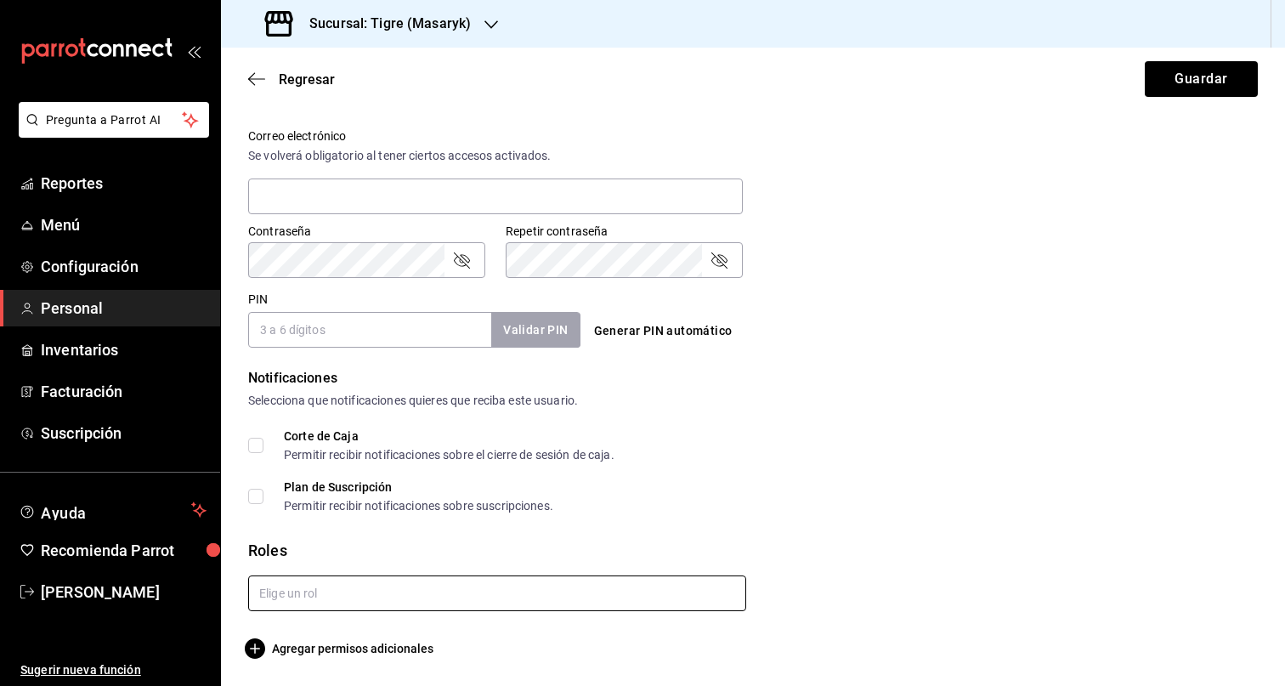
click at [381, 597] on input "text" at bounding box center [497, 593] width 498 height 36
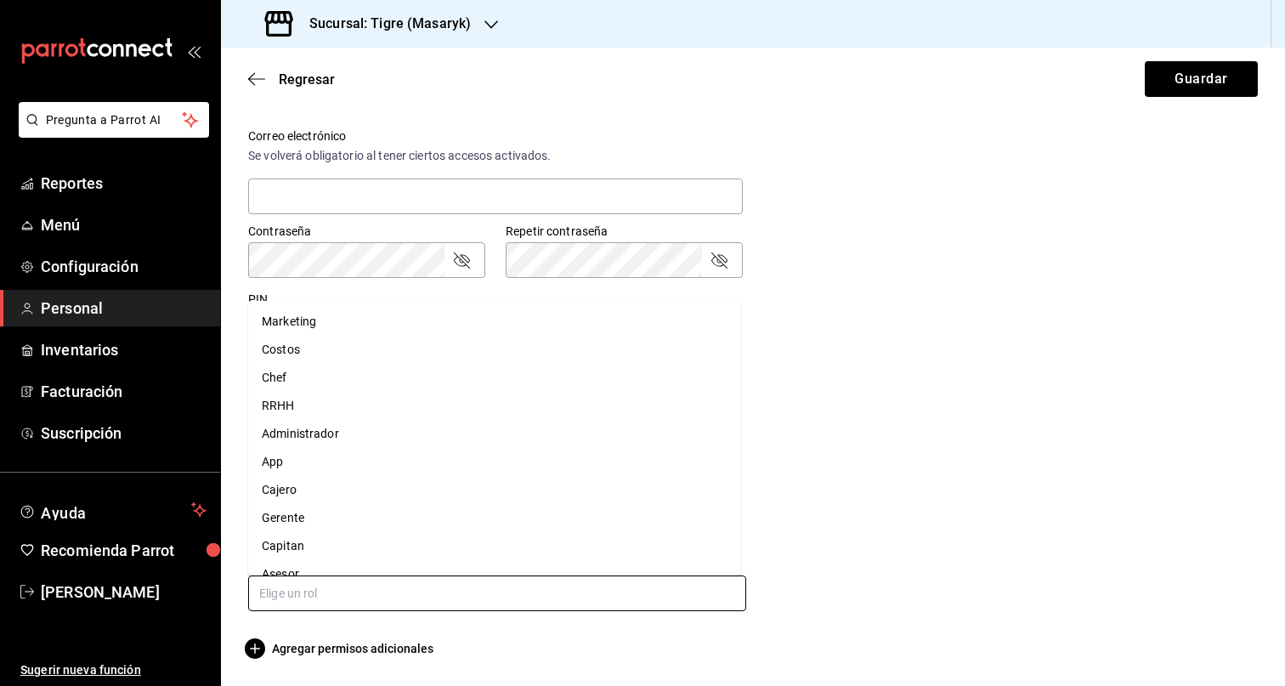
click at [295, 567] on li "Asesor" at bounding box center [494, 574] width 492 height 28
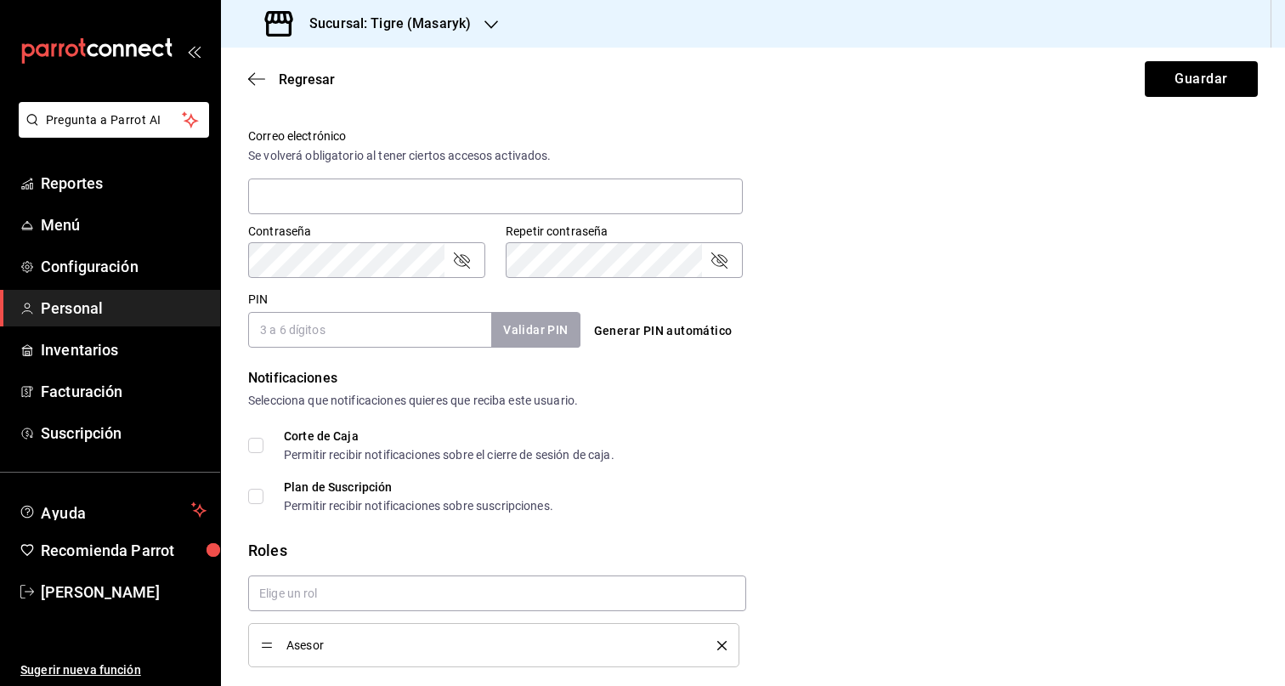
click at [320, 320] on input "PIN" at bounding box center [369, 330] width 243 height 36
paste input "27709"
type input "27709"
click at [958, 374] on div "Notificaciones" at bounding box center [753, 378] width 1010 height 20
checkbox input "true"
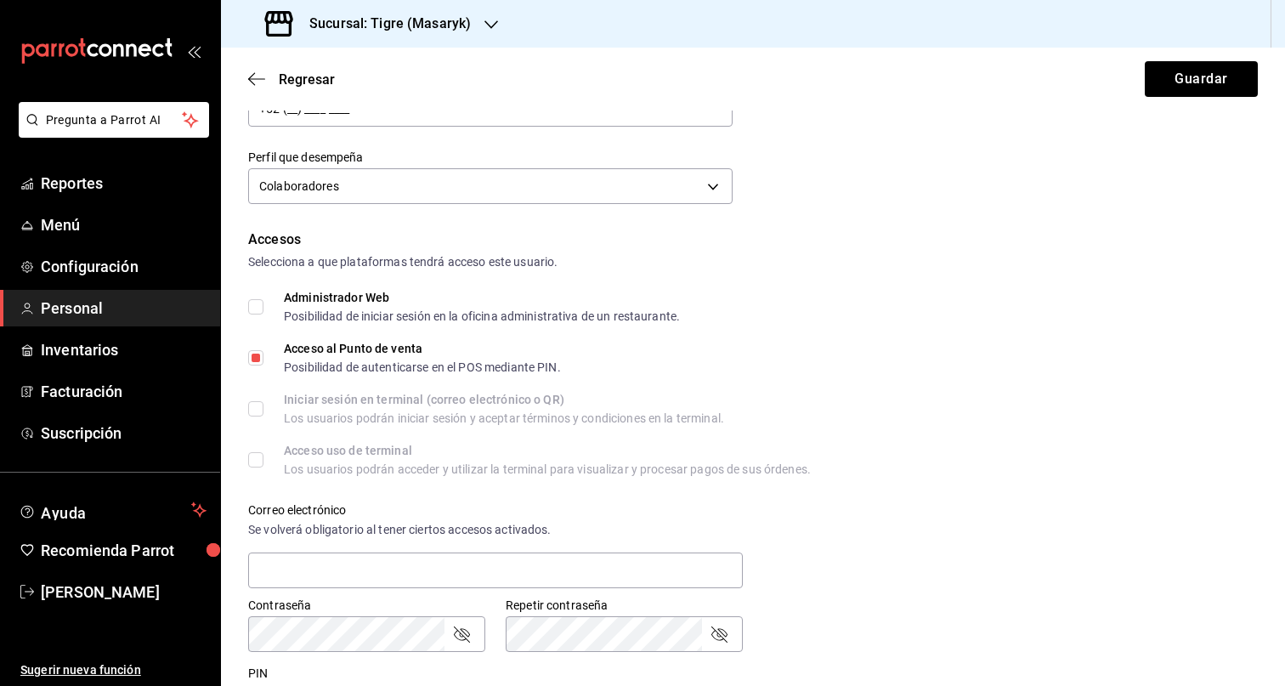
scroll to position [67, 0]
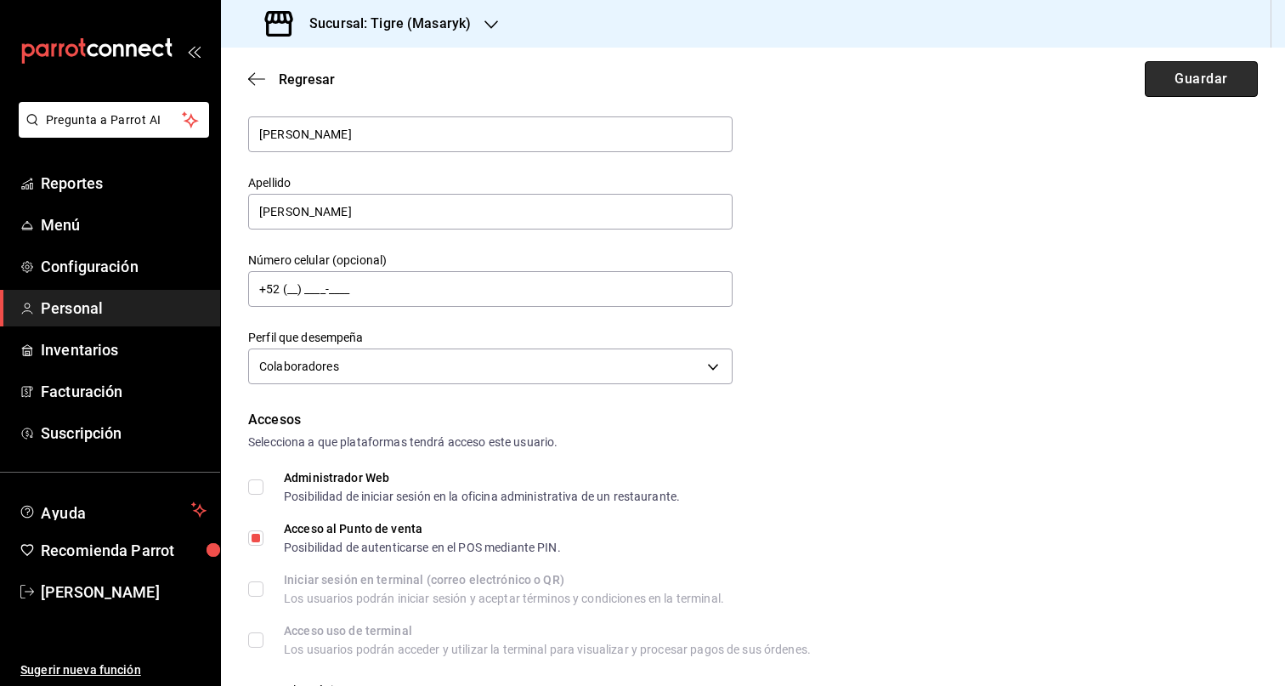
click at [1173, 88] on button "Guardar" at bounding box center [1201, 79] width 113 height 36
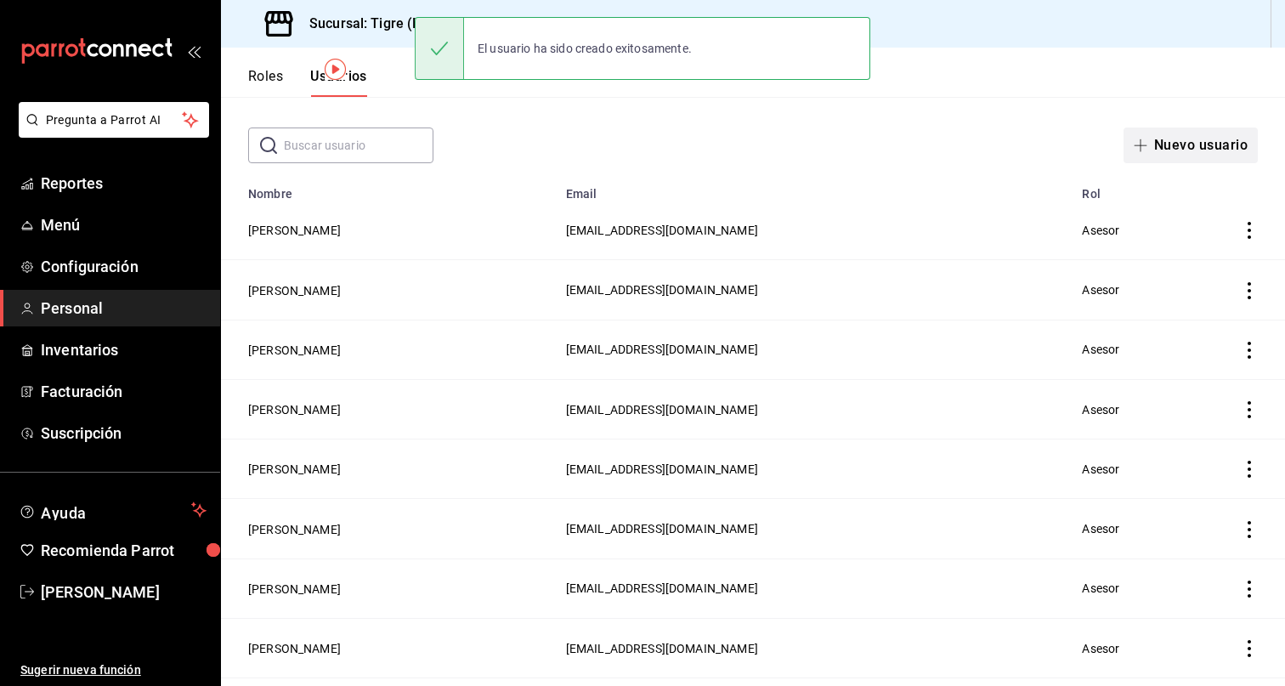
click at [1191, 150] on button "Nuevo usuario" at bounding box center [1190, 145] width 134 height 36
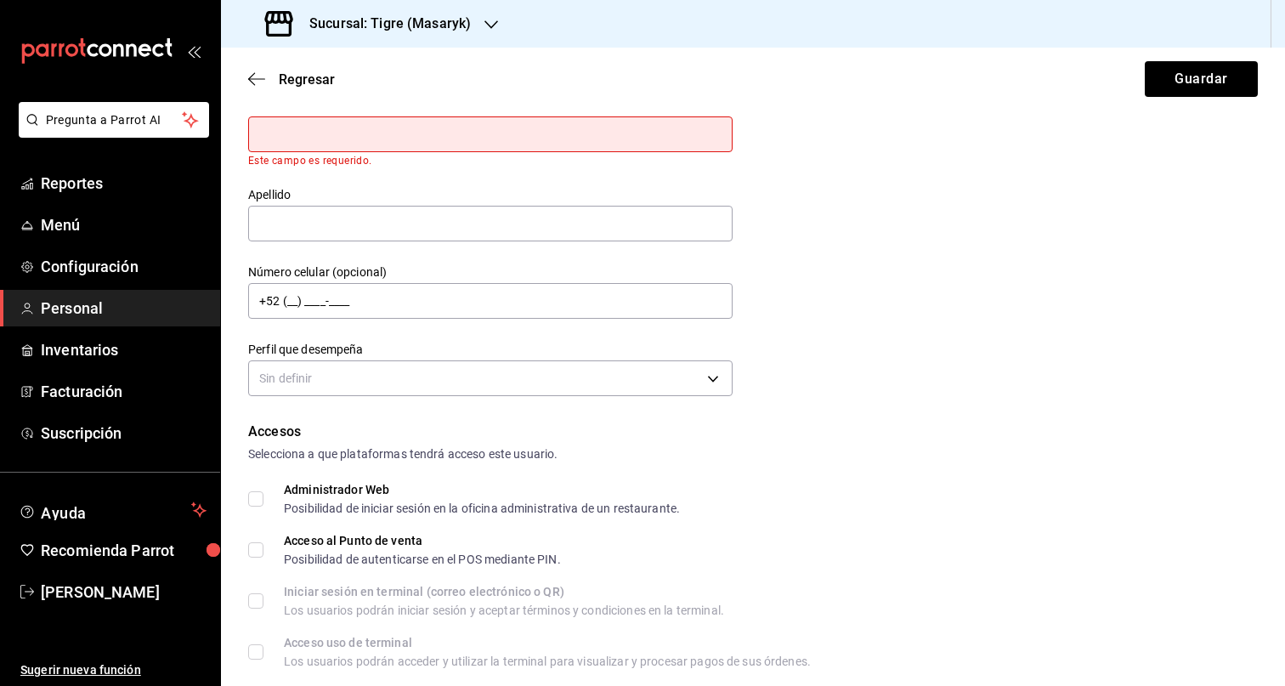
click at [459, 134] on input "text" at bounding box center [490, 134] width 484 height 36
paste input "ISAURO"
type input "ISAURO"
click at [550, 229] on div "Apellido" at bounding box center [490, 215] width 484 height 57
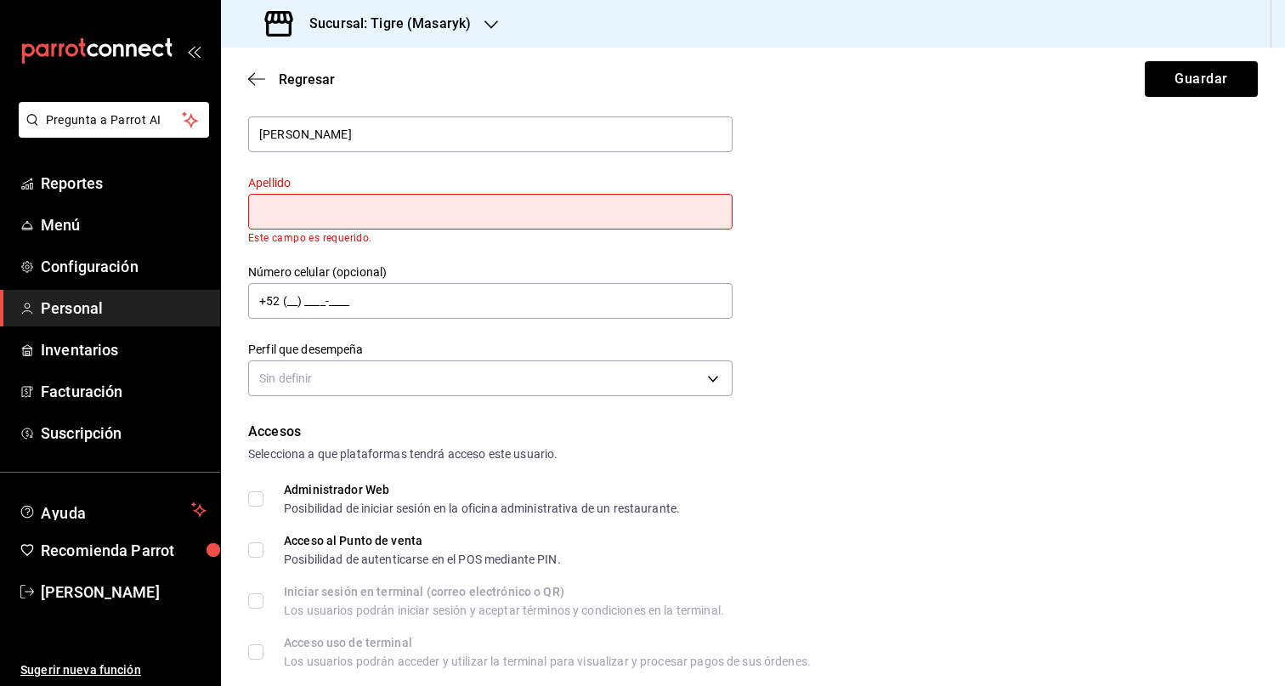
click at [410, 207] on input "text" at bounding box center [490, 212] width 484 height 36
paste input "ZARATE VAZQUEZ"
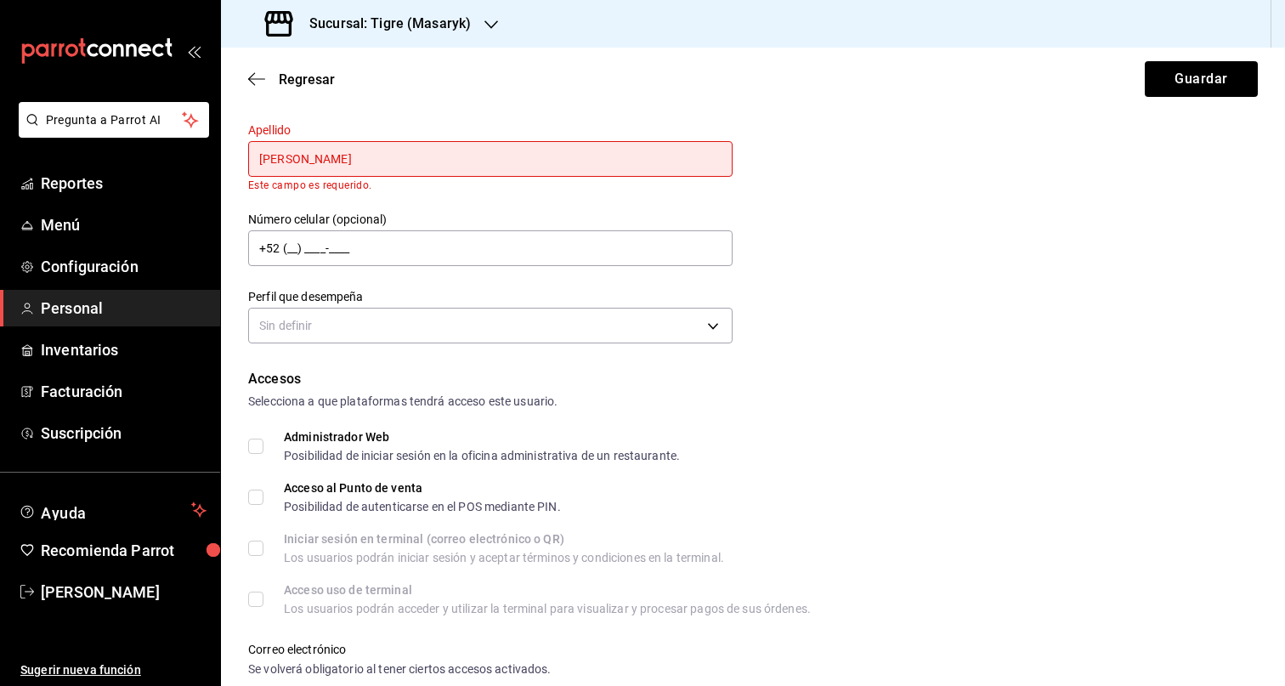
scroll to position [217, 0]
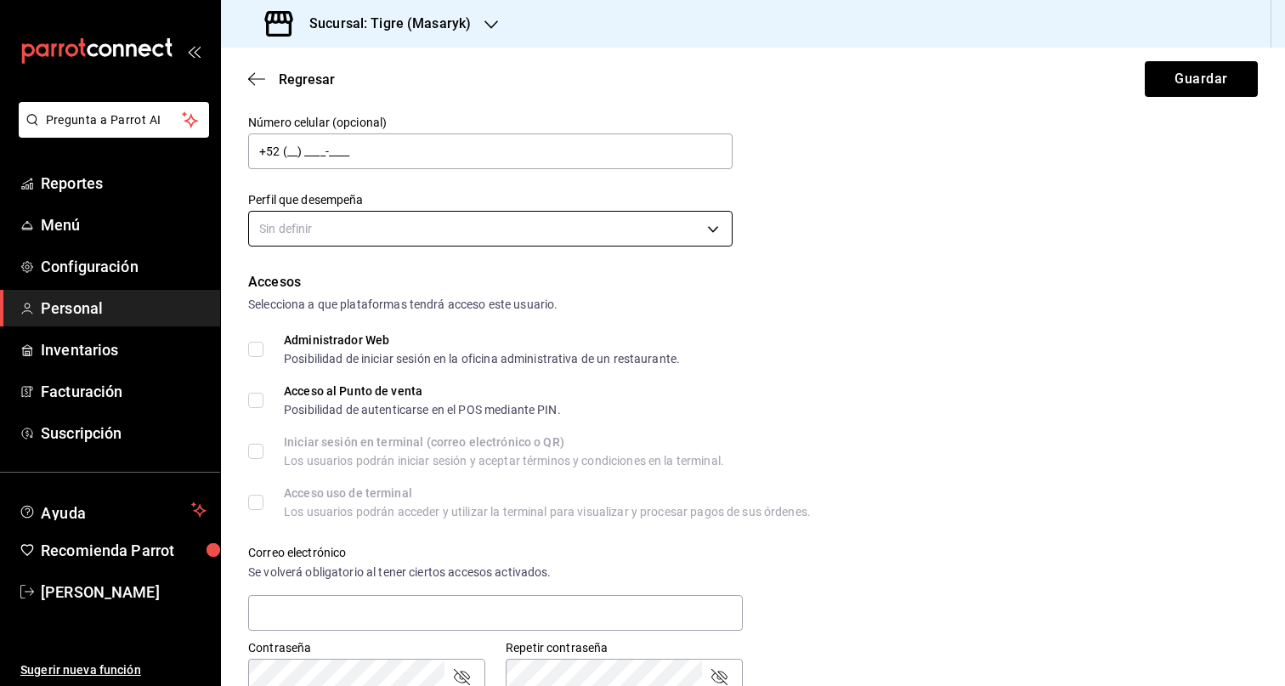
type input "ZARATE VAZQUEZ"
click at [603, 229] on body "Pregunta a Parrot AI Reportes Menú Configuración Personal Inventarios Facturaci…" at bounding box center [642, 343] width 1285 height 686
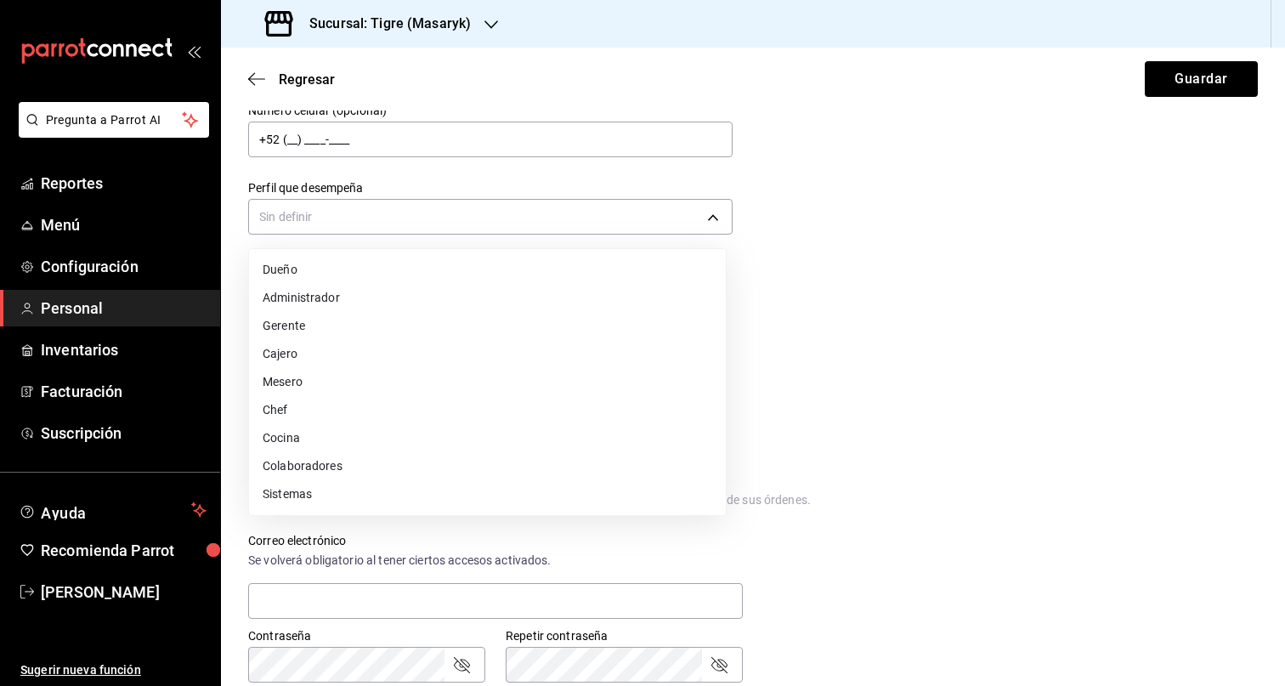
click at [442, 460] on li "Colaboradores" at bounding box center [487, 466] width 477 height 28
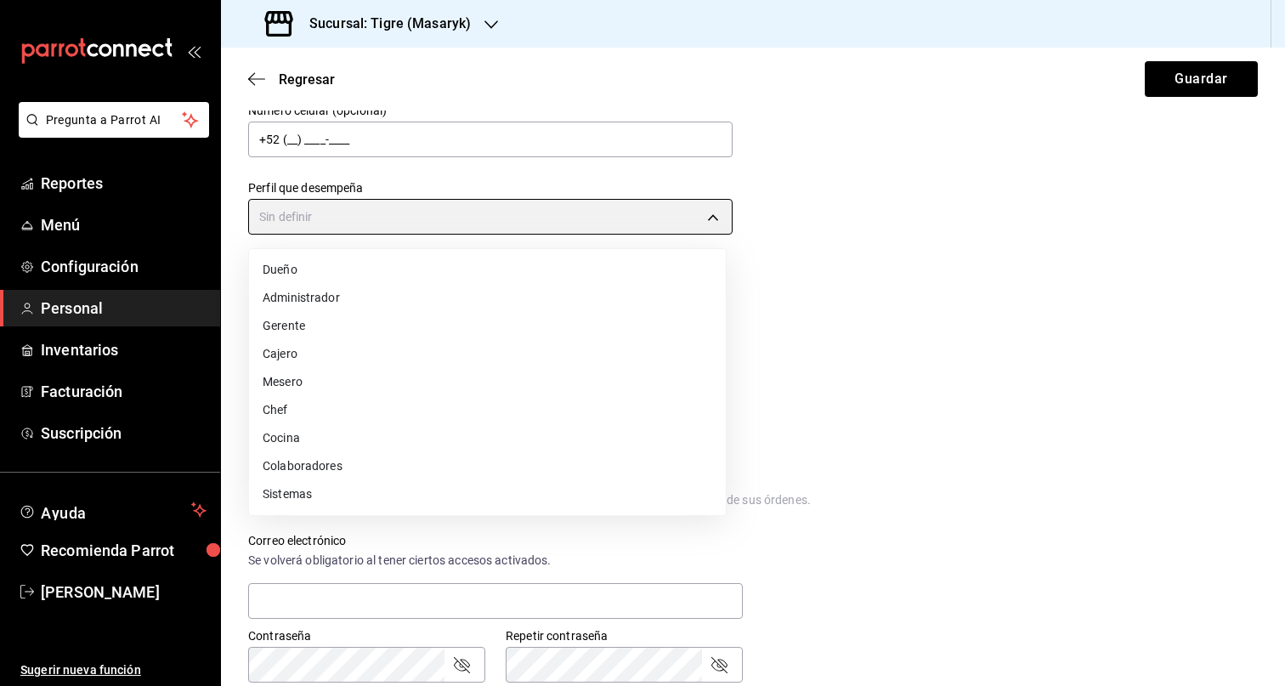
type input "STAFF"
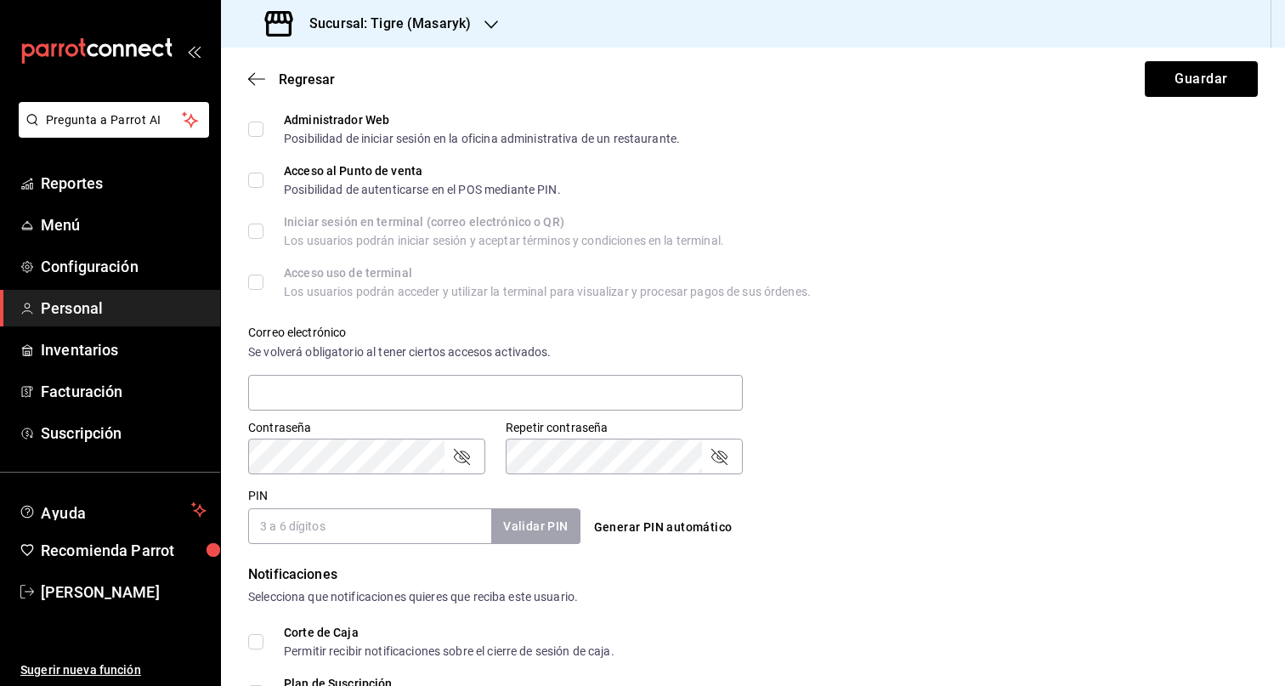
scroll to position [621, 0]
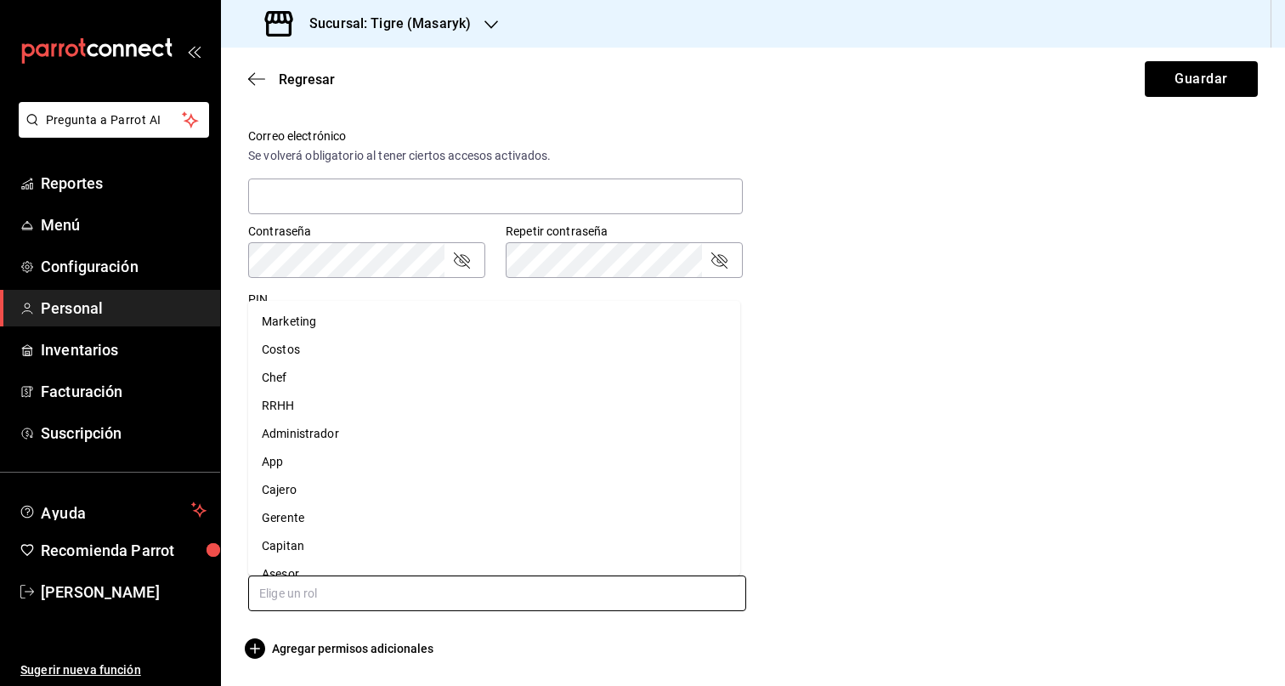
click at [387, 602] on input "text" at bounding box center [497, 593] width 498 height 36
click at [337, 567] on li "Asesor" at bounding box center [494, 574] width 492 height 28
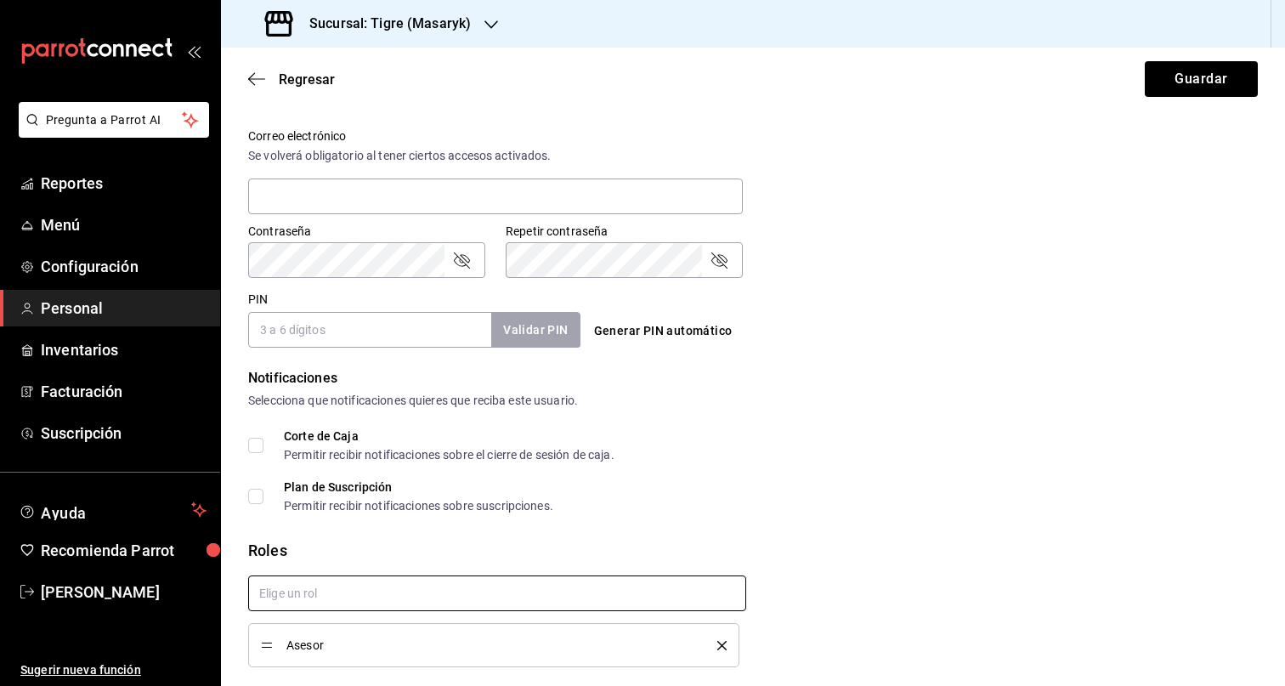
checkbox input "true"
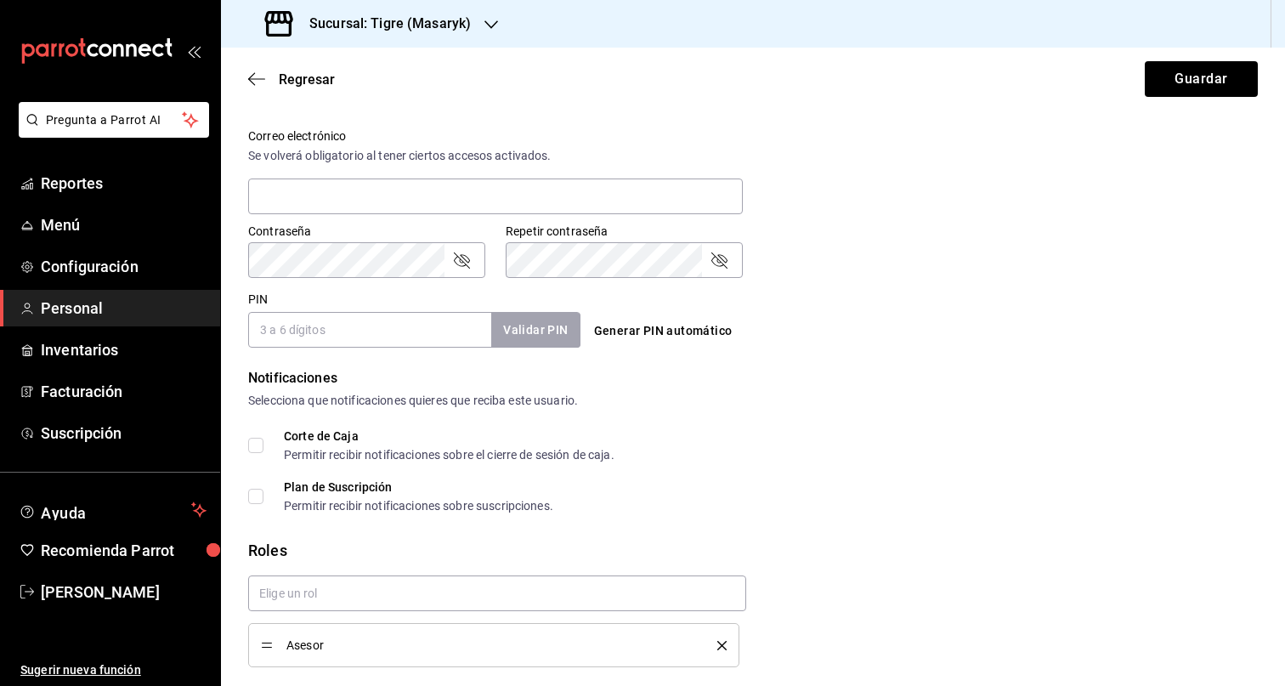
drag, startPoint x: 347, startPoint y: 331, endPoint x: 382, endPoint y: 332, distance: 35.7
click at [347, 331] on input "PIN" at bounding box center [369, 330] width 243 height 36
paste input "27710"
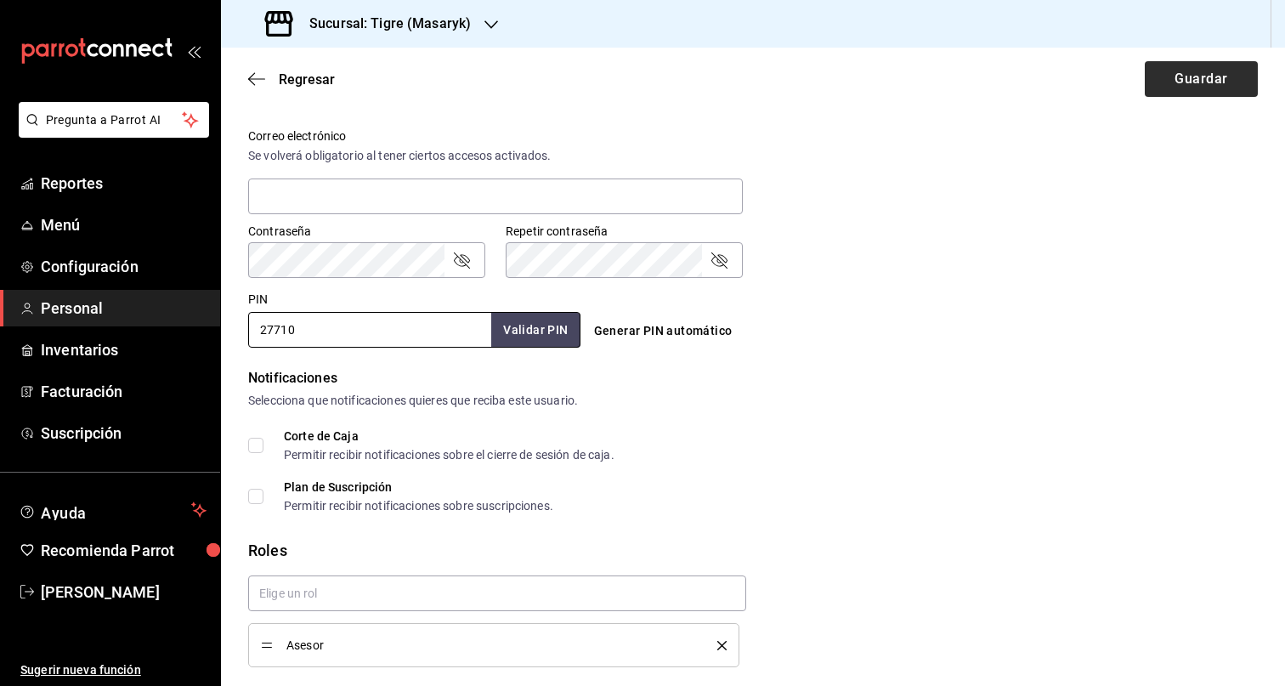
type input "27710"
click at [1196, 78] on button "Guardar" at bounding box center [1201, 79] width 113 height 36
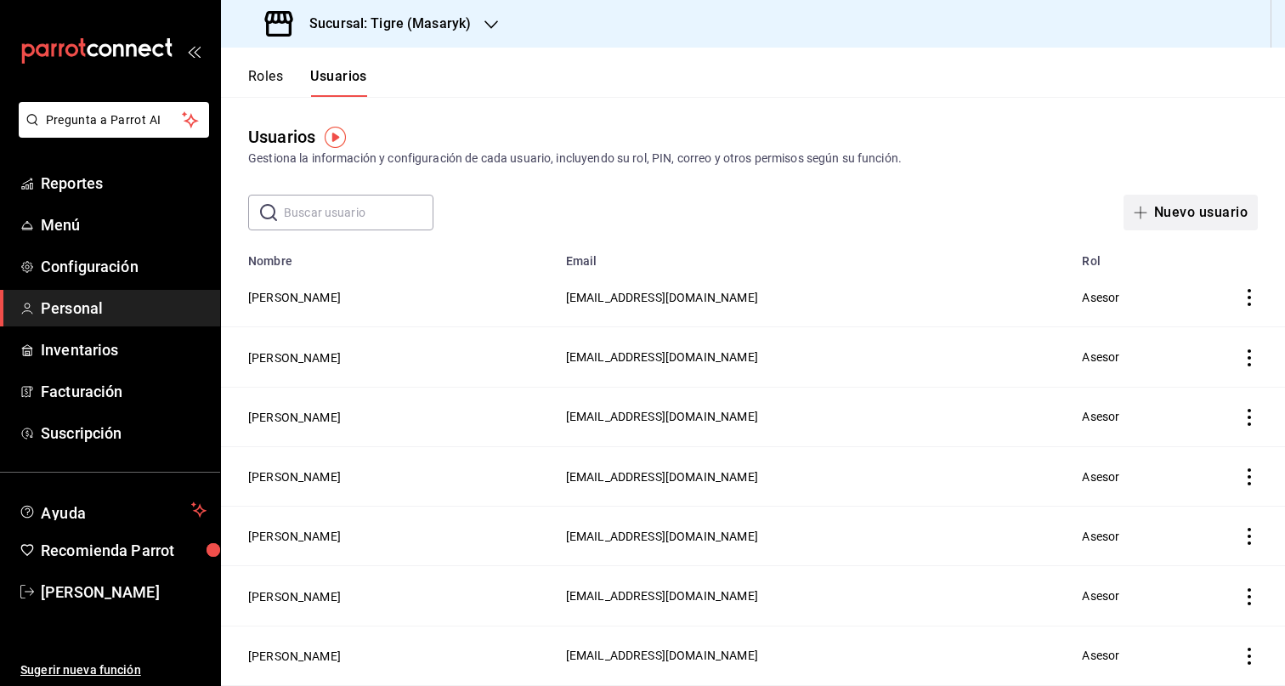
click at [1186, 212] on button "Nuevo usuario" at bounding box center [1190, 213] width 134 height 36
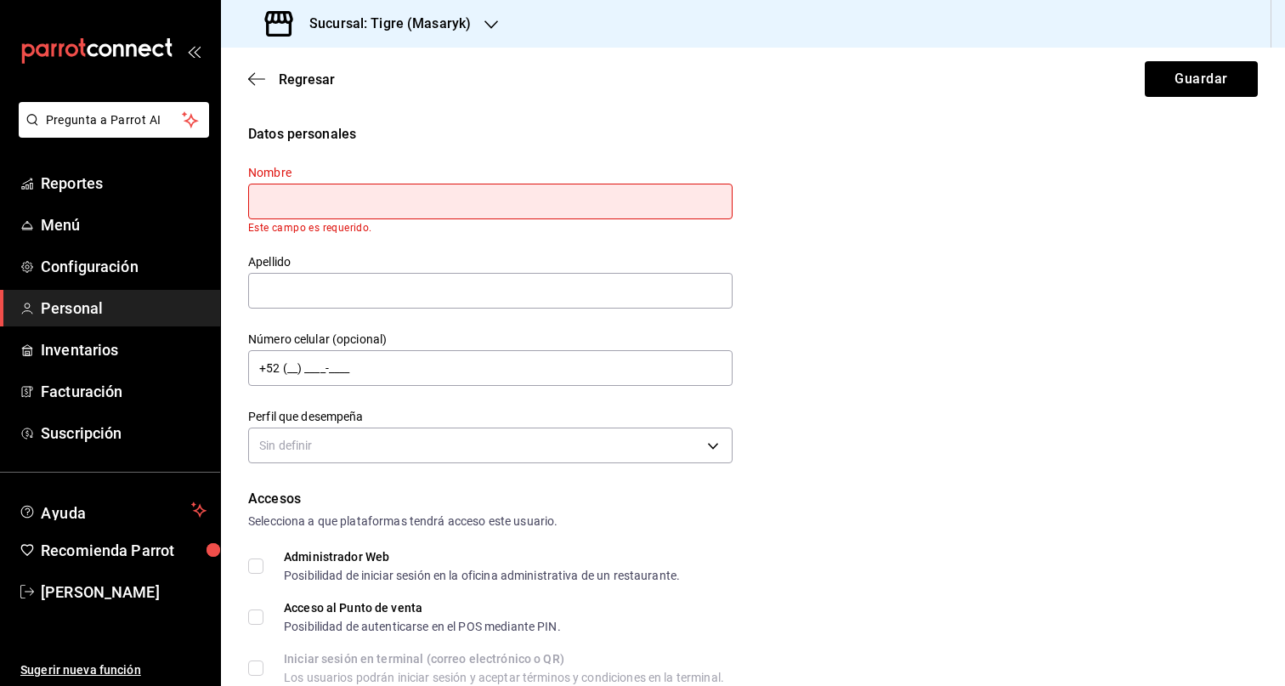
click at [401, 207] on input "text" at bounding box center [490, 202] width 484 height 36
paste input "JESUS GUILLERMO"
type input "JESUS GUILLERMO"
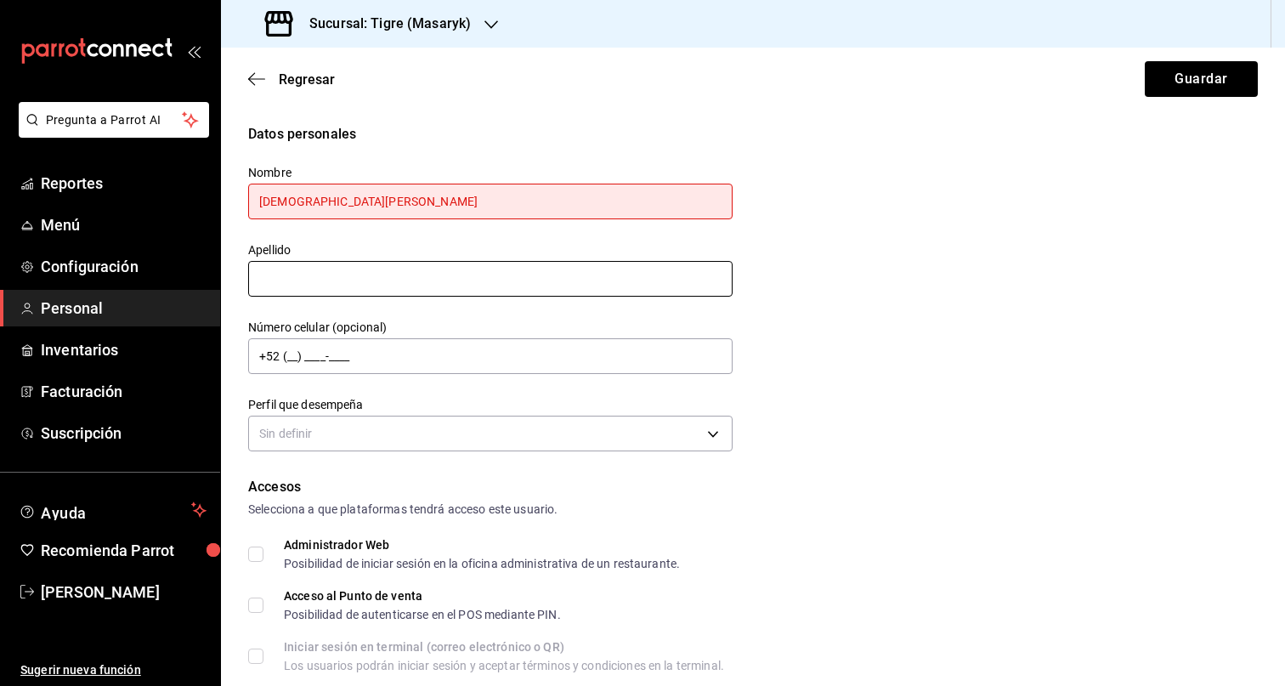
drag, startPoint x: 521, startPoint y: 304, endPoint x: 562, endPoint y: 304, distance: 40.8
click at [522, 304] on div "Nombre JESUS GUILLERMO Apellido Número celular (opcional) +52 (__) ____-____ Pe…" at bounding box center [480, 300] width 505 height 312
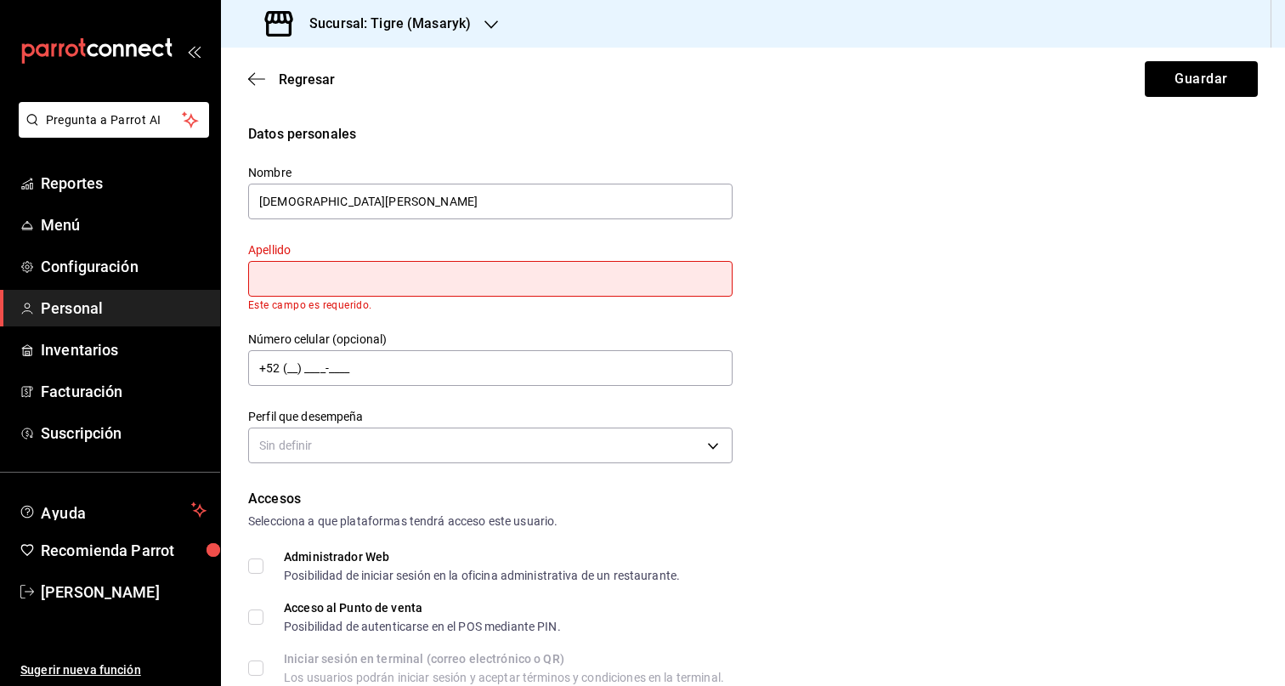
click at [326, 274] on input "text" at bounding box center [490, 279] width 484 height 36
paste input "LUDICK"
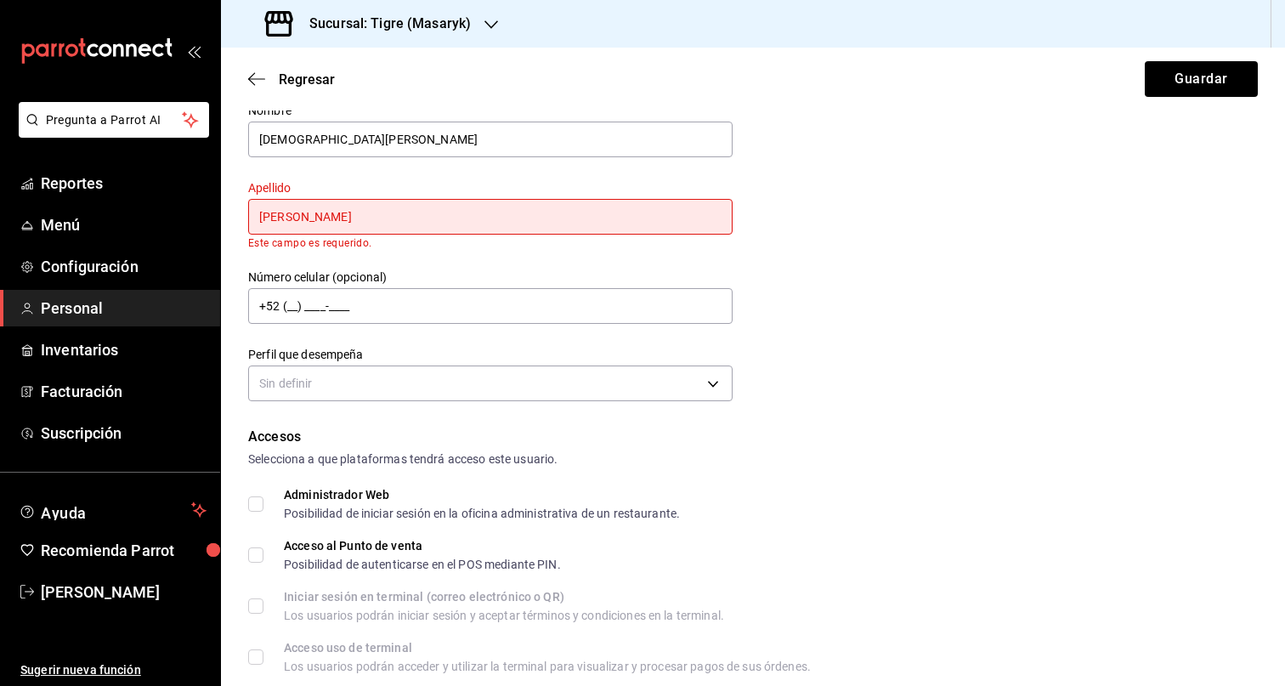
scroll to position [150, 0]
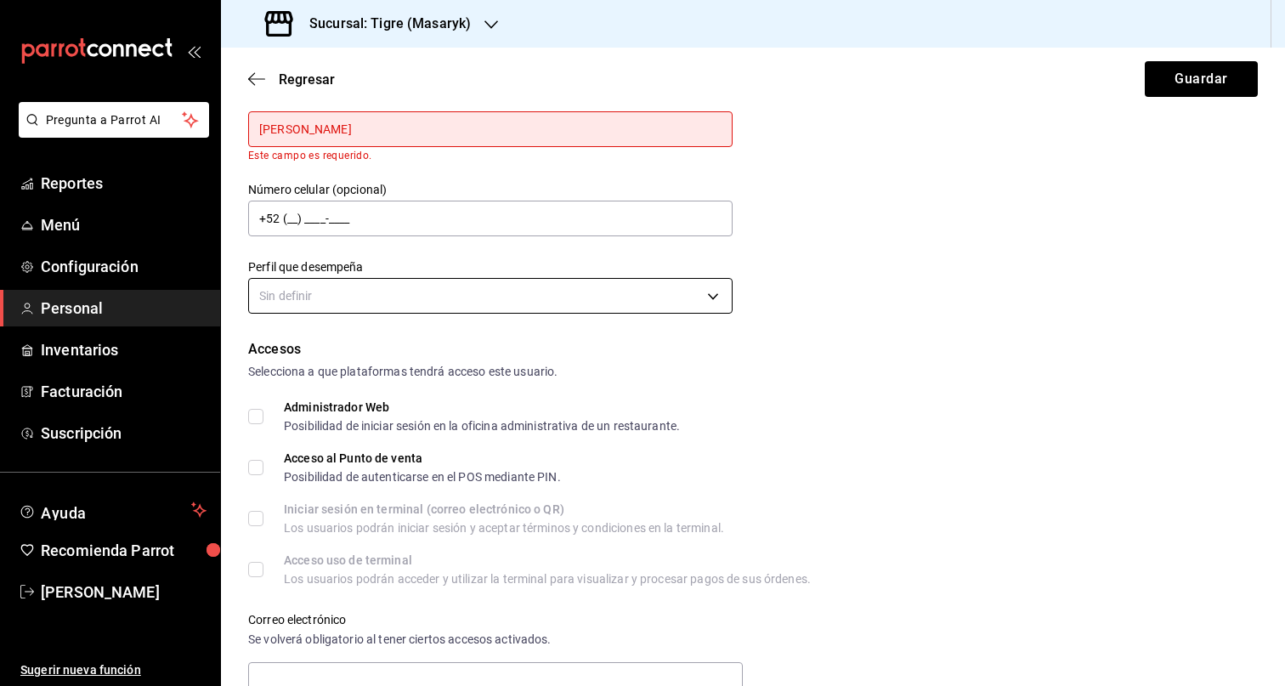
type input "LUDICK"
click at [473, 312] on body "Pregunta a Parrot AI Reportes Menú Configuración Personal Inventarios Facturaci…" at bounding box center [642, 343] width 1285 height 686
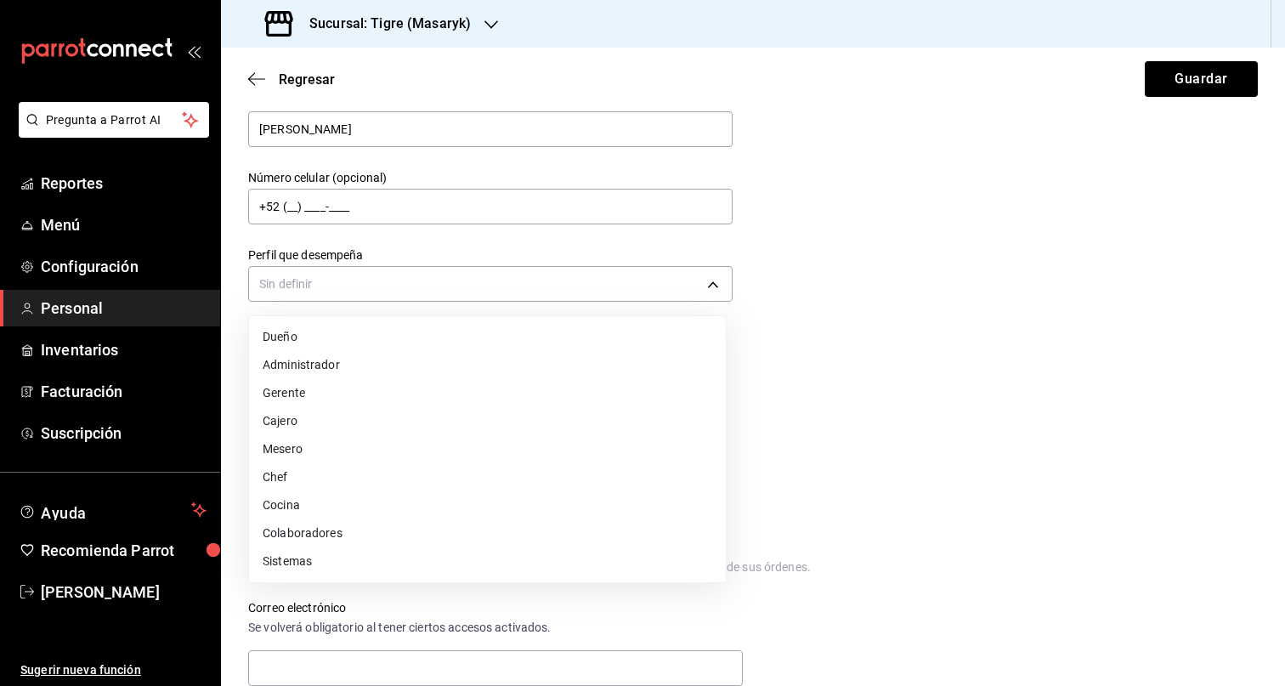
click at [399, 524] on li "Colaboradores" at bounding box center [487, 533] width 477 height 28
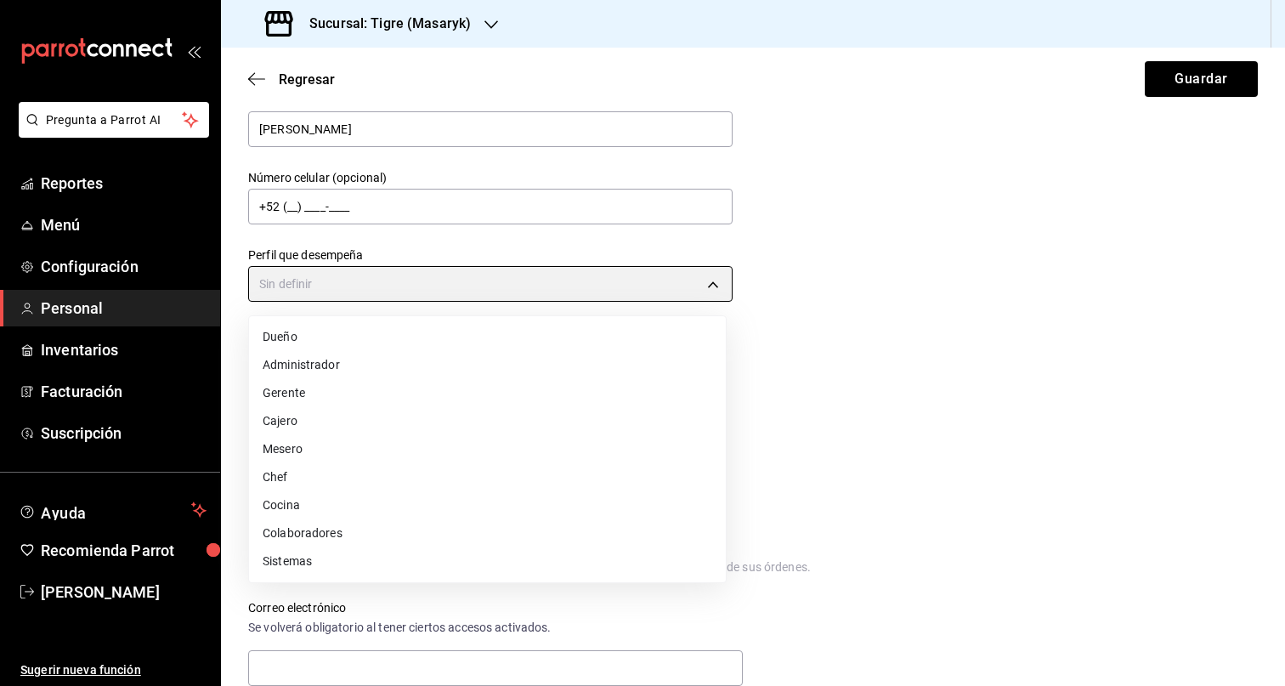
type input "STAFF"
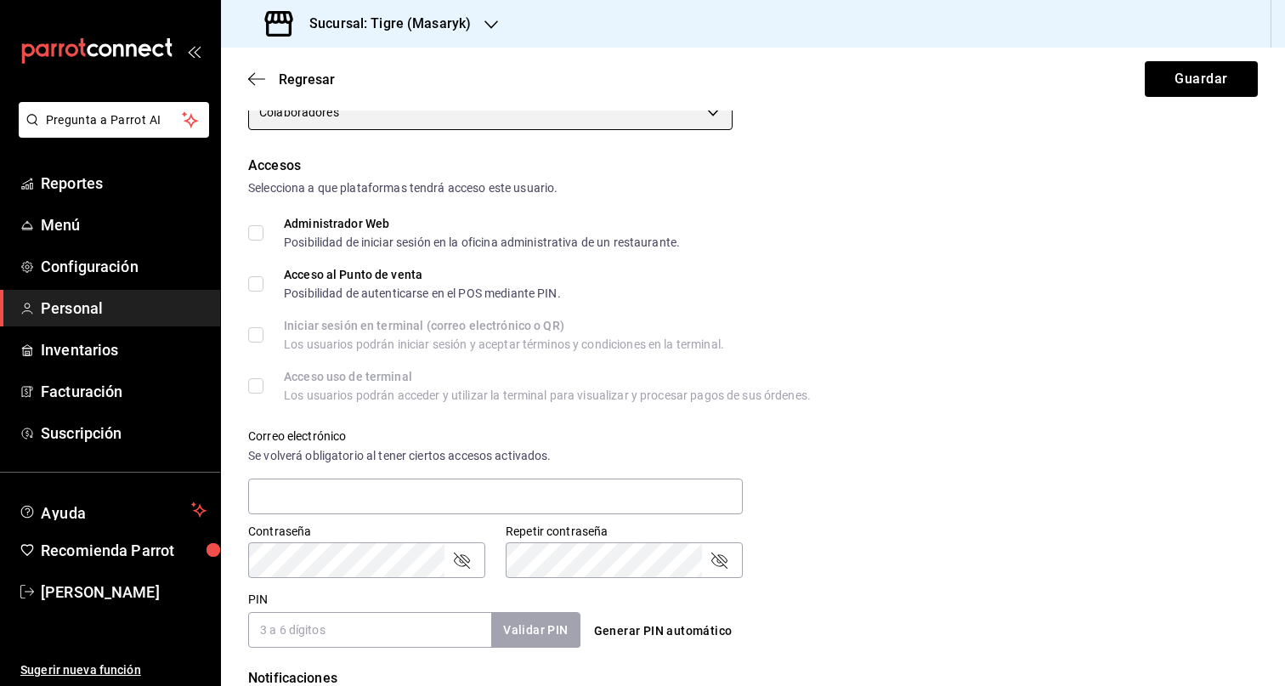
scroll to position [621, 0]
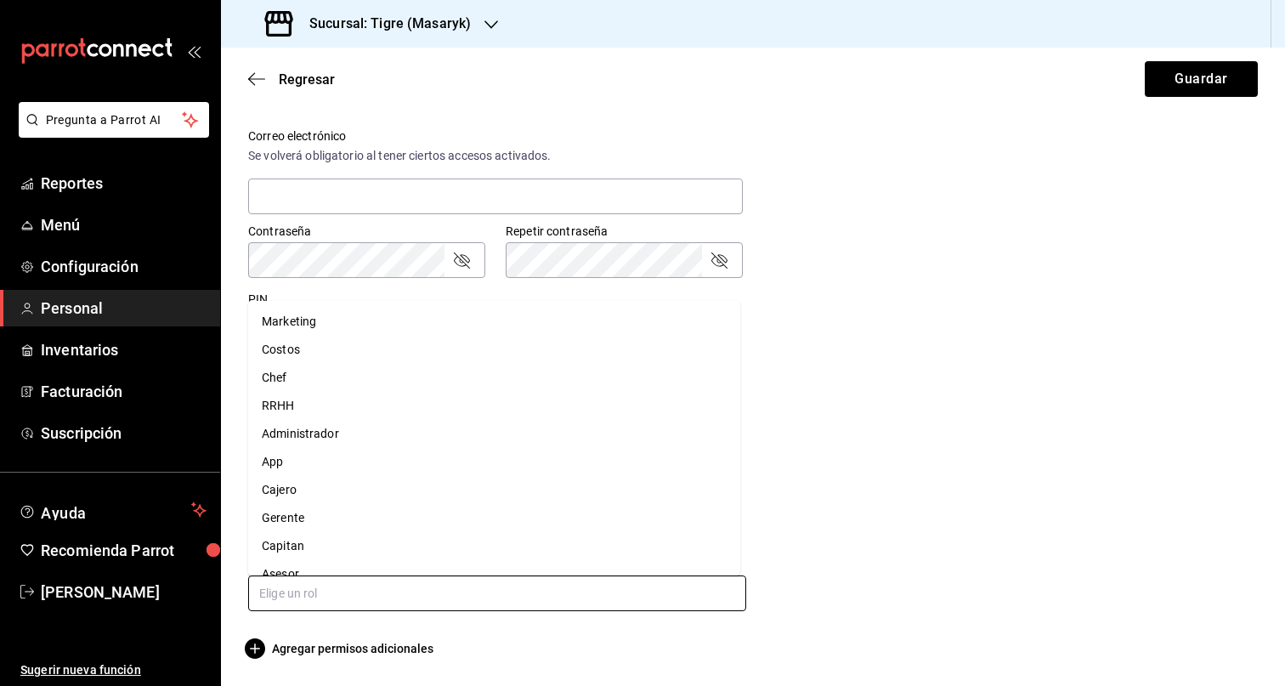
click at [348, 585] on input "text" at bounding box center [497, 593] width 498 height 36
click at [354, 563] on li "Asesor" at bounding box center [494, 574] width 492 height 28
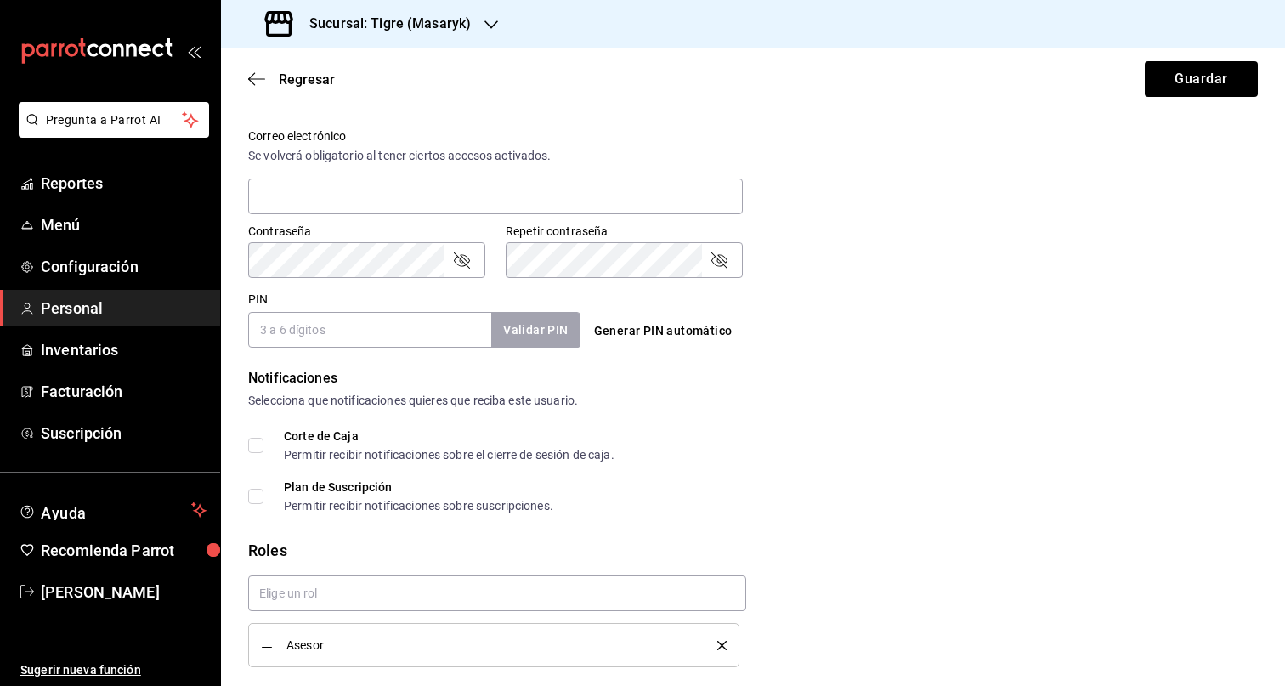
checkbox input "true"
click at [348, 336] on input "PIN" at bounding box center [369, 330] width 243 height 36
paste input "13012"
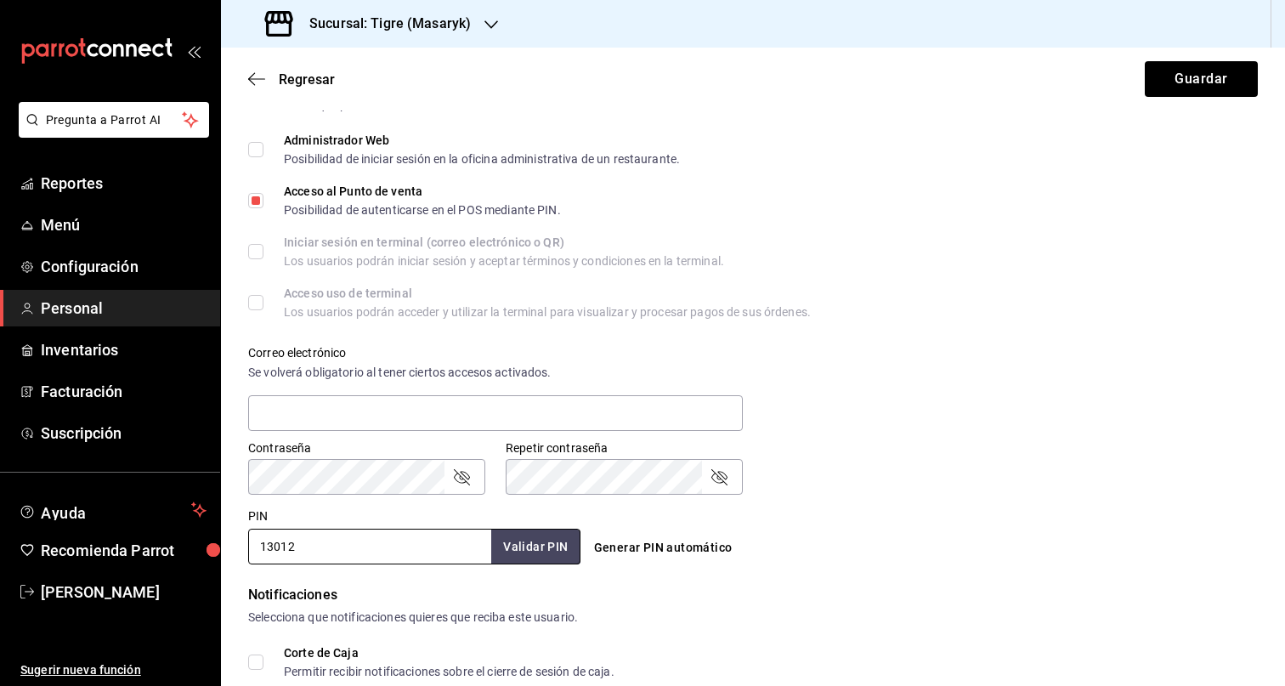
scroll to position [0, 0]
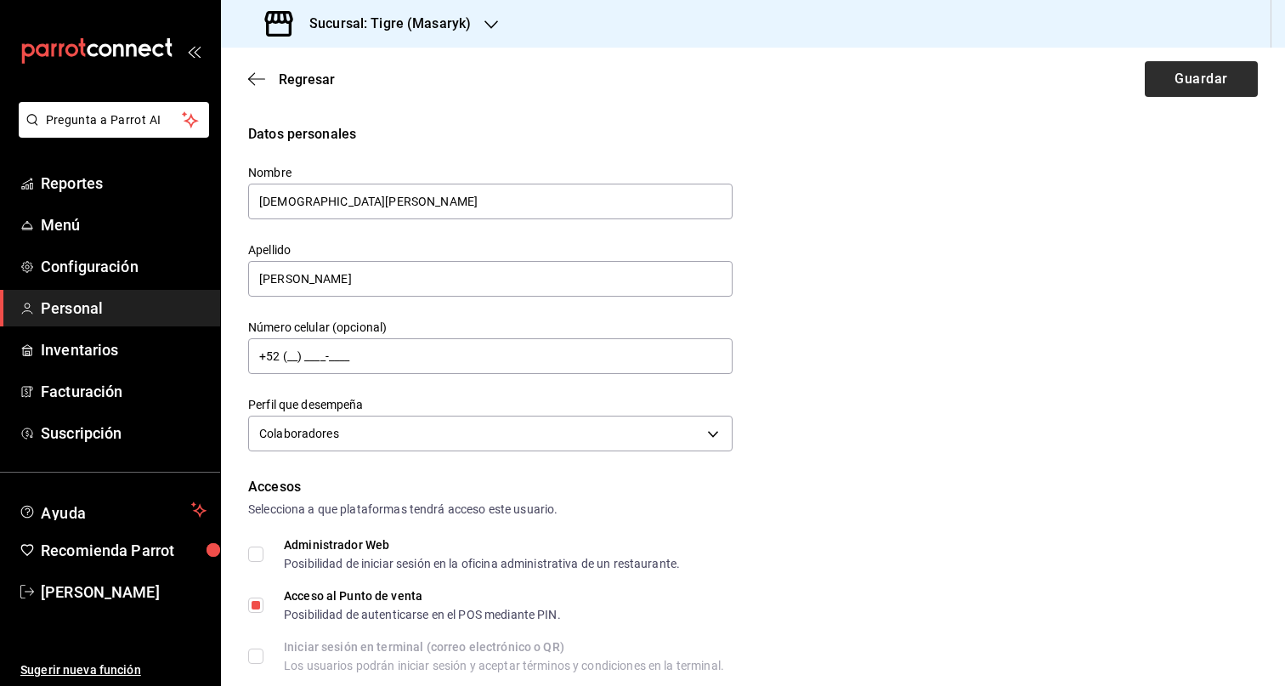
type input "13012"
click at [1183, 77] on button "Guardar" at bounding box center [1201, 79] width 113 height 36
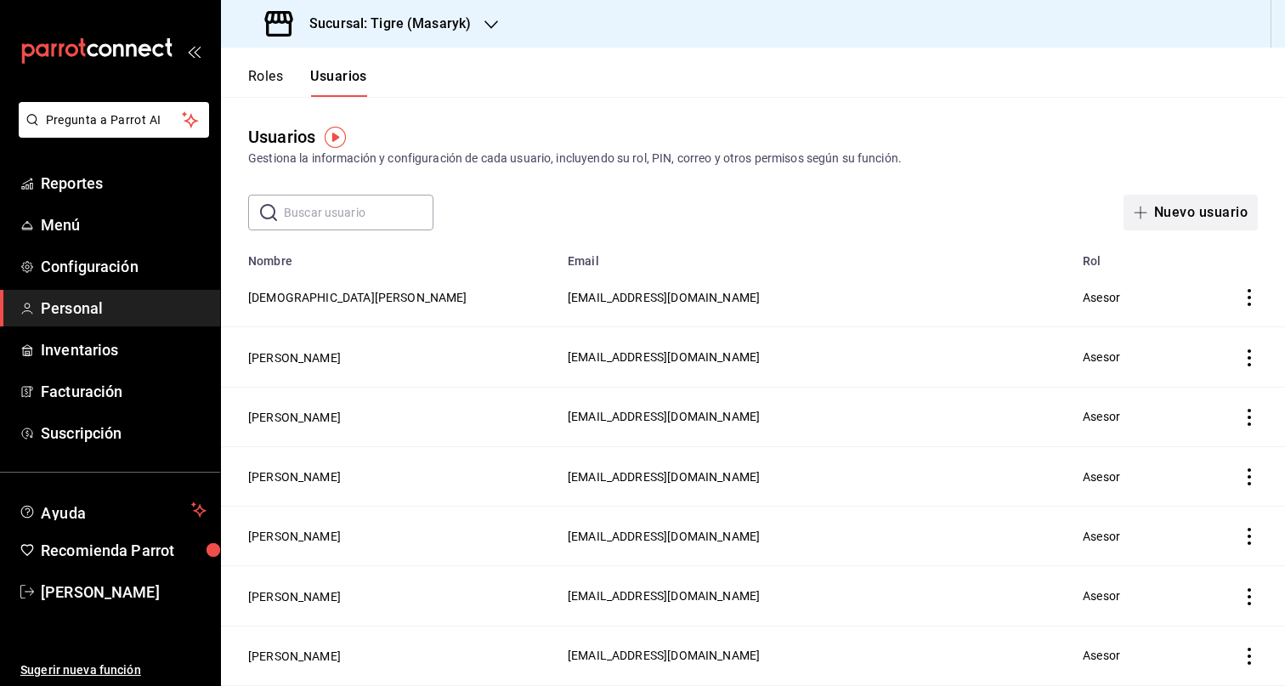
click at [1190, 206] on button "Nuevo usuario" at bounding box center [1190, 213] width 134 height 36
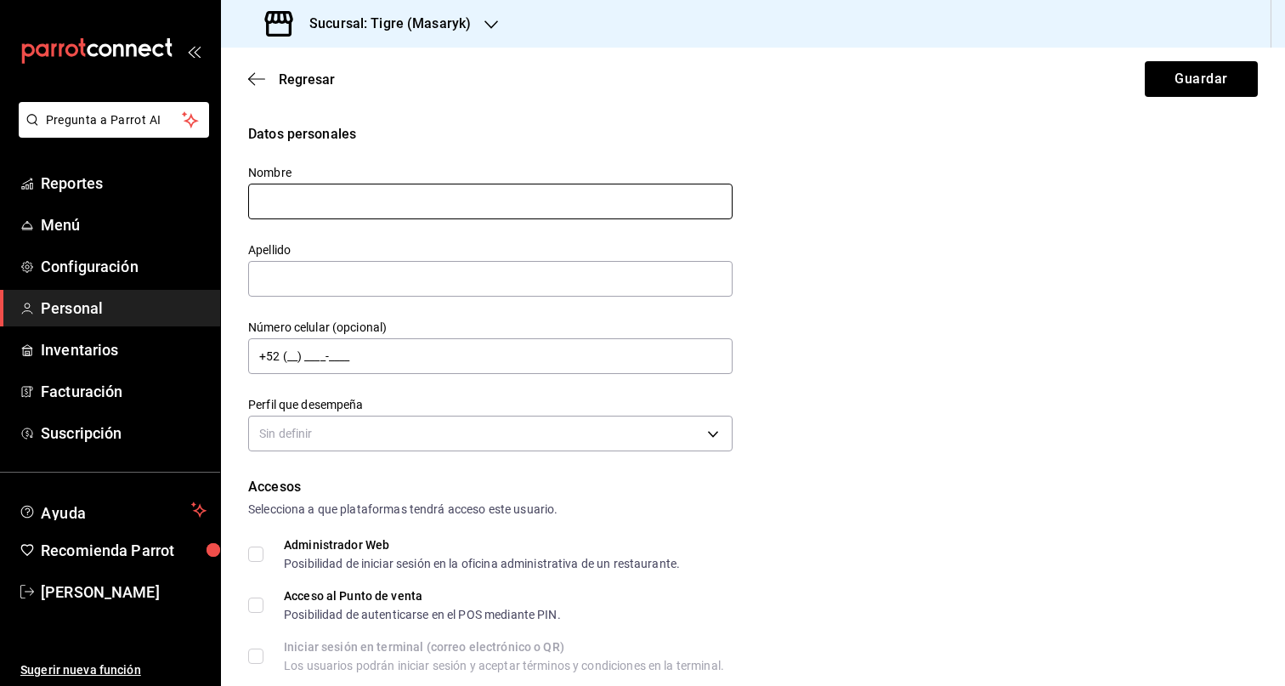
click at [549, 212] on input "text" at bounding box center [490, 202] width 484 height 36
type input "ALEXIS GEOVANNI"
click at [331, 276] on input "text" at bounding box center [490, 279] width 484 height 36
paste input "FUENTES VALENCIA"
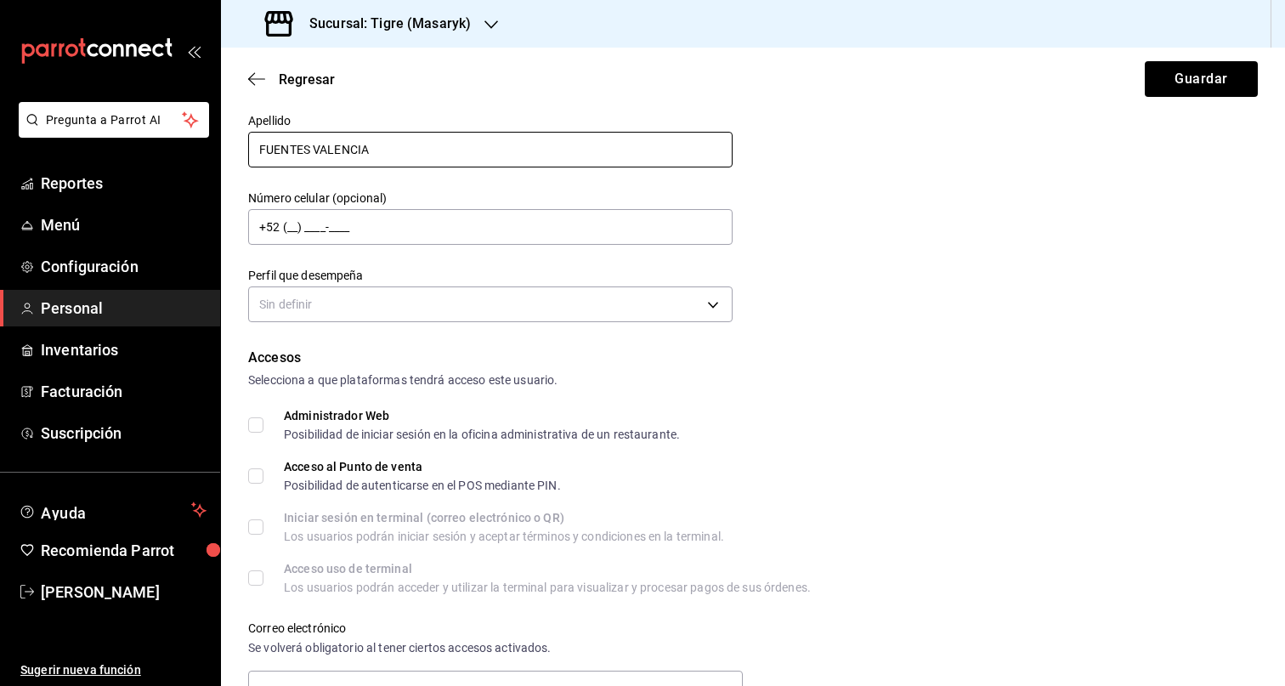
scroll to position [130, 0]
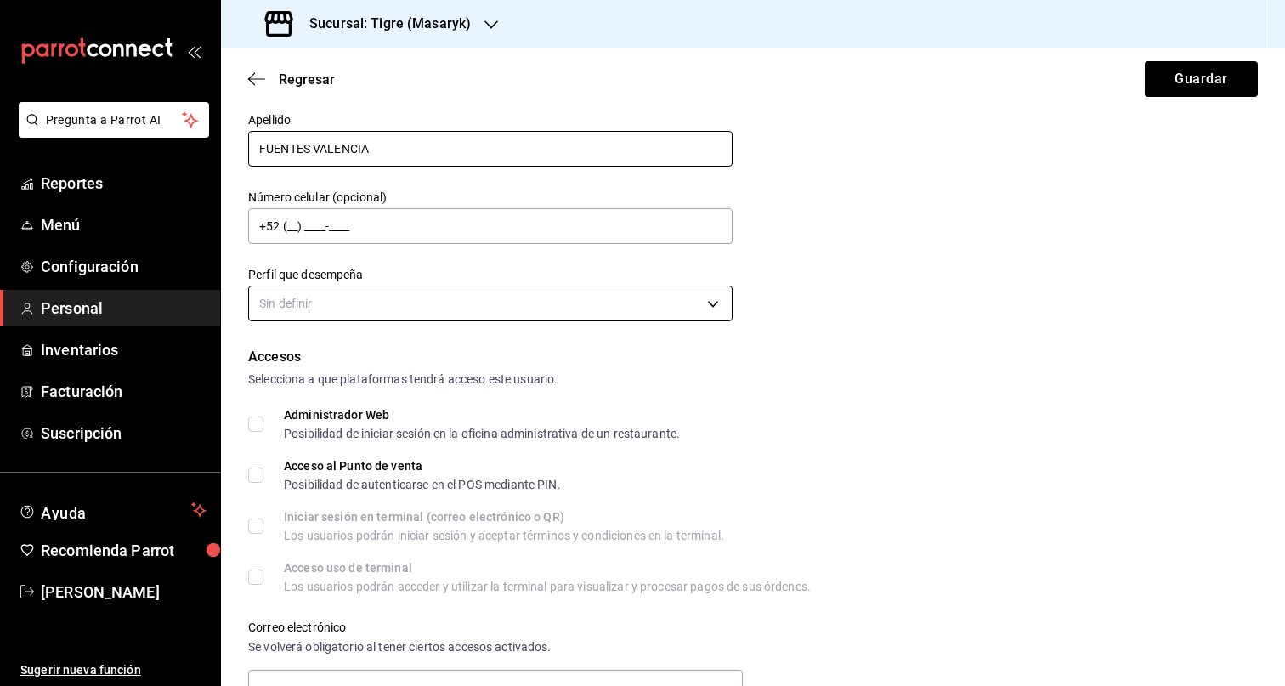
type input "FUENTES VALENCIA"
click at [369, 318] on body "Pregunta a Parrot AI Reportes Menú Configuración Personal Inventarios Facturaci…" at bounding box center [642, 343] width 1285 height 686
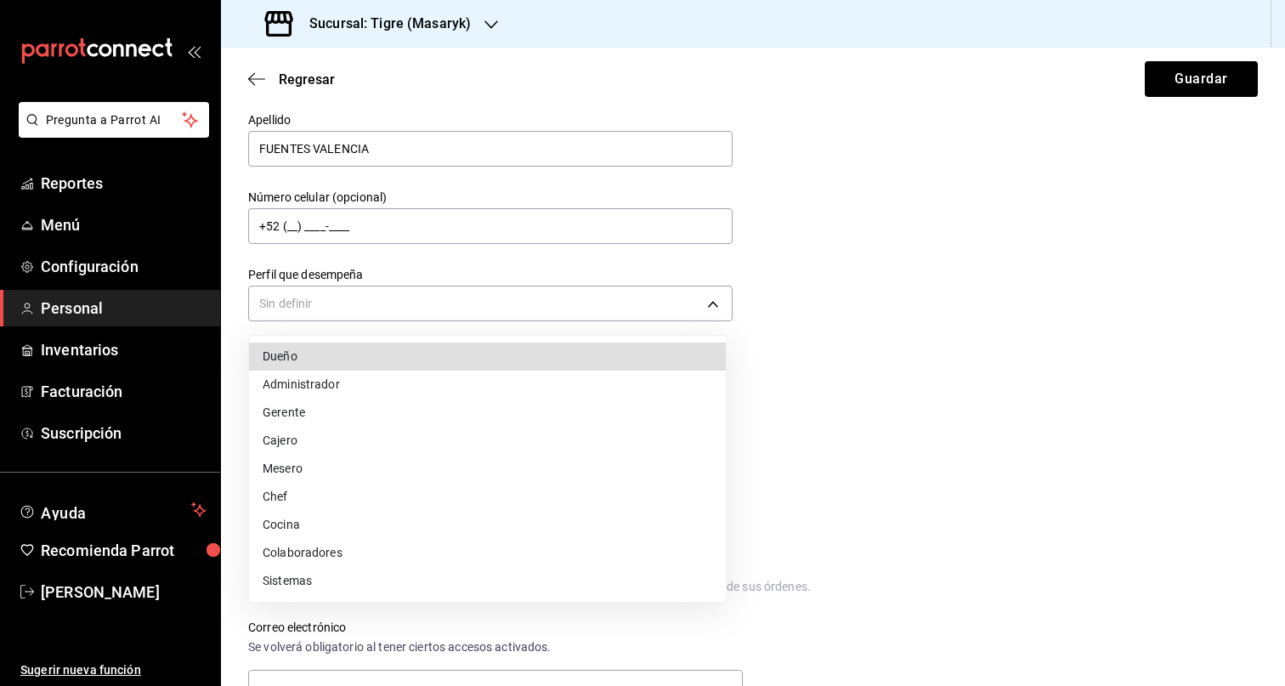
click at [347, 557] on li "Colaboradores" at bounding box center [487, 553] width 477 height 28
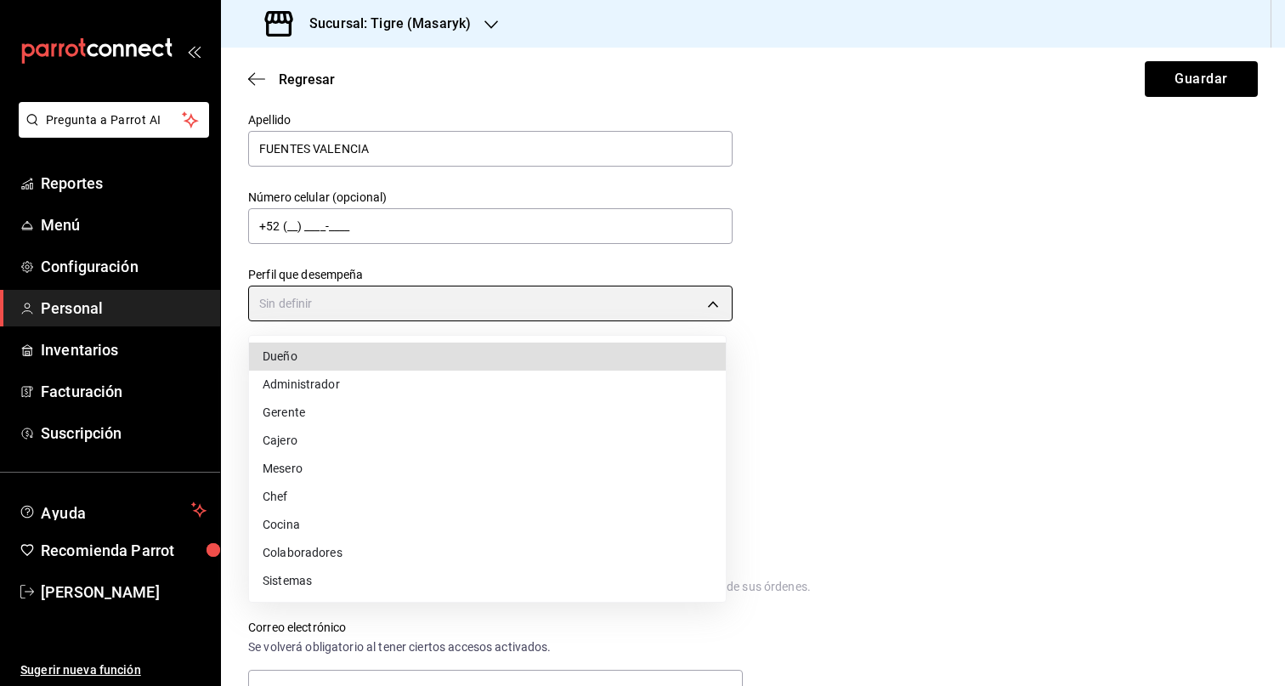
type input "STAFF"
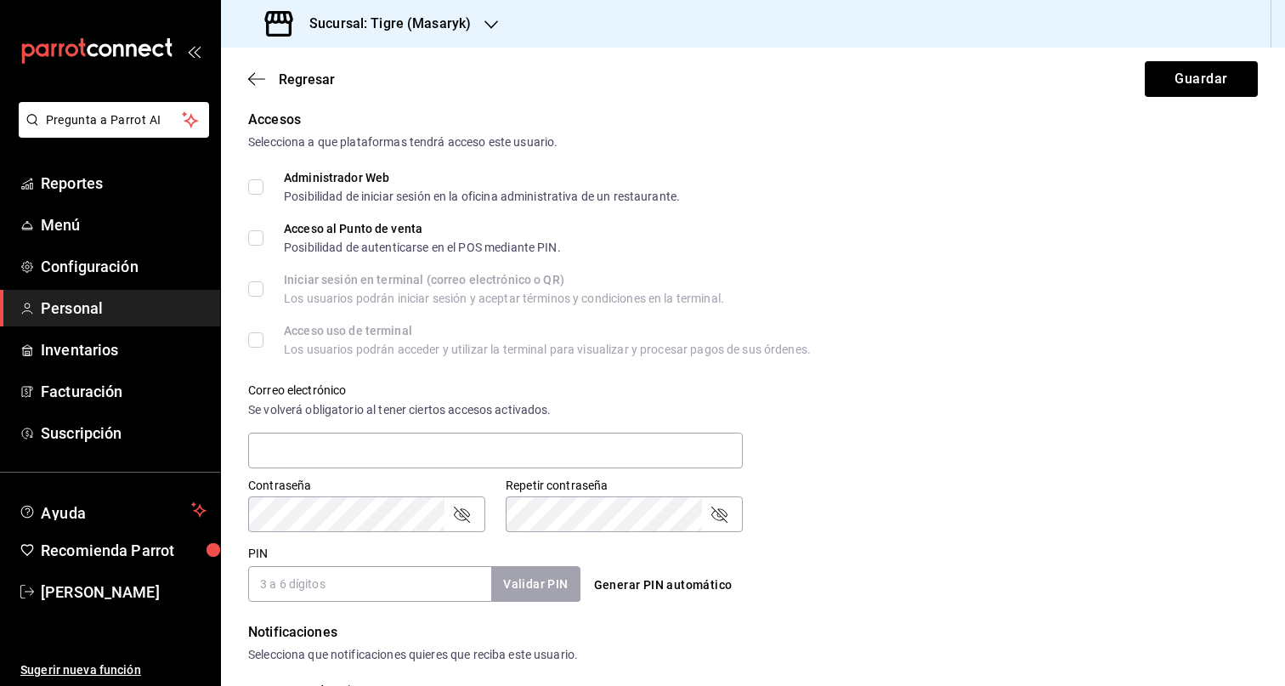
scroll to position [621, 0]
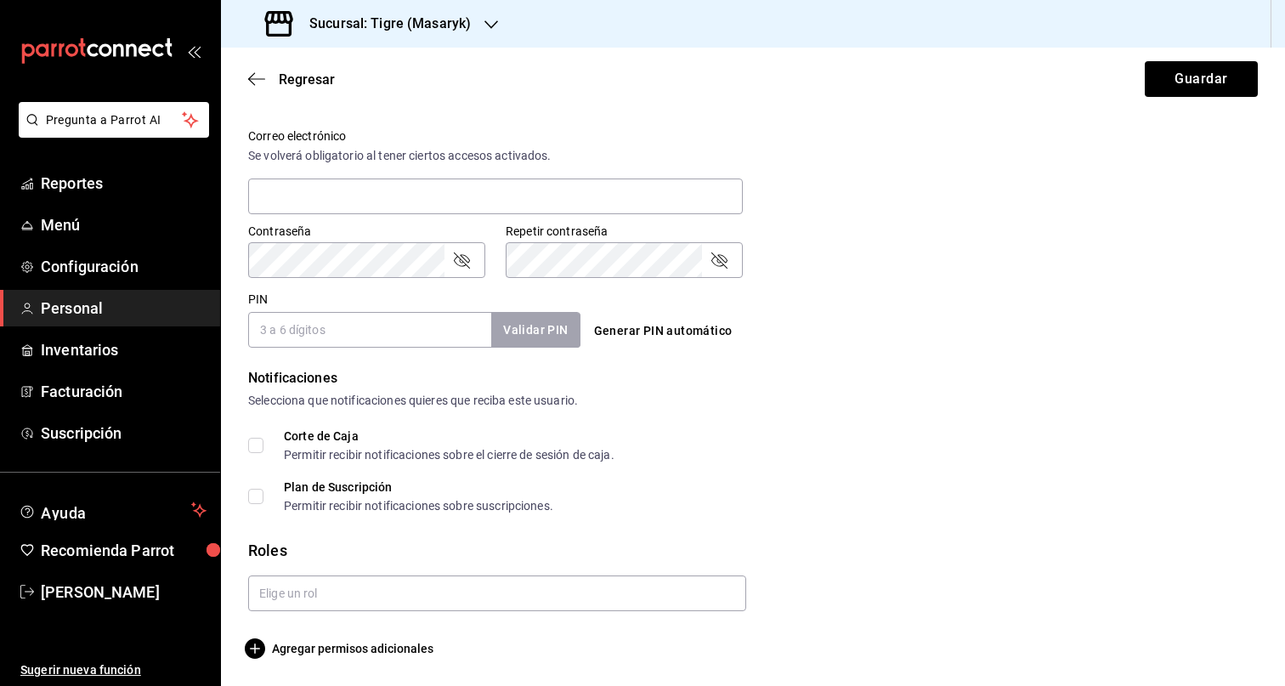
click at [348, 613] on form "Datos personales Nombre ALEXIS GEOVANNI Apellido FUENTES VALENCIA Número celula…" at bounding box center [753, 81] width 1010 height 1156
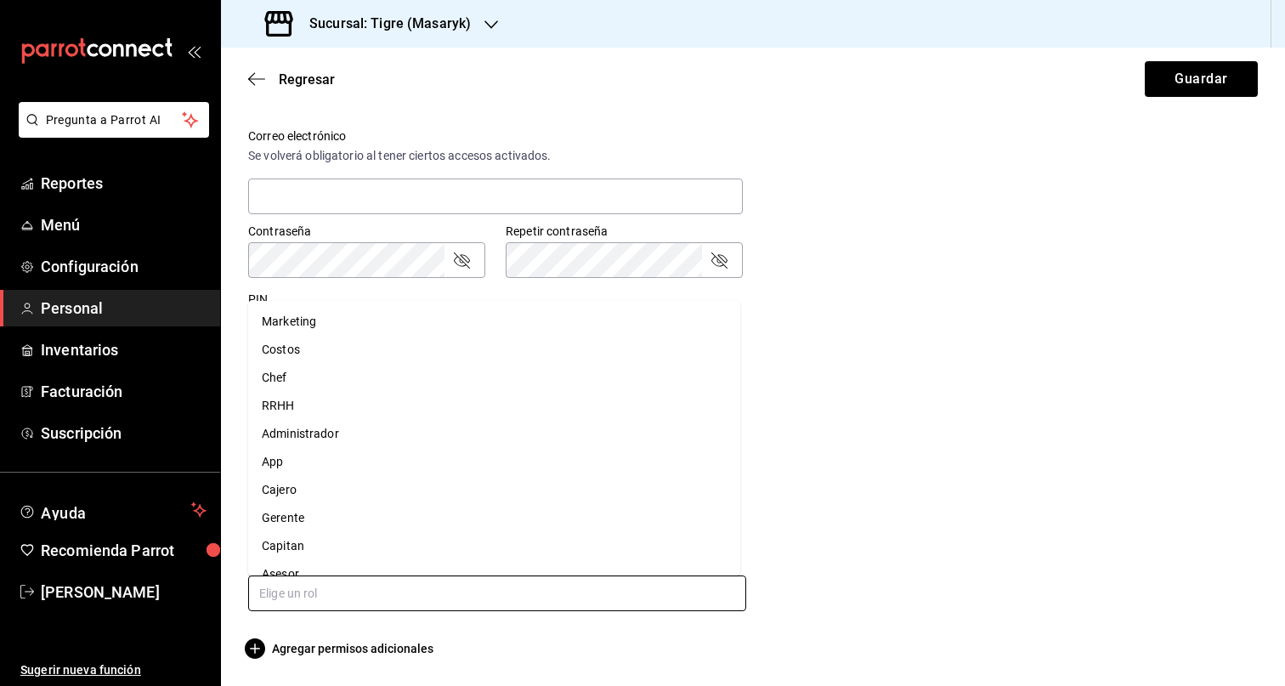
click at [371, 580] on input "text" at bounding box center [497, 593] width 498 height 36
click at [297, 572] on li "Asesor" at bounding box center [494, 574] width 492 height 28
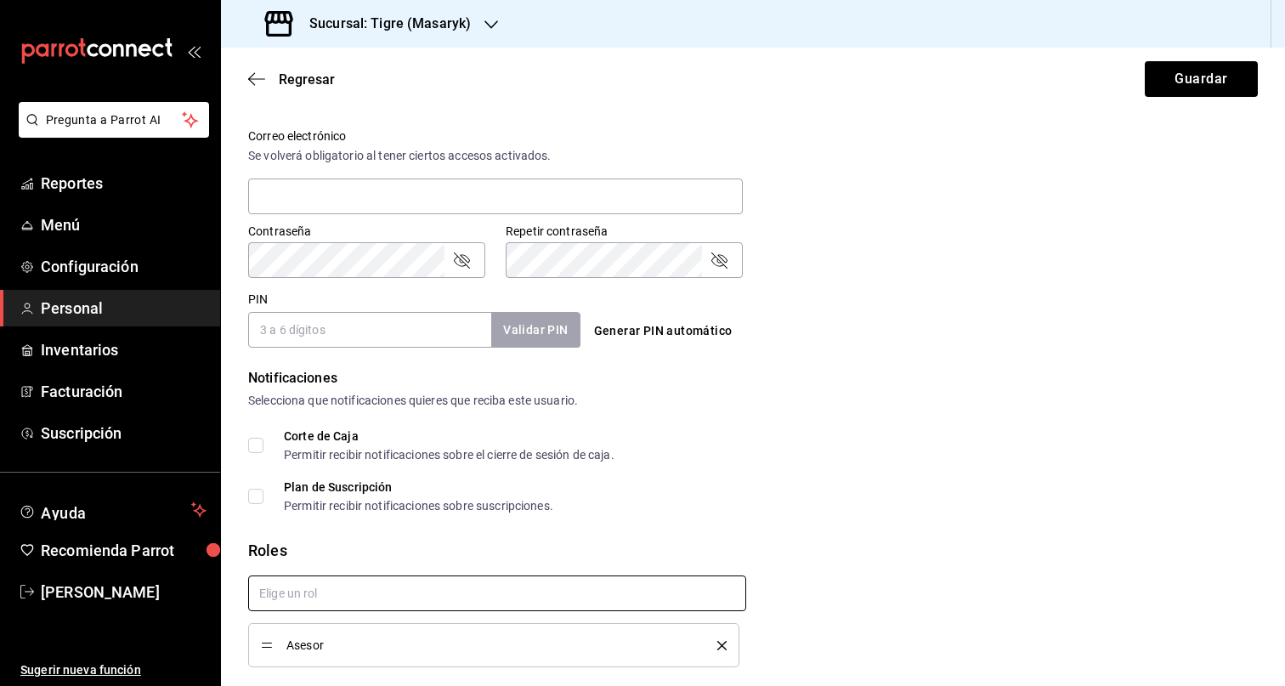
checkbox input "true"
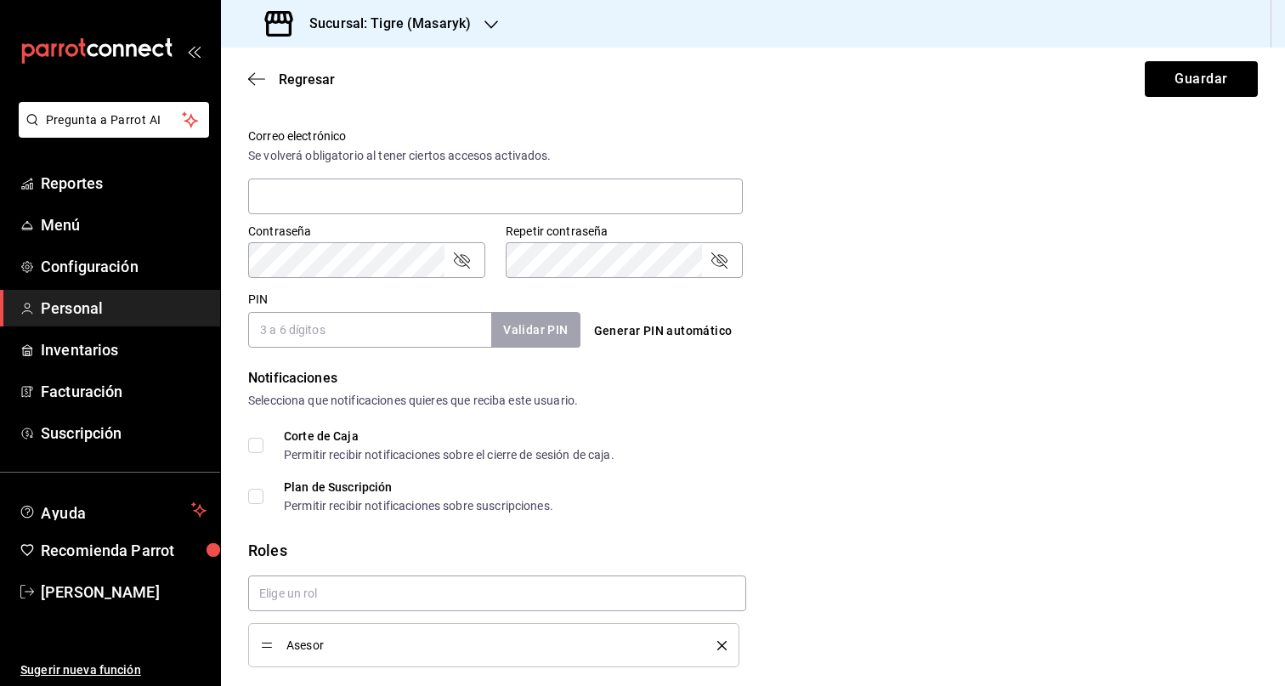
click at [348, 329] on input "PIN" at bounding box center [369, 330] width 243 height 36
paste input "19203"
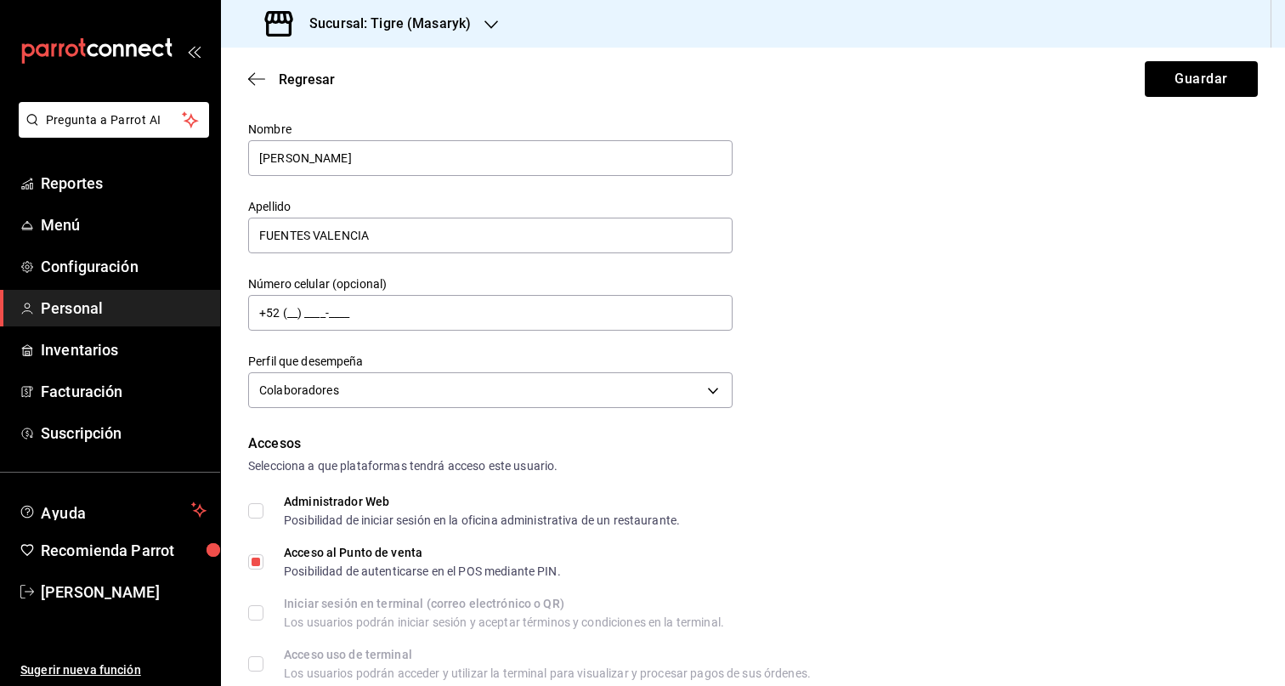
type input "19203"
click at [1161, 103] on div "Regresar Guardar" at bounding box center [753, 79] width 1064 height 63
click at [1163, 94] on button "Guardar" at bounding box center [1201, 79] width 113 height 36
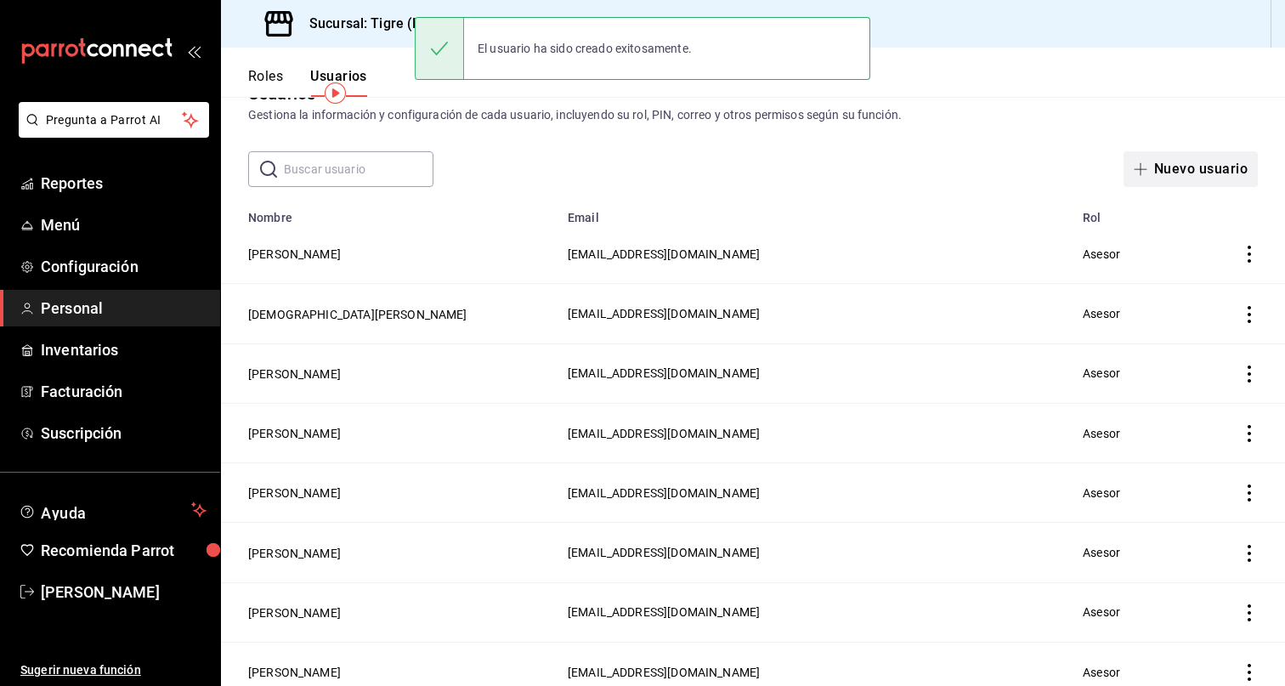
click at [1171, 166] on button "Nuevo usuario" at bounding box center [1190, 169] width 134 height 36
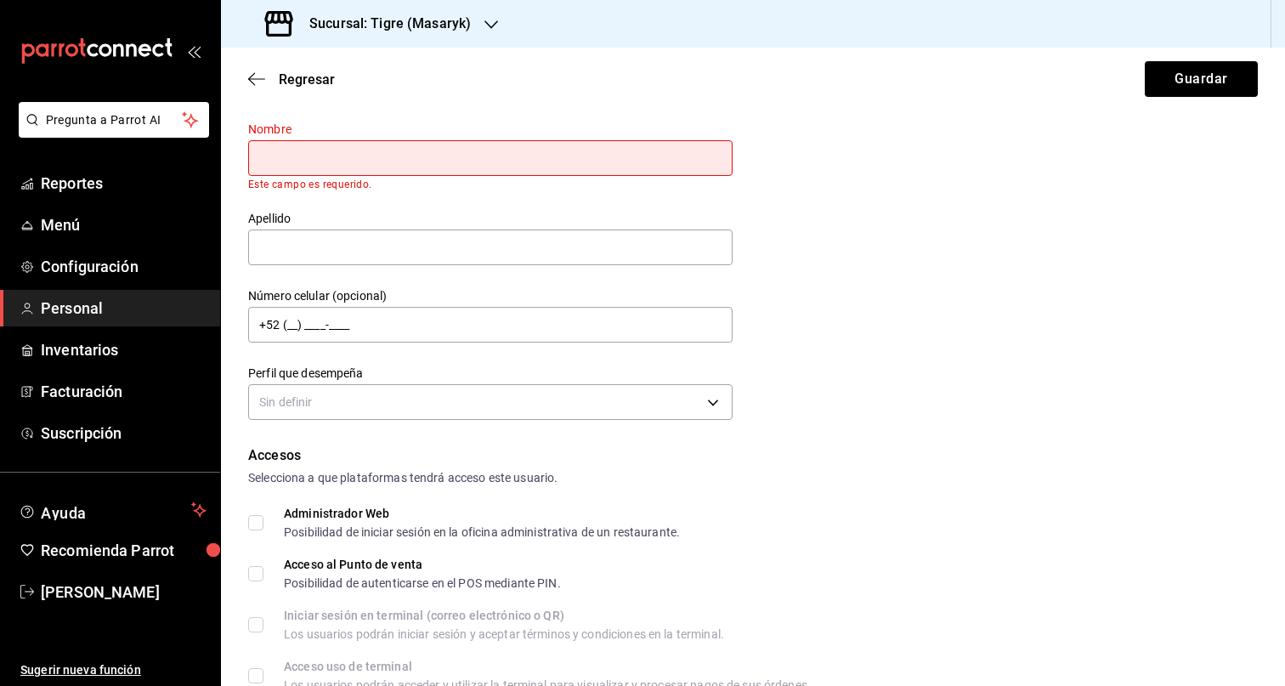
click at [331, 152] on input "text" at bounding box center [490, 158] width 484 height 36
paste input "ARMANDO"
type input "ARMANDO"
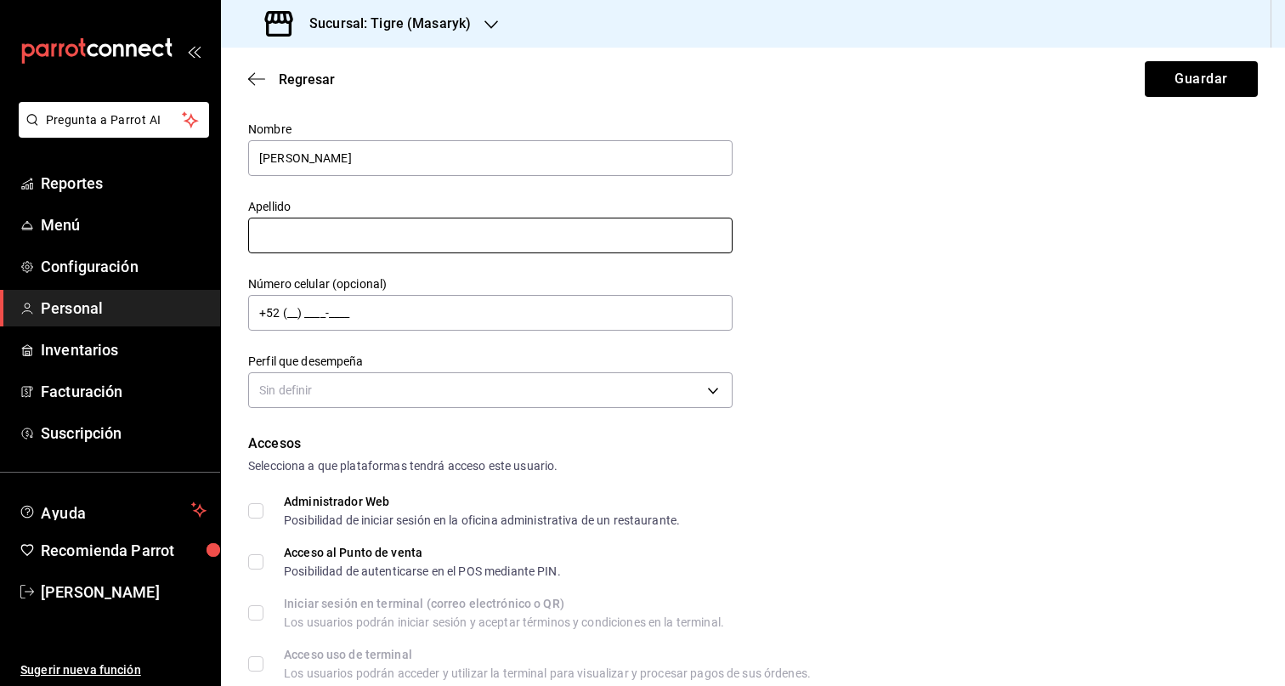
click at [335, 240] on input "text" at bounding box center [490, 236] width 484 height 36
paste input "PAVON DELGADO"
type input "PAVON DELGADO"
click at [948, 329] on div "Datos personales Nombre ARMANDO Apellido PAVON DELGADO Número celular (opcional…" at bounding box center [753, 247] width 1010 height 332
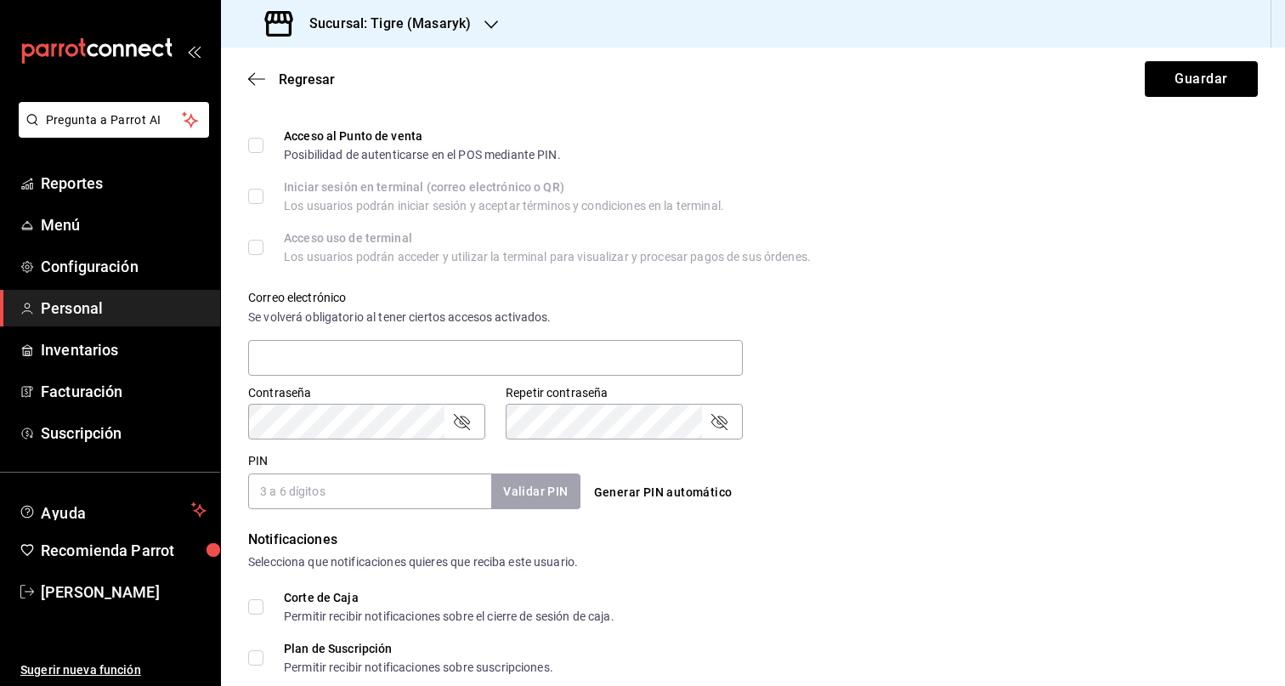
scroll to position [621, 0]
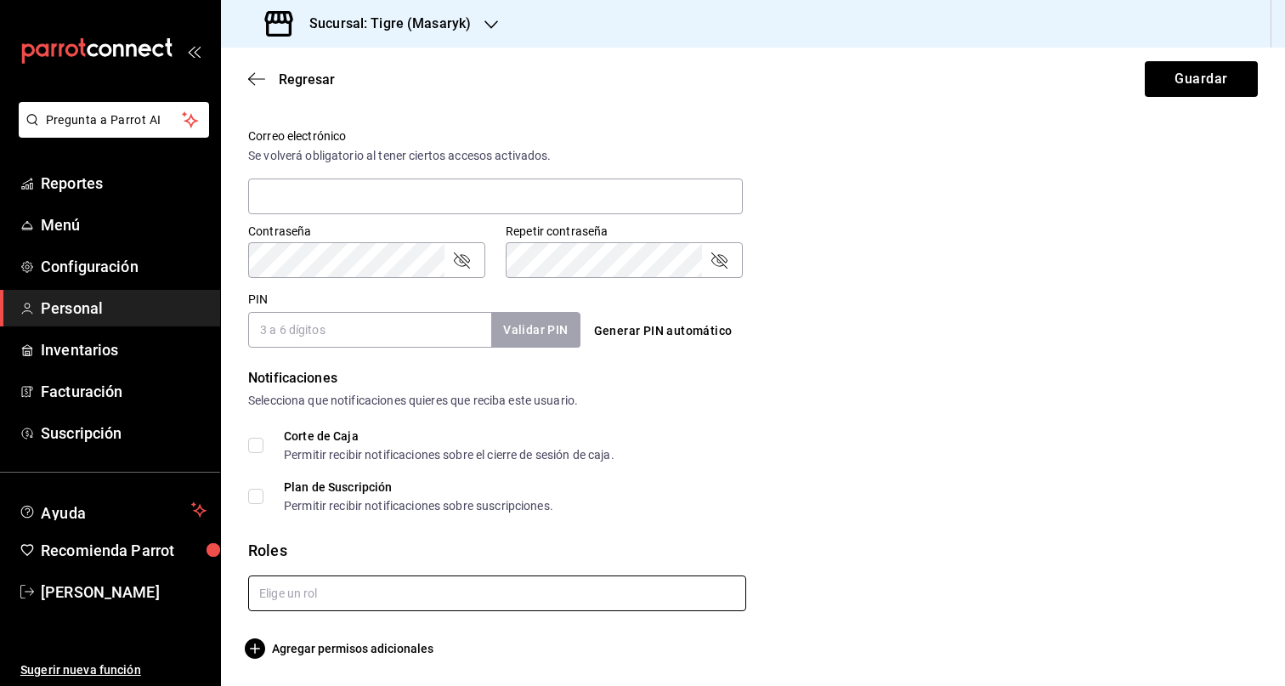
click at [430, 601] on input "text" at bounding box center [497, 593] width 498 height 36
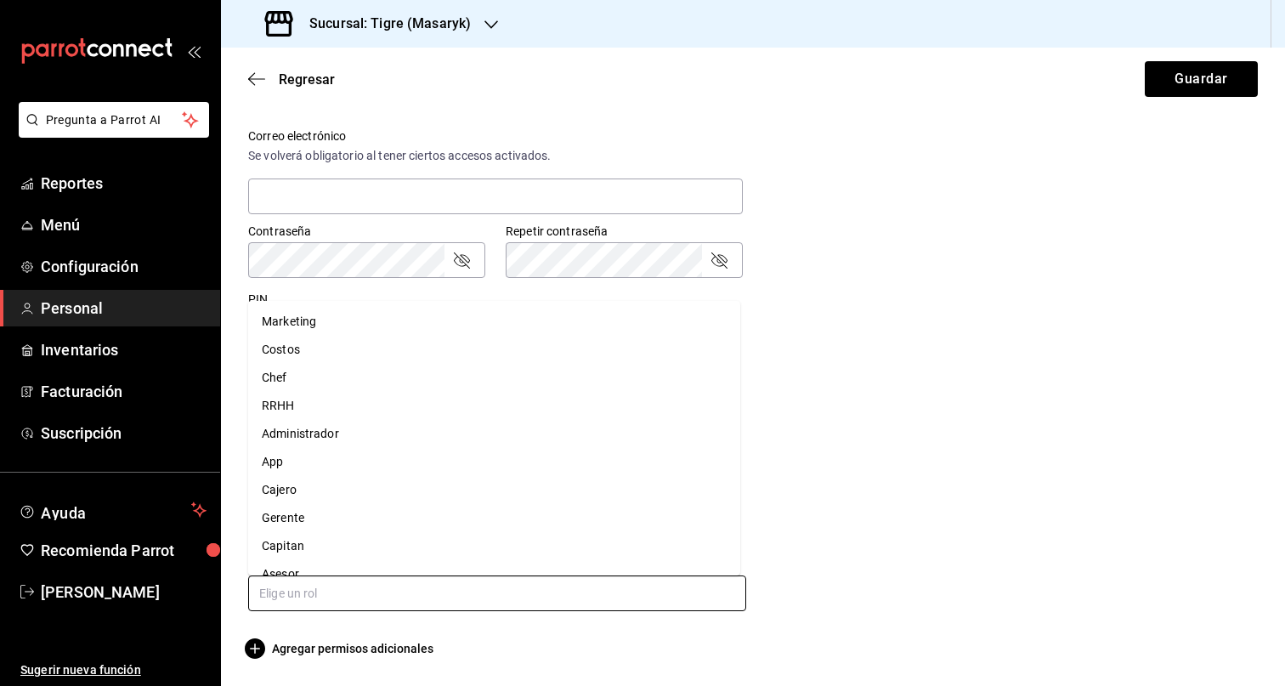
click at [321, 564] on li "Asesor" at bounding box center [494, 574] width 492 height 28
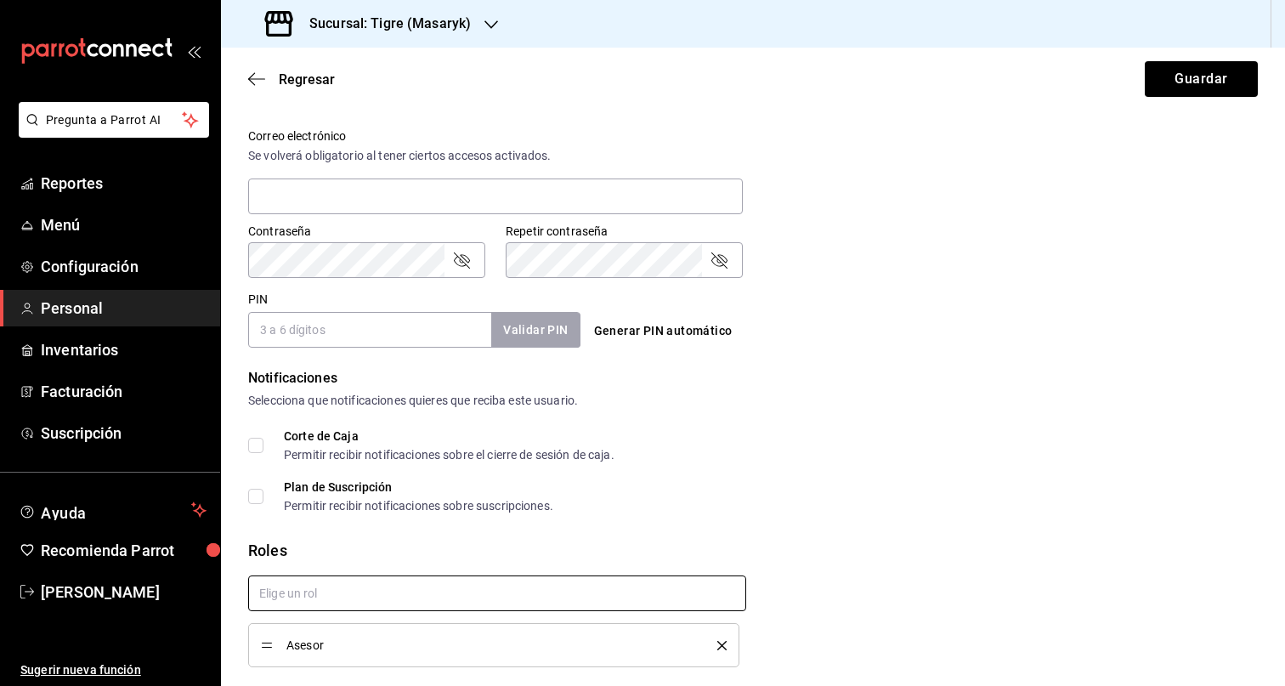
checkbox input "true"
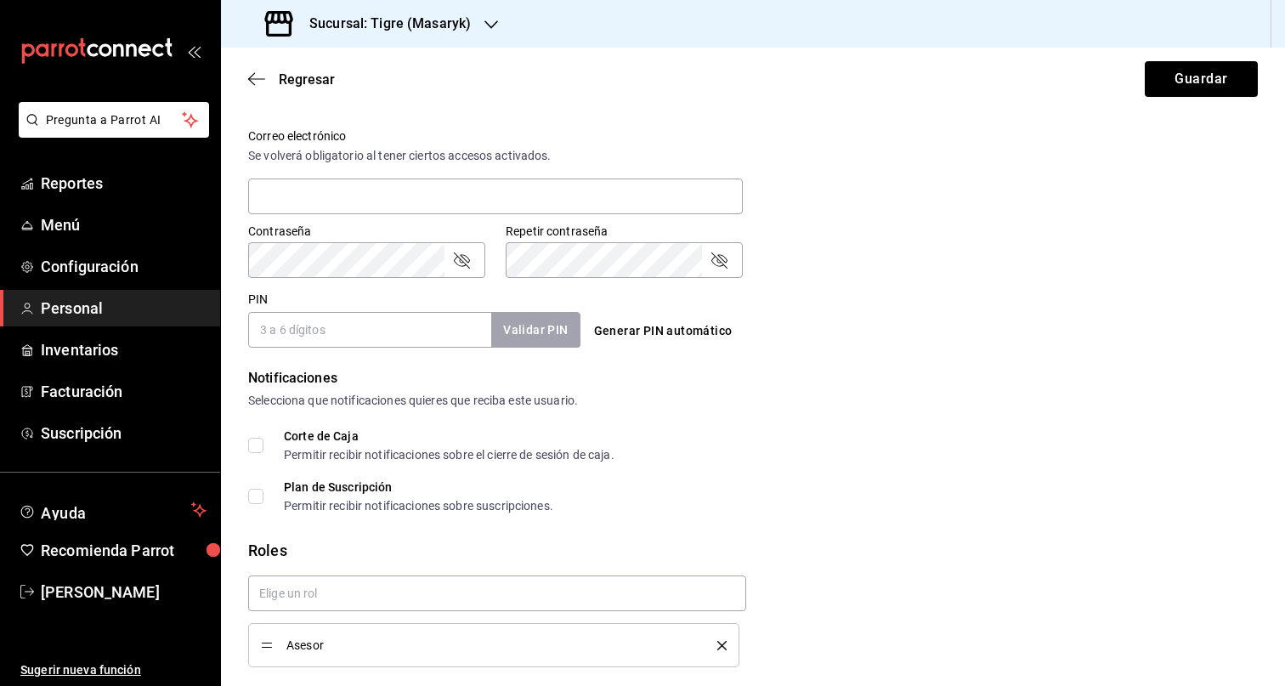
click at [366, 337] on input "PIN" at bounding box center [369, 330] width 243 height 36
paste input "27720"
type input "27720"
click at [875, 342] on div "Generar PIN automático" at bounding box center [753, 330] width 332 height 31
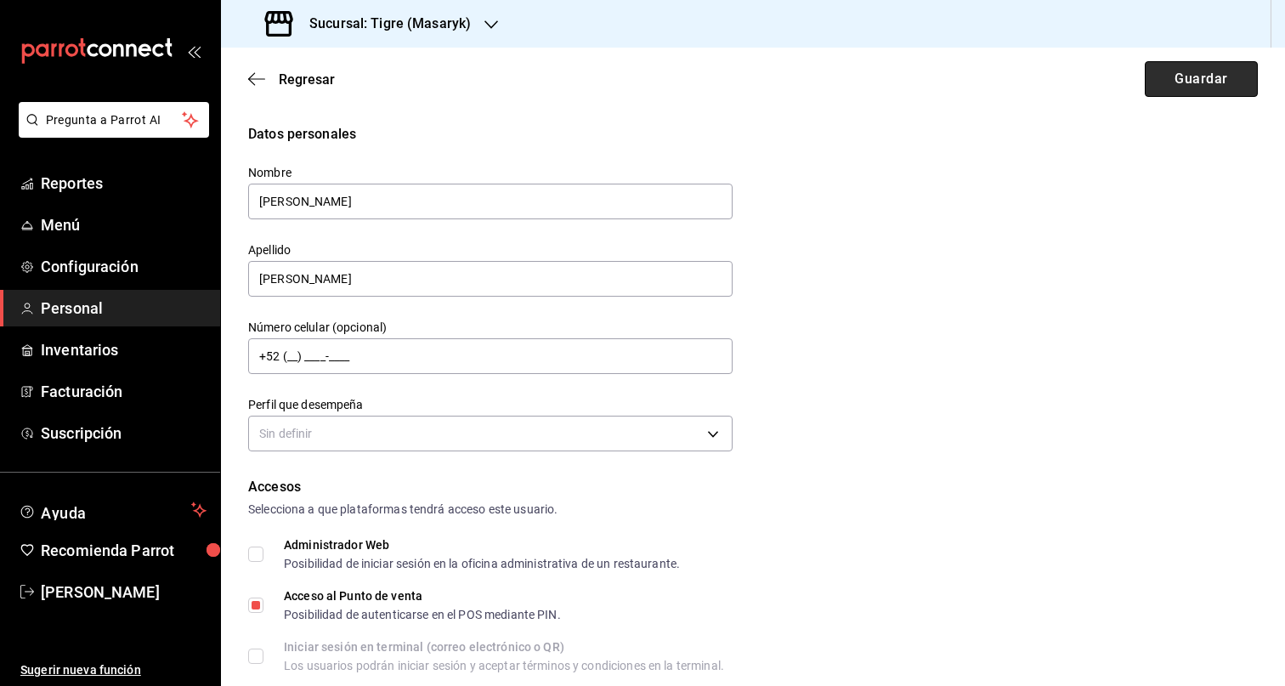
click at [1178, 82] on button "Guardar" at bounding box center [1201, 79] width 113 height 36
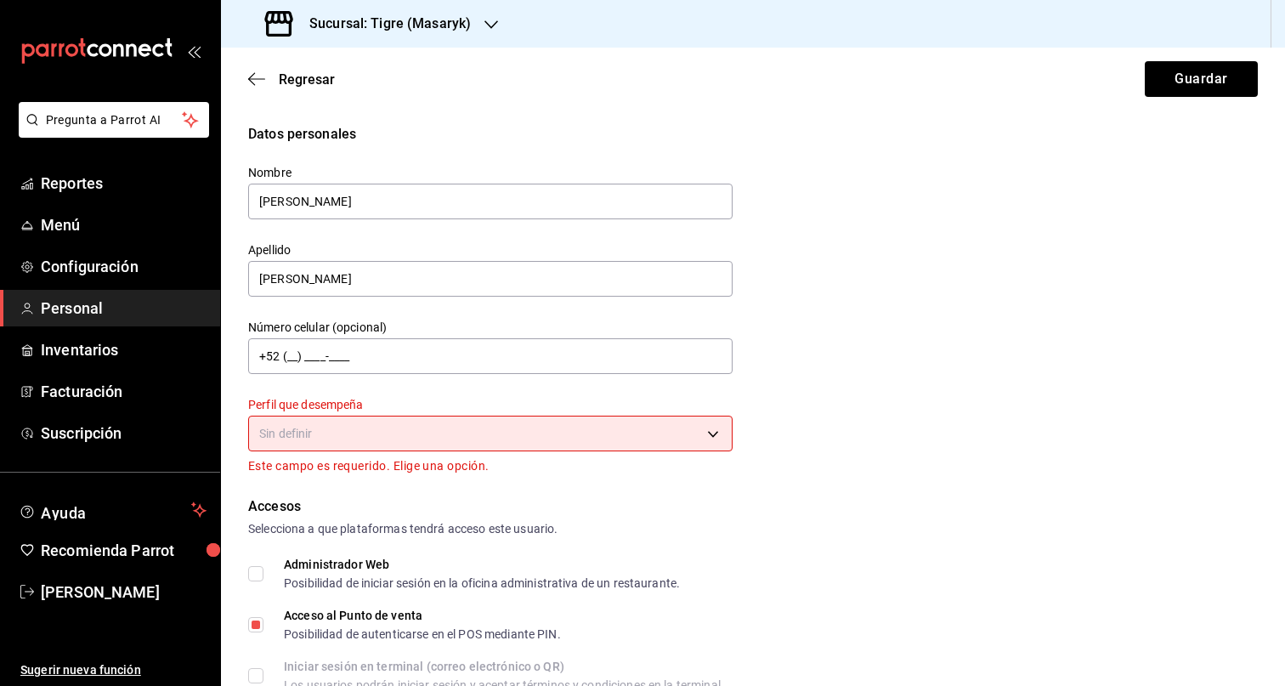
click at [493, 447] on body "Pregunta a Parrot AI Reportes Menú Configuración Personal Inventarios Facturaci…" at bounding box center [642, 343] width 1285 height 686
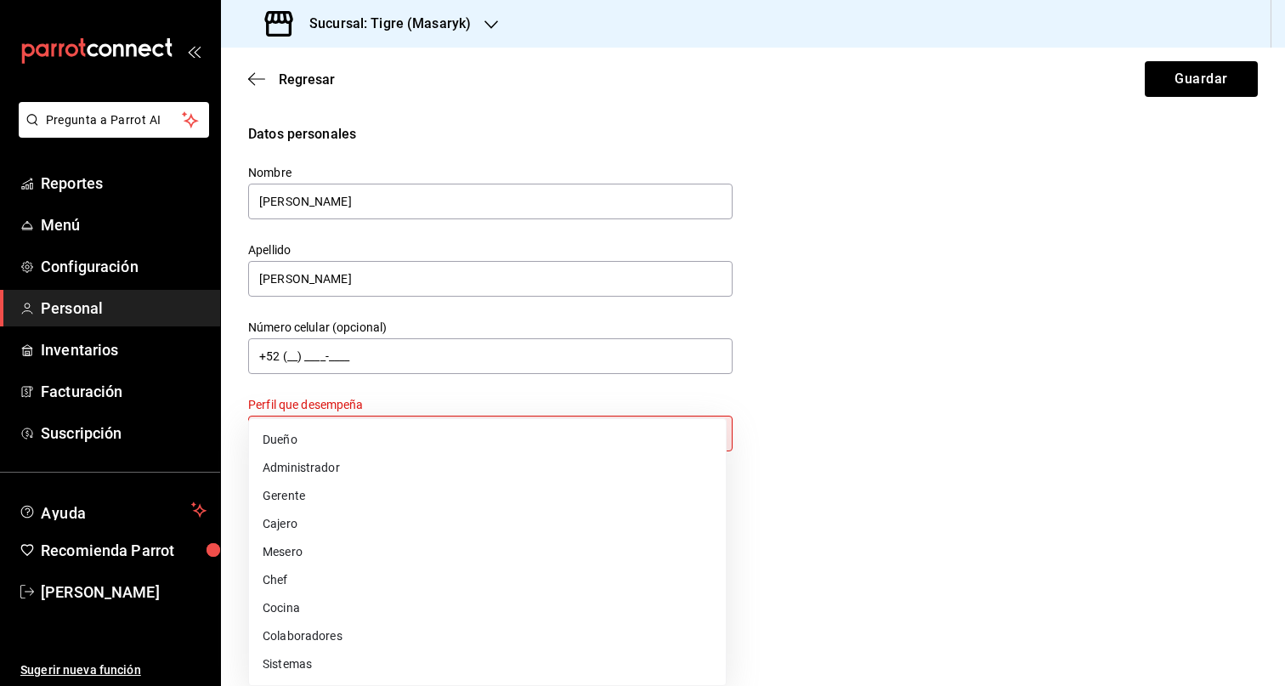
click at [395, 639] on li "Colaboradores" at bounding box center [487, 636] width 477 height 28
type input "STAFF"
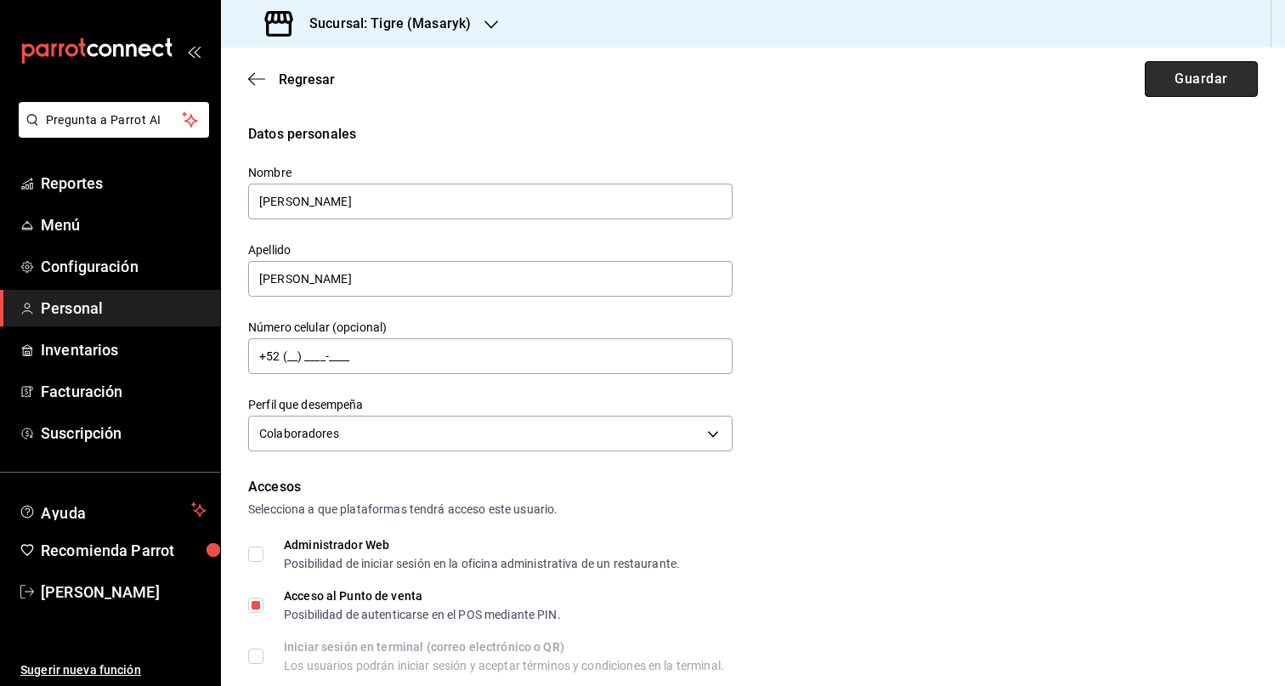
click at [1183, 88] on button "Guardar" at bounding box center [1201, 79] width 113 height 36
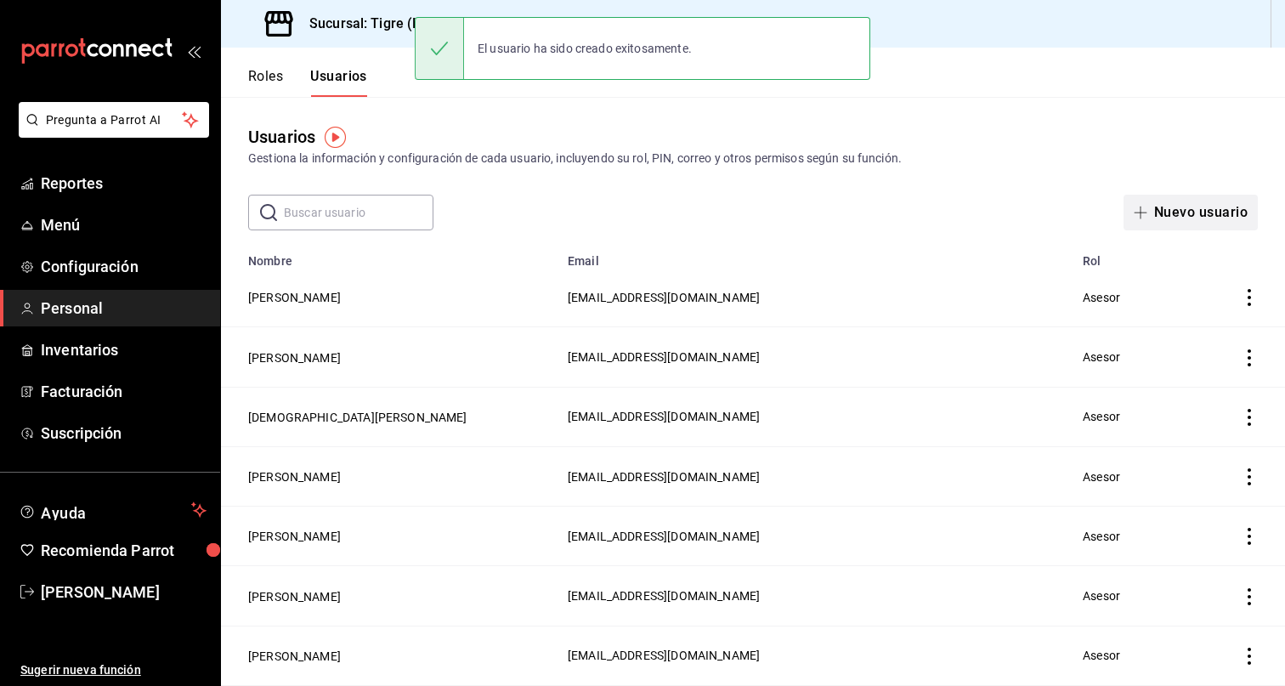
click at [1140, 203] on button "Nuevo usuario" at bounding box center [1190, 213] width 134 height 36
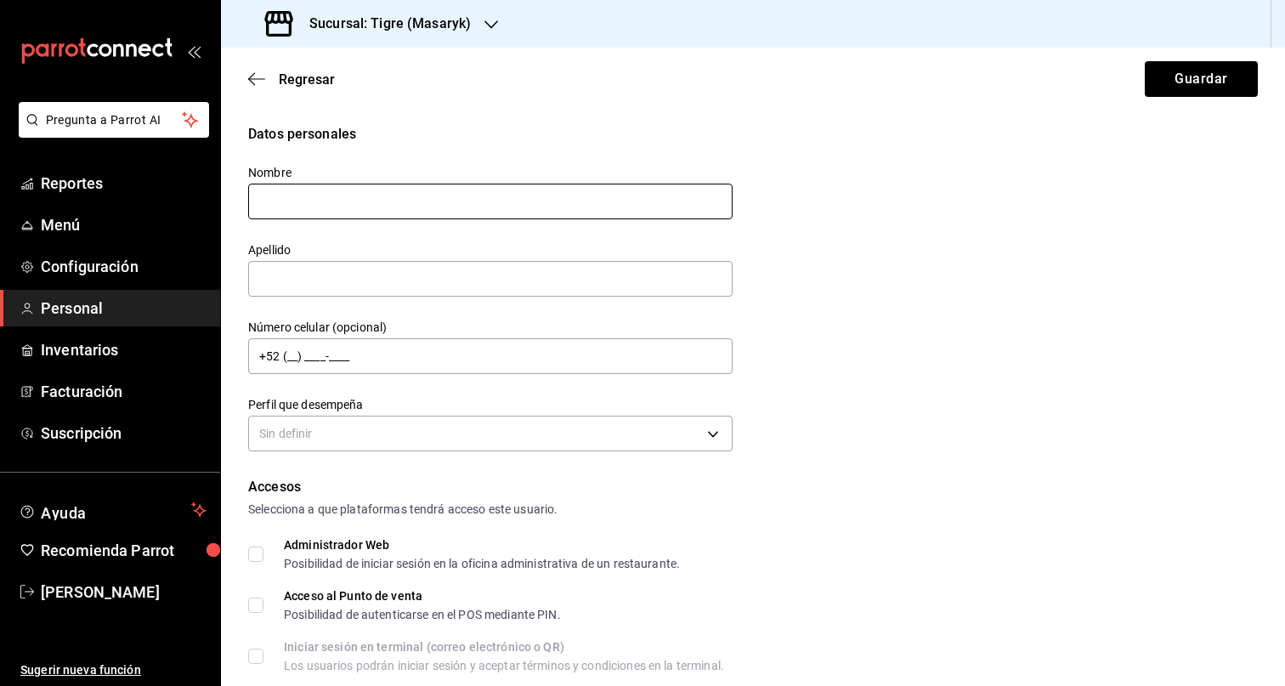
click at [539, 190] on input "text" at bounding box center [490, 202] width 484 height 36
type input "DAVID JULIAN"
click at [342, 277] on input "text" at bounding box center [490, 279] width 484 height 36
paste input "SANTAMARIA POLANCO"
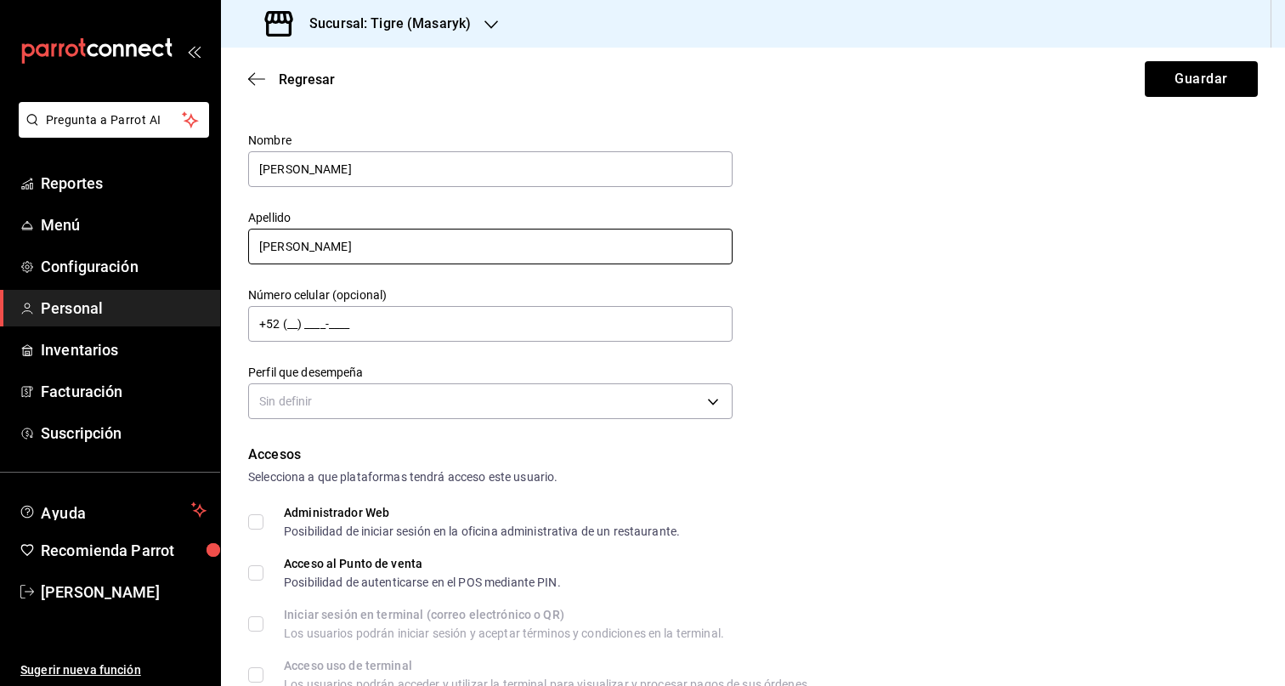
scroll to position [35, 0]
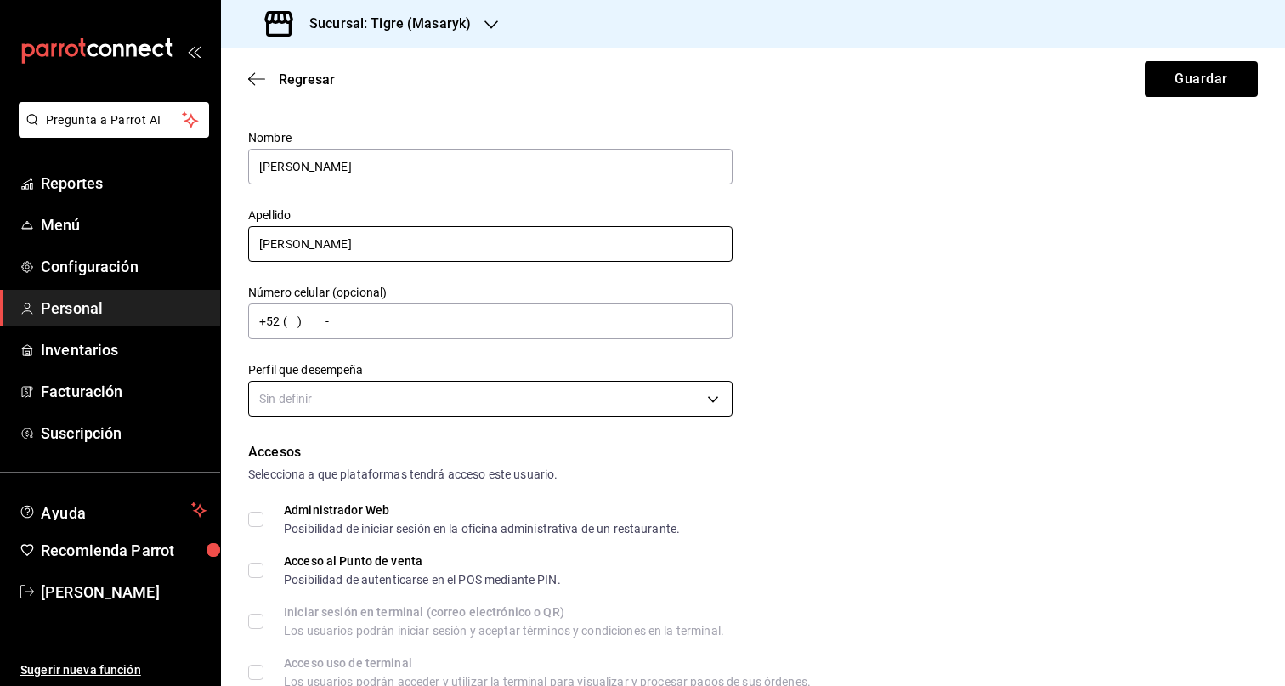
type input "SANTAMARIA POLANCO"
click at [712, 382] on body "Pregunta a Parrot AI Reportes Menú Configuración Personal Inventarios Facturaci…" at bounding box center [642, 343] width 1285 height 686
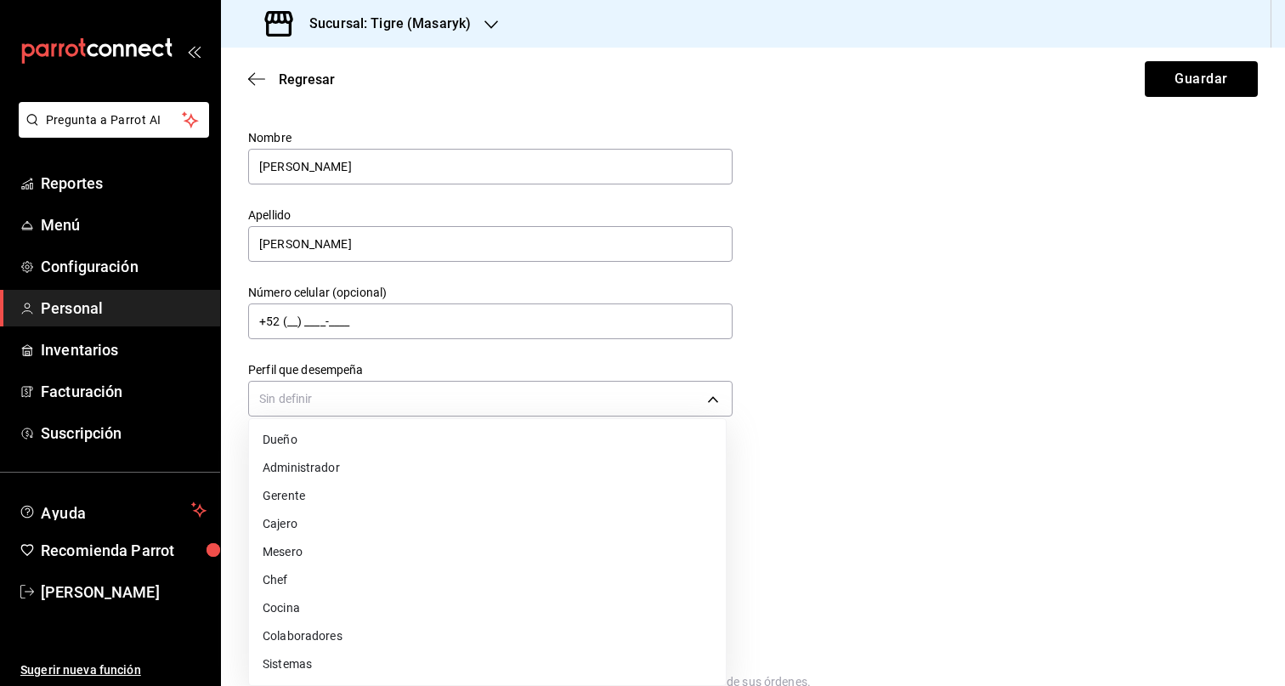
click at [436, 632] on li "Colaboradores" at bounding box center [487, 636] width 477 height 28
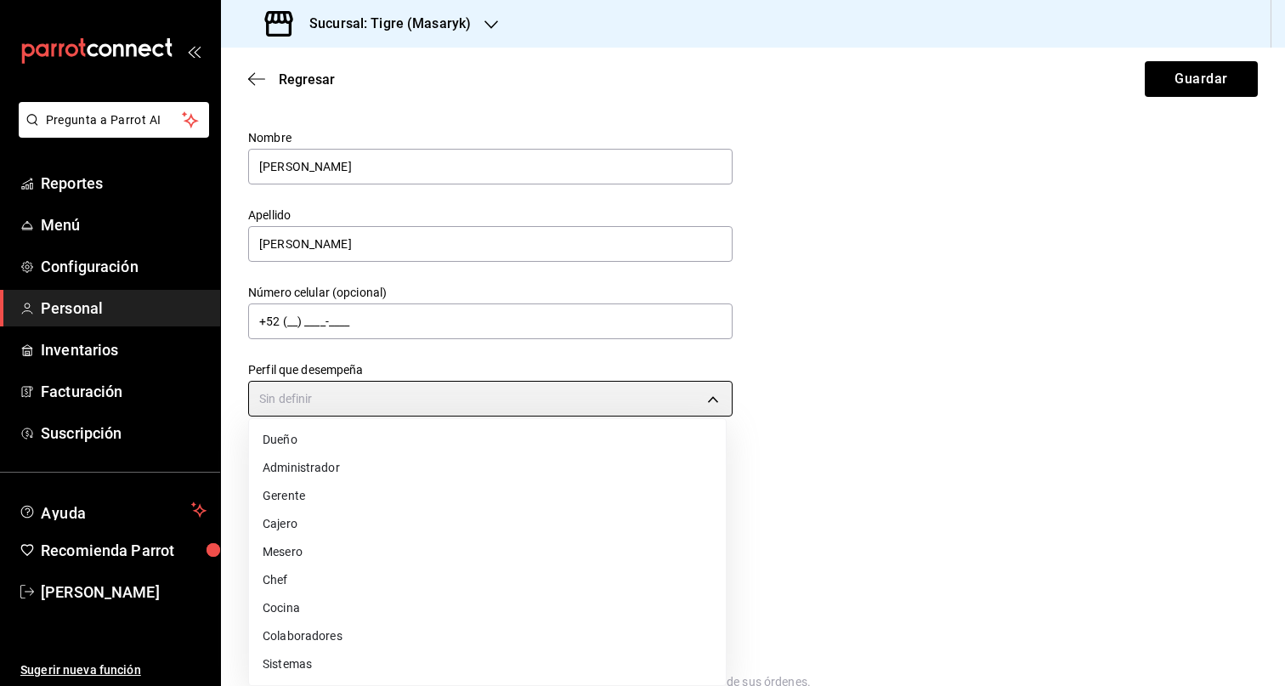
type input "STAFF"
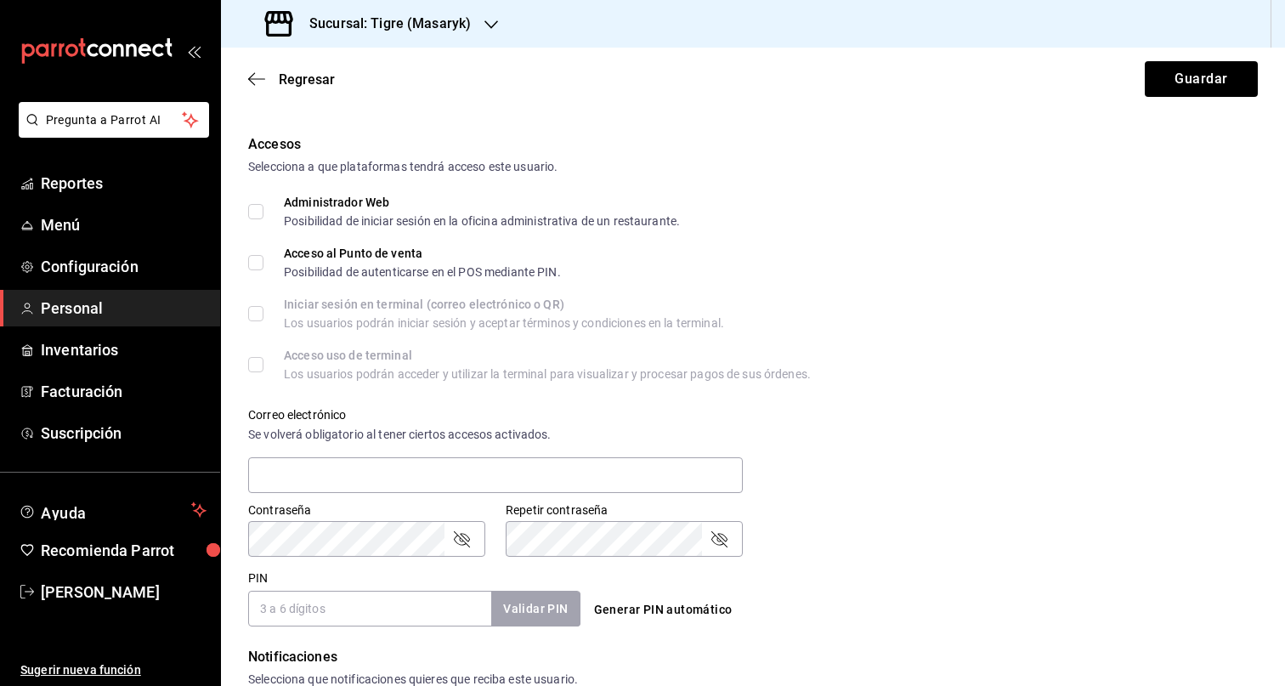
scroll to position [621, 0]
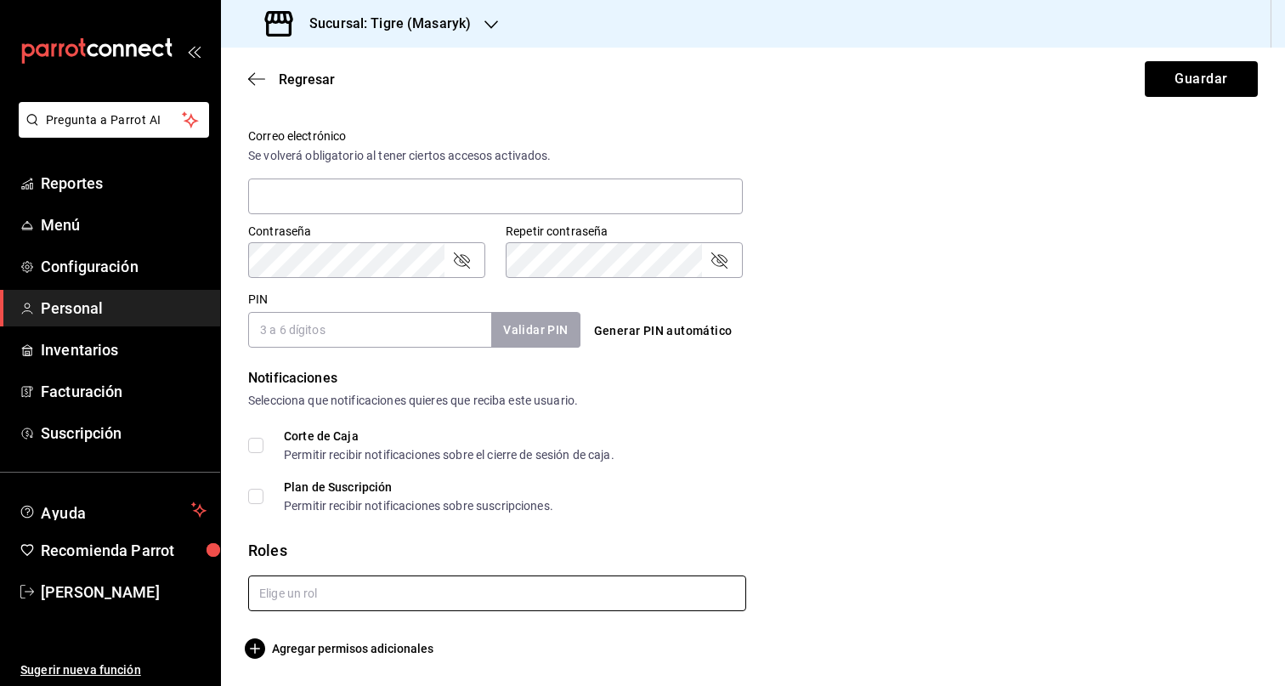
click at [500, 588] on input "text" at bounding box center [497, 593] width 498 height 36
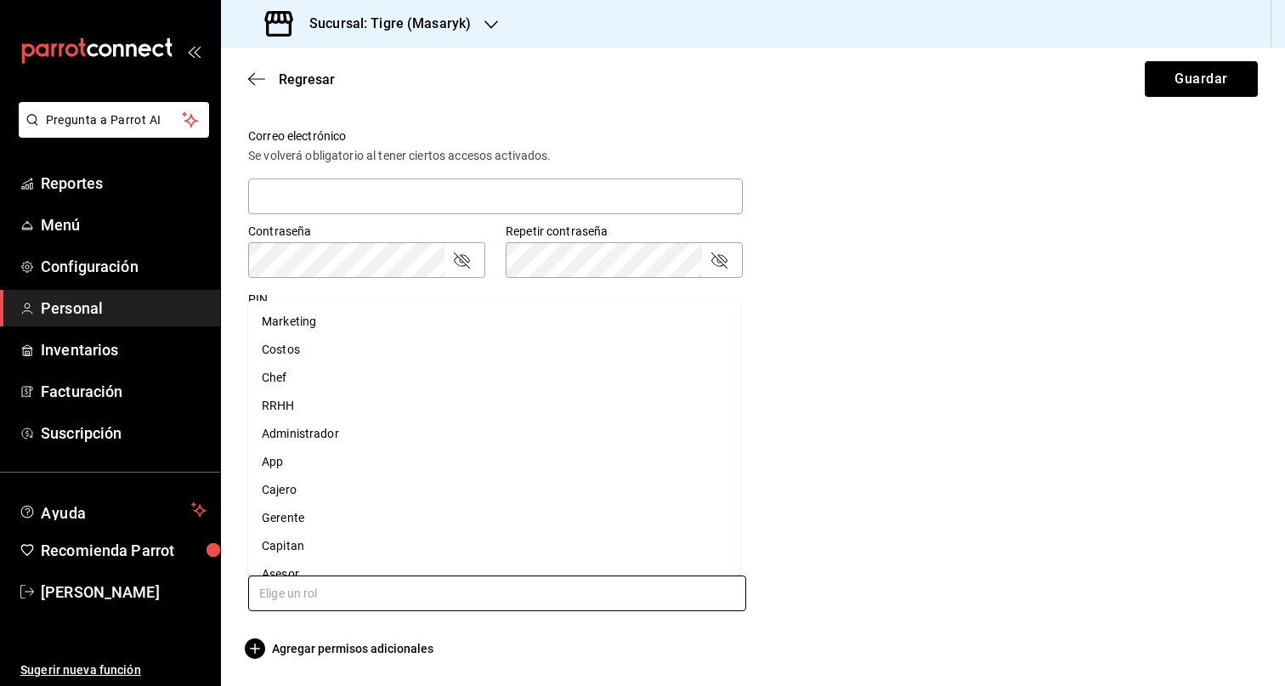
click at [388, 571] on li "Asesor" at bounding box center [494, 574] width 492 height 28
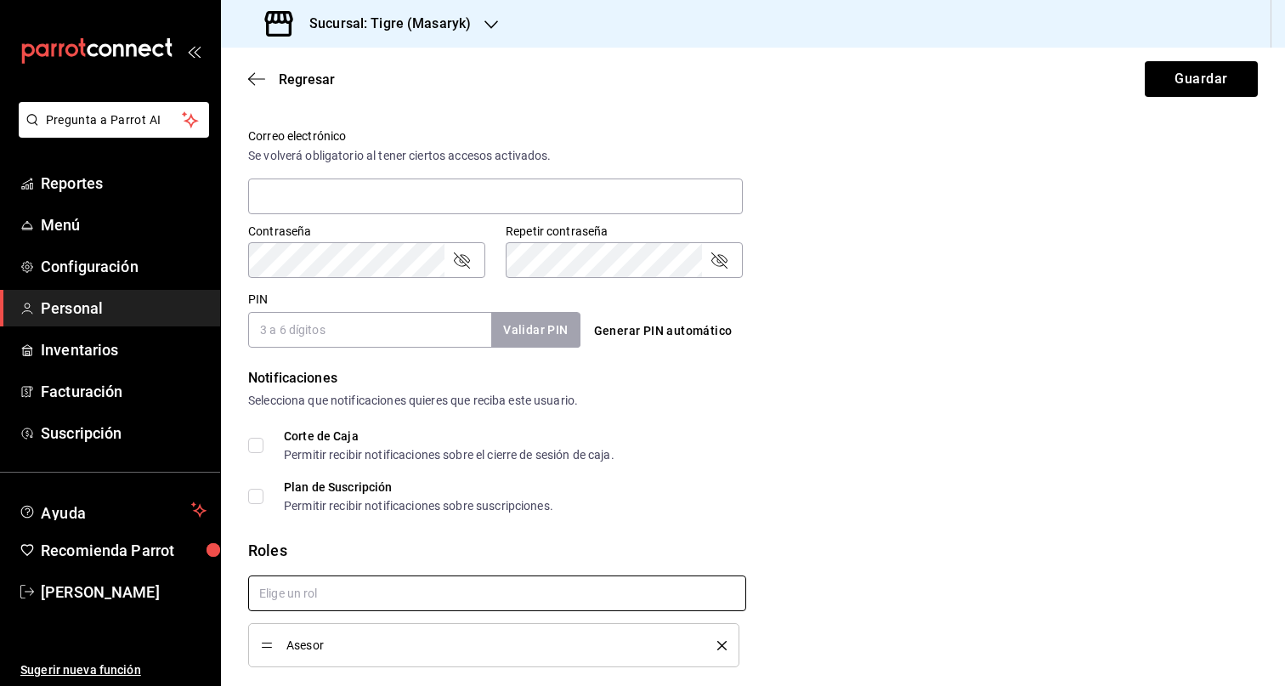
checkbox input "true"
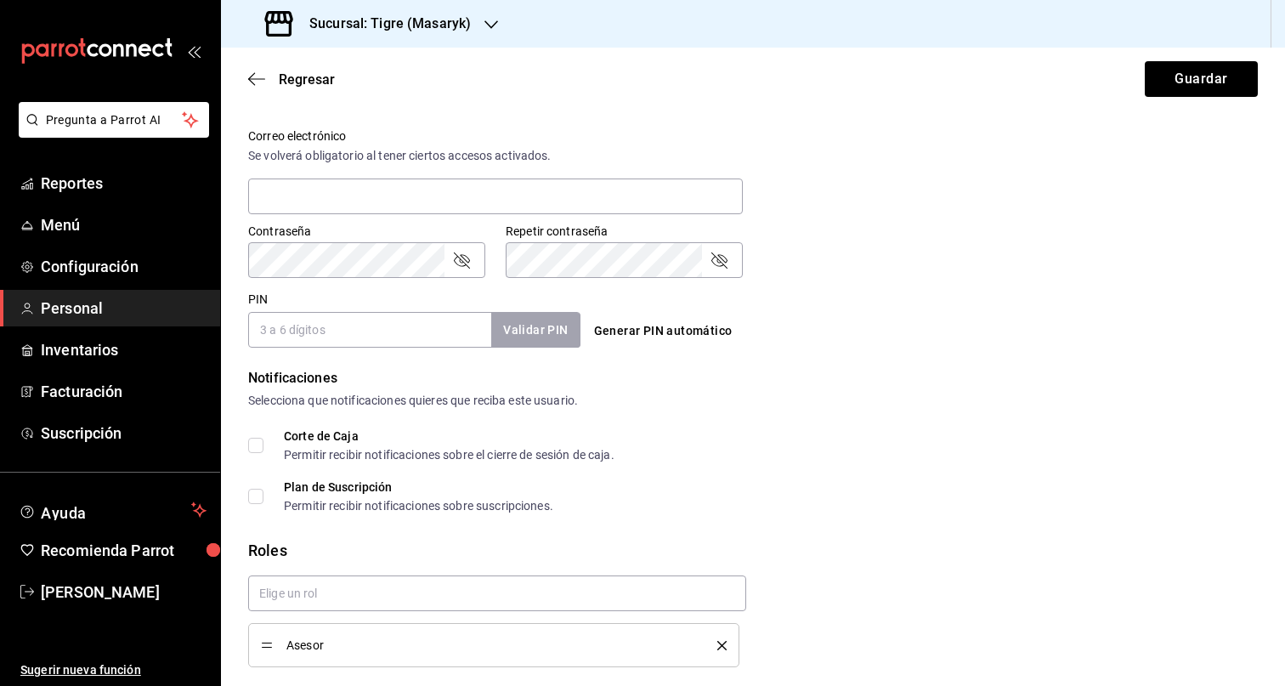
drag, startPoint x: 382, startPoint y: 335, endPoint x: 418, endPoint y: 329, distance: 37.0
click at [382, 334] on input "PIN" at bounding box center [369, 330] width 243 height 36
paste input "27722"
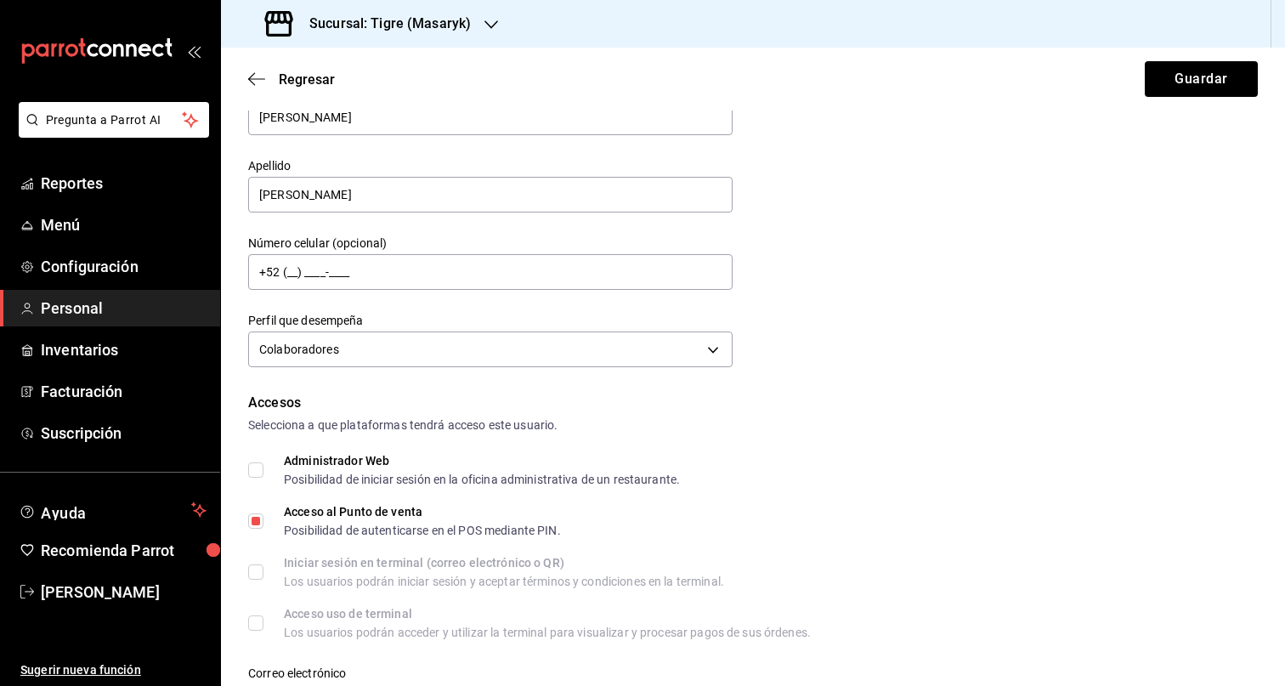
scroll to position [0, 0]
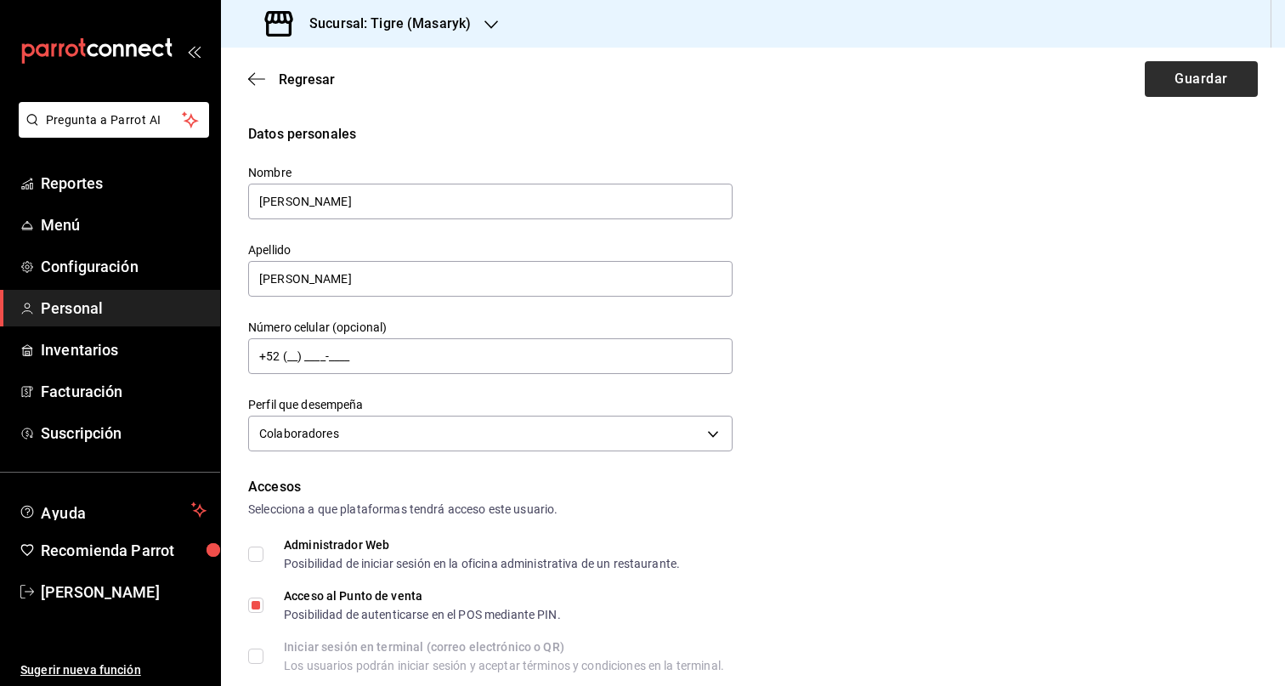
type input "27722"
click at [1229, 62] on button "Guardar" at bounding box center [1201, 79] width 113 height 36
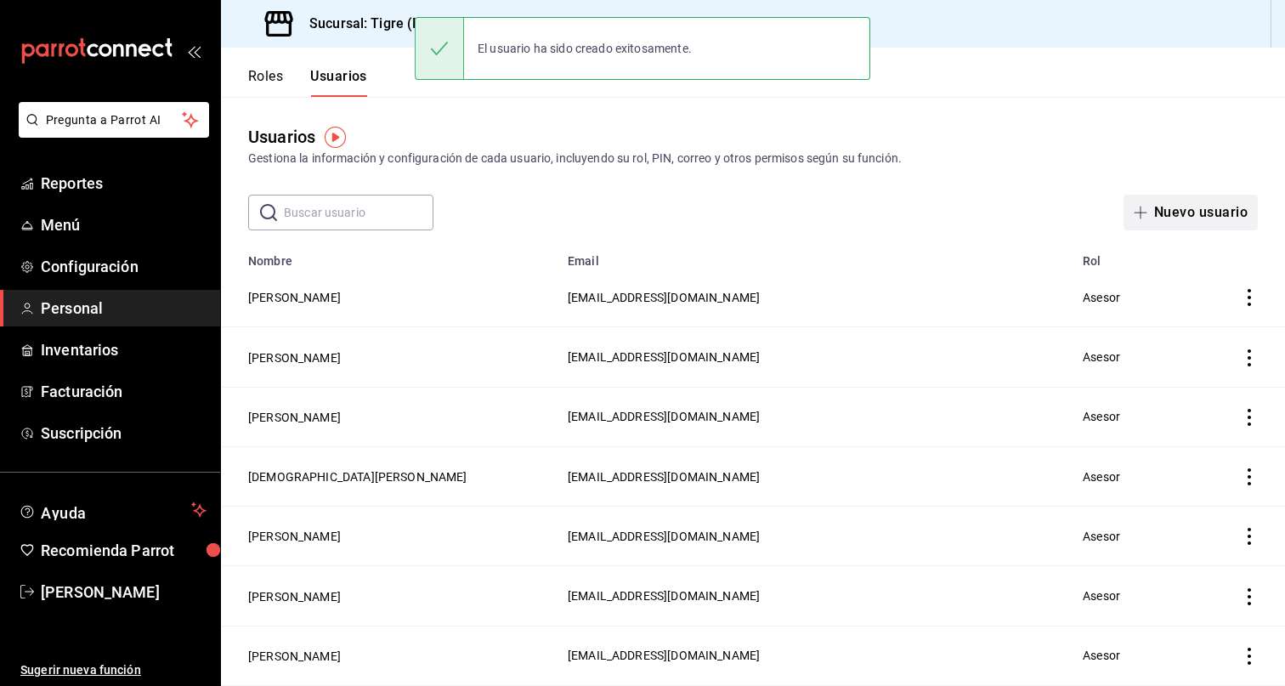
click at [1172, 206] on button "Nuevo usuario" at bounding box center [1190, 213] width 134 height 36
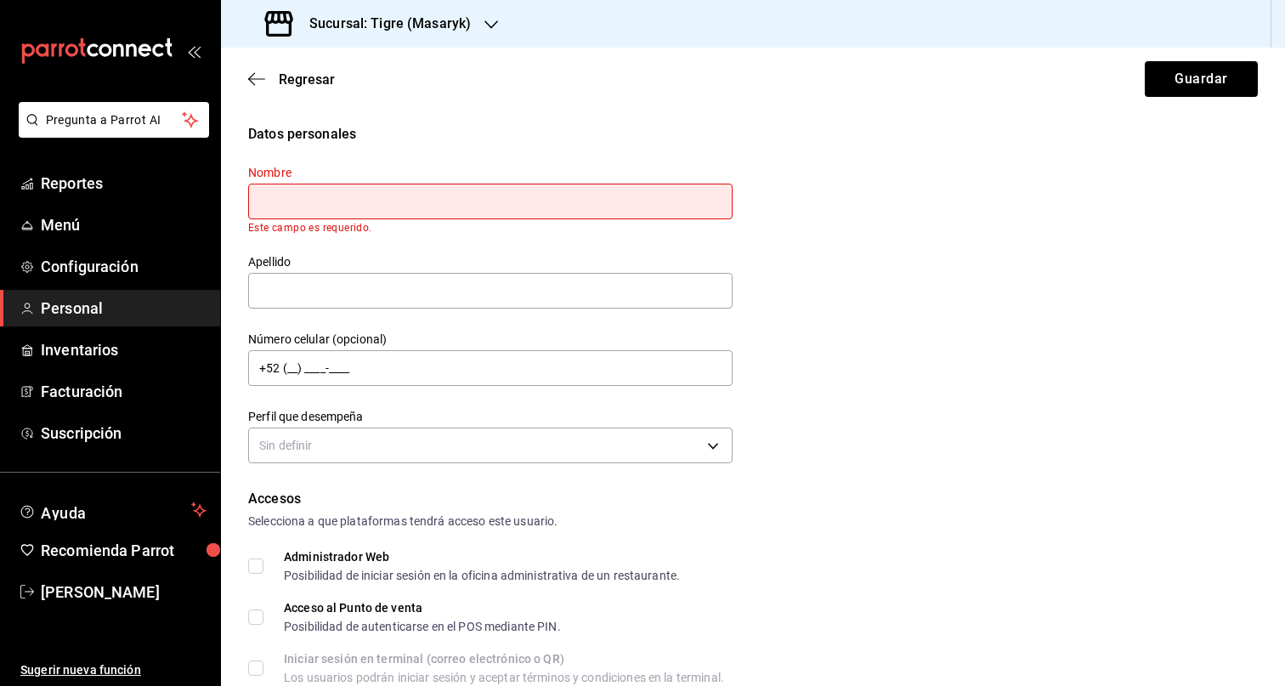
click at [314, 198] on input "text" at bounding box center [490, 202] width 484 height 36
click at [314, 197] on input "text" at bounding box center [490, 202] width 484 height 36
paste input "ISRAEL"
type input "ISRAEL"
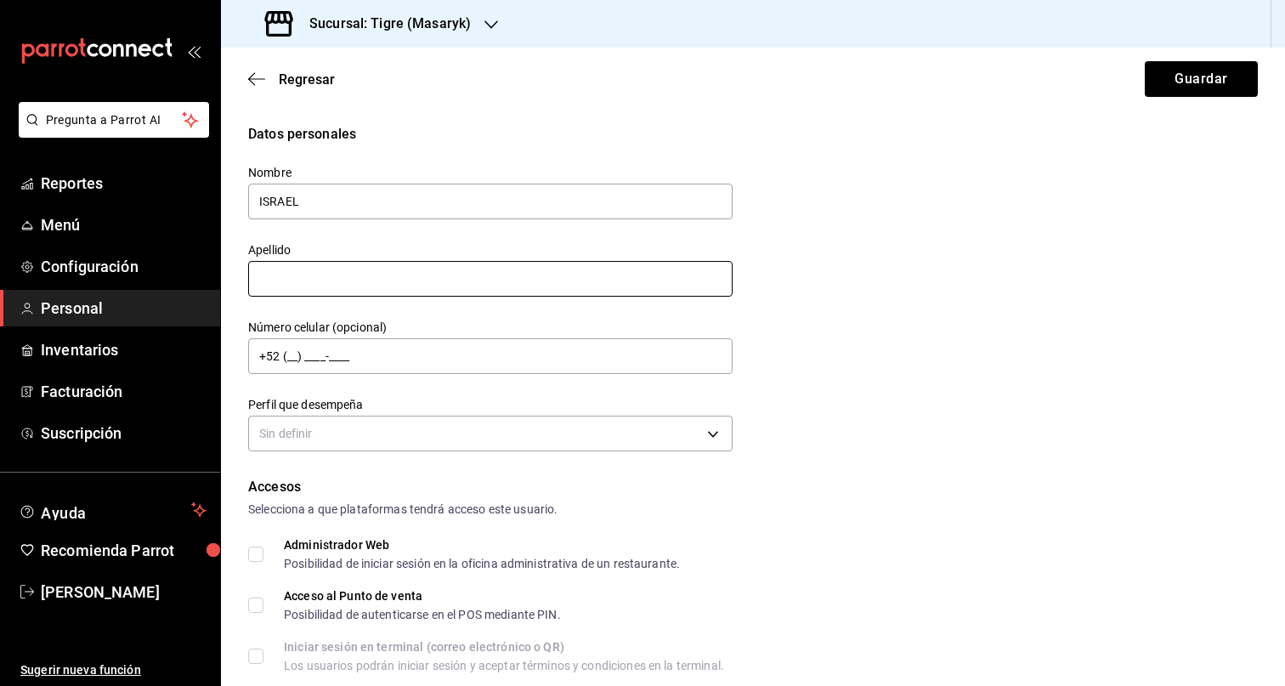
click at [323, 281] on input "text" at bounding box center [490, 279] width 484 height 36
paste input "SANCHEZ CLARA"
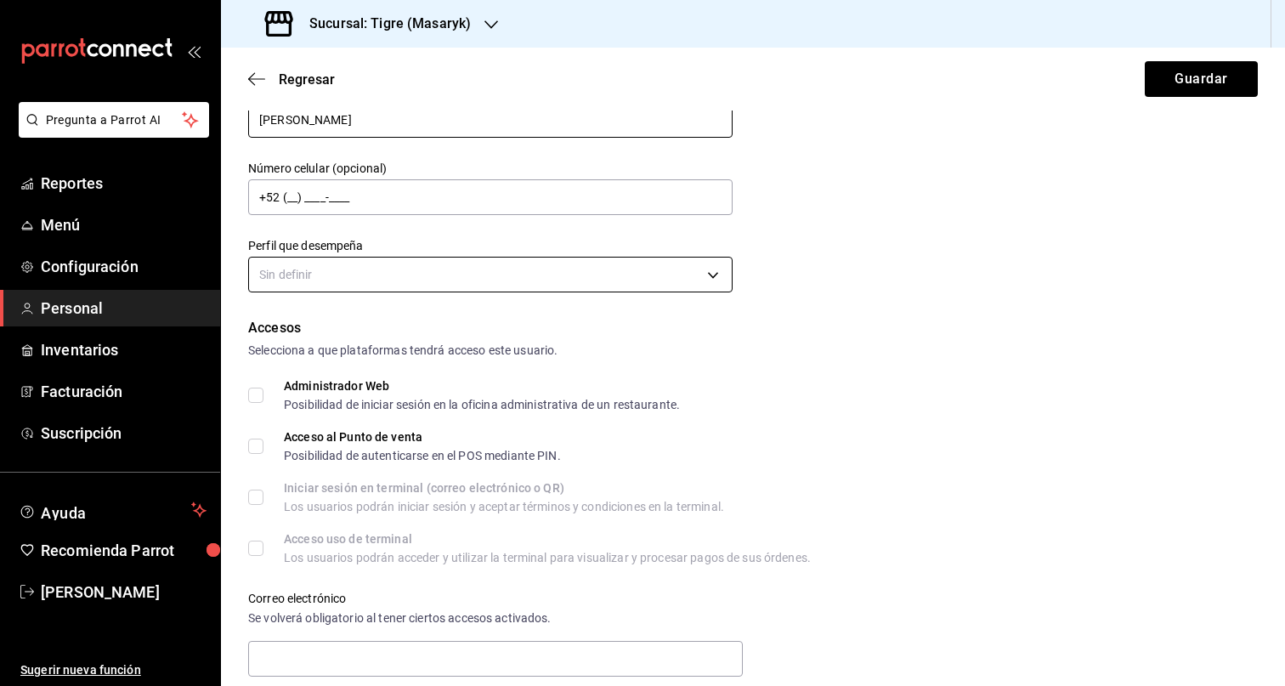
type input "SANCHEZ CLARA"
click at [629, 287] on body "Pregunta a Parrot AI Reportes Menú Configuración Personal Inventarios Facturaci…" at bounding box center [642, 343] width 1285 height 686
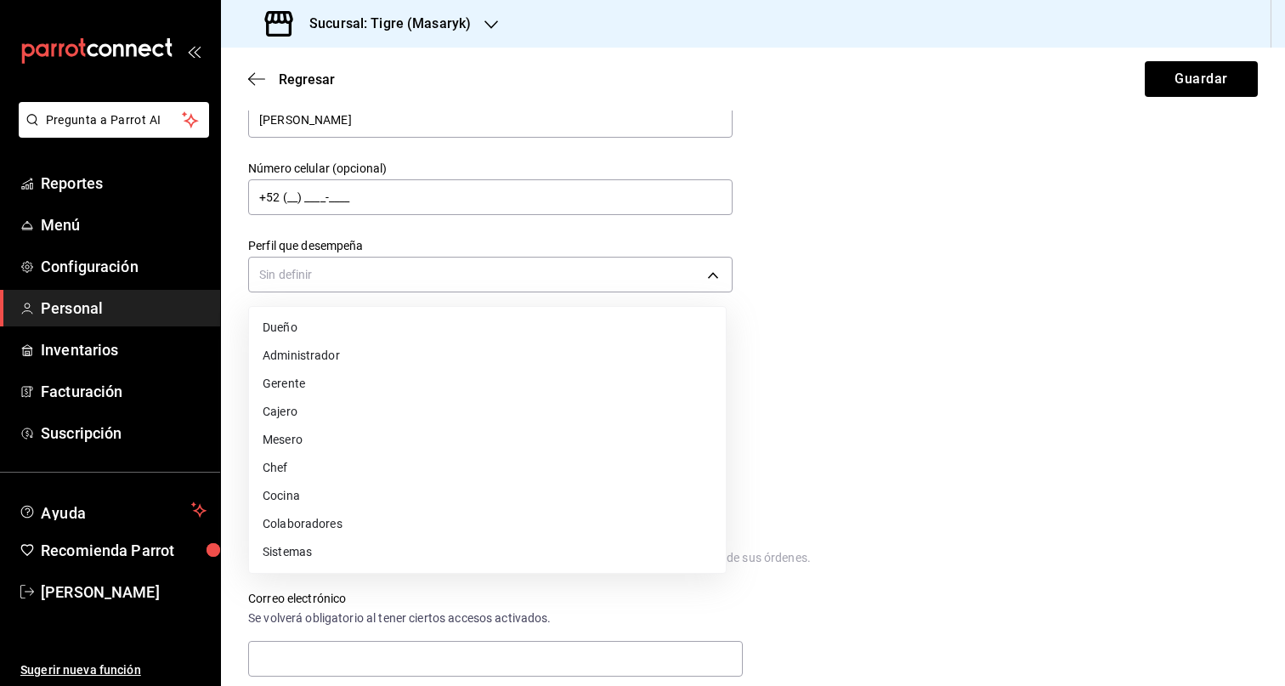
click at [460, 520] on li "Colaboradores" at bounding box center [487, 524] width 477 height 28
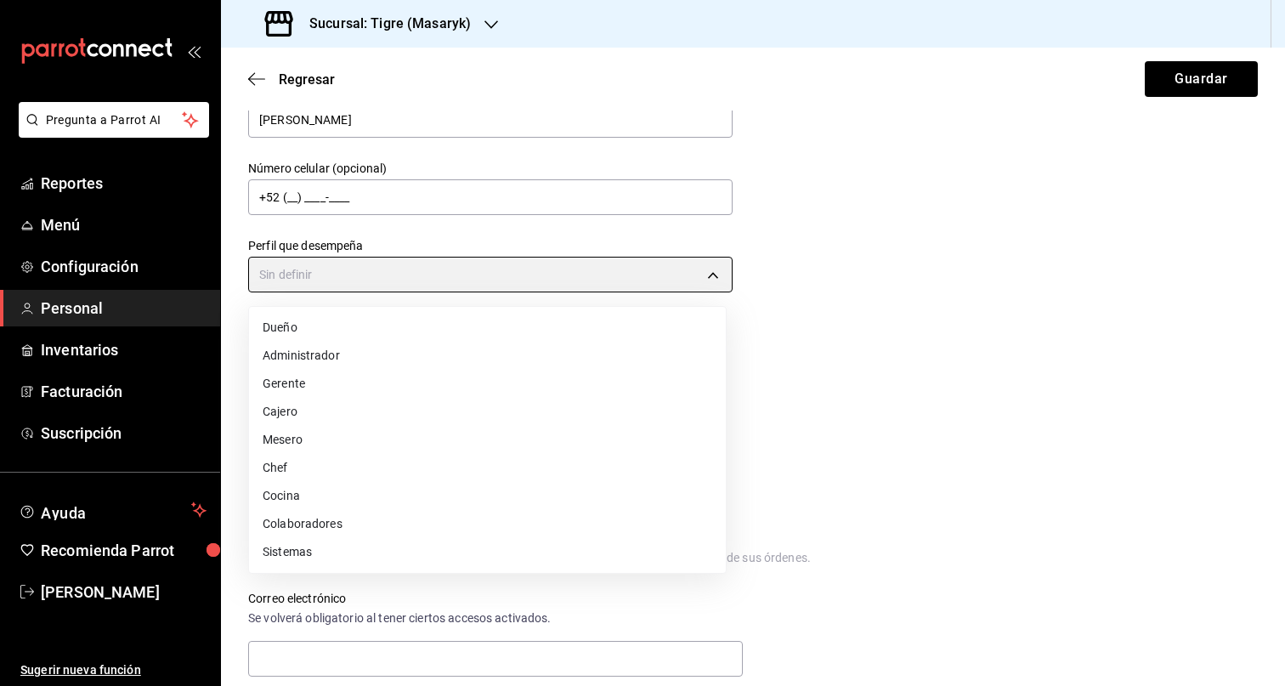
type input "STAFF"
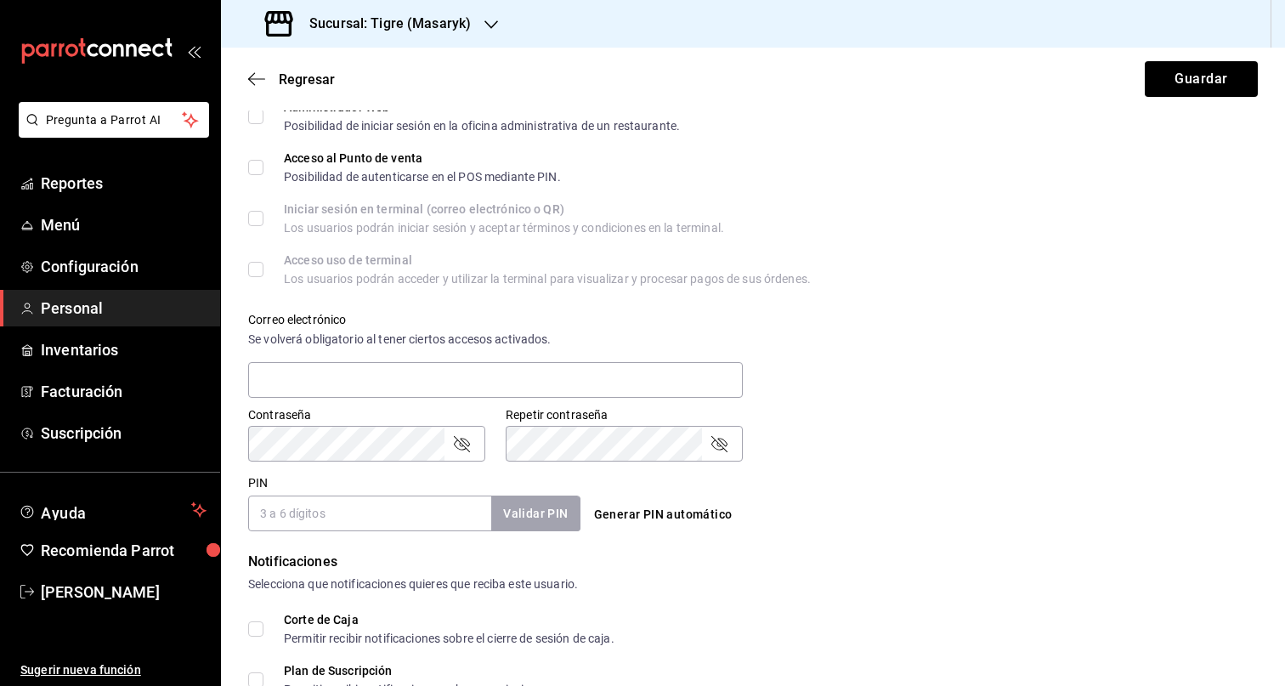
scroll to position [621, 0]
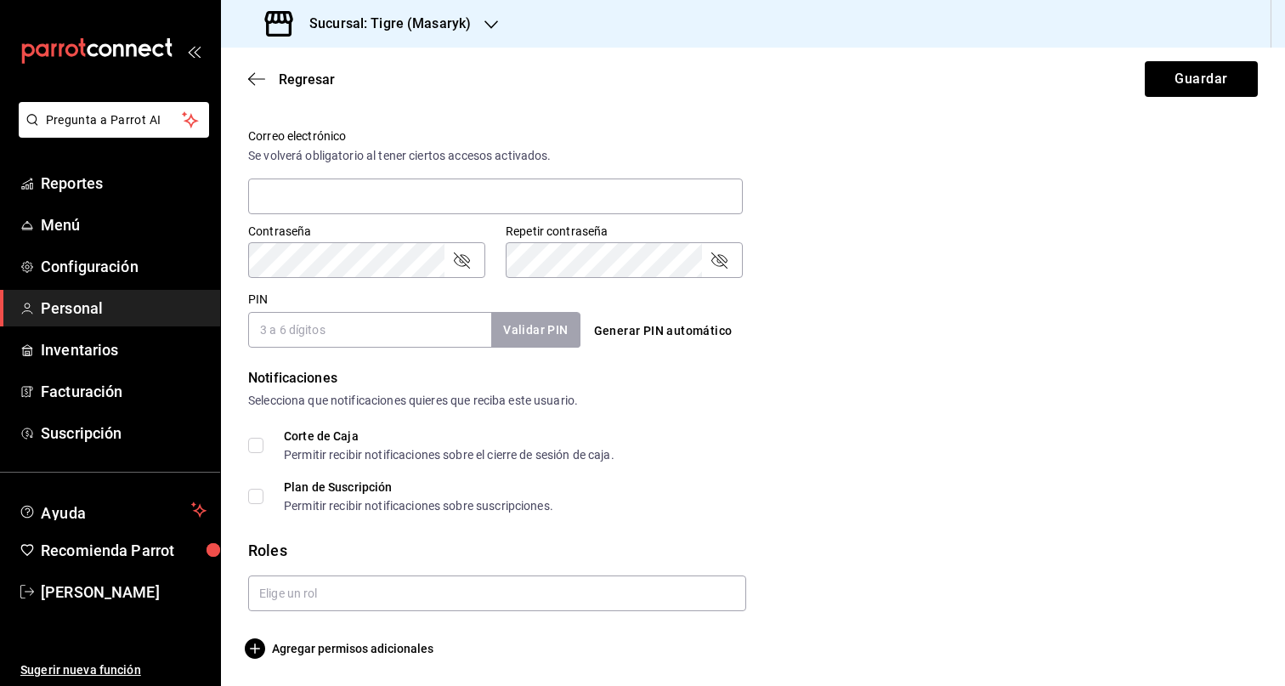
click at [396, 614] on form "Datos personales Nombre ISRAEL Apellido SANCHEZ CLARA Número celular (opcional)…" at bounding box center [753, 81] width 1010 height 1156
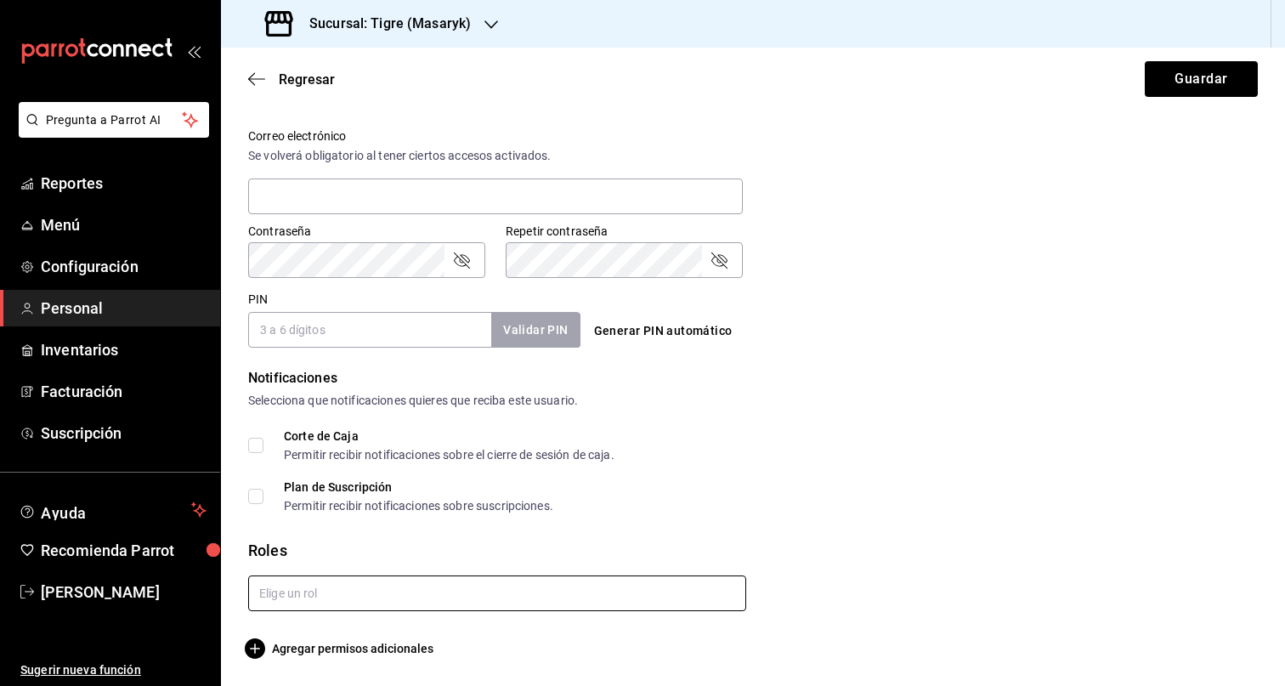
click at [398, 610] on input "text" at bounding box center [497, 593] width 498 height 36
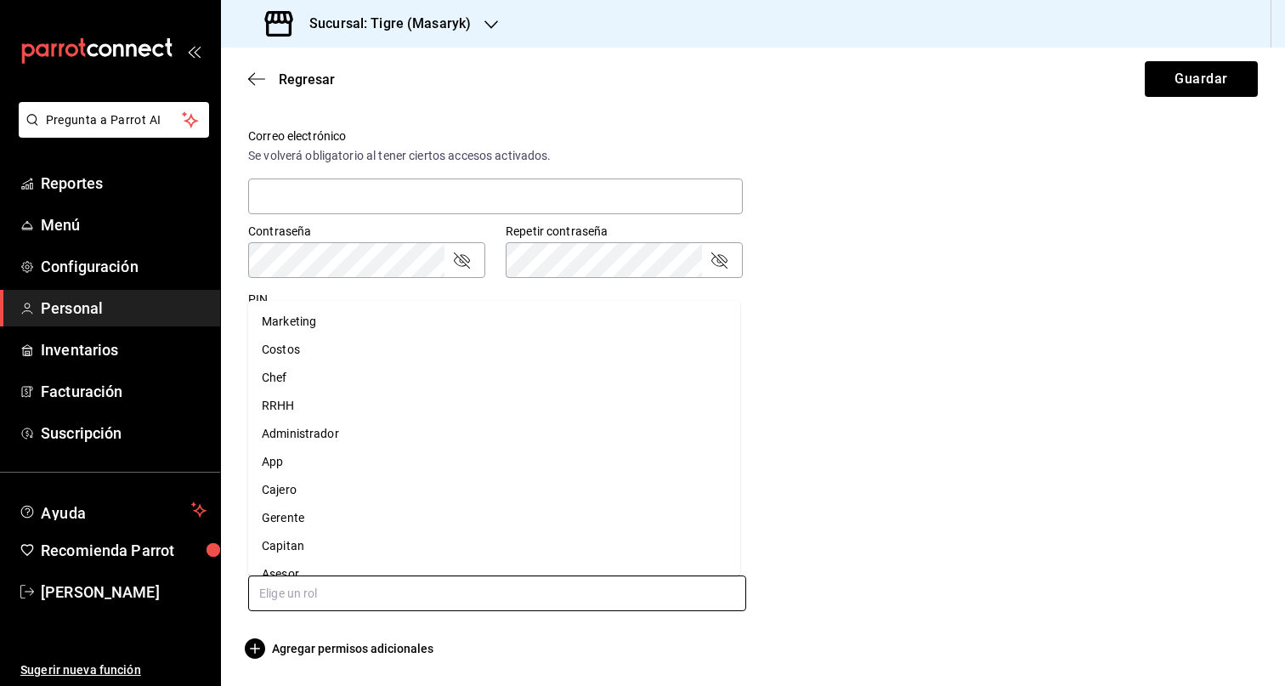
click at [376, 565] on li "Asesor" at bounding box center [494, 574] width 492 height 28
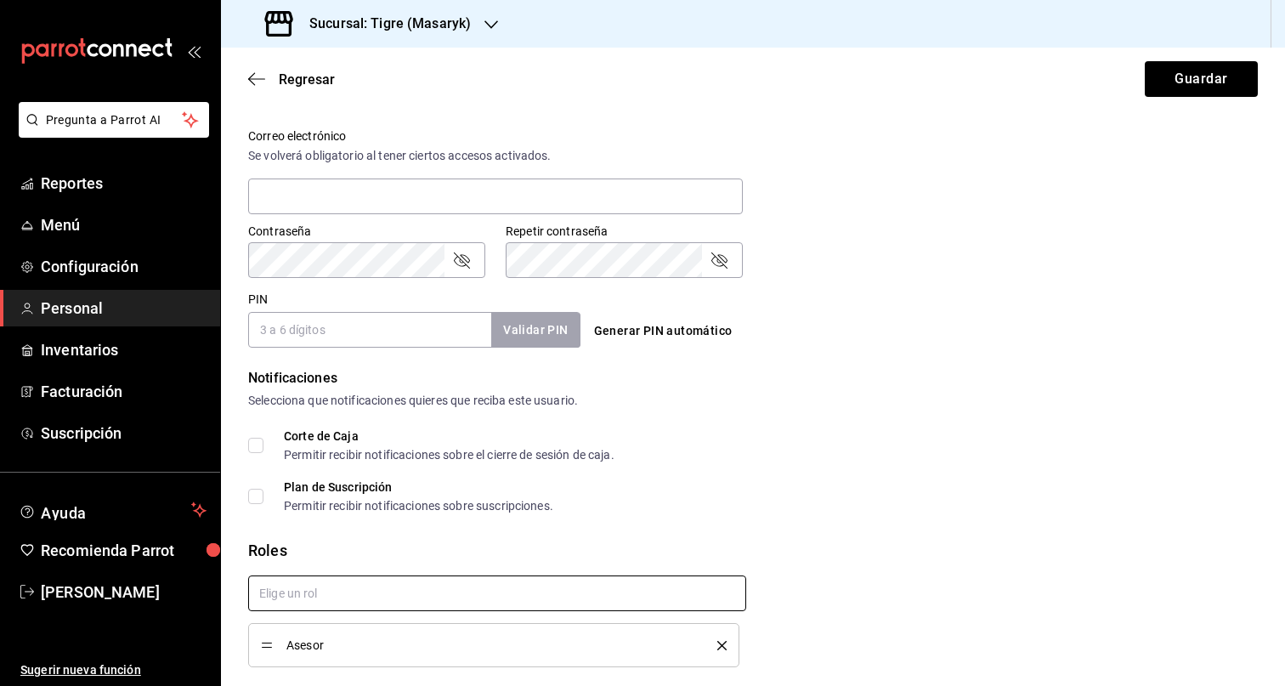
checkbox input "true"
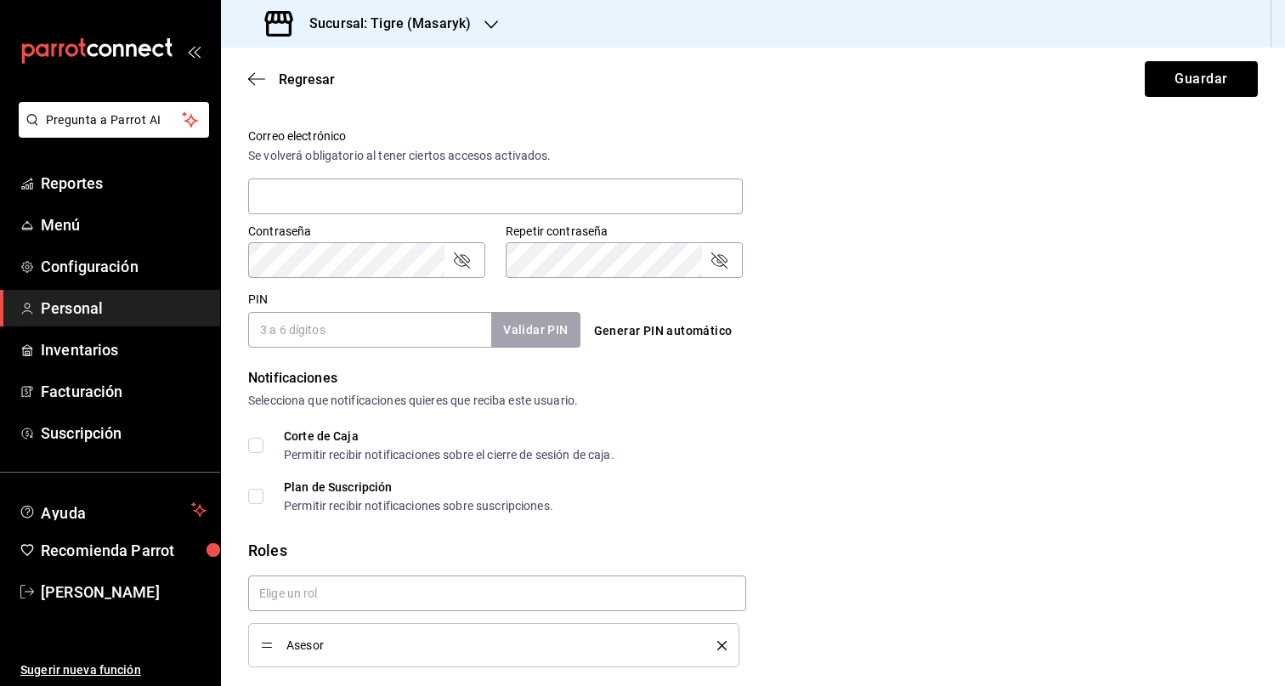
click at [293, 329] on input "PIN" at bounding box center [369, 330] width 243 height 36
paste input "27723"
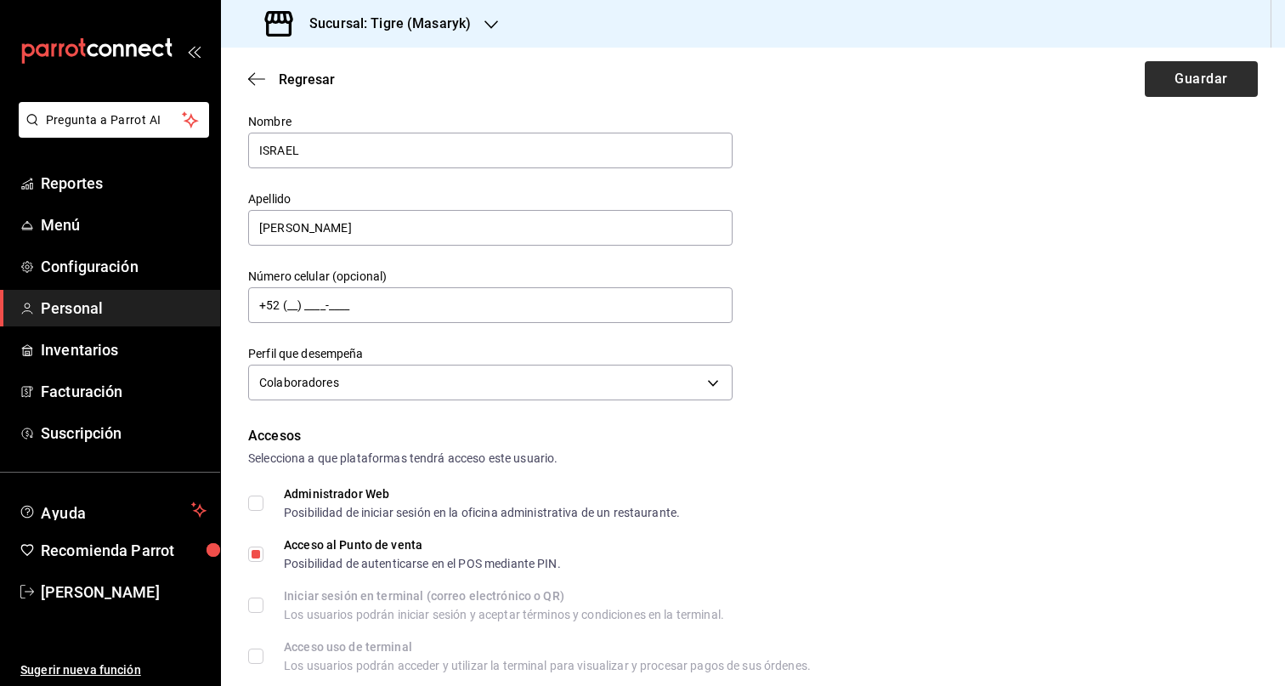
type input "27723"
click at [1175, 90] on button "Guardar" at bounding box center [1201, 79] width 113 height 36
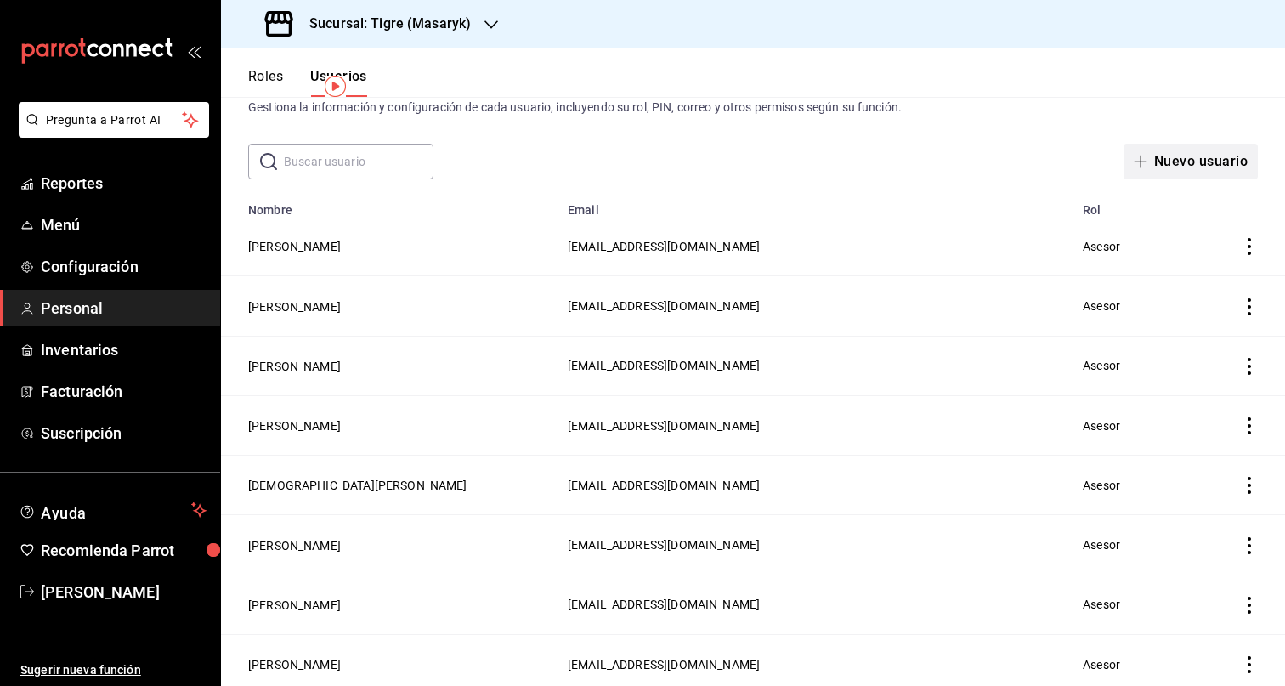
click at [1218, 157] on button "Nuevo usuario" at bounding box center [1190, 162] width 134 height 36
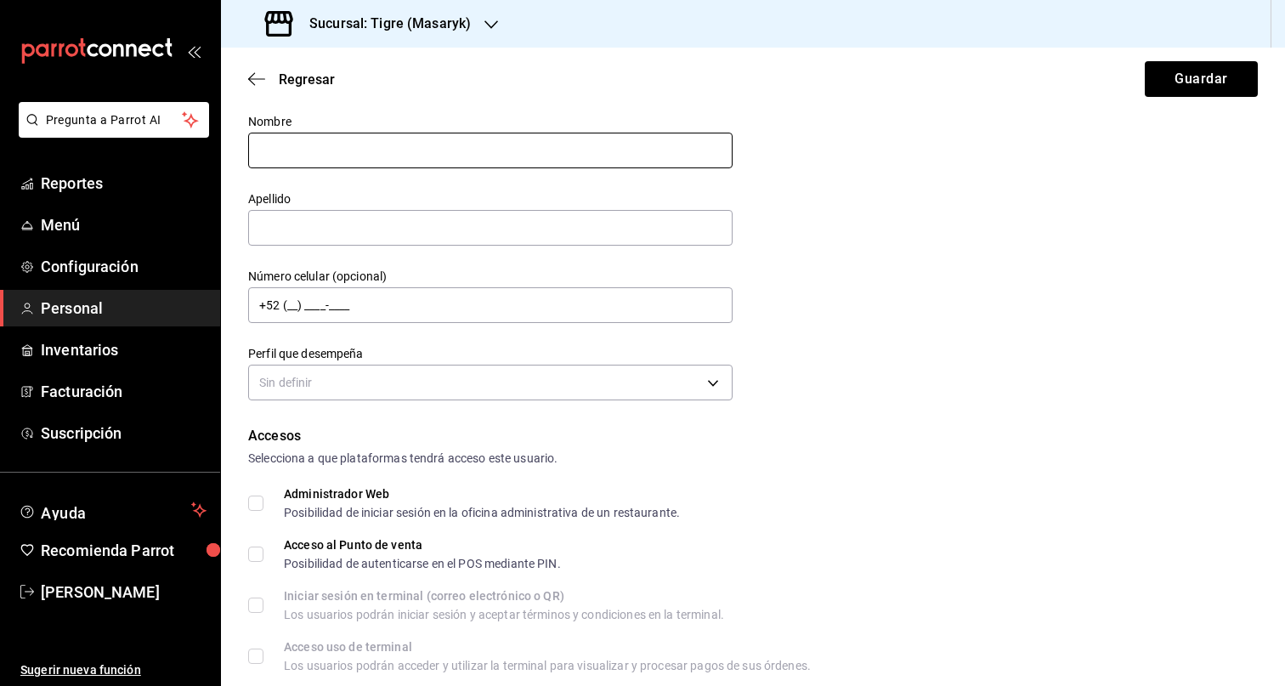
click at [413, 151] on input "text" at bounding box center [490, 151] width 484 height 36
type input "LESLIE MONTSERRATH"
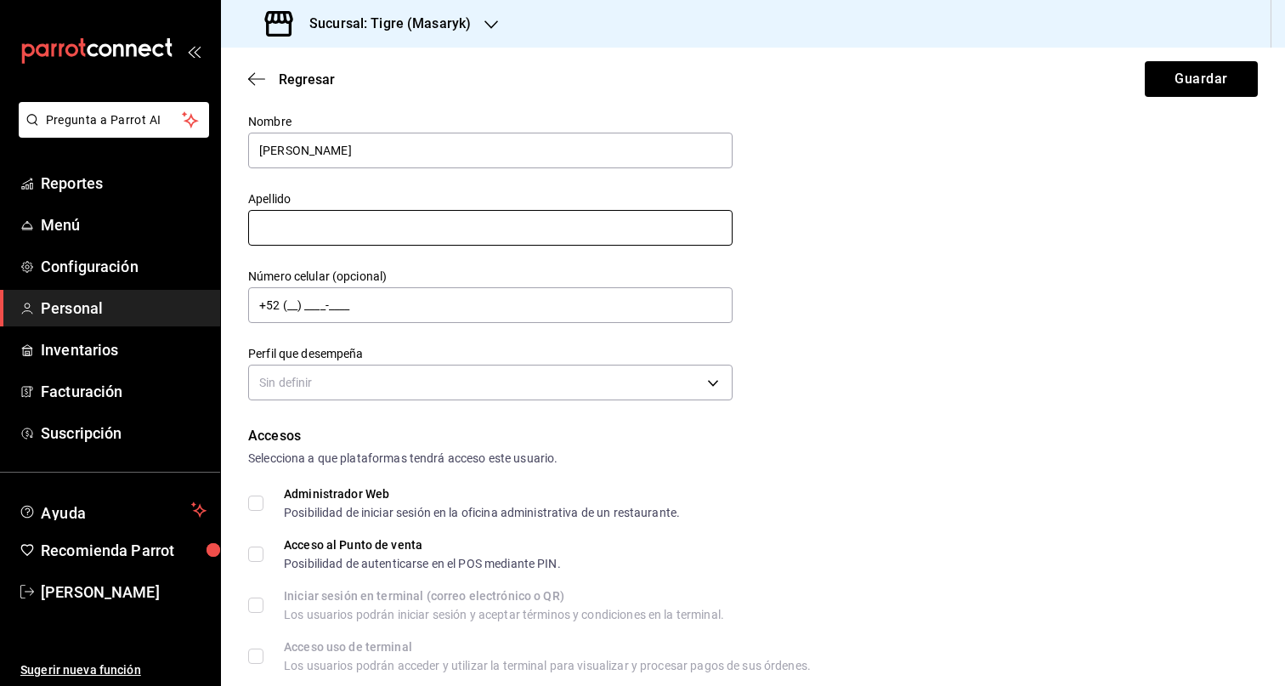
click at [348, 233] on input "text" at bounding box center [490, 228] width 484 height 36
paste input "GARCIA HERNANDEZ"
type input "GARCIA HERNANDEZ"
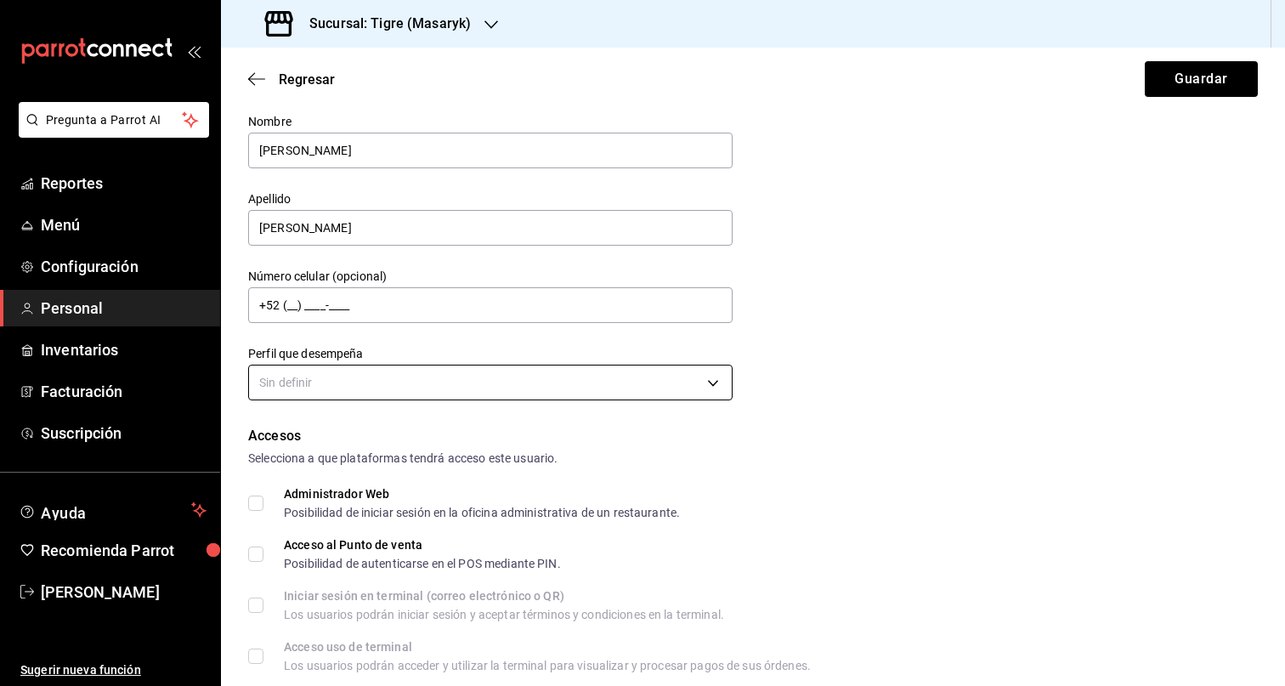
click at [648, 367] on body "Pregunta a Parrot AI Reportes Menú Configuración Personal Inventarios Facturaci…" at bounding box center [642, 343] width 1285 height 686
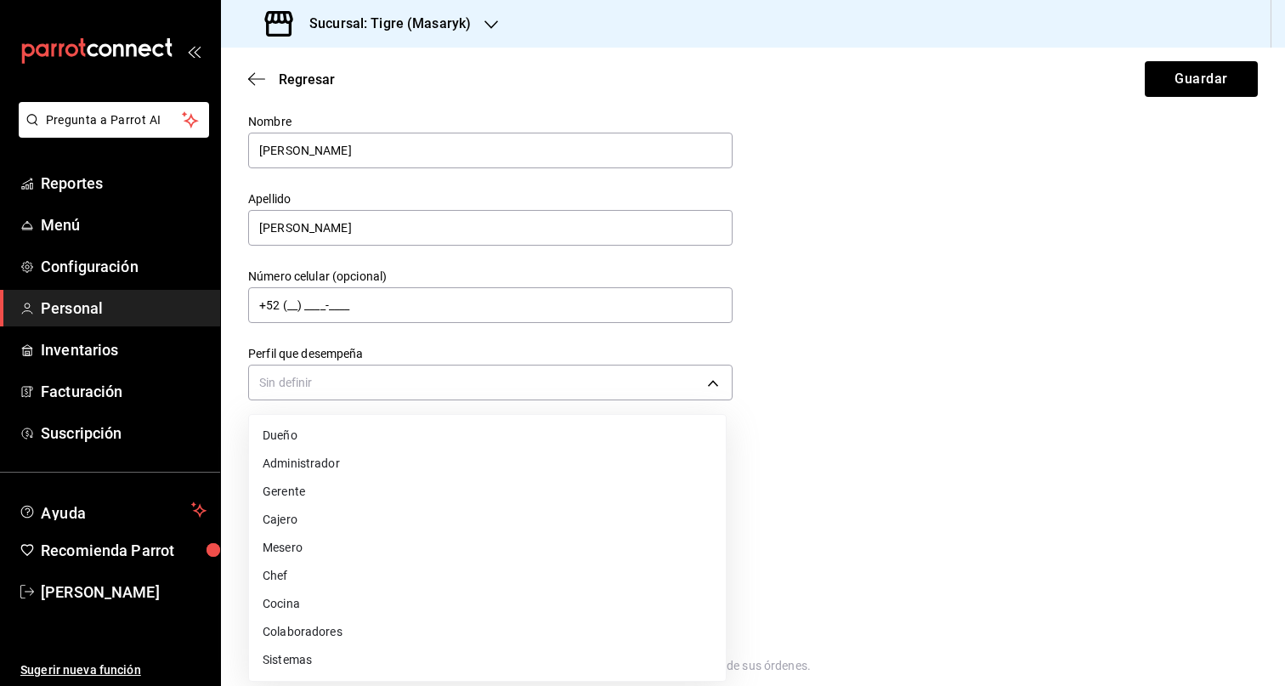
click at [332, 630] on li "Colaboradores" at bounding box center [487, 632] width 477 height 28
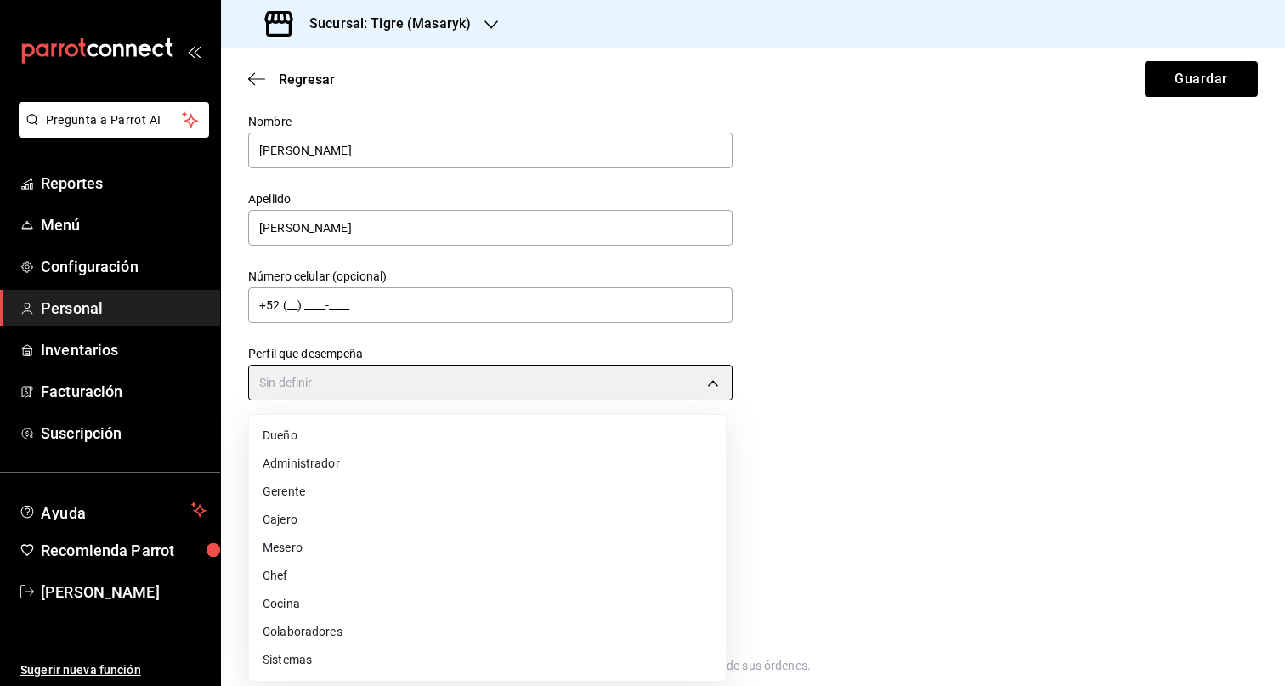
type input "STAFF"
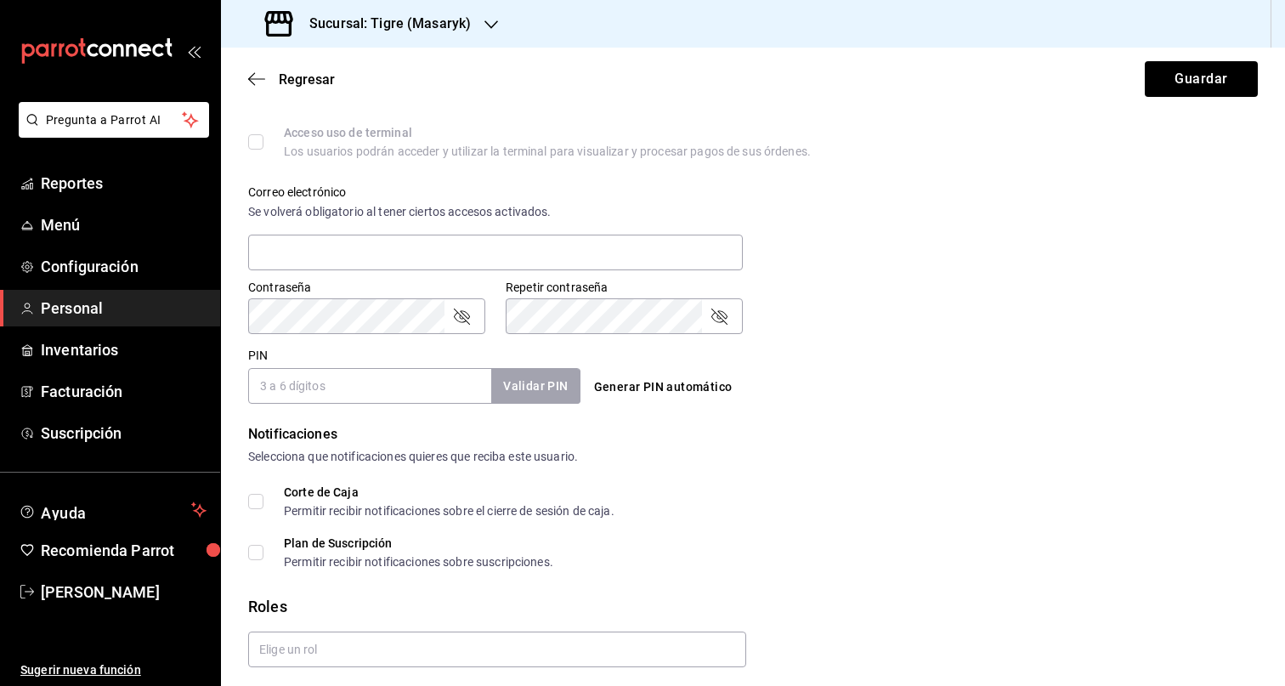
scroll to position [621, 0]
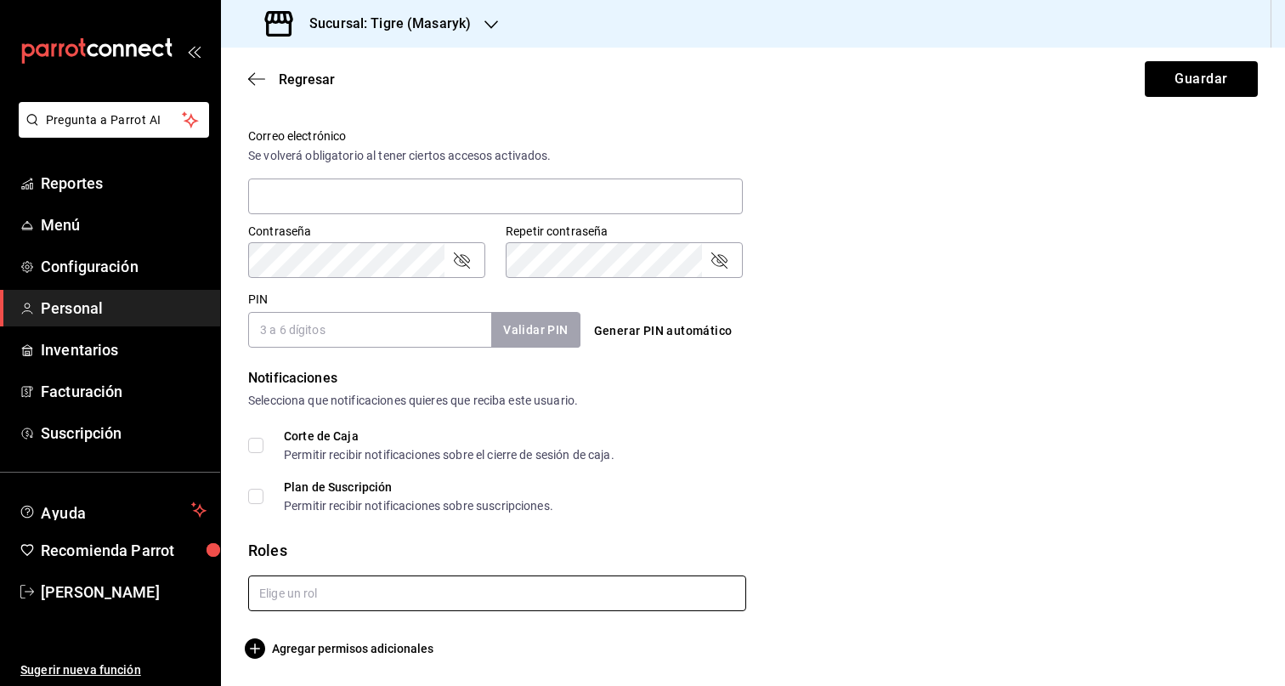
click at [394, 603] on input "text" at bounding box center [497, 593] width 498 height 36
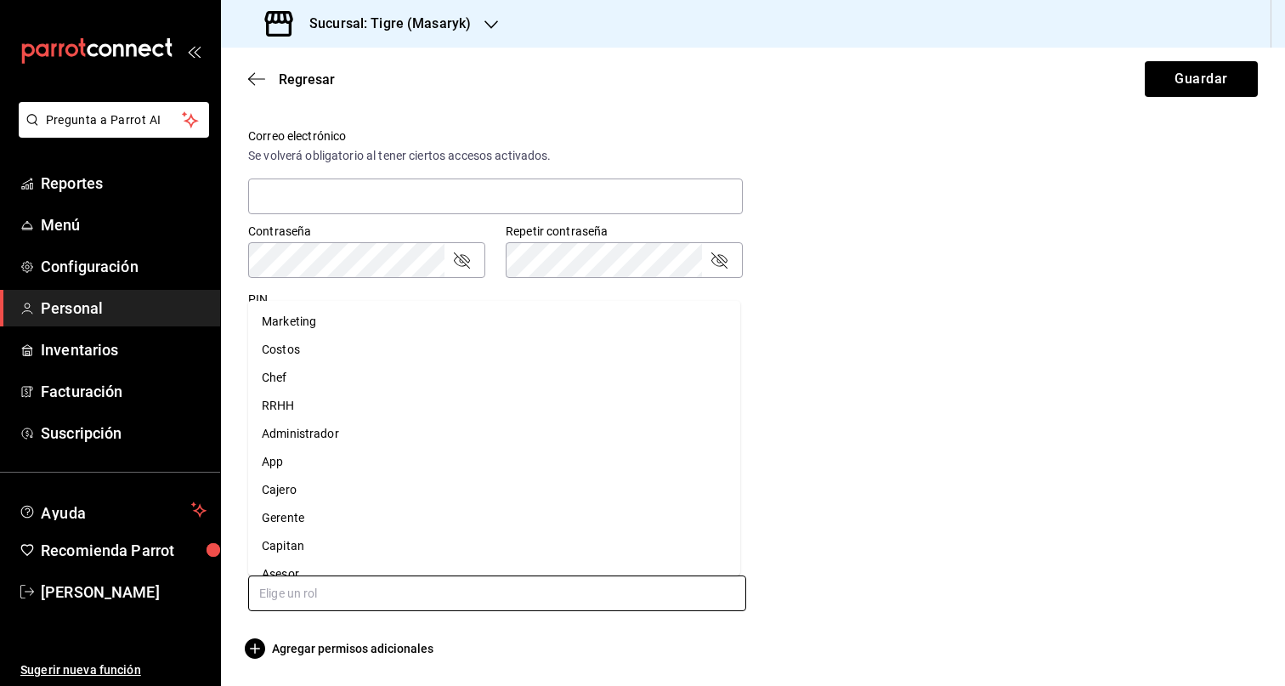
click at [346, 566] on li "Asesor" at bounding box center [494, 574] width 492 height 28
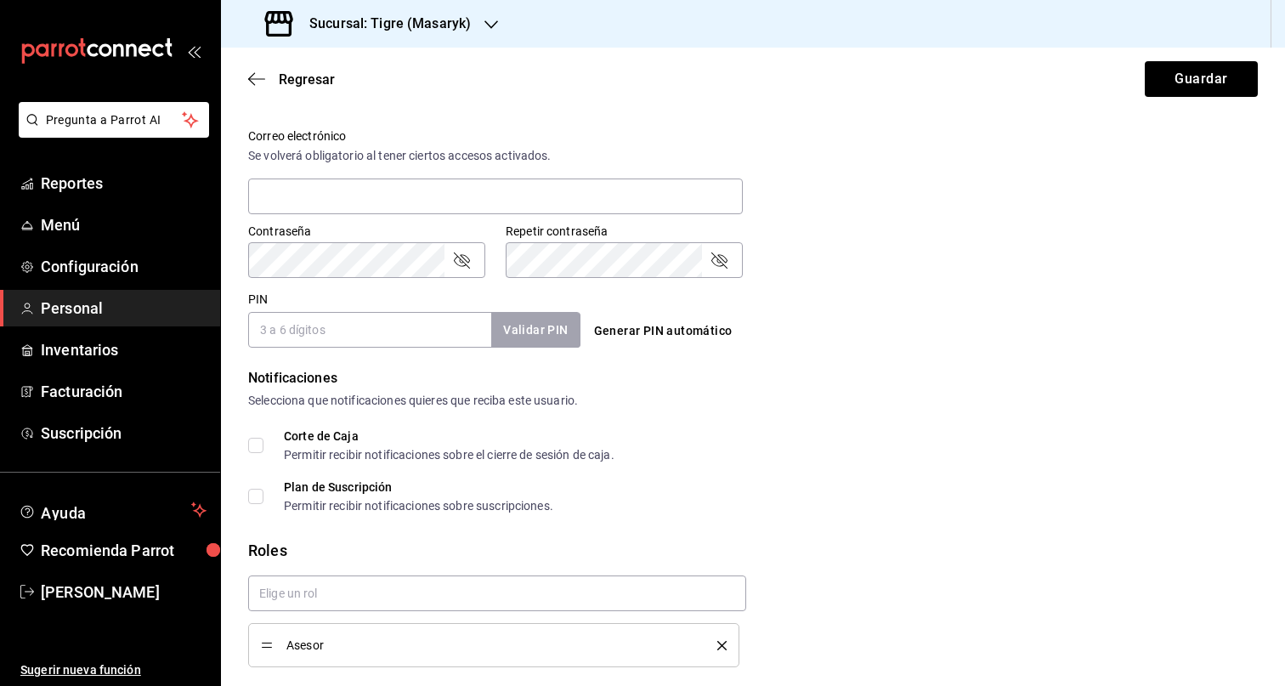
checkbox input "true"
click at [382, 331] on input "PIN" at bounding box center [369, 330] width 243 height 36
paste input "27724"
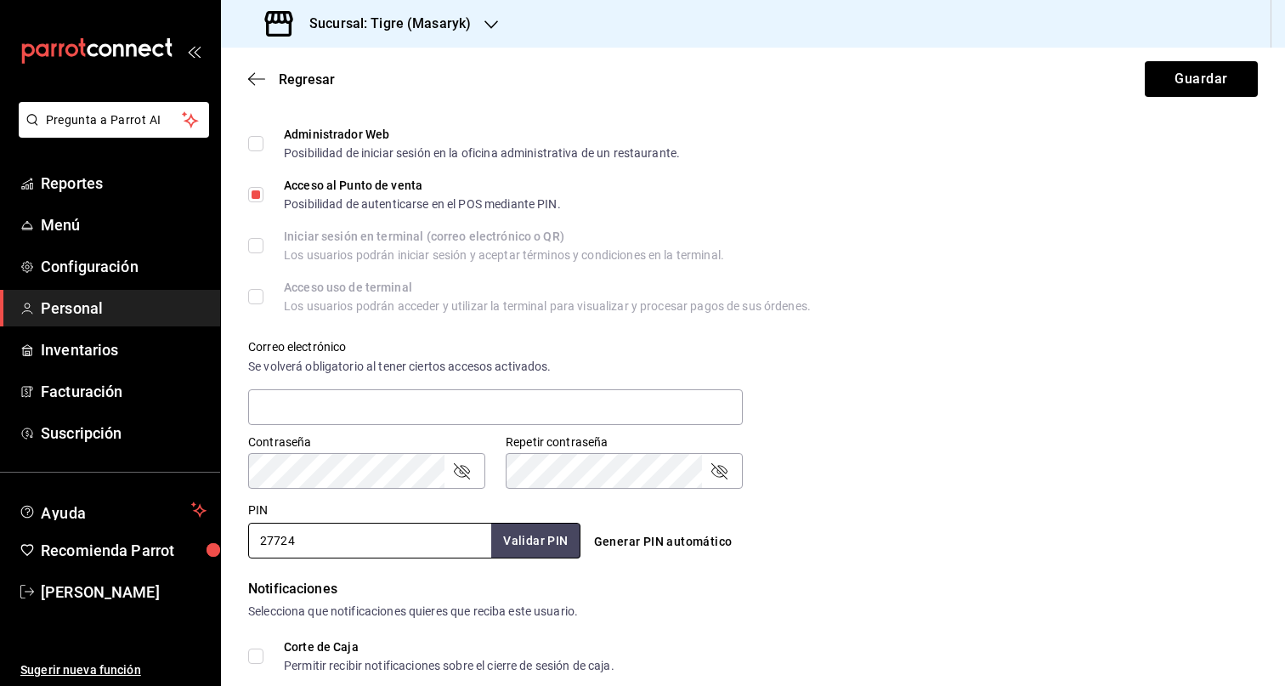
scroll to position [240, 0]
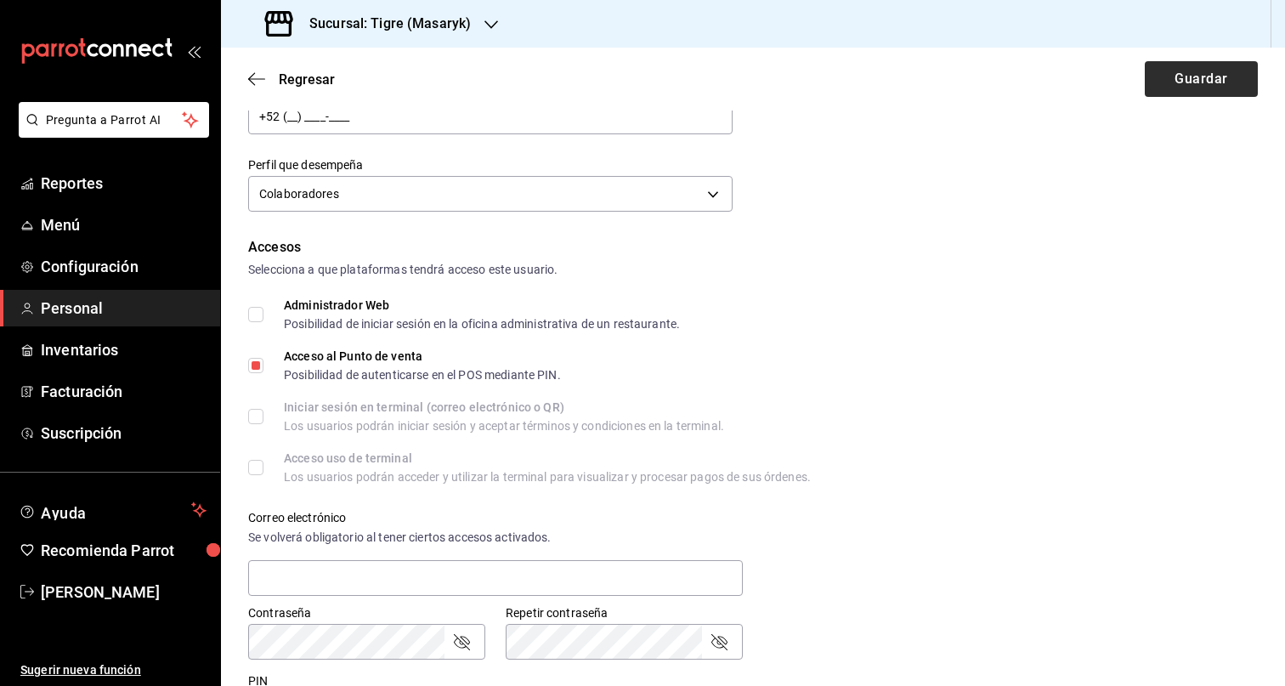
type input "27724"
click at [1172, 93] on button "Guardar" at bounding box center [1201, 79] width 113 height 36
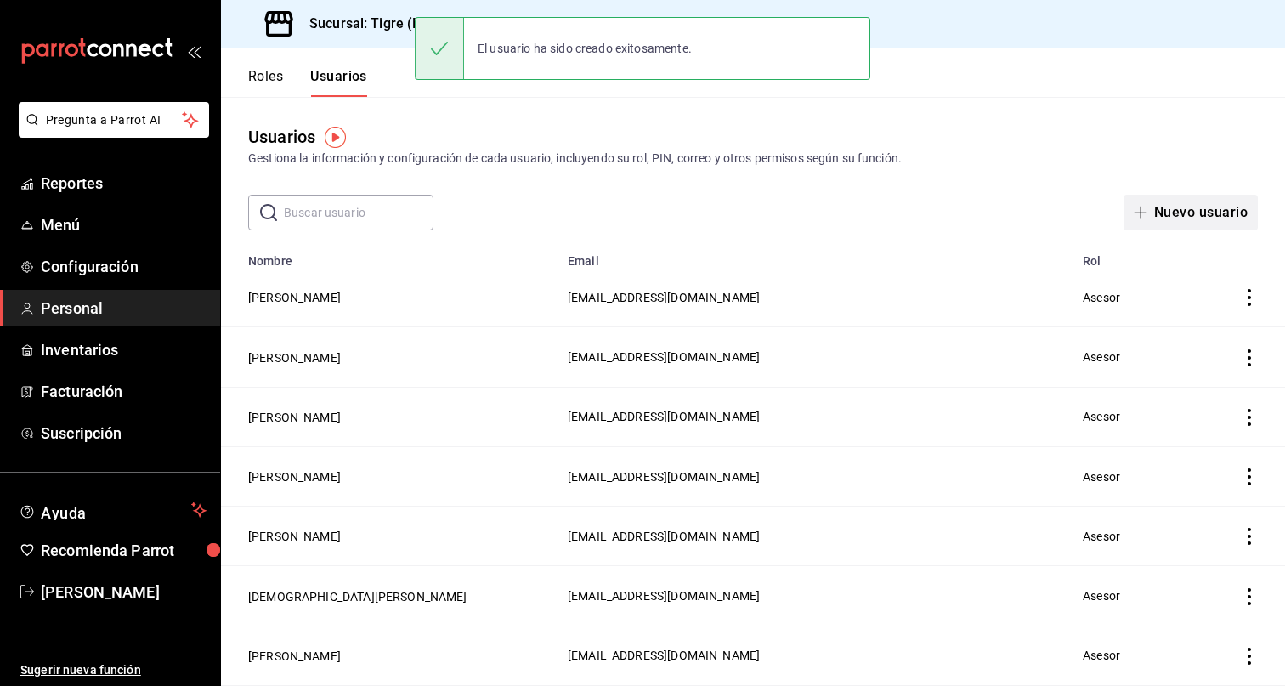
click at [1156, 211] on button "Nuevo usuario" at bounding box center [1190, 213] width 134 height 36
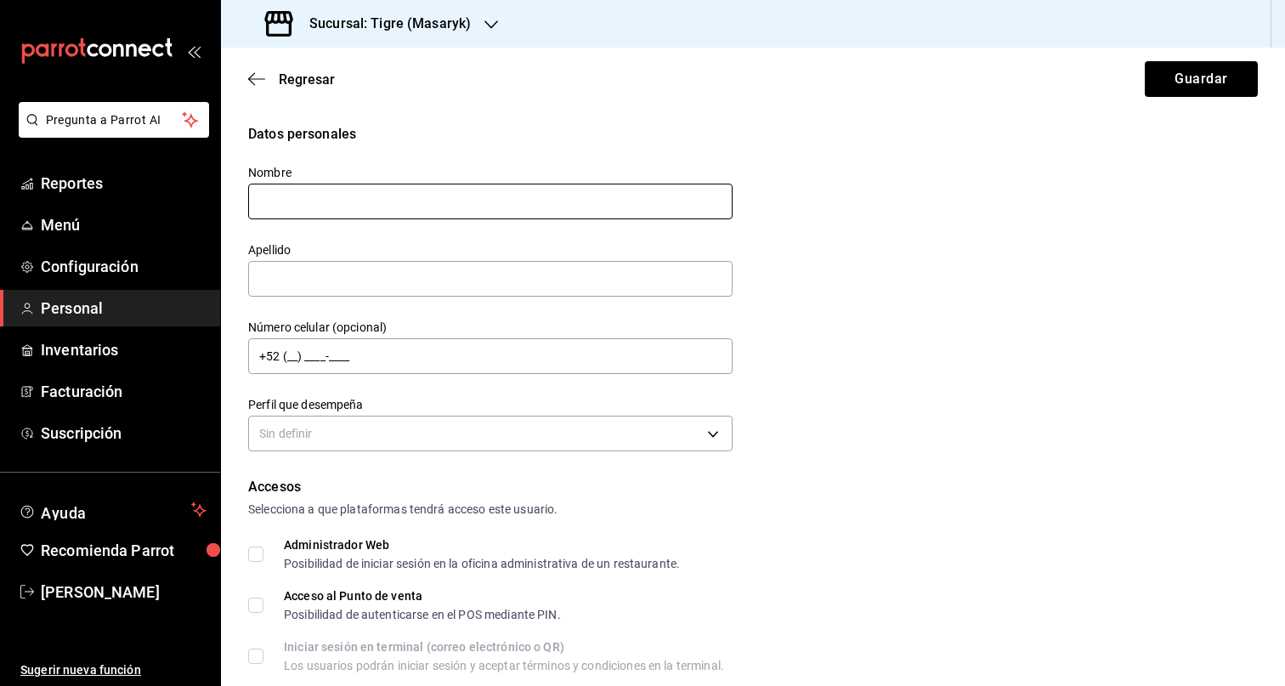
click at [410, 203] on input "text" at bounding box center [490, 202] width 484 height 36
type input "KARLA ARACELI"
drag, startPoint x: 533, startPoint y: 274, endPoint x: 558, endPoint y: 274, distance: 25.5
click at [533, 273] on input "text" at bounding box center [490, 279] width 484 height 36
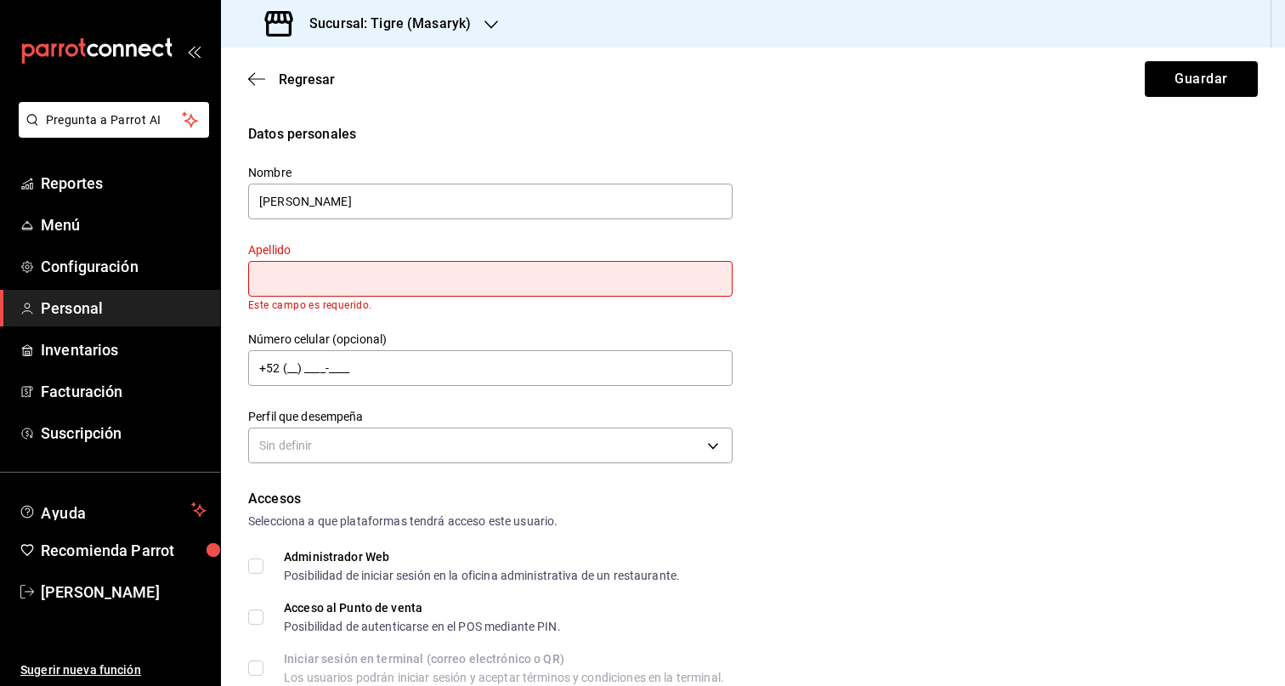
click at [394, 288] on input "text" at bounding box center [490, 279] width 484 height 36
paste input "ZARAGOZA AVILA"
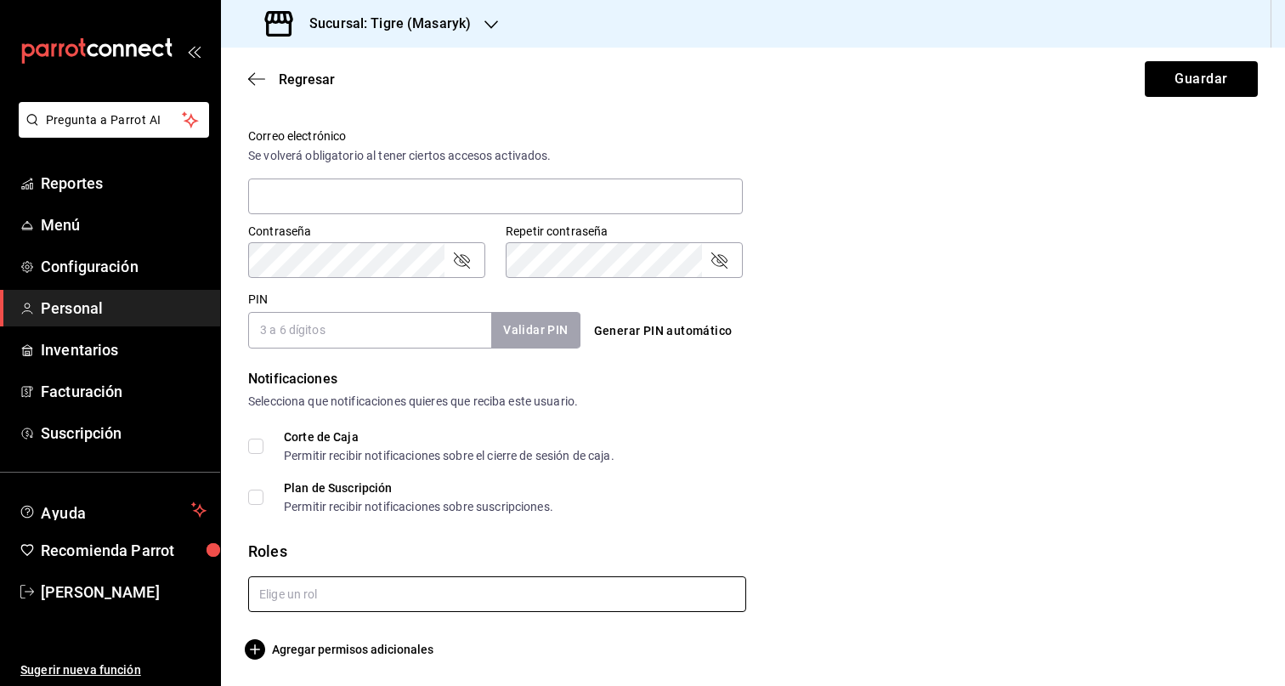
type input "ZARAGOZA AVILA"
click at [342, 608] on input "text" at bounding box center [497, 594] width 498 height 36
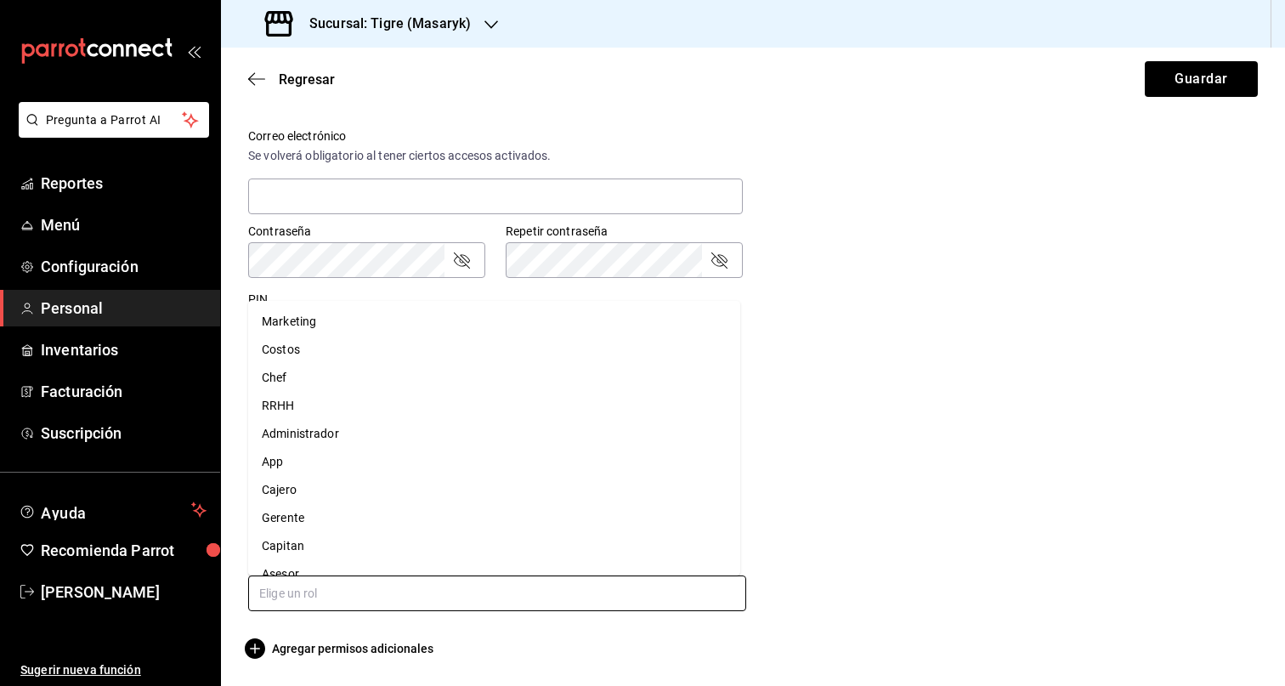
click at [334, 572] on li "Asesor" at bounding box center [494, 574] width 492 height 28
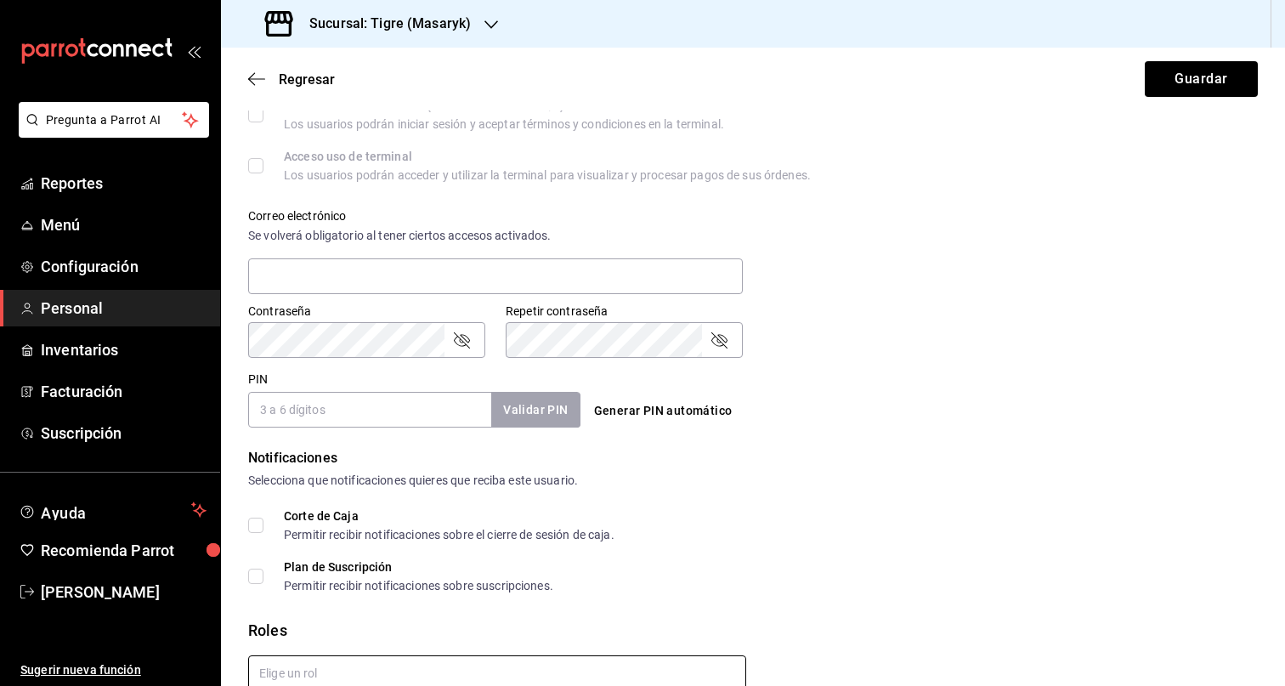
scroll to position [455, 0]
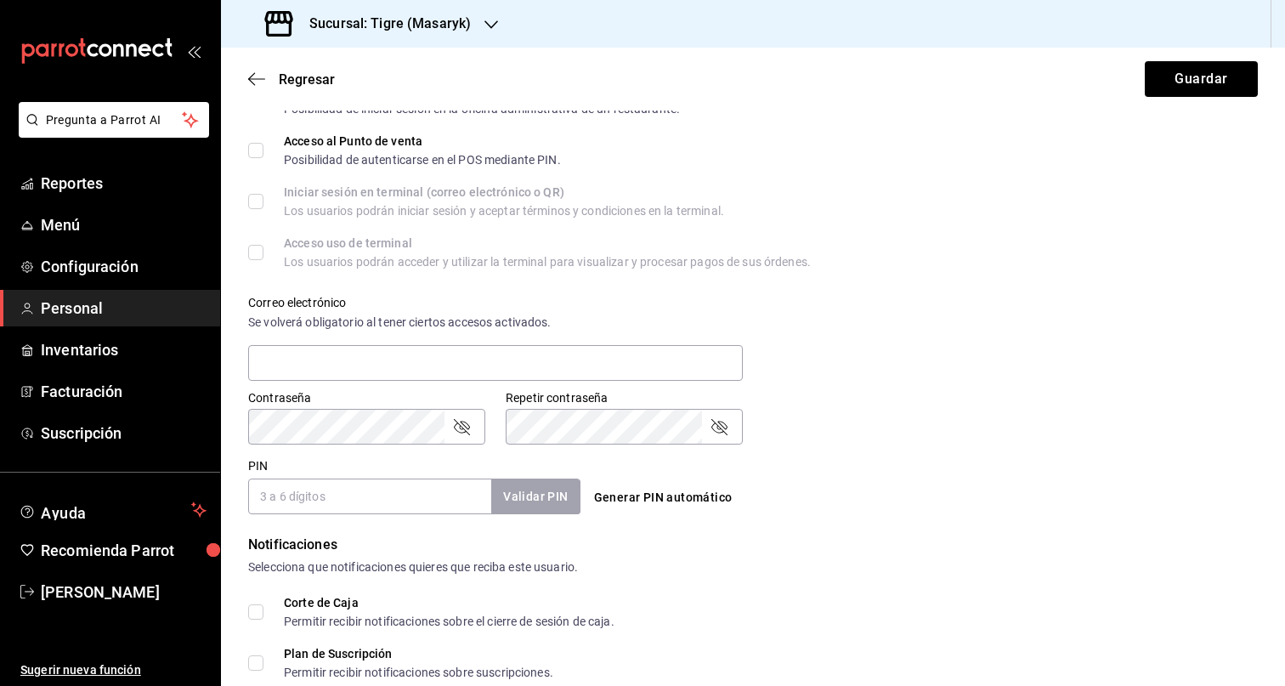
checkbox input "true"
drag, startPoint x: 318, startPoint y: 490, endPoint x: 493, endPoint y: 482, distance: 175.3
click at [318, 491] on input "PIN" at bounding box center [369, 496] width 243 height 36
paste input "27639"
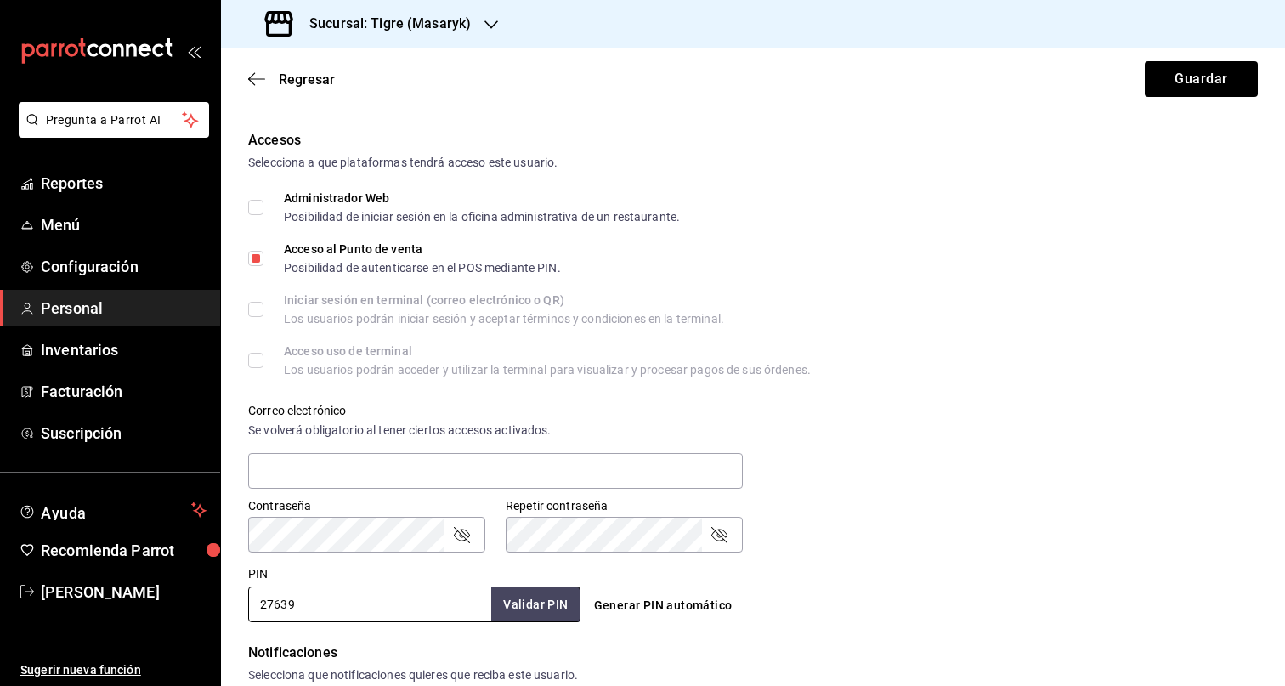
scroll to position [0, 0]
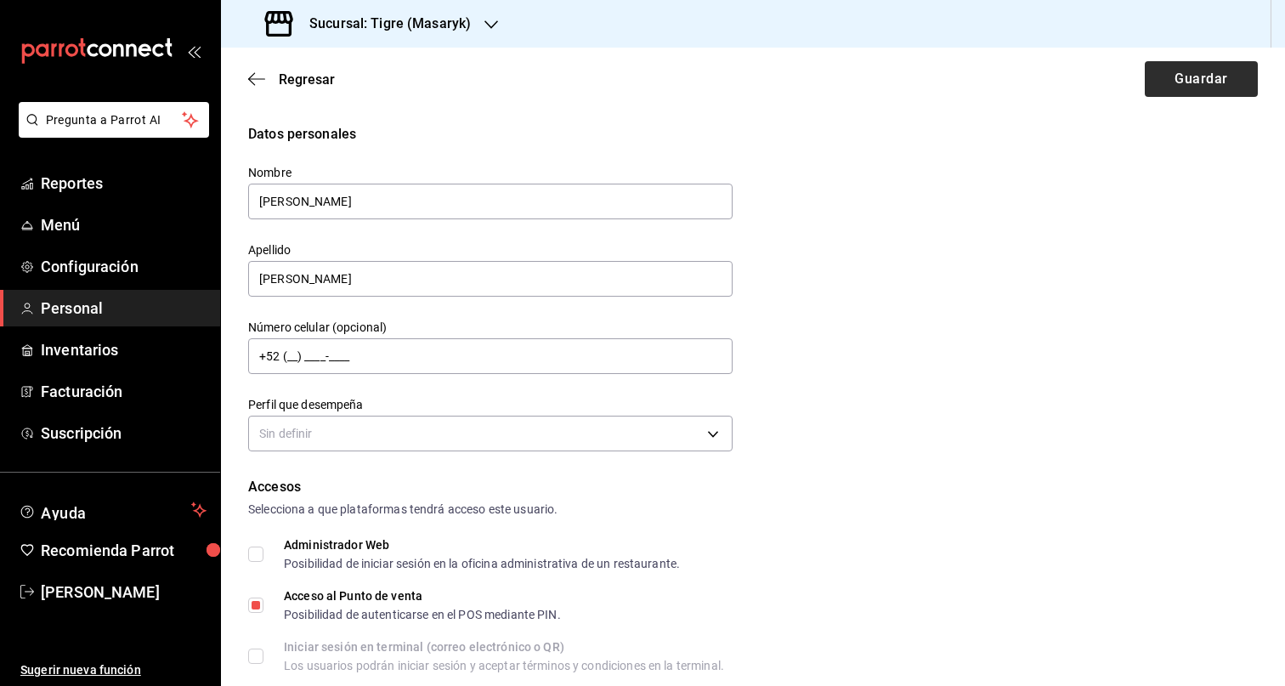
type input "27639"
click at [1186, 82] on button "Guardar" at bounding box center [1201, 79] width 113 height 36
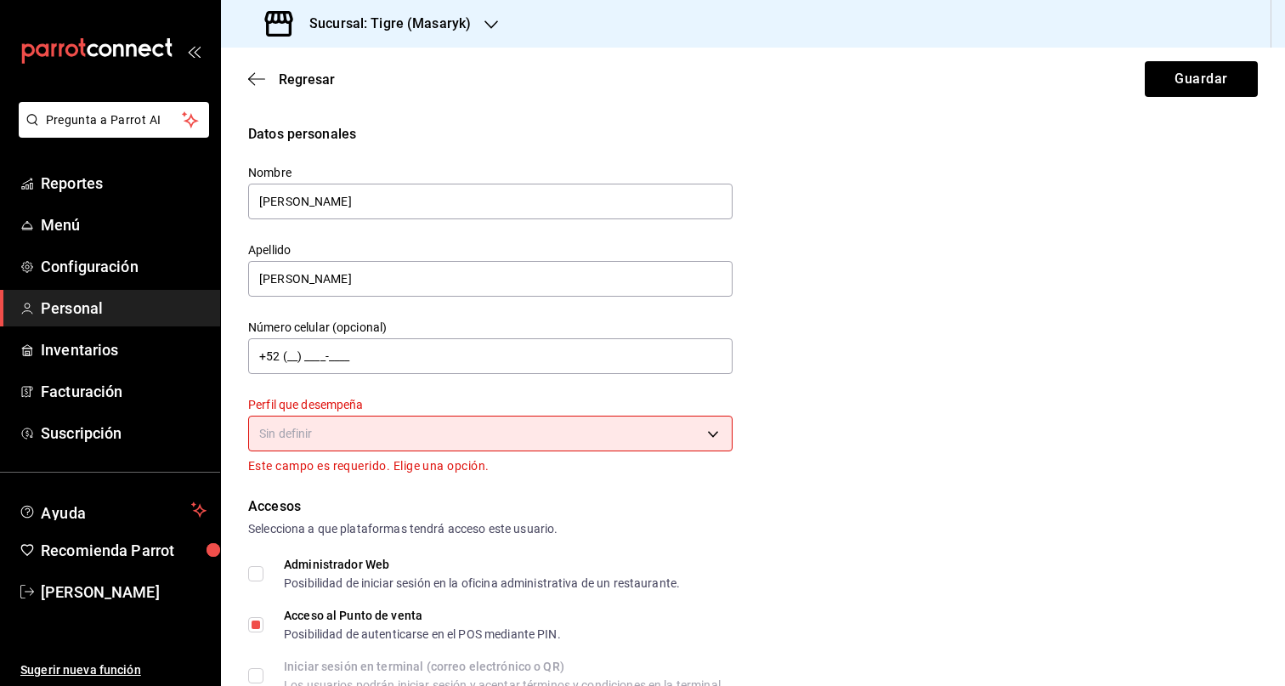
click at [486, 441] on body "Pregunta a Parrot AI Reportes Menú Configuración Personal Inventarios Facturaci…" at bounding box center [642, 343] width 1285 height 686
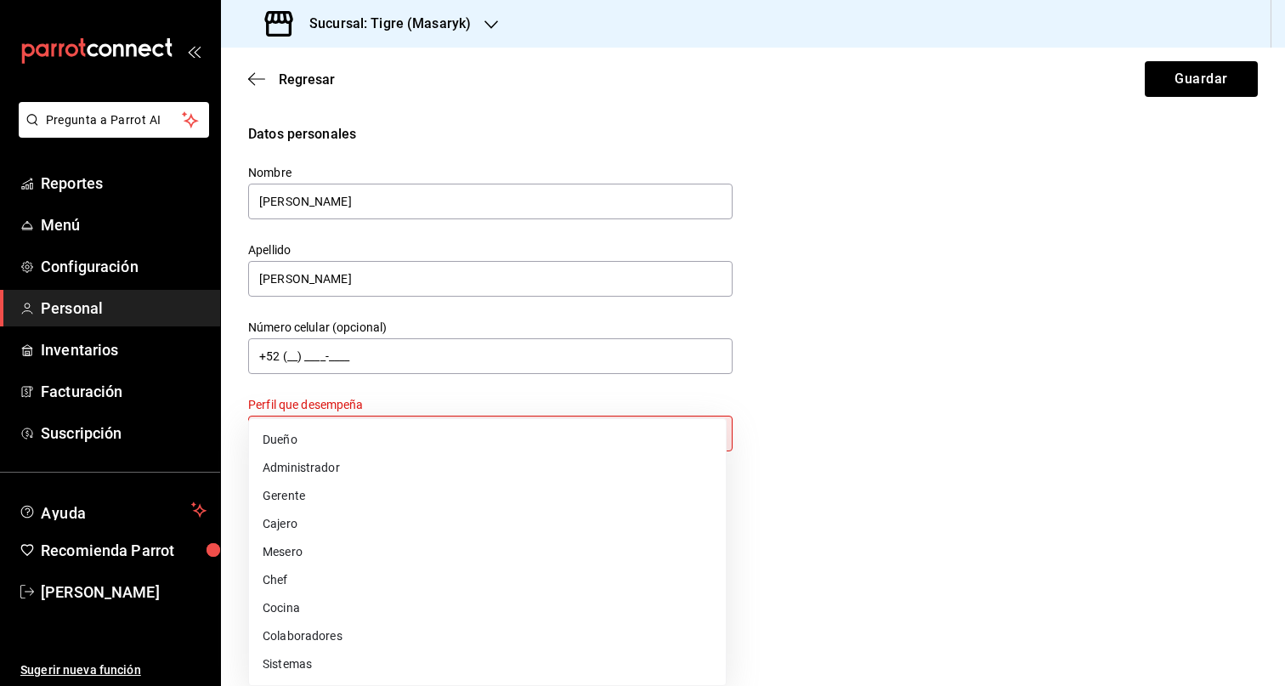
click at [383, 634] on li "Colaboradores" at bounding box center [487, 636] width 477 height 28
type input "STAFF"
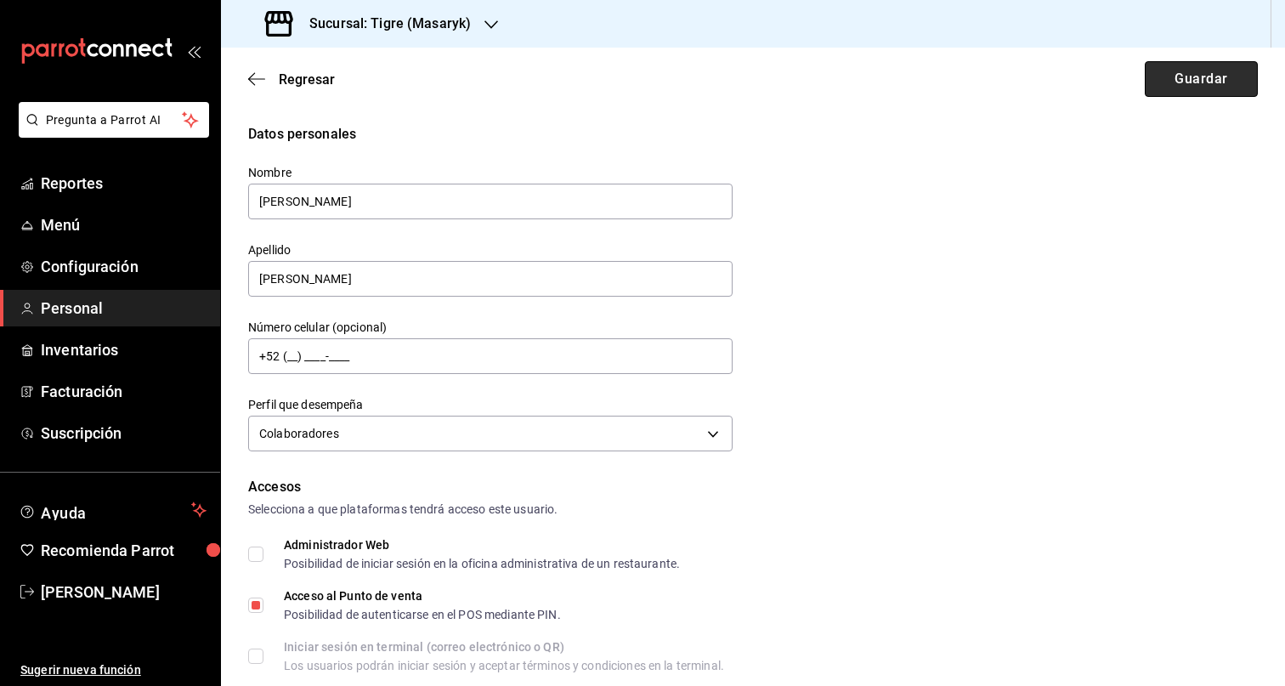
click at [1145, 79] on button "Guardar" at bounding box center [1201, 79] width 113 height 36
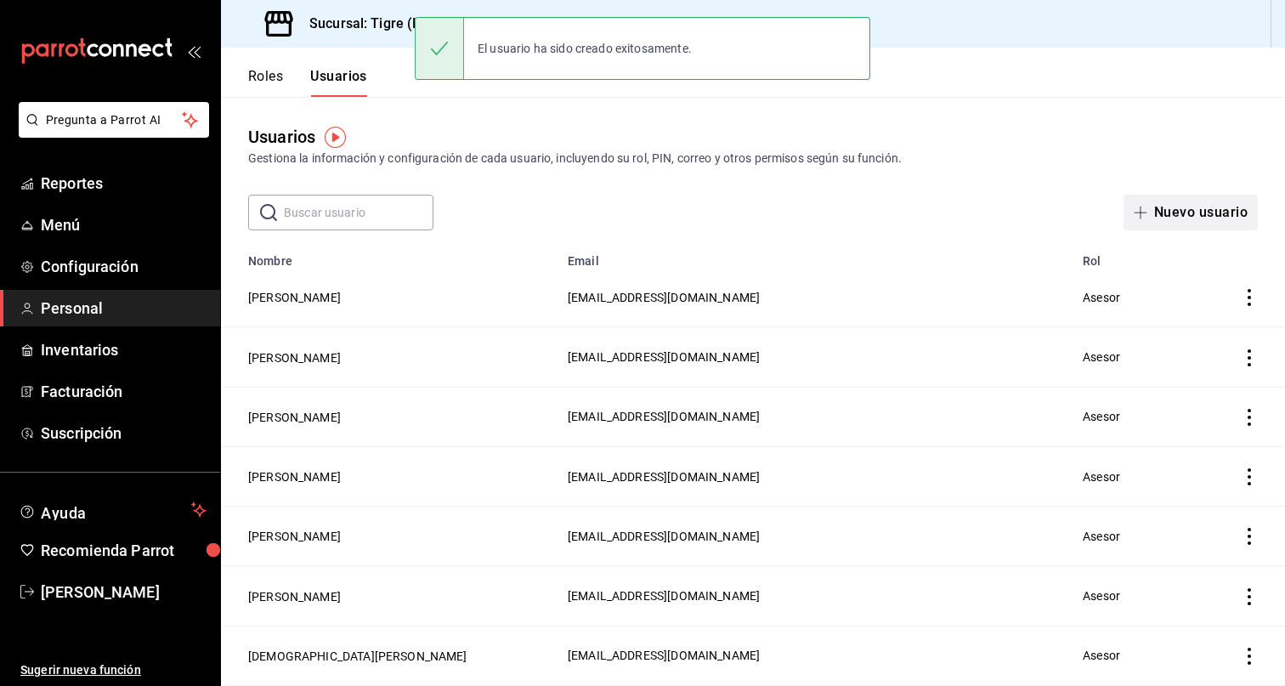
click at [1165, 217] on button "Nuevo usuario" at bounding box center [1190, 213] width 134 height 36
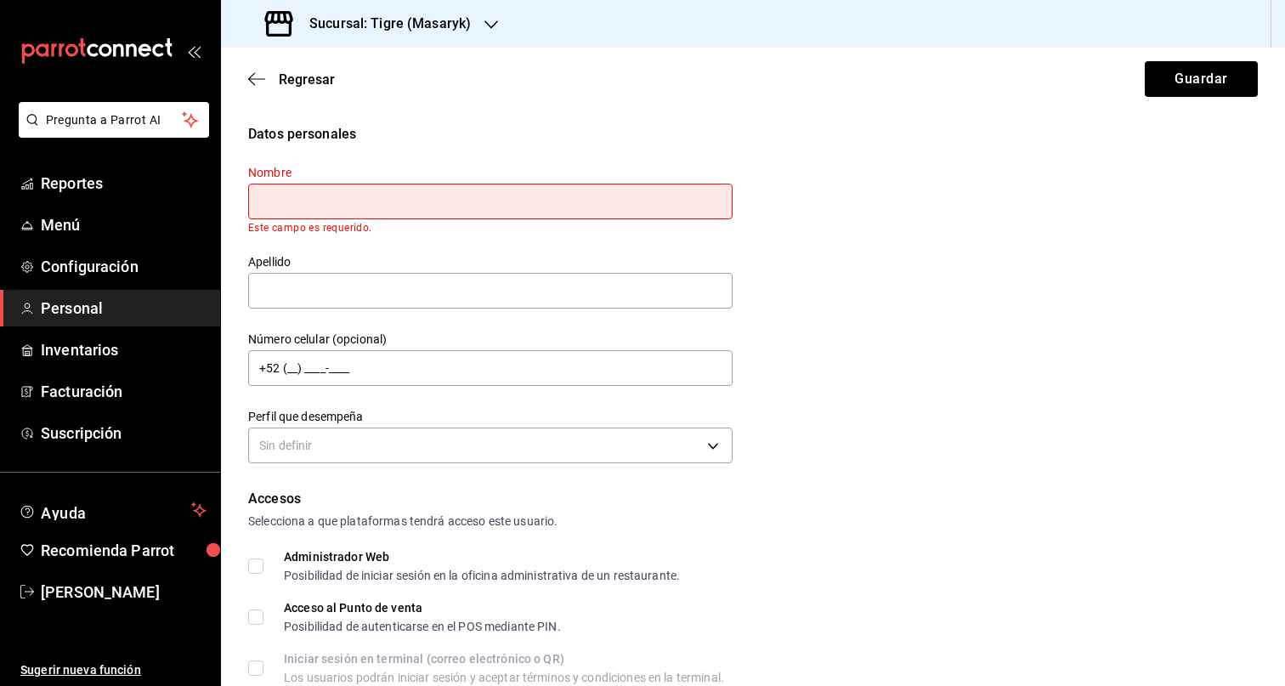
click at [405, 202] on input "text" at bounding box center [490, 202] width 484 height 36
paste input "SUJEILE"
type input "SUJEILE"
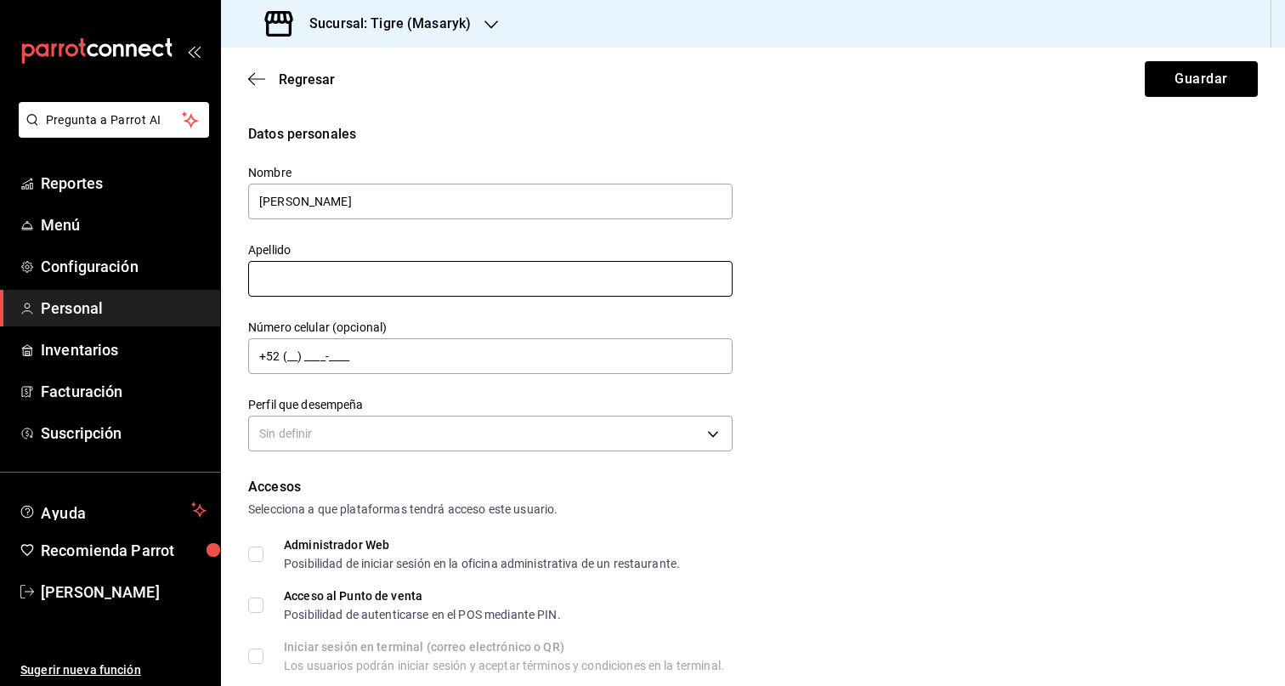
click at [323, 280] on input "text" at bounding box center [490, 279] width 484 height 36
paste input "VARGAS RANGEL"
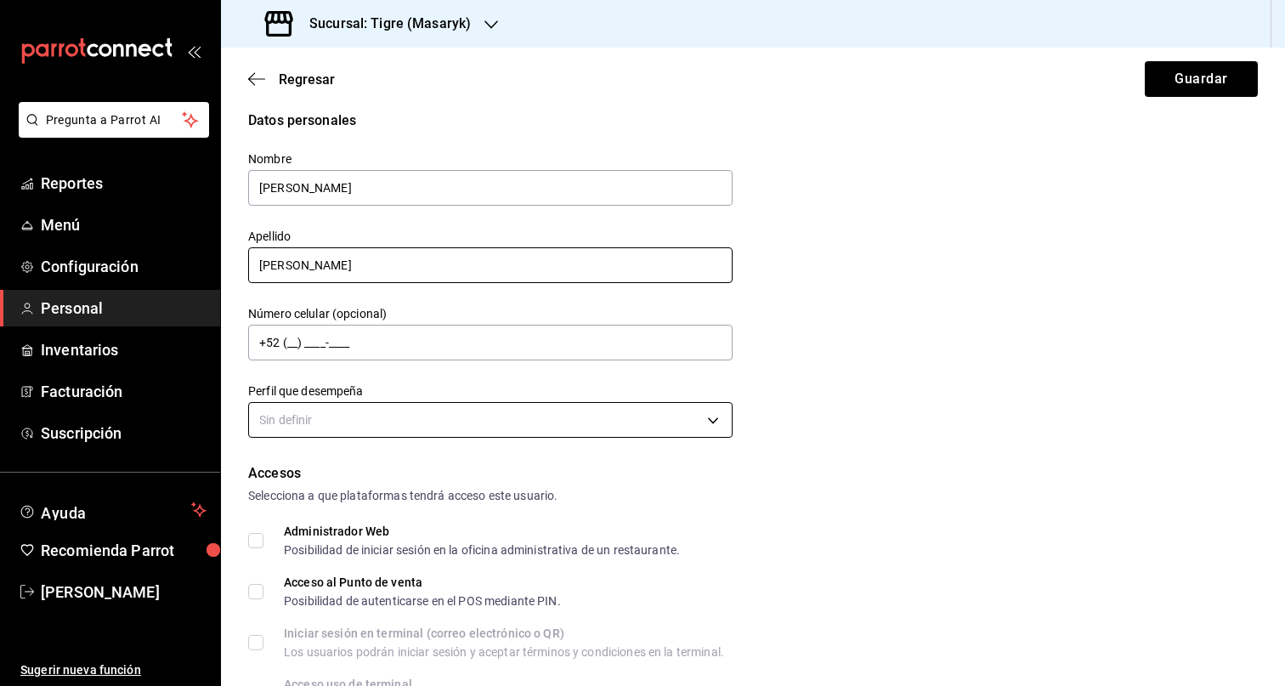
scroll to position [35, 0]
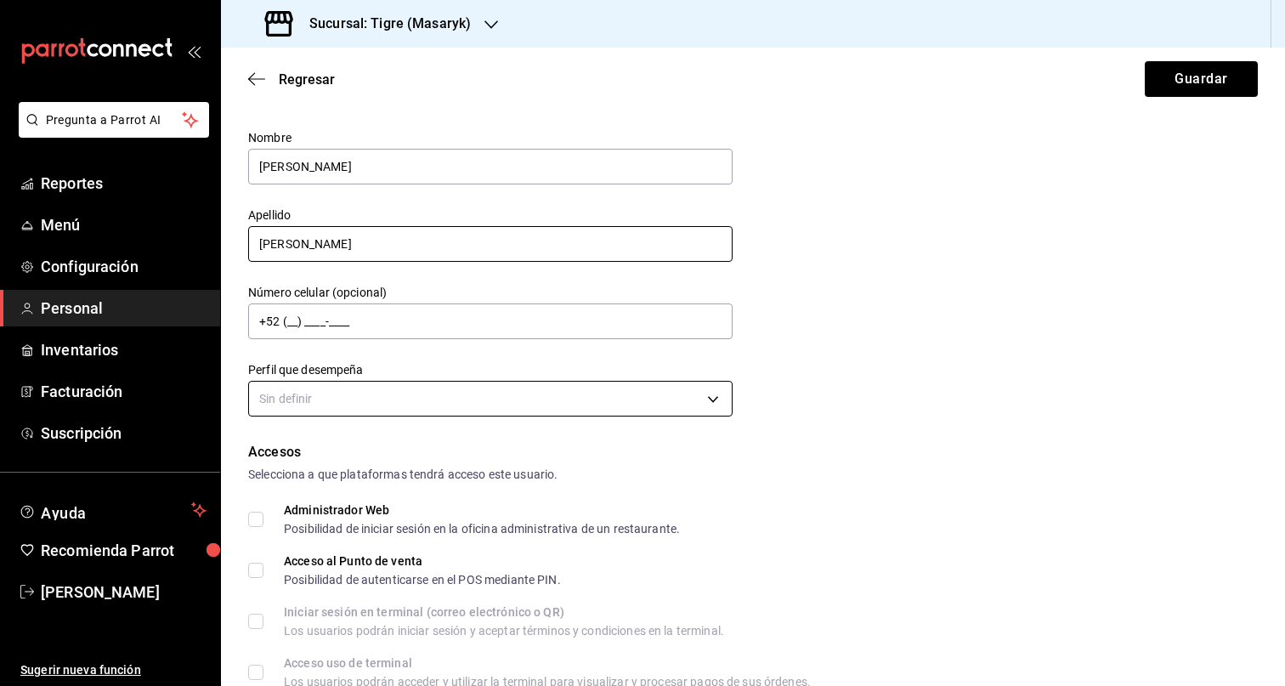
type input "VARGAS RANGEL"
click at [567, 412] on body "Pregunta a Parrot AI Reportes Menú Configuración Personal Inventarios Facturaci…" at bounding box center [642, 343] width 1285 height 686
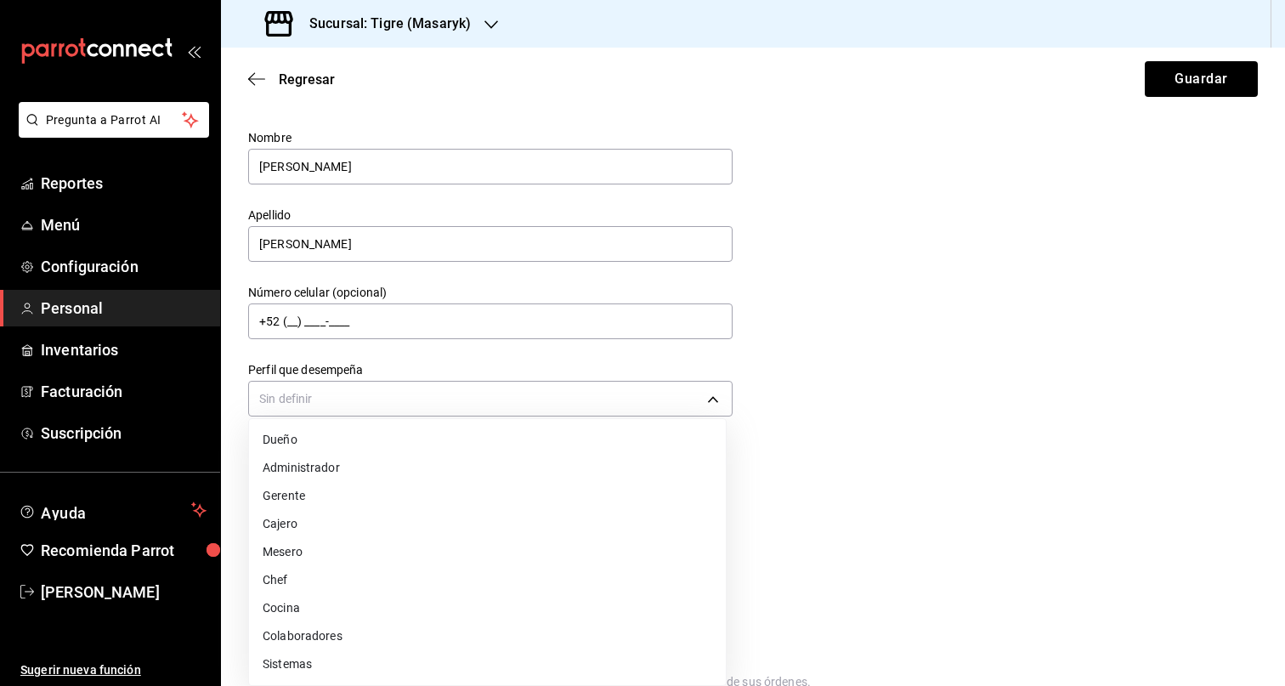
click at [371, 632] on li "Colaboradores" at bounding box center [487, 636] width 477 height 28
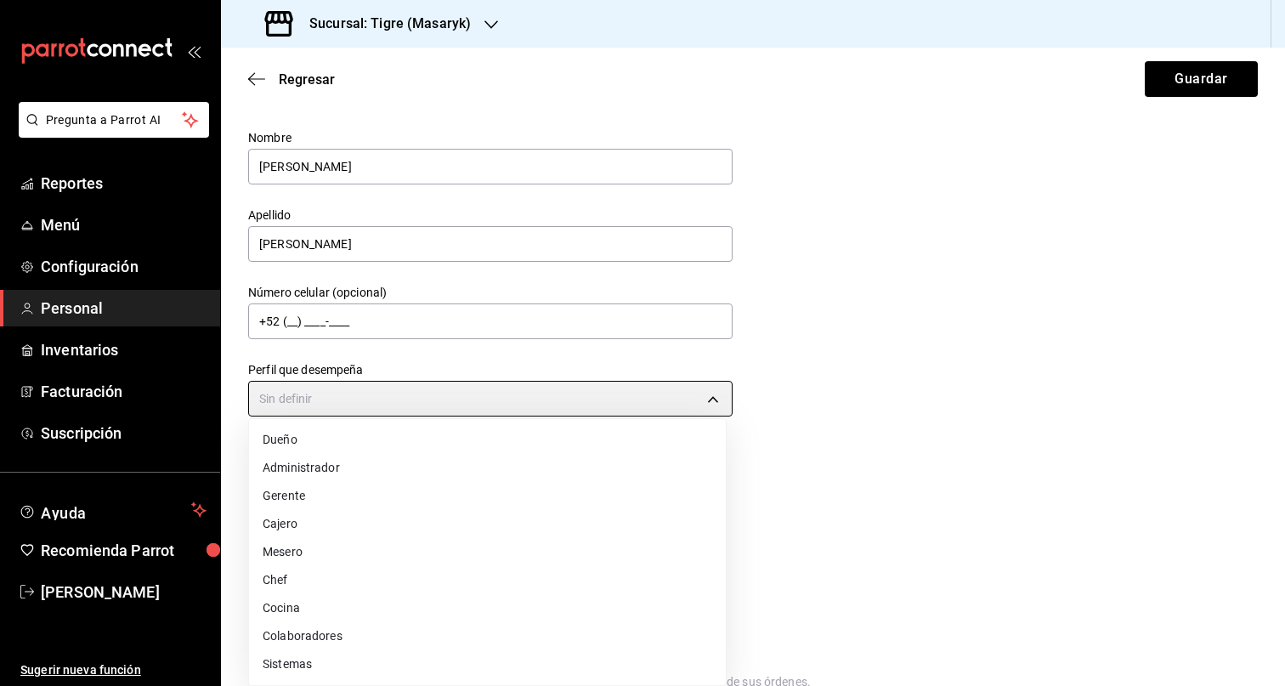
type input "STAFF"
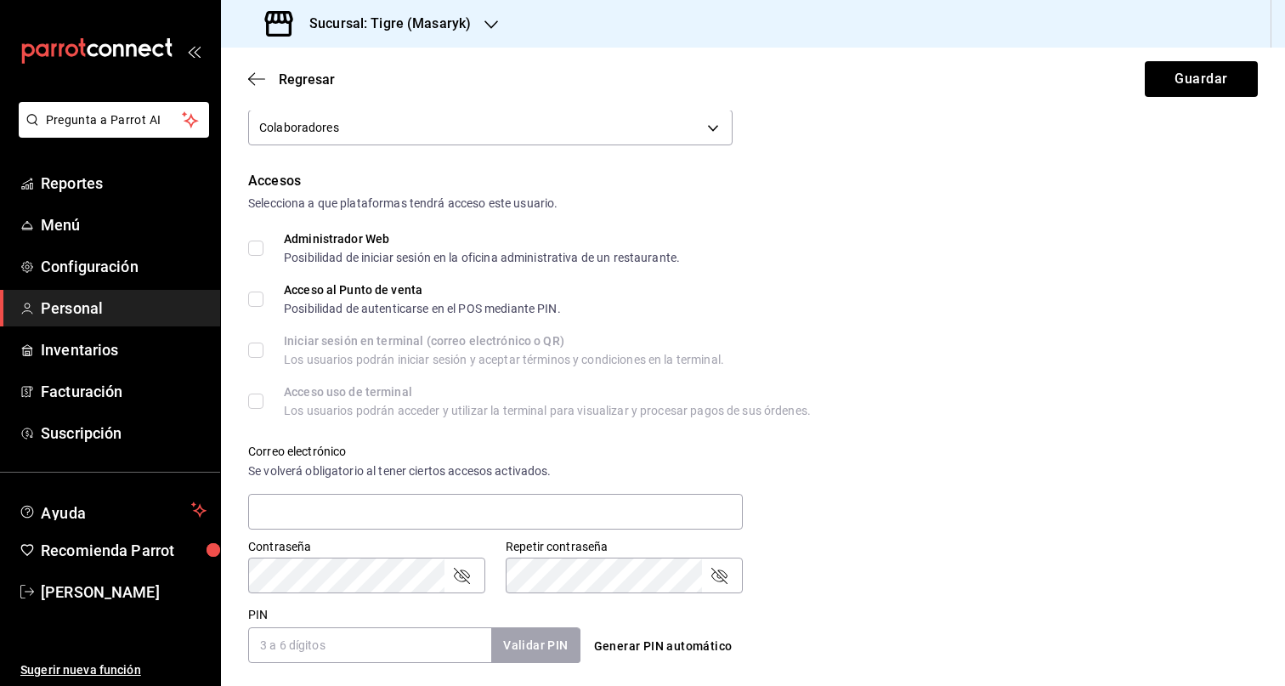
scroll to position [621, 0]
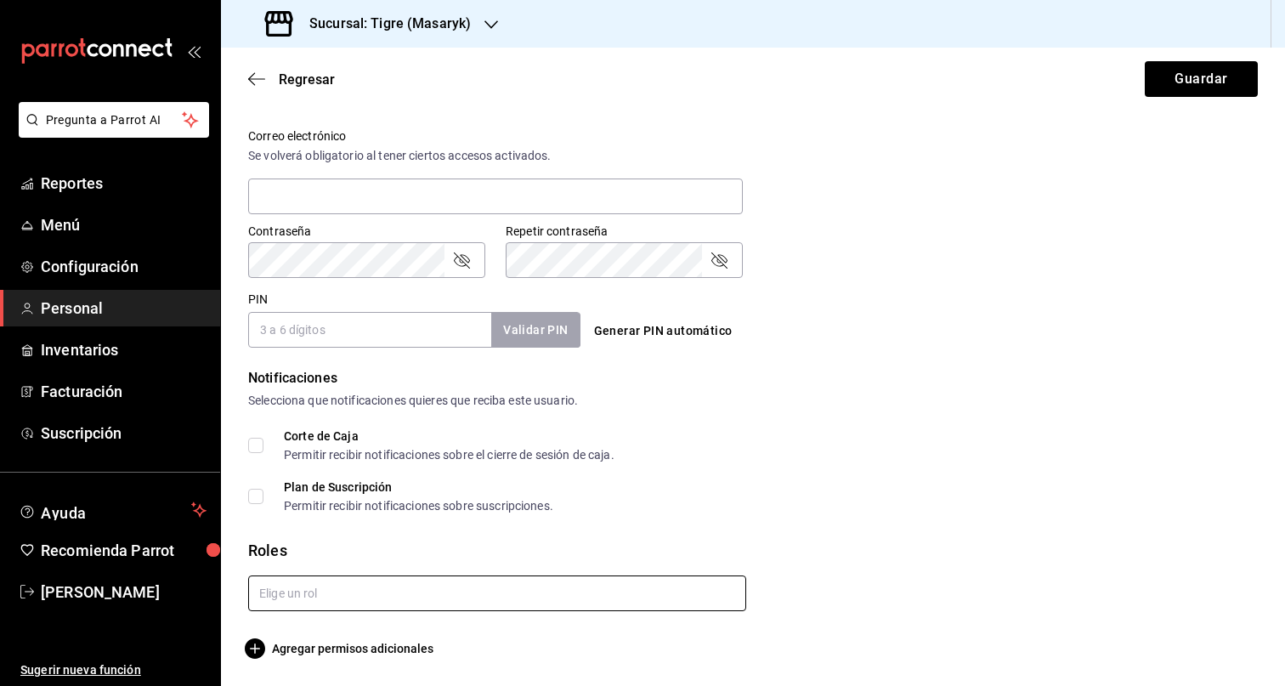
click at [476, 597] on input "text" at bounding box center [497, 593] width 498 height 36
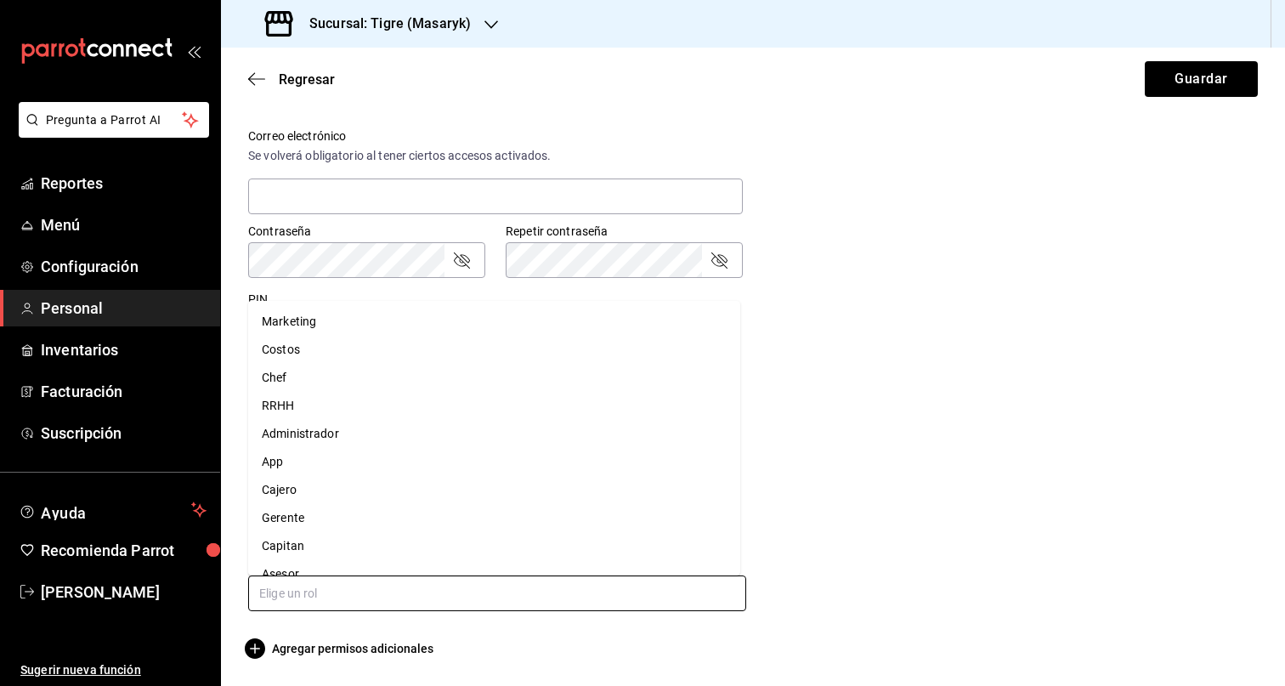
click at [399, 494] on li "Cajero" at bounding box center [494, 490] width 492 height 28
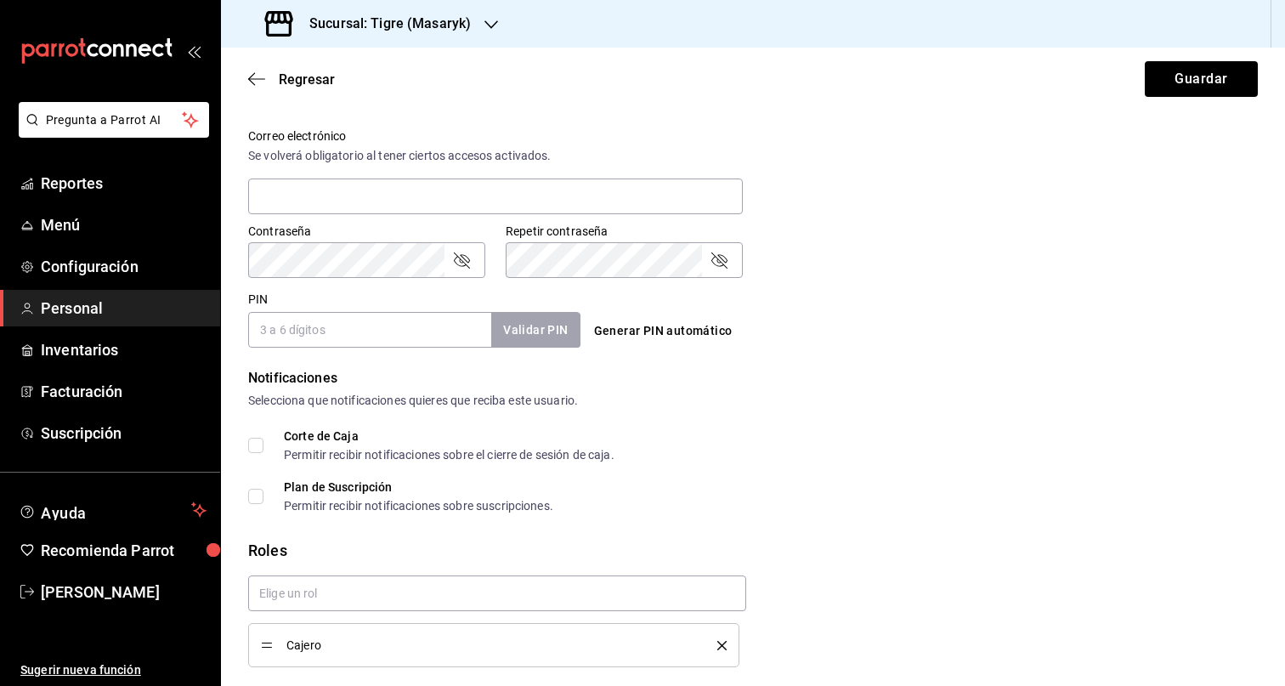
click at [359, 331] on input "PIN" at bounding box center [369, 330] width 243 height 36
paste input "27697"
type input "27697"
checkbox input "true"
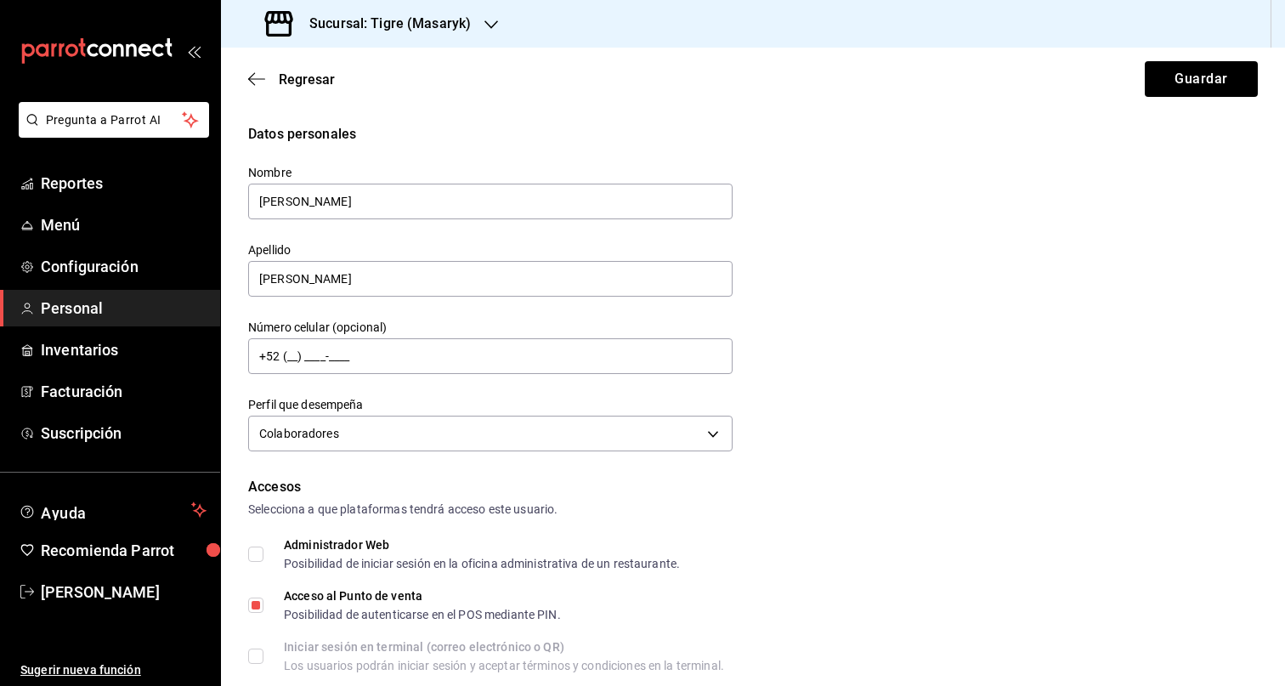
click at [1187, 99] on div "Regresar Guardar" at bounding box center [753, 79] width 1064 height 63
click at [1186, 69] on button "Guardar" at bounding box center [1201, 79] width 113 height 36
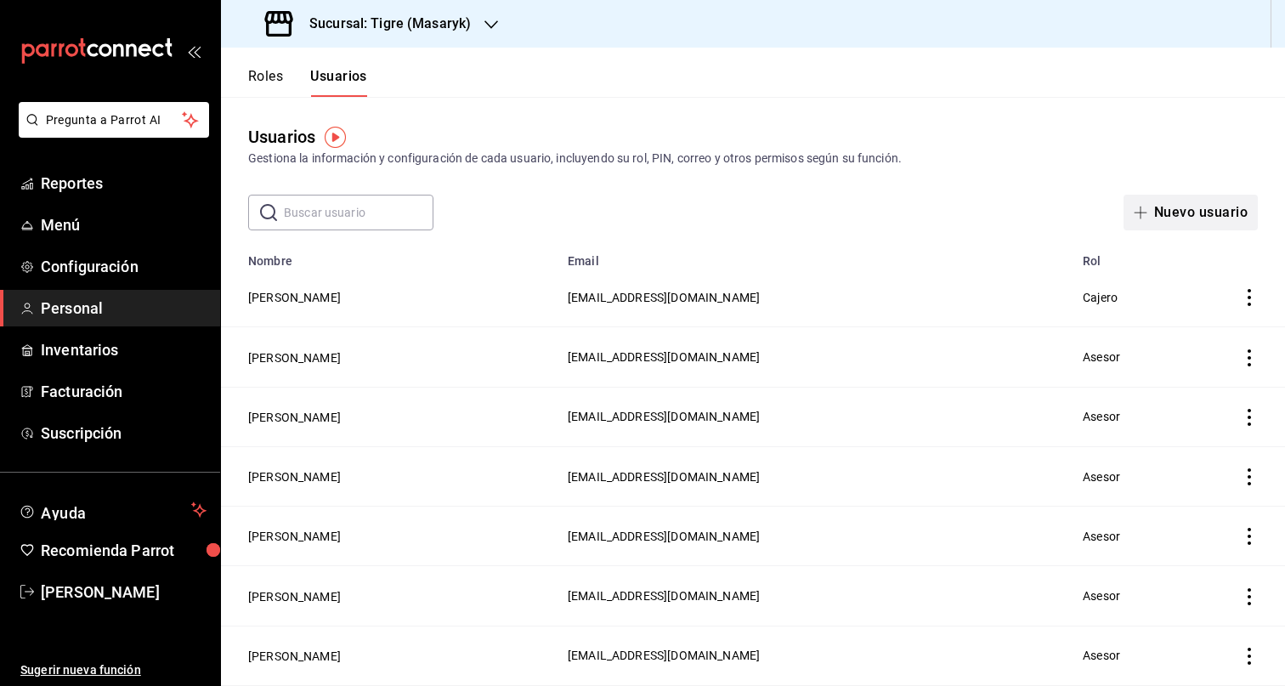
click at [1182, 220] on button "Nuevo usuario" at bounding box center [1190, 213] width 134 height 36
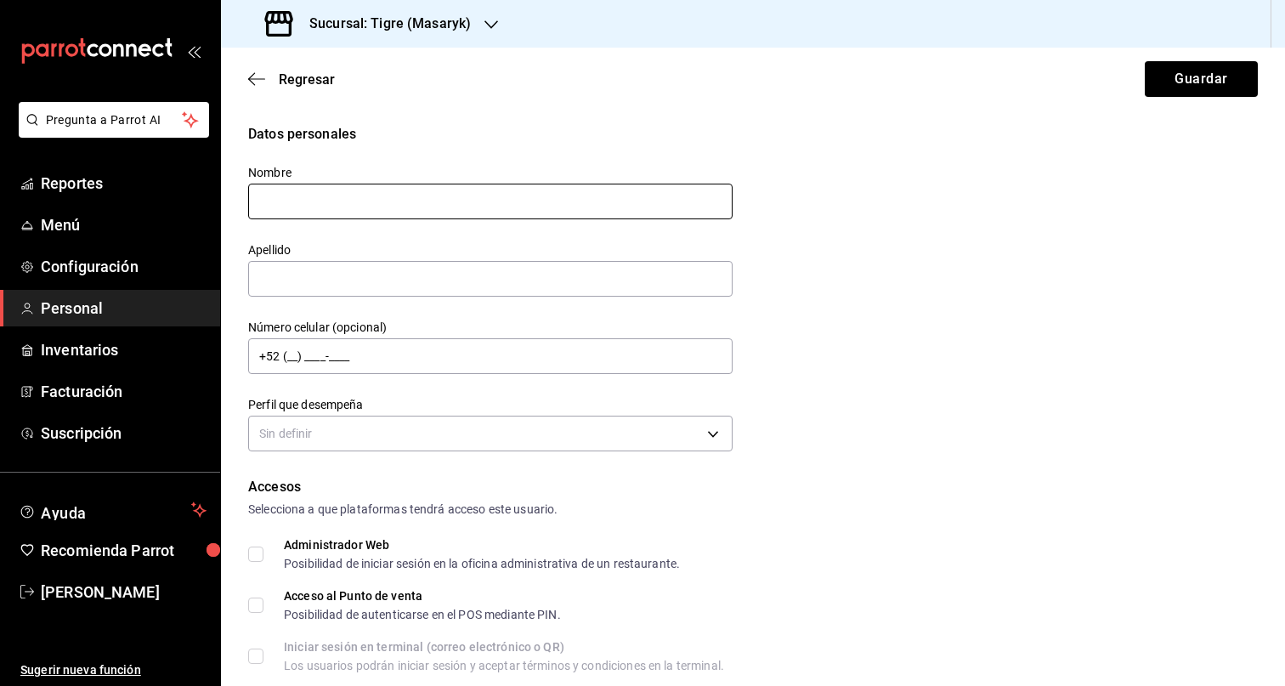
click at [434, 201] on input "text" at bounding box center [490, 202] width 484 height 36
click at [316, 277] on input "text" at bounding box center [490, 279] width 484 height 36
paste input "LOPEZ CANTU"
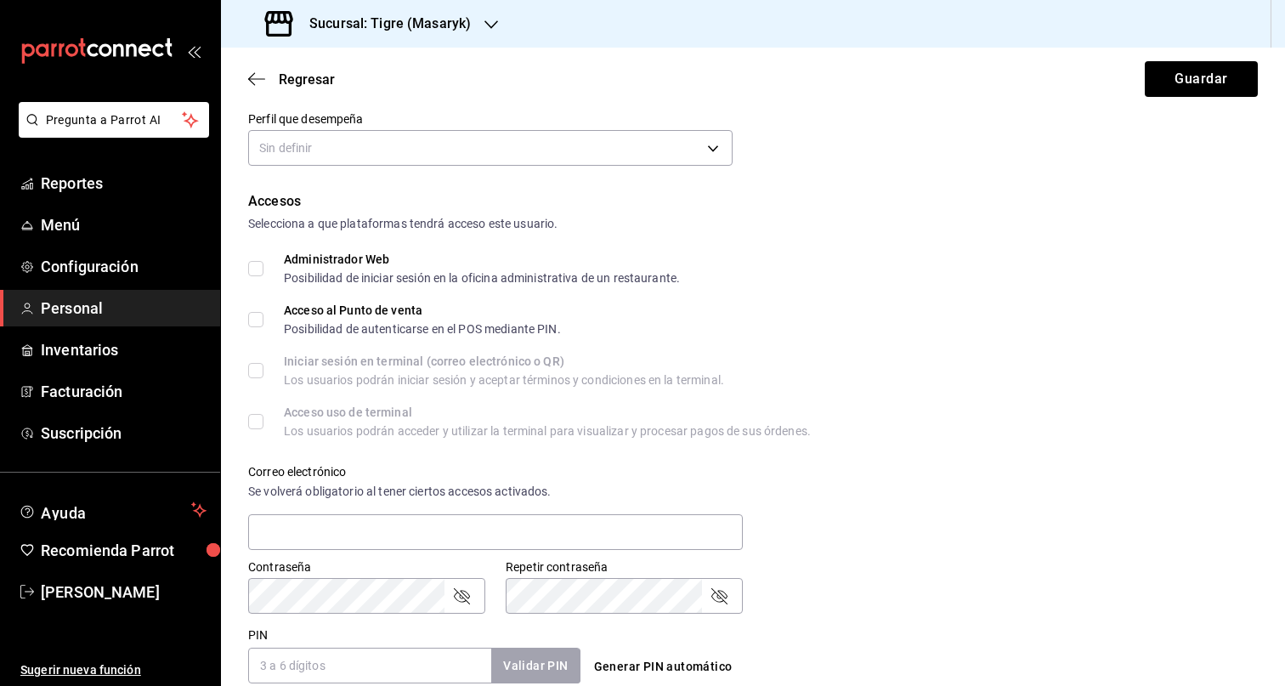
scroll to position [621, 0]
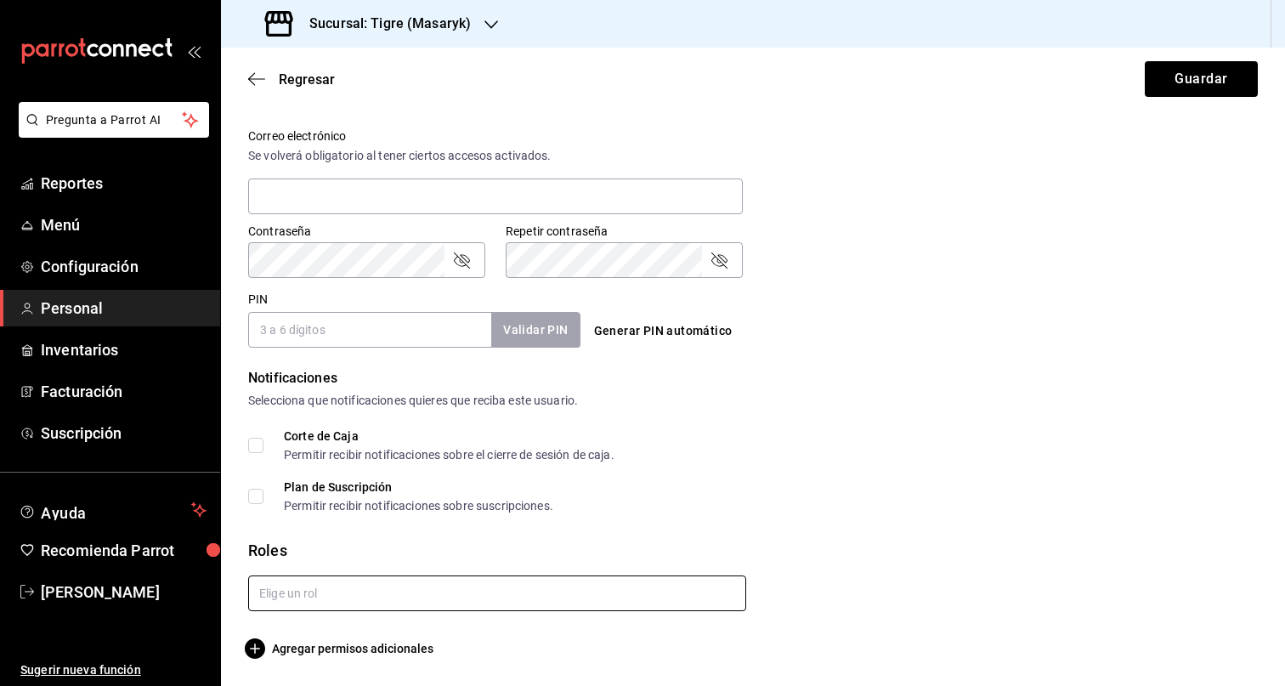
click at [448, 599] on input "text" at bounding box center [497, 593] width 498 height 36
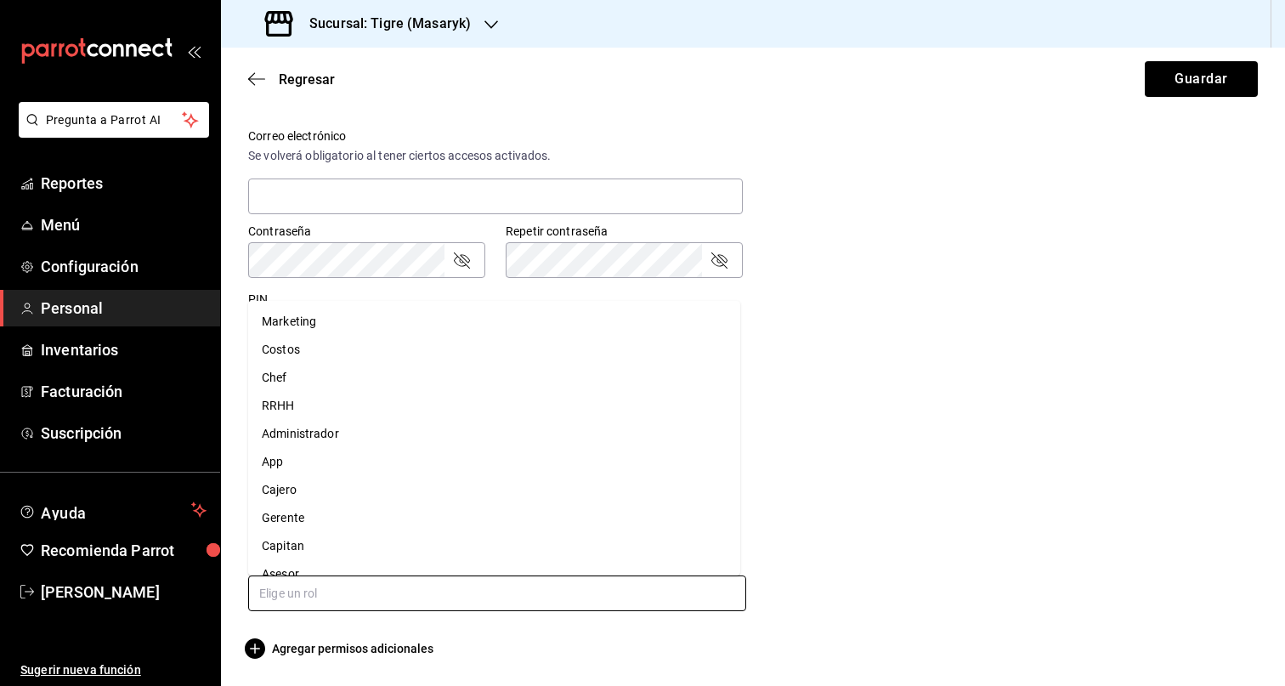
click at [359, 492] on li "Cajero" at bounding box center [494, 490] width 492 height 28
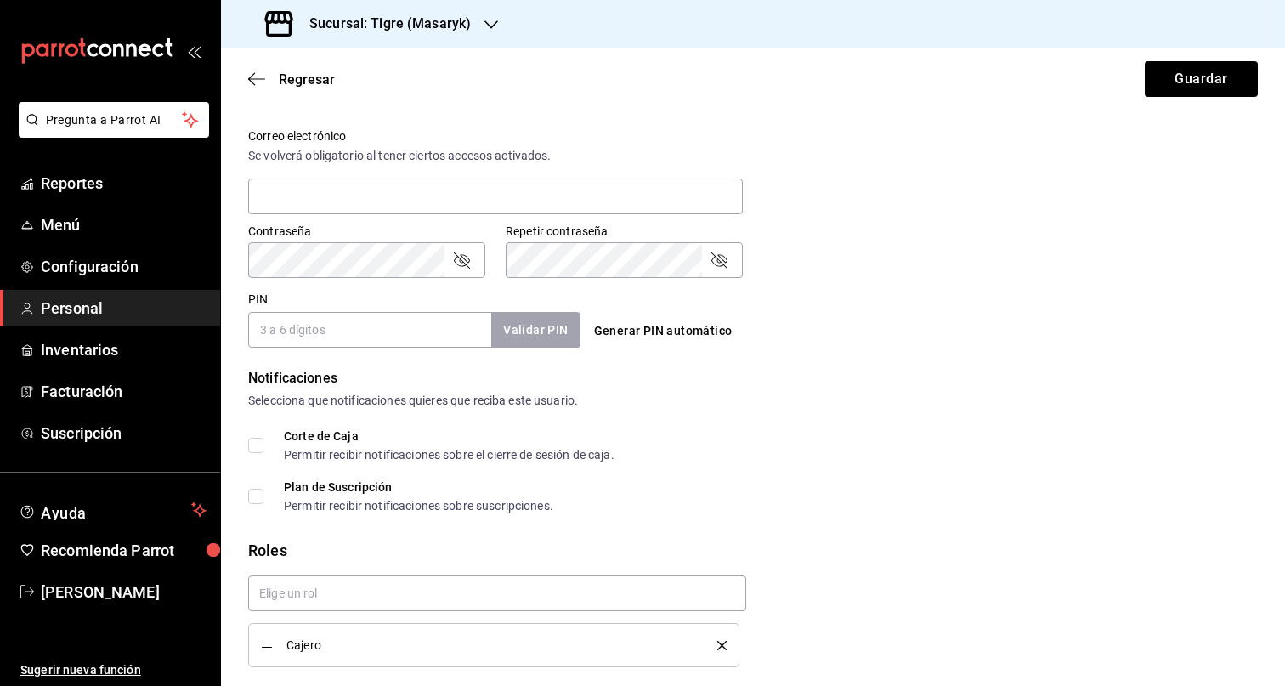
click at [354, 325] on input "PIN" at bounding box center [369, 330] width 243 height 36
paste input "28927"
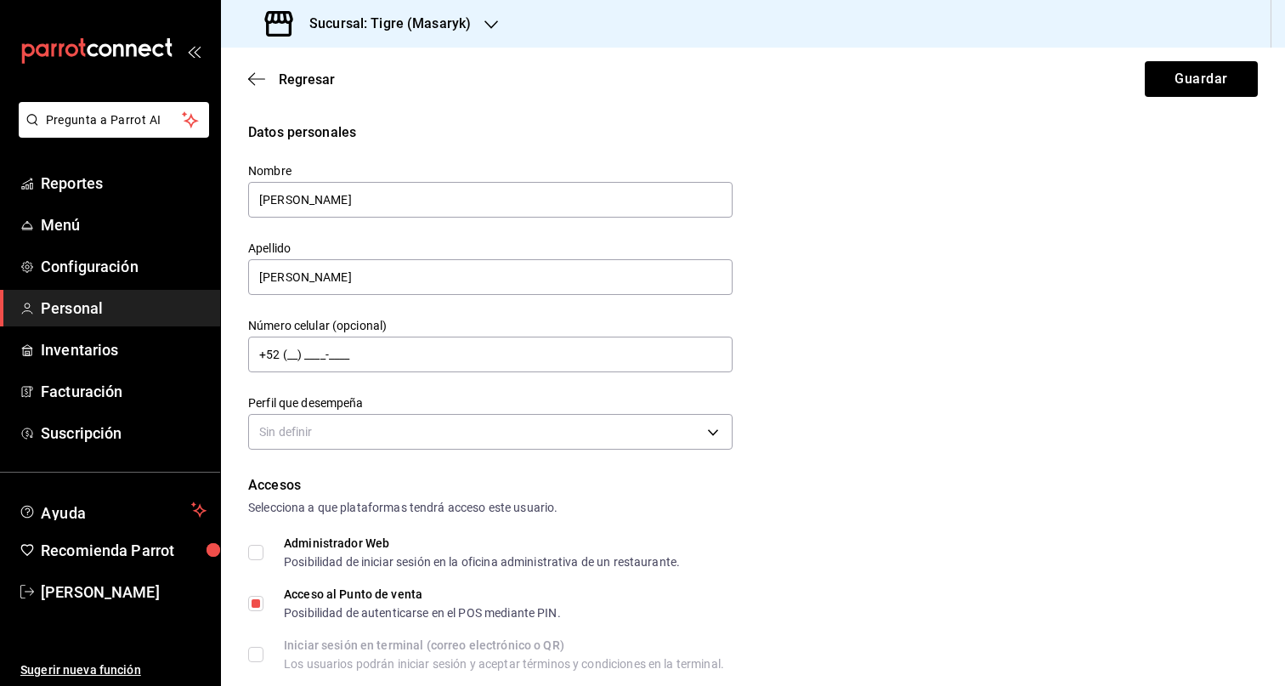
scroll to position [0, 0]
click at [1164, 78] on button "Guardar" at bounding box center [1201, 79] width 113 height 36
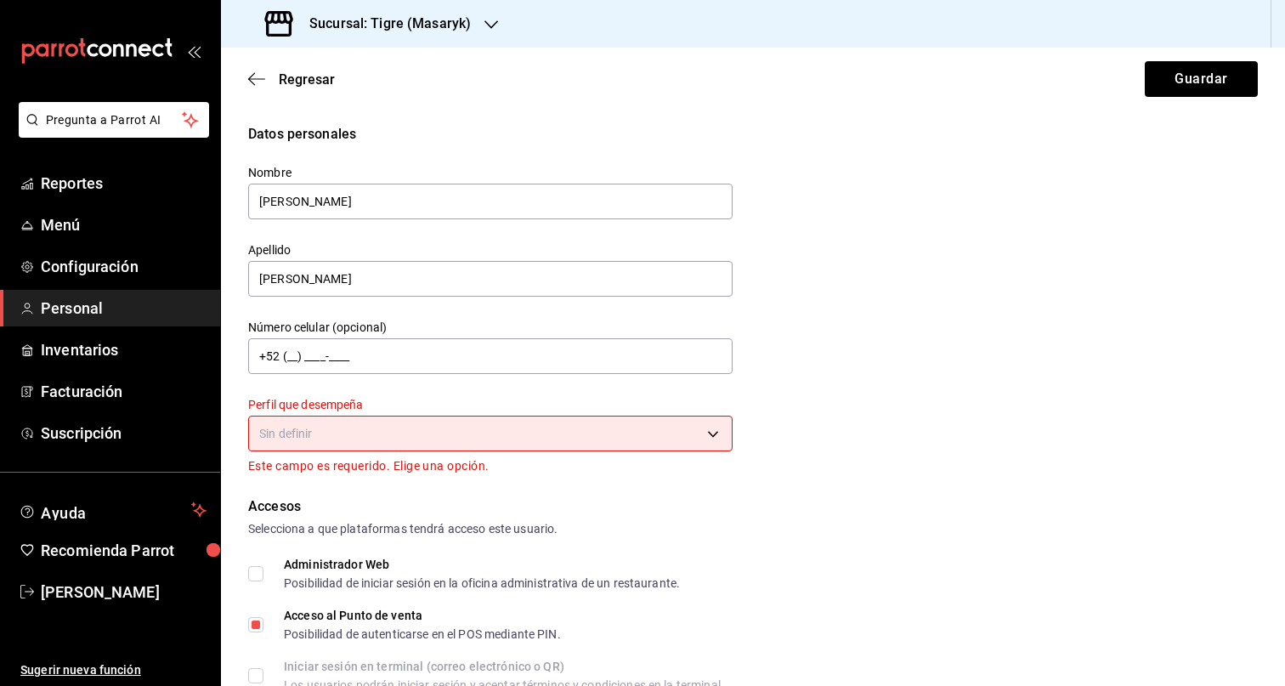
click at [737, 427] on div "Datos personales Nombre JUAN Apellido LOPEZ CANTU Número celular (opcional) +52…" at bounding box center [753, 300] width 1010 height 352
click at [673, 435] on body "Pregunta a Parrot AI Reportes Menú Configuración Personal Inventarios Facturaci…" at bounding box center [642, 343] width 1285 height 686
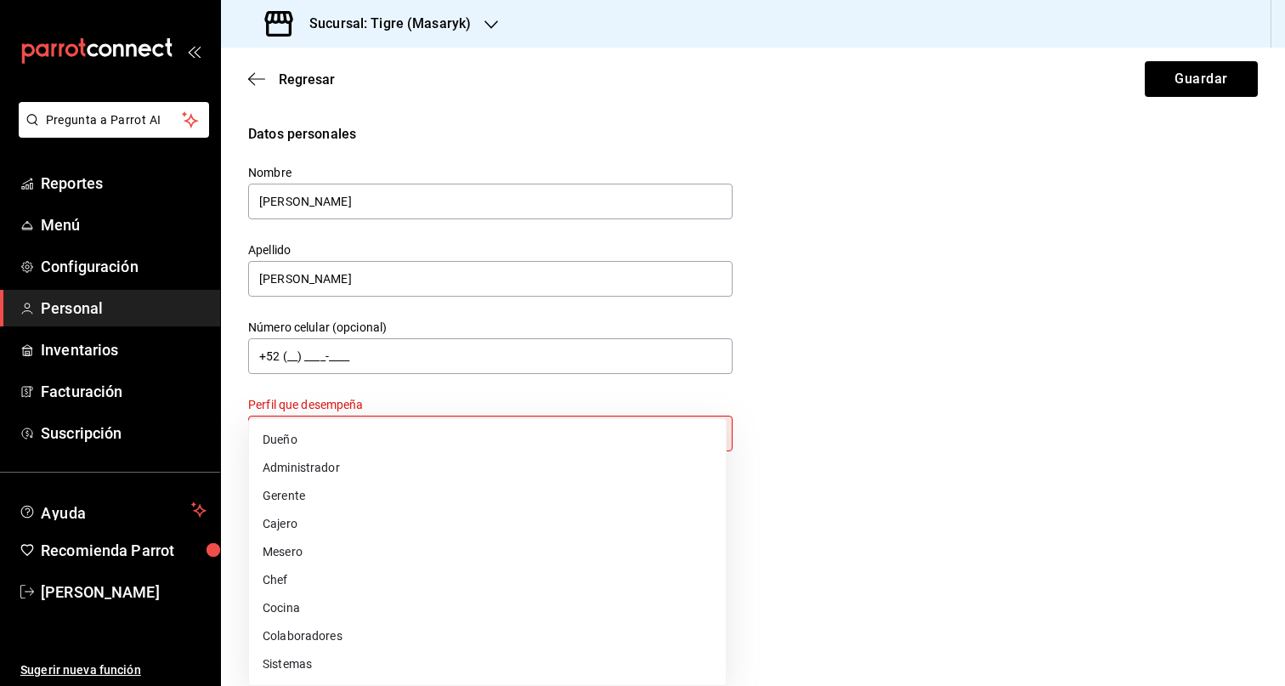
click at [421, 638] on li "Colaboradores" at bounding box center [487, 636] width 477 height 28
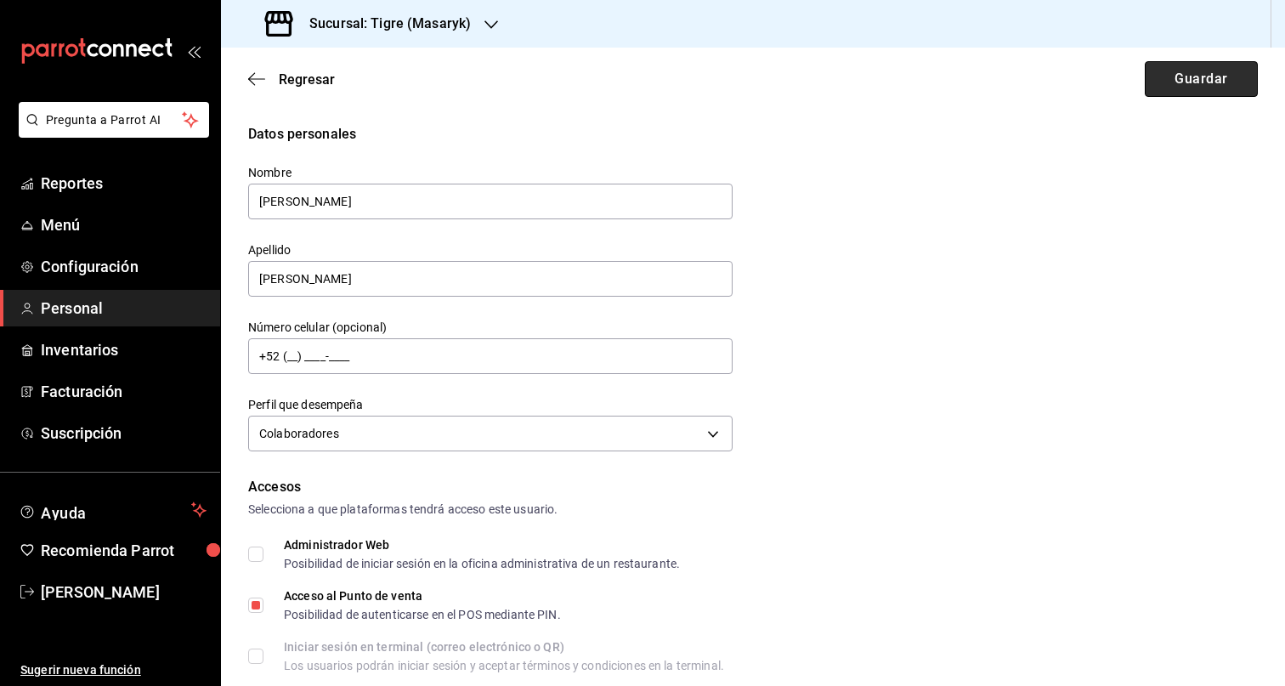
click at [1232, 84] on button "Guardar" at bounding box center [1201, 79] width 113 height 36
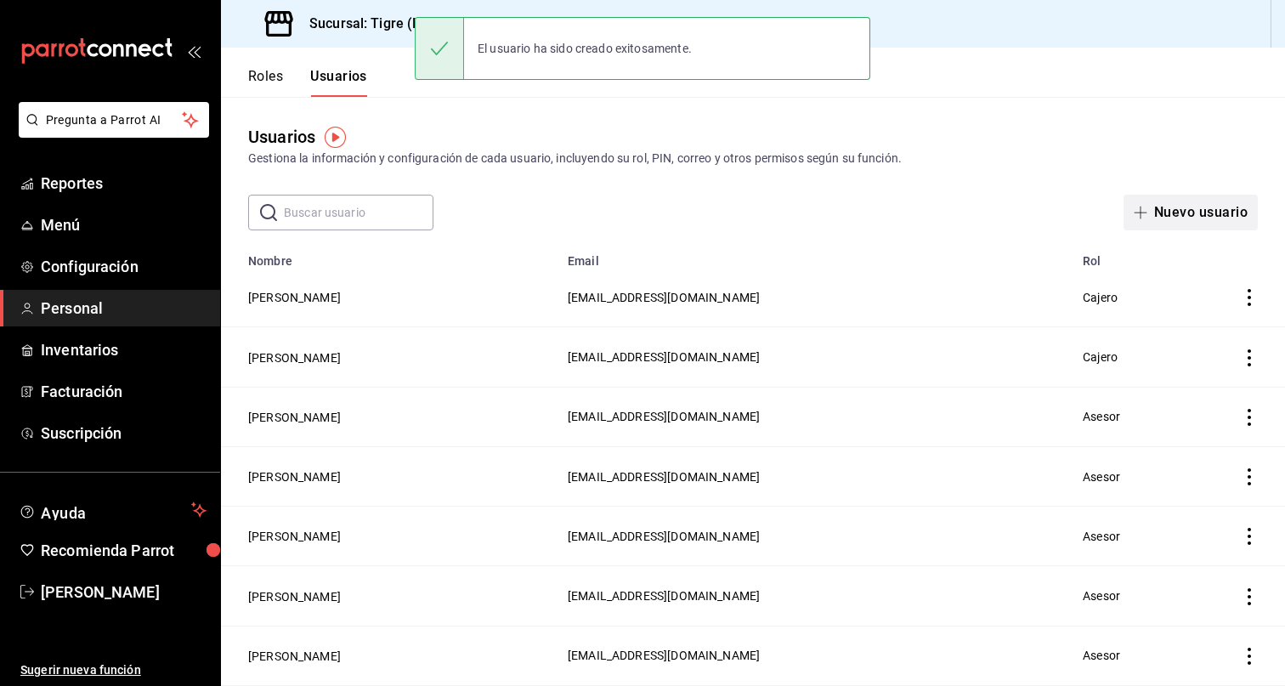
click at [1185, 211] on button "Nuevo usuario" at bounding box center [1190, 213] width 134 height 36
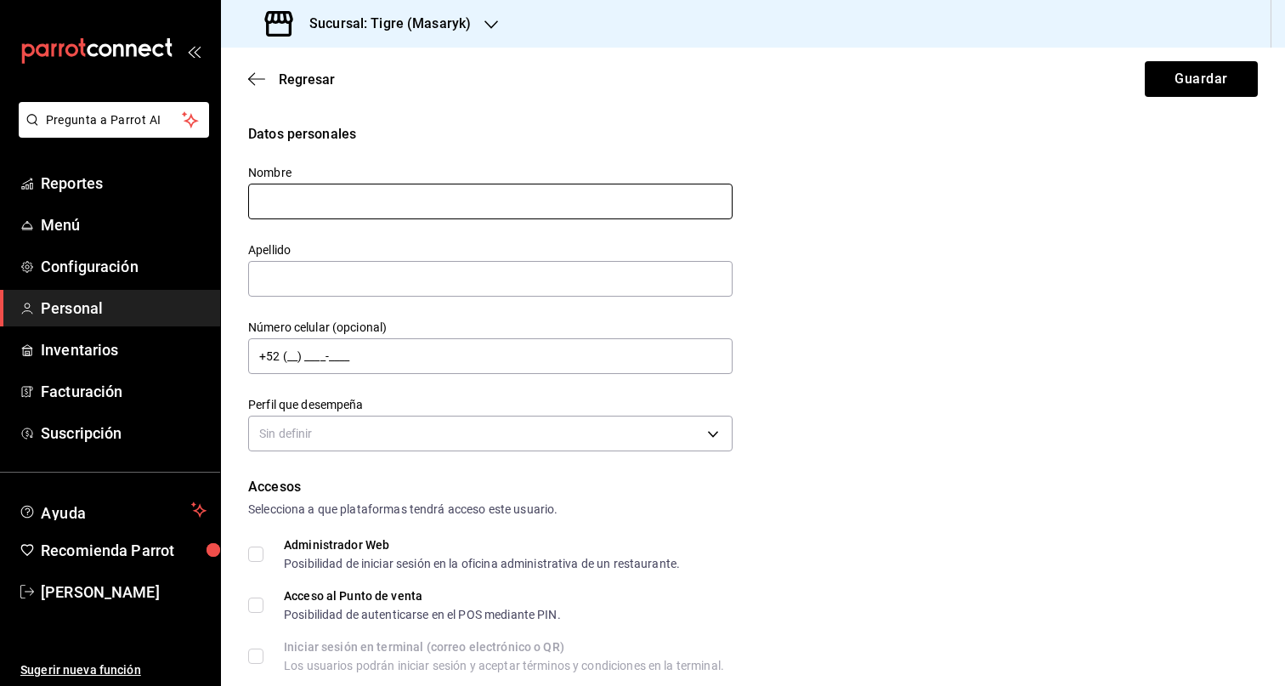
click at [450, 202] on input "text" at bounding box center [490, 202] width 484 height 36
click at [385, 284] on input "text" at bounding box center [490, 279] width 484 height 36
paste input "JIMENEZ REYES"
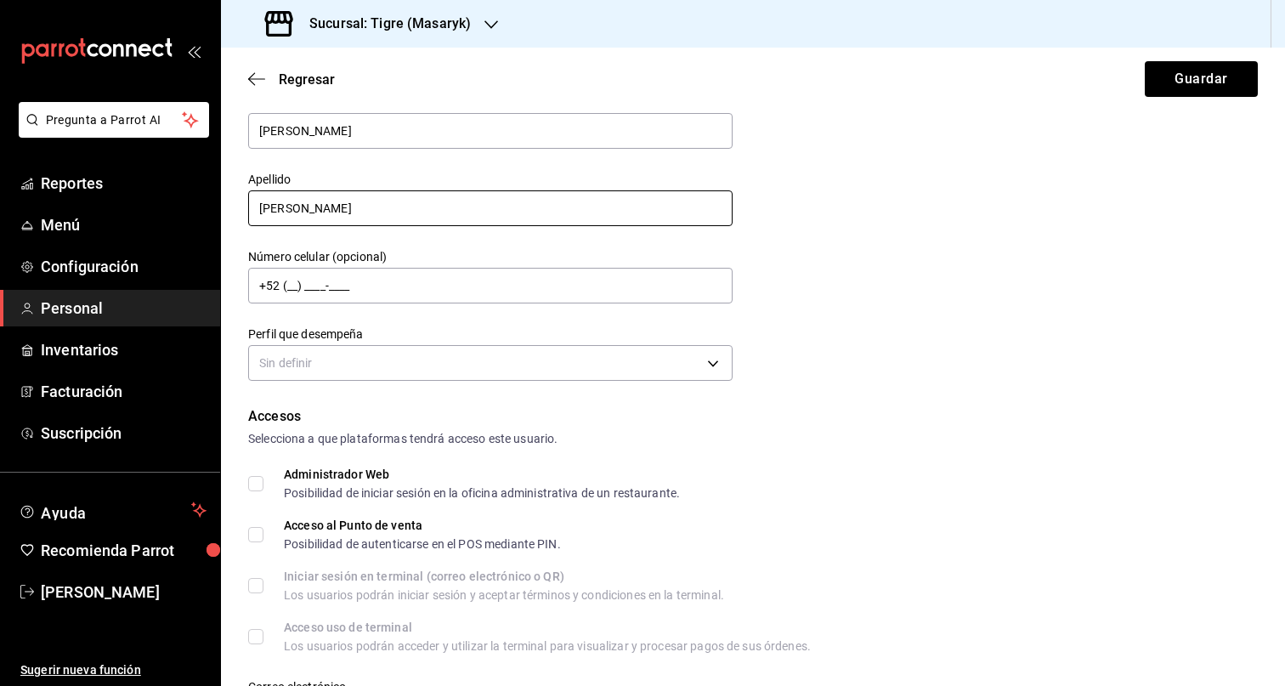
scroll to position [308, 0]
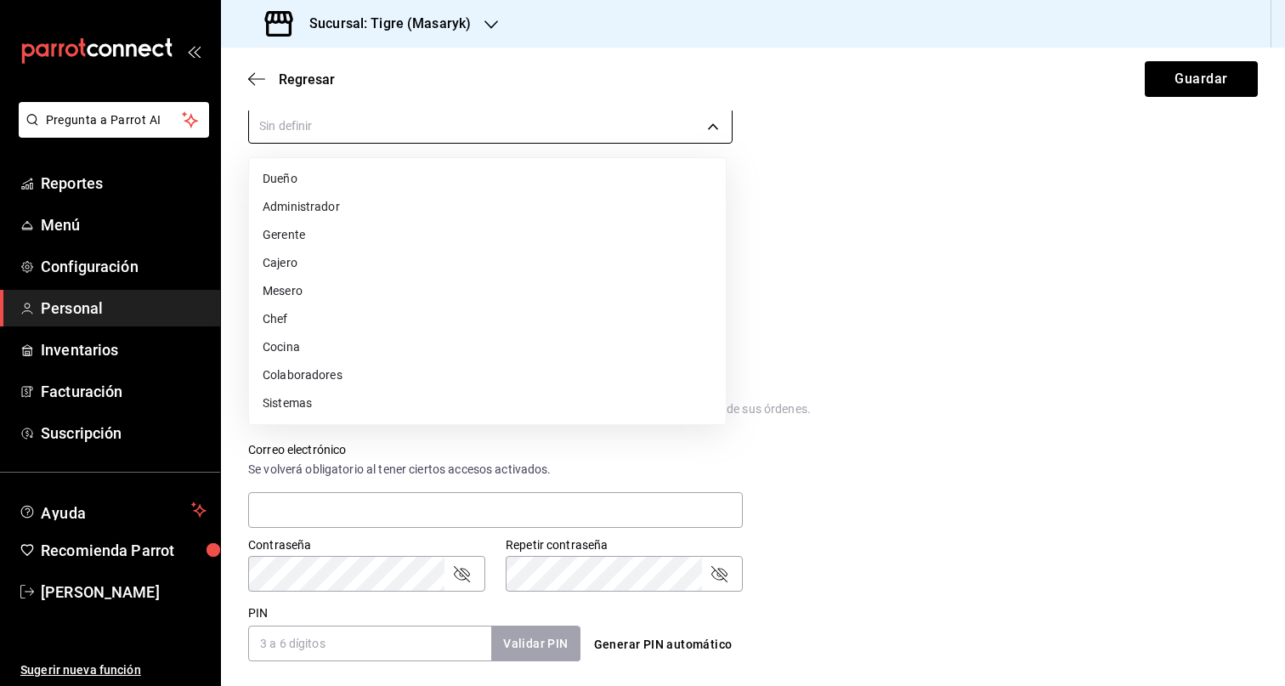
click at [631, 133] on body "Pregunta a Parrot AI Reportes Menú Configuración Personal Inventarios Facturaci…" at bounding box center [642, 343] width 1285 height 686
click at [383, 376] on li "Colaboradores" at bounding box center [487, 375] width 477 height 28
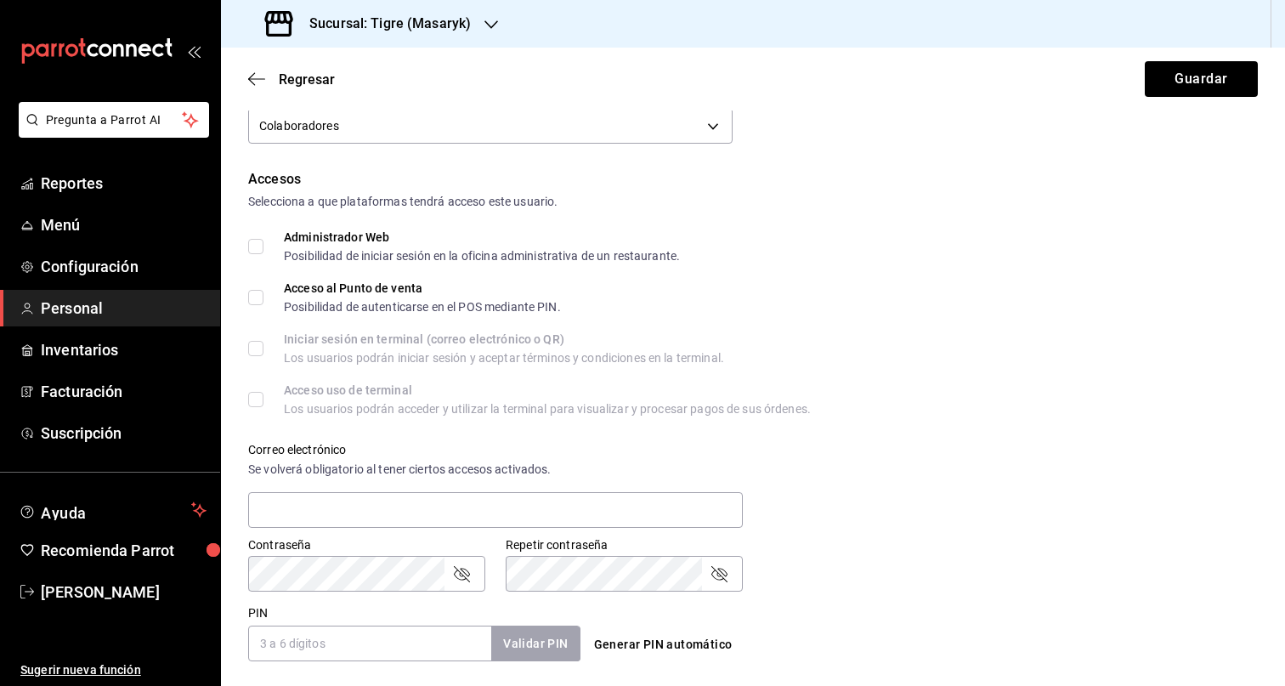
click at [889, 341] on div "Iniciar sesión en terminal (correo electrónico o QR) Los usuarios podrán inicia…" at bounding box center [753, 348] width 1010 height 31
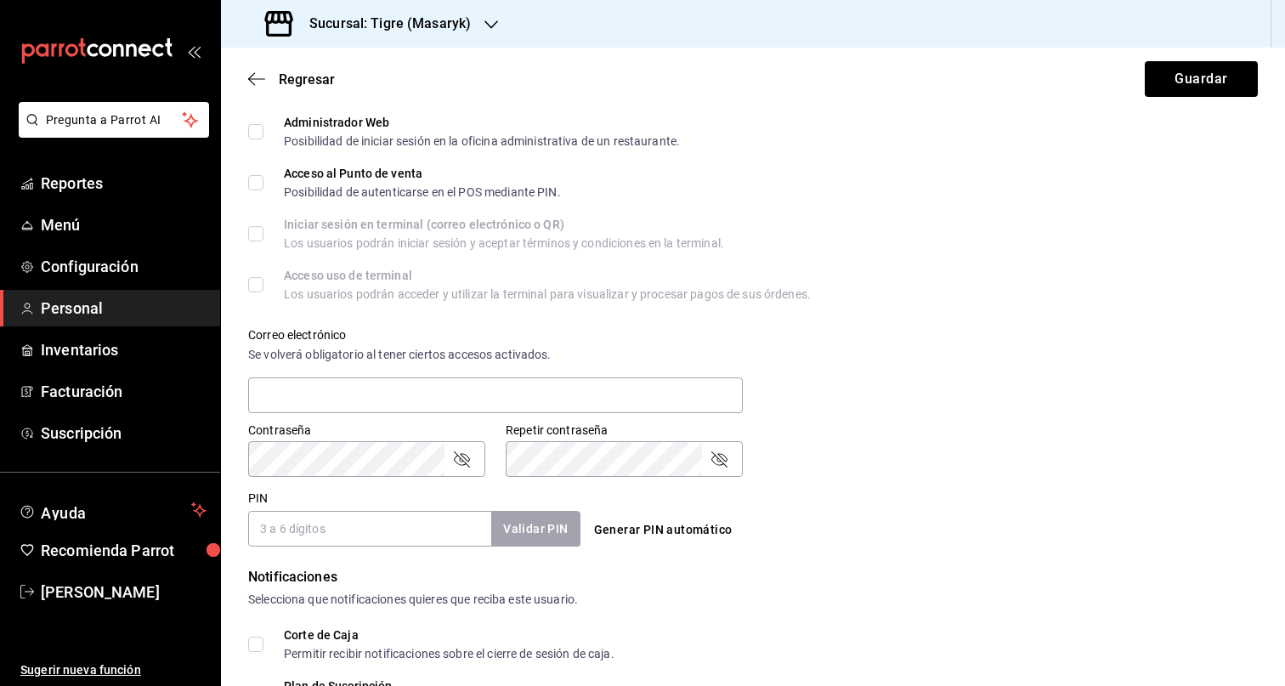
scroll to position [621, 0]
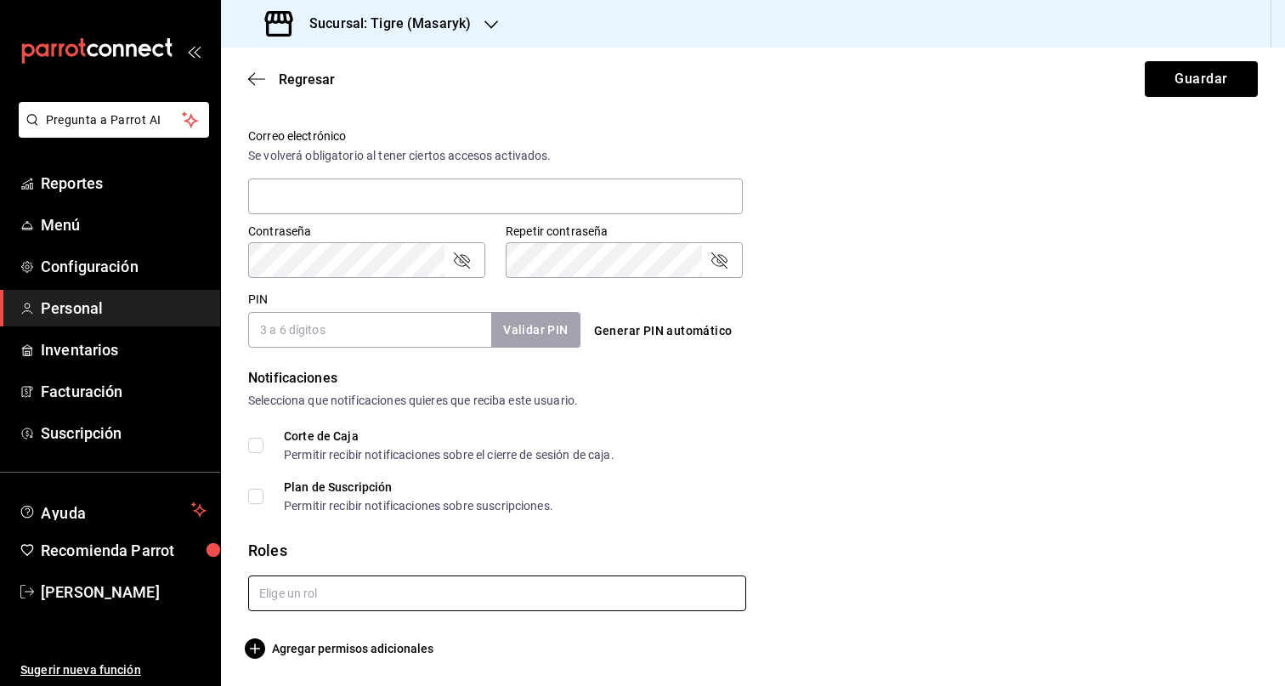
click at [417, 605] on input "text" at bounding box center [497, 593] width 498 height 36
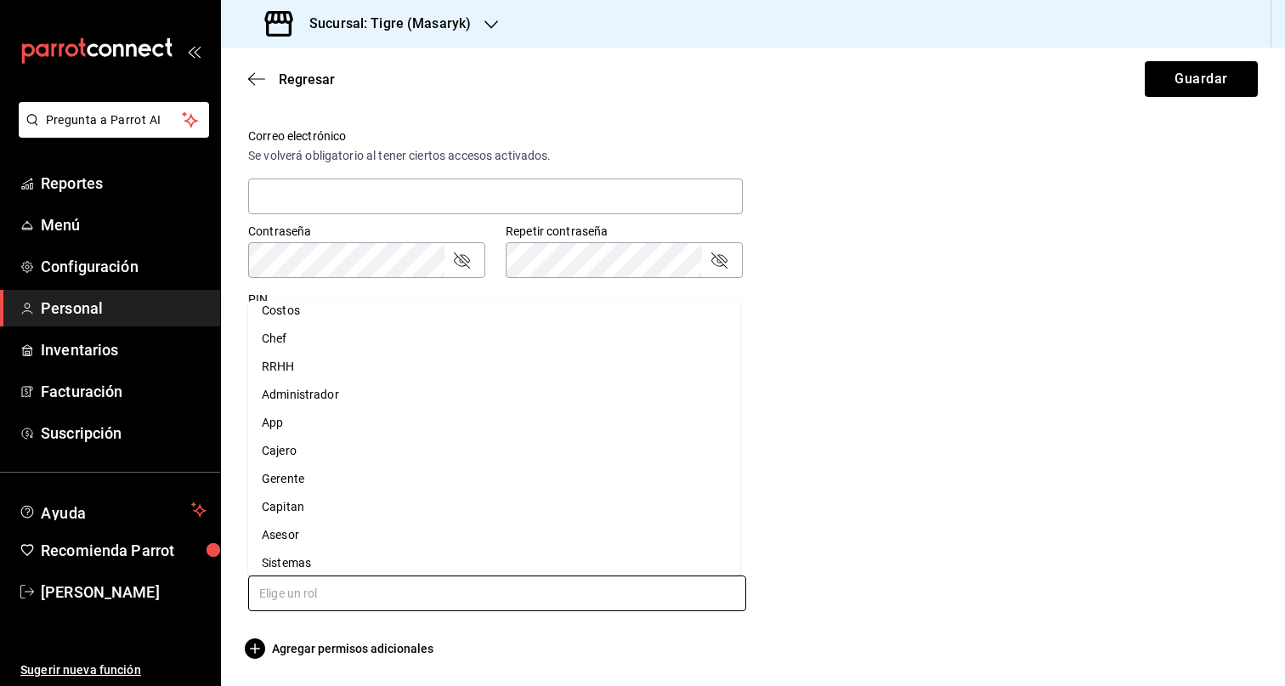
scroll to position [48, 0]
click at [345, 500] on li "Capitan" at bounding box center [494, 498] width 492 height 28
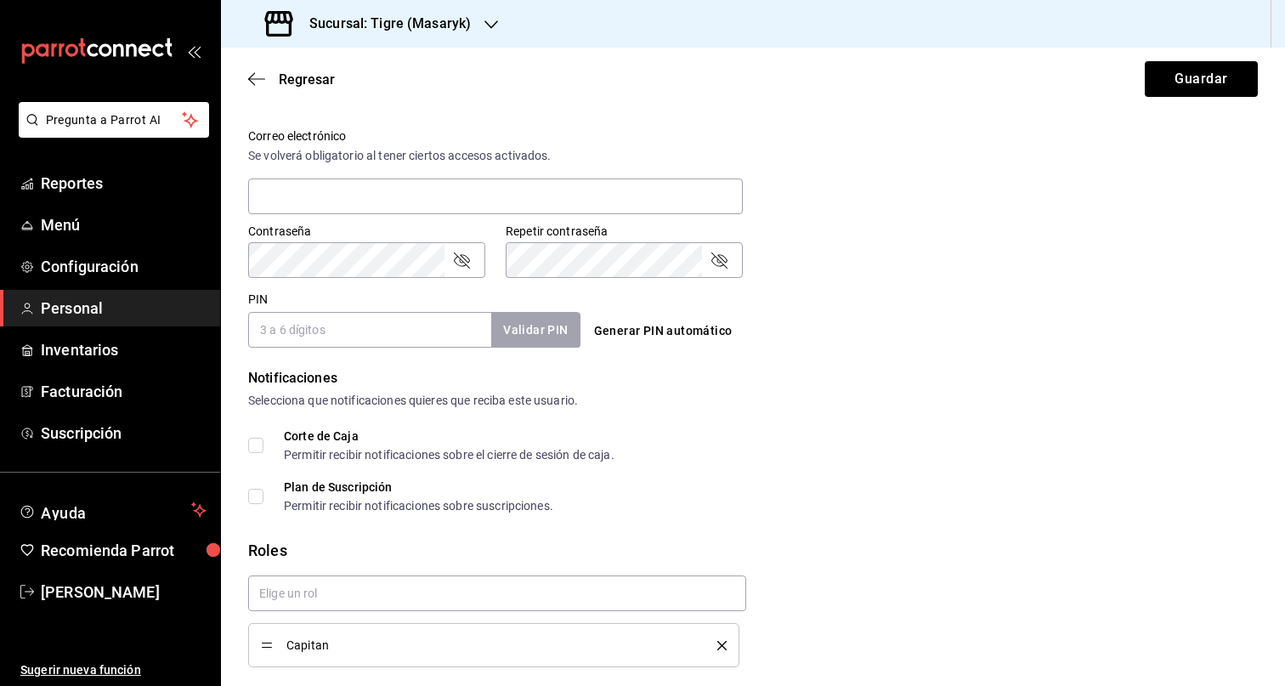
click at [312, 341] on input "PIN" at bounding box center [369, 330] width 243 height 36
paste input "10814"
click at [904, 347] on div "PIN 10814 Validar PIN ​ Generar PIN automático" at bounding box center [749, 316] width 1016 height 63
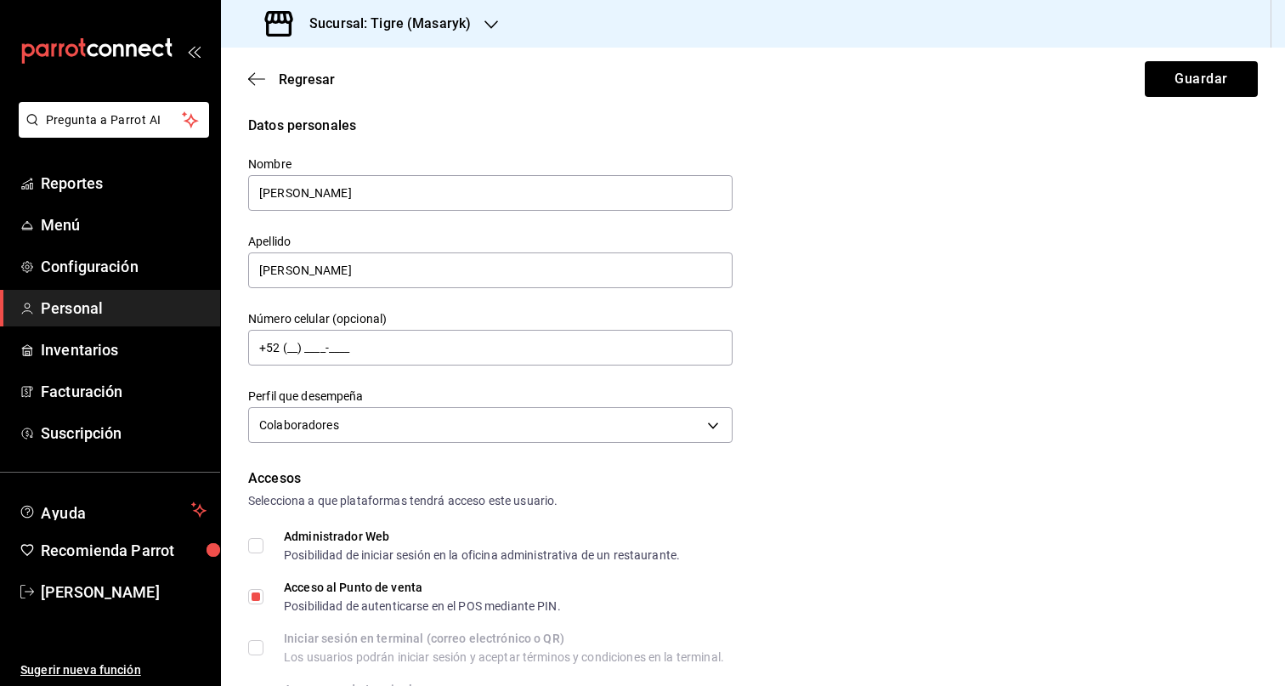
scroll to position [0, 0]
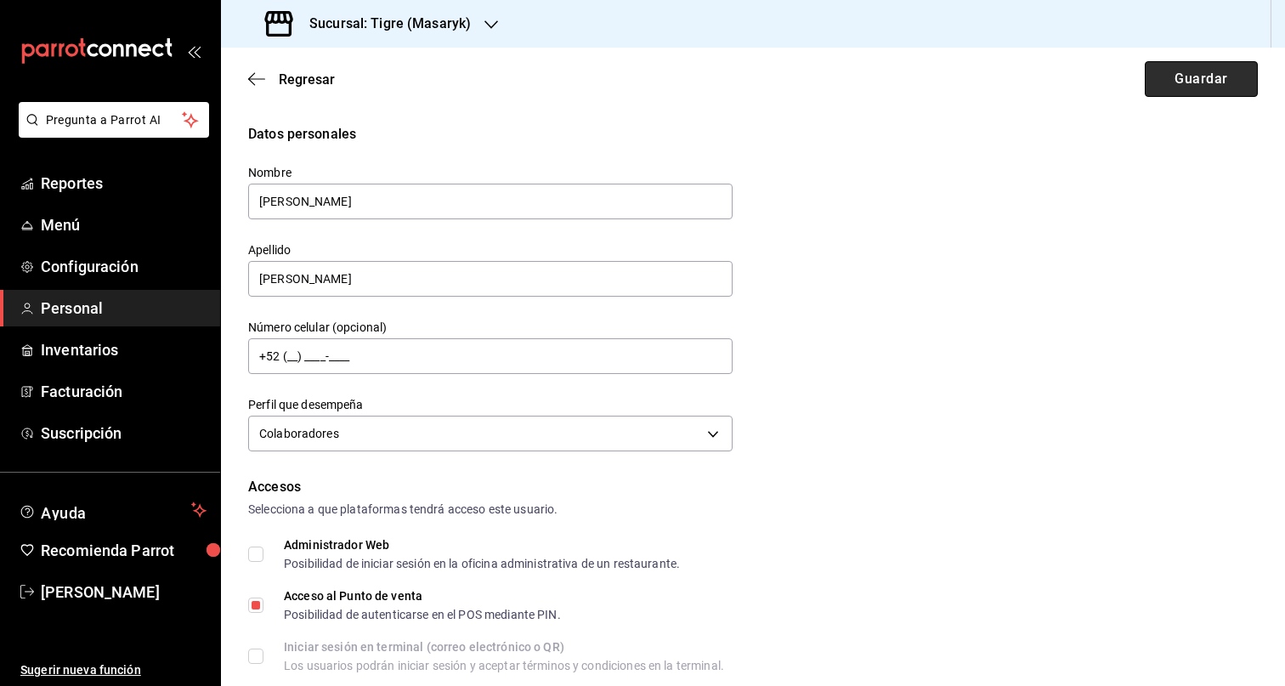
click at [1168, 75] on button "Guardar" at bounding box center [1201, 79] width 113 height 36
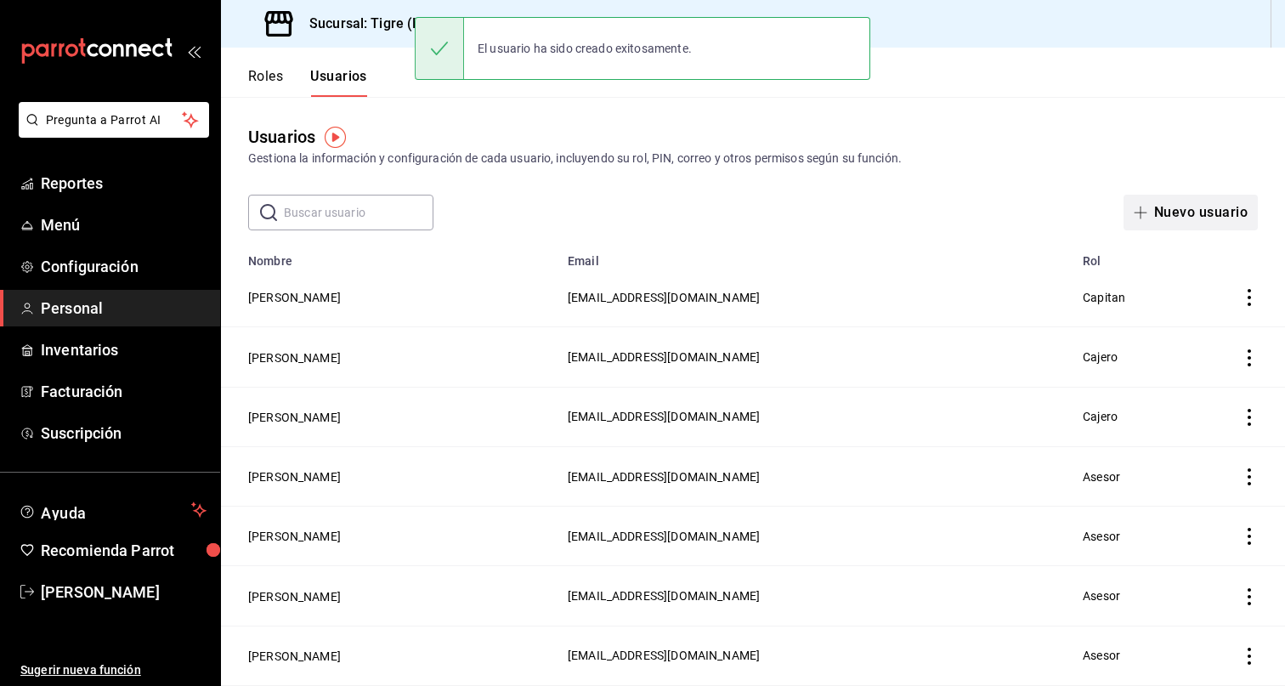
click at [1196, 209] on button "Nuevo usuario" at bounding box center [1190, 213] width 134 height 36
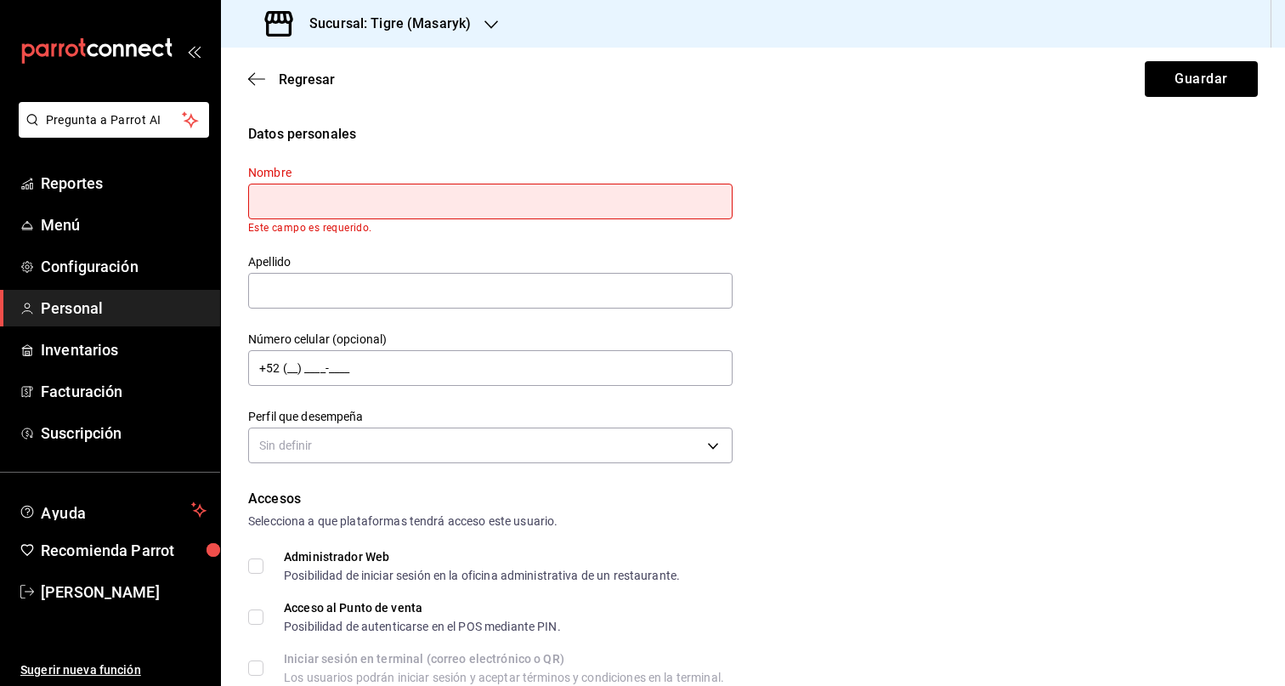
click at [441, 192] on input "text" at bounding box center [490, 202] width 484 height 36
paste input "RICARDO"
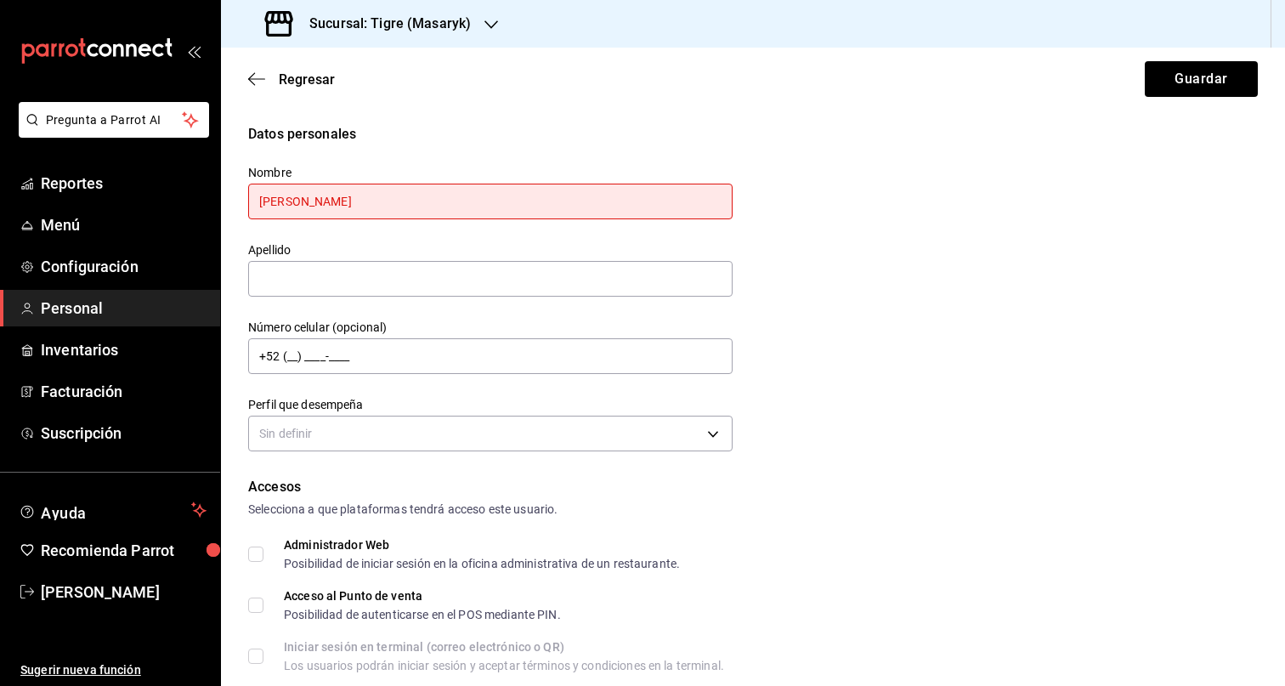
click at [929, 270] on div "Datos personales Nombre RICARDO Apellido Número celular (opcional) +52 (__) ___…" at bounding box center [753, 290] width 1010 height 332
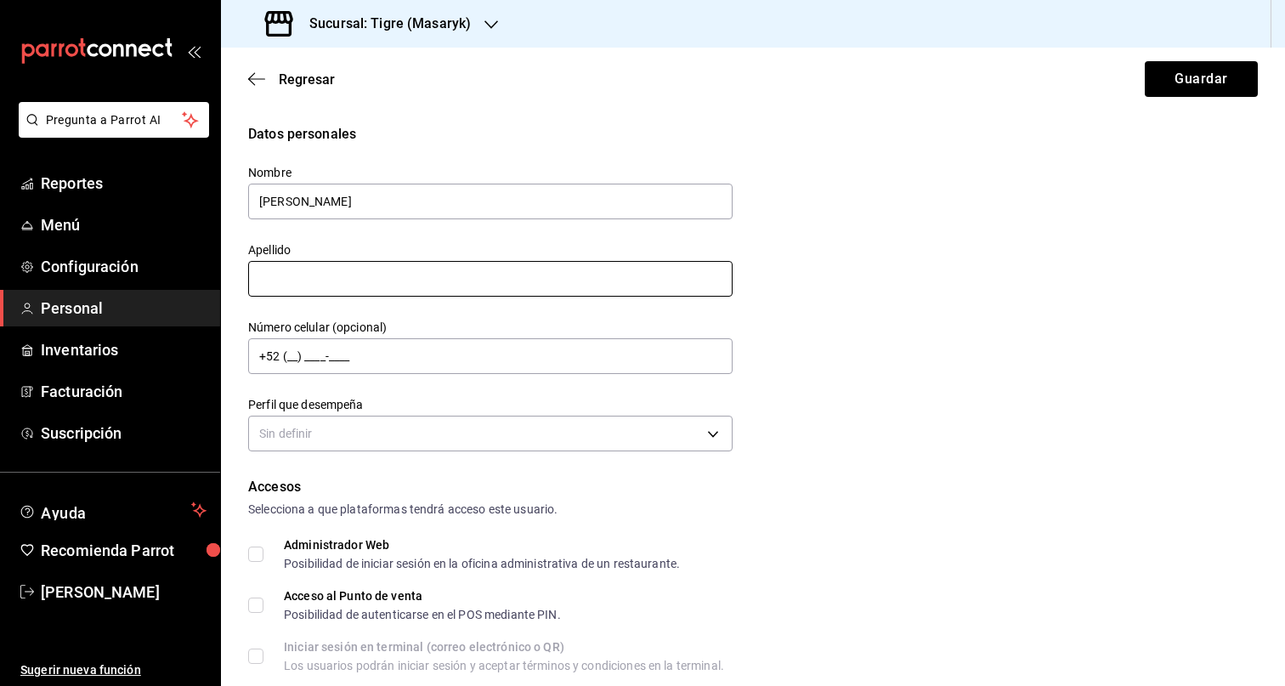
click at [401, 274] on input "text" at bounding box center [490, 279] width 484 height 36
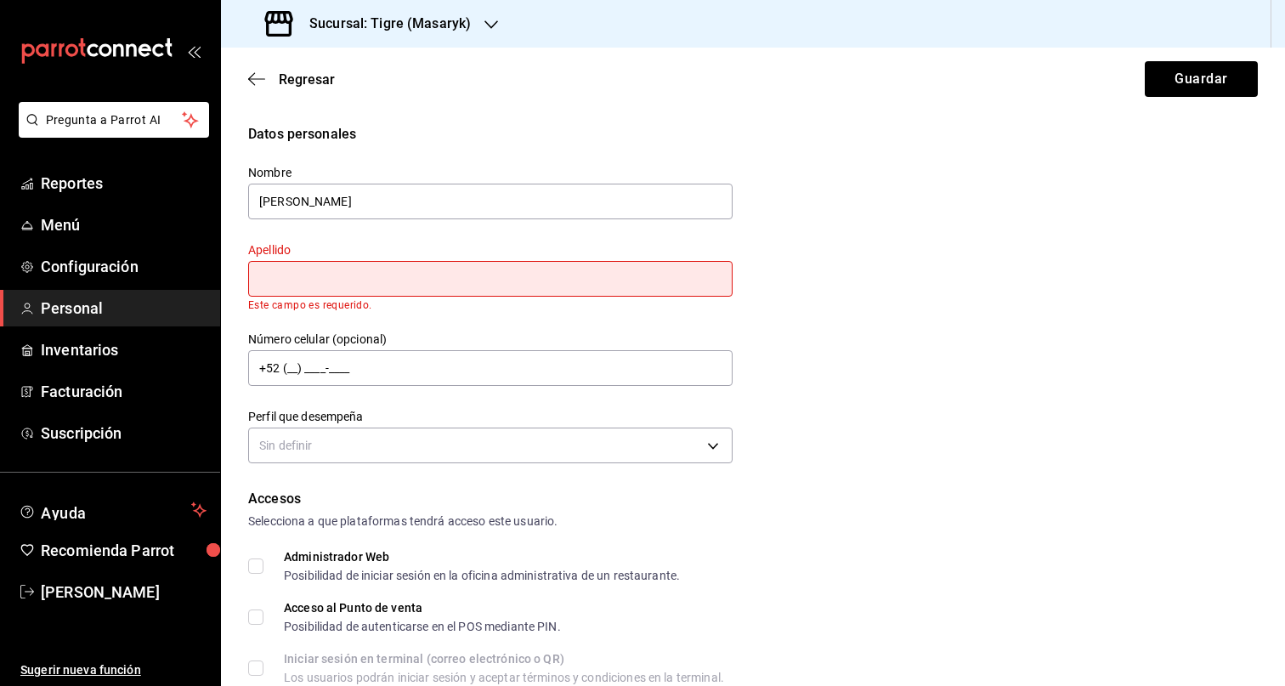
click at [428, 273] on input "text" at bounding box center [490, 279] width 484 height 36
paste input "RODRIGUEZ RODRIGUEZ"
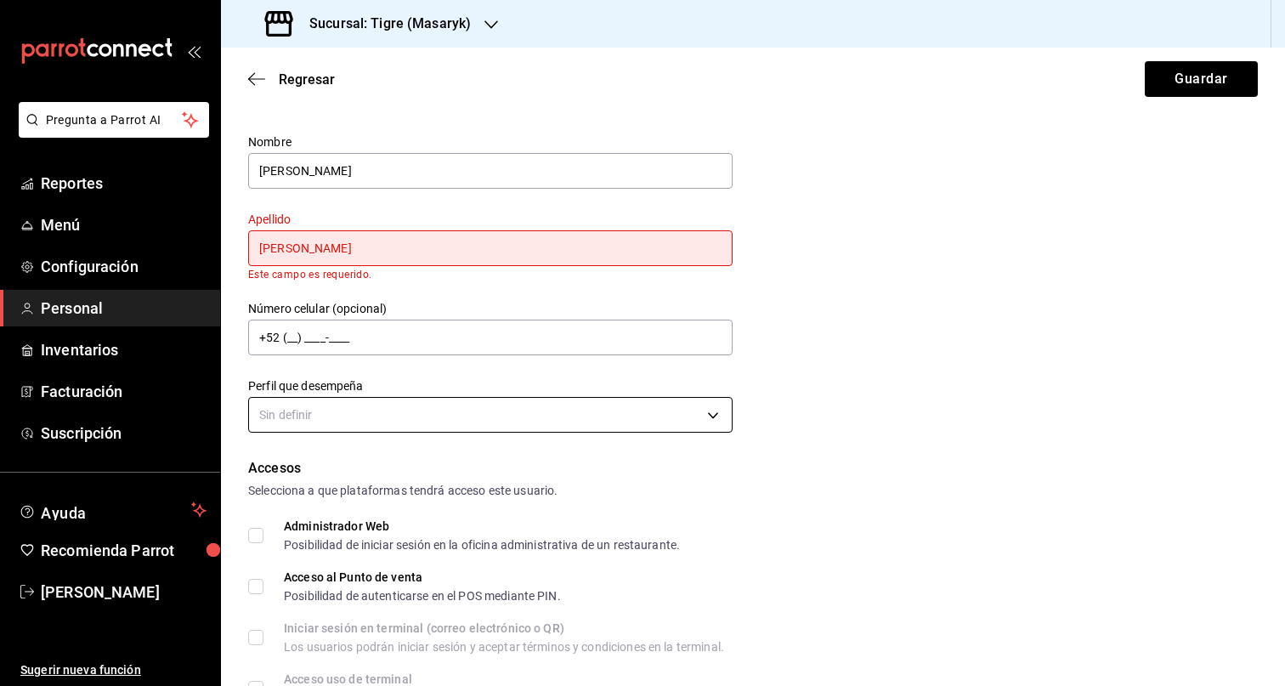
scroll to position [31, 0]
click at [525, 427] on body "Pregunta a Parrot AI Reportes Menú Configuración Personal Inventarios Facturaci…" at bounding box center [642, 343] width 1285 height 686
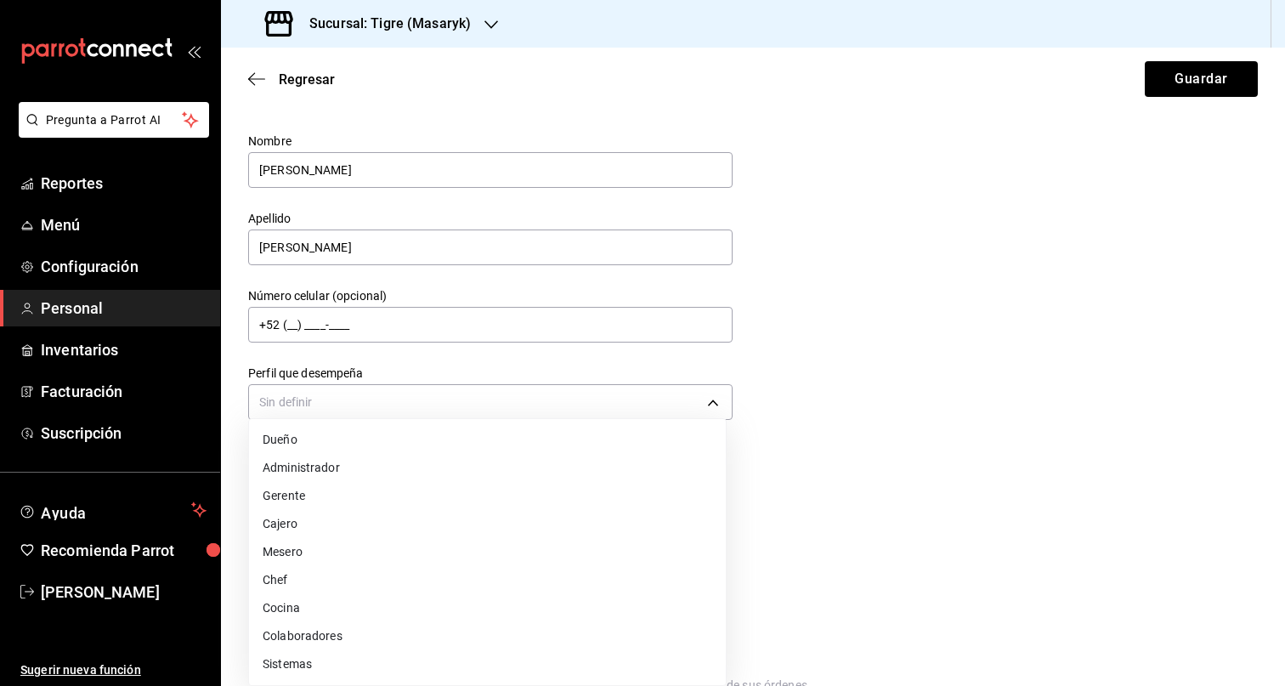
click at [404, 634] on li "Colaboradores" at bounding box center [487, 636] width 477 height 28
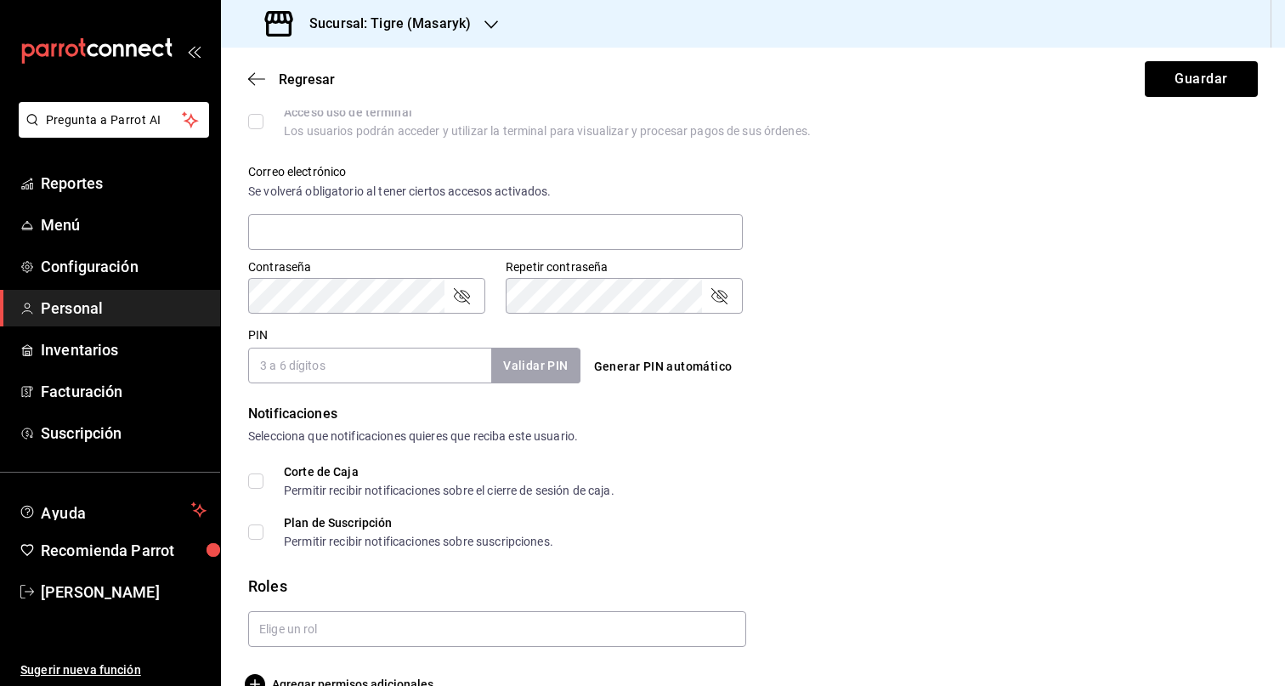
scroll to position [621, 0]
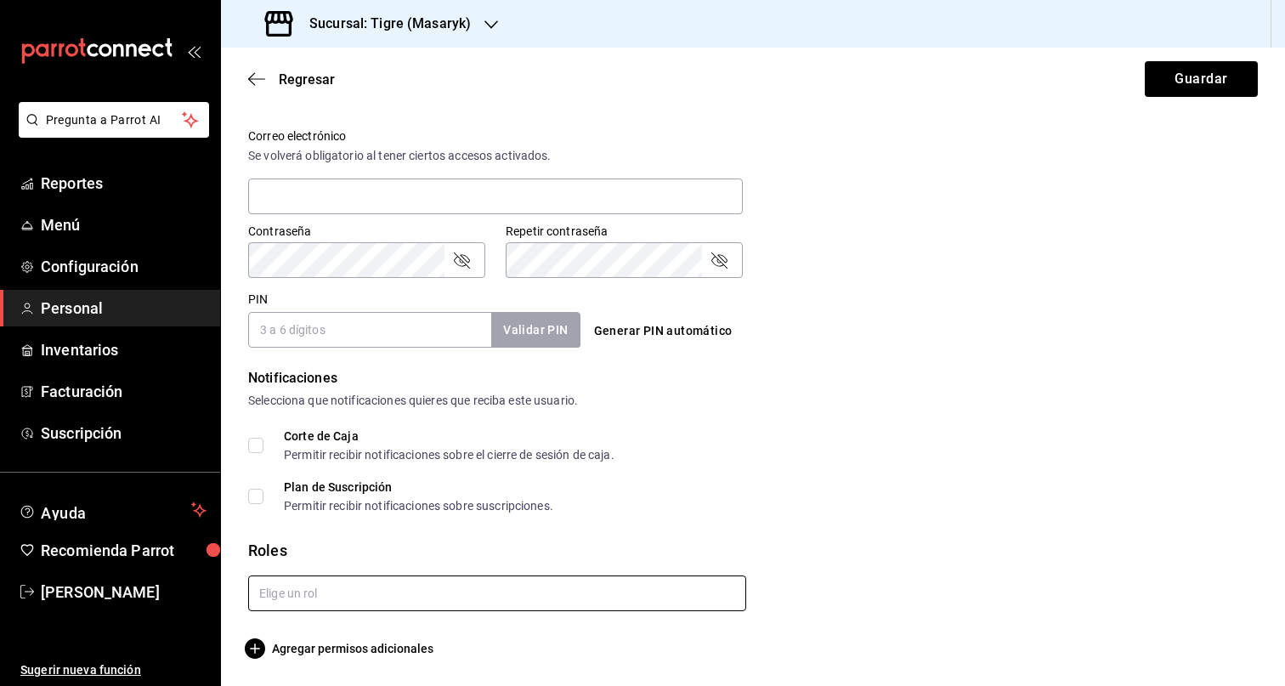
click at [399, 588] on input "text" at bounding box center [497, 593] width 498 height 36
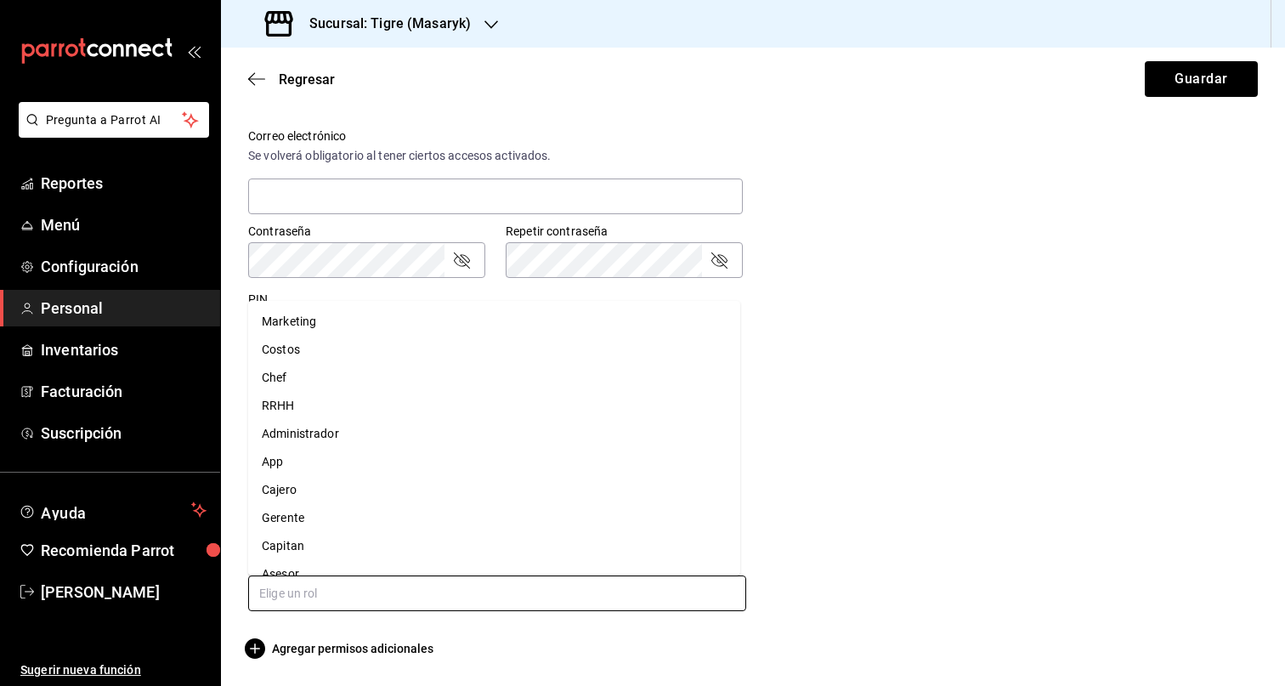
scroll to position [3, 0]
click at [343, 546] on li "Capitan" at bounding box center [494, 543] width 492 height 28
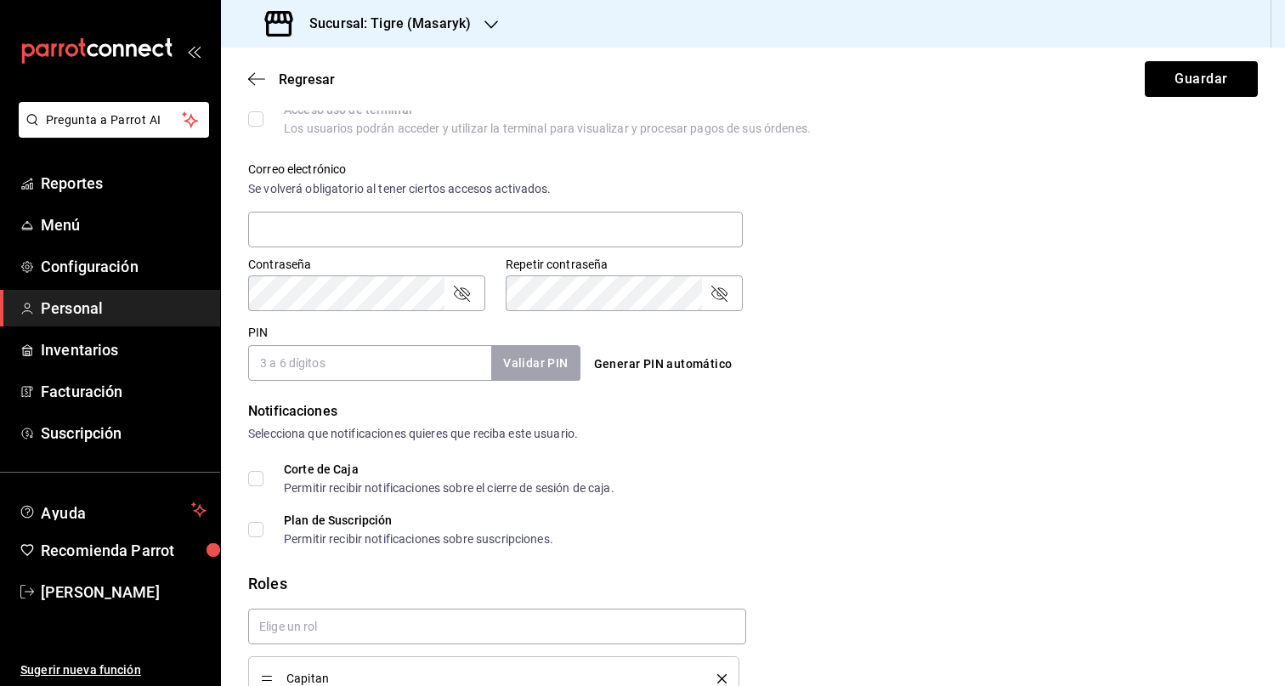
scroll to position [586, 0]
click at [378, 357] on input "PIN" at bounding box center [369, 365] width 243 height 36
paste input "27555"
click at [1012, 419] on div "Notificaciones" at bounding box center [753, 413] width 1010 height 20
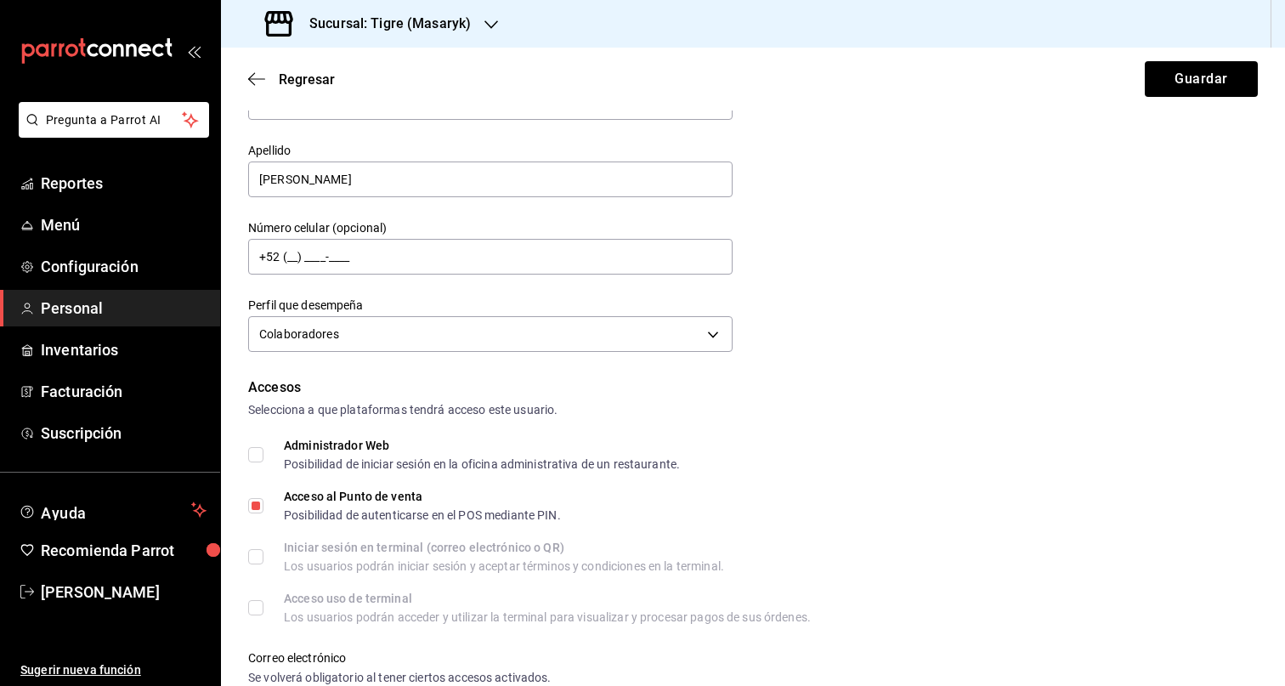
scroll to position [0, 0]
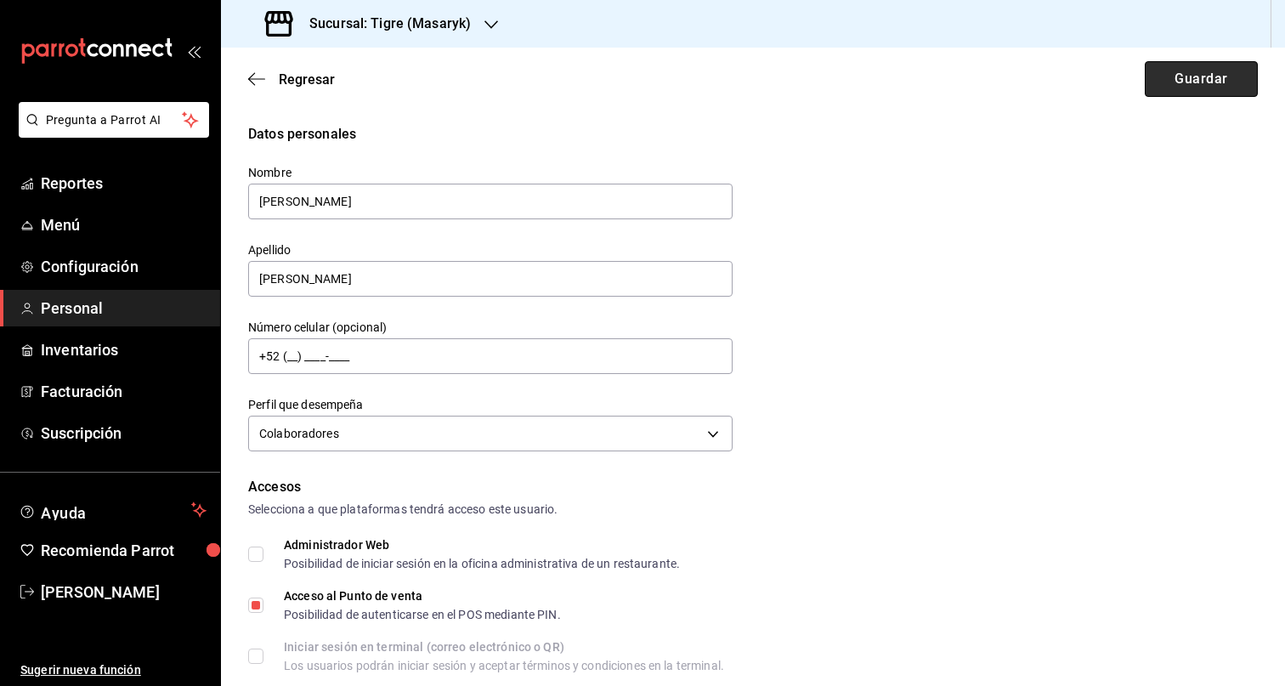
click at [1177, 74] on button "Guardar" at bounding box center [1201, 79] width 113 height 36
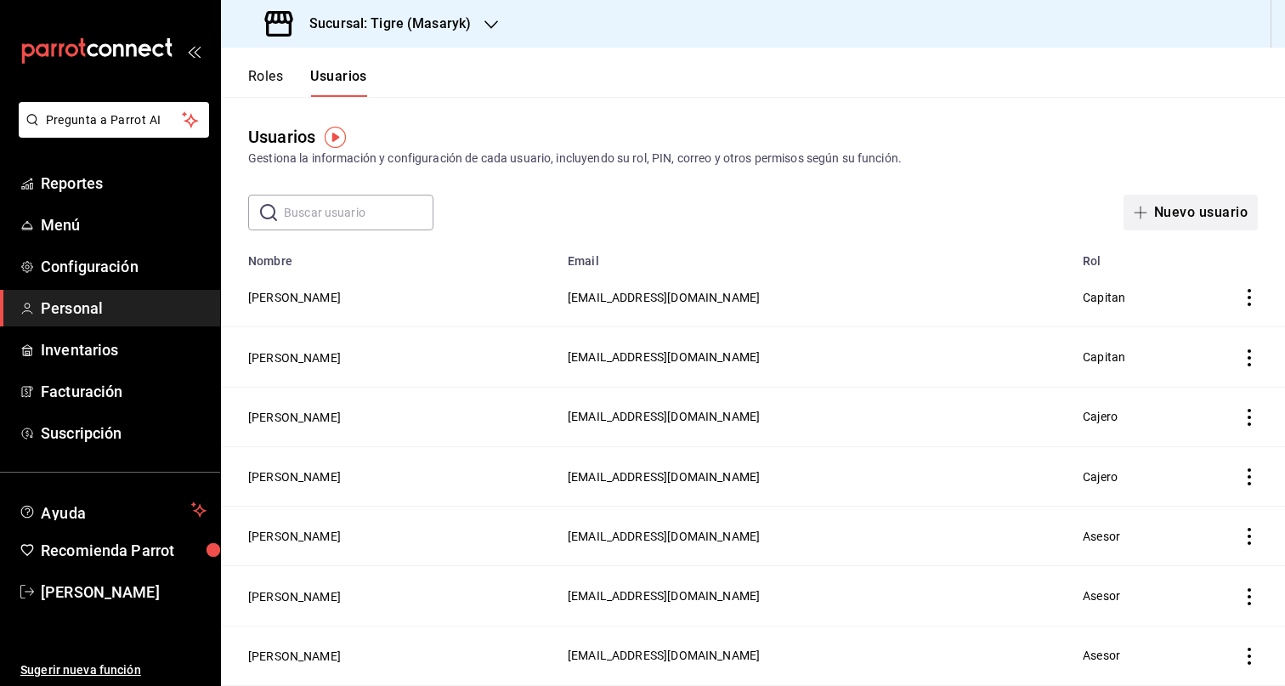
click at [1196, 211] on button "Nuevo usuario" at bounding box center [1190, 213] width 134 height 36
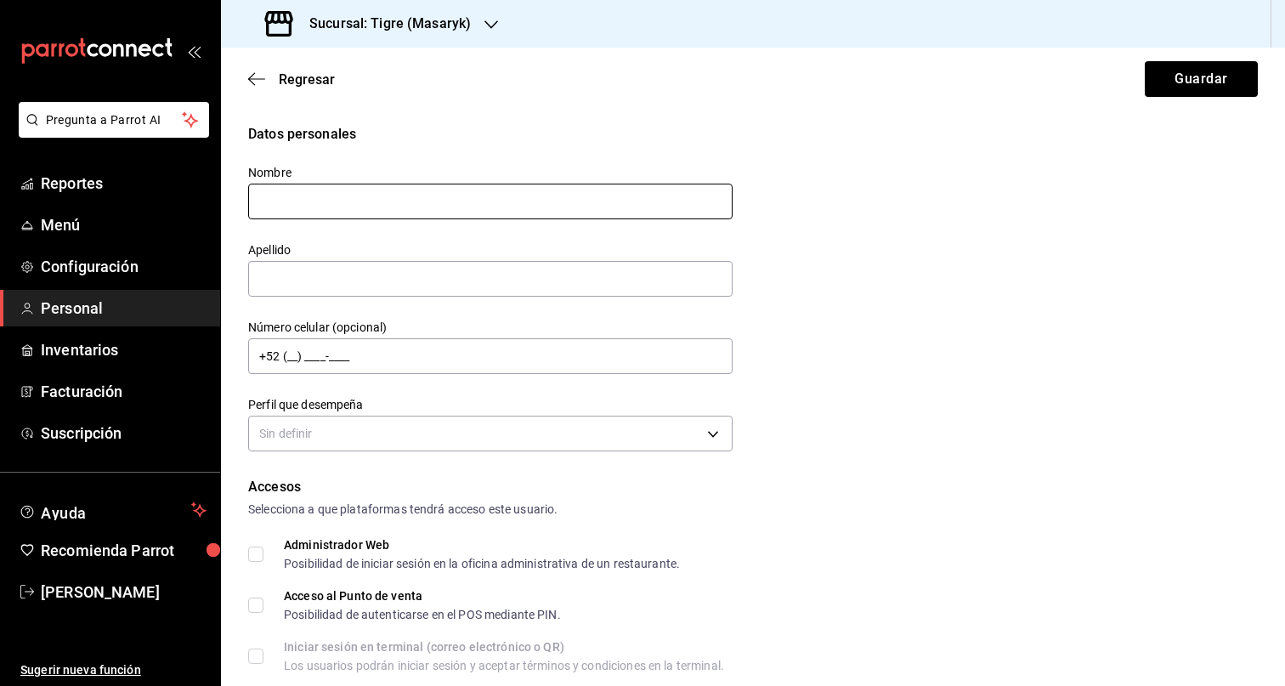
click at [375, 185] on input "text" at bounding box center [490, 202] width 484 height 36
click at [326, 285] on input "text" at bounding box center [490, 279] width 484 height 36
paste input "ASCENCIO CASILLAS"
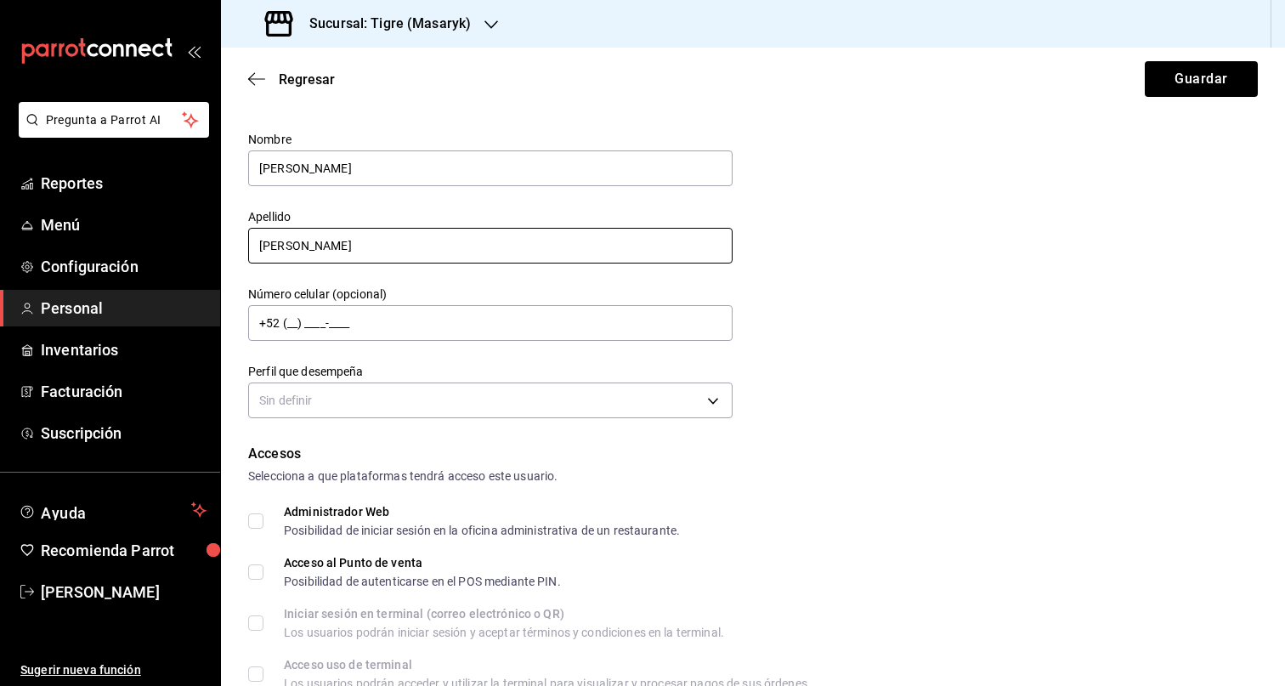
scroll to position [35, 0]
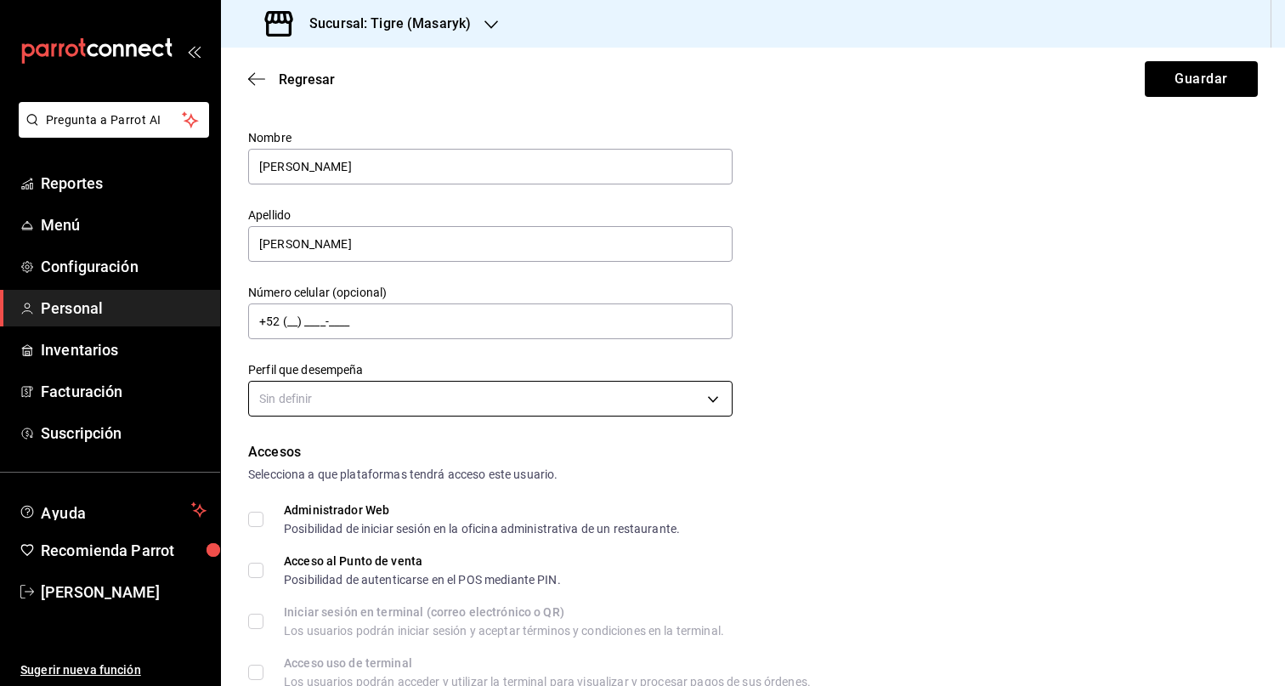
click at [367, 385] on body "Pregunta a Parrot AI Reportes Menú Configuración Personal Inventarios Facturaci…" at bounding box center [642, 343] width 1285 height 686
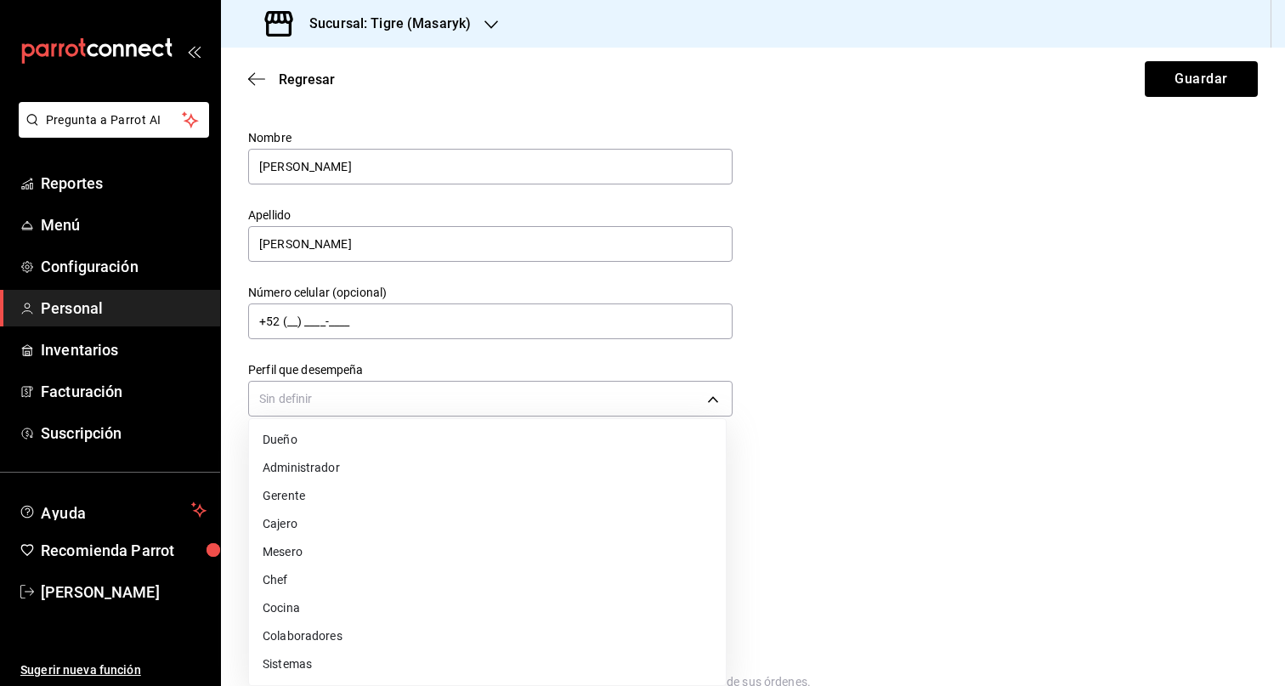
click at [348, 625] on li "Colaboradores" at bounding box center [487, 636] width 477 height 28
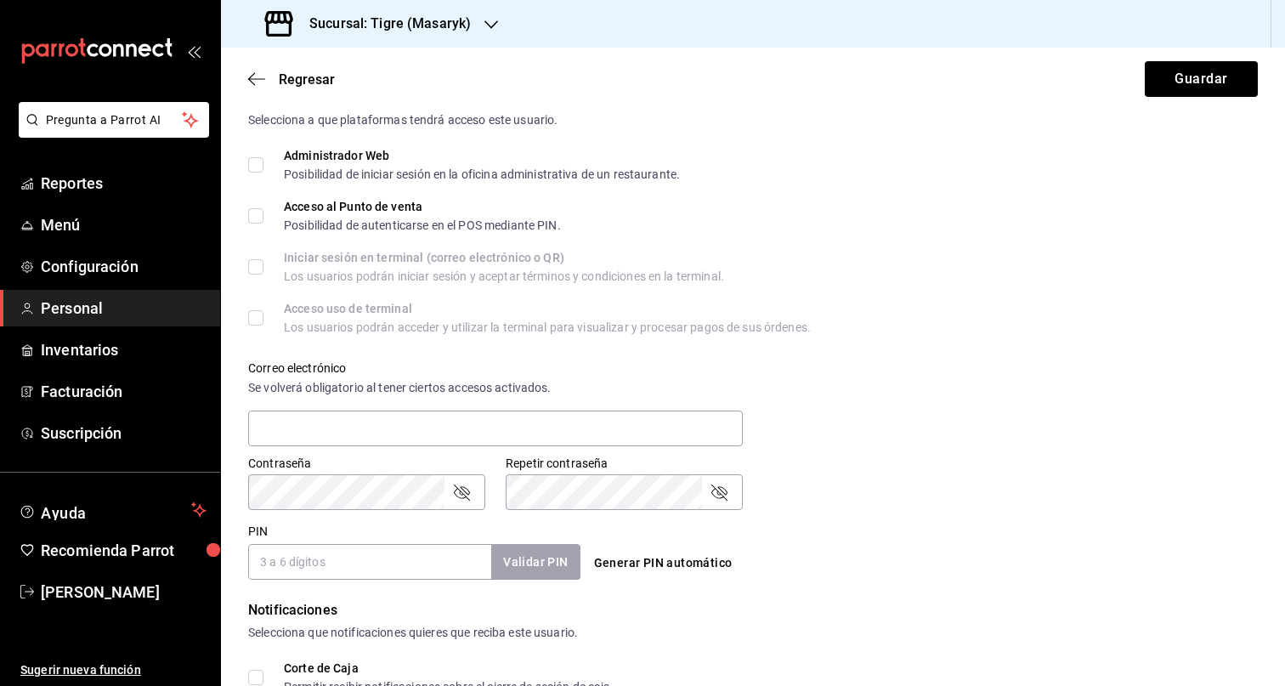
scroll to position [621, 0]
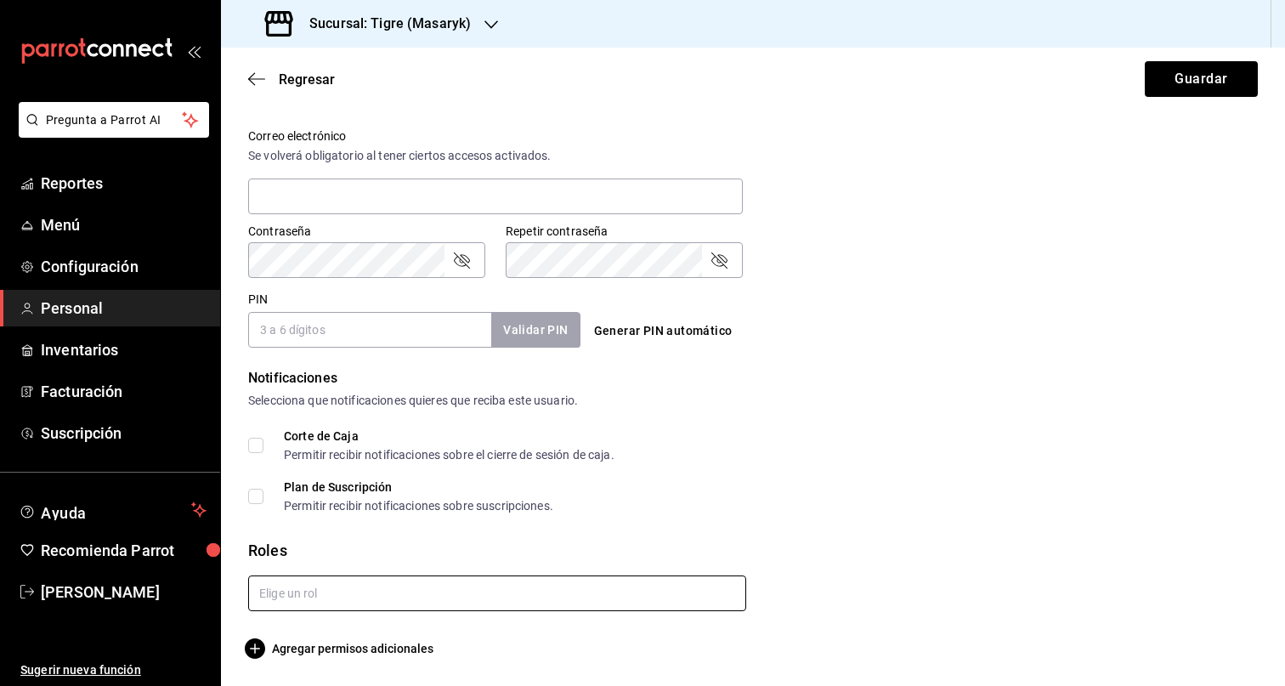
click at [446, 597] on input "text" at bounding box center [497, 593] width 498 height 36
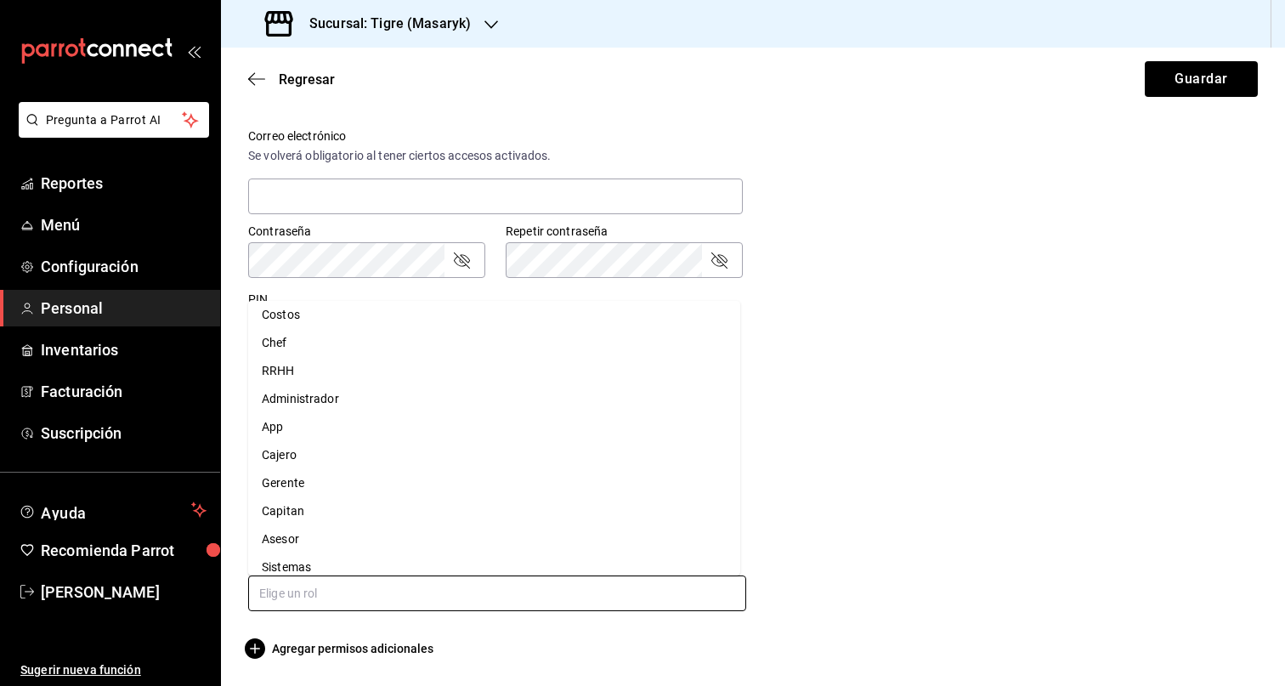
scroll to position [37, 0]
click at [315, 506] on li "Capitan" at bounding box center [494, 509] width 492 height 28
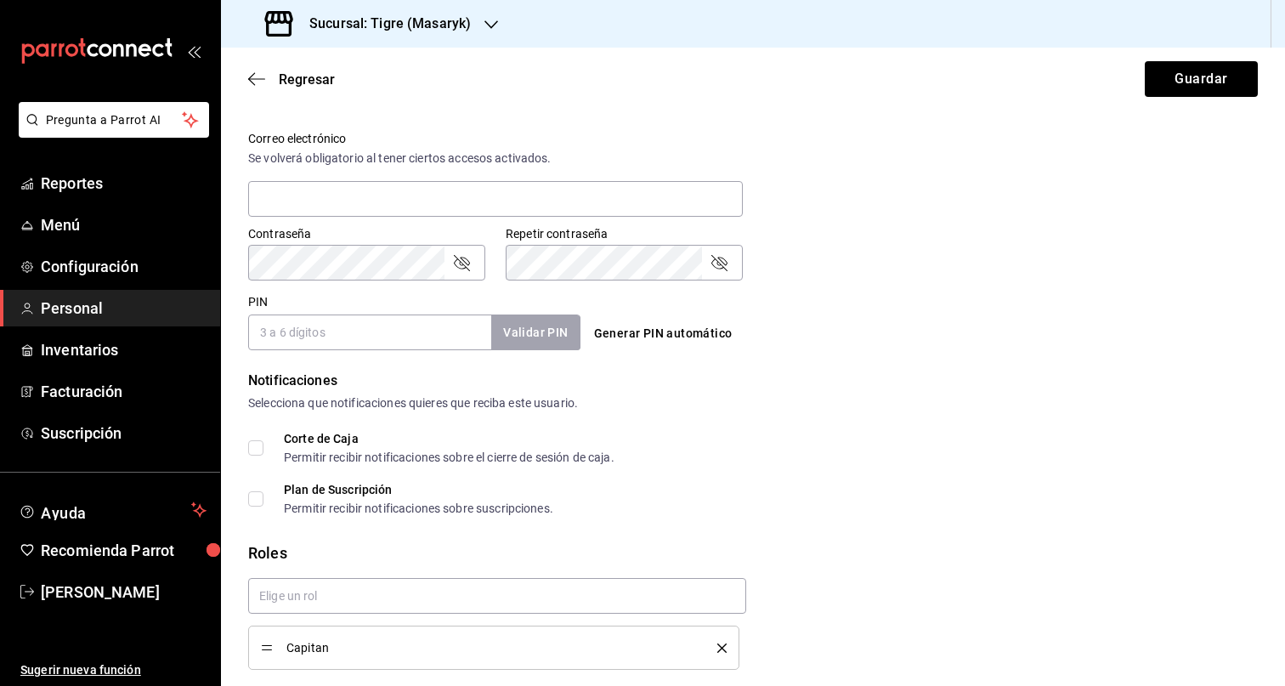
scroll to position [618, 0]
click at [390, 341] on input "PIN" at bounding box center [369, 333] width 243 height 36
paste input "27627"
click at [1180, 78] on button "Guardar" at bounding box center [1201, 79] width 113 height 36
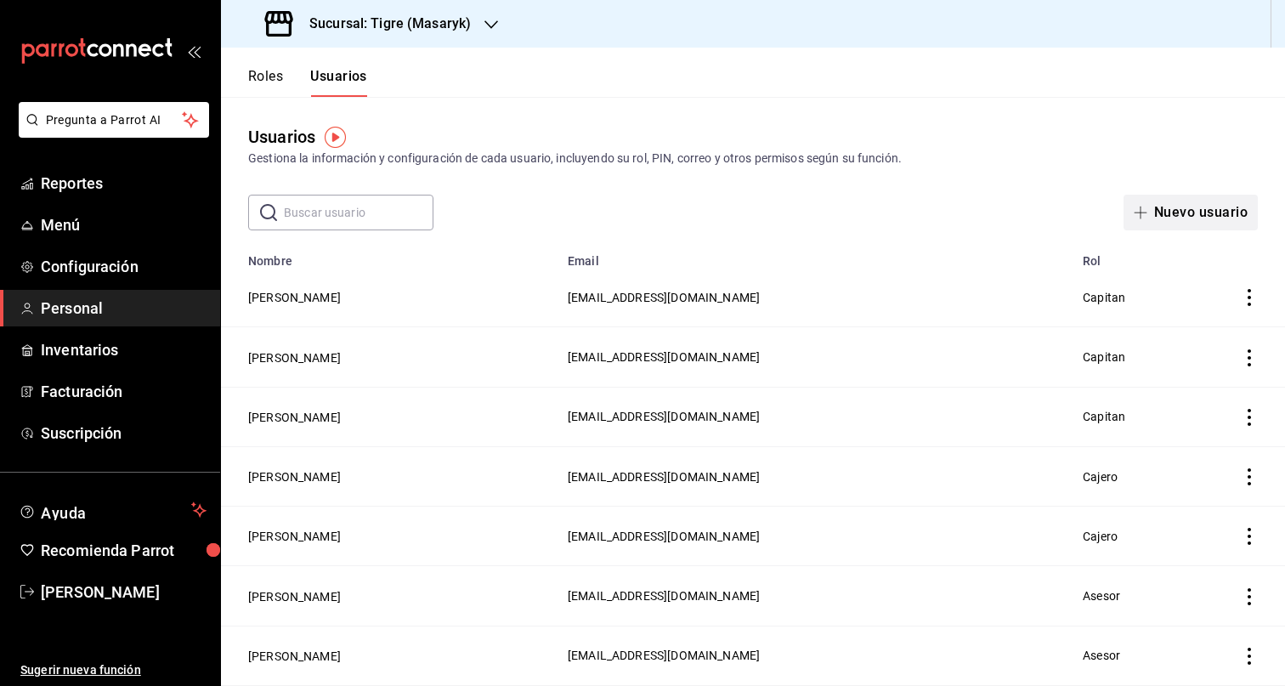
click at [1171, 212] on button "Nuevo usuario" at bounding box center [1190, 213] width 134 height 36
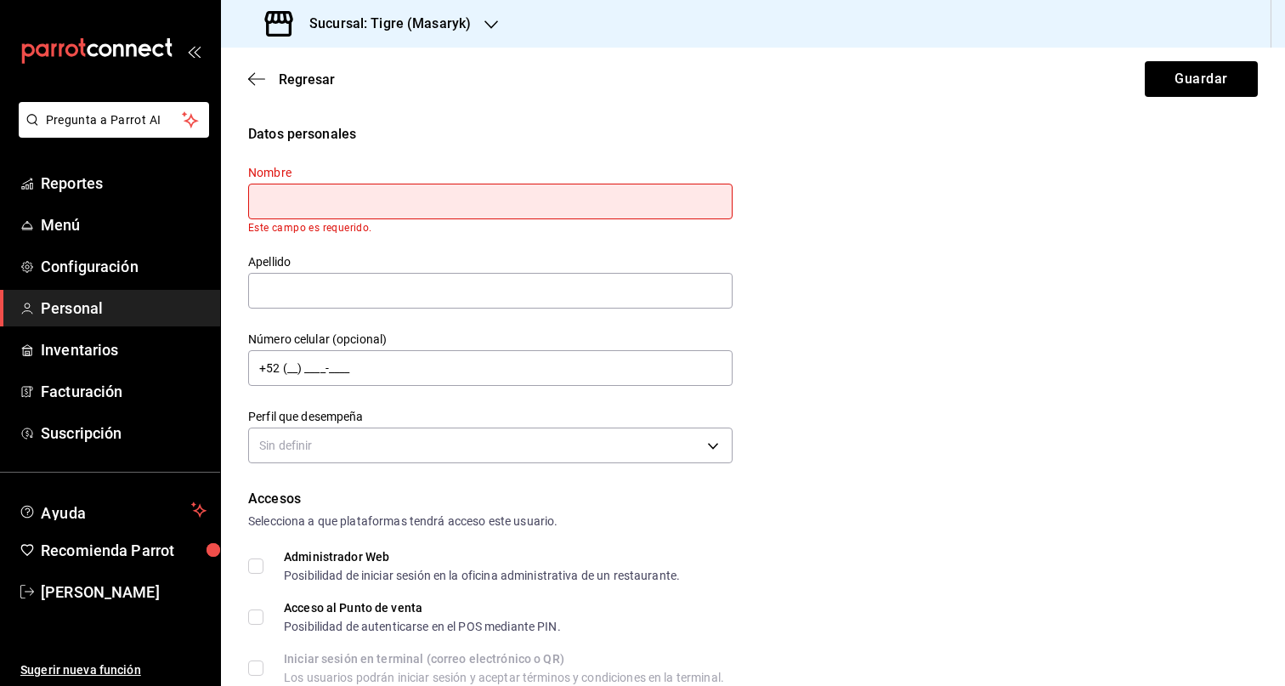
click at [358, 193] on input "text" at bounding box center [490, 202] width 484 height 36
paste input "ALBERTO DE JESUS"
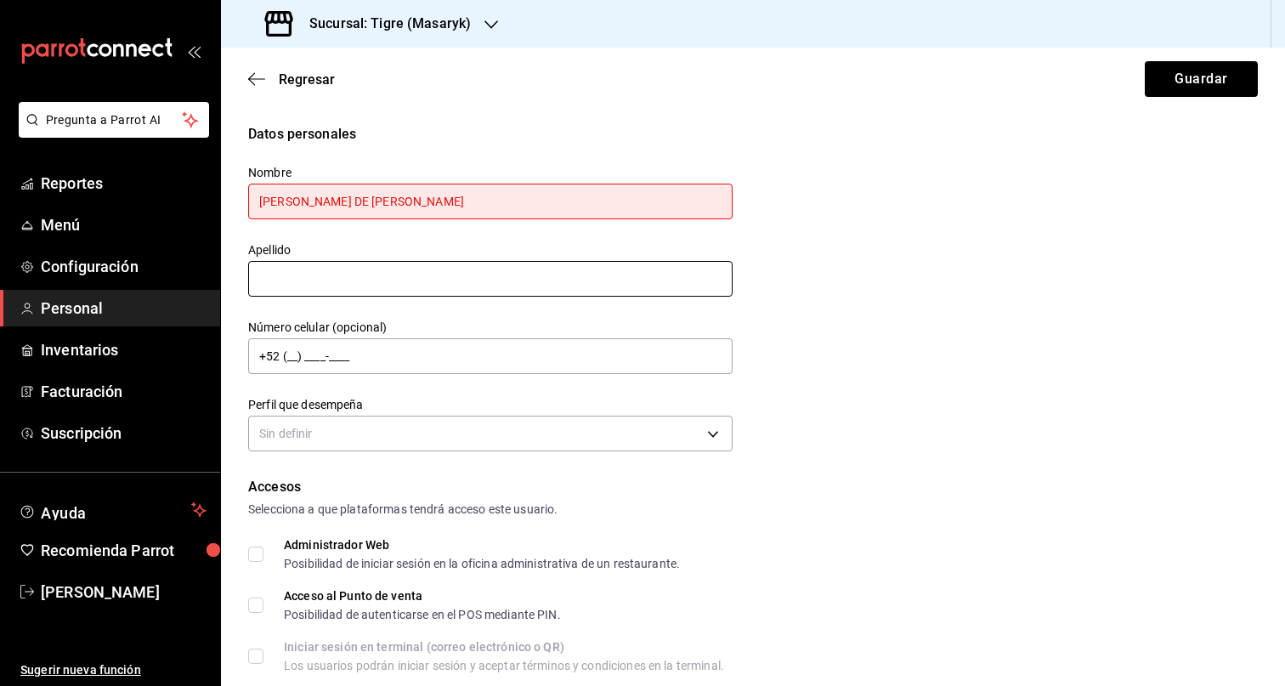
drag, startPoint x: 570, startPoint y: 285, endPoint x: 548, endPoint y: 306, distance: 30.7
click at [570, 285] on input "text" at bounding box center [490, 279] width 484 height 36
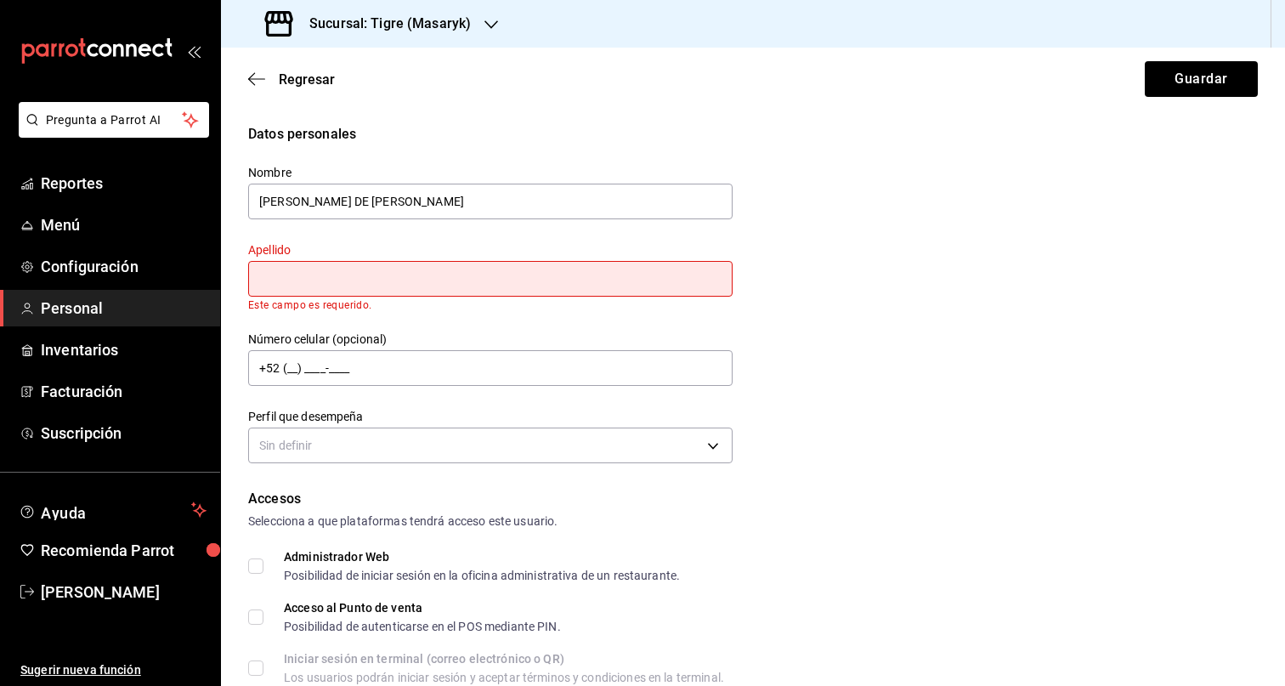
click at [416, 270] on input "text" at bounding box center [490, 279] width 484 height 36
paste input "SIERRA ZALDIVAR"
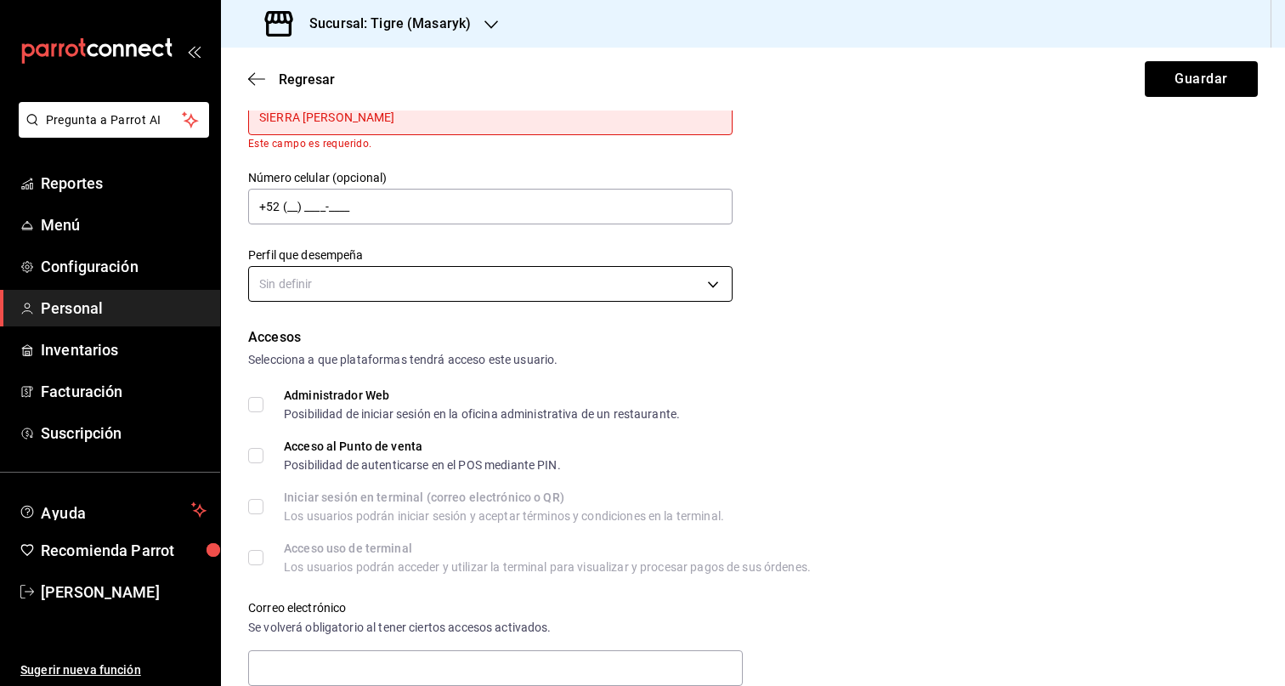
click at [476, 298] on body "Pregunta a Parrot AI Reportes Menú Configuración Personal Inventarios Facturaci…" at bounding box center [642, 343] width 1285 height 686
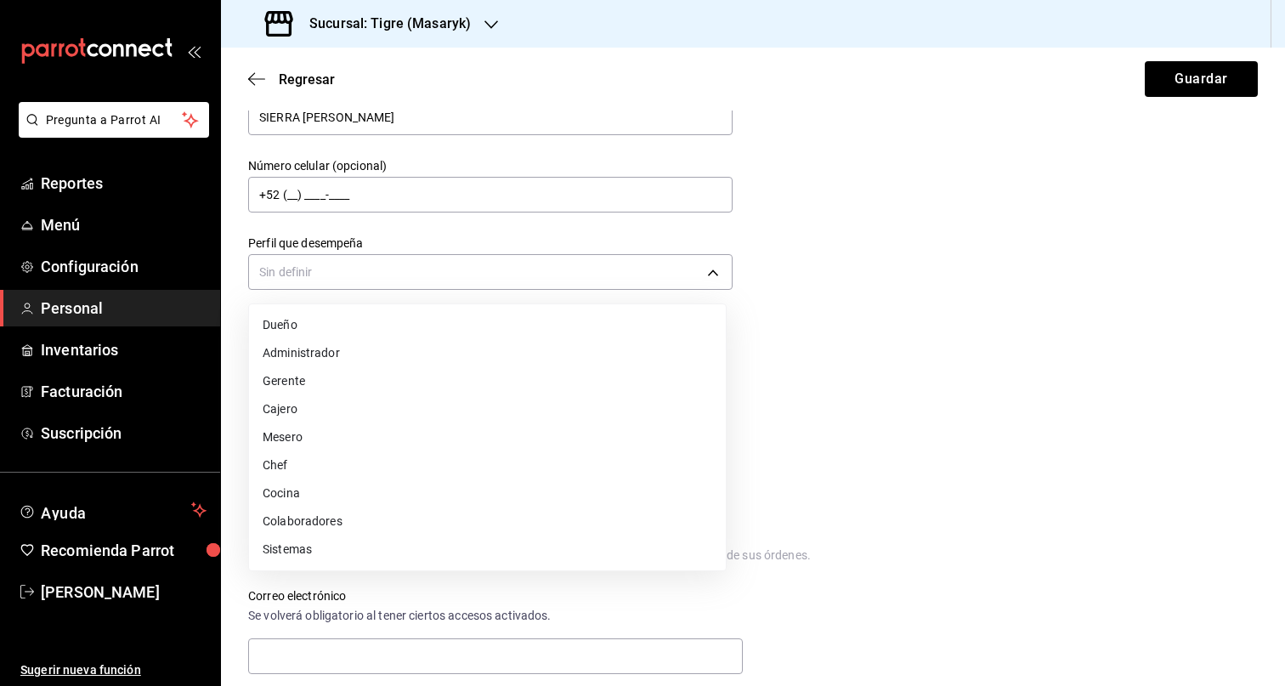
click at [501, 513] on li "Colaboradores" at bounding box center [487, 521] width 477 height 28
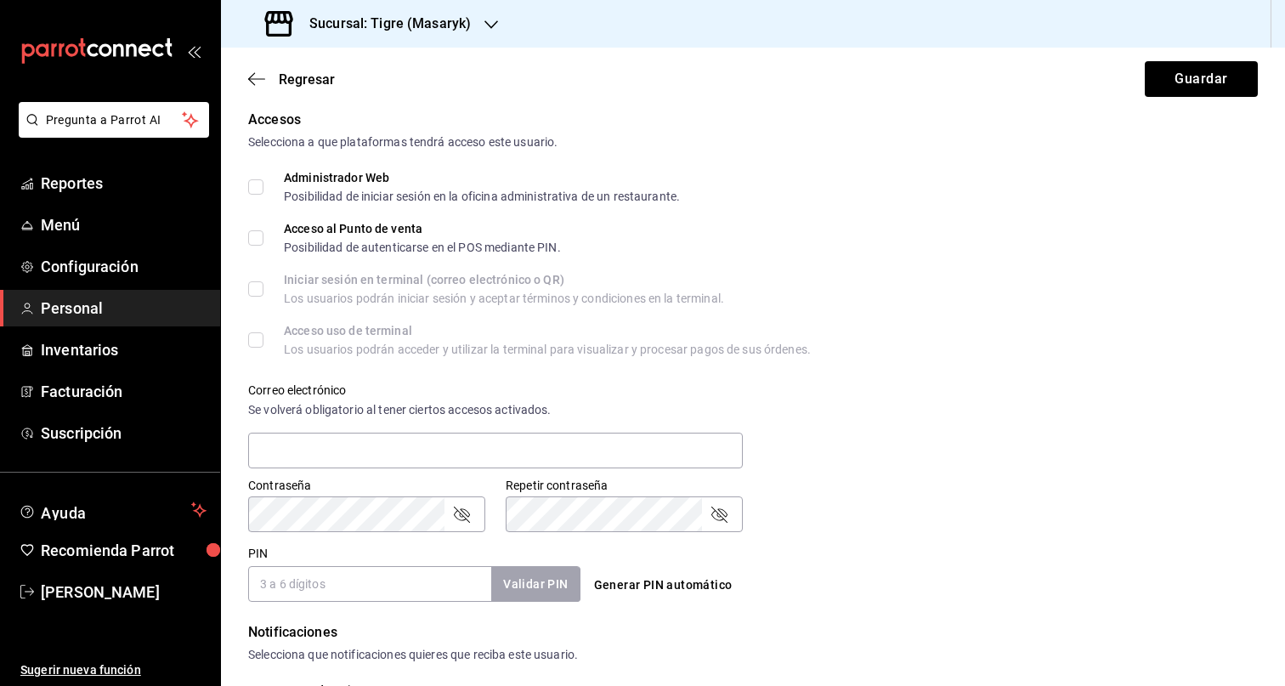
scroll to position [621, 0]
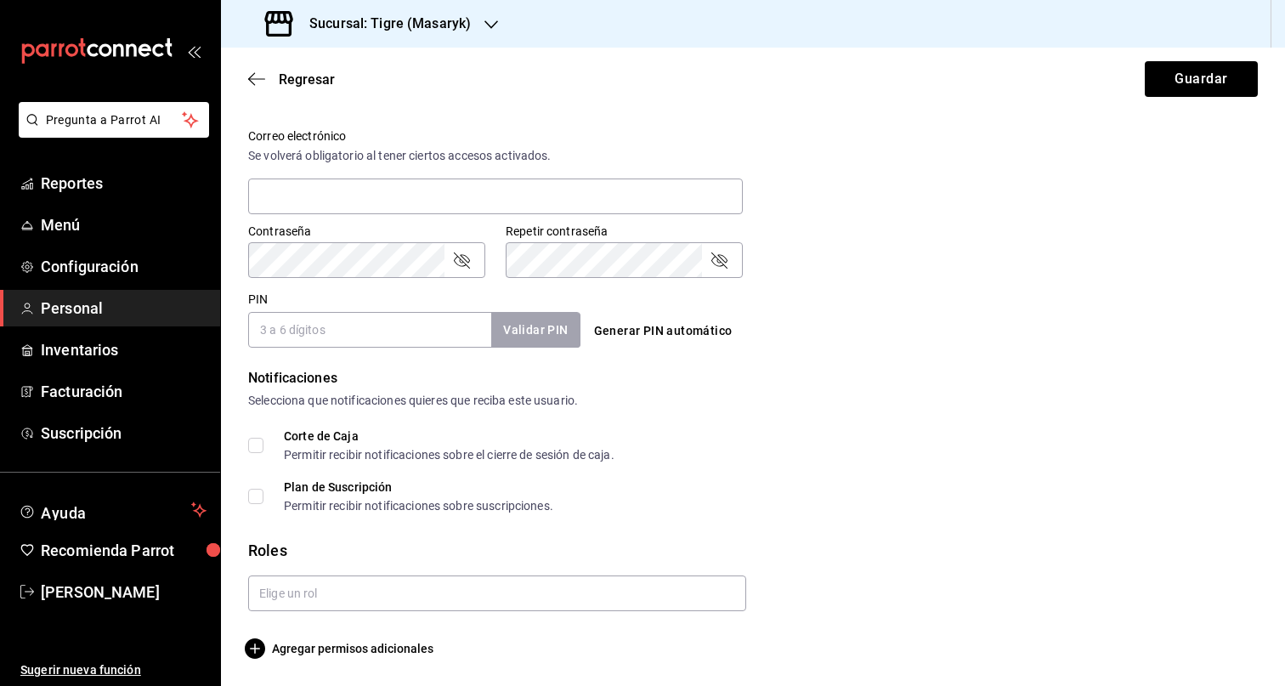
click at [992, 352] on form "Datos personales Nombre ALBERTO DE JESUS Apellido SIERRA ZALDIVAR Número celula…" at bounding box center [753, 81] width 1010 height 1156
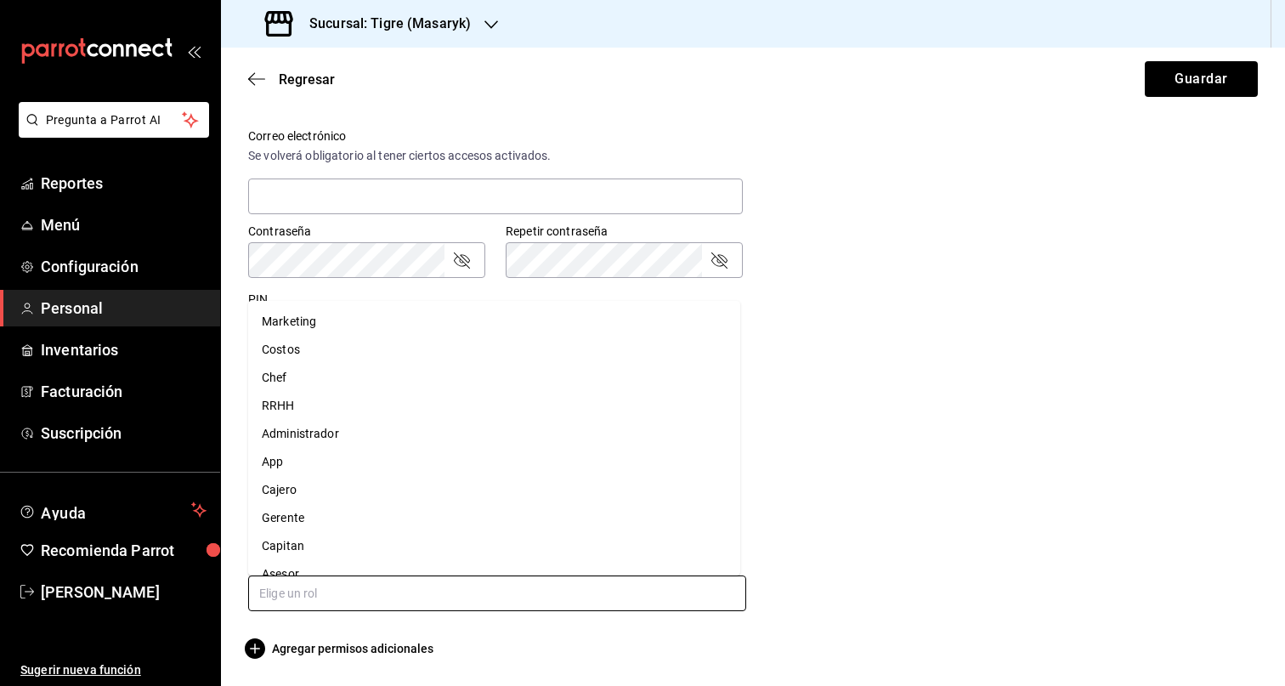
click at [416, 581] on input "text" at bounding box center [497, 593] width 498 height 36
click at [335, 551] on li "Capitan" at bounding box center [494, 546] width 492 height 28
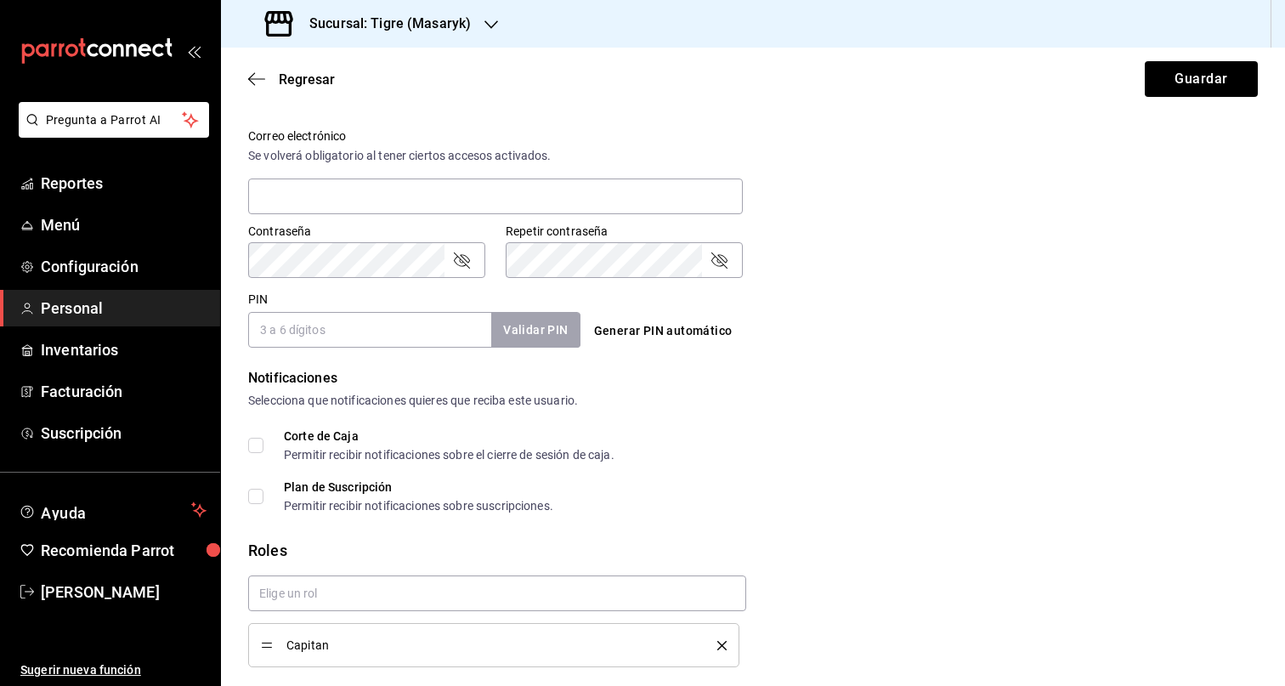
click at [334, 331] on input "PIN" at bounding box center [369, 330] width 243 height 36
paste input "19296"
click at [880, 427] on div "Notificaciones Selecciona que notificaciones quieres que reciba este usuario. C…" at bounding box center [753, 440] width 1010 height 144
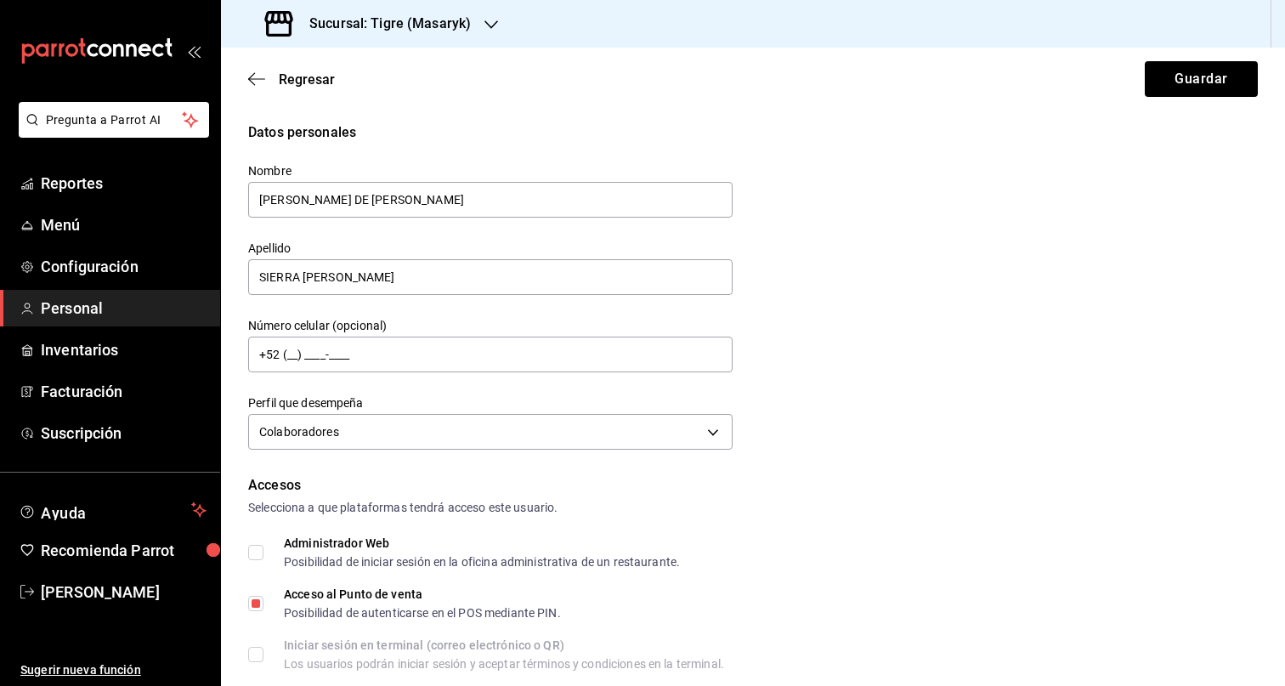
scroll to position [0, 0]
click at [1199, 96] on button "Guardar" at bounding box center [1201, 79] width 113 height 36
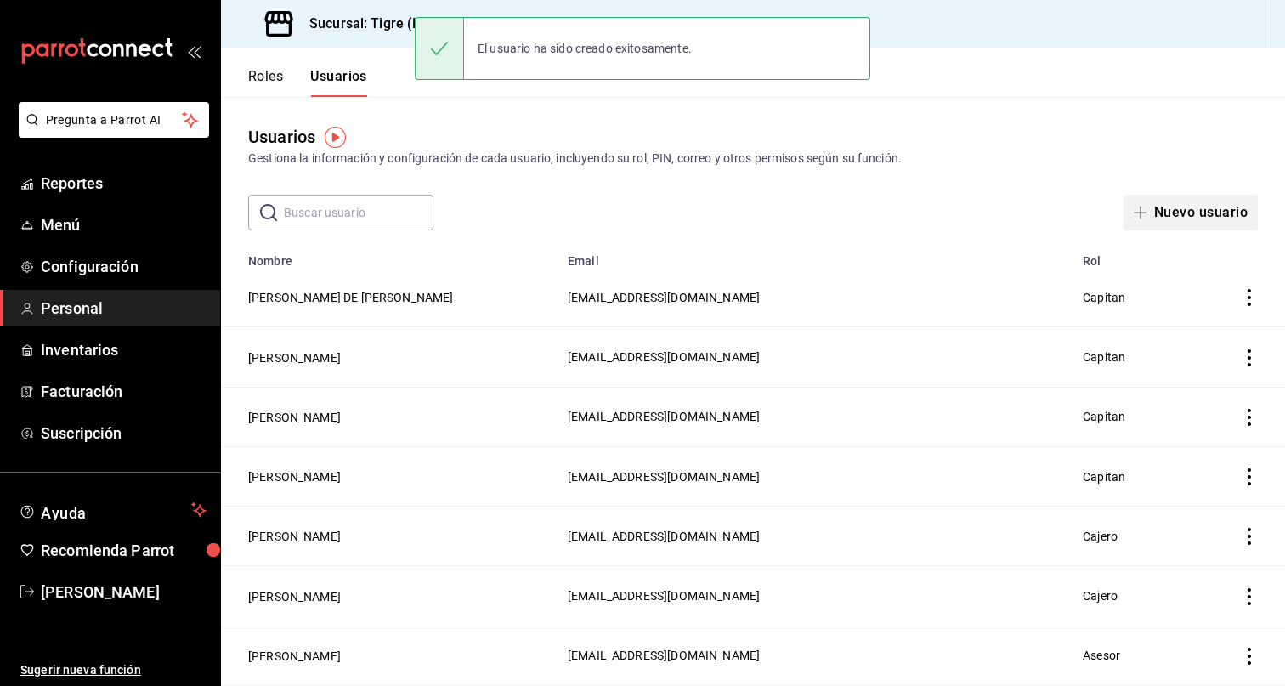
click at [1186, 212] on button "Nuevo usuario" at bounding box center [1190, 213] width 134 height 36
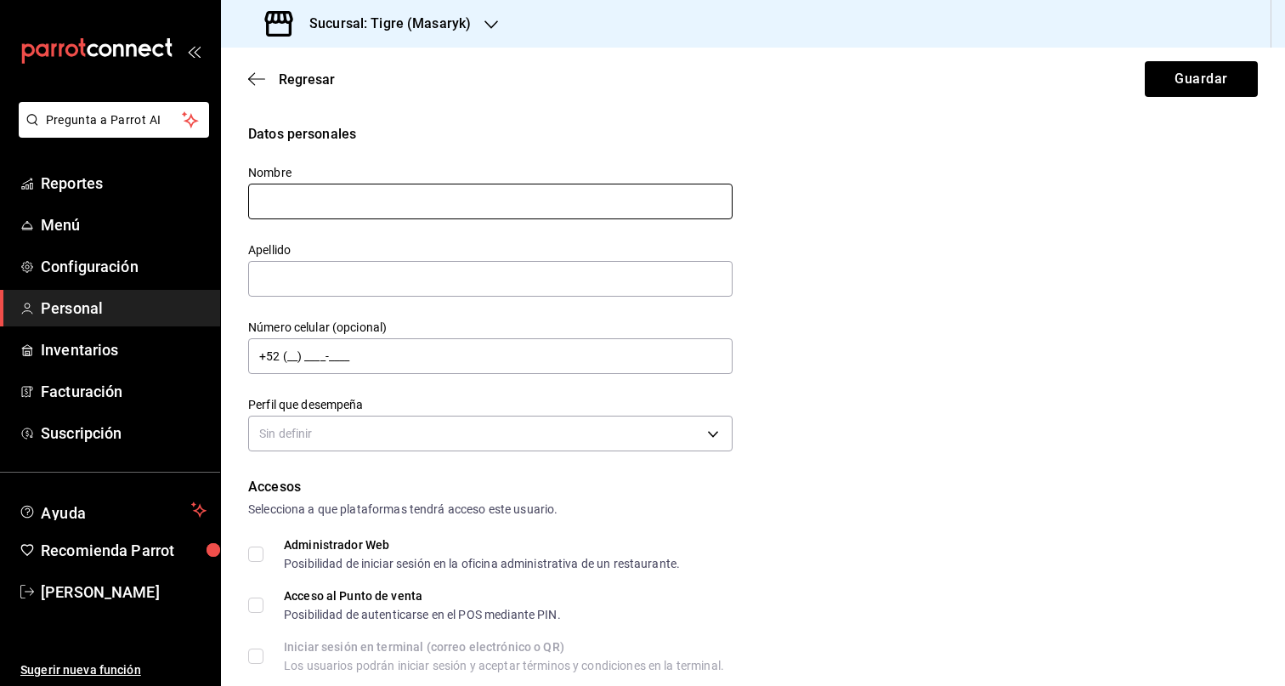
click at [402, 197] on input "text" at bounding box center [490, 202] width 484 height 36
click at [352, 286] on input "text" at bounding box center [490, 279] width 484 height 36
paste input "VILLEGAS LUNA"
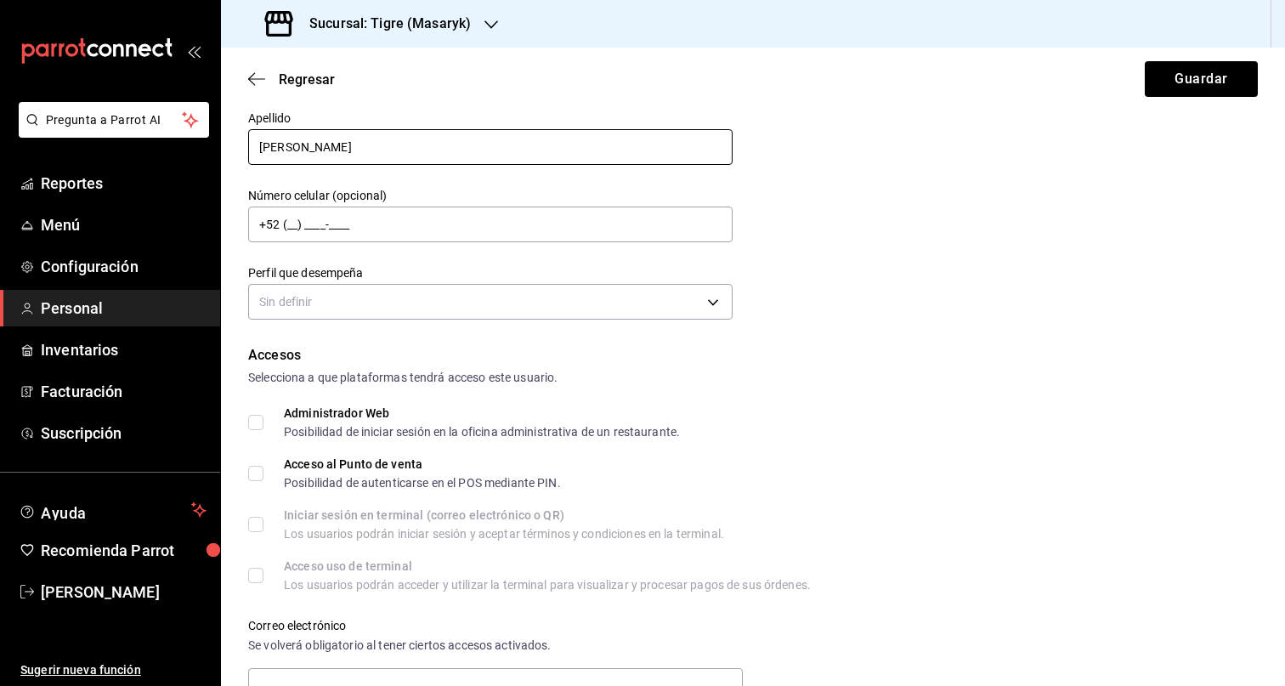
scroll to position [140, 0]
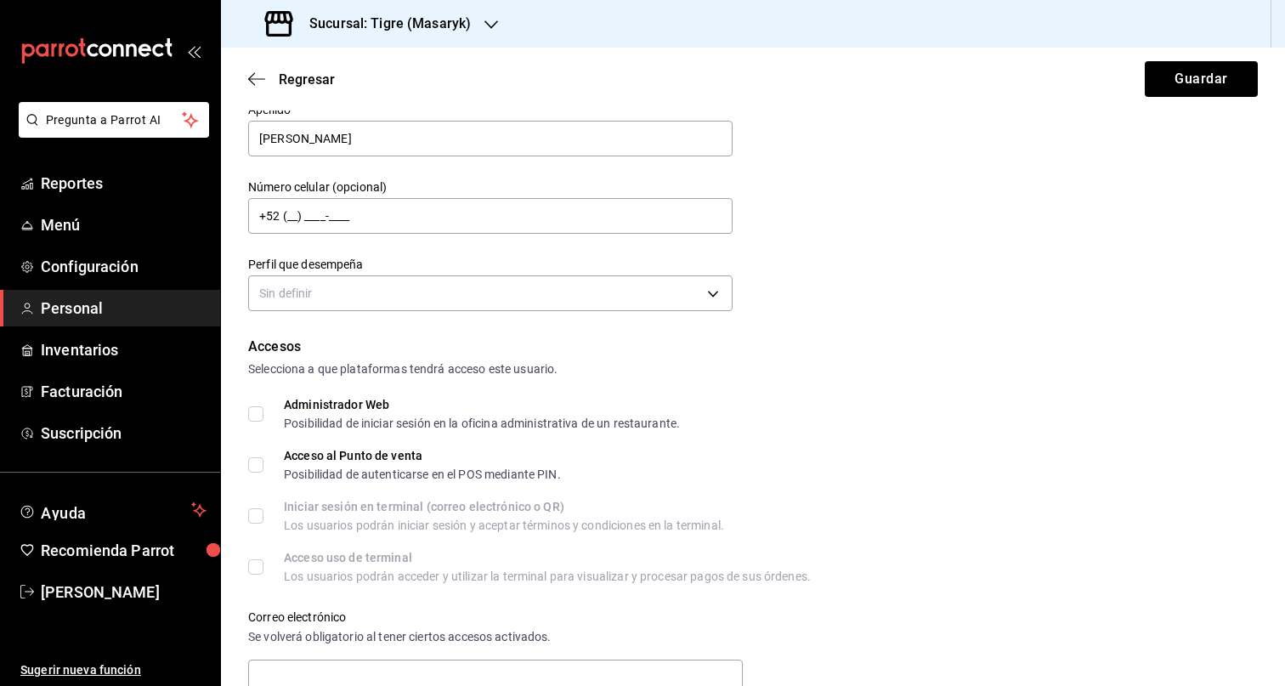
click at [676, 273] on div "Sin definir" at bounding box center [490, 291] width 484 height 45
click at [680, 303] on body "Pregunta a Parrot AI Reportes Menú Configuración Personal Inventarios Facturaci…" at bounding box center [642, 343] width 1285 height 686
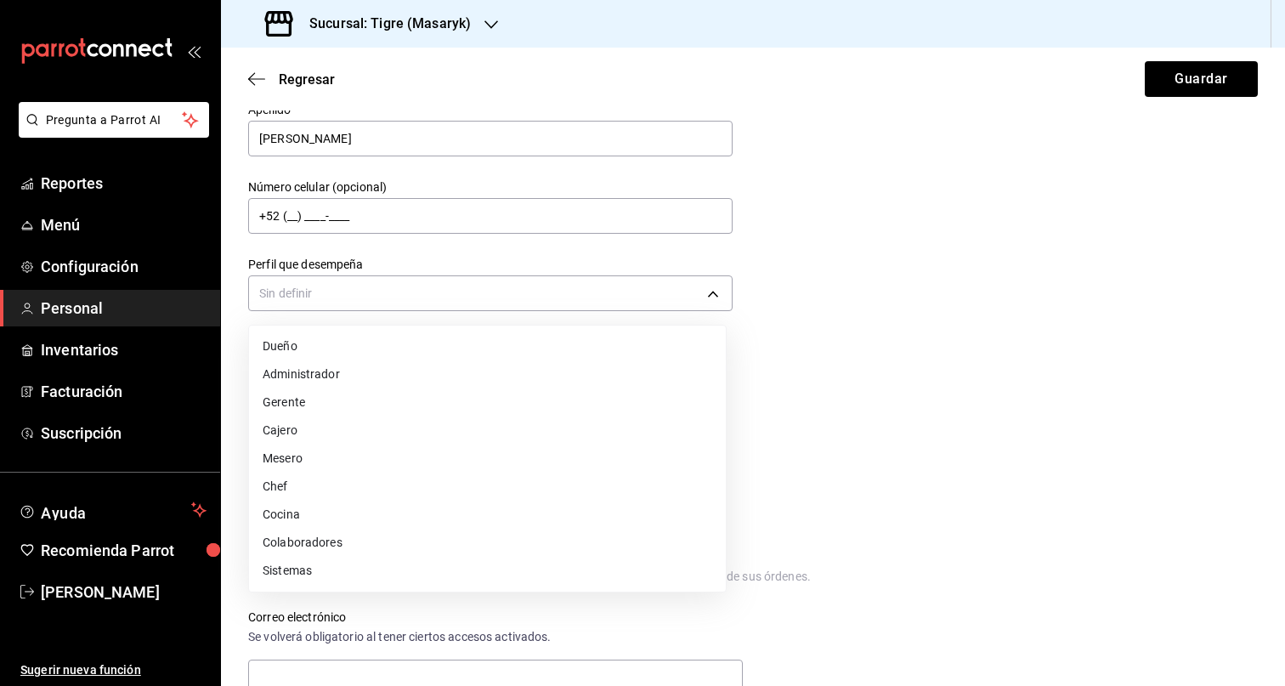
click at [388, 545] on li "Colaboradores" at bounding box center [487, 543] width 477 height 28
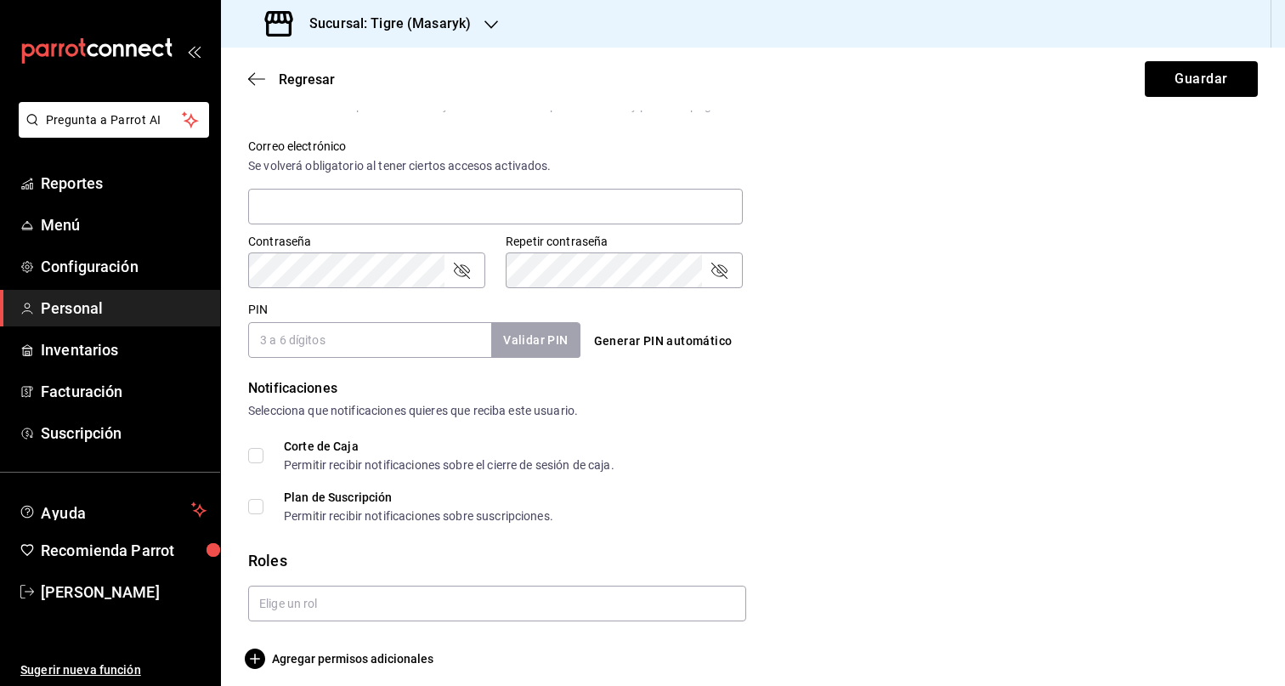
scroll to position [621, 0]
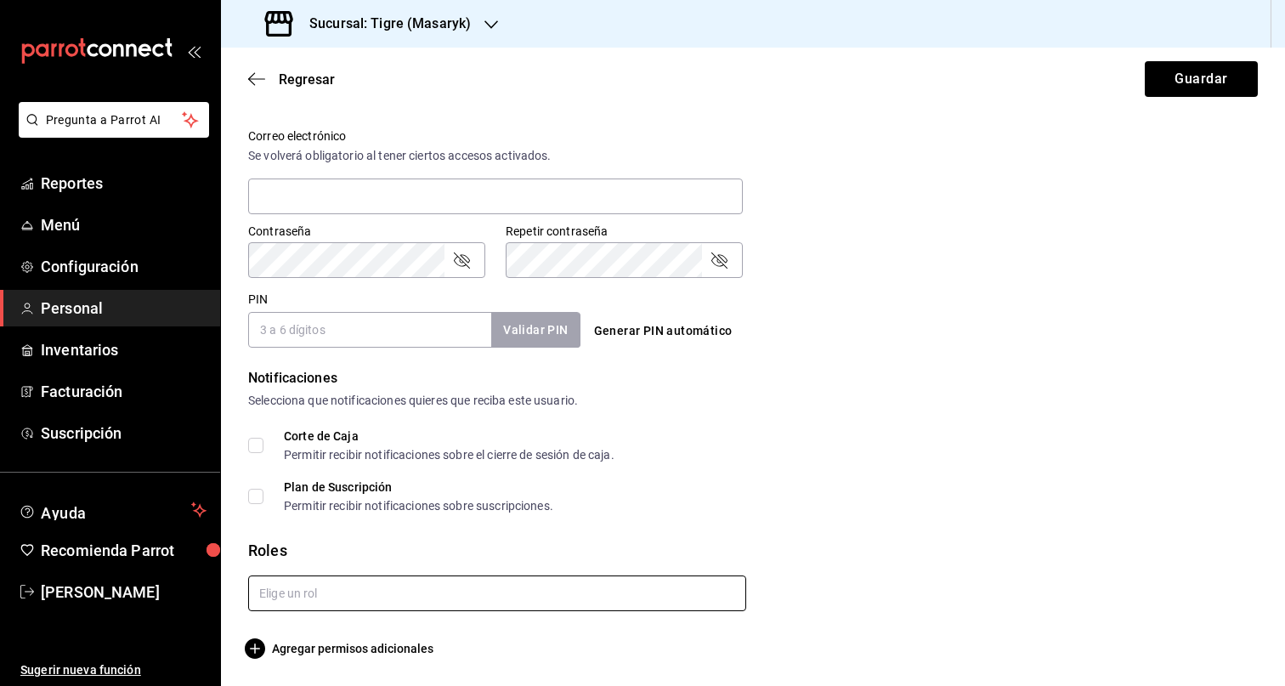
click at [411, 591] on input "text" at bounding box center [497, 593] width 498 height 36
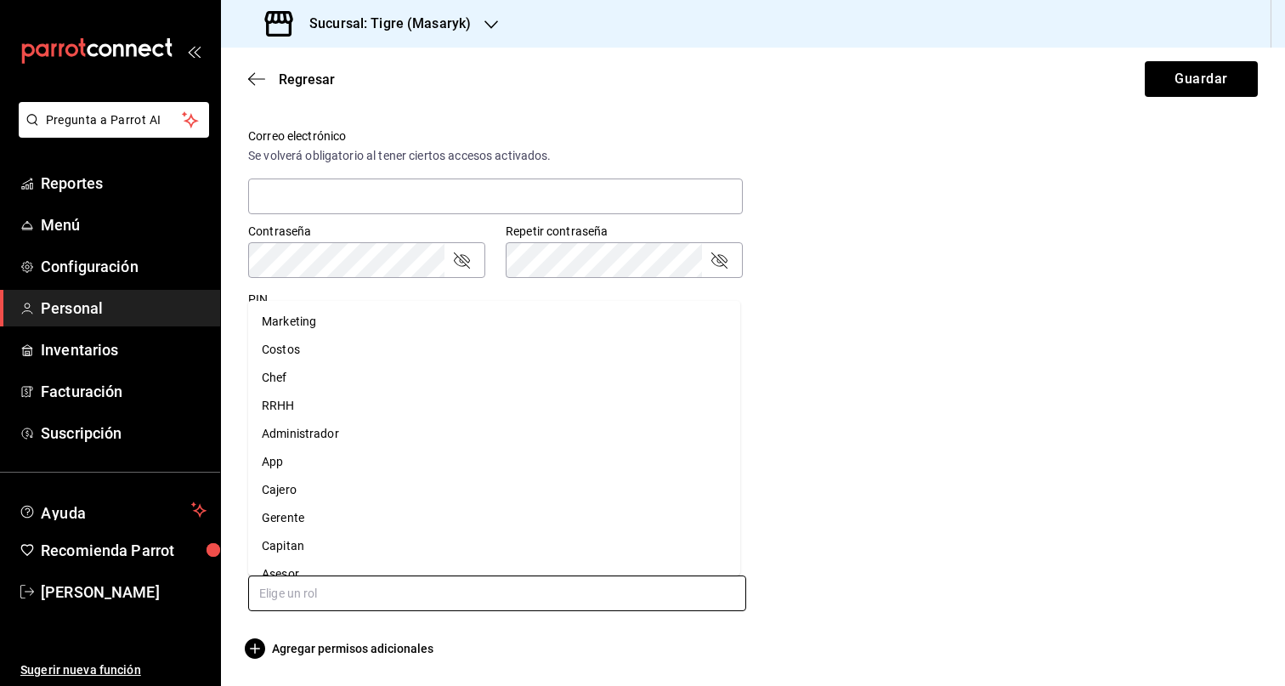
click at [342, 547] on li "Capitan" at bounding box center [494, 546] width 492 height 28
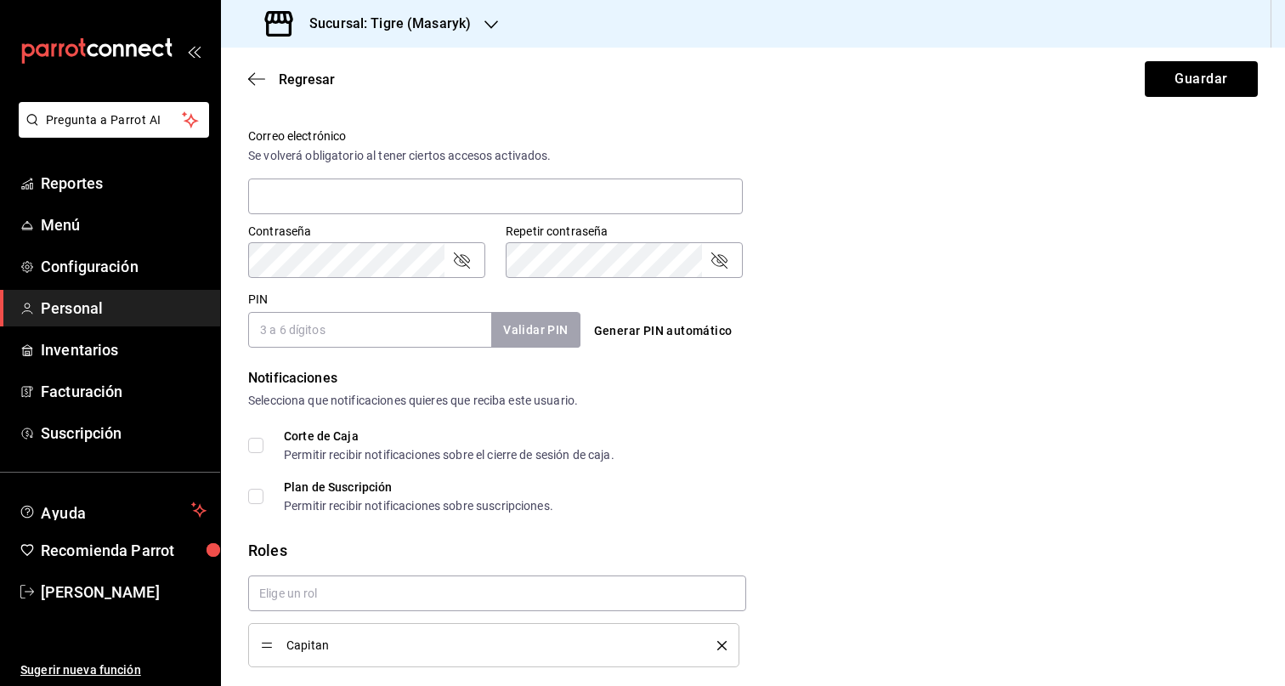
click at [351, 337] on input "PIN" at bounding box center [369, 330] width 243 height 36
paste input "27641"
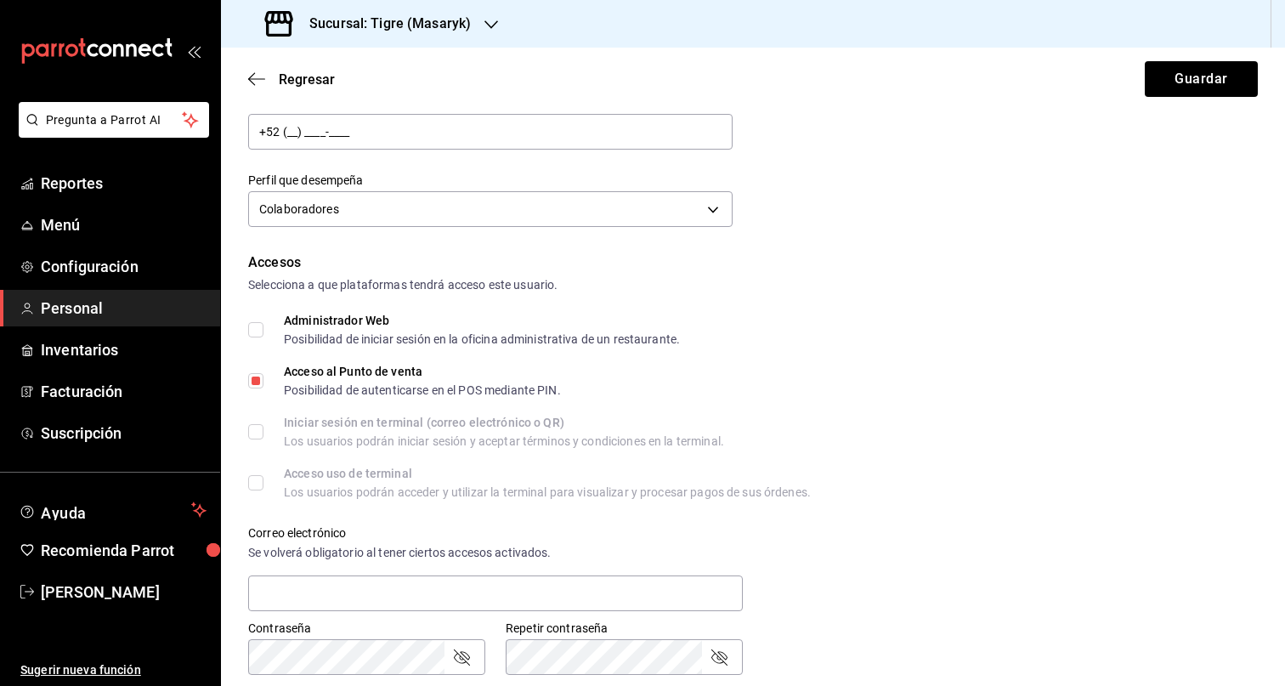
scroll to position [0, 0]
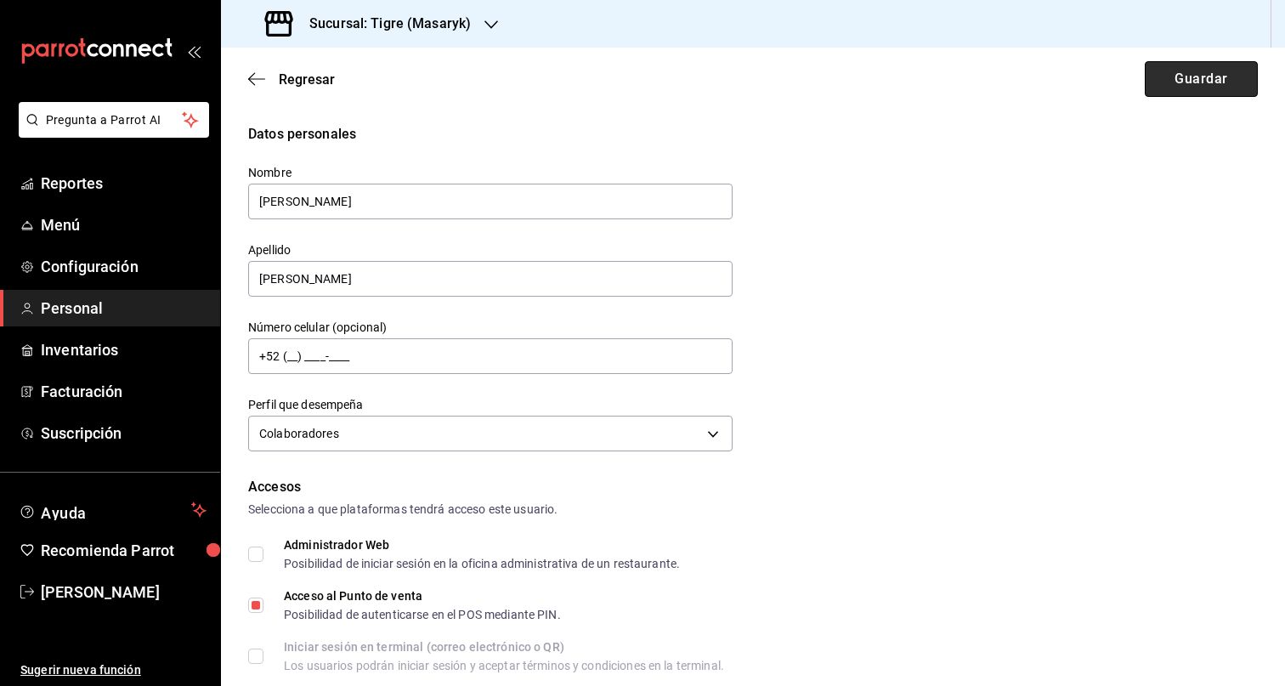
click at [1174, 71] on button "Guardar" at bounding box center [1201, 79] width 113 height 36
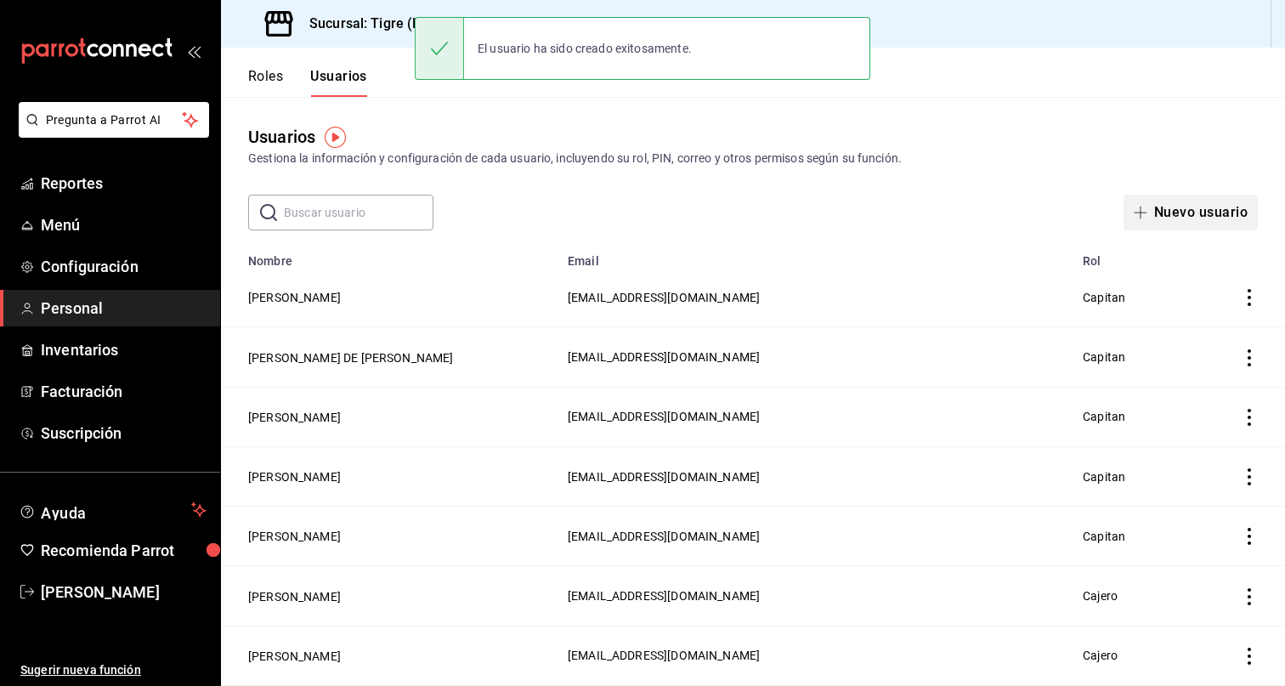
click at [1177, 217] on button "Nuevo usuario" at bounding box center [1190, 213] width 134 height 36
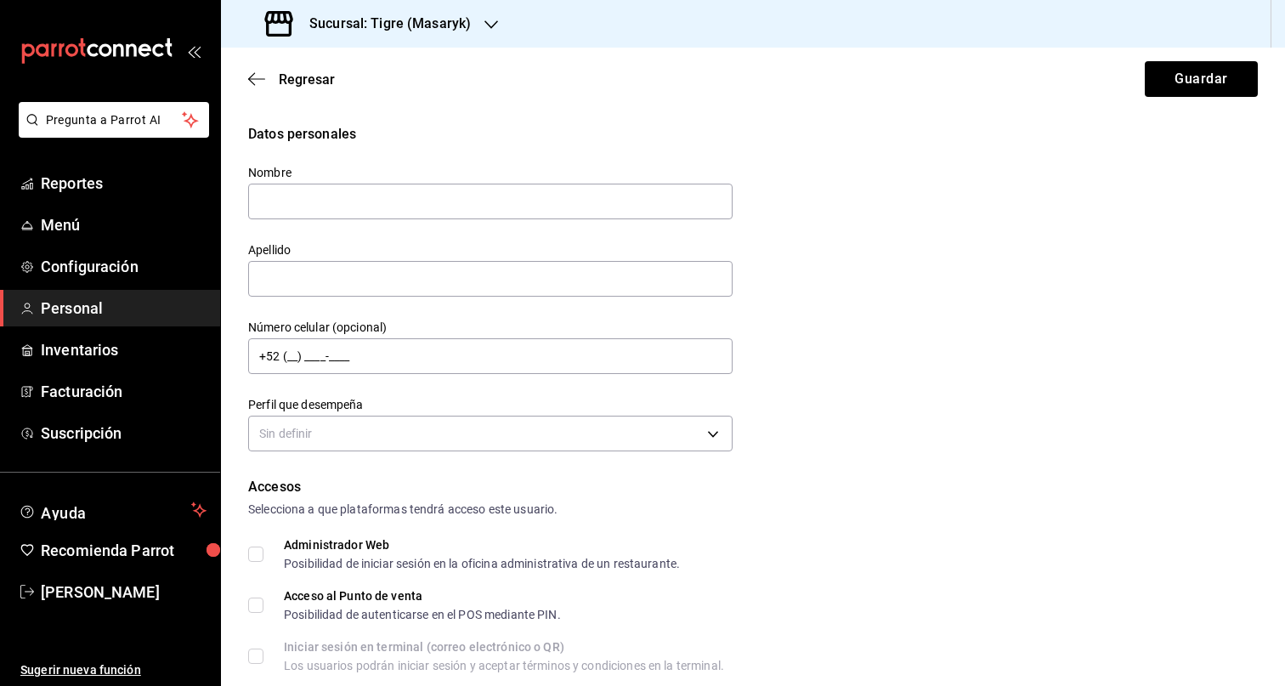
click at [460, 229] on div "Nombre Apellido Número celular (opcional) +52 (__) ____-____ Perfil que desempe…" at bounding box center [480, 300] width 505 height 312
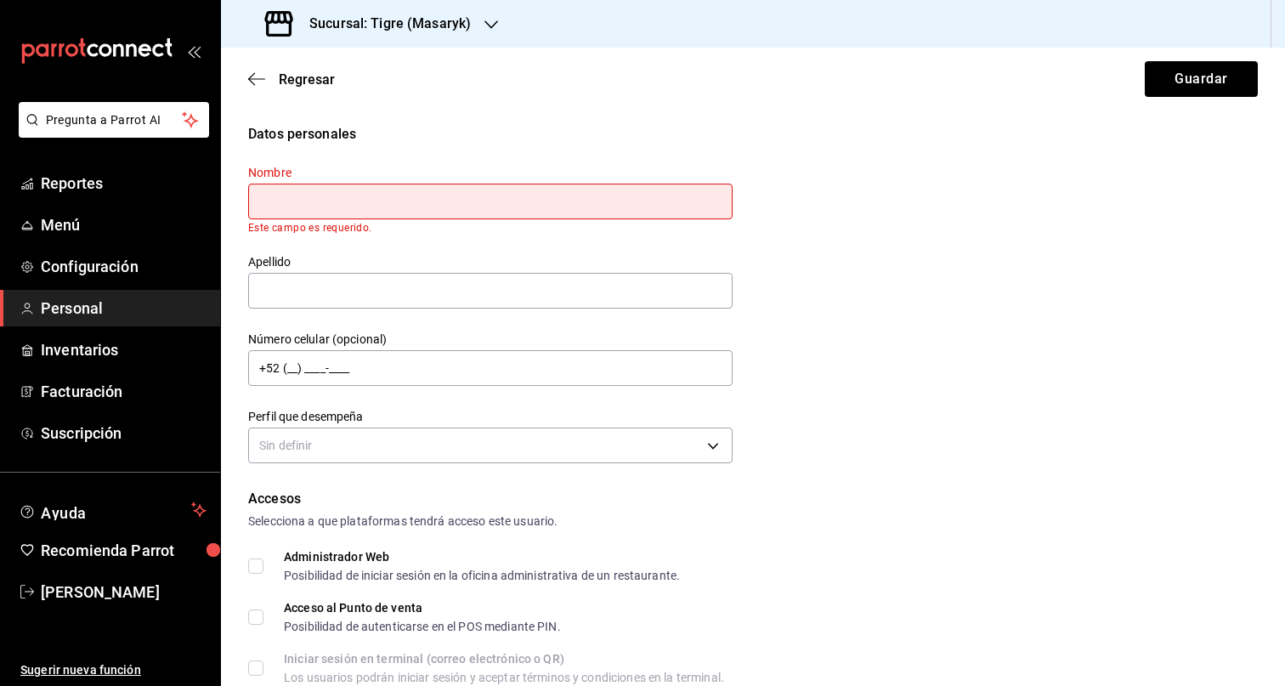
click at [474, 195] on input "text" at bounding box center [490, 202] width 484 height 36
paste input "ENRIQUE"
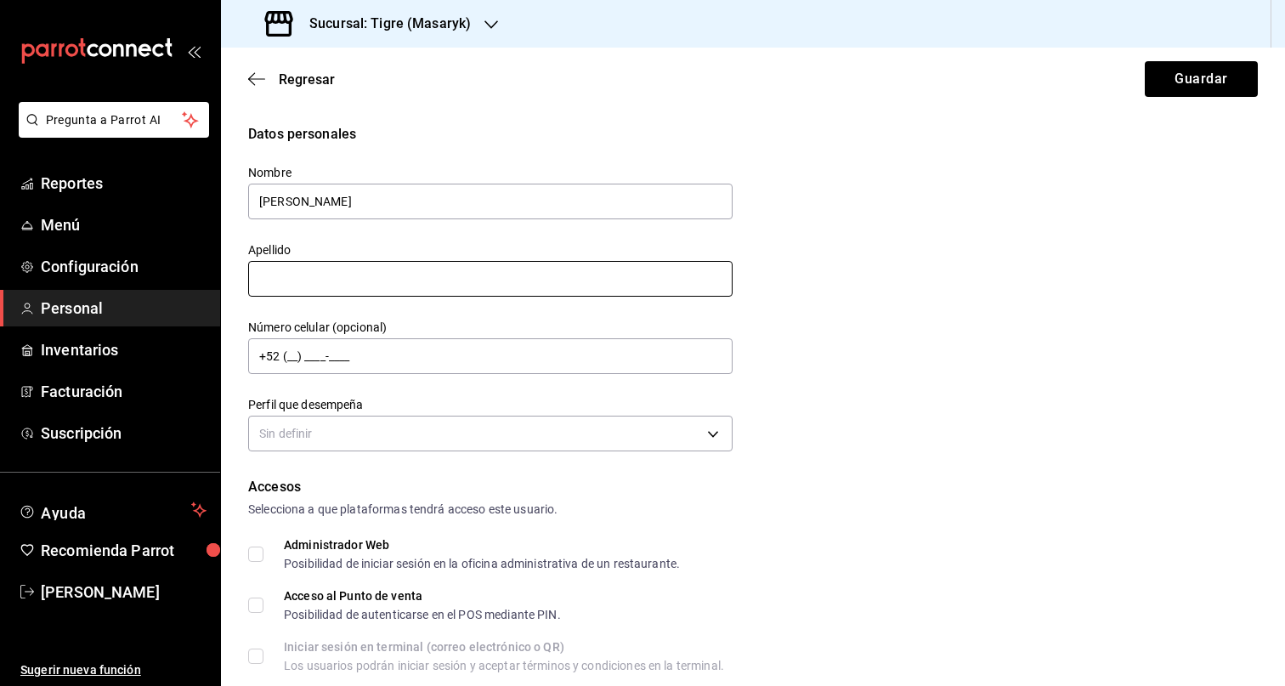
click at [358, 271] on input "text" at bounding box center [490, 279] width 484 height 36
drag, startPoint x: 358, startPoint y: 271, endPoint x: 370, endPoint y: 271, distance: 11.9
click at [359, 271] on input "text" at bounding box center [490, 279] width 484 height 36
paste input "PEÑA CONTRERAS"
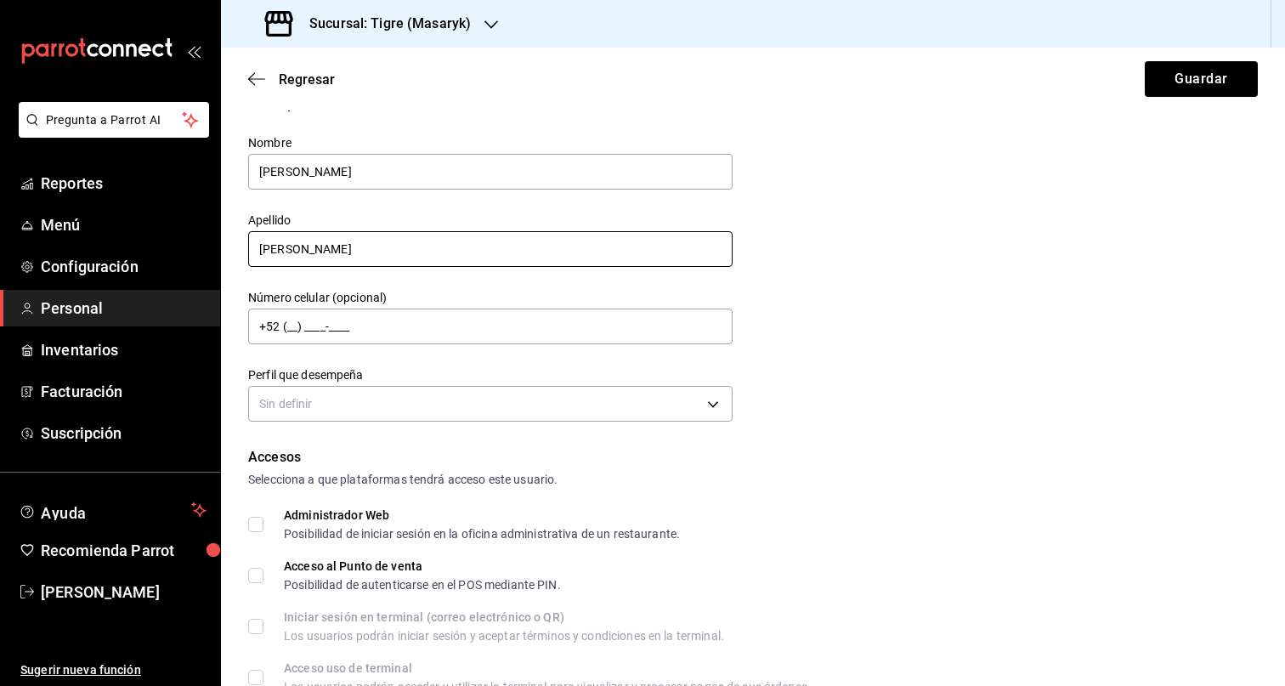
scroll to position [31, 0]
click at [717, 405] on body "Pregunta a Parrot AI Reportes Menú Configuración Personal Inventarios Facturaci…" at bounding box center [642, 343] width 1285 height 686
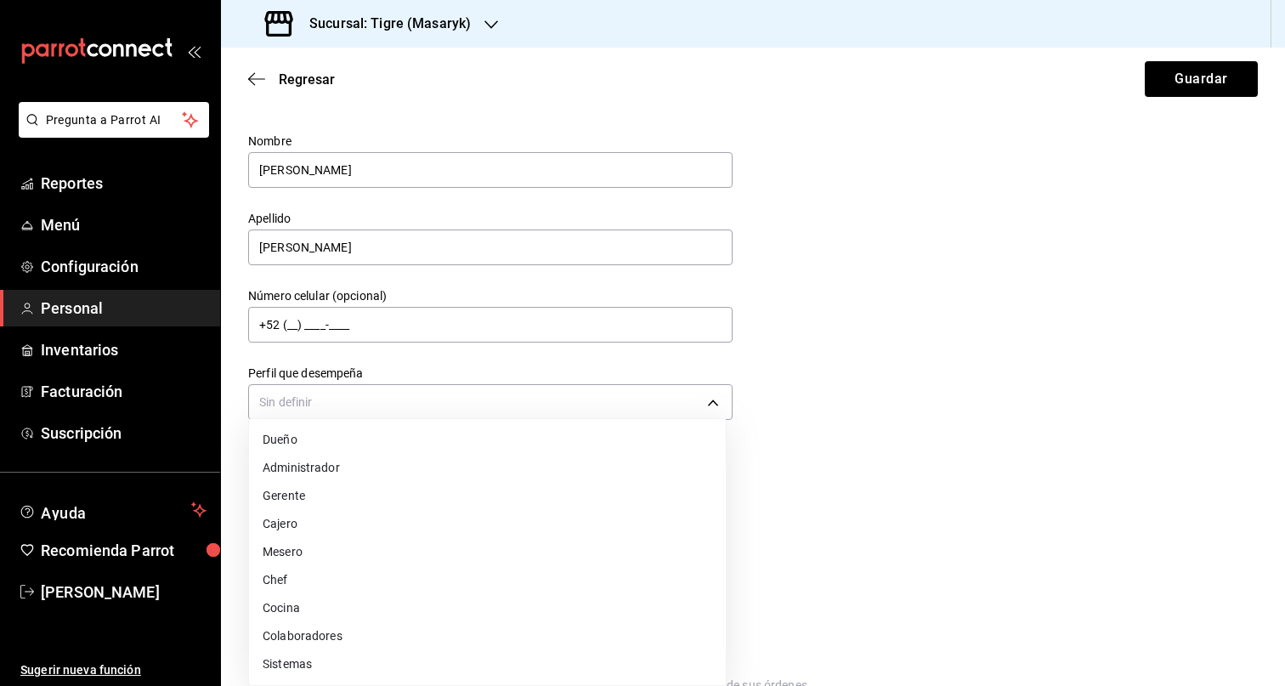
drag, startPoint x: 438, startPoint y: 642, endPoint x: 592, endPoint y: 605, distance: 158.9
click at [438, 642] on li "Colaboradores" at bounding box center [487, 636] width 477 height 28
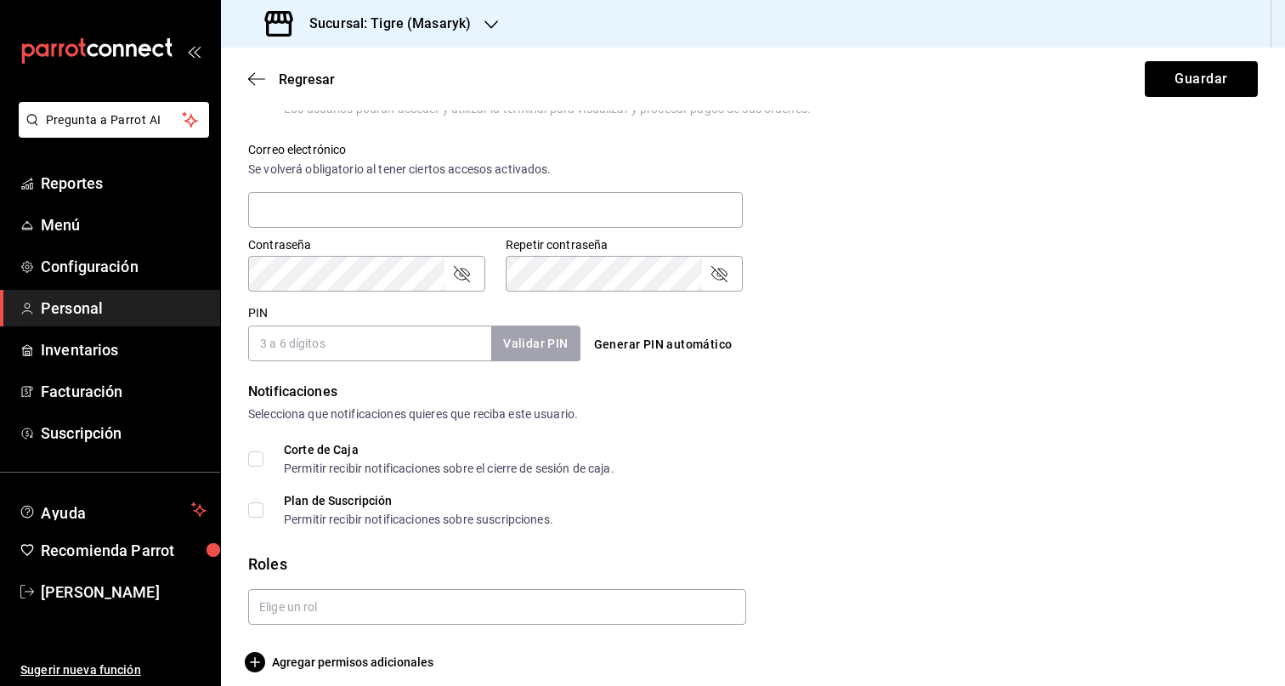
scroll to position [621, 0]
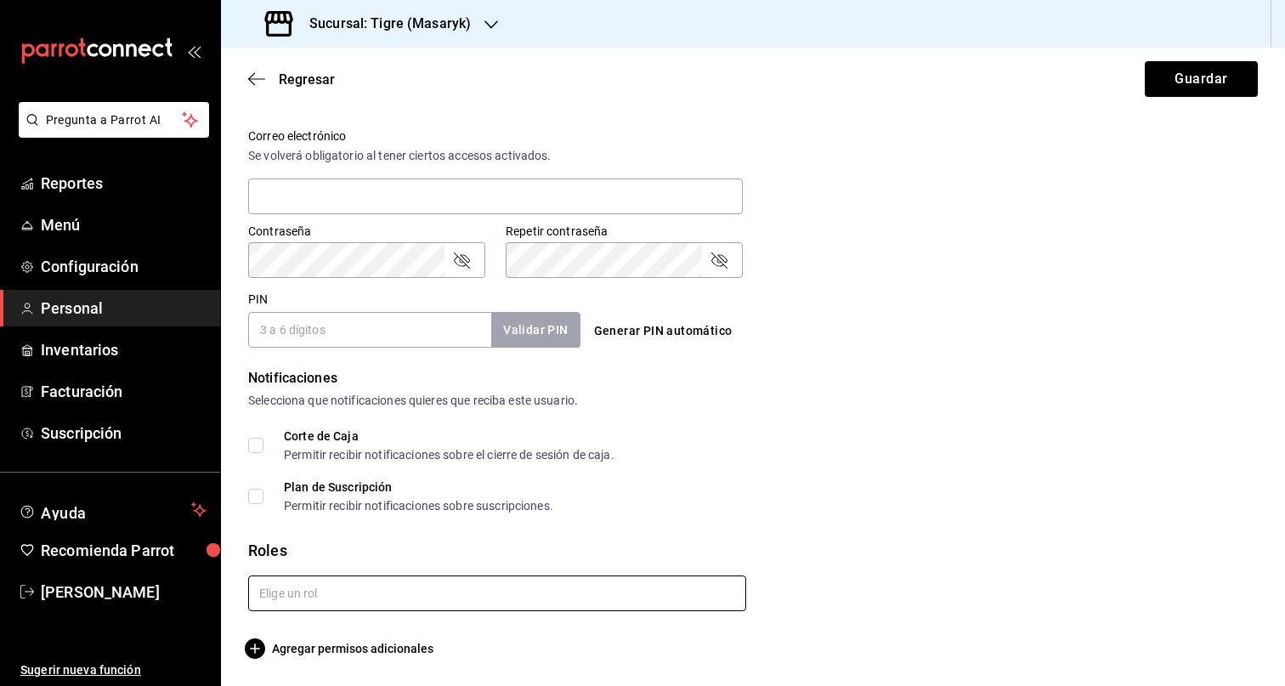
click at [646, 575] on input "text" at bounding box center [497, 593] width 498 height 36
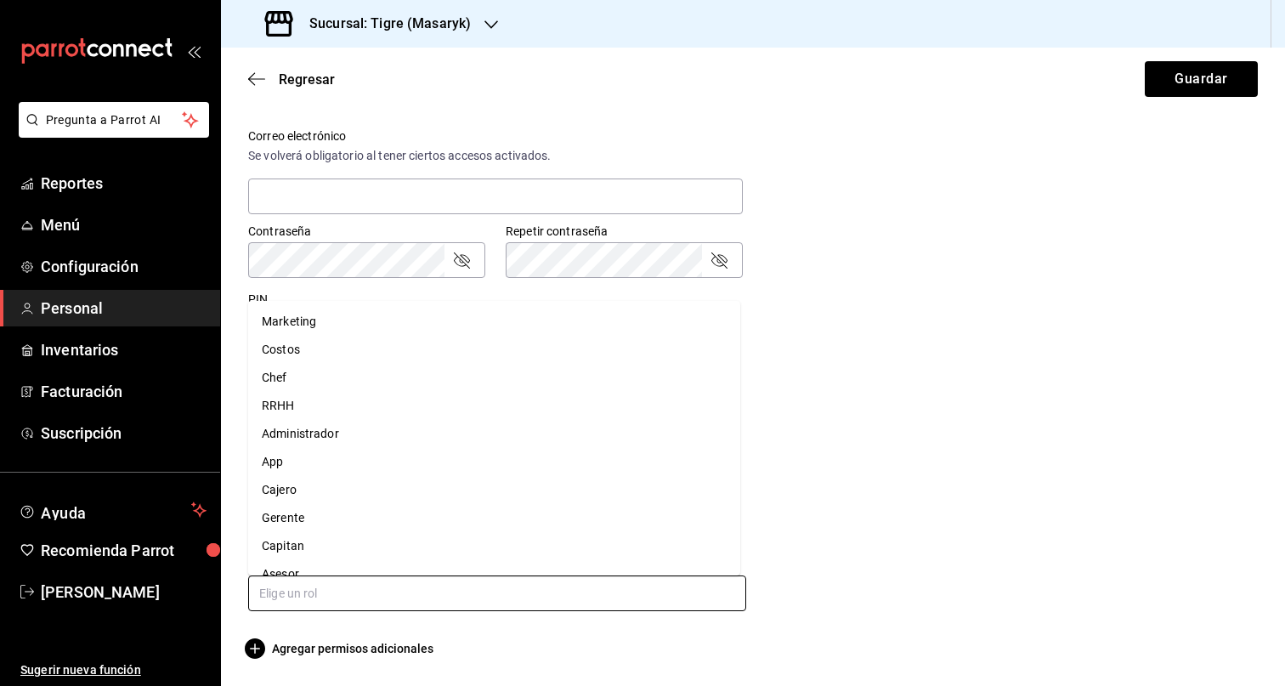
click at [484, 515] on li "Gerente" at bounding box center [494, 518] width 492 height 28
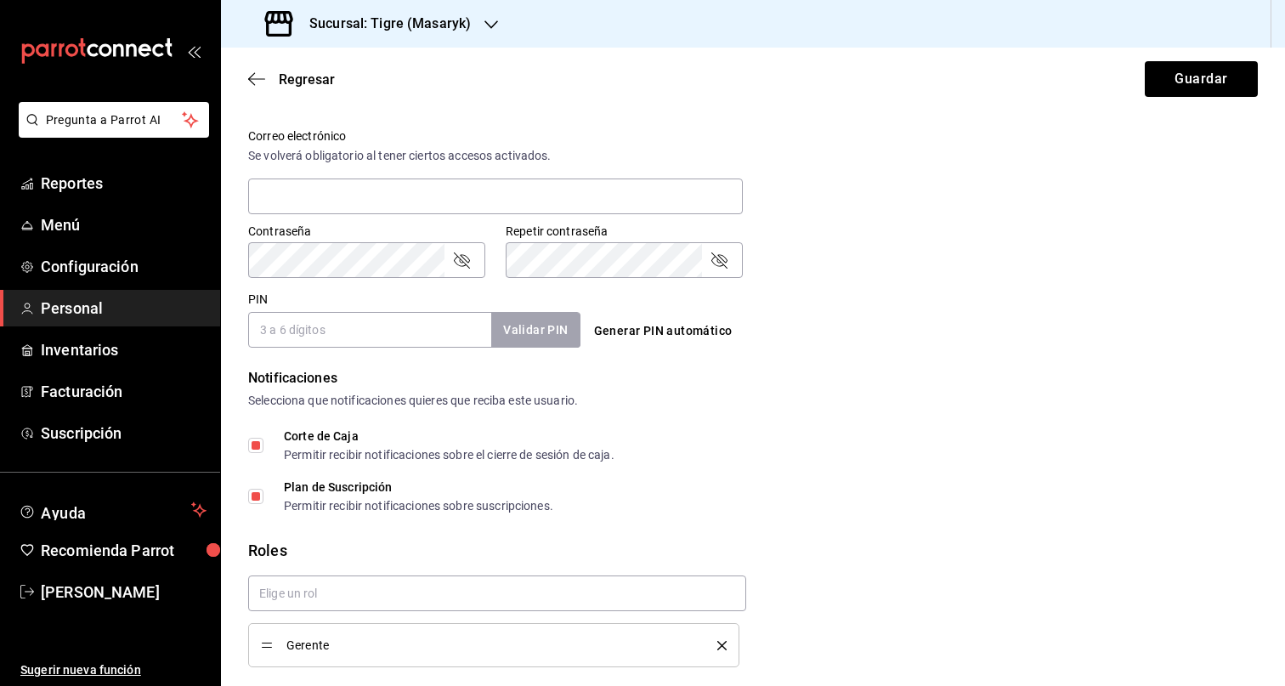
click at [295, 329] on input "PIN" at bounding box center [369, 330] width 243 height 36
paste input "20655"
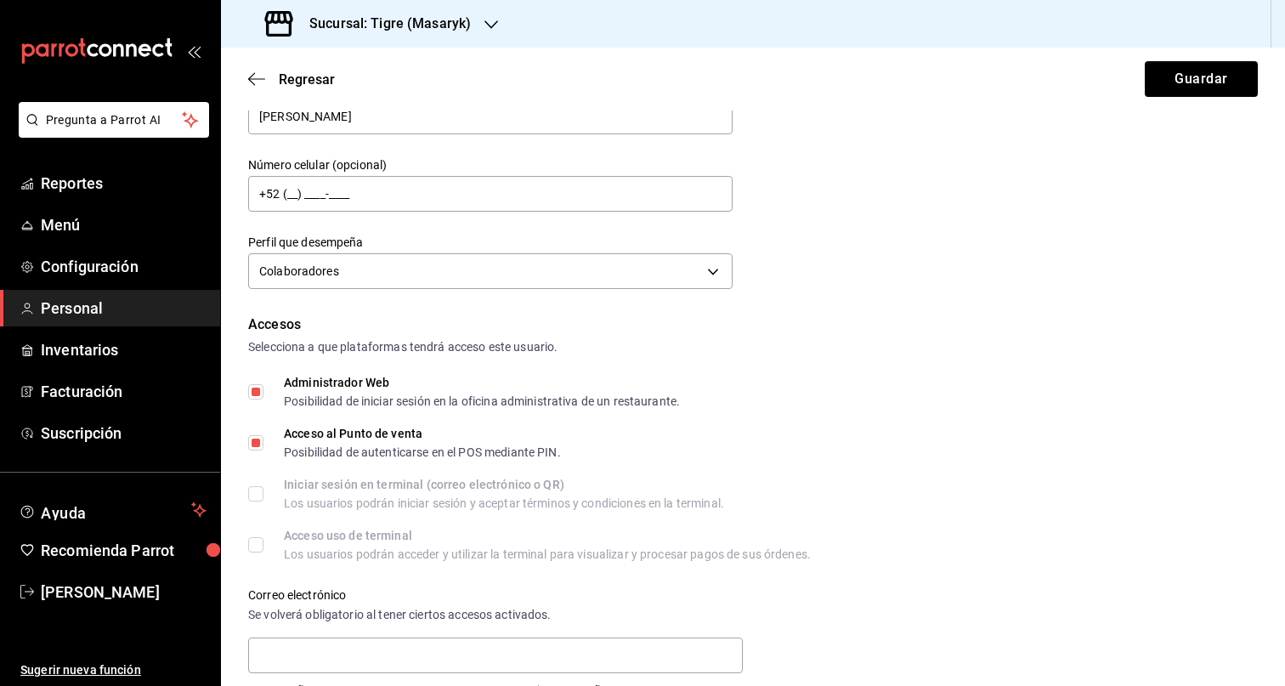
scroll to position [342, 0]
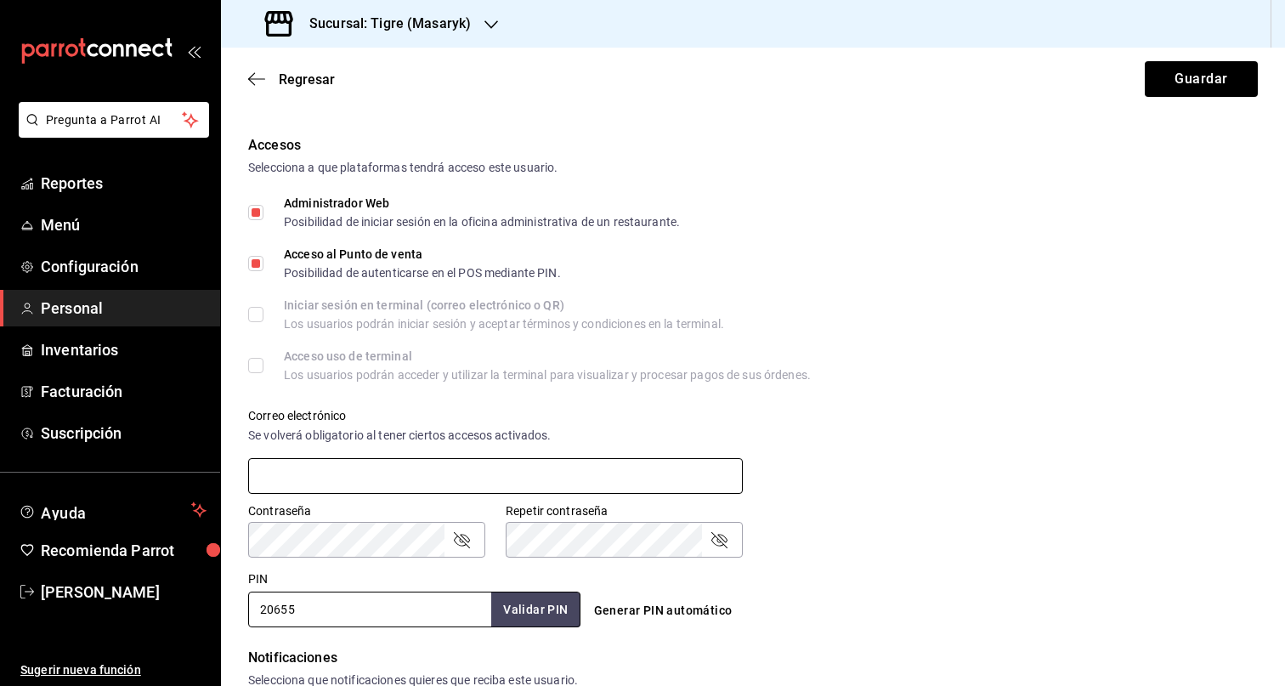
click at [425, 489] on input "text" at bounding box center [495, 476] width 495 height 36
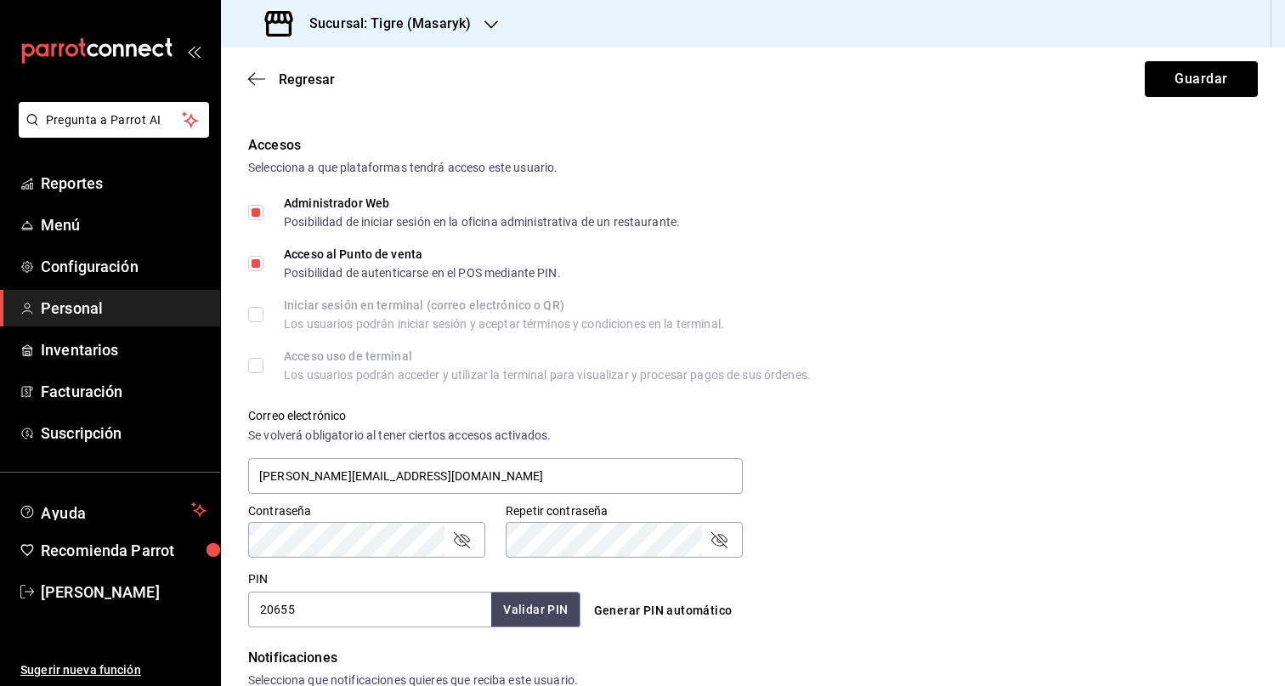
click at [461, 537] on icon "passwordField" at bounding box center [461, 539] width 20 height 20
click at [234, 543] on body "Pregunta a Parrot AI Reportes Menú Configuración Personal Inventarios Facturaci…" at bounding box center [642, 343] width 1285 height 686
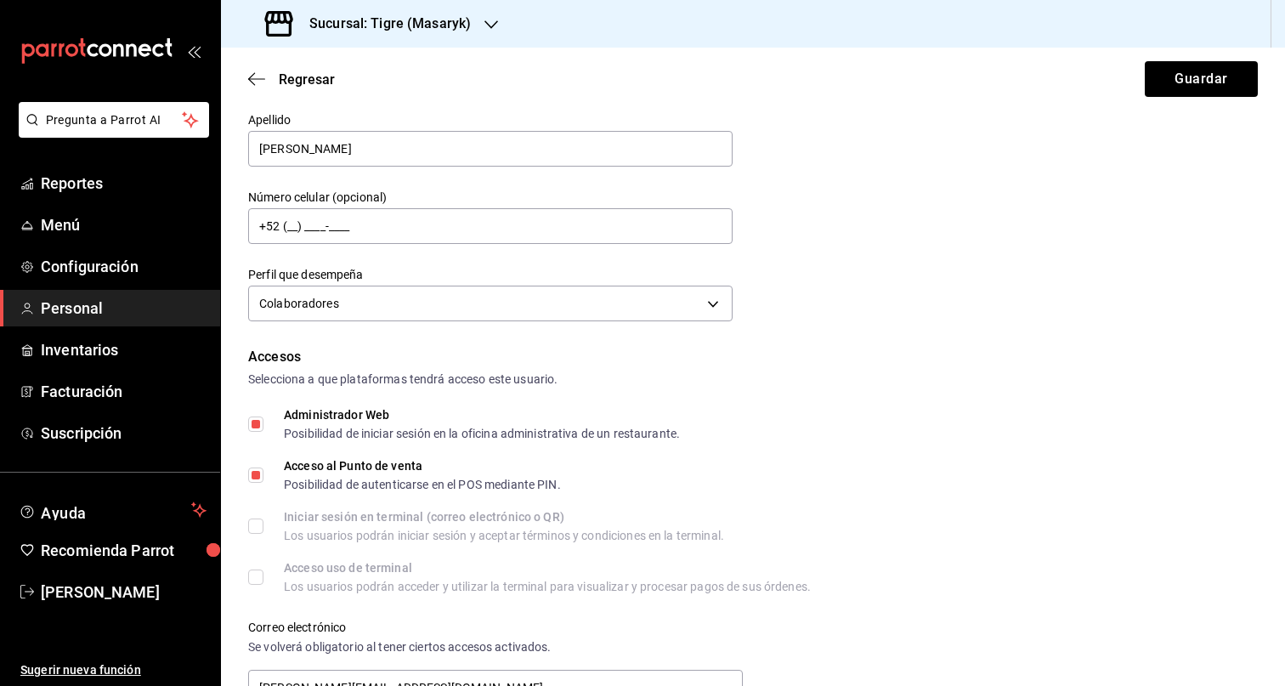
scroll to position [0, 0]
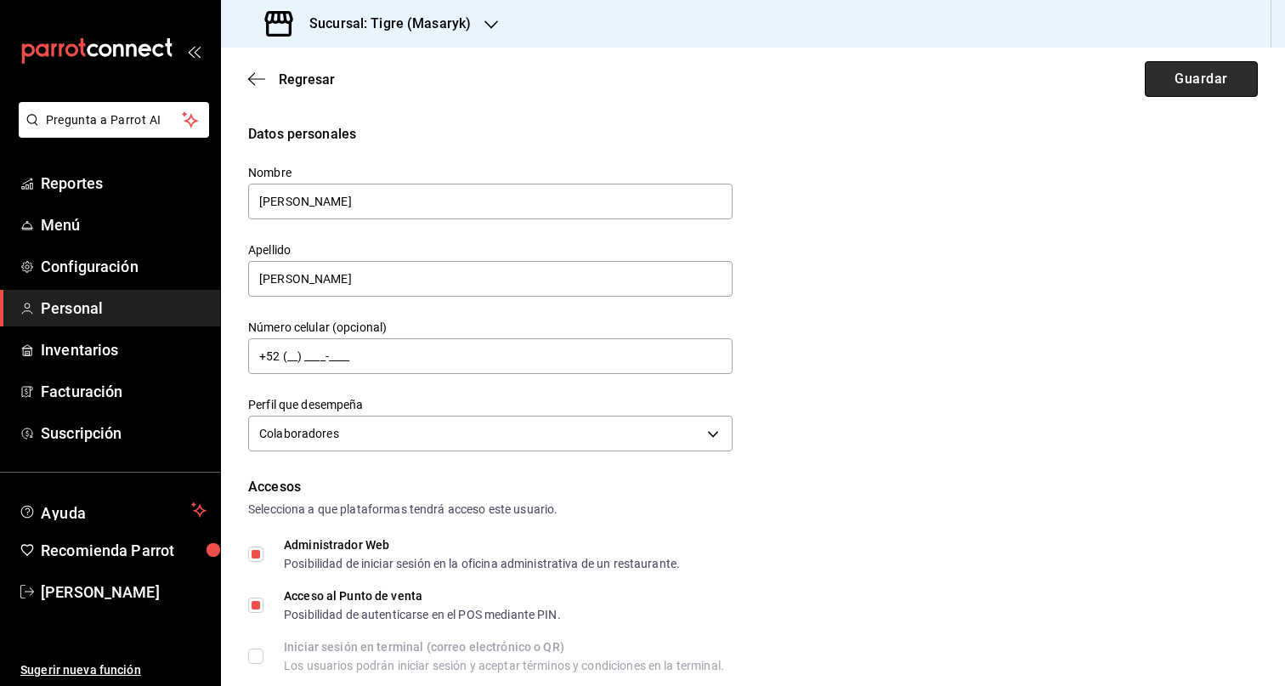
click at [1199, 76] on button "Guardar" at bounding box center [1201, 79] width 113 height 36
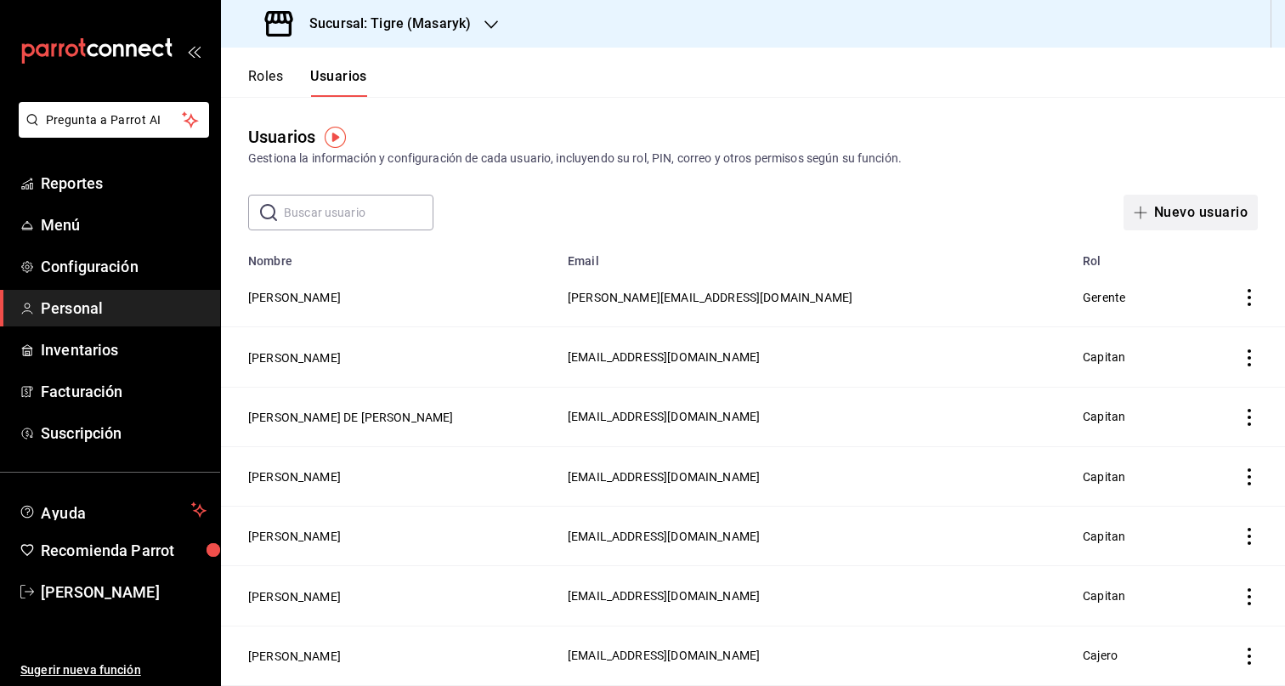
click at [1190, 214] on button "Nuevo usuario" at bounding box center [1190, 213] width 134 height 36
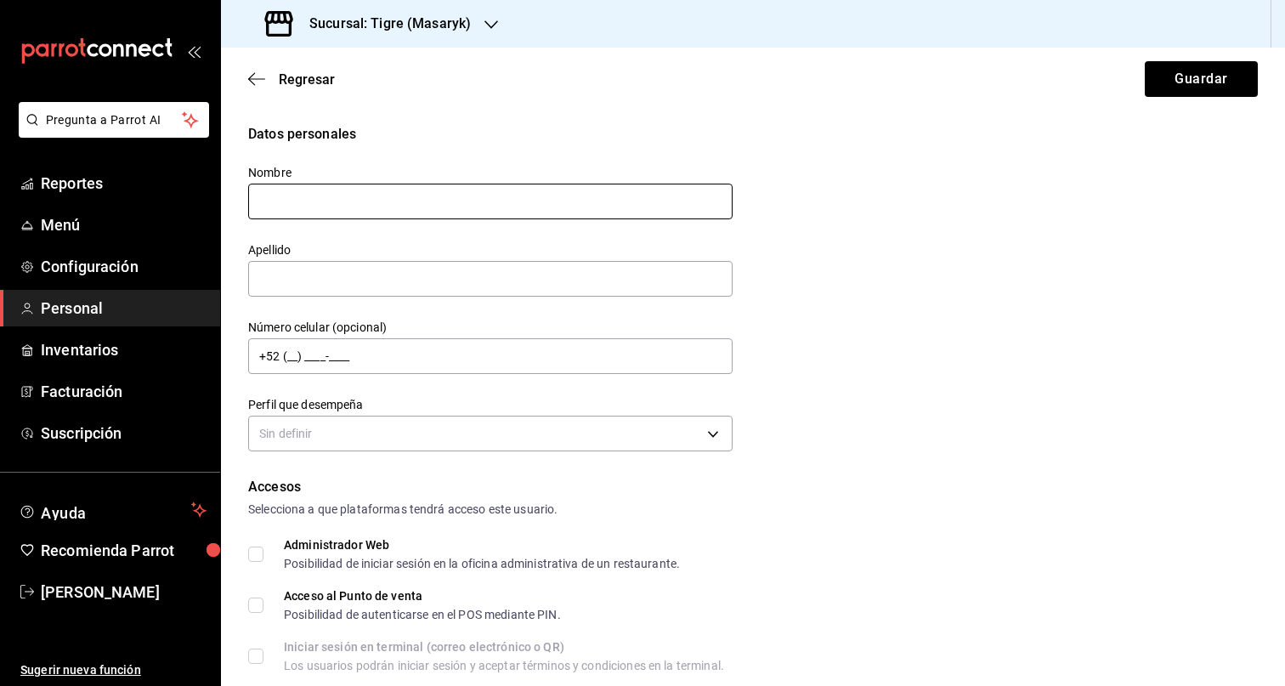
click at [459, 193] on input "text" at bounding box center [490, 202] width 484 height 36
click at [326, 281] on input "text" at bounding box center [490, 279] width 484 height 36
drag, startPoint x: 326, startPoint y: 281, endPoint x: 460, endPoint y: 275, distance: 133.5
click at [326, 282] on input "text" at bounding box center [490, 279] width 484 height 36
paste input "VALDEZ CHAVEZ"
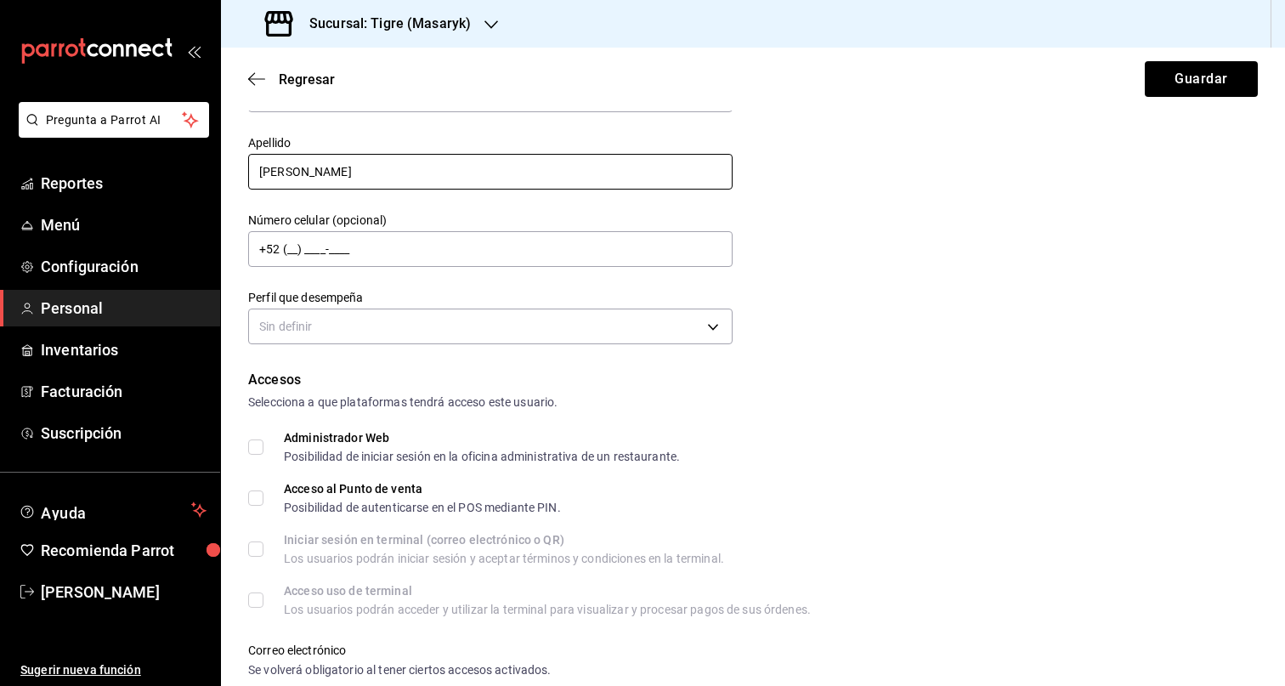
scroll to position [218, 0]
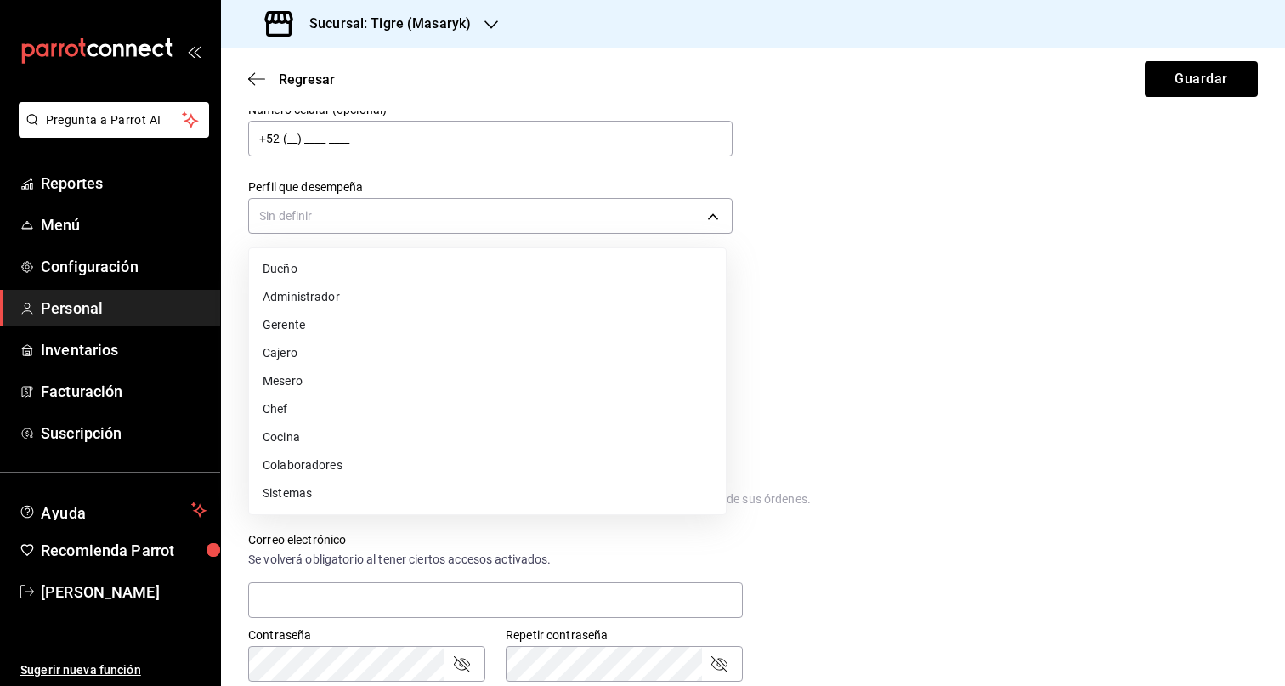
click at [718, 228] on body "Pregunta a Parrot AI Reportes Menú Configuración Personal Inventarios Facturaci…" at bounding box center [642, 343] width 1285 height 686
click at [462, 458] on li "Colaboradores" at bounding box center [487, 465] width 477 height 28
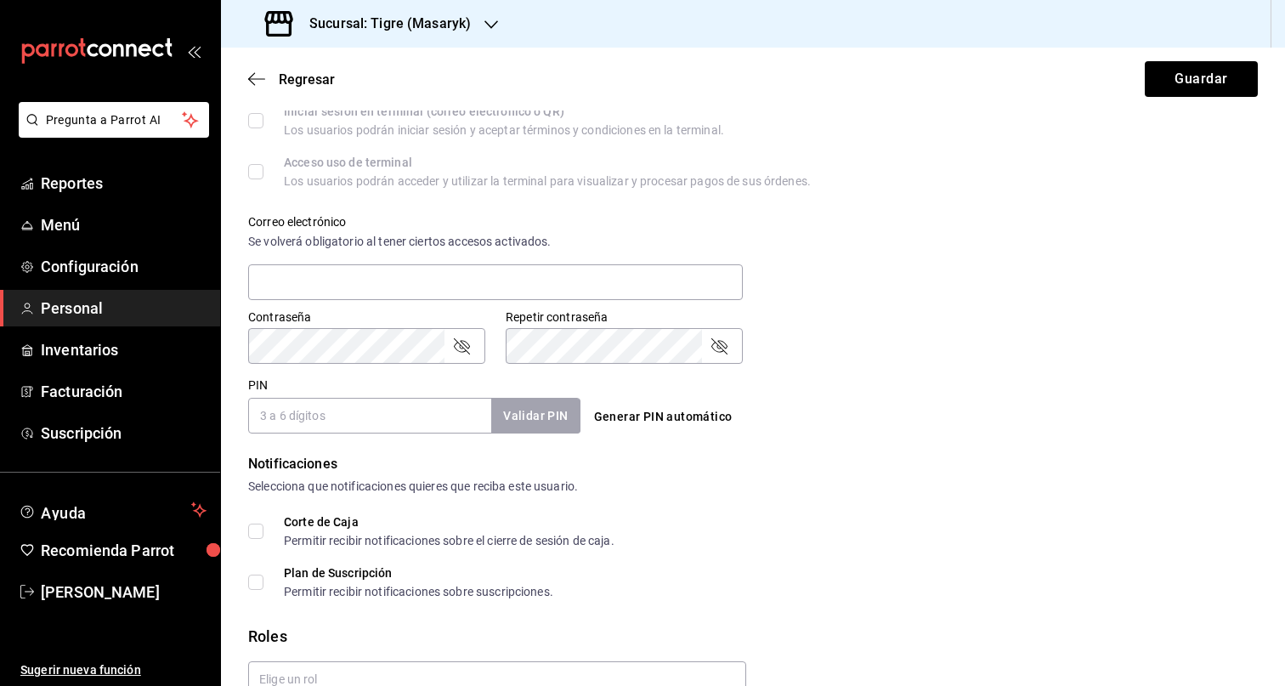
scroll to position [547, 0]
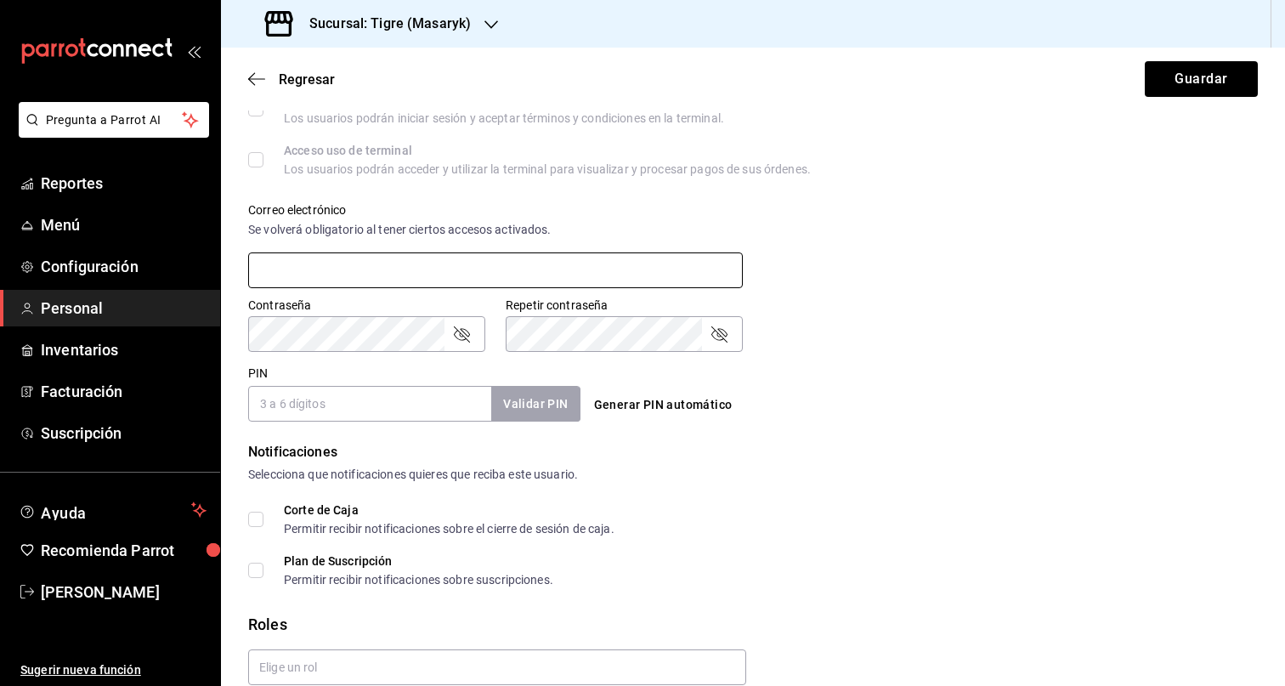
click at [342, 279] on input "text" at bounding box center [495, 270] width 495 height 36
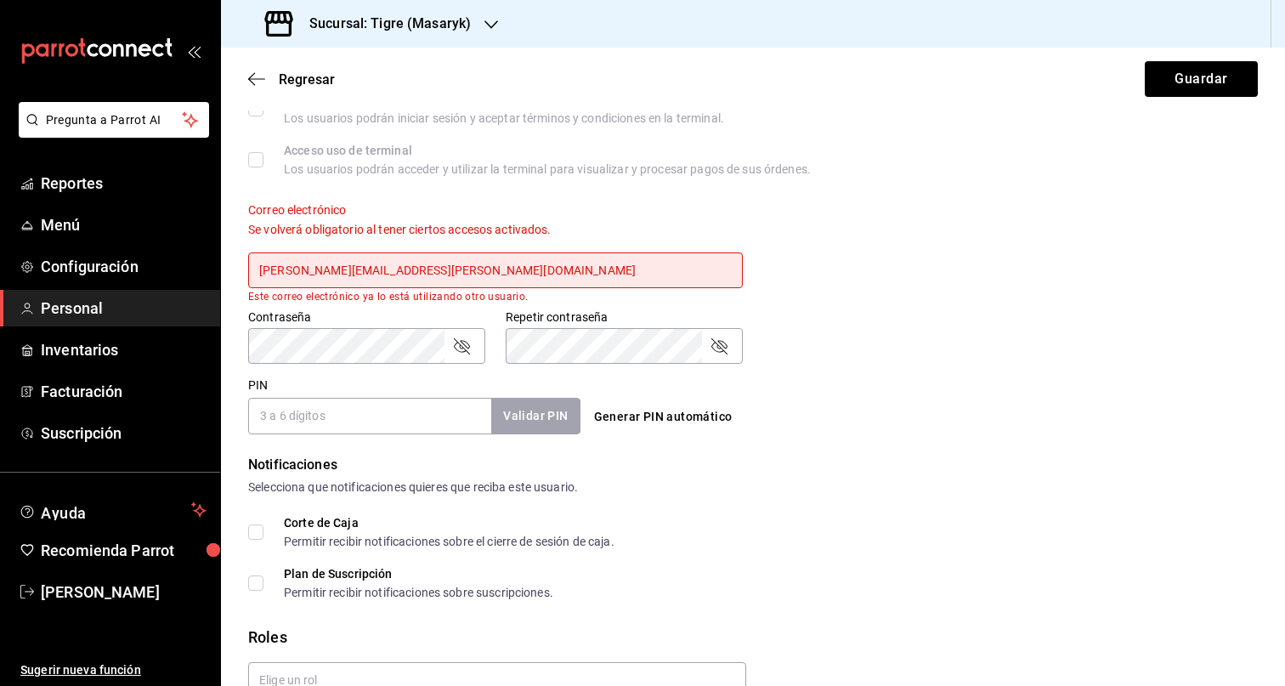
click at [474, 352] on div "Contraseña" at bounding box center [366, 346] width 237 height 36
click at [463, 348] on icon "passwordField" at bounding box center [461, 346] width 20 height 20
click at [299, 72] on span "Regresar" at bounding box center [307, 79] width 56 height 16
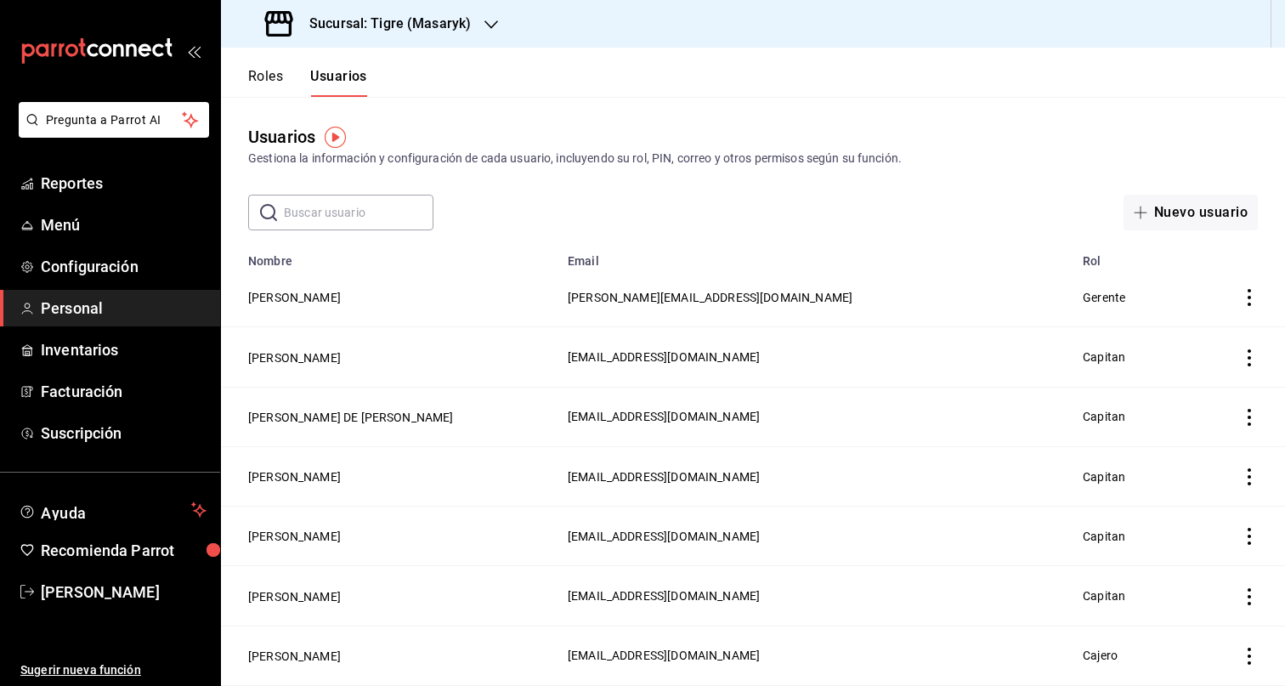
click at [366, 198] on input "text" at bounding box center [359, 212] width 150 height 34
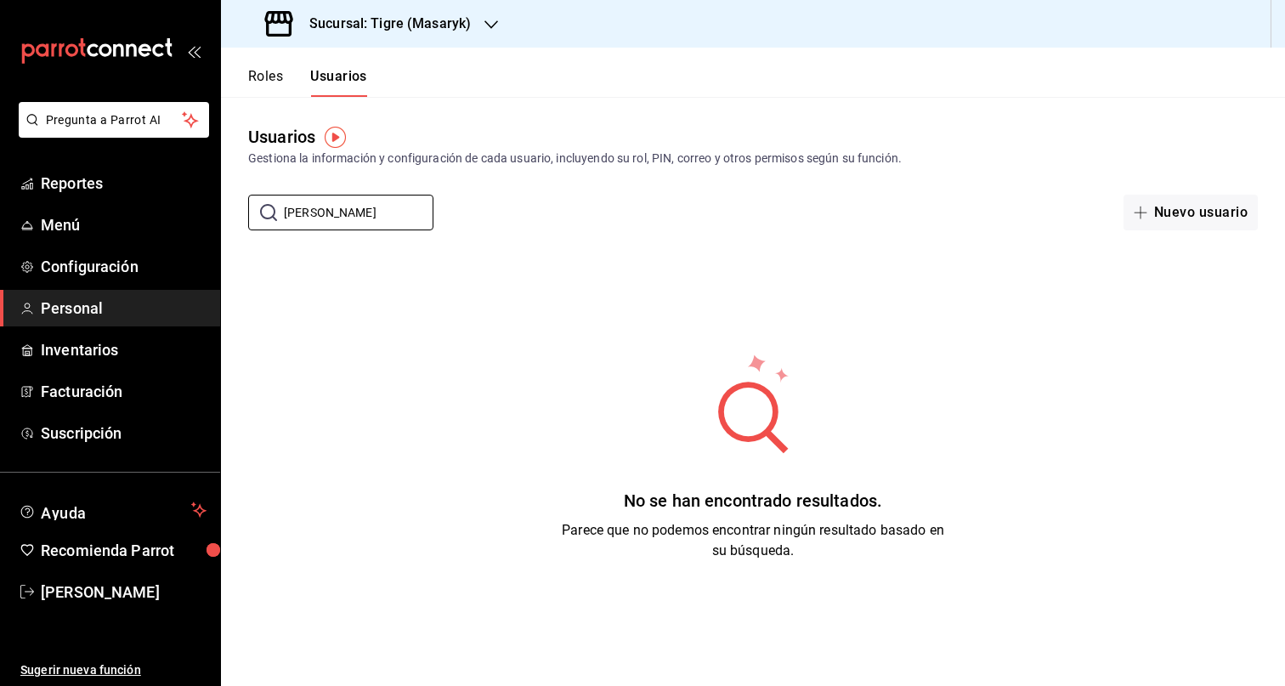
click at [851, 203] on div "​ rene ​ Nuevo usuario" at bounding box center [753, 213] width 1064 height 36
click at [891, 218] on div "Nuevo usuario" at bounding box center [1062, 213] width 392 height 36
click at [508, 317] on div "No se han encontrado resultados. Parece que no podemos encontrar ningún resulta…" at bounding box center [753, 456] width 1064 height 425
click at [356, 203] on input "rene" at bounding box center [359, 212] width 150 height 34
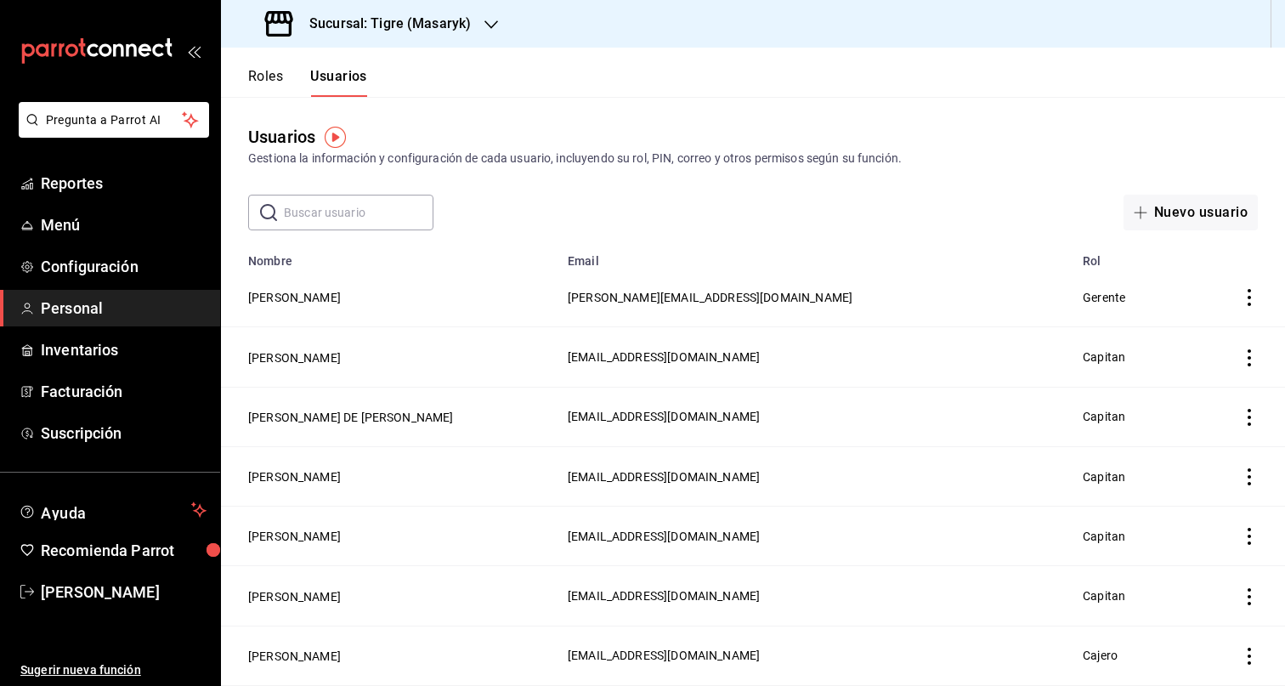
click at [70, 320] on link "Personal" at bounding box center [110, 308] width 220 height 37
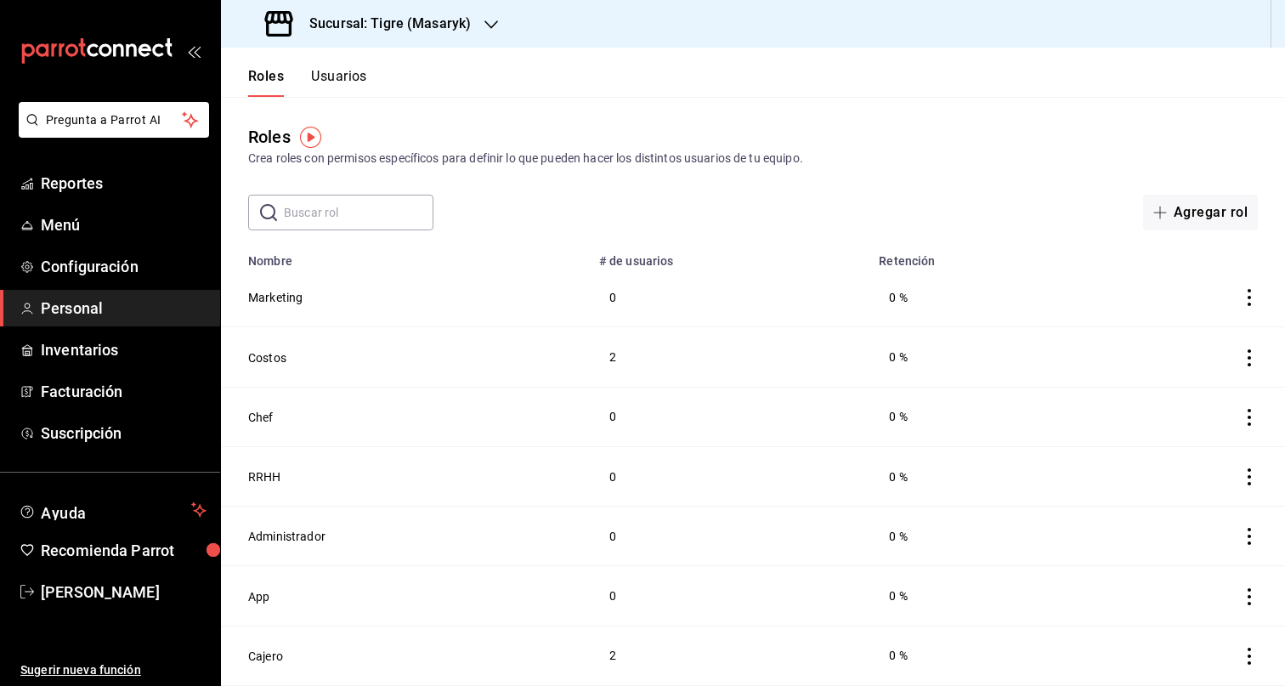
click at [342, 68] on button "Usuarios" at bounding box center [339, 82] width 56 height 29
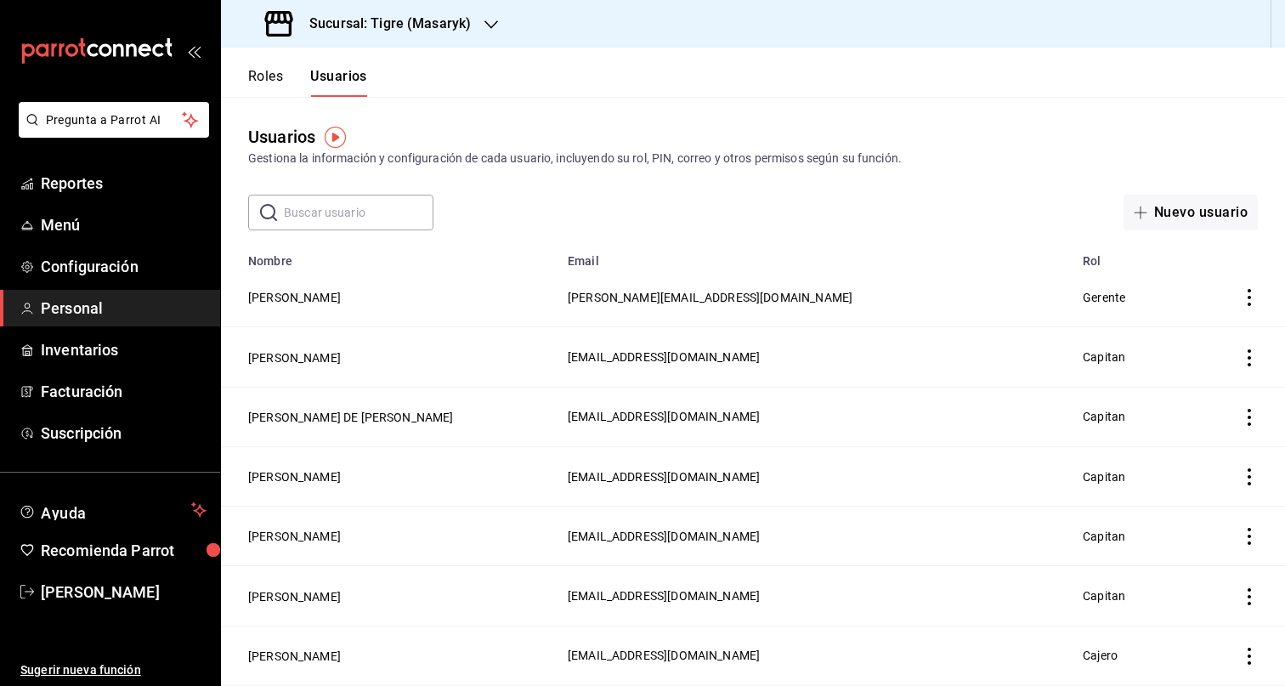
click at [360, 199] on input "text" at bounding box center [359, 212] width 150 height 34
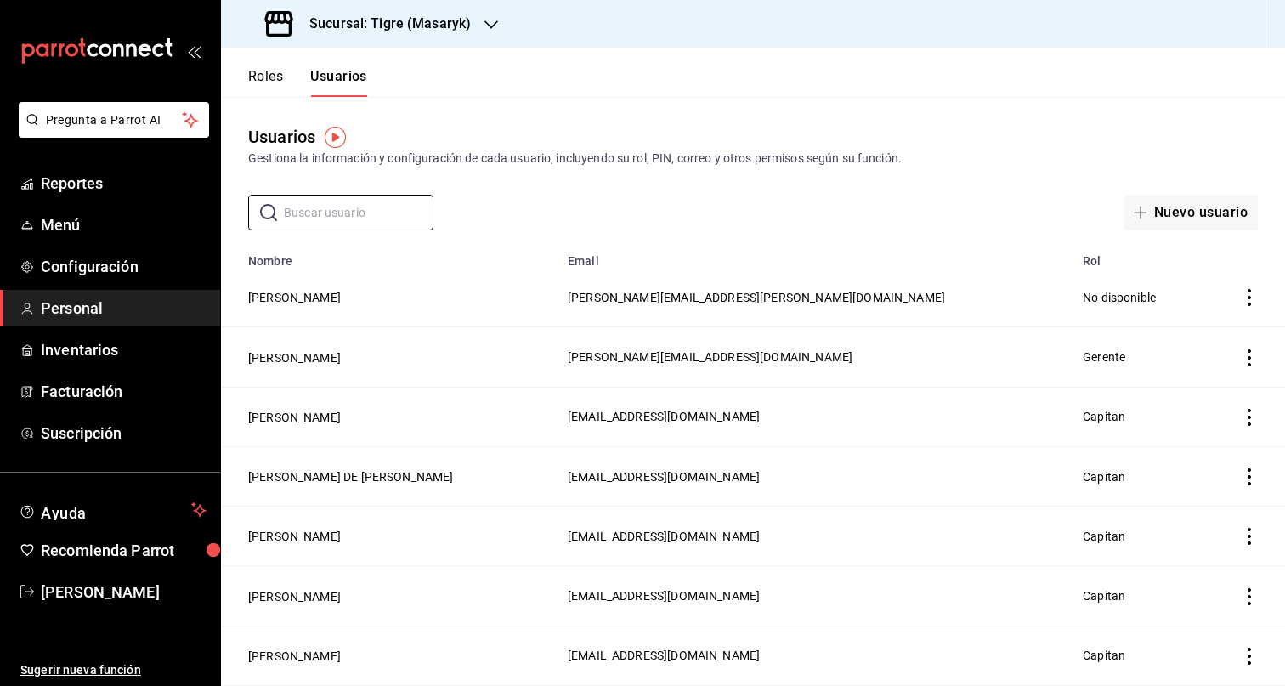
click at [719, 188] on div "Usuarios Gestiona la información y configuración de cada usuario, incluyendo su…" at bounding box center [753, 163] width 1064 height 133
click at [288, 303] on button "Rene Valdez" at bounding box center [294, 297] width 93 height 17
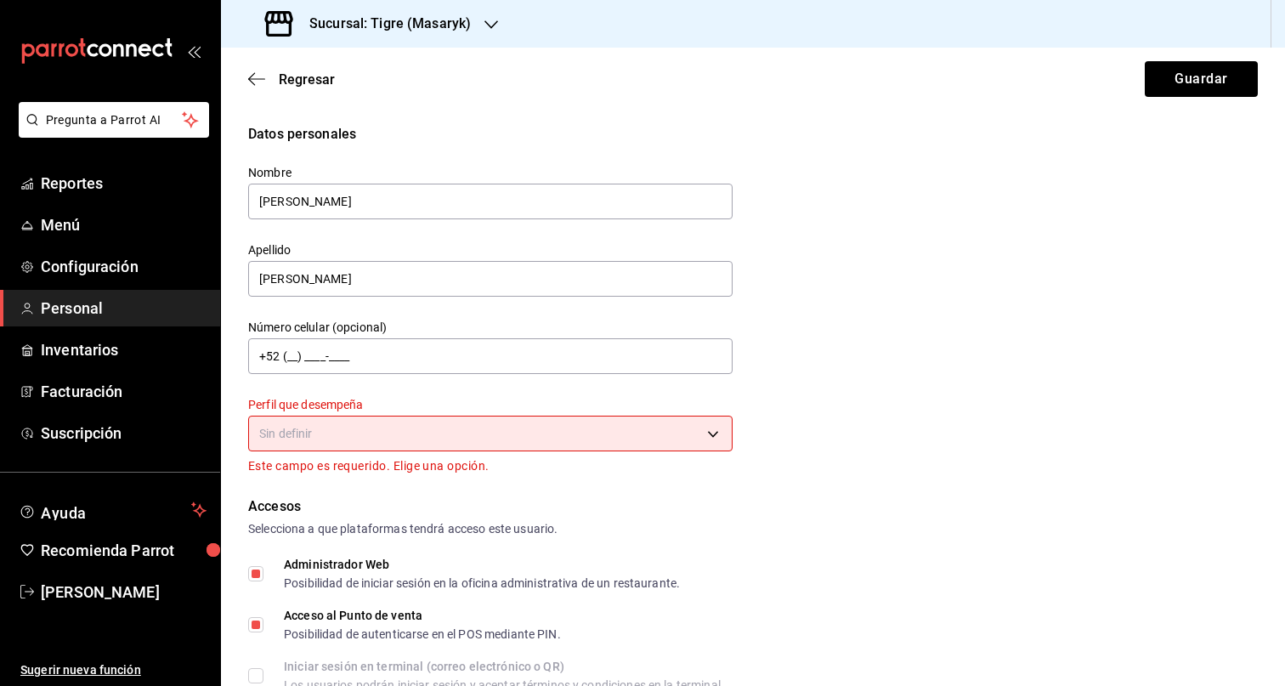
click at [517, 429] on body "Pregunta a Parrot AI Reportes Menú Configuración Personal Inventarios Facturaci…" at bounding box center [642, 343] width 1285 height 686
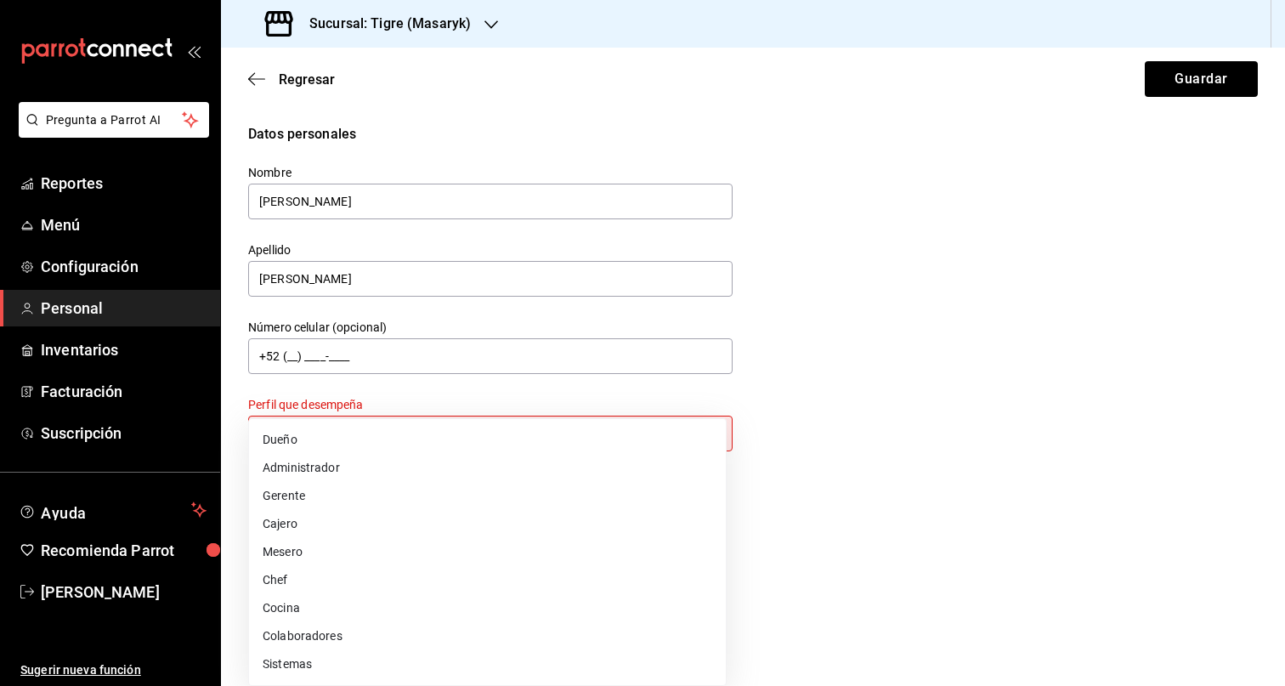
click at [361, 631] on li "Colaboradores" at bounding box center [487, 636] width 477 height 28
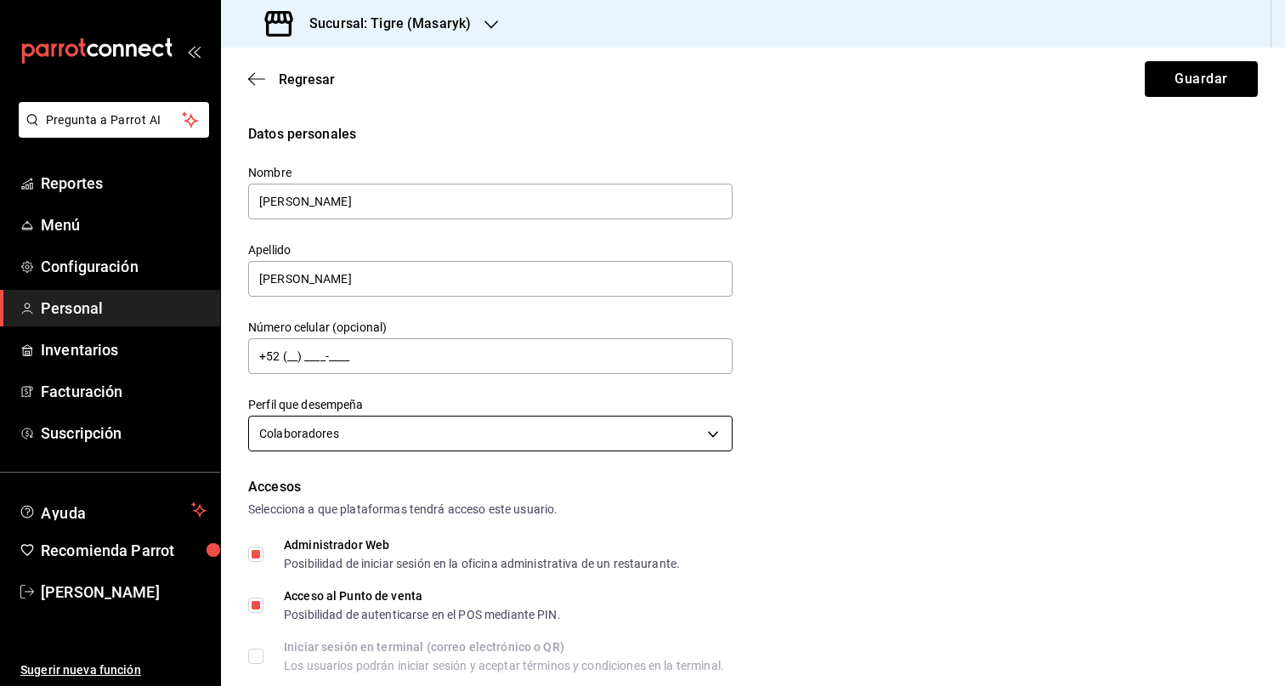
click at [494, 429] on body "Pregunta a Parrot AI Reportes Menú Configuración Personal Inventarios Facturaci…" at bounding box center [642, 343] width 1285 height 686
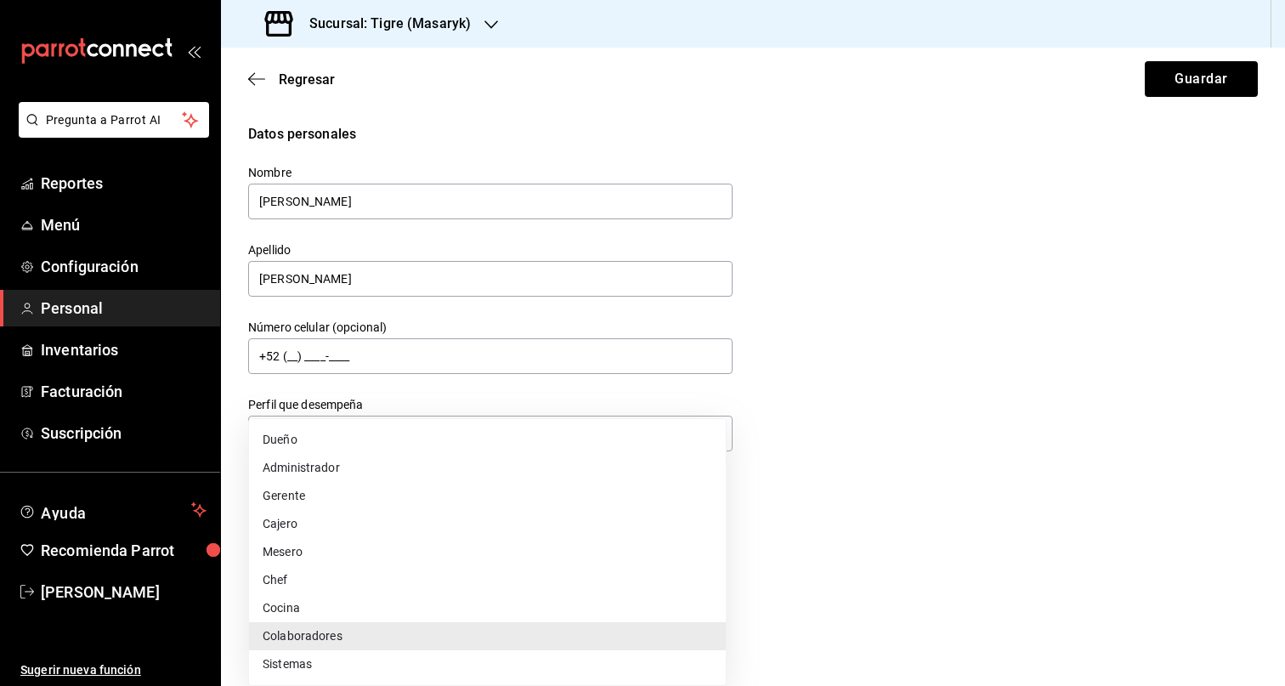
click at [357, 500] on li "Gerente" at bounding box center [487, 496] width 477 height 28
type input "MANAGER"
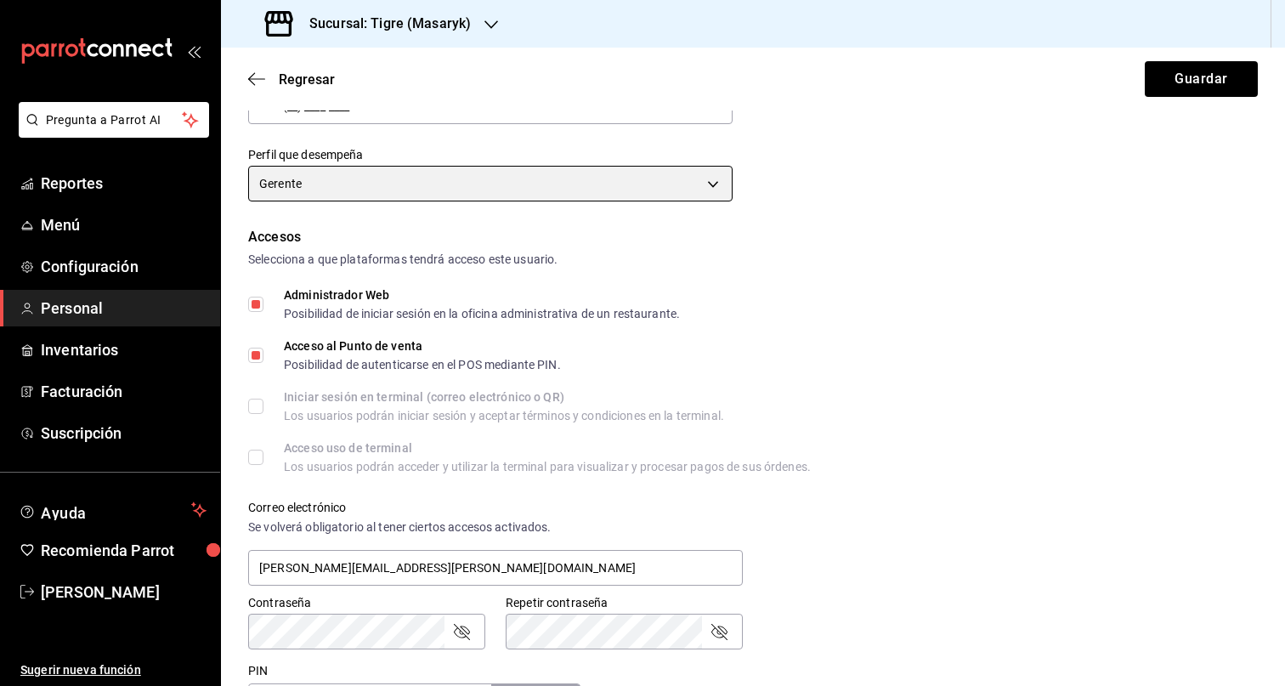
scroll to position [621, 0]
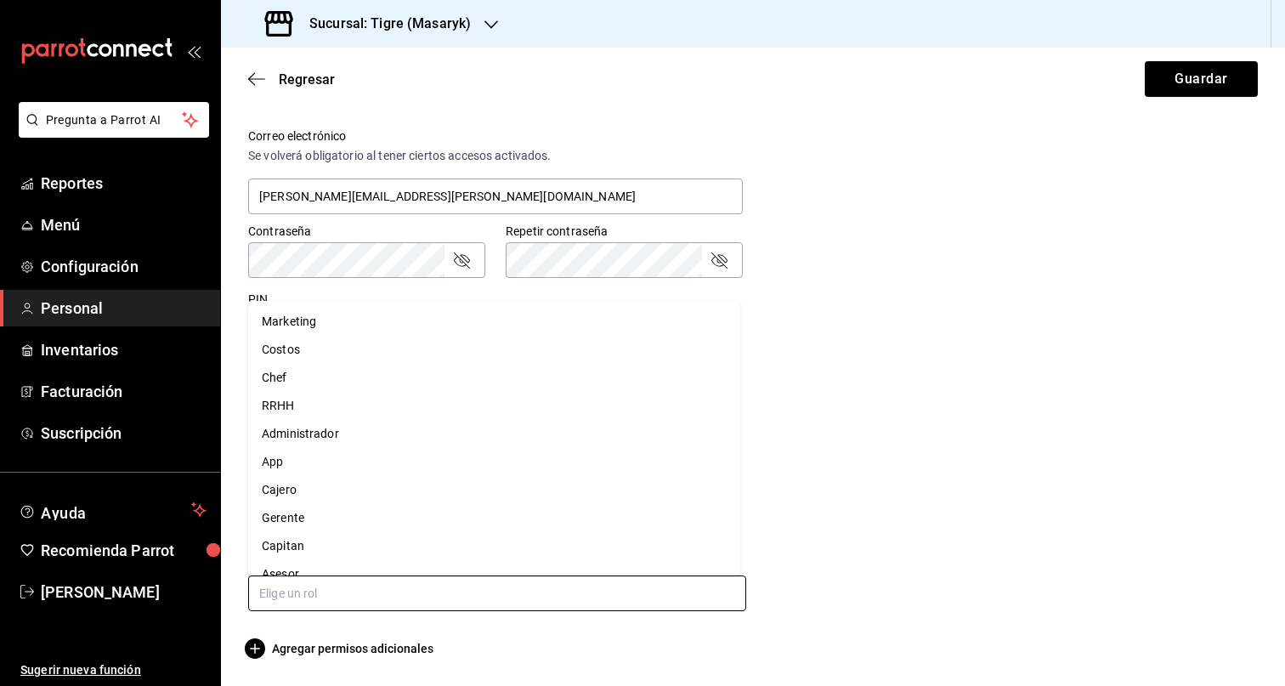
click at [455, 577] on input "text" at bounding box center [497, 593] width 498 height 36
click at [390, 510] on li "Gerente" at bounding box center [494, 518] width 492 height 28
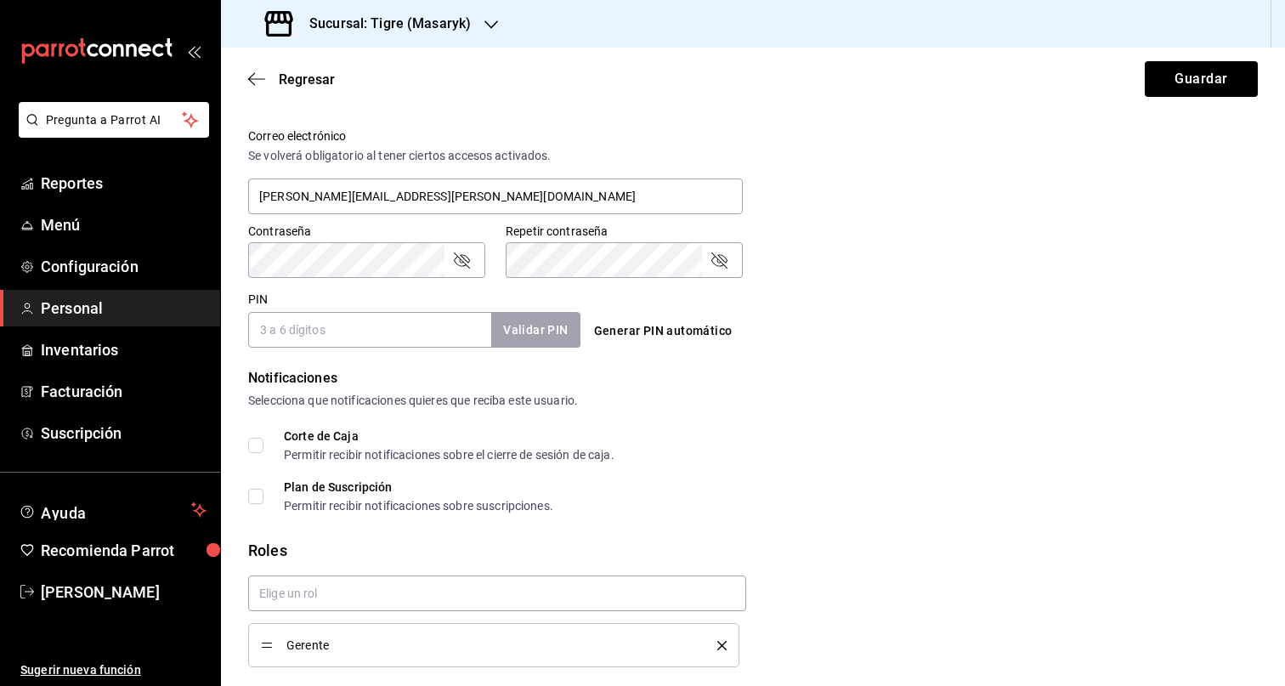
click at [347, 342] on input "PIN" at bounding box center [369, 330] width 243 height 36
paste input "27567"
type input "27567"
checkbox input "true"
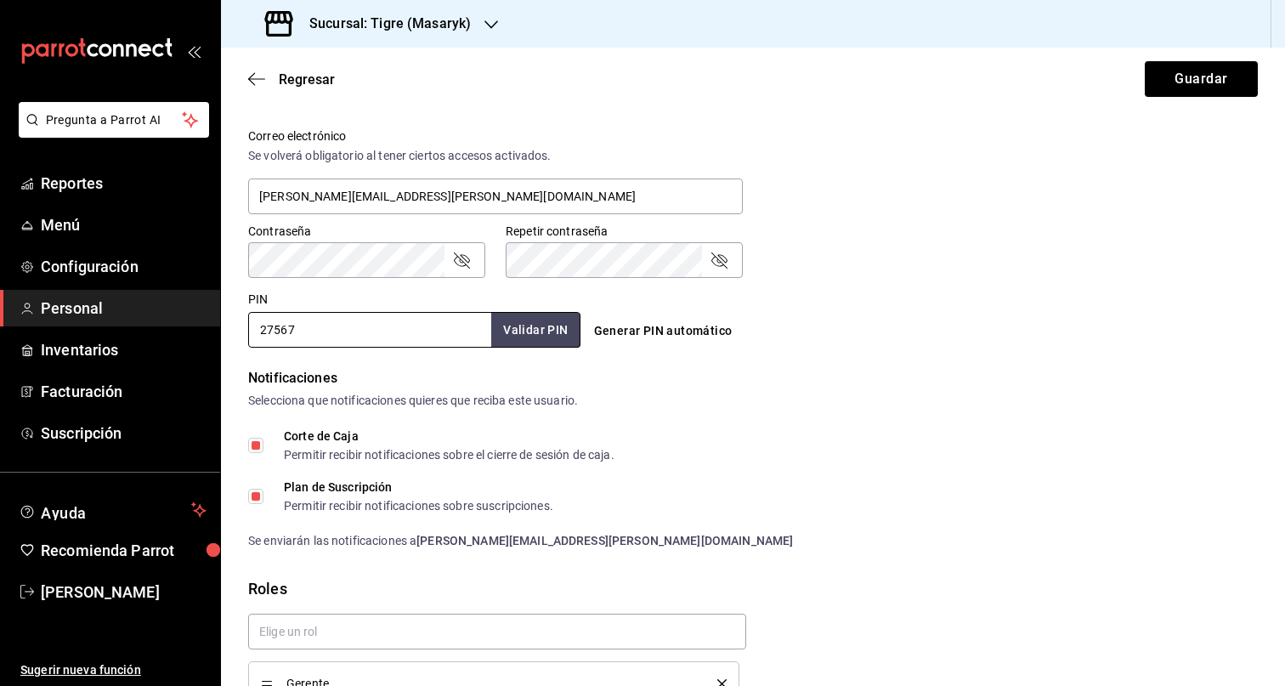
type input "27567"
click at [968, 349] on form "Datos personales Nombre Rene Apellido Valdez Número celular (opcional) +52 (__)…" at bounding box center [753, 128] width 1010 height 1250
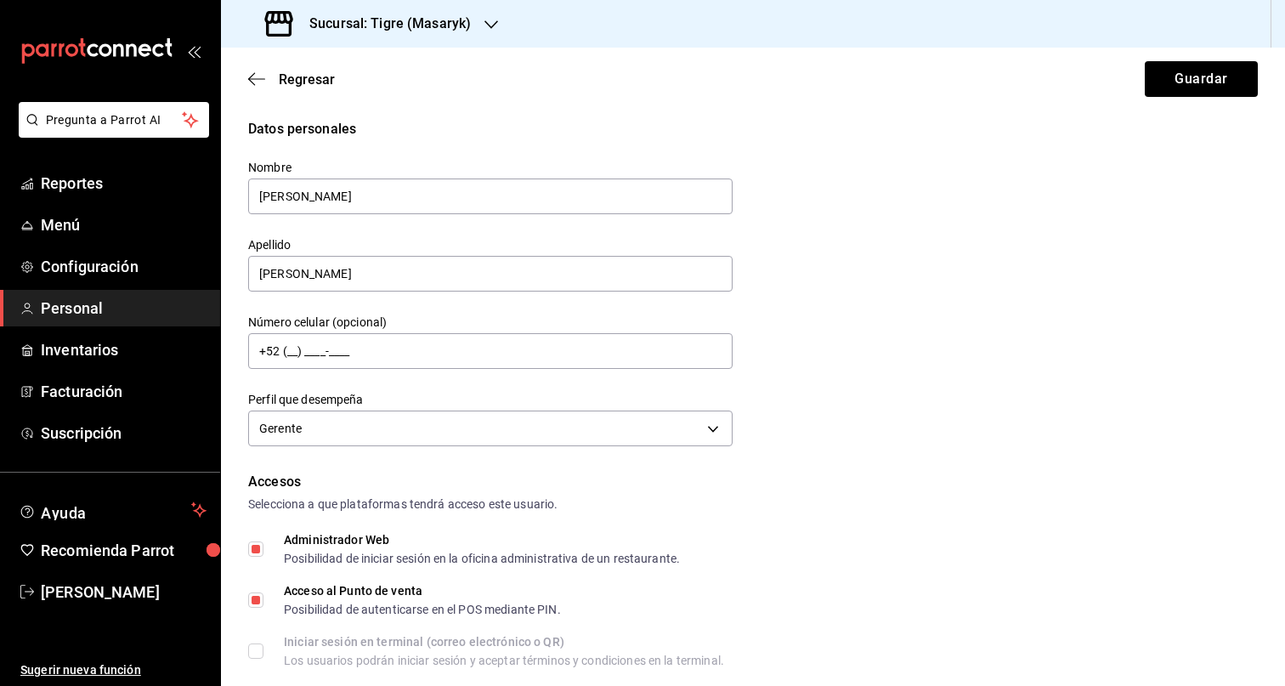
scroll to position [0, 0]
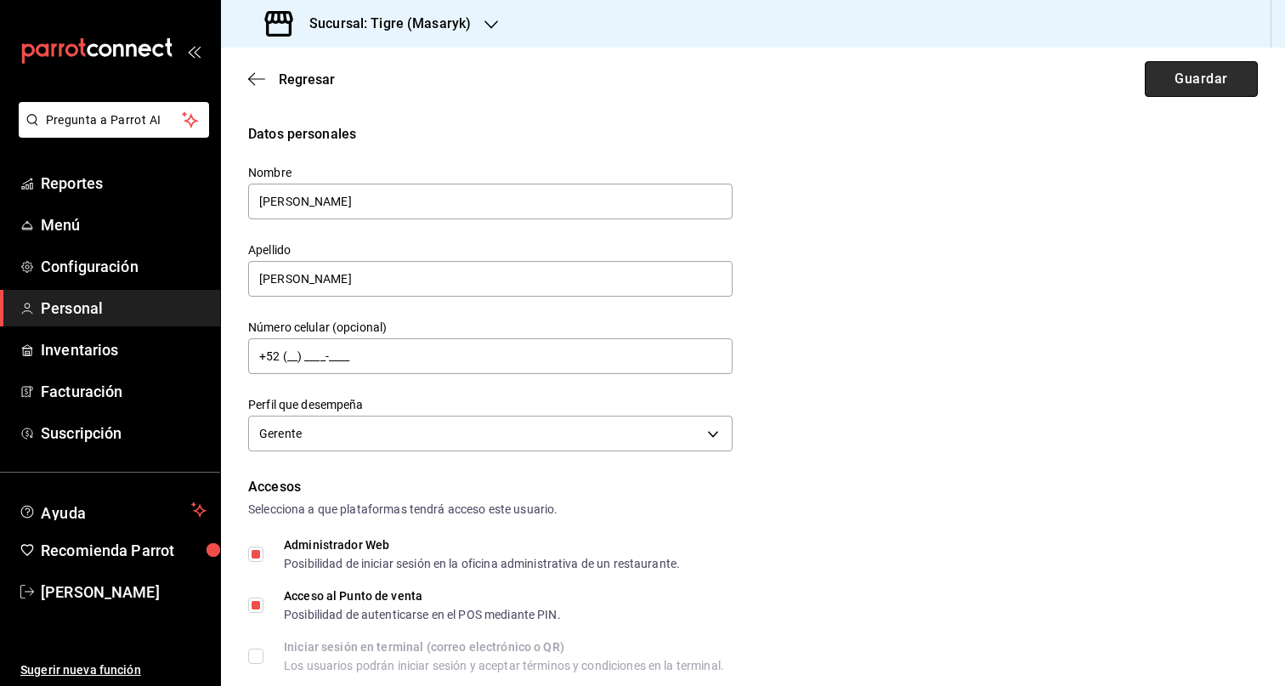
click at [1184, 65] on button "Guardar" at bounding box center [1201, 79] width 113 height 36
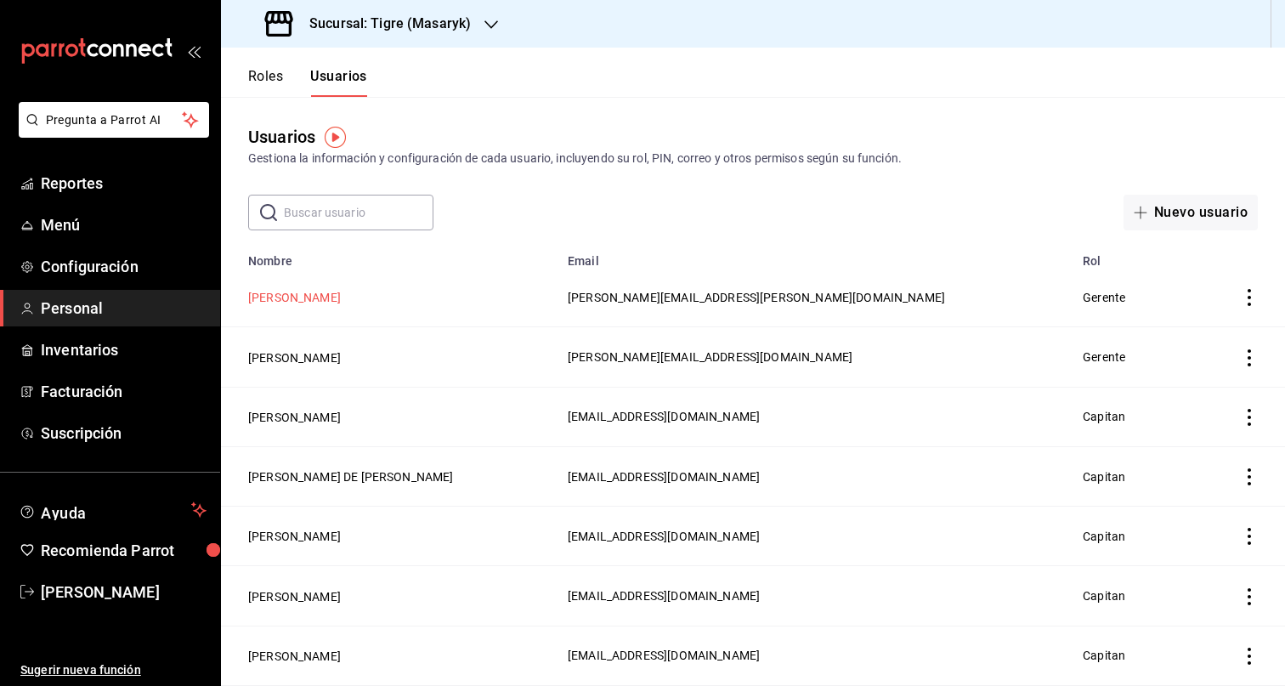
click at [284, 297] on button "Rene Valdez" at bounding box center [294, 297] width 93 height 17
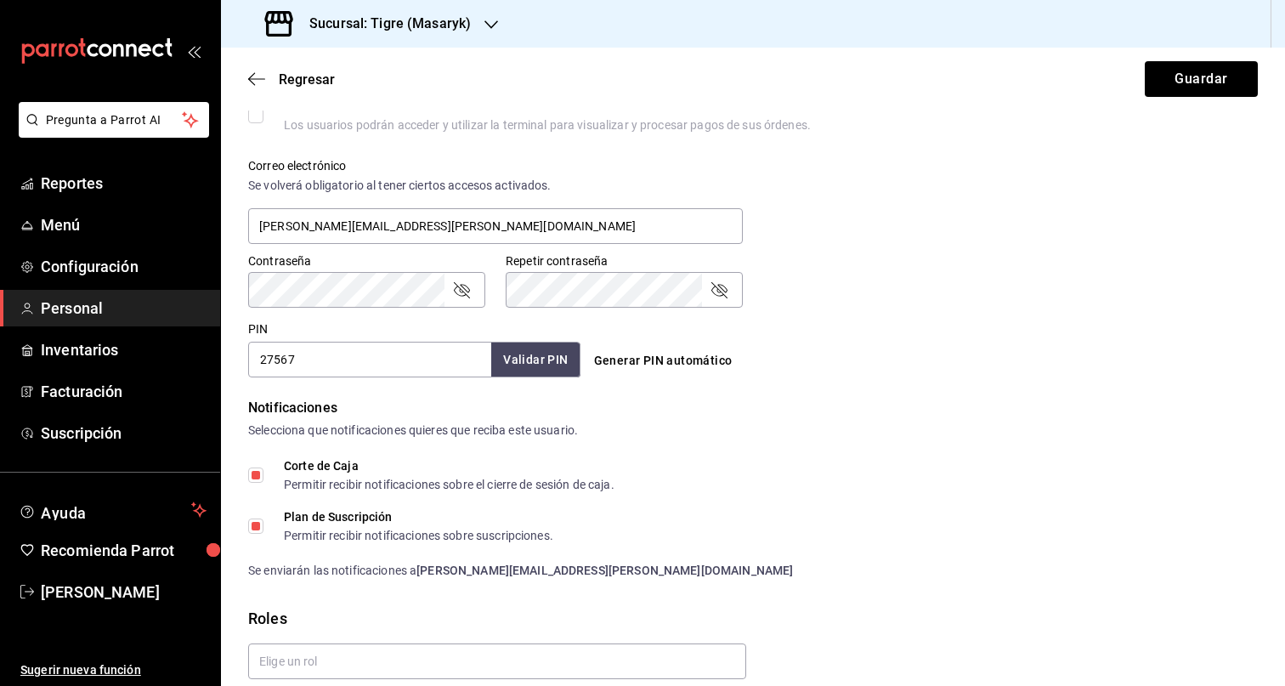
scroll to position [535, 0]
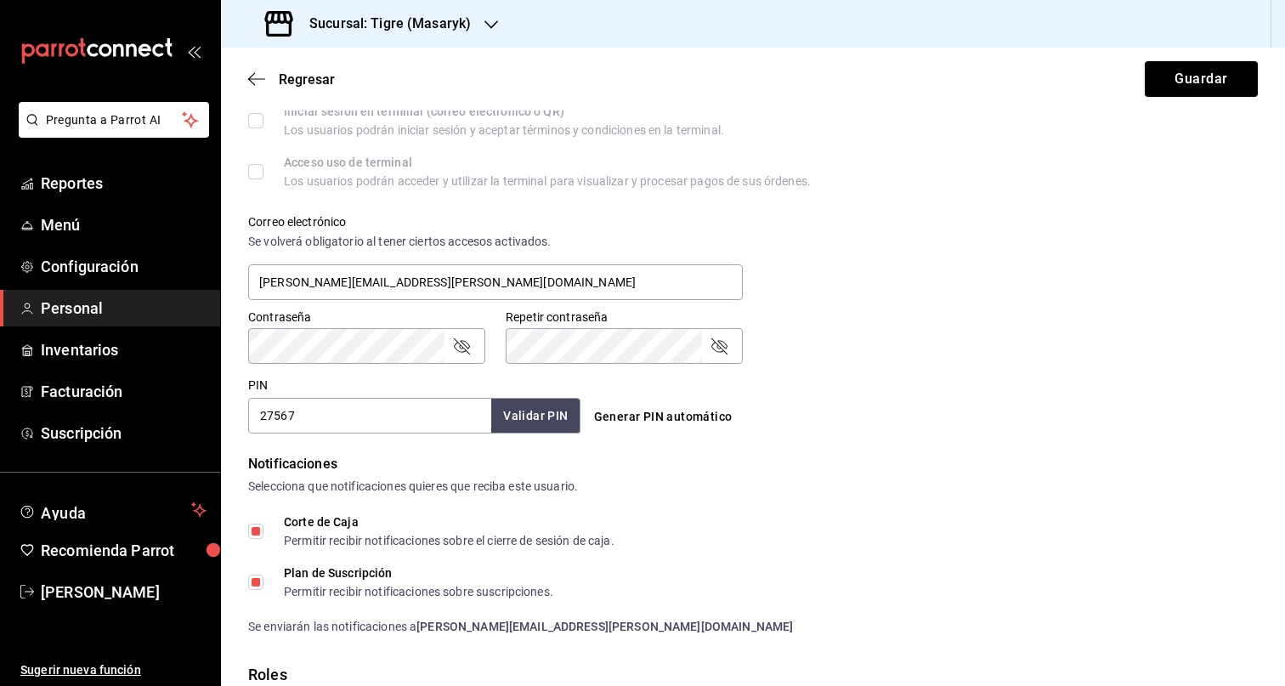
click at [462, 348] on icon "passwordField" at bounding box center [461, 346] width 20 height 20
click at [246, 336] on div "Contraseña Contraseña" at bounding box center [356, 326] width 257 height 75
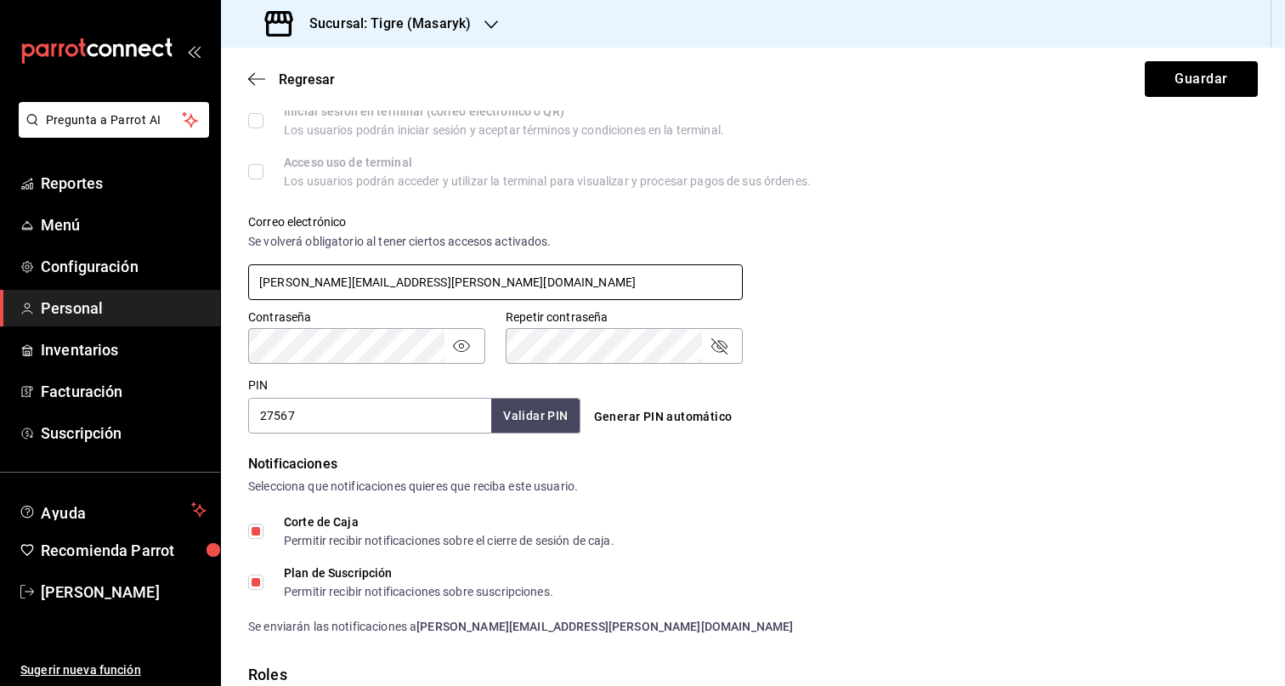
drag, startPoint x: 519, startPoint y: 281, endPoint x: 223, endPoint y: 290, distance: 295.8
click at [223, 290] on div "Datos personales Nombre Rene Apellido Valdez Número celular (opcional) +52 (__)…" at bounding box center [753, 214] width 1064 height 1250
click at [459, 269] on input "rene.valdez@grupocosteno.com" at bounding box center [495, 282] width 495 height 36
drag, startPoint x: 450, startPoint y: 277, endPoint x: 248, endPoint y: 287, distance: 202.5
click at [248, 287] on input "rene.valdez@grupocosteno.com" at bounding box center [495, 282] width 495 height 36
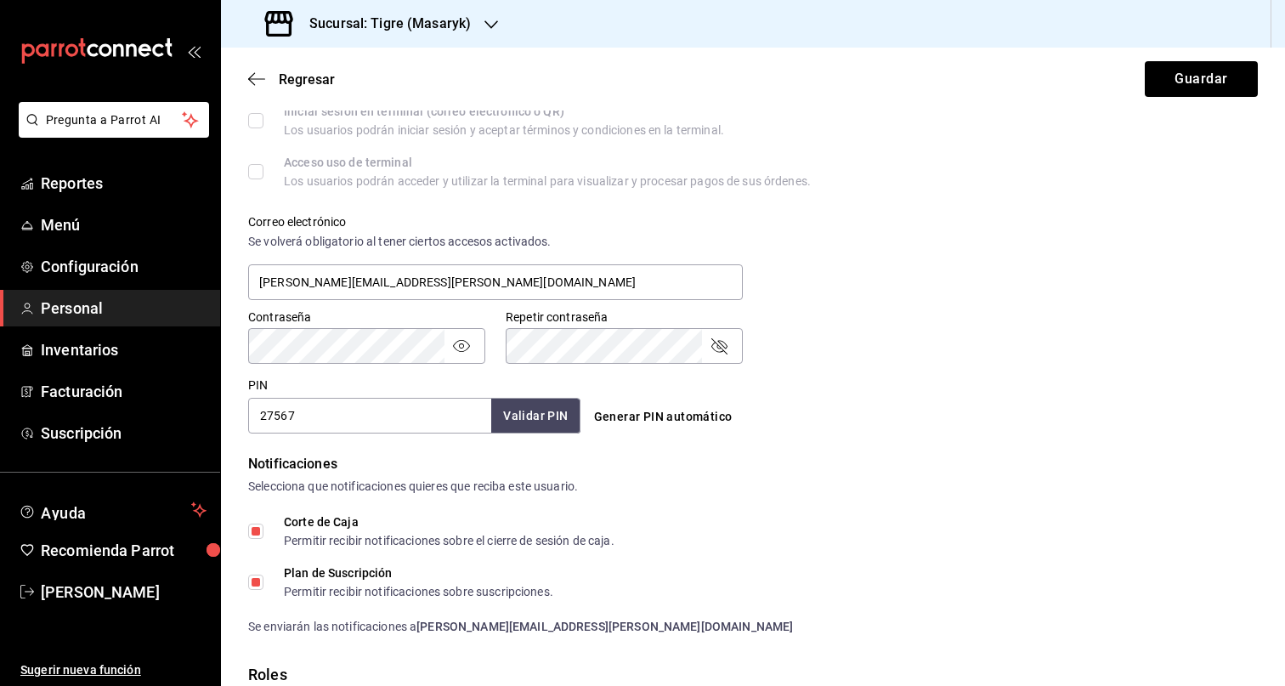
click at [239, 340] on div "Contraseña Contraseña" at bounding box center [356, 326] width 257 height 75
click at [1183, 79] on button "Guardar" at bounding box center [1201, 79] width 113 height 36
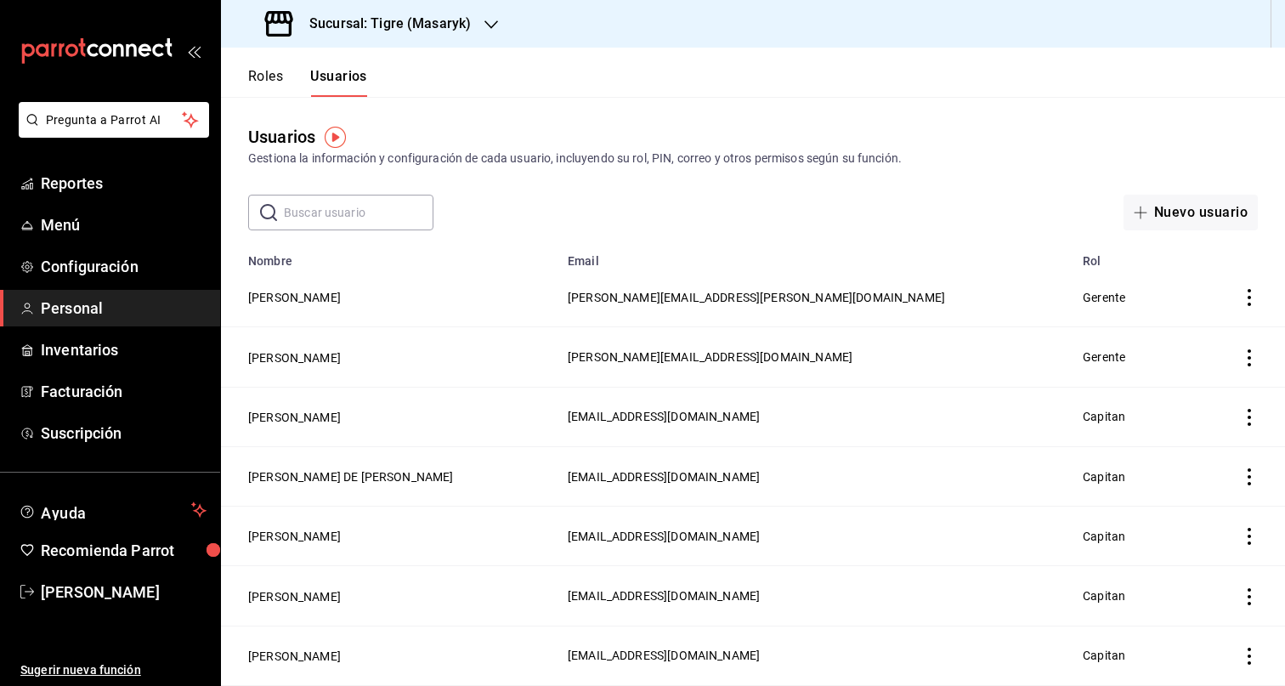
click at [90, 326] on ul "Reportes Menú Configuración Personal Inventarios Facturación Suscripción" at bounding box center [110, 308] width 220 height 286
click at [71, 318] on span "Personal" at bounding box center [124, 308] width 166 height 23
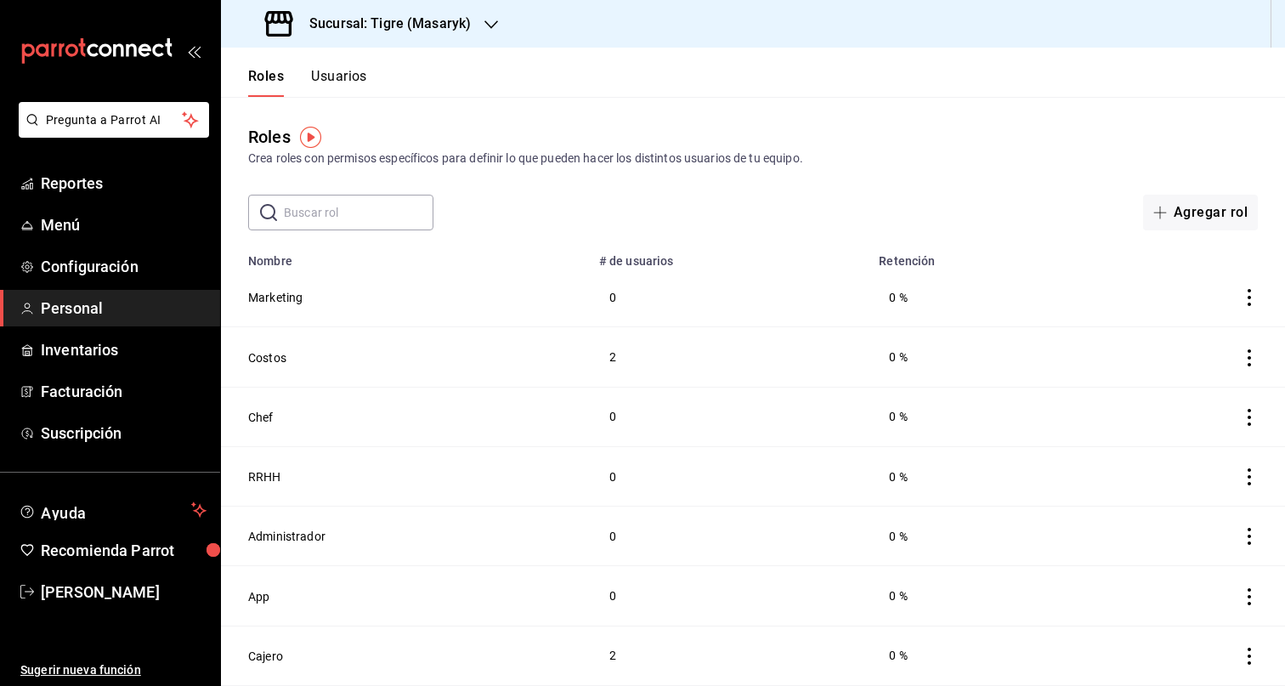
click at [491, 31] on icon "button" at bounding box center [491, 25] width 14 height 14
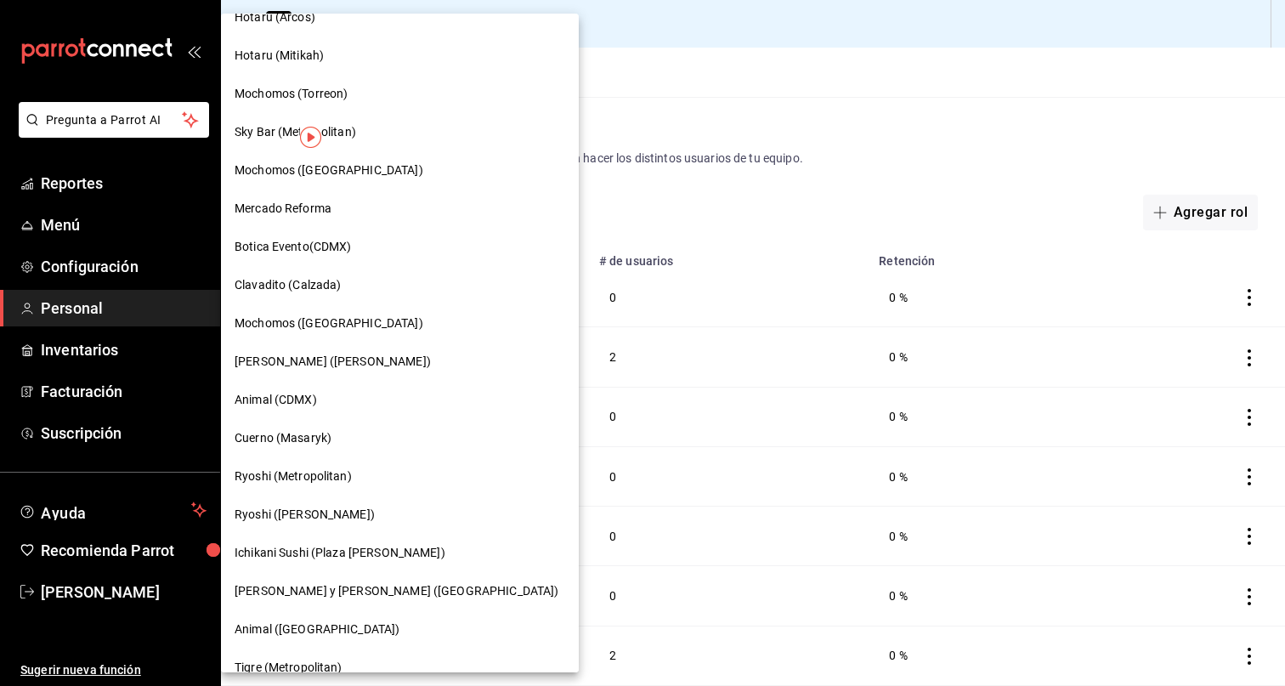
scroll to position [933, 0]
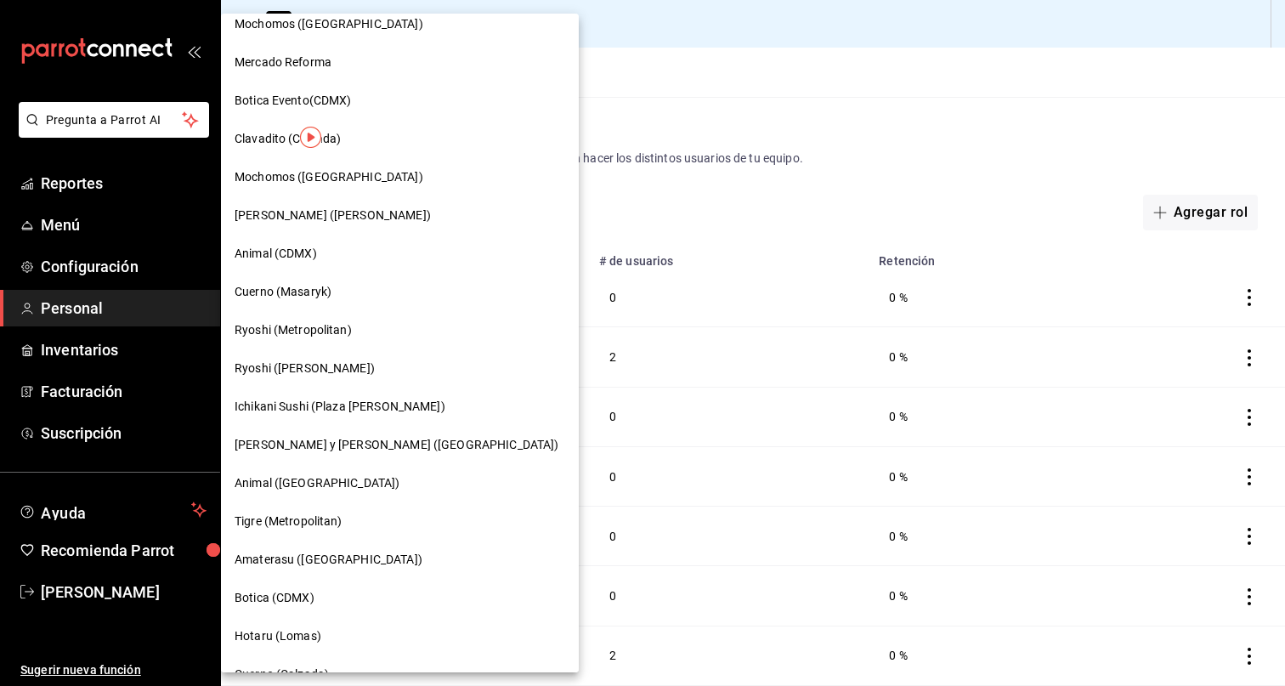
click at [393, 332] on div "Ryoshi (Metropolitan)" at bounding box center [400, 330] width 331 height 18
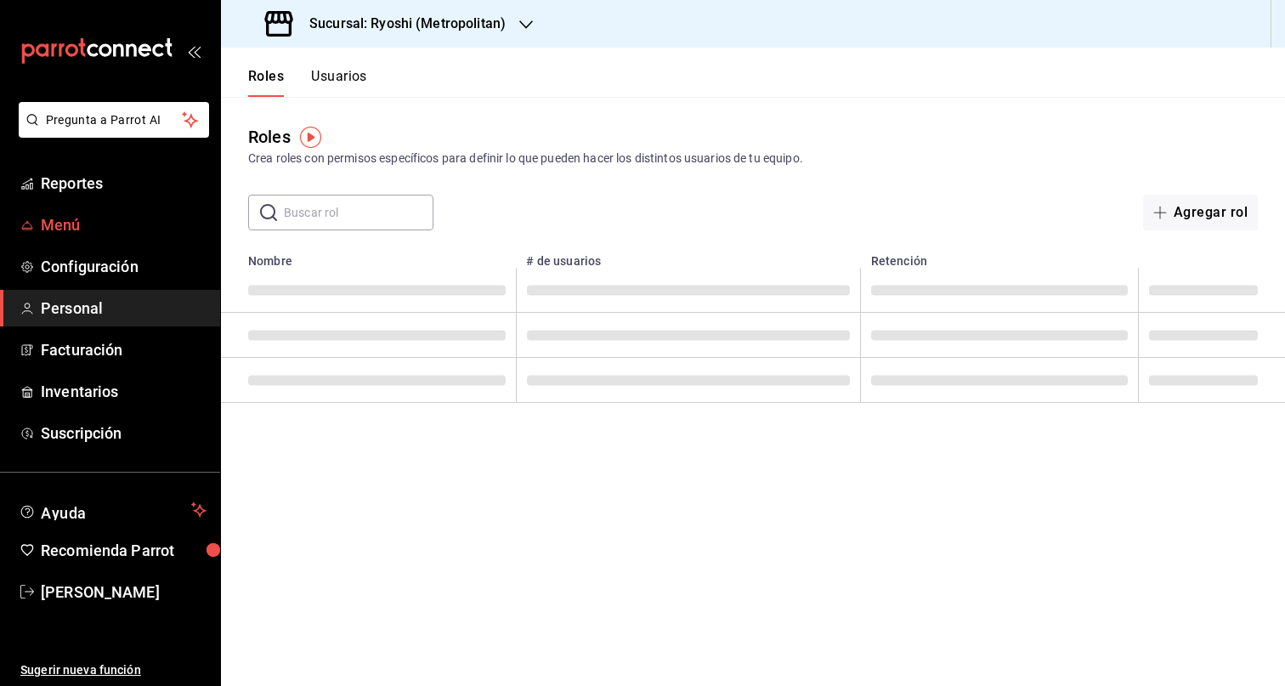
click at [123, 232] on span "Menú" at bounding box center [124, 224] width 166 height 23
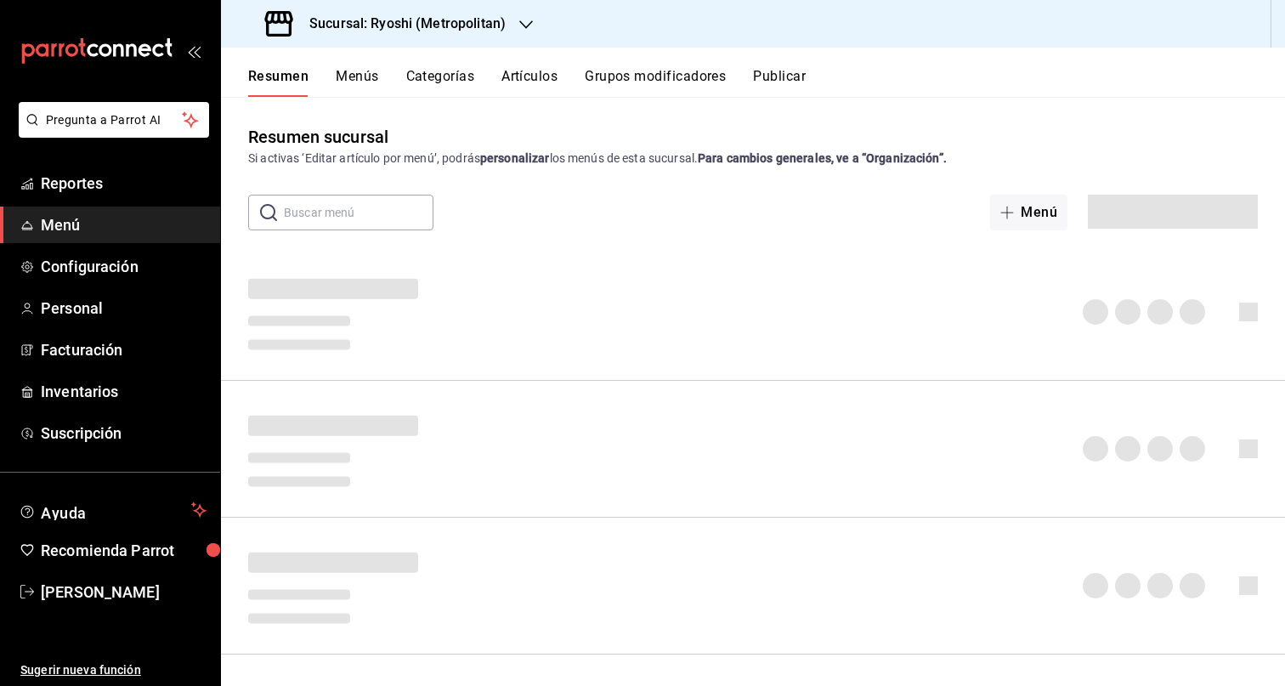
click at [544, 79] on button "Artículos" at bounding box center [529, 82] width 56 height 29
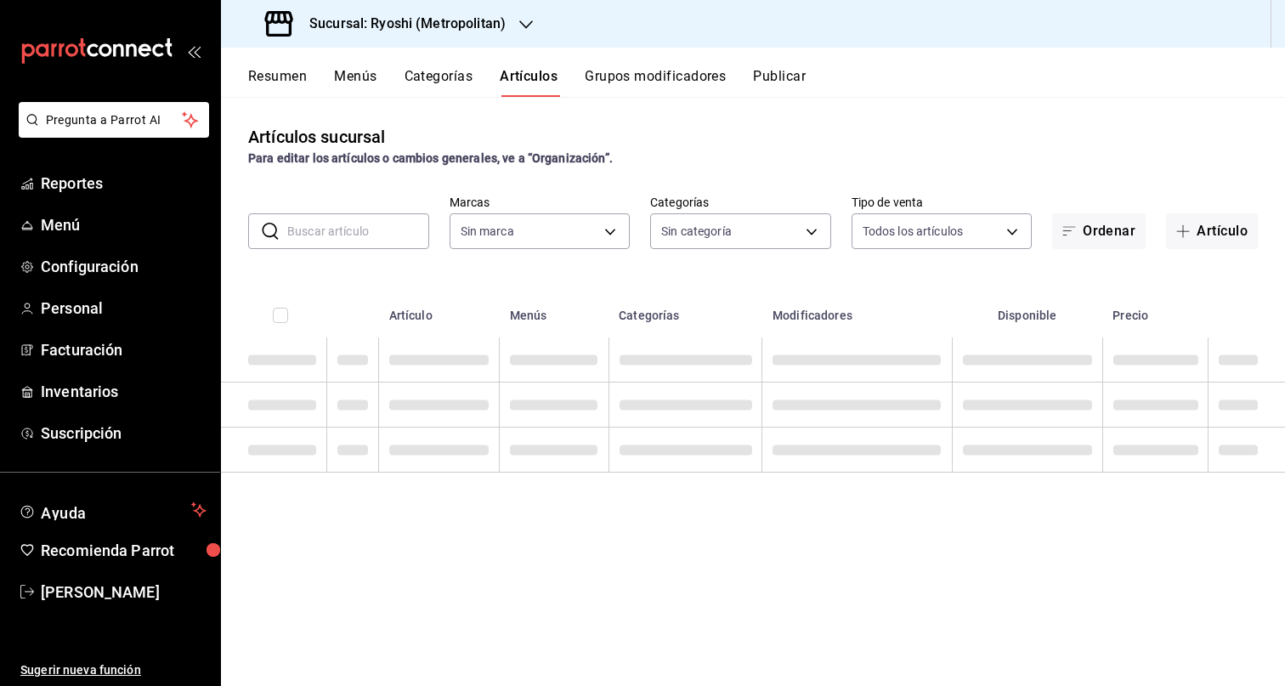
click at [334, 229] on input "text" at bounding box center [358, 231] width 142 height 34
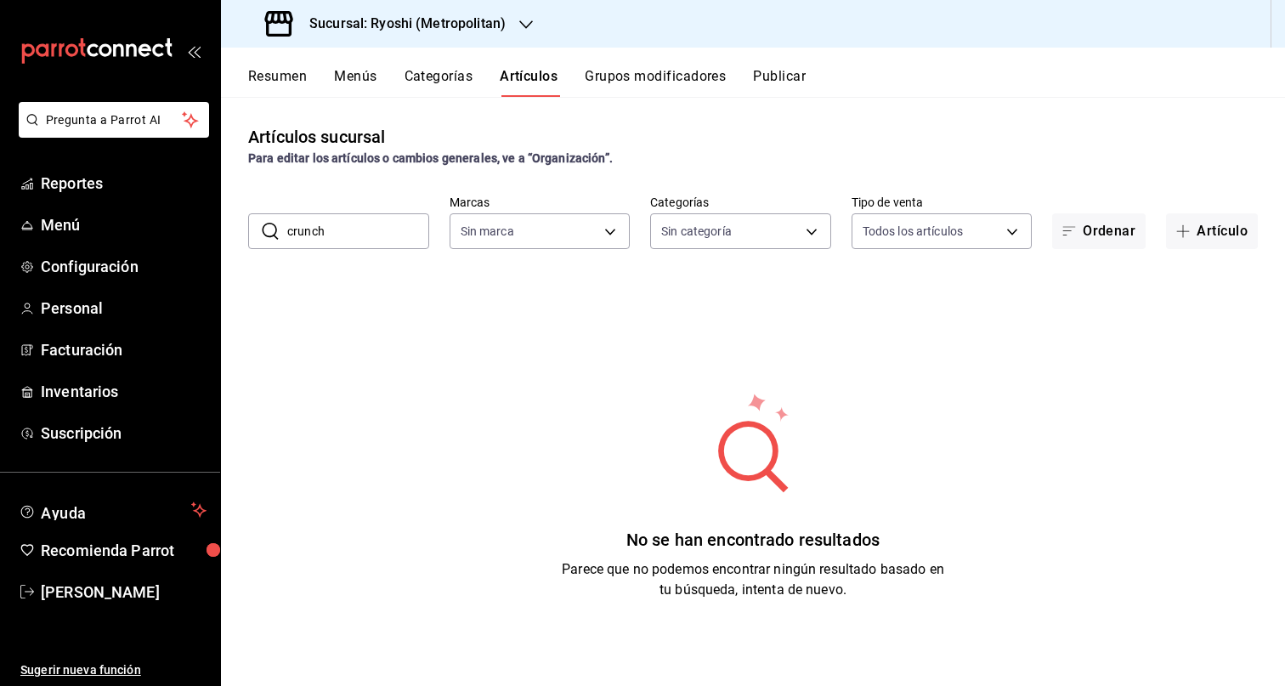
type input "crunch"
click at [545, 88] on button "Artículos" at bounding box center [529, 82] width 58 height 29
click at [546, 75] on button "Artículos" at bounding box center [529, 82] width 58 height 29
click at [459, 75] on button "Categorías" at bounding box center [438, 82] width 69 height 29
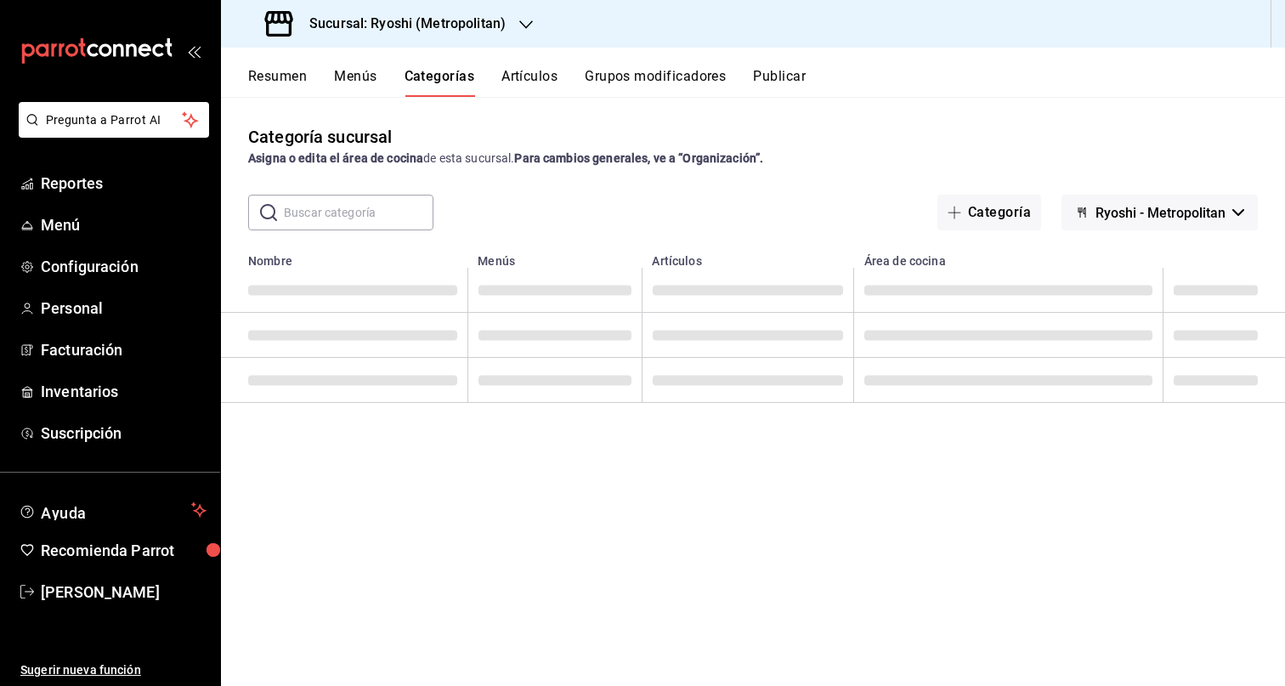
click at [550, 82] on button "Artículos" at bounding box center [529, 82] width 56 height 29
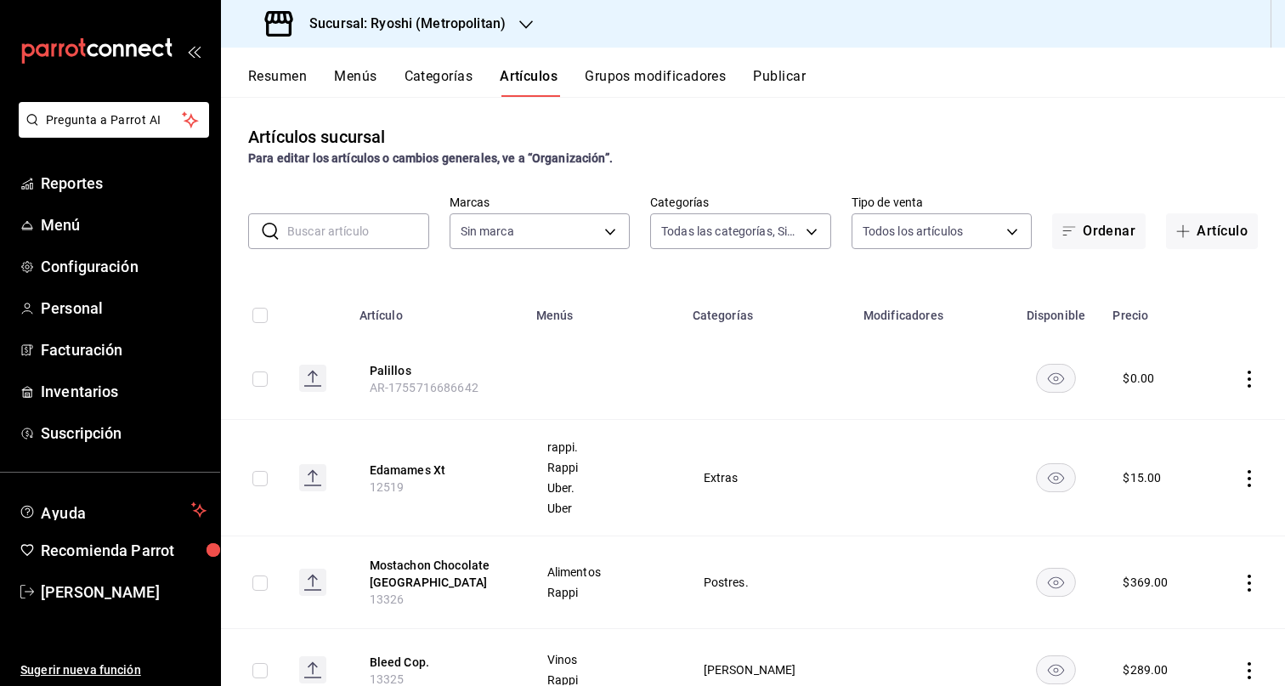
type input "feb80afa-84ca-40b4-b595-bfbaac699c32,812aad81-9313-4289-adaa-71f0113c50cb,f2911…"
type input "afd8f7e0-6441-4225-b079-3ecb6f1759bb,a0f13850-a6cf-4674-87cd-ec670d2b59b9"
click at [336, 231] on input "text" at bounding box center [358, 231] width 142 height 34
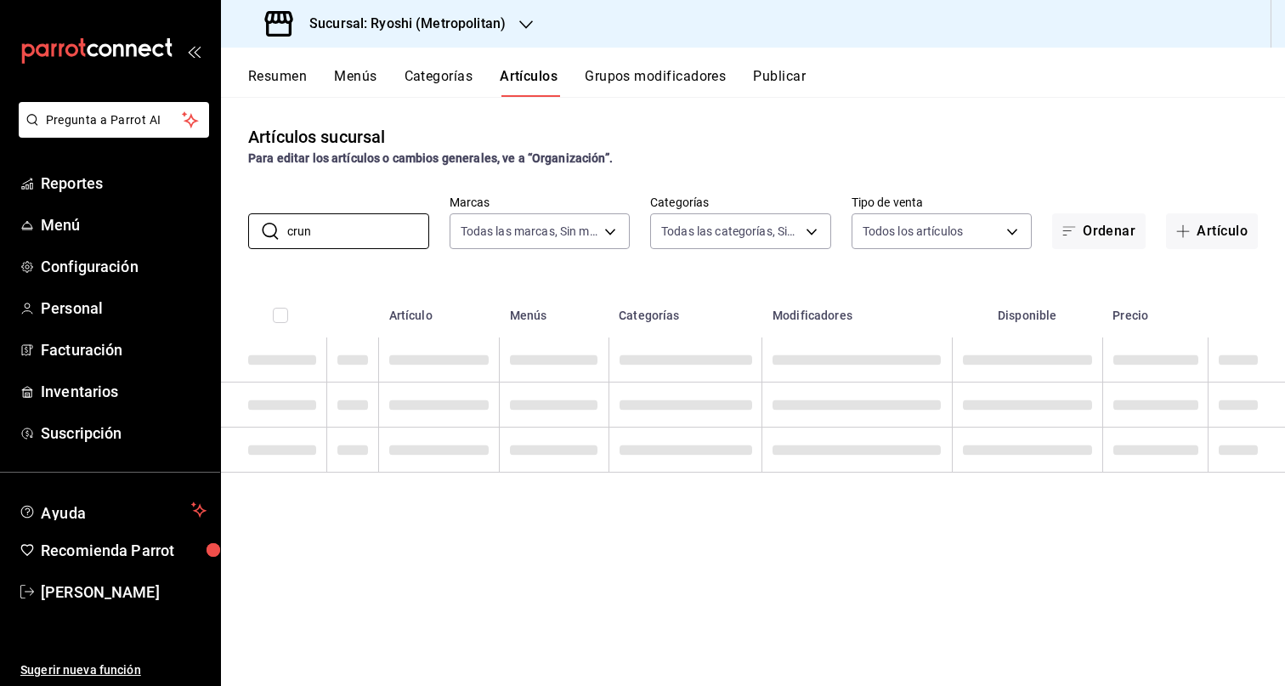
type input "crunch"
click at [500, 260] on div "Artículos sucursal Para editar los artículos o cambios generales, ve a “Organiz…" at bounding box center [753, 391] width 1064 height 588
click at [450, 267] on div "Artículos sucursal Para editar los artículos o cambios generales, ve a “Organiz…" at bounding box center [753, 391] width 1064 height 588
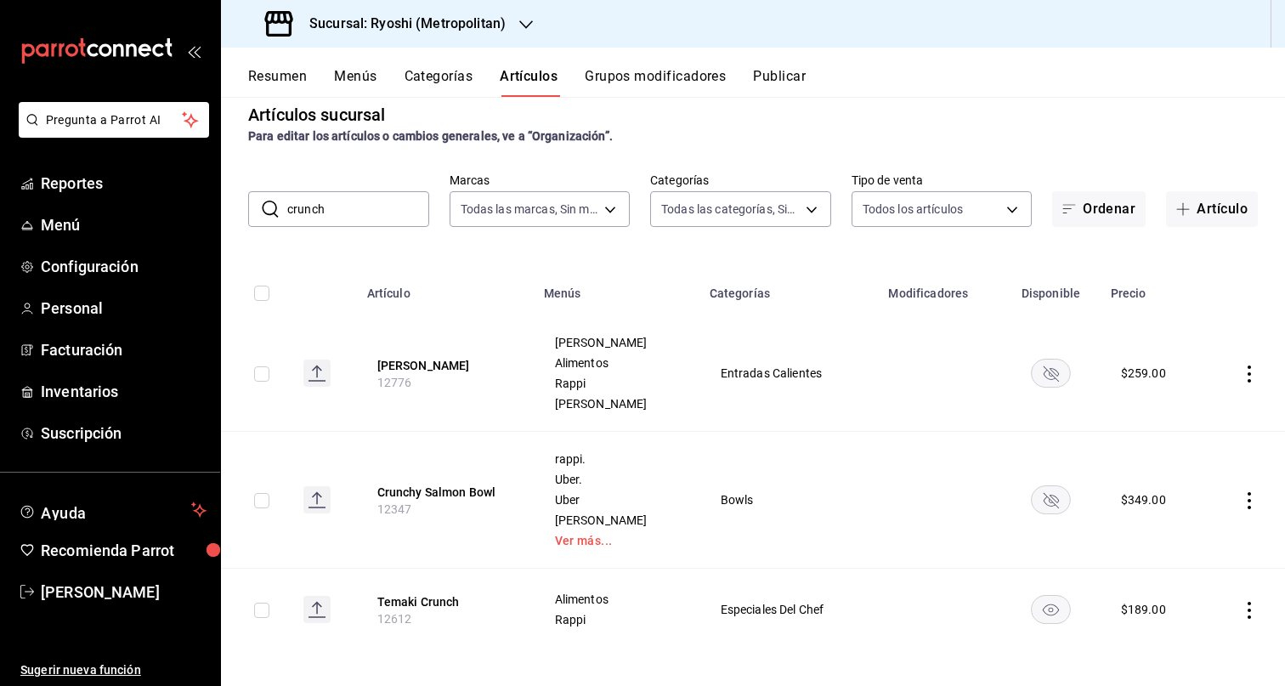
scroll to position [28, 0]
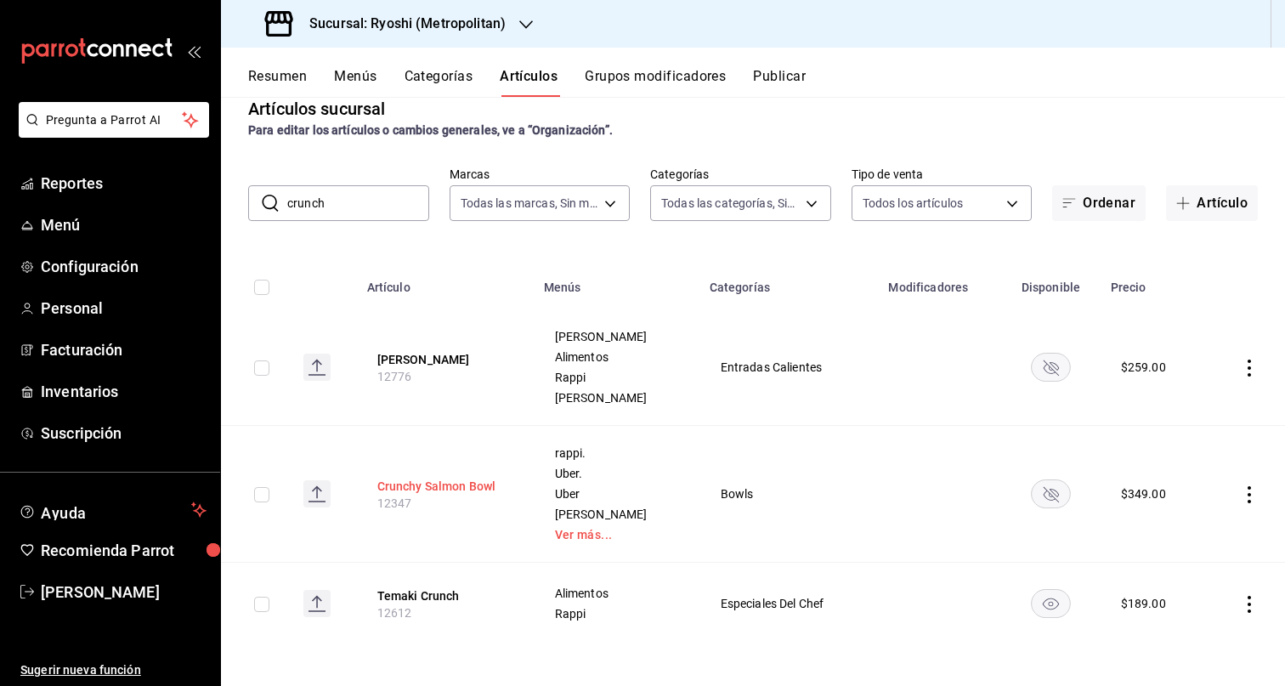
click at [494, 486] on button "Crunchy Salmon Bowl" at bounding box center [445, 486] width 136 height 17
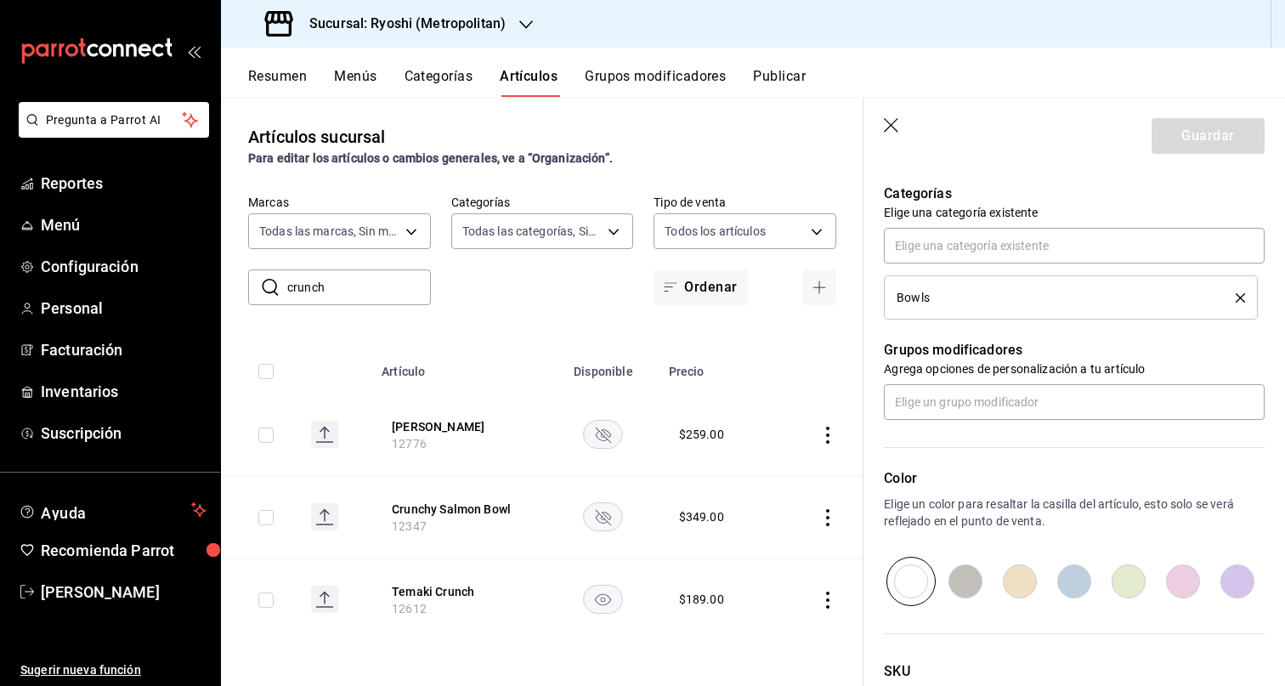
scroll to position [930, 0]
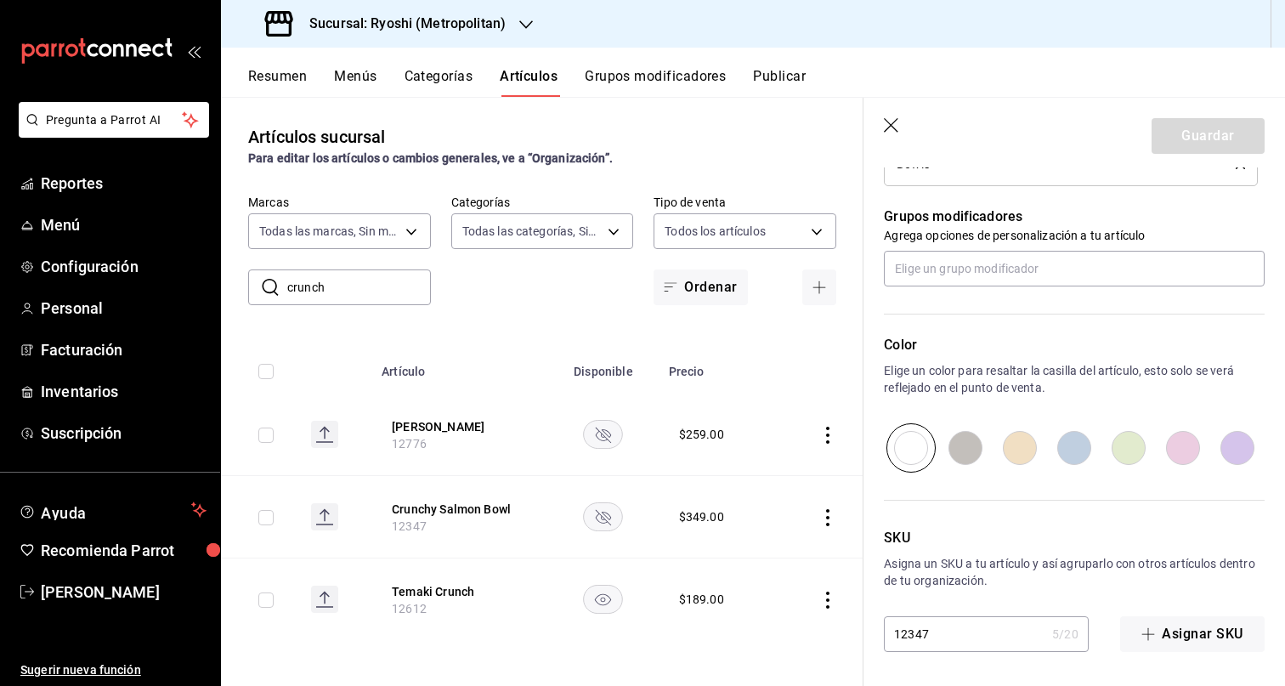
click at [892, 122] on icon "button" at bounding box center [891, 125] width 14 height 14
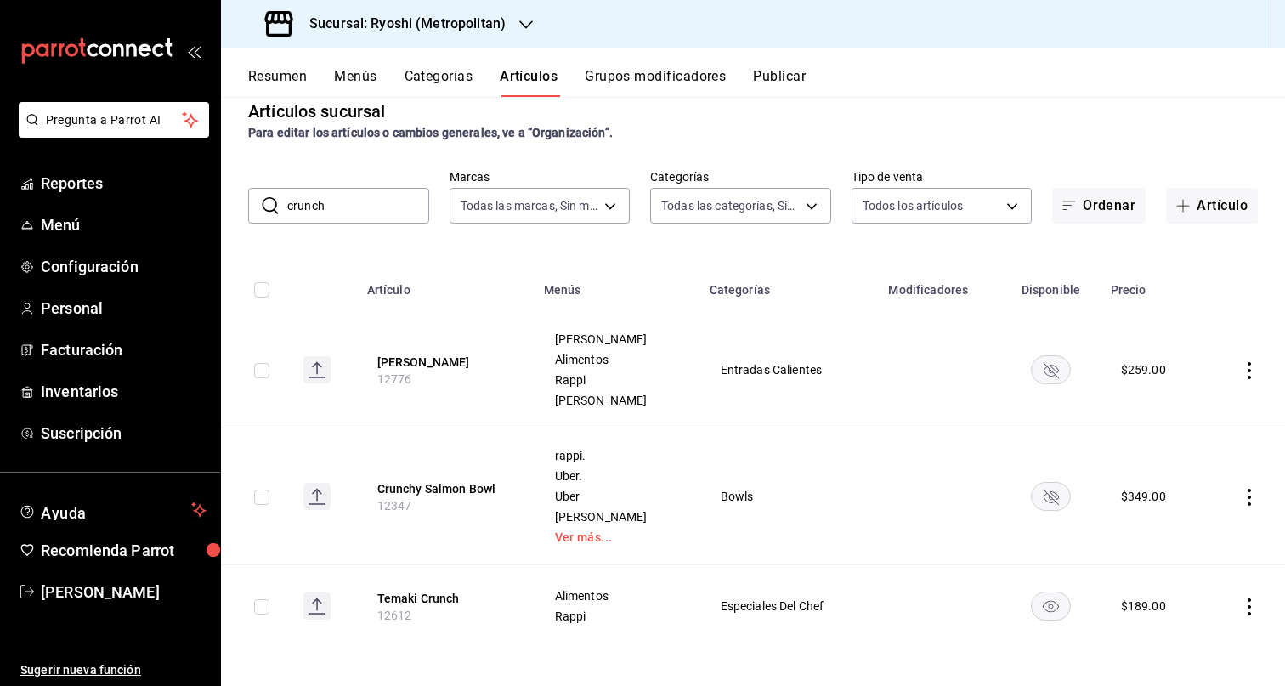
scroll to position [28, 0]
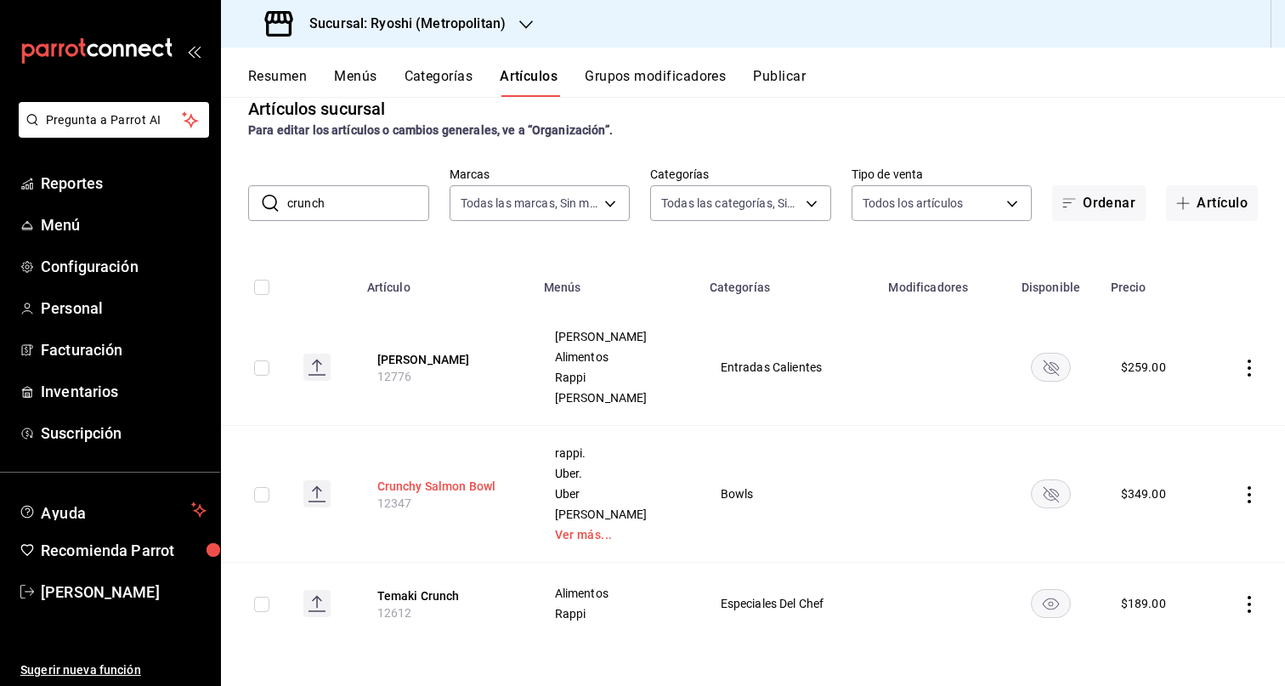
click at [464, 478] on button "Crunchy Salmon Bowl" at bounding box center [445, 486] width 136 height 17
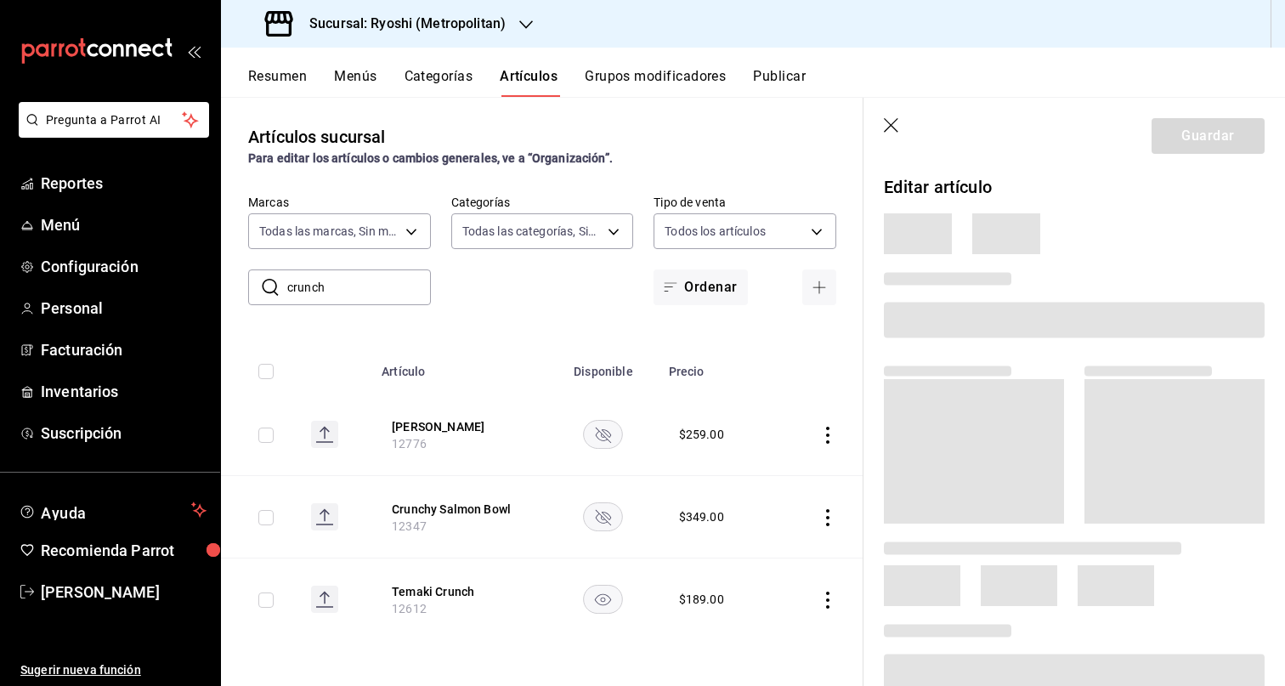
click at [898, 124] on icon "button" at bounding box center [892, 126] width 17 height 17
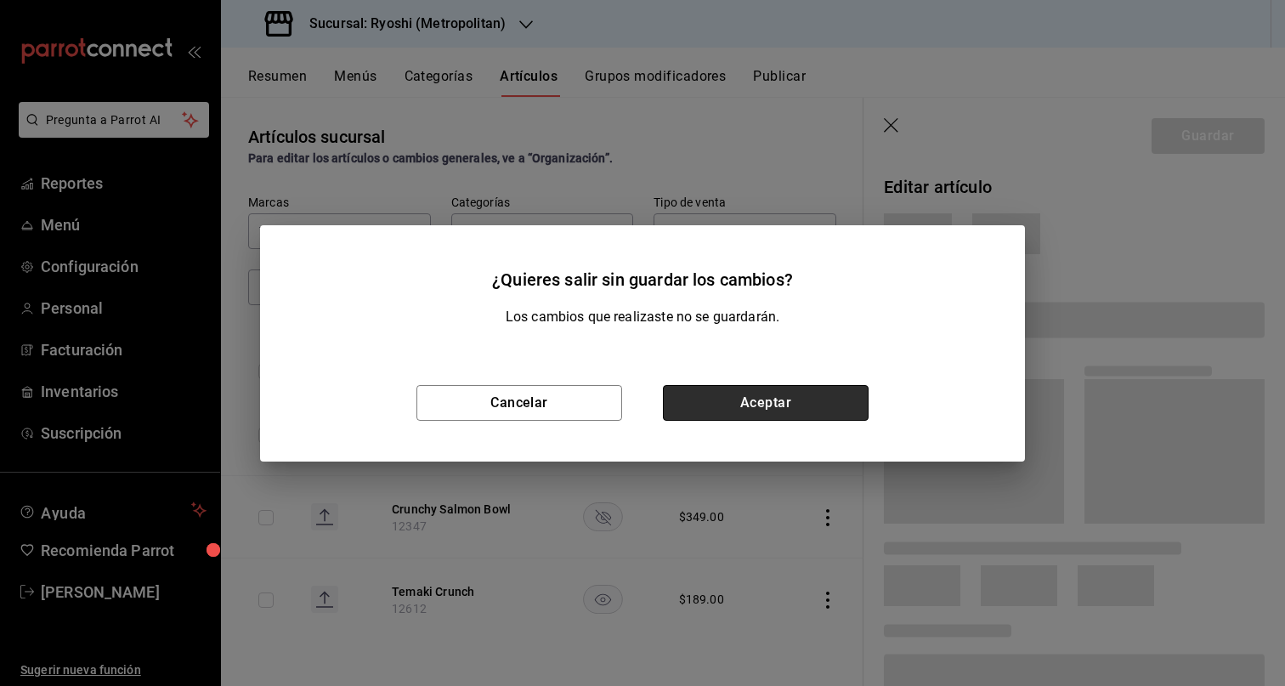
click at [778, 410] on button "Aceptar" at bounding box center [766, 403] width 206 height 36
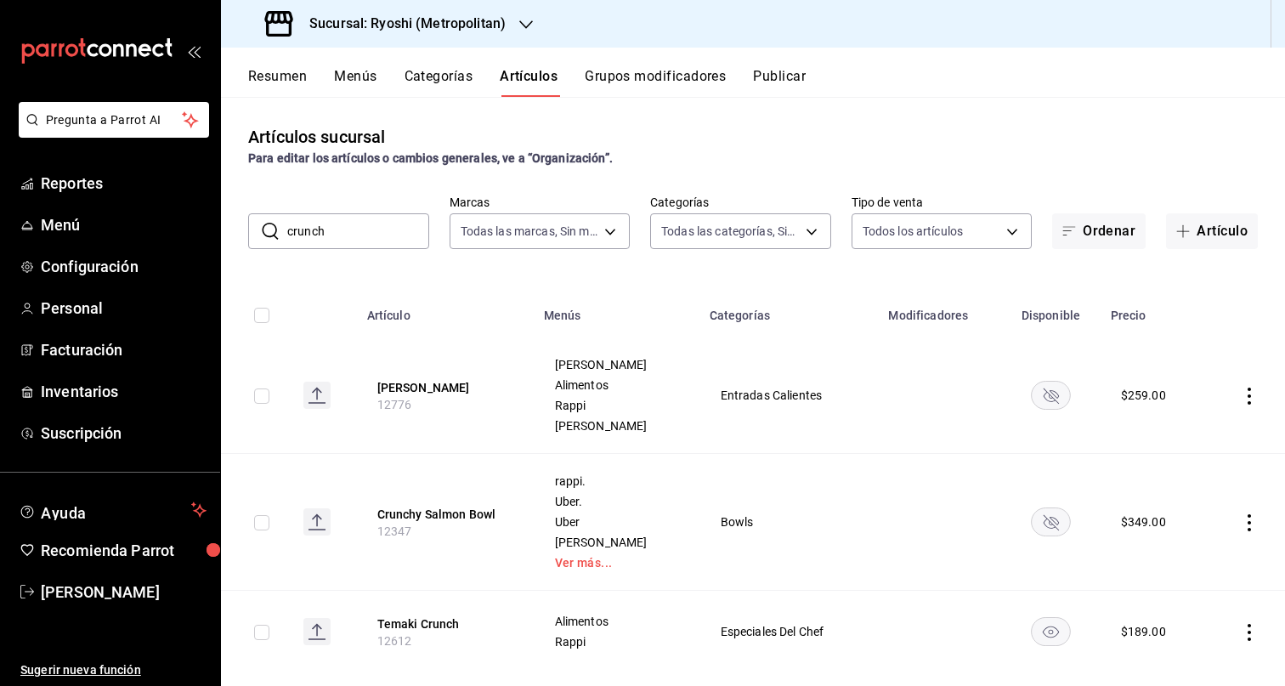
click at [281, 76] on button "Resumen" at bounding box center [277, 82] width 59 height 29
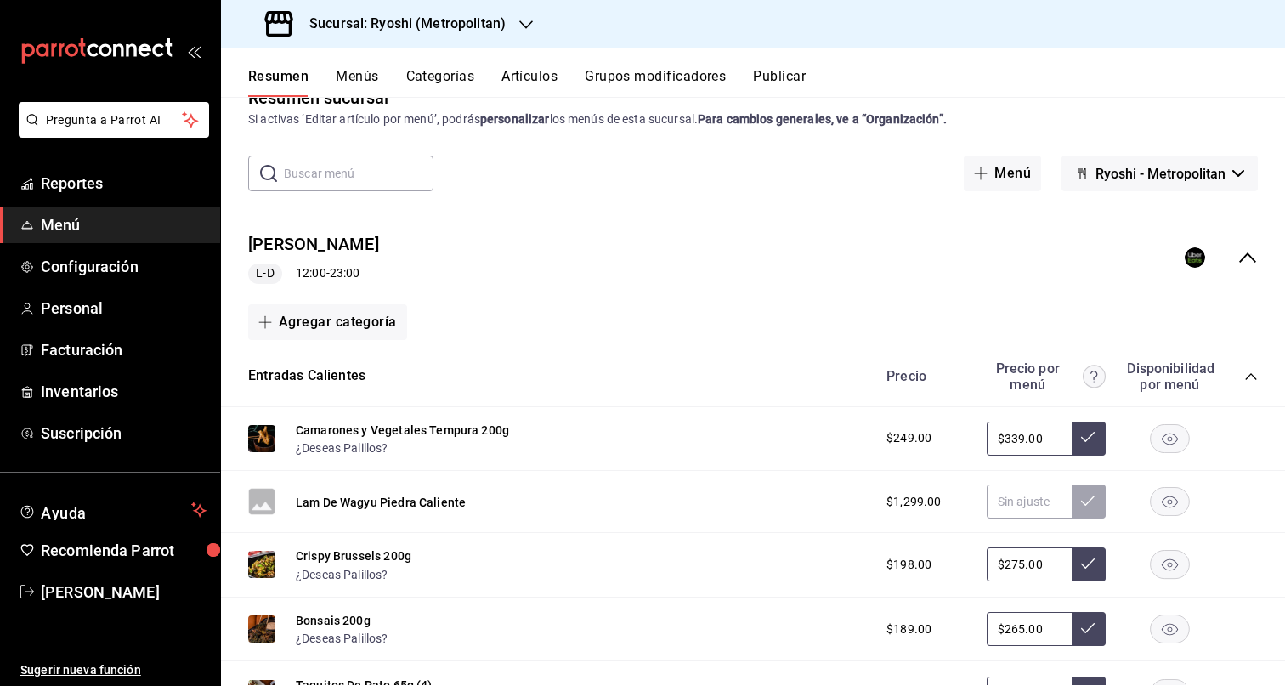
scroll to position [40, 0]
click at [1237, 259] on icon "collapse-menu-row" at bounding box center [1247, 256] width 20 height 20
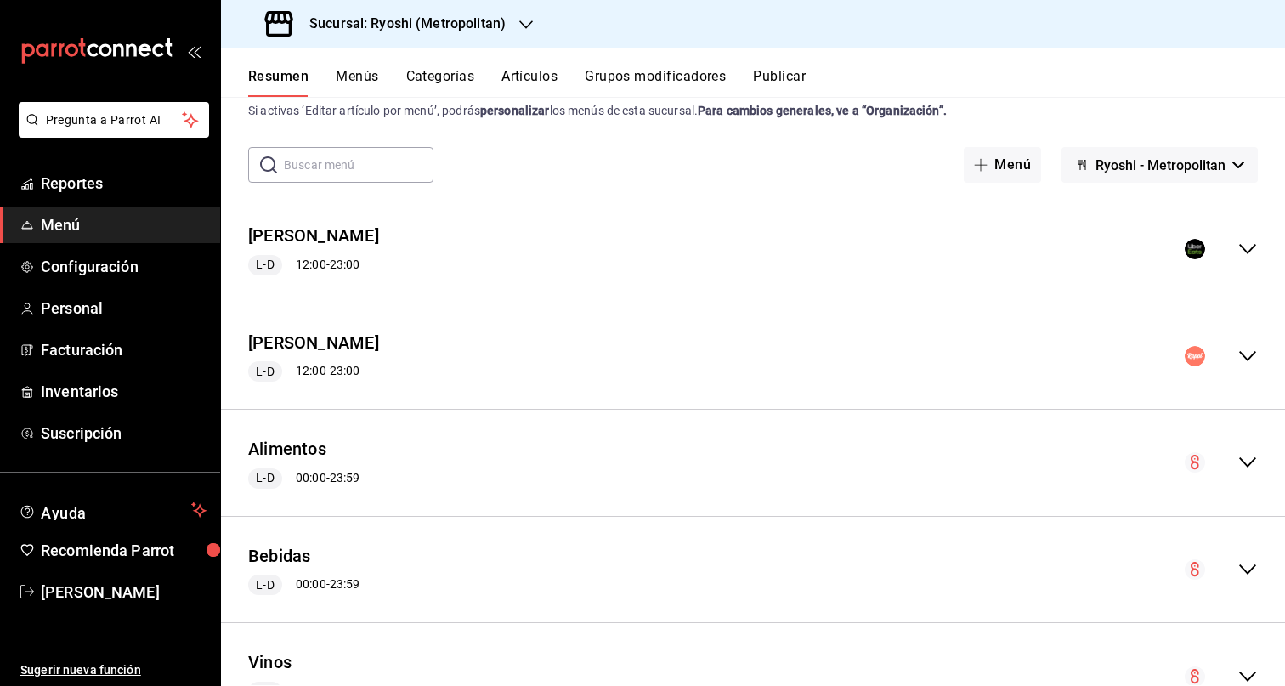
scroll to position [42, 0]
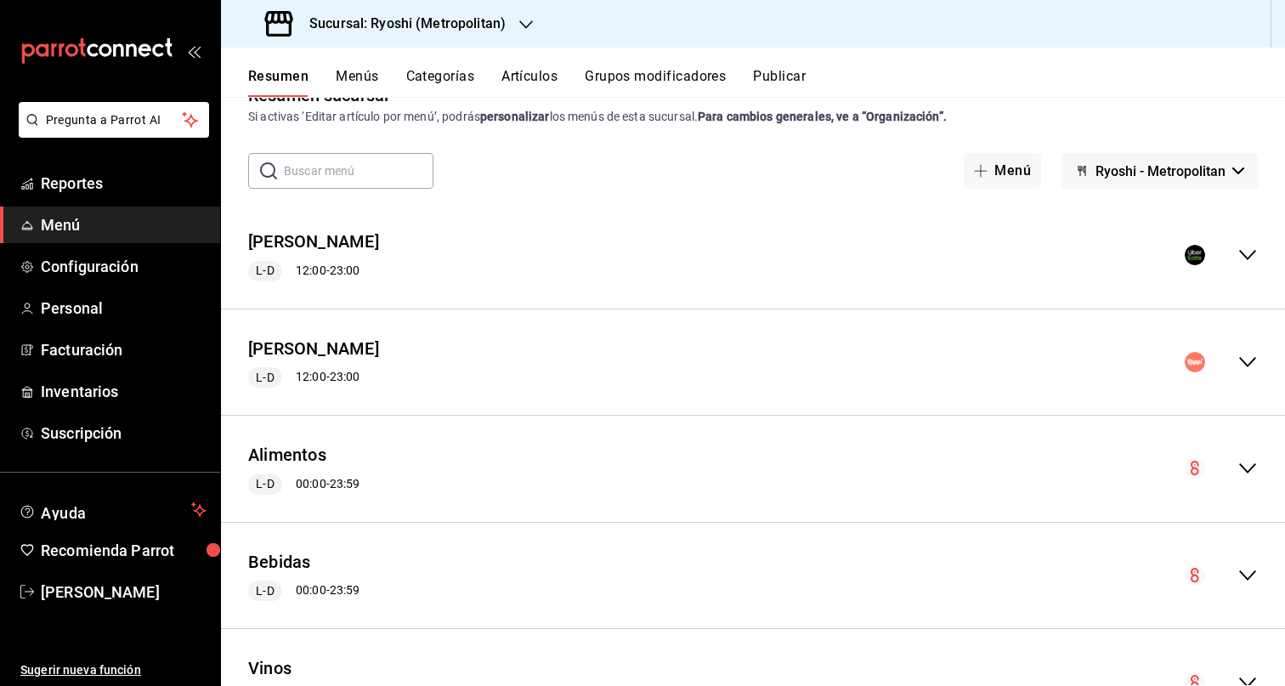
click at [1237, 355] on icon "collapse-menu-row" at bounding box center [1247, 362] width 20 height 20
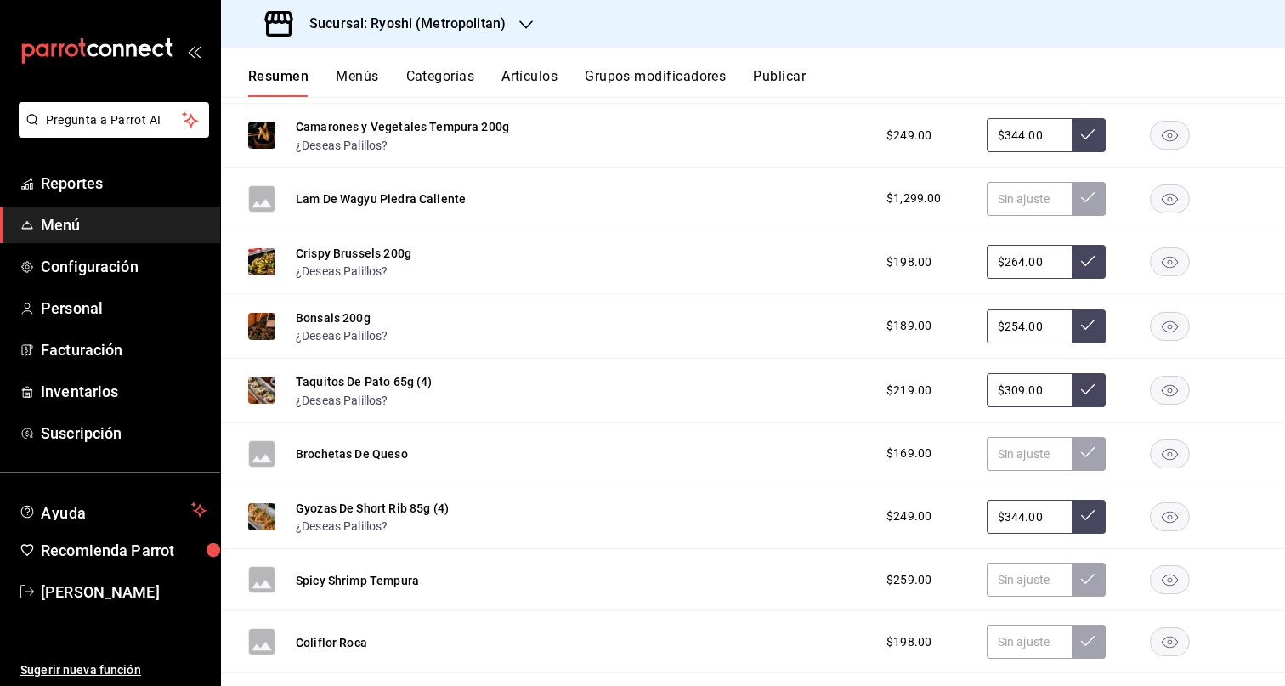
scroll to position [291, 0]
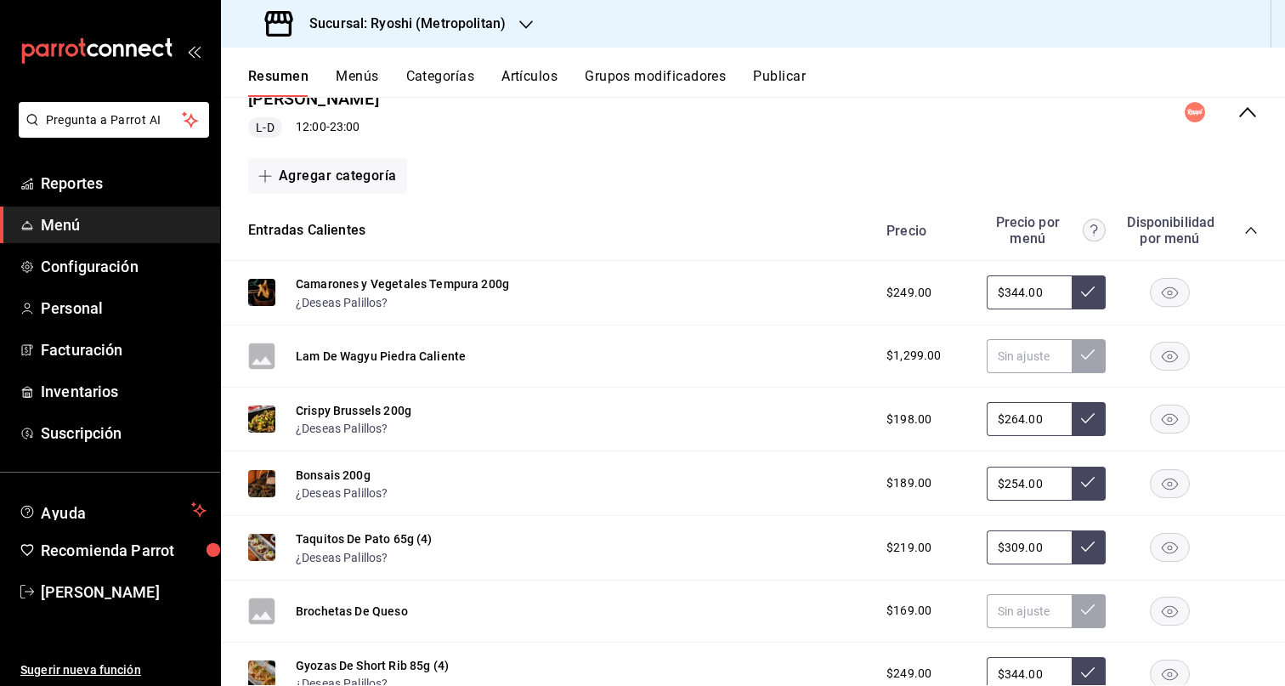
click at [1244, 229] on icon "collapse-category-row" at bounding box center [1251, 230] width 14 height 14
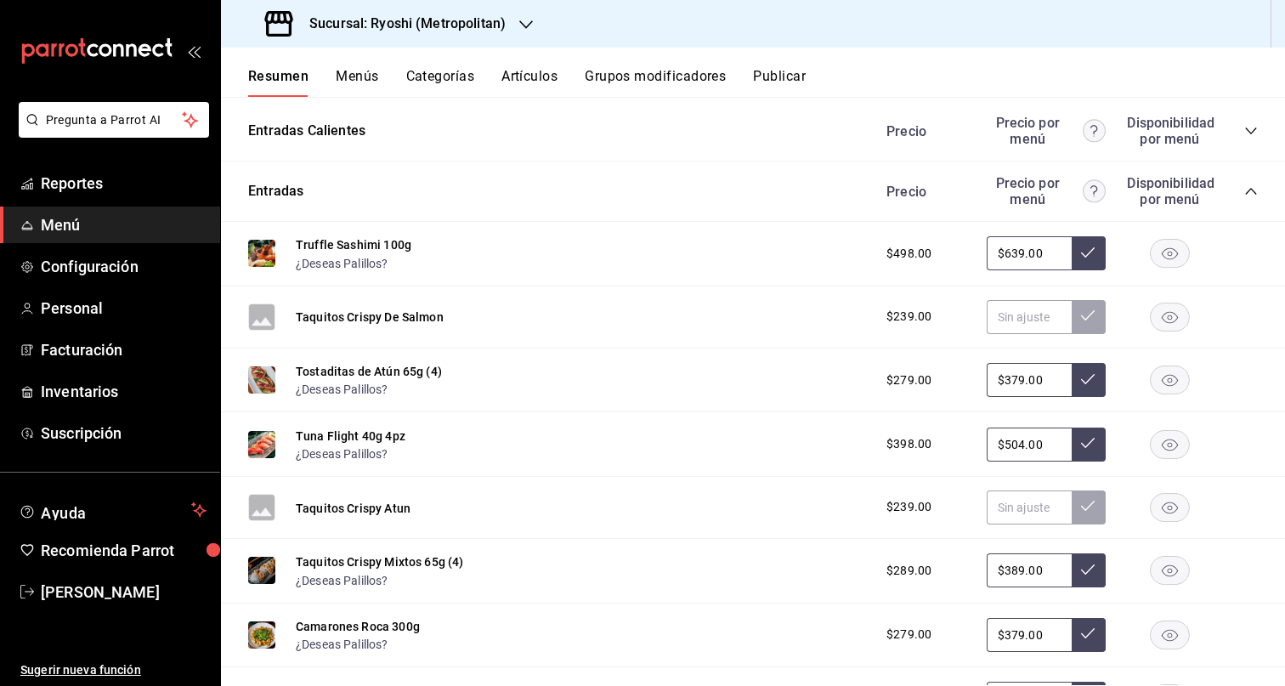
scroll to position [282, 0]
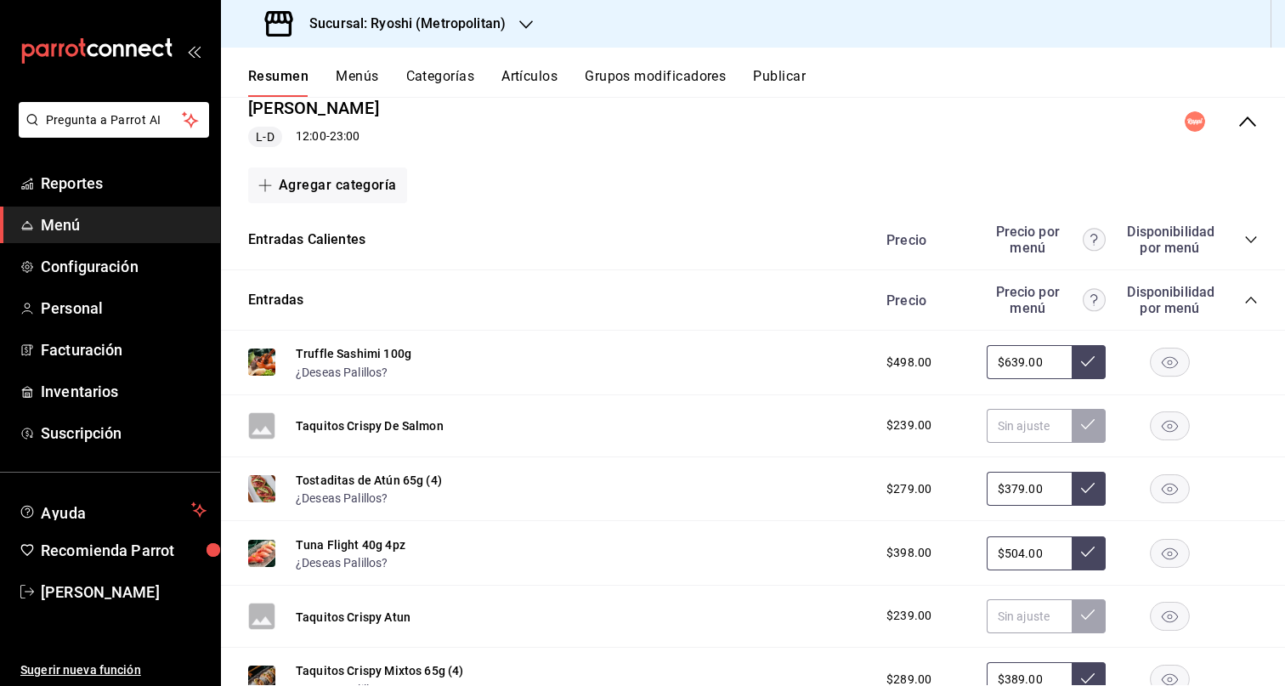
click at [1244, 305] on icon "collapse-category-row" at bounding box center [1251, 300] width 14 height 14
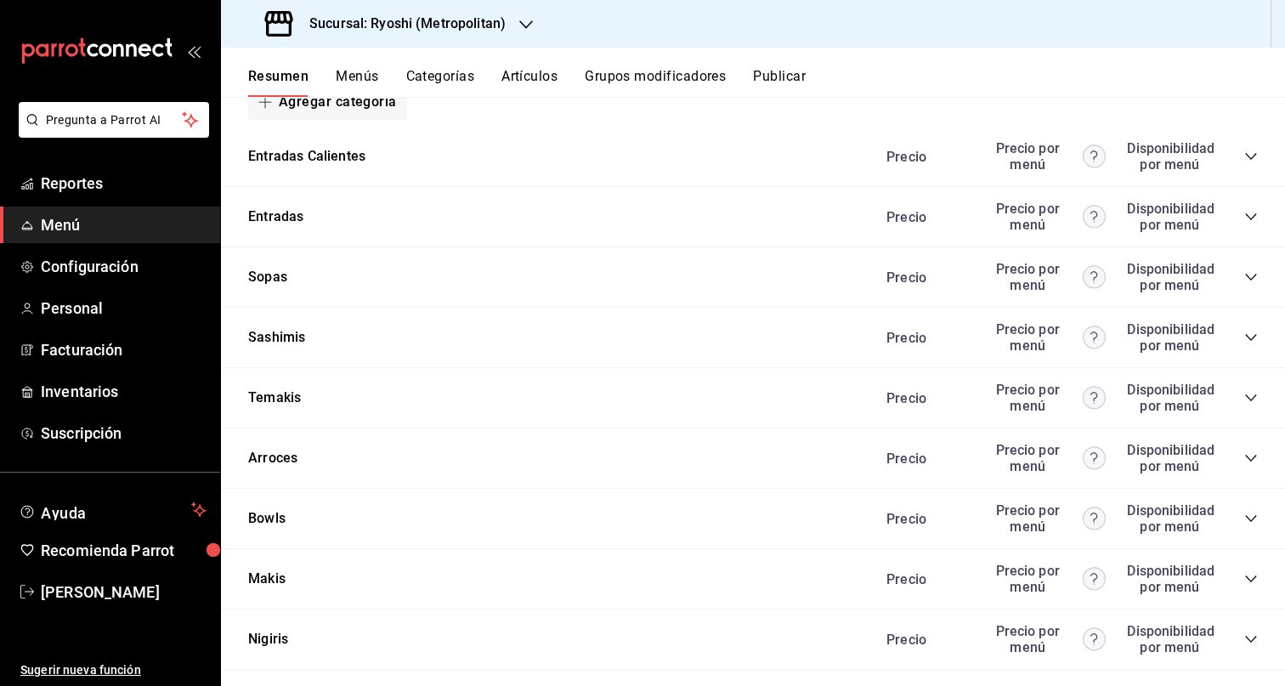
scroll to position [375, 0]
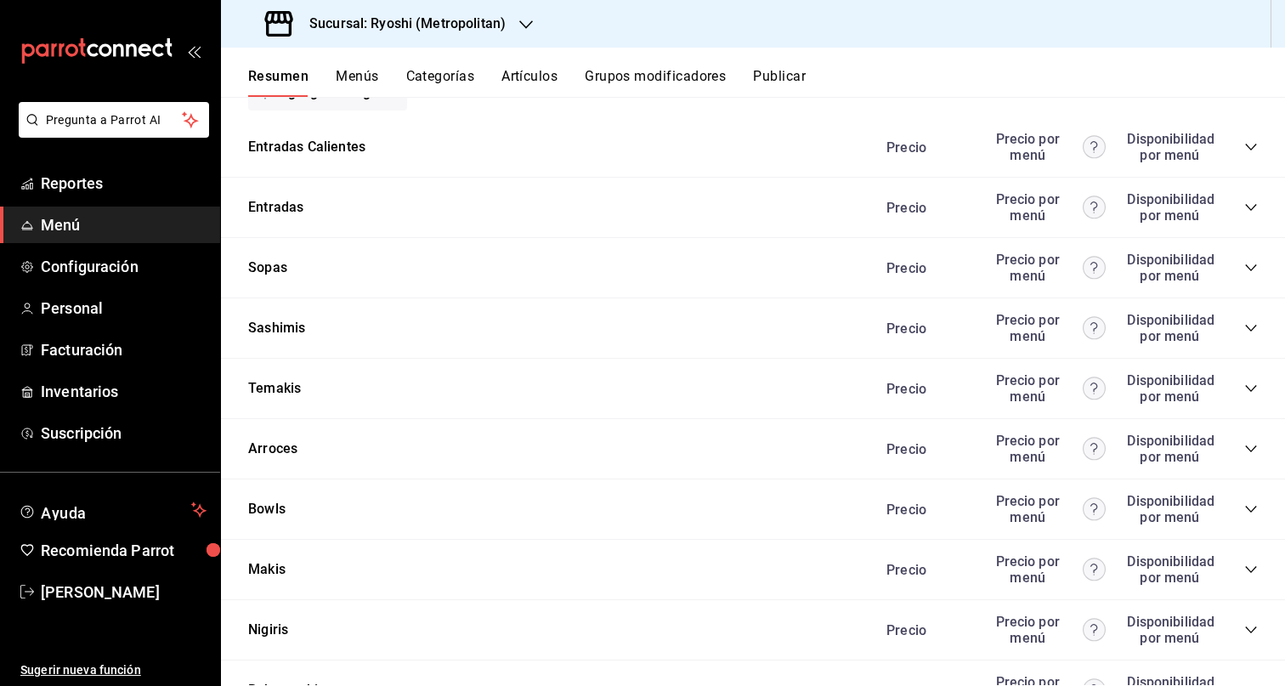
click at [1244, 264] on icon "collapse-category-row" at bounding box center [1251, 268] width 14 height 14
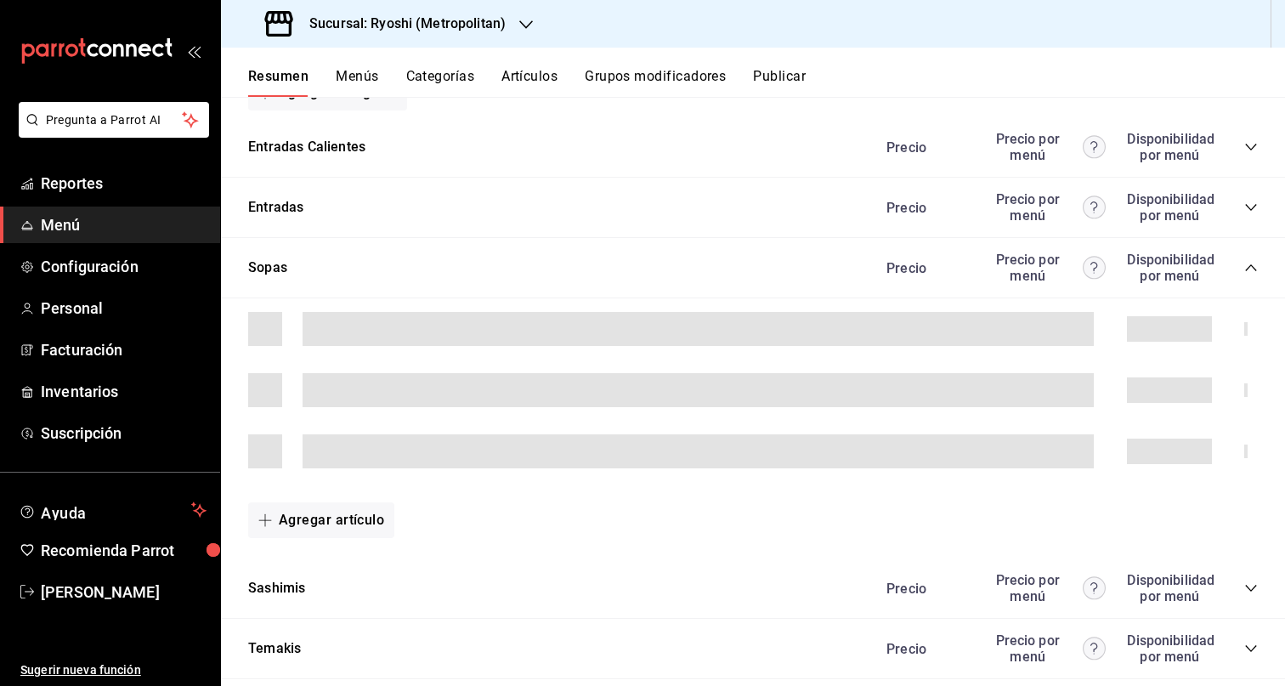
click at [1244, 266] on icon "collapse-category-row" at bounding box center [1251, 268] width 14 height 14
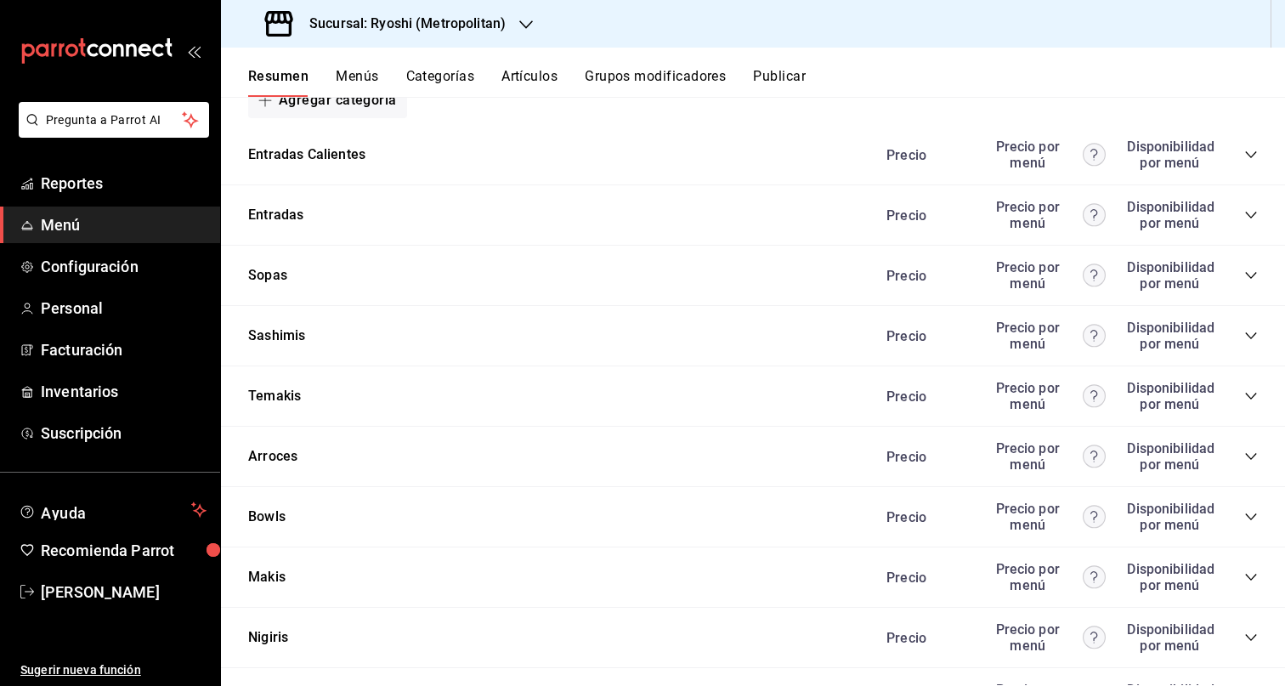
scroll to position [220, 0]
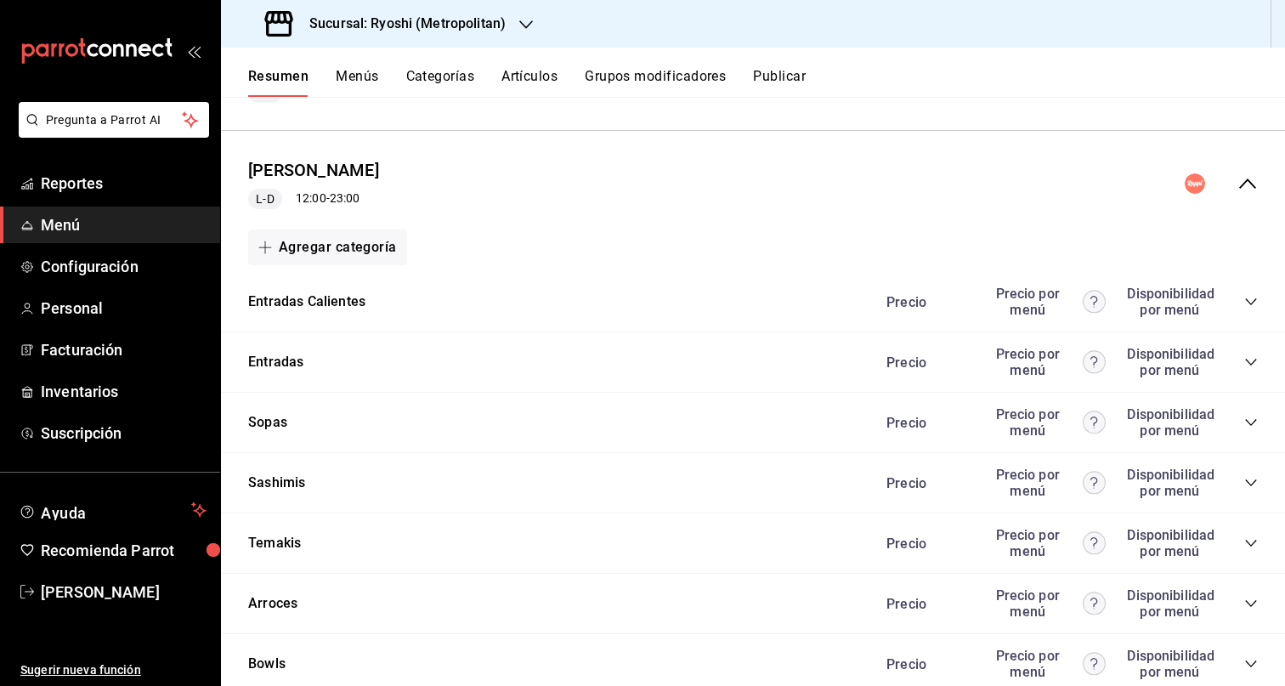
click at [1238, 186] on icon "collapse-menu-row" at bounding box center [1247, 183] width 20 height 20
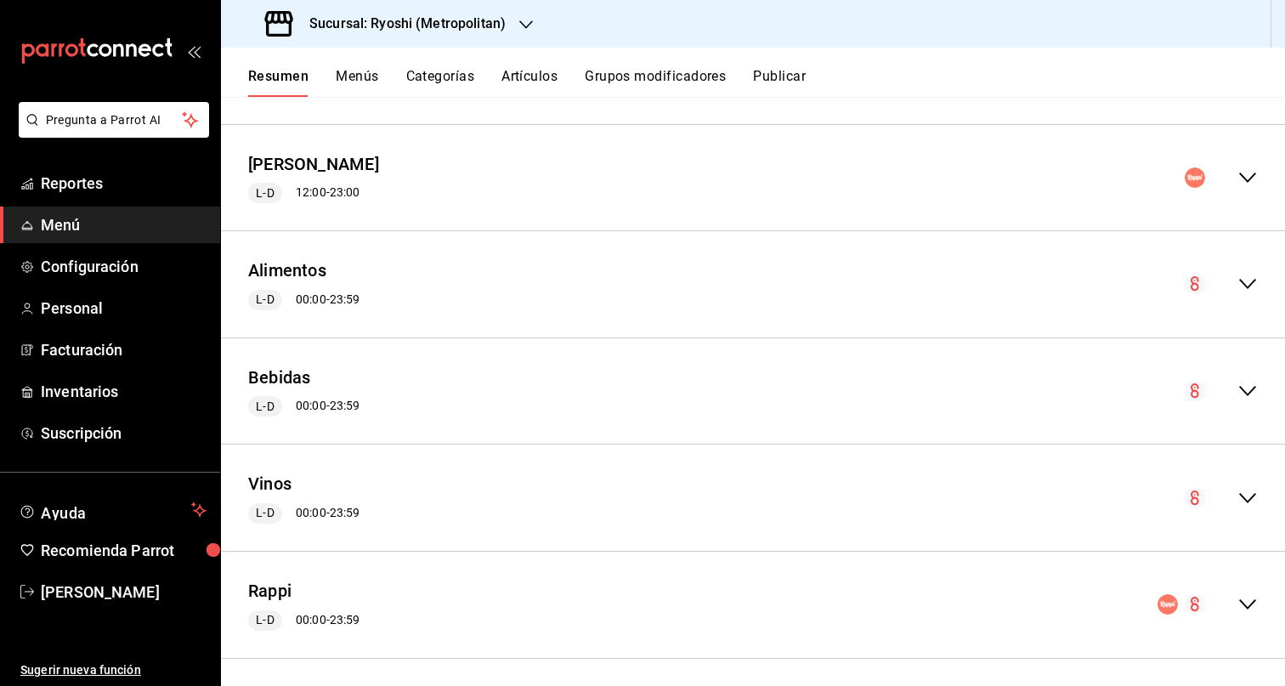
scroll to position [233, 0]
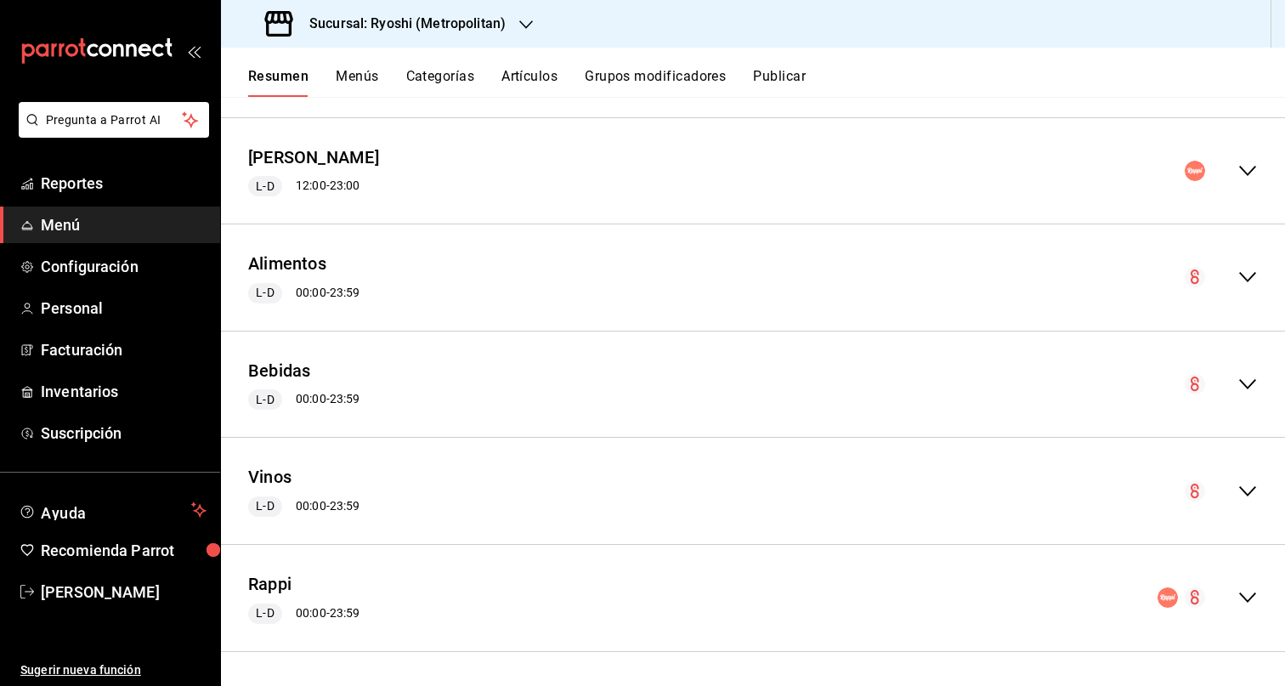
click at [1237, 593] on icon "collapse-menu-row" at bounding box center [1247, 597] width 20 height 20
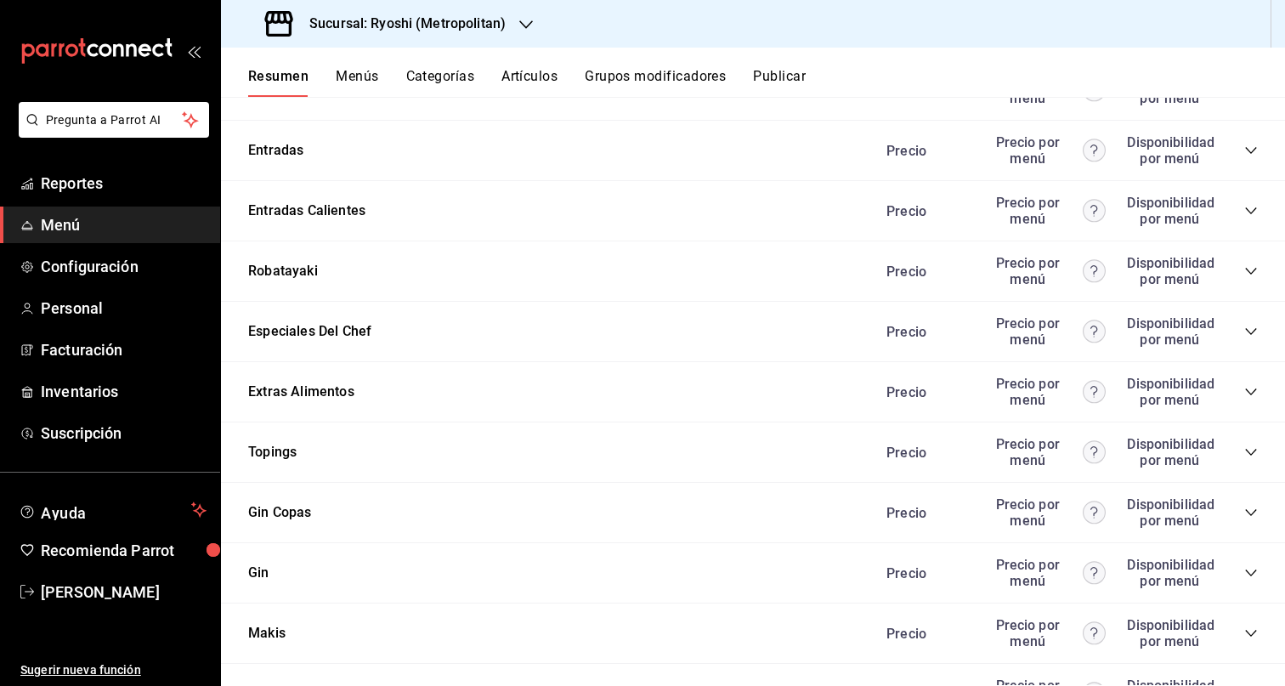
scroll to position [2455, 0]
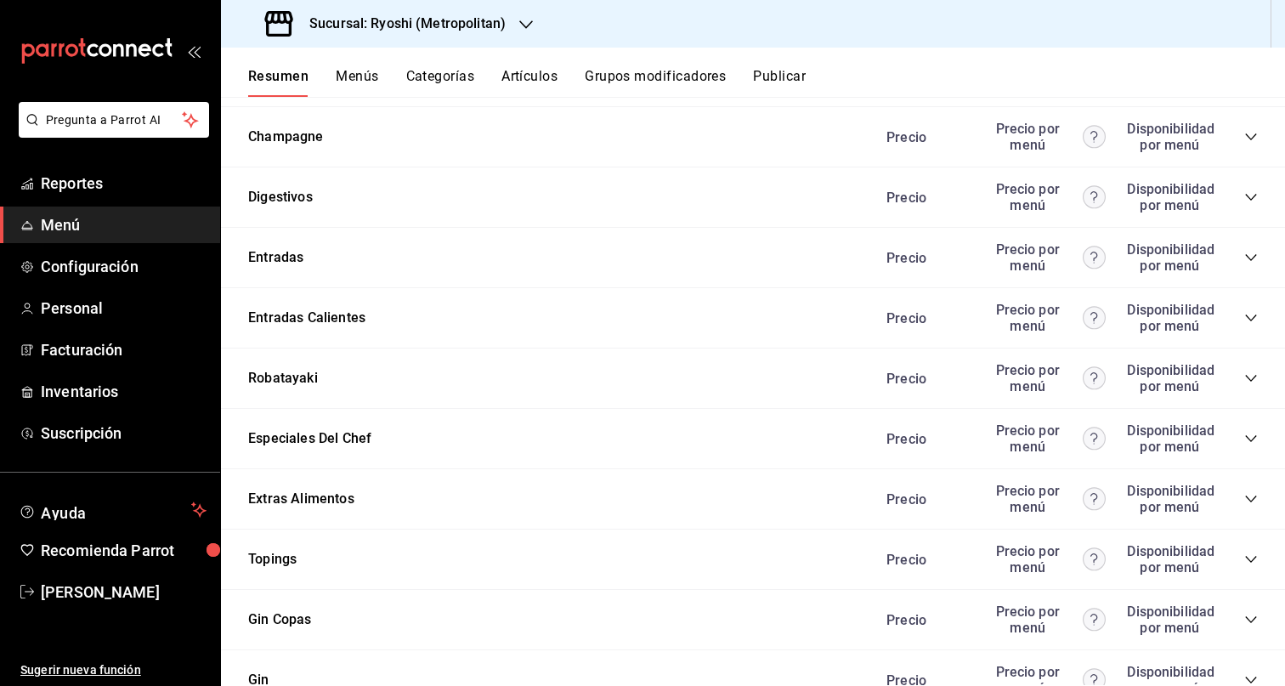
click at [1244, 377] on icon "collapse-category-row" at bounding box center [1251, 378] width 14 height 14
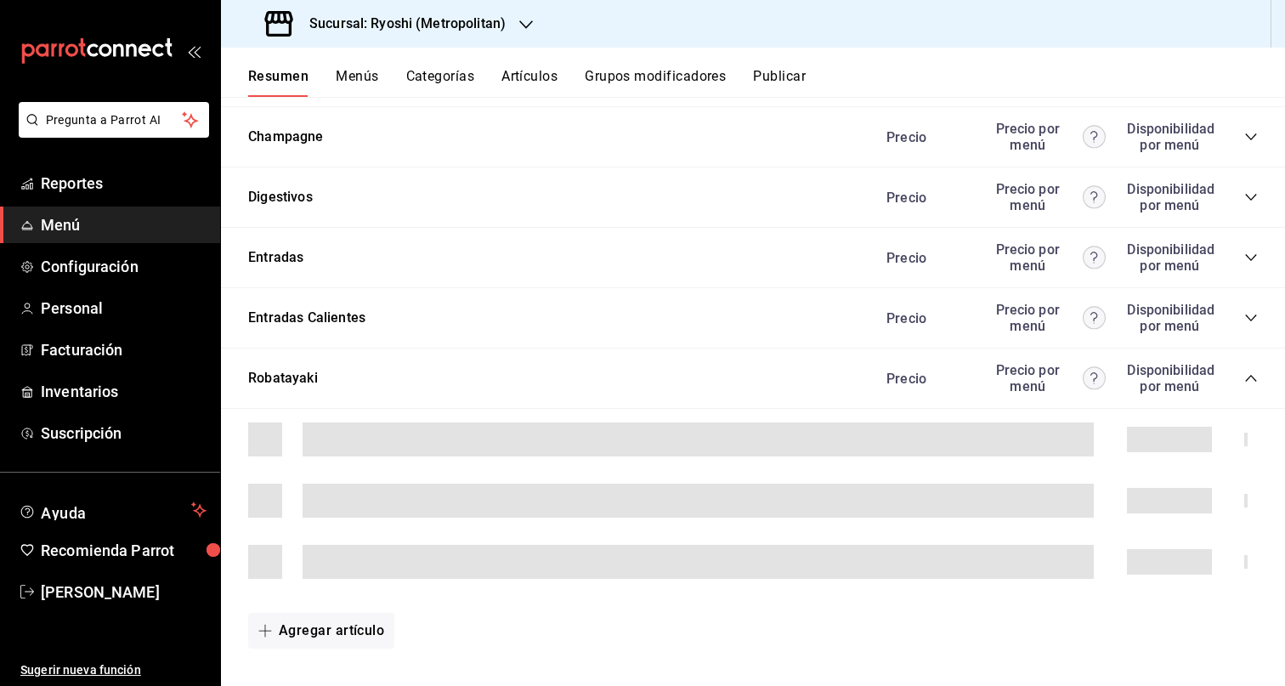
click at [1244, 377] on icon "collapse-category-row" at bounding box center [1251, 378] width 14 height 14
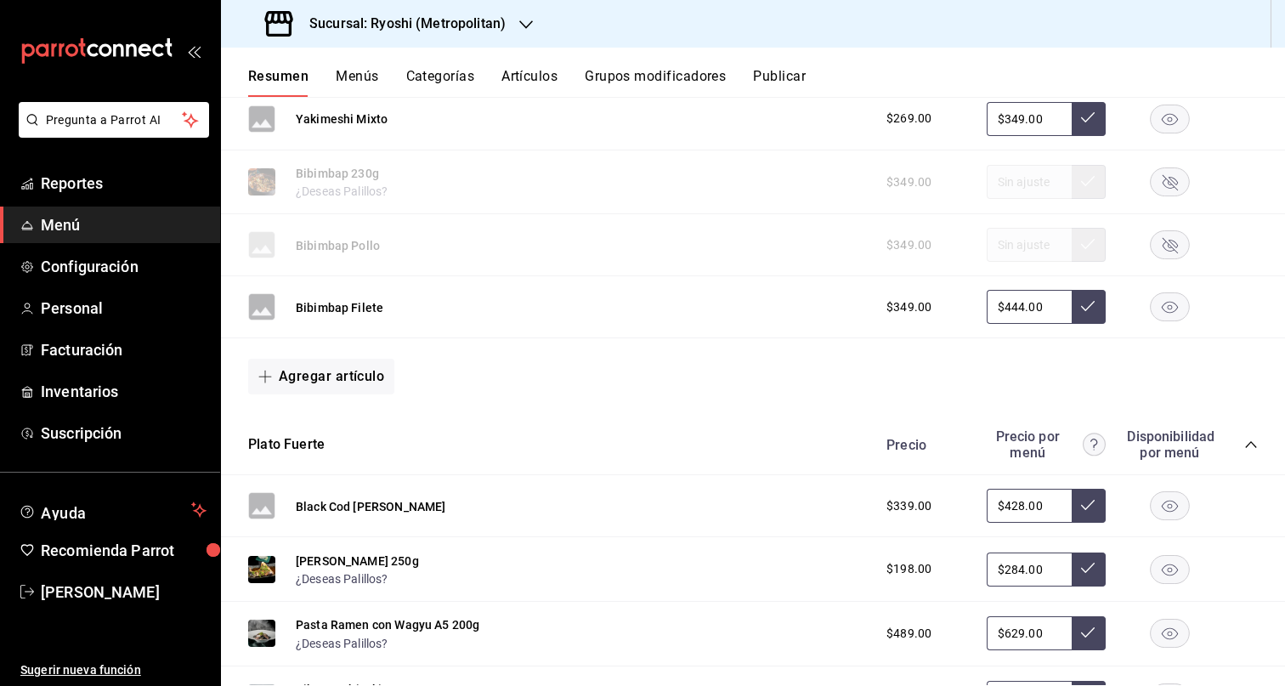
scroll to position [1389, 0]
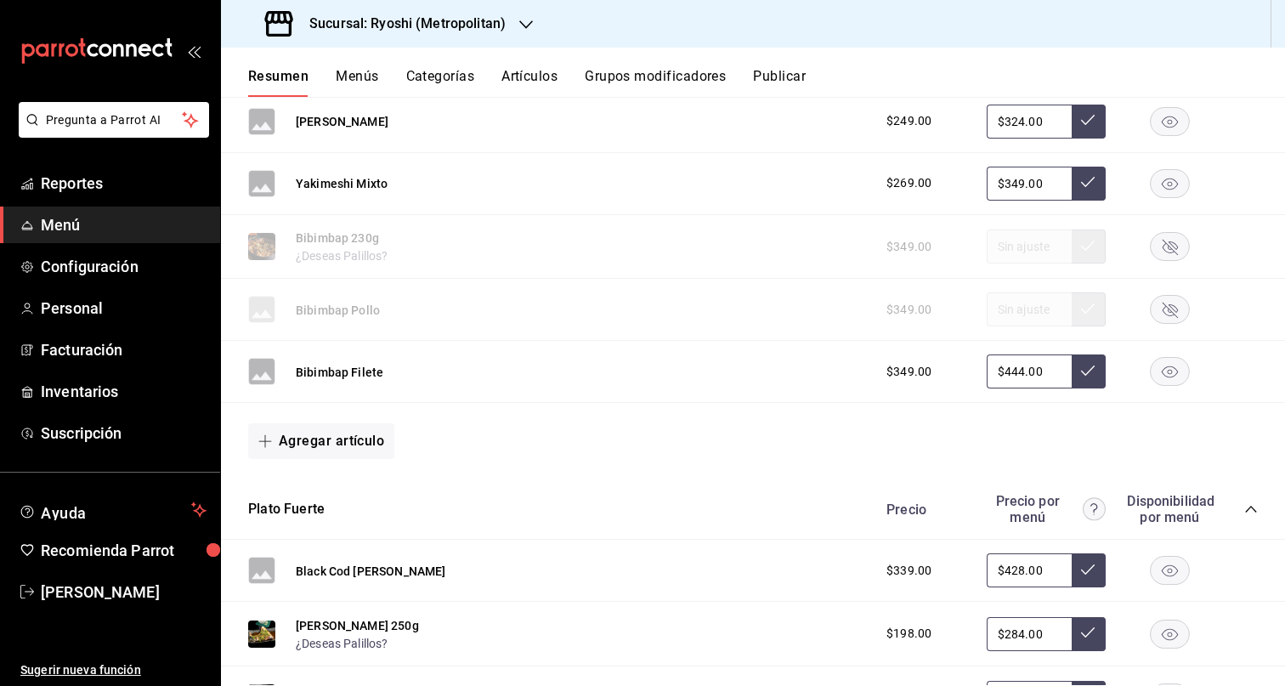
click at [1244, 512] on icon "collapse-category-row" at bounding box center [1251, 509] width 14 height 14
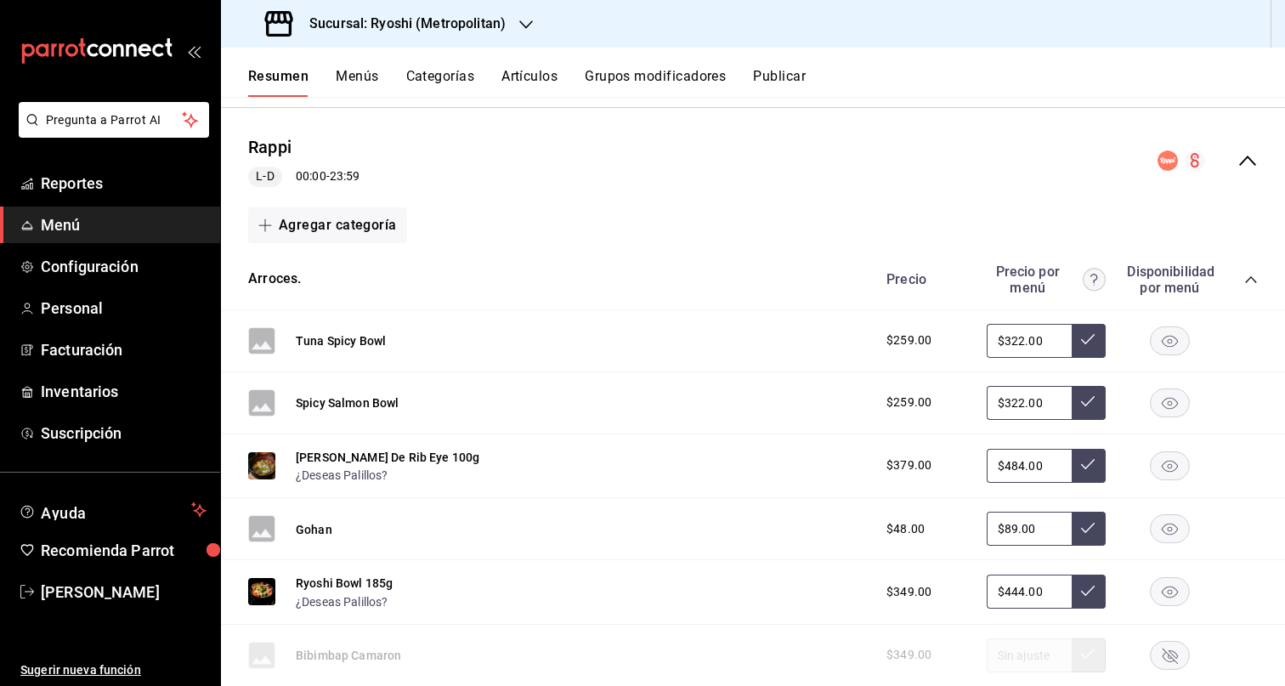
scroll to position [652, 0]
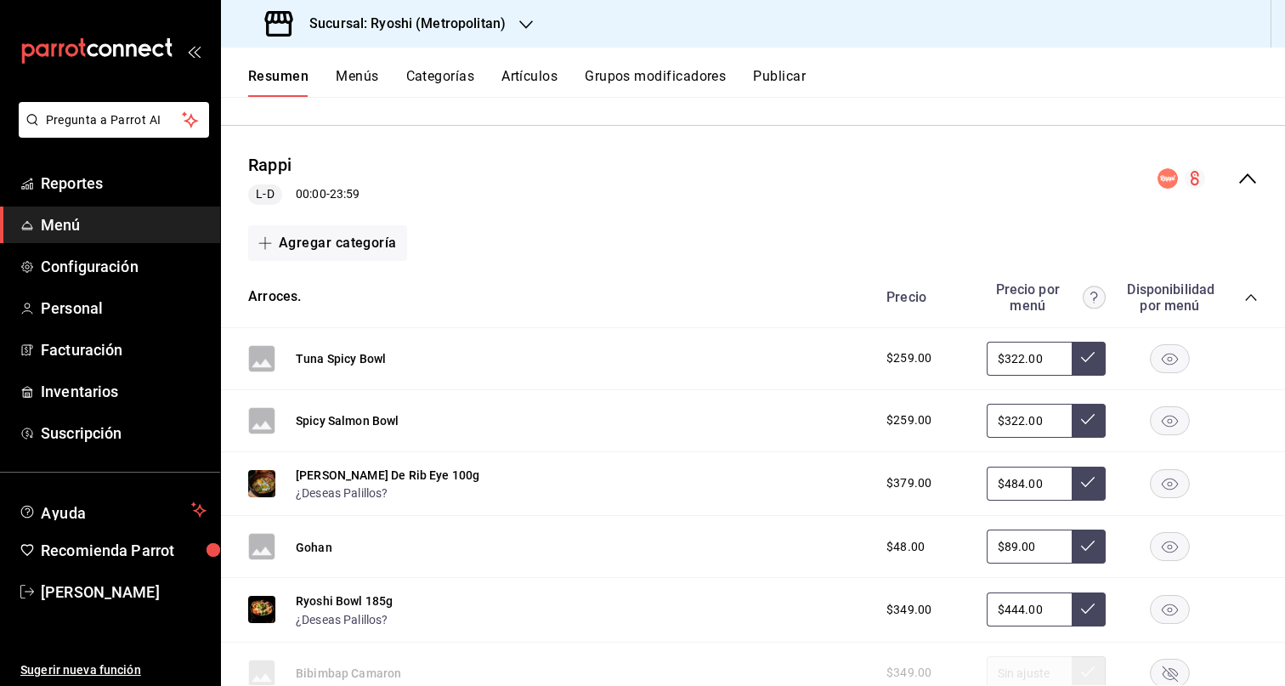
click at [1235, 303] on div "Precio Precio por menú Disponibilidad por menú" at bounding box center [1063, 297] width 388 height 32
click at [1244, 294] on icon "collapse-category-row" at bounding box center [1251, 298] width 14 height 14
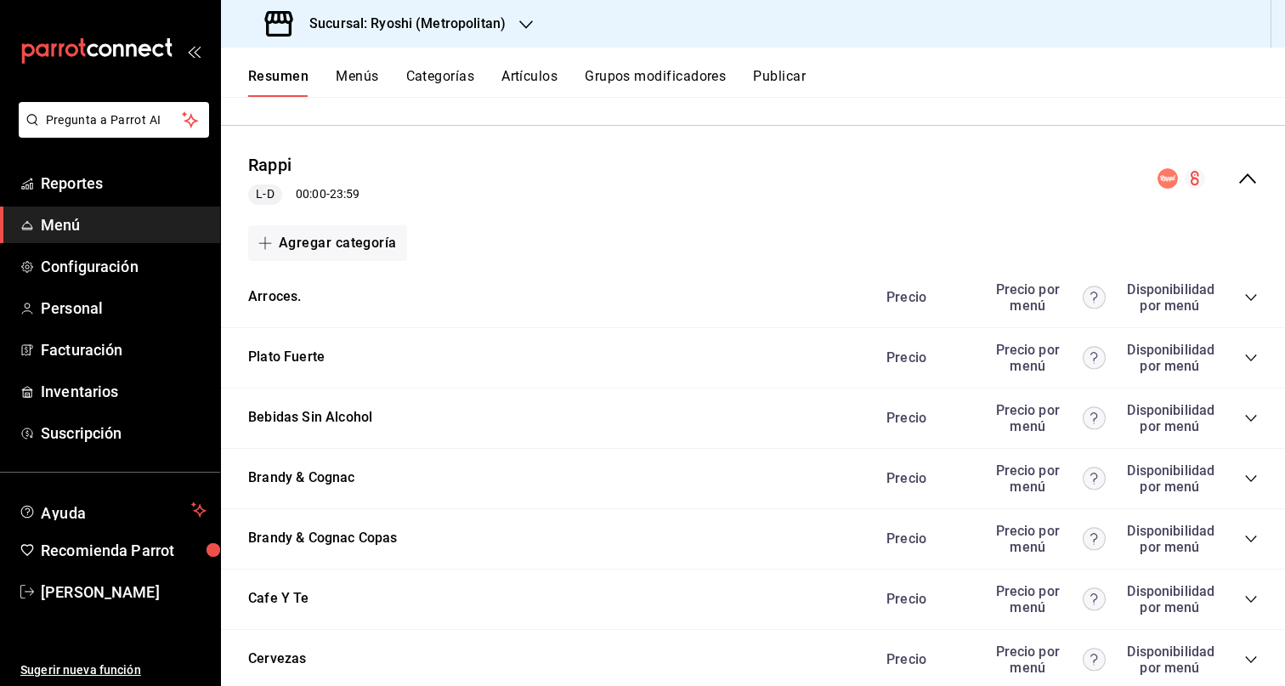
click at [99, 229] on span "Menú" at bounding box center [124, 224] width 166 height 23
click at [547, 80] on button "Artículos" at bounding box center [529, 82] width 56 height 29
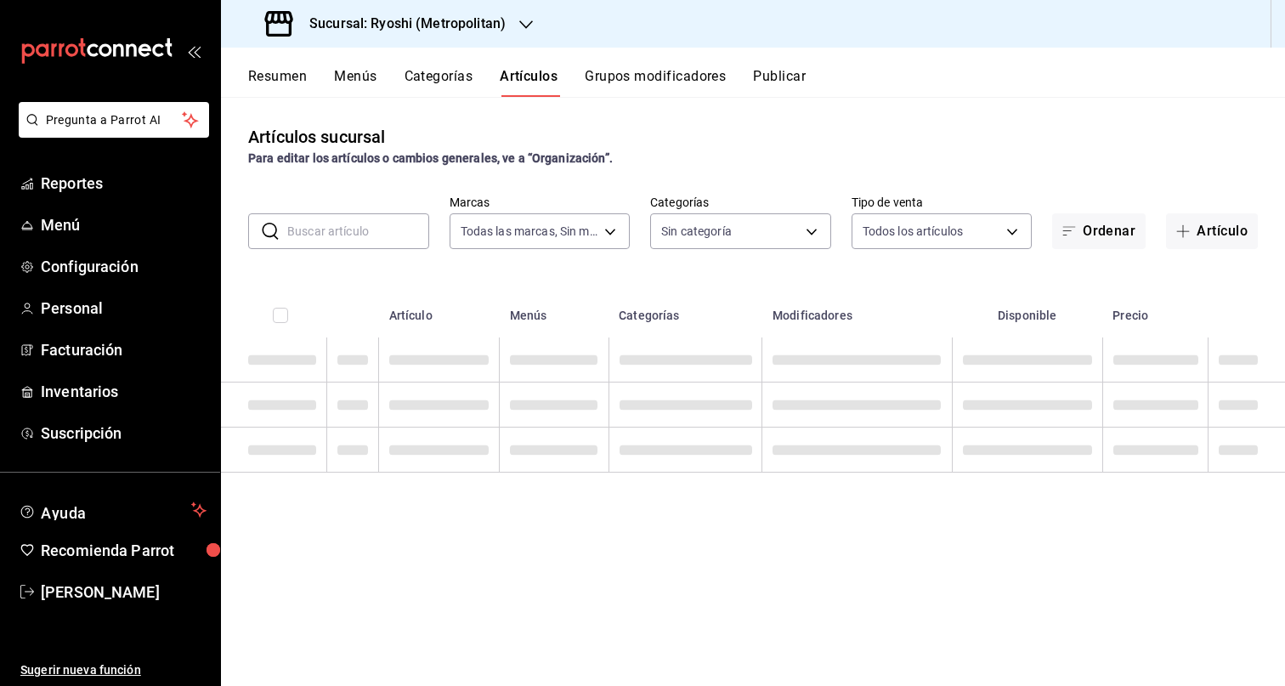
type input "afd8f7e0-6441-4225-b079-3ecb6f1759bb,a0f13850-a6cf-4674-87cd-ec670d2b59b9"
type input "feb80afa-84ca-40b4-b595-bfbaac699c32,812aad81-9313-4289-adaa-71f0113c50cb,f2911…"
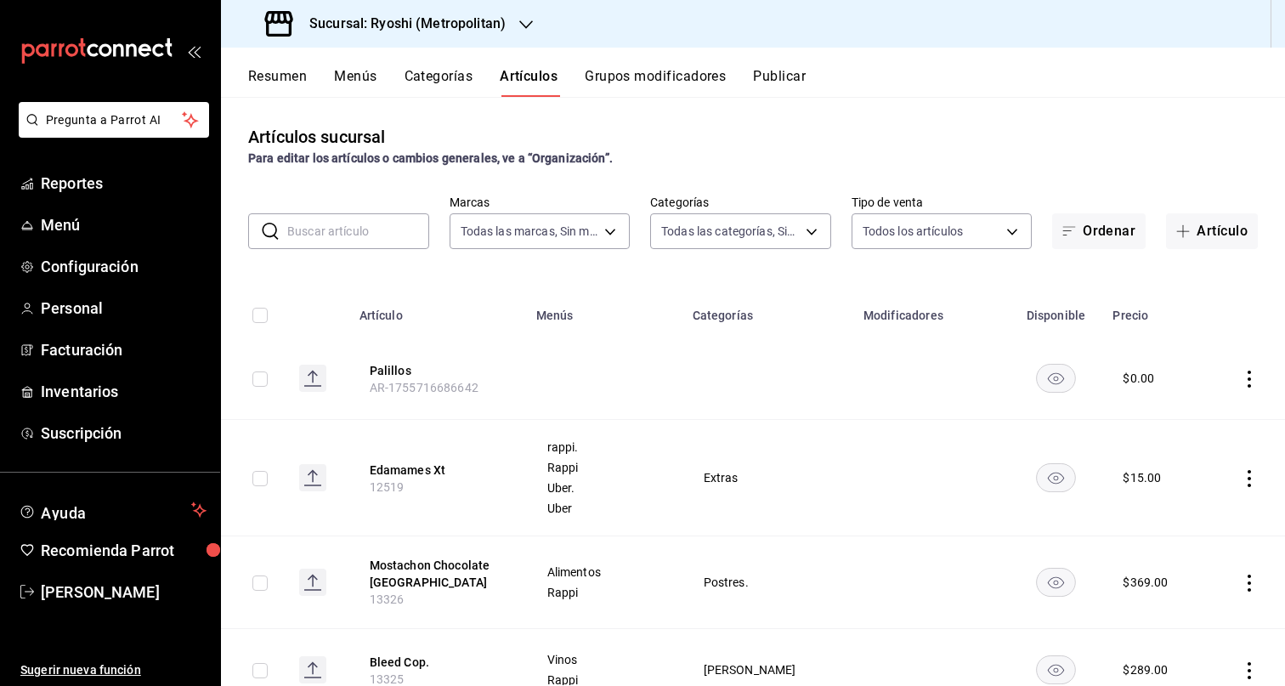
click at [346, 234] on input "text" at bounding box center [358, 231] width 142 height 34
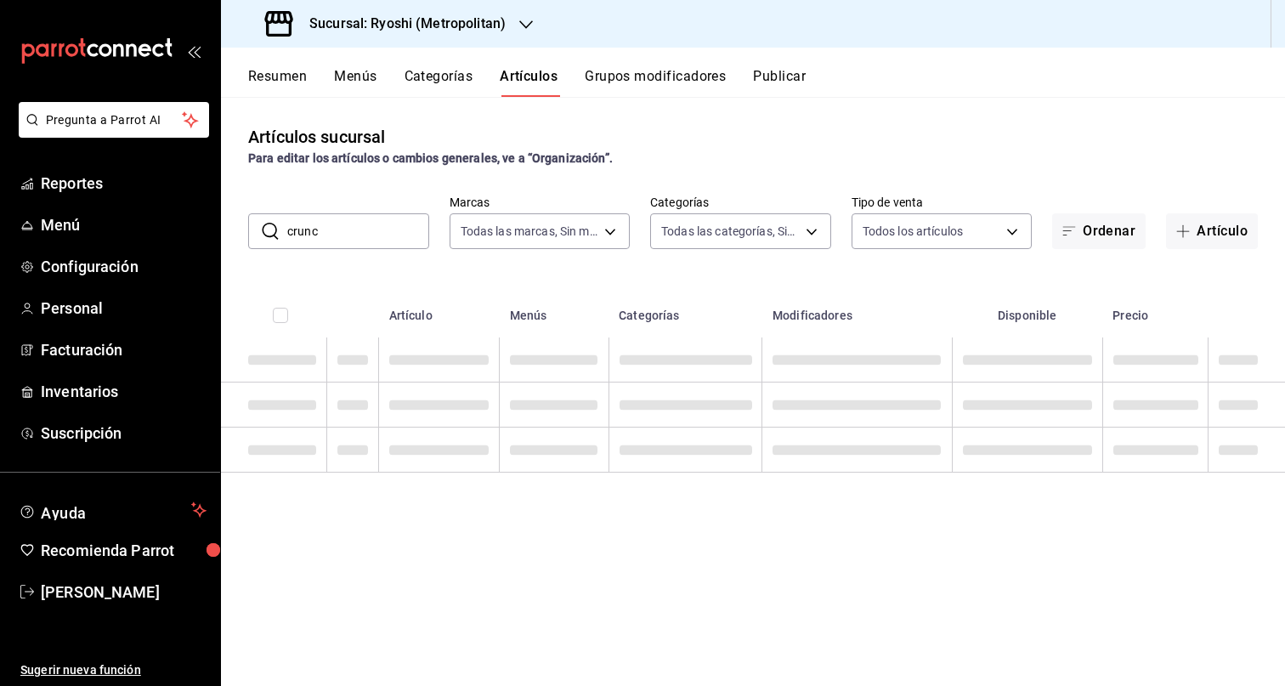
type input "crunc"
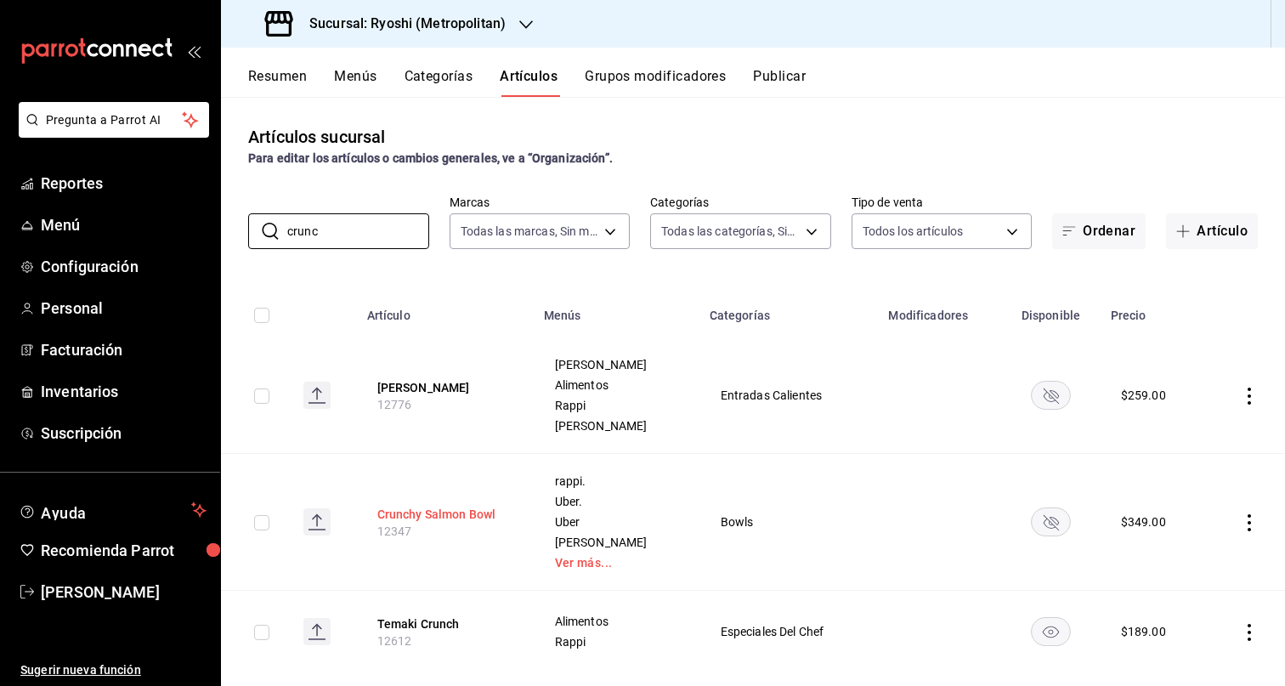
click at [456, 509] on button "Crunchy Salmon Bowl" at bounding box center [445, 514] width 136 height 17
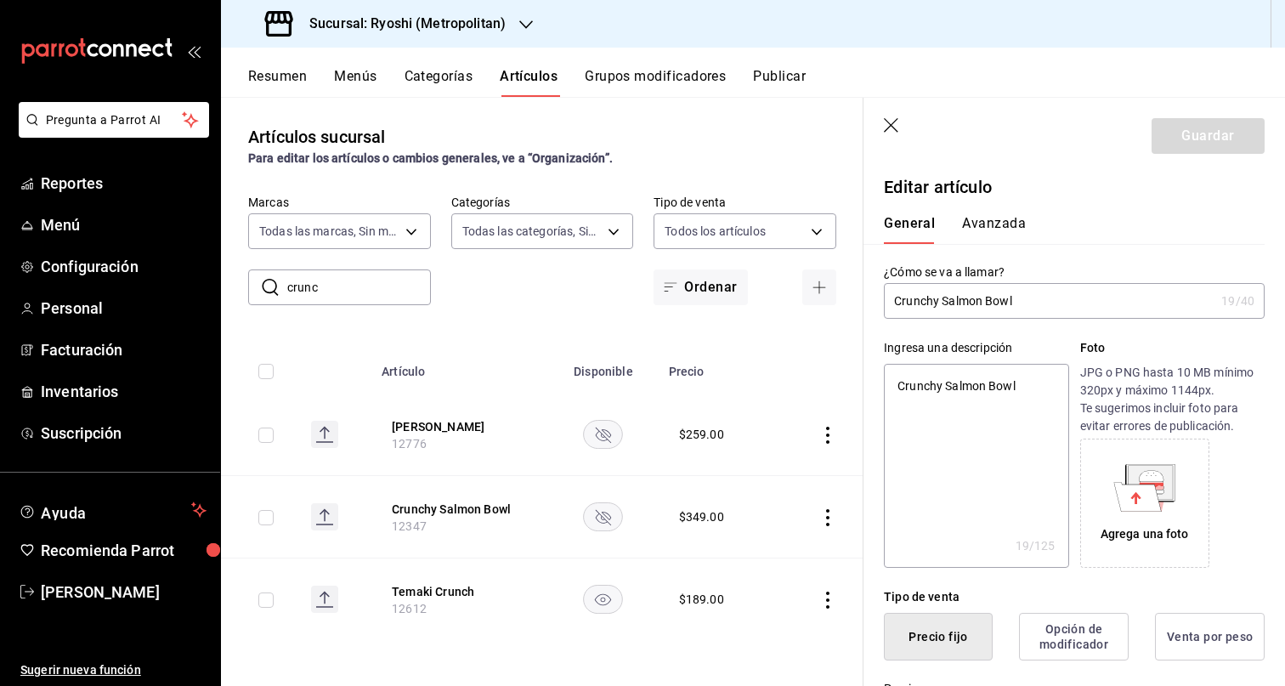
type textarea "x"
type input "$349.00"
click at [1004, 226] on button "Avanzada" at bounding box center [994, 229] width 64 height 29
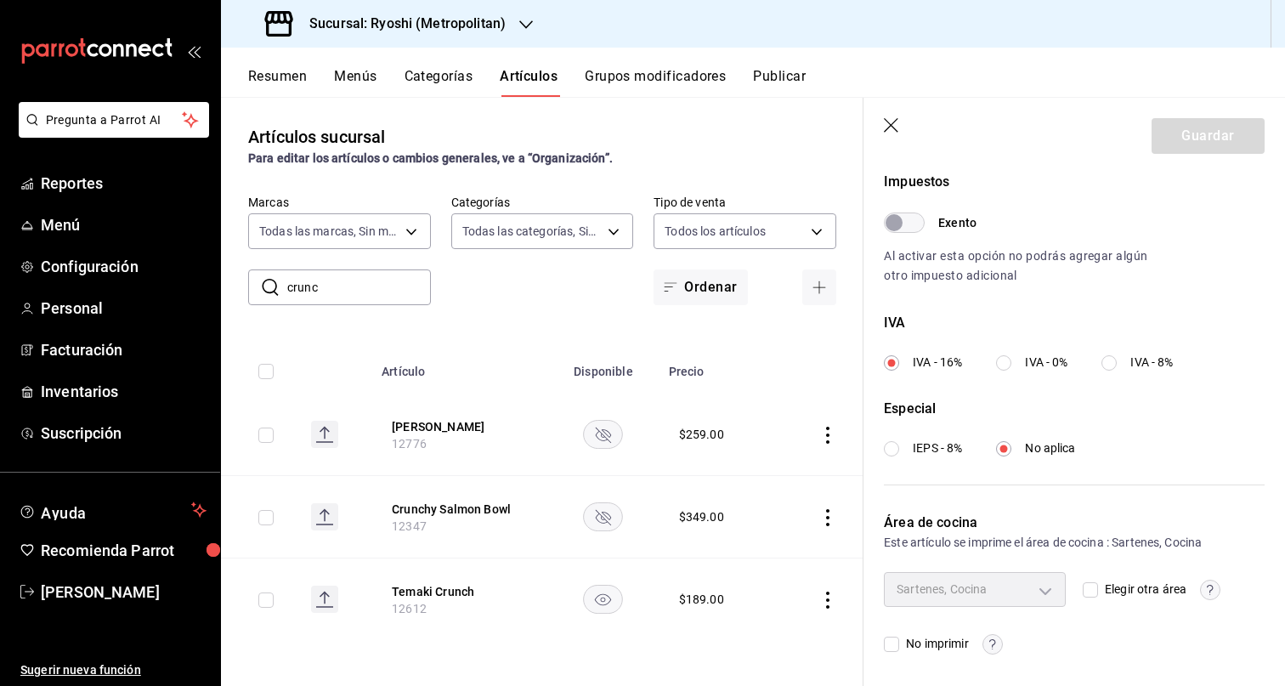
scroll to position [514, 0]
click at [897, 125] on icon "button" at bounding box center [892, 126] width 17 height 17
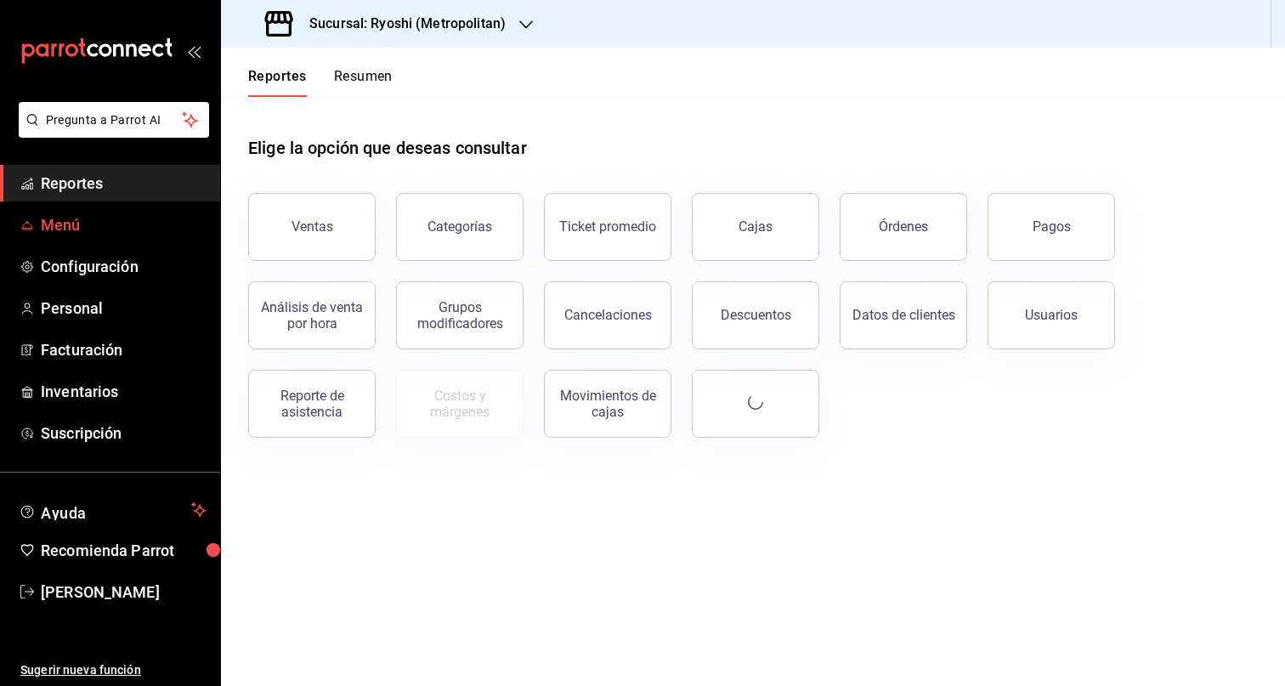
click at [131, 228] on span "Menú" at bounding box center [124, 224] width 166 height 23
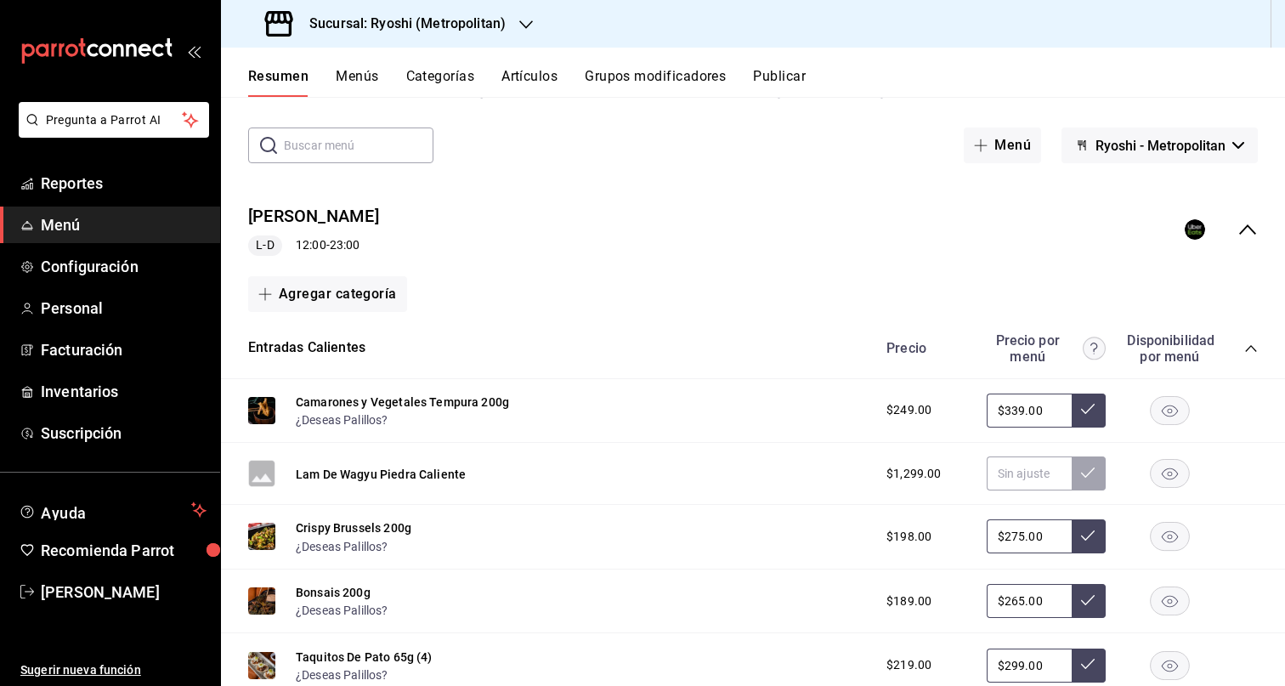
scroll to position [150, 0]
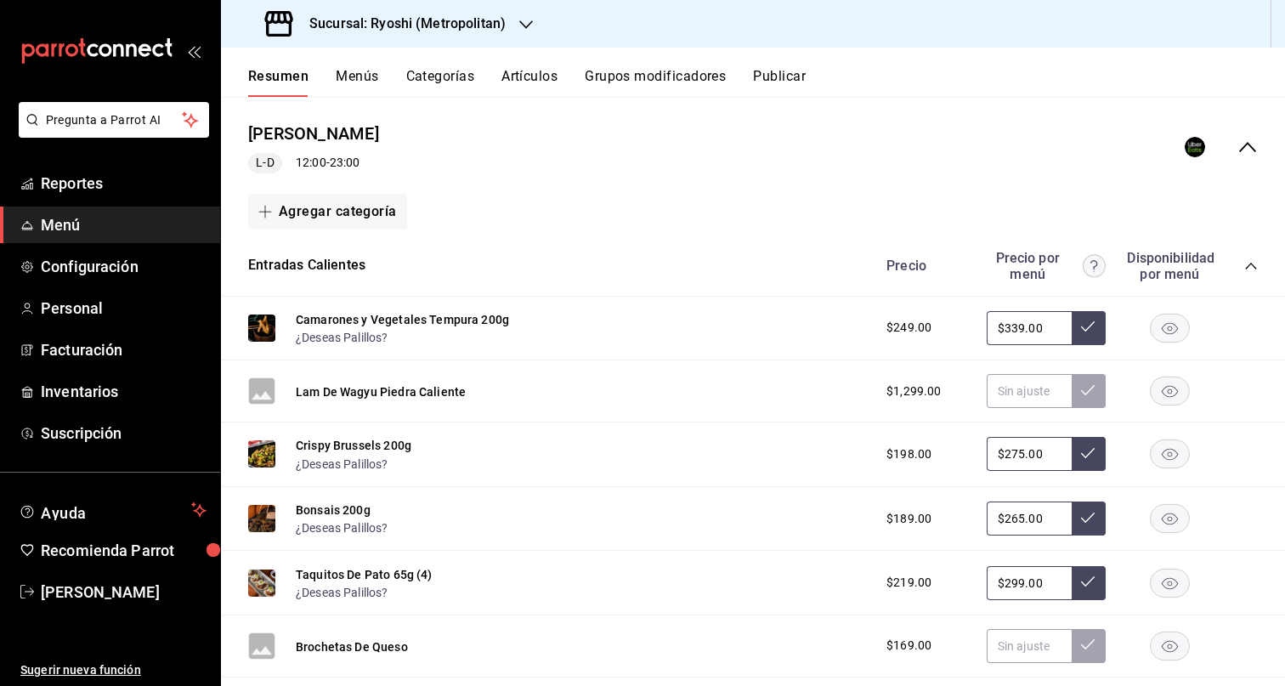
click at [1244, 270] on icon "collapse-category-row" at bounding box center [1251, 266] width 14 height 14
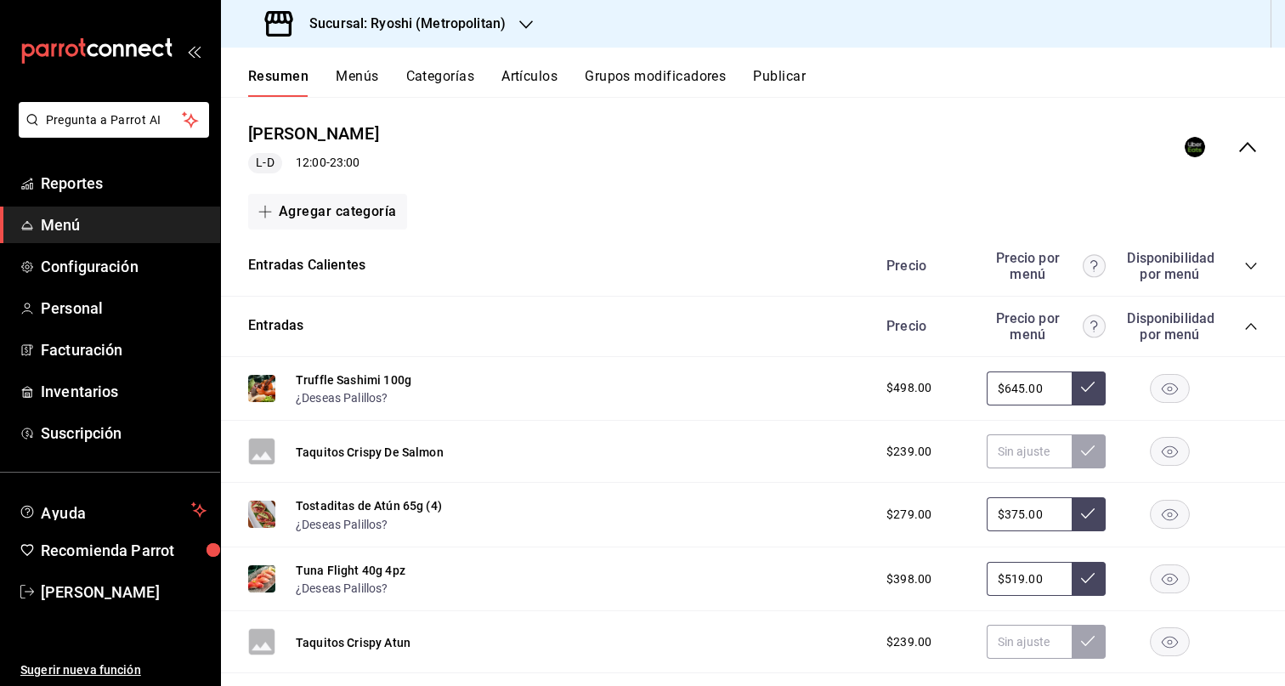
click at [1249, 331] on div "Entradas Precio Precio por menú Disponibilidad por menú" at bounding box center [753, 327] width 1064 height 60
click at [1244, 325] on icon "collapse-category-row" at bounding box center [1251, 327] width 14 height 14
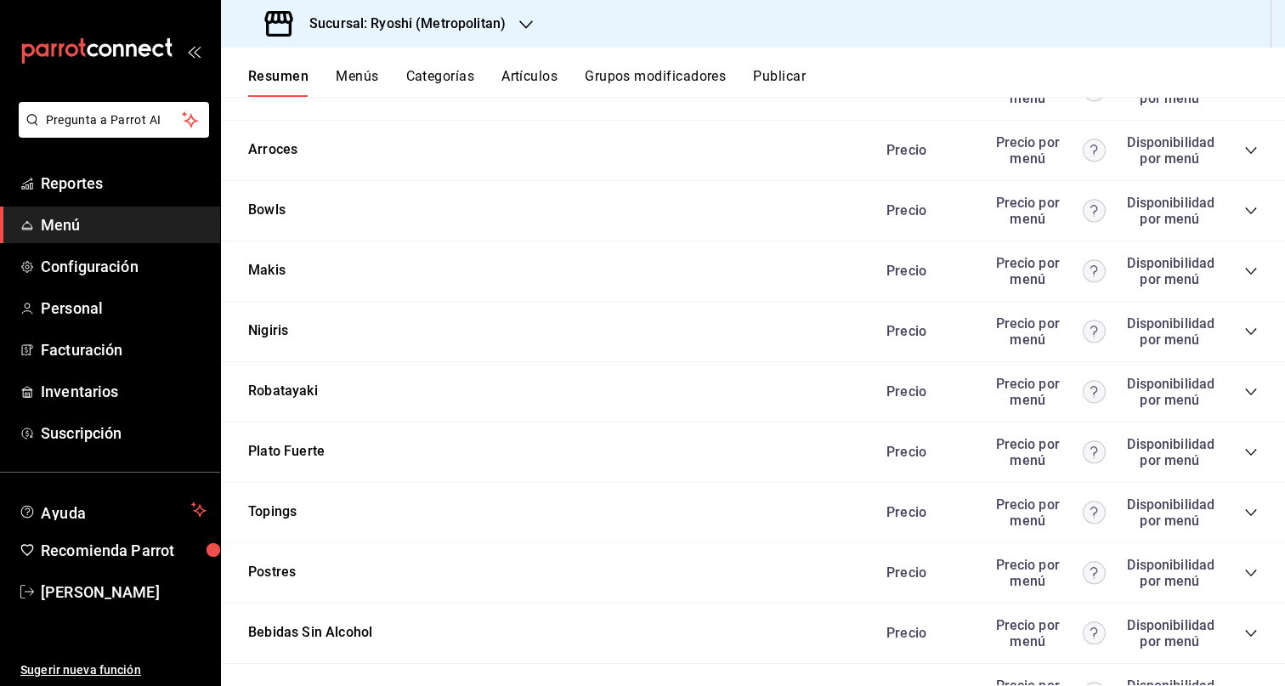
scroll to position [568, 0]
click at [1244, 212] on icon "collapse-category-row" at bounding box center [1251, 210] width 14 height 14
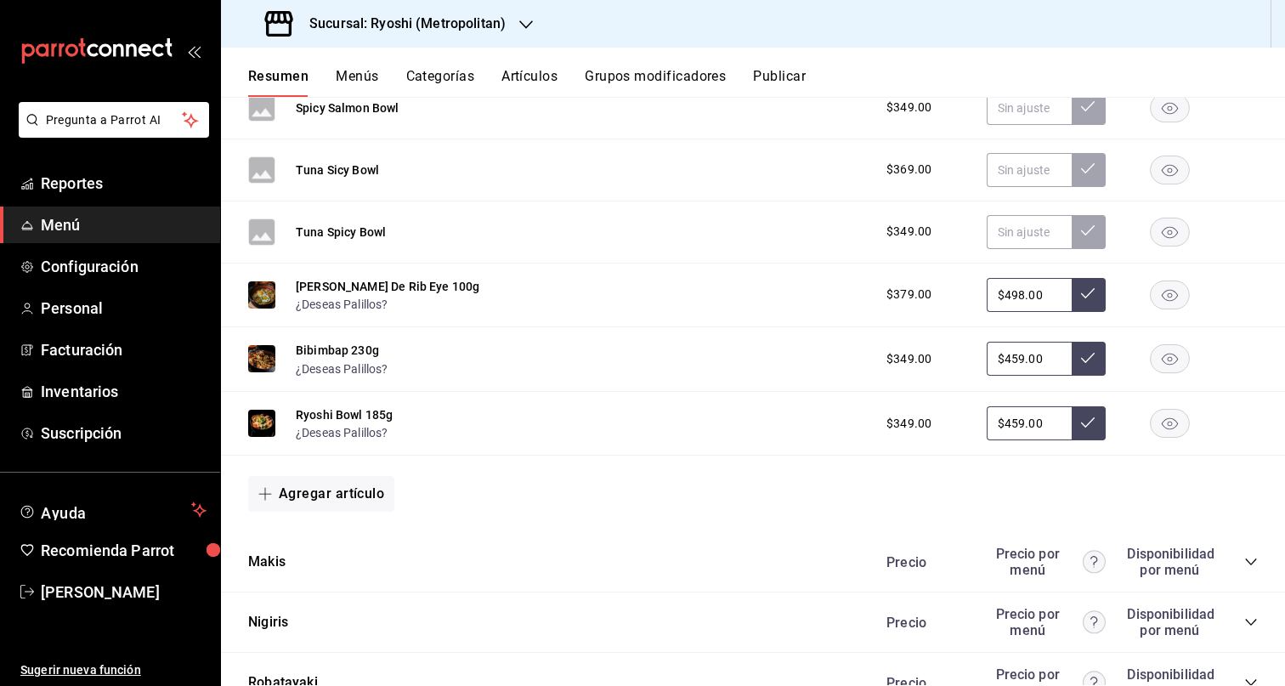
scroll to position [562, 0]
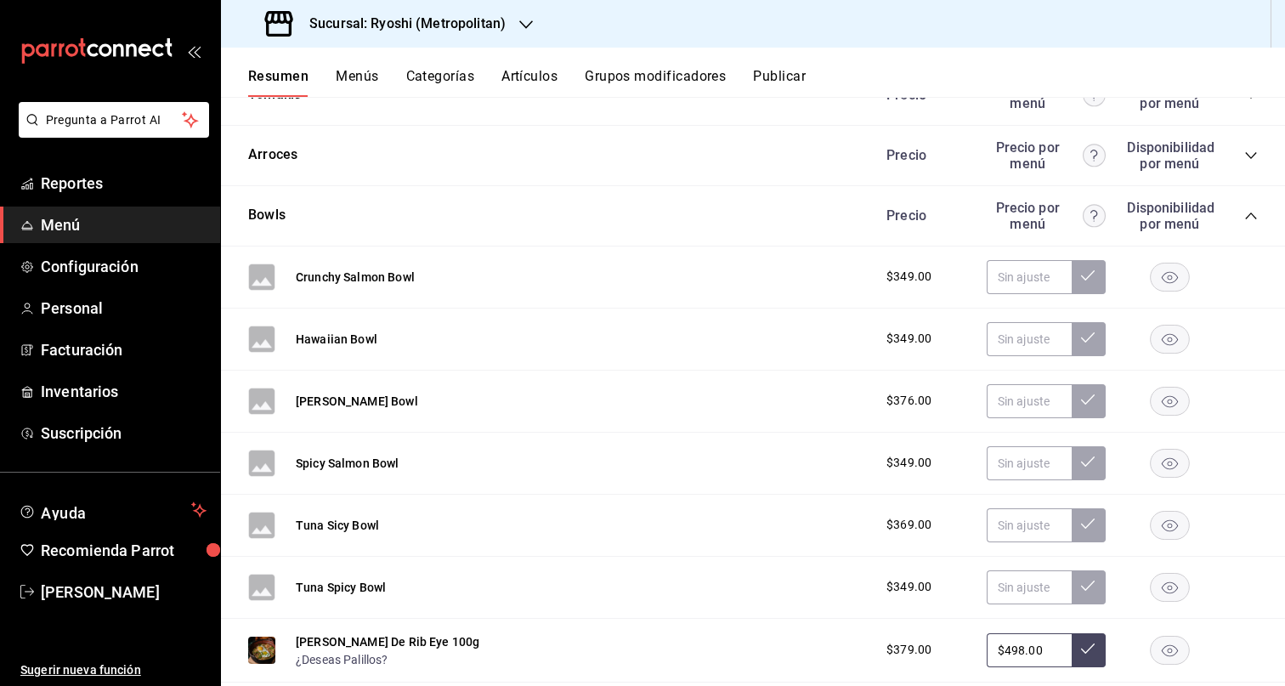
click at [1244, 215] on icon "collapse-category-row" at bounding box center [1251, 216] width 14 height 14
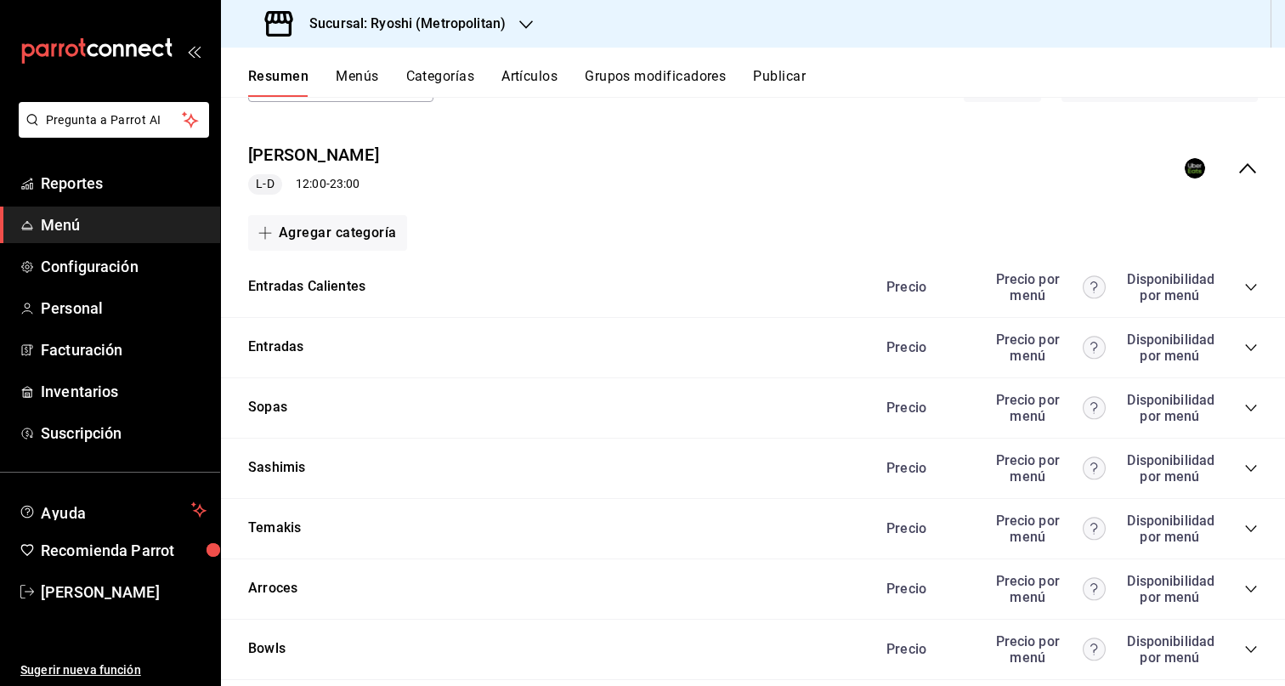
scroll to position [0, 0]
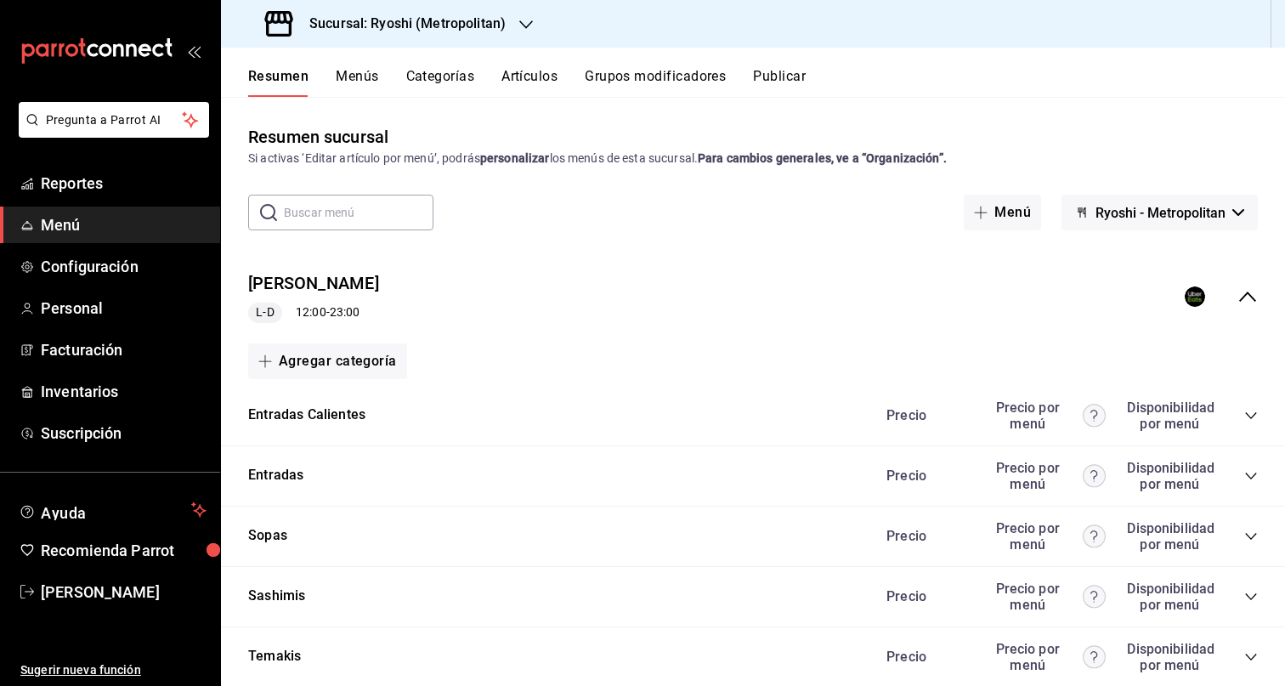
click at [1237, 297] on icon "collapse-menu-row" at bounding box center [1247, 296] width 20 height 20
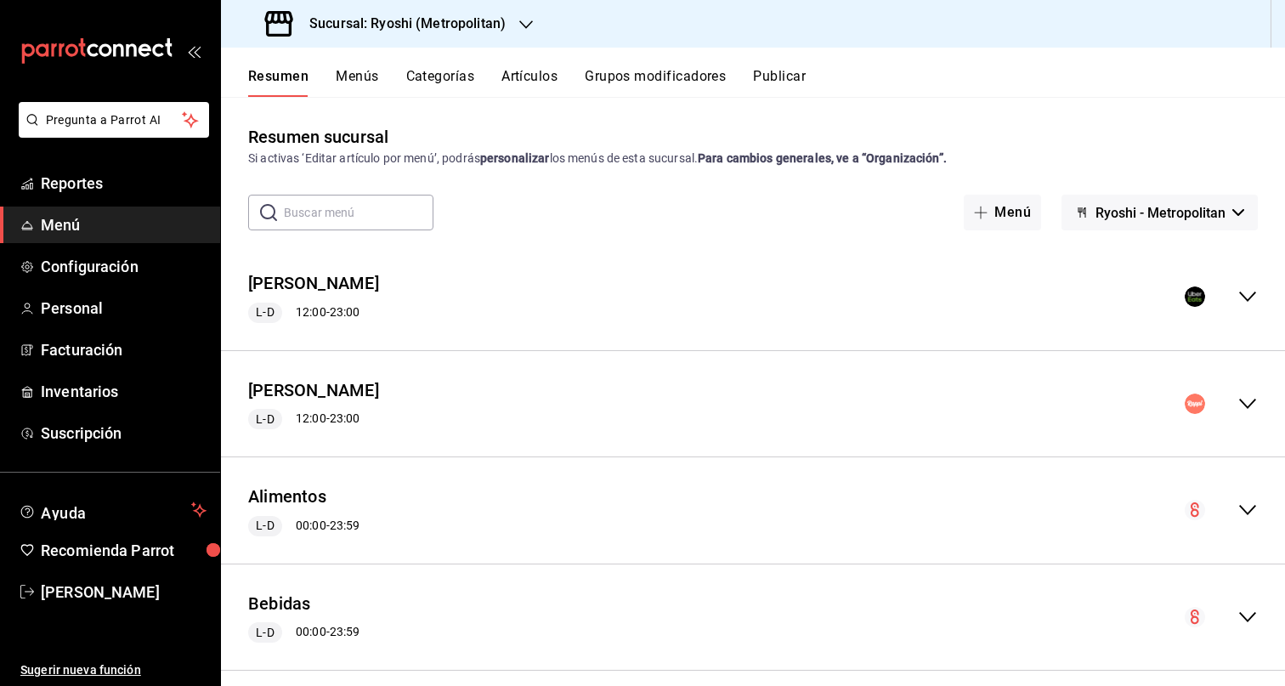
click at [1237, 406] on icon "collapse-menu-row" at bounding box center [1247, 403] width 20 height 20
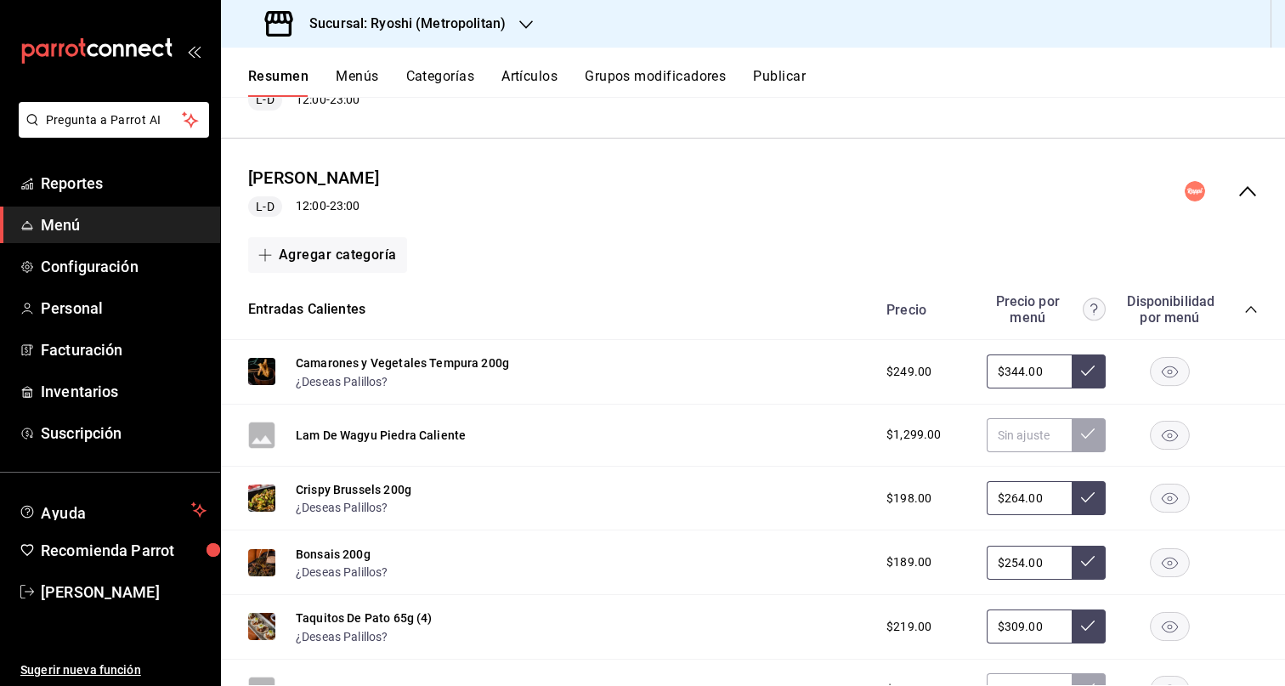
scroll to position [308, 0]
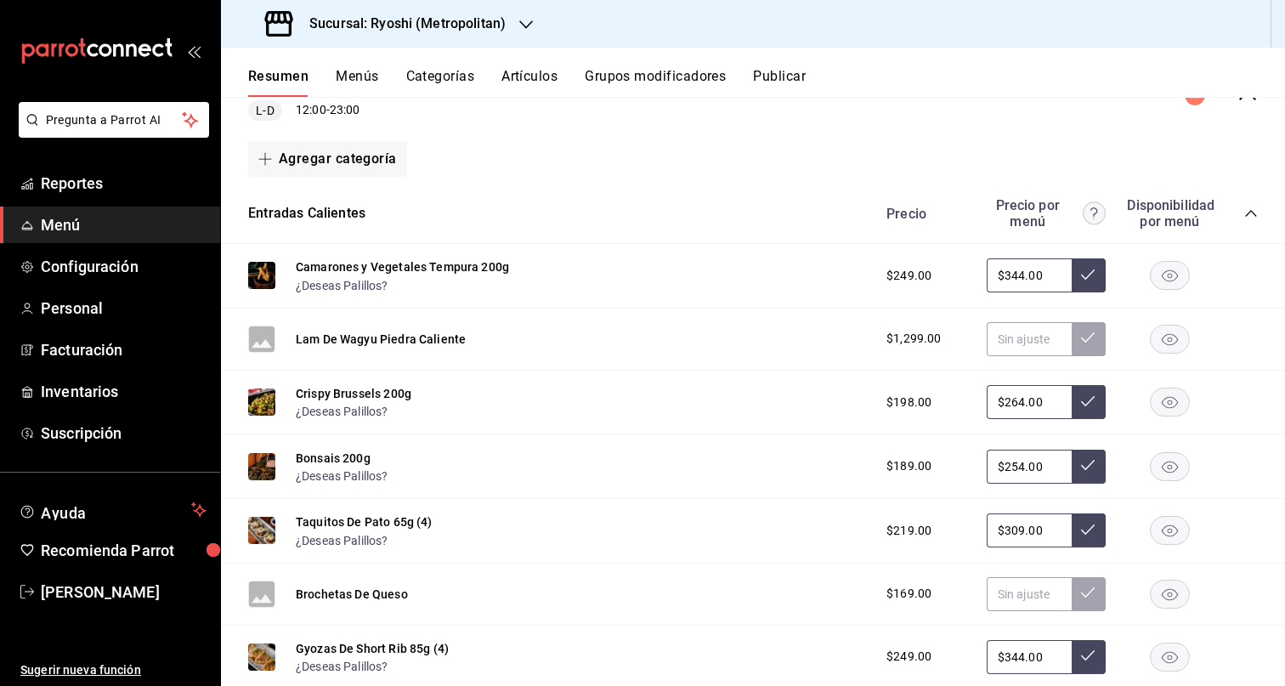
click at [1244, 218] on icon "collapse-category-row" at bounding box center [1251, 213] width 14 height 14
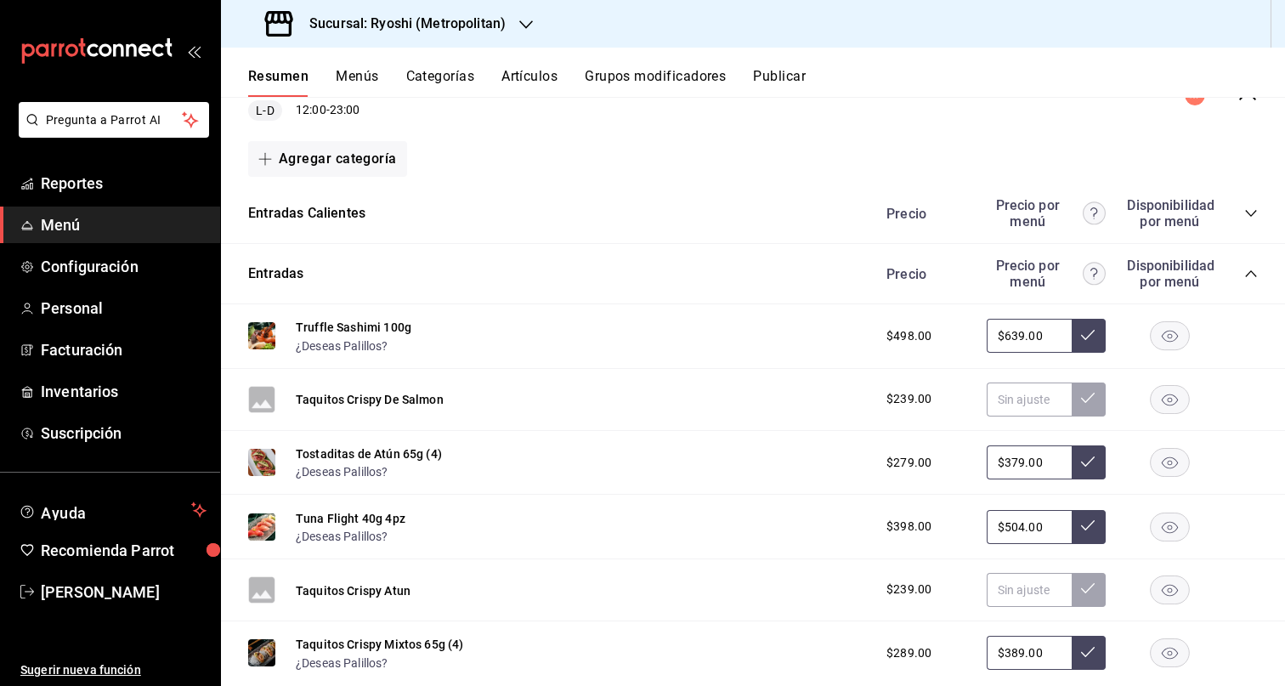
click at [1246, 268] on div "Entradas Precio Precio por menú Disponibilidad por menú" at bounding box center [753, 274] width 1064 height 60
click at [1244, 269] on icon "collapse-category-row" at bounding box center [1251, 274] width 14 height 14
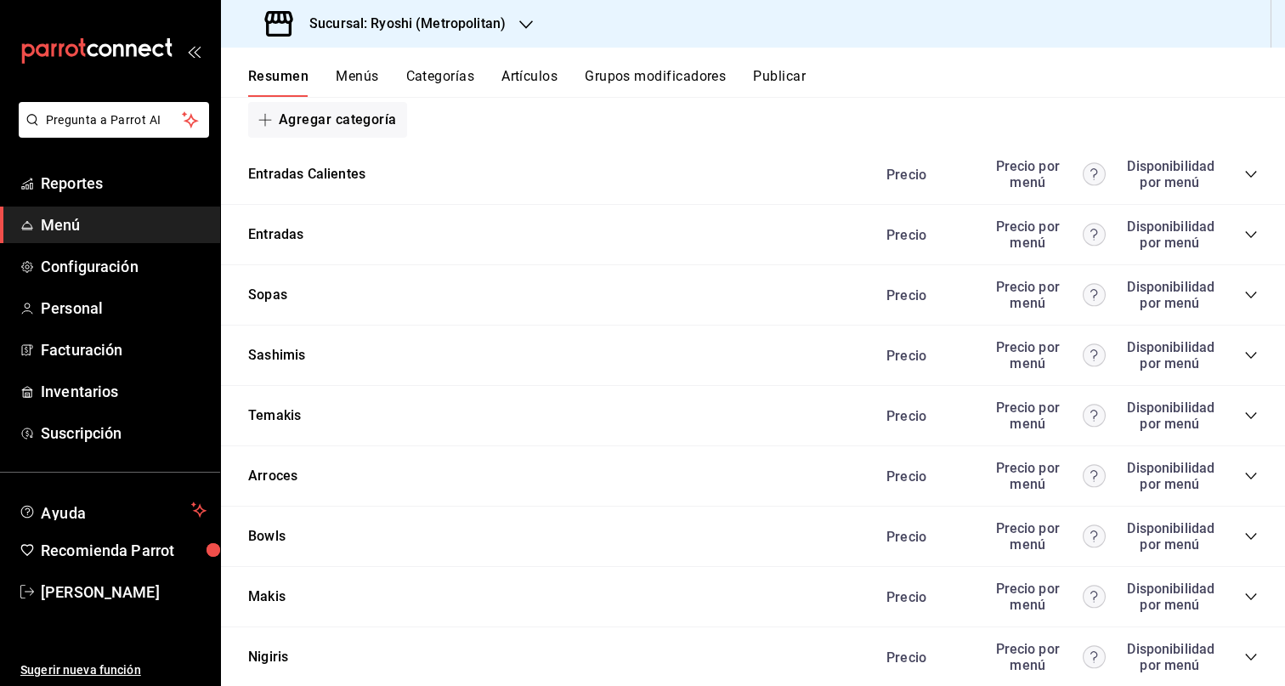
scroll to position [365, 0]
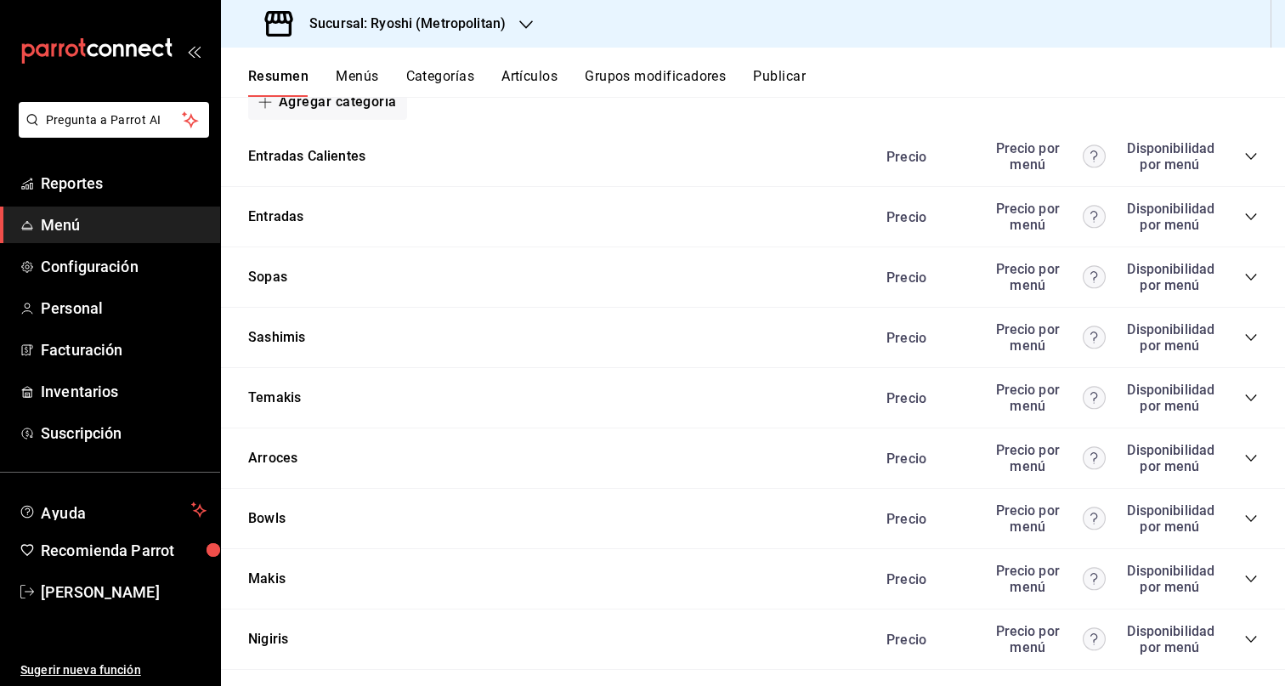
click at [1244, 522] on icon "collapse-category-row" at bounding box center [1251, 519] width 14 height 14
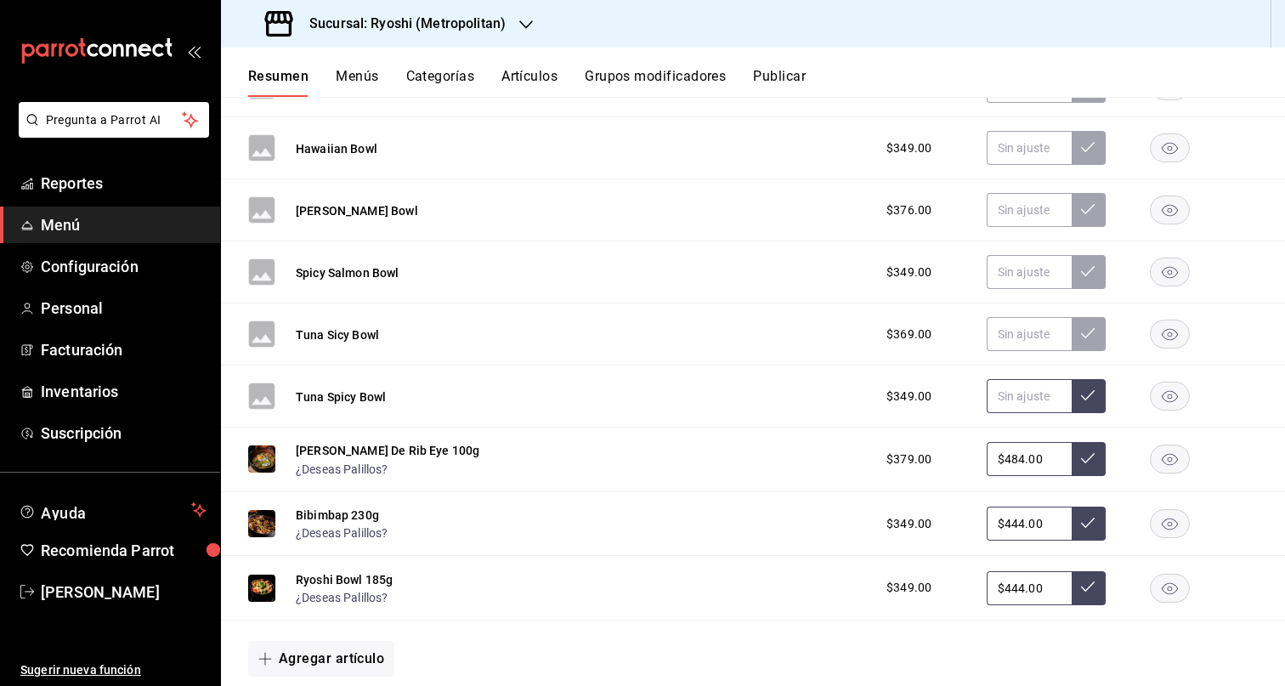
scroll to position [499, 0]
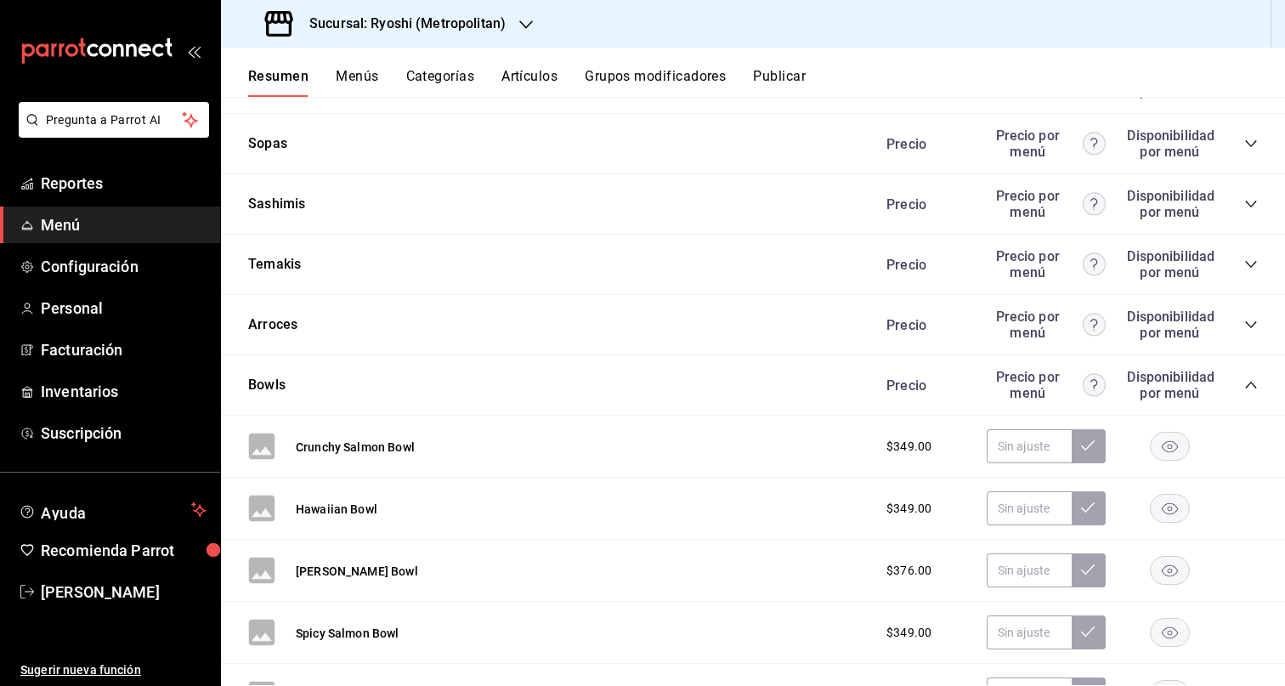
click at [1238, 392] on div "Precio Precio por menú Disponibilidad por menú" at bounding box center [1063, 385] width 388 height 32
click at [1244, 386] on icon "collapse-category-row" at bounding box center [1251, 385] width 14 height 14
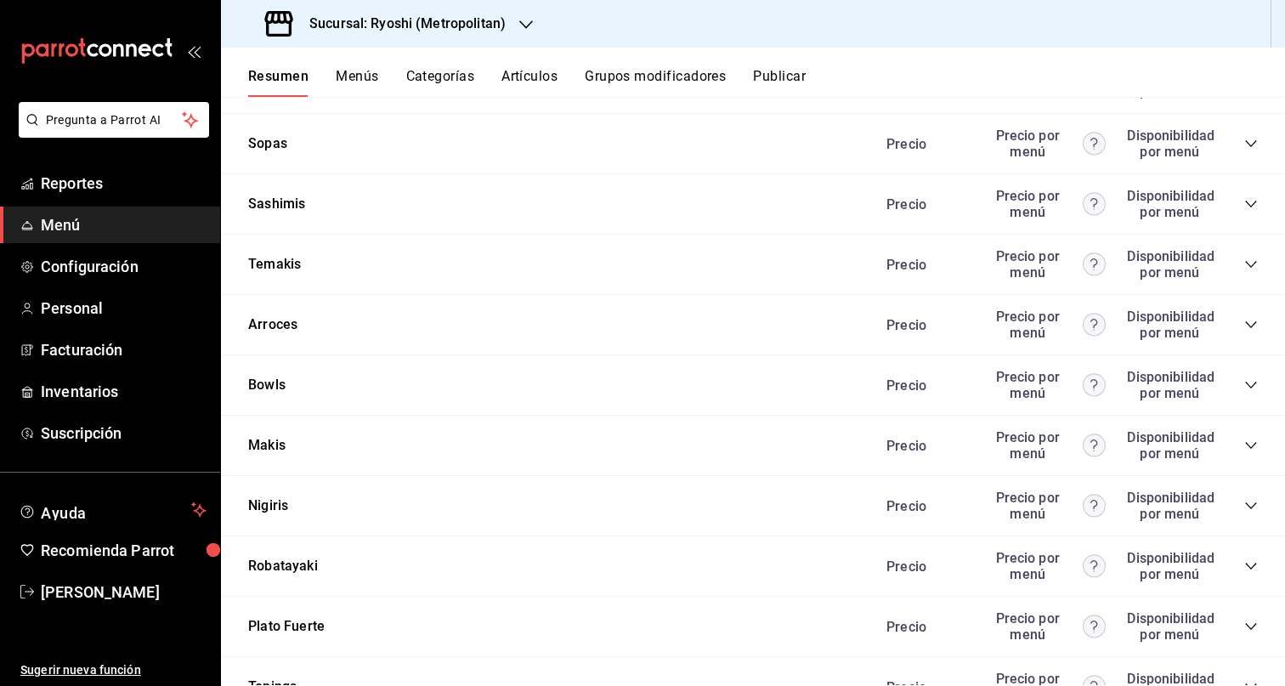
scroll to position [0, 0]
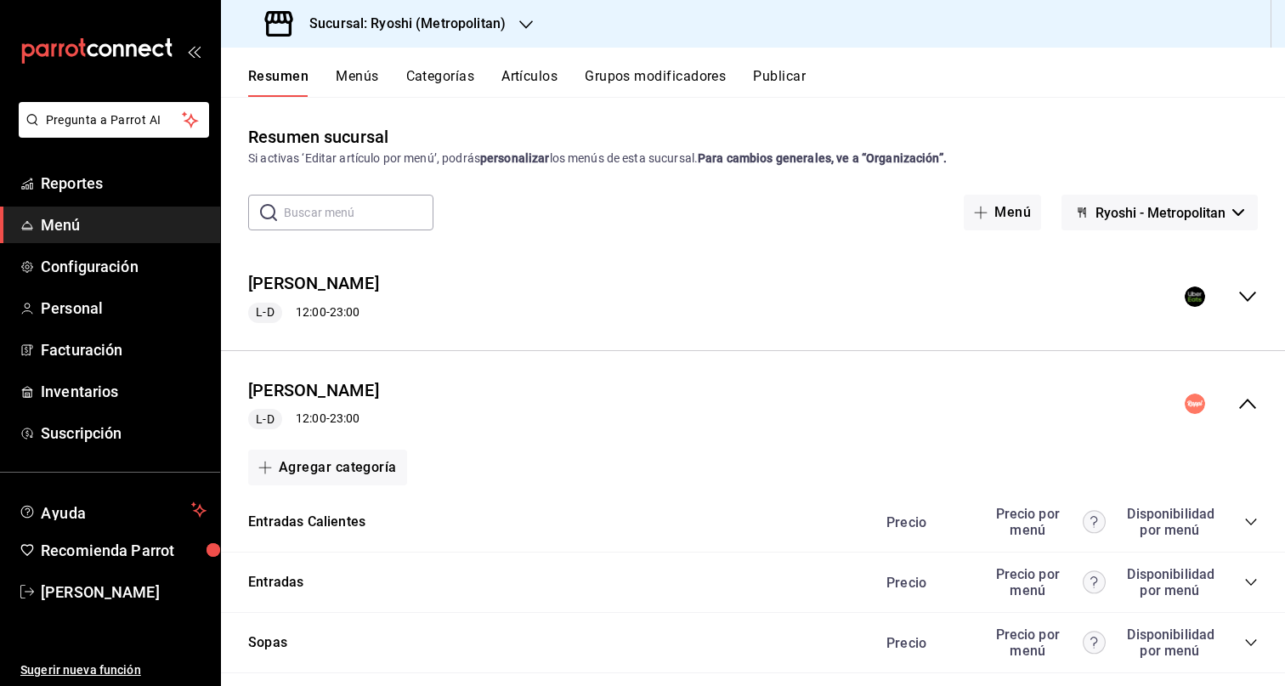
click at [1237, 404] on icon "collapse-menu-row" at bounding box center [1247, 403] width 20 height 20
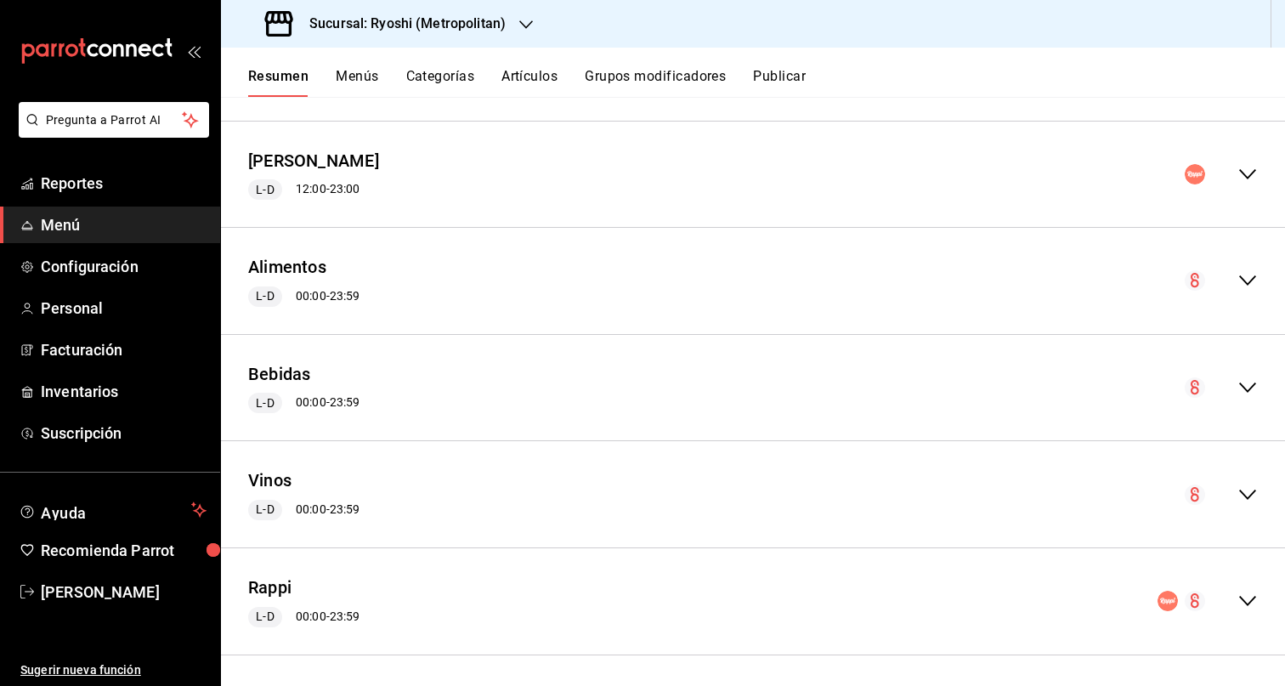
scroll to position [233, 0]
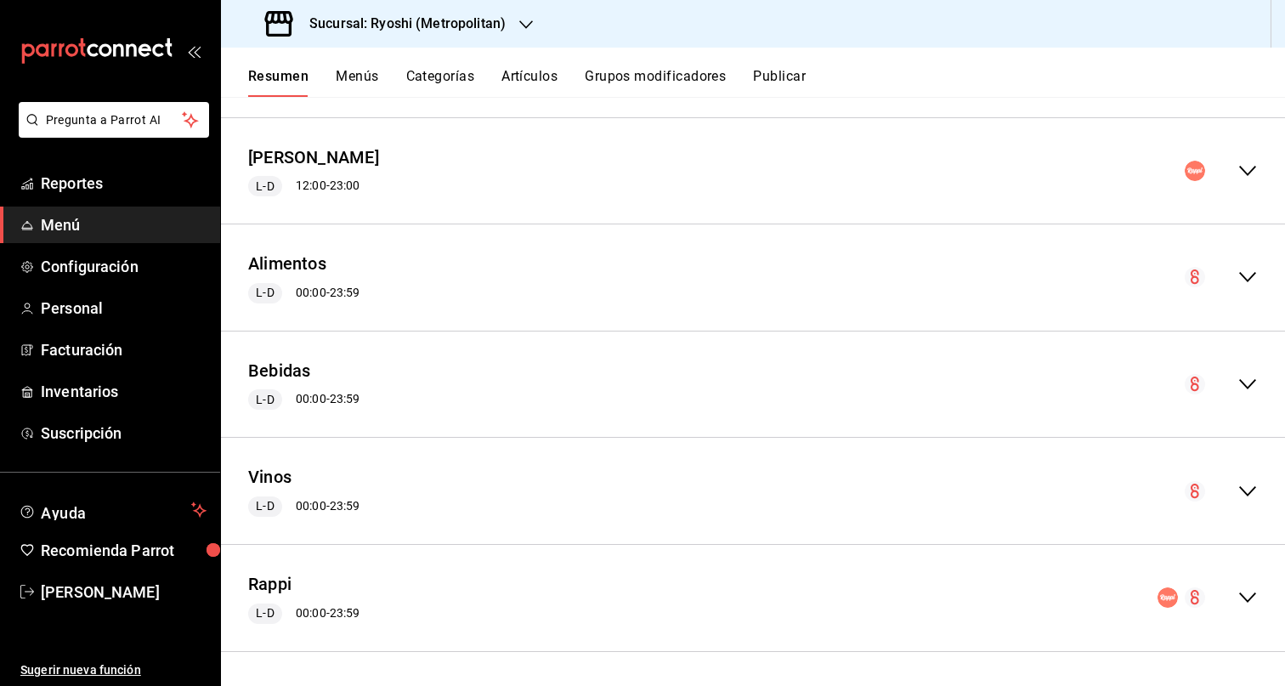
click at [1237, 595] on icon "collapse-menu-row" at bounding box center [1247, 597] width 20 height 20
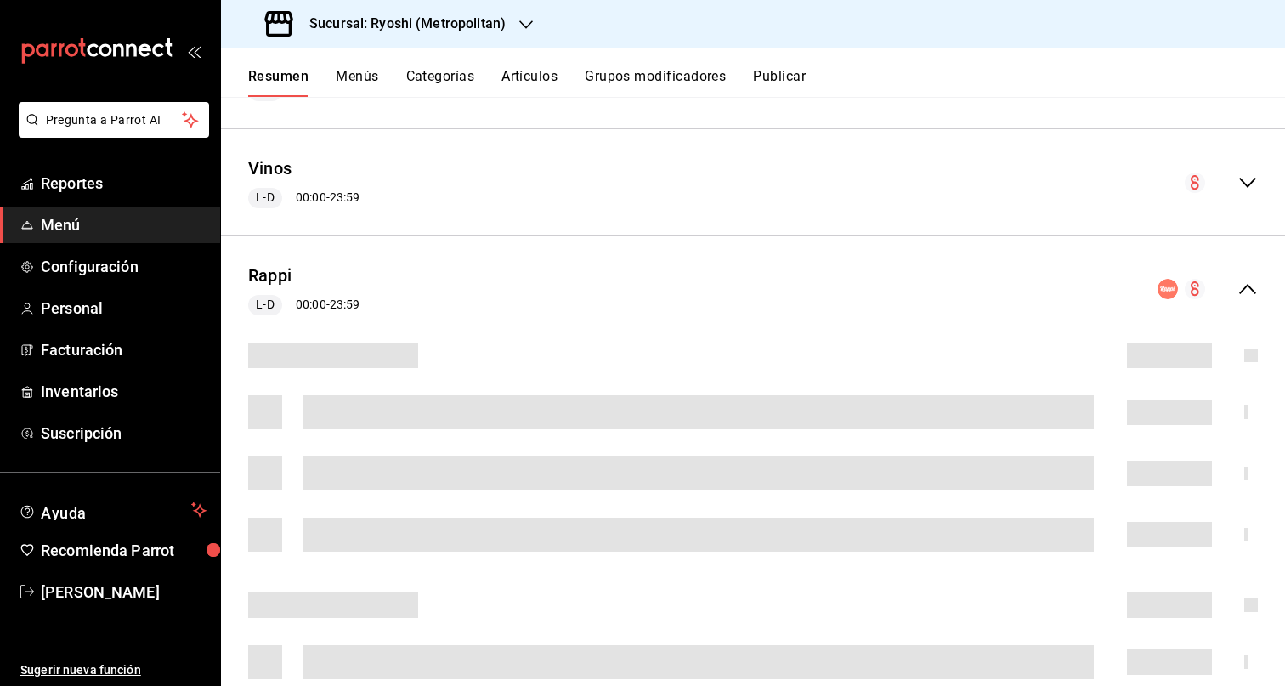
scroll to position [602, 0]
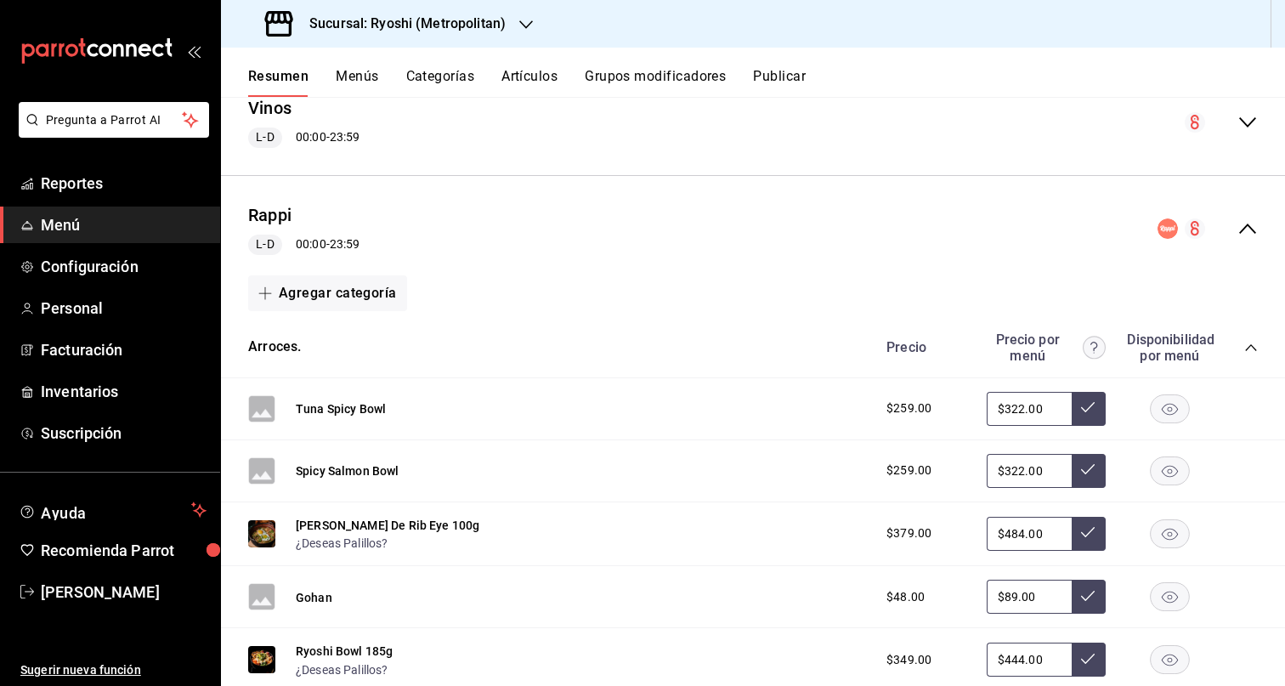
click at [1244, 345] on div "Arroces. [PERSON_NAME] por menú Disponibilidad por menú" at bounding box center [753, 348] width 1064 height 60
click at [1244, 347] on icon "collapse-category-row" at bounding box center [1251, 348] width 14 height 14
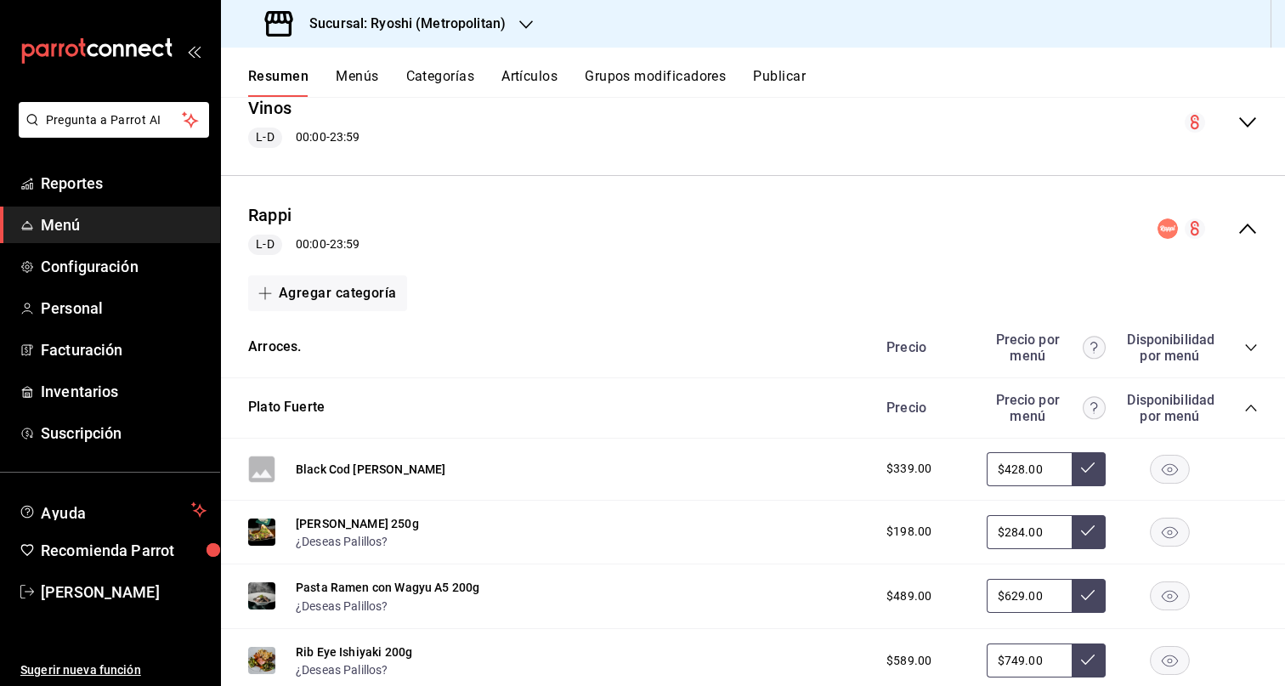
click at [1244, 401] on icon "collapse-category-row" at bounding box center [1251, 408] width 14 height 14
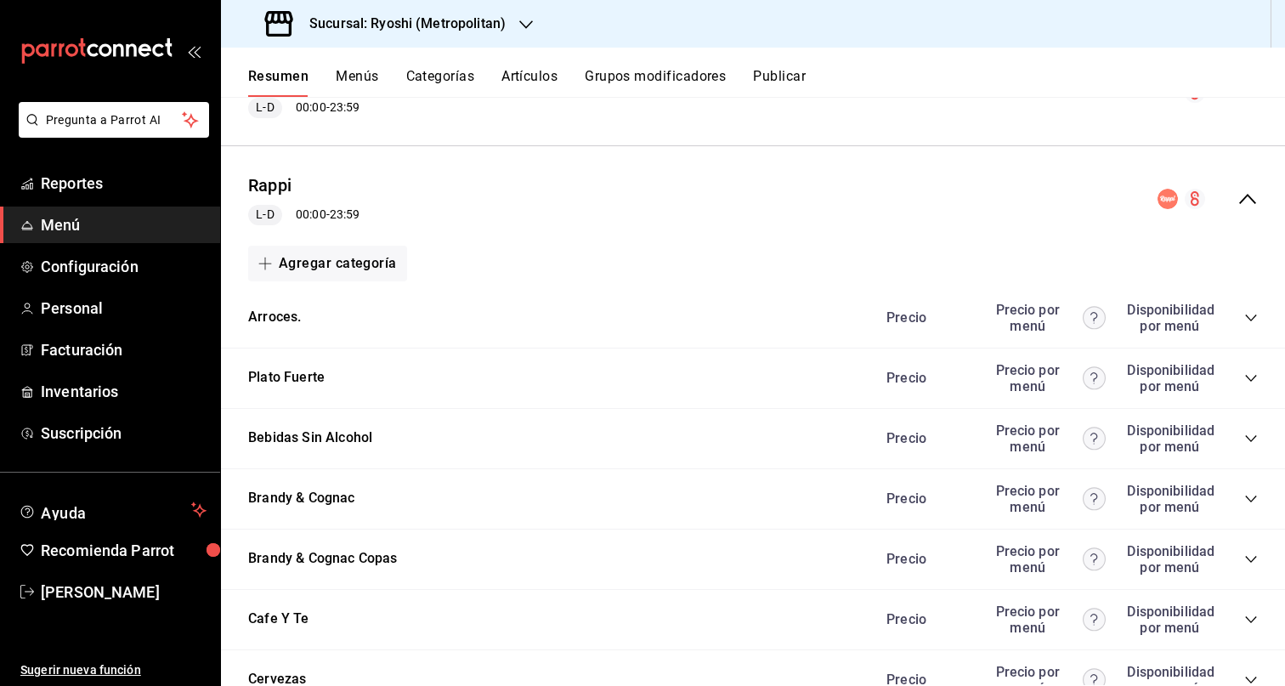
scroll to position [539, 0]
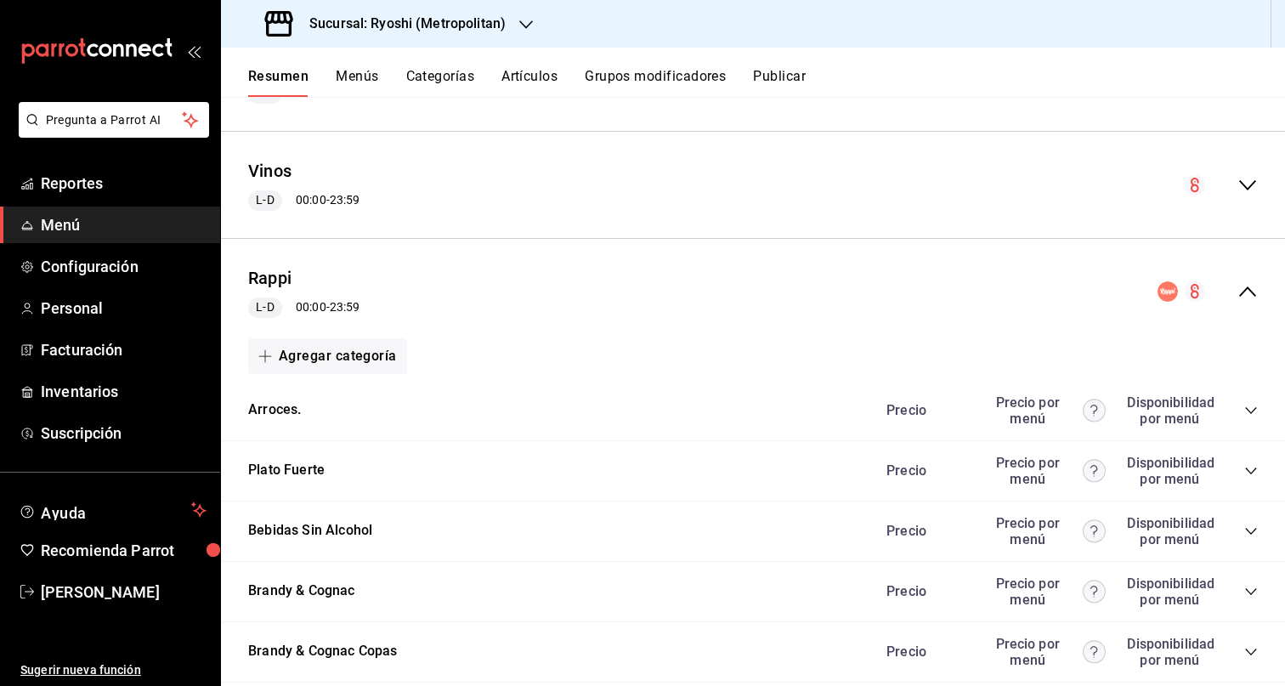
click at [1244, 409] on icon "collapse-category-row" at bounding box center [1251, 411] width 14 height 14
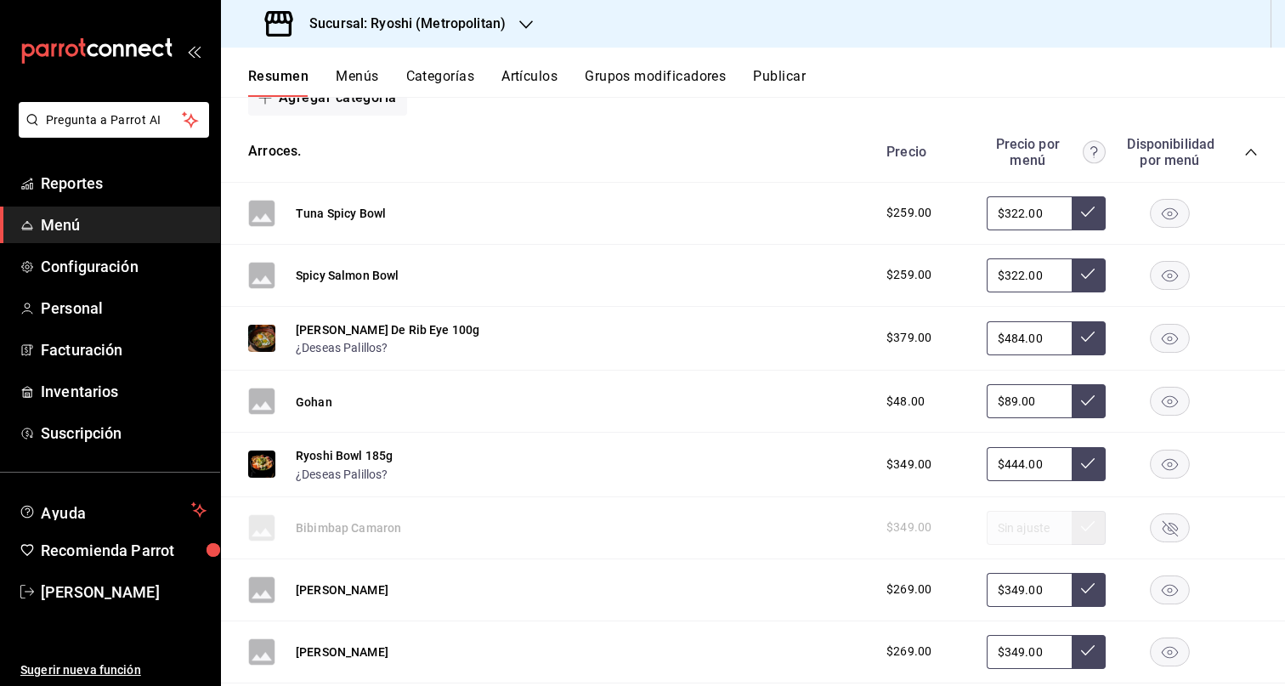
scroll to position [715, 0]
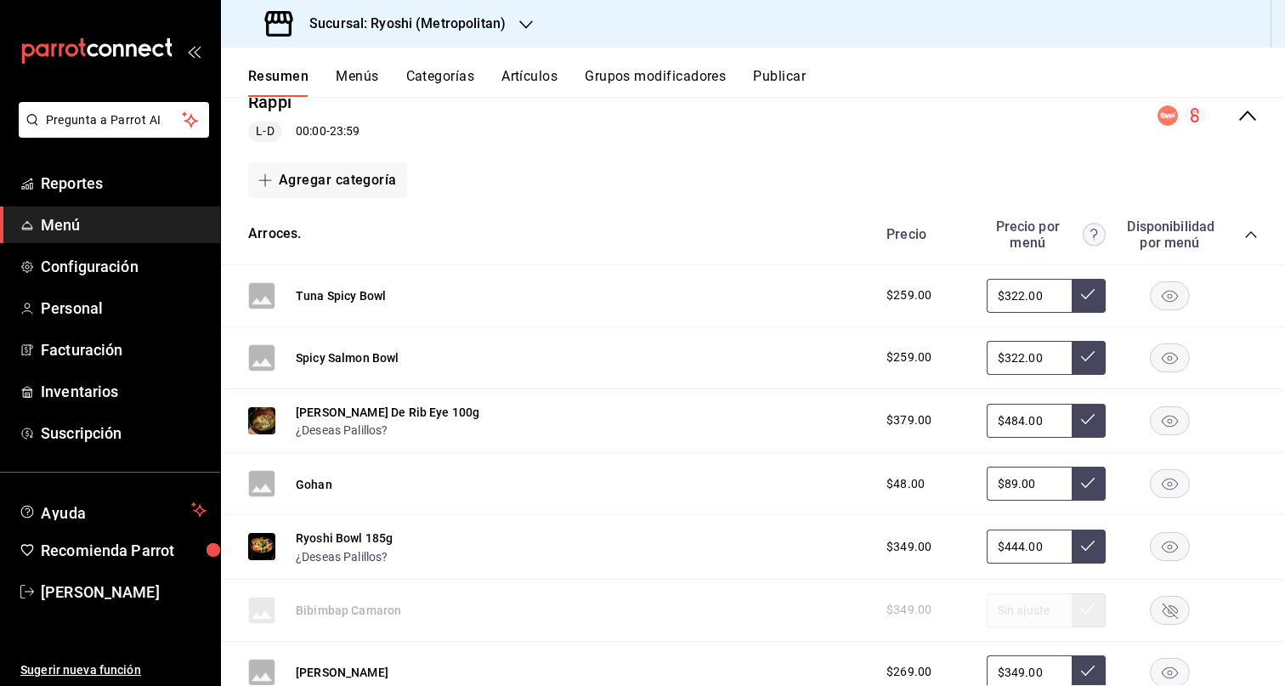
click at [1239, 244] on div "Precio Precio por menú Disponibilidad por menú" at bounding box center [1063, 234] width 388 height 32
click at [1244, 229] on icon "collapse-category-row" at bounding box center [1251, 235] width 14 height 14
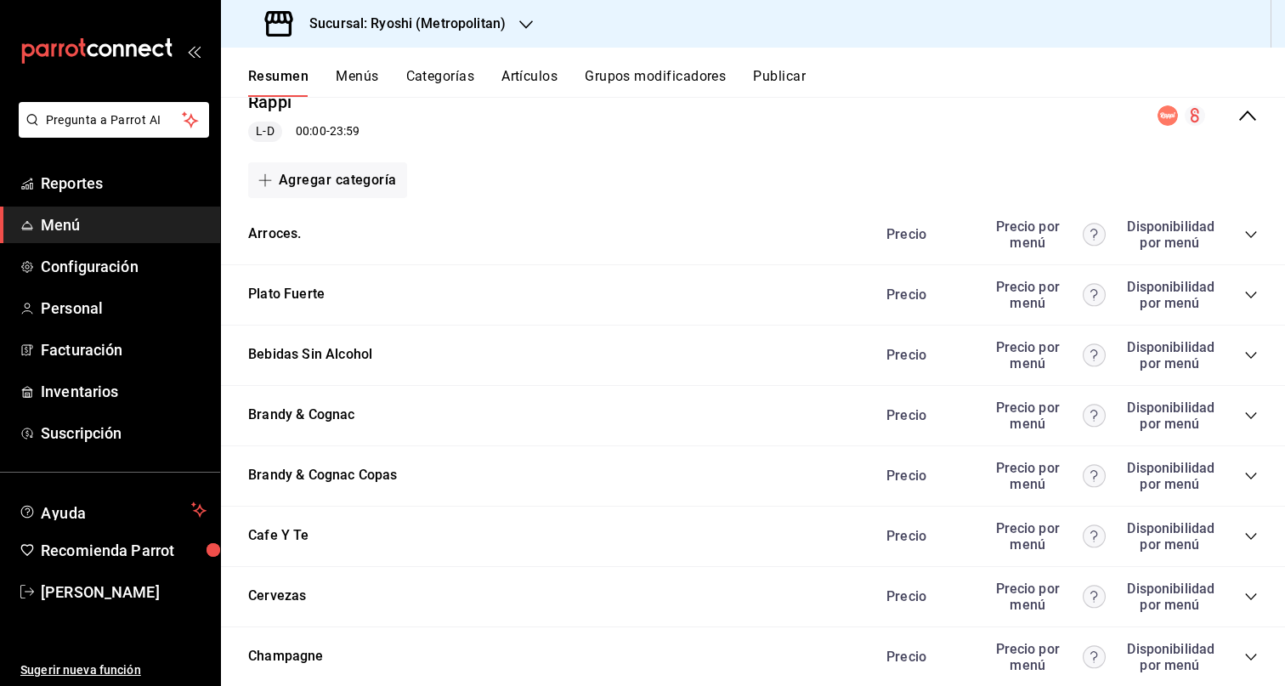
click at [1242, 122] on icon "collapse-menu-row" at bounding box center [1247, 115] width 20 height 20
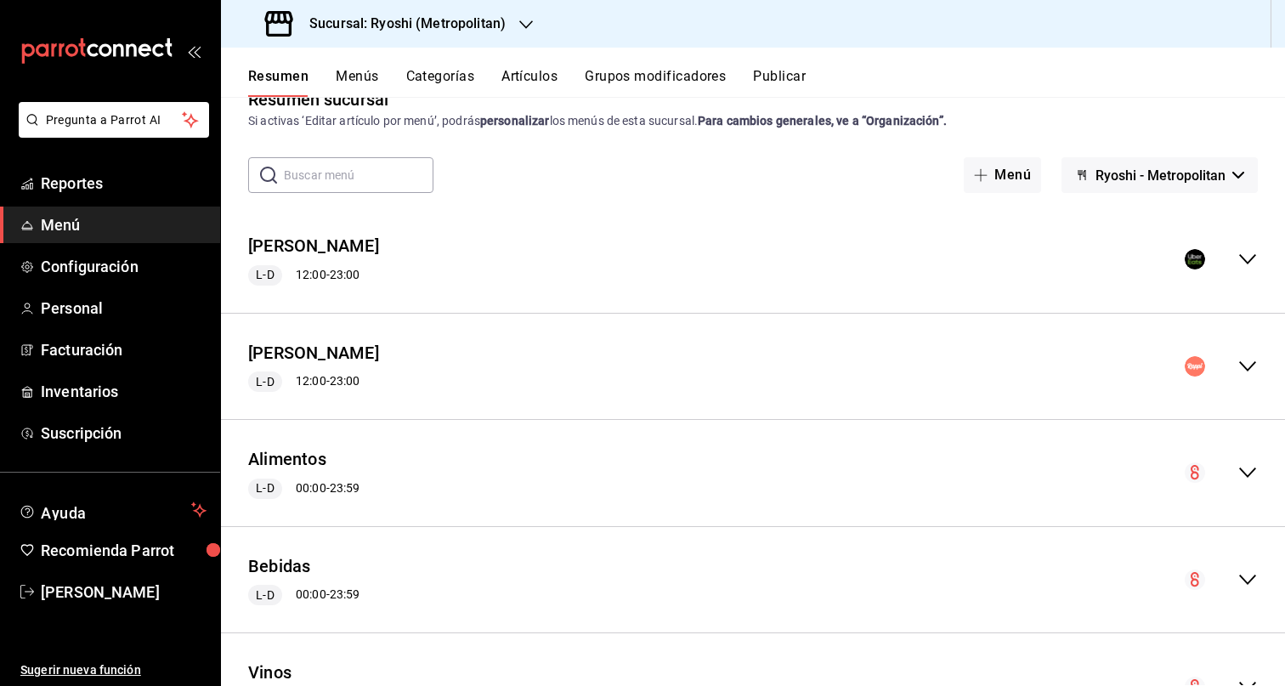
scroll to position [0, 0]
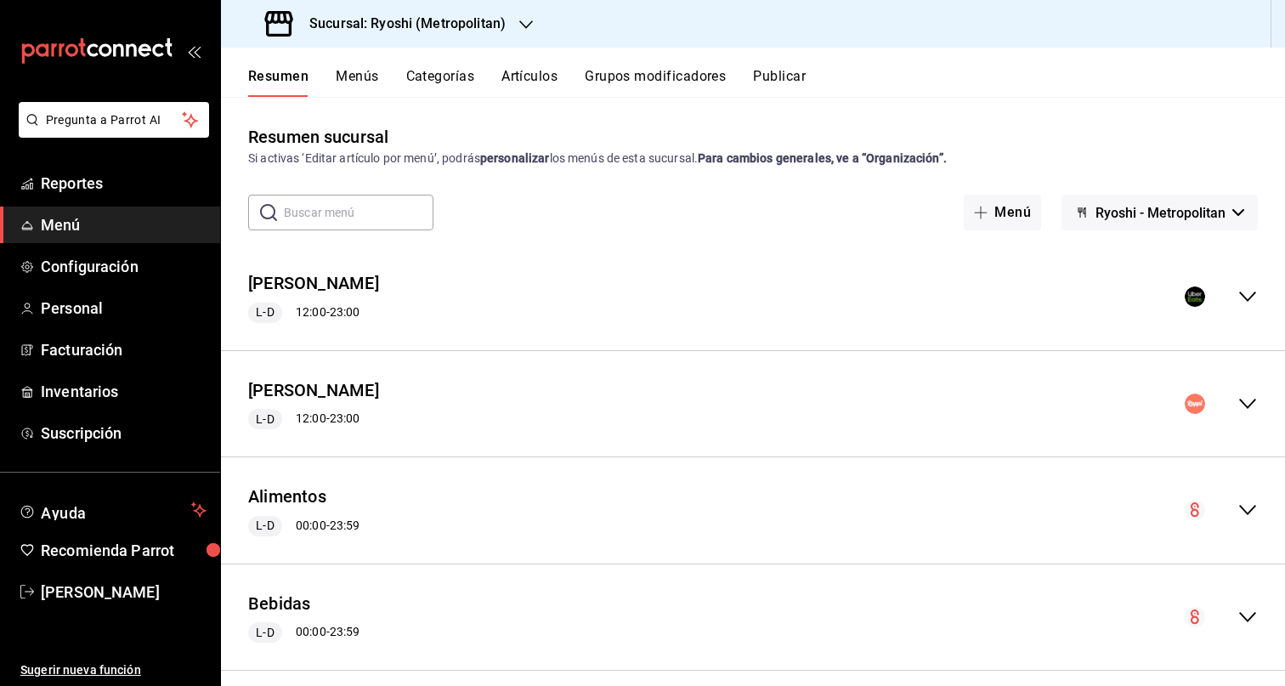
click at [1186, 218] on span "Ryoshi - Metropolitan" at bounding box center [1160, 213] width 130 height 16
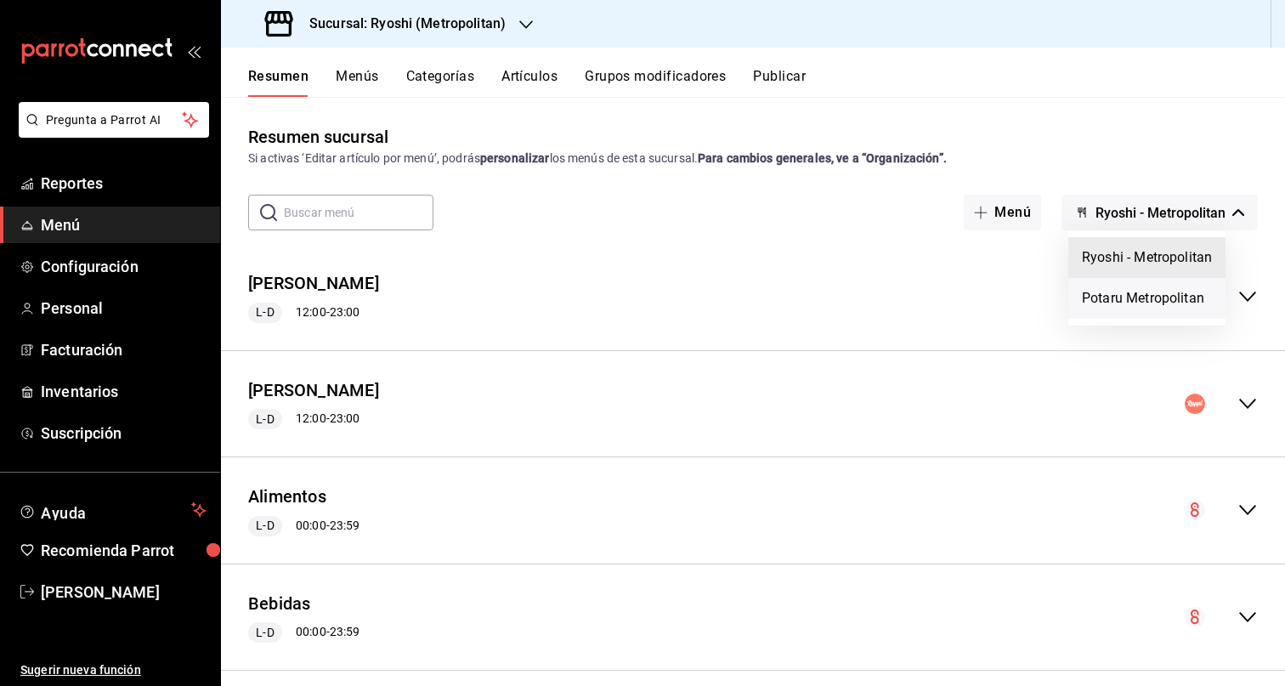
click at [1165, 299] on li "Potaru Metropolitan" at bounding box center [1146, 298] width 157 height 41
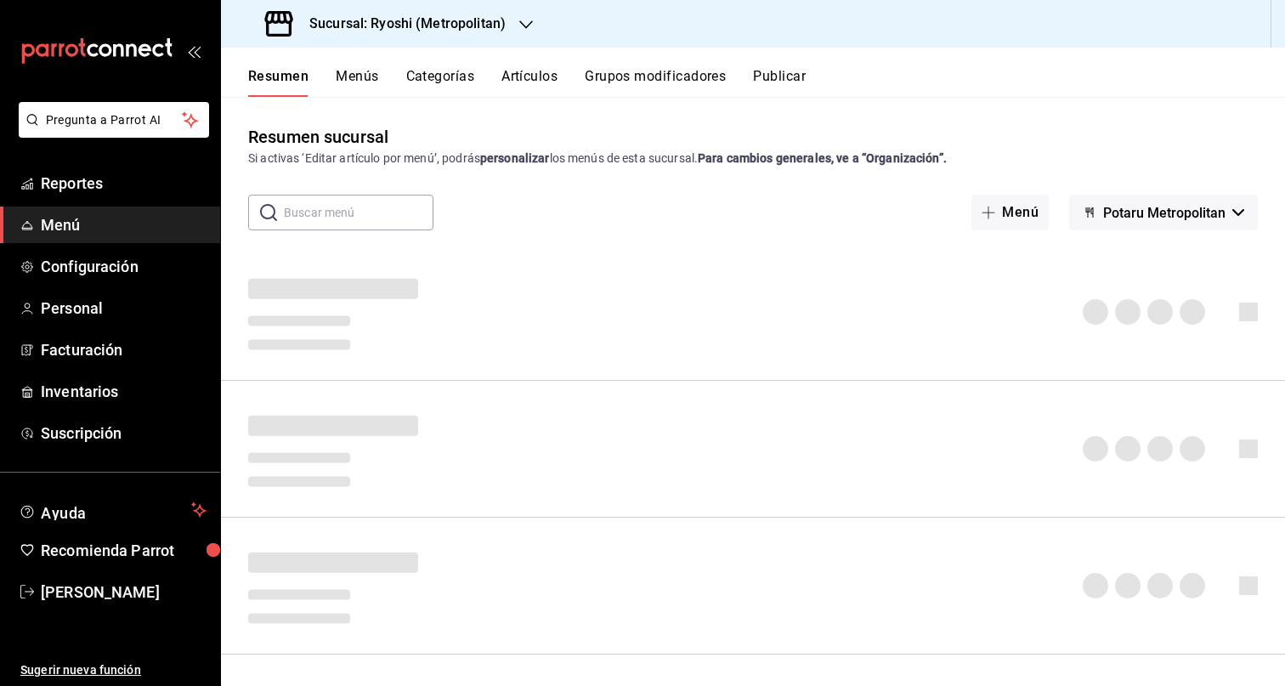
click at [1106, 124] on div "Resumen sucursal Si activas ‘Editar artículo por menú’, podrás personalizar los…" at bounding box center [753, 145] width 1064 height 43
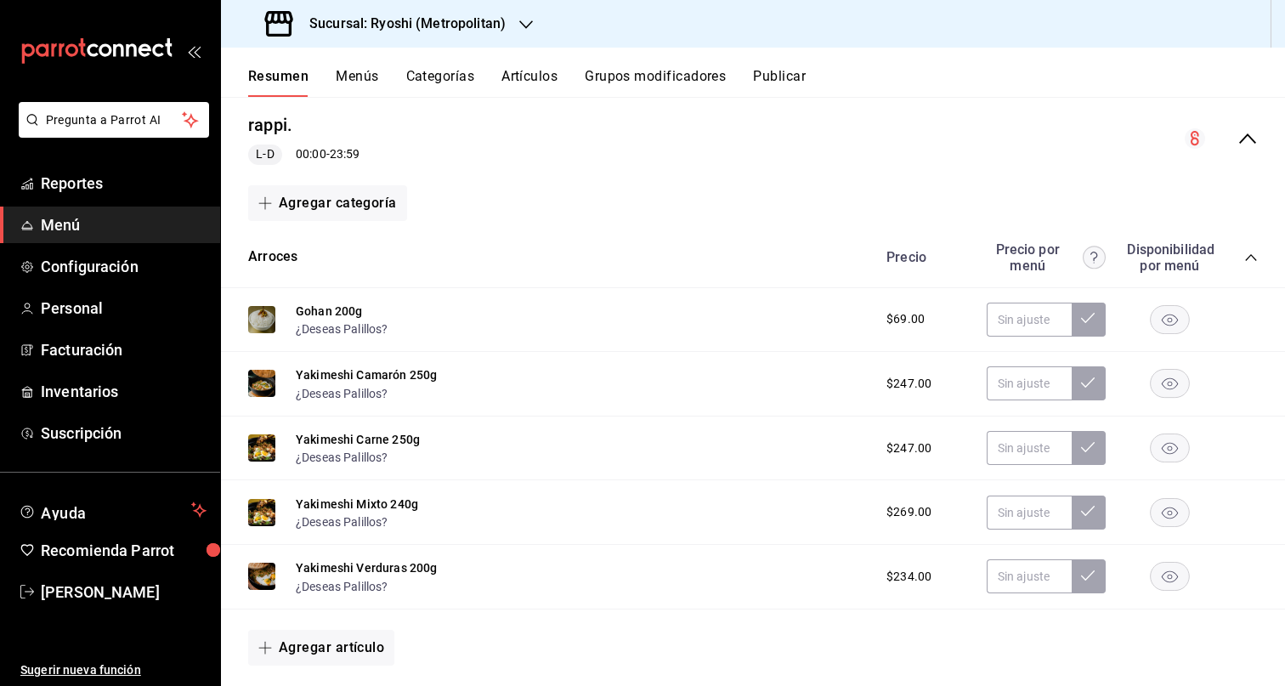
scroll to position [160, 0]
click at [1245, 253] on icon "collapse-category-row" at bounding box center [1250, 255] width 11 height 7
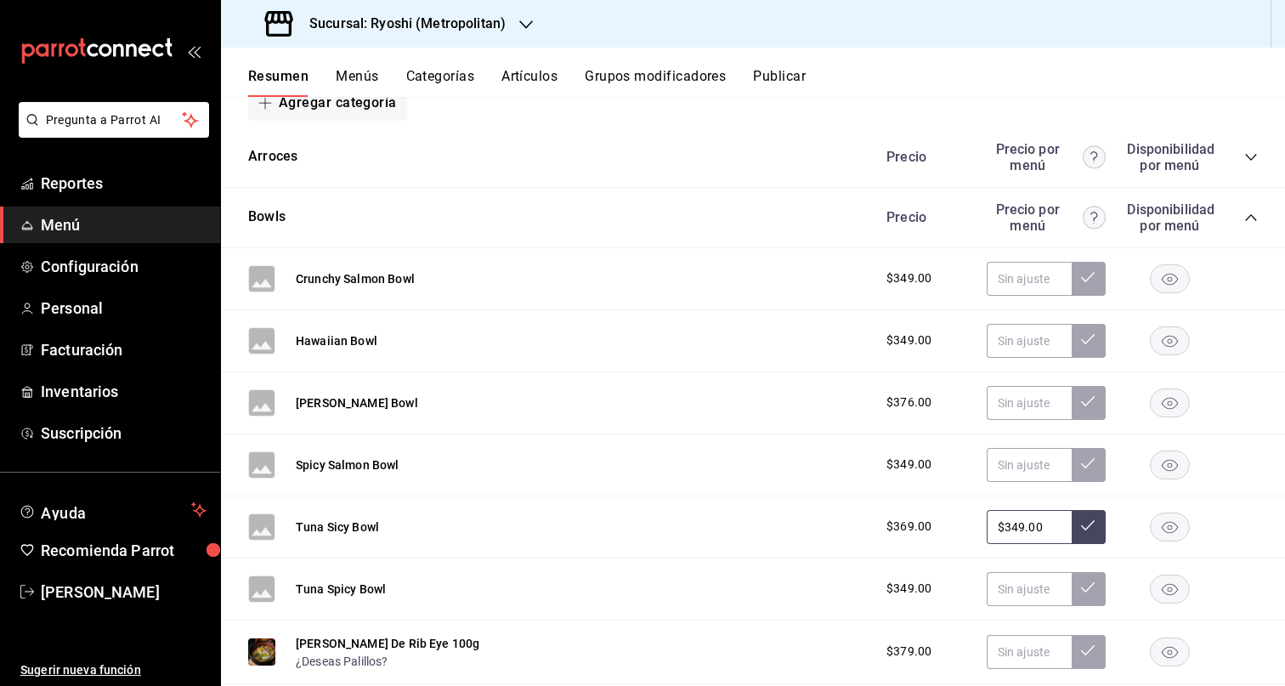
scroll to position [99, 0]
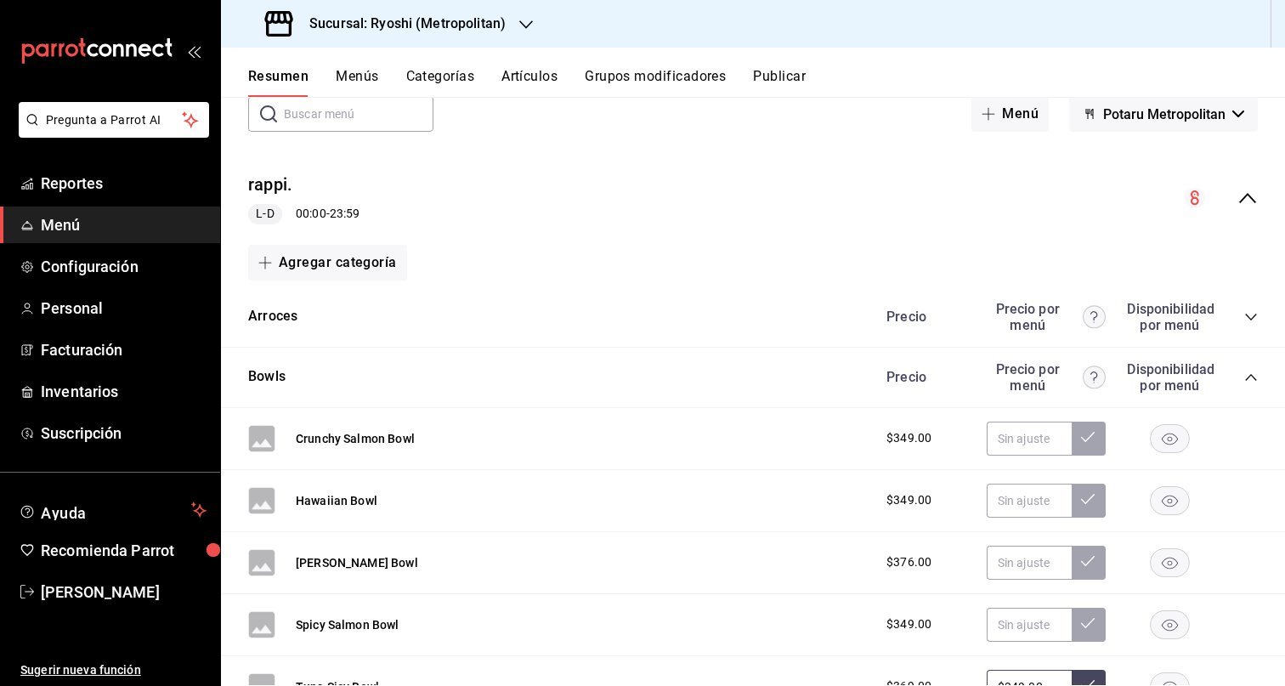
click at [1245, 374] on icon "collapse-category-row" at bounding box center [1250, 377] width 11 height 7
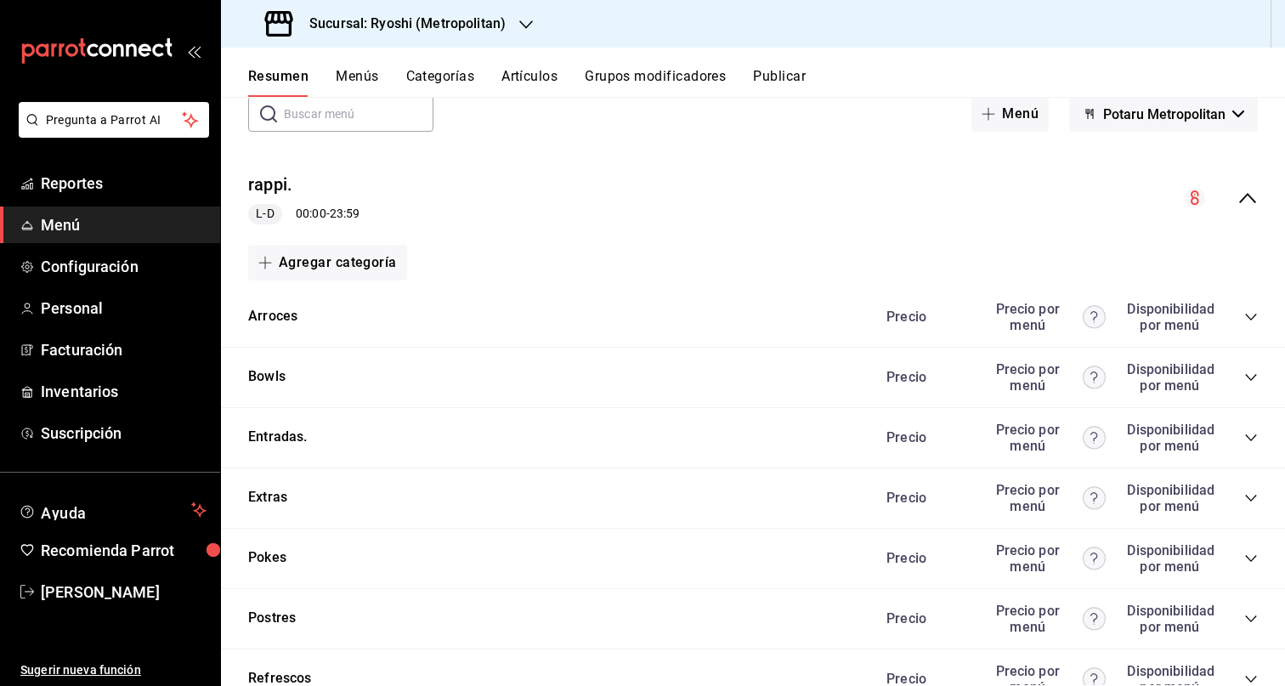
click at [1234, 208] on div "rappi. L-D 00:00 - 23:59" at bounding box center [753, 198] width 1064 height 79
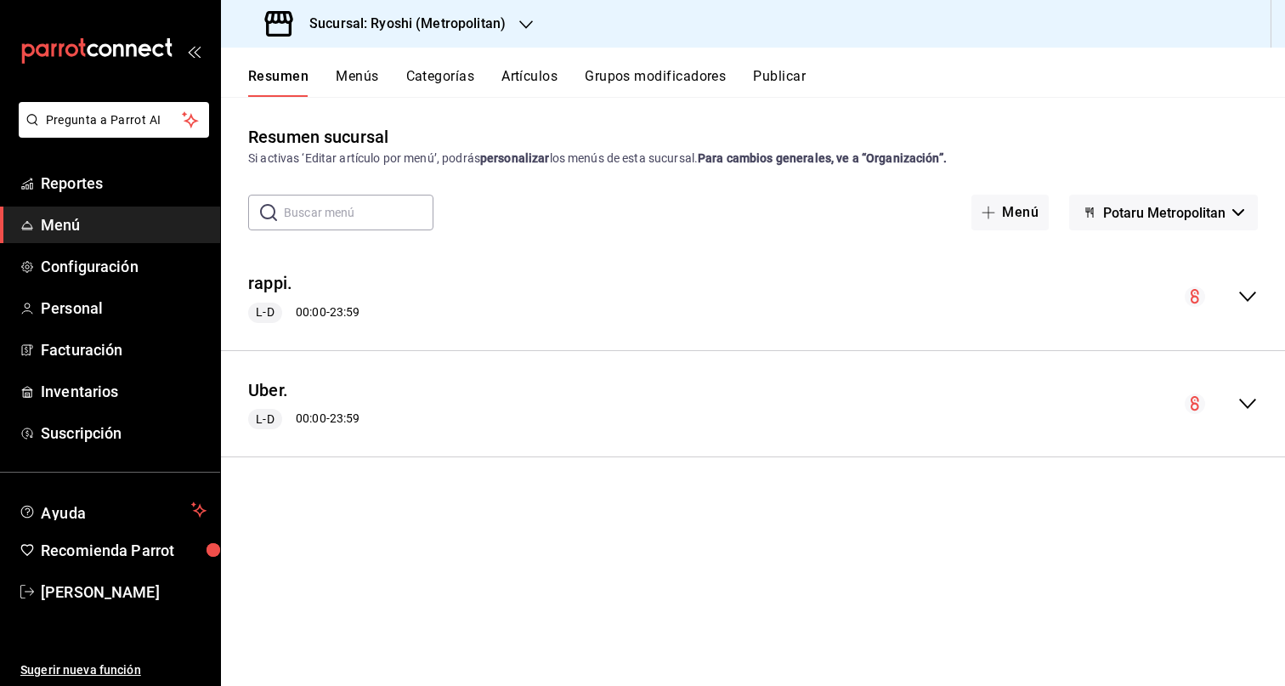
click at [1237, 293] on icon "collapse-menu-row" at bounding box center [1247, 296] width 20 height 20
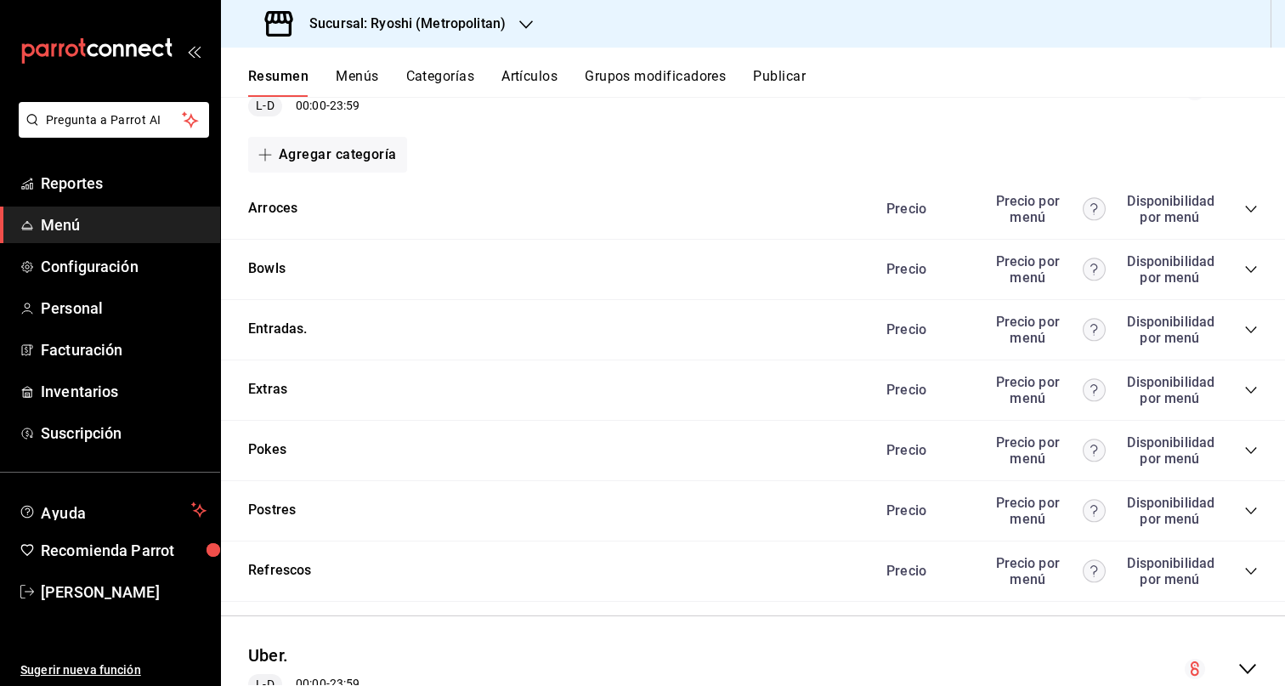
scroll to position [114, 0]
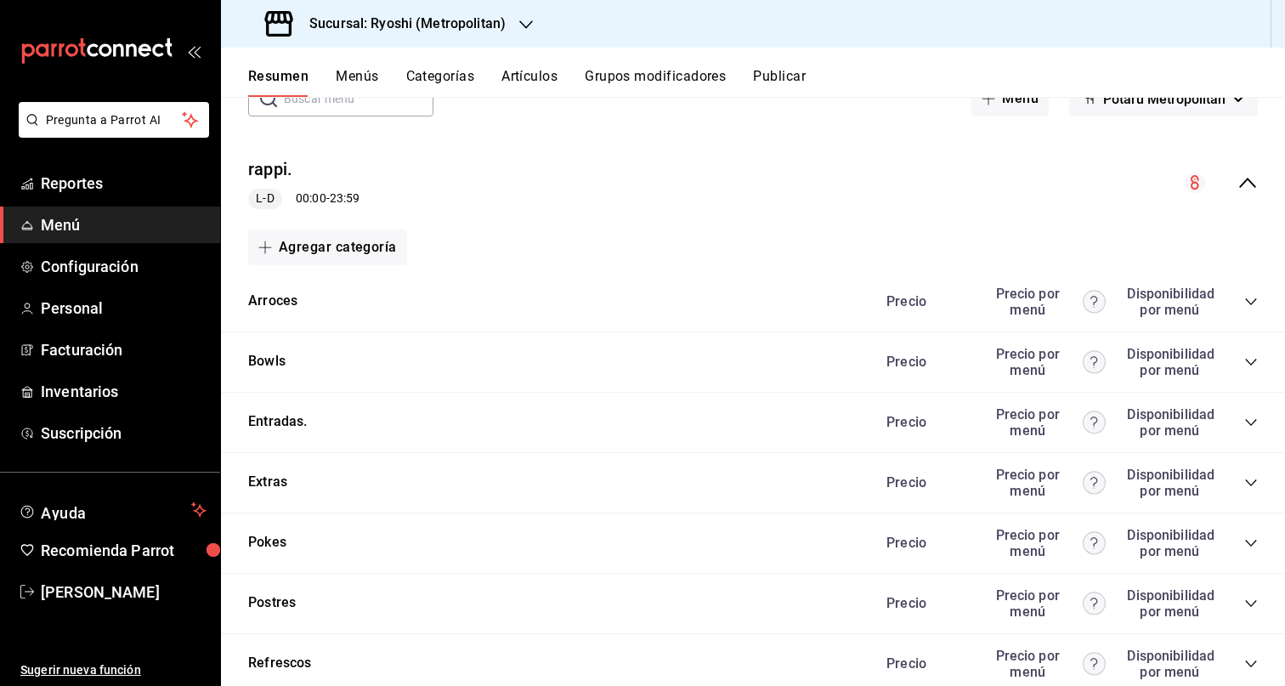
click at [1244, 362] on icon "collapse-category-row" at bounding box center [1251, 362] width 14 height 14
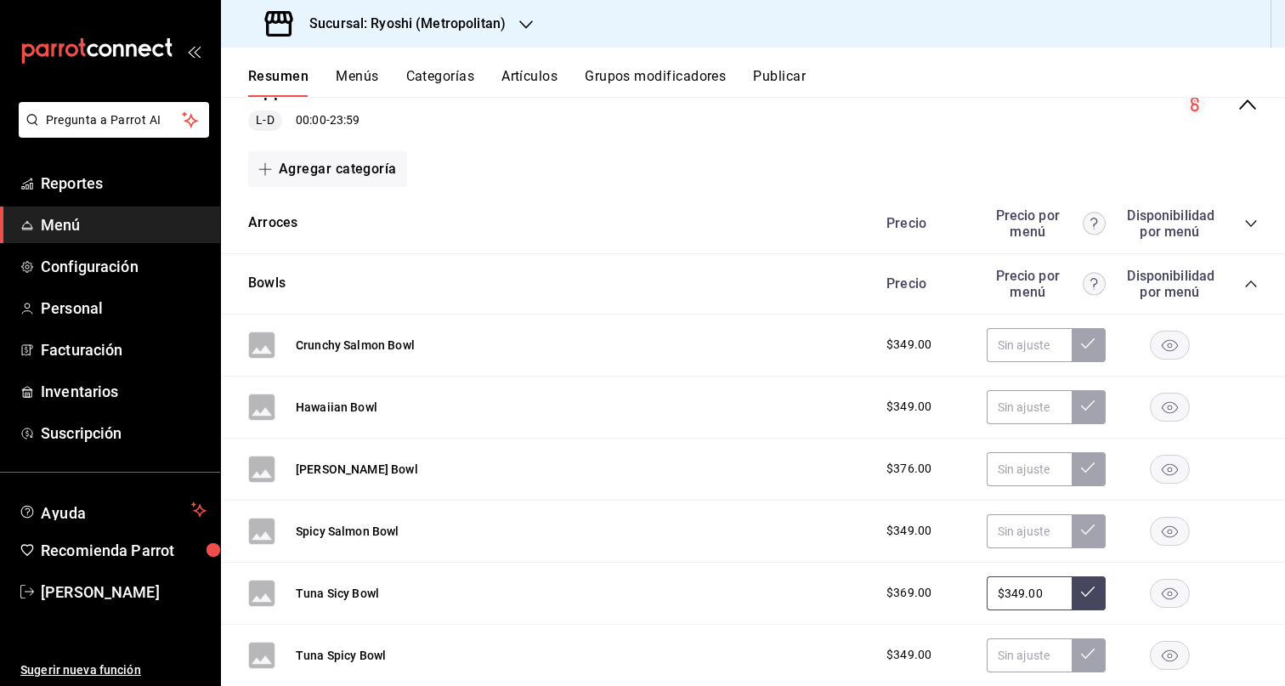
scroll to position [207, 0]
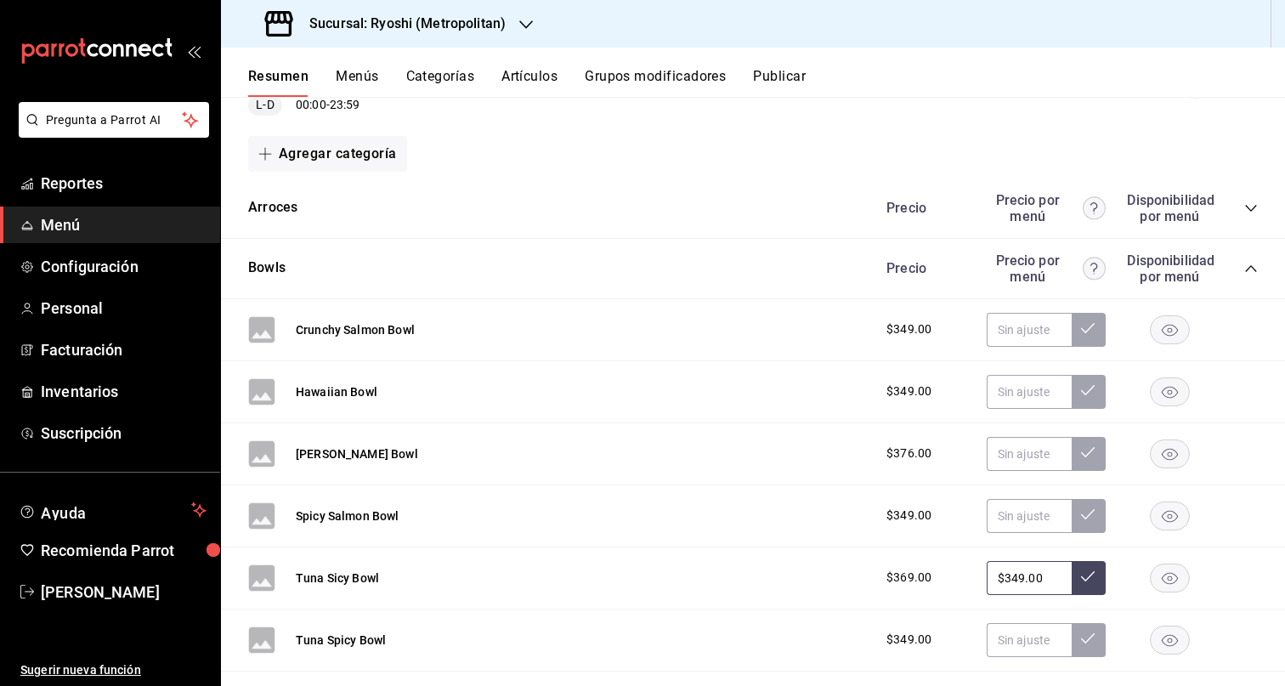
click at [1245, 270] on icon "collapse-category-row" at bounding box center [1250, 268] width 11 height 7
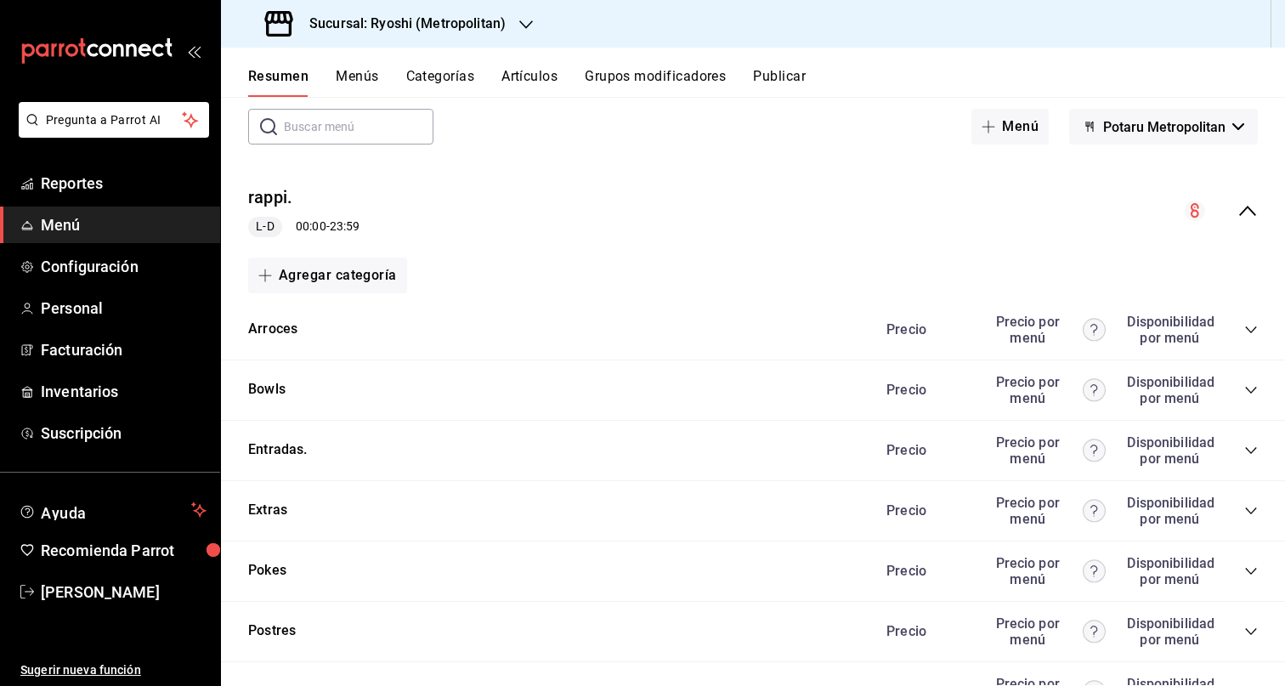
scroll to position [74, 0]
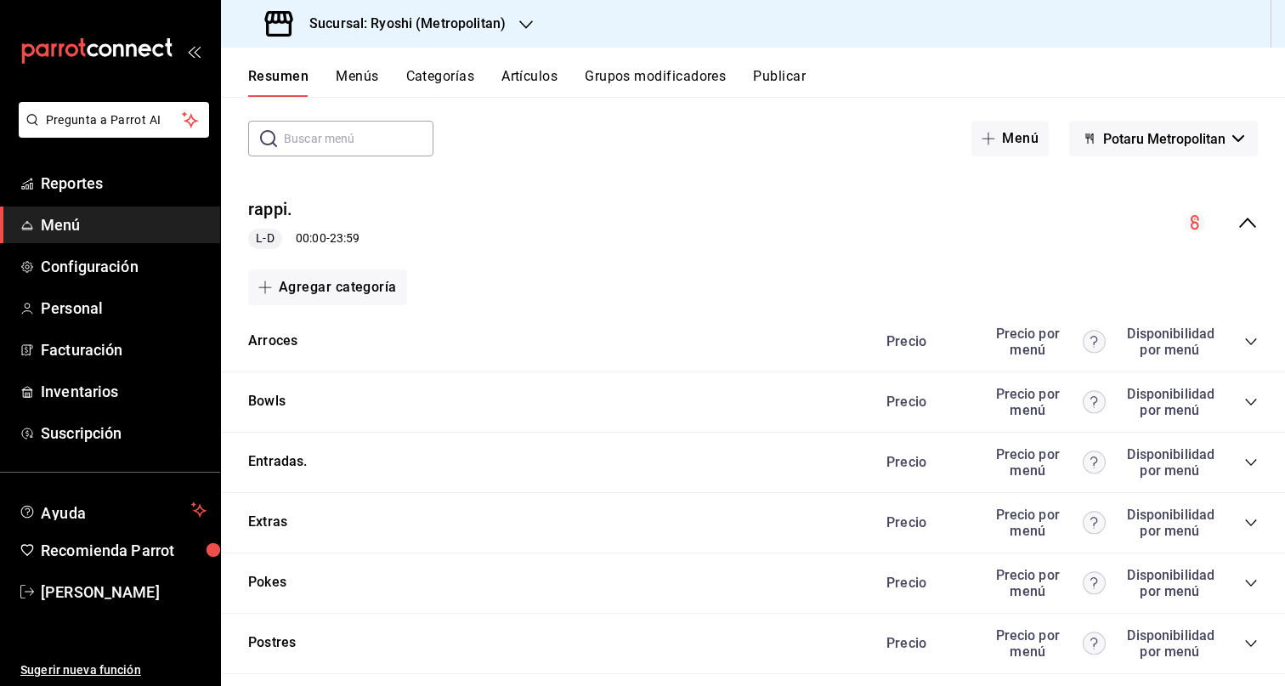
click at [1237, 213] on icon "collapse-menu-row" at bounding box center [1247, 222] width 20 height 20
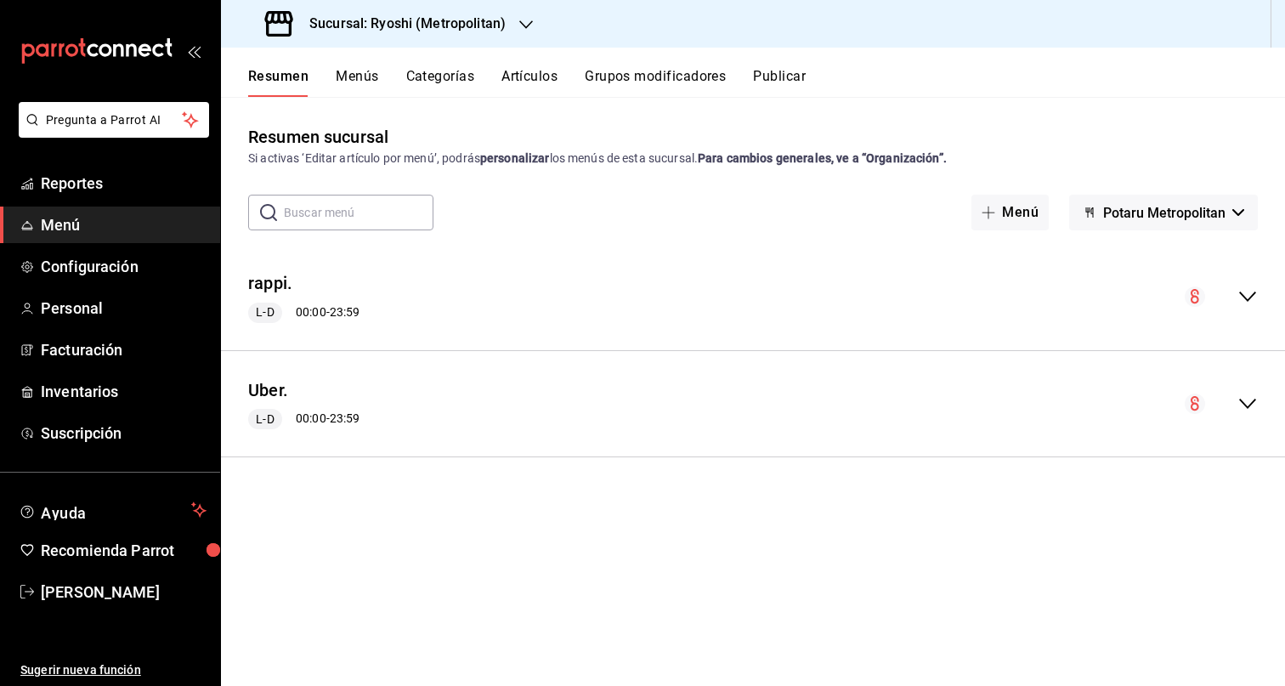
scroll to position [0, 0]
click at [1235, 408] on div "collapse-menu-row" at bounding box center [1221, 403] width 73 height 20
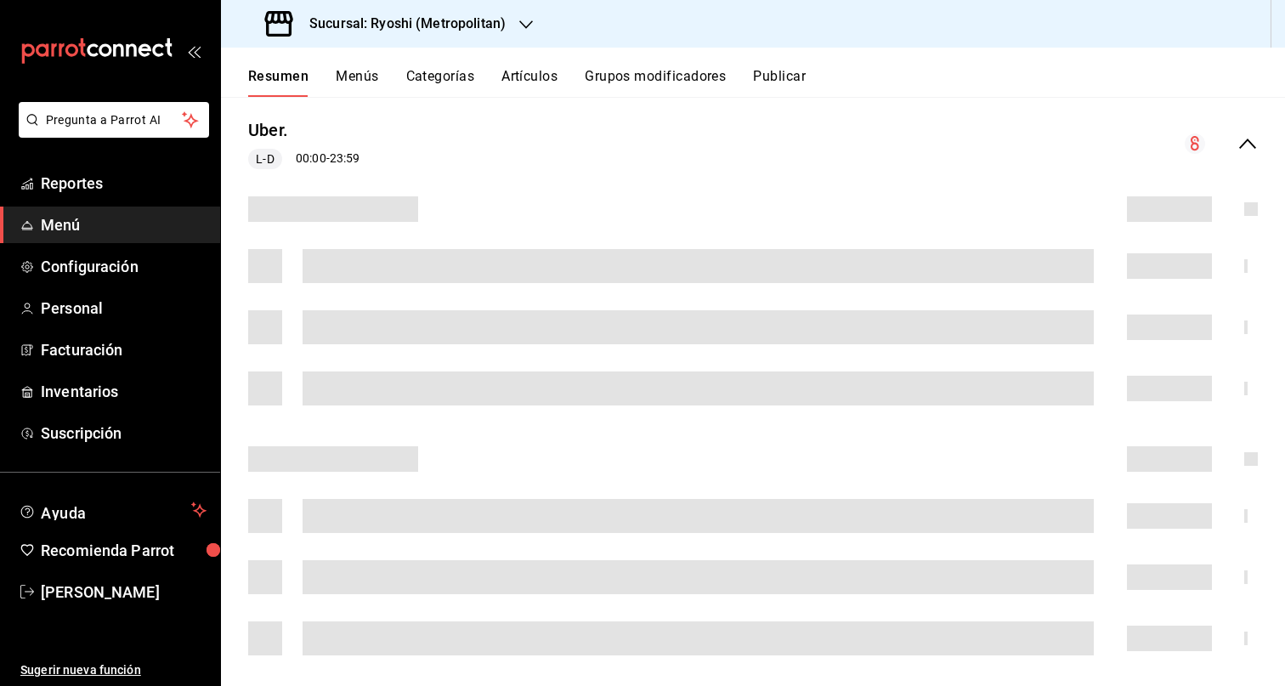
scroll to position [270, 0]
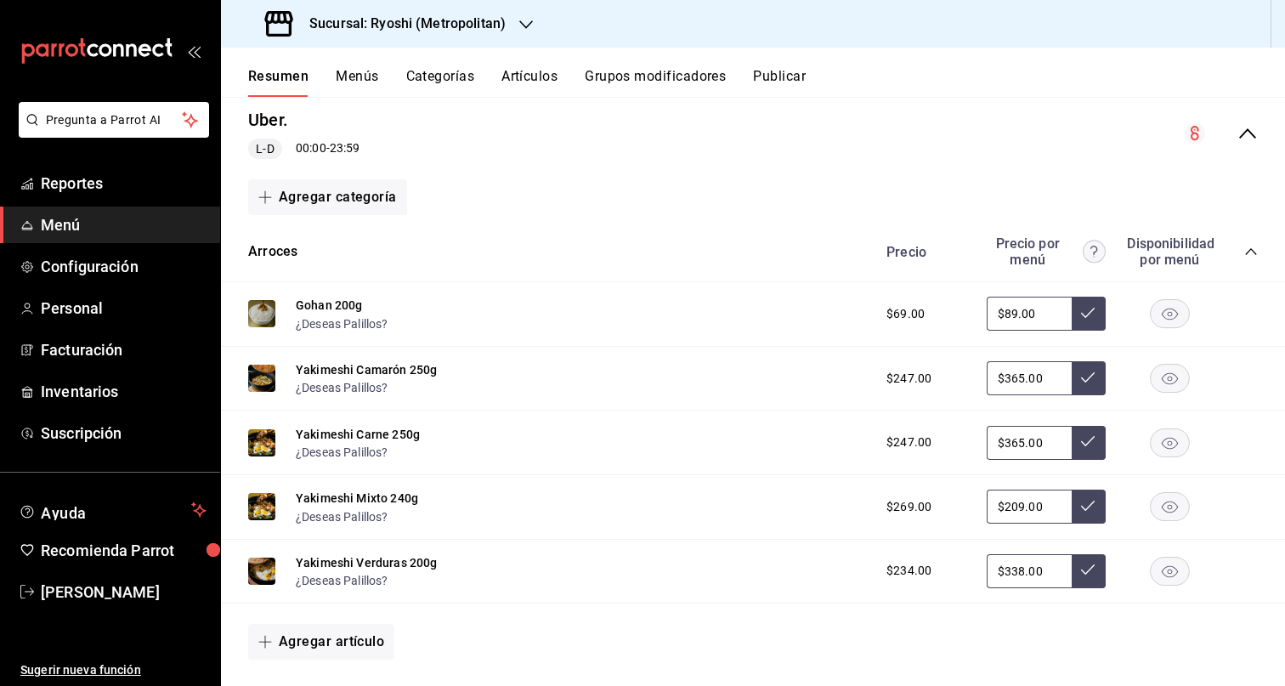
click at [1244, 252] on icon "collapse-category-row" at bounding box center [1251, 252] width 14 height 14
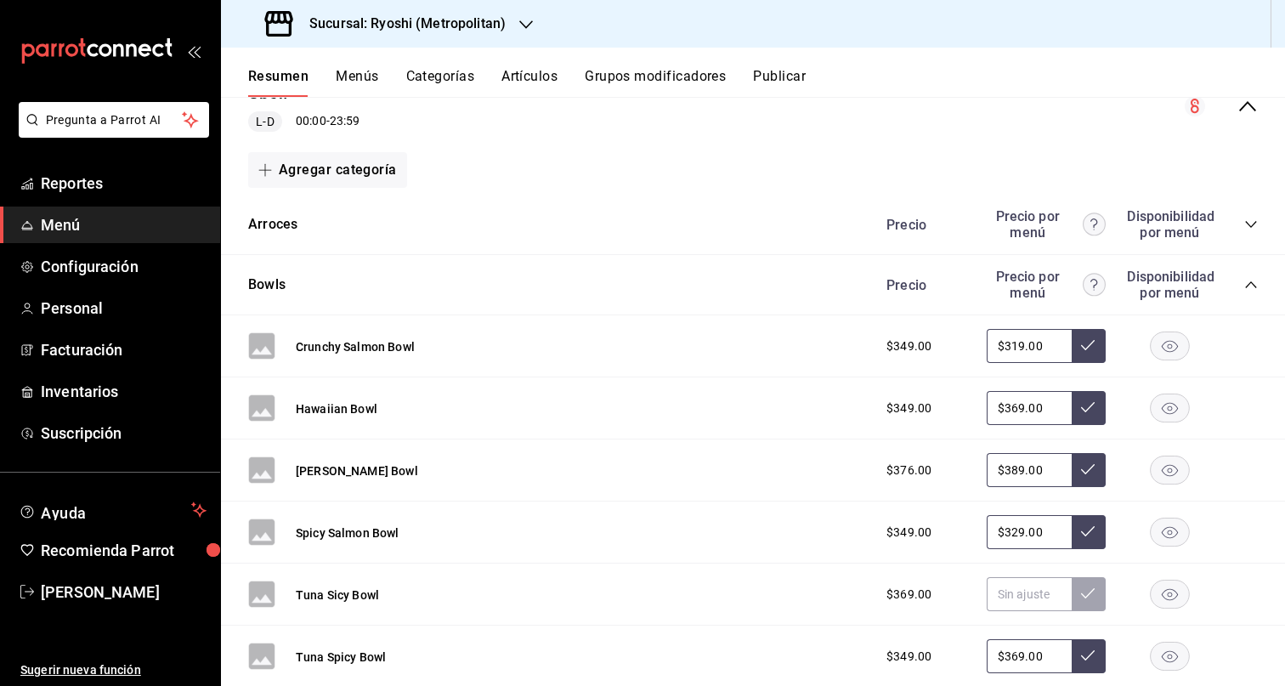
scroll to position [299, 0]
click at [1245, 282] on icon "collapse-category-row" at bounding box center [1250, 283] width 11 height 7
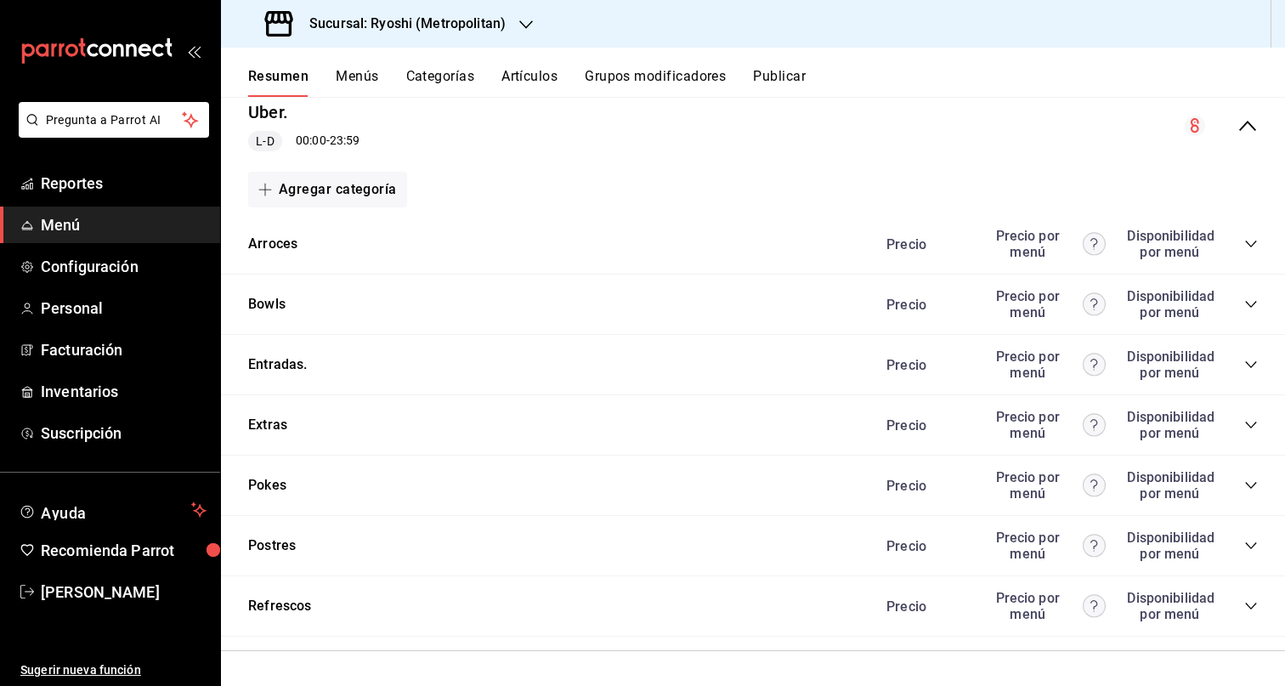
scroll to position [278, 0]
click at [1237, 128] on icon "collapse-menu-row" at bounding box center [1247, 126] width 20 height 20
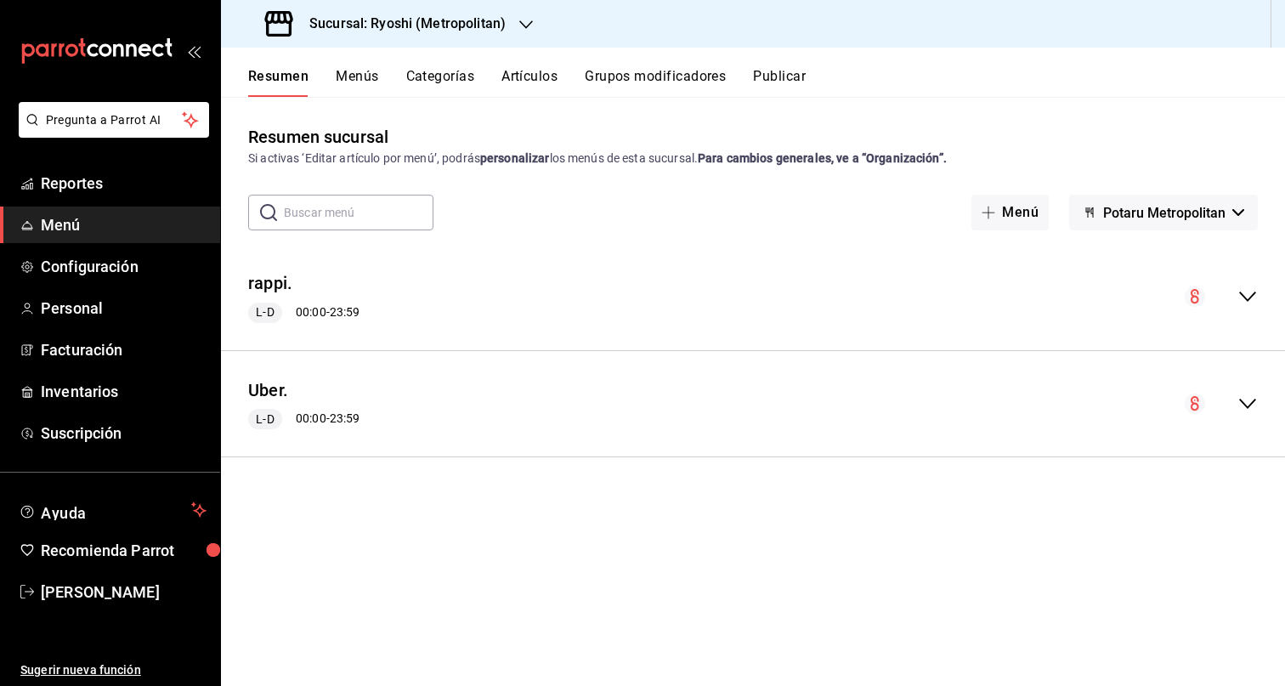
scroll to position [0, 0]
click at [1249, 301] on icon "collapse-menu-row" at bounding box center [1247, 296] width 20 height 20
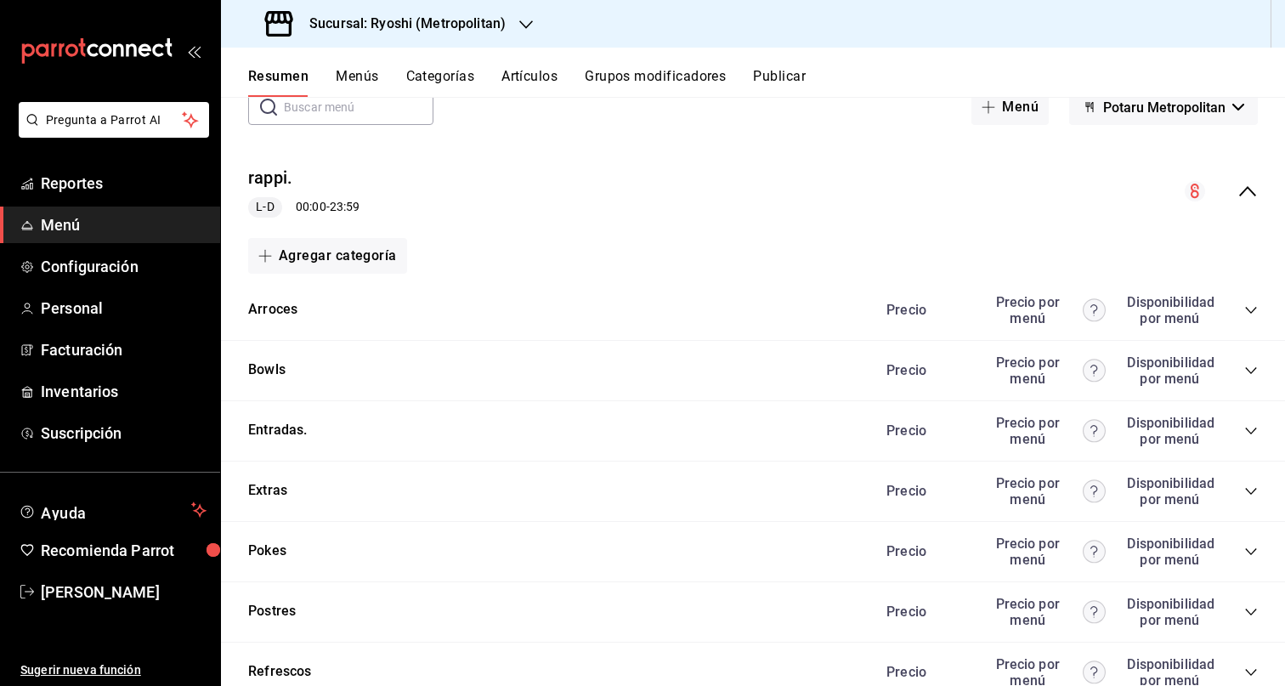
scroll to position [150, 0]
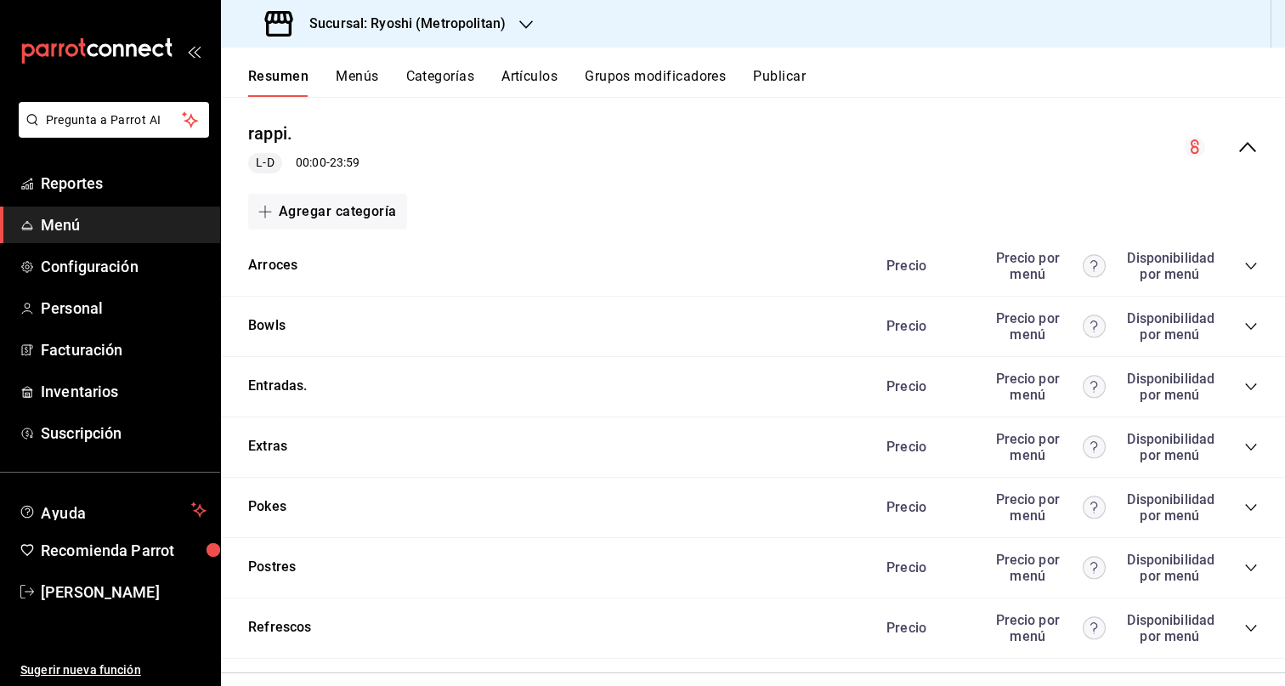
click at [1244, 330] on icon "collapse-category-row" at bounding box center [1251, 327] width 14 height 14
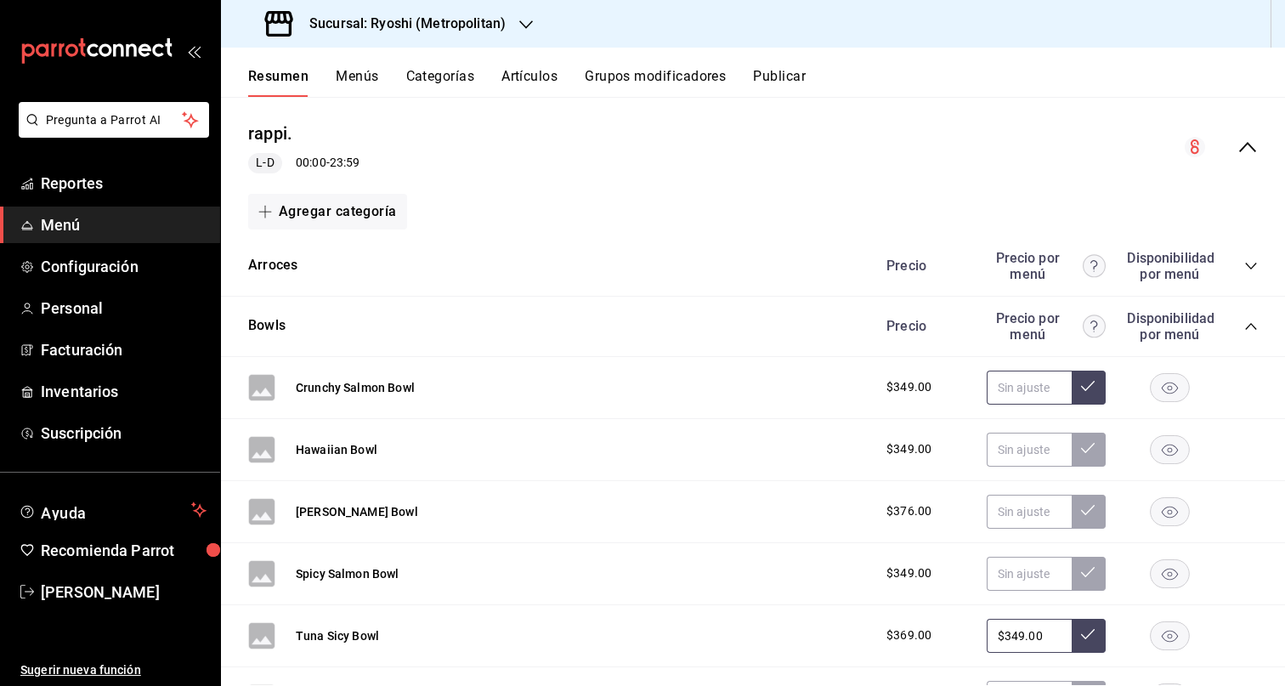
click at [1033, 384] on input "text" at bounding box center [1029, 388] width 85 height 34
type input "$349.00"
click at [1083, 384] on button at bounding box center [1089, 388] width 34 height 34
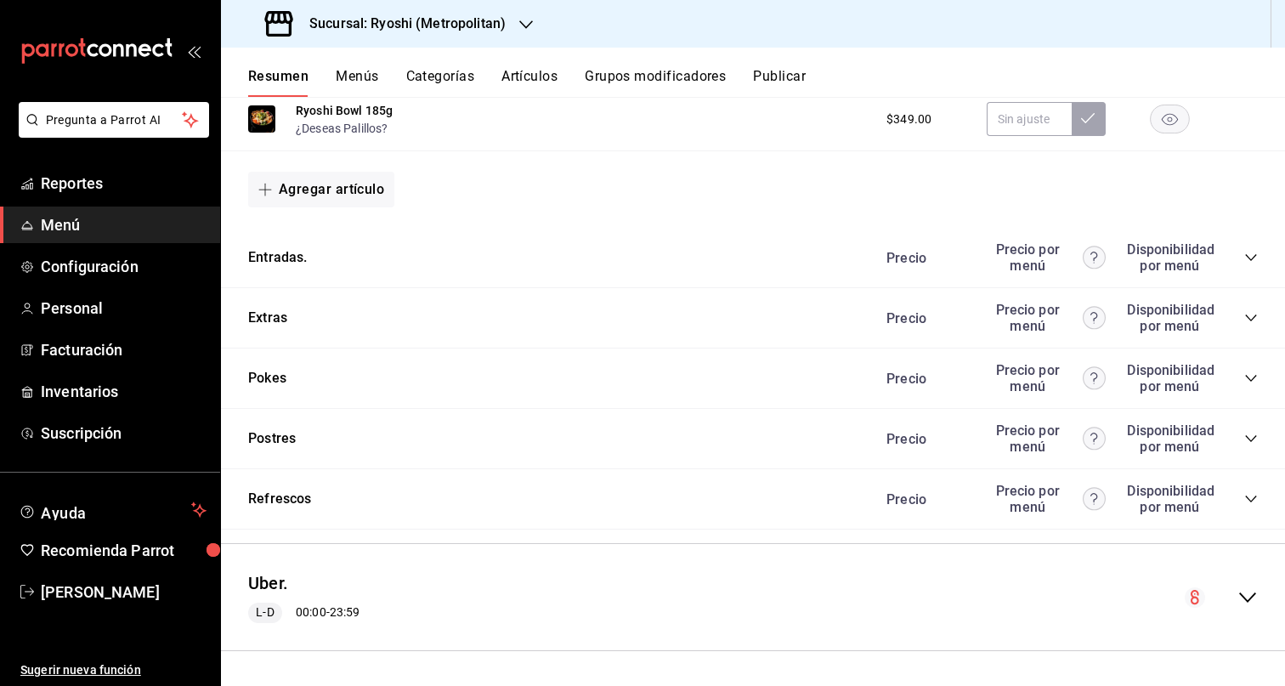
scroll to position [0, 0]
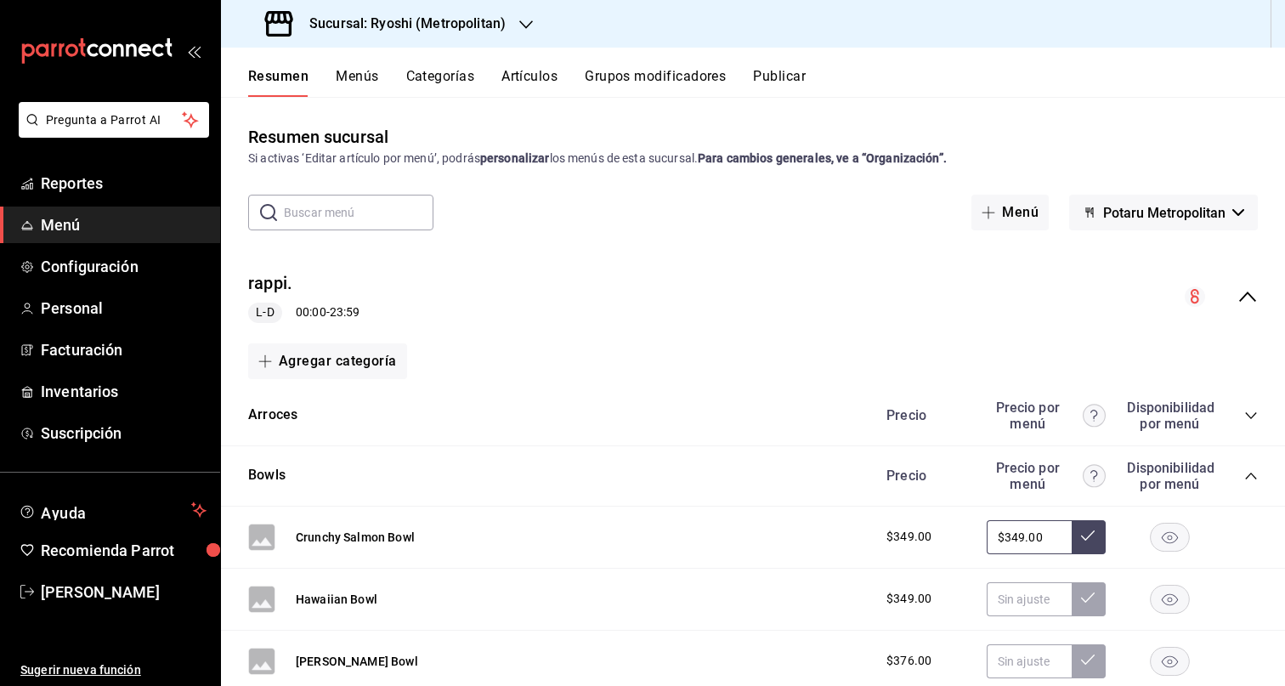
click at [1083, 543] on button at bounding box center [1089, 537] width 34 height 34
click at [282, 89] on button "Resumen" at bounding box center [278, 82] width 60 height 29
click at [1242, 304] on icon "collapse-menu-row" at bounding box center [1247, 296] width 20 height 20
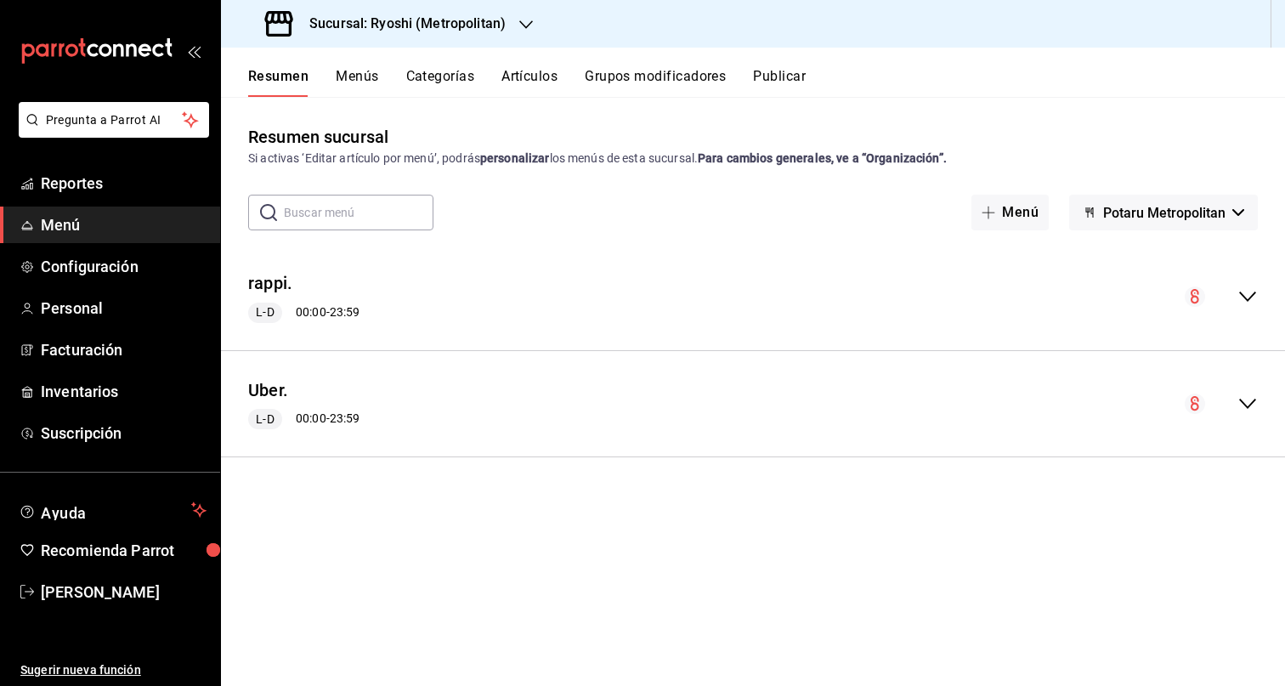
click at [537, 74] on button "Artículos" at bounding box center [529, 82] width 56 height 29
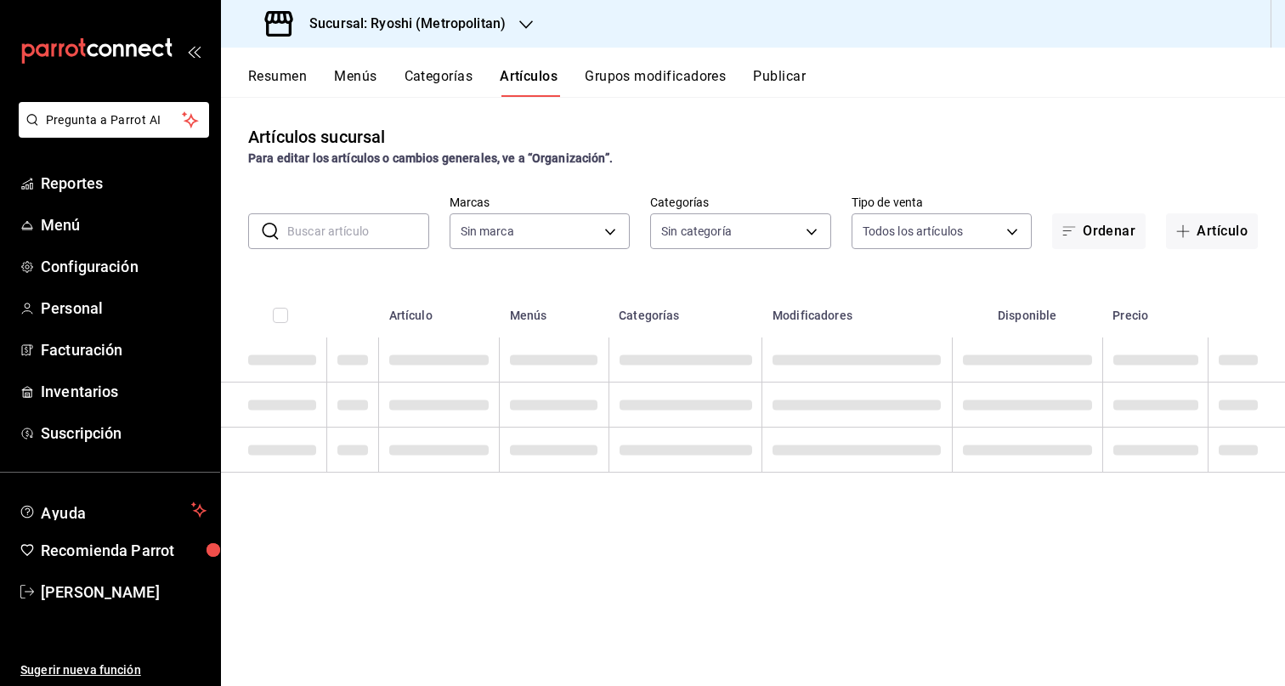
click at [284, 83] on button "Resumen" at bounding box center [277, 82] width 59 height 29
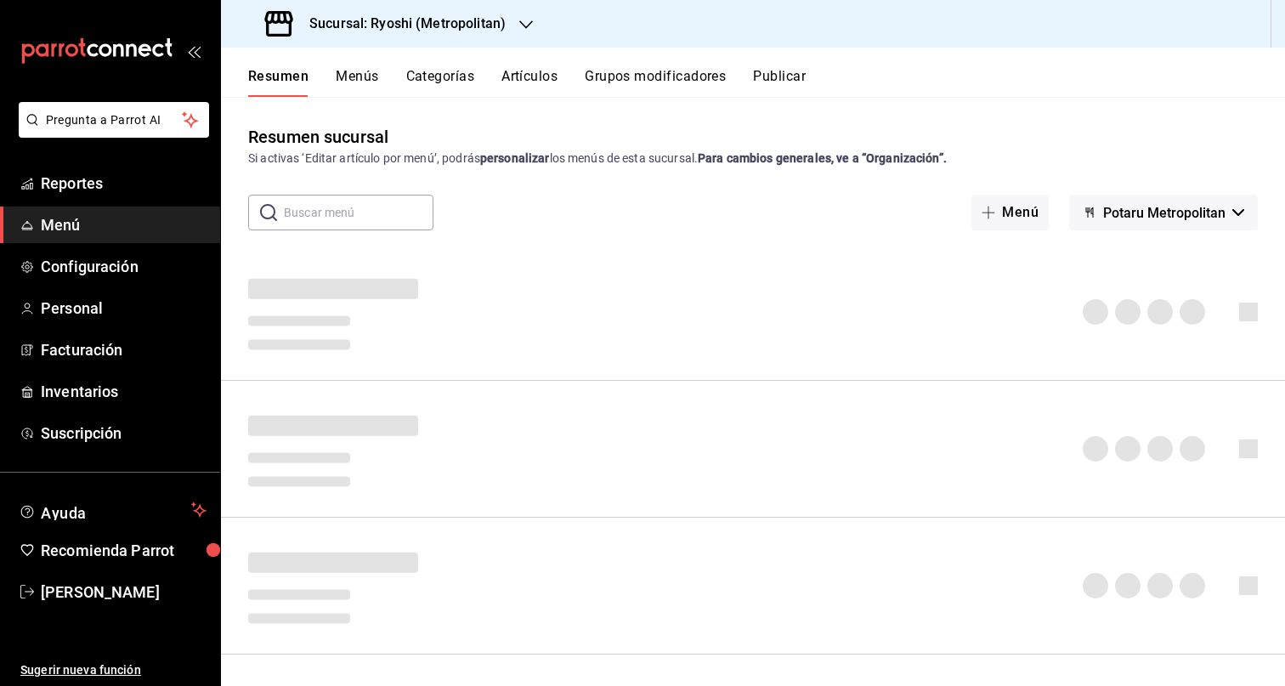
click at [1158, 215] on span "Potaru Metropolitan" at bounding box center [1164, 213] width 122 height 16
click at [1171, 155] on div at bounding box center [642, 343] width 1285 height 686
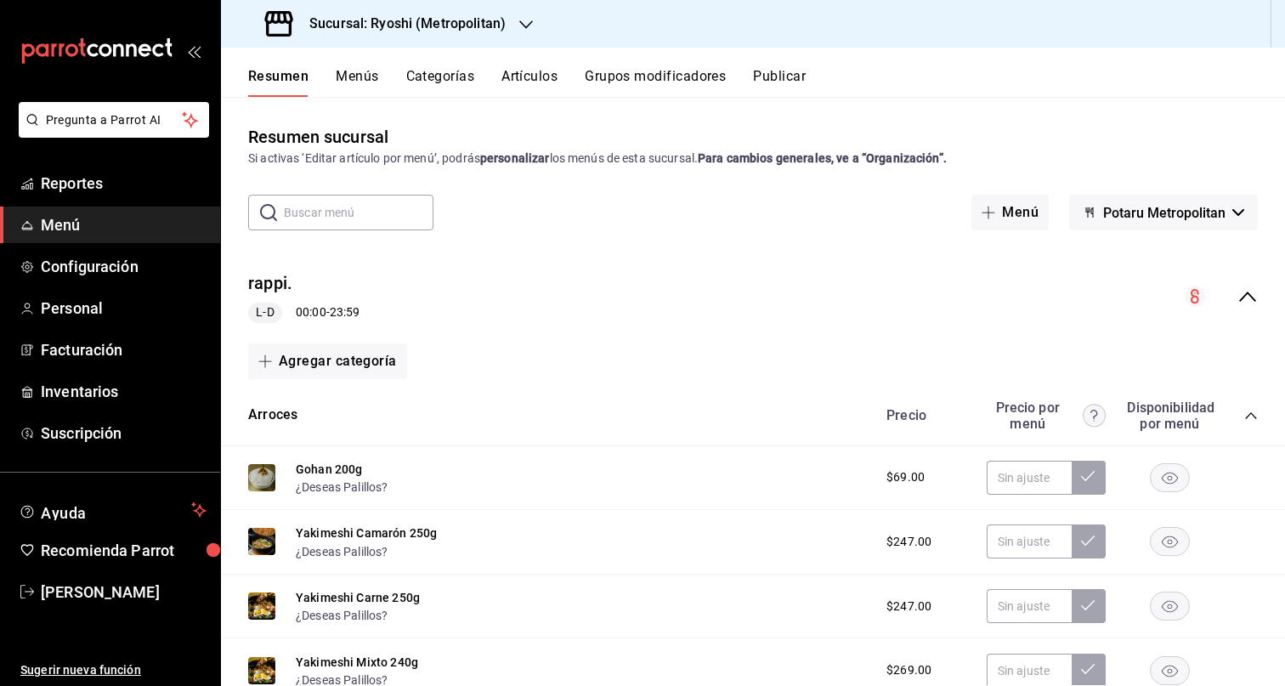
click at [1227, 413] on div "Precio Precio por menú Disponibilidad por menú" at bounding box center [1063, 415] width 388 height 32
click at [1244, 414] on icon "collapse-category-row" at bounding box center [1251, 416] width 14 height 14
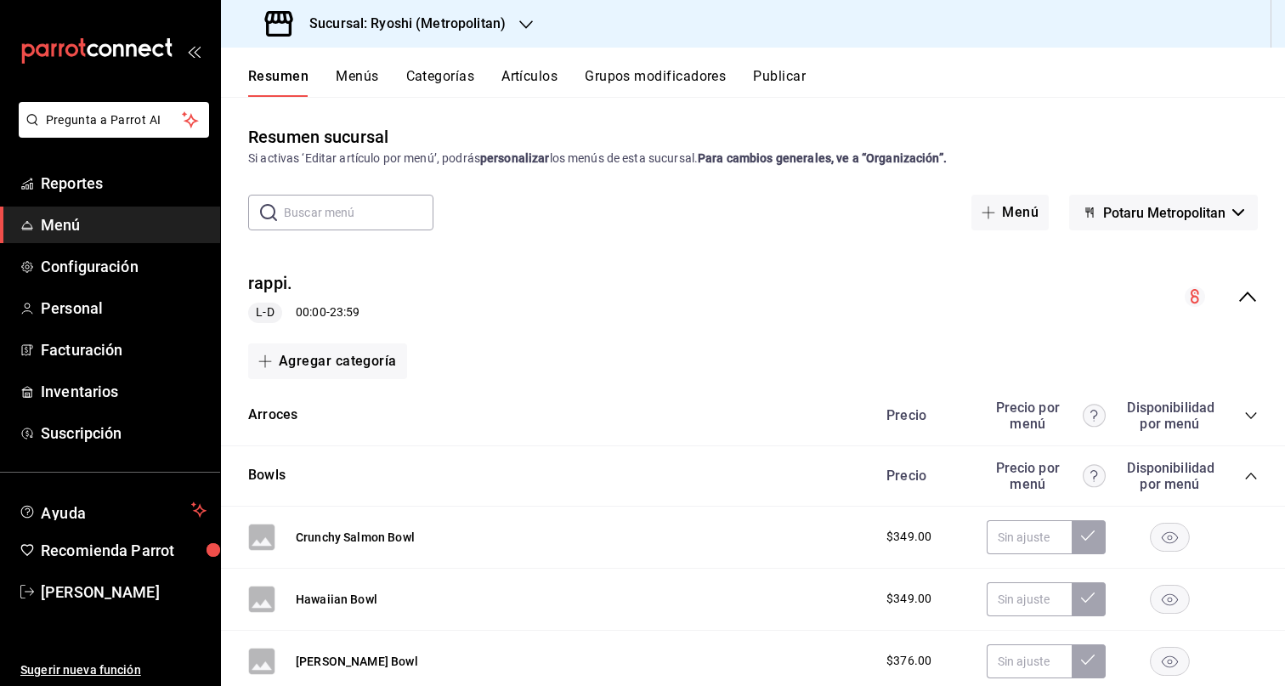
click at [1245, 473] on icon "collapse-category-row" at bounding box center [1250, 475] width 11 height 7
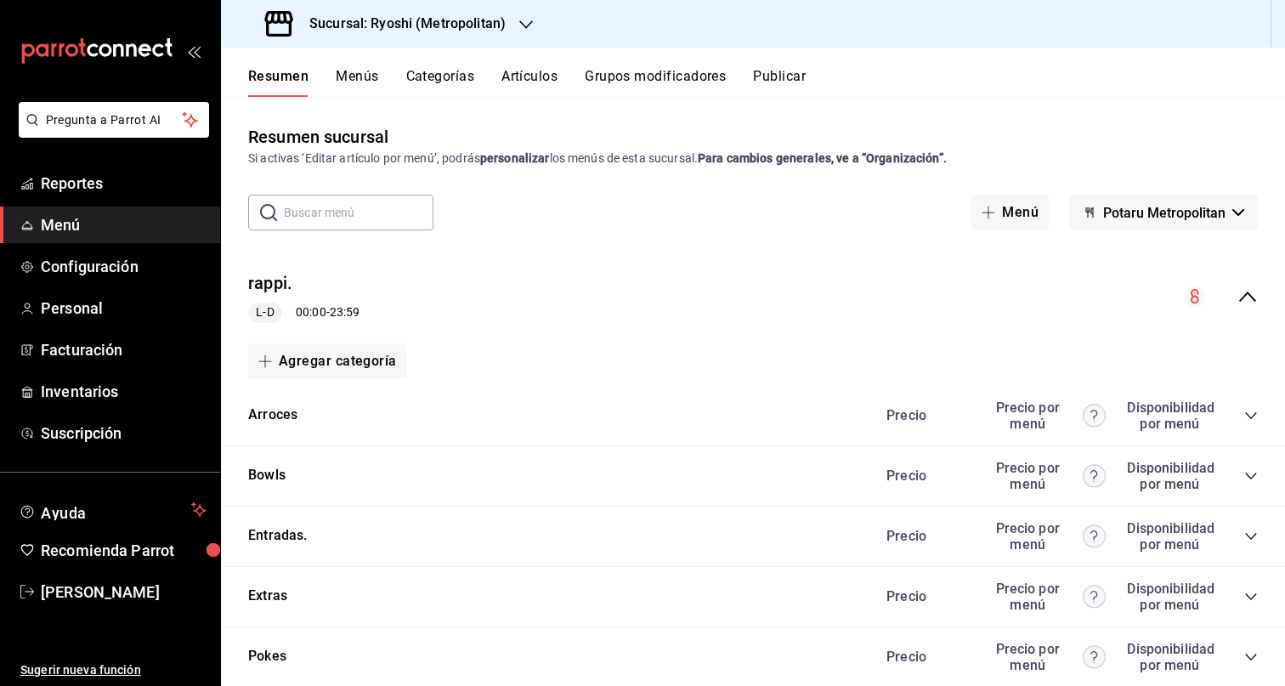
click at [1237, 300] on icon "collapse-menu-row" at bounding box center [1247, 296] width 20 height 20
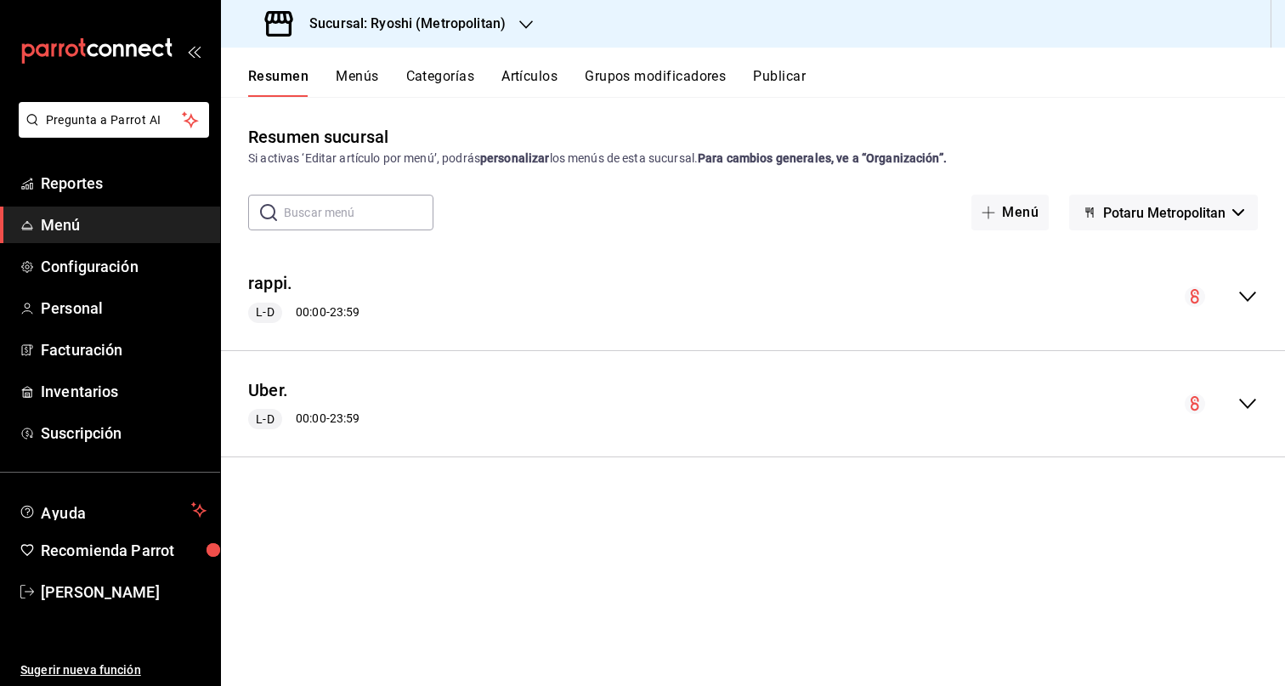
click at [1253, 289] on icon "collapse-menu-row" at bounding box center [1247, 296] width 20 height 20
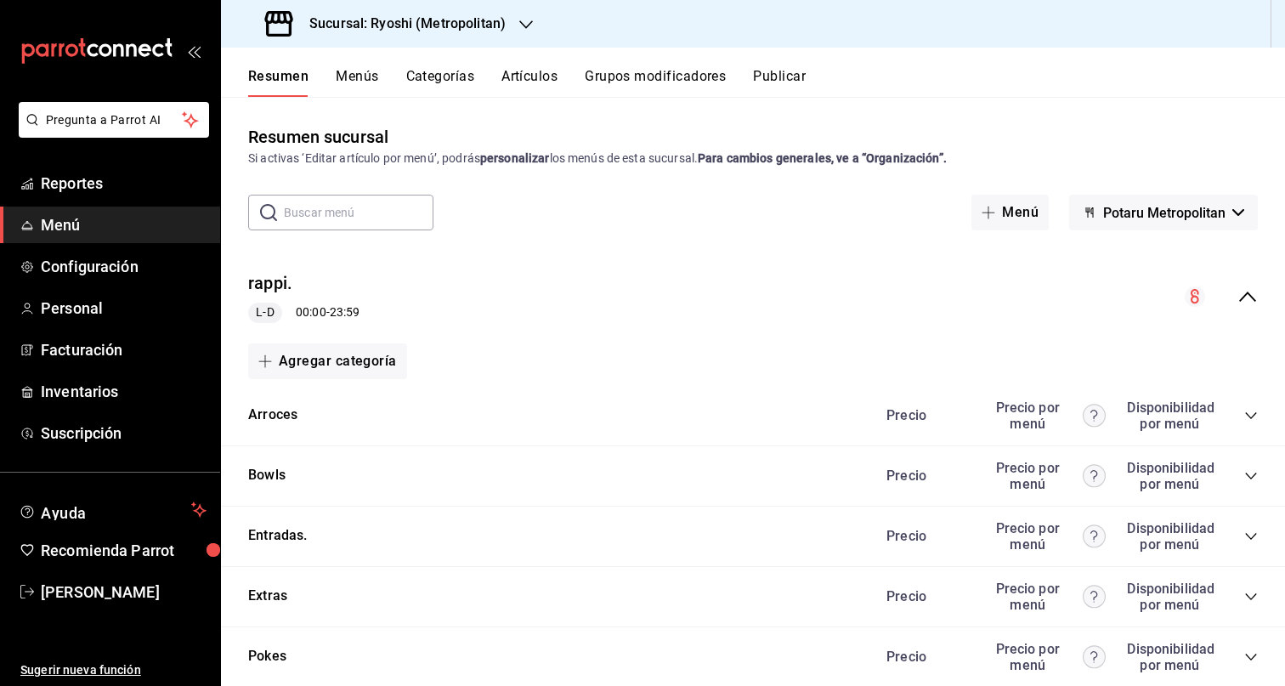
scroll to position [130, 0]
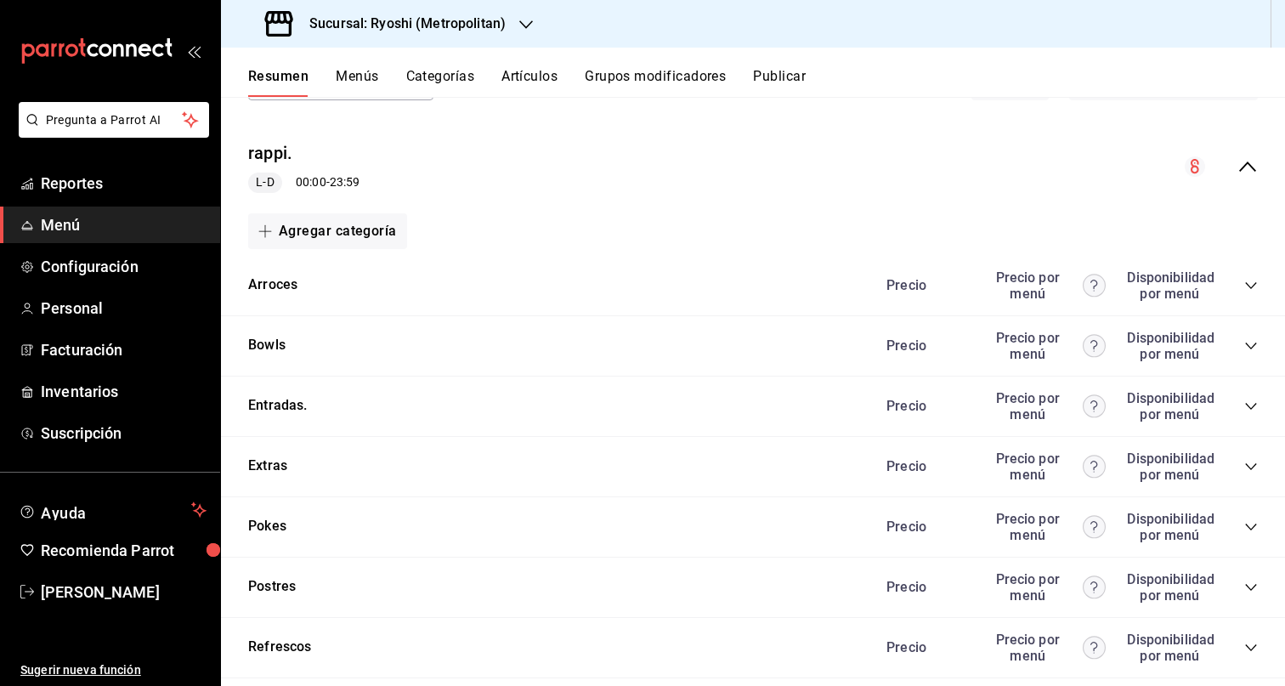
click at [1244, 350] on icon "collapse-category-row" at bounding box center [1251, 346] width 14 height 14
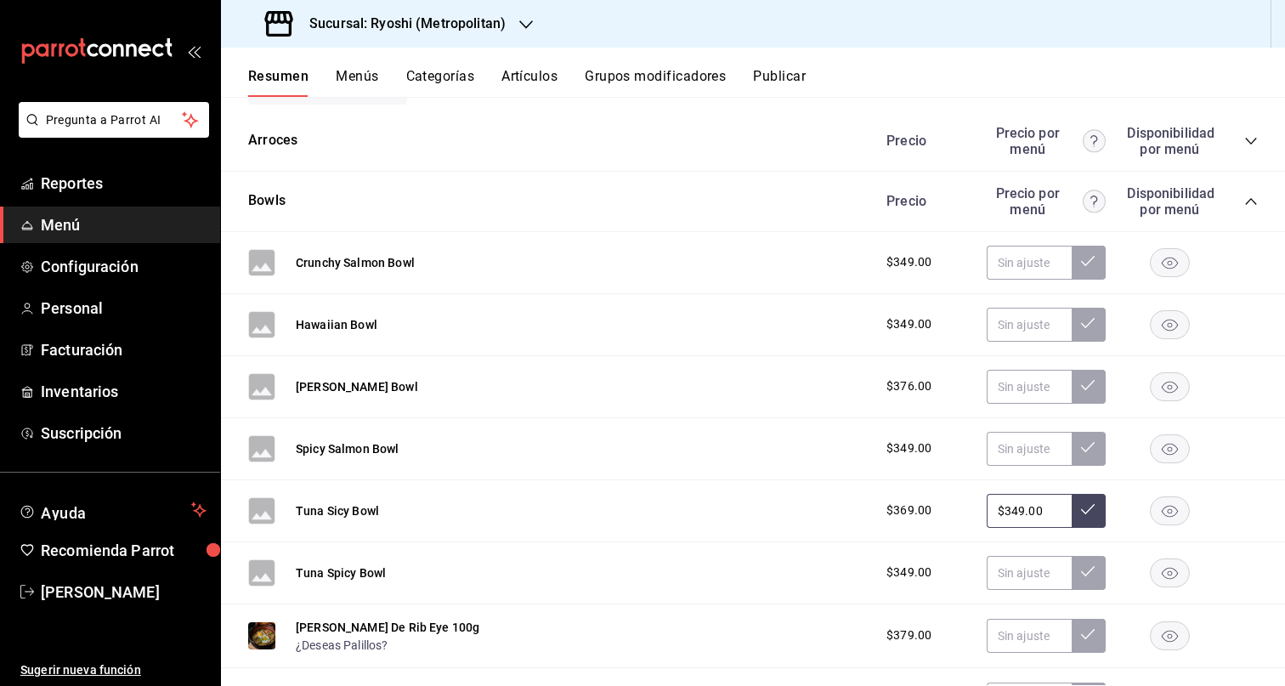
scroll to position [269, 0]
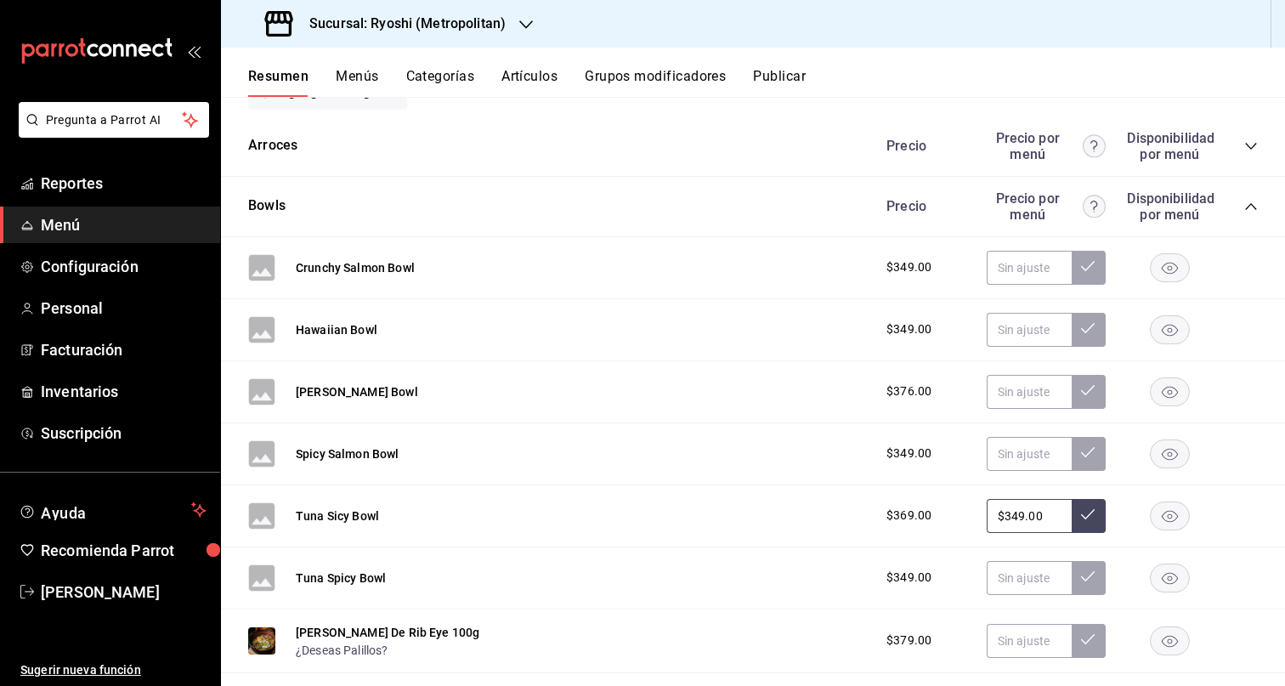
click at [1244, 204] on icon "collapse-category-row" at bounding box center [1251, 207] width 14 height 14
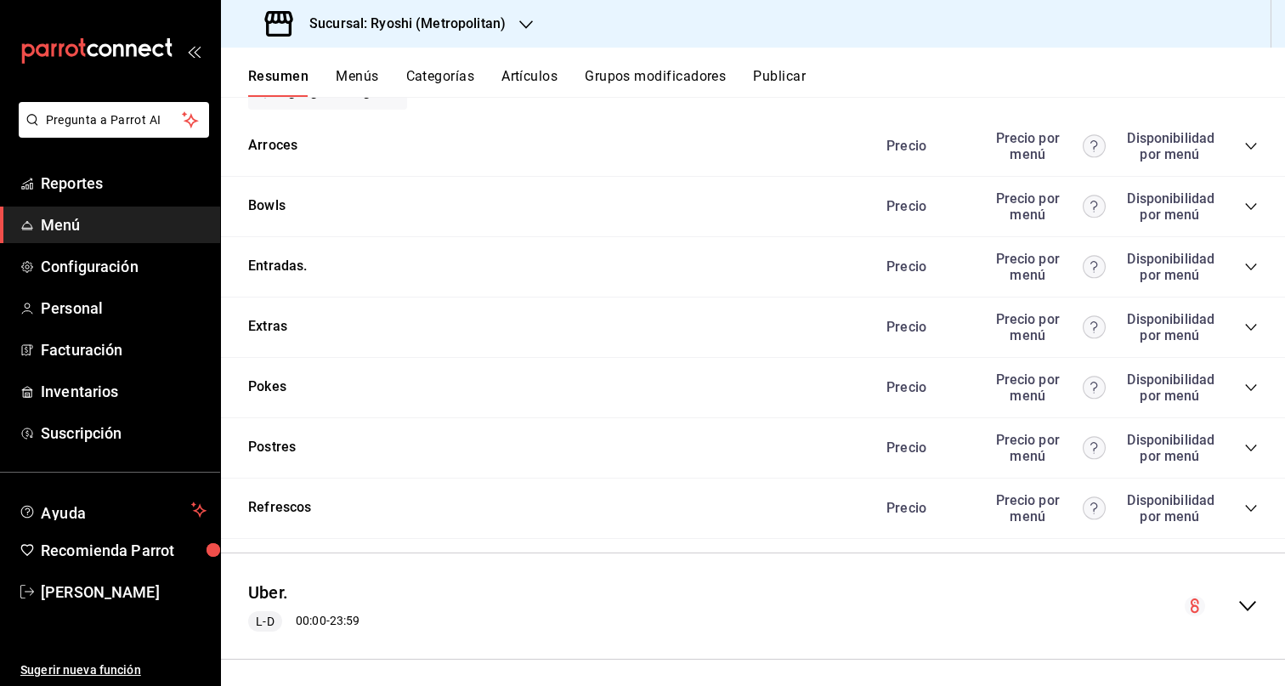
scroll to position [278, 0]
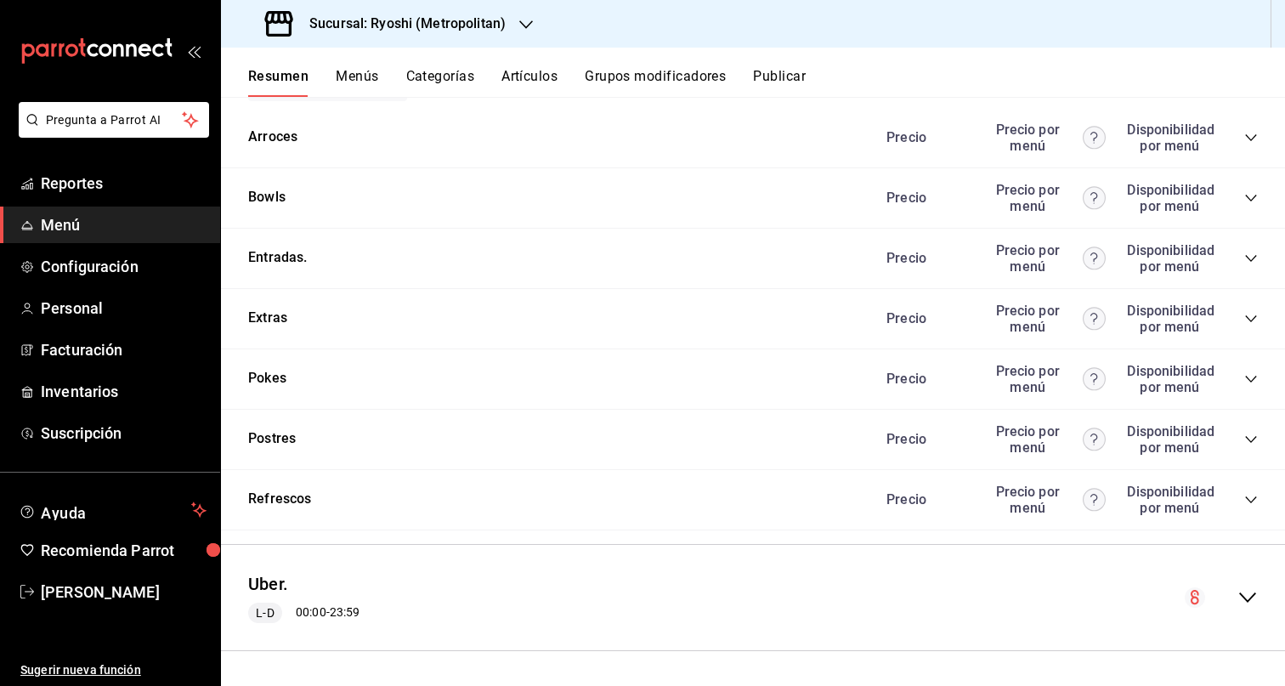
click at [1237, 591] on icon "collapse-menu-row" at bounding box center [1247, 597] width 20 height 20
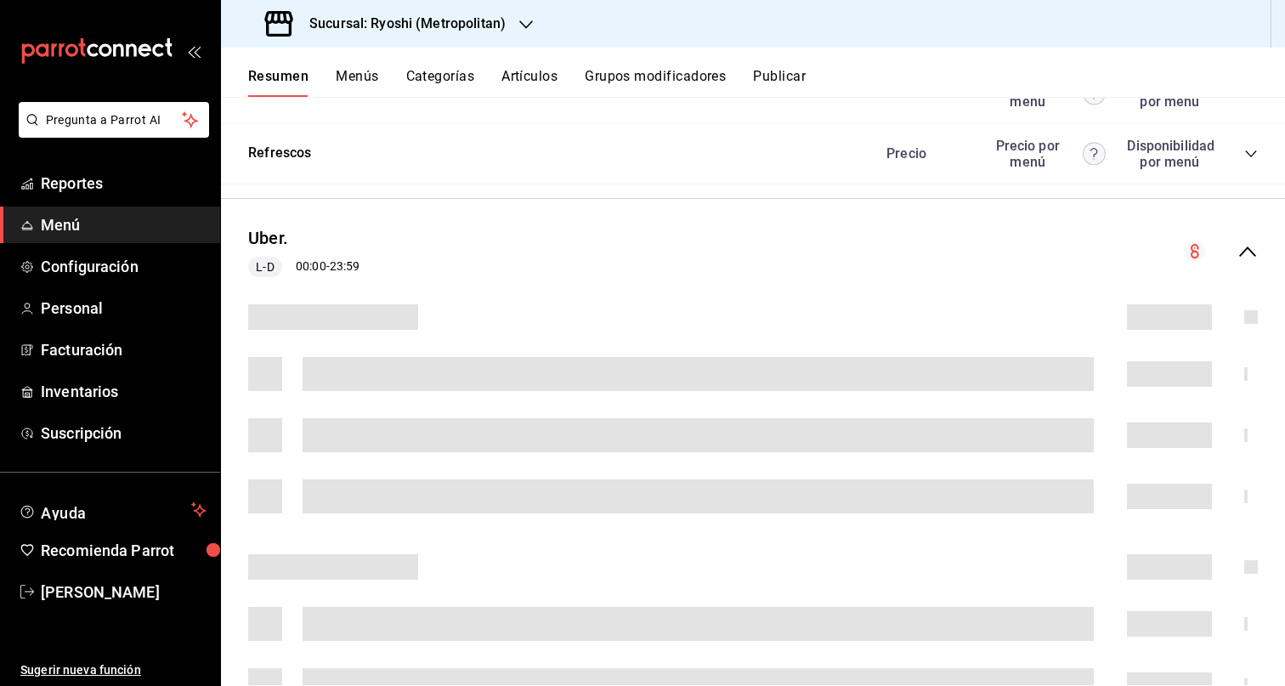
scroll to position [778, 0]
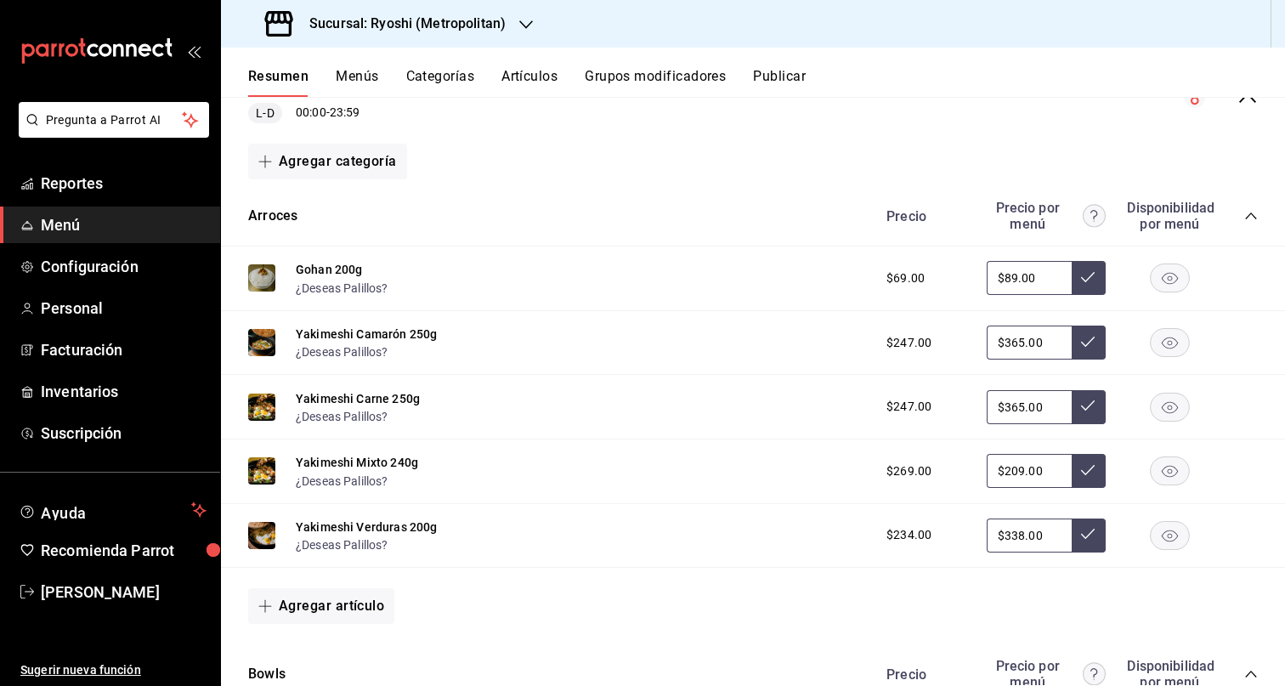
click at [1240, 223] on div "Precio Precio por menú Disponibilidad por menú" at bounding box center [1063, 216] width 388 height 32
click at [1244, 221] on icon "collapse-category-row" at bounding box center [1251, 216] width 14 height 14
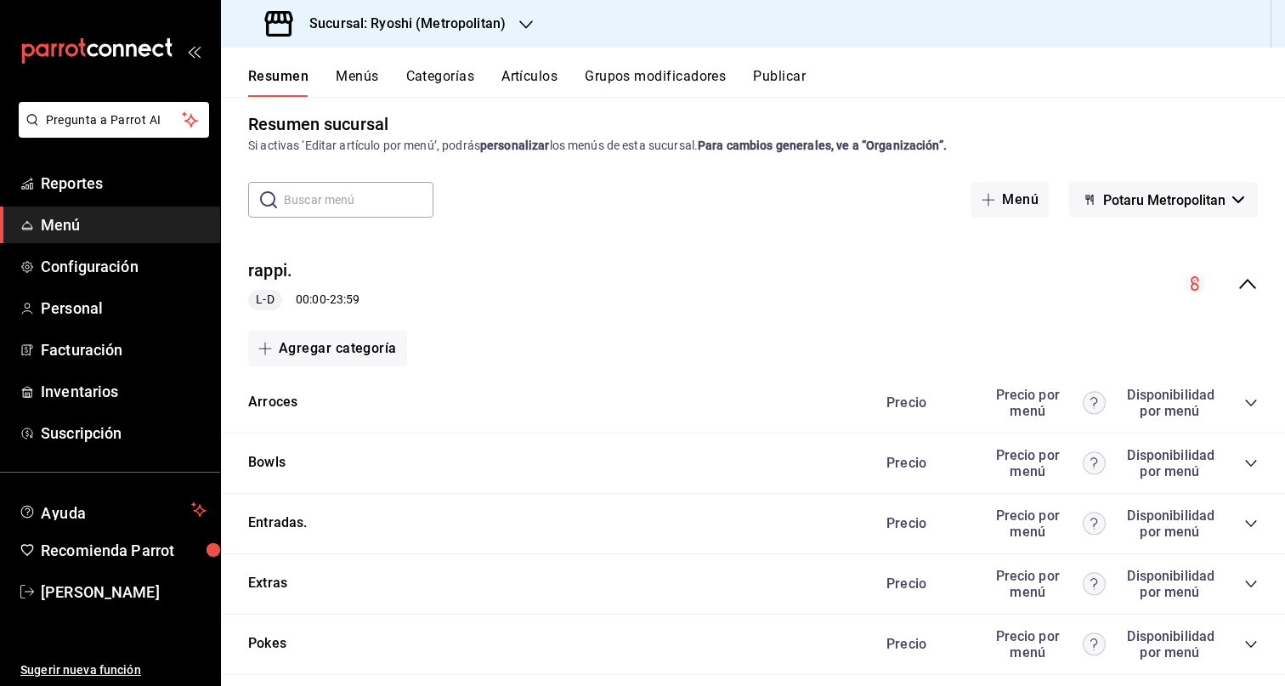
scroll to position [31, 0]
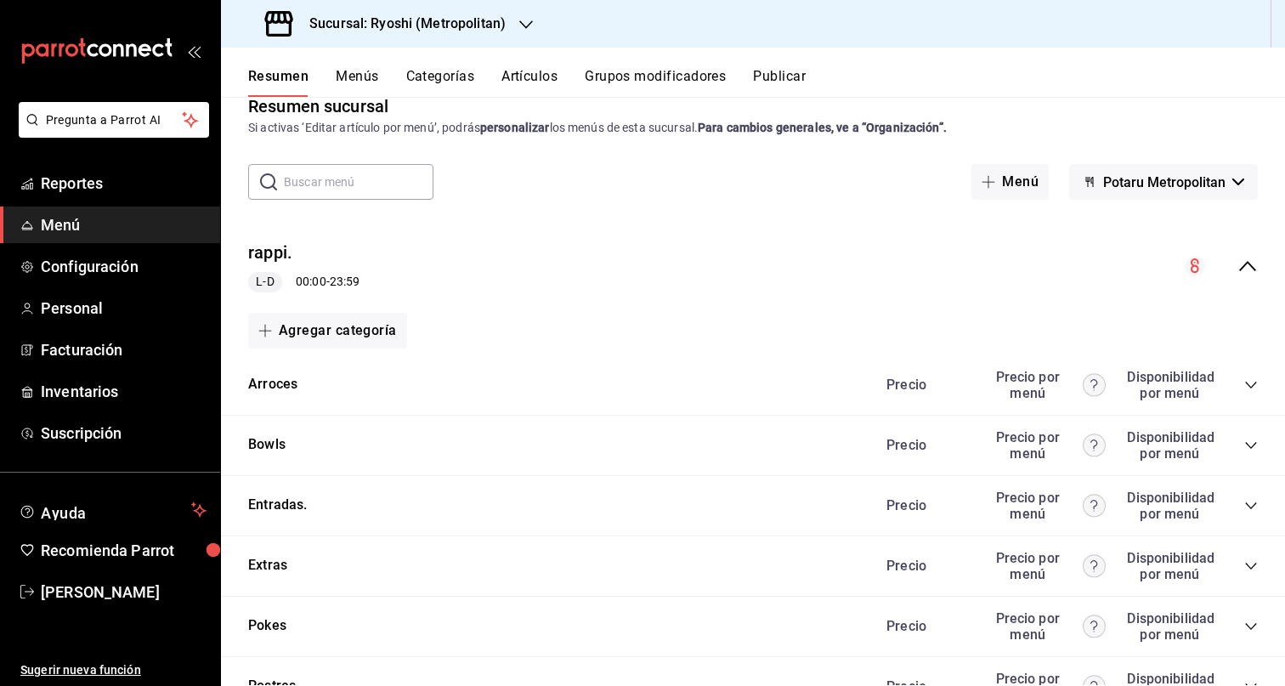
click at [1237, 271] on icon "collapse-menu-row" at bounding box center [1247, 266] width 20 height 20
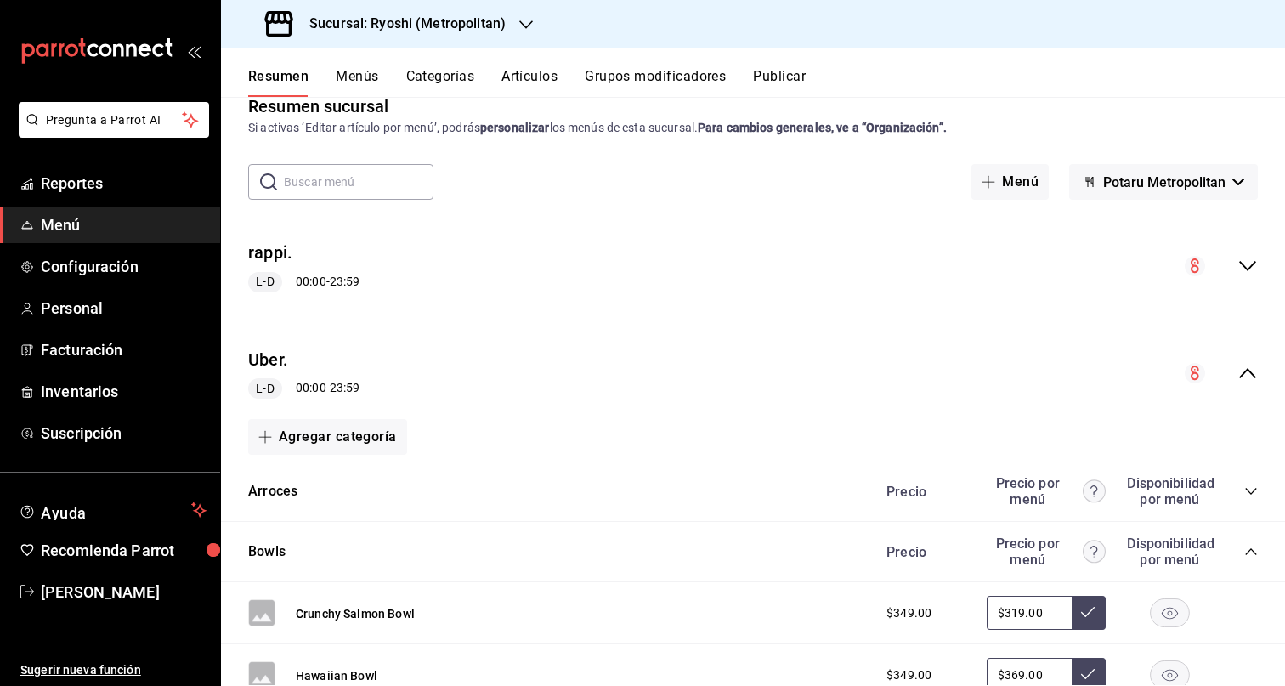
click at [1241, 380] on icon "collapse-menu-row" at bounding box center [1247, 373] width 20 height 20
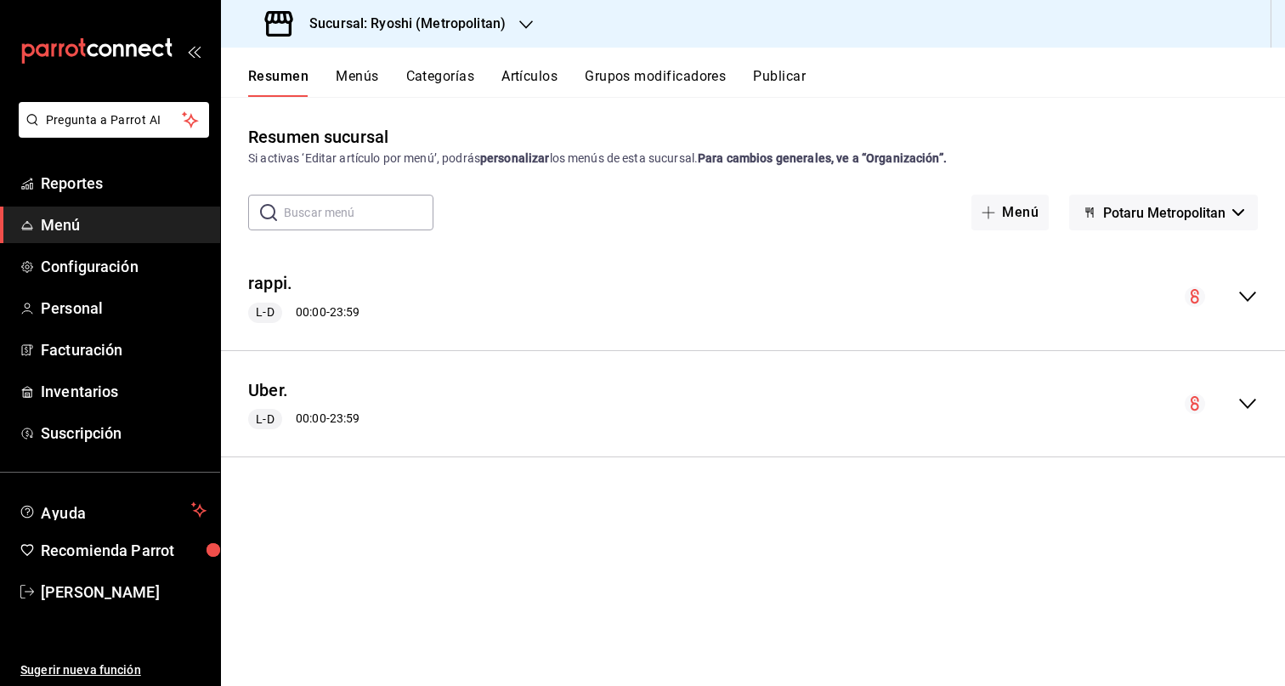
scroll to position [0, 0]
click at [1255, 298] on icon "collapse-menu-row" at bounding box center [1247, 296] width 20 height 20
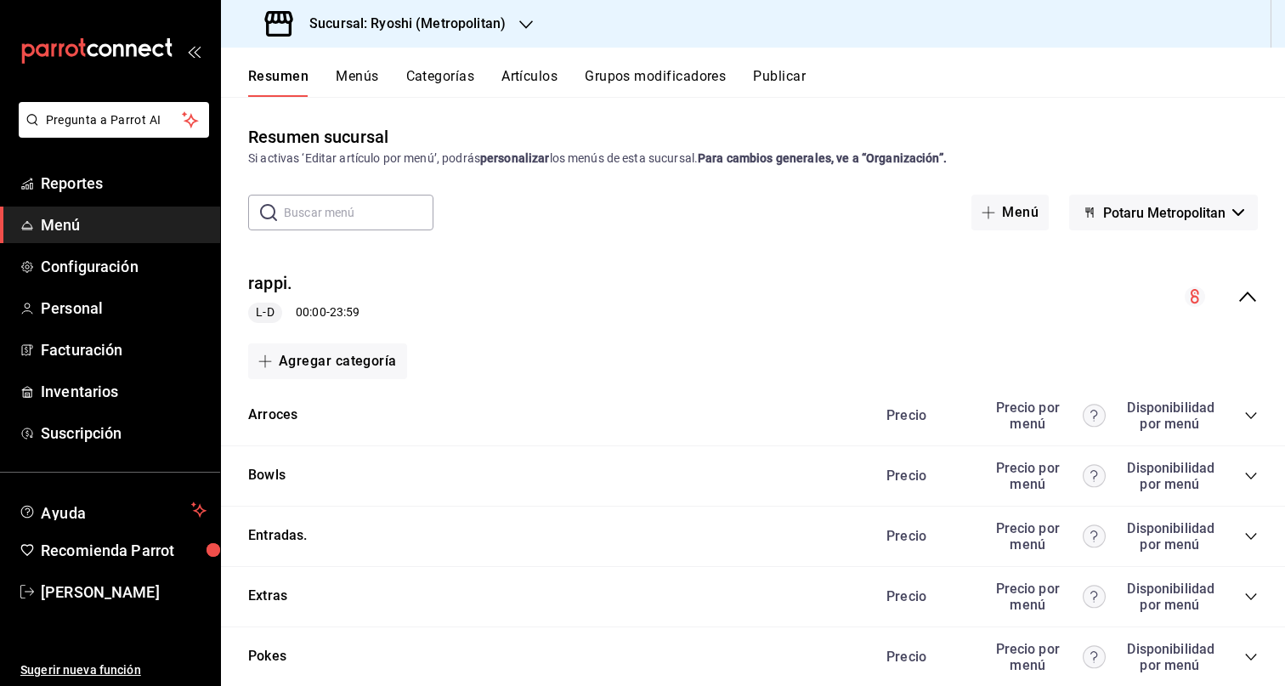
click at [1255, 297] on div "rappi. L-D 00:00 - 23:59" at bounding box center [753, 296] width 1064 height 79
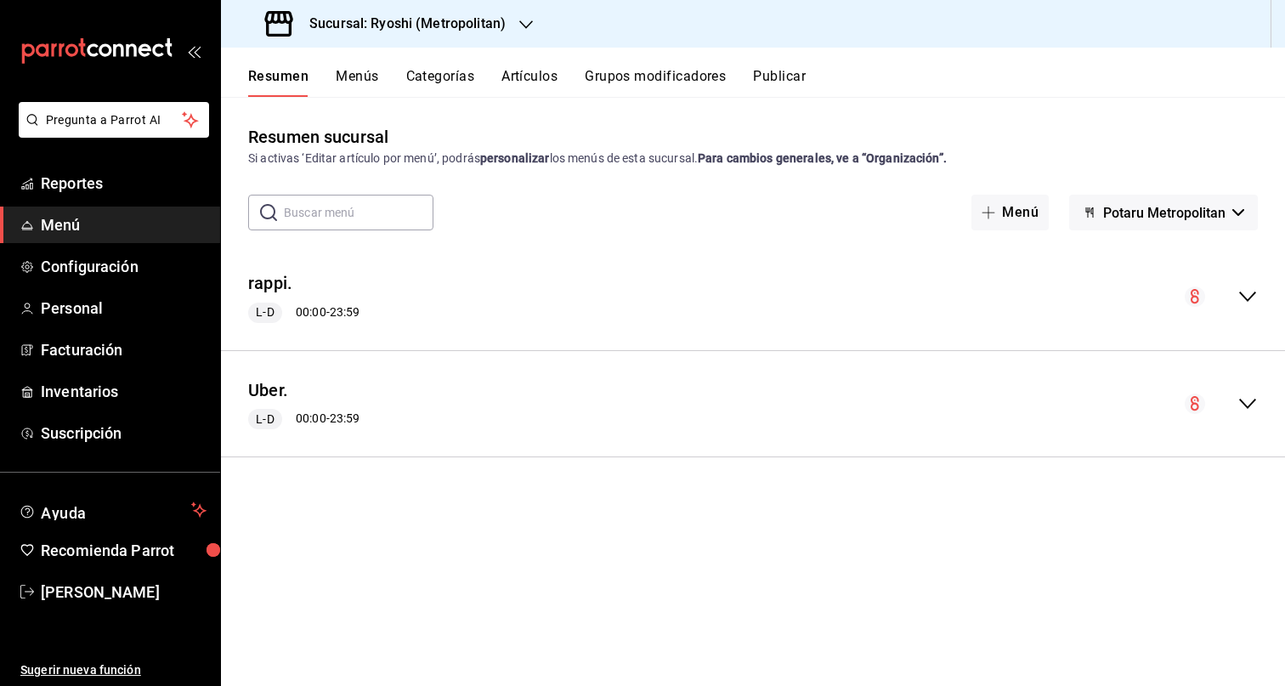
click at [1247, 399] on icon "collapse-menu-row" at bounding box center [1247, 403] width 20 height 20
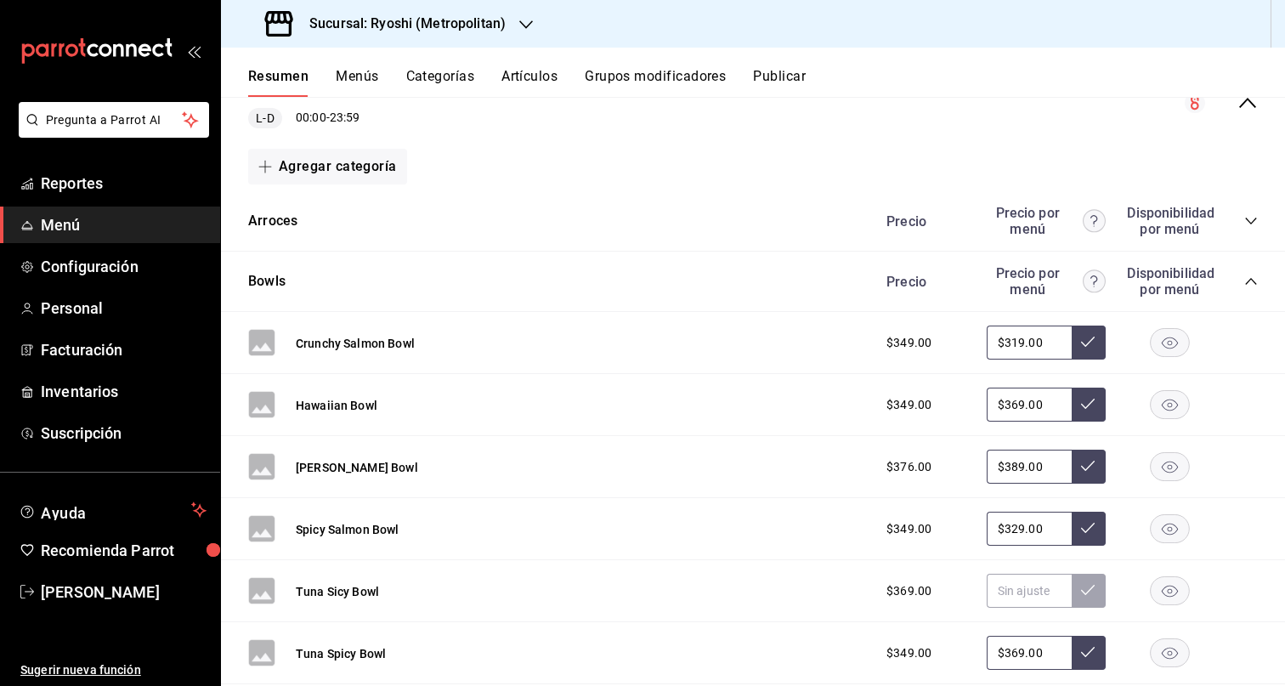
scroll to position [138, 0]
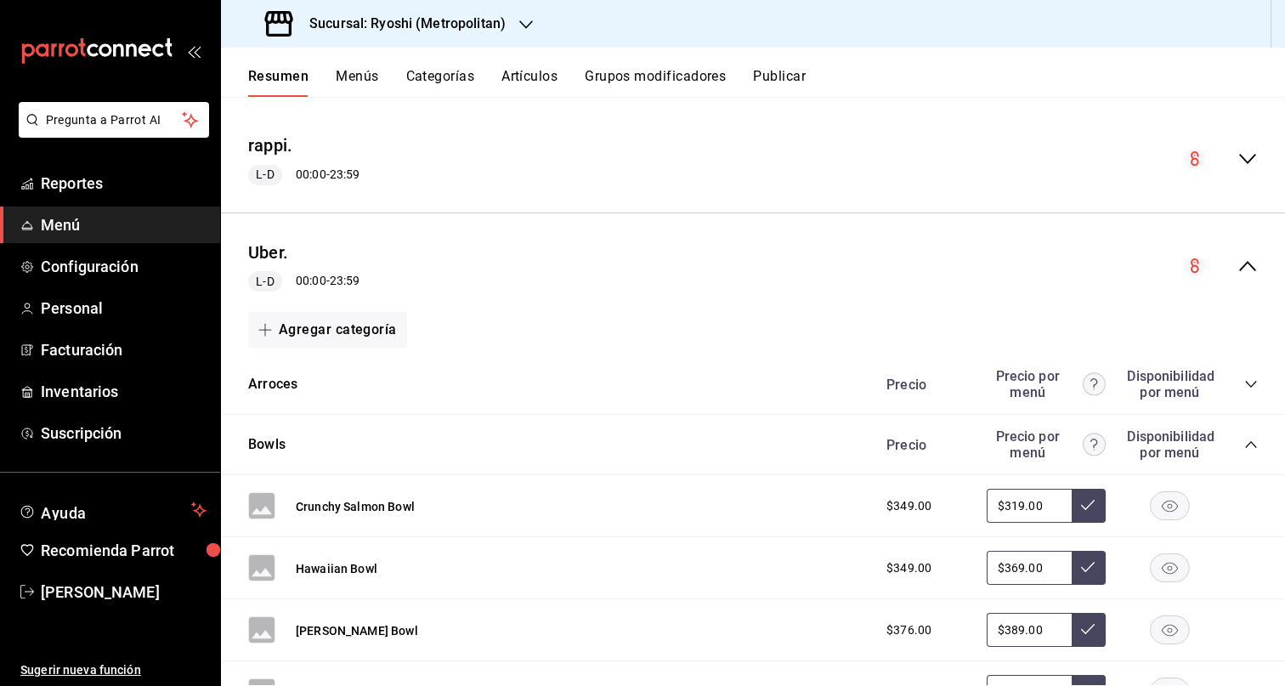
drag, startPoint x: 1235, startPoint y: 271, endPoint x: 1236, endPoint y: 258, distance: 12.9
click at [1237, 269] on icon "collapse-menu-row" at bounding box center [1247, 266] width 20 height 20
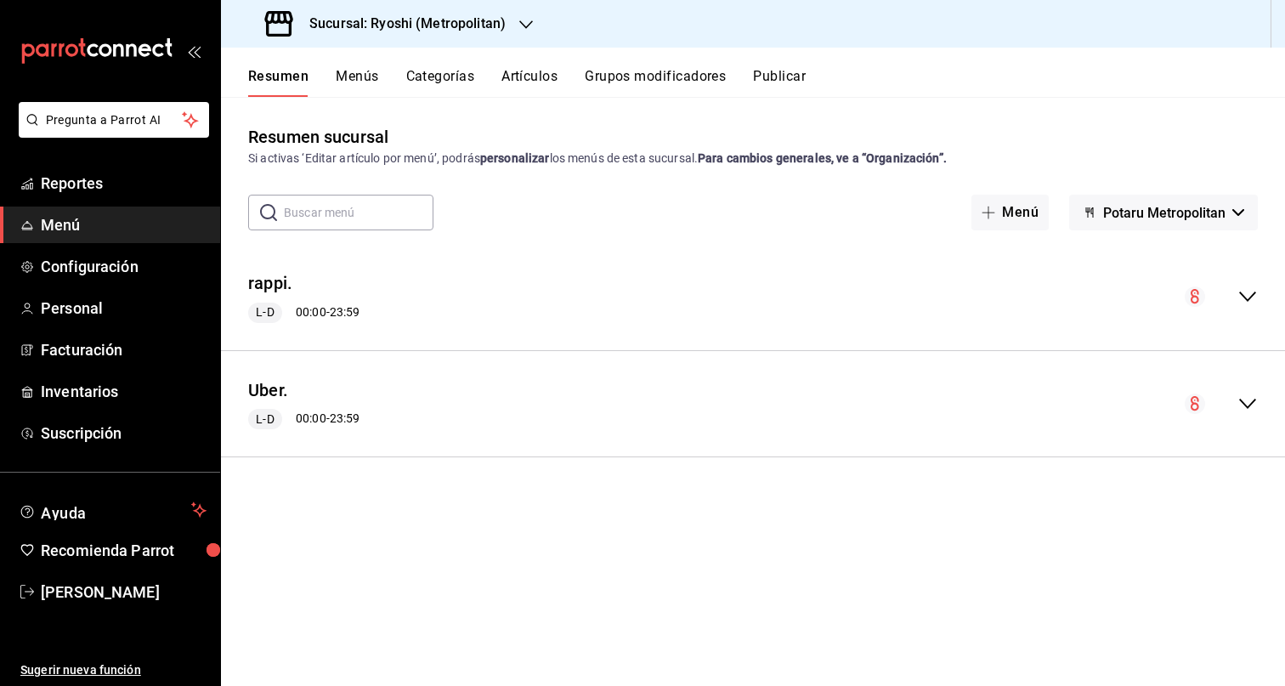
scroll to position [0, 0]
click at [1248, 284] on div "rappi. L-D 00:00 - 23:59" at bounding box center [753, 296] width 1064 height 79
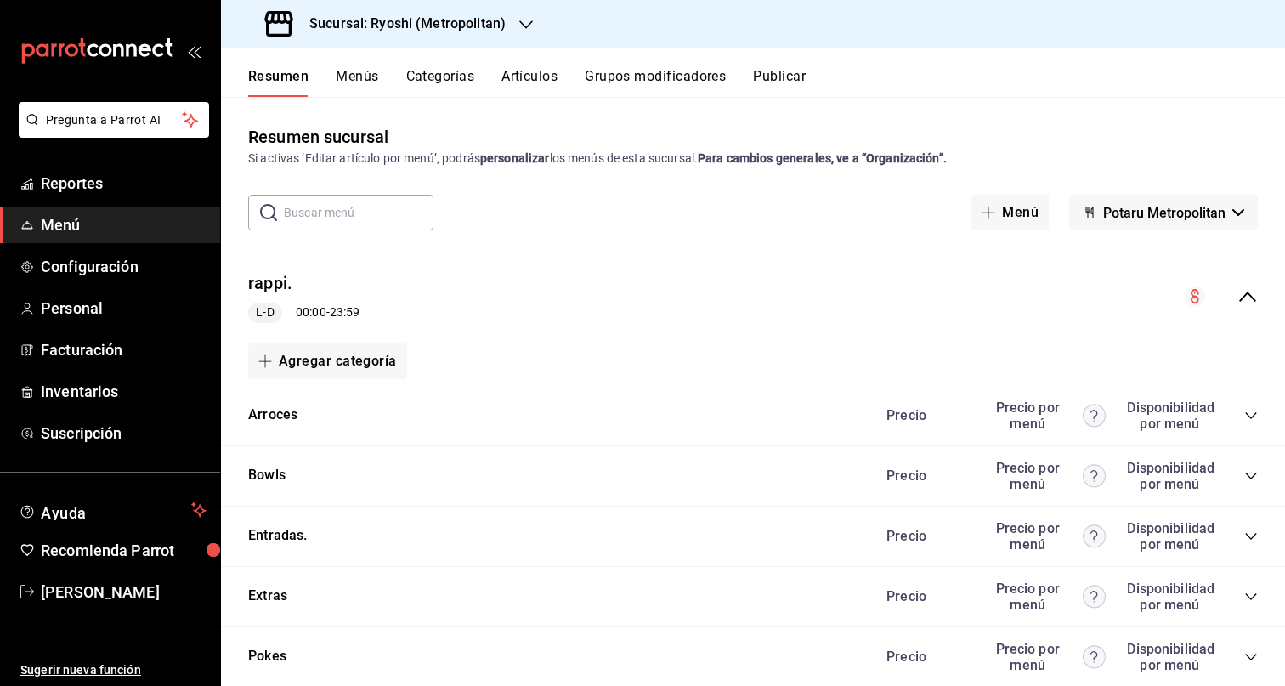
click at [1242, 466] on div "Precio Precio por menú Disponibilidad por menú" at bounding box center [1063, 476] width 388 height 32
click at [1244, 472] on icon "collapse-category-row" at bounding box center [1251, 476] width 14 height 14
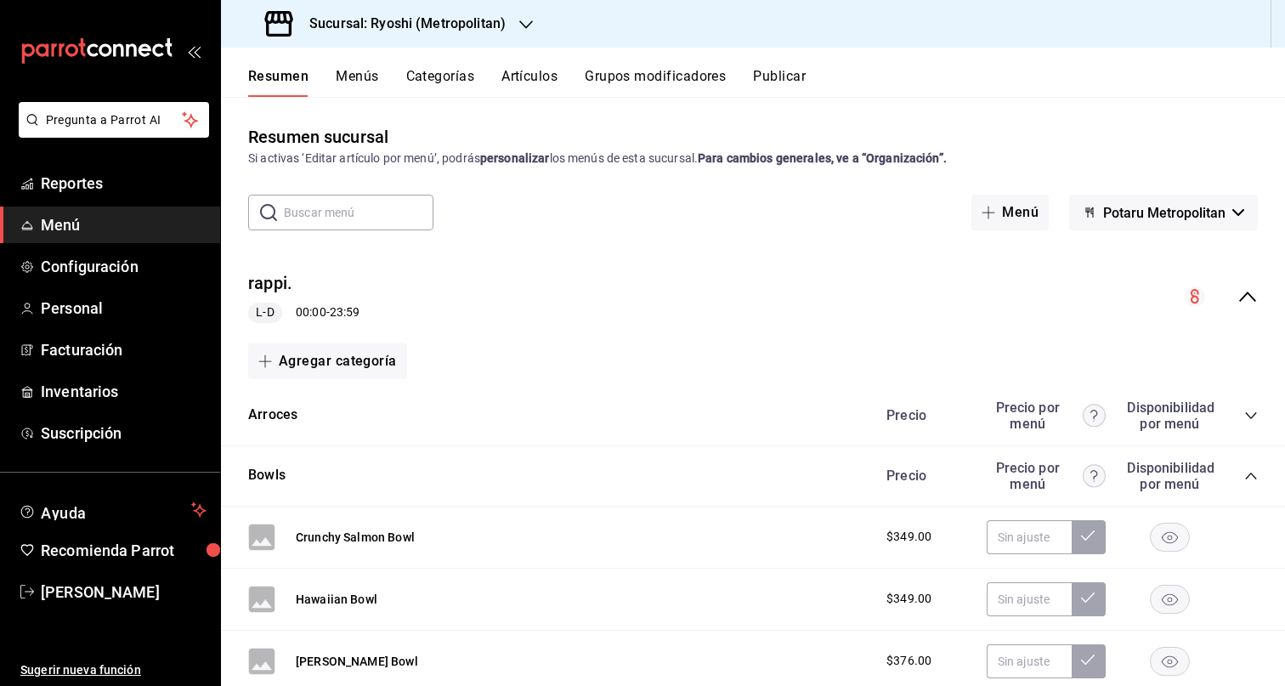
click at [1244, 481] on icon "collapse-category-row" at bounding box center [1251, 476] width 14 height 14
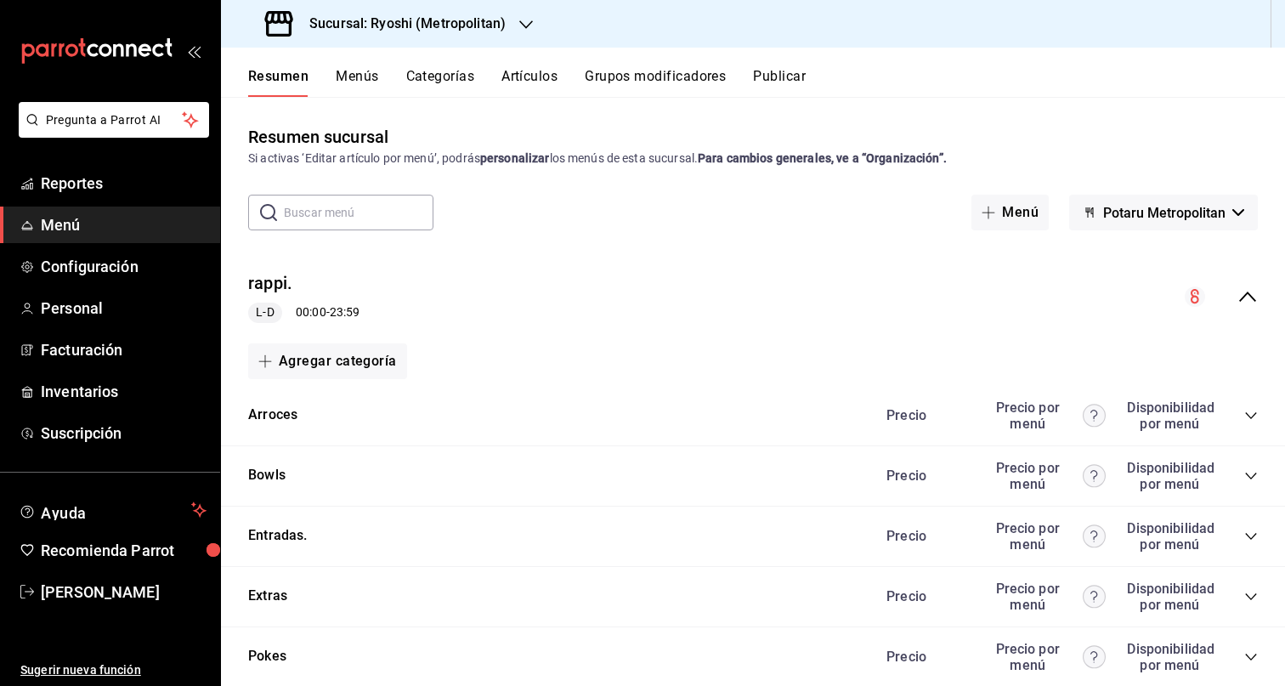
click at [1215, 299] on div "collapse-menu-row" at bounding box center [1221, 296] width 73 height 20
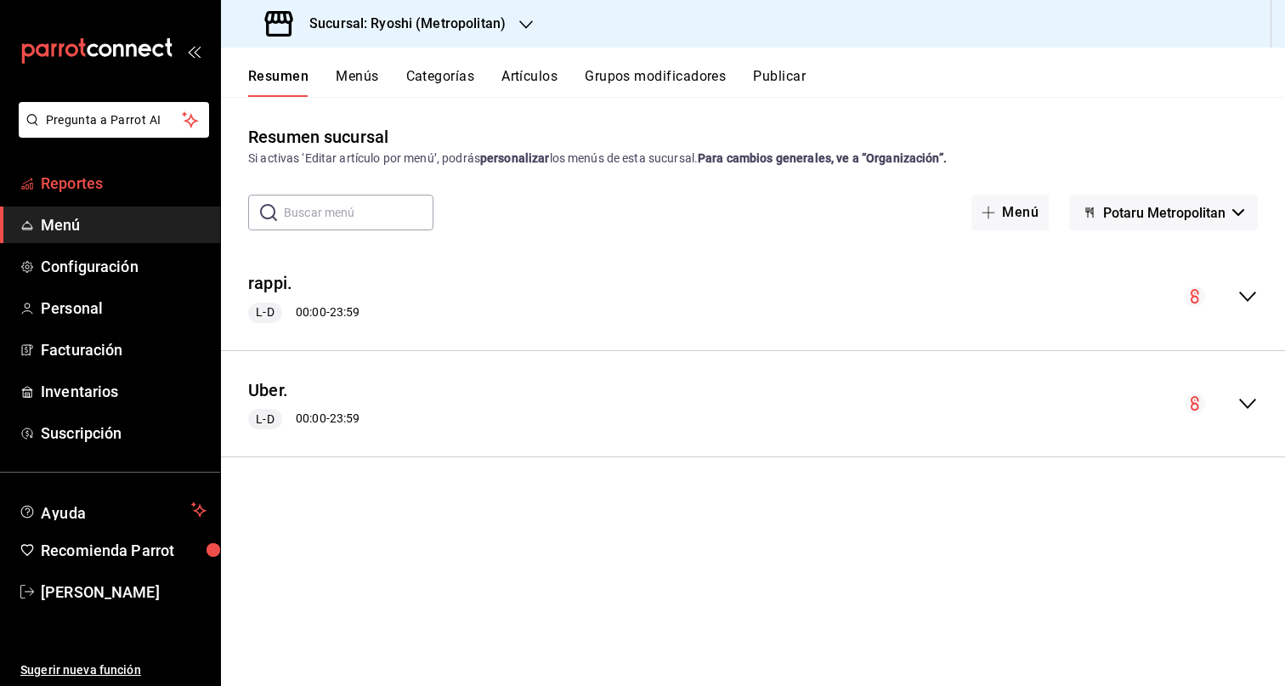
click at [90, 189] on span "Reportes" at bounding box center [124, 183] width 166 height 23
